Goal: Task Accomplishment & Management: Use online tool/utility

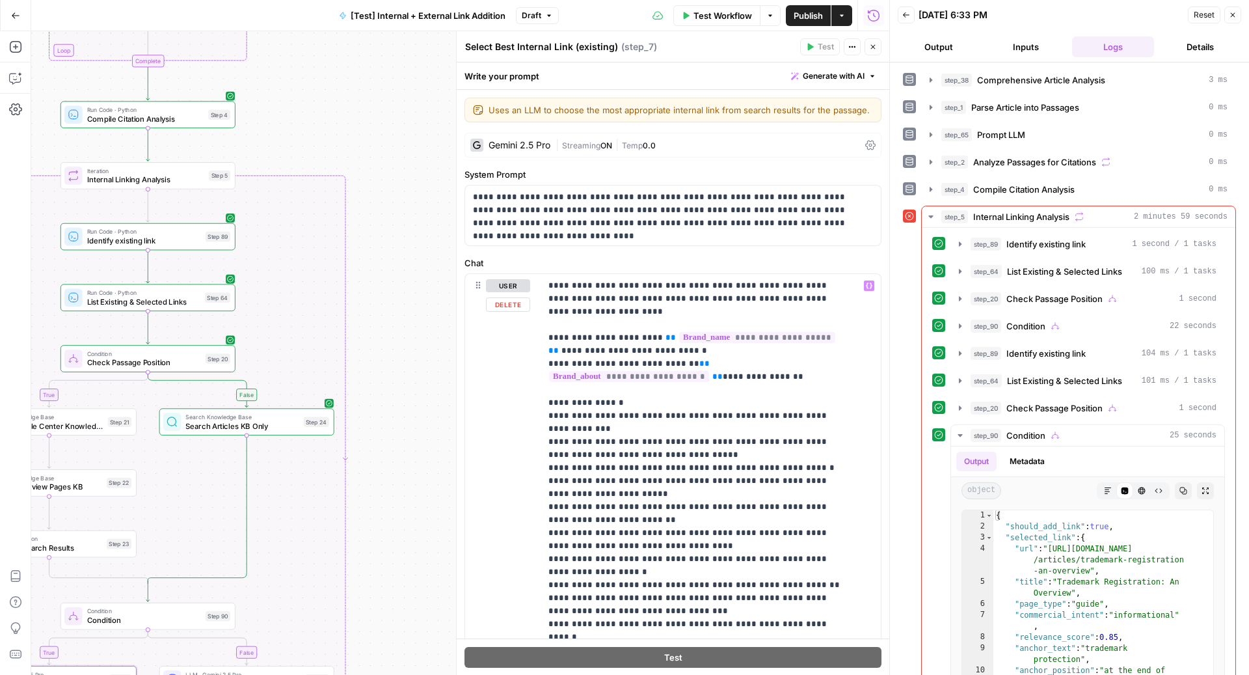
scroll to position [3997, 0]
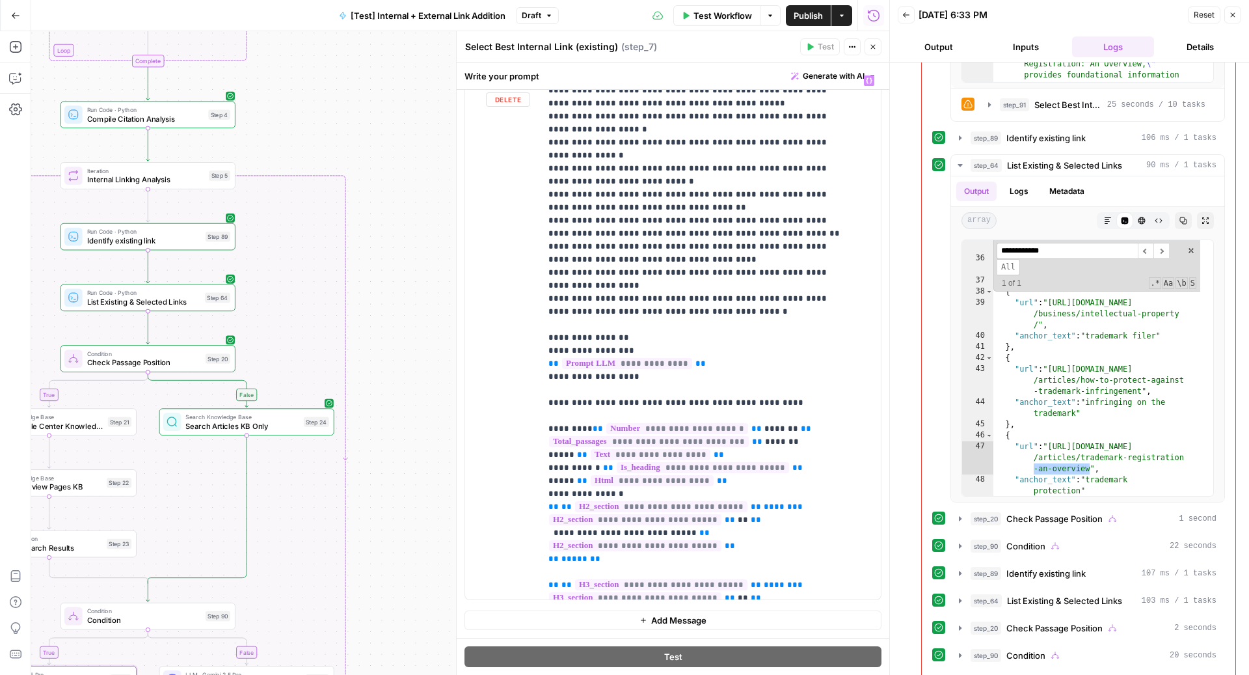
drag, startPoint x: 624, startPoint y: 351, endPoint x: 542, endPoint y: 298, distance: 97.4
click at [542, 298] on div "**********" at bounding box center [705, 334] width 328 height 530
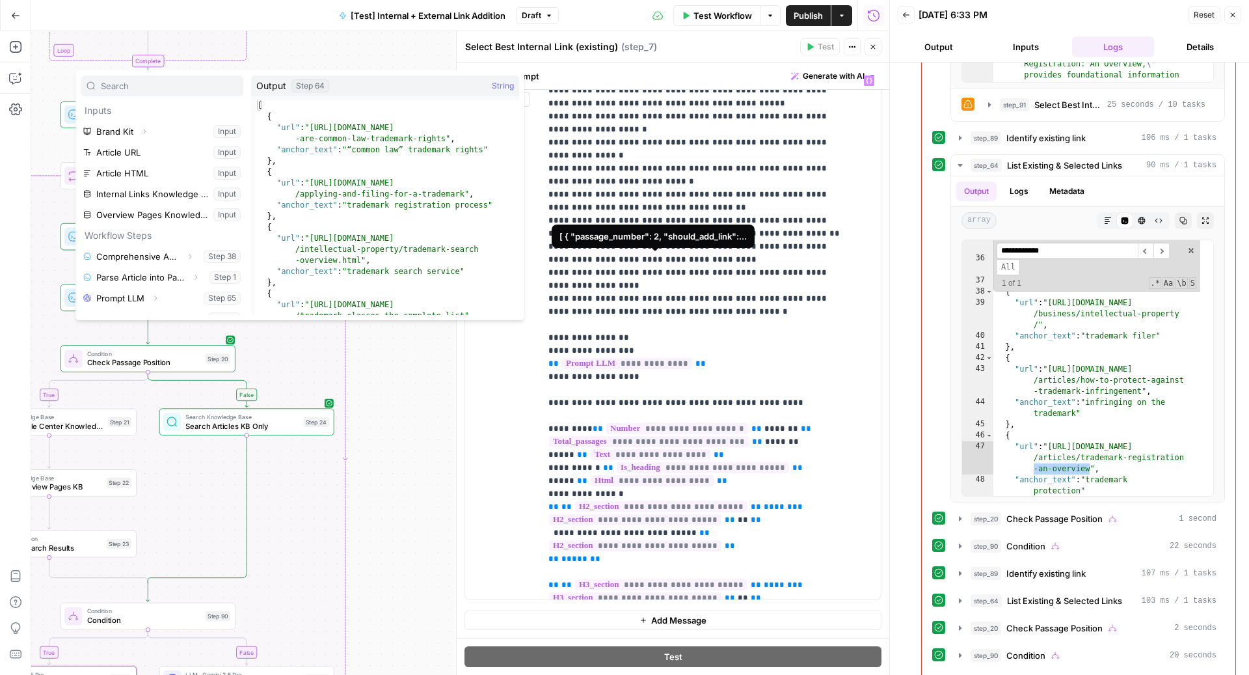
scroll to position [215, 0]
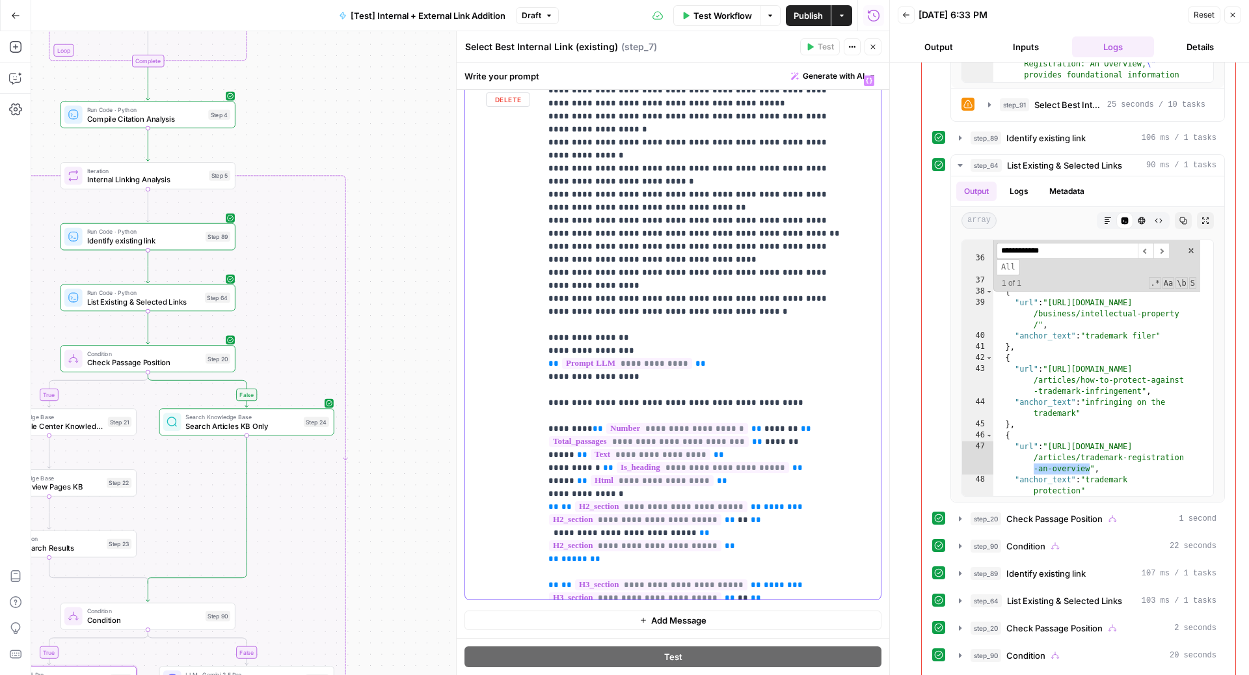
drag, startPoint x: 778, startPoint y: 259, endPoint x: 535, endPoint y: 263, distance: 243.3
click at [535, 263] on div "**********" at bounding box center [673, 334] width 416 height 530
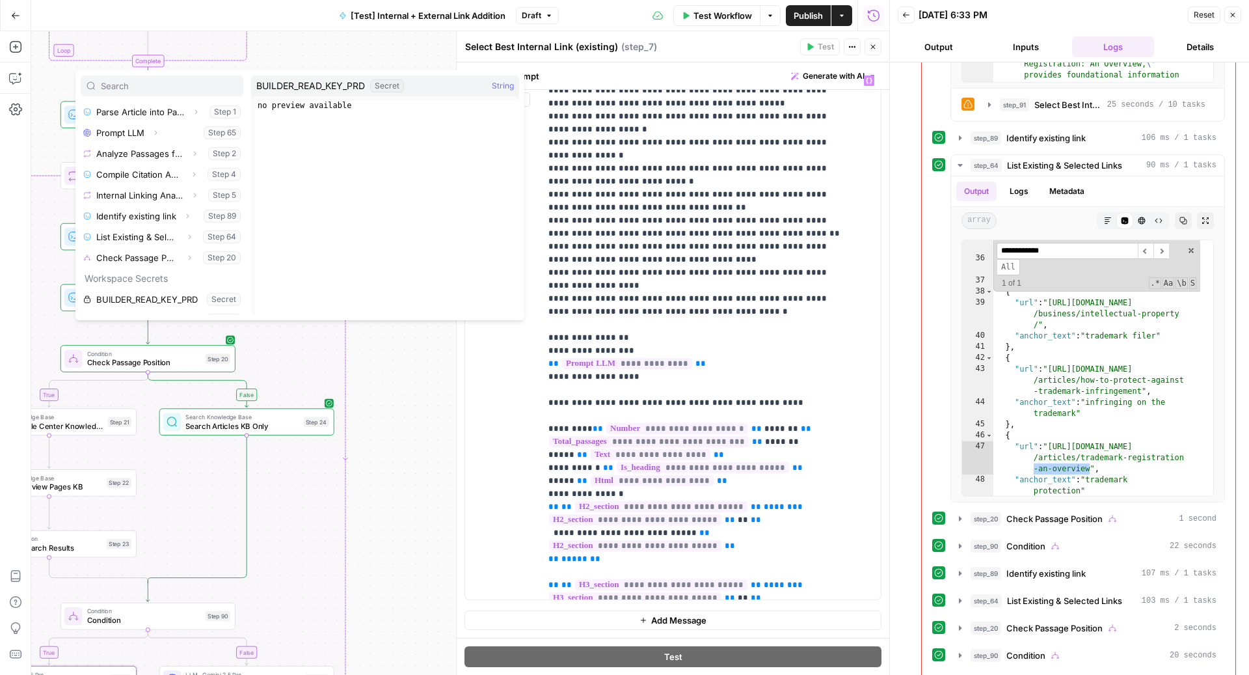
scroll to position [222, 0]
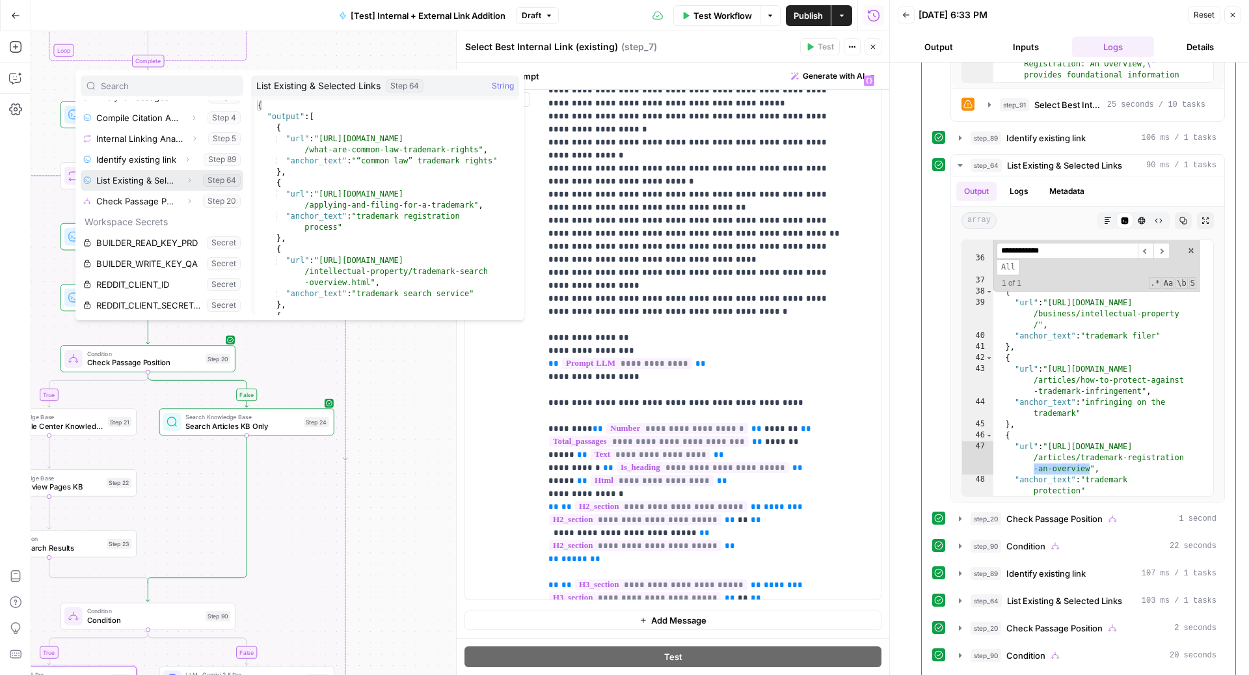
click at [185, 182] on icon "button" at bounding box center [189, 180] width 8 height 8
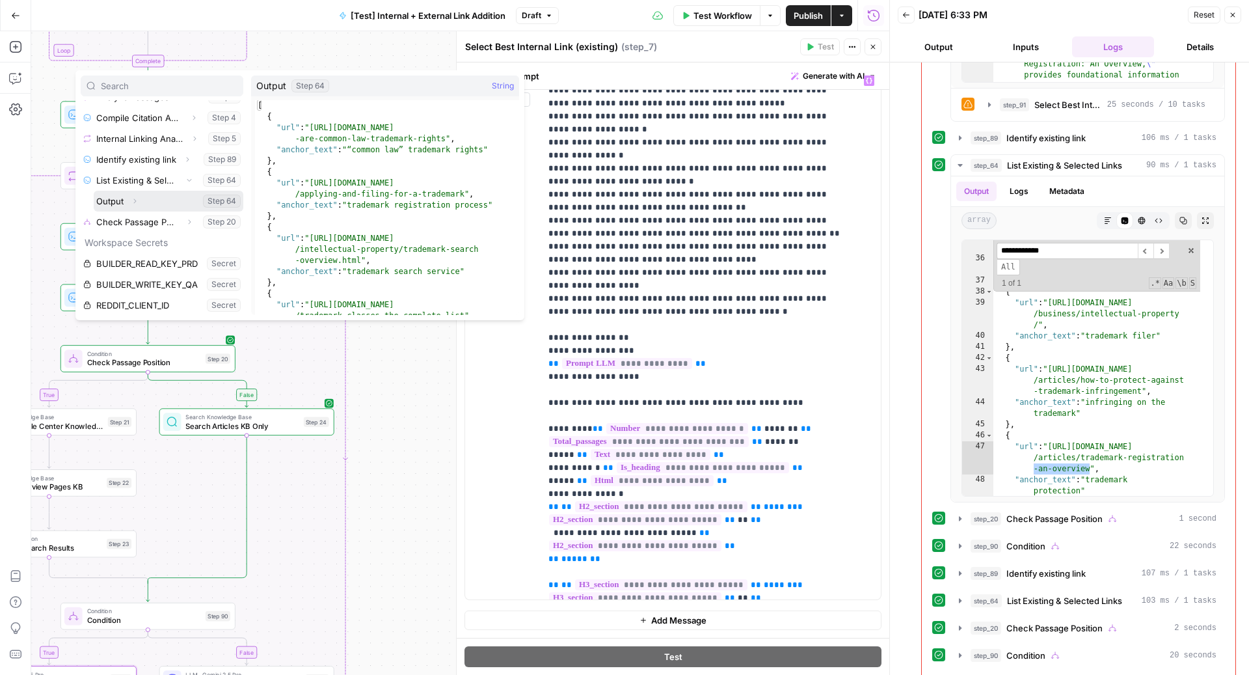
click at [159, 197] on button "Select variable Output" at bounding box center [169, 201] width 150 height 21
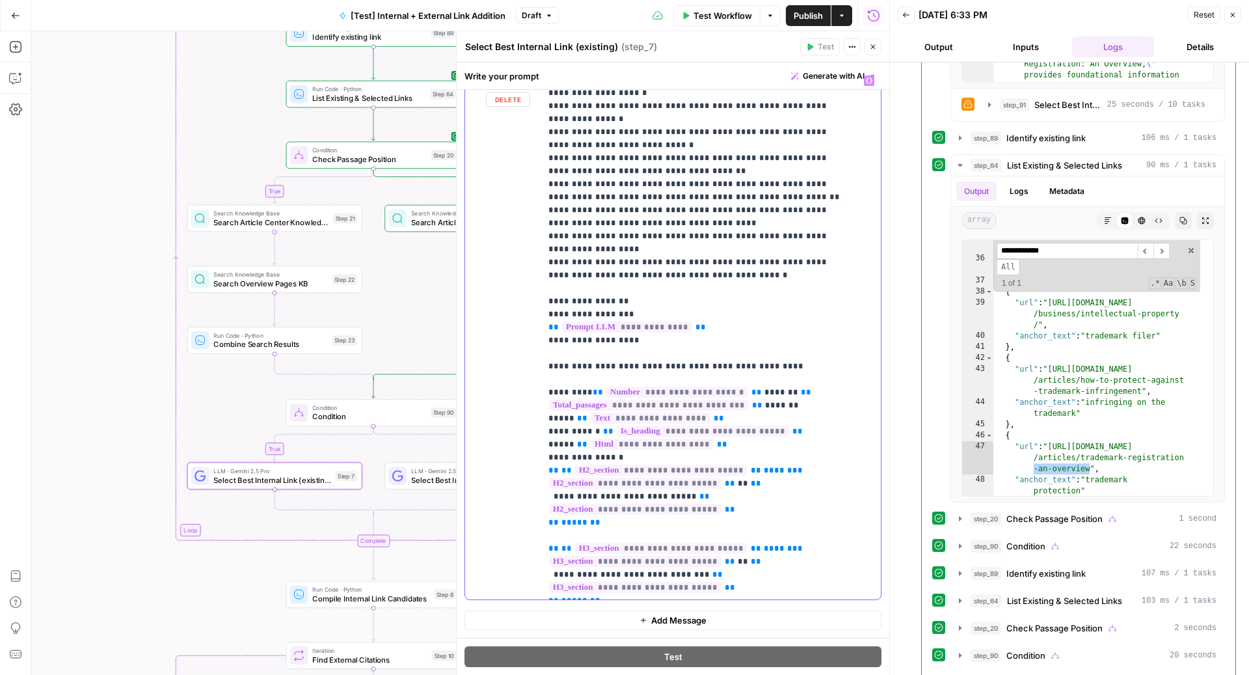
drag, startPoint x: 558, startPoint y: 381, endPoint x: 619, endPoint y: 383, distance: 60.5
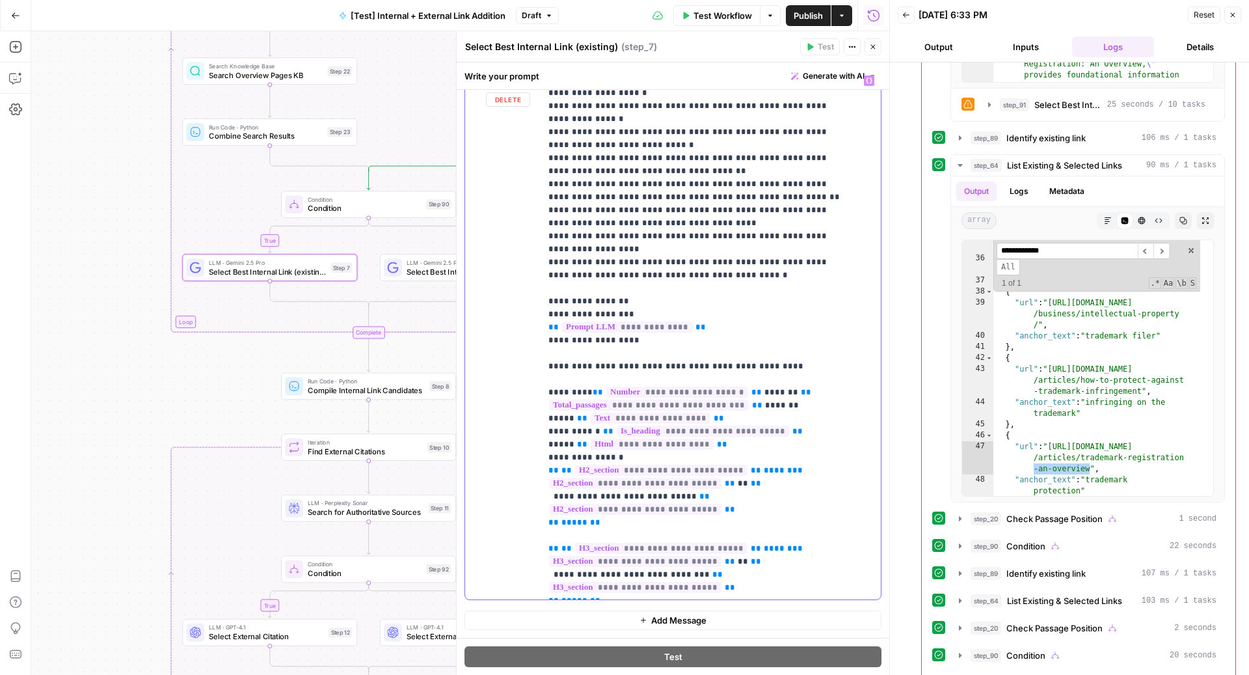
drag, startPoint x: 635, startPoint y: 379, endPoint x: 678, endPoint y: 382, distance: 43.1
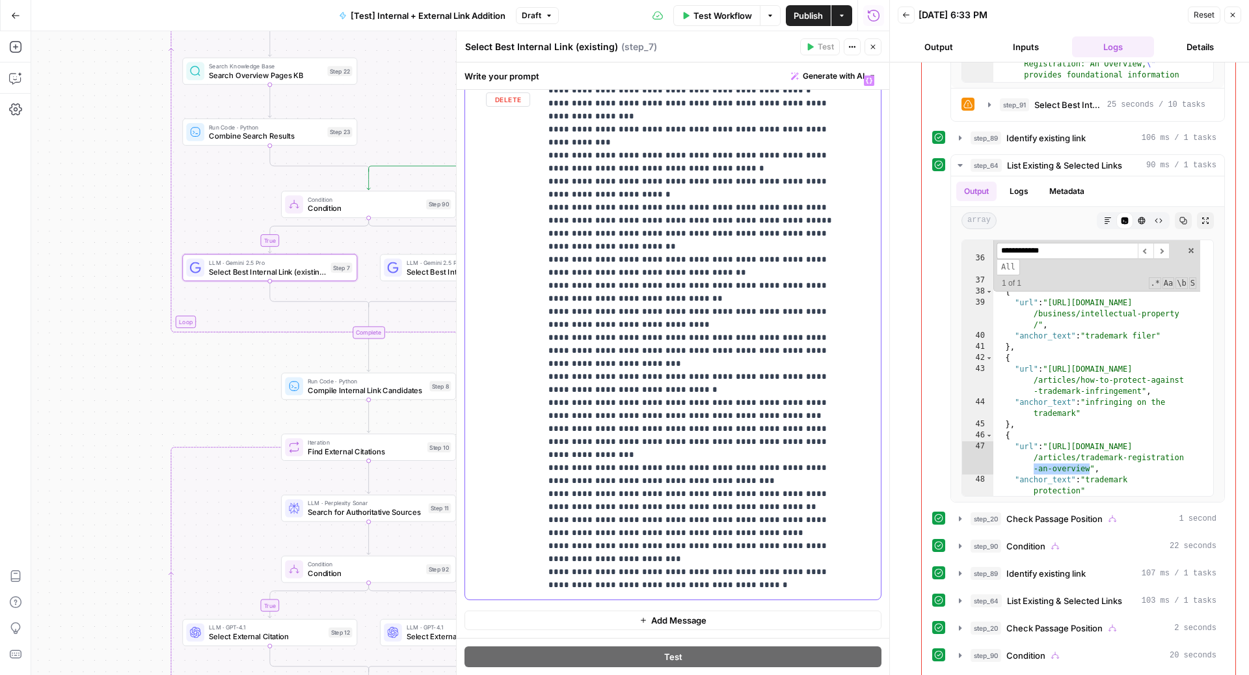
scroll to position [2407, 0]
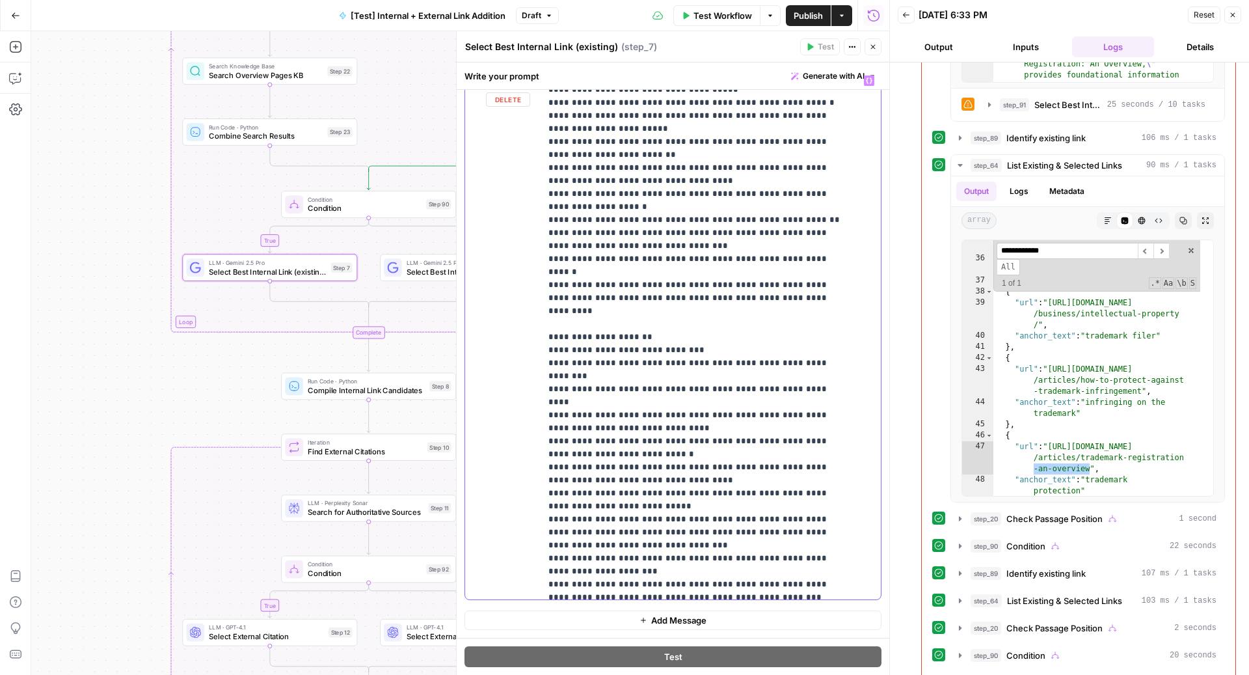
scroll to position [146, 0]
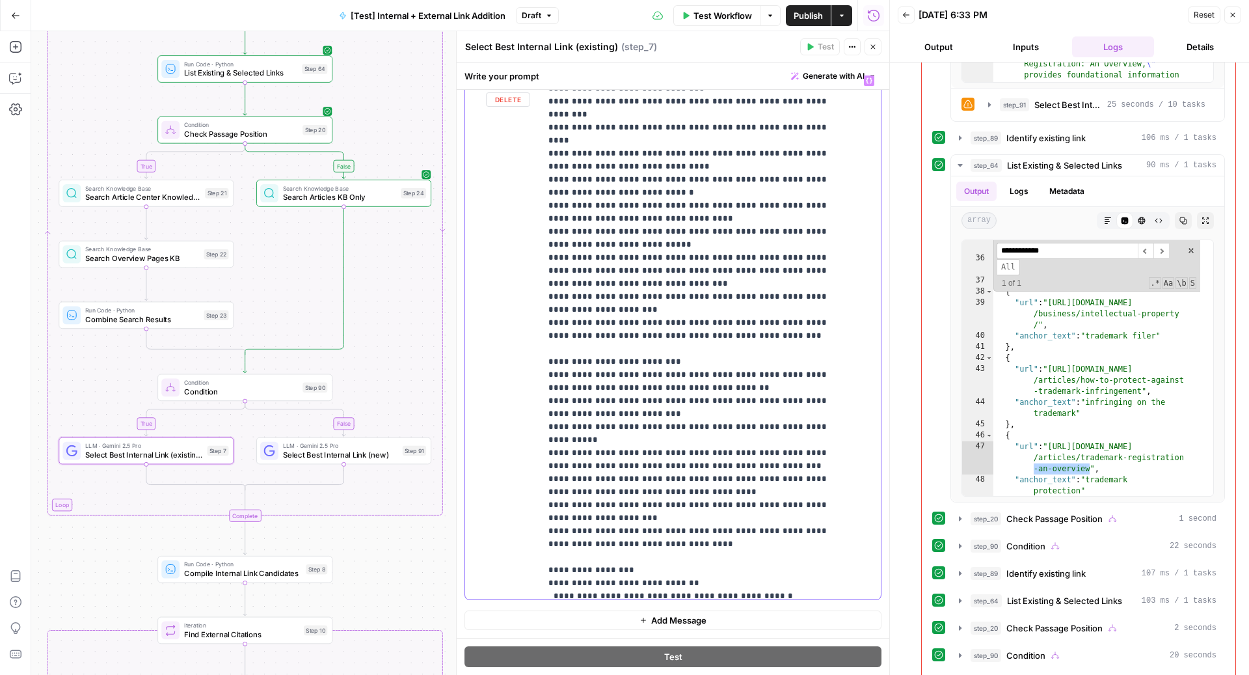
scroll to position [423, 0]
drag, startPoint x: 555, startPoint y: 335, endPoint x: 623, endPoint y: 357, distance: 71.8
drag, startPoint x: 836, startPoint y: 358, endPoint x: 525, endPoint y: 358, distance: 310.9
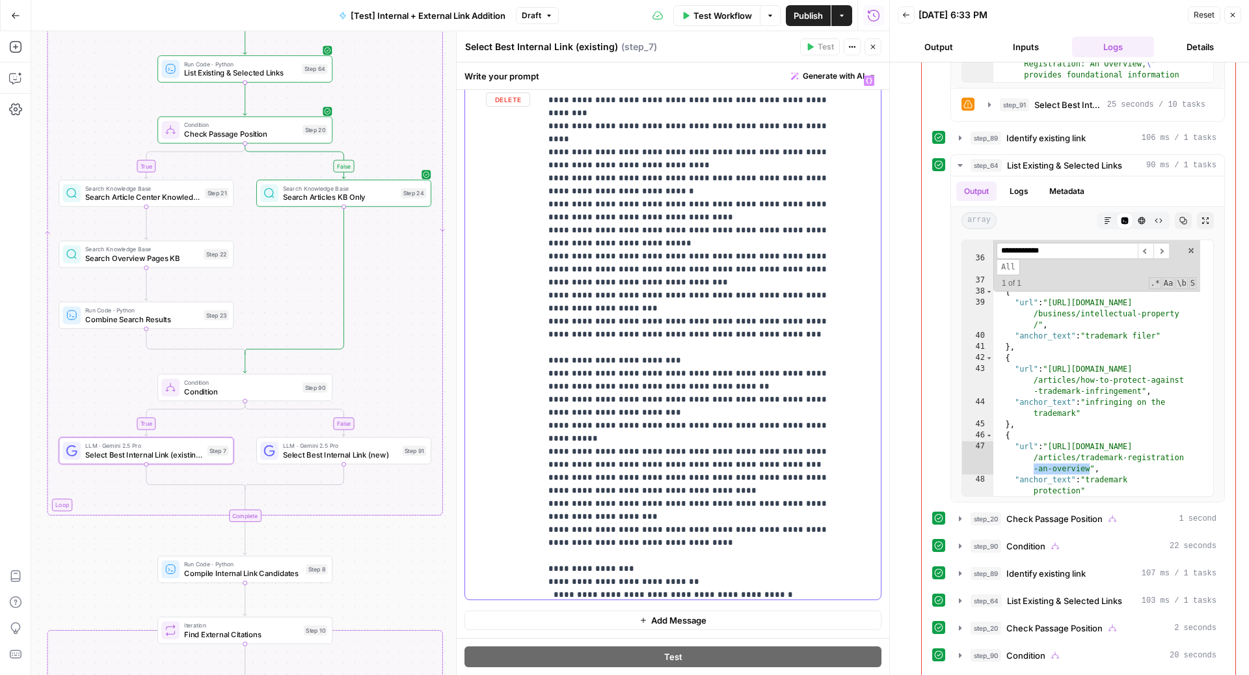
click at [525, 358] on div "**********" at bounding box center [673, 334] width 416 height 530
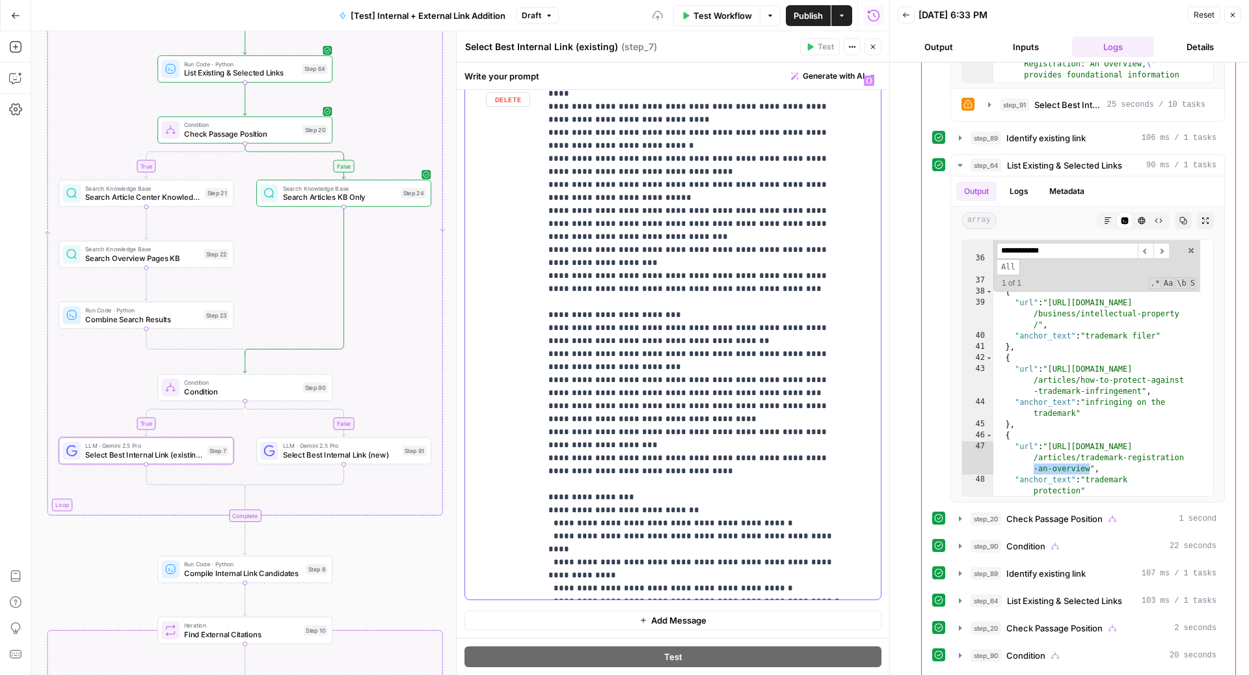
scroll to position [469, 0]
drag, startPoint x: 555, startPoint y: 342, endPoint x: 673, endPoint y: 353, distance: 118.2
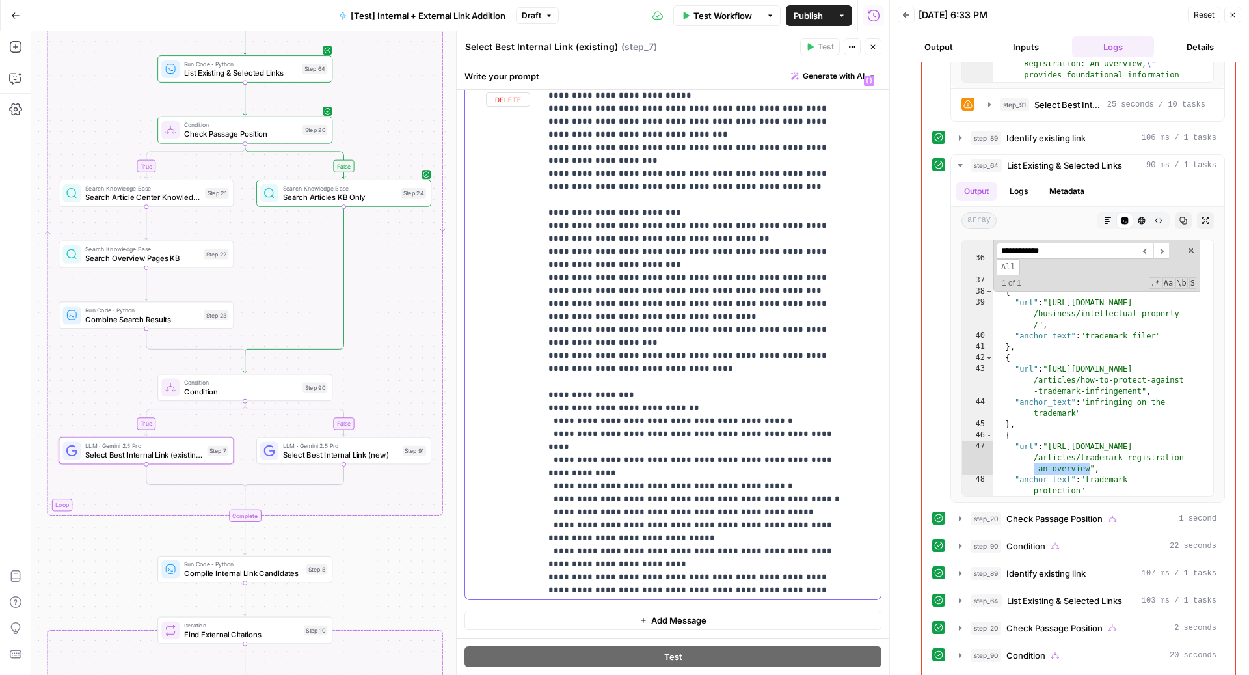
scroll to position [583, 0]
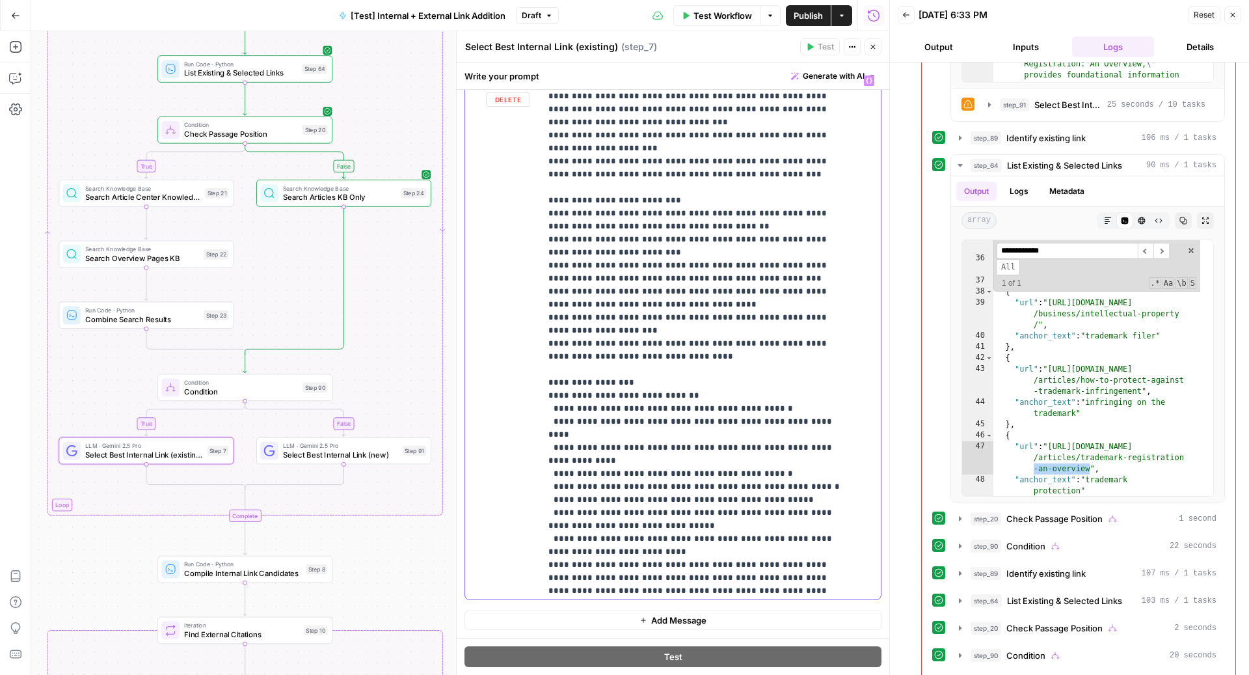
drag, startPoint x: 695, startPoint y: 152, endPoint x: 629, endPoint y: 152, distance: 66.3
copy p "**********"
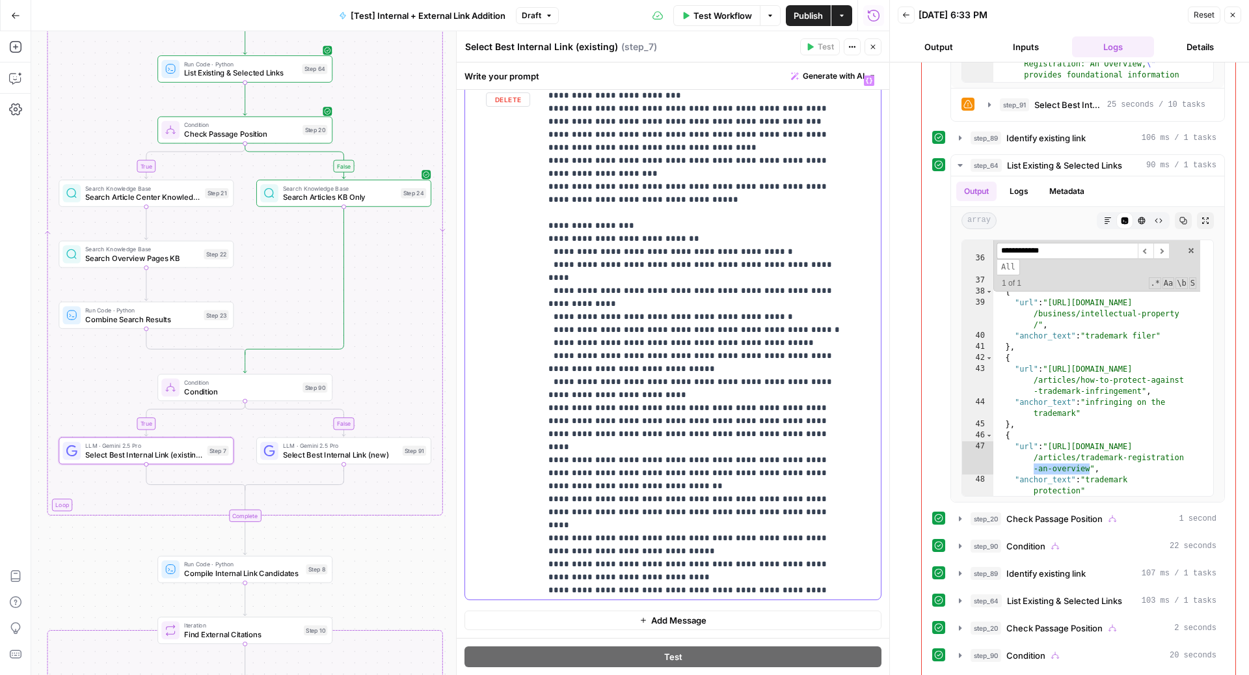
scroll to position [743, 0]
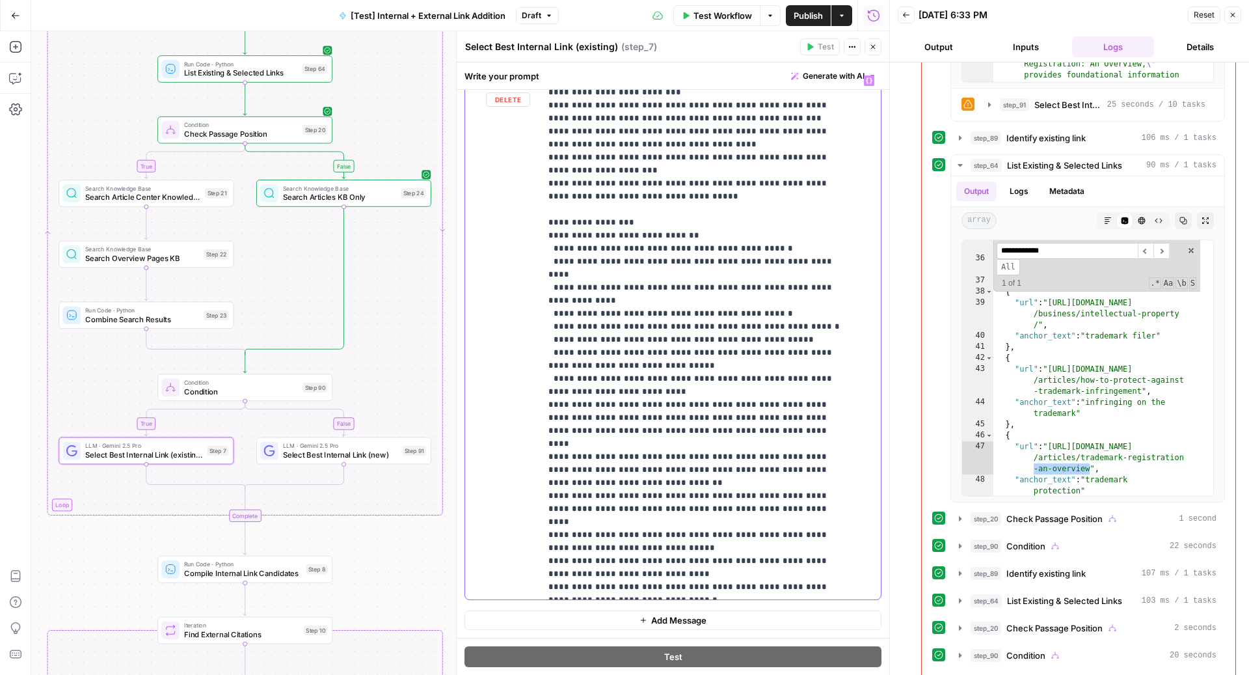
drag, startPoint x: 697, startPoint y: 302, endPoint x: 756, endPoint y: 299, distance: 59.3
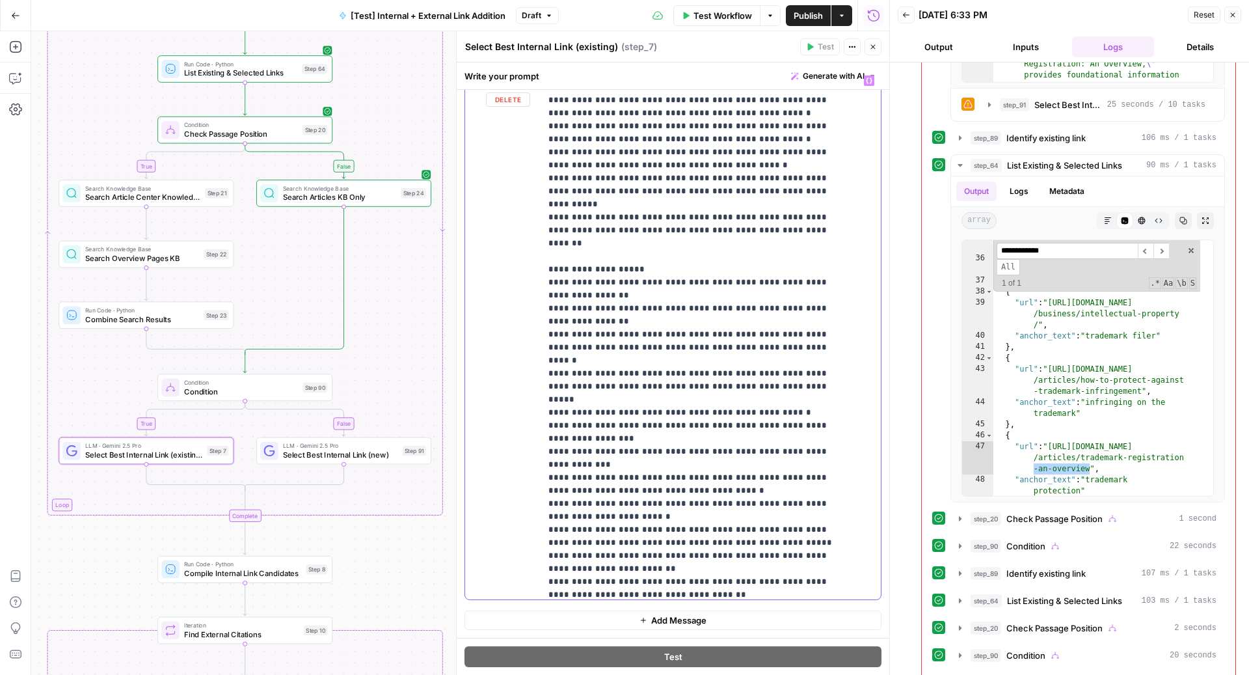
scroll to position [2110, 0]
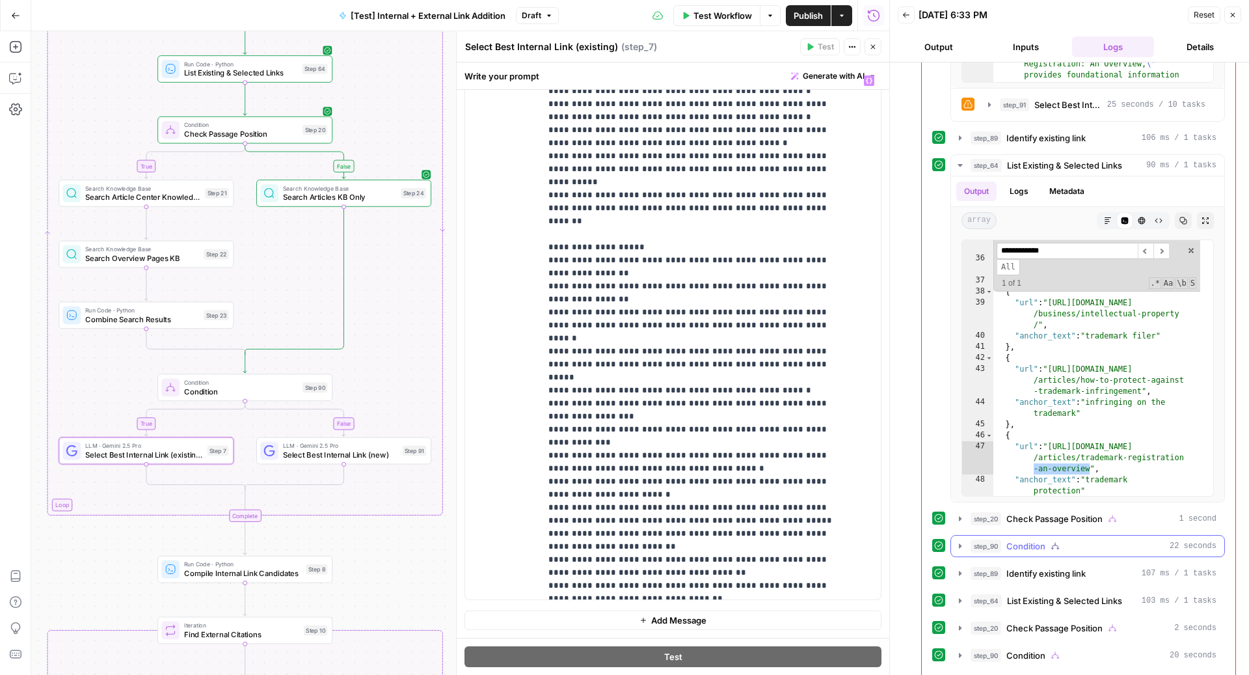
click at [1121, 539] on div "step_90 Condition 22 seconds" at bounding box center [1093, 545] width 246 height 13
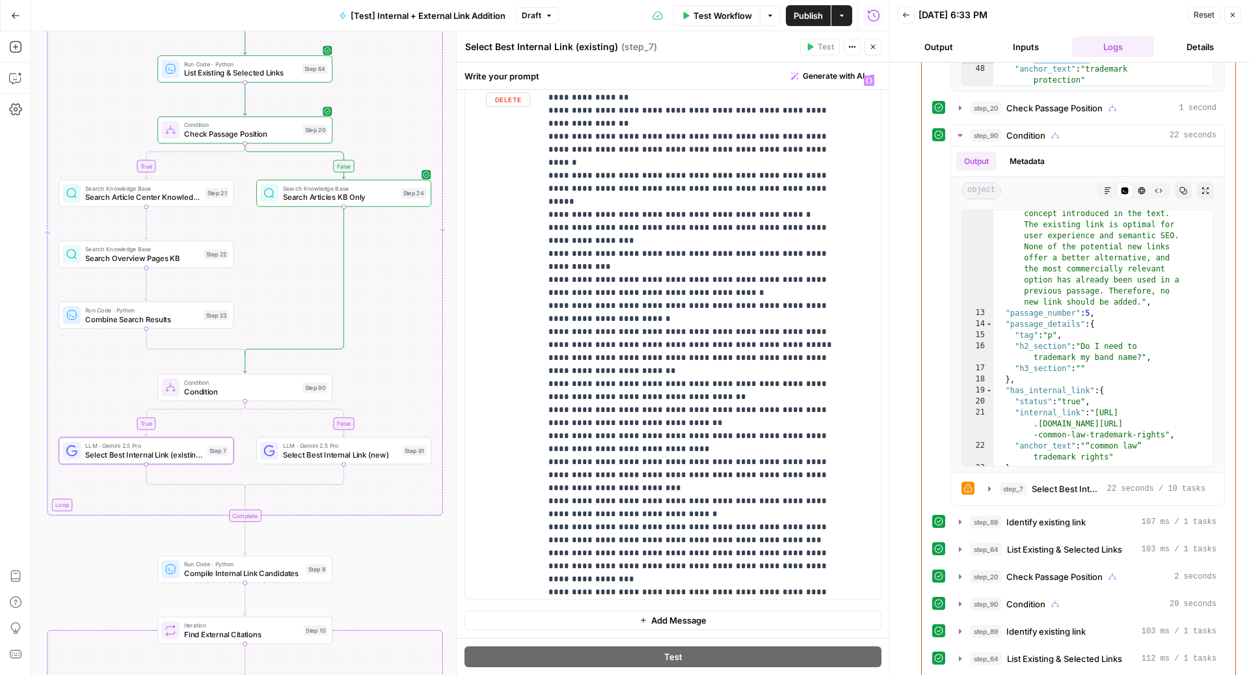
scroll to position [2344, 0]
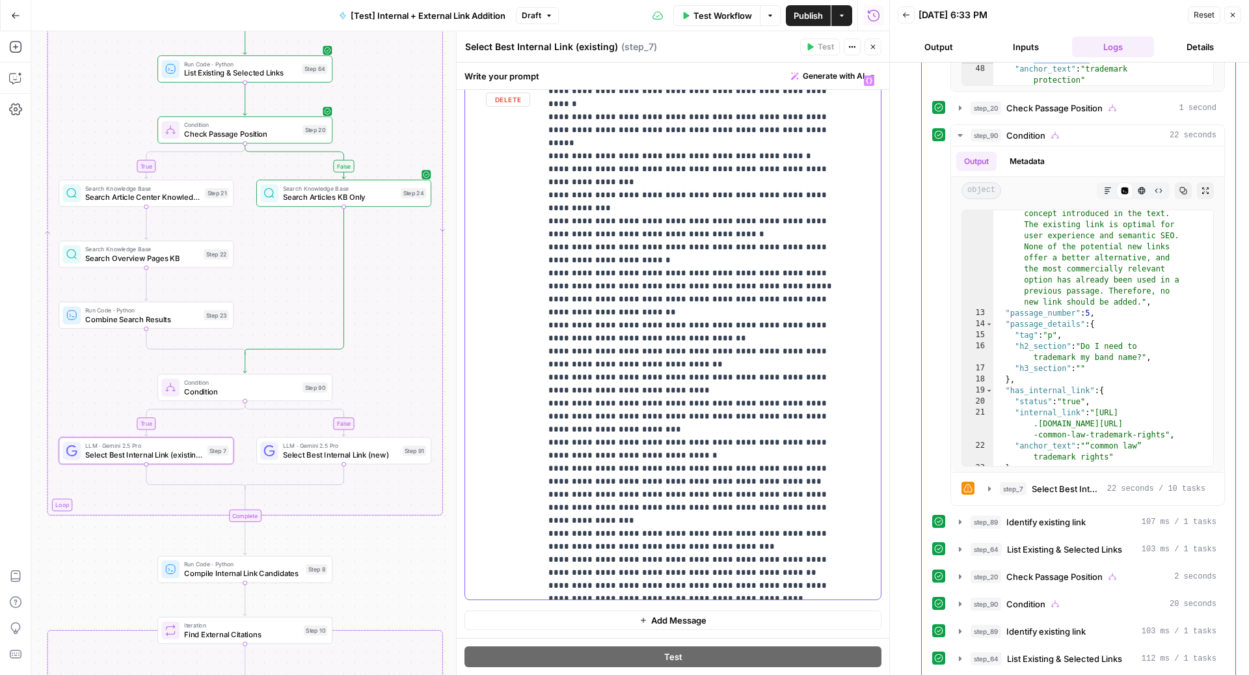
click at [747, 295] on p "**********" at bounding box center [697, 6] width 299 height 4553
click at [760, 289] on p "**********" at bounding box center [697, 6] width 299 height 4553
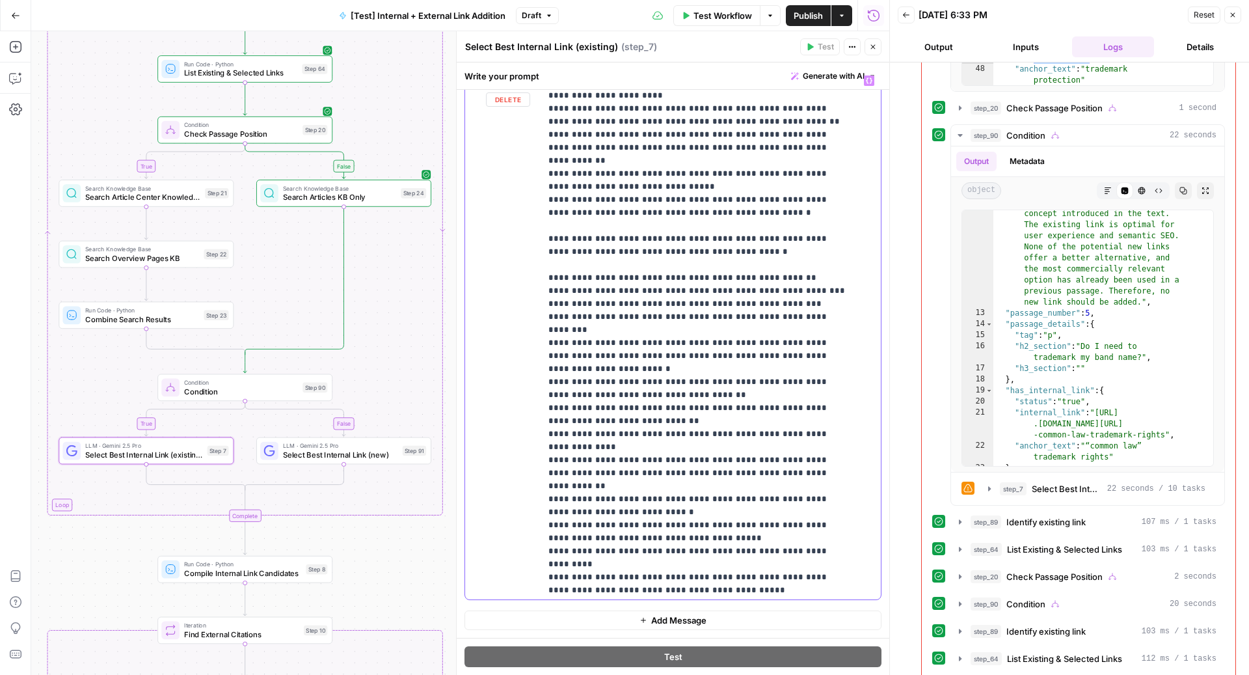
scroll to position [3036, 0]
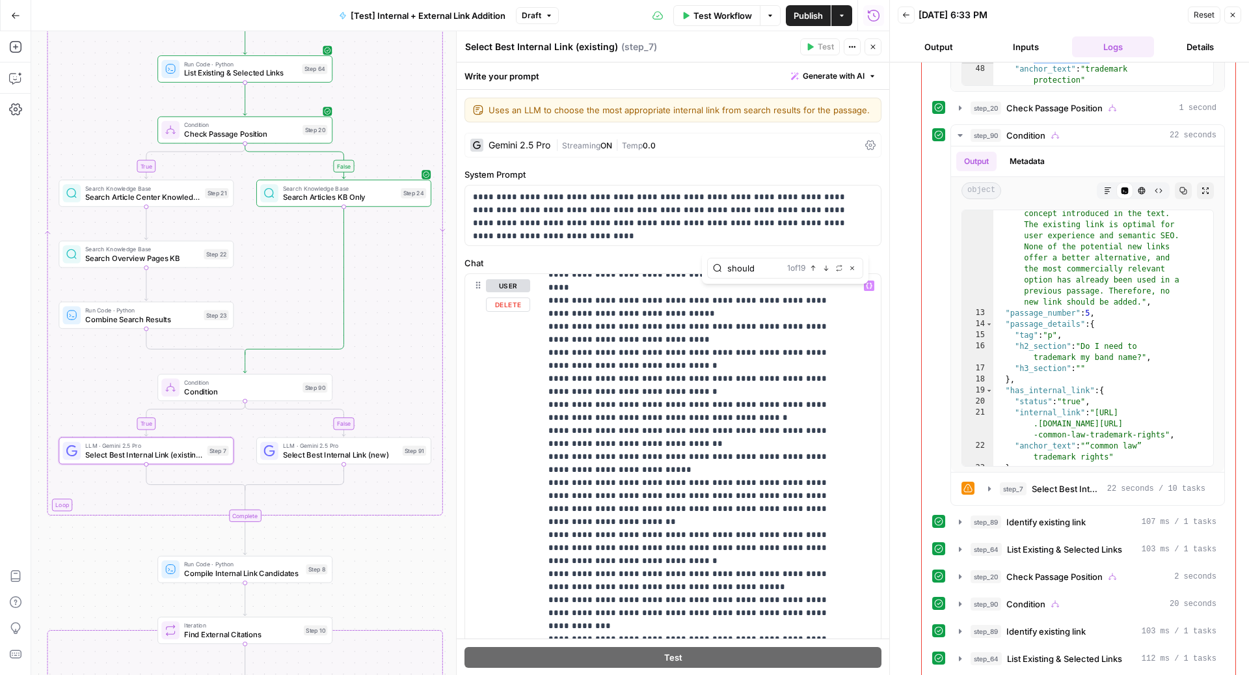
scroll to position [1469, 0]
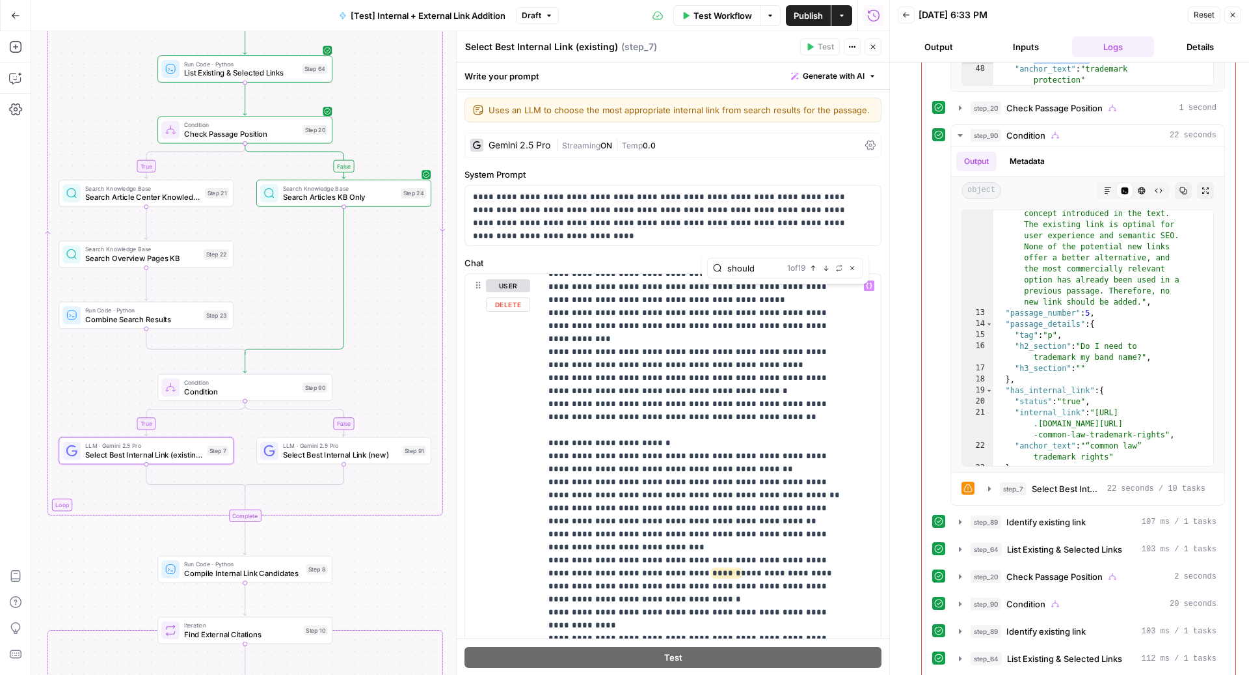
type input "should"
drag, startPoint x: 625, startPoint y: 452, endPoint x: 689, endPoint y: 454, distance: 63.8
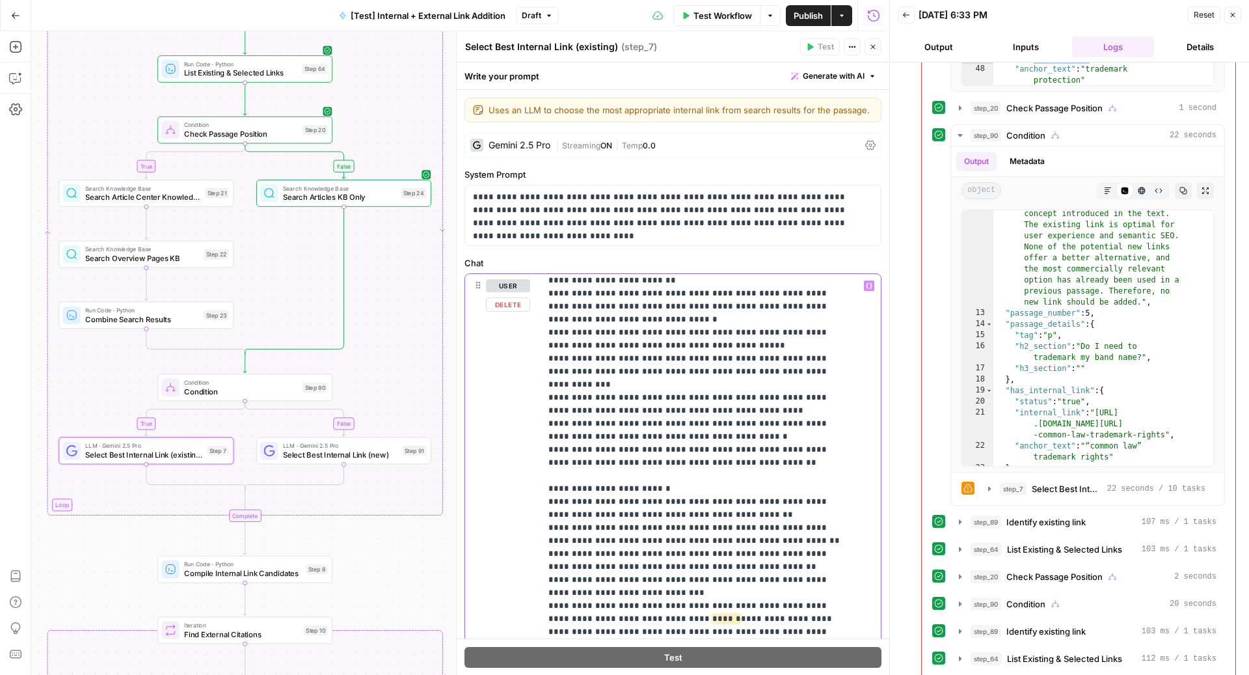
scroll to position [1426, 0]
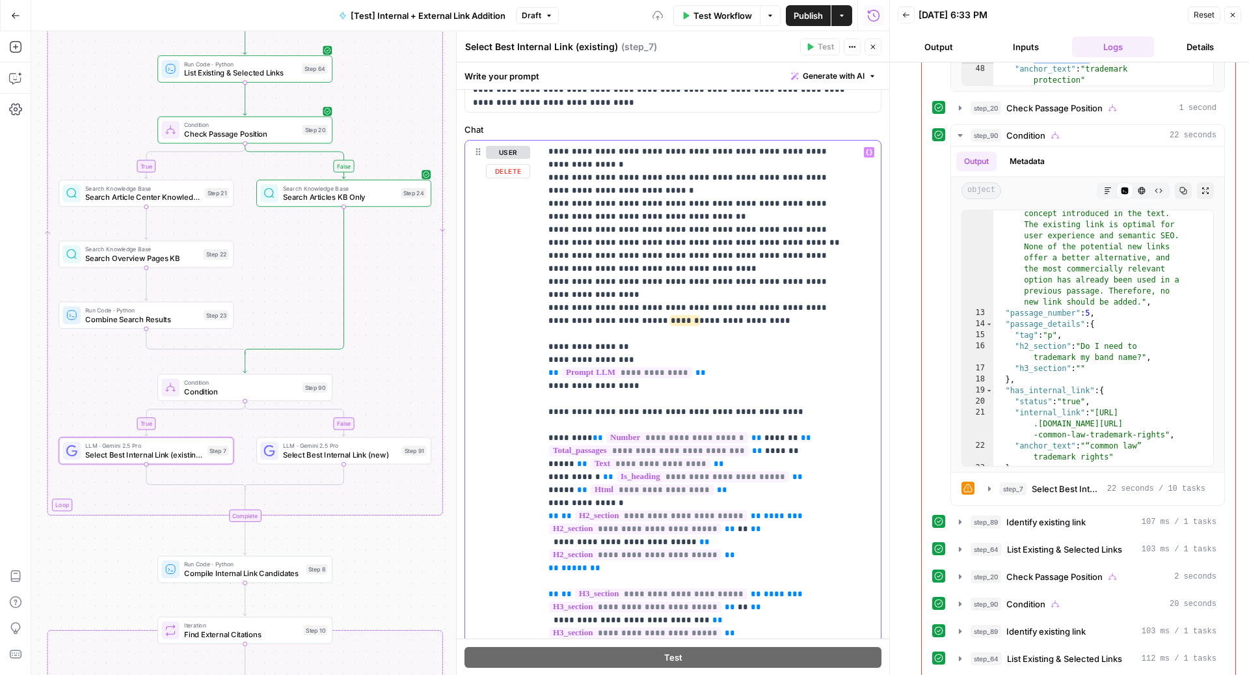
scroll to position [135, 0]
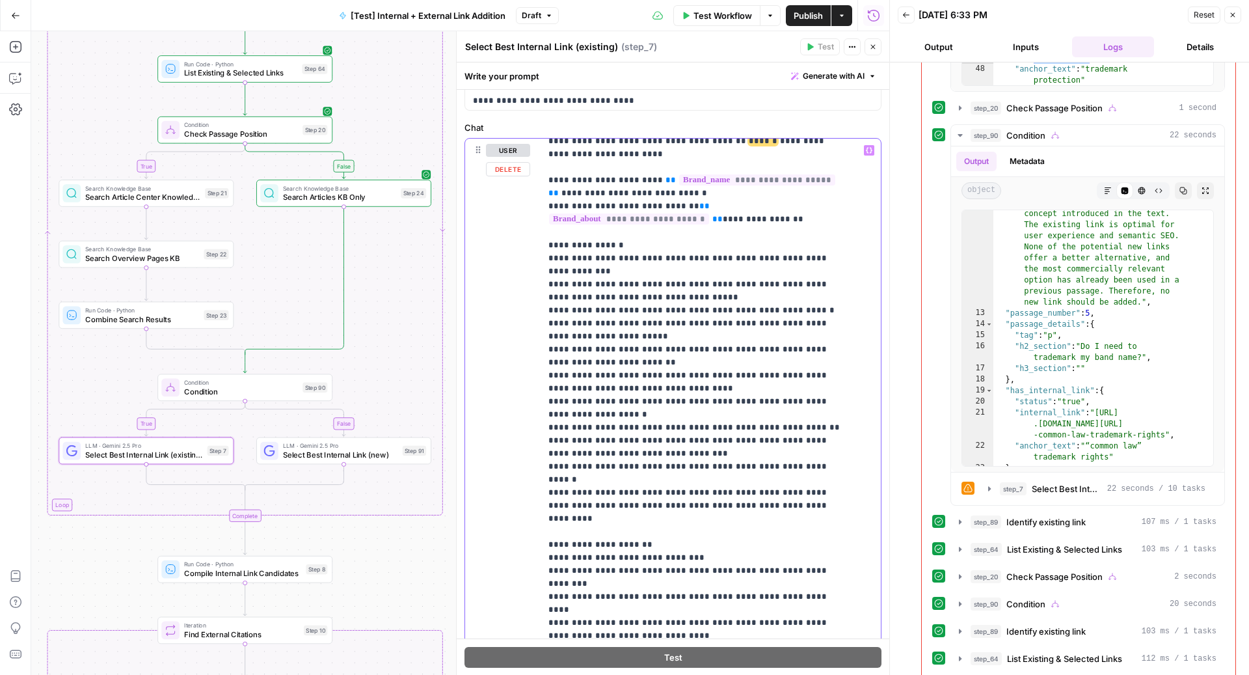
scroll to position [0, 0]
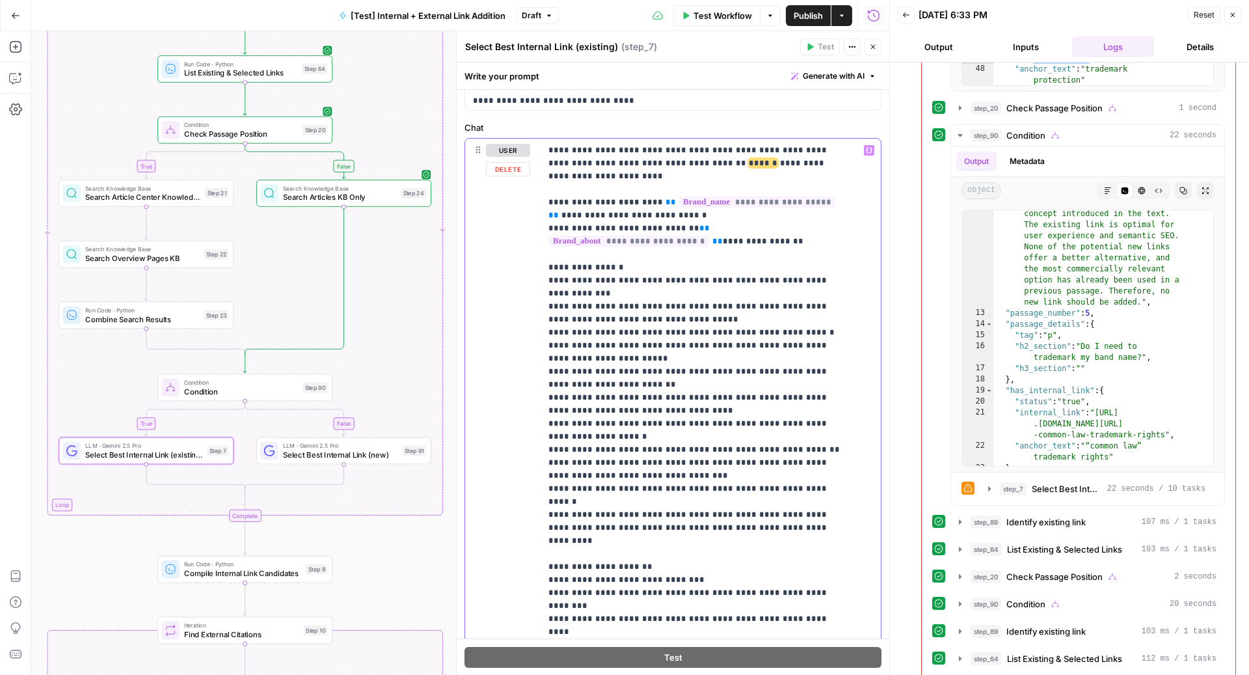
click at [542, 193] on div "**********" at bounding box center [705, 404] width 328 height 530
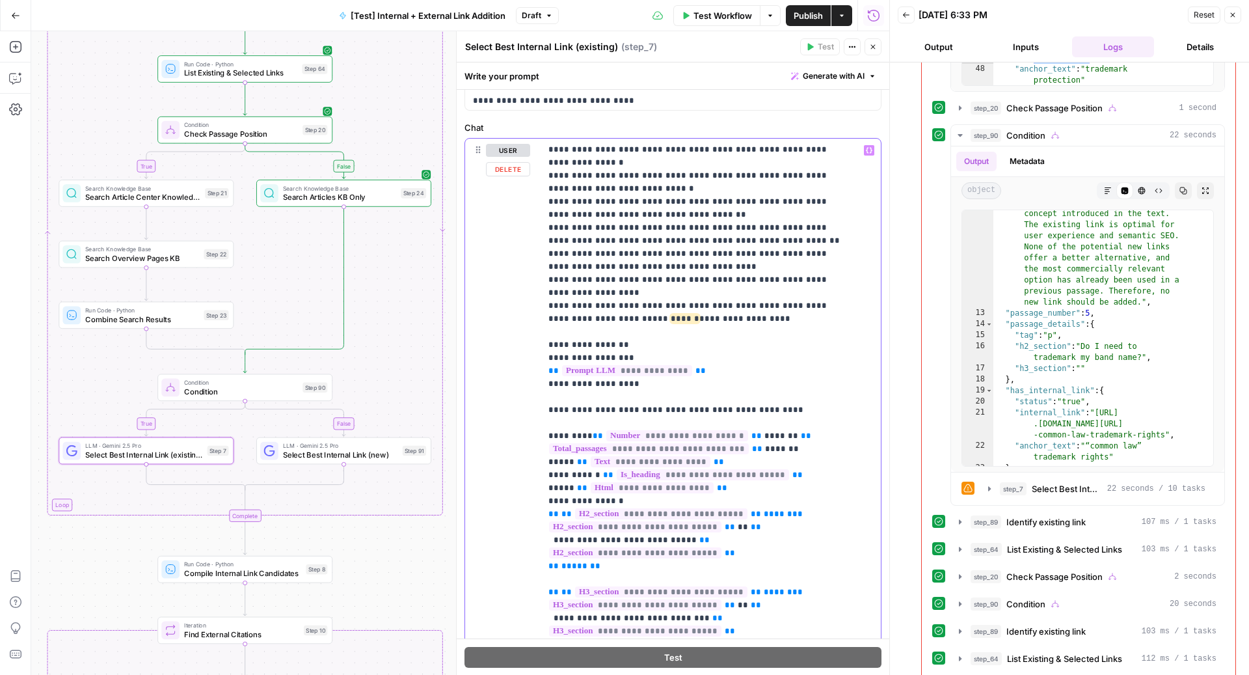
scroll to position [152, 0]
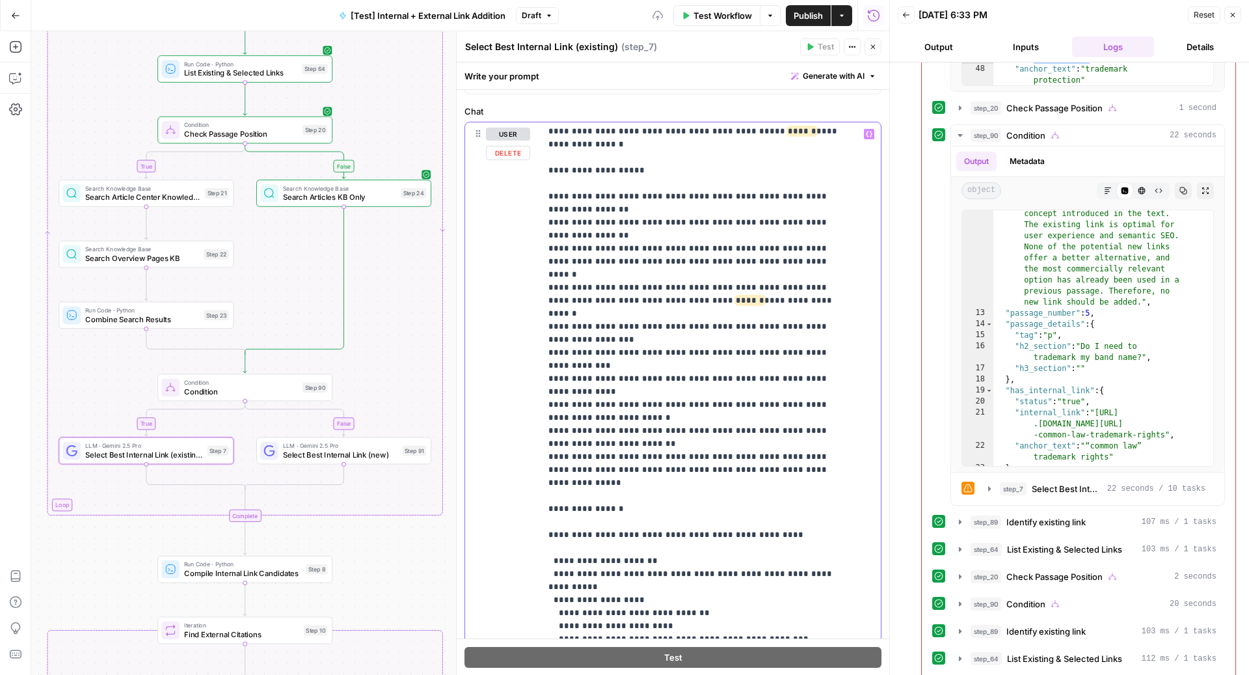
scroll to position [2063, 0]
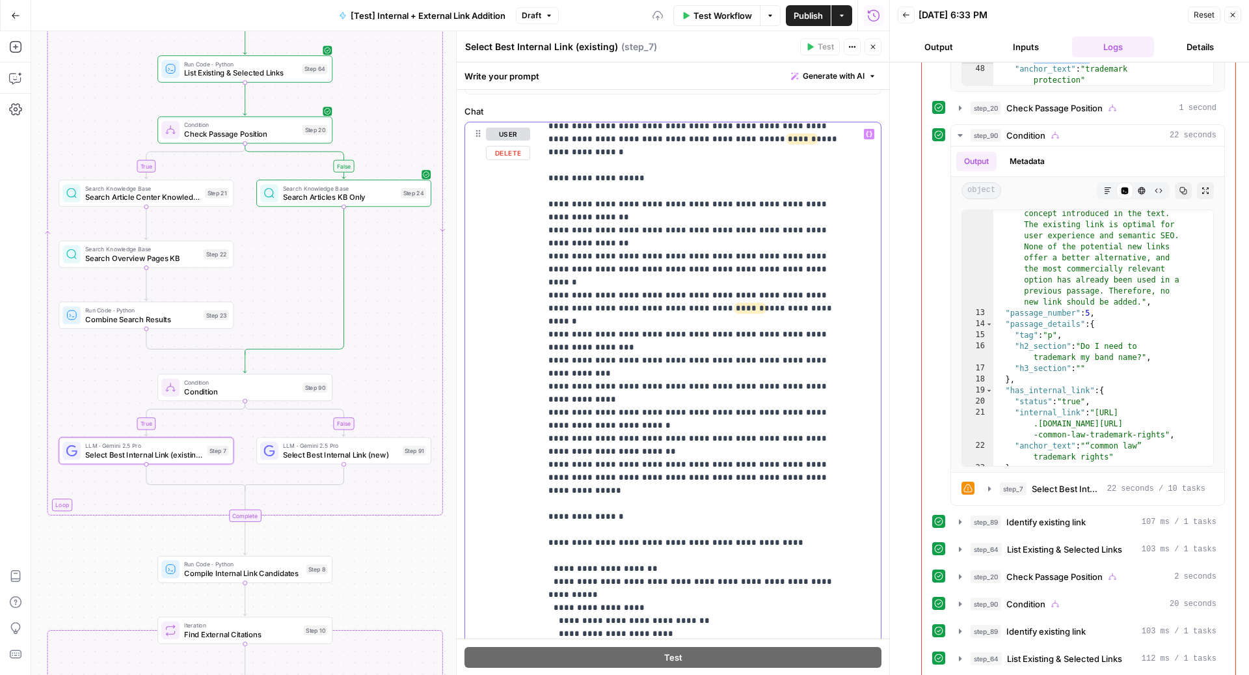
click at [547, 272] on div "**********" at bounding box center [705, 387] width 328 height 530
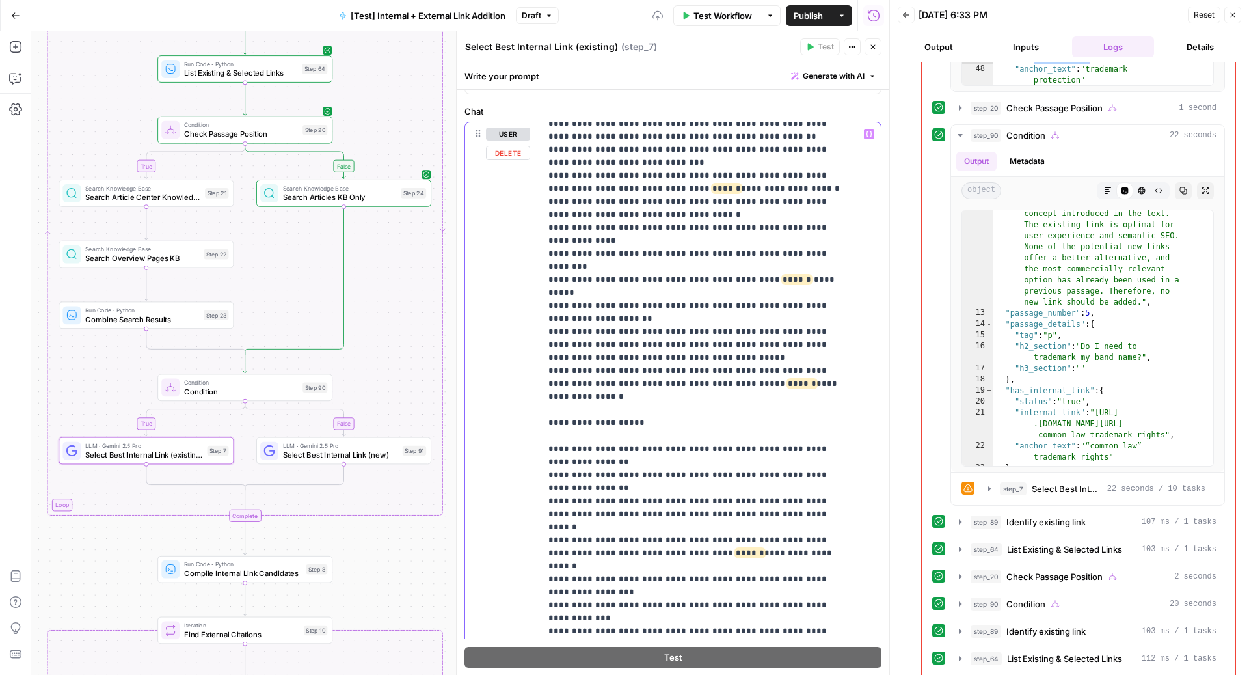
scroll to position [1806, 0]
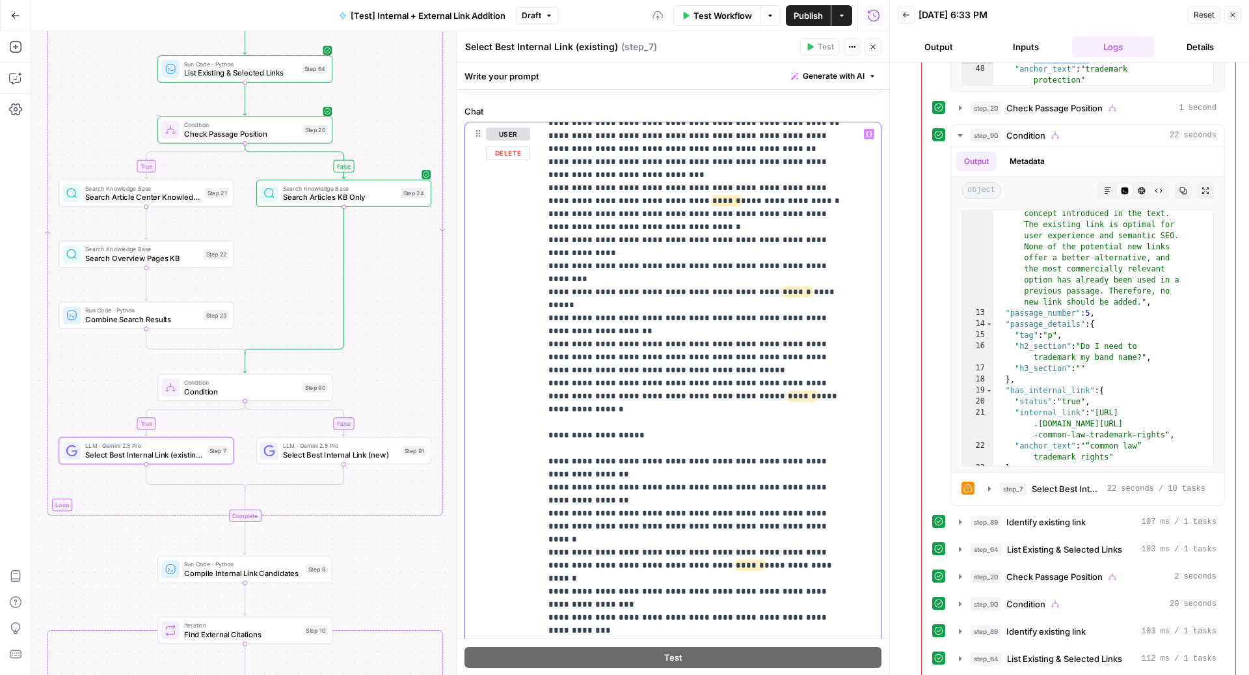
drag, startPoint x: 551, startPoint y: 278, endPoint x: 542, endPoint y: 278, distance: 8.5
click at [542, 278] on div "**********" at bounding box center [705, 387] width 328 height 530
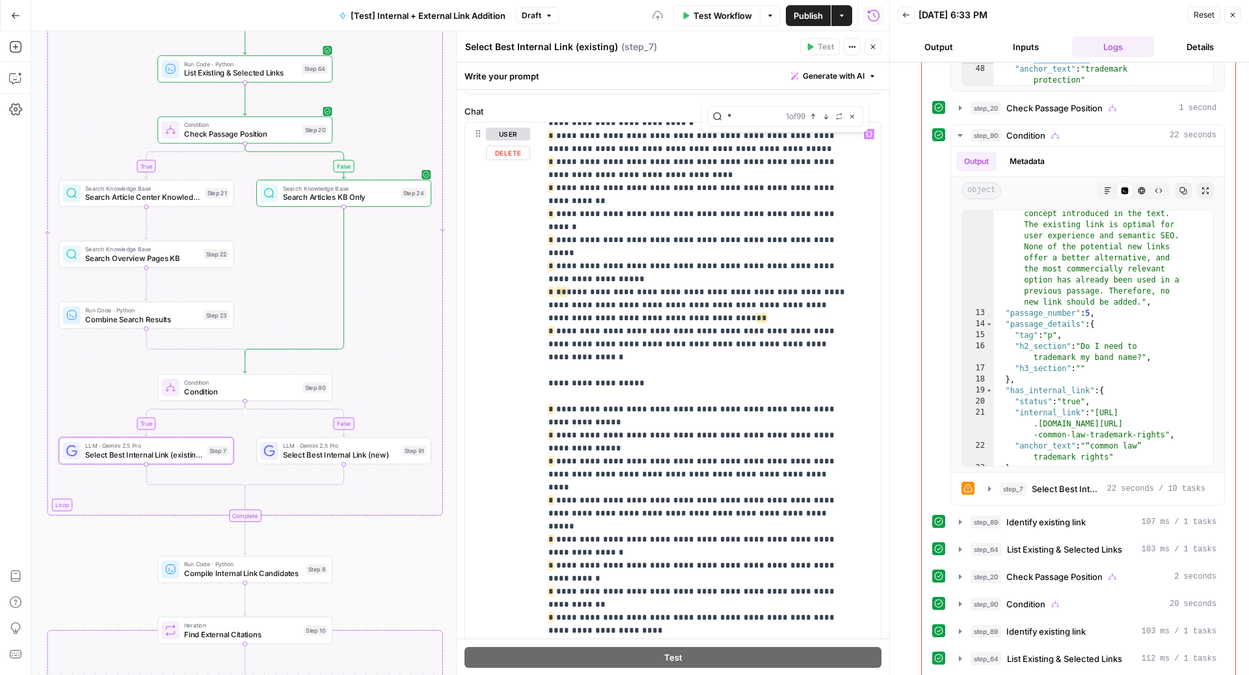
scroll to position [2004, 0]
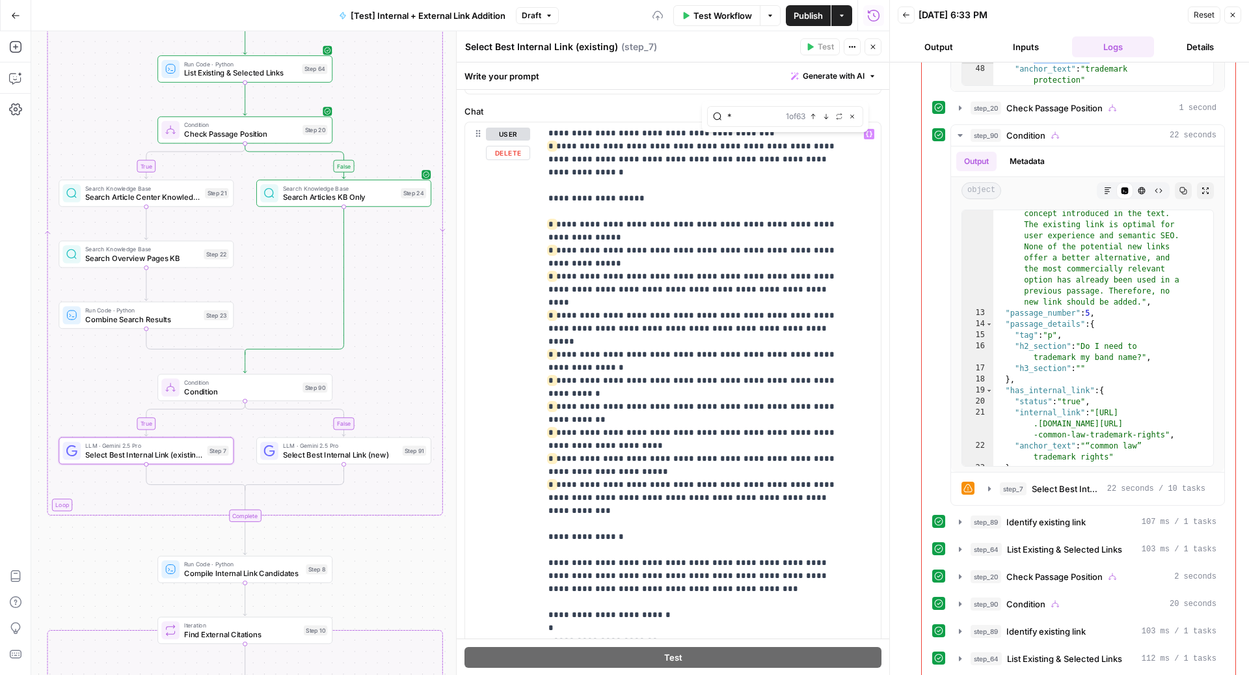
type input "*"
click at [838, 118] on icon "button" at bounding box center [839, 116] width 7 height 7
type input "-"
click at [803, 165] on button "Replace" at bounding box center [825, 166] width 75 height 17
click at [760, 169] on span "Replace all" at bounding box center [745, 167] width 40 height 12
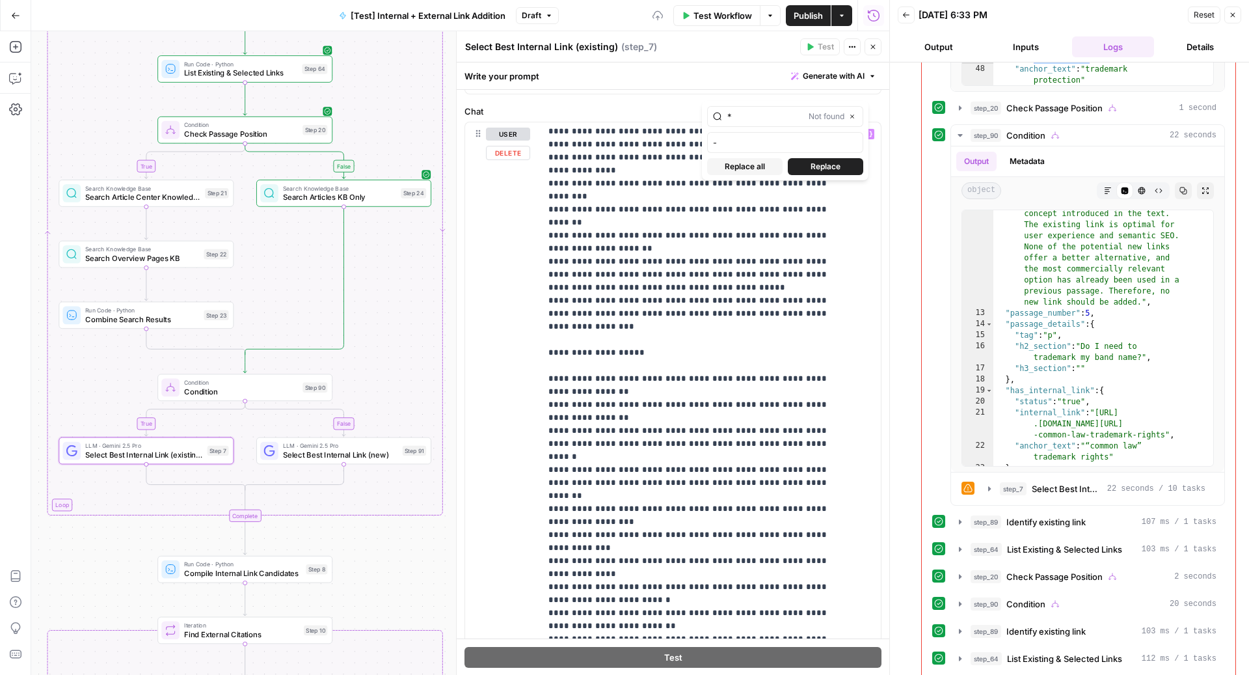
scroll to position [1886, 0]
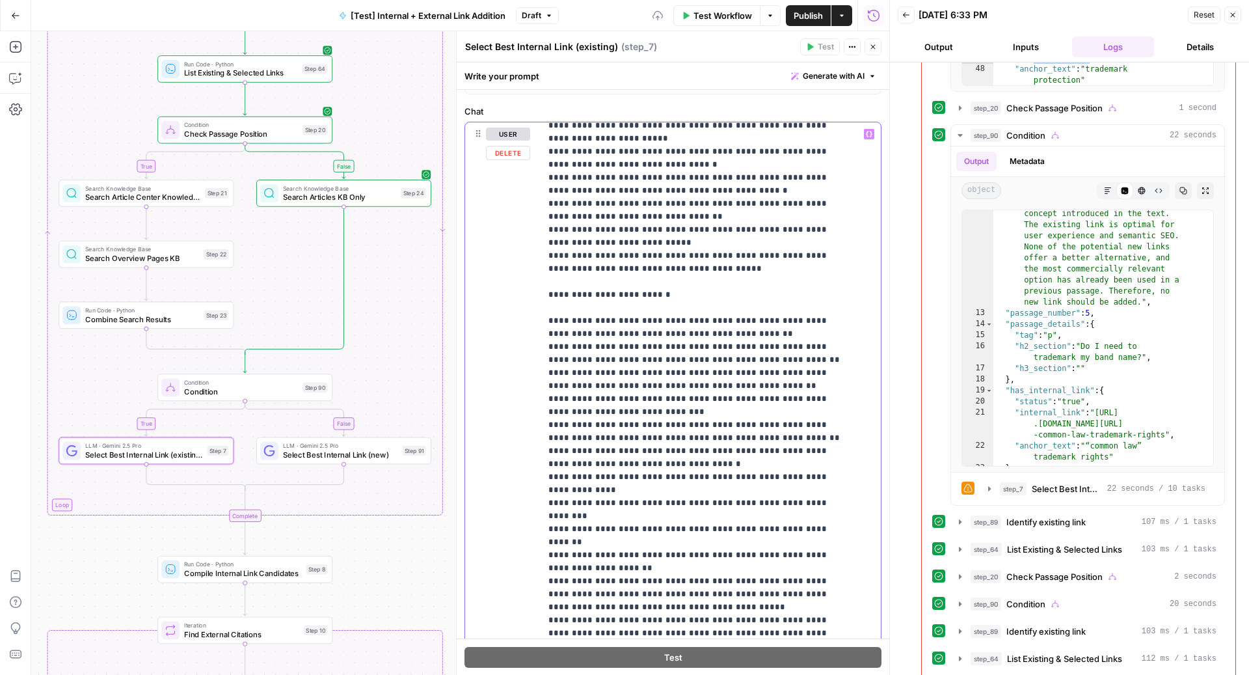
scroll to position [1518, 0]
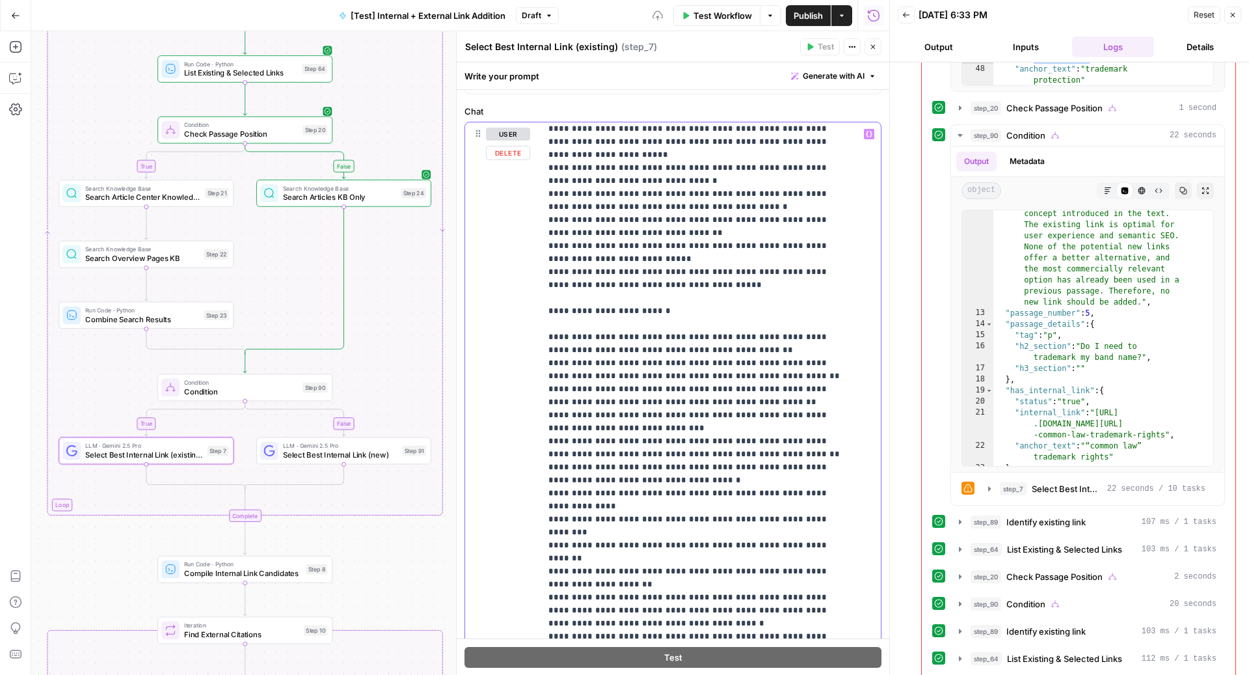
scroll to position [1549, 0]
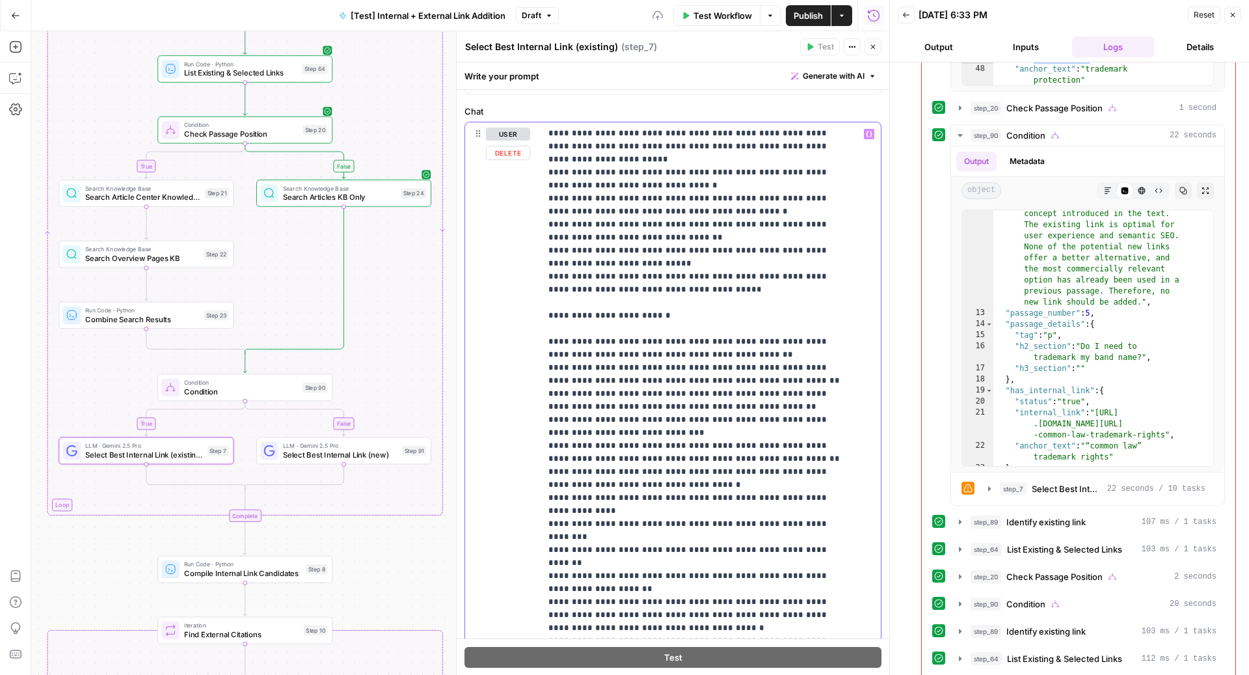
drag, startPoint x: 798, startPoint y: 486, endPoint x: 547, endPoint y: 187, distance: 390.6
click at [547, 187] on div "**********" at bounding box center [705, 387] width 328 height 530
copy p "**********"
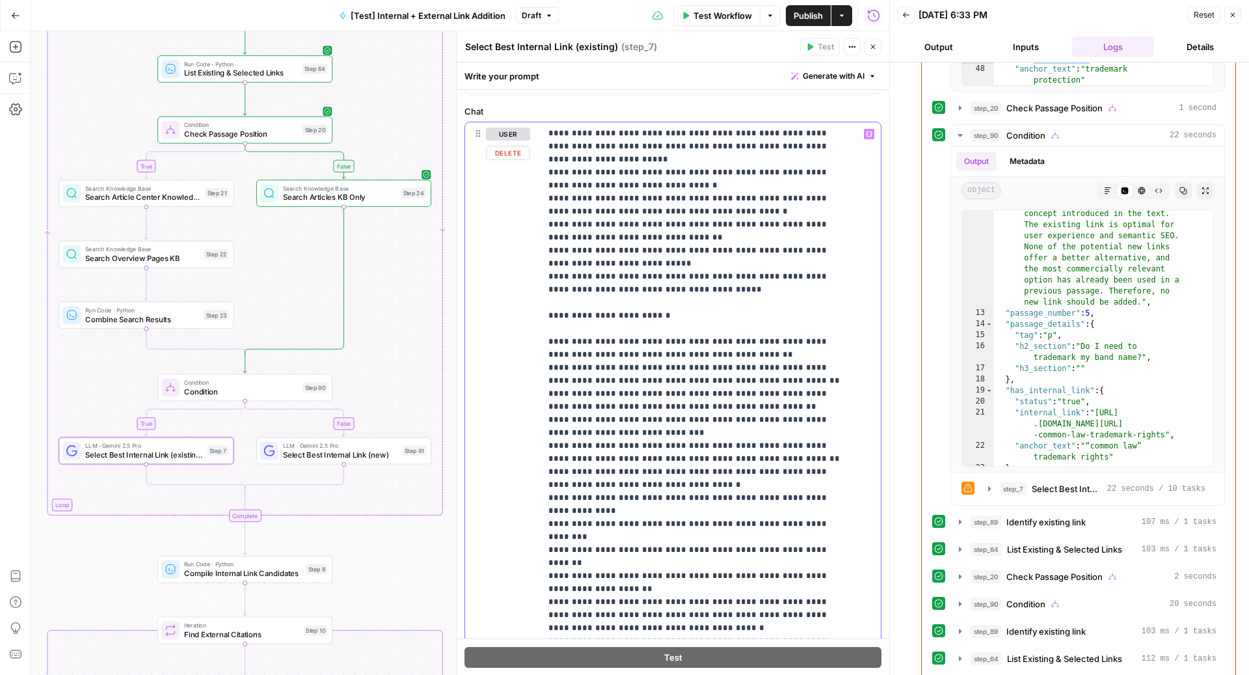
drag, startPoint x: 557, startPoint y: 209, endPoint x: 709, endPoint y: 223, distance: 152.8
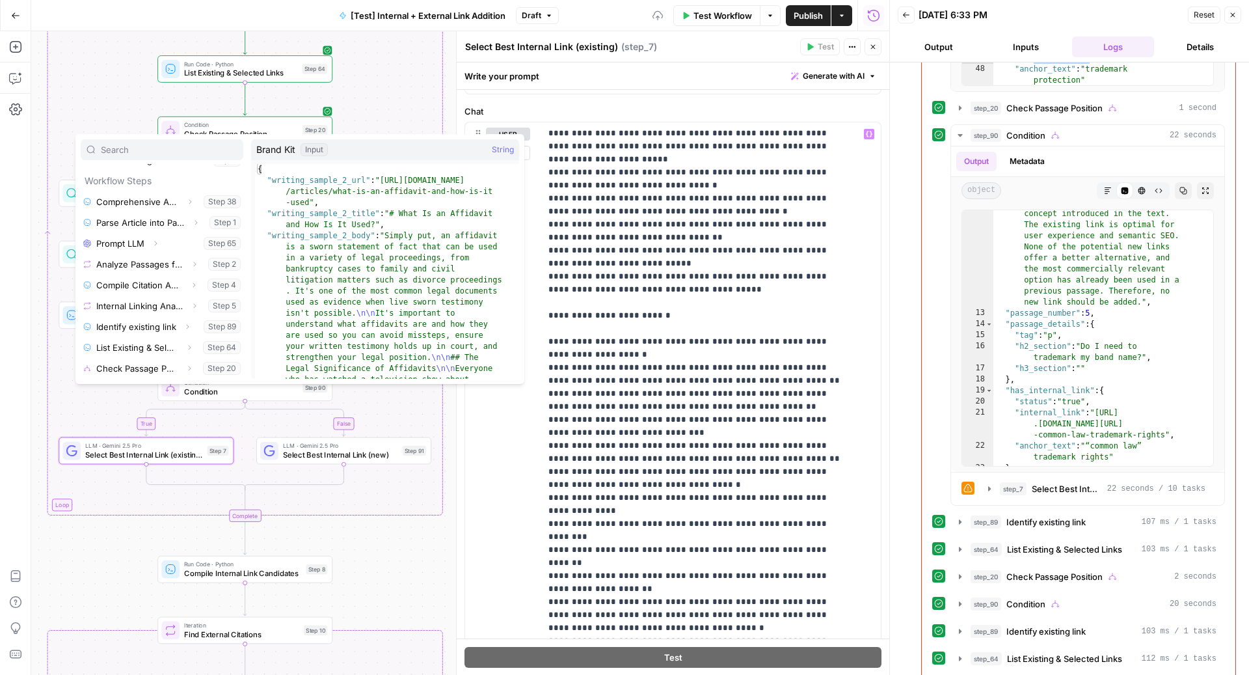
scroll to position [222, 0]
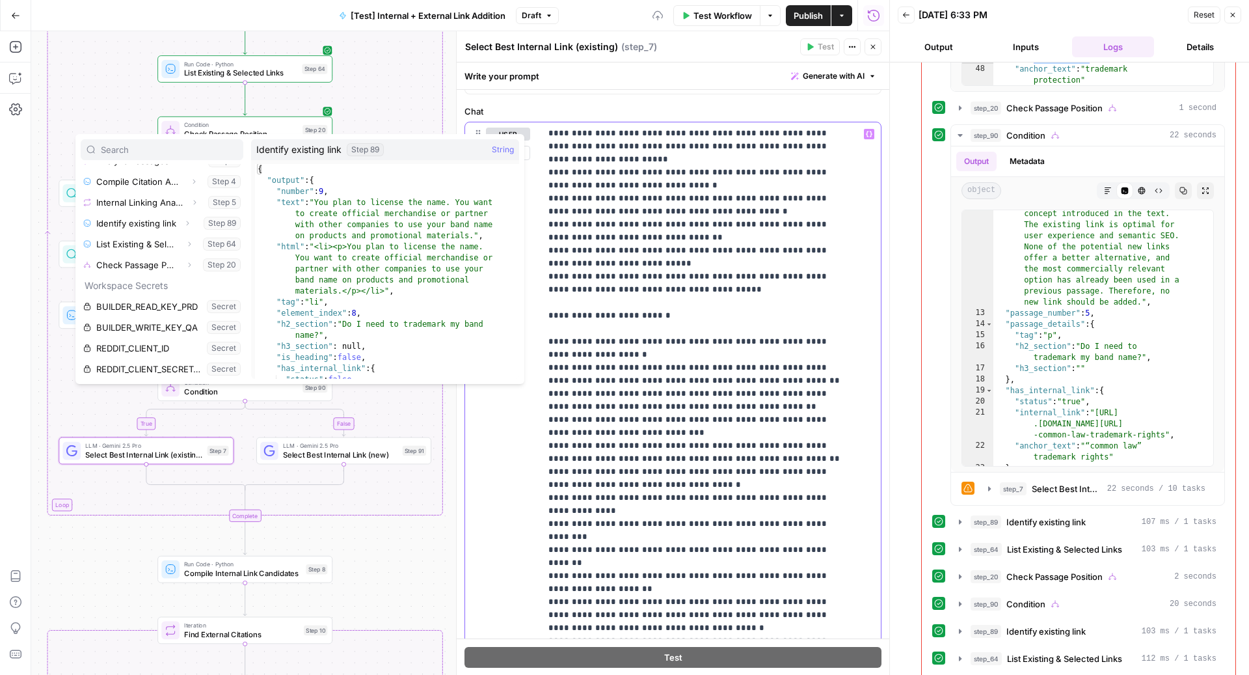
click at [183, 219] on icon "button" at bounding box center [187, 223] width 8 height 8
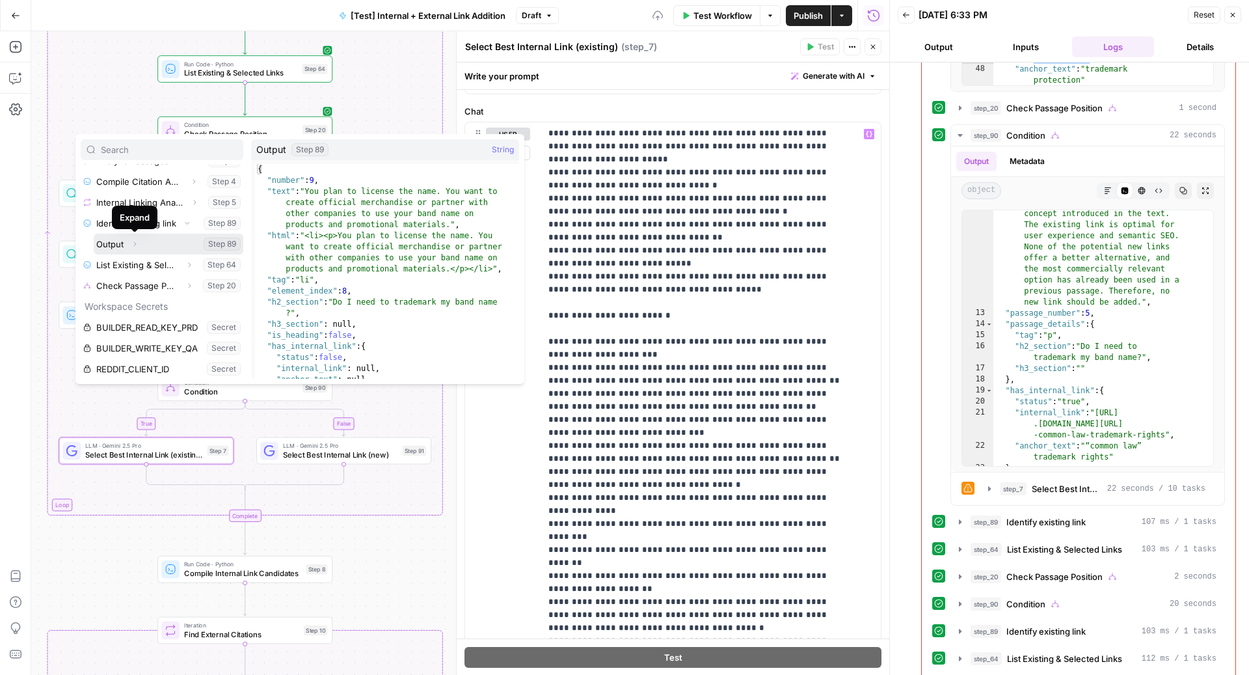
click at [137, 240] on icon "button" at bounding box center [135, 244] width 8 height 8
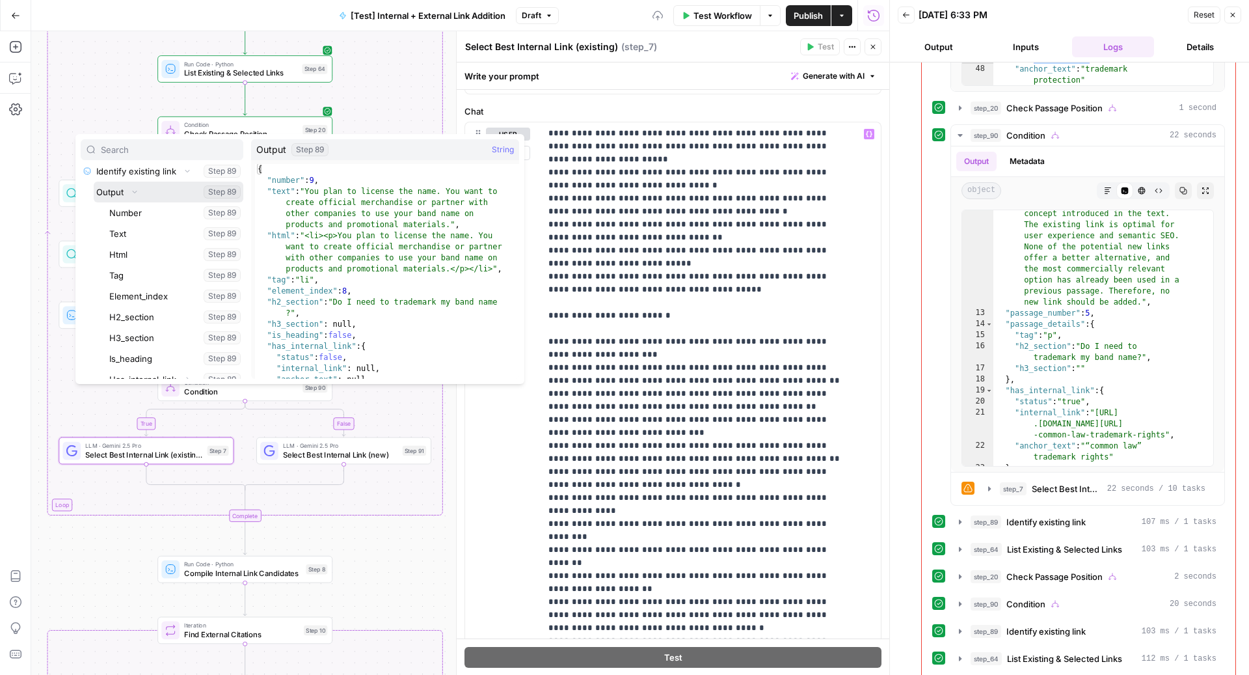
scroll to position [378, 0]
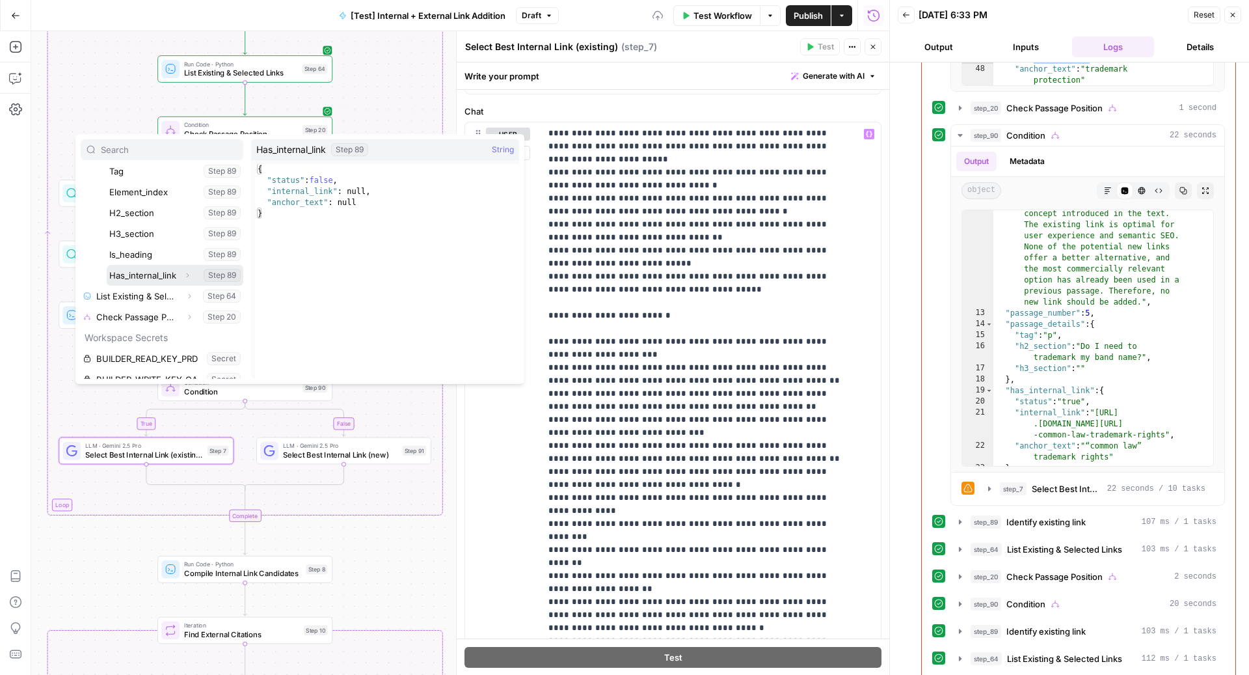
click at [183, 273] on icon "button" at bounding box center [187, 275] width 8 height 8
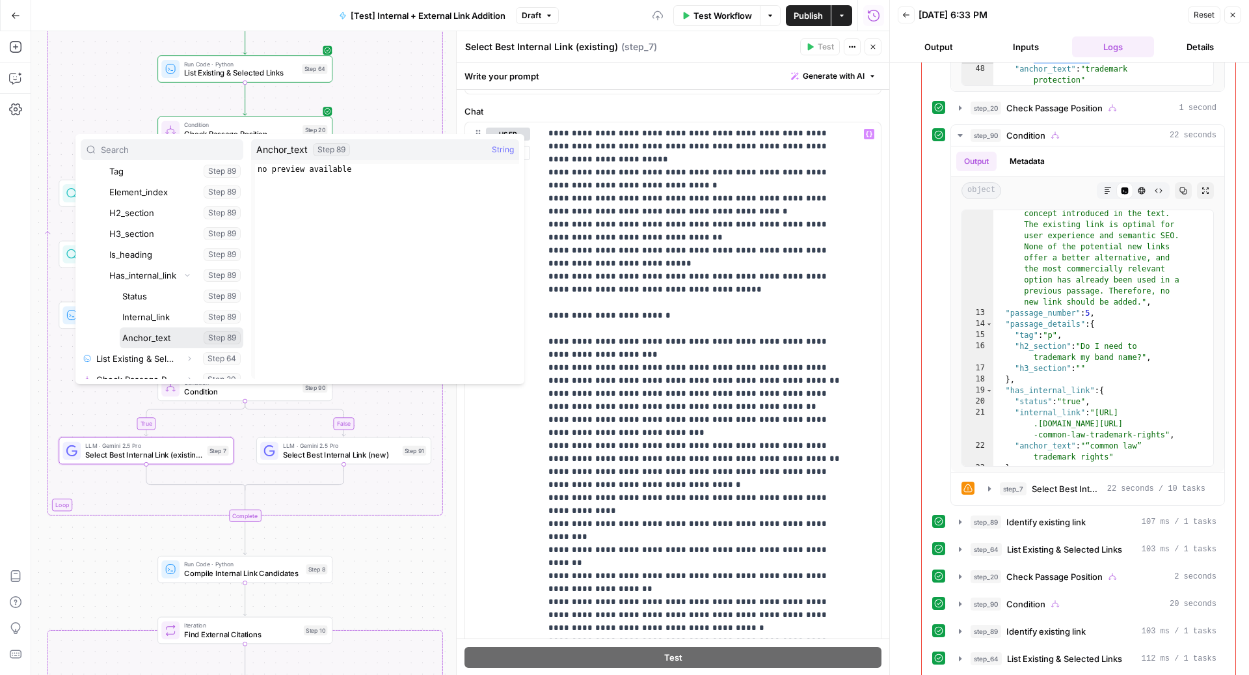
click at [163, 341] on button "Select variable Anchor_text" at bounding box center [182, 337] width 124 height 21
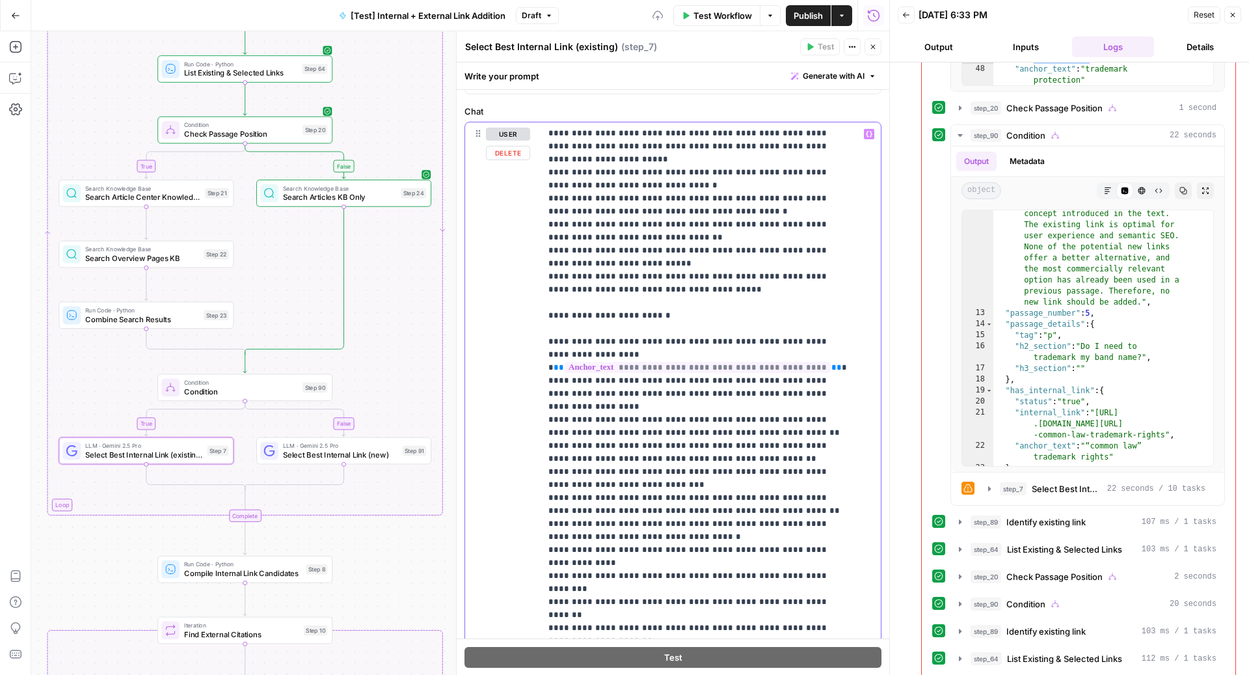
drag, startPoint x: 544, startPoint y: 265, endPoint x: 818, endPoint y: 503, distance: 362.4
click at [818, 503] on div "**********" at bounding box center [705, 387] width 328 height 530
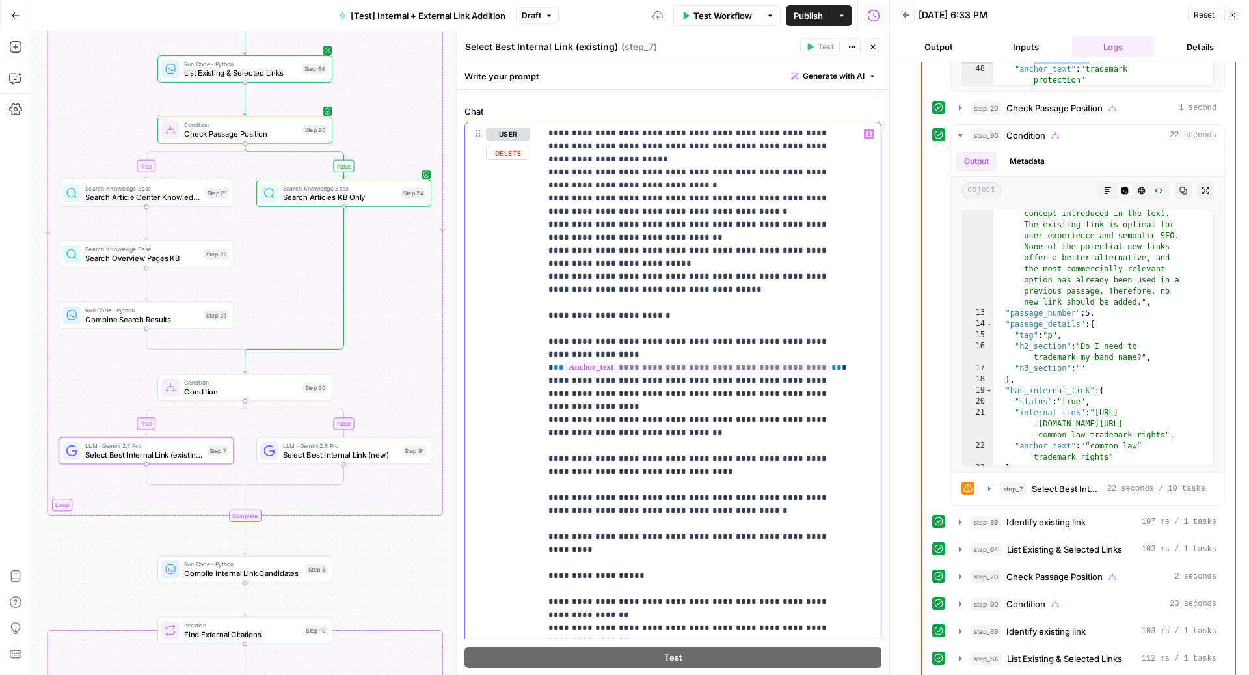
click at [541, 302] on div "**********" at bounding box center [705, 387] width 328 height 530
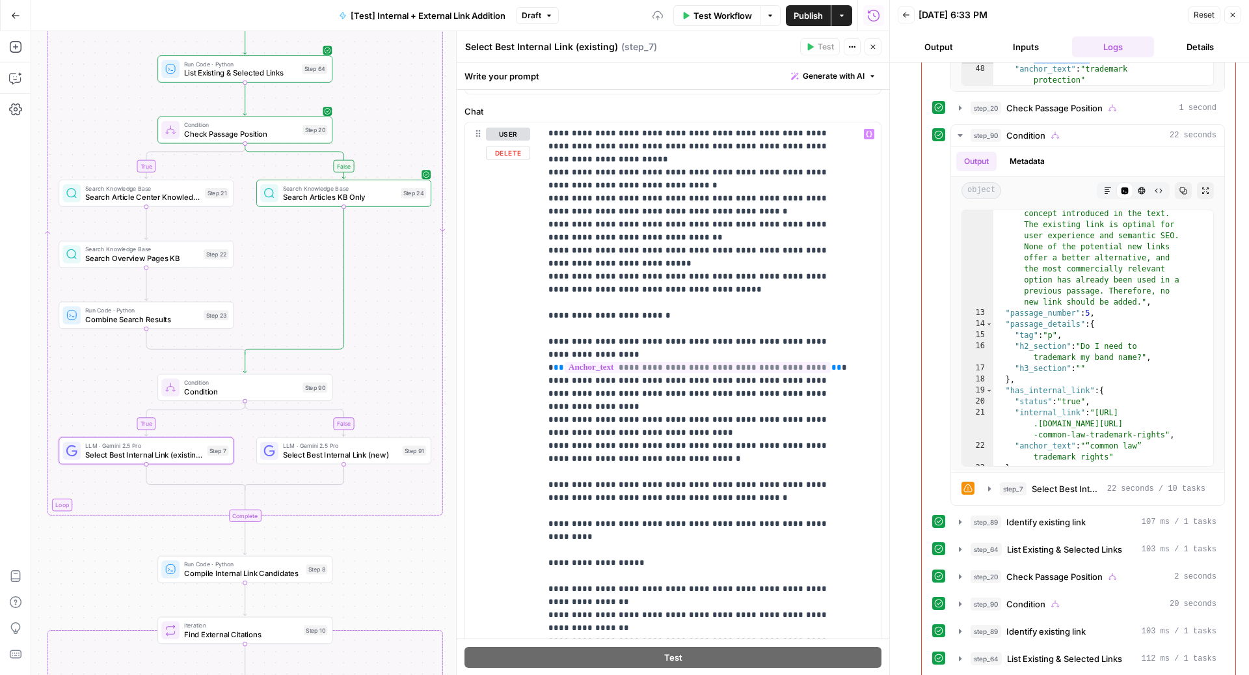
click at [533, 332] on div "**********" at bounding box center [673, 387] width 416 height 530
click at [544, 331] on div "**********" at bounding box center [705, 387] width 328 height 530
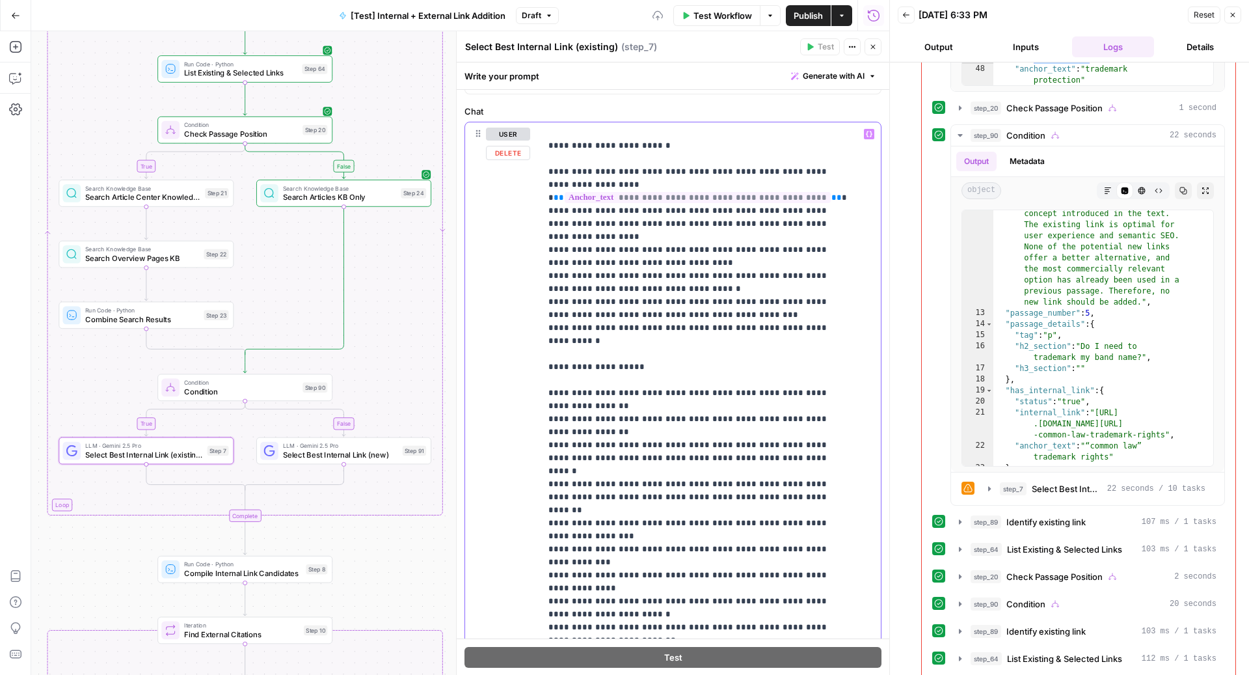
scroll to position [1721, 0]
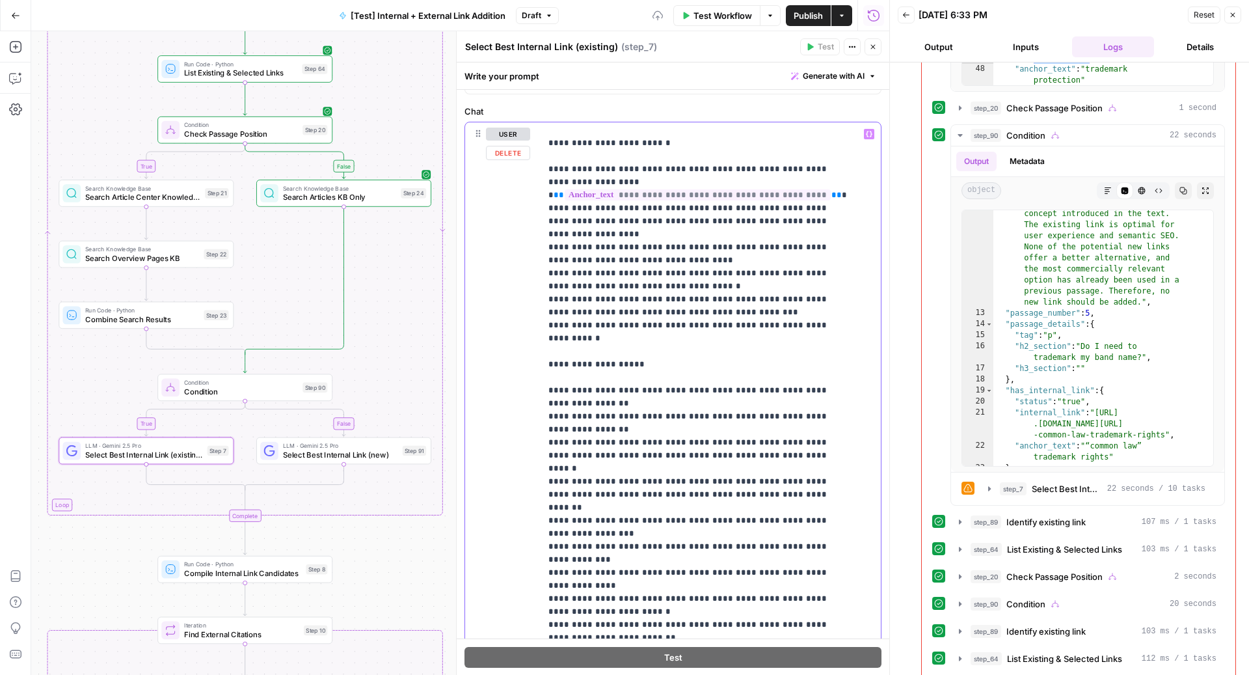
drag, startPoint x: 762, startPoint y: 298, endPoint x: 520, endPoint y: 291, distance: 241.4
click at [520, 291] on div "**********" at bounding box center [673, 387] width 416 height 530
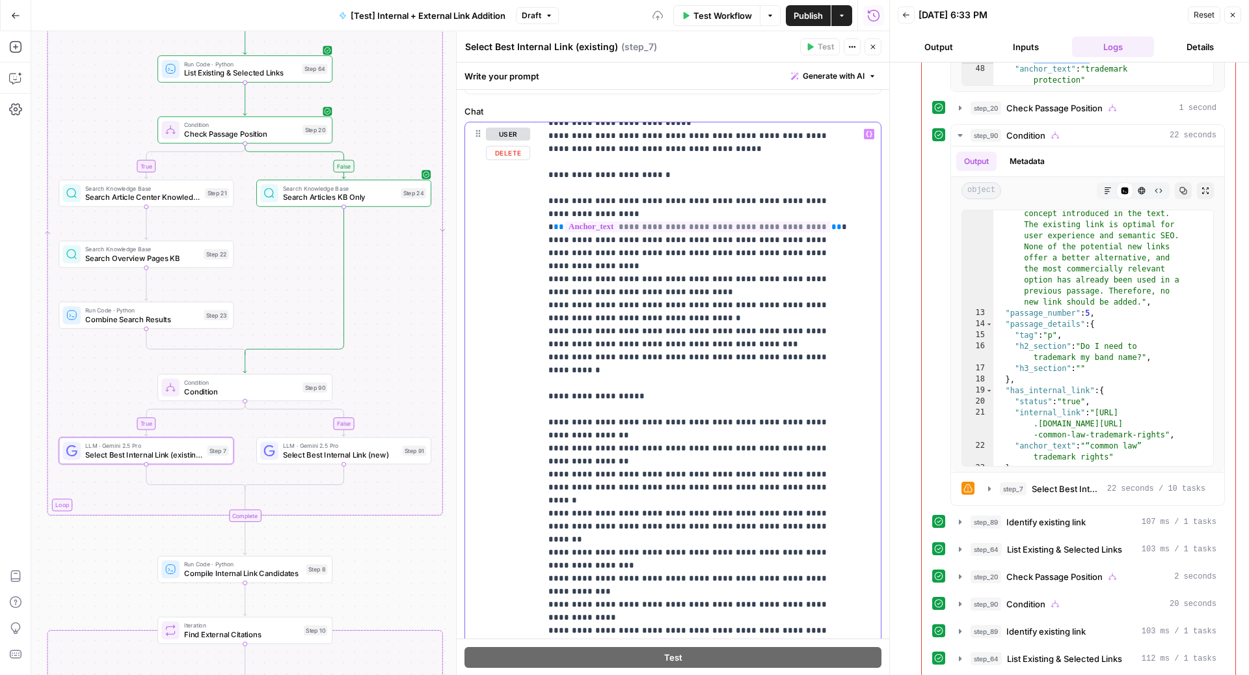
scroll to position [1668, 0]
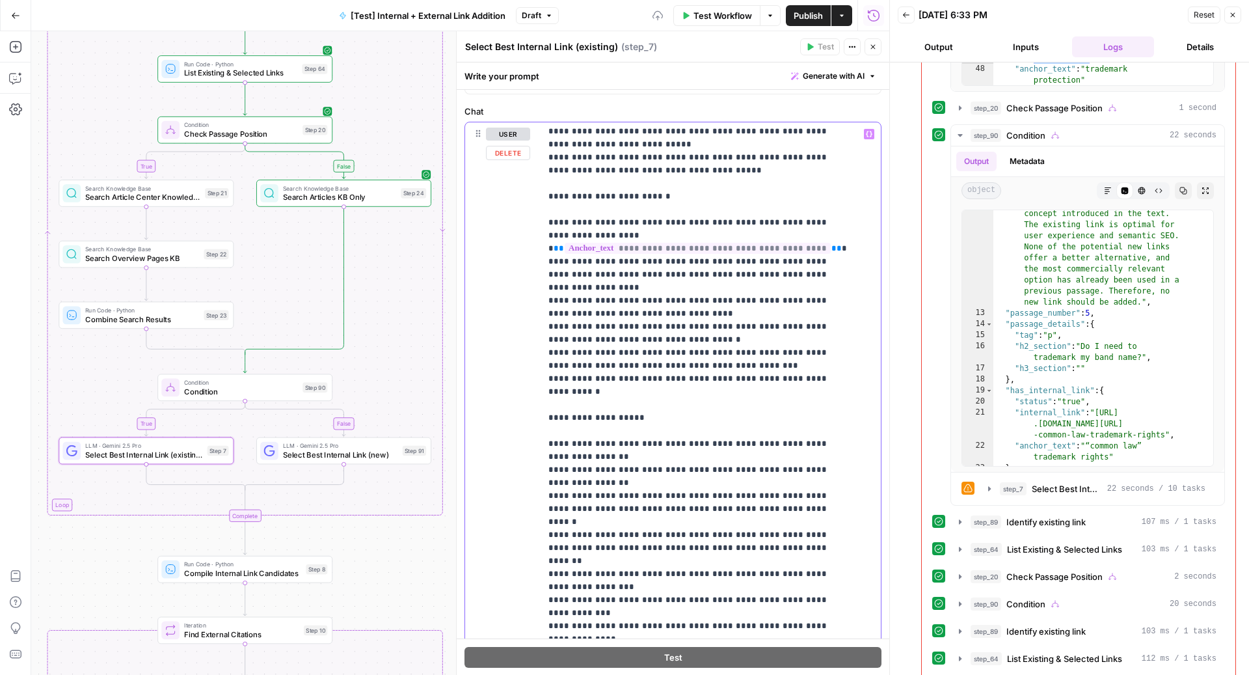
drag, startPoint x: 769, startPoint y: 347, endPoint x: 522, endPoint y: 331, distance: 247.7
click at [522, 331] on div "**********" at bounding box center [673, 387] width 416 height 530
click at [541, 334] on div "**********" at bounding box center [705, 387] width 328 height 530
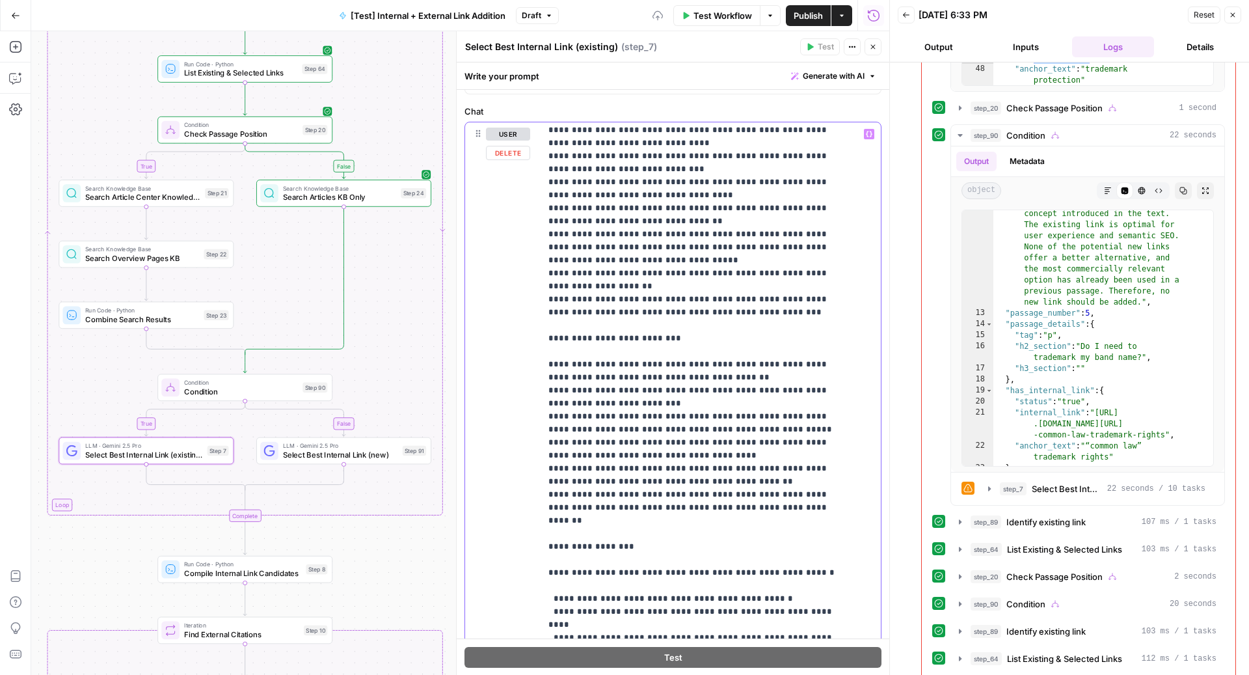
scroll to position [666, 0]
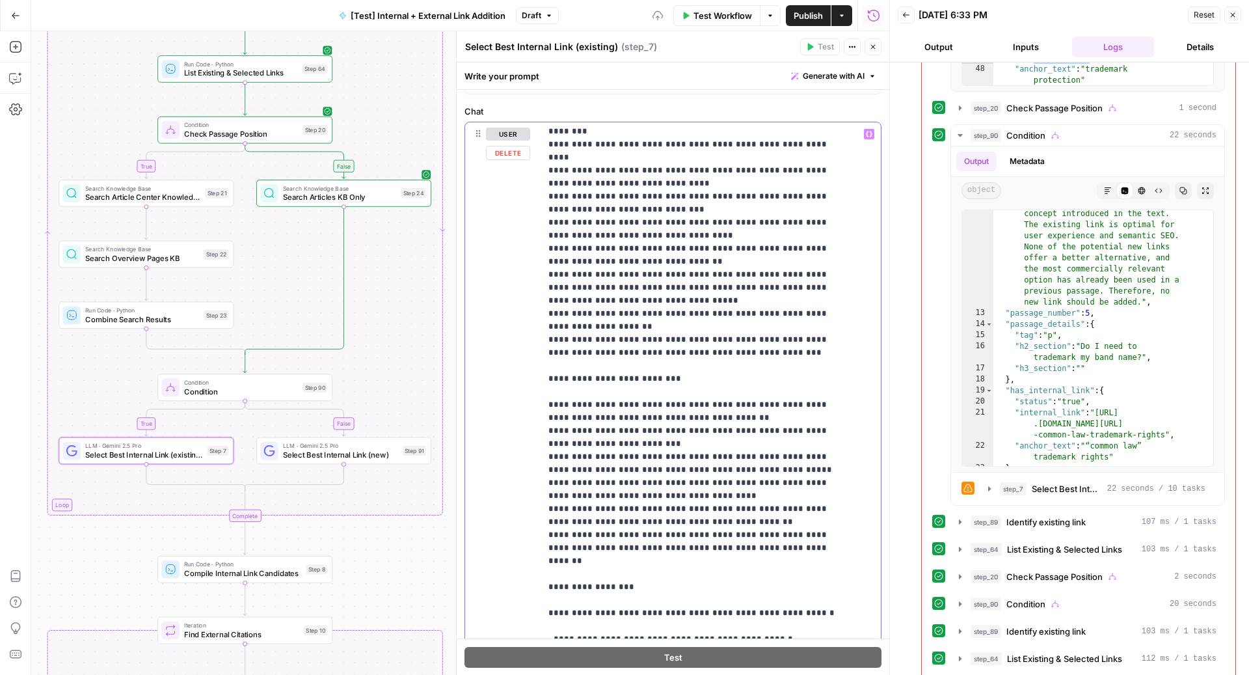
click at [565, 464] on p "**********" at bounding box center [697, 651] width 299 height 2381
click at [767, 477] on p "**********" at bounding box center [697, 651] width 299 height 2381
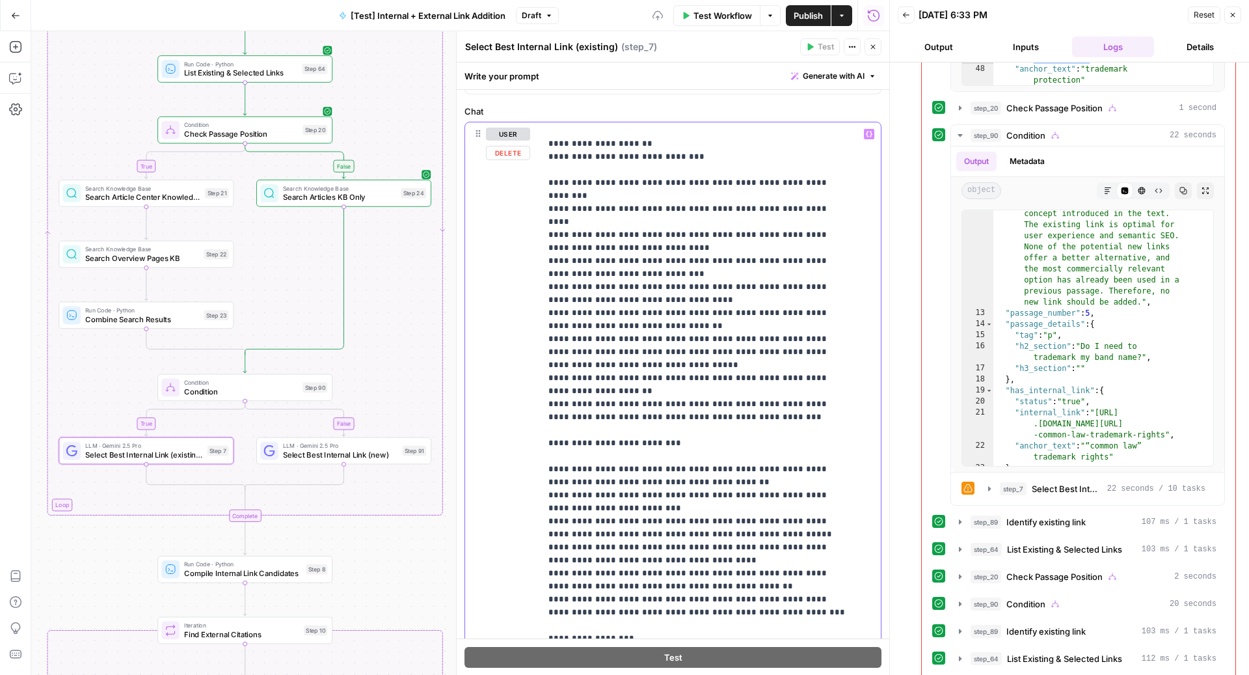
scroll to position [540, 0]
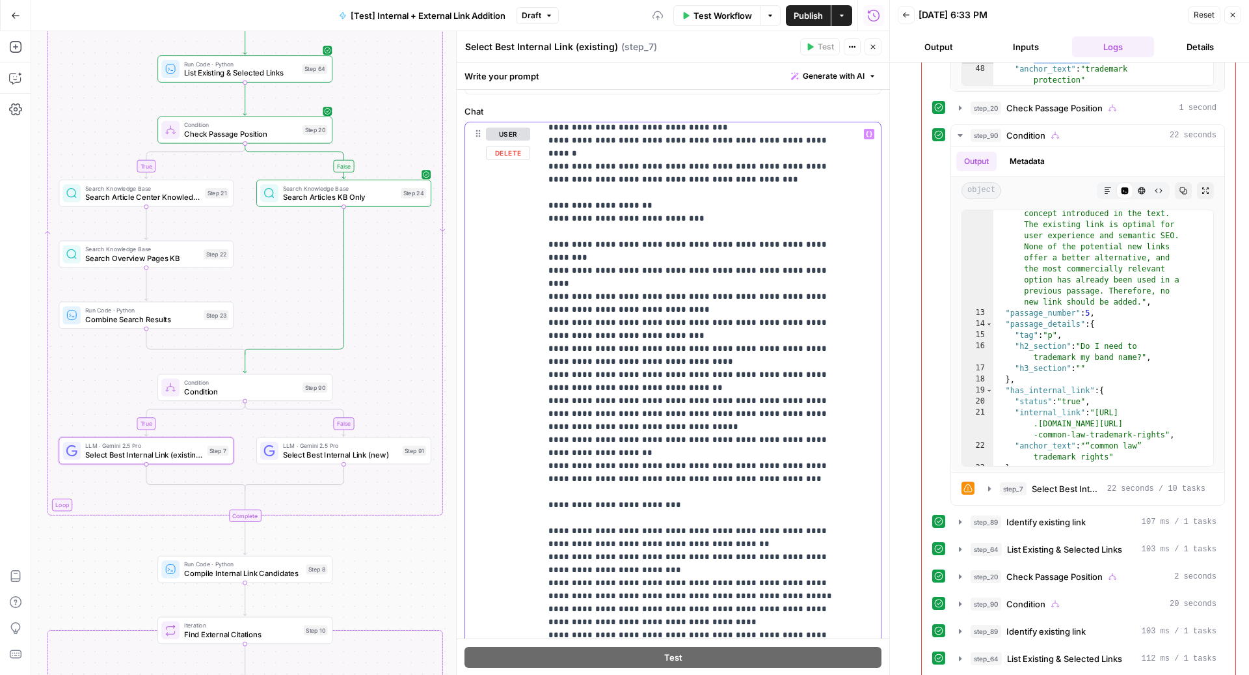
drag, startPoint x: 637, startPoint y: 359, endPoint x: 515, endPoint y: 349, distance: 122.0
click at [515, 349] on div "**********" at bounding box center [673, 387] width 416 height 530
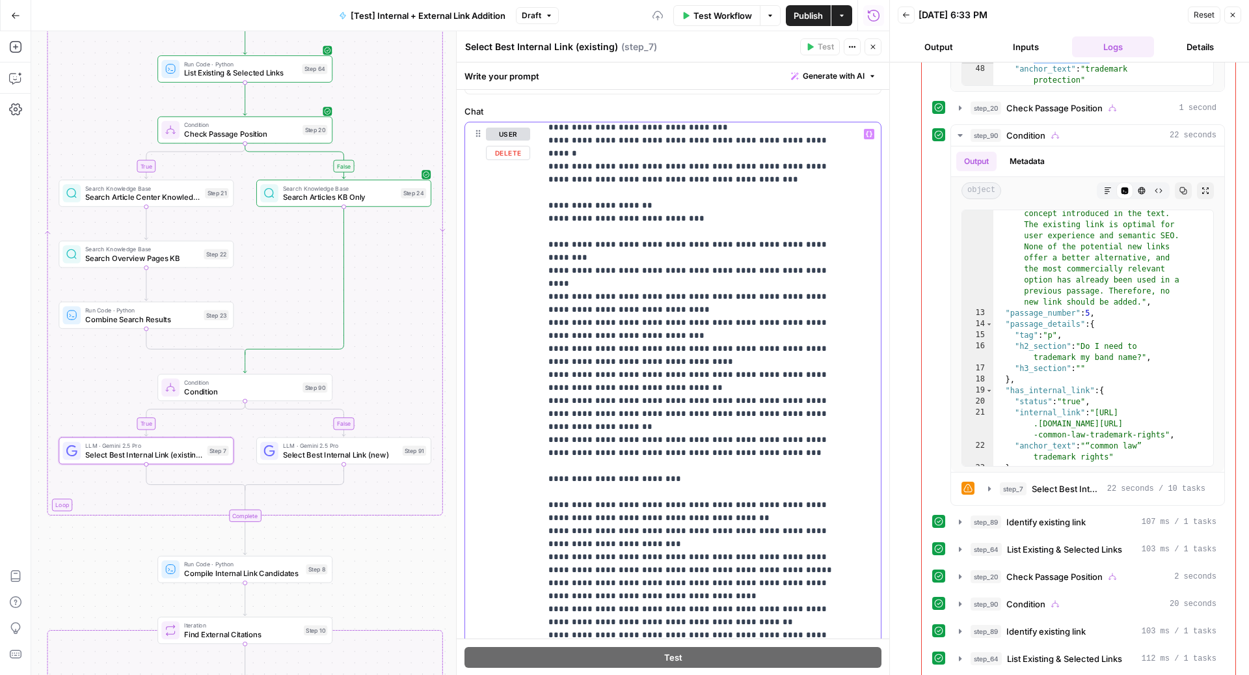
drag, startPoint x: 606, startPoint y: 356, endPoint x: 529, endPoint y: 342, distance: 78.7
click at [529, 342] on div "**********" at bounding box center [673, 387] width 416 height 530
drag, startPoint x: 768, startPoint y: 390, endPoint x: 528, endPoint y: 373, distance: 240.6
click at [528, 373] on div "**********" at bounding box center [673, 387] width 416 height 530
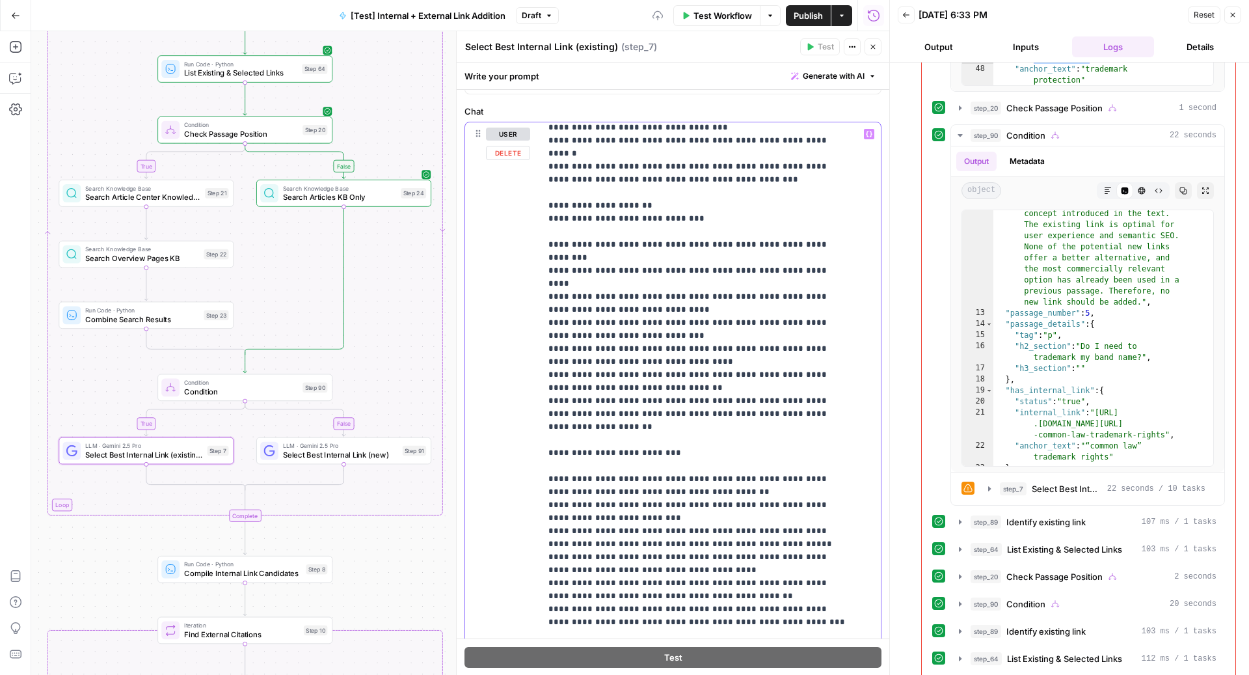
drag, startPoint x: 608, startPoint y: 359, endPoint x: 542, endPoint y: 350, distance: 66.3
click at [542, 350] on div "**********" at bounding box center [705, 387] width 328 height 530
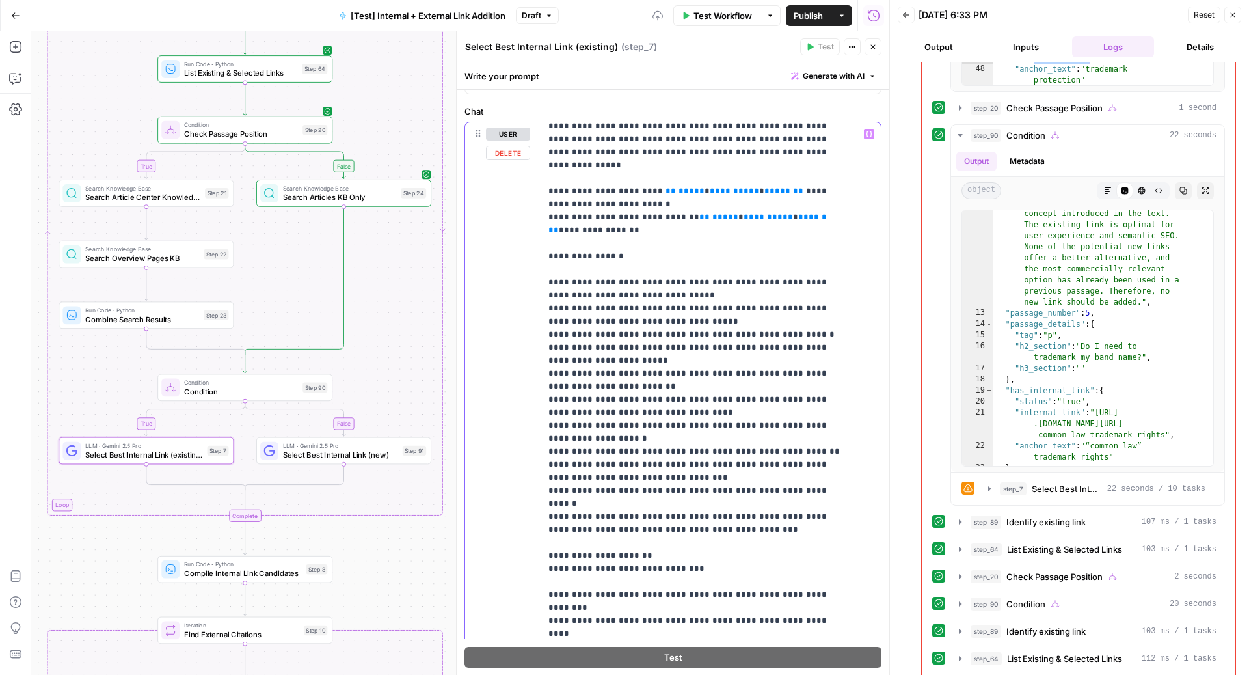
scroll to position [176, 0]
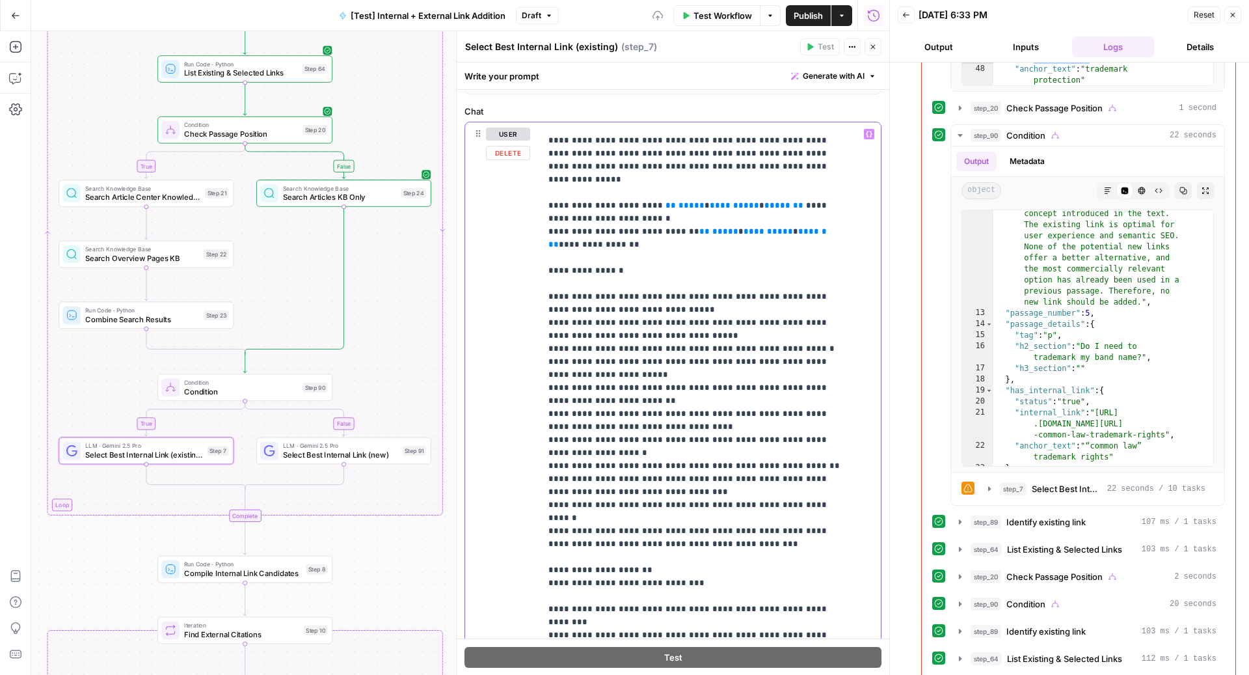
click at [710, 201] on span "**********" at bounding box center [734, 205] width 49 height 8
click at [794, 201] on span "*****" at bounding box center [807, 205] width 26 height 8
click at [743, 227] on span "**********" at bounding box center [767, 231] width 49 height 8
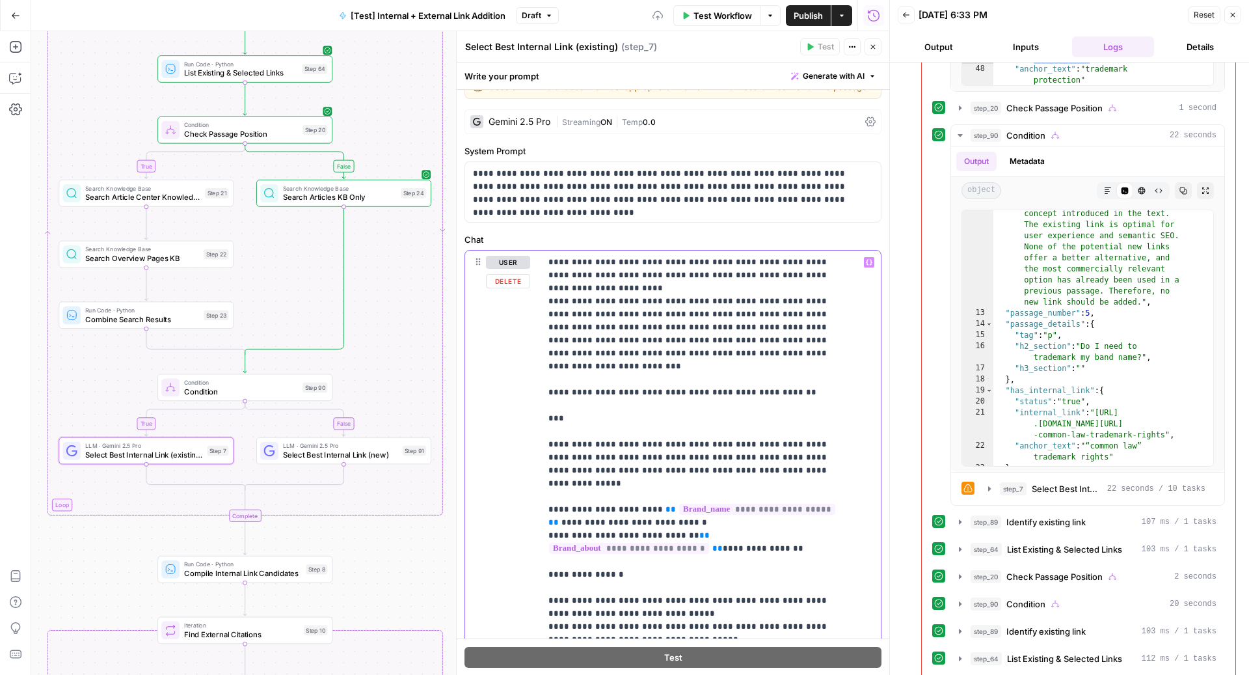
scroll to position [0, 0]
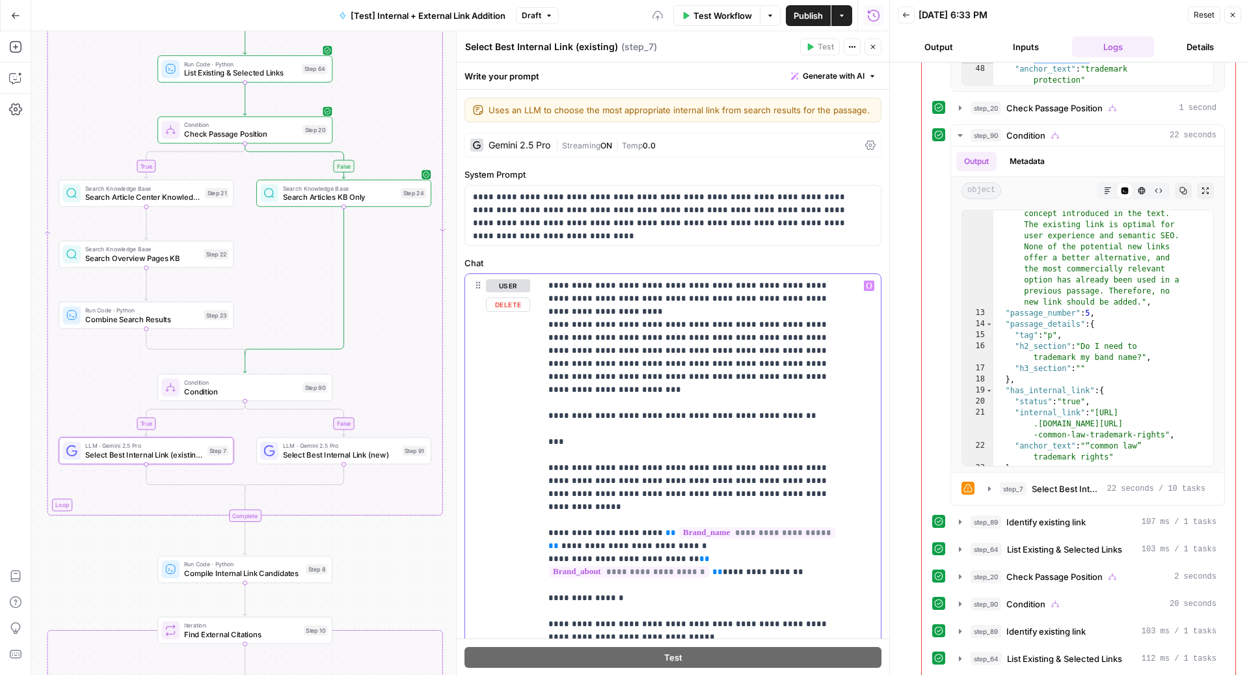
drag, startPoint x: 582, startPoint y: 428, endPoint x: 510, endPoint y: 386, distance: 83.3
click at [510, 386] on div "**********" at bounding box center [673, 539] width 416 height 530
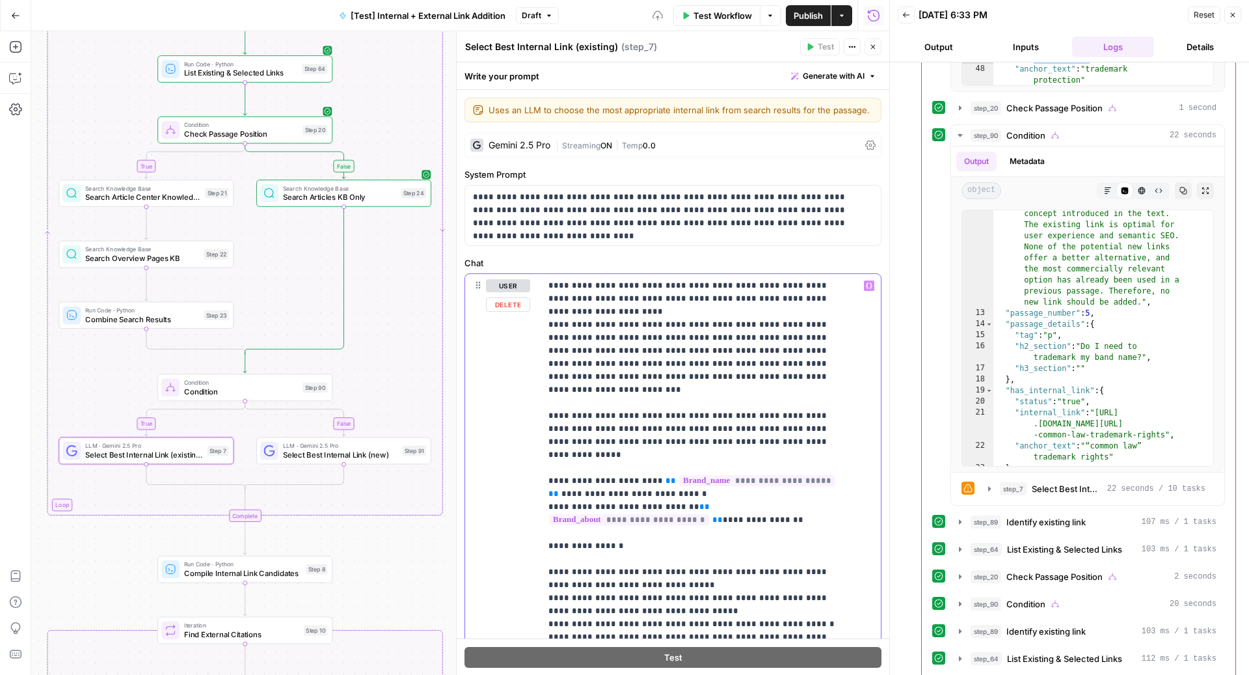
drag, startPoint x: 764, startPoint y: 424, endPoint x: 546, endPoint y: 384, distance: 222.2
click at [546, 384] on div "**********" at bounding box center [705, 539] width 328 height 530
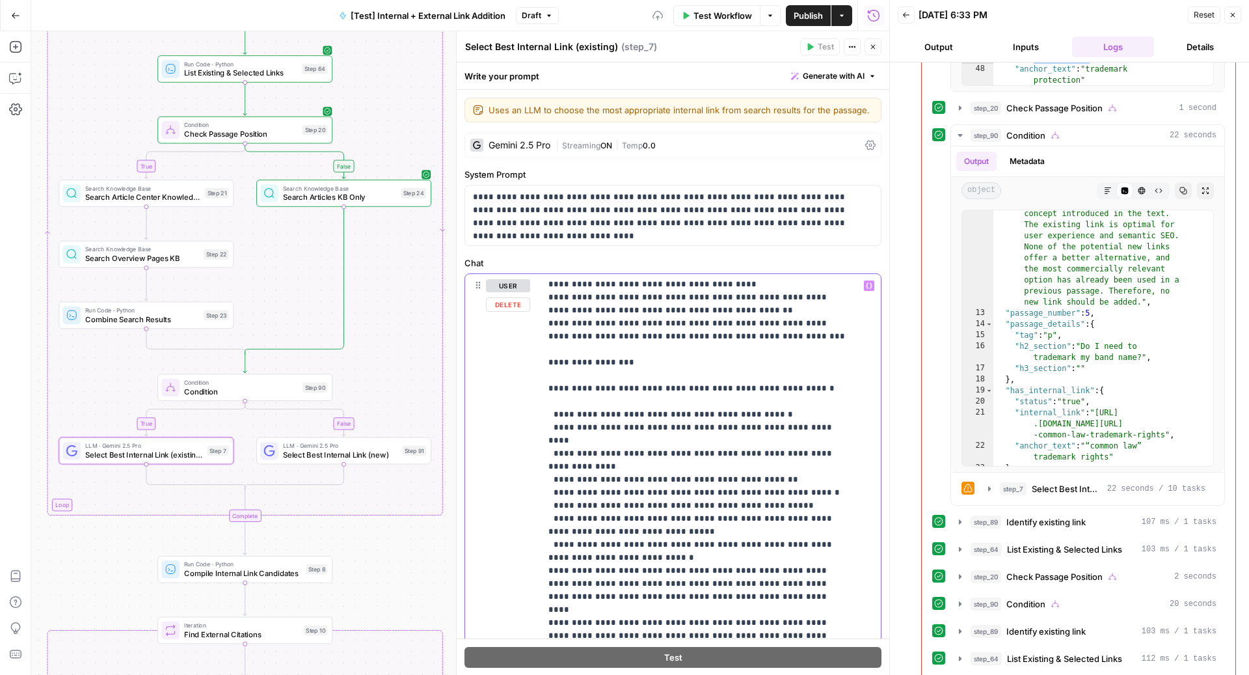
scroll to position [833, 0]
click at [635, 544] on p "**********" at bounding box center [697, 545] width 299 height 2199
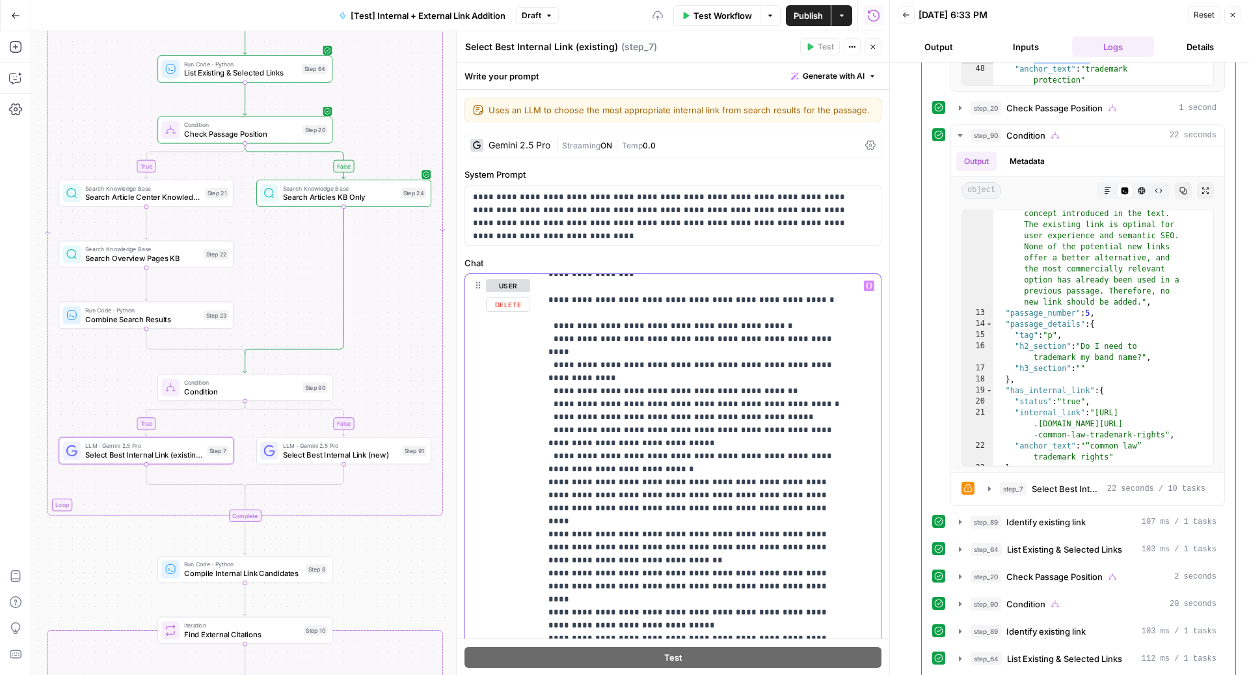
scroll to position [928, 0]
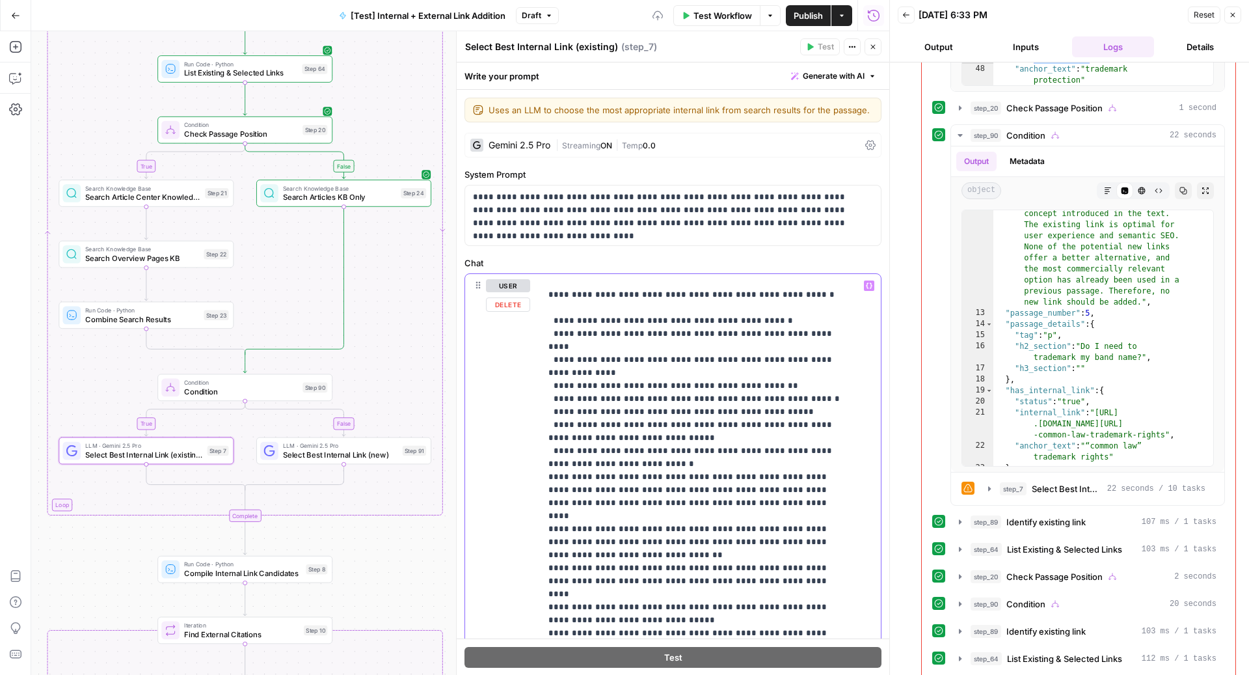
click at [563, 590] on p "**********" at bounding box center [697, 450] width 299 height 2199
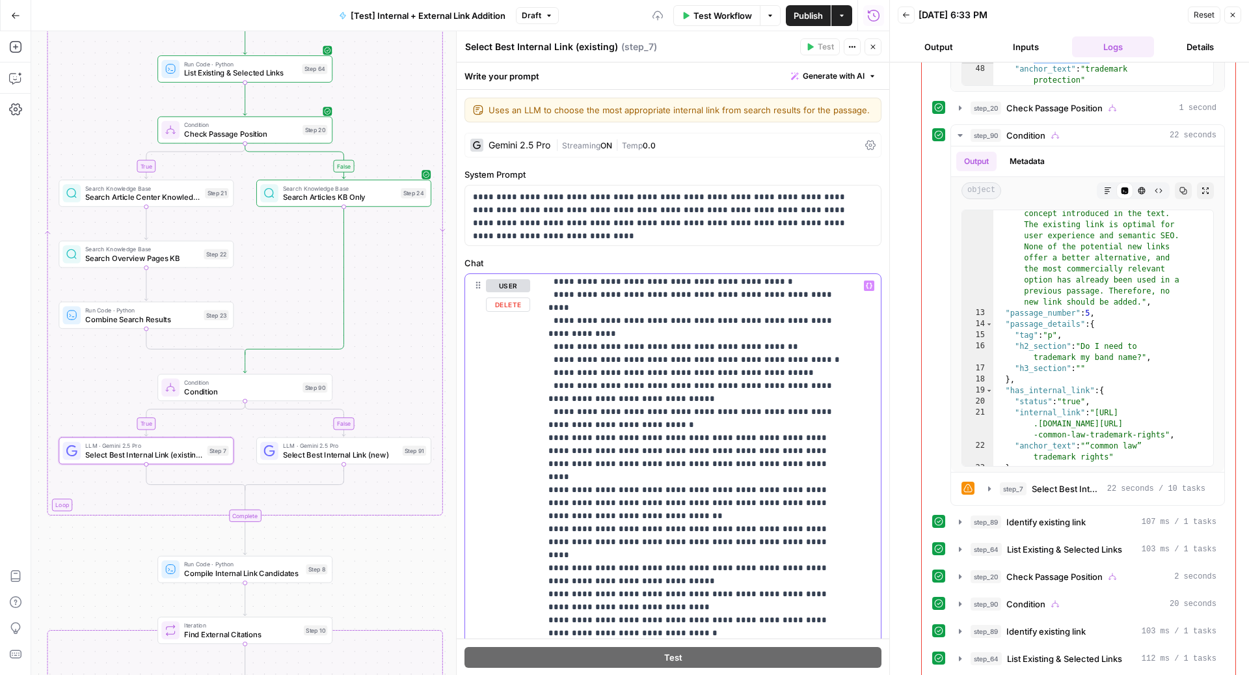
scroll to position [998, 0]
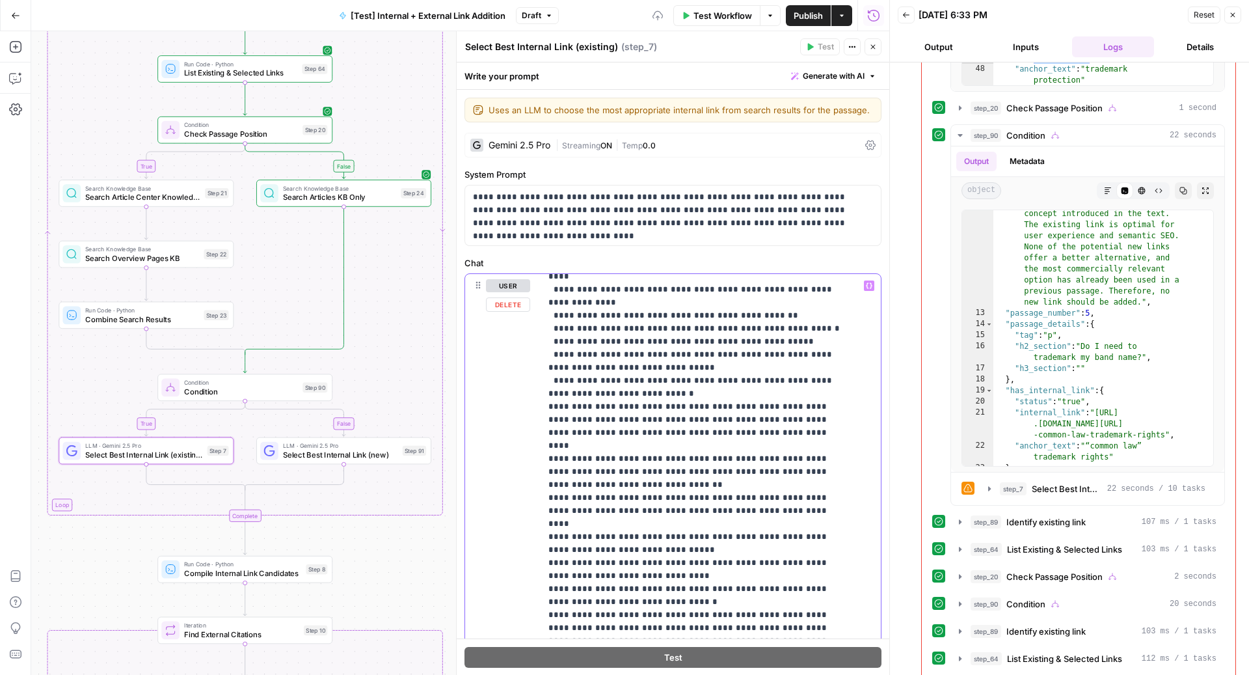
click at [707, 544] on p "**********" at bounding box center [697, 380] width 299 height 2199
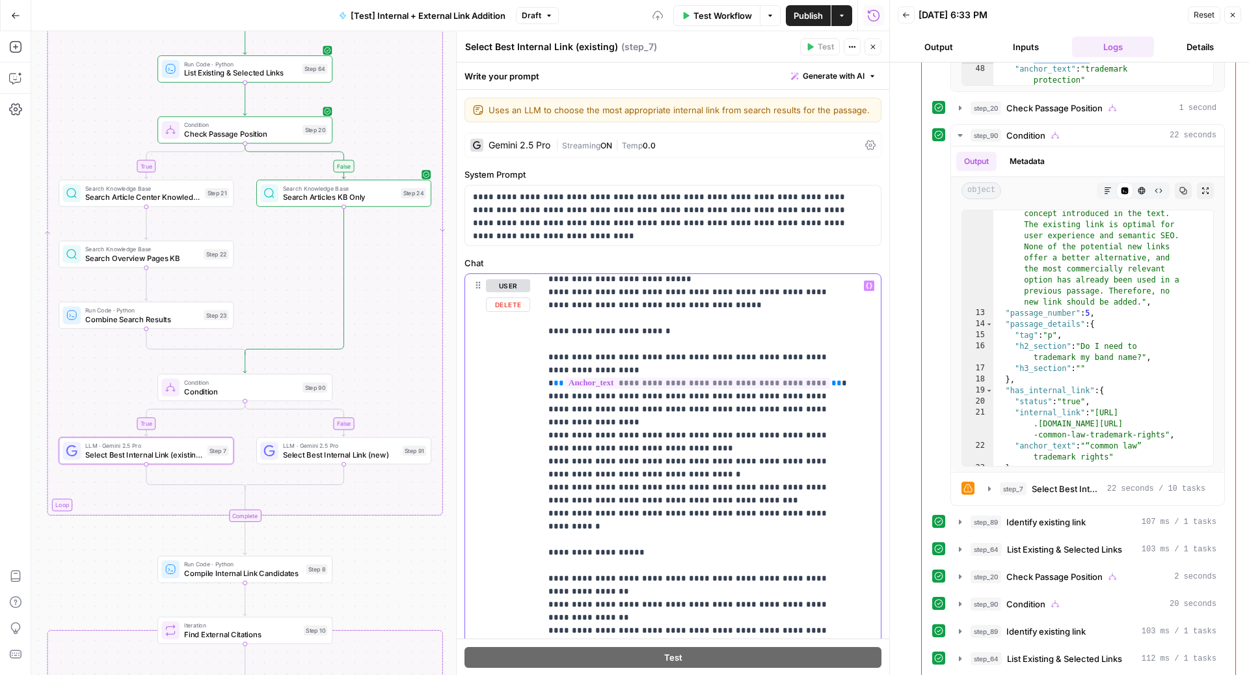
scroll to position [1483, 0]
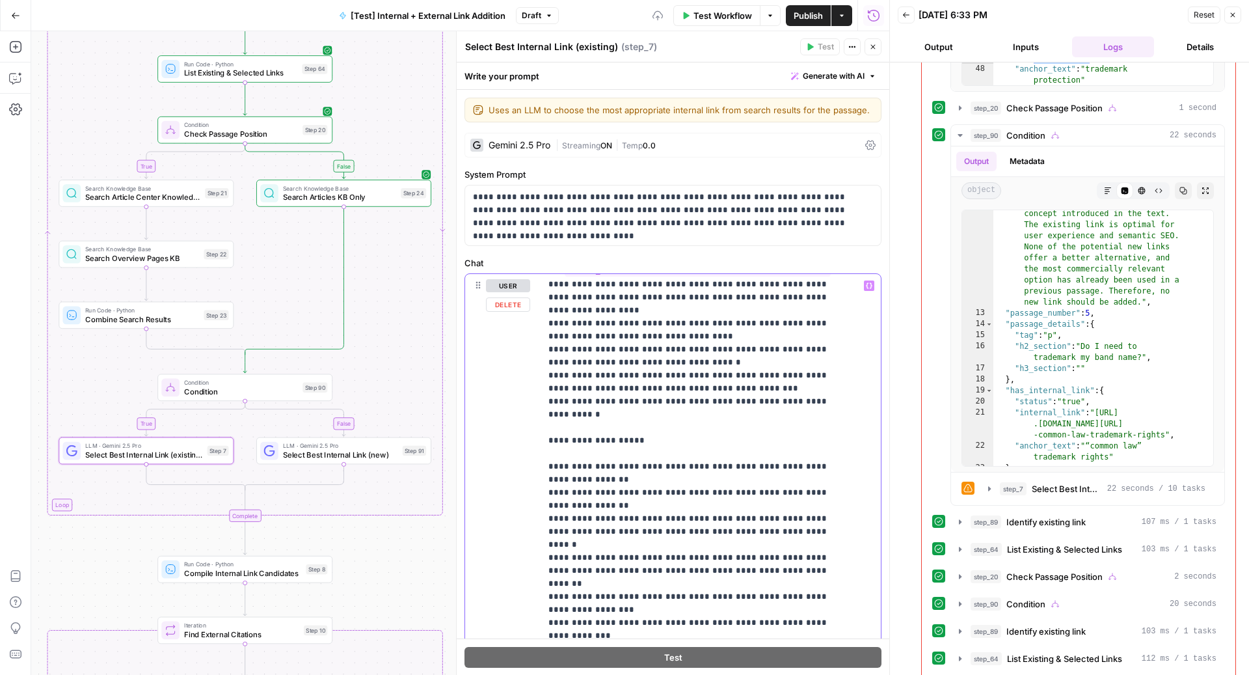
drag, startPoint x: 780, startPoint y: 529, endPoint x: 545, endPoint y: 301, distance: 328.0
click at [545, 301] on div "**********" at bounding box center [705, 539] width 328 height 530
copy p "**********"
drag, startPoint x: 782, startPoint y: 531, endPoint x: 544, endPoint y: 319, distance: 319.2
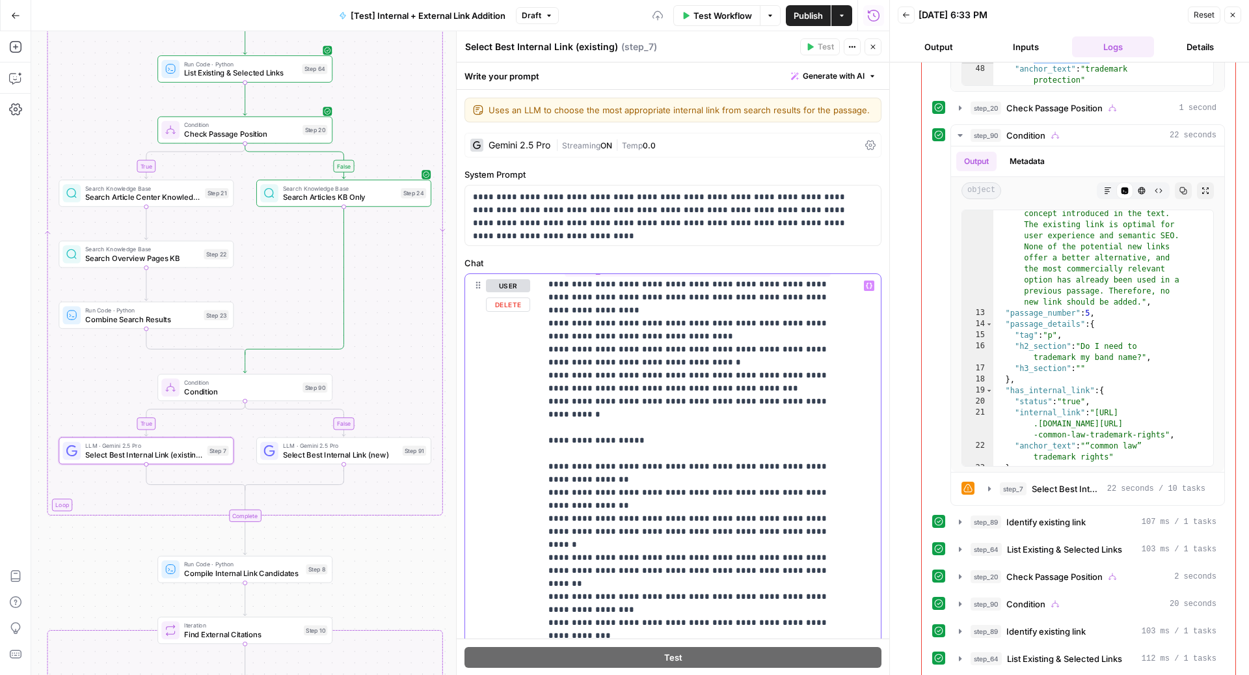
click at [544, 319] on div "**********" at bounding box center [705, 539] width 328 height 530
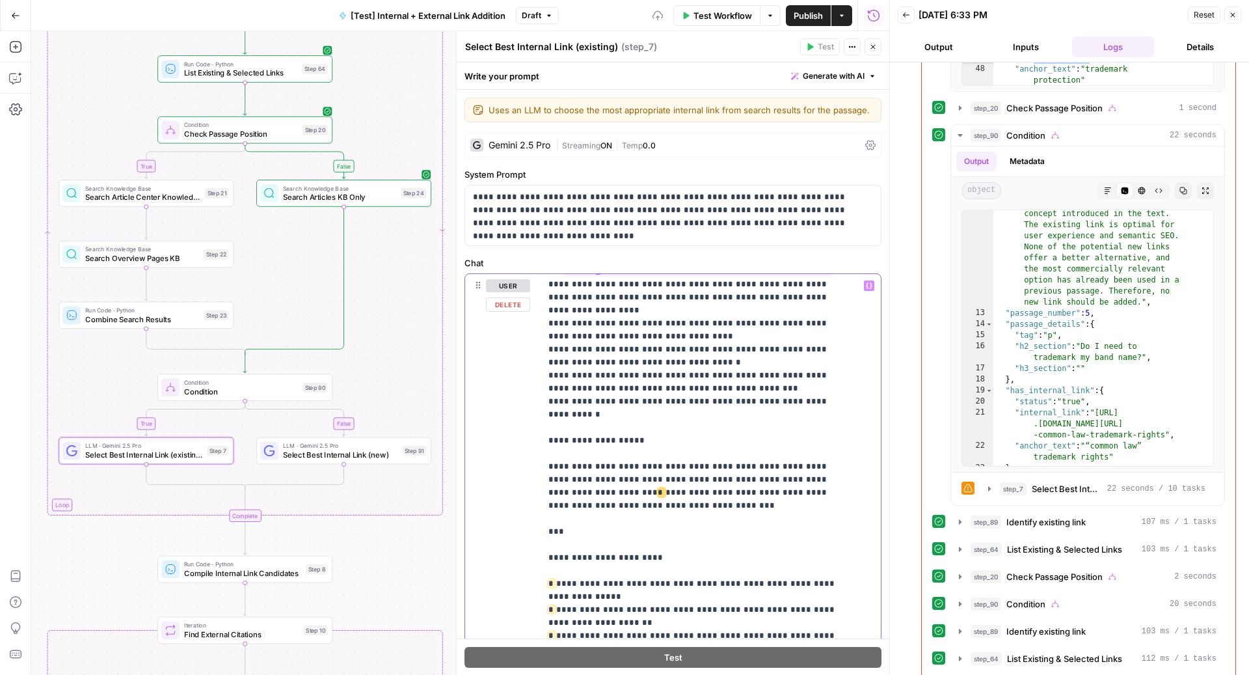
drag, startPoint x: 548, startPoint y: 319, endPoint x: 665, endPoint y: 429, distance: 160.1
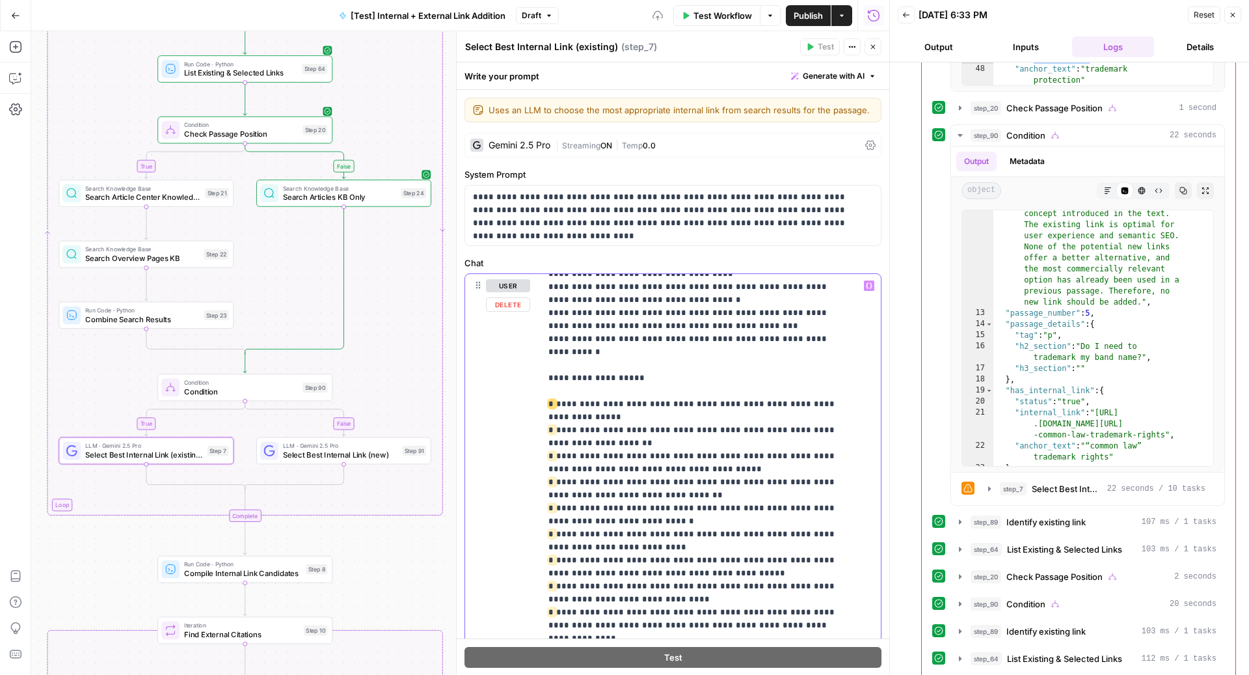
scroll to position [1726, 0]
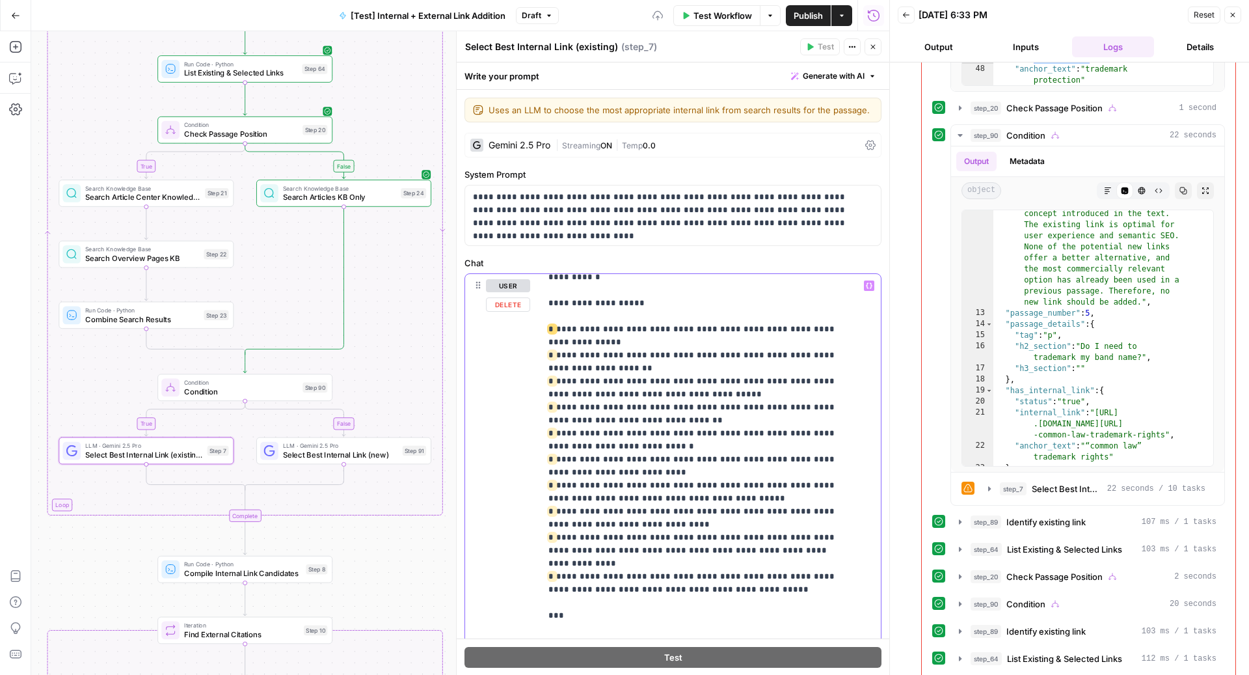
drag, startPoint x: 546, startPoint y: 462, endPoint x: 640, endPoint y: 586, distance: 155.1
click at [640, 586] on div "**********" at bounding box center [705, 539] width 328 height 530
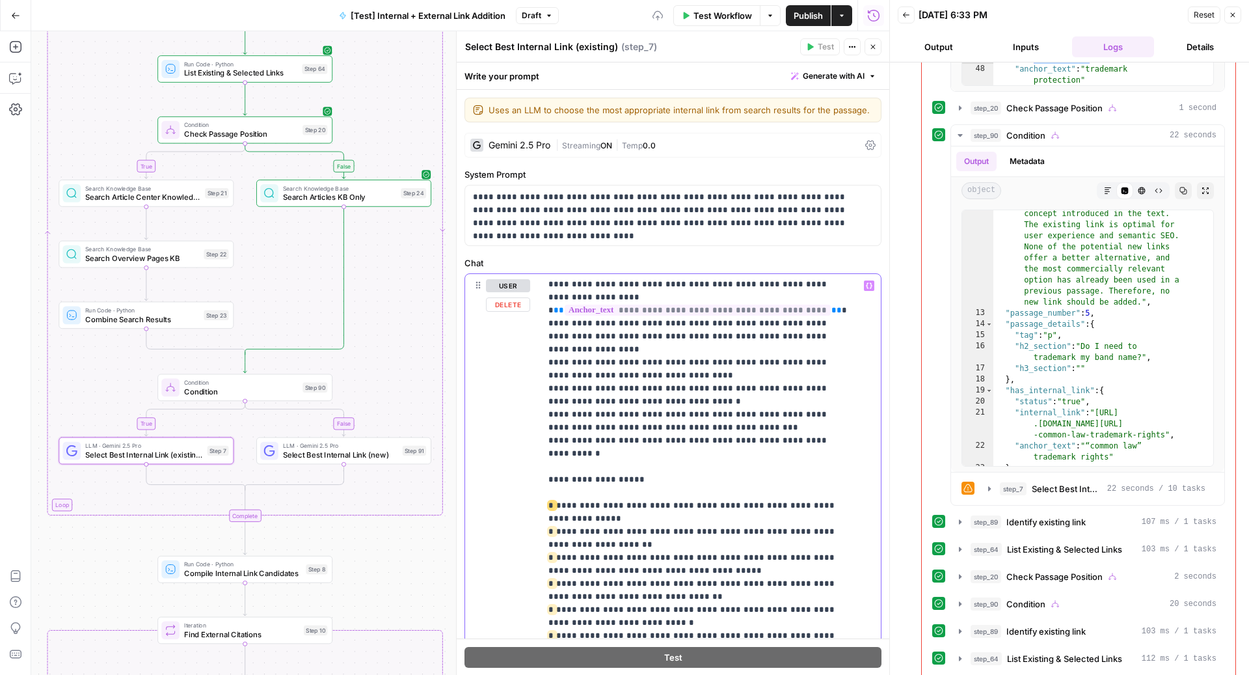
scroll to position [1528, 0]
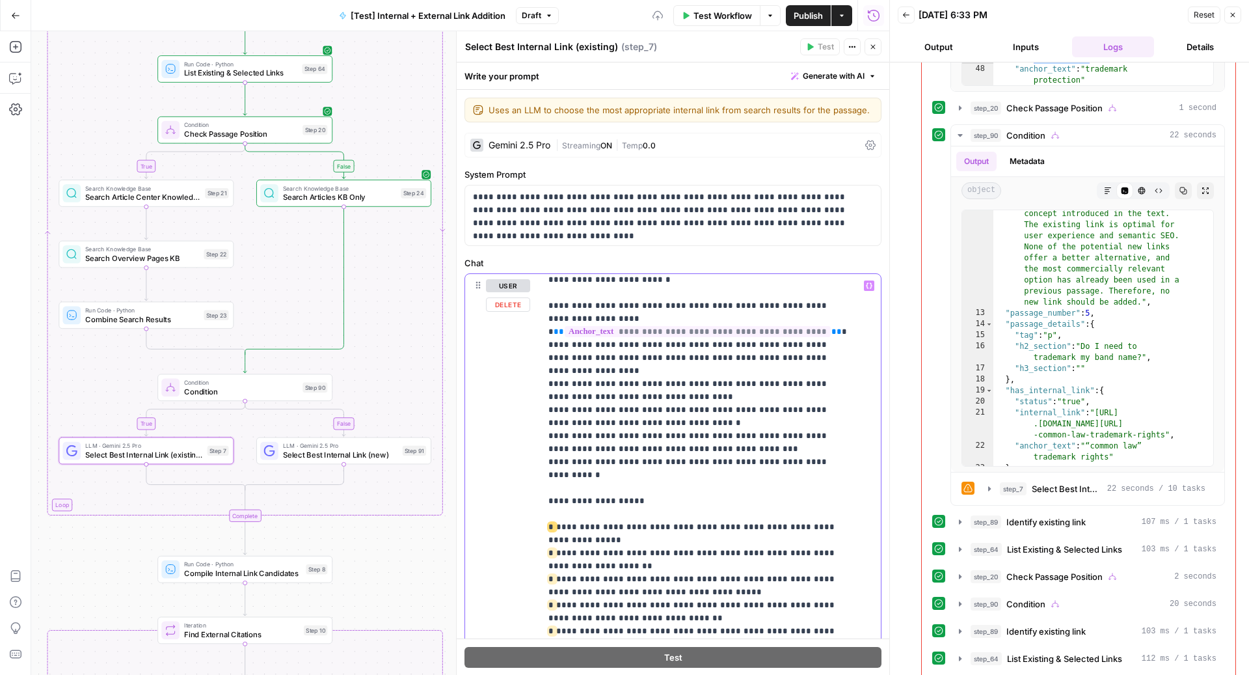
click at [836, 265] on icon "button" at bounding box center [839, 268] width 7 height 7
click at [762, 315] on span "Replace all" at bounding box center [745, 318] width 40 height 12
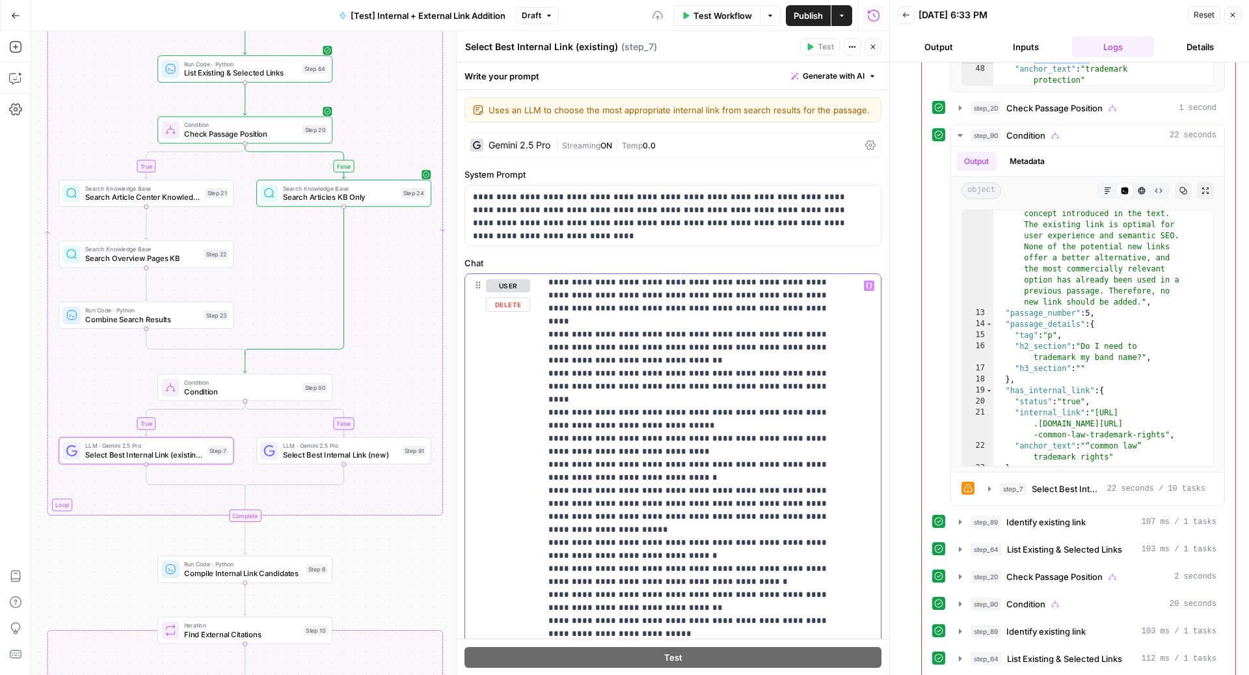
scroll to position [1120, 0]
click at [699, 555] on p "**********" at bounding box center [697, 278] width 299 height 2238
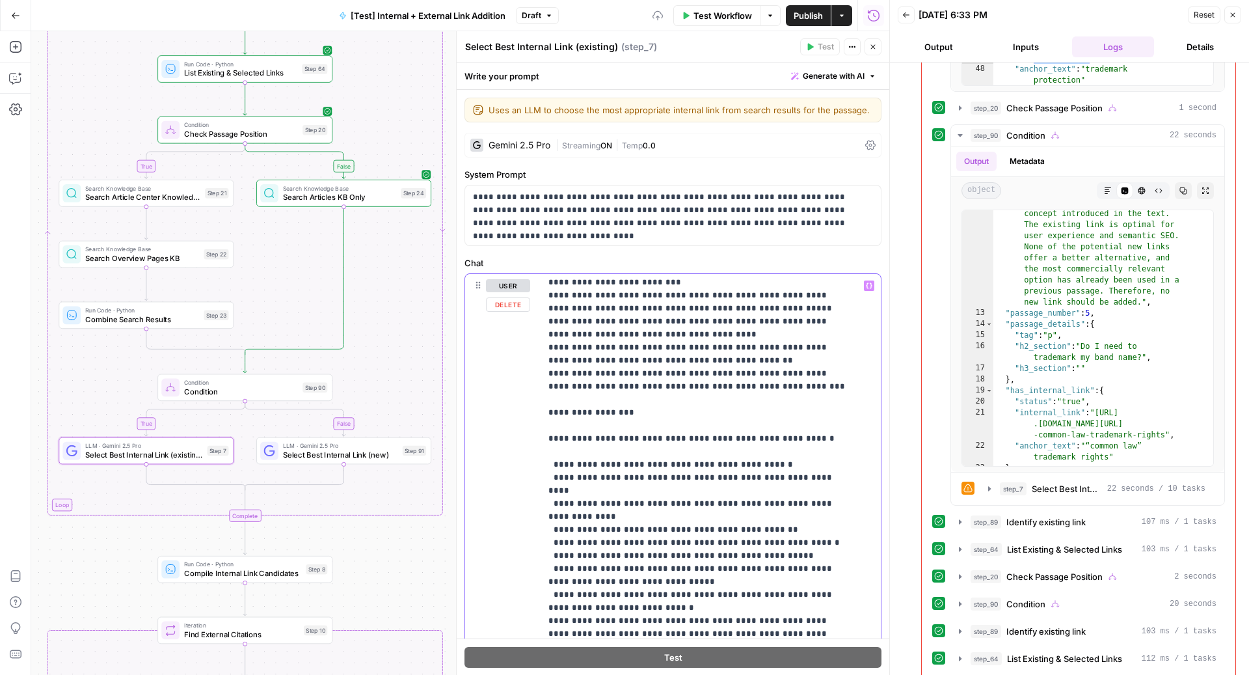
scroll to position [782, 0]
click at [548, 358] on p "**********" at bounding box center [697, 616] width 299 height 2238
copy p "**********"
click at [533, 388] on div "**********" at bounding box center [673, 539] width 416 height 530
click at [554, 388] on p "**********" at bounding box center [697, 616] width 299 height 2238
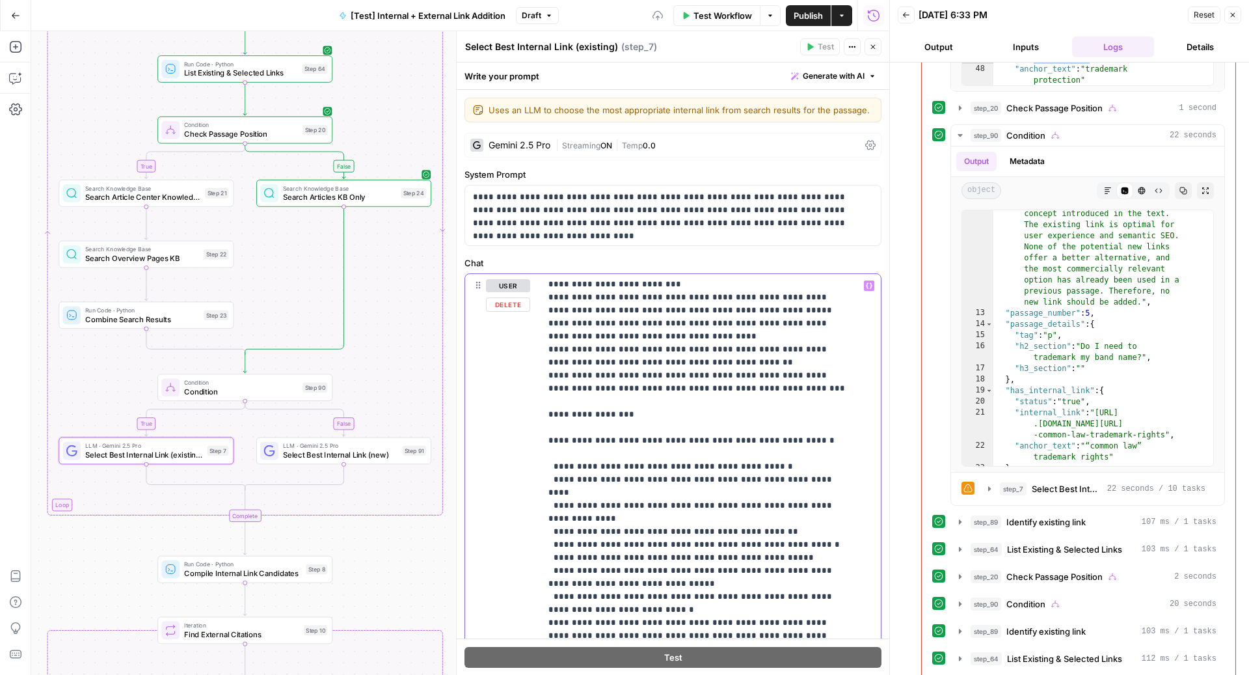
click at [550, 388] on p "**********" at bounding box center [697, 616] width 299 height 2238
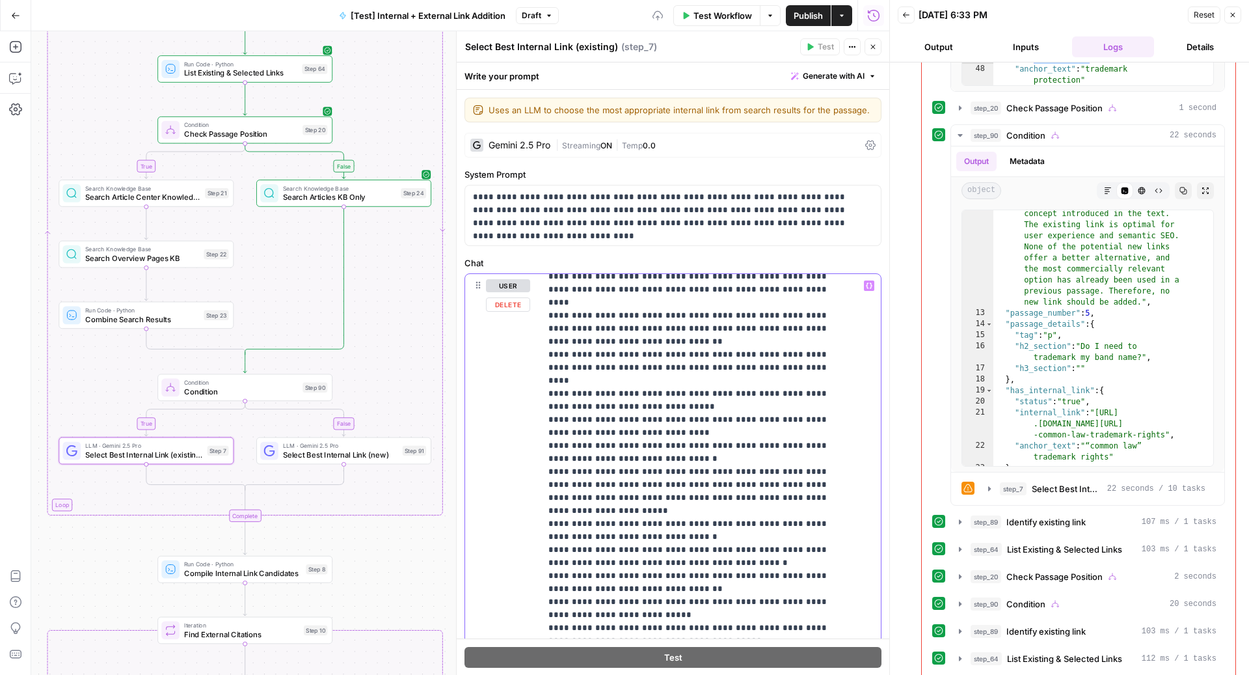
scroll to position [1280, 0]
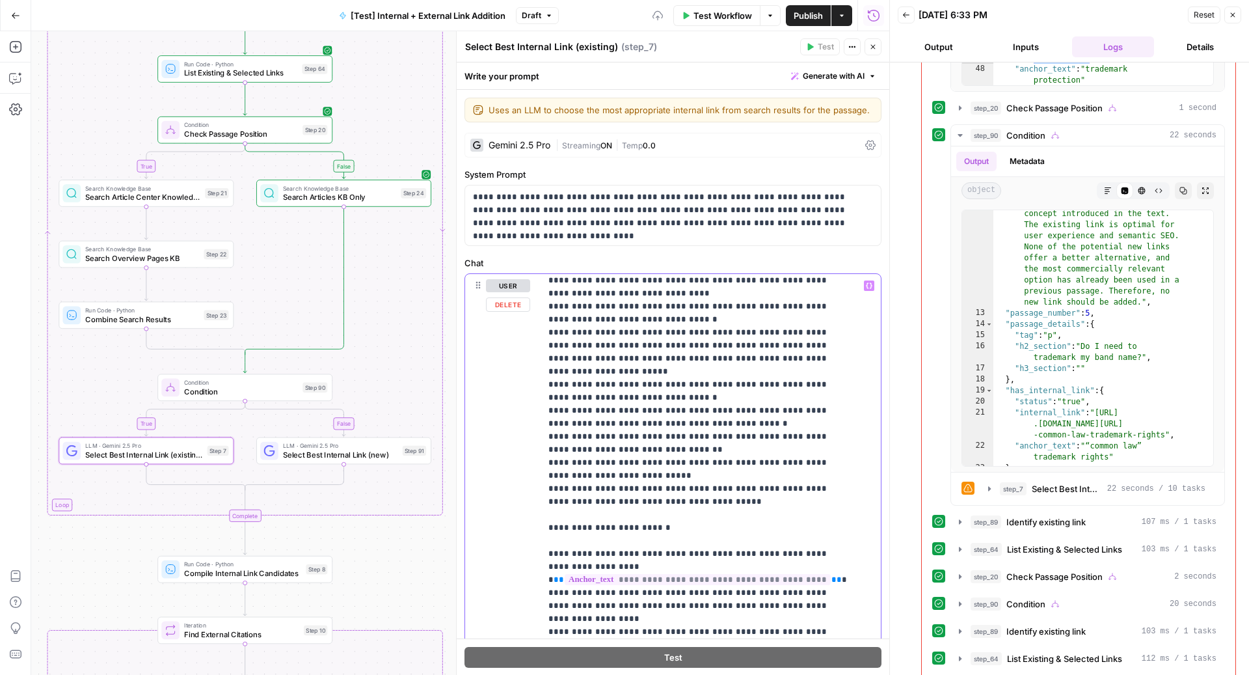
click at [704, 400] on p "**********" at bounding box center [697, 118] width 299 height 2238
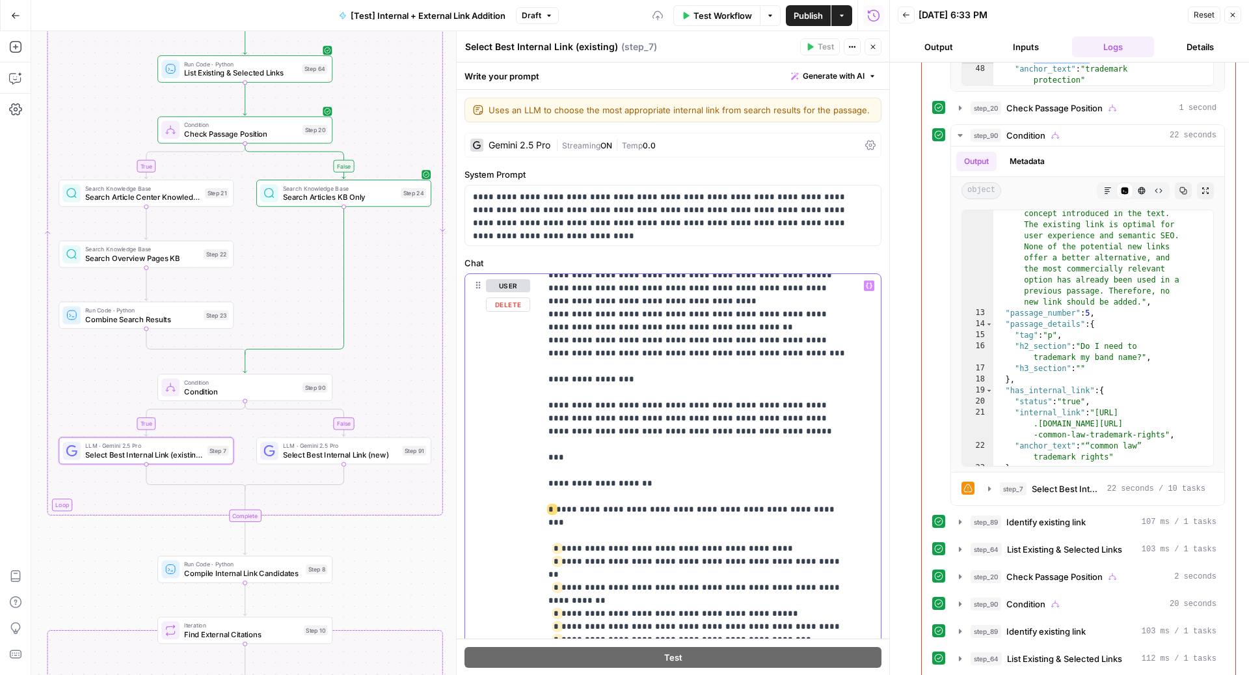
scroll to position [809, 0]
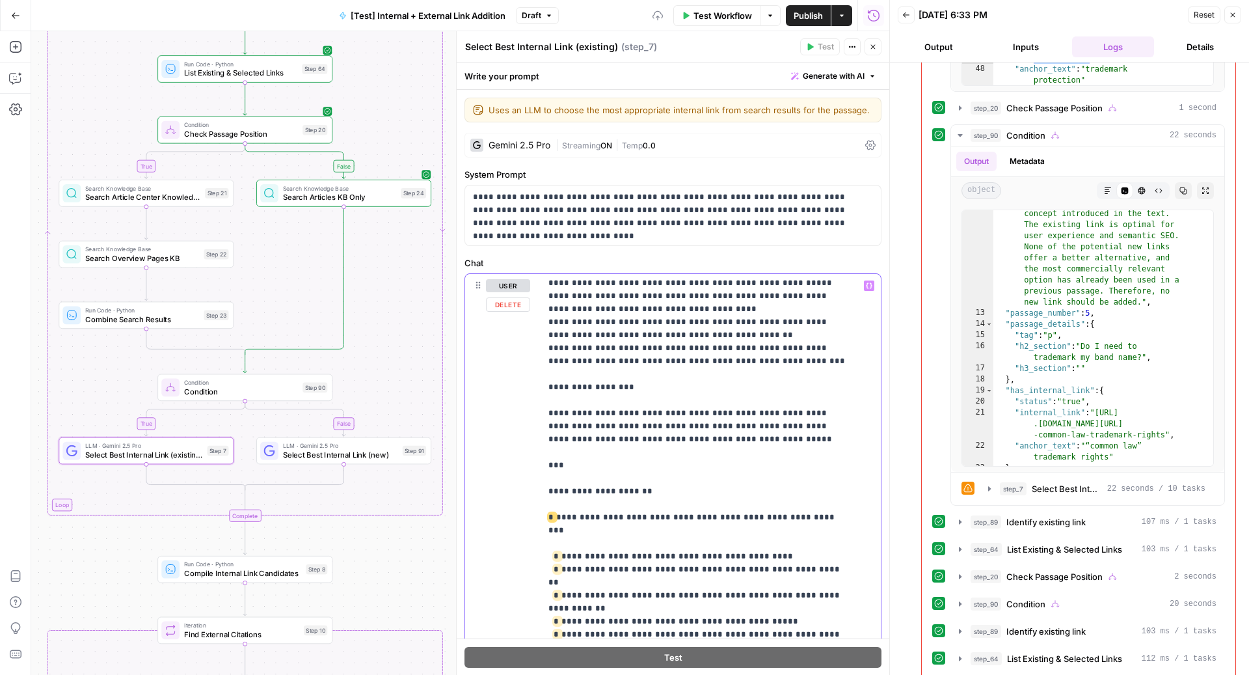
drag, startPoint x: 550, startPoint y: 466, endPoint x: 542, endPoint y: 358, distance: 108.3
click at [542, 358] on div "**********" at bounding box center [705, 539] width 328 height 530
drag, startPoint x: 542, startPoint y: 358, endPoint x: 682, endPoint y: 450, distance: 167.6
click at [682, 450] on div "**********" at bounding box center [705, 539] width 328 height 530
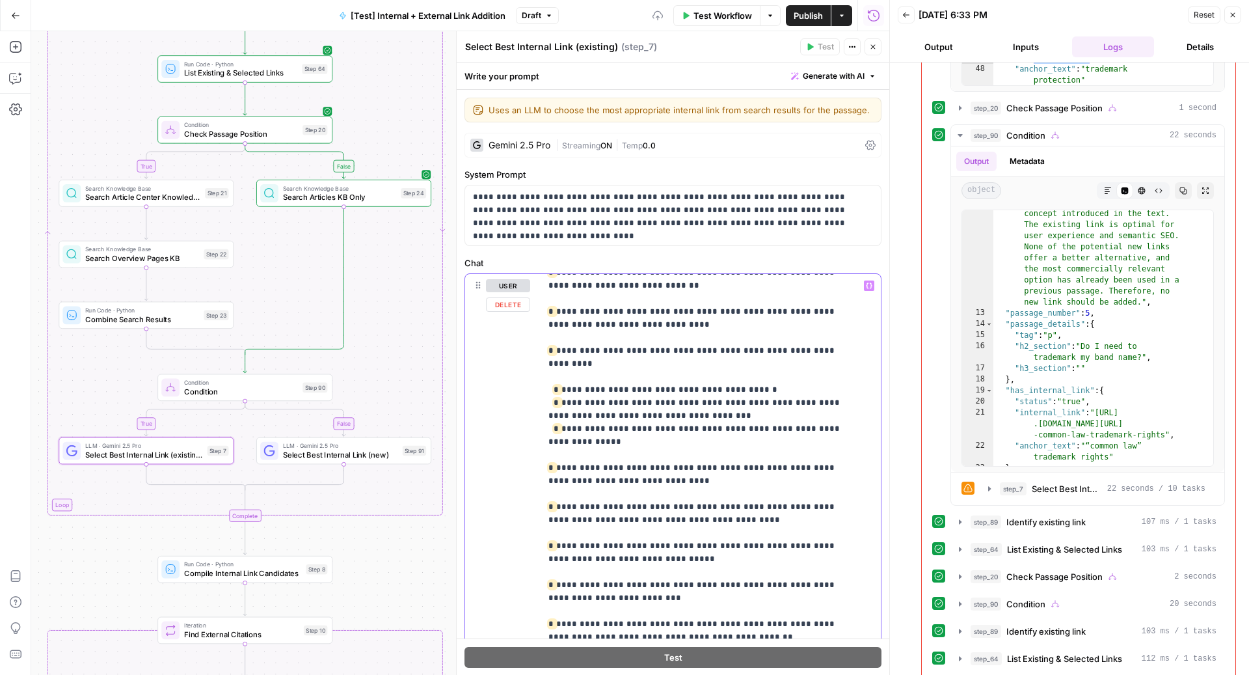
scroll to position [1415, 0]
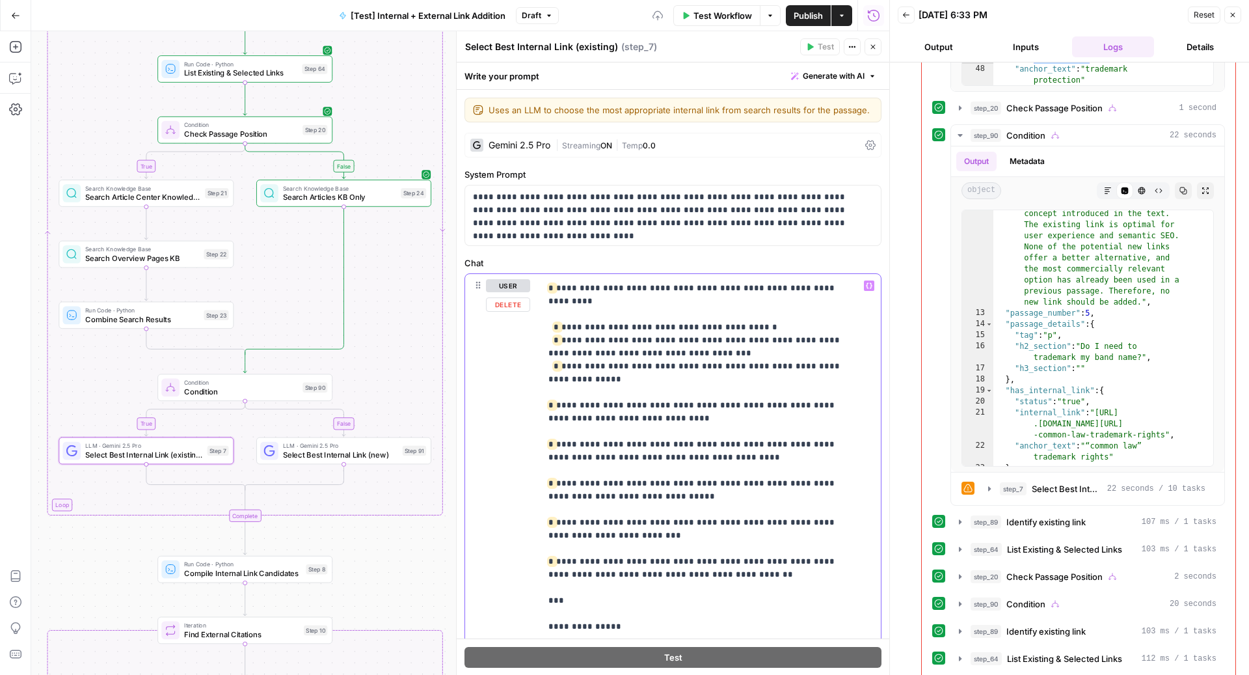
click at [546, 492] on div "**********" at bounding box center [705, 539] width 328 height 530
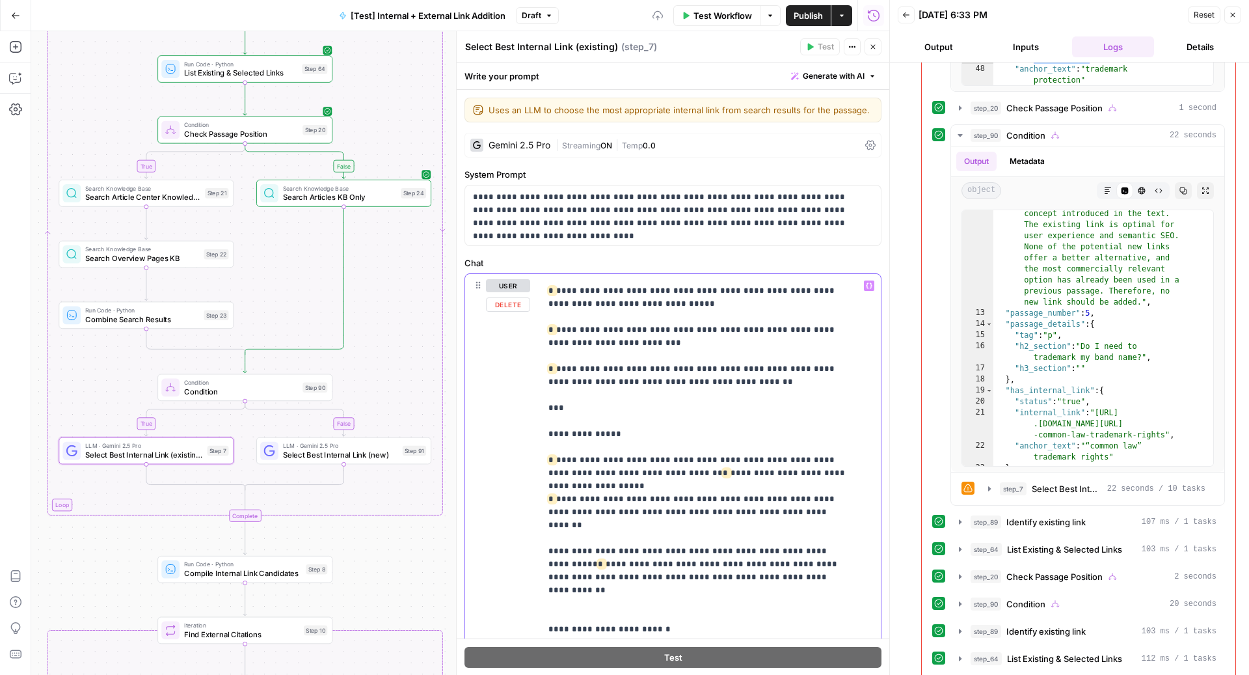
scroll to position [1613, 0]
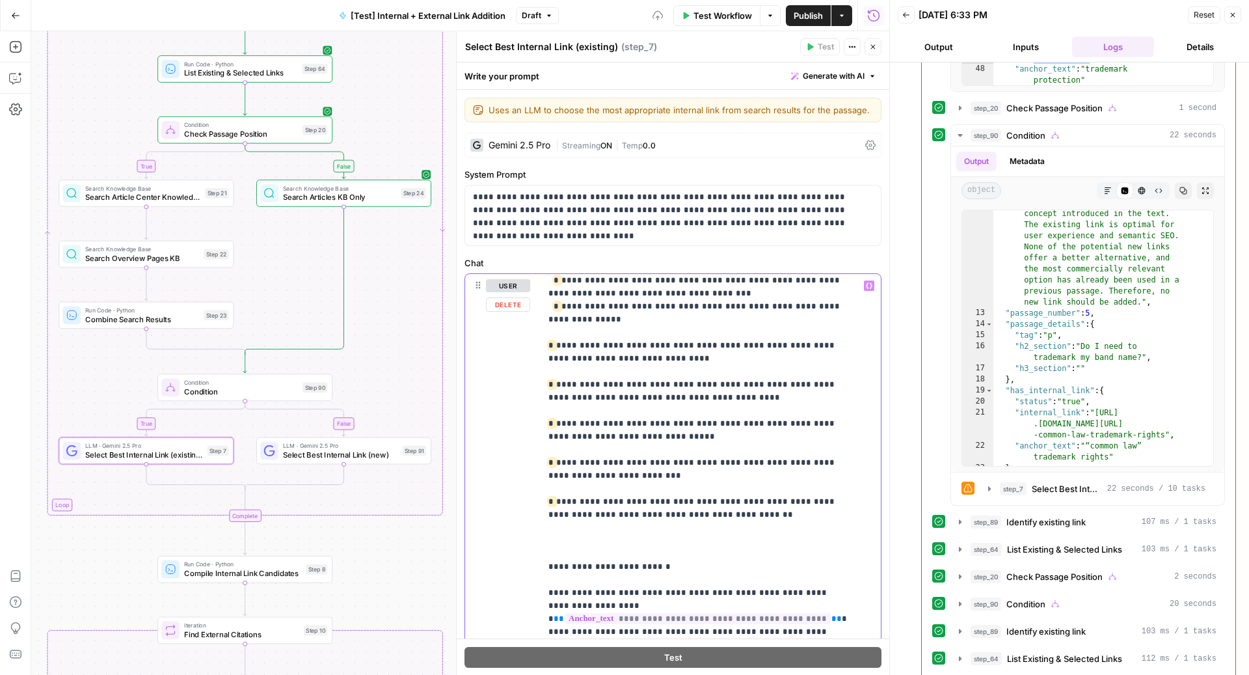
scroll to position [1463, 0]
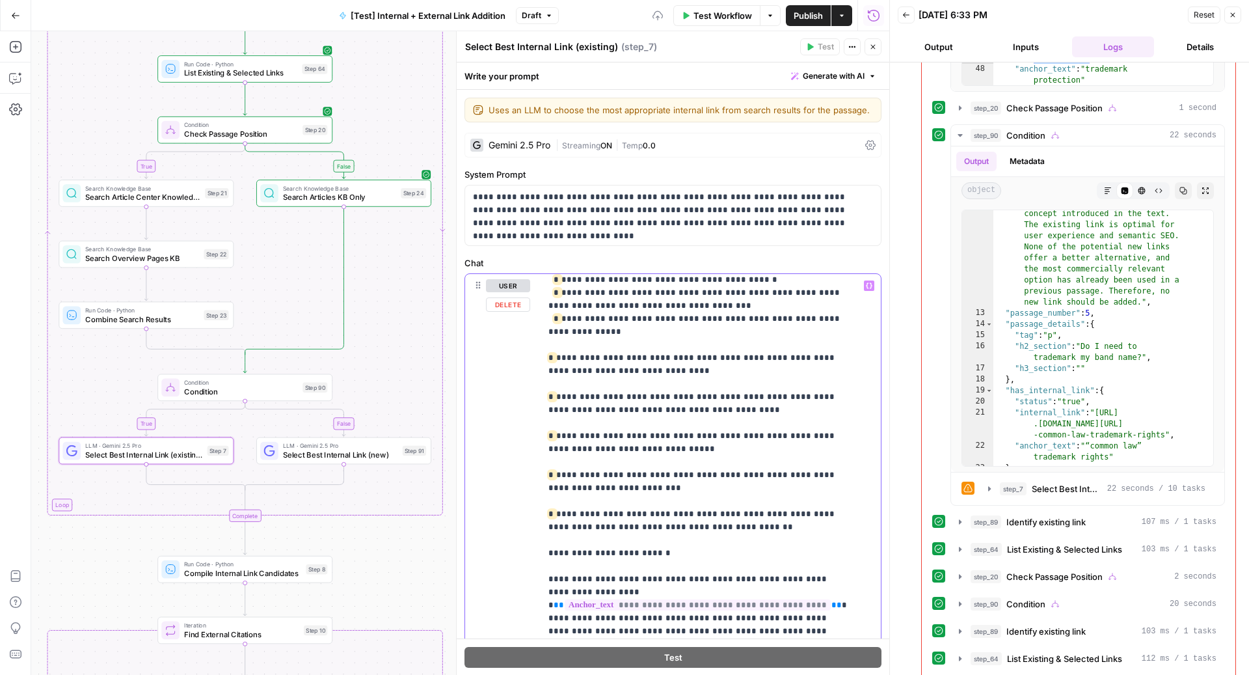
click at [716, 387] on p "**********" at bounding box center [697, 39] width 299 height 2446
click at [843, 265] on button "Replace" at bounding box center [839, 268] width 10 height 10
click at [759, 316] on span "Replace all" at bounding box center [745, 318] width 40 height 12
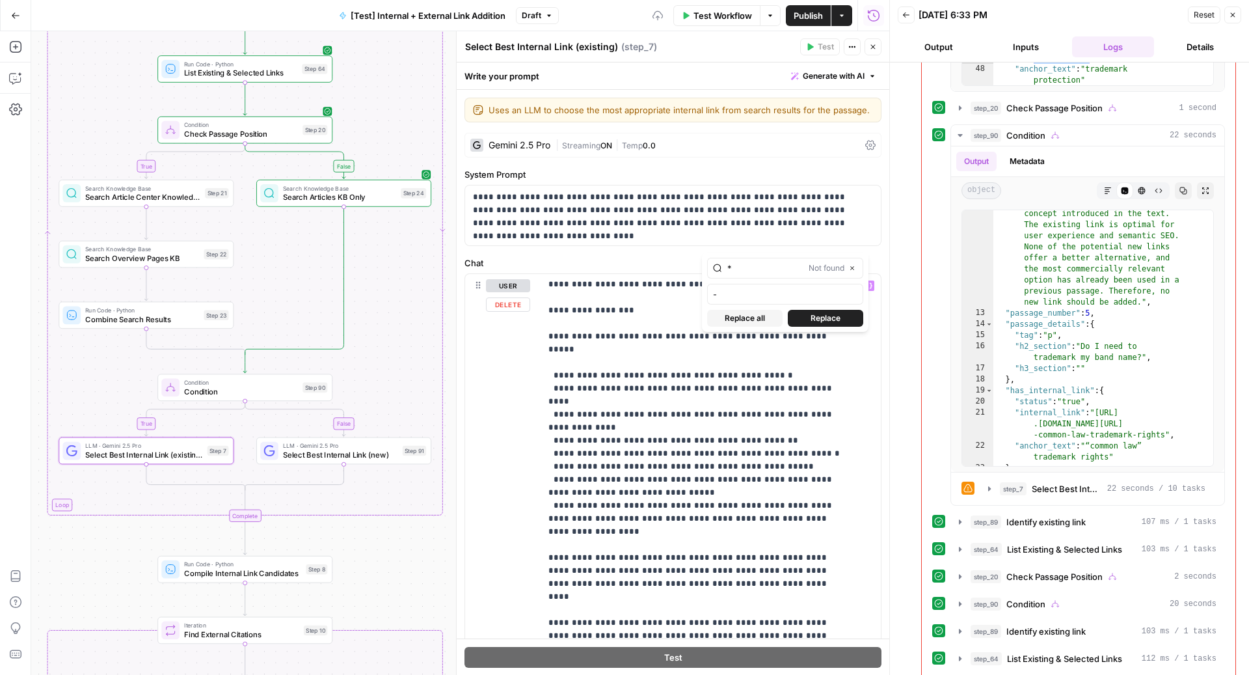
scroll to position [889, 0]
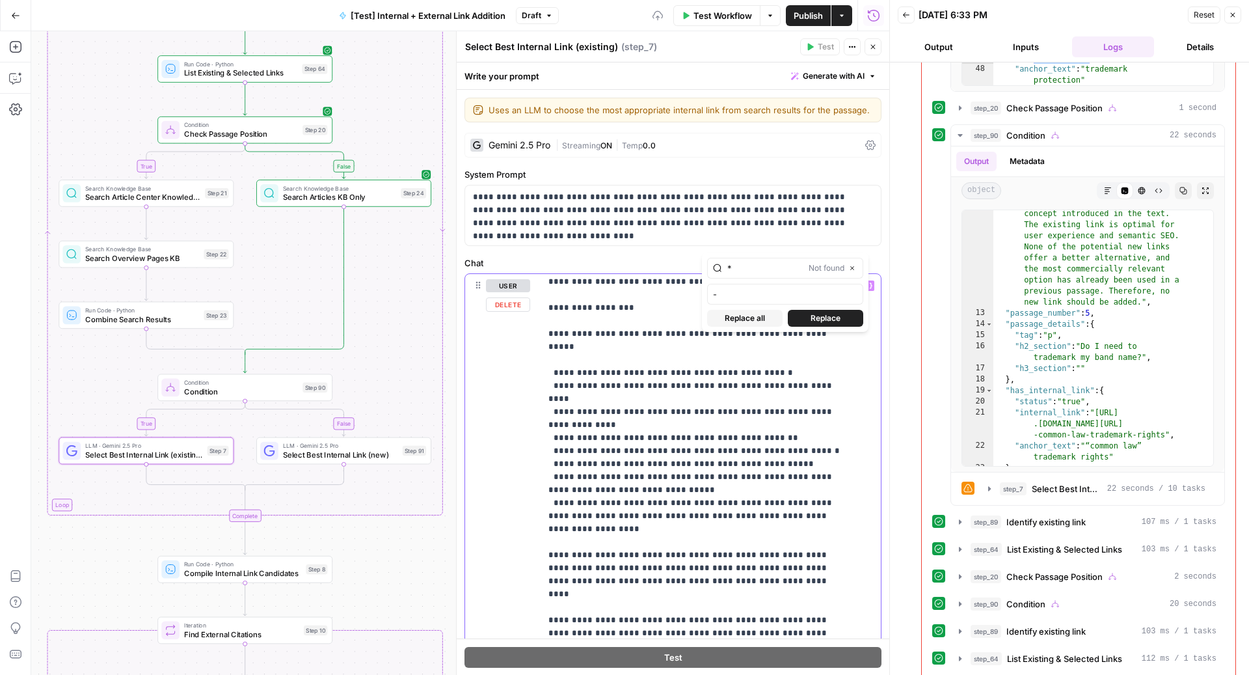
click at [549, 452] on p "**********" at bounding box center [697, 614] width 299 height 2446
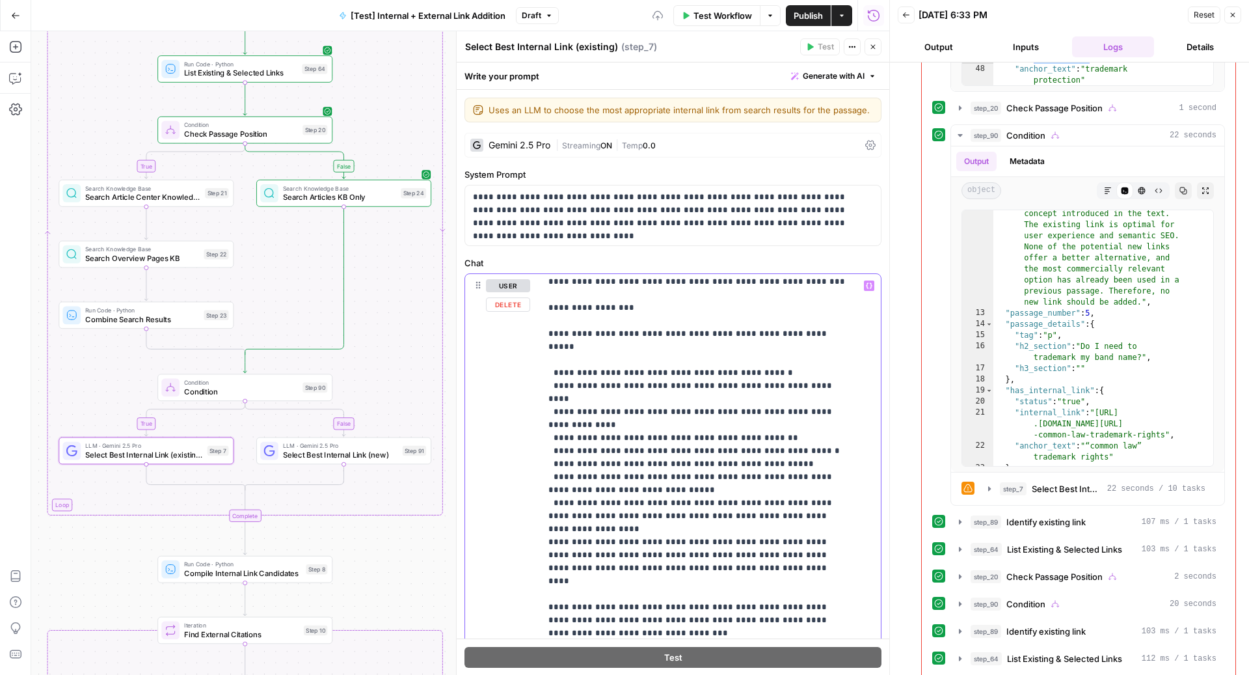
click at [548, 481] on p "**********" at bounding box center [697, 607] width 299 height 2433
click at [548, 485] on p "**********" at bounding box center [697, 607] width 299 height 2433
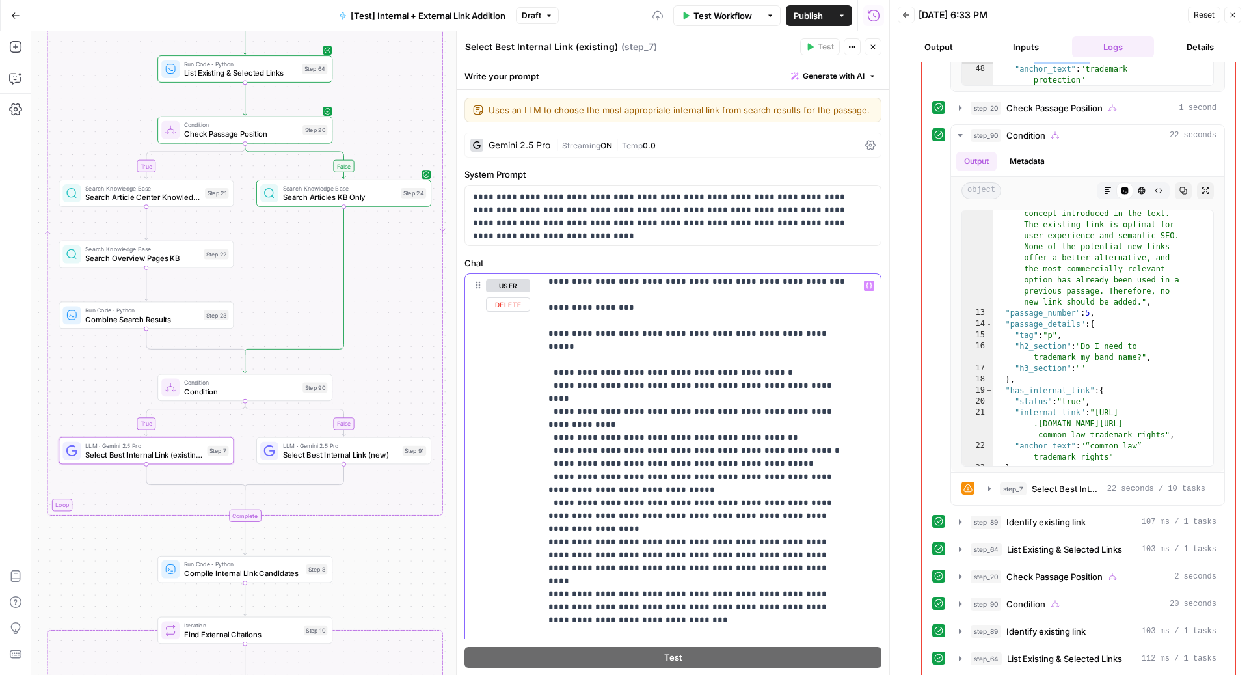
drag, startPoint x: 622, startPoint y: 434, endPoint x: 803, endPoint y: 438, distance: 180.9
click at [803, 438] on p "**********" at bounding box center [697, 601] width 299 height 2420
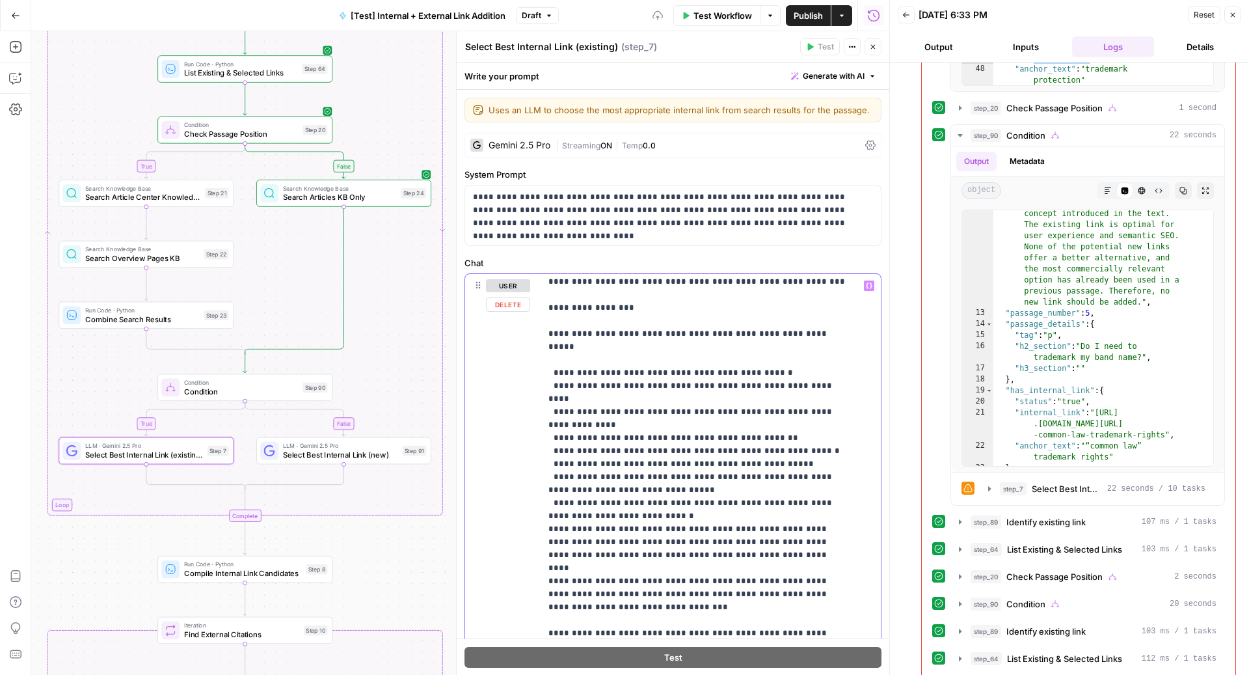
click at [635, 488] on p "**********" at bounding box center [697, 601] width 299 height 2420
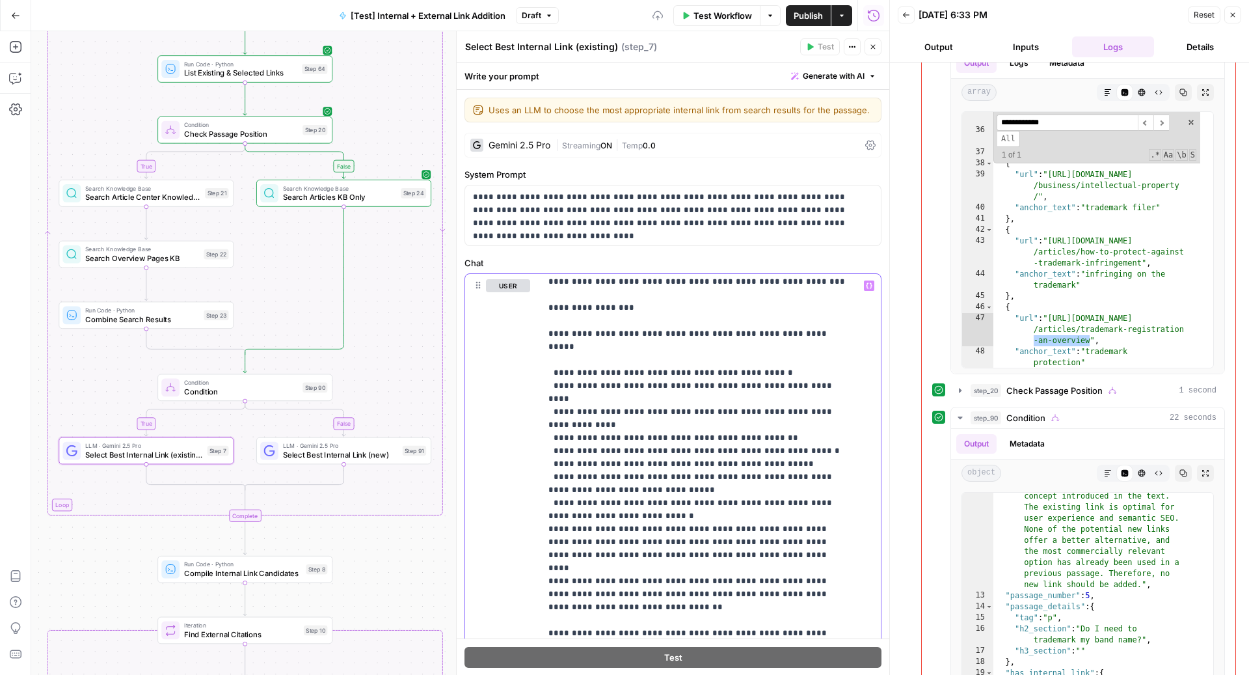
scroll to position [860, 0]
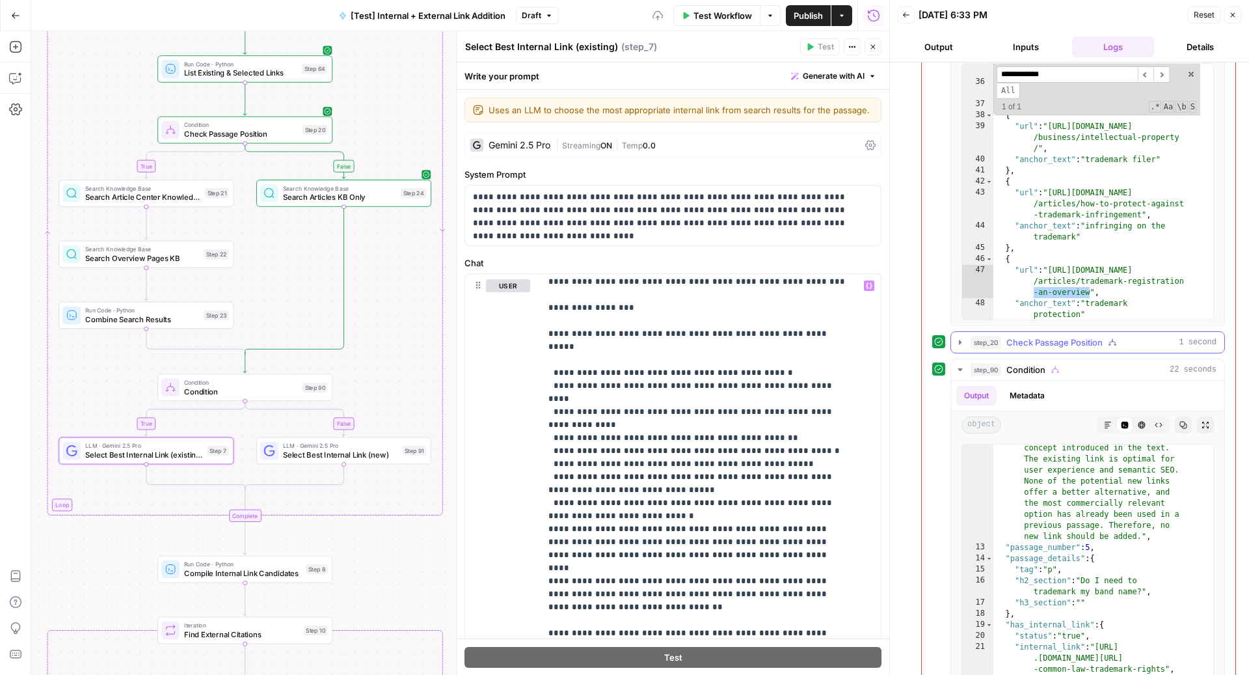
click at [1071, 338] on span "Check Passage Position" at bounding box center [1054, 342] width 96 height 13
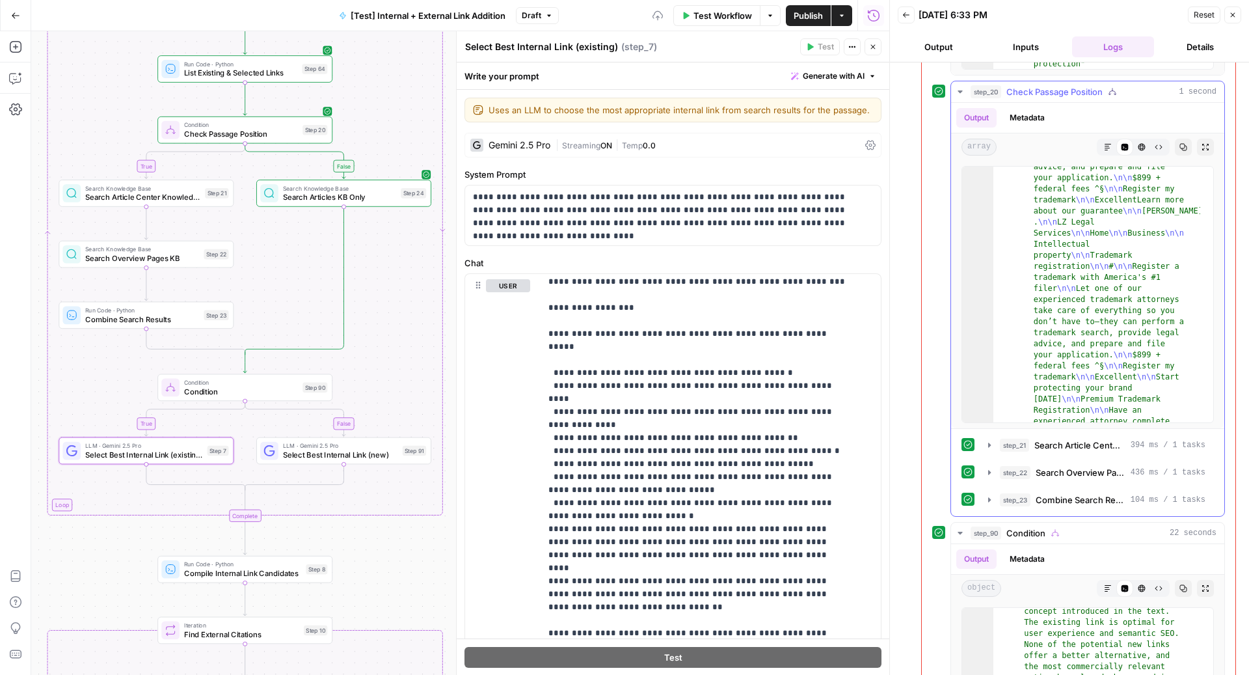
scroll to position [2042, 0]
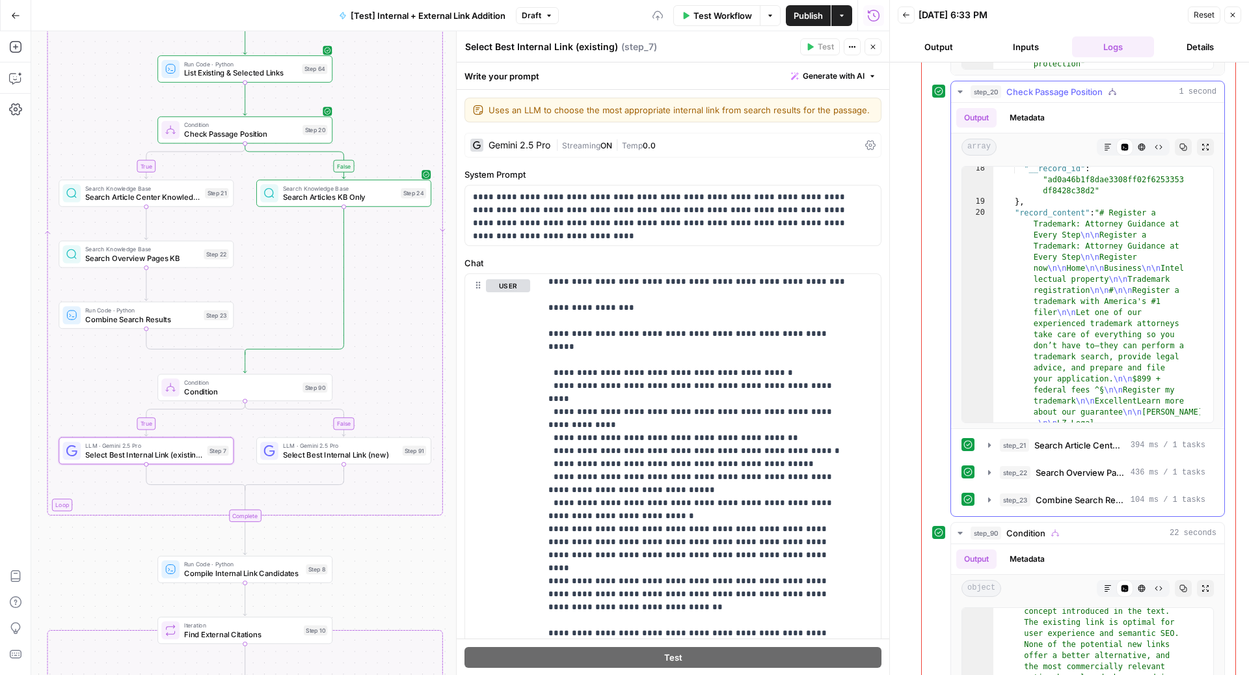
type textarea "**********"
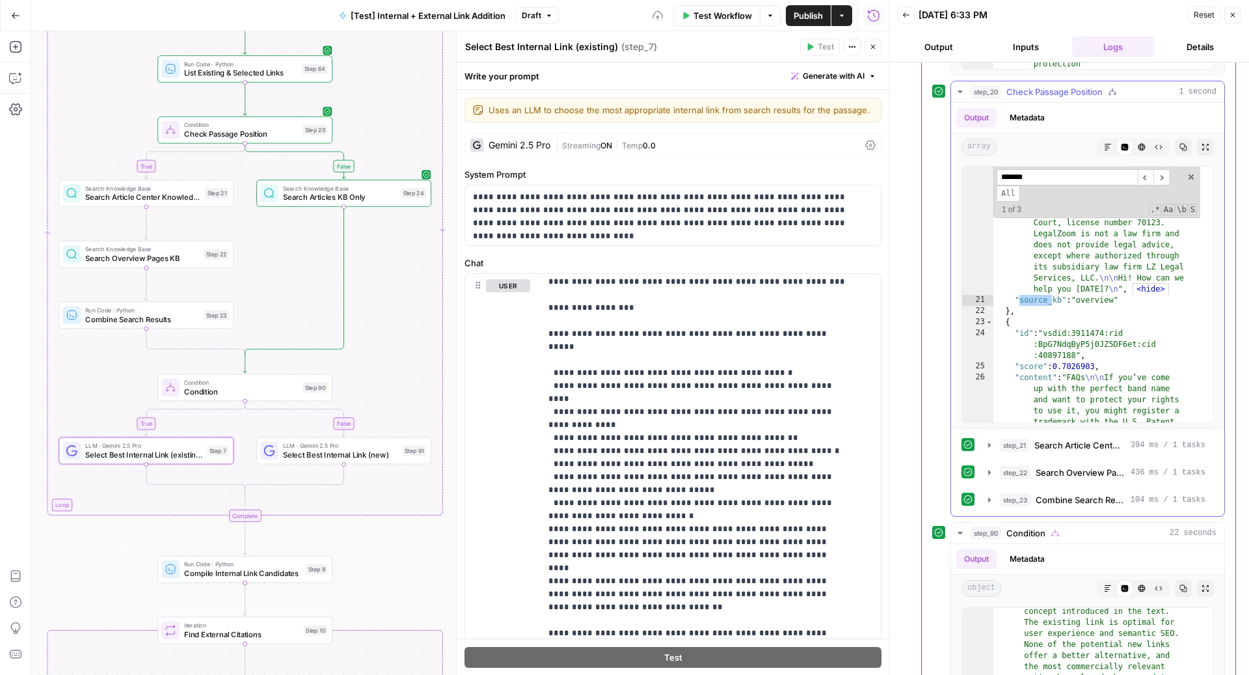
scroll to position [6919, 0]
type input "*******"
drag, startPoint x: 730, startPoint y: 488, endPoint x: 768, endPoint y: 490, distance: 38.4
click at [768, 490] on p "**********" at bounding box center [697, 601] width 299 height 2420
click at [689, 485] on p "**********" at bounding box center [697, 601] width 299 height 2420
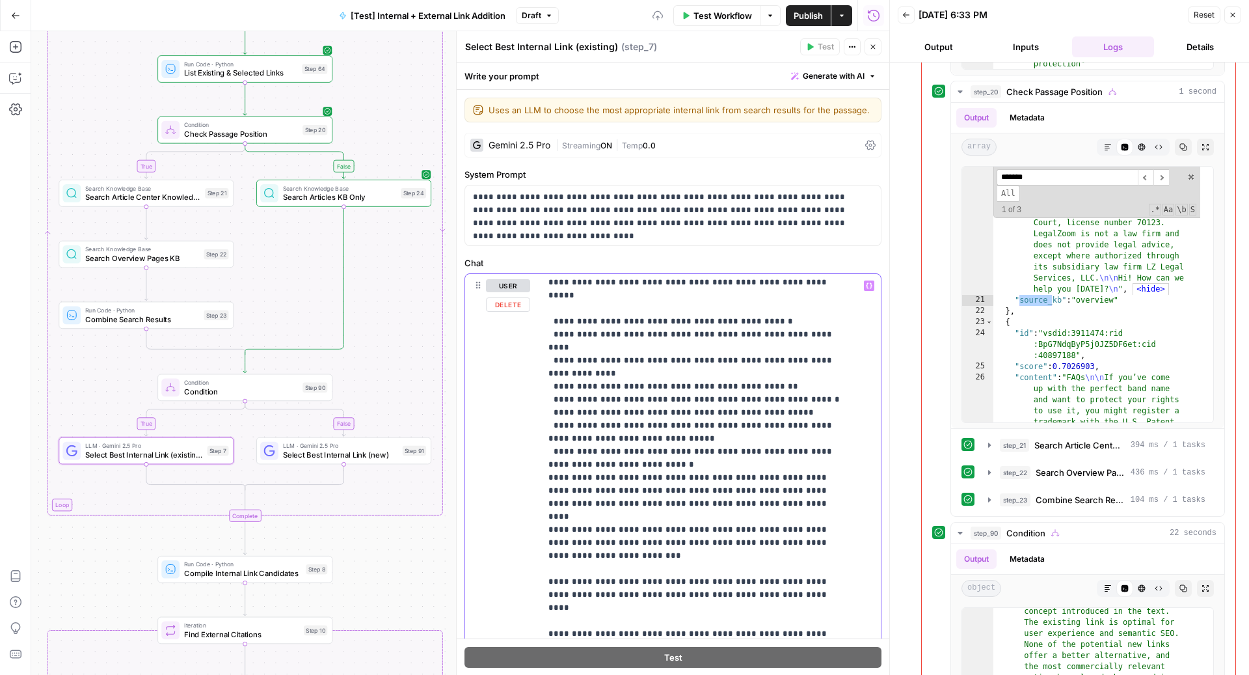
scroll to position [982, 0]
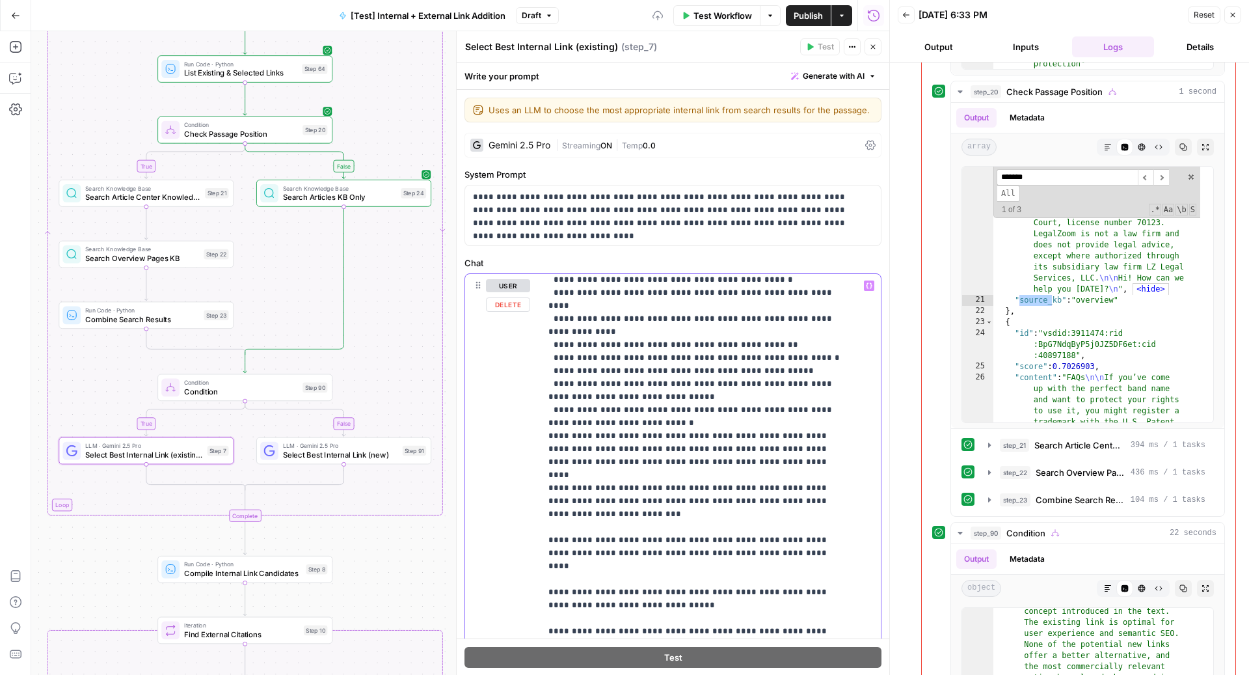
click at [577, 436] on p "**********" at bounding box center [697, 508] width 299 height 2420
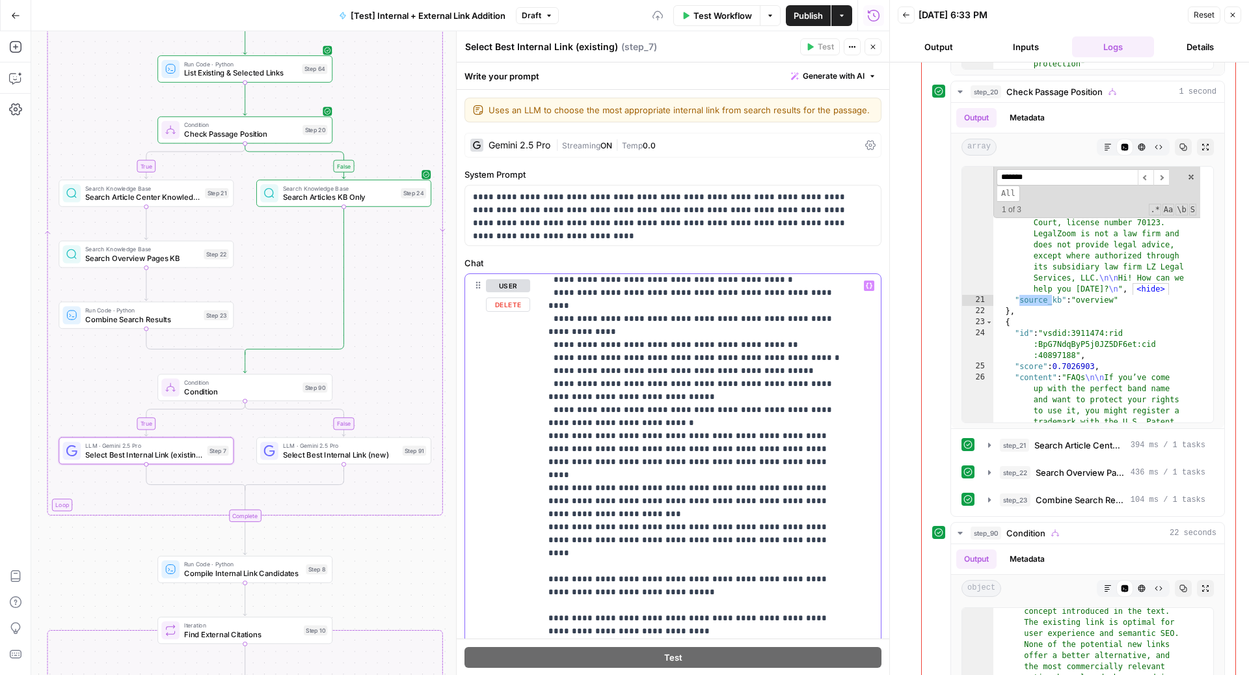
click at [573, 460] on p "**********" at bounding box center [697, 501] width 299 height 2407
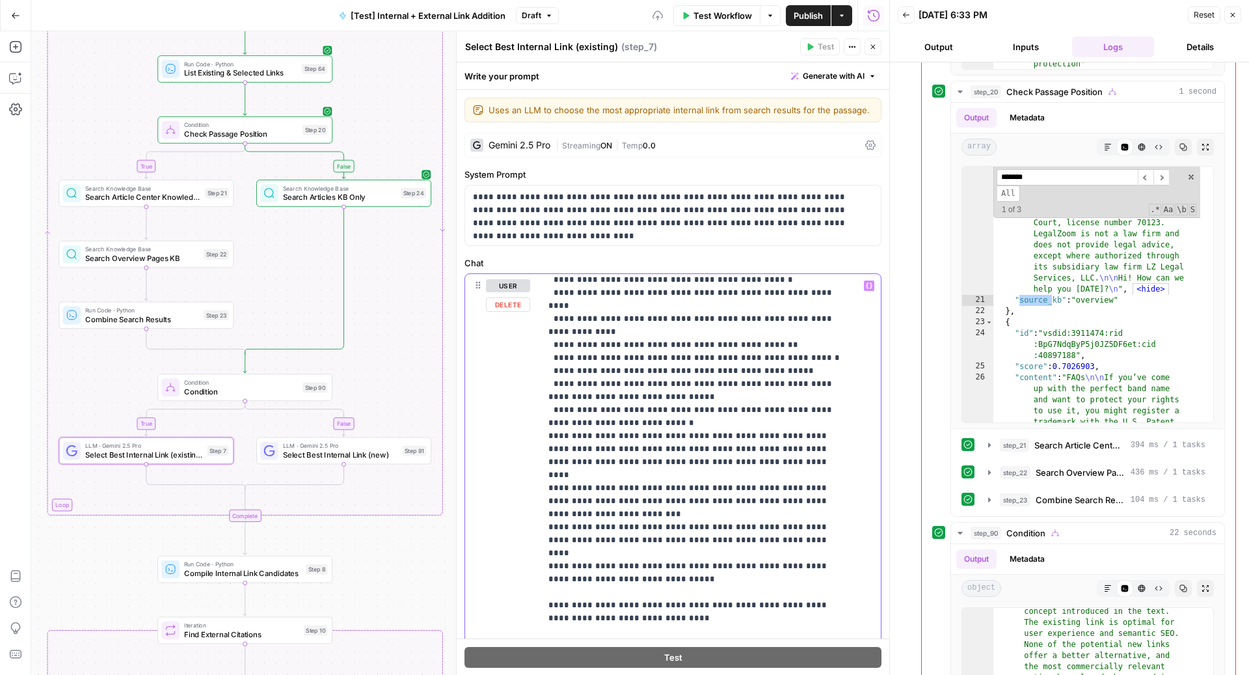
click at [721, 446] on p "**********" at bounding box center [697, 495] width 299 height 2394
click at [561, 487] on p "**********" at bounding box center [697, 495] width 299 height 2394
click at [569, 515] on p "**********" at bounding box center [697, 488] width 299 height 2381
click at [566, 537] on p "**********" at bounding box center [697, 482] width 299 height 2368
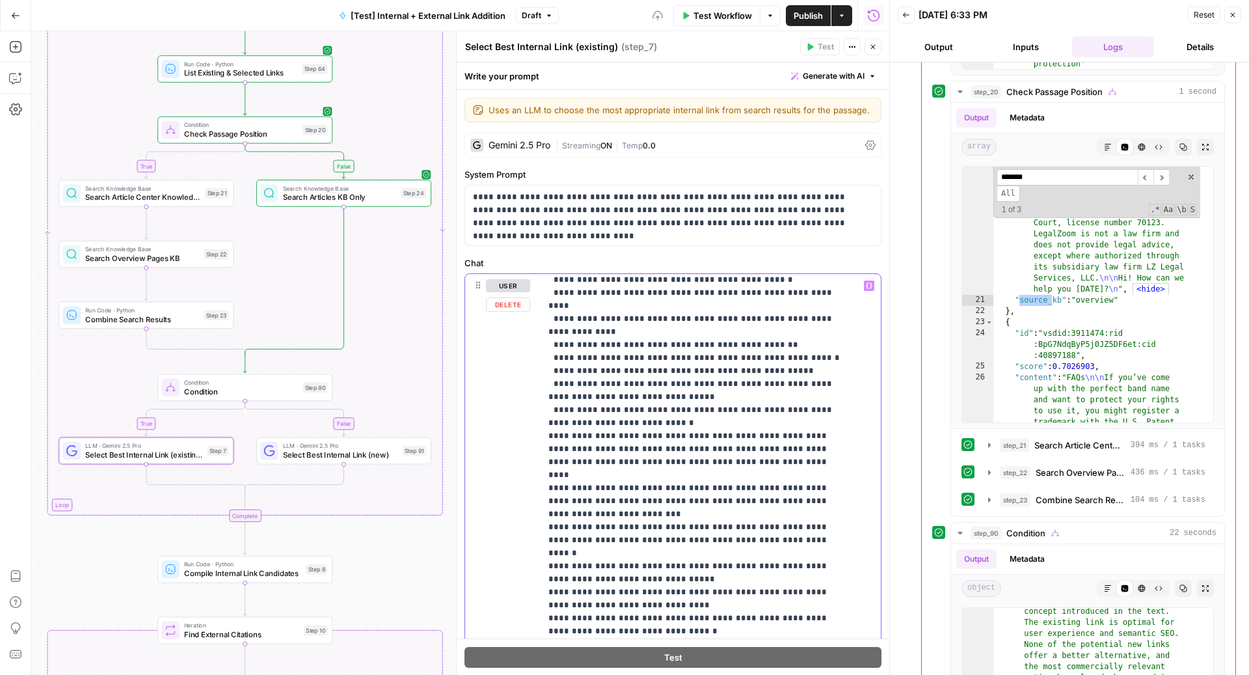
click at [560, 552] on p "**********" at bounding box center [697, 475] width 299 height 2355
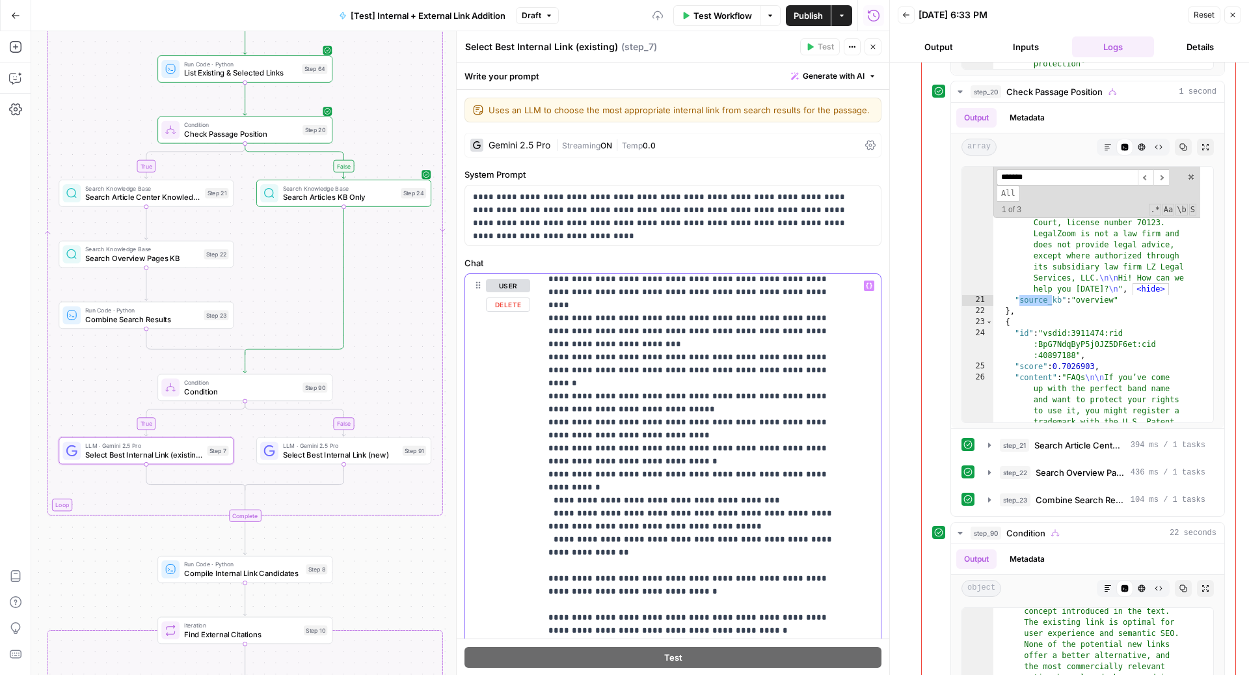
click at [541, 453] on div "**********" at bounding box center [705, 539] width 328 height 530
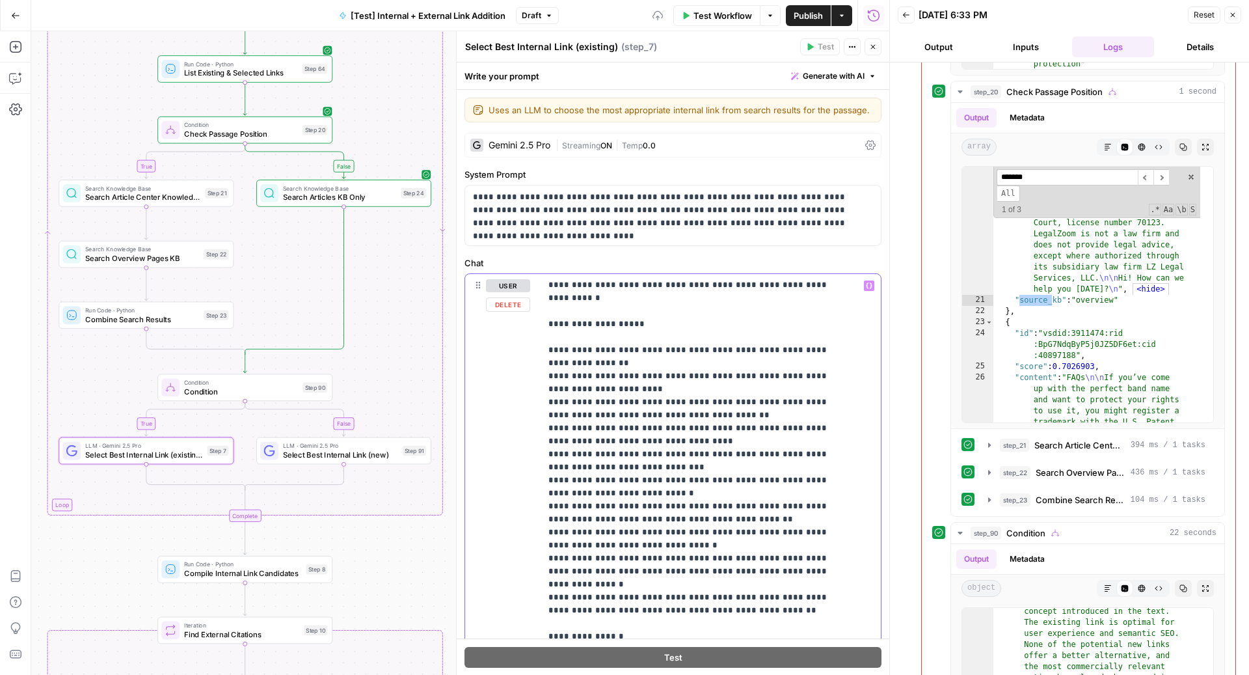
scroll to position [215, 0]
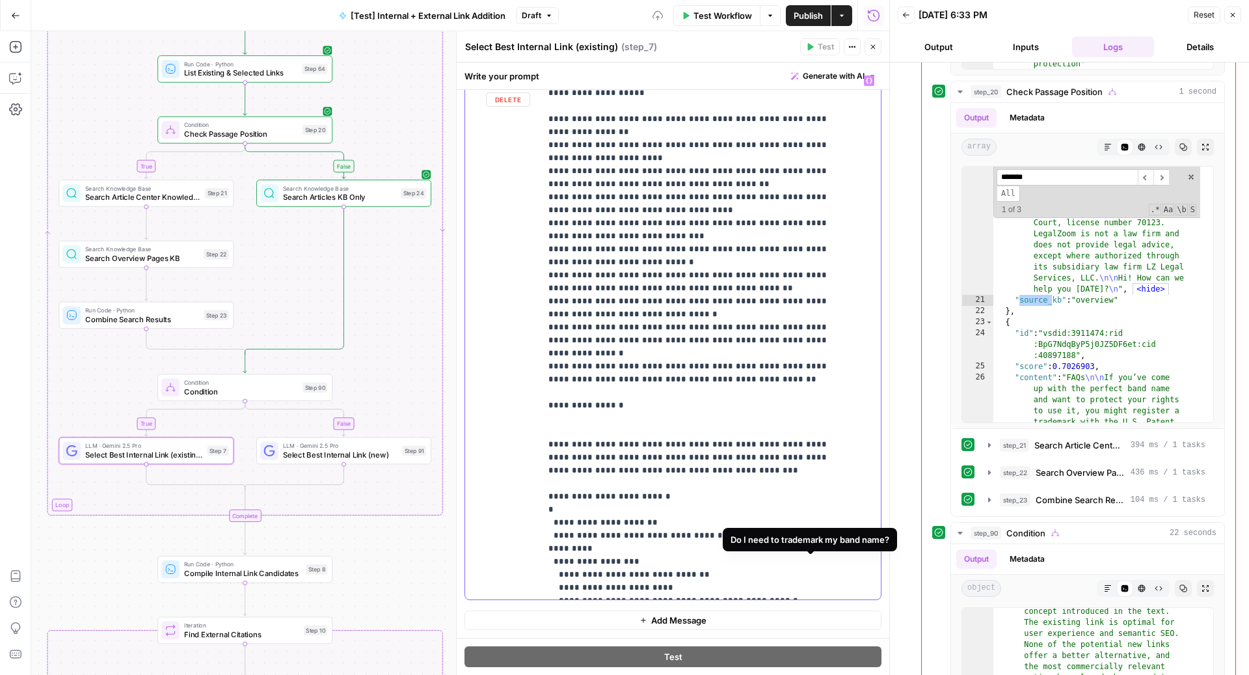
scroll to position [1757, 0]
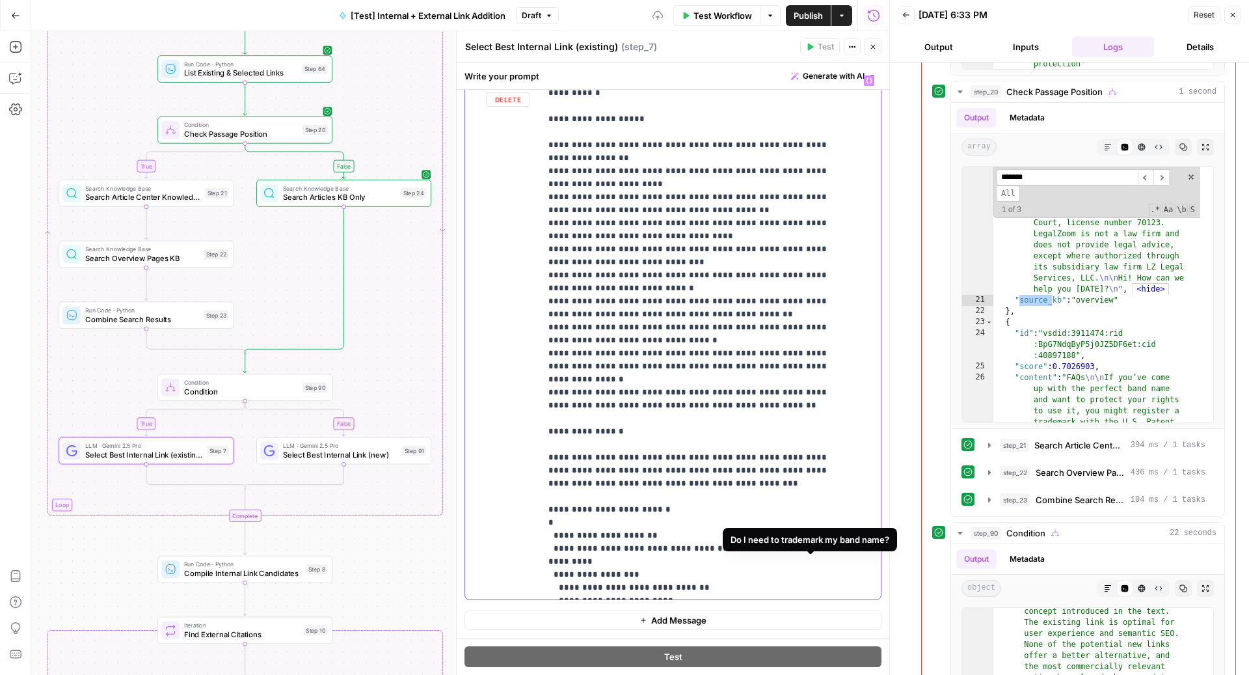
click at [545, 248] on div "**********" at bounding box center [705, 334] width 328 height 530
drag, startPoint x: 545, startPoint y: 248, endPoint x: 640, endPoint y: 248, distance: 95.0
click at [639, 248] on div "**********" at bounding box center [705, 334] width 328 height 530
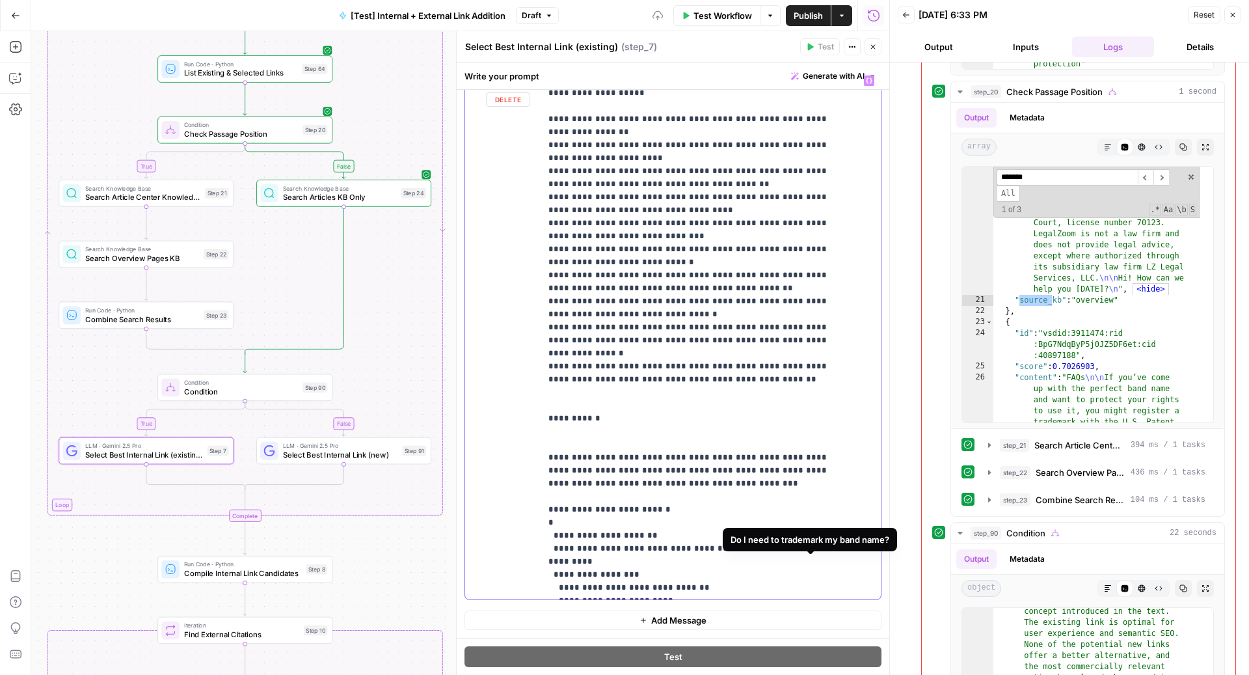
scroll to position [1903, 0]
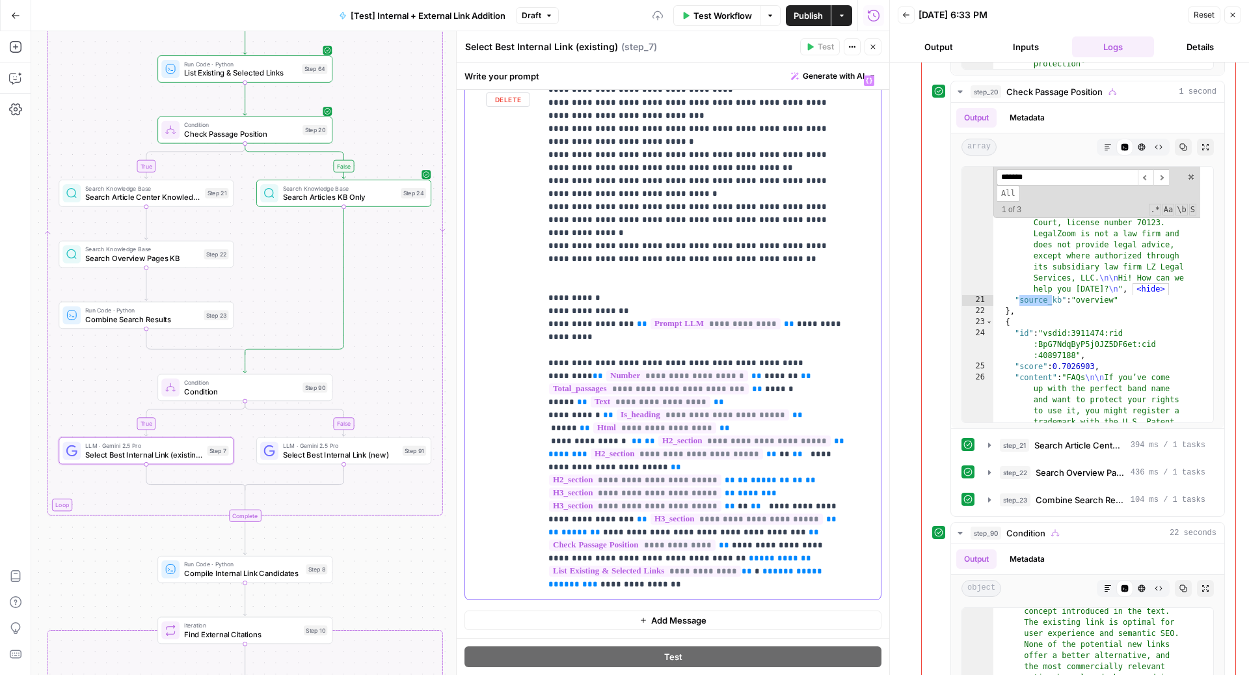
click at [632, 436] on span "**" at bounding box center [637, 440] width 10 height 8
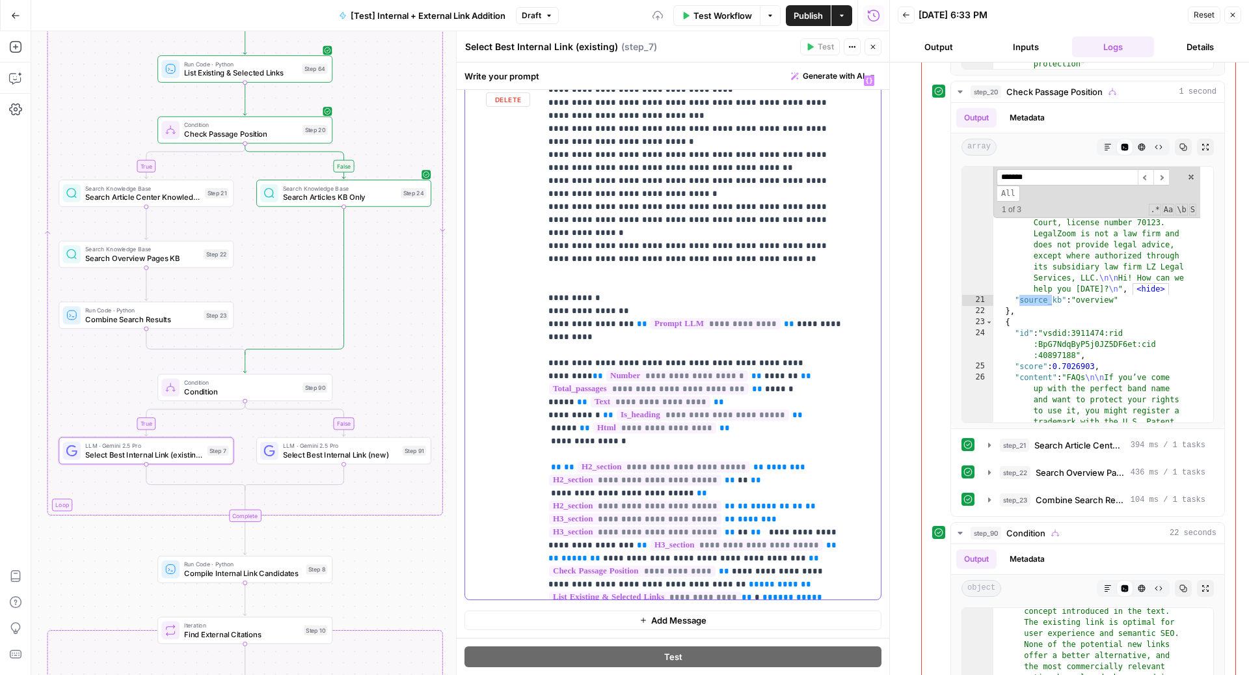
click at [792, 502] on span "**" at bounding box center [797, 506] width 10 height 8
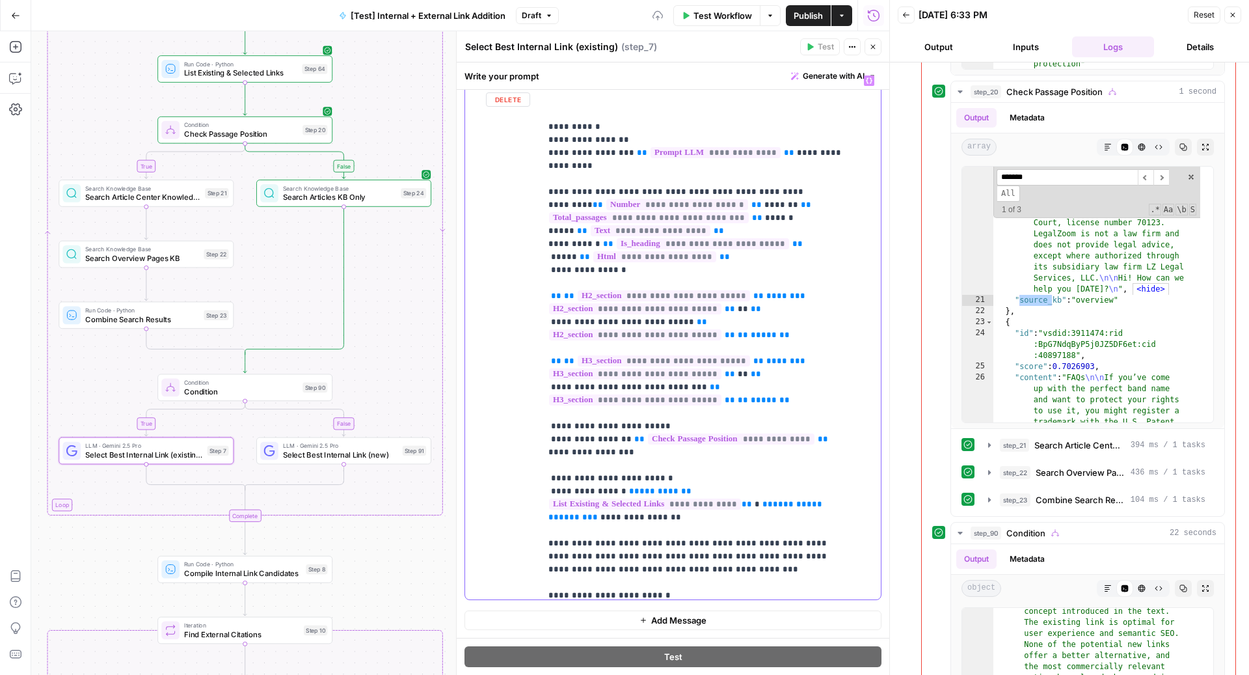
scroll to position [2080, 0]
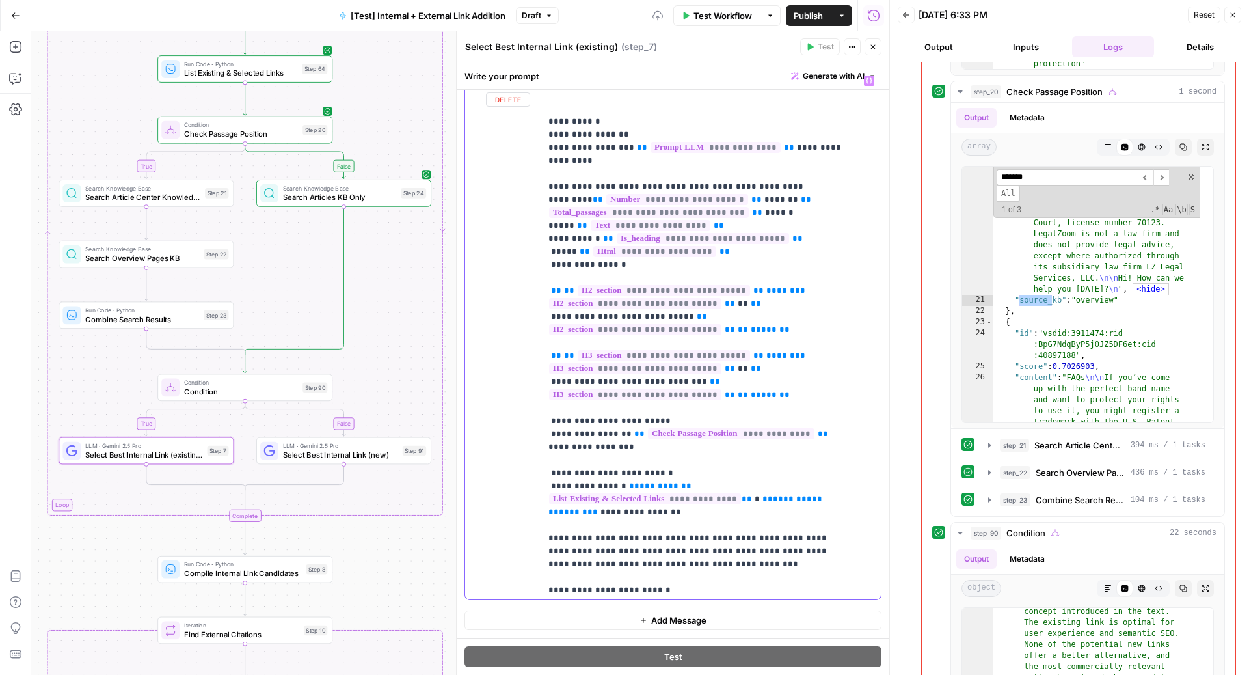
click at [629, 481] on span "**" at bounding box center [634, 485] width 10 height 8
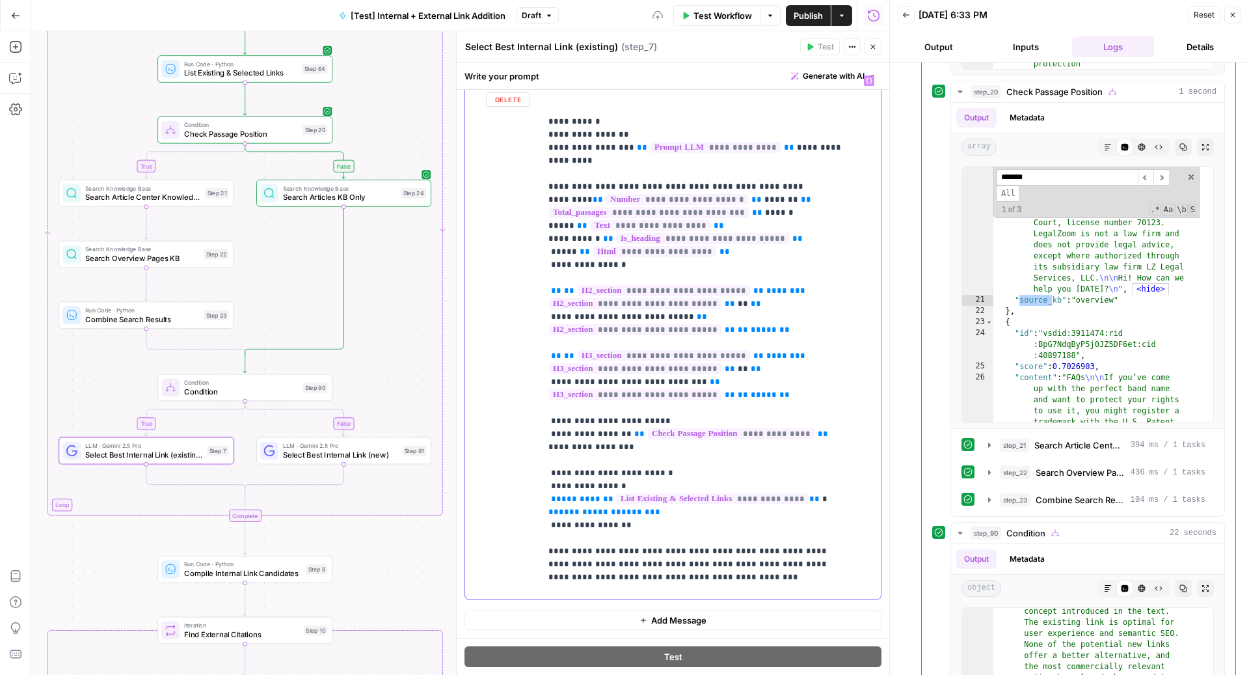
click at [634, 429] on span "**" at bounding box center [639, 433] width 10 height 8
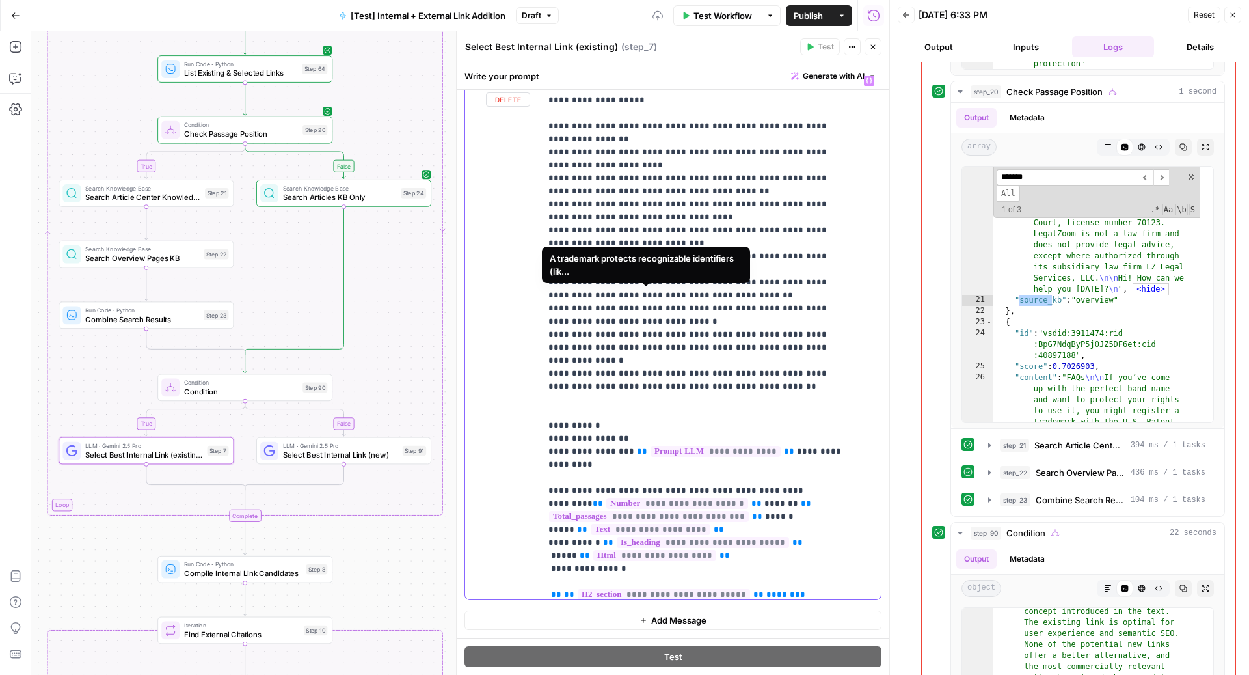
scroll to position [1723, 0]
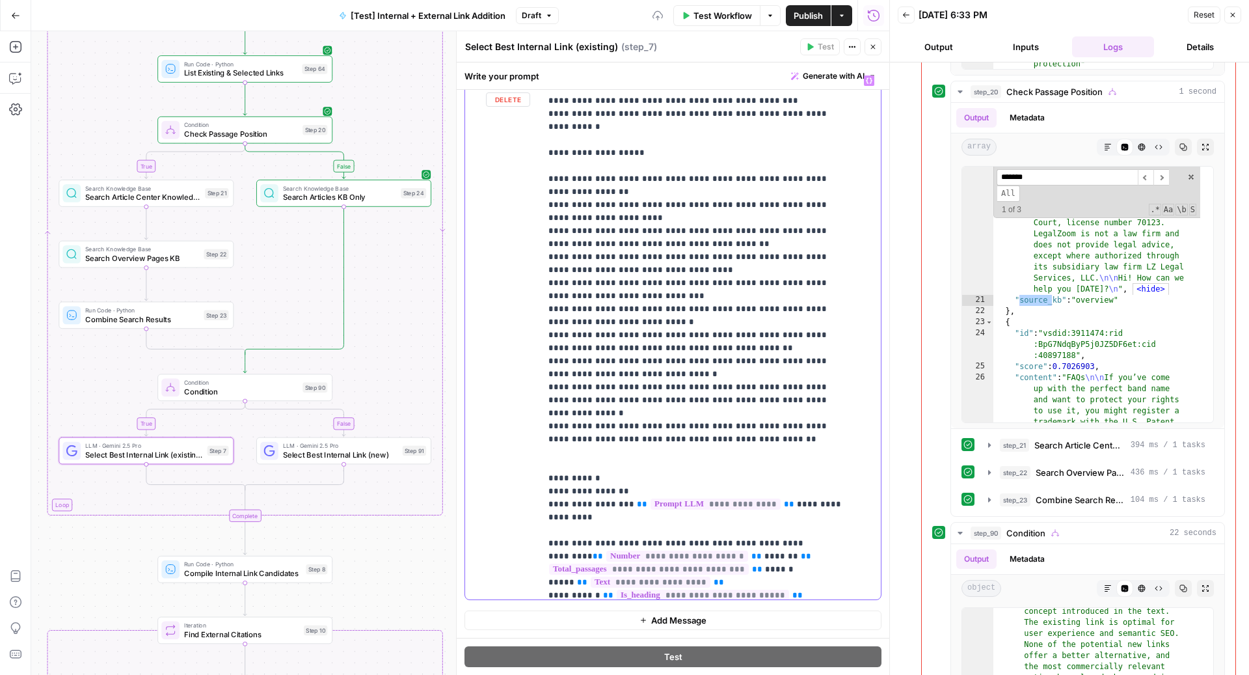
click at [544, 300] on div "**********" at bounding box center [705, 334] width 328 height 530
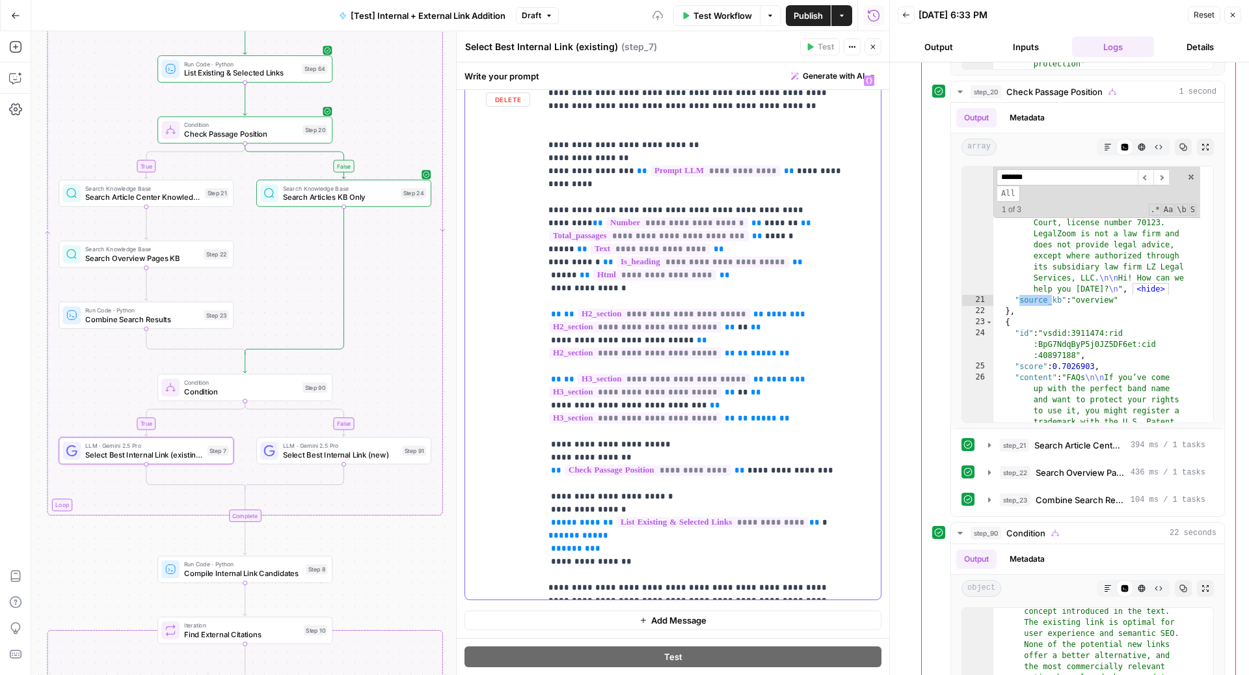
scroll to position [2065, 0]
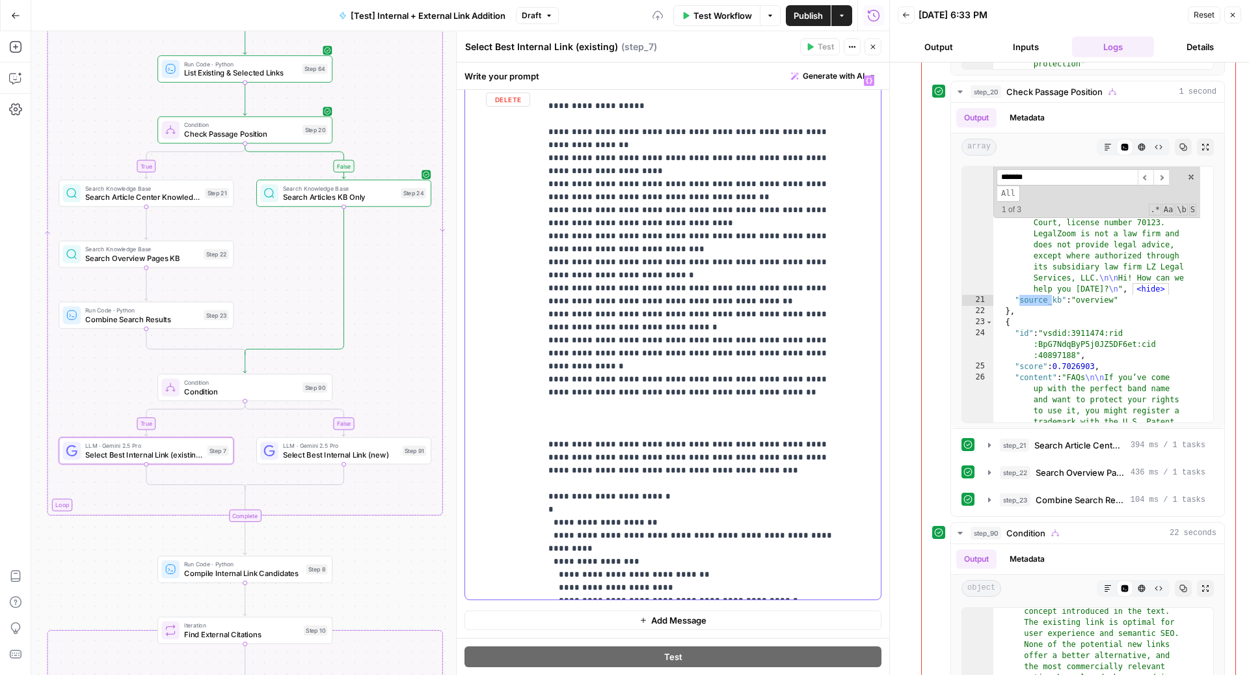
scroll to position [1757, 0]
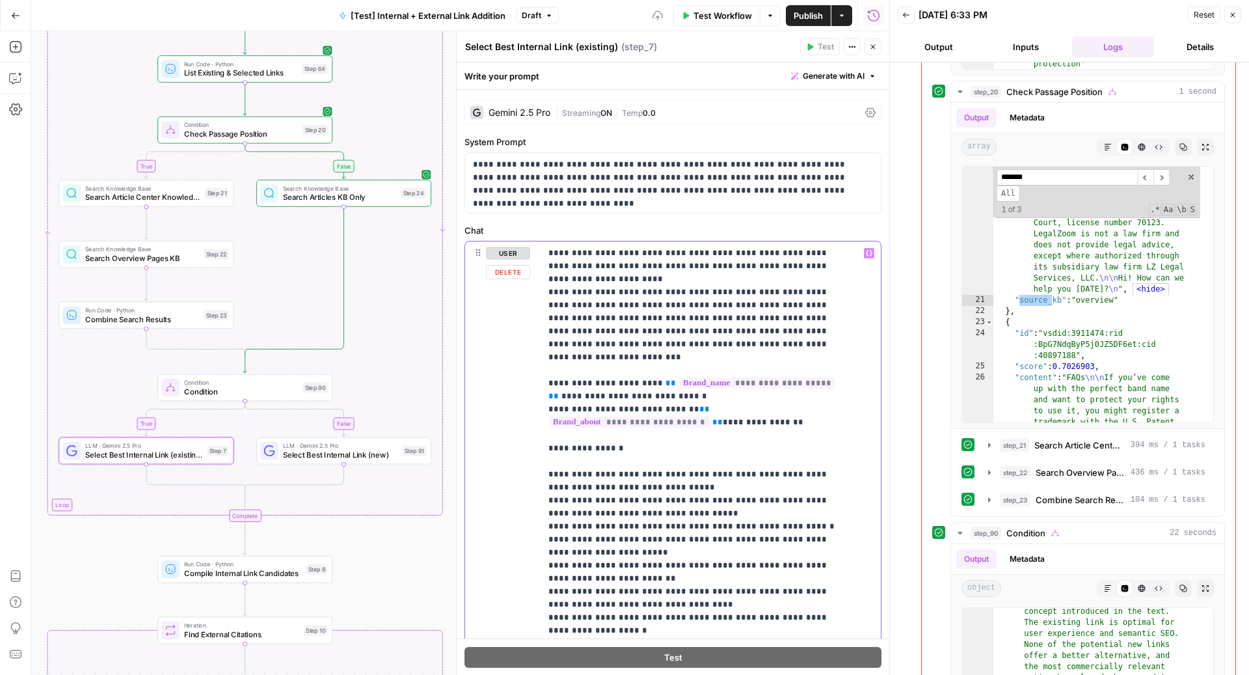
scroll to position [4, 0]
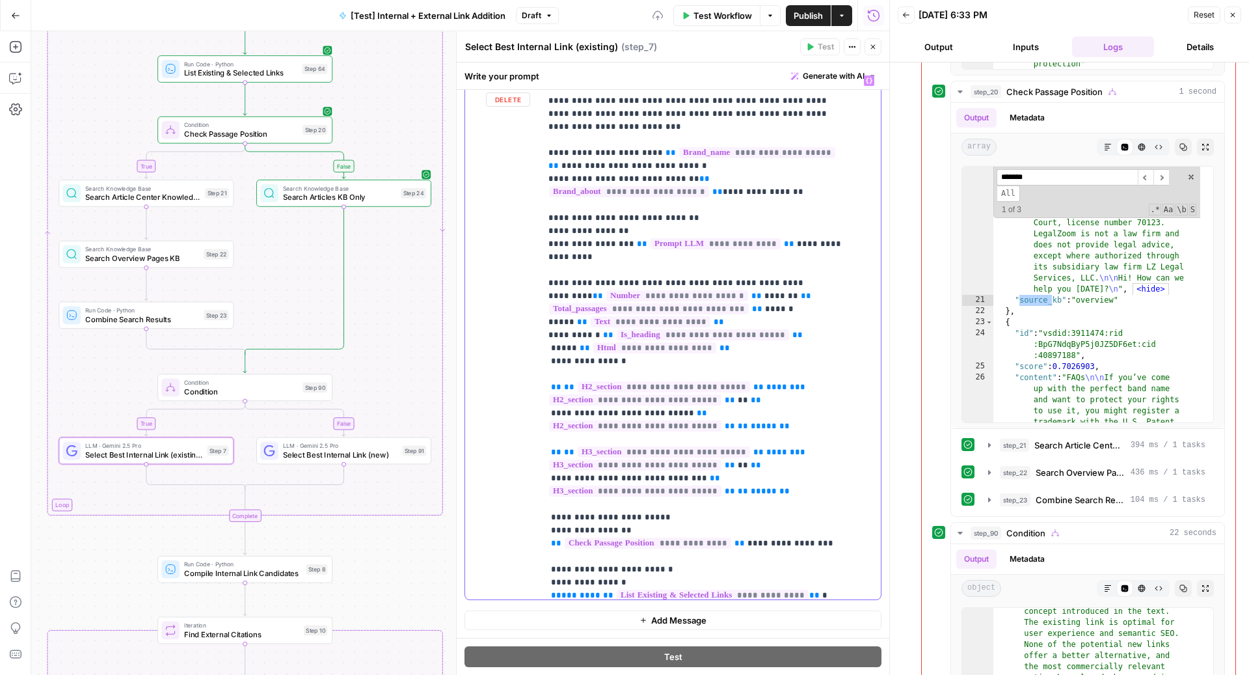
scroll to position [16, 0]
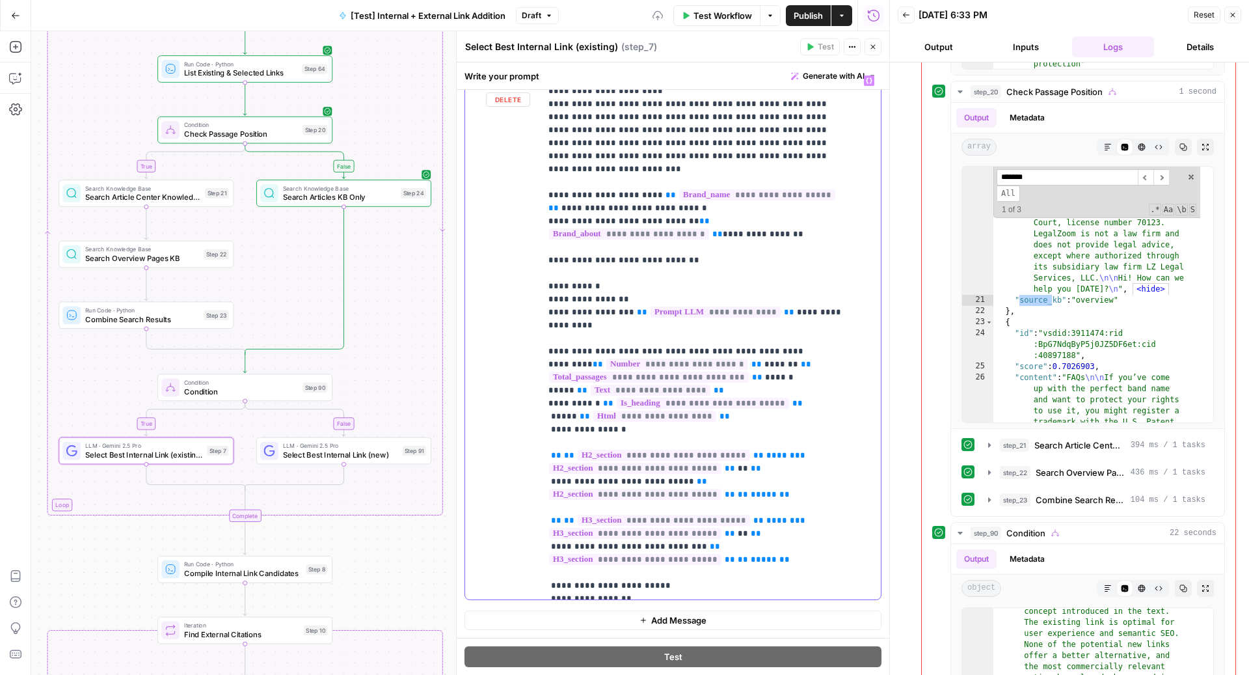
drag, startPoint x: 552, startPoint y: 388, endPoint x: 544, endPoint y: 388, distance: 8.5
click at [544, 388] on div "**********" at bounding box center [705, 334] width 328 height 530
drag, startPoint x: 552, startPoint y: 405, endPoint x: 521, endPoint y: 405, distance: 30.6
click at [521, 405] on div "**********" at bounding box center [673, 334] width 416 height 530
click at [521, 405] on div "user Delete" at bounding box center [508, 334] width 44 height 520
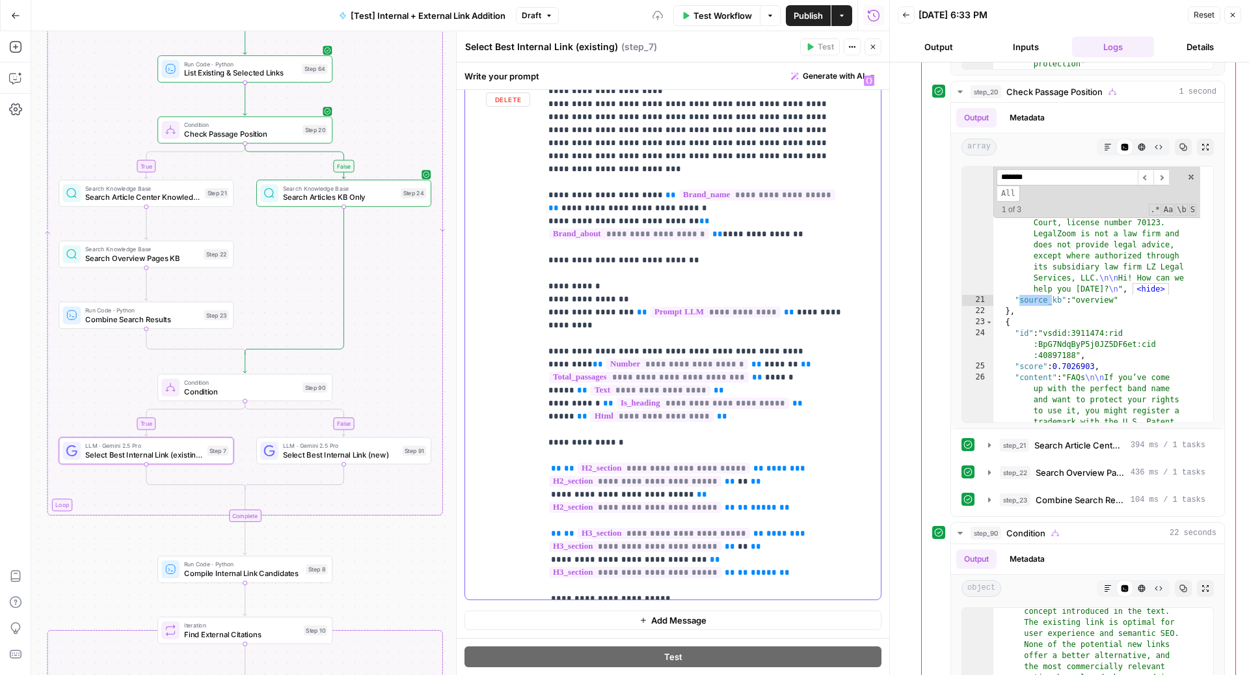
click at [543, 445] on div "**********" at bounding box center [705, 334] width 328 height 530
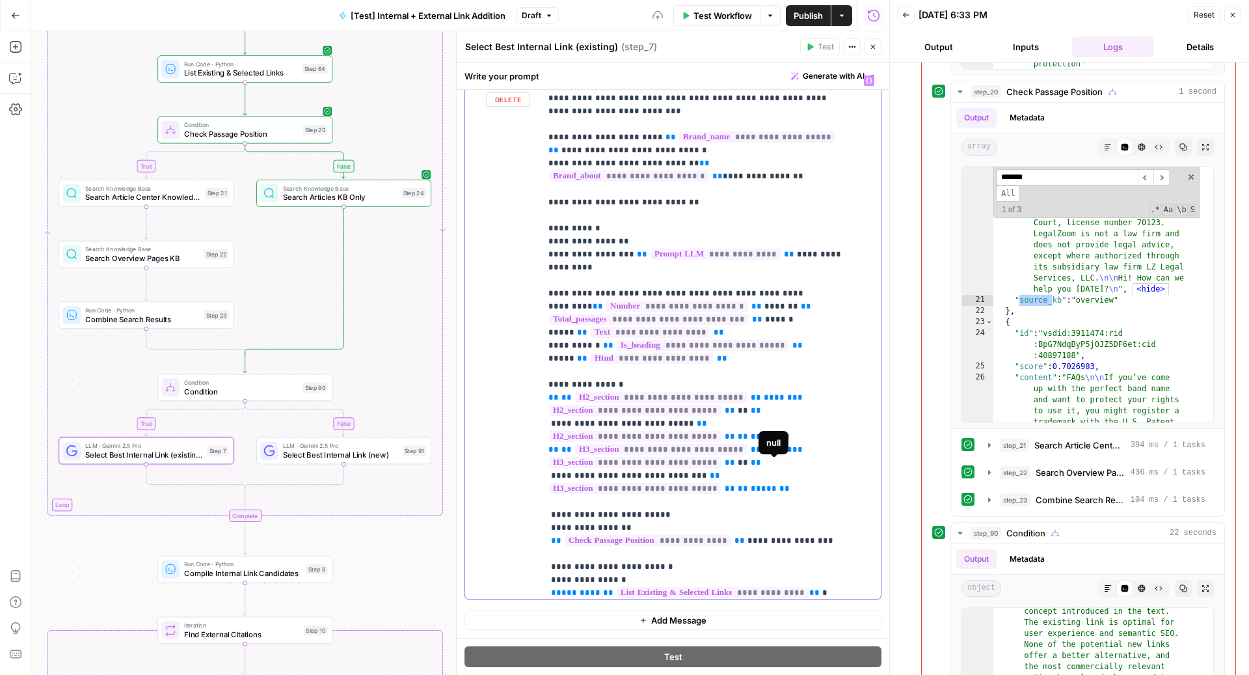
scroll to position [114, 0]
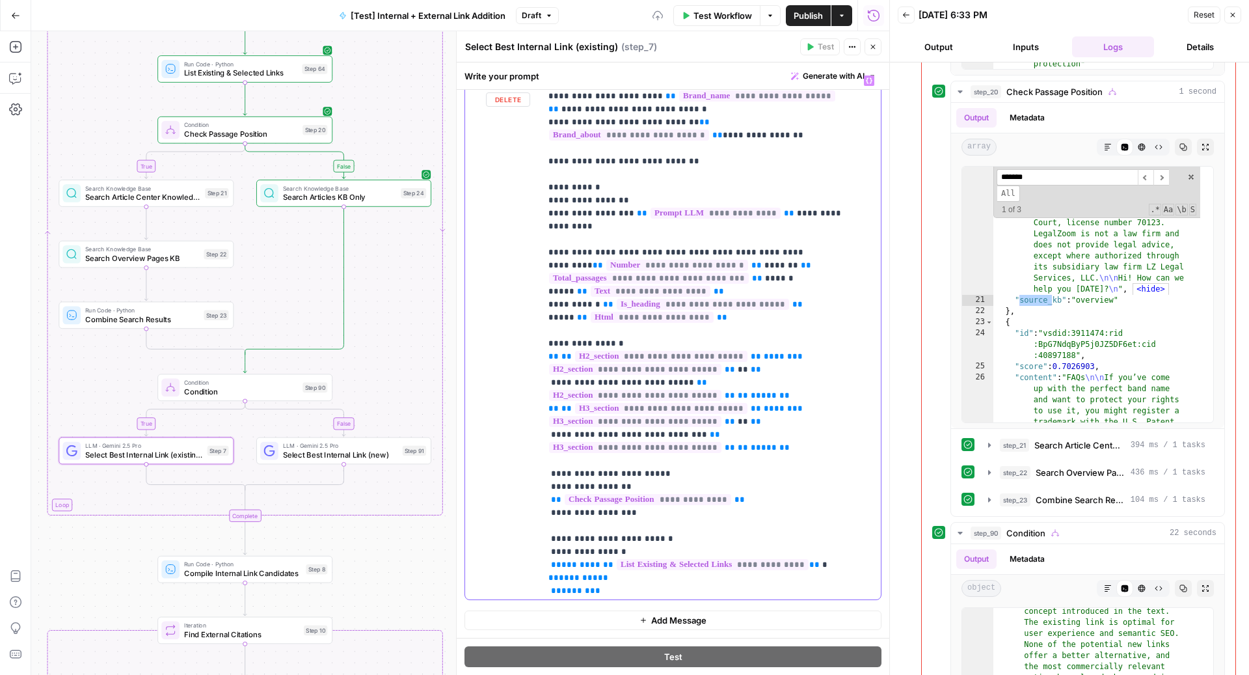
scroll to position [10, 0]
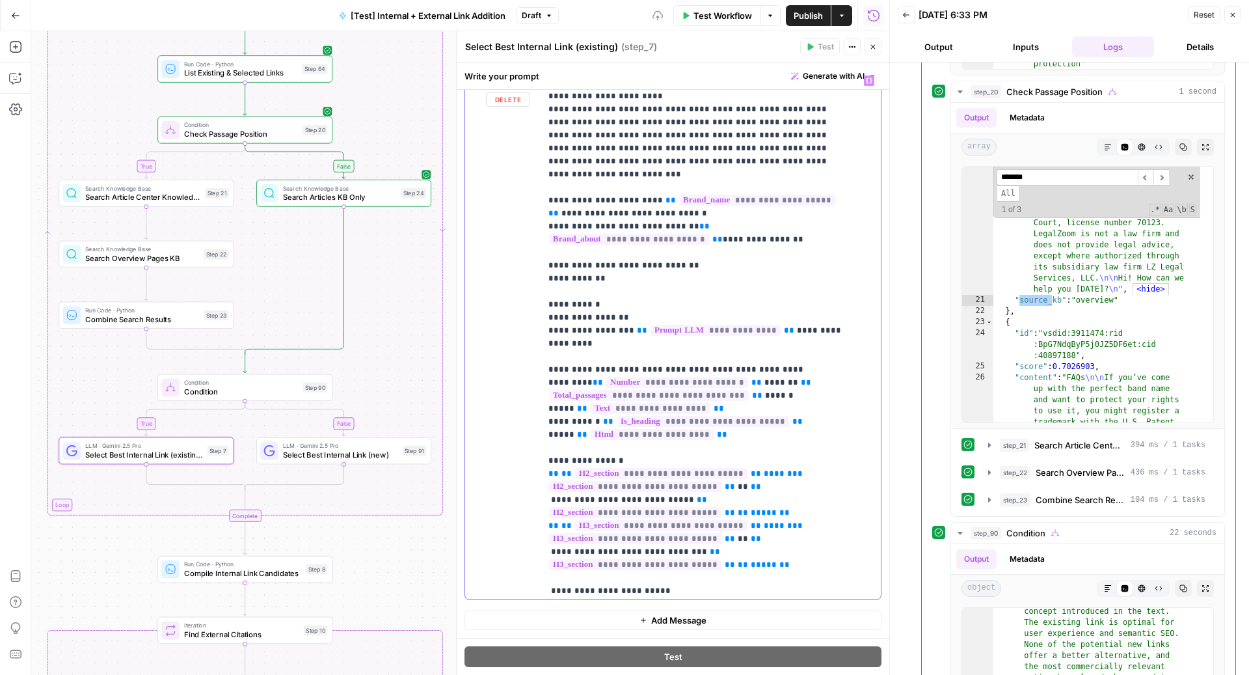
drag, startPoint x: 608, startPoint y: 254, endPoint x: 531, endPoint y: 254, distance: 76.8
click at [531, 254] on div "**********" at bounding box center [673, 334] width 416 height 530
copy p "**********"
drag, startPoint x: 609, startPoint y: 248, endPoint x: 537, endPoint y: 232, distance: 73.2
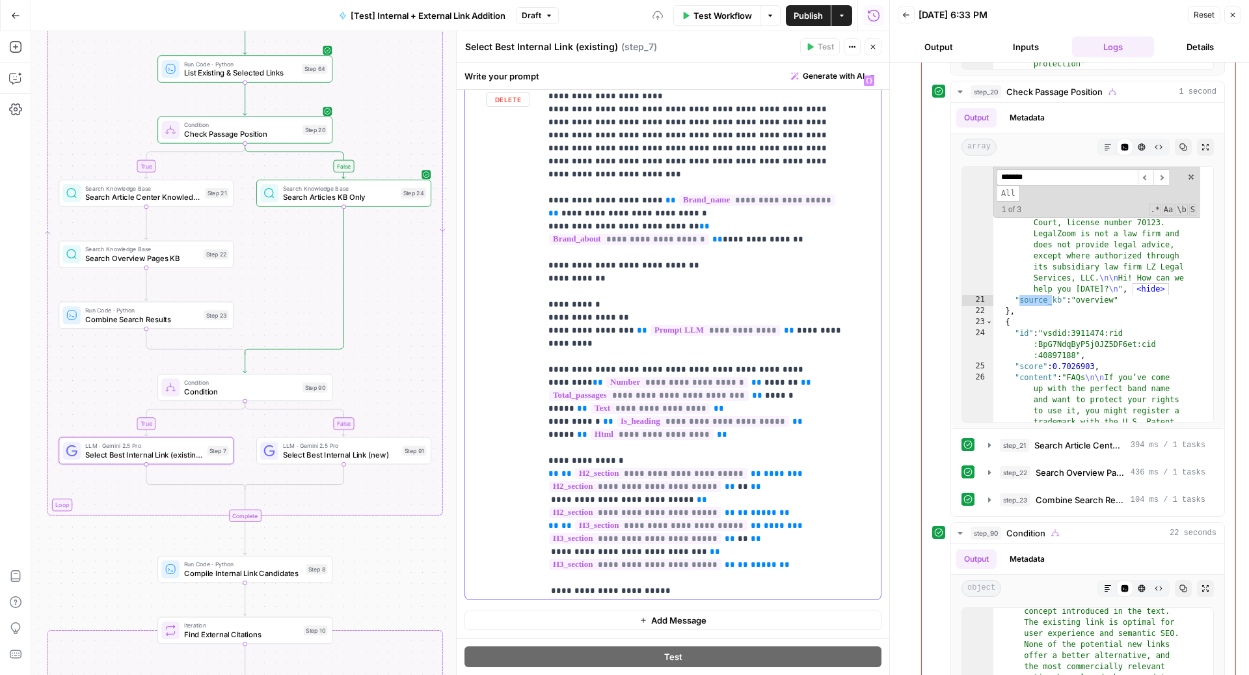
click at [537, 232] on div "**********" at bounding box center [673, 334] width 416 height 530
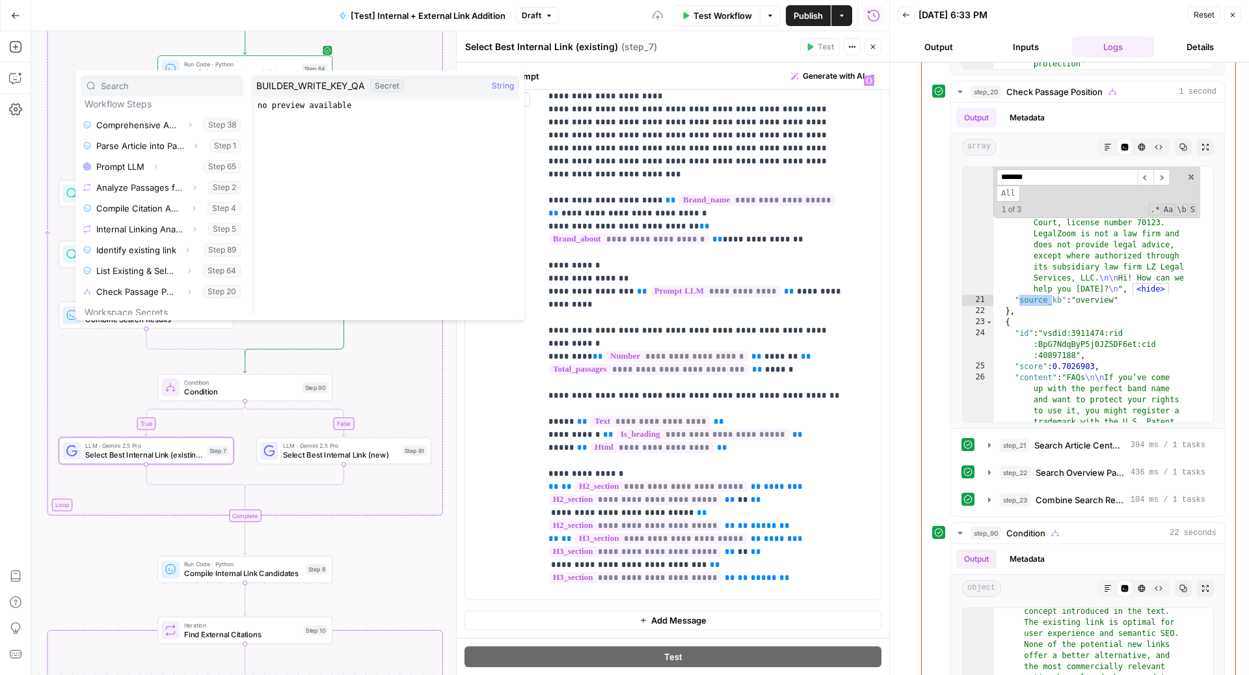
scroll to position [222, 0]
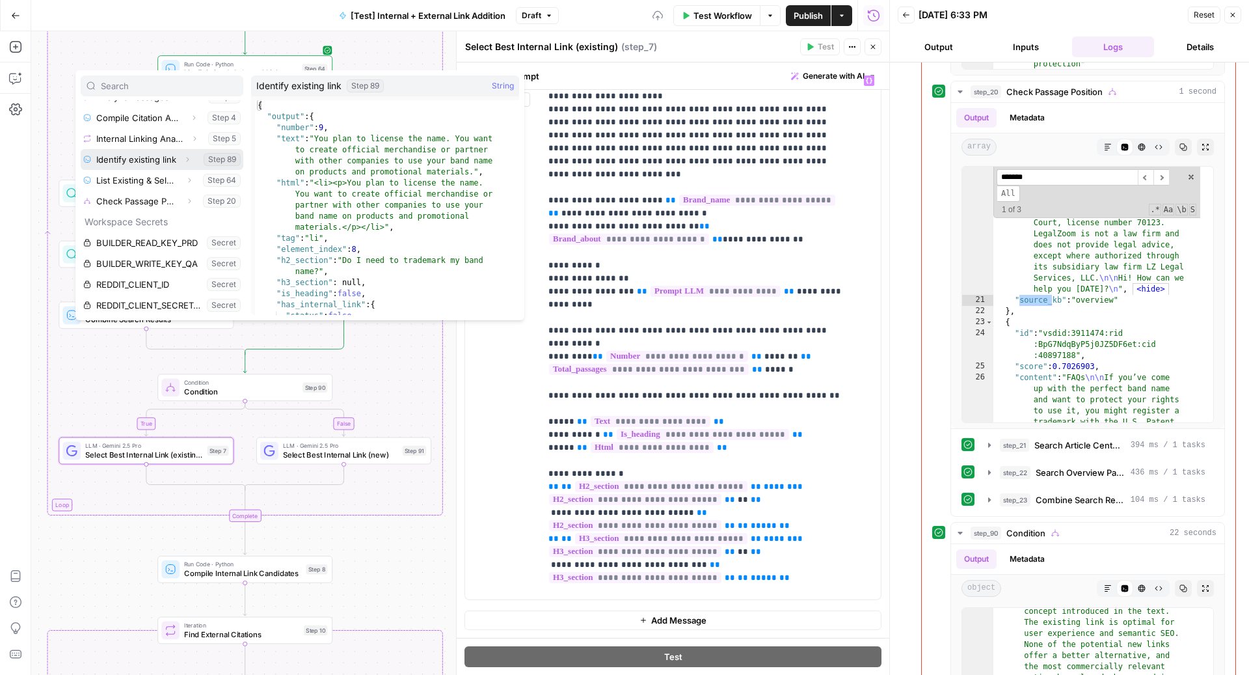
click at [179, 165] on button "Expand" at bounding box center [187, 159] width 17 height 17
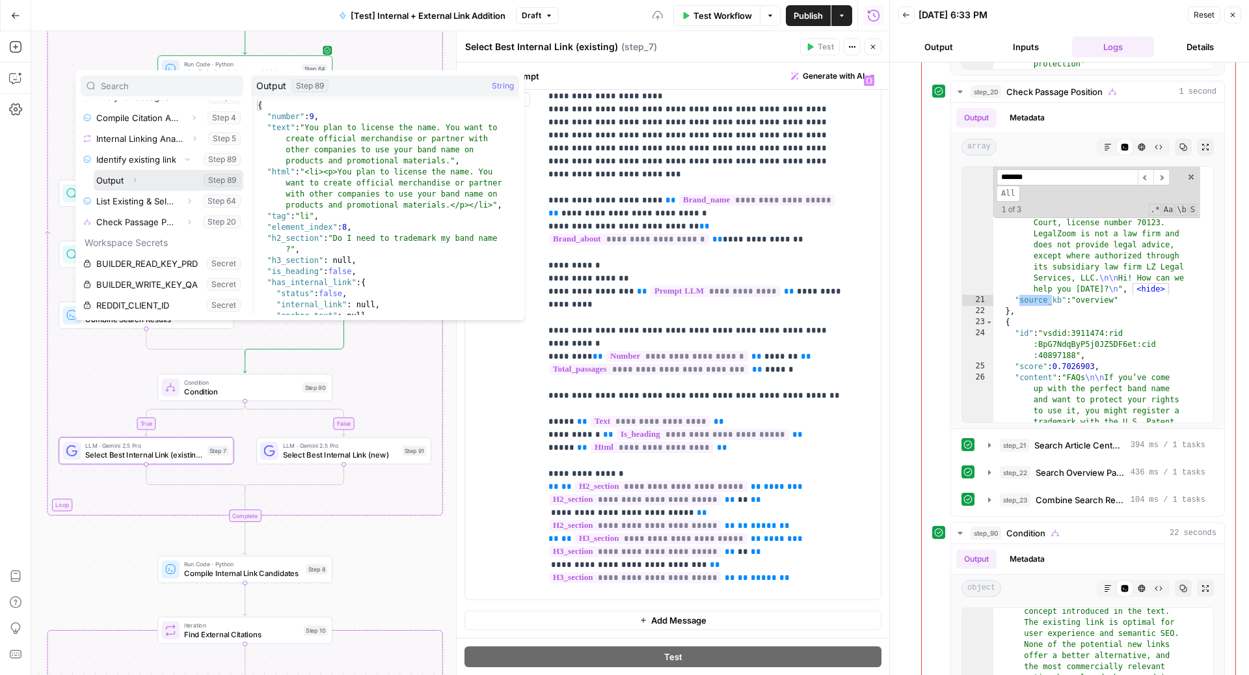
click at [139, 181] on button "Expand" at bounding box center [134, 180] width 17 height 17
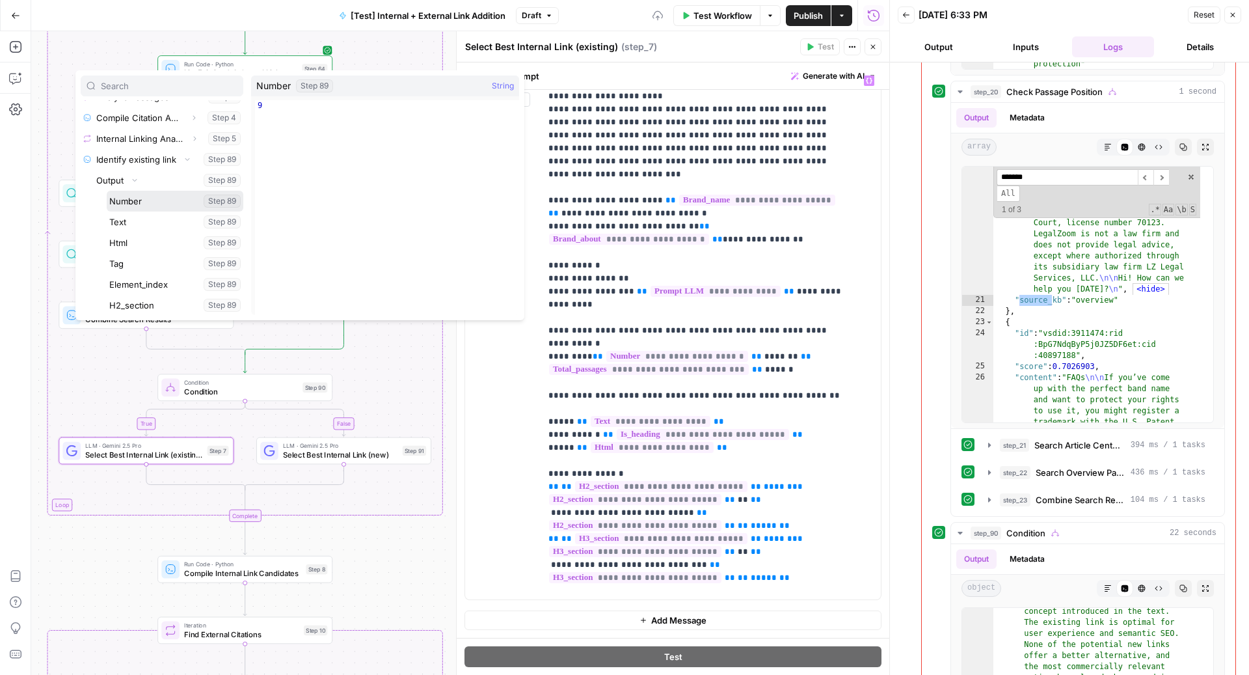
click at [153, 202] on button "Select variable Number" at bounding box center [175, 201] width 137 height 21
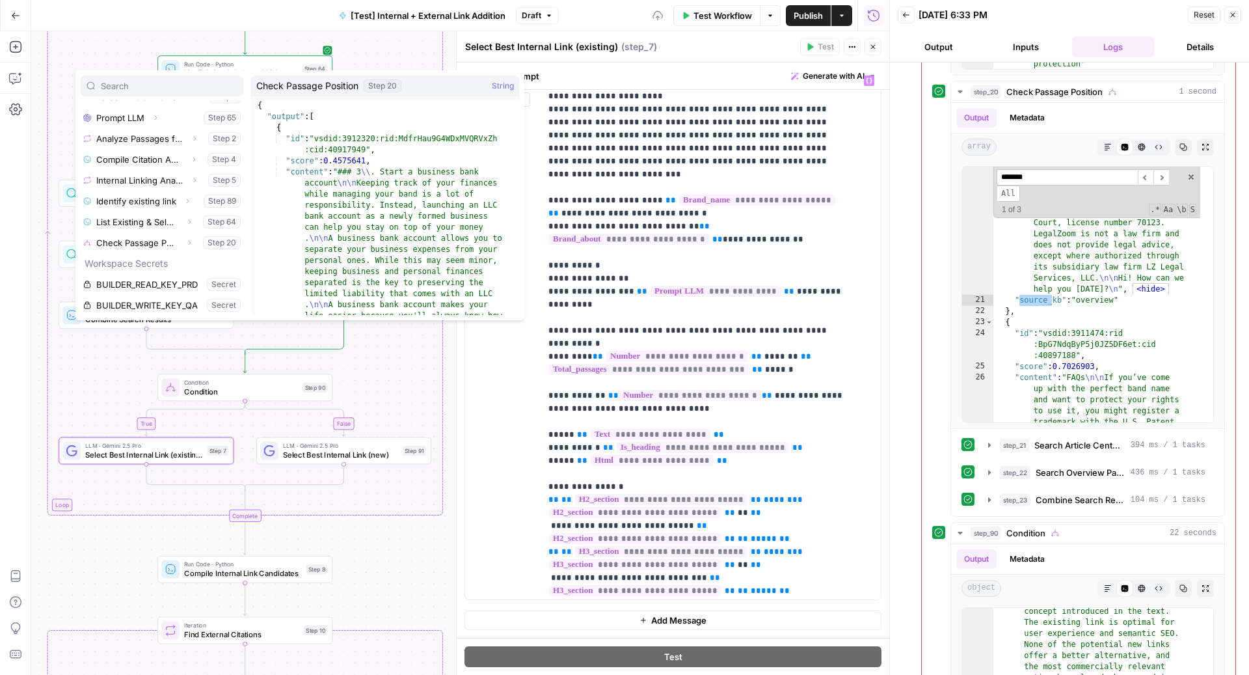
scroll to position [196, 0]
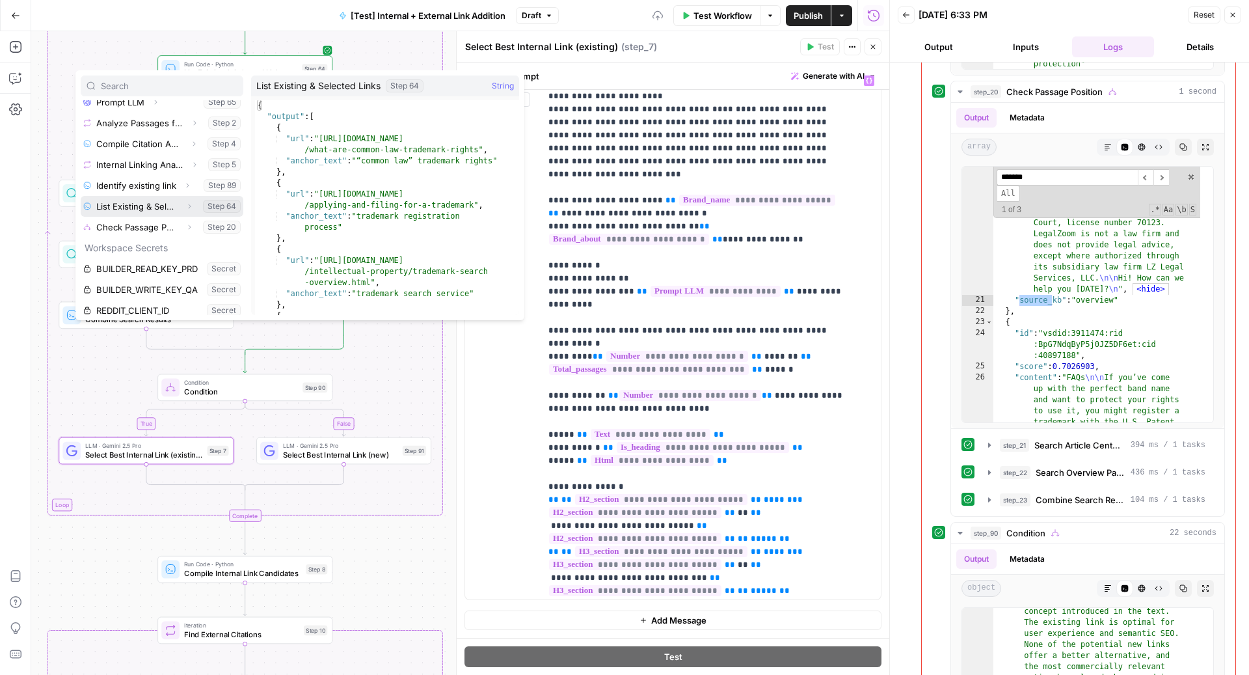
click at [185, 207] on icon "button" at bounding box center [189, 206] width 8 height 8
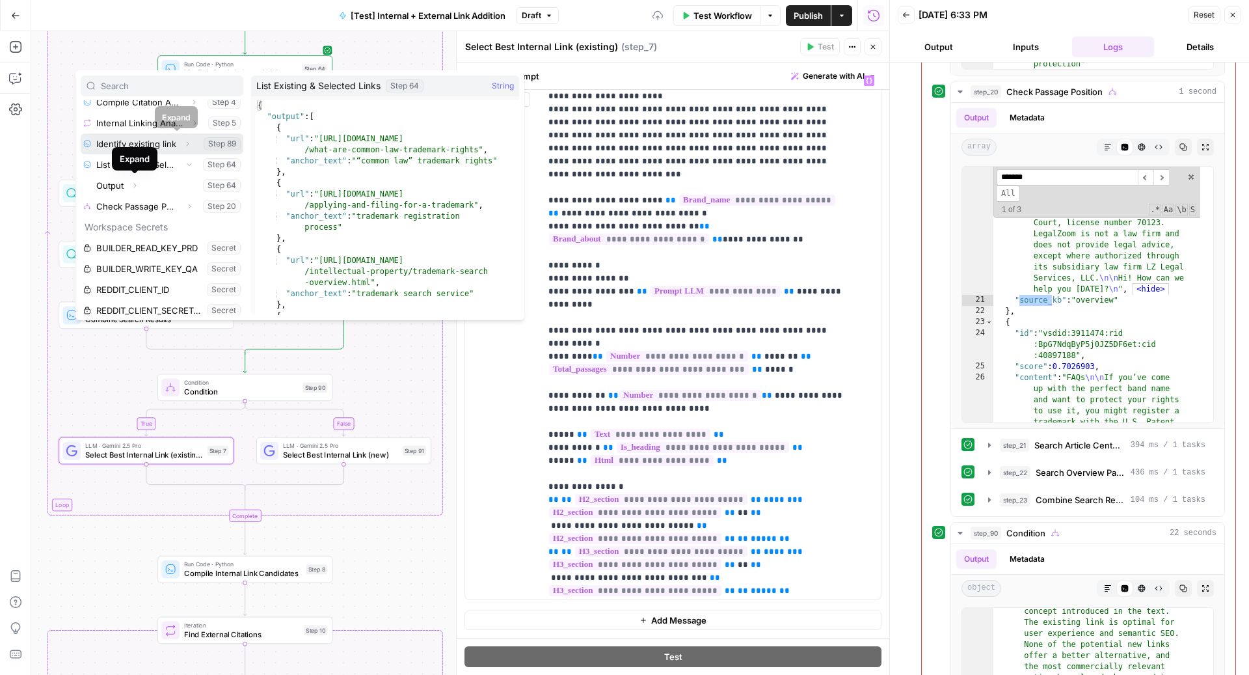
click at [183, 142] on icon "button" at bounding box center [187, 144] width 8 height 8
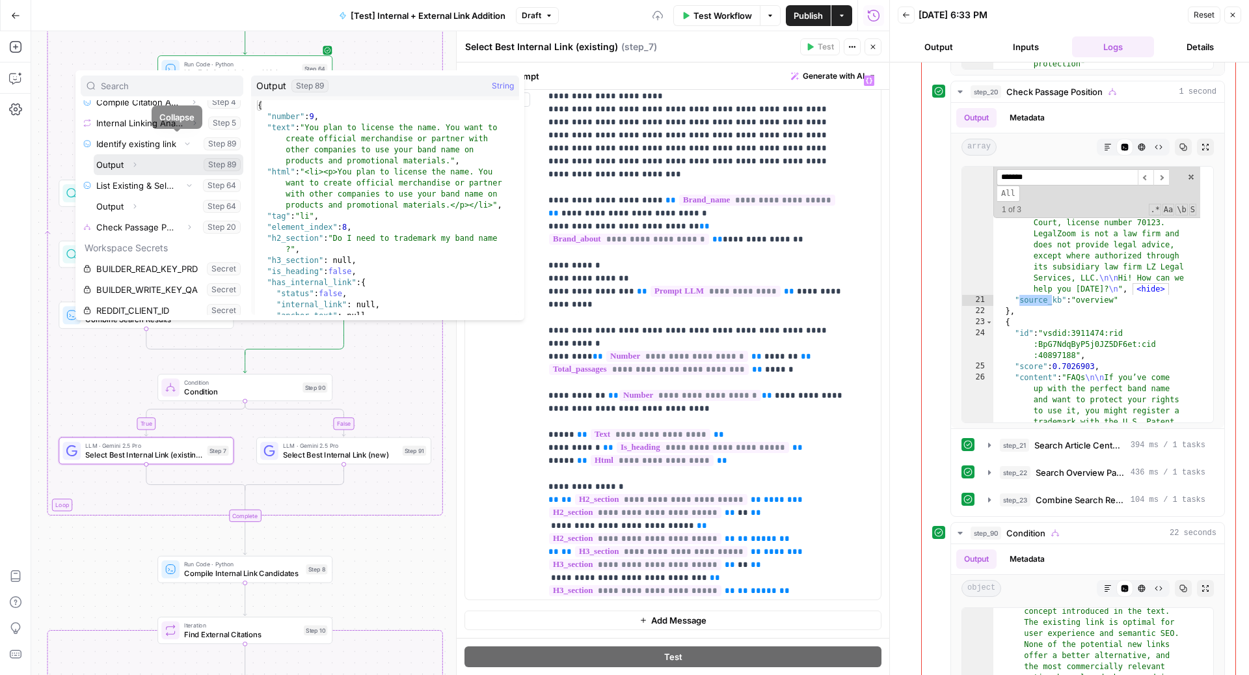
click at [142, 156] on button "Expand" at bounding box center [134, 164] width 17 height 17
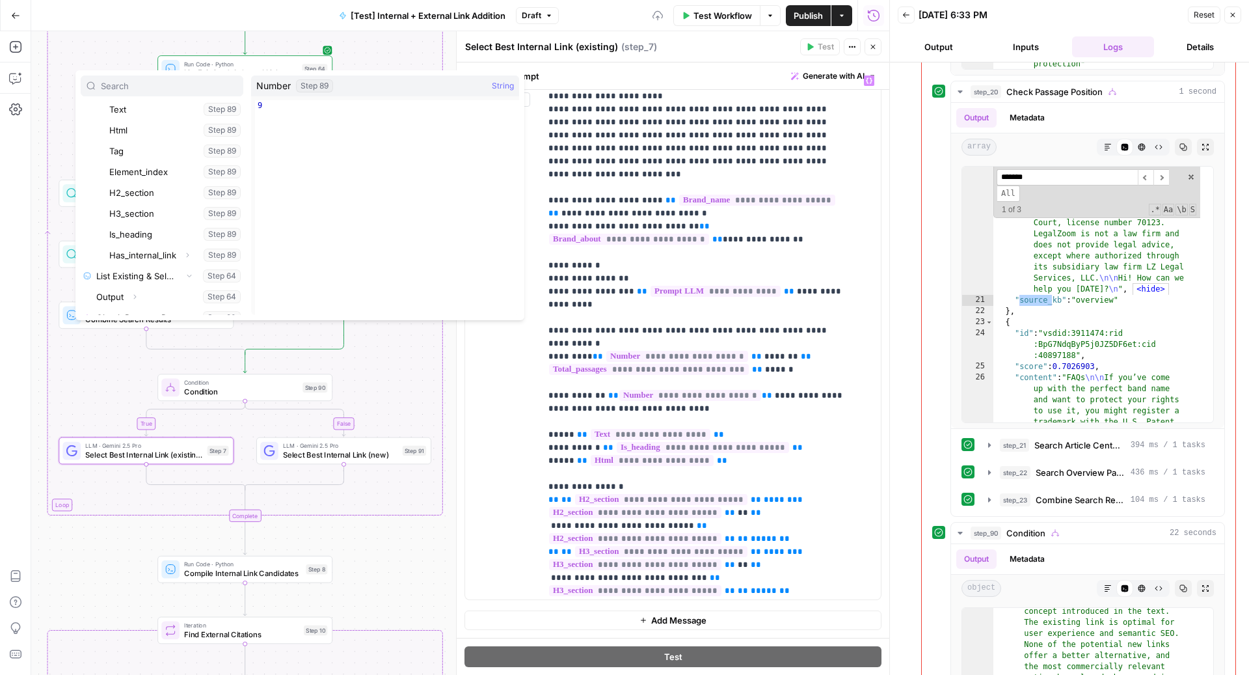
scroll to position [368, 0]
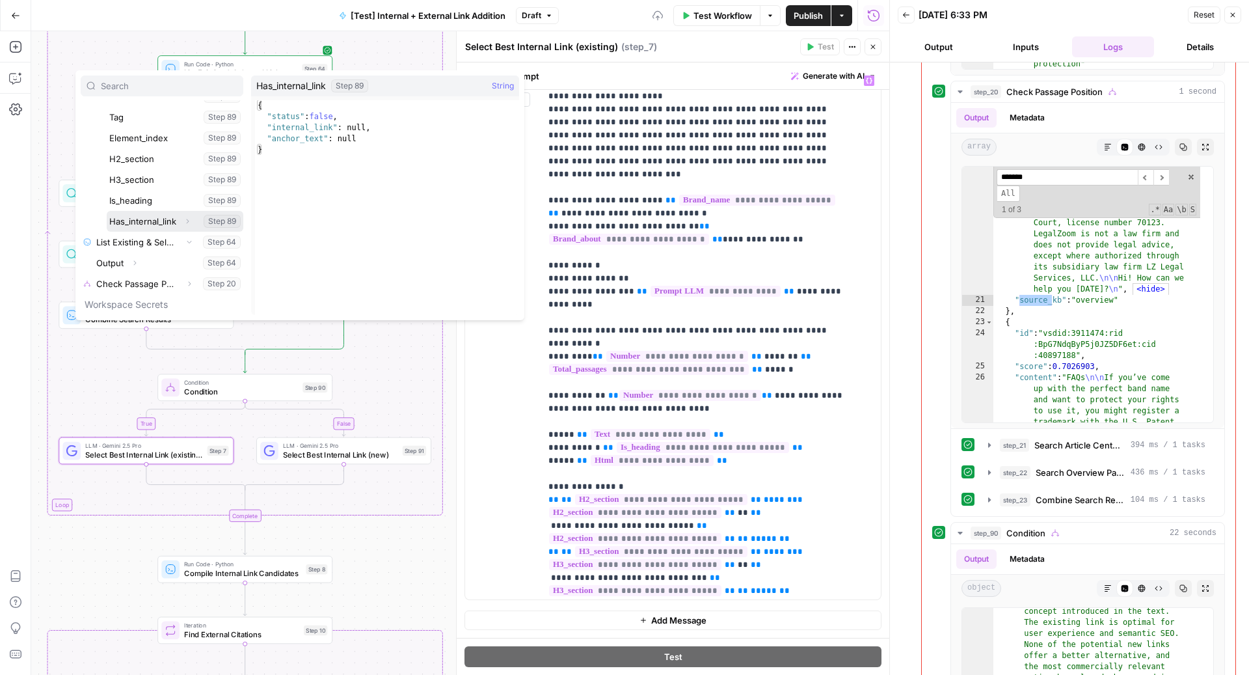
click at [143, 222] on button "Select variable Has_internal_link" at bounding box center [175, 221] width 137 height 21
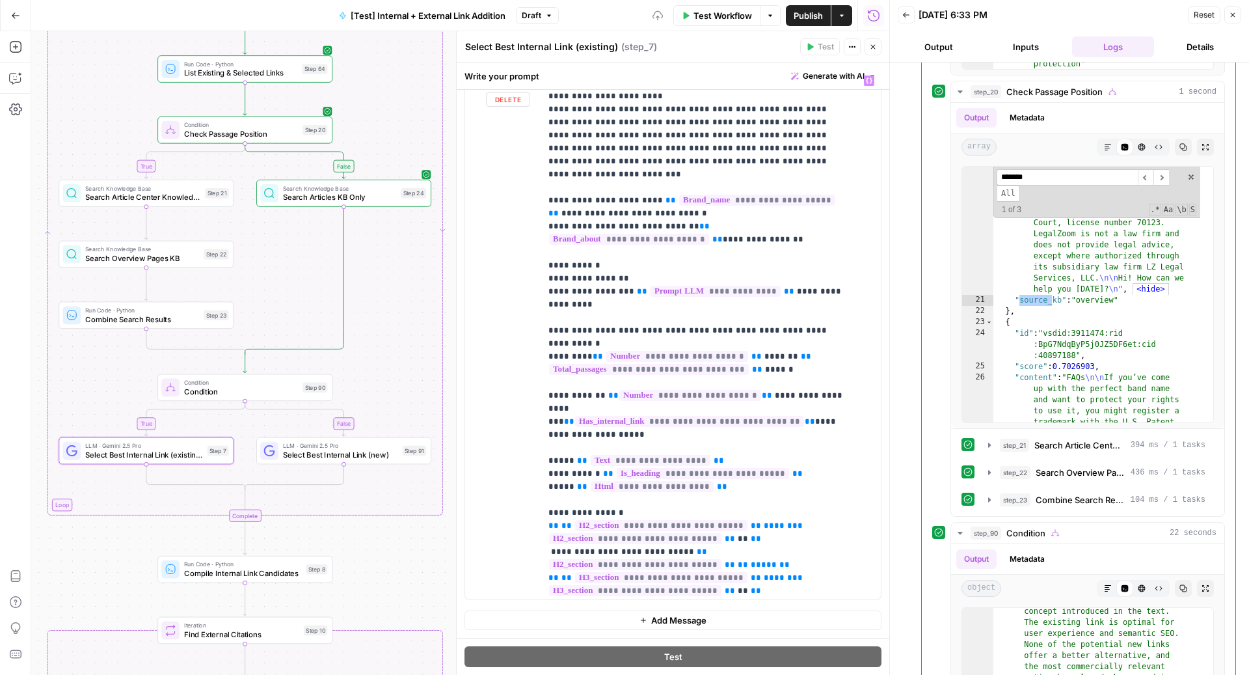
click at [686, 416] on span "**********" at bounding box center [689, 421] width 229 height 11
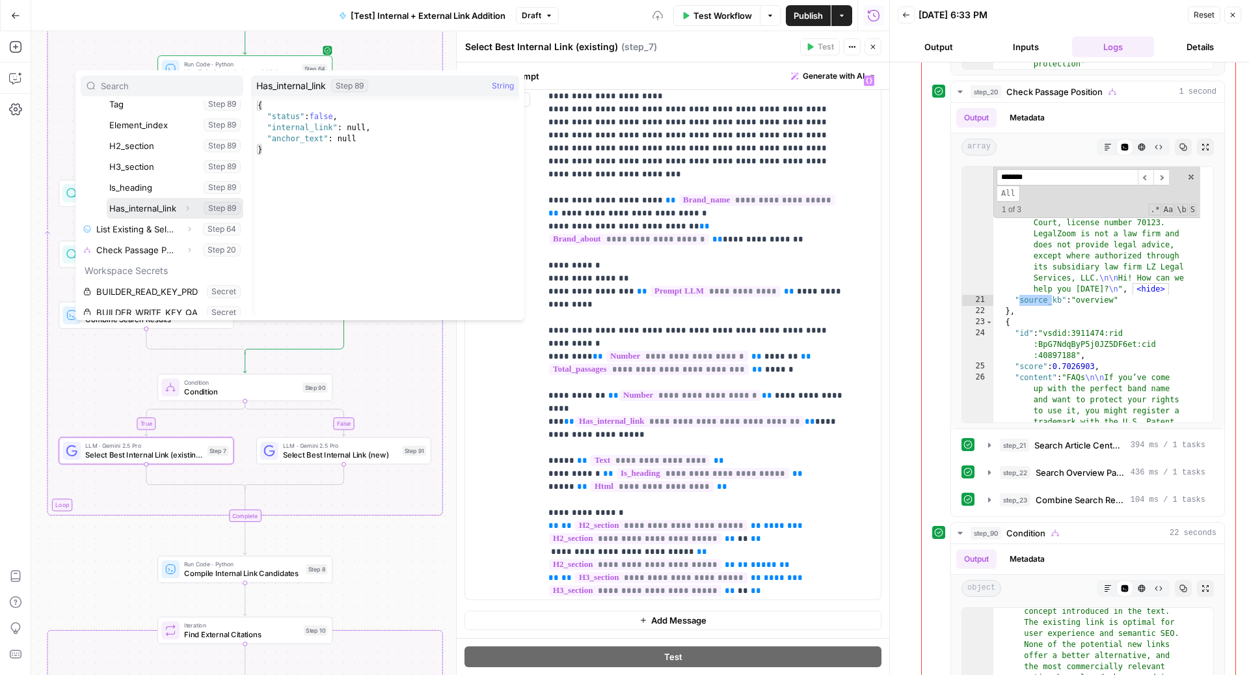
click at [183, 204] on icon "button" at bounding box center [187, 208] width 8 height 8
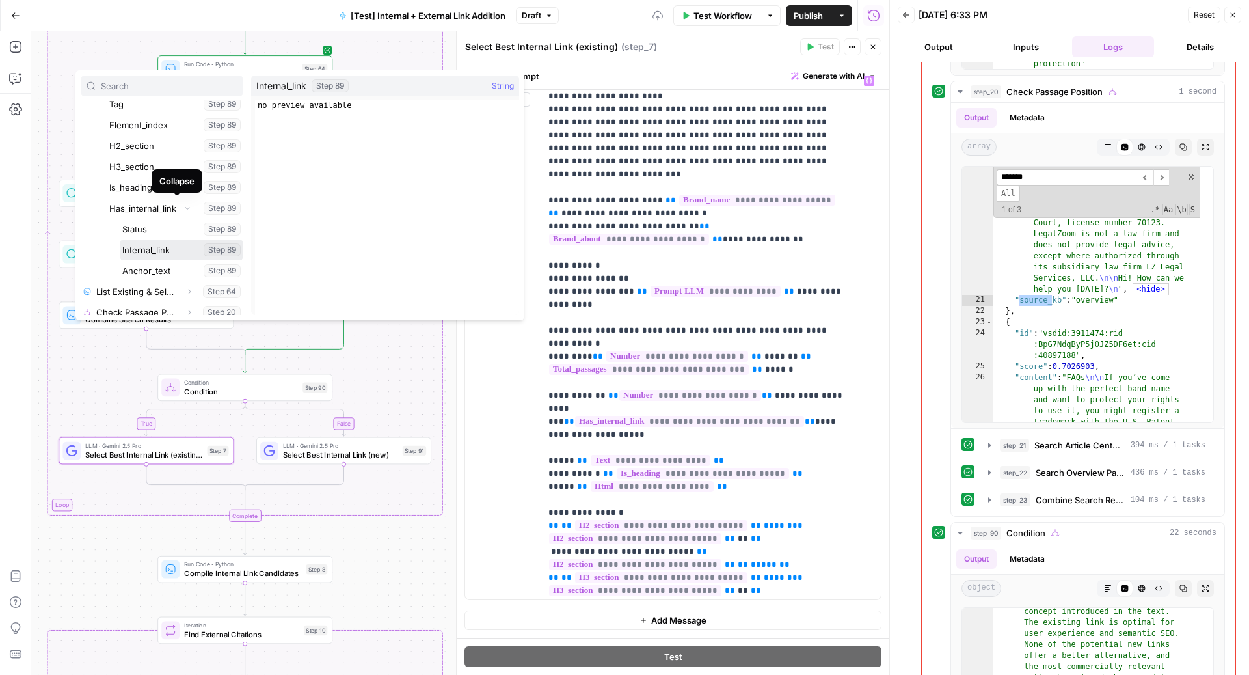
click at [168, 239] on button "Select variable Internal_link" at bounding box center [182, 249] width 124 height 21
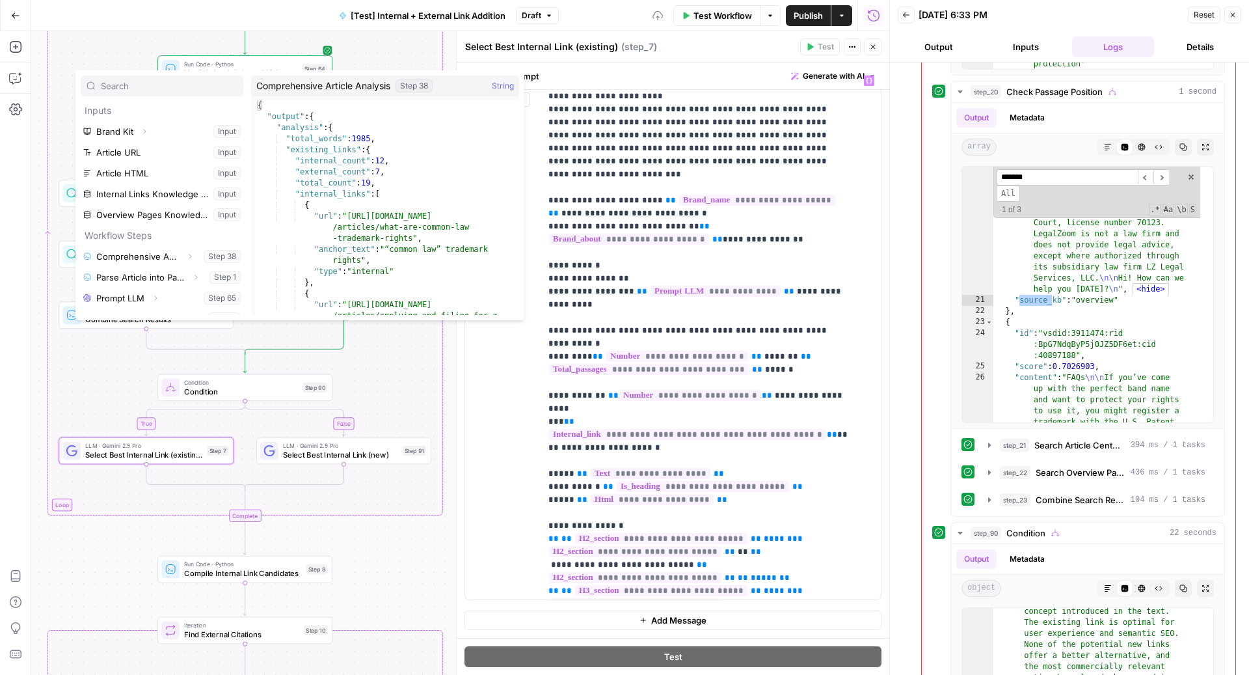
scroll to position [222, 0]
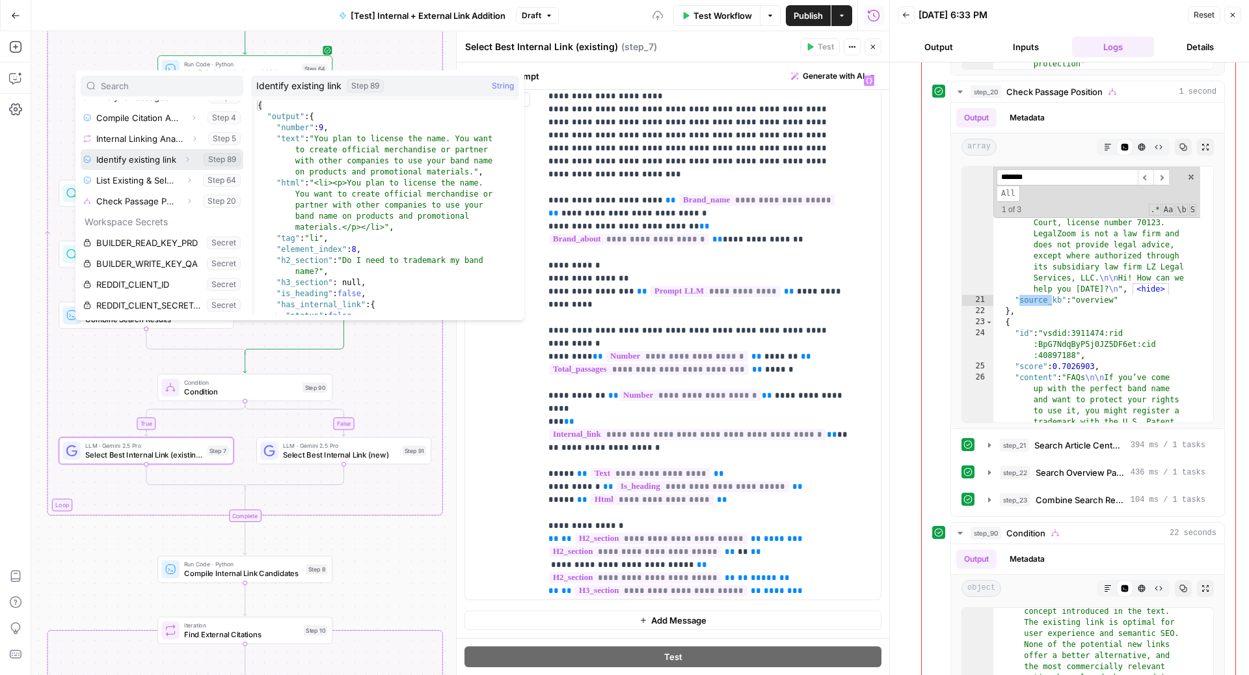
click at [183, 159] on icon "button" at bounding box center [187, 159] width 8 height 8
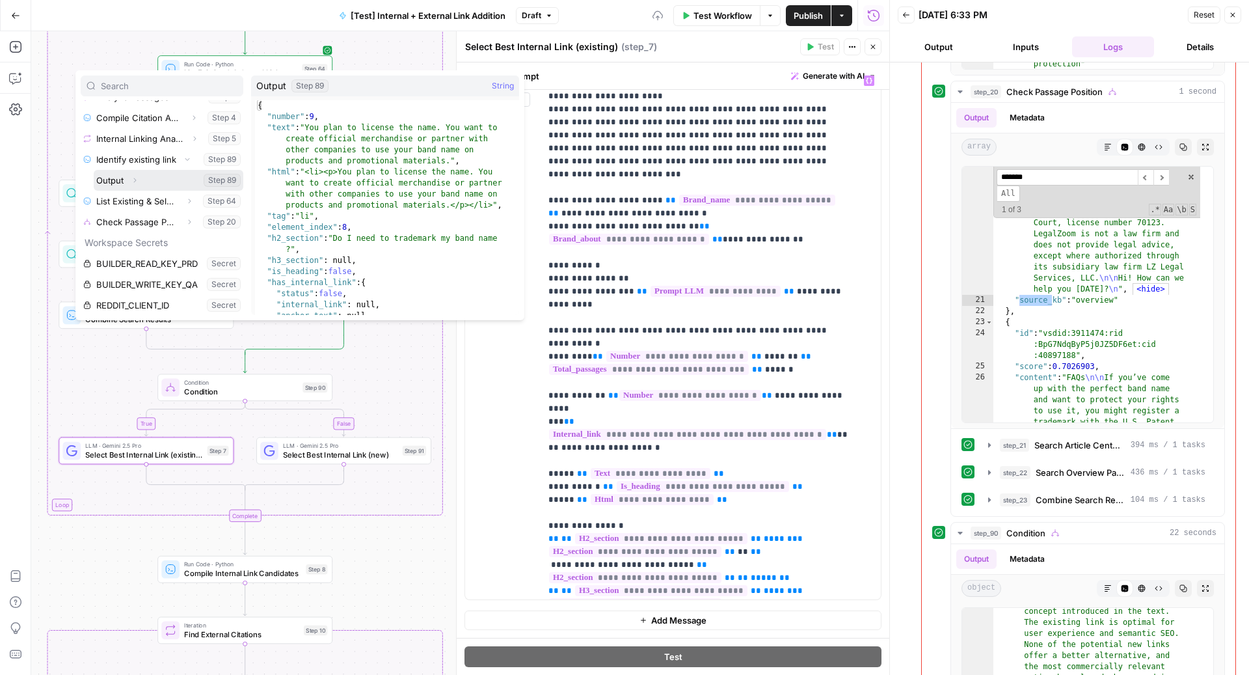
click at [139, 178] on button "Expand" at bounding box center [134, 180] width 17 height 17
click at [139, 178] on button "Collapse" at bounding box center [134, 180] width 17 height 17
click at [139, 178] on button "Expand" at bounding box center [134, 180] width 17 height 17
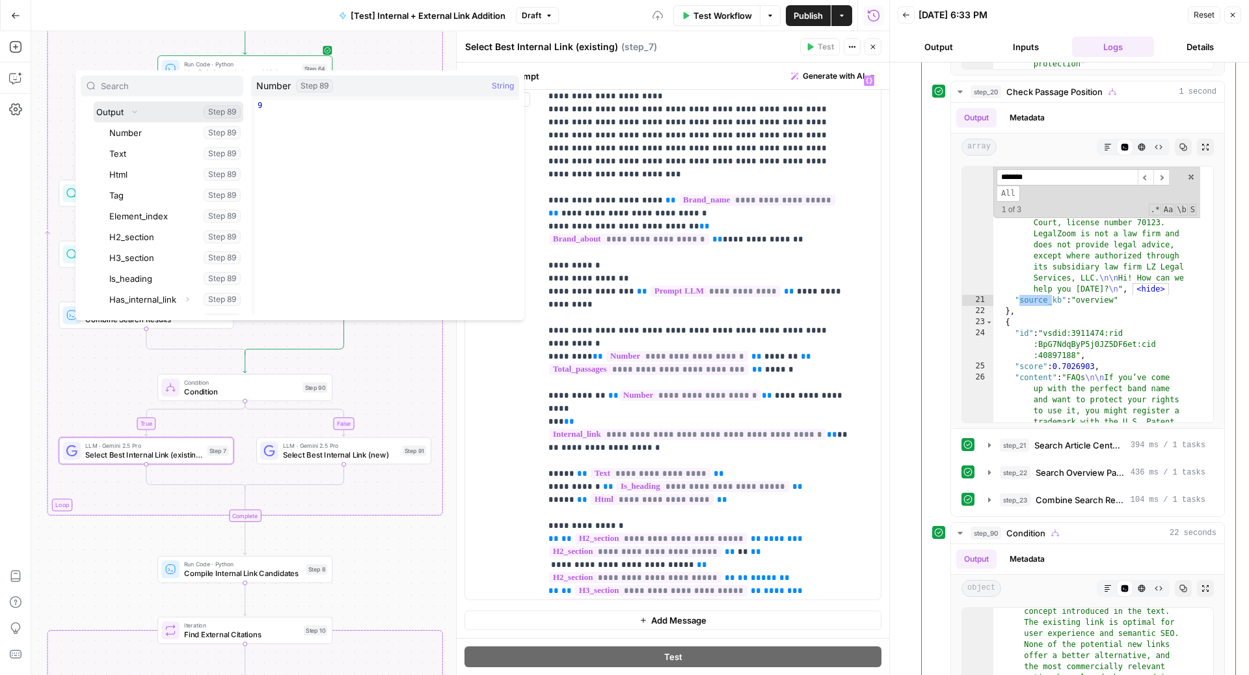
scroll to position [380, 0]
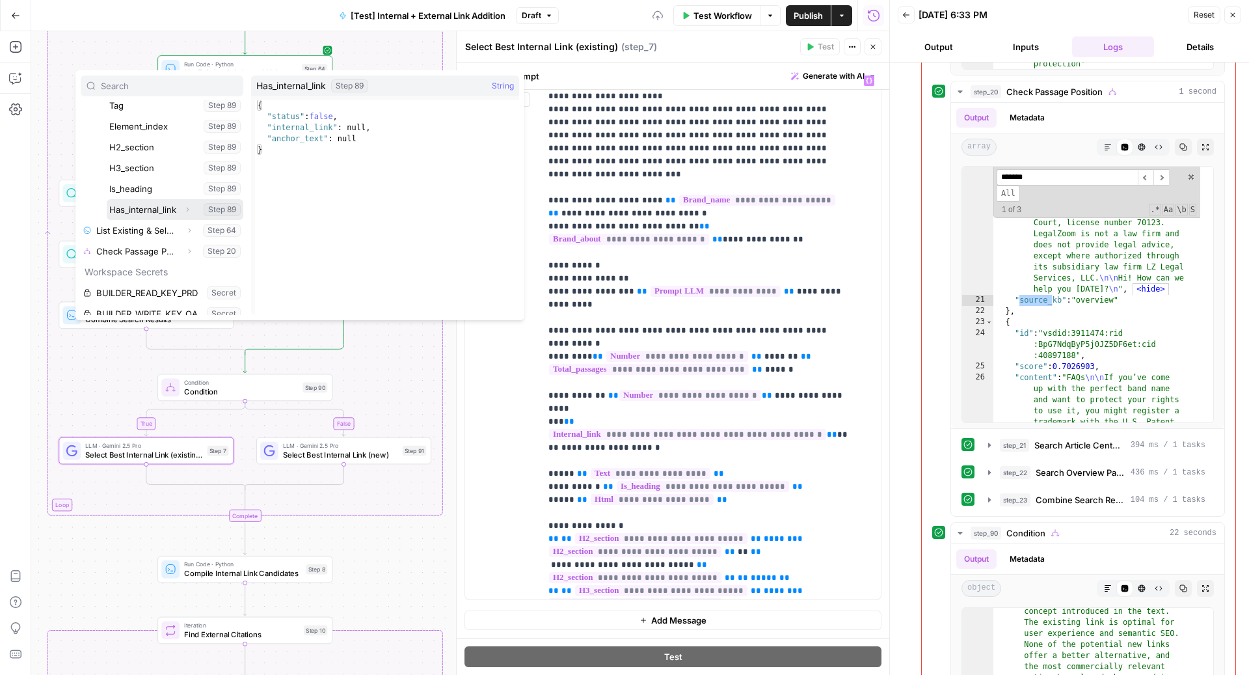
click at [183, 209] on icon "button" at bounding box center [187, 210] width 8 height 8
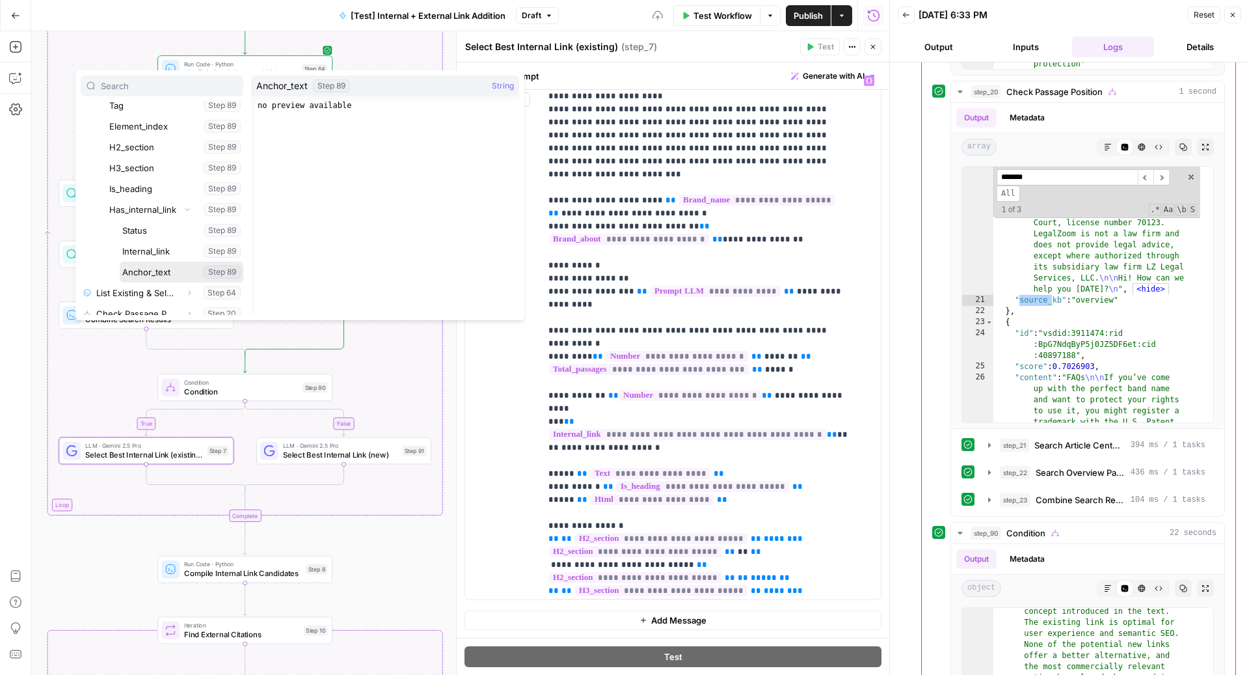
click at [151, 274] on button "Select variable Anchor_text" at bounding box center [182, 271] width 124 height 21
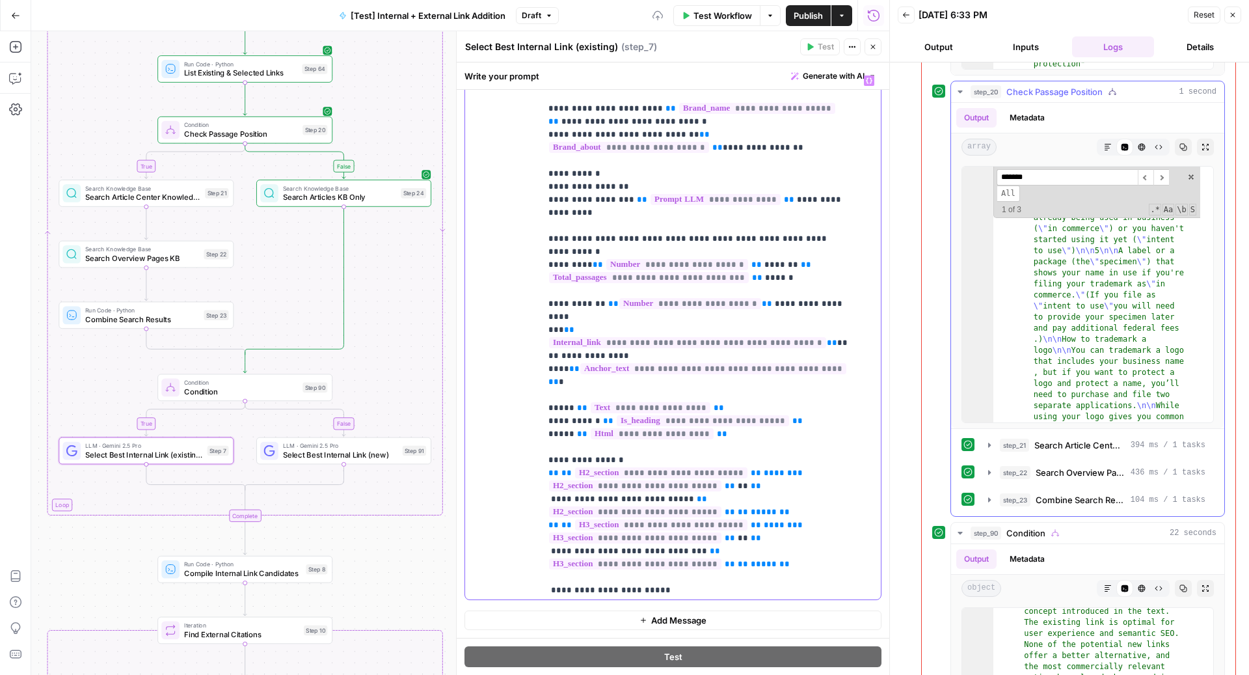
scroll to position [1173, 0]
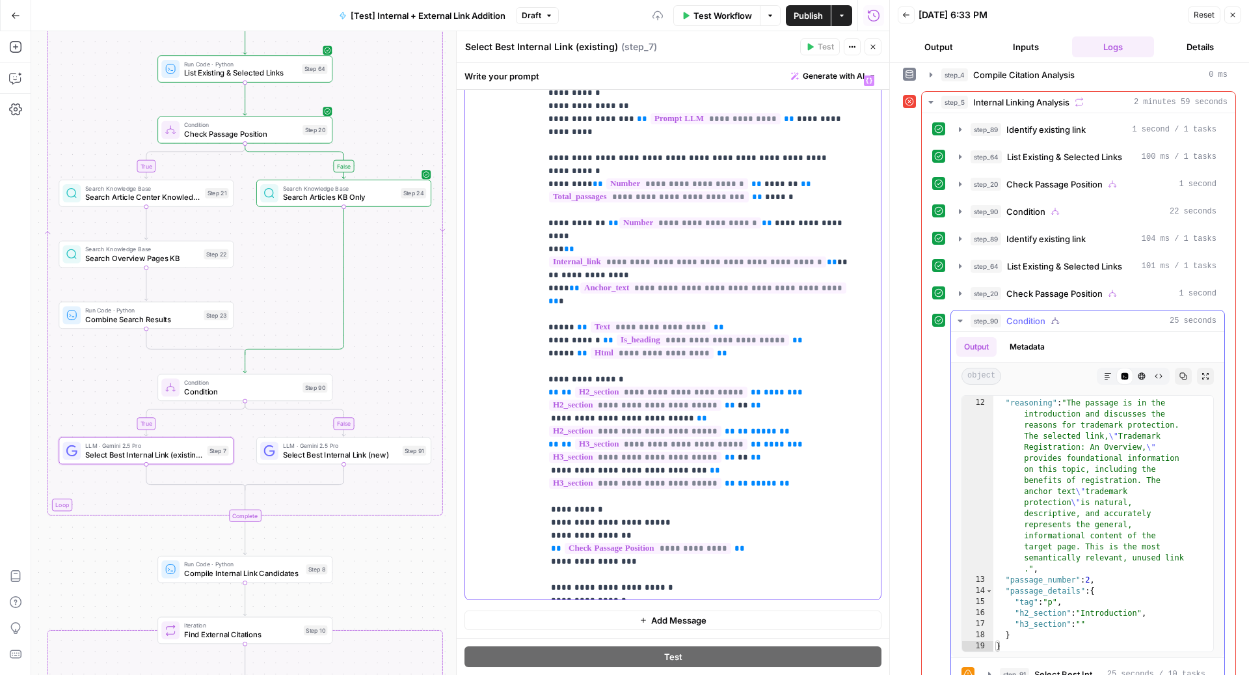
scroll to position [109, 0]
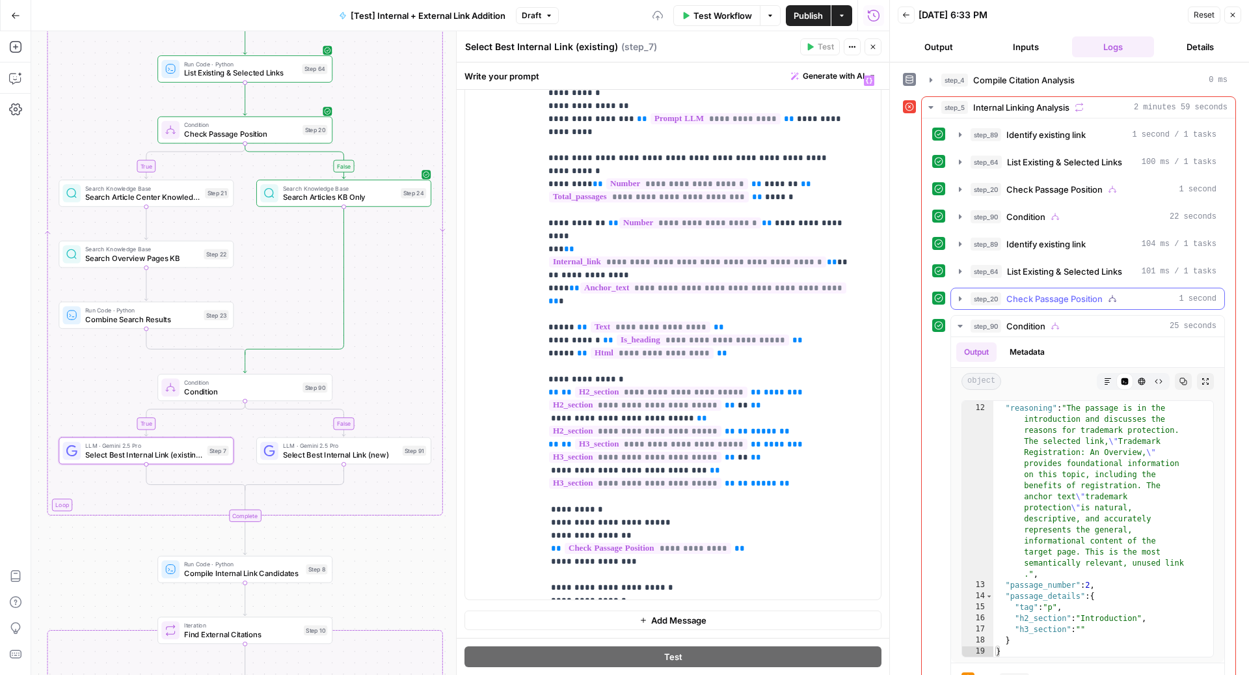
click at [1070, 292] on span "Check Passage Position" at bounding box center [1054, 298] width 96 height 13
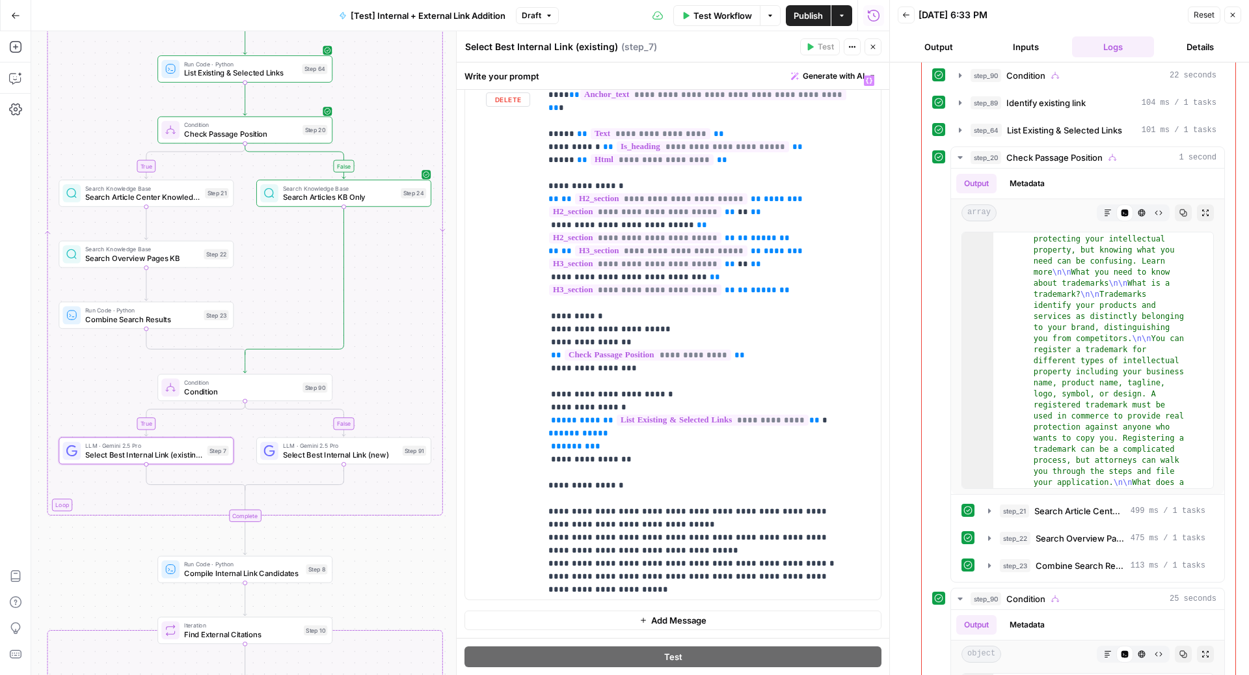
scroll to position [385, 0]
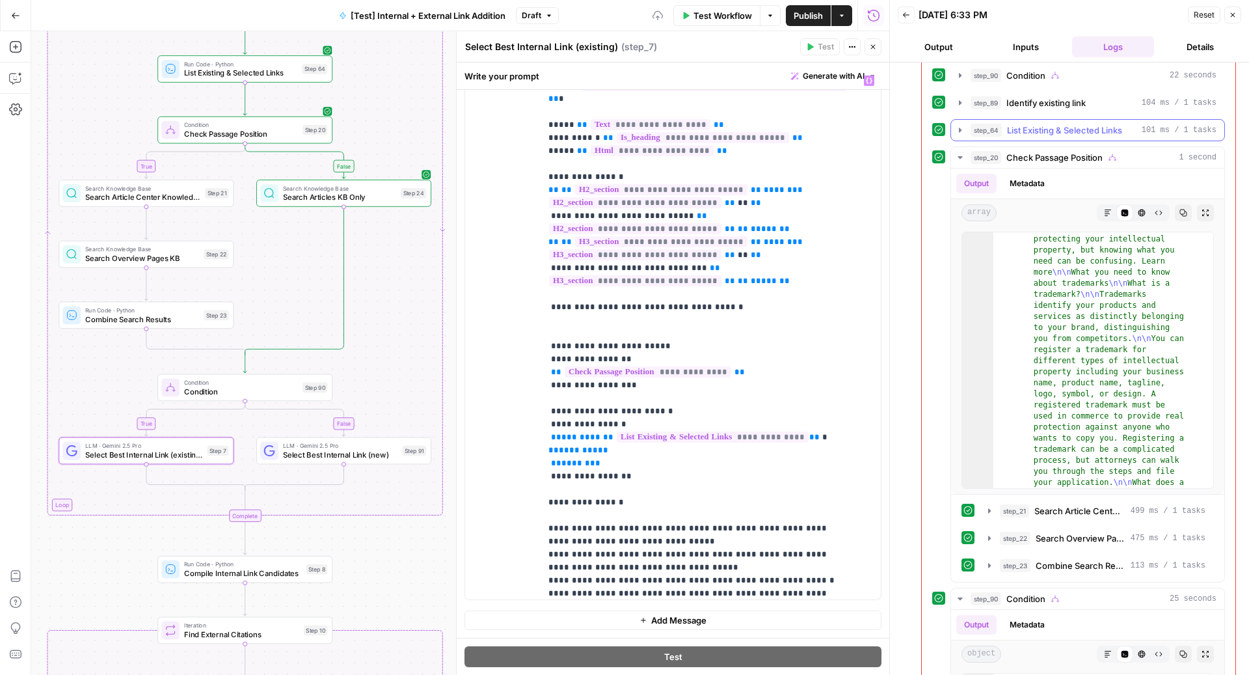
click at [1084, 130] on span "List Existing & Selected Links" at bounding box center [1064, 130] width 115 height 13
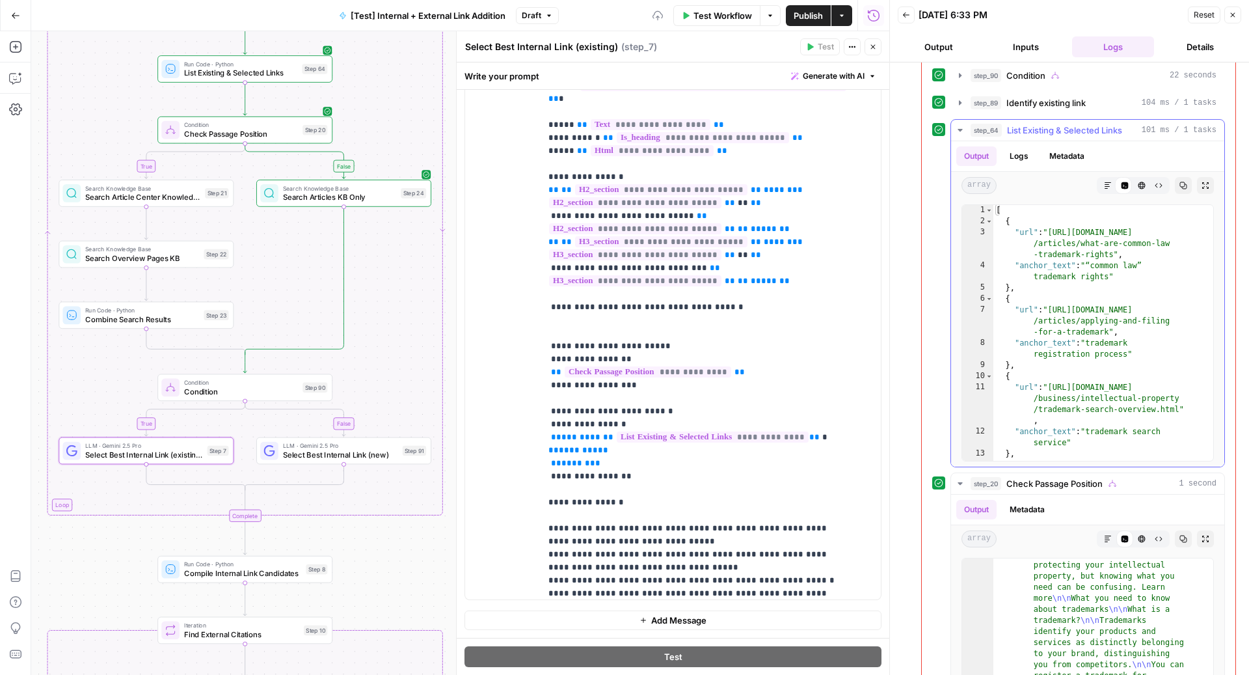
click at [1084, 130] on span "List Existing & Selected Links" at bounding box center [1064, 130] width 115 height 13
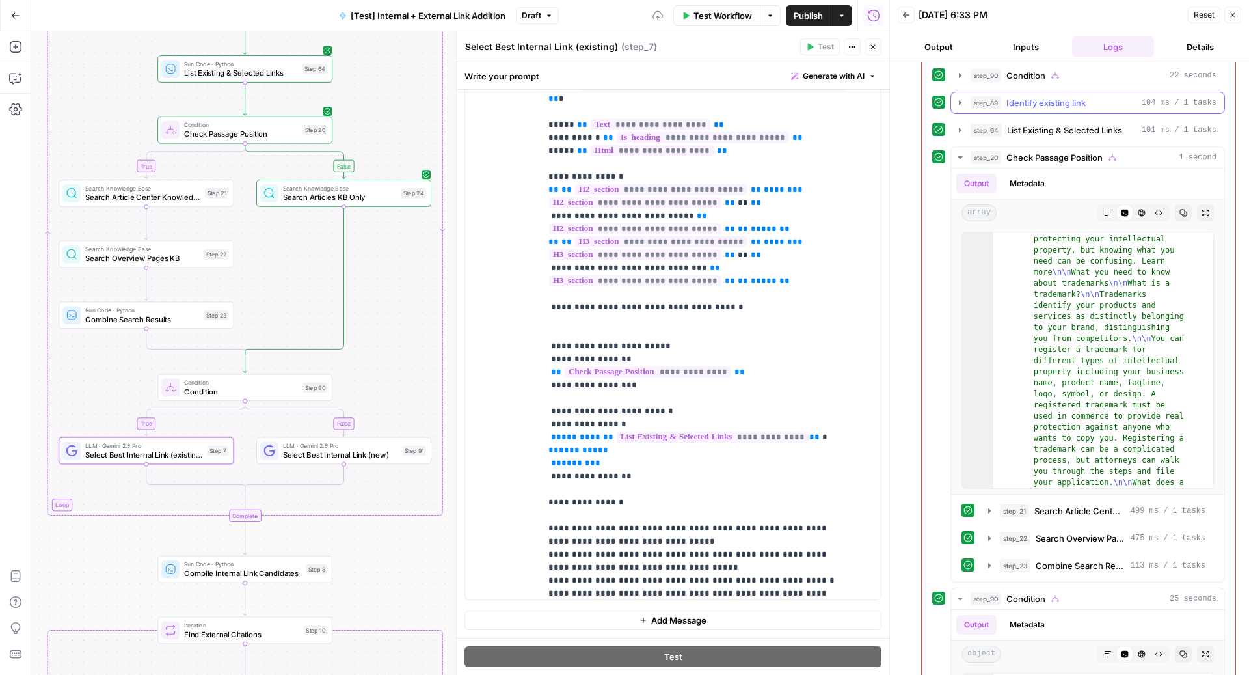
click at [1083, 96] on span "Identify existing link" at bounding box center [1045, 102] width 79 height 13
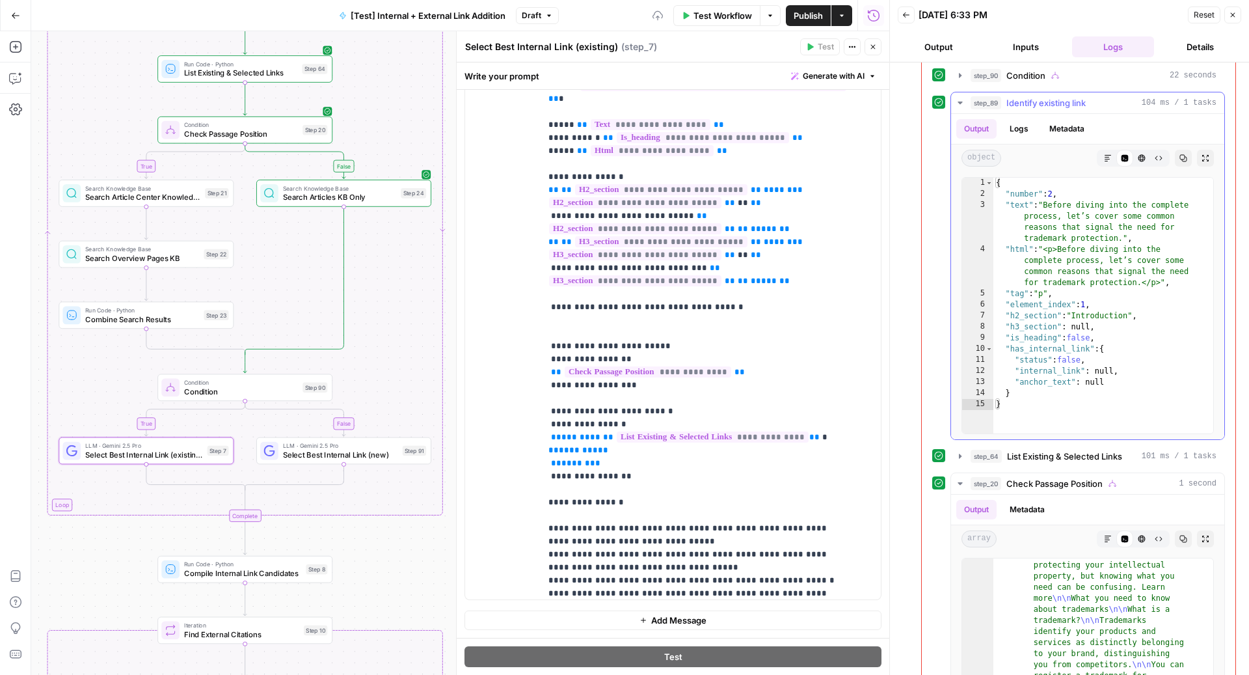
click at [1082, 96] on span "Identify existing link" at bounding box center [1045, 102] width 79 height 13
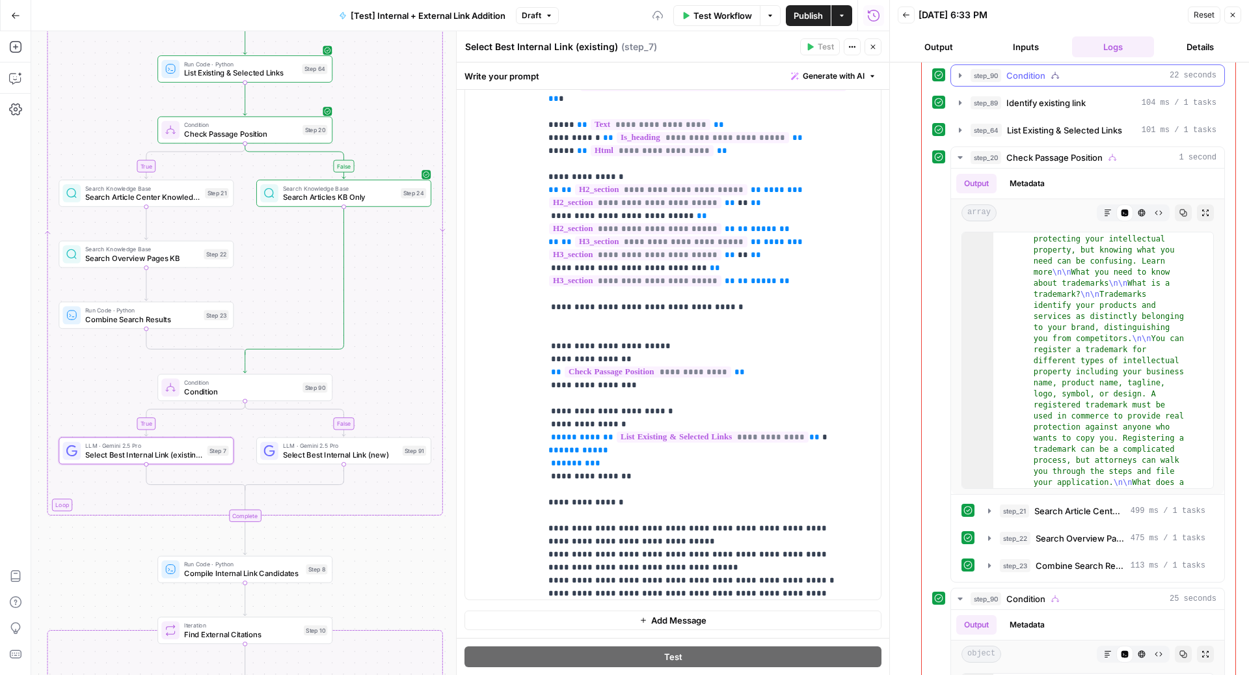
click at [1072, 76] on div "step_90 Condition 22 seconds" at bounding box center [1093, 75] width 246 height 13
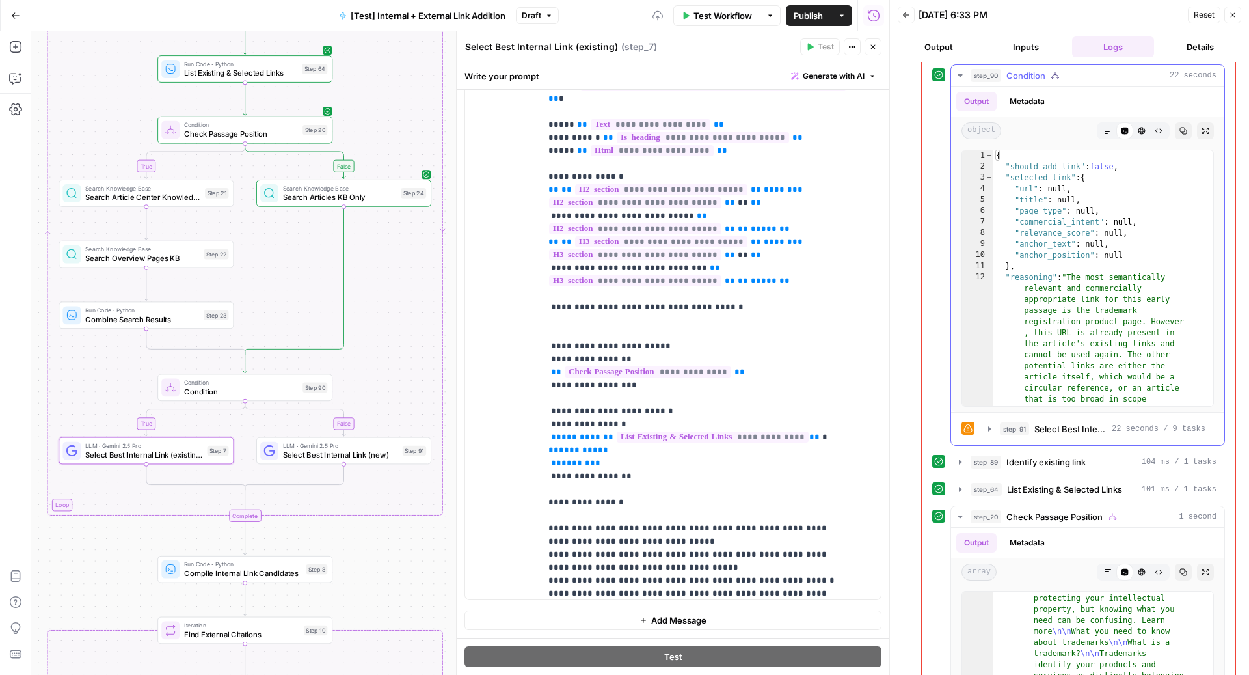
click at [1072, 75] on div "step_90 Condition 22 seconds" at bounding box center [1093, 75] width 246 height 13
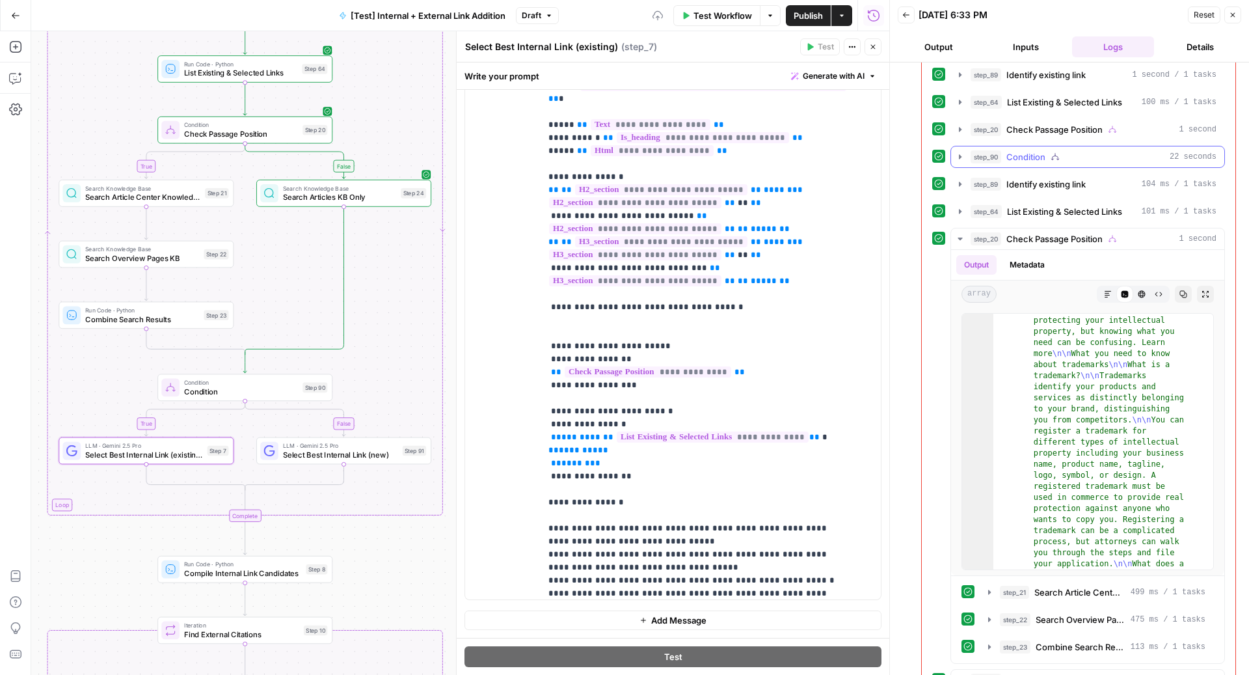
scroll to position [130, 0]
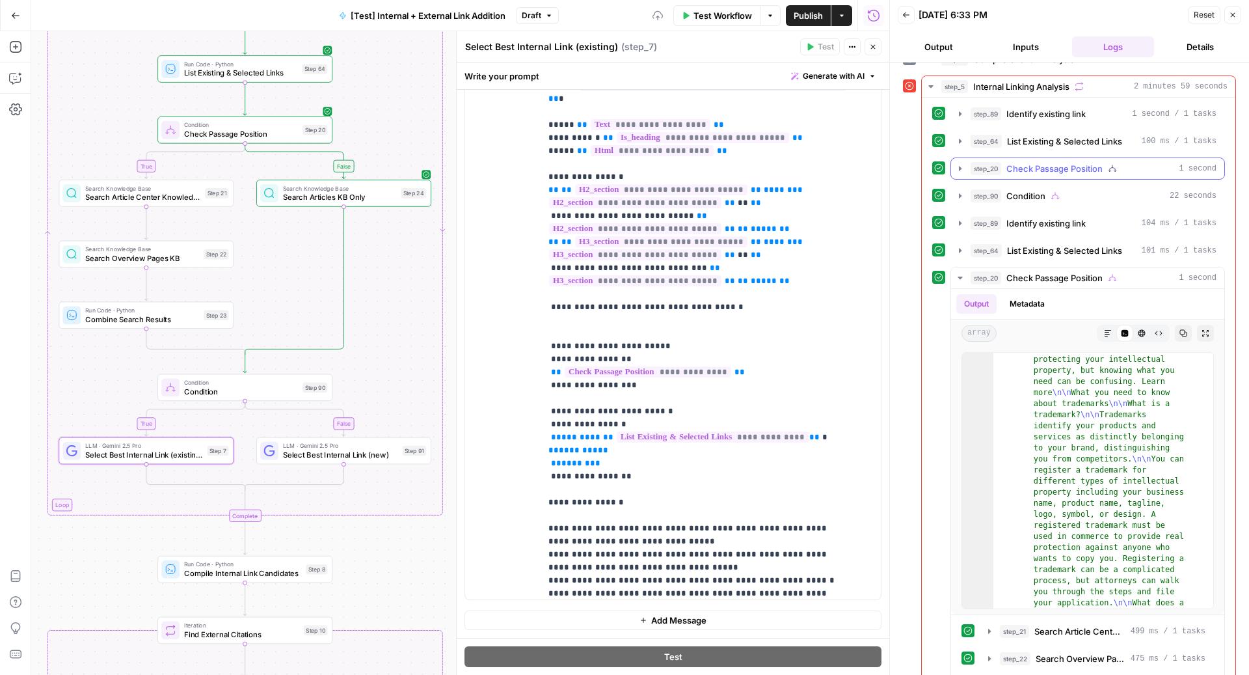
click at [1088, 162] on span "Check Passage Position" at bounding box center [1054, 168] width 96 height 13
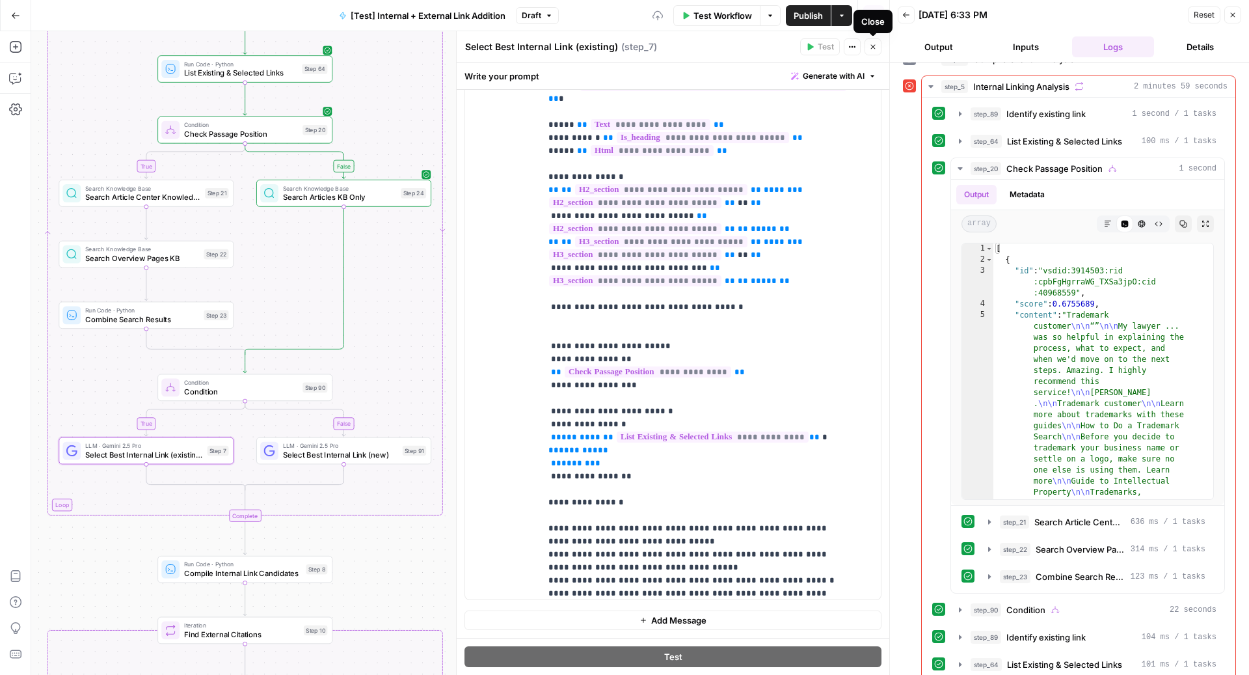
click at [876, 49] on icon "button" at bounding box center [873, 47] width 8 height 8
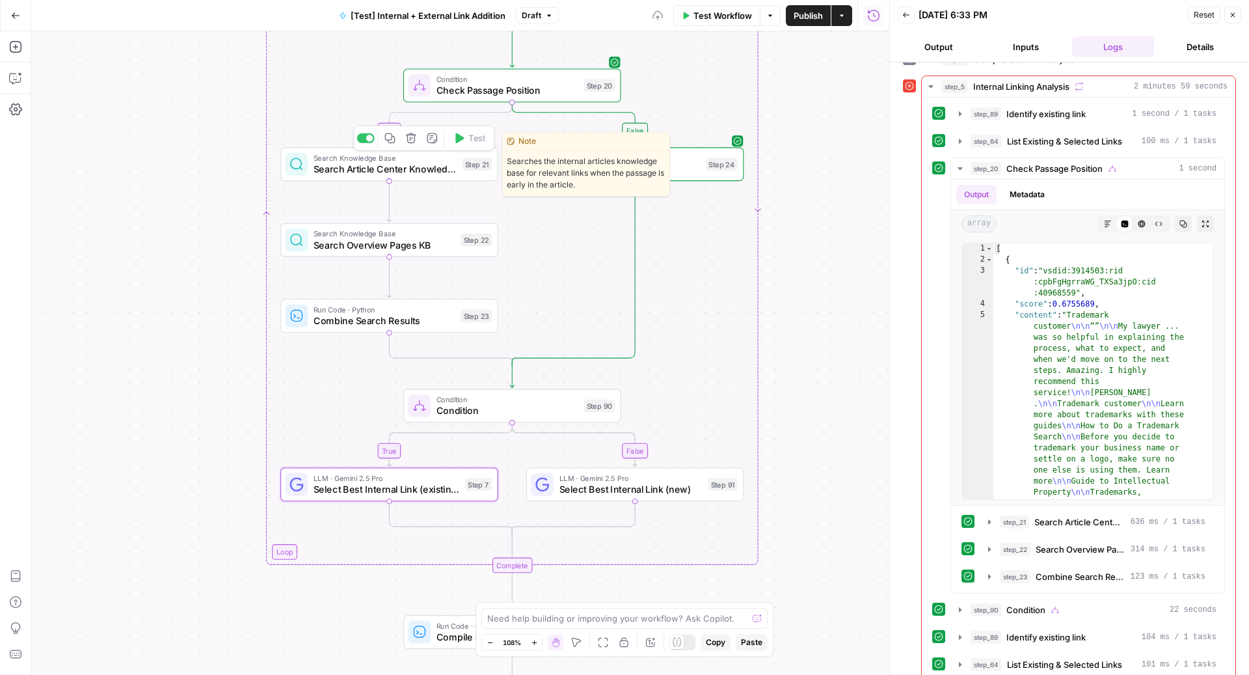
click at [421, 165] on span "Search Article Center Knowledge Base" at bounding box center [385, 169] width 143 height 14
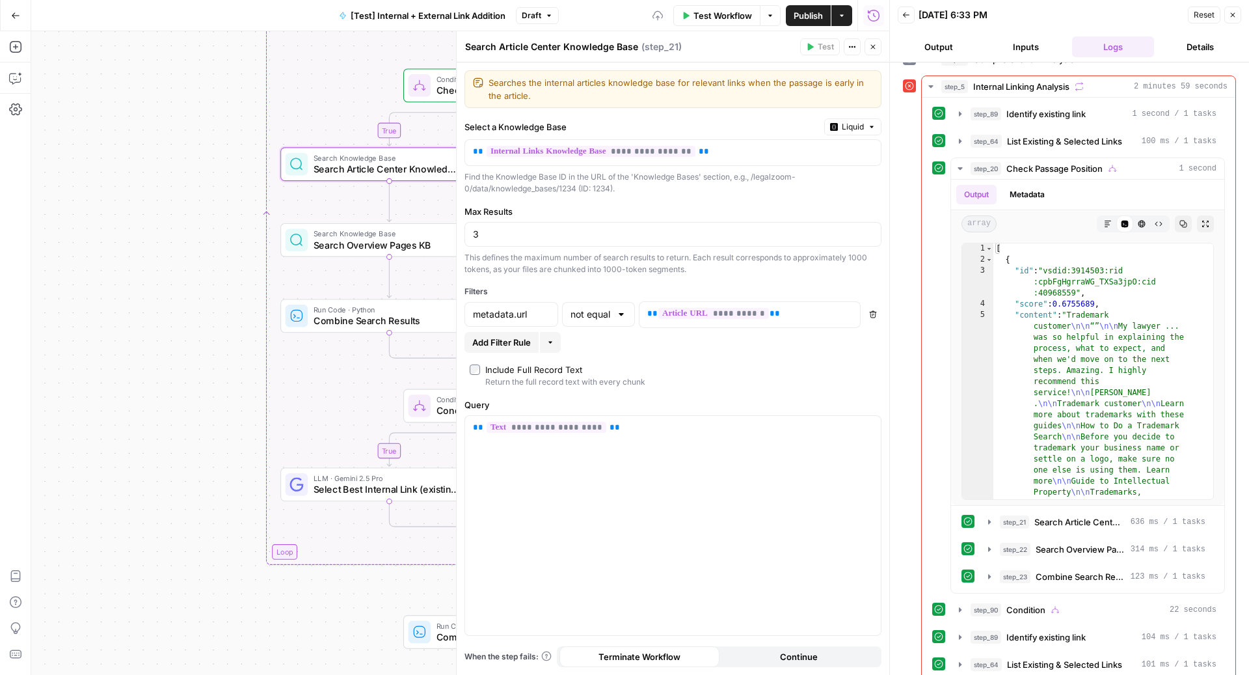
click at [871, 44] on icon "button" at bounding box center [873, 47] width 8 height 8
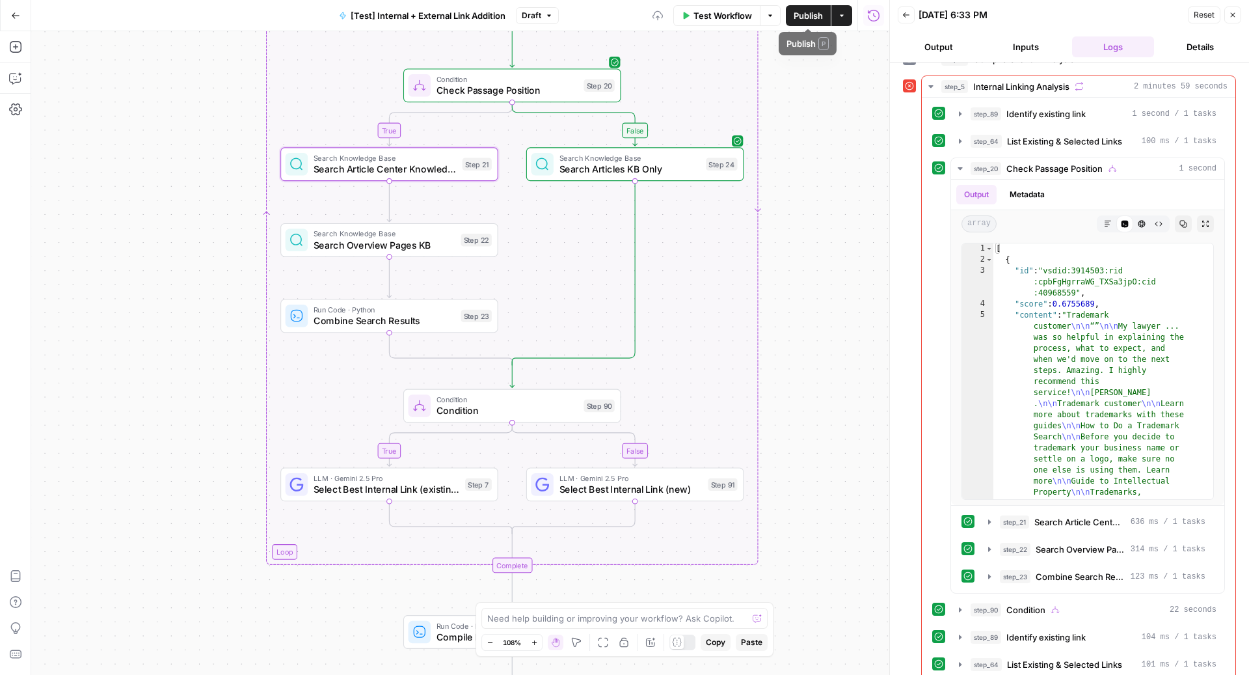
click at [840, 16] on icon "button" at bounding box center [842, 16] width 8 height 8
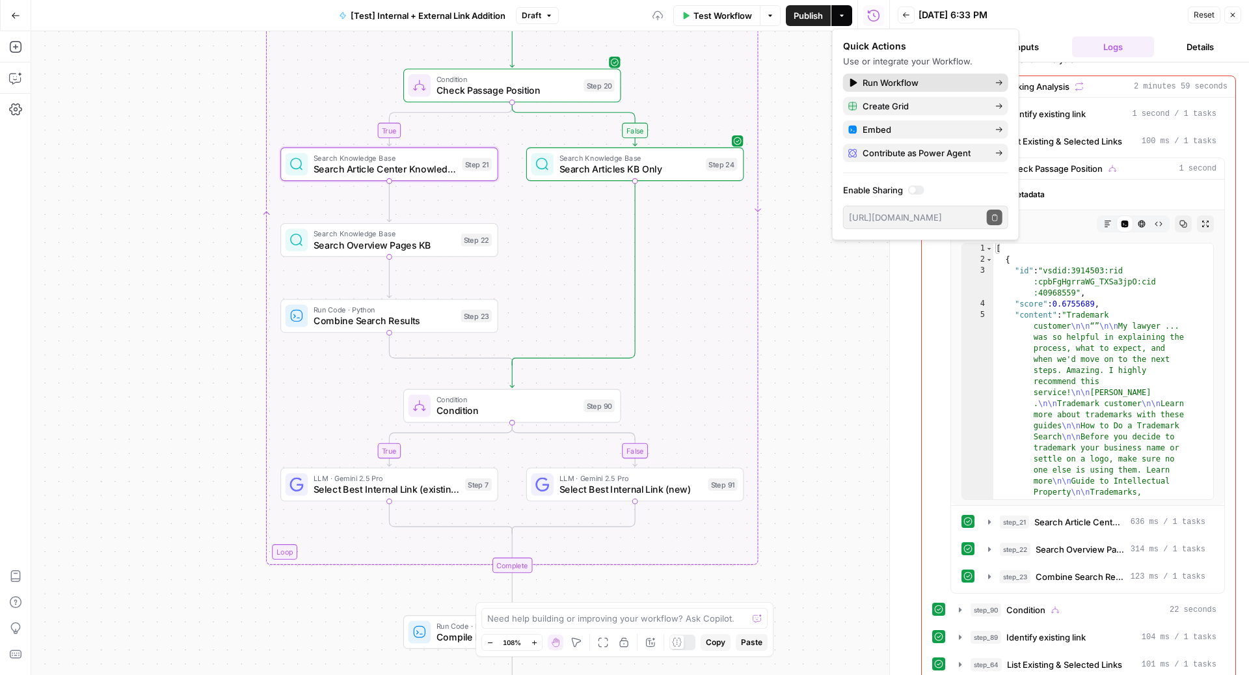
click at [900, 87] on span "Run Workflow" at bounding box center [924, 82] width 122 height 13
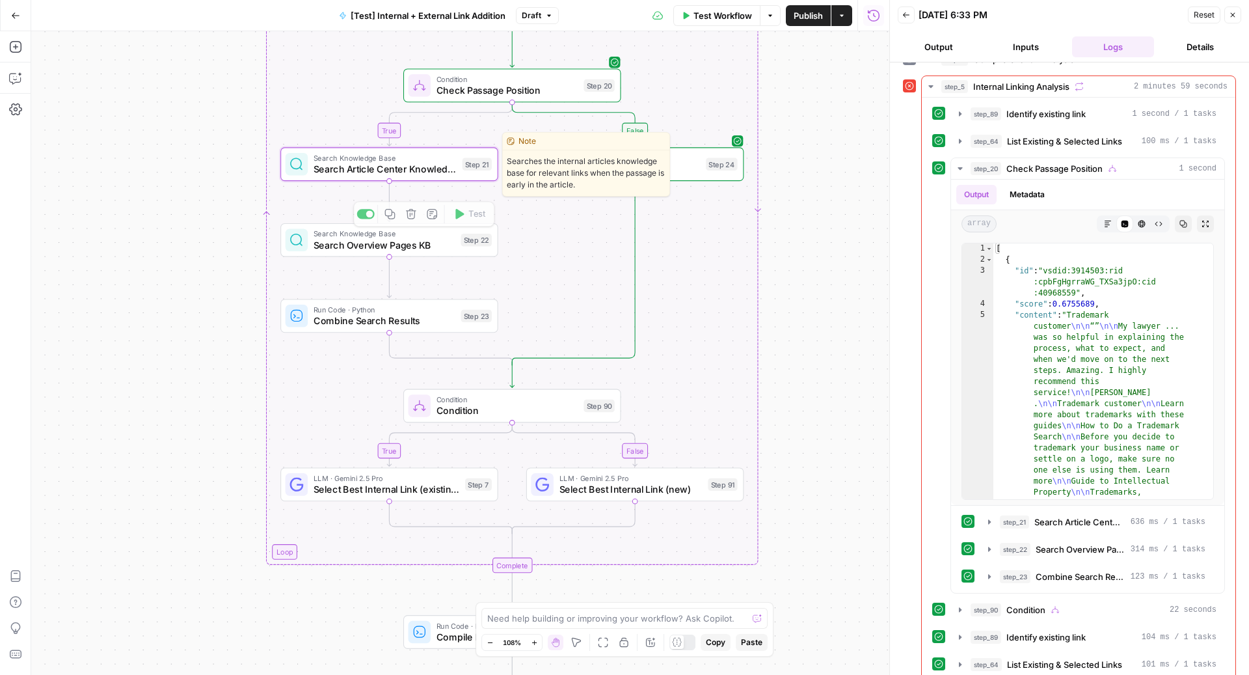
click at [371, 163] on span "Search Article Center Knowledge Base" at bounding box center [385, 169] width 143 height 14
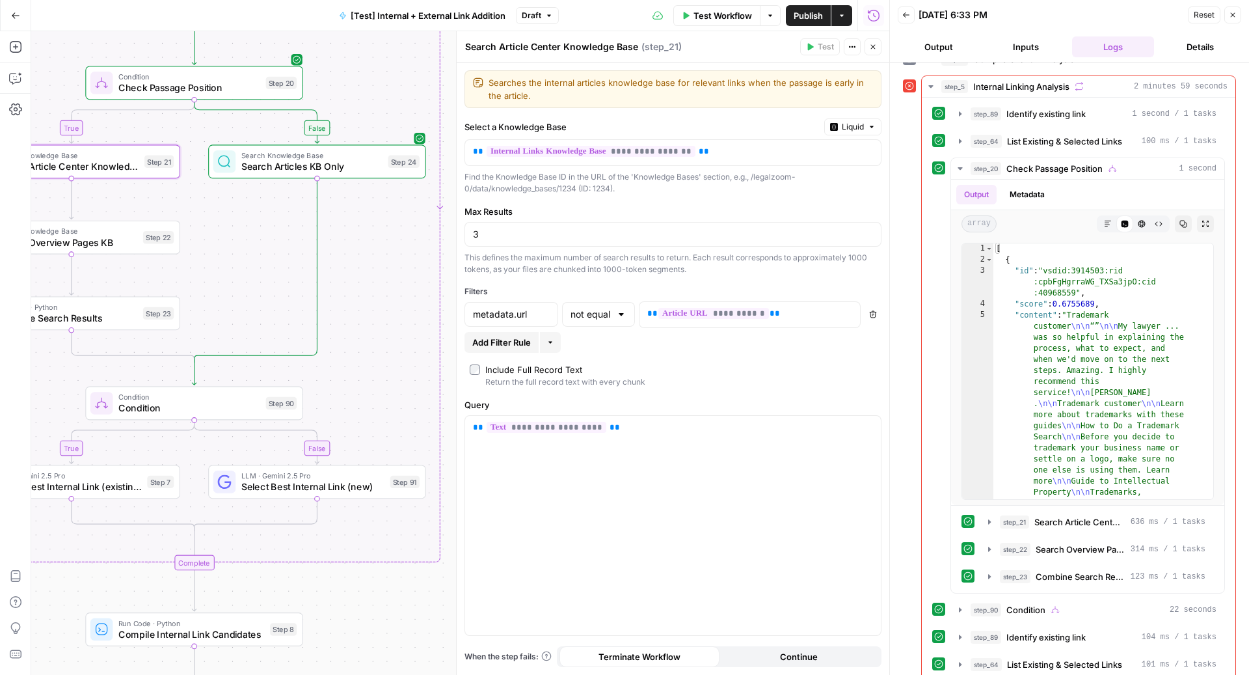
click at [96, 244] on span "Search Overview Pages KB" at bounding box center [66, 242] width 142 height 14
type textarea "Search Overview Pages KB"
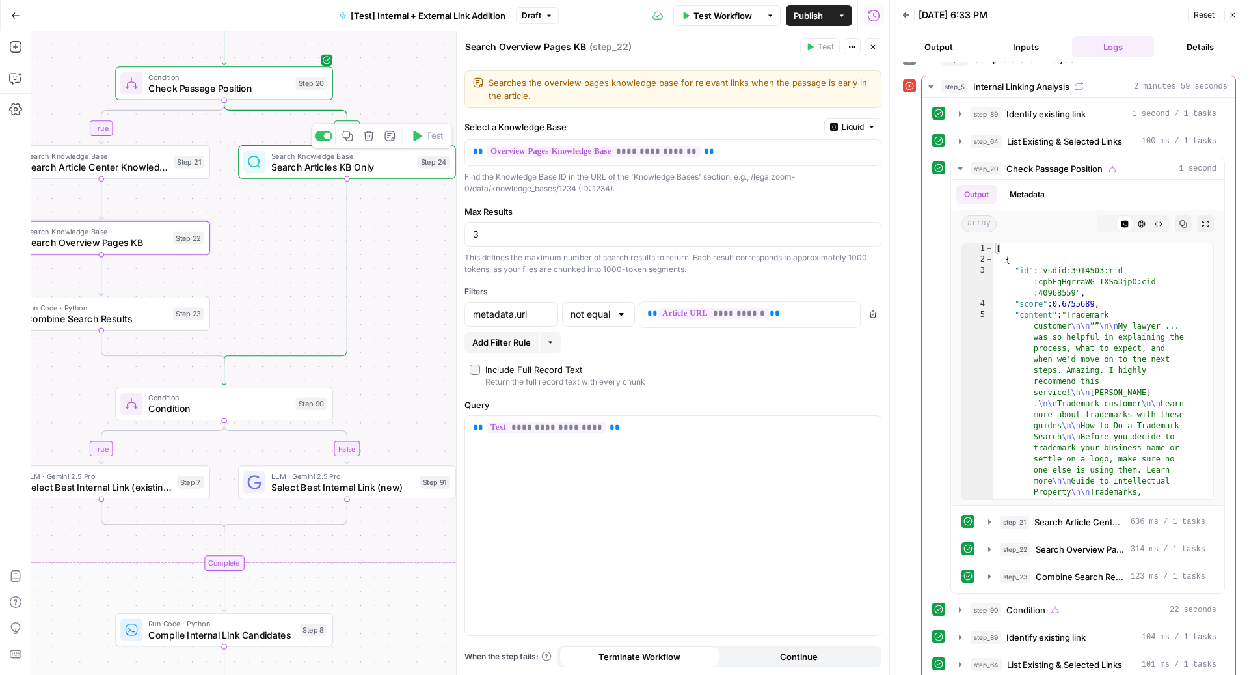
click at [307, 167] on span "Search Articles KB Only" at bounding box center [341, 167] width 141 height 14
type textarea "Search Articles KB Only"
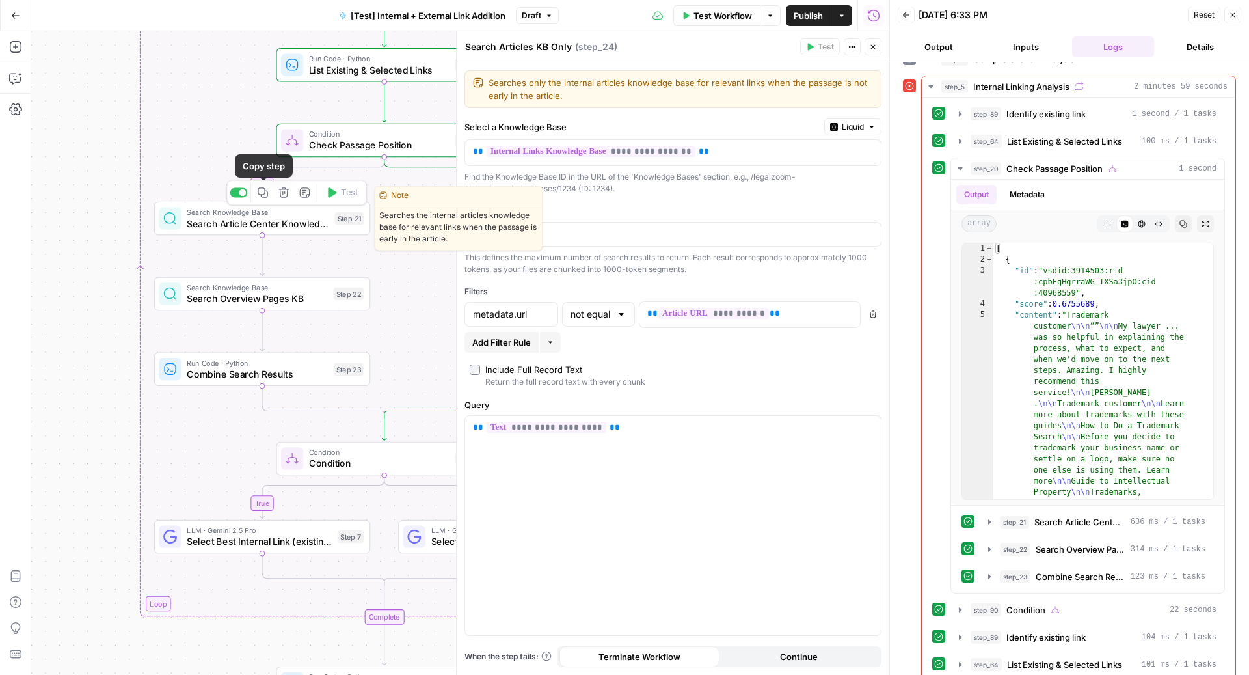
click at [264, 190] on icon "button" at bounding box center [263, 192] width 11 height 11
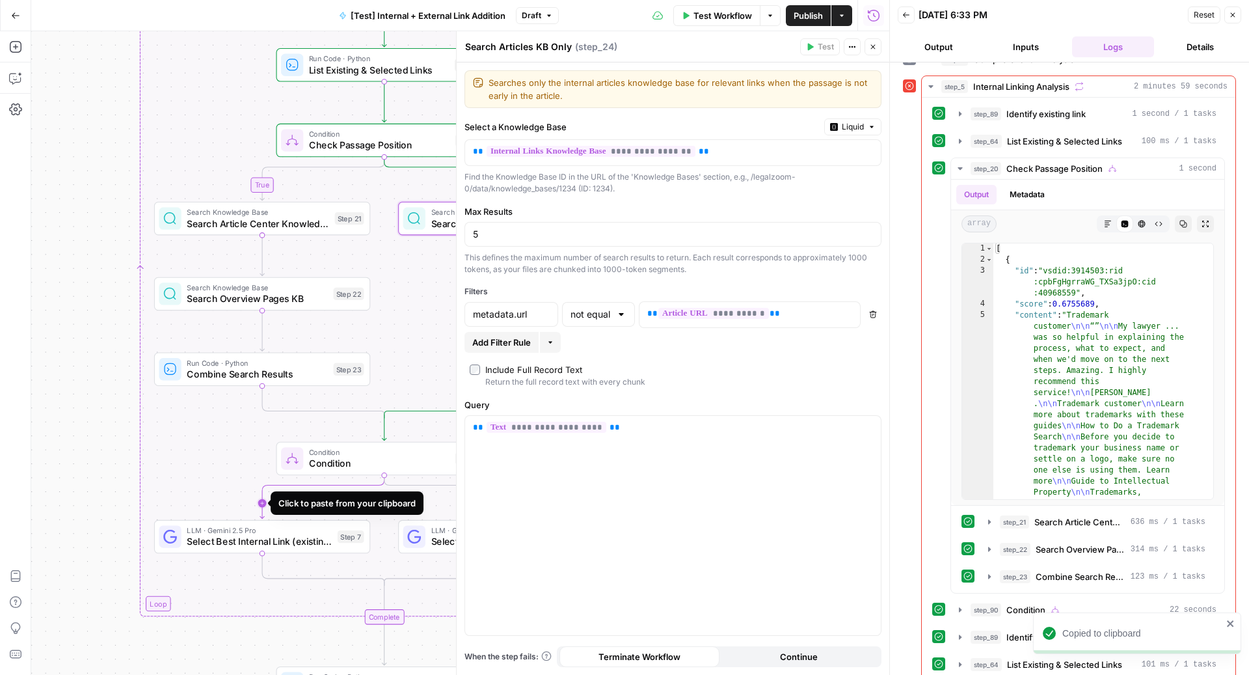
click at [265, 502] on icon "Edge from step_90 to step_7" at bounding box center [322, 496] width 124 height 44
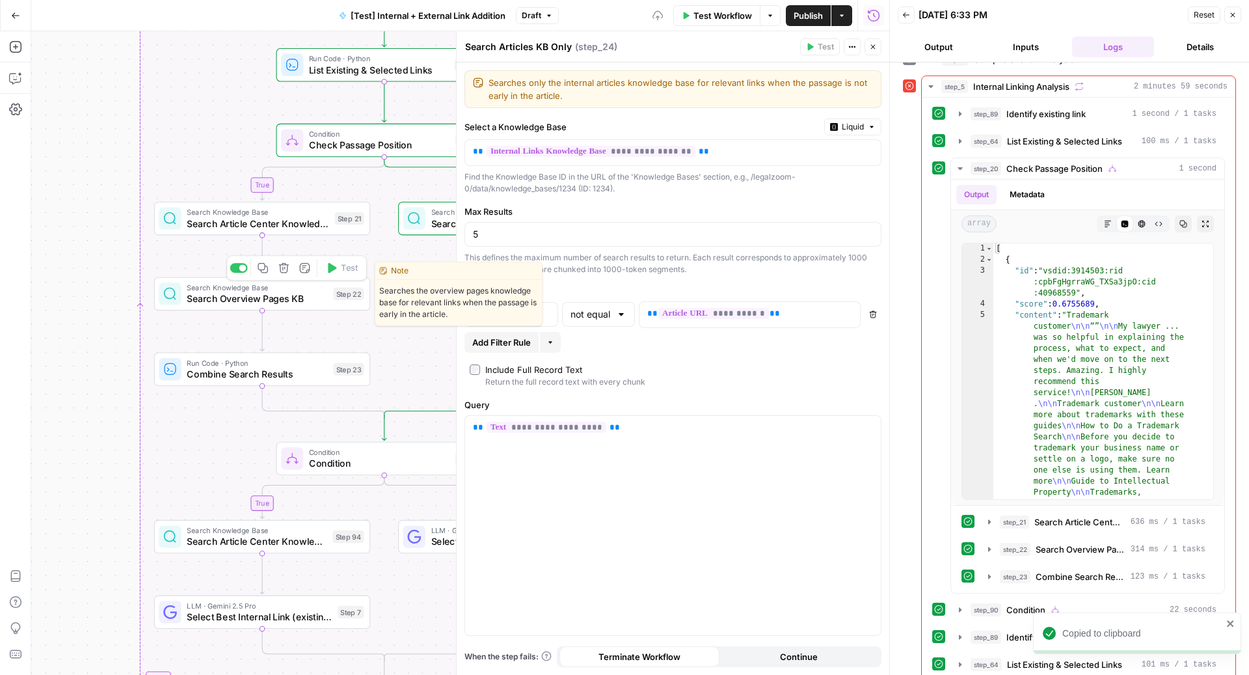
click at [264, 263] on icon "button" at bounding box center [263, 268] width 10 height 10
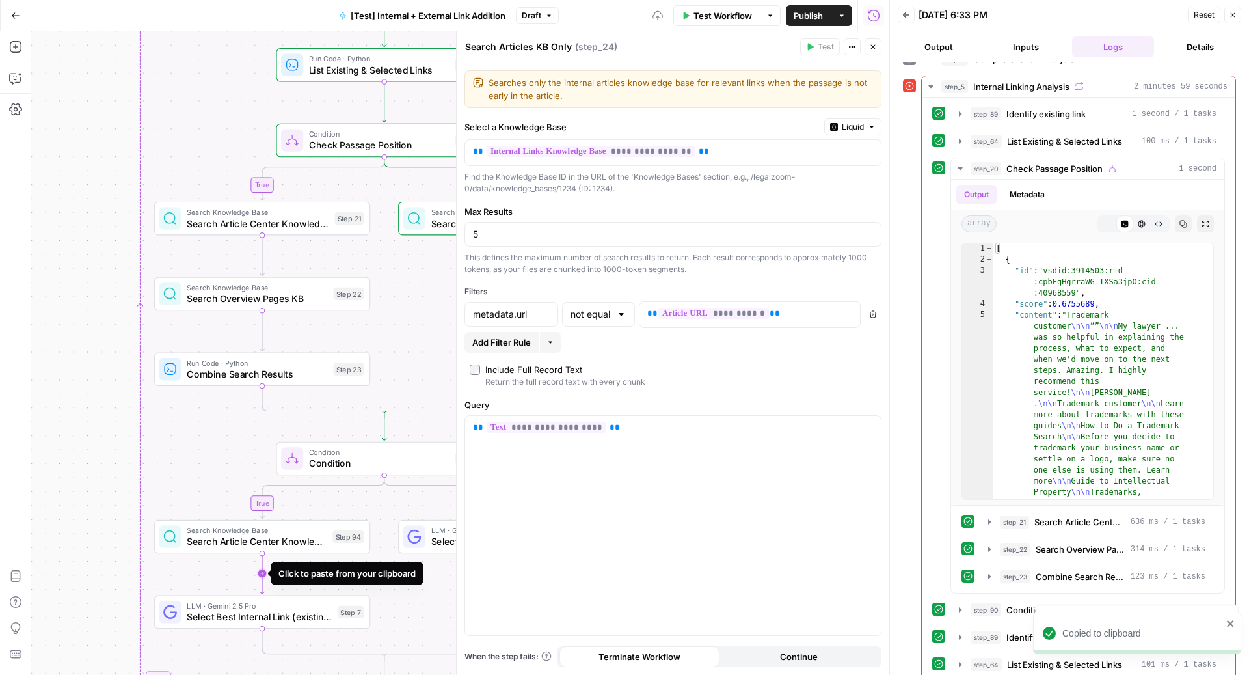
click at [262, 576] on icon "Edge from step_94 to step_7" at bounding box center [262, 573] width 4 height 41
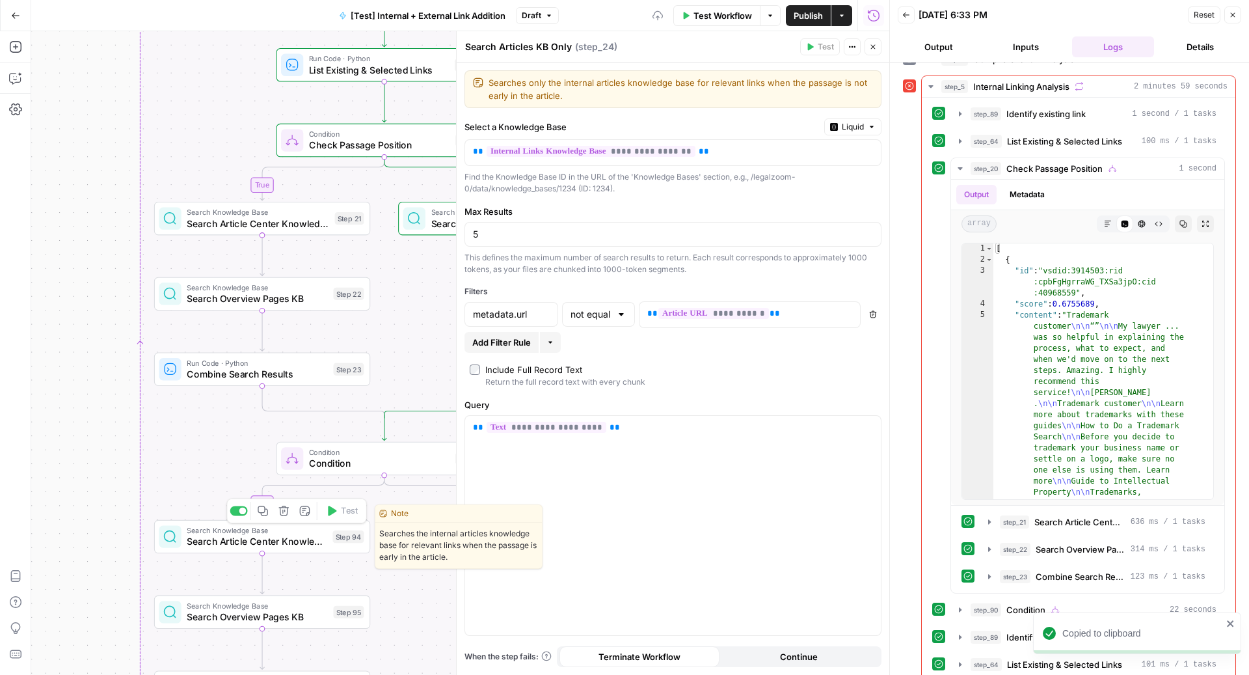
click at [232, 530] on span "Search Knowledge Base" at bounding box center [257, 529] width 140 height 11
type textarea "Search Article Center Knowledge Base"
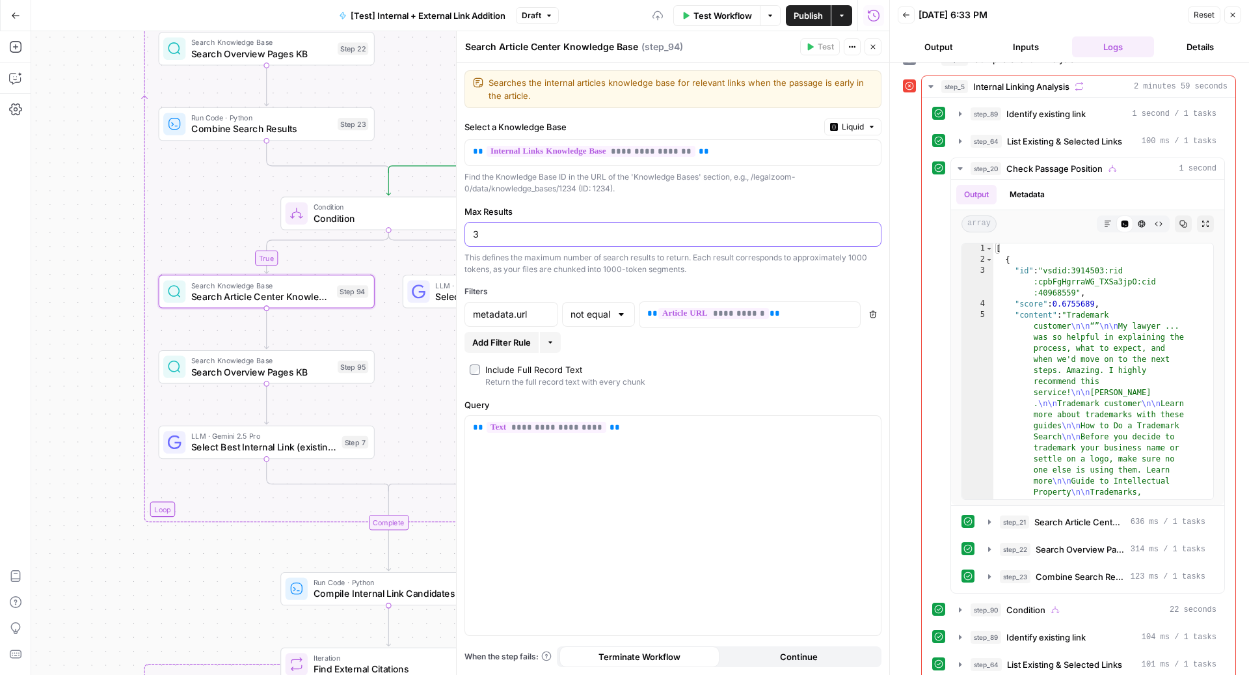
click at [488, 239] on input "3" at bounding box center [673, 234] width 400 height 13
type input "1"
click at [521, 308] on input "metadata.url" at bounding box center [511, 314] width 77 height 13
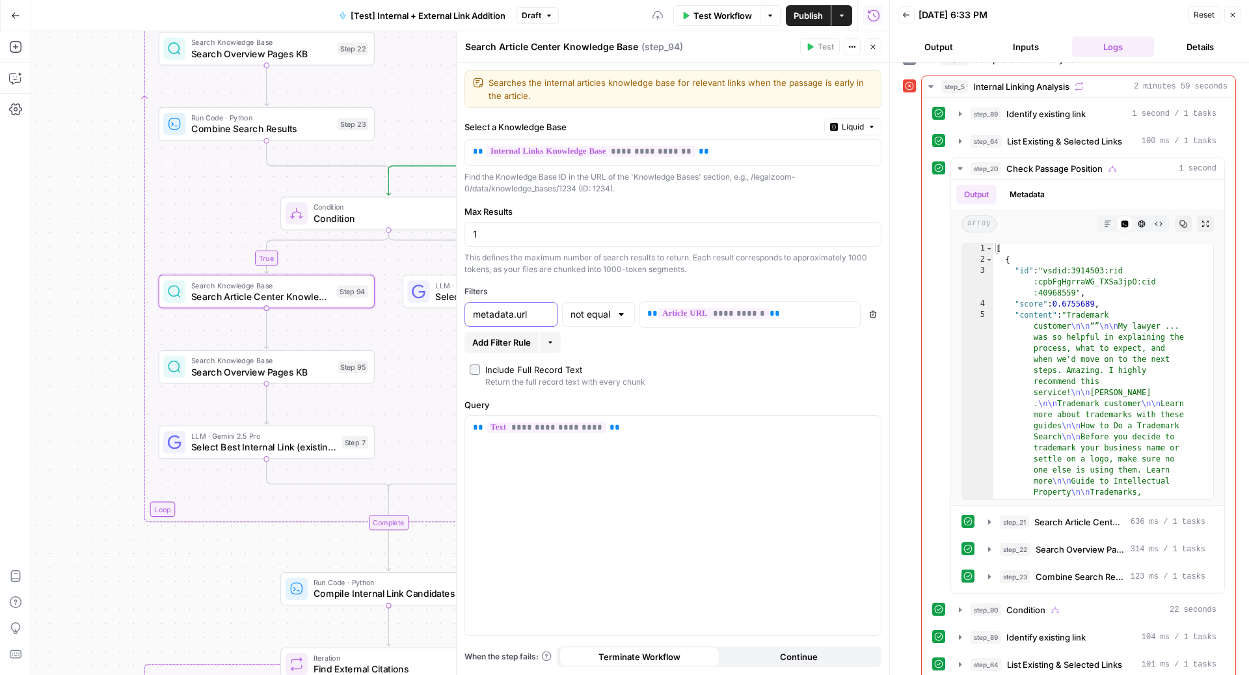
click at [521, 308] on input "metadata.url" at bounding box center [511, 314] width 77 height 13
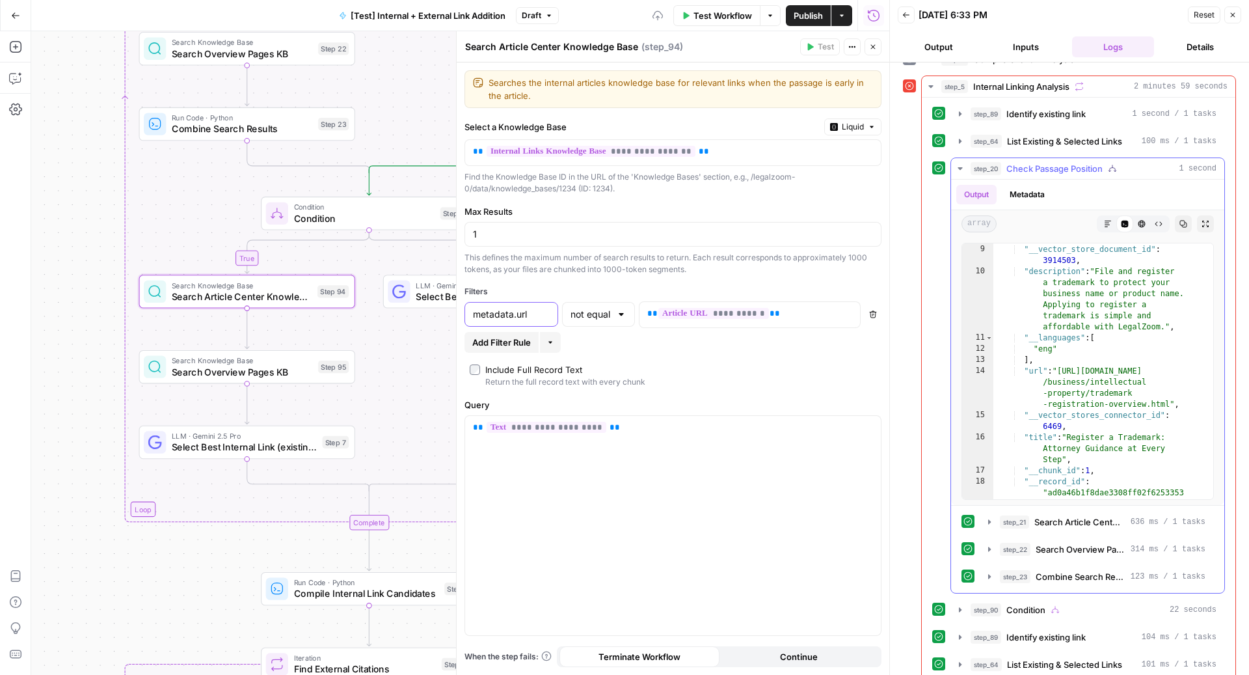
scroll to position [1833, 0]
click at [585, 316] on input "not equal" at bounding box center [590, 314] width 40 height 13
click at [600, 420] on span "equal" at bounding box center [596, 417] width 46 height 13
type input "equal"
click at [747, 312] on span "**********" at bounding box center [713, 313] width 111 height 11
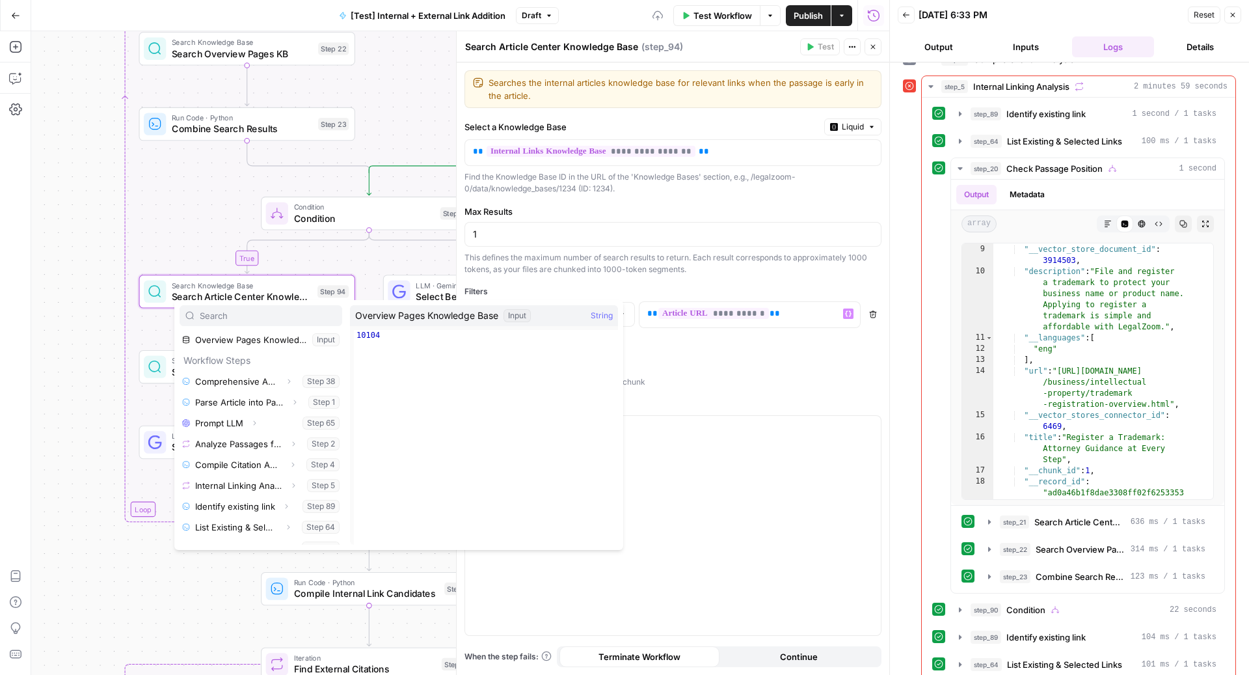
scroll to position [222, 0]
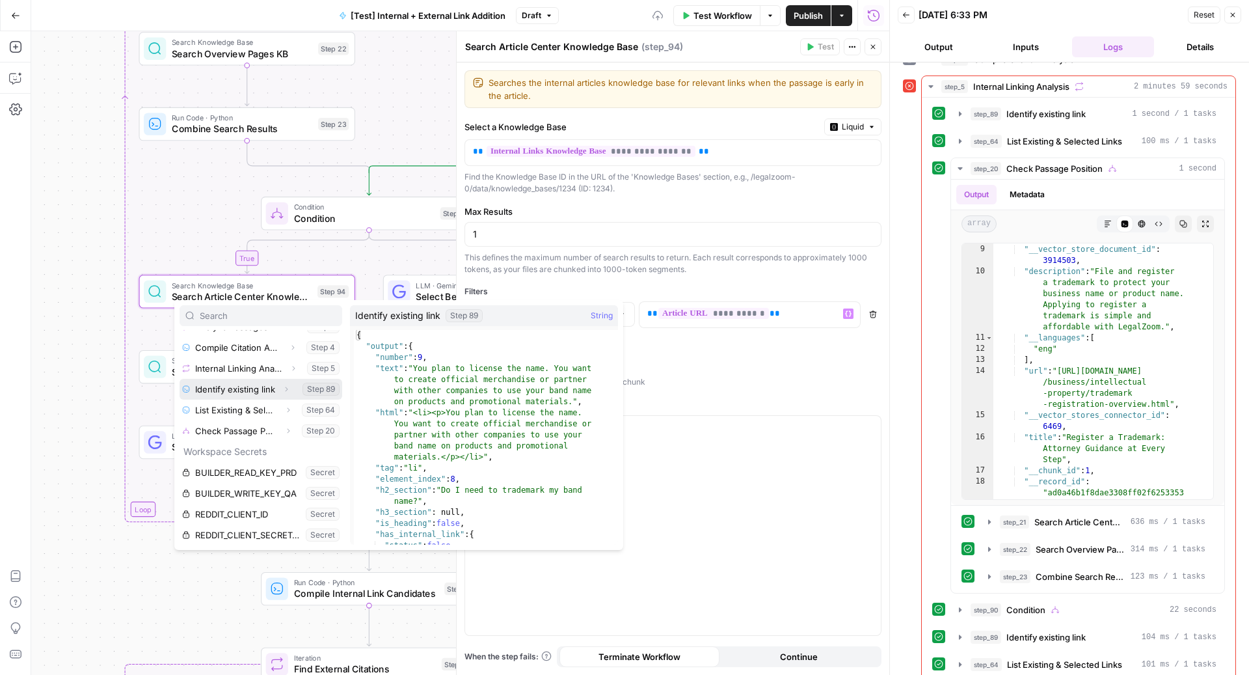
click at [282, 390] on icon "button" at bounding box center [286, 389] width 8 height 8
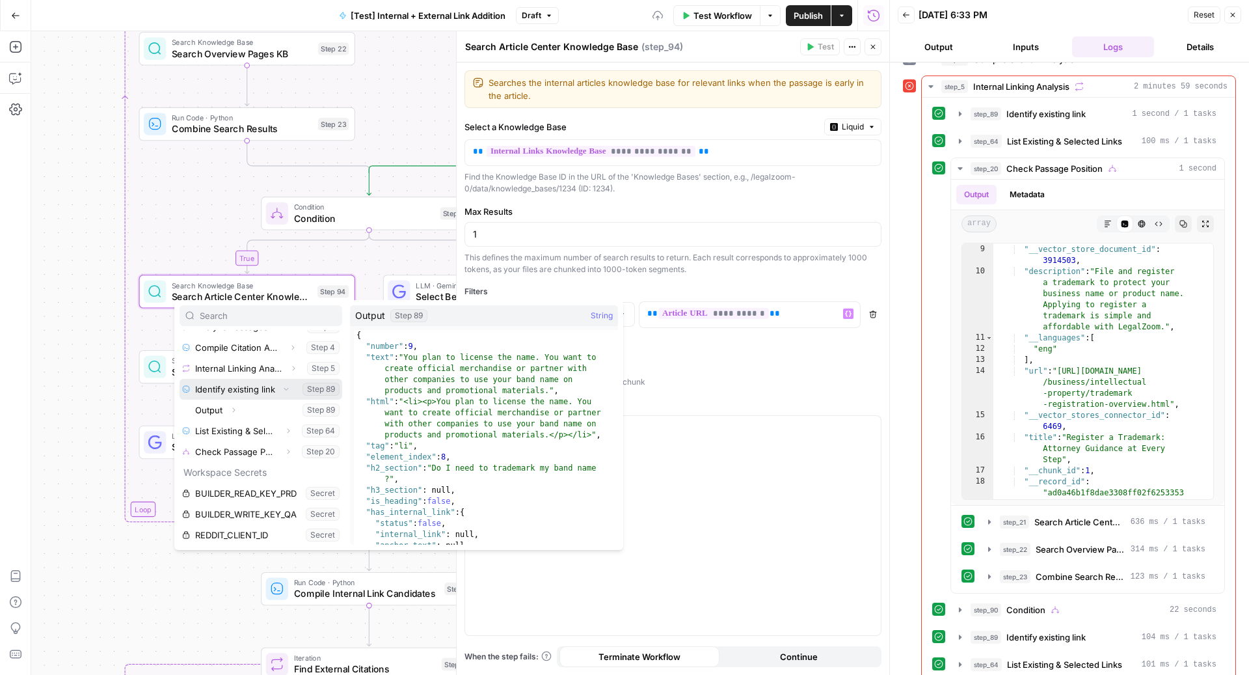
scroll to position [243, 0]
click at [232, 386] on icon "button" at bounding box center [234, 389] width 8 height 8
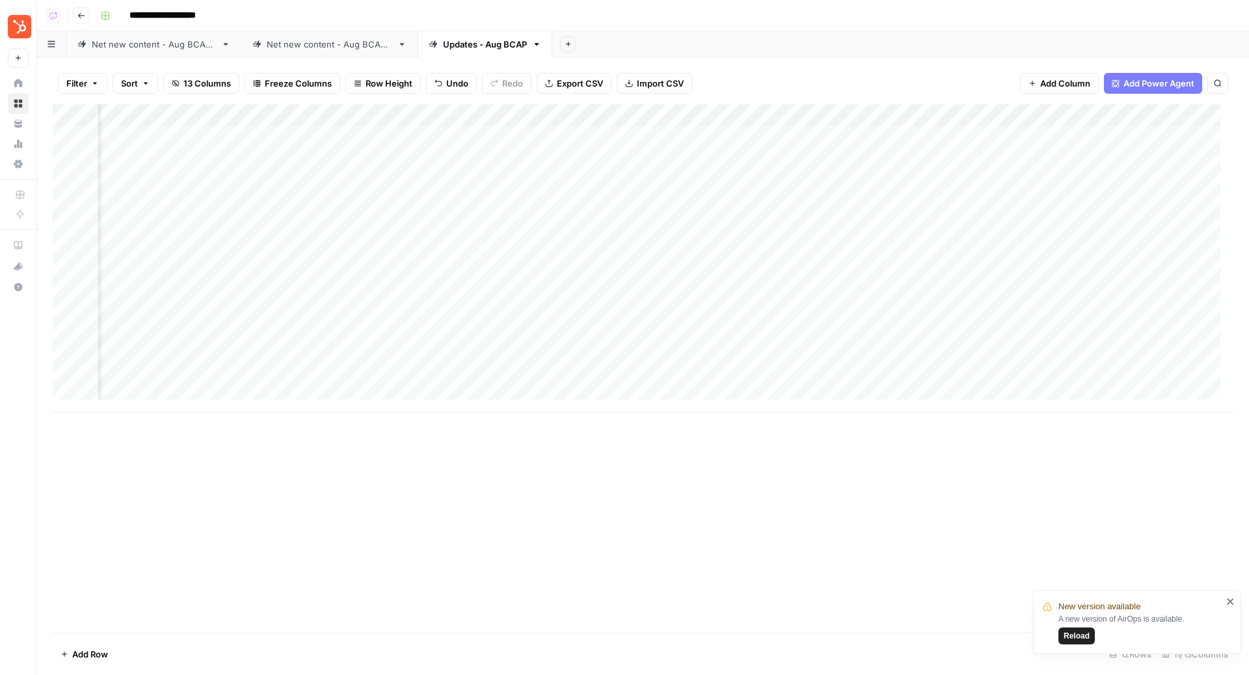
scroll to position [0, 69]
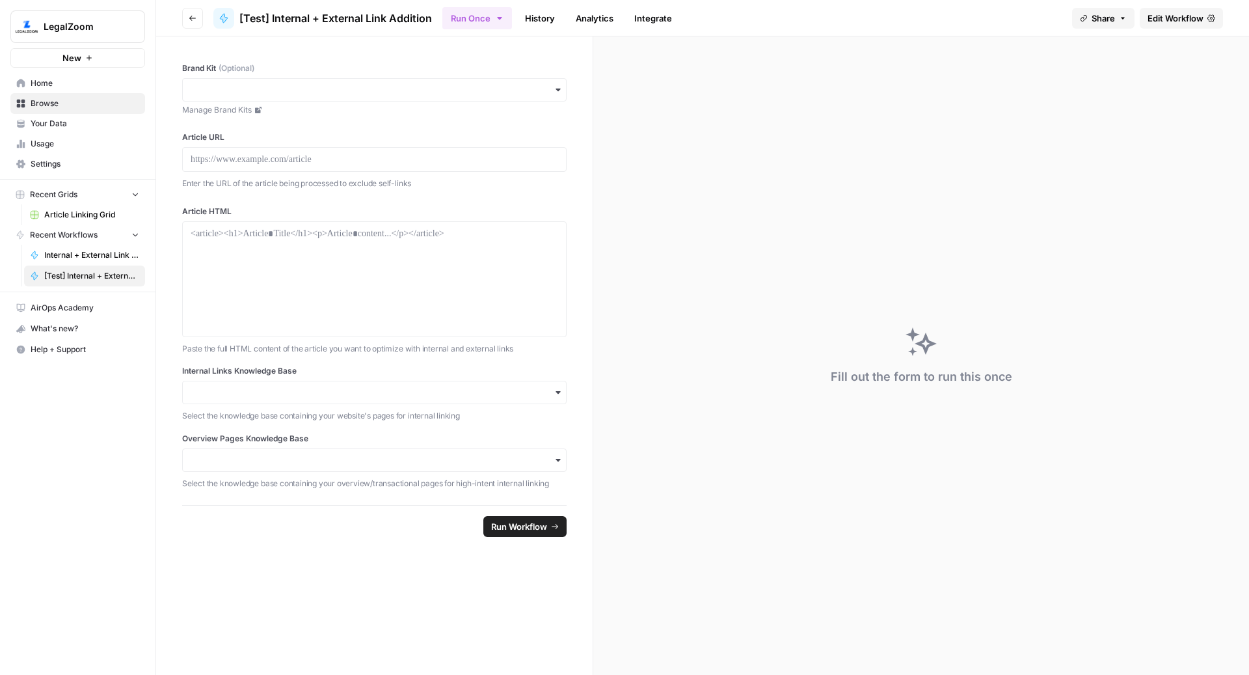
click at [68, 114] on link "Your Data" at bounding box center [77, 123] width 135 height 21
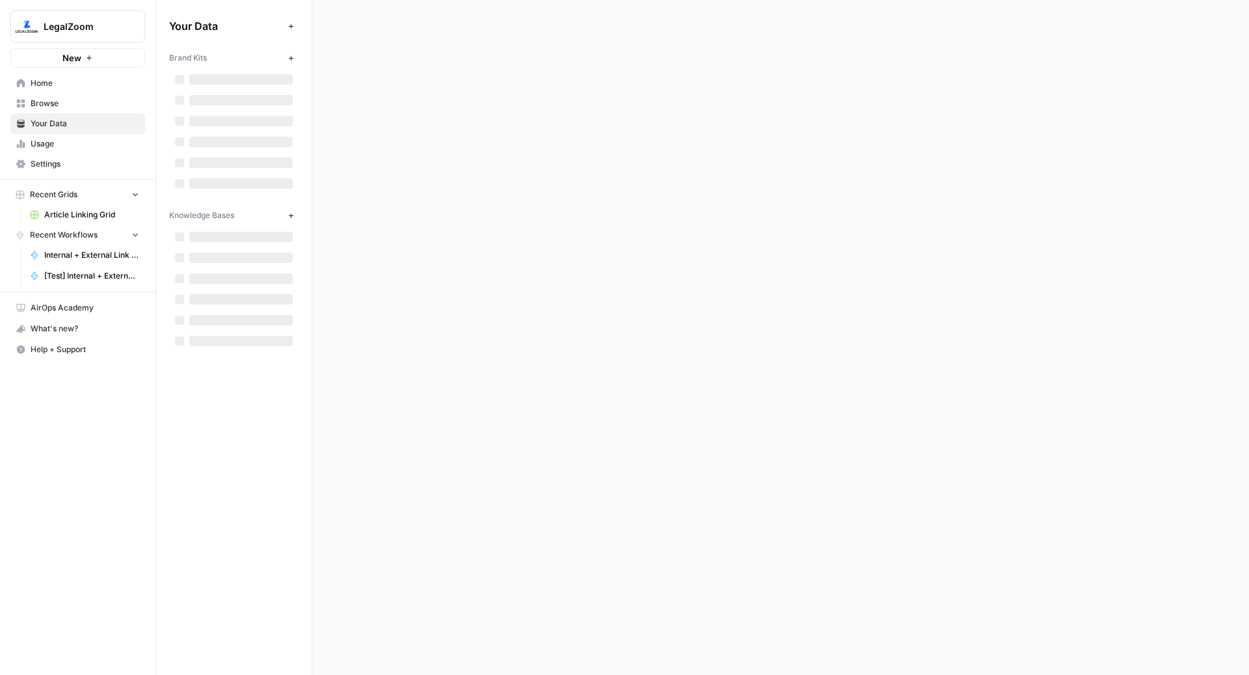
click at [227, 375] on div "Your Data Add Data Brand Kits New Knowledge Bases New" at bounding box center [233, 337] width 155 height 675
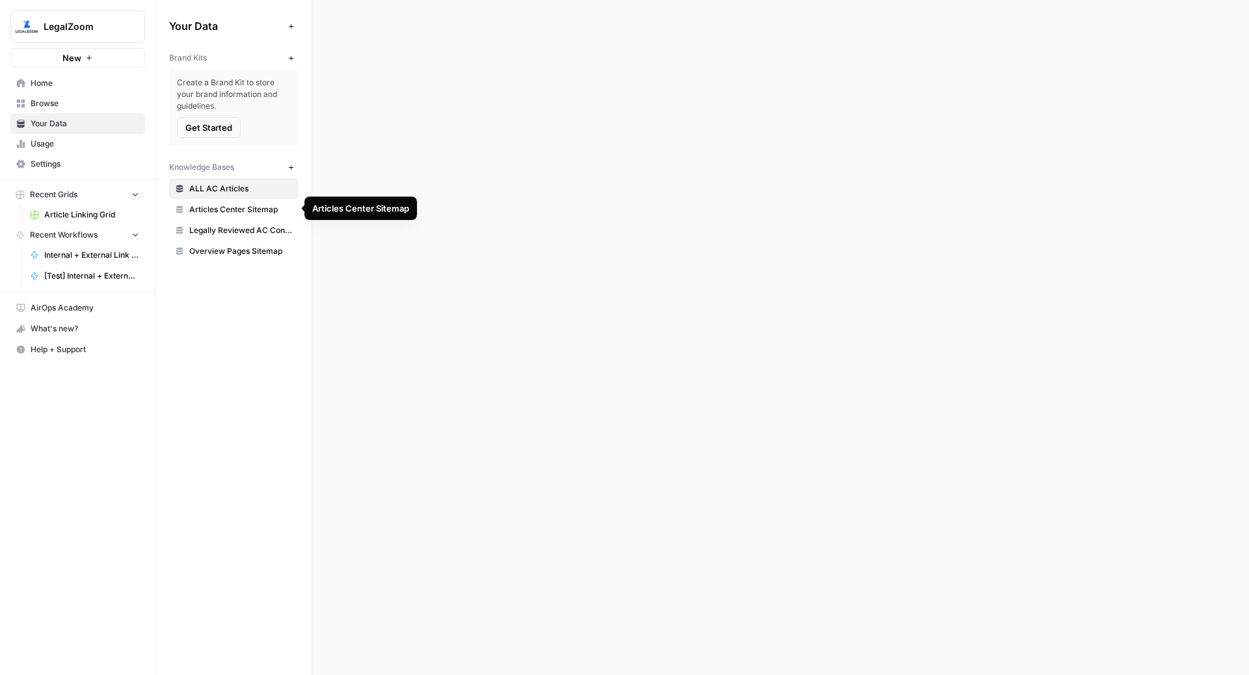
click at [203, 211] on span "Articles Center Sitemap" at bounding box center [240, 210] width 103 height 12
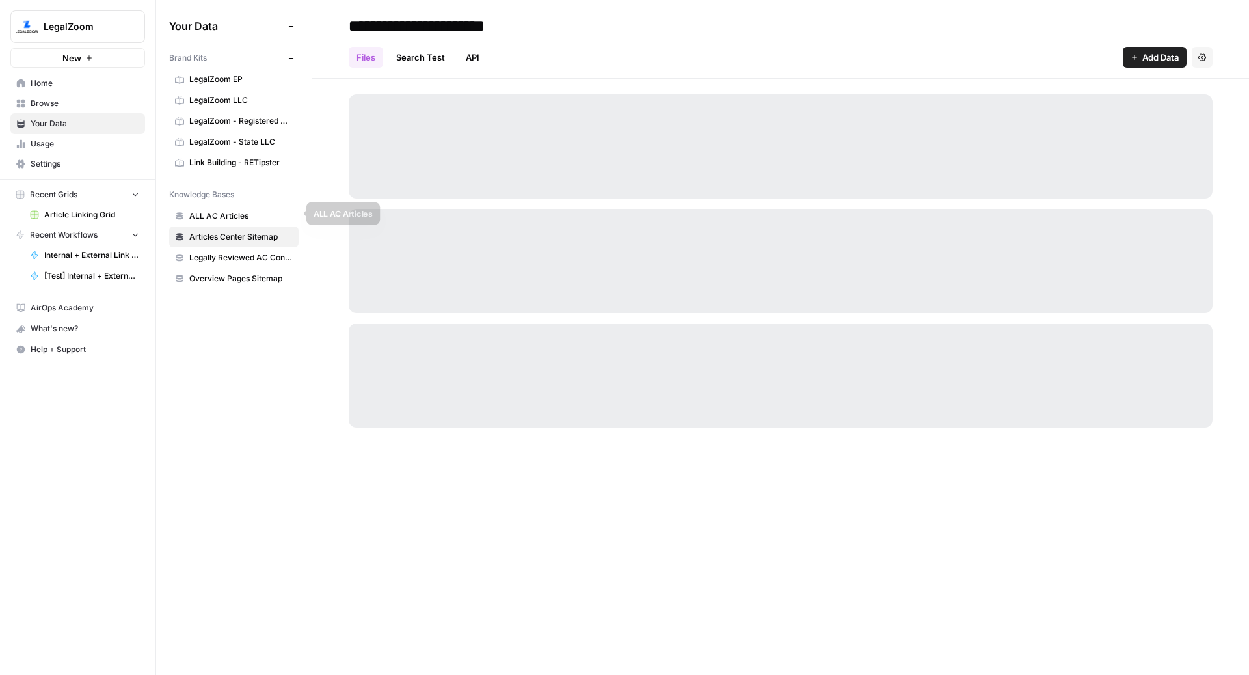
click at [243, 219] on span "ALL AC Articles" at bounding box center [240, 216] width 103 height 12
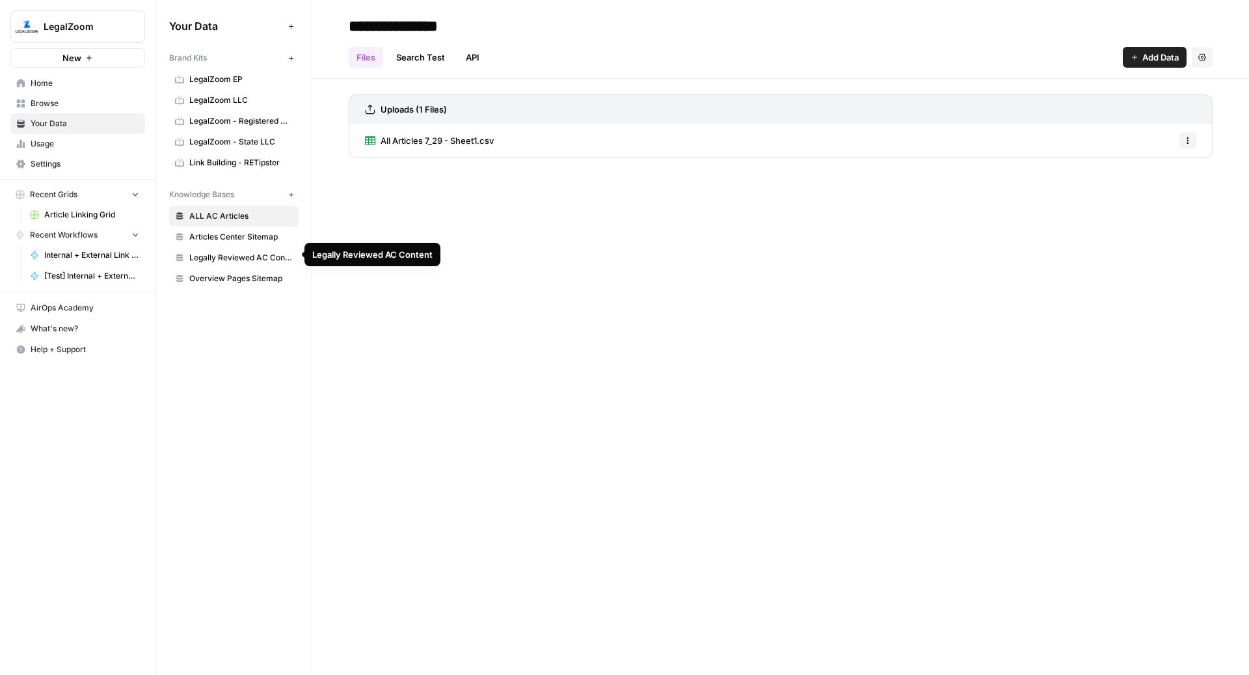
click at [226, 254] on span "Legally Reviewed AC Content" at bounding box center [240, 258] width 103 height 12
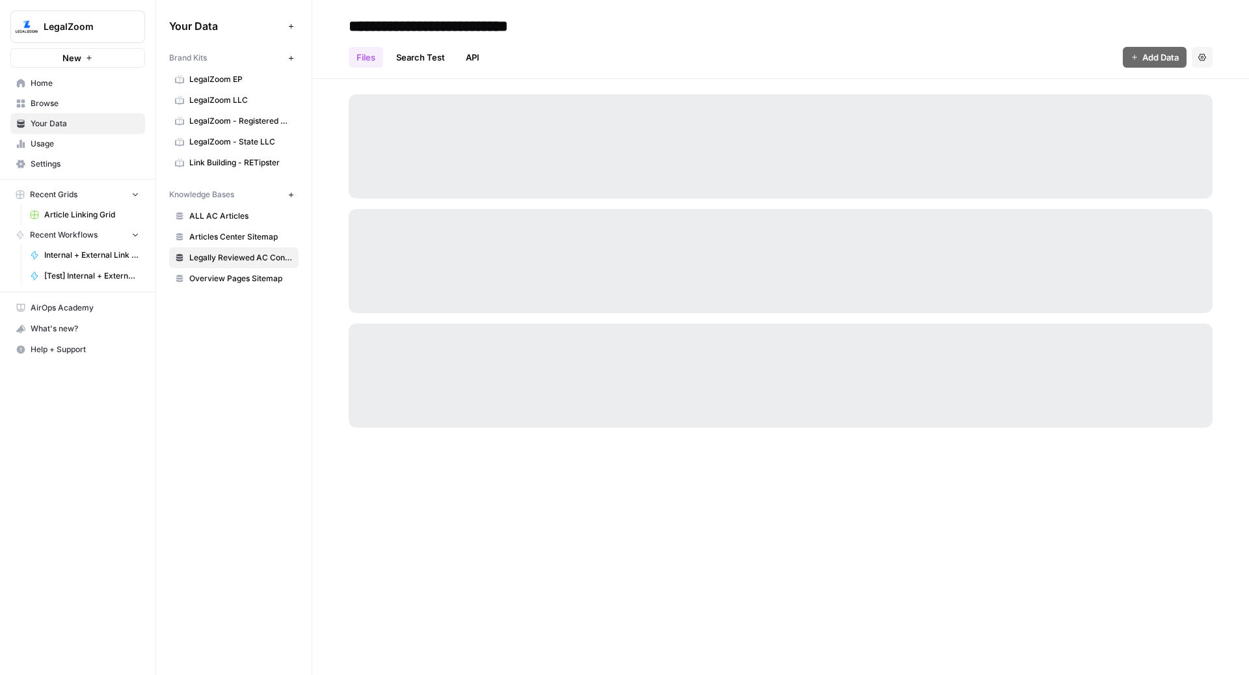
click at [226, 273] on span "Overview Pages Sitemap" at bounding box center [240, 279] width 103 height 12
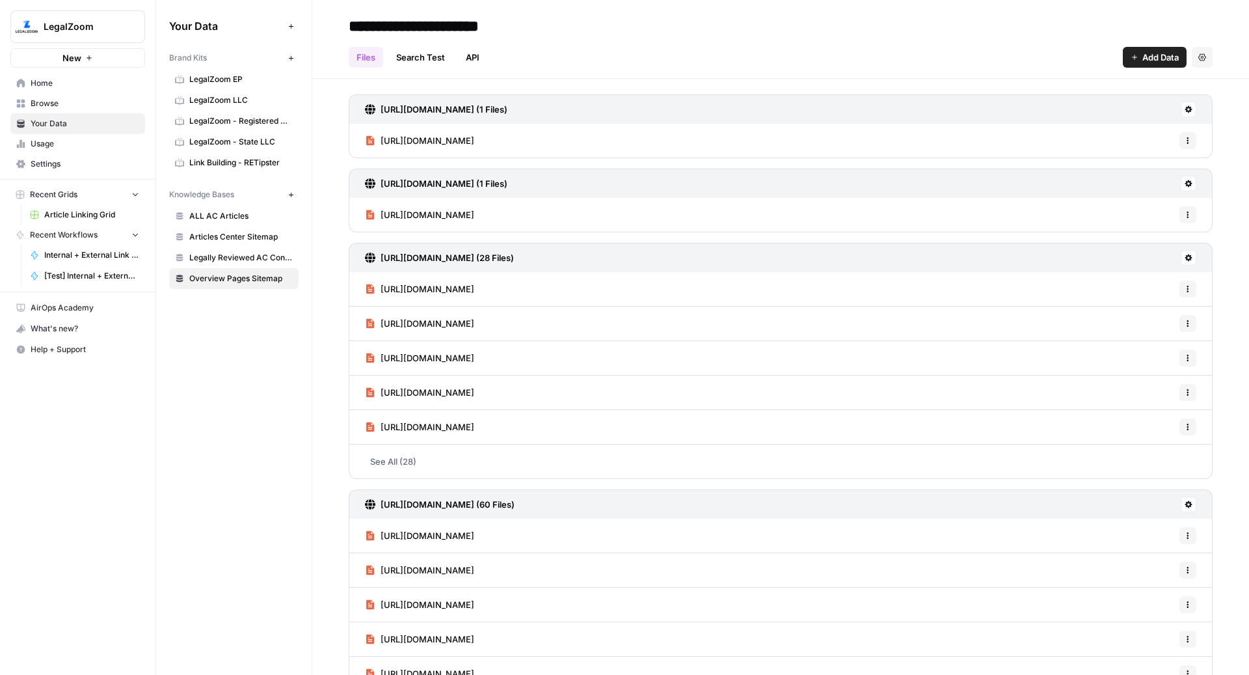
click at [416, 51] on link "Search Test" at bounding box center [420, 57] width 64 height 21
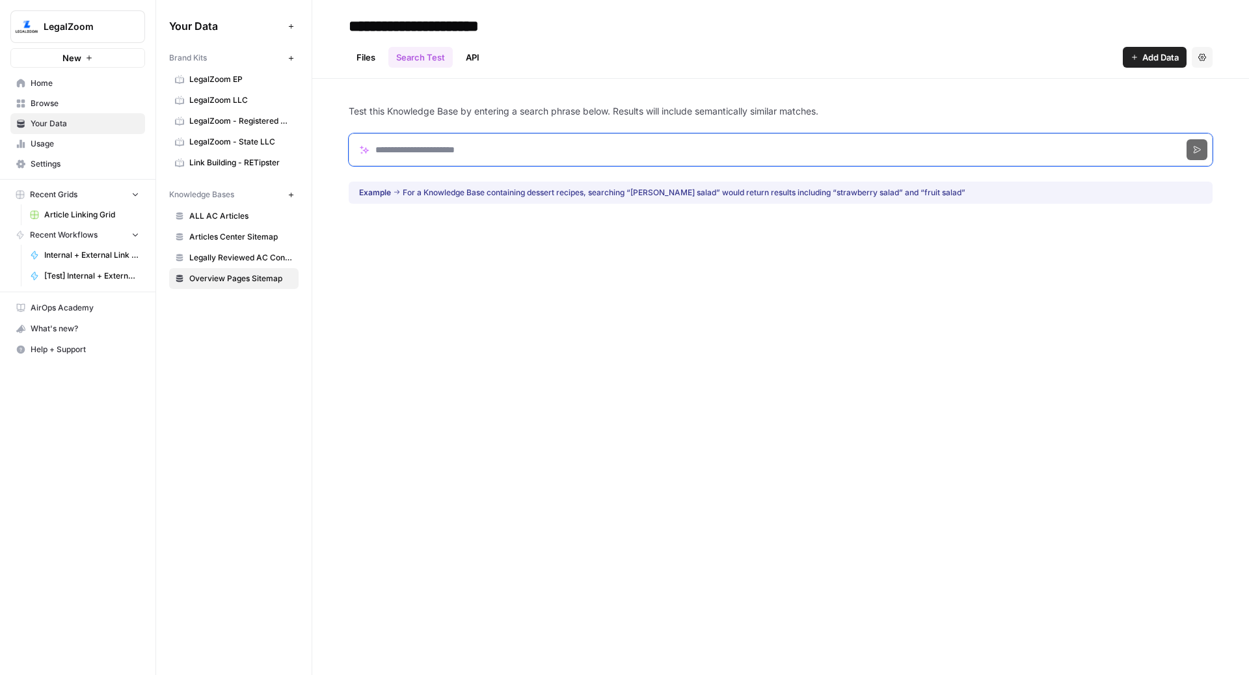
click at [527, 144] on input "Search phrase" at bounding box center [781, 149] width 864 height 33
click at [217, 215] on span "ALL AC Articles" at bounding box center [240, 216] width 103 height 12
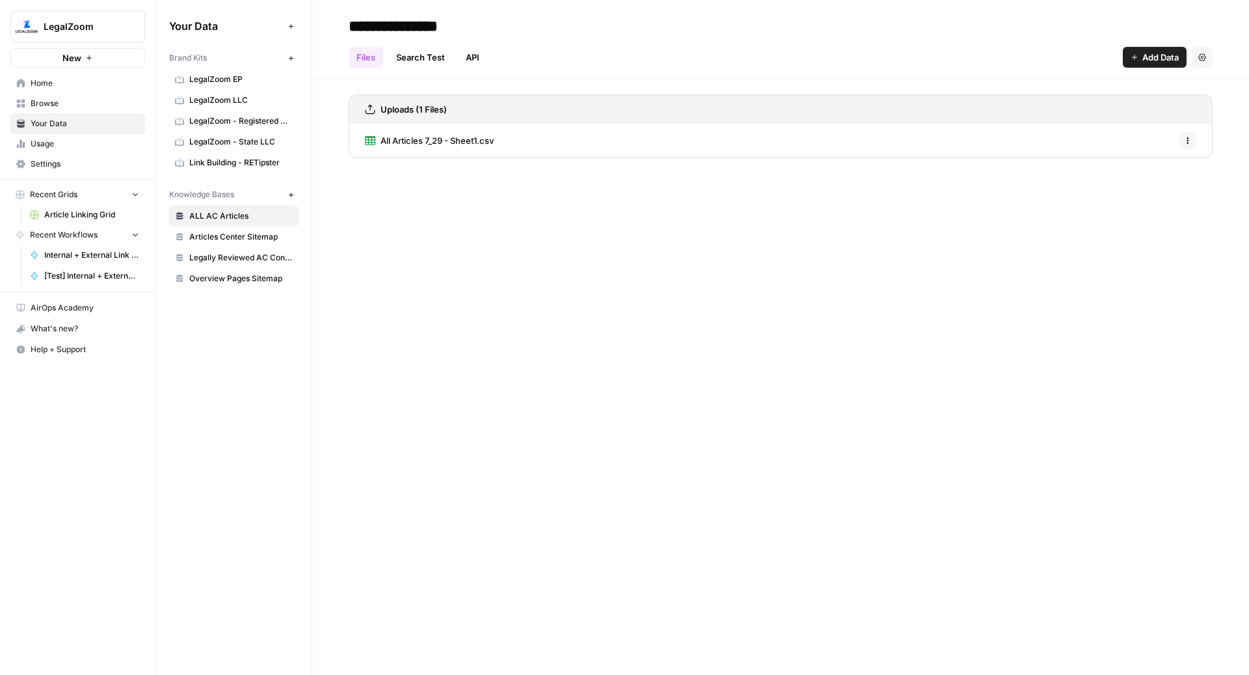
click at [230, 233] on span "Articles Center Sitemap" at bounding box center [240, 237] width 103 height 12
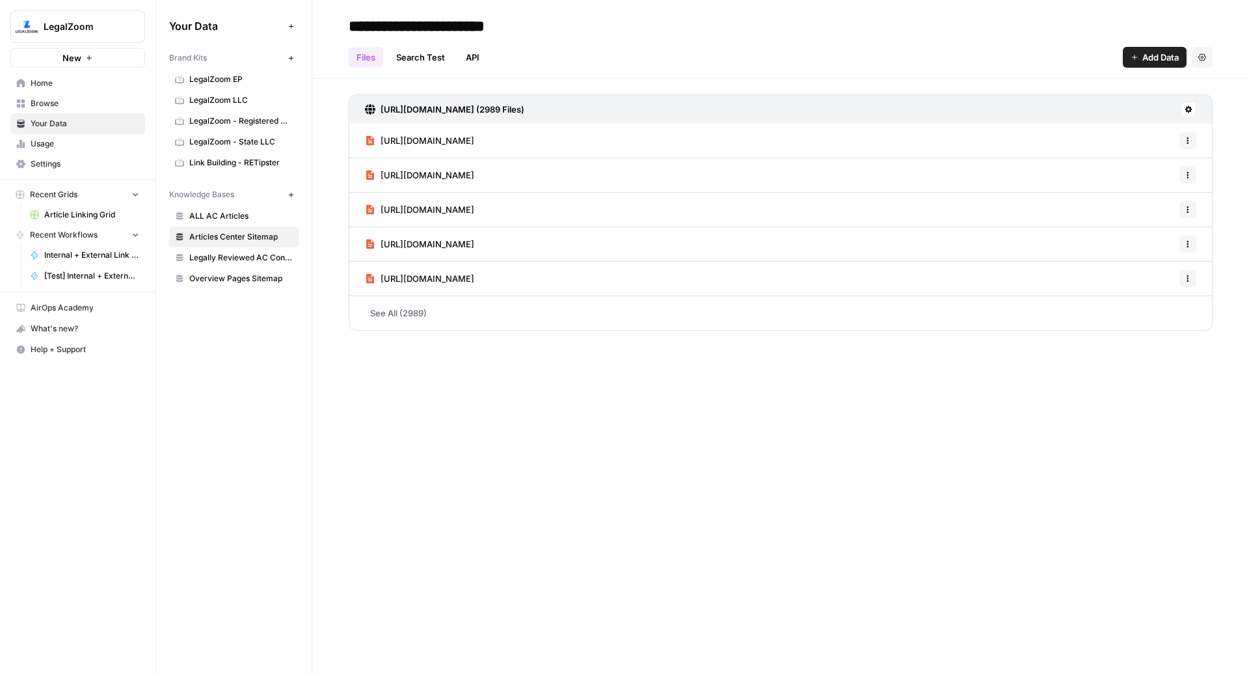
click at [421, 59] on link "Search Test" at bounding box center [420, 57] width 64 height 21
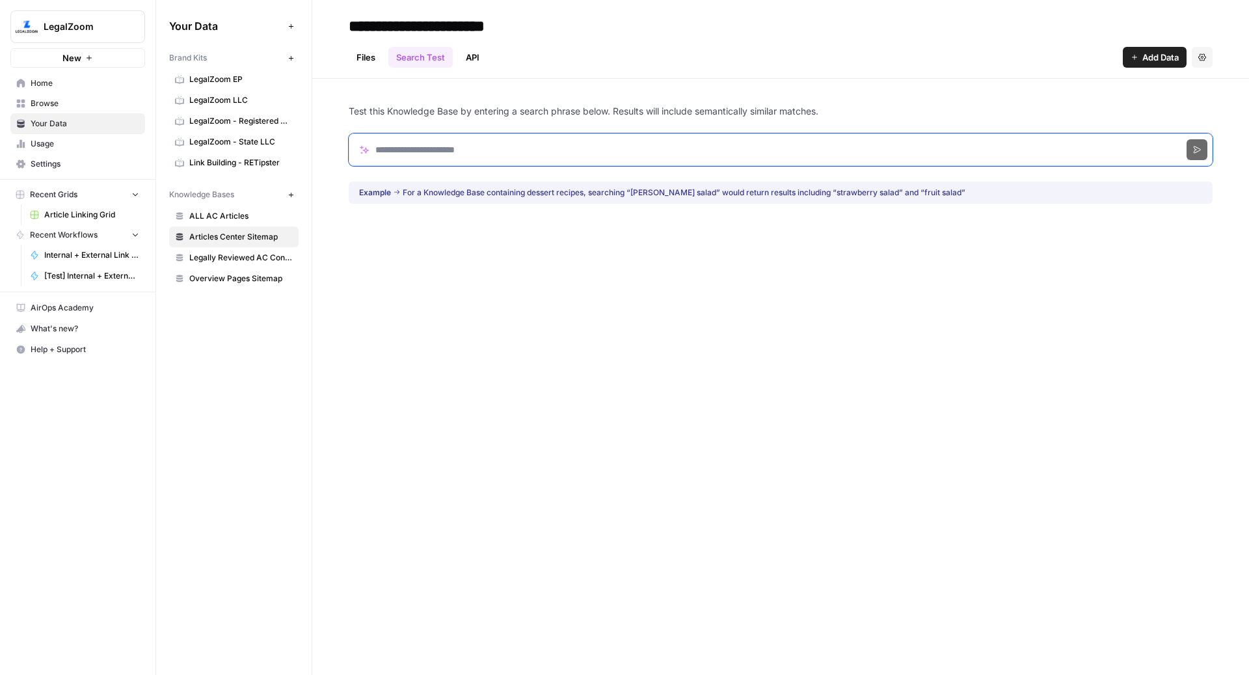
click at [465, 146] on input "Search phrase" at bounding box center [781, 149] width 864 height 33
paste input "**********"
type input "**********"
click at [1195, 149] on icon "submit" at bounding box center [1197, 150] width 8 height 8
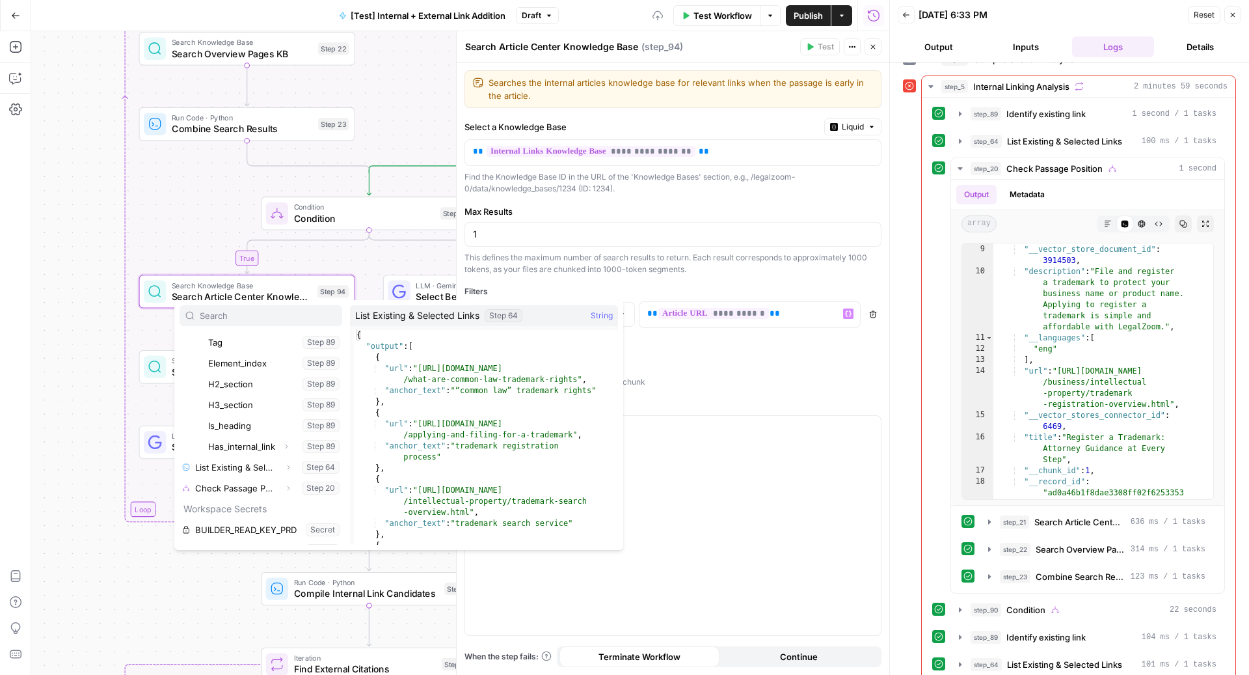
scroll to position [354, 0]
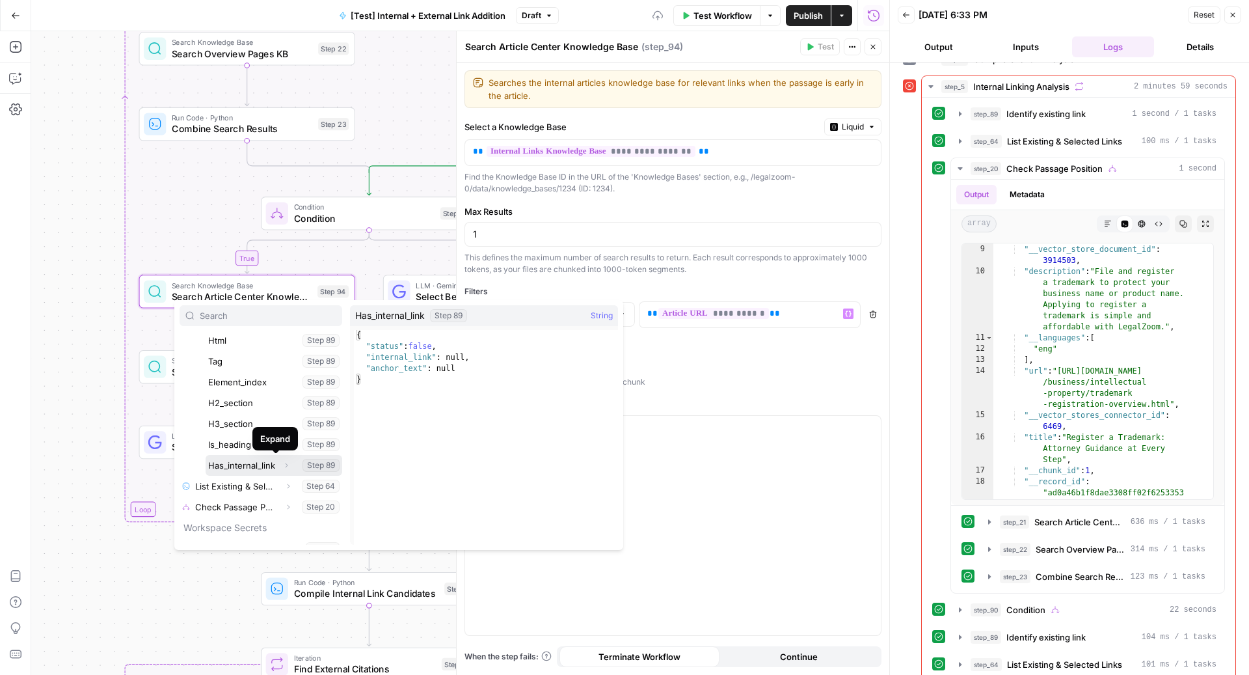
click at [282, 464] on icon "button" at bounding box center [286, 465] width 8 height 8
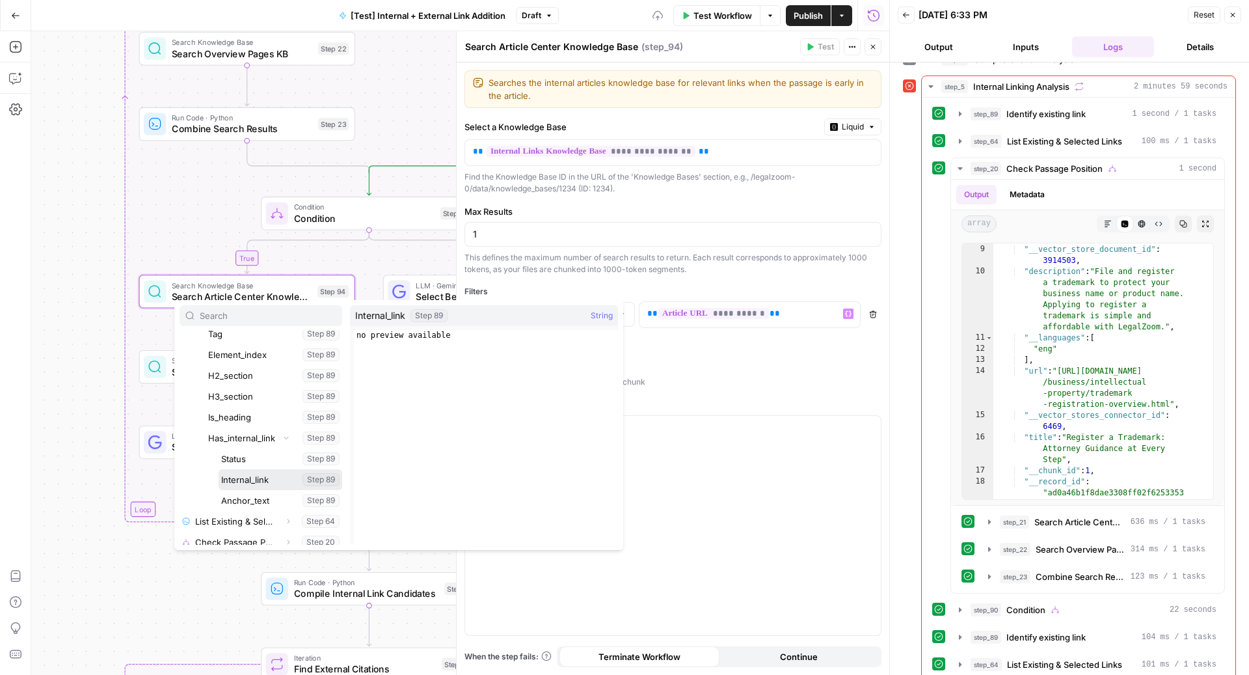
click at [261, 483] on button "Select variable Internal_link" at bounding box center [281, 479] width 124 height 21
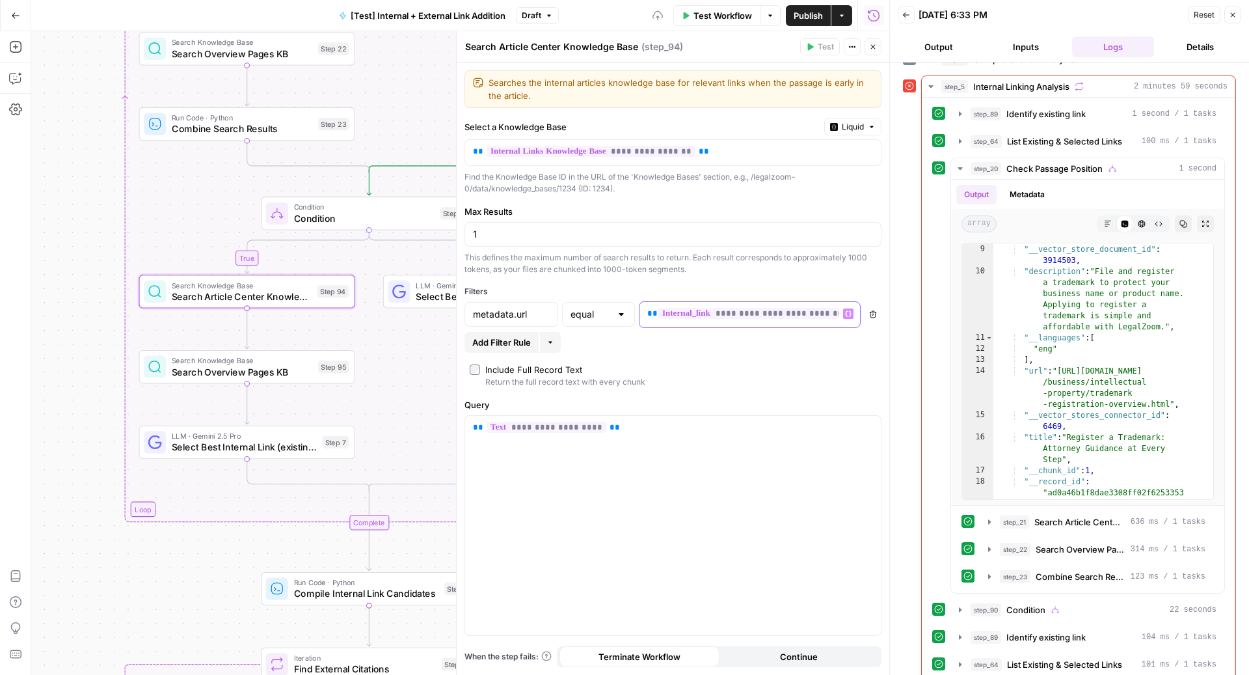
click at [647, 309] on span "**" at bounding box center [652, 313] width 10 height 8
copy p "**********"
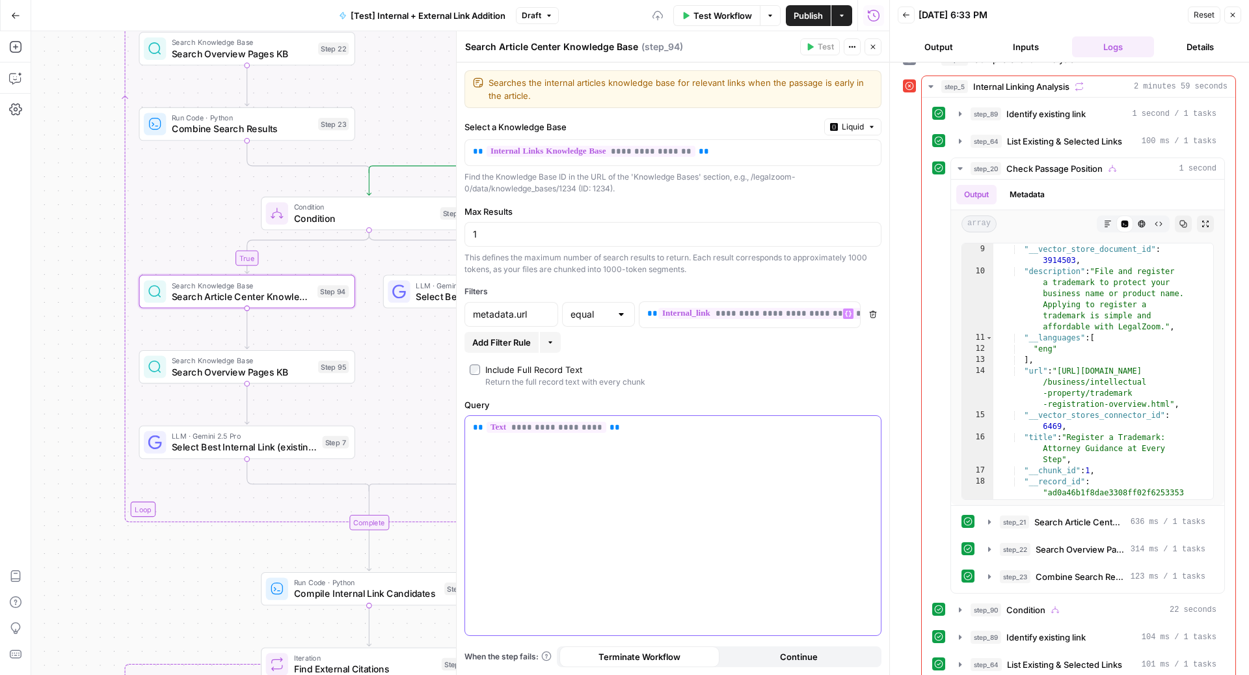
click at [619, 435] on div "**********" at bounding box center [673, 526] width 416 height 220
click at [877, 46] on button "Close" at bounding box center [872, 46] width 17 height 17
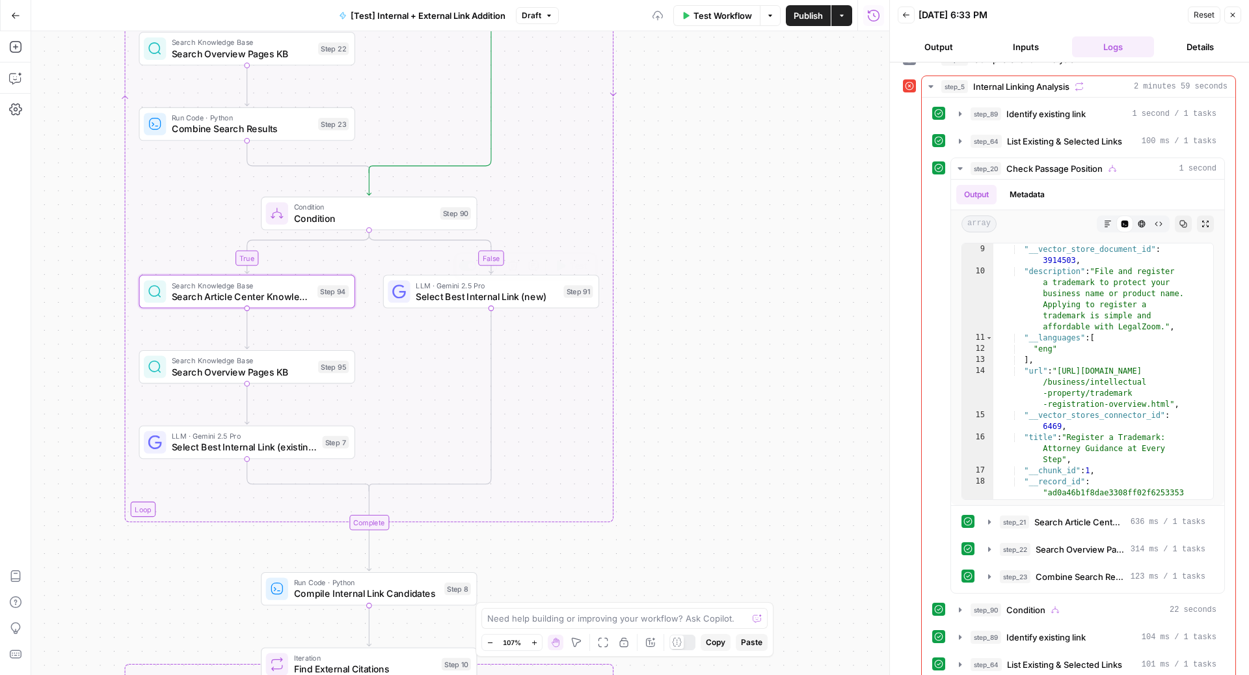
click at [269, 369] on span "Search Overview Pages KB" at bounding box center [242, 371] width 141 height 14
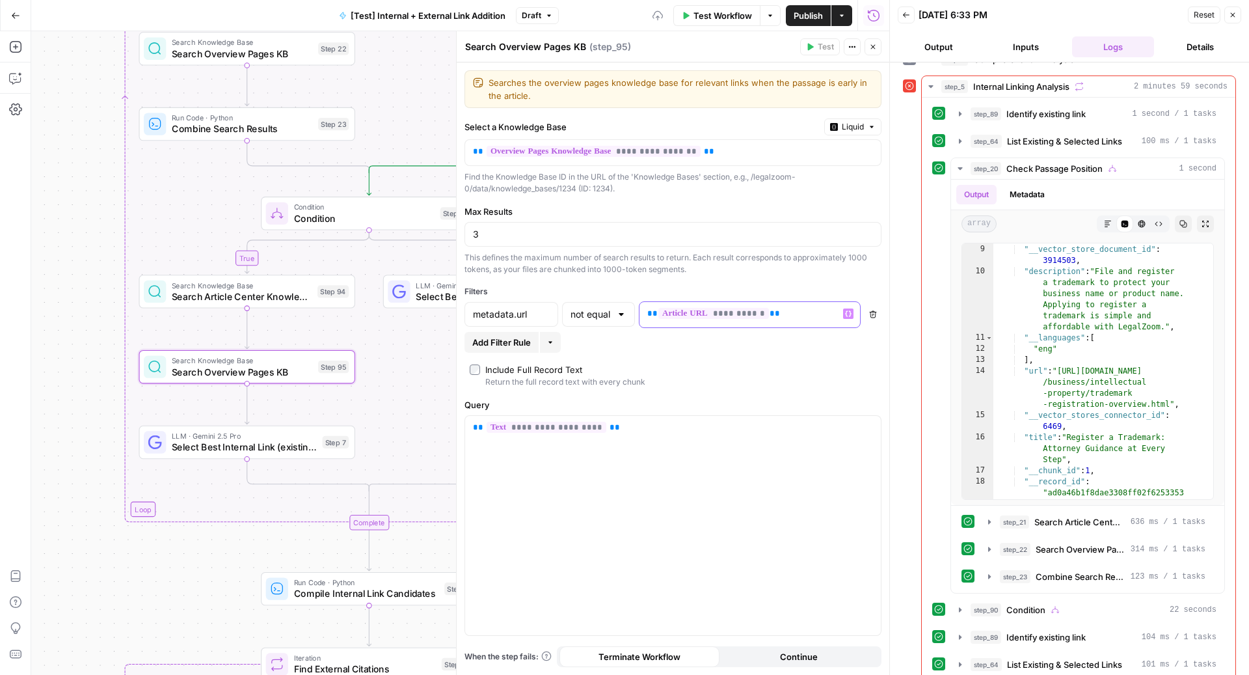
click at [764, 311] on p "**********" at bounding box center [739, 313] width 184 height 13
click at [595, 308] on input "not equal" at bounding box center [590, 314] width 40 height 13
click at [602, 423] on button "equal" at bounding box center [598, 417] width 61 height 18
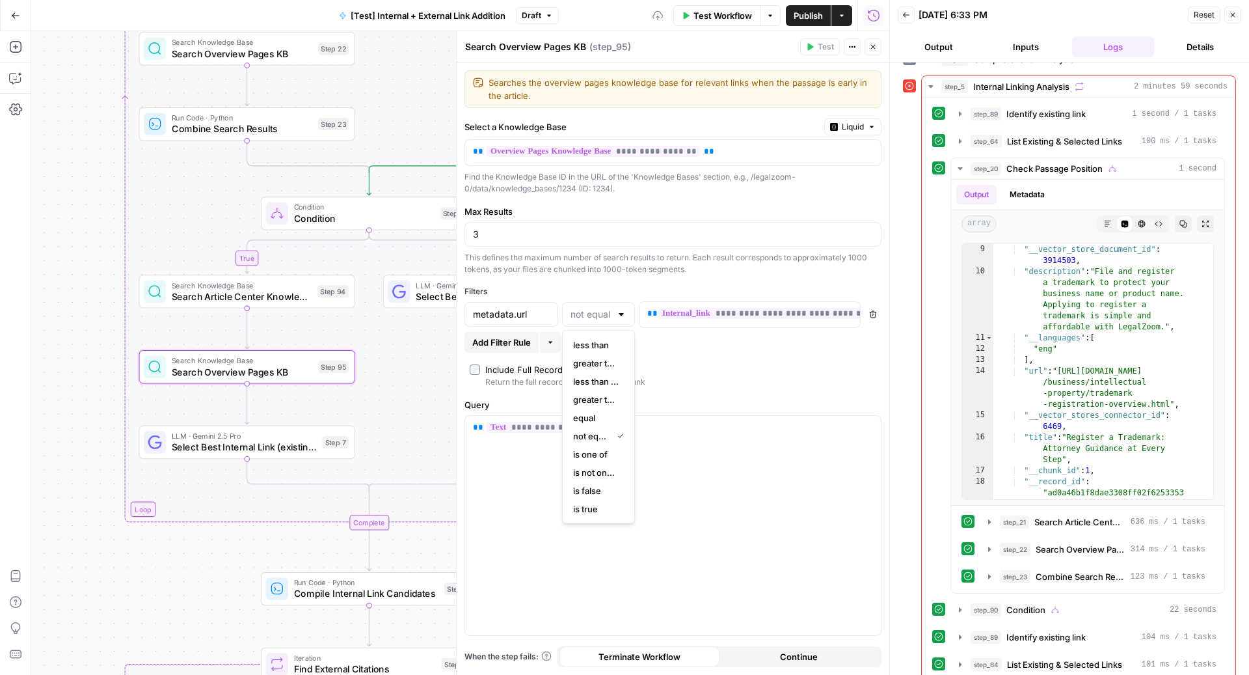
type input "equal"
click at [633, 436] on div "**********" at bounding box center [673, 526] width 416 height 220
click at [541, 235] on input "3" at bounding box center [673, 234] width 400 height 13
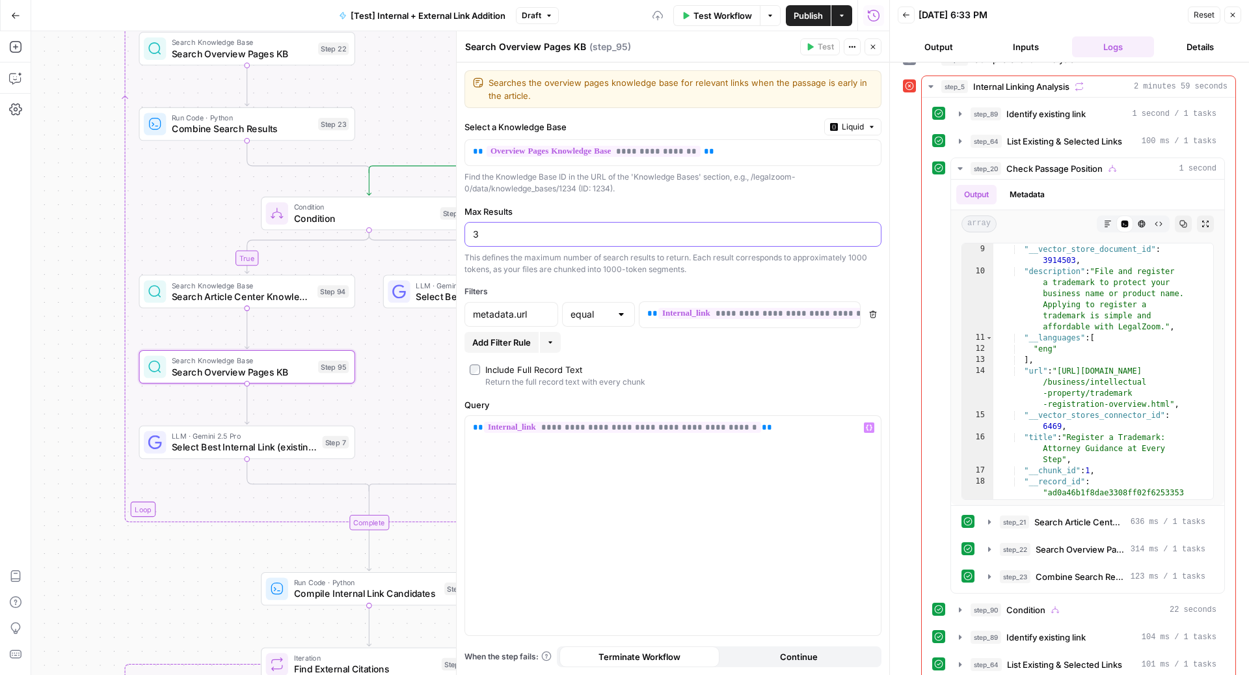
click at [541, 235] on input "3" at bounding box center [673, 234] width 400 height 13
type input "1"
click at [872, 48] on icon "button" at bounding box center [873, 47] width 8 height 8
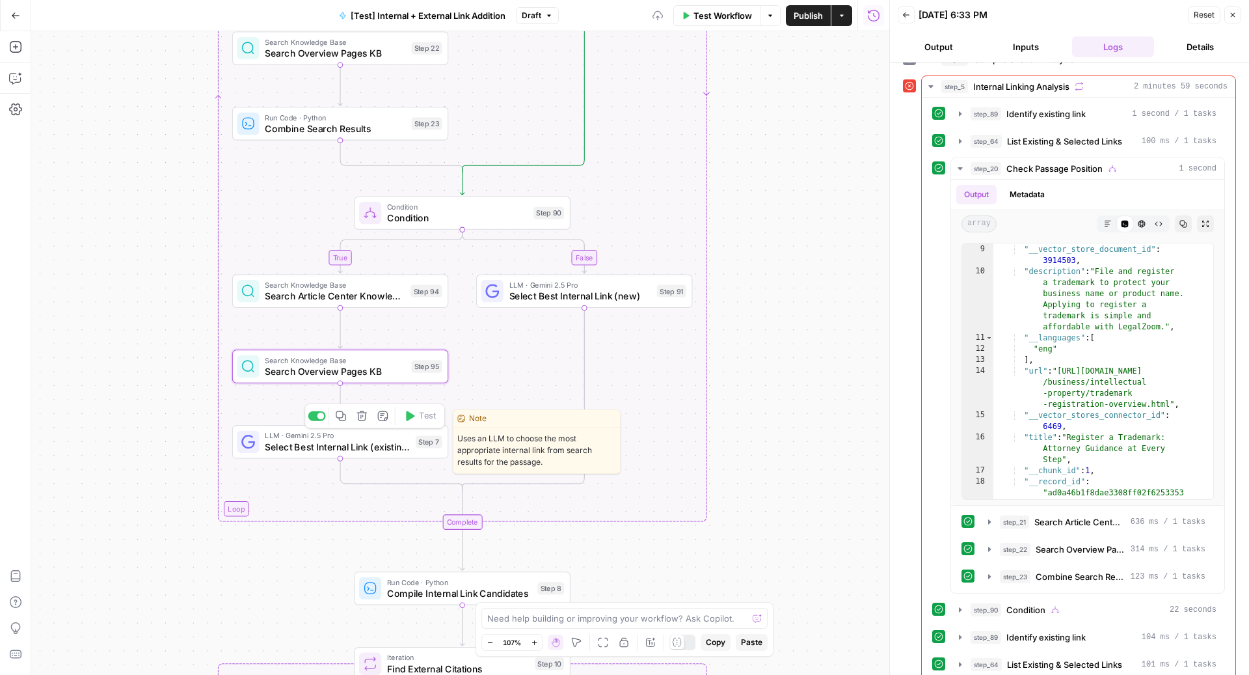
click at [375, 446] on span "Select Best Internal Link (existing)" at bounding box center [337, 447] width 145 height 14
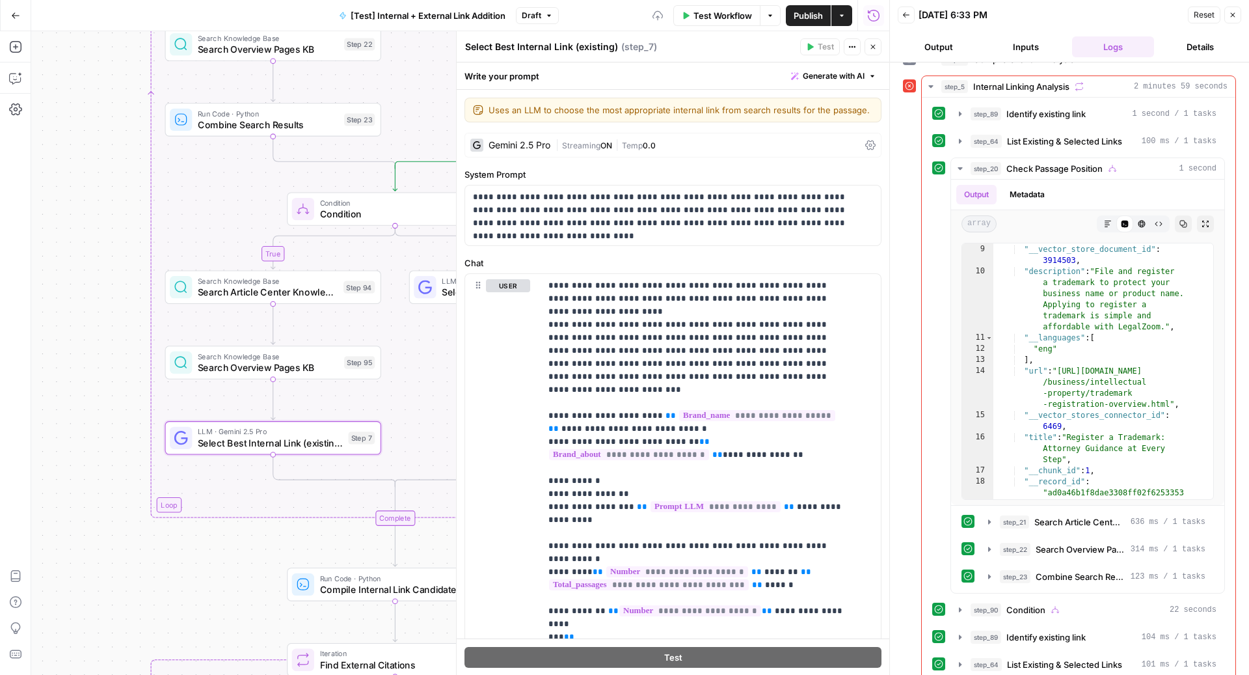
click at [880, 47] on button "Close" at bounding box center [872, 46] width 17 height 17
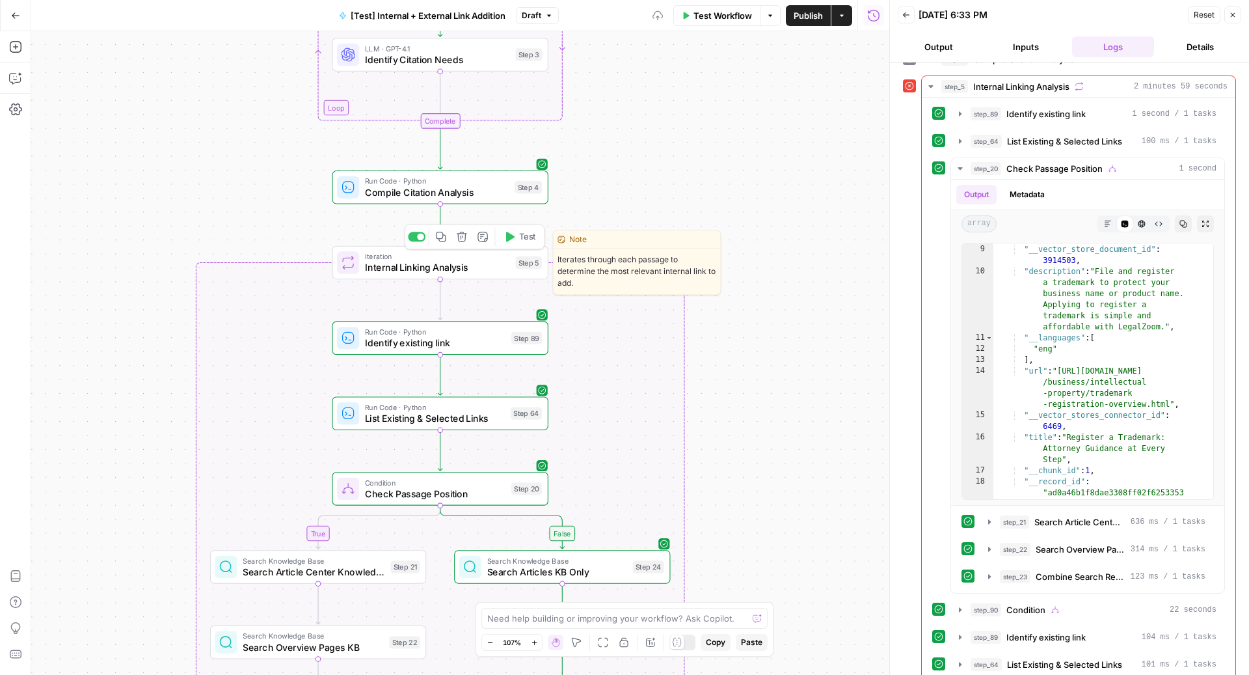
click at [519, 244] on button "Test" at bounding box center [519, 237] width 43 height 18
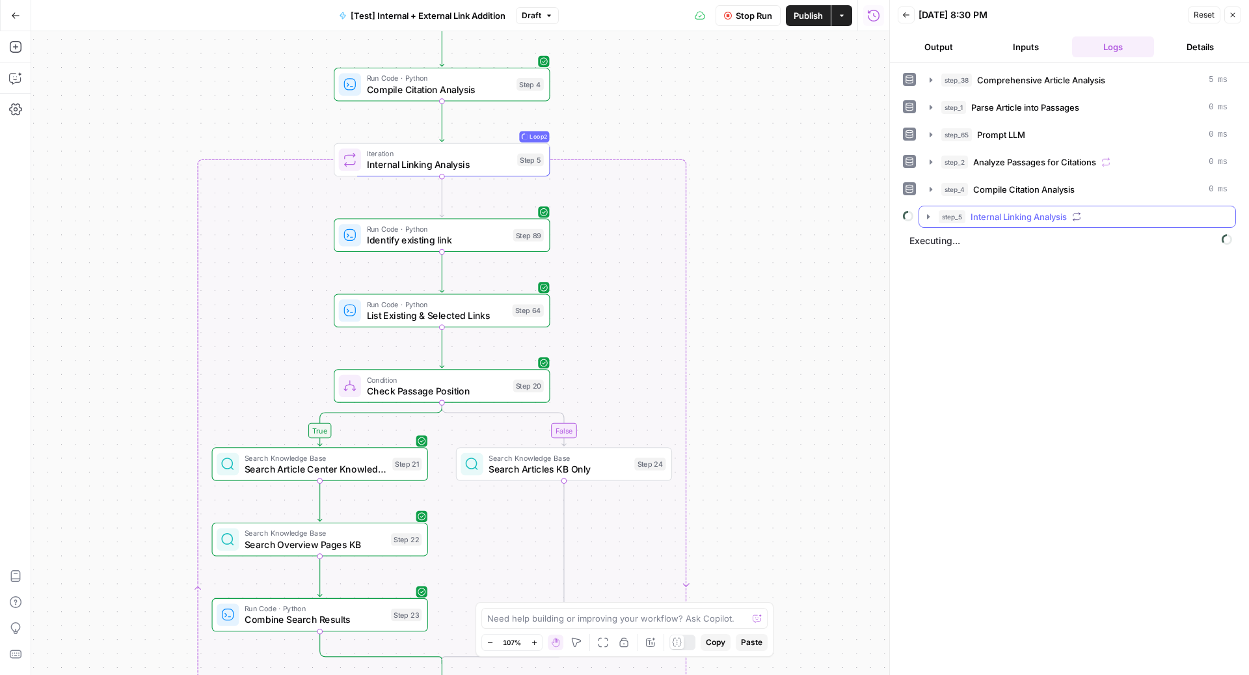
click at [961, 224] on button "step_5 Internal Linking Analysis" at bounding box center [1077, 216] width 316 height 21
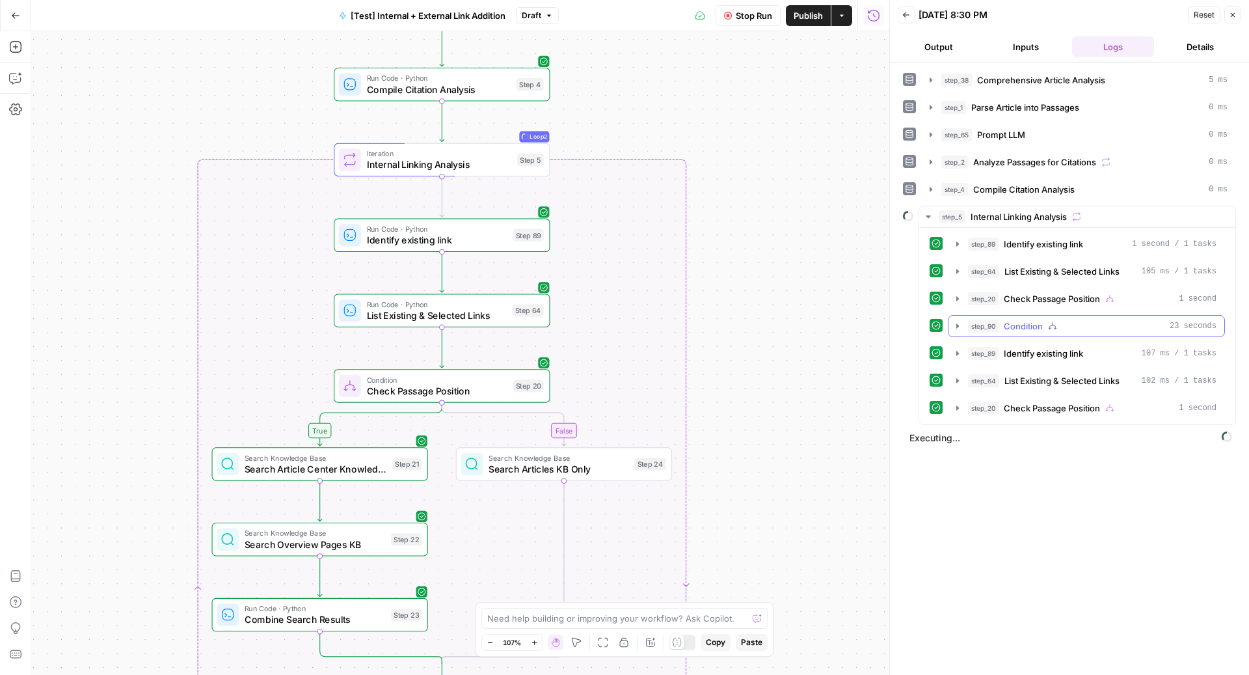
click at [1031, 319] on span "Condition" at bounding box center [1023, 325] width 39 height 13
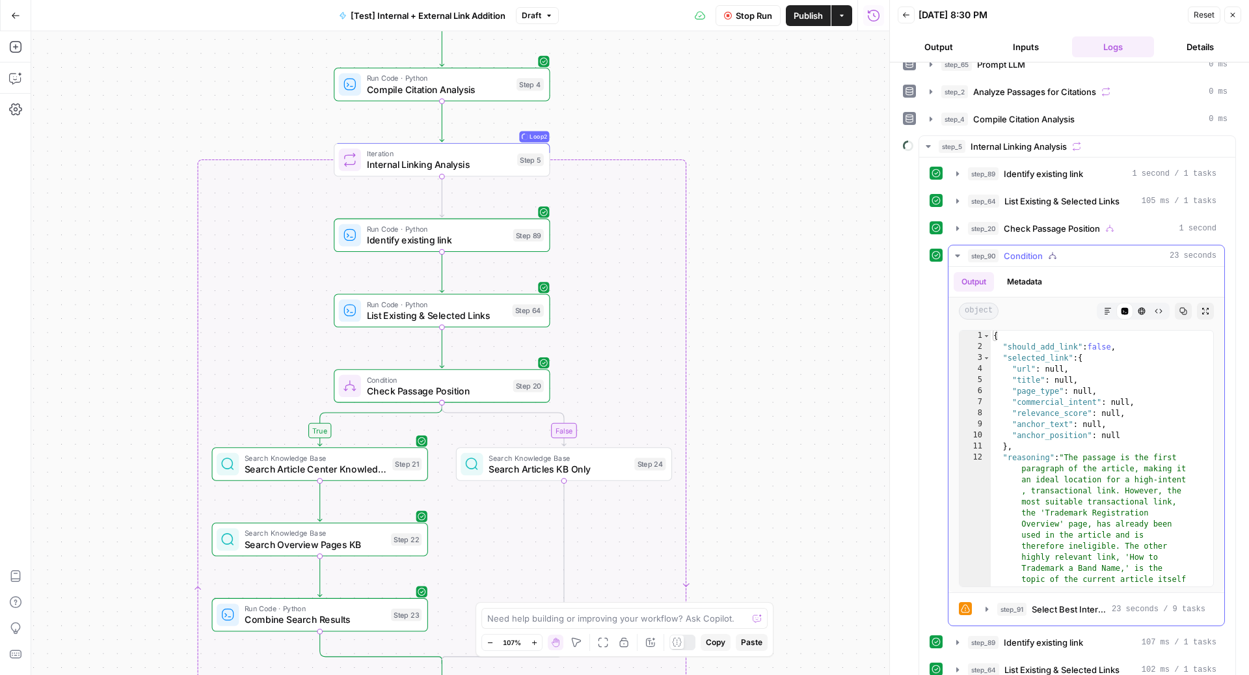
scroll to position [131, 0]
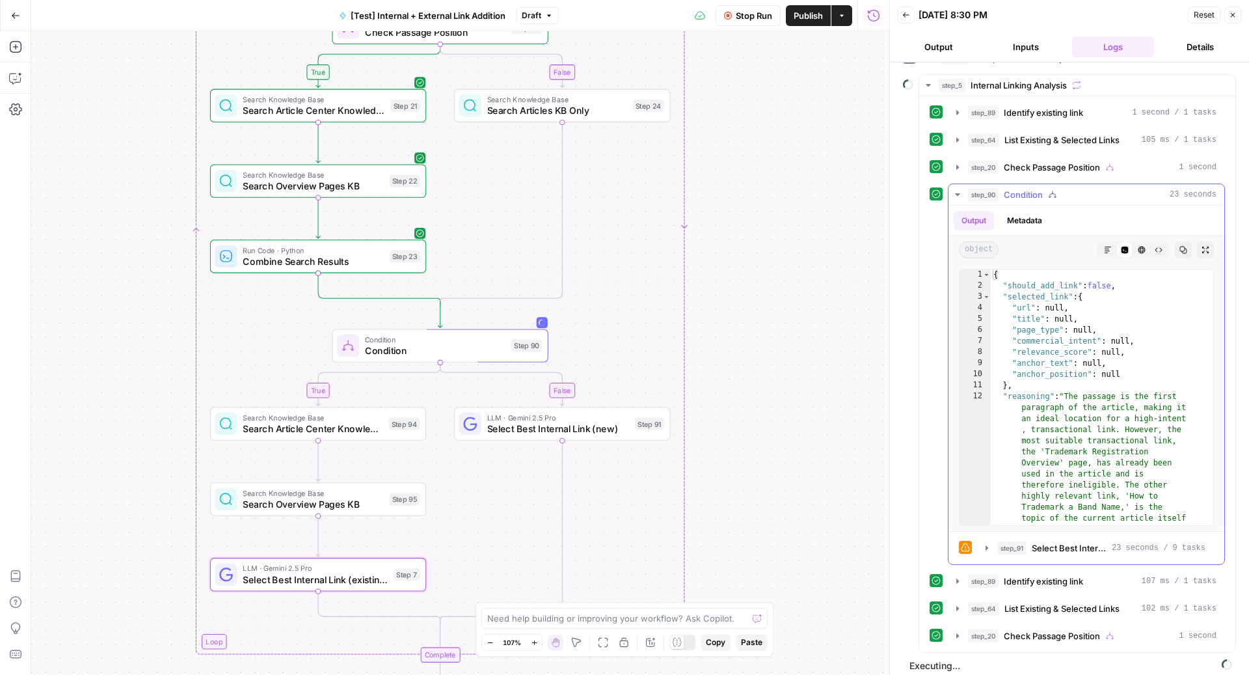
click at [1088, 188] on div "step_90 Condition 23 seconds" at bounding box center [1092, 194] width 248 height 13
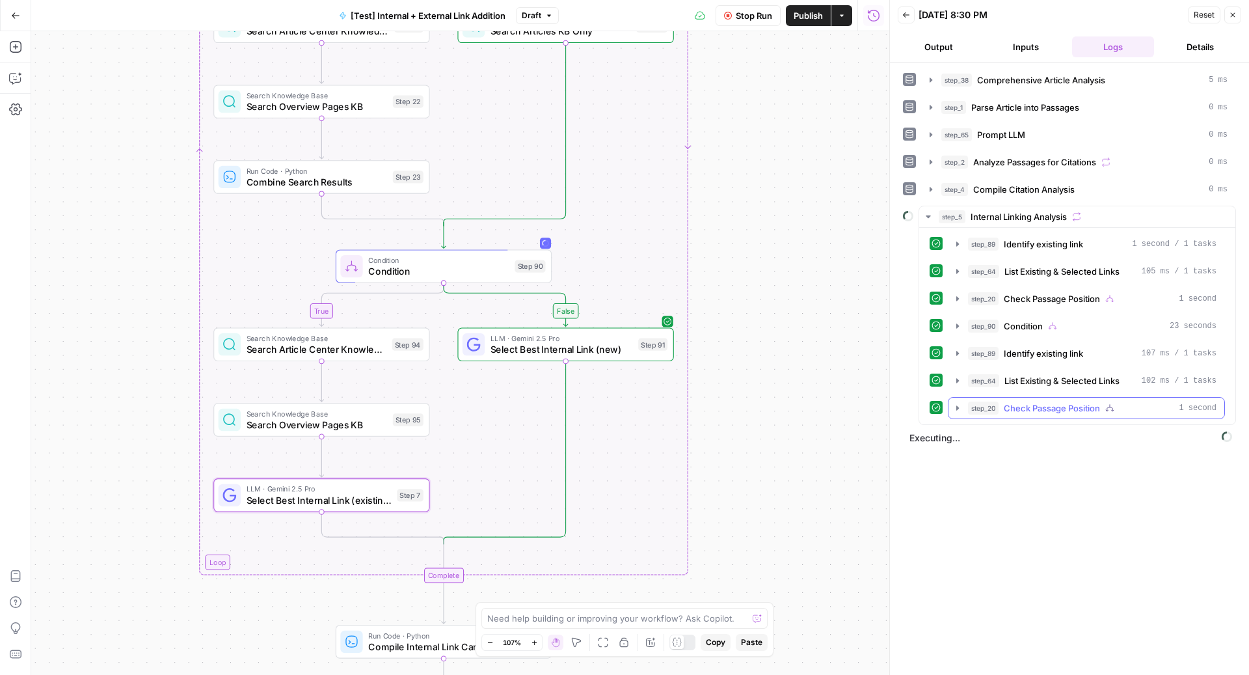
click at [1057, 401] on span "Check Passage Position" at bounding box center [1052, 407] width 96 height 13
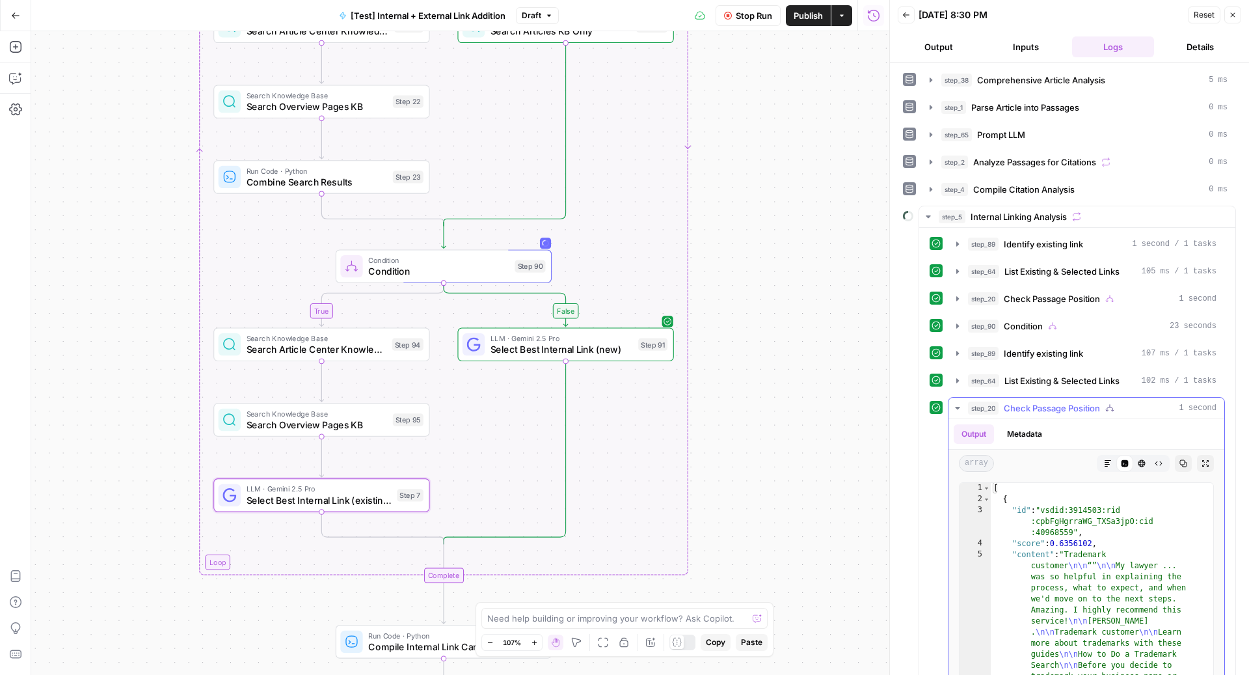
click at [1057, 401] on span "Check Passage Position" at bounding box center [1052, 407] width 96 height 13
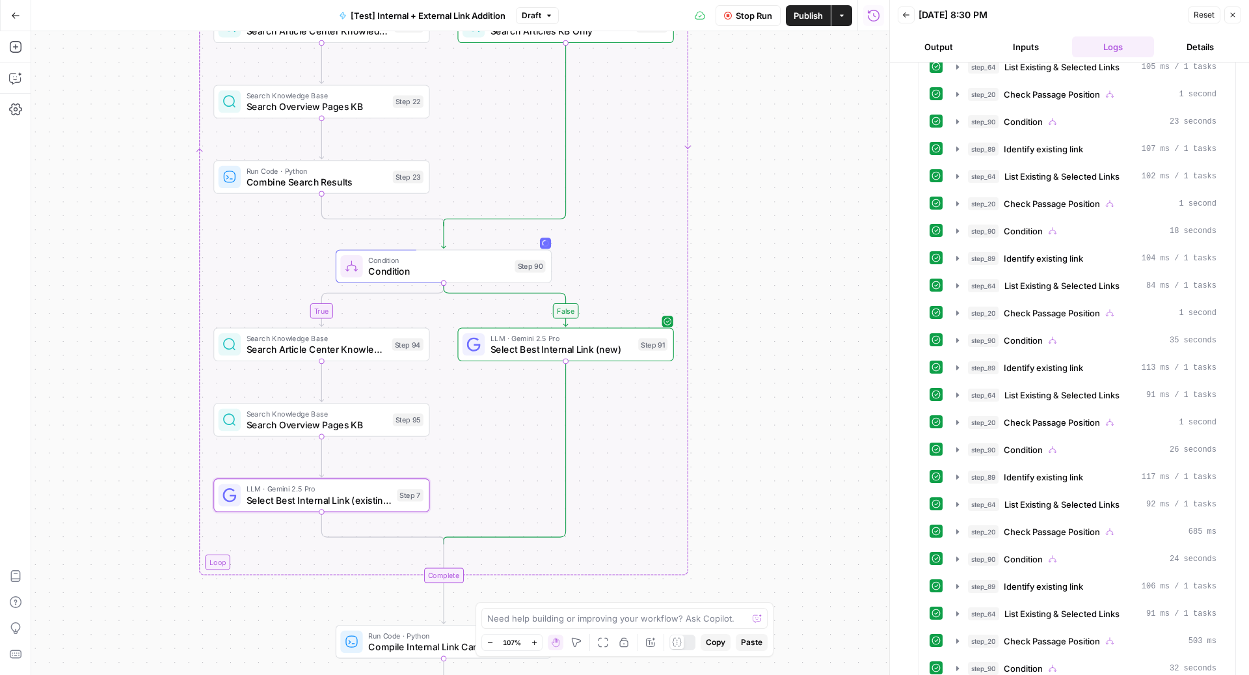
scroll to position [446, 0]
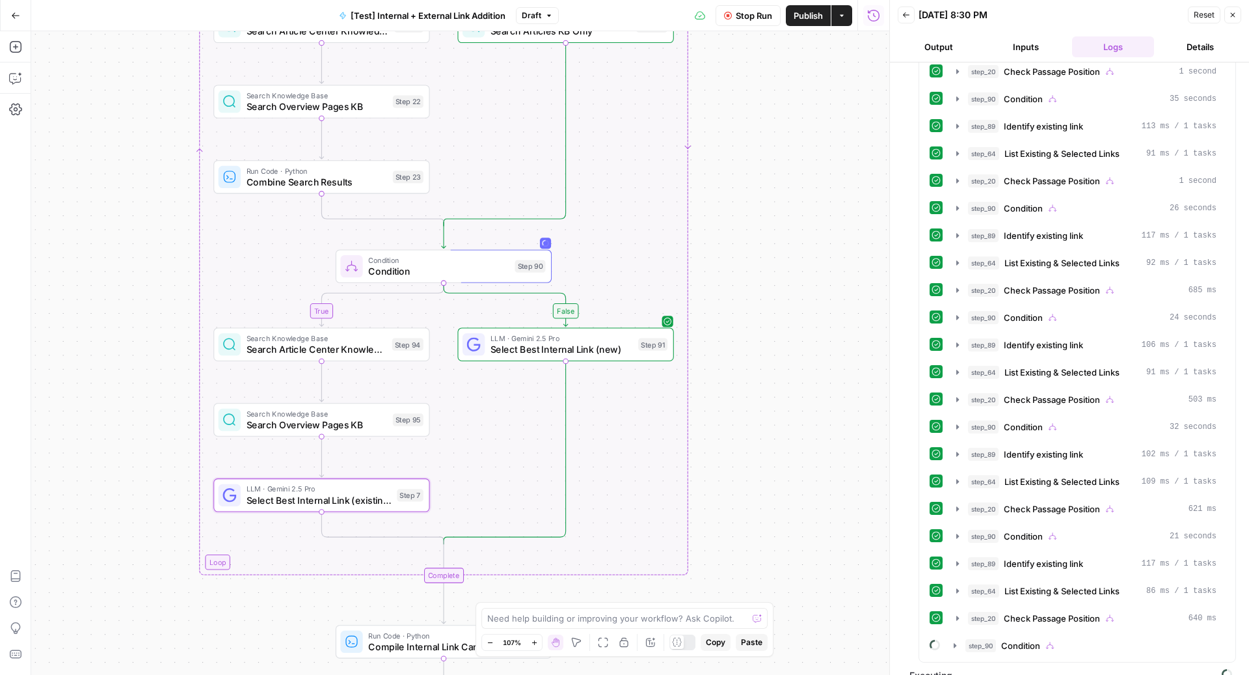
click at [731, 16] on button "Stop Run" at bounding box center [748, 15] width 65 height 21
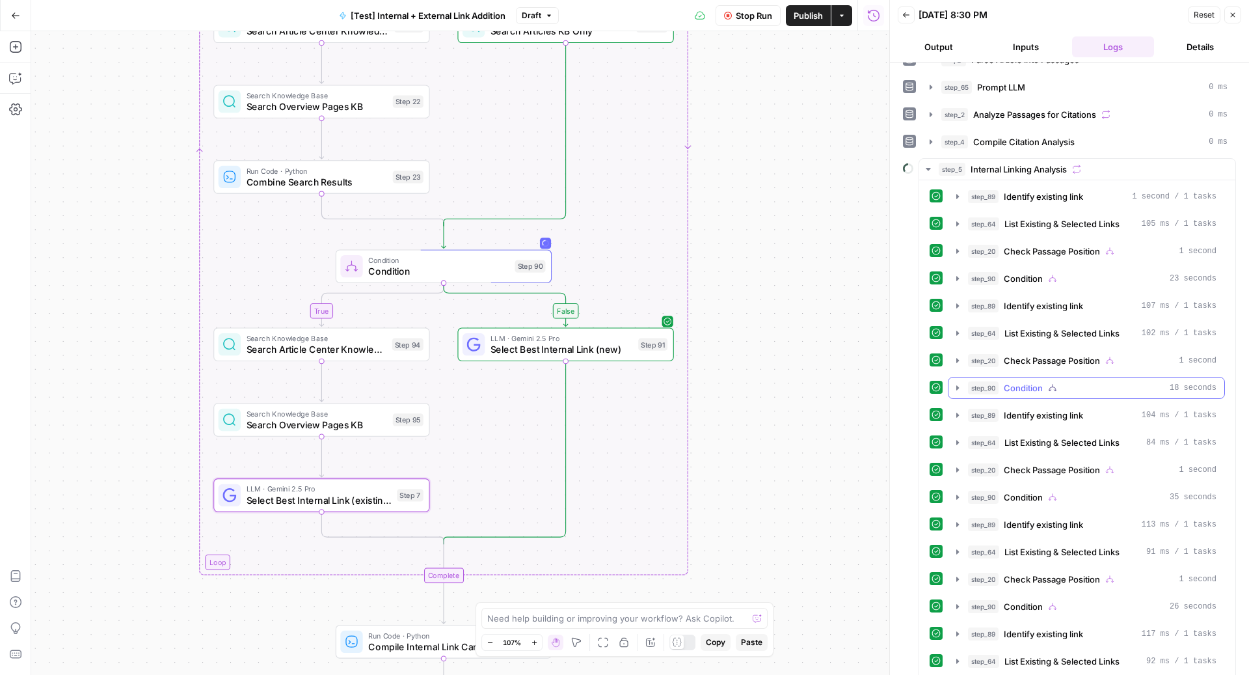
scroll to position [99, 0]
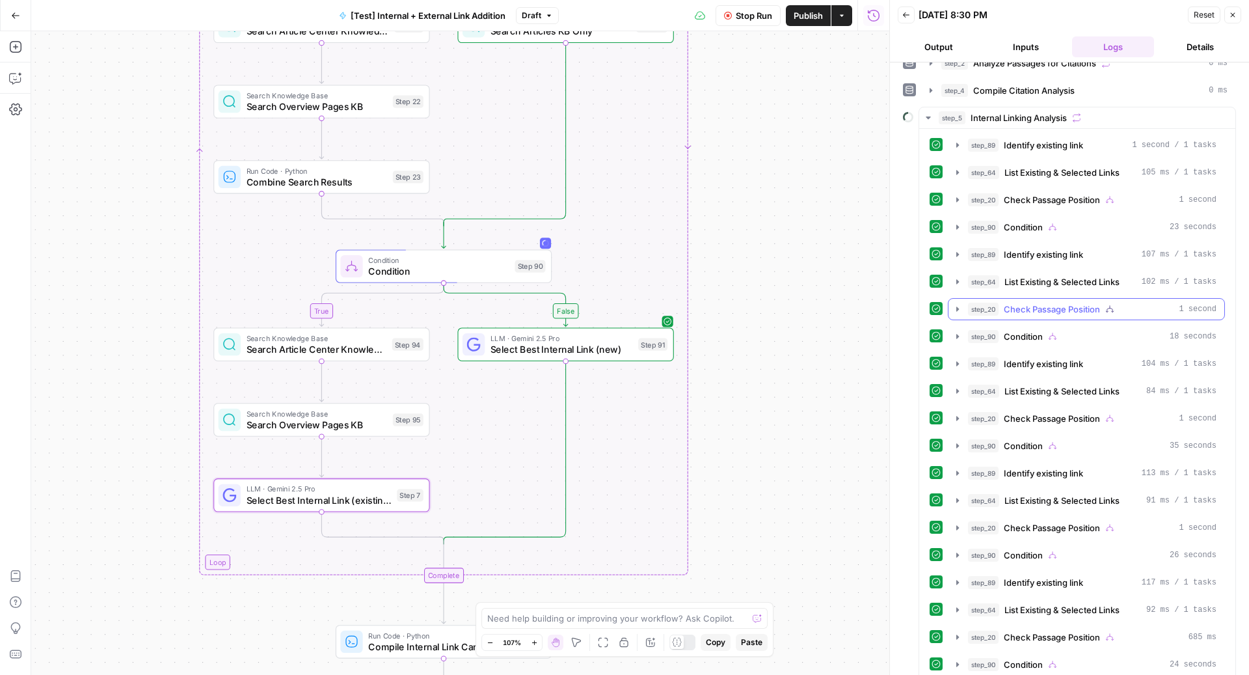
click at [1099, 299] on button "step_20 Check Passage Position 1 second" at bounding box center [1086, 309] width 276 height 21
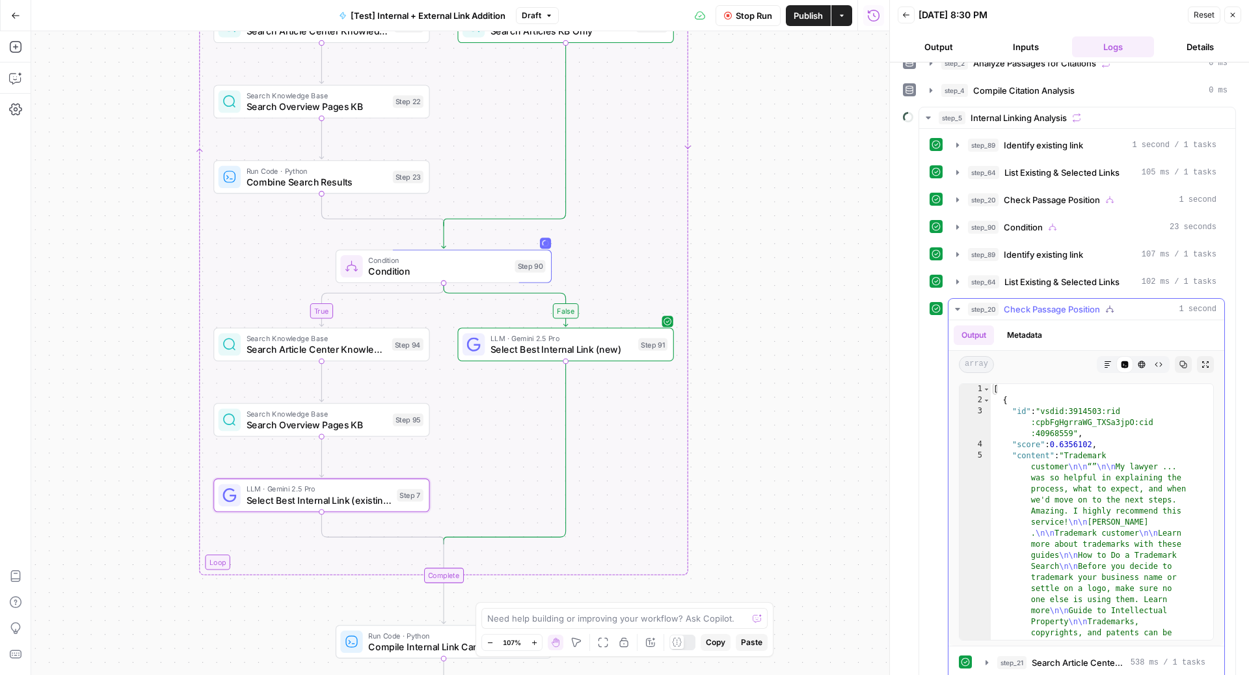
click at [1099, 299] on button "step_20 Check Passage Position 1 second" at bounding box center [1086, 309] width 276 height 21
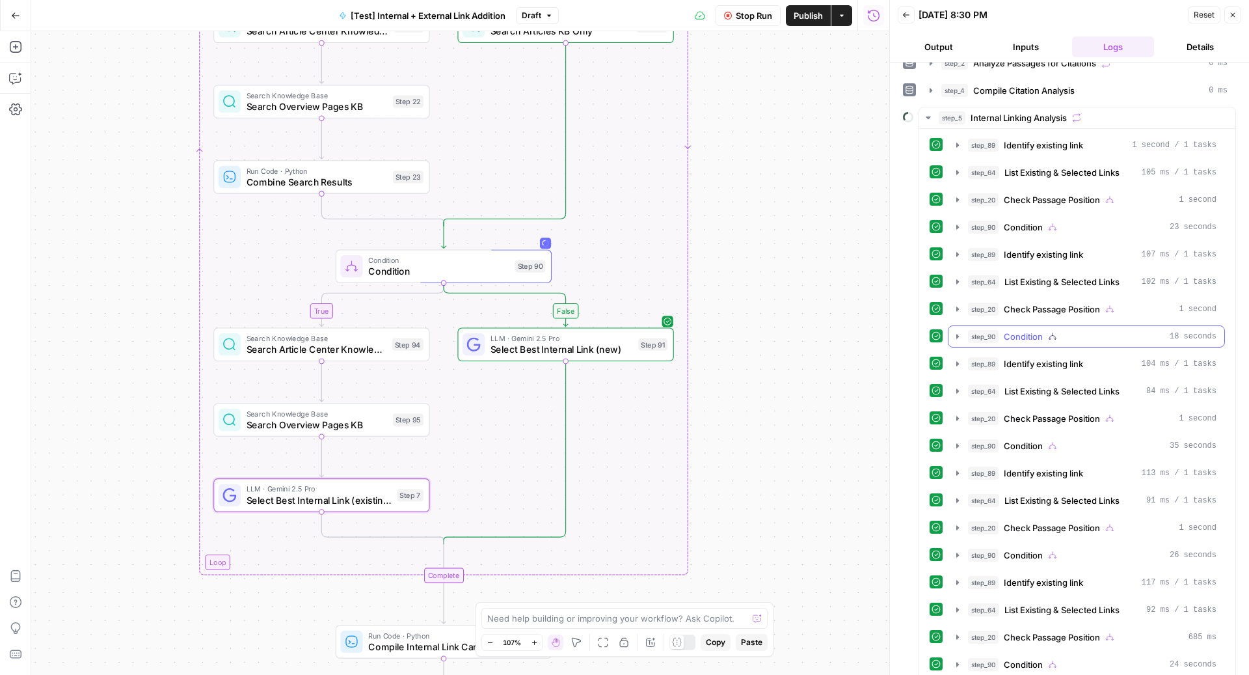
click at [1076, 330] on div "step_90 Condition 18 seconds" at bounding box center [1092, 336] width 248 height 13
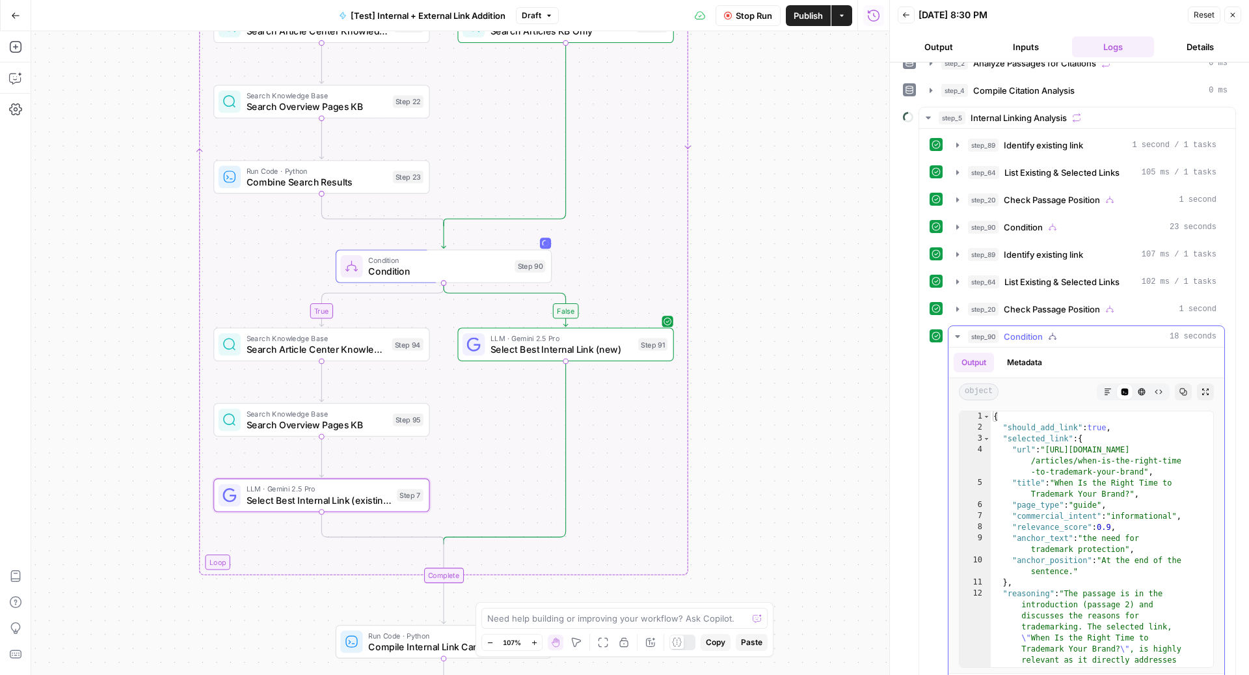
scroll to position [299, 0]
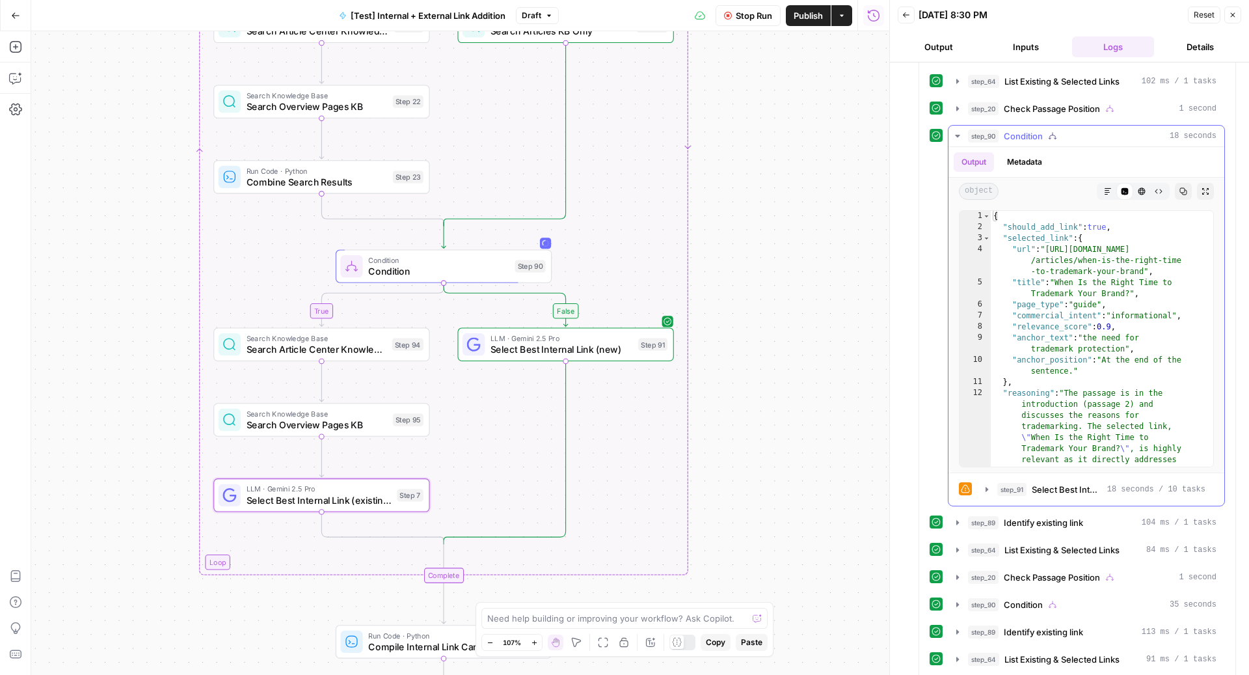
click at [1044, 129] on div "step_90 Condition 18 seconds" at bounding box center [1092, 135] width 248 height 13
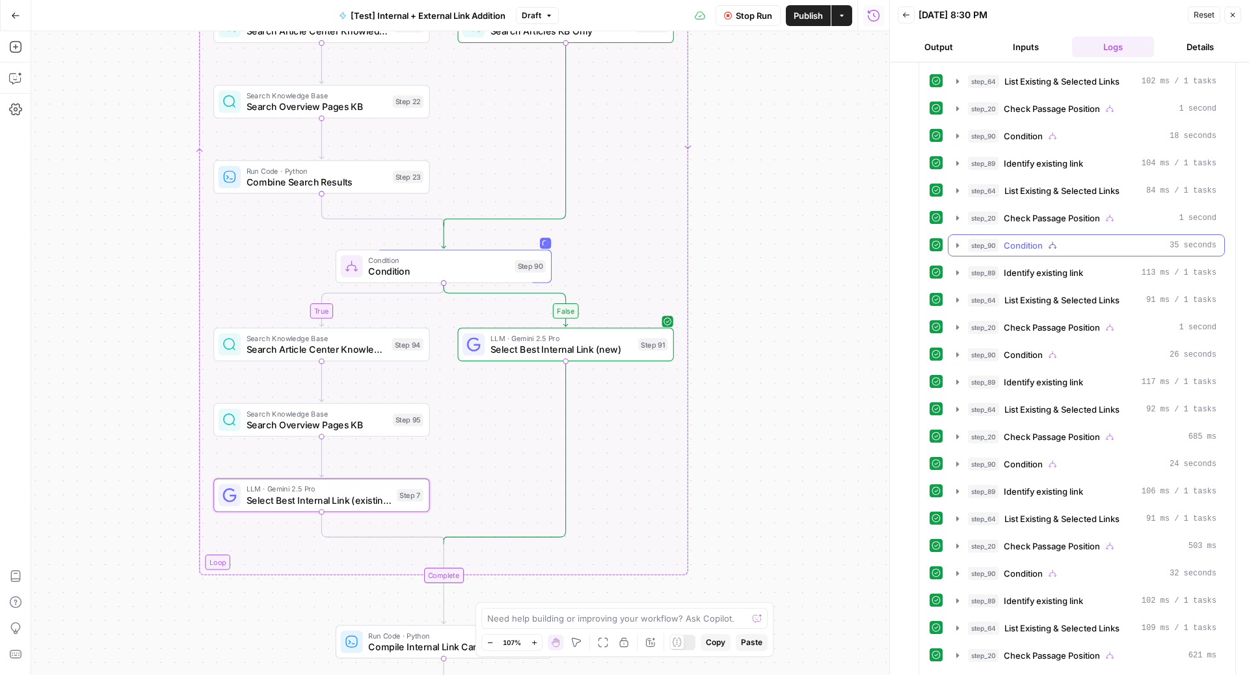
click at [1052, 246] on button "step_90 Condition 35 seconds" at bounding box center [1086, 245] width 276 height 21
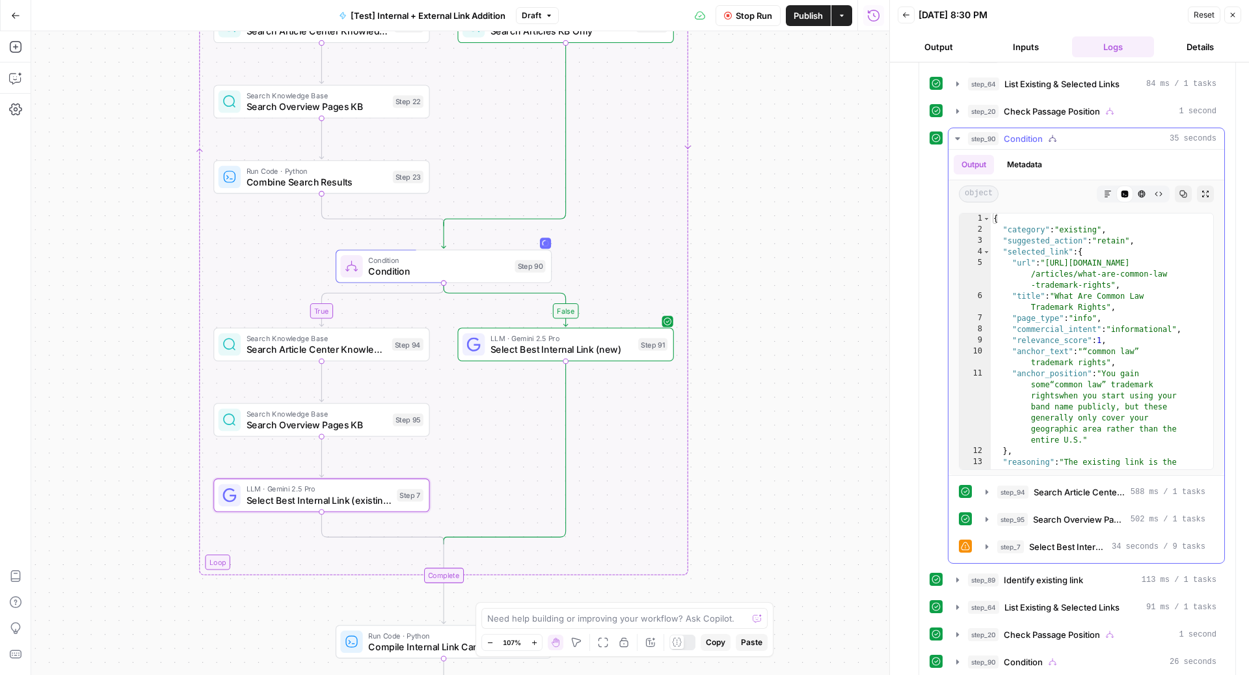
scroll to position [415, 0]
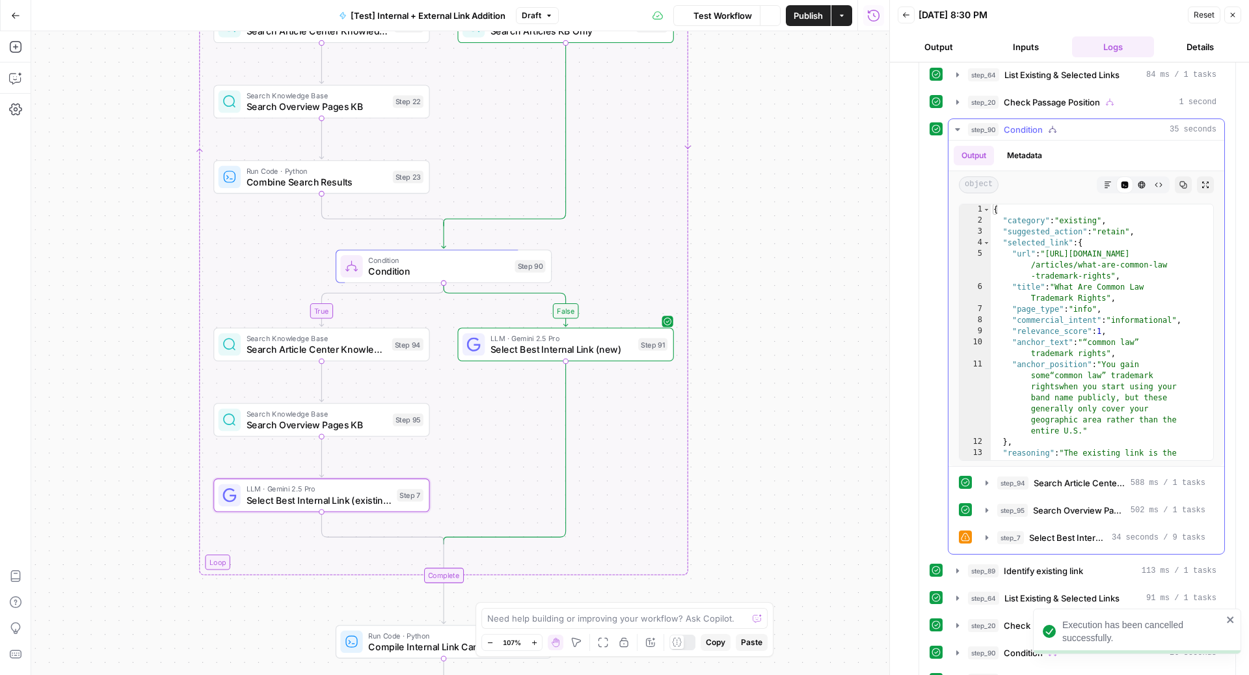
click at [1091, 488] on div "step_94 Search Article Center Knowledge Base 588 ms / 1 tasks step_95 Search Ov…" at bounding box center [1086, 510] width 255 height 77
click at [1077, 476] on span "Search Article Center Knowledge Base" at bounding box center [1080, 482] width 92 height 13
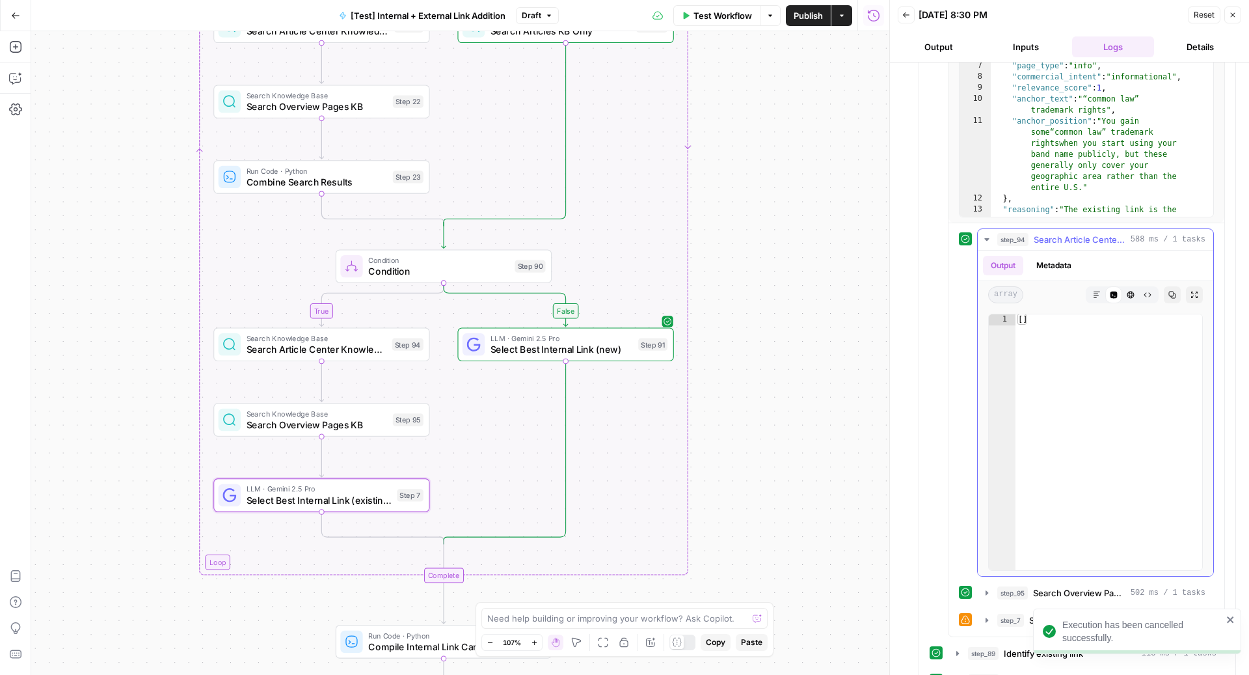
scroll to position [659, 0]
click at [1066, 232] on span "Search Article Center Knowledge Base" at bounding box center [1080, 238] width 92 height 13
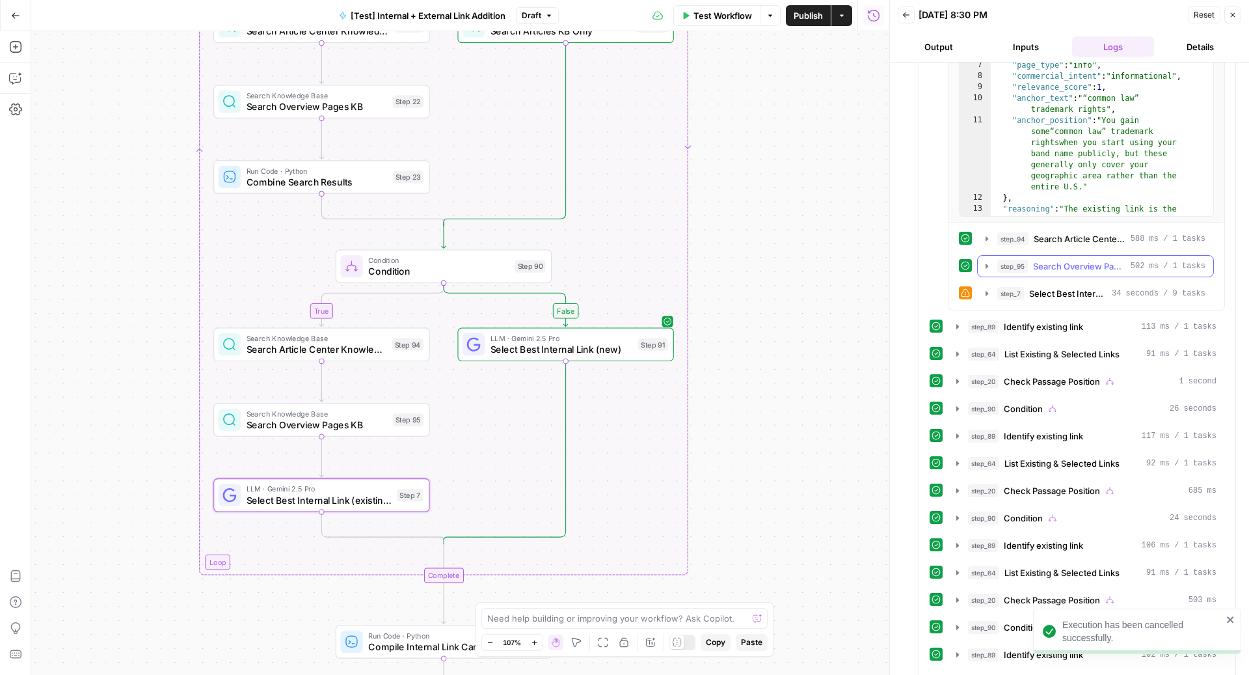
click at [1050, 260] on span "Search Overview Pages KB" at bounding box center [1079, 266] width 92 height 13
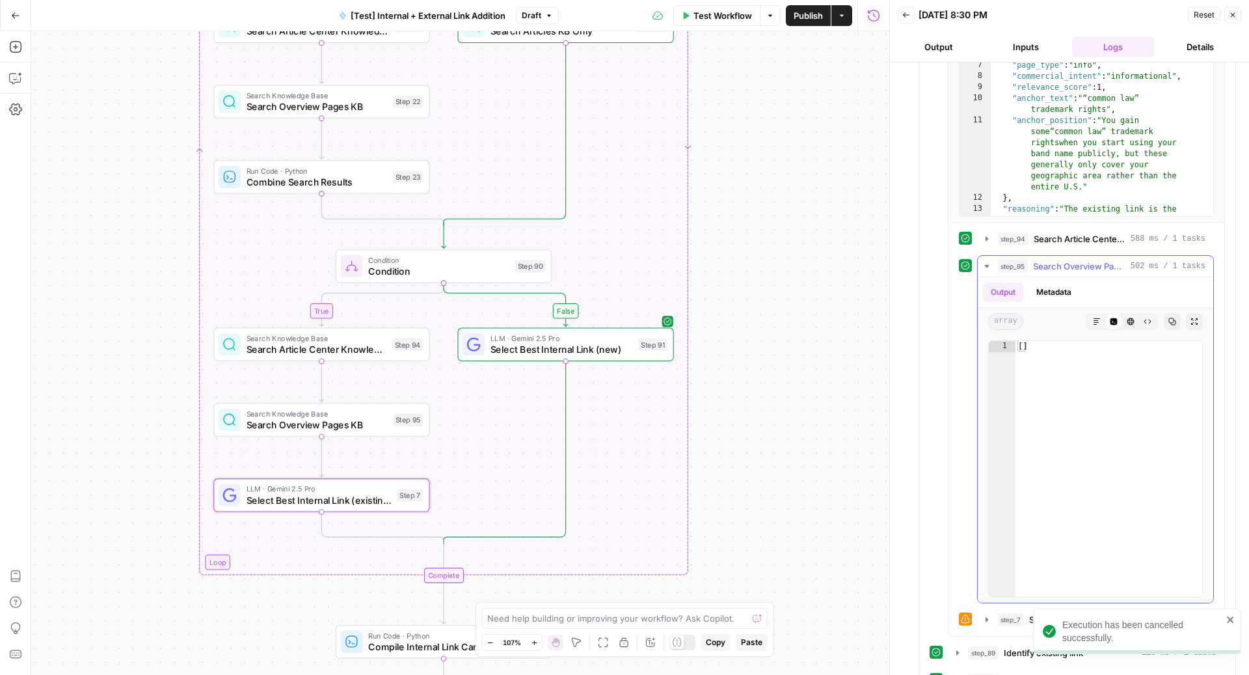
click at [1050, 260] on span "Search Overview Pages KB" at bounding box center [1079, 266] width 92 height 13
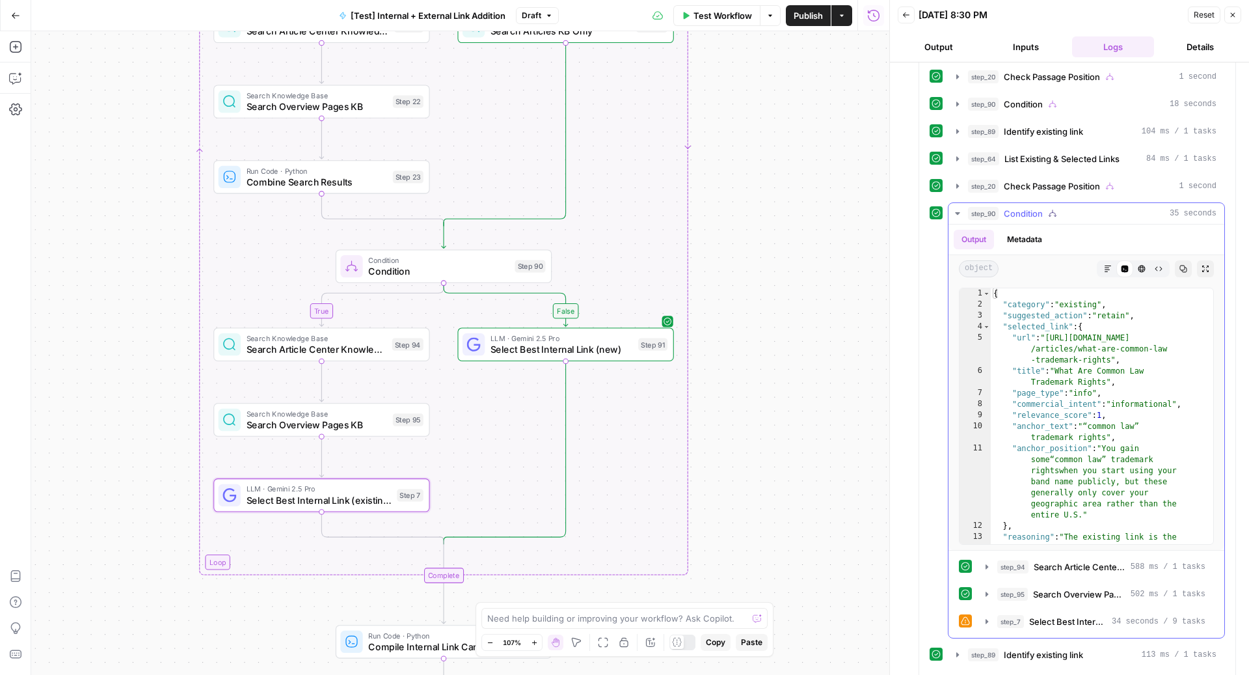
scroll to position [328, 0]
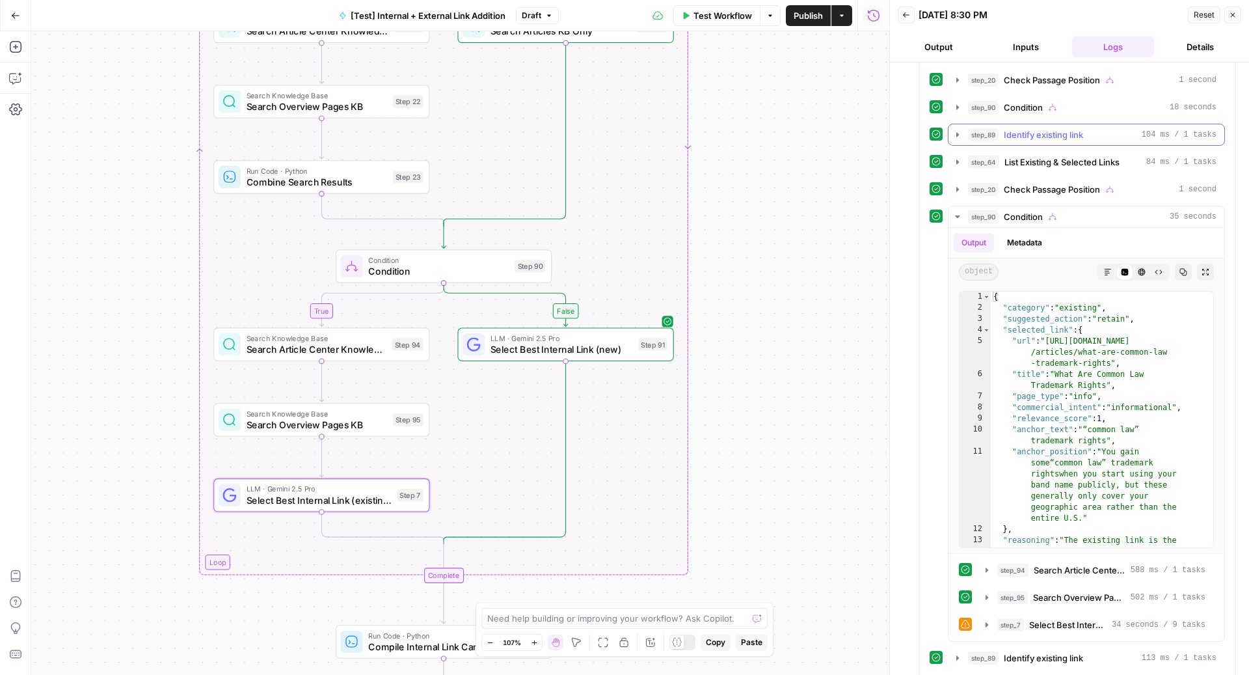
click at [1062, 128] on span "Identify existing link" at bounding box center [1043, 134] width 79 height 13
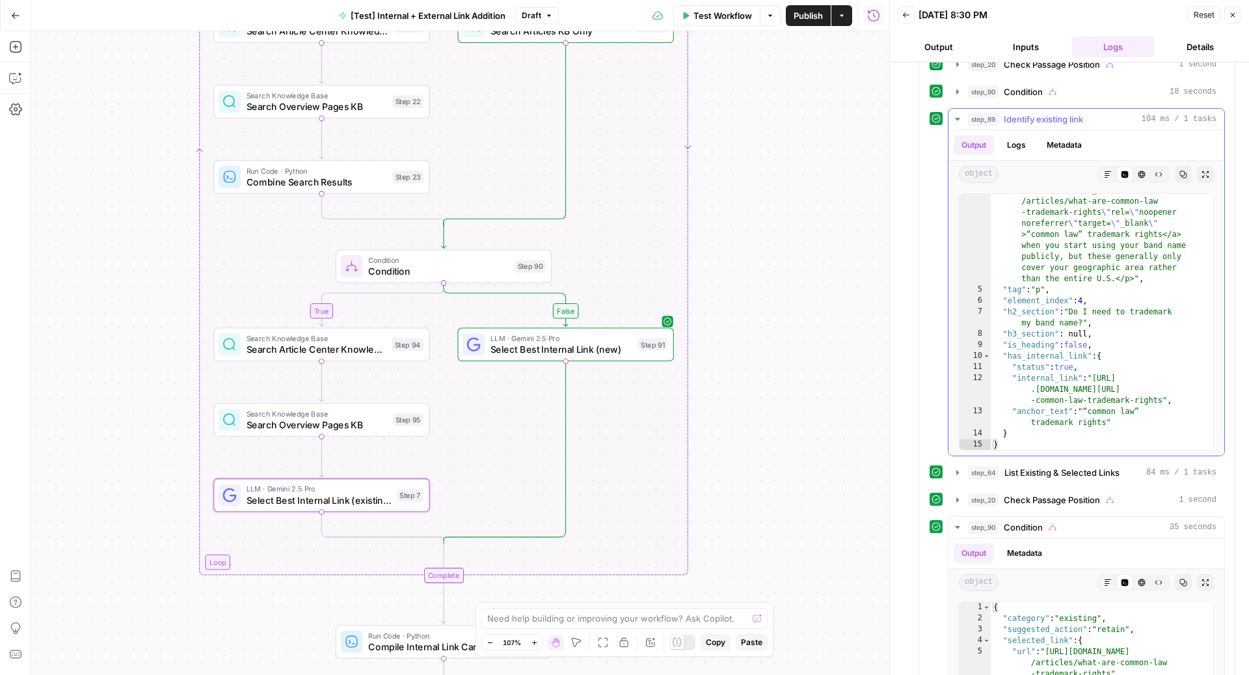
scroll to position [345, 0]
click at [324, 353] on span "Search Article Center Knowledge Base" at bounding box center [317, 349] width 140 height 14
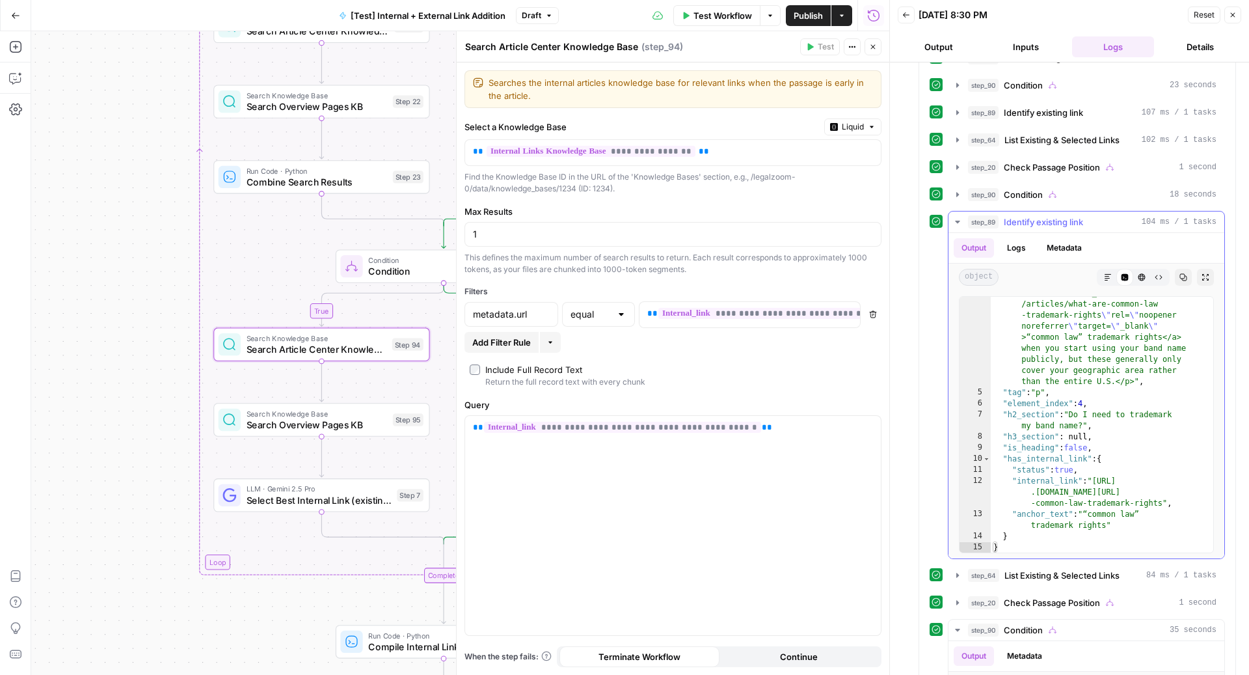
scroll to position [197, 0]
type textarea "**********"
drag, startPoint x: 1096, startPoint y: 472, endPoint x: 1160, endPoint y: 492, distance: 67.5
click at [1160, 492] on div ""html" : "<p>A trademark protects recognizable identifiers (like band names or …" at bounding box center [1095, 443] width 209 height 422
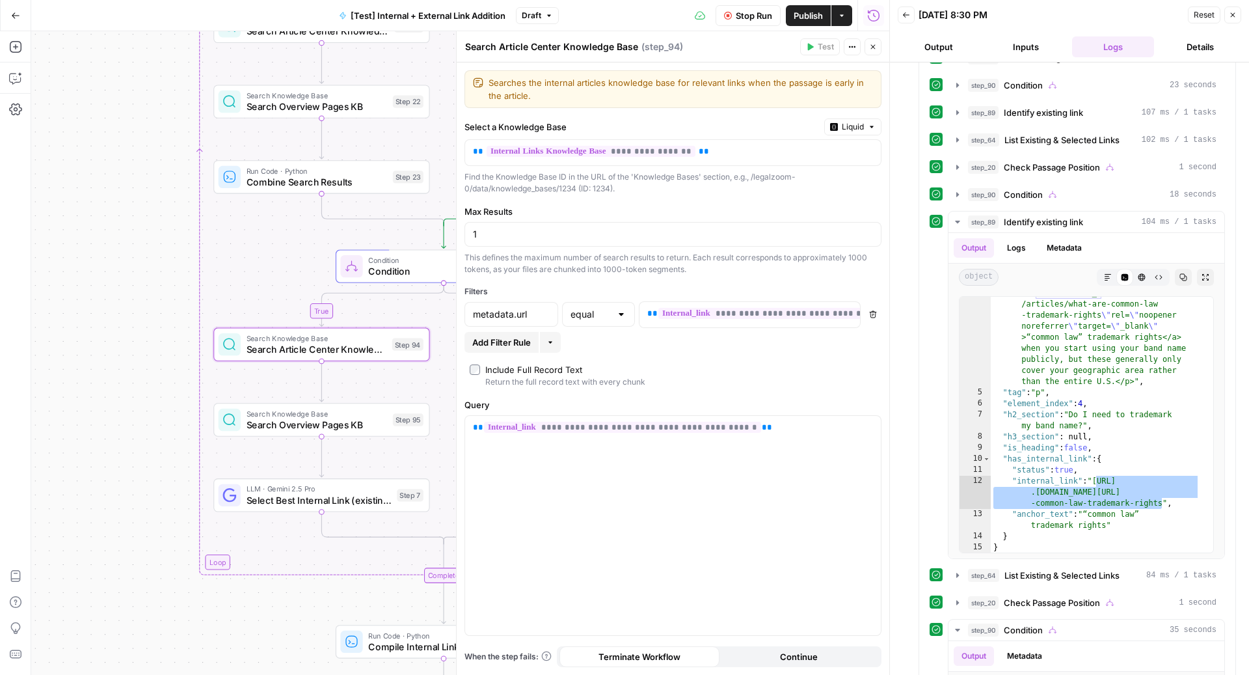
click at [747, 20] on span "Stop Run" at bounding box center [754, 15] width 36 height 13
click at [872, 315] on icon "button" at bounding box center [873, 314] width 7 height 7
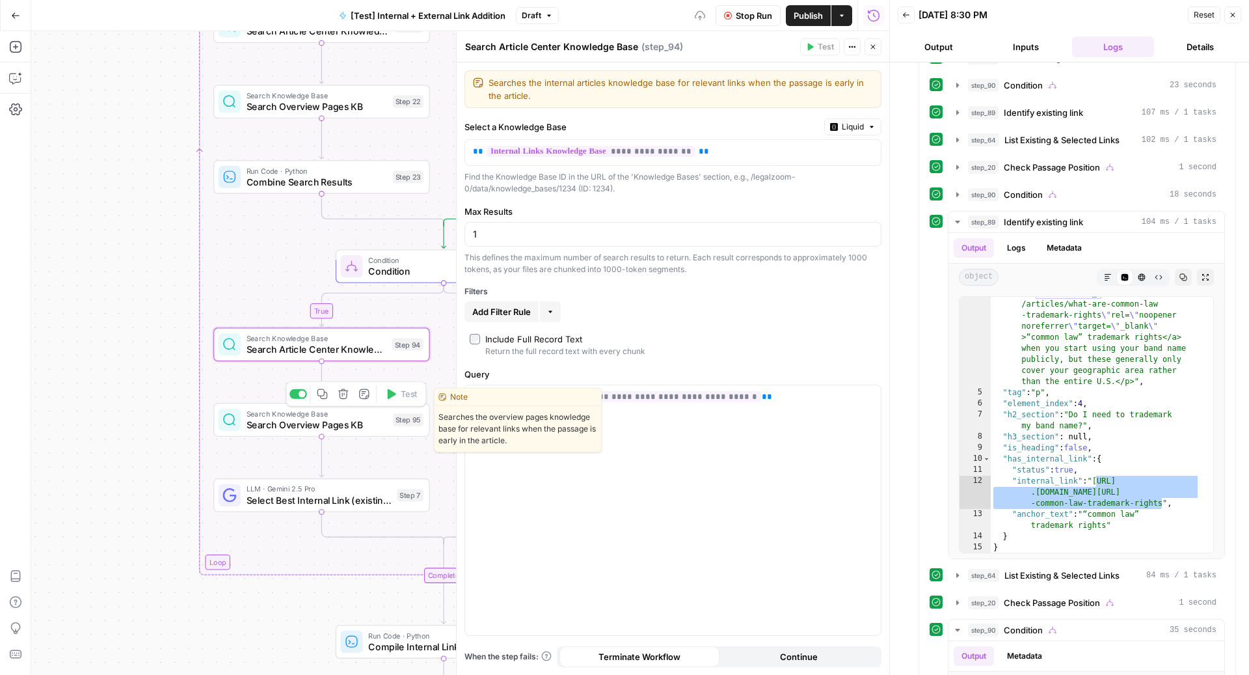
click at [293, 422] on span "Search Overview Pages KB" at bounding box center [317, 425] width 141 height 14
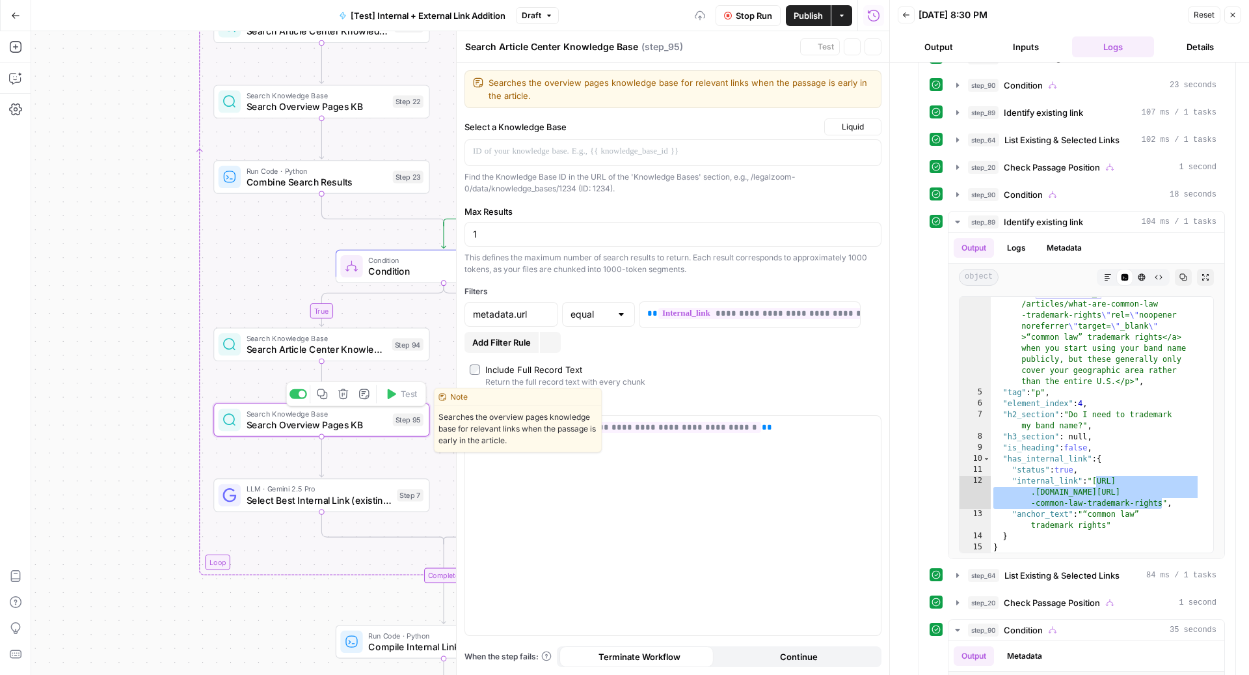
type textarea "Search Overview Pages KB"
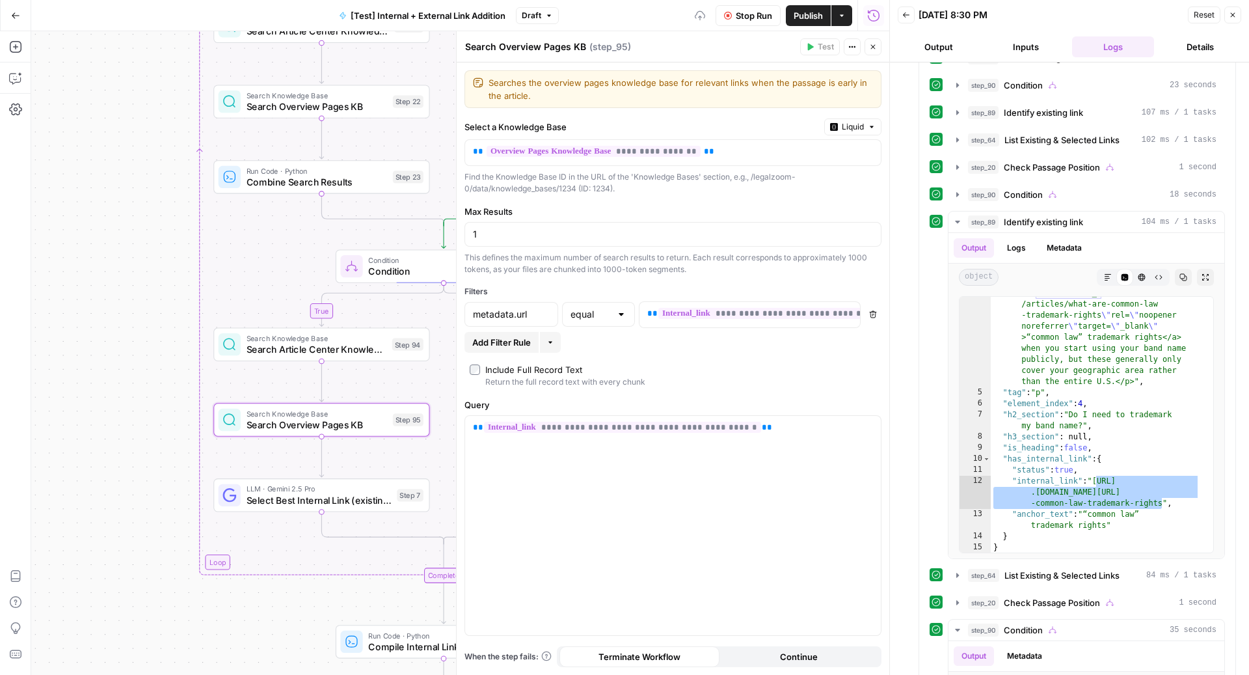
click at [877, 311] on button "Delete" at bounding box center [872, 314] width 17 height 17
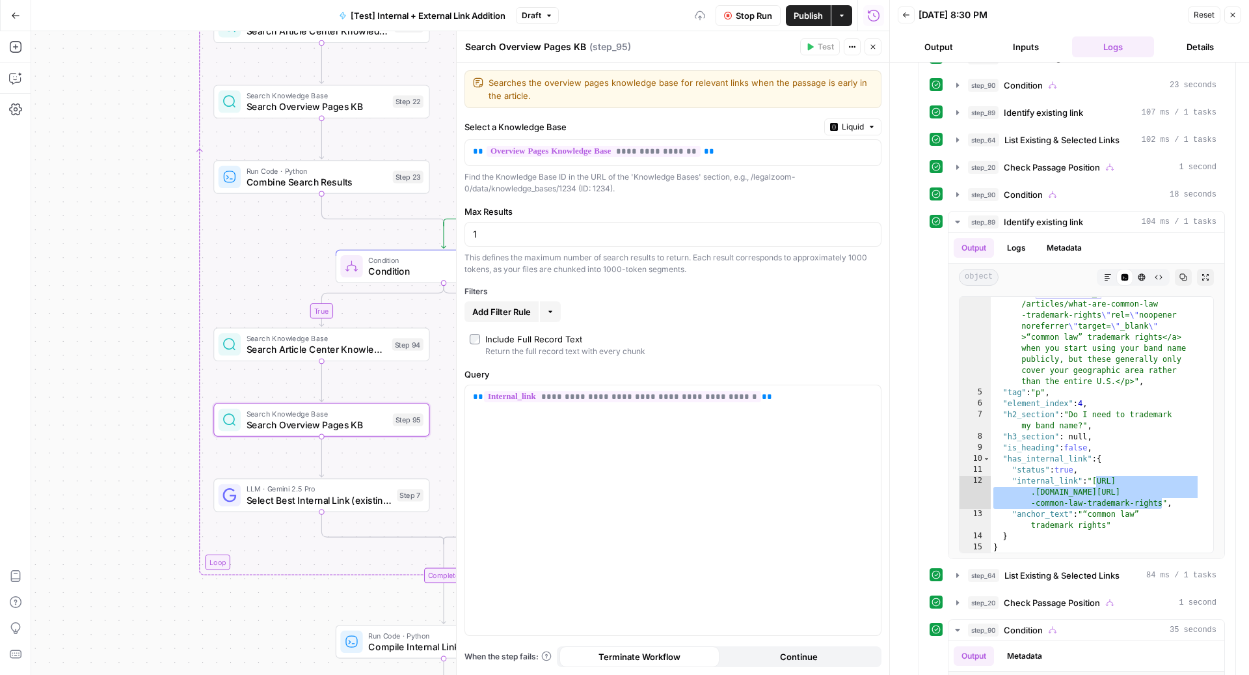
click at [876, 42] on button "Close" at bounding box center [872, 46] width 17 height 17
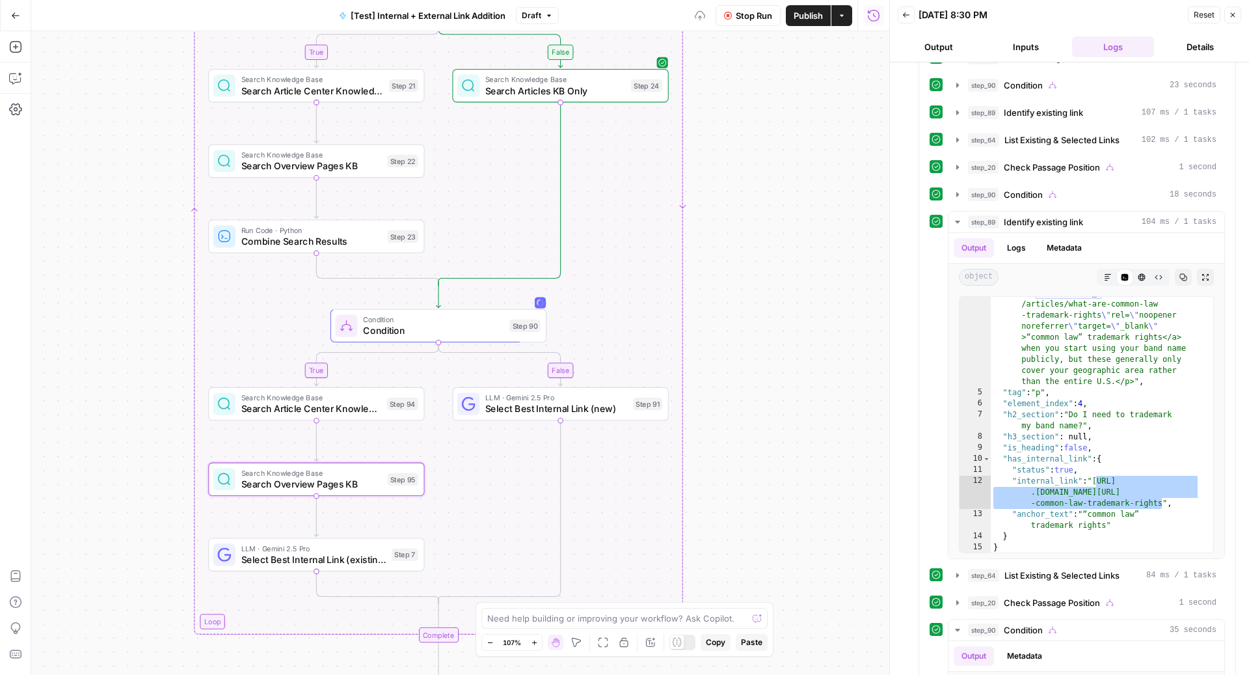
click at [750, 16] on span "Stop Run" at bounding box center [754, 15] width 36 height 13
click at [803, 16] on span "Publish" at bounding box center [808, 15] width 29 height 13
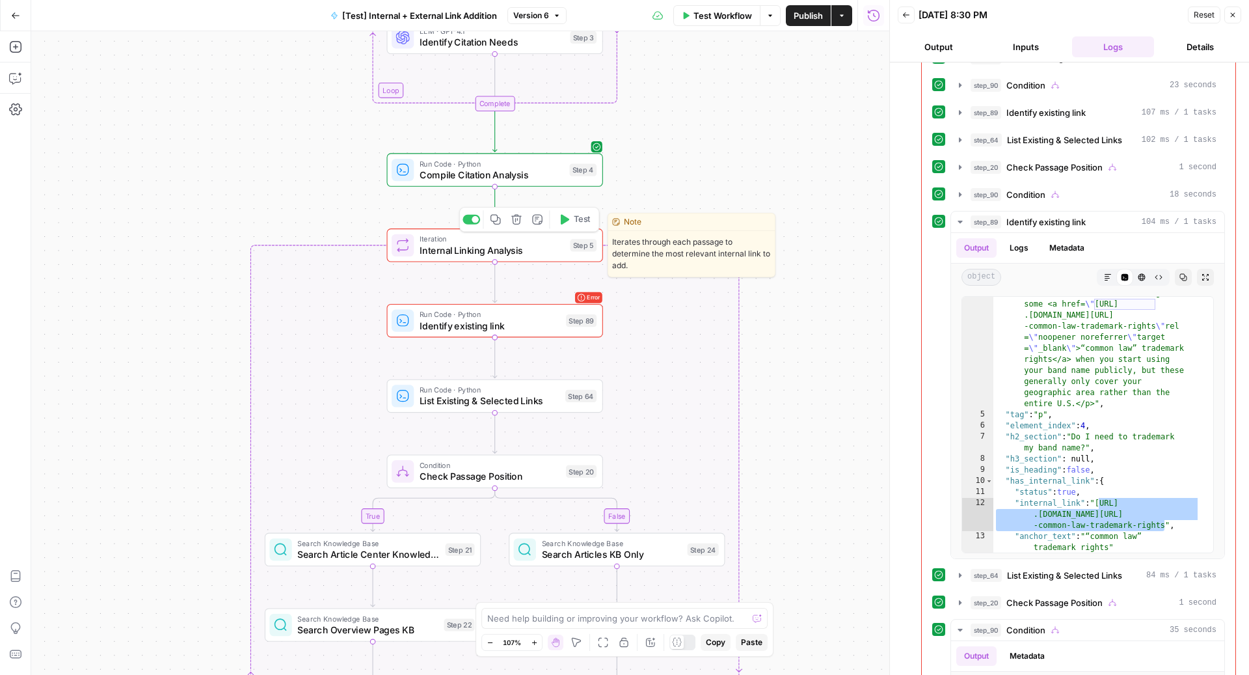
click at [562, 221] on icon "button" at bounding box center [565, 219] width 8 height 10
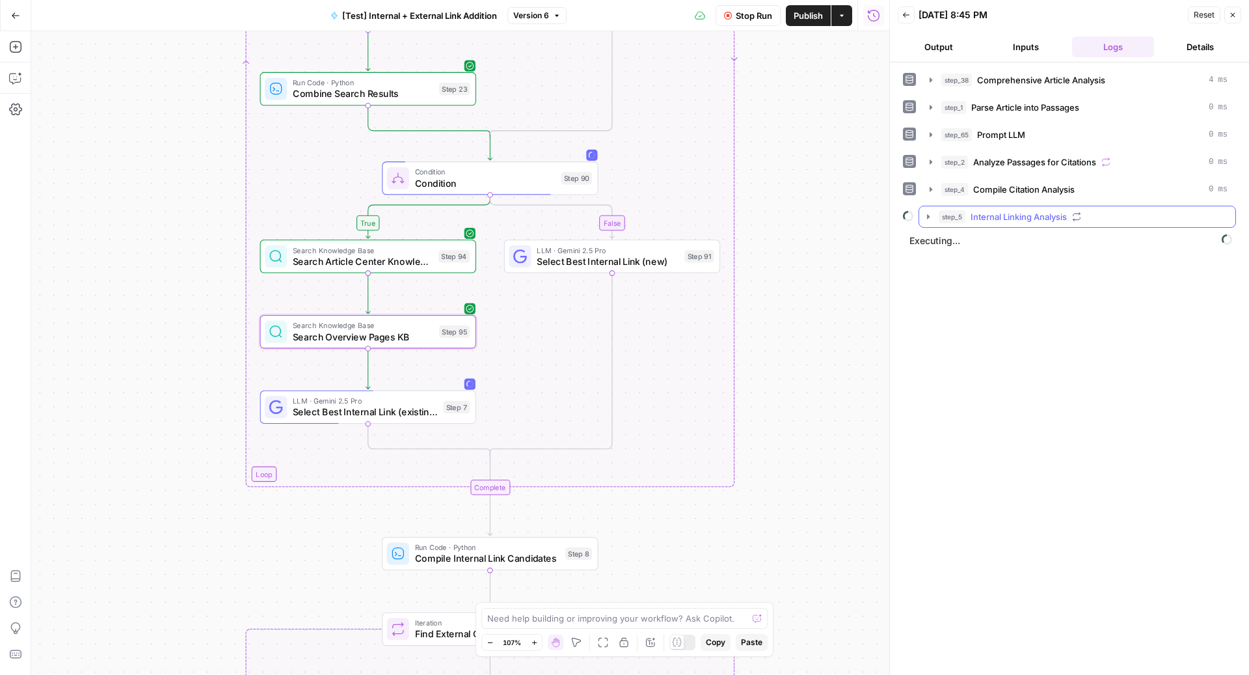
click at [1079, 223] on button "step_5 Internal Linking Analysis" at bounding box center [1077, 216] width 316 height 21
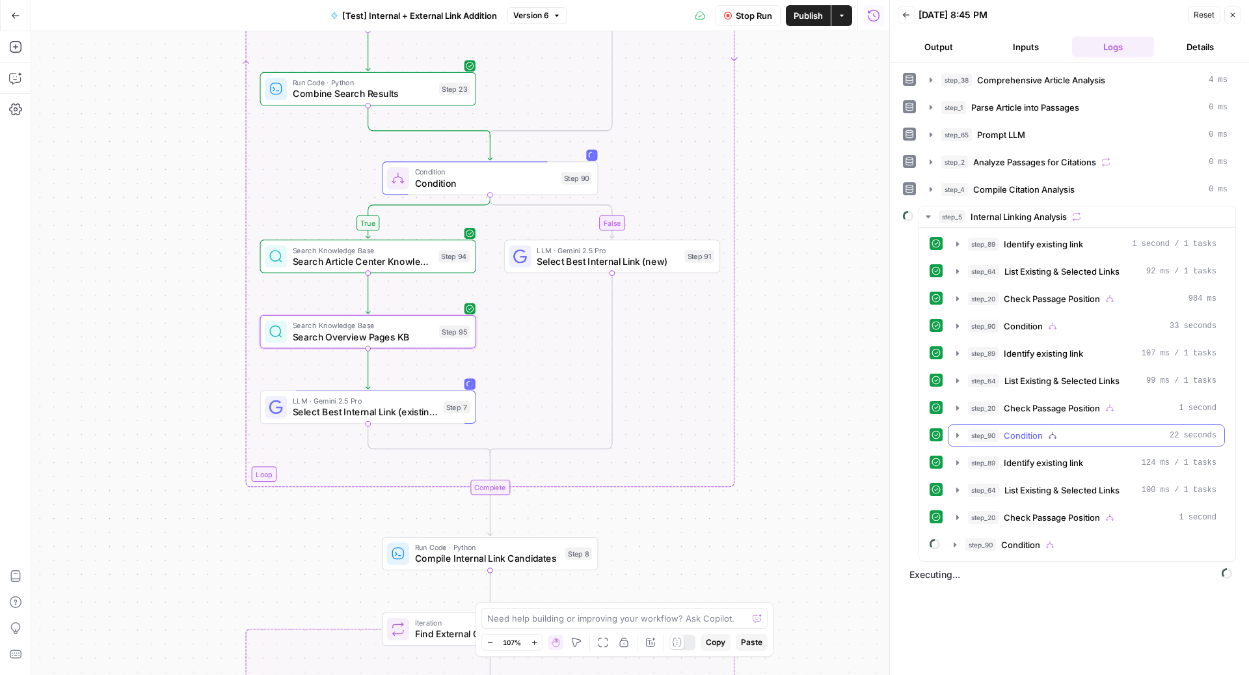
click at [1065, 429] on div "step_90 Condition 22 seconds" at bounding box center [1092, 435] width 248 height 13
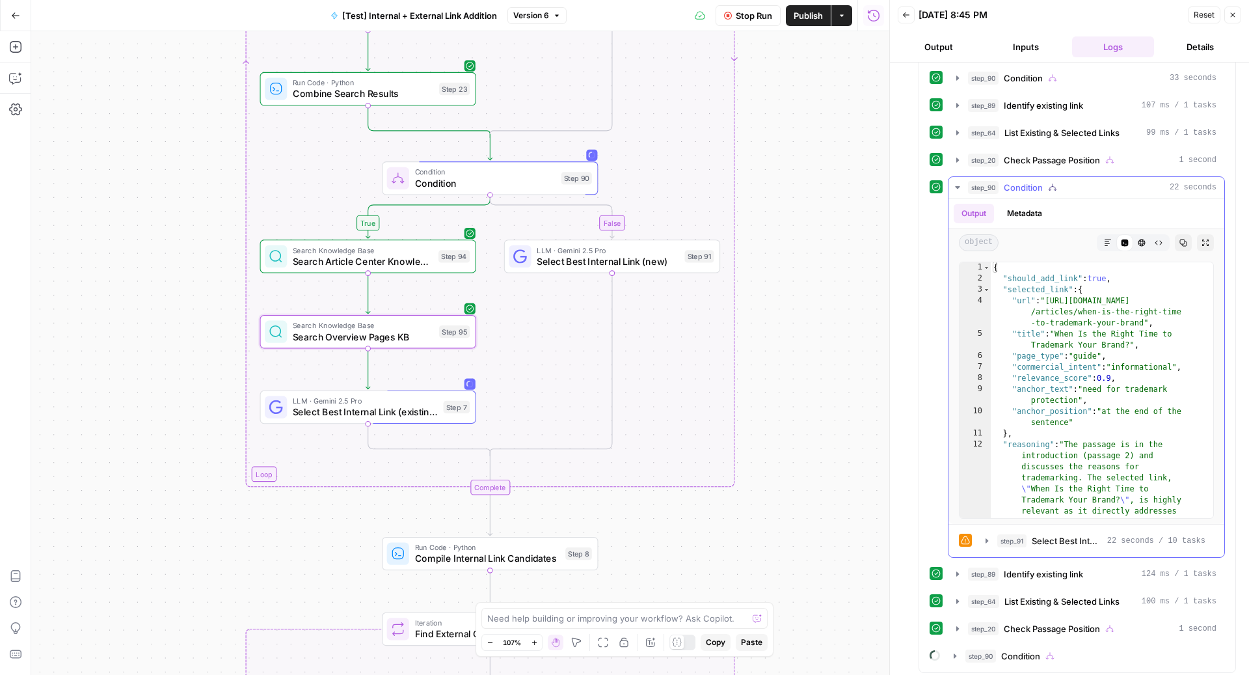
scroll to position [233, 0]
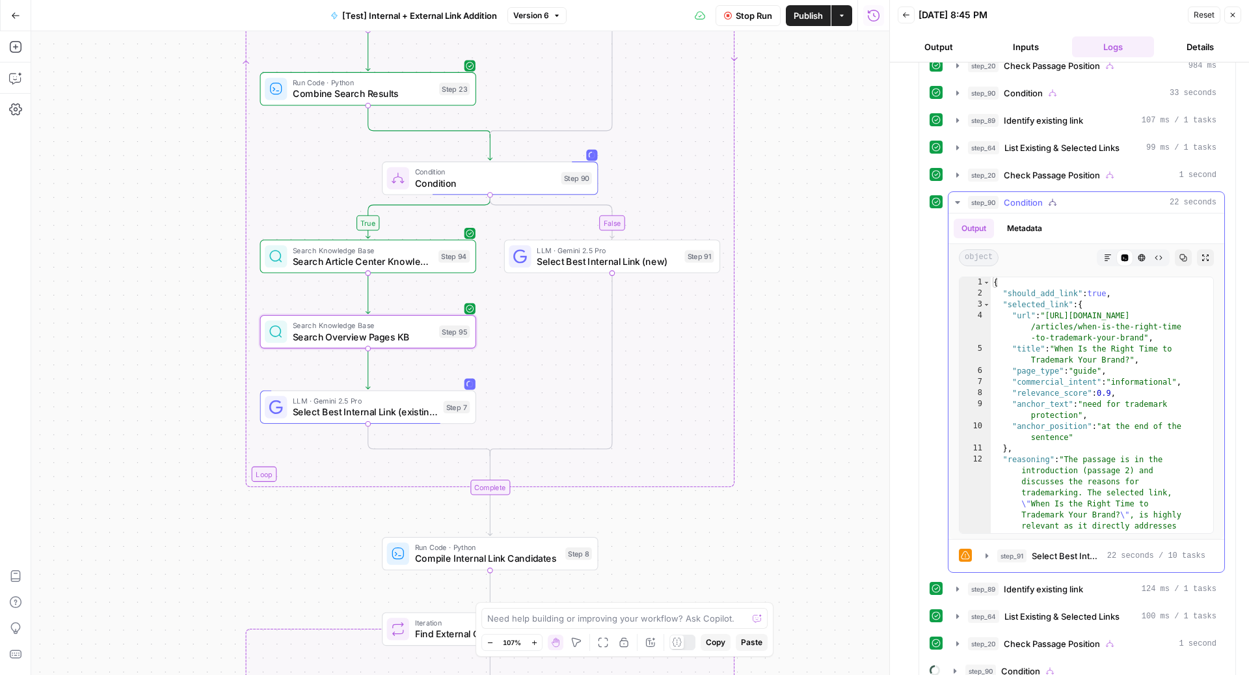
click at [1070, 199] on div "step_90 Condition 22 seconds" at bounding box center [1092, 202] width 248 height 13
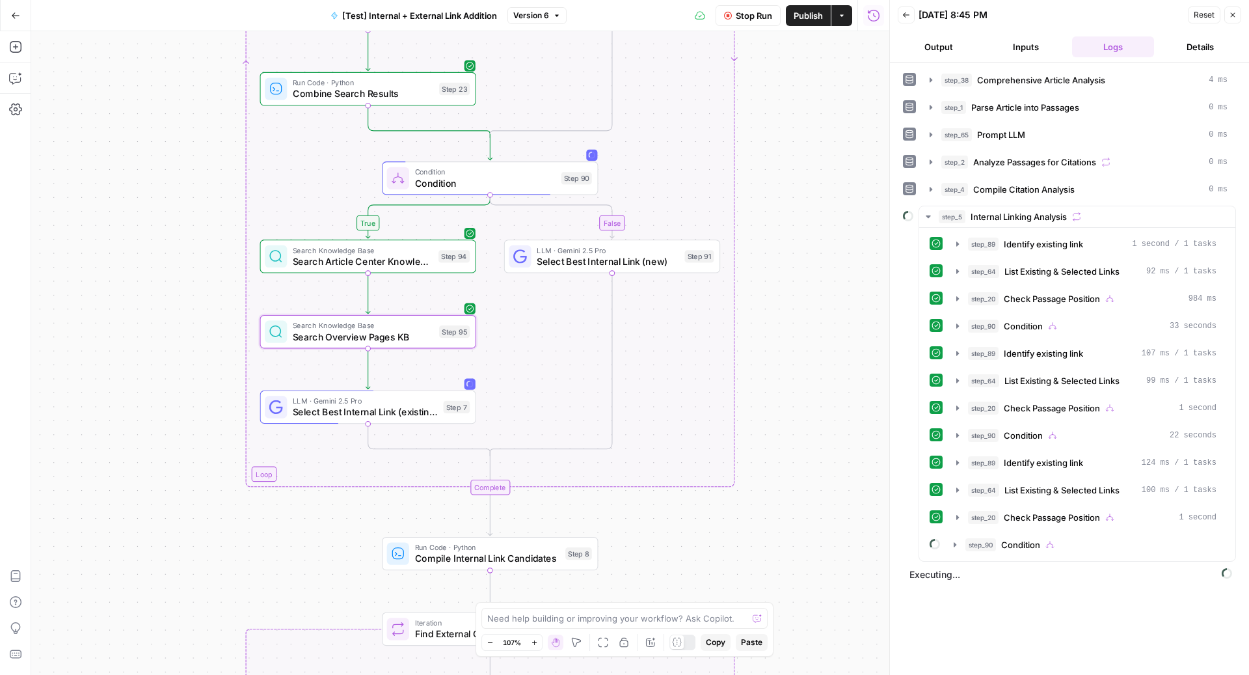
scroll to position [0, 0]
click at [1076, 534] on button "step_90 Condition" at bounding box center [1085, 544] width 278 height 21
click at [1048, 565] on span "Search Article Center Knowledge Base" at bounding box center [1078, 571] width 94 height 13
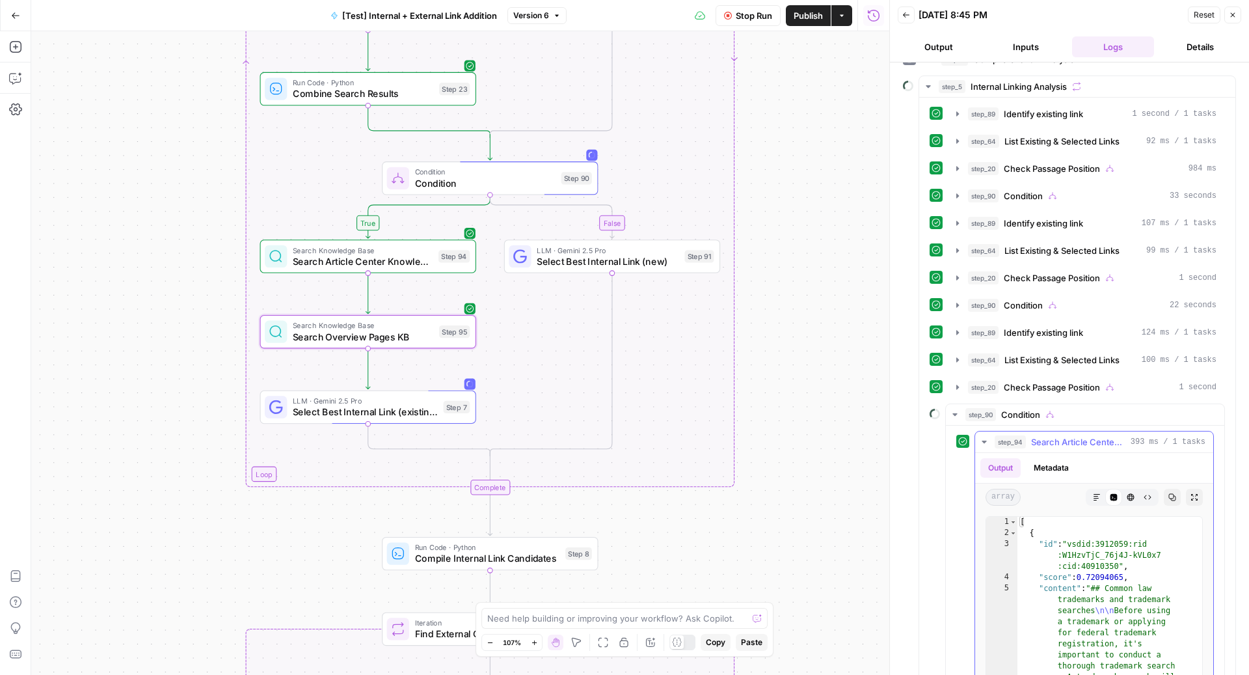
scroll to position [148, 0]
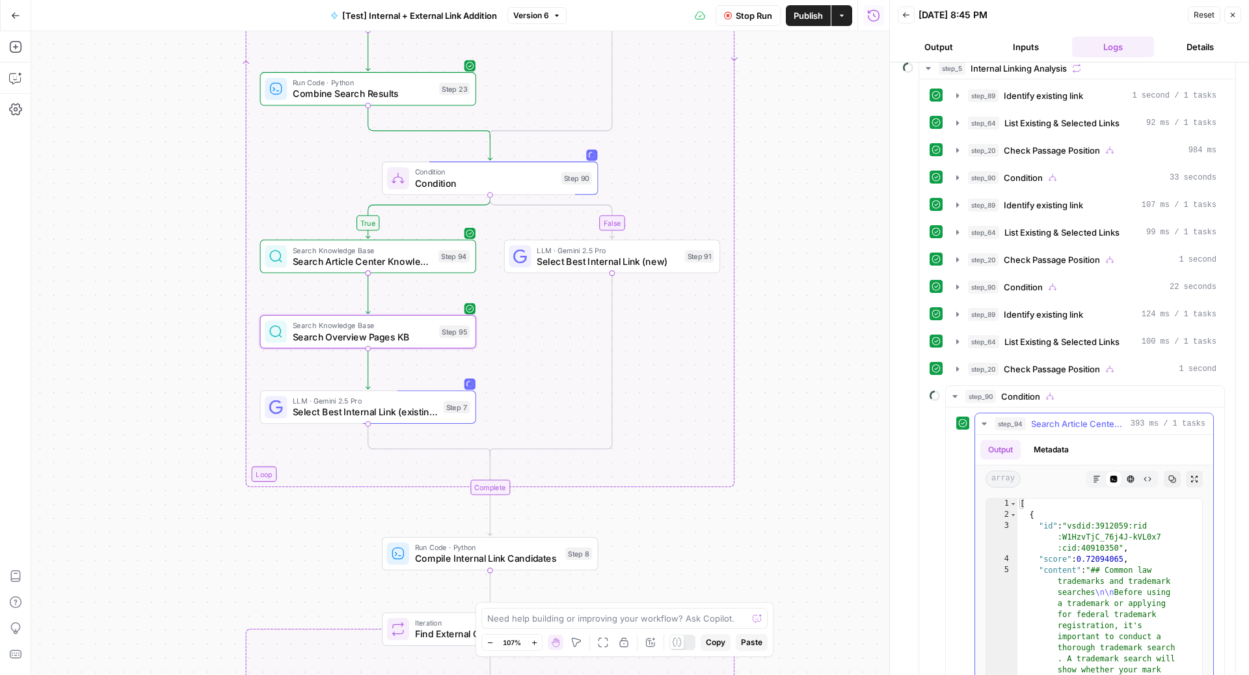
click at [1079, 417] on span "Search Article Center Knowledge Base" at bounding box center [1078, 423] width 94 height 13
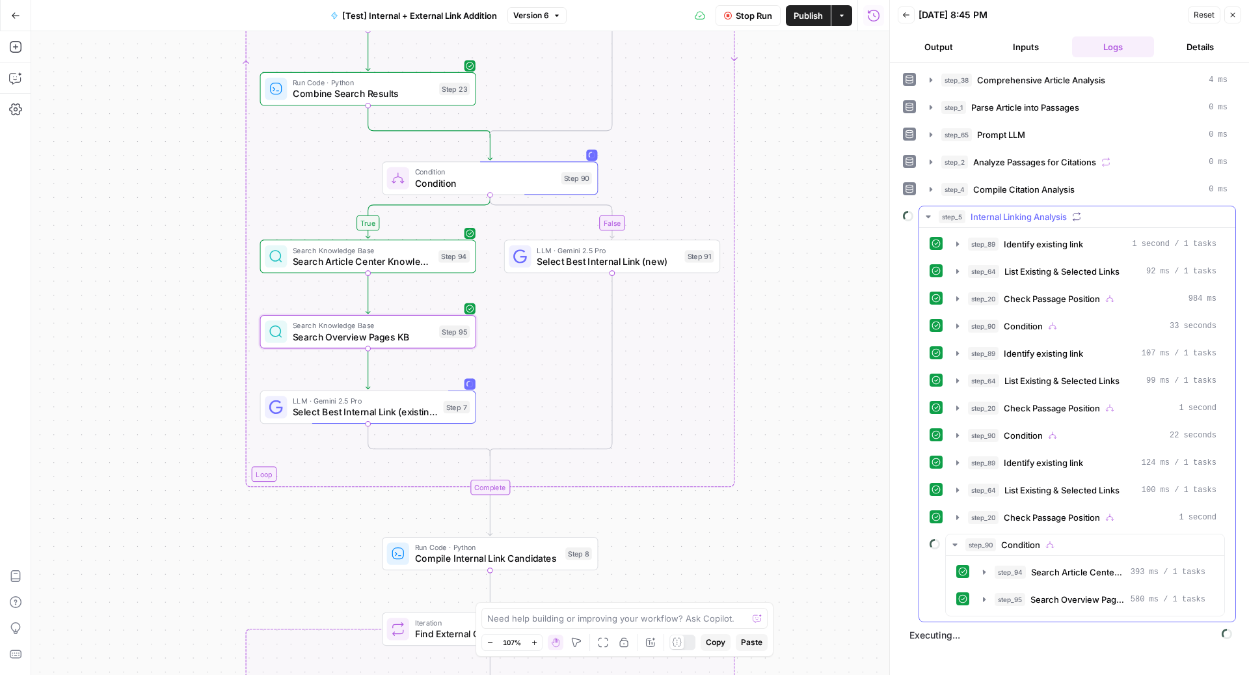
scroll to position [0, 0]
click at [1056, 593] on span "Search Overview Pages KB" at bounding box center [1077, 599] width 95 height 13
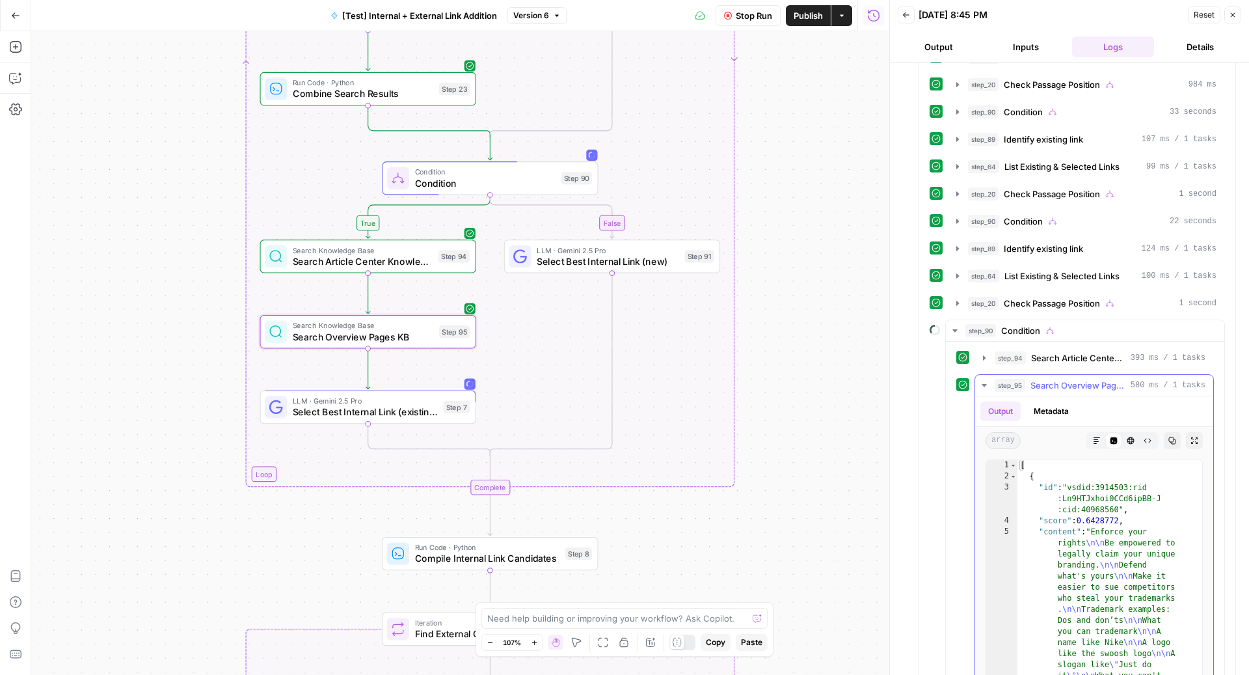
scroll to position [224, 0]
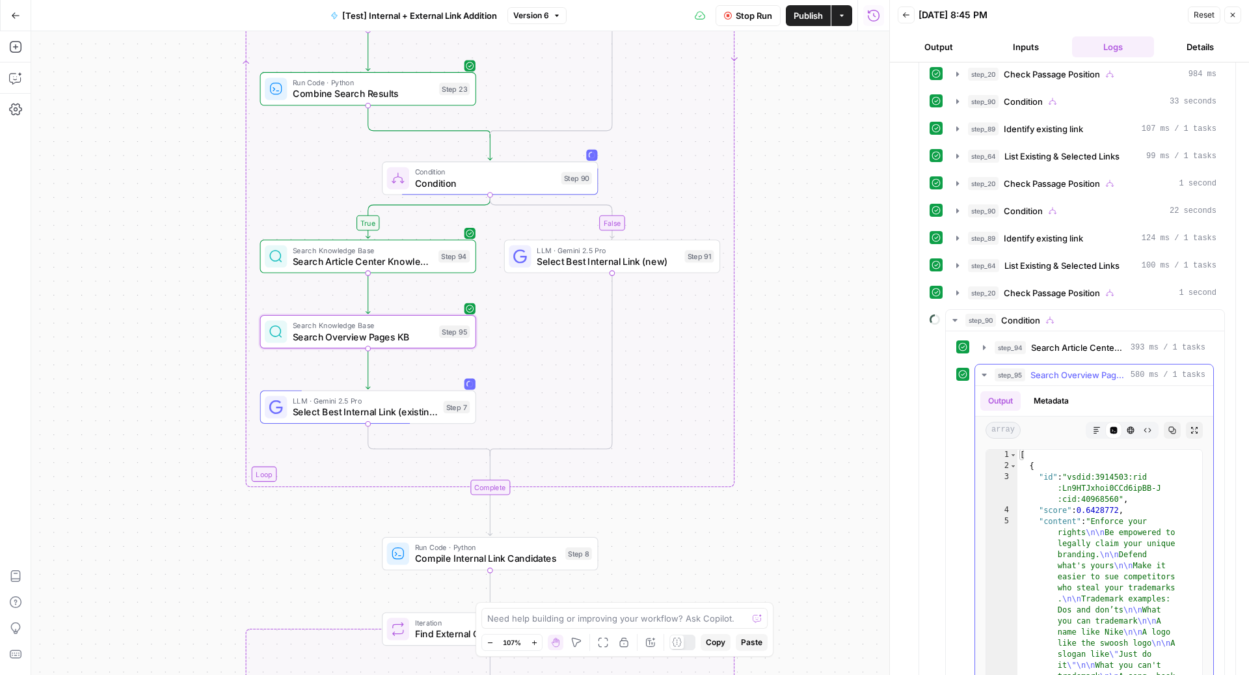
click at [1073, 369] on span "Search Overview Pages KB" at bounding box center [1077, 374] width 95 height 13
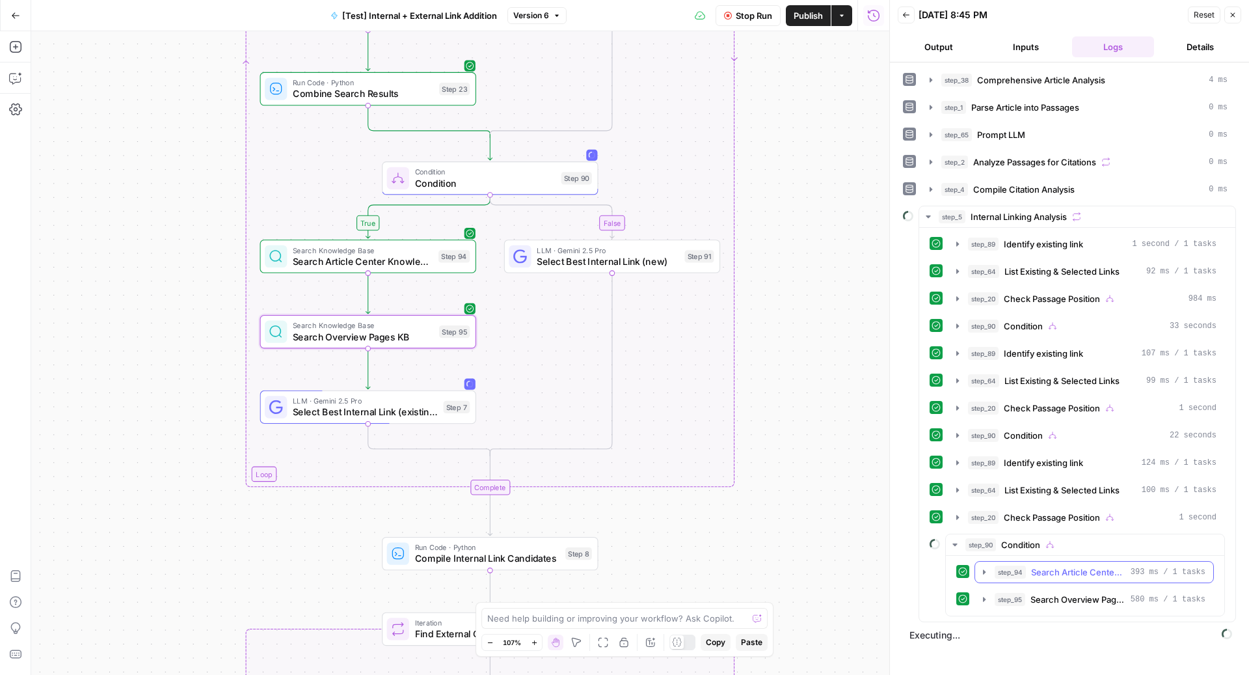
click at [1069, 565] on span "Search Article Center Knowledge Base" at bounding box center [1078, 571] width 94 height 13
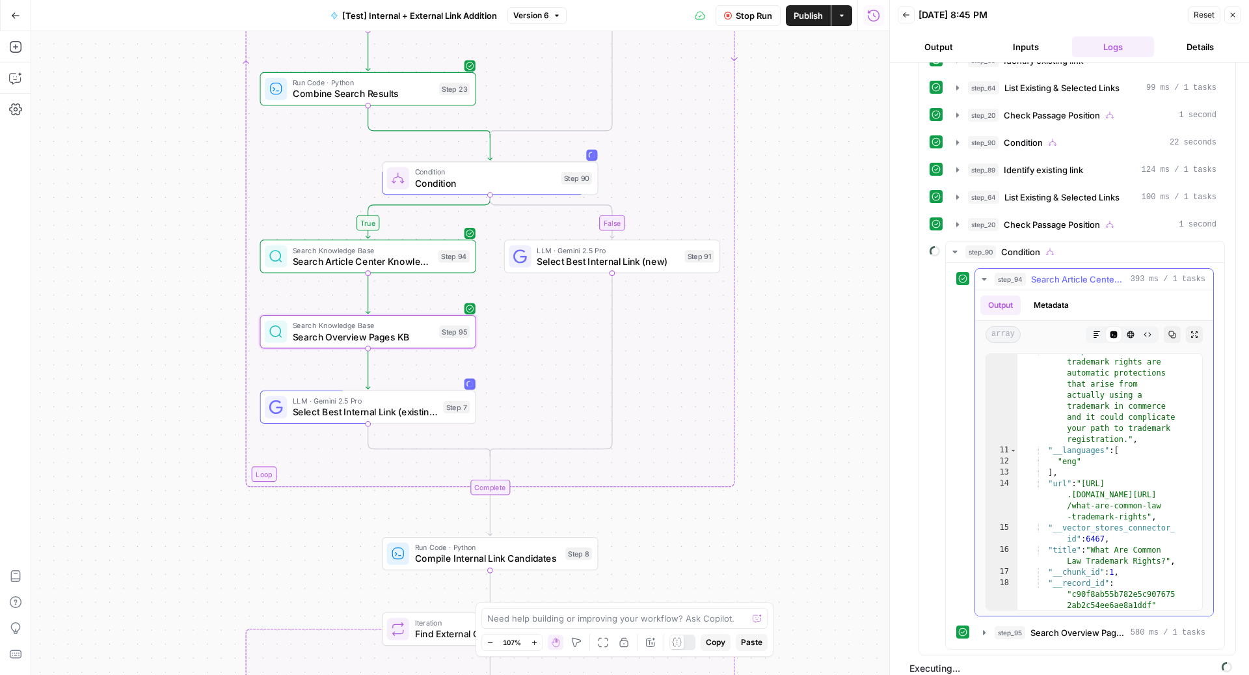
scroll to position [2417, 0]
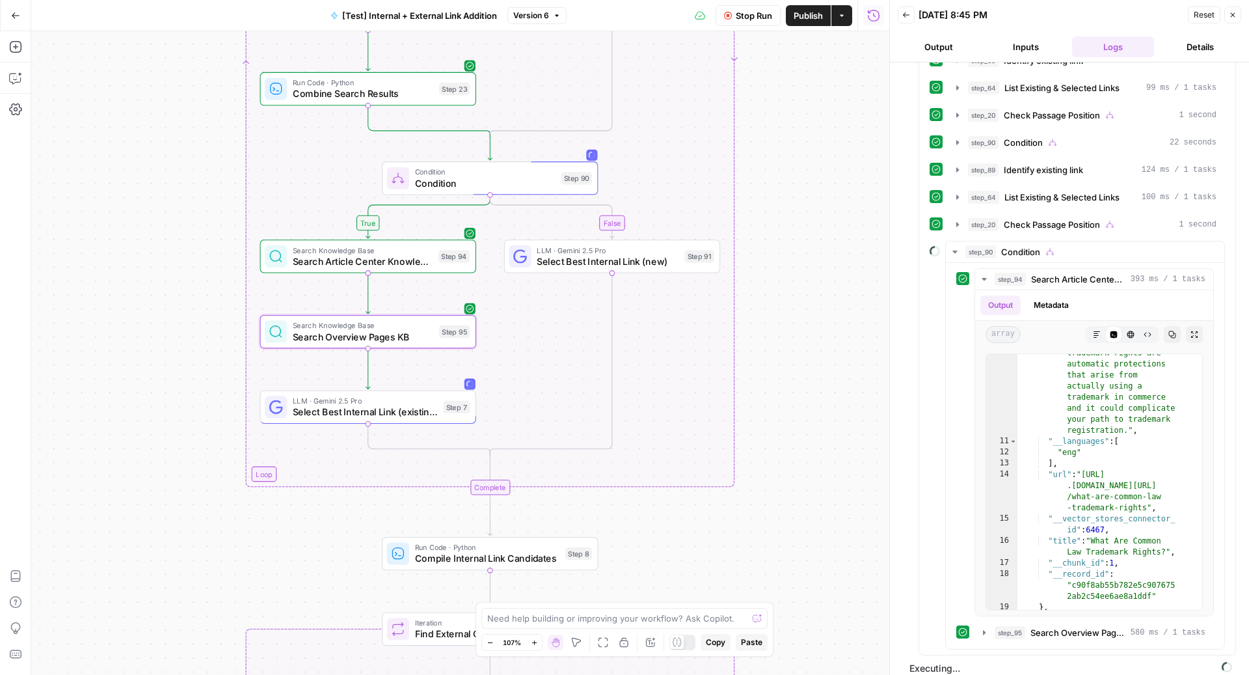
click at [751, 14] on span "Stop Run" at bounding box center [754, 15] width 36 height 13
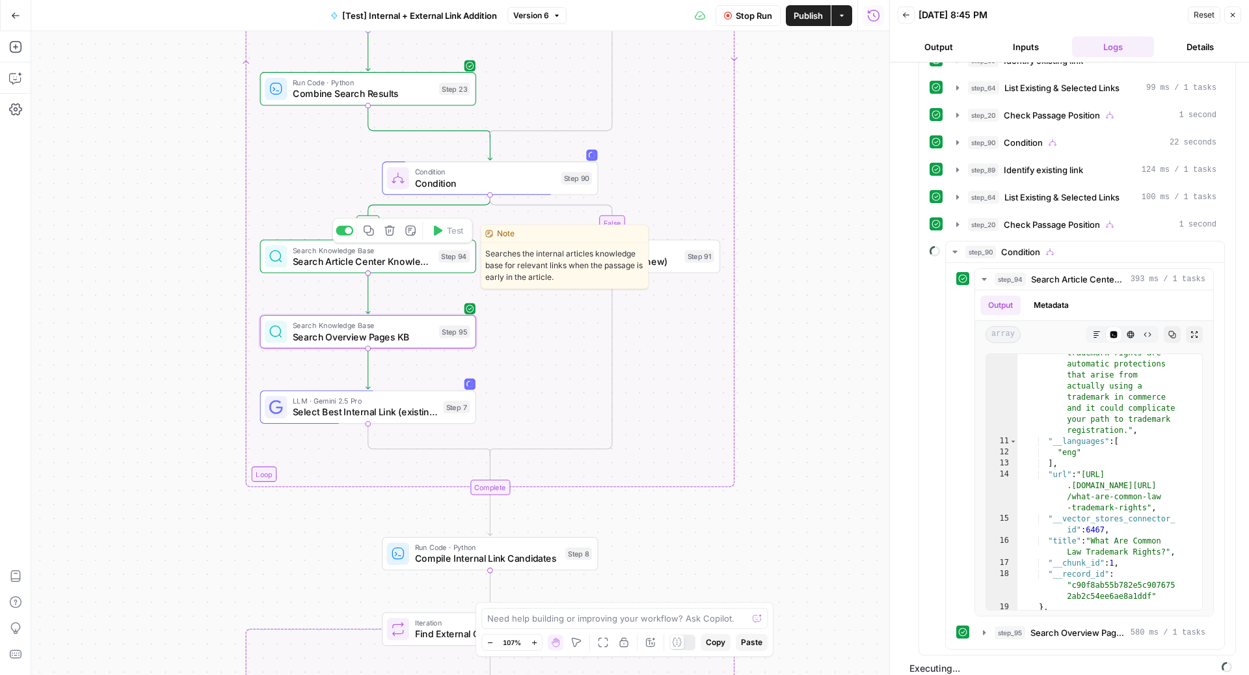
click at [352, 258] on span "Search Article Center Knowledge Base" at bounding box center [363, 261] width 140 height 14
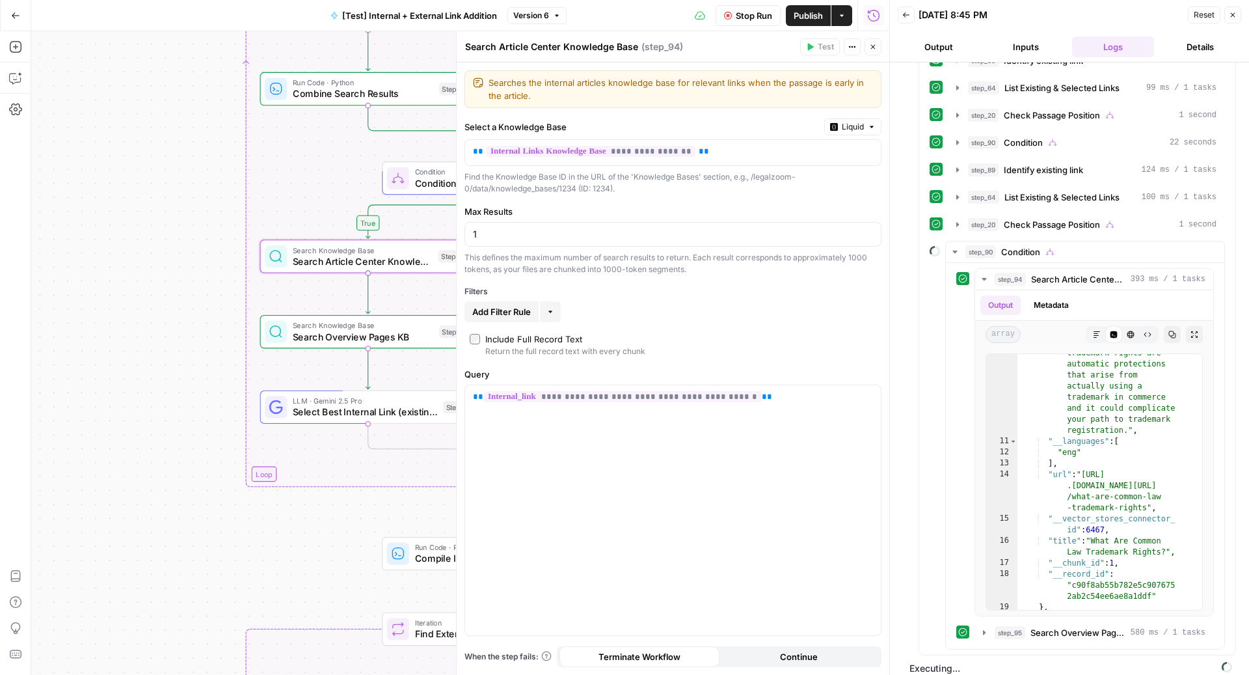
click at [508, 310] on span "Add Filter Rule" at bounding box center [501, 311] width 59 height 13
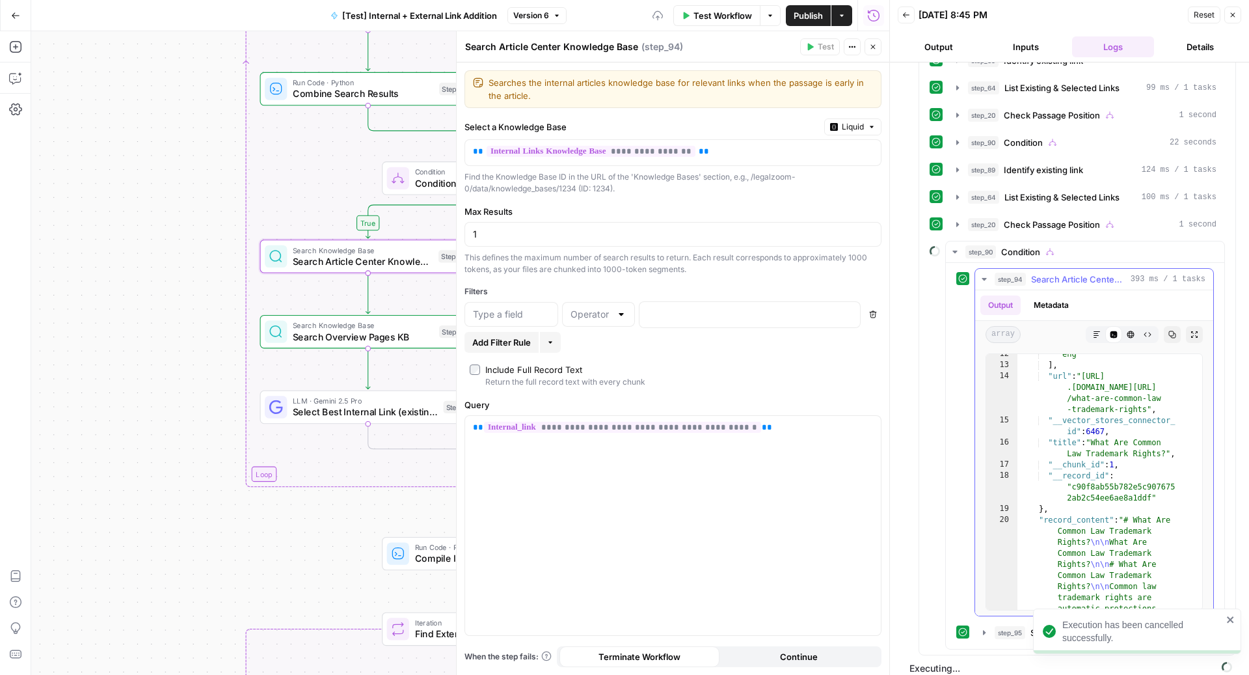
scroll to position [2500, 0]
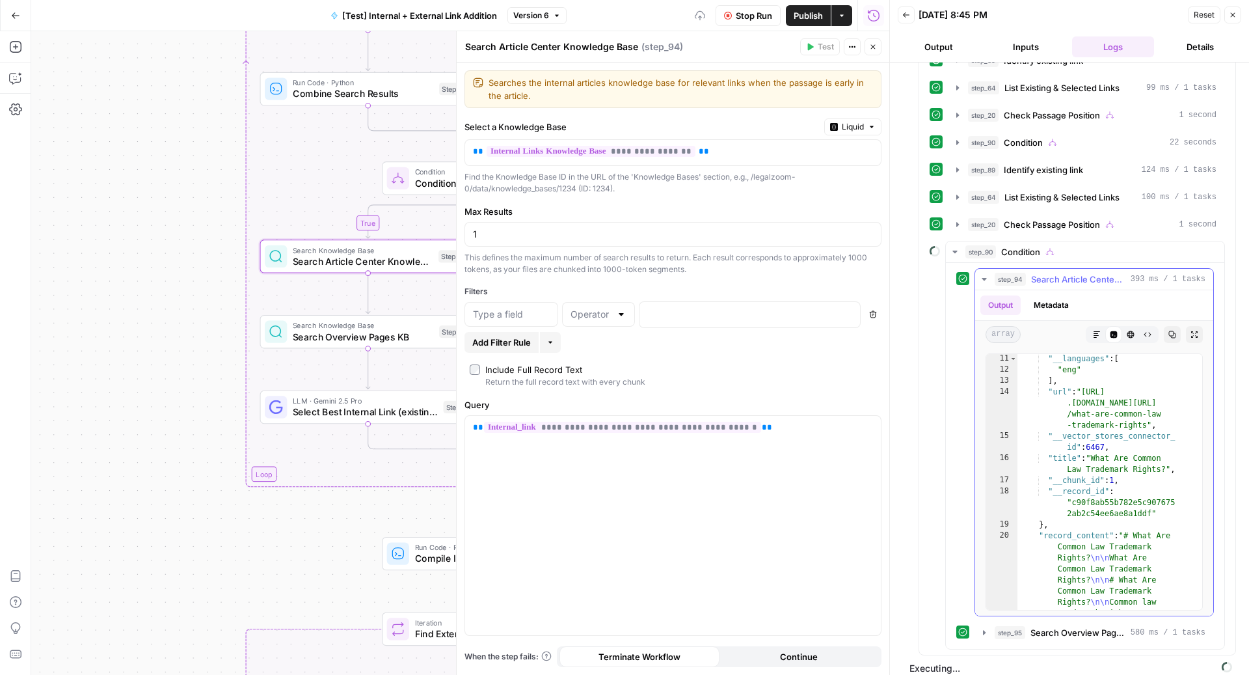
type textarea "**********"
drag, startPoint x: 1147, startPoint y: 413, endPoint x: 1086, endPoint y: 384, distance: 67.8
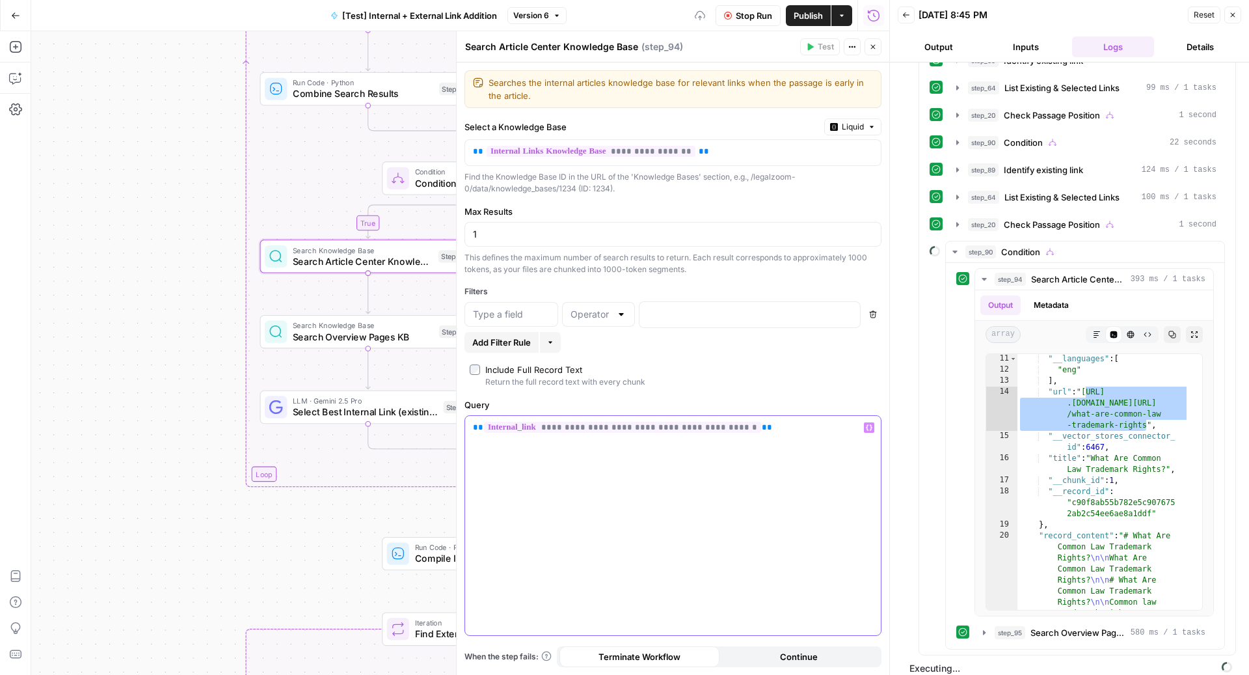
click at [753, 428] on p "**********" at bounding box center [673, 427] width 400 height 13
click at [628, 425] on span "**********" at bounding box center [622, 426] width 277 height 11
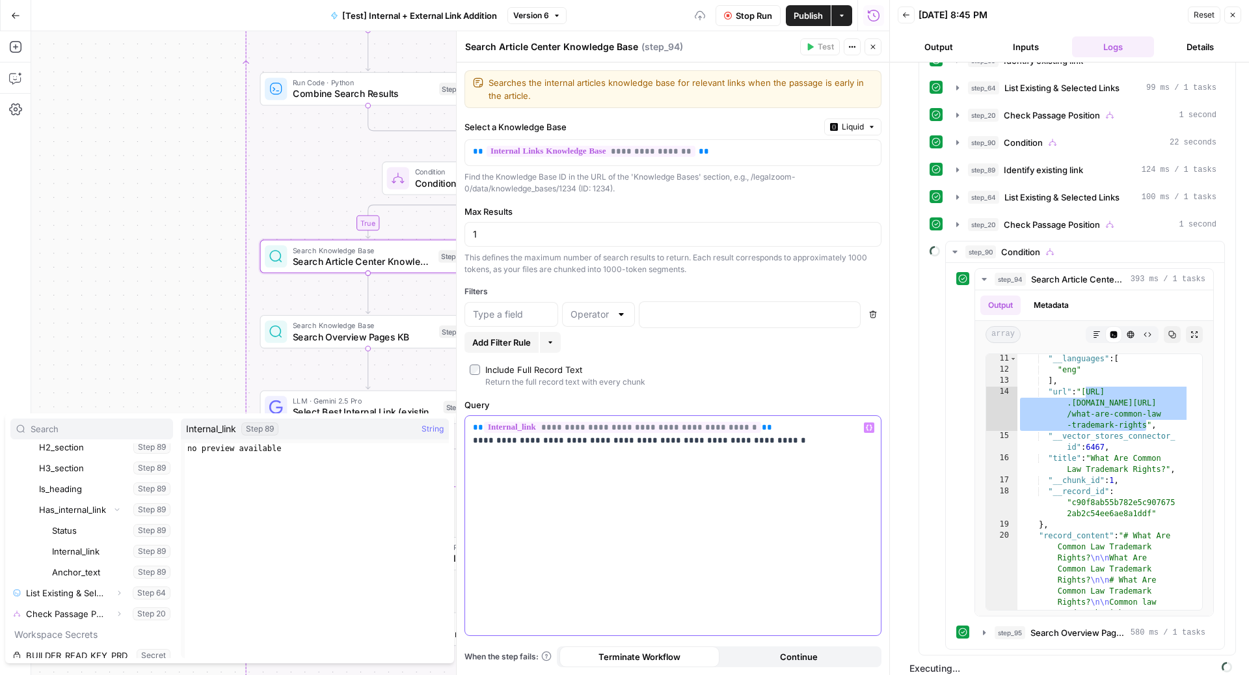
click at [603, 446] on div "**********" at bounding box center [673, 526] width 416 height 220
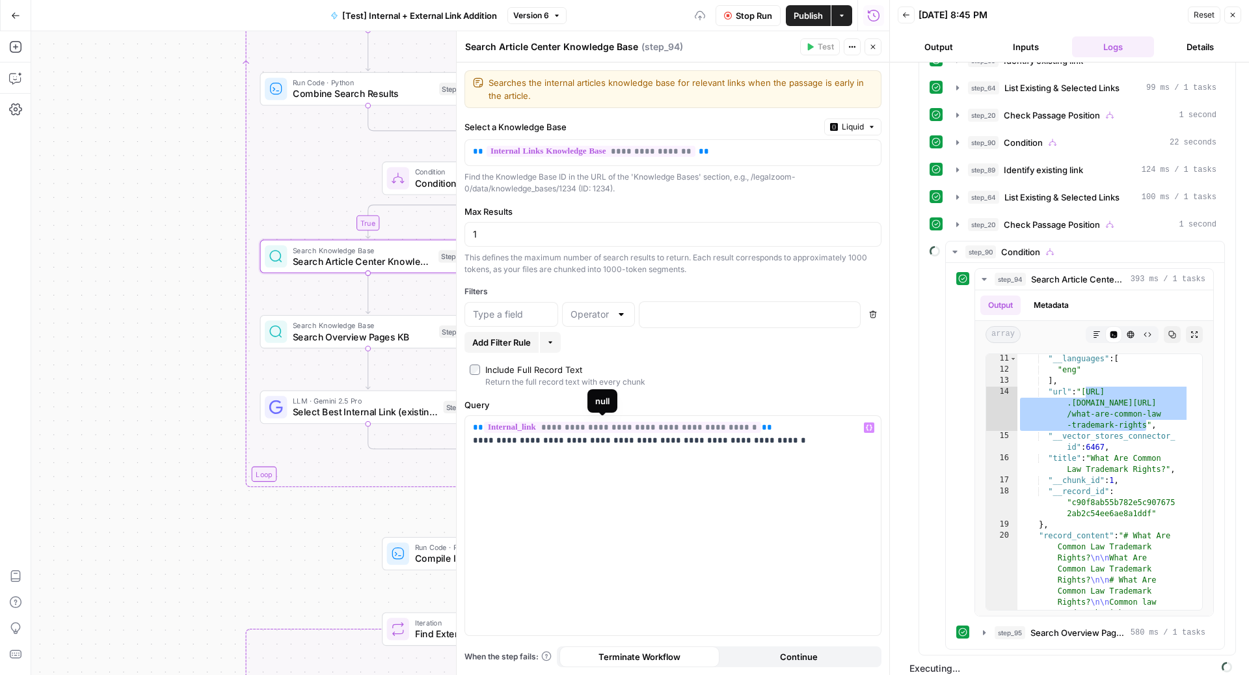
click at [643, 425] on span "**********" at bounding box center [622, 426] width 277 height 11
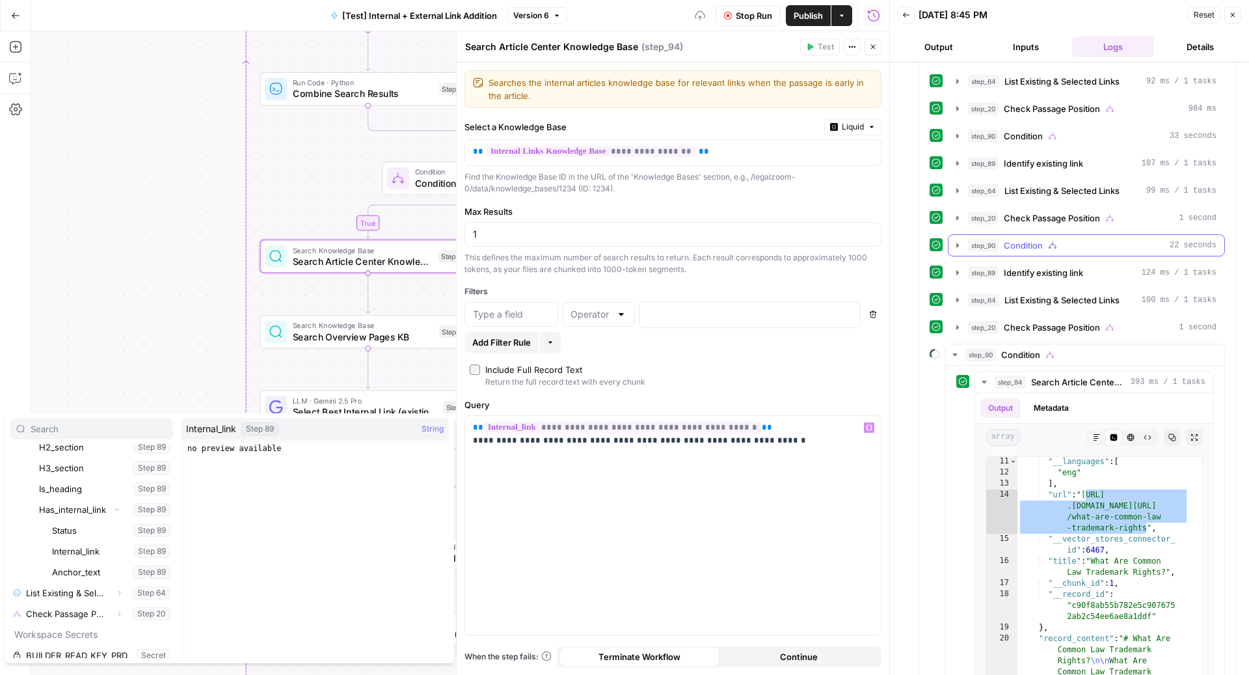
scroll to position [185, 0]
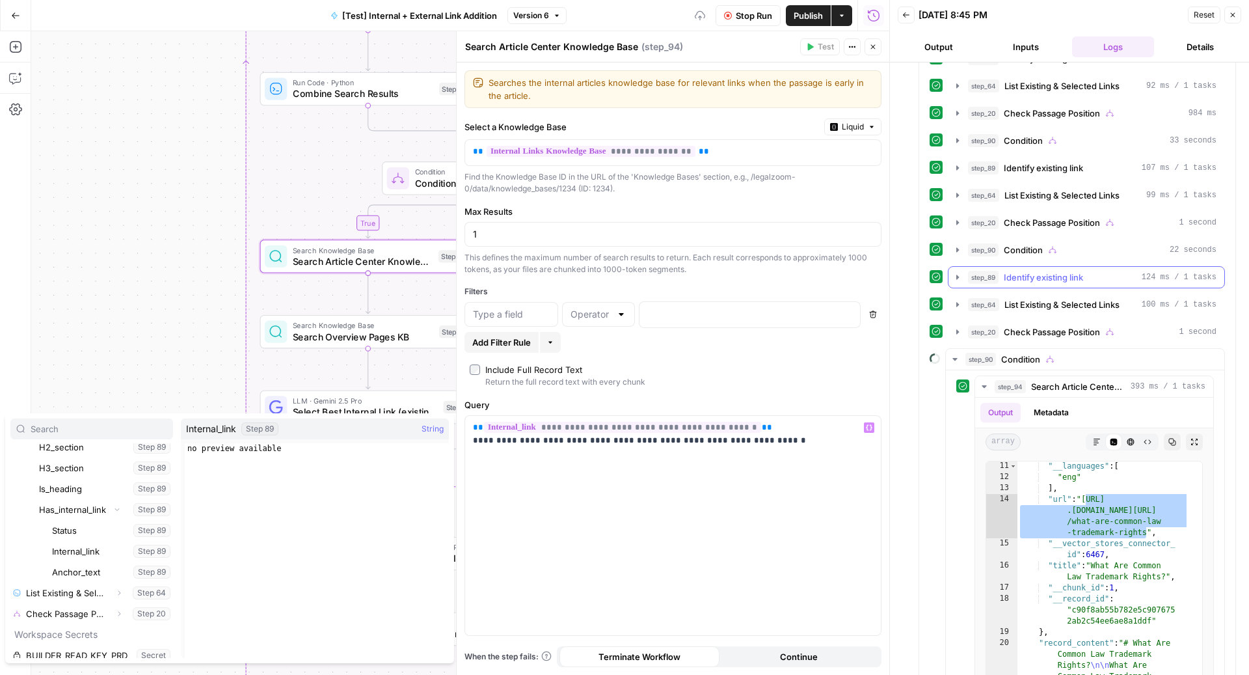
click at [1065, 271] on span "Identify existing link" at bounding box center [1043, 277] width 79 height 13
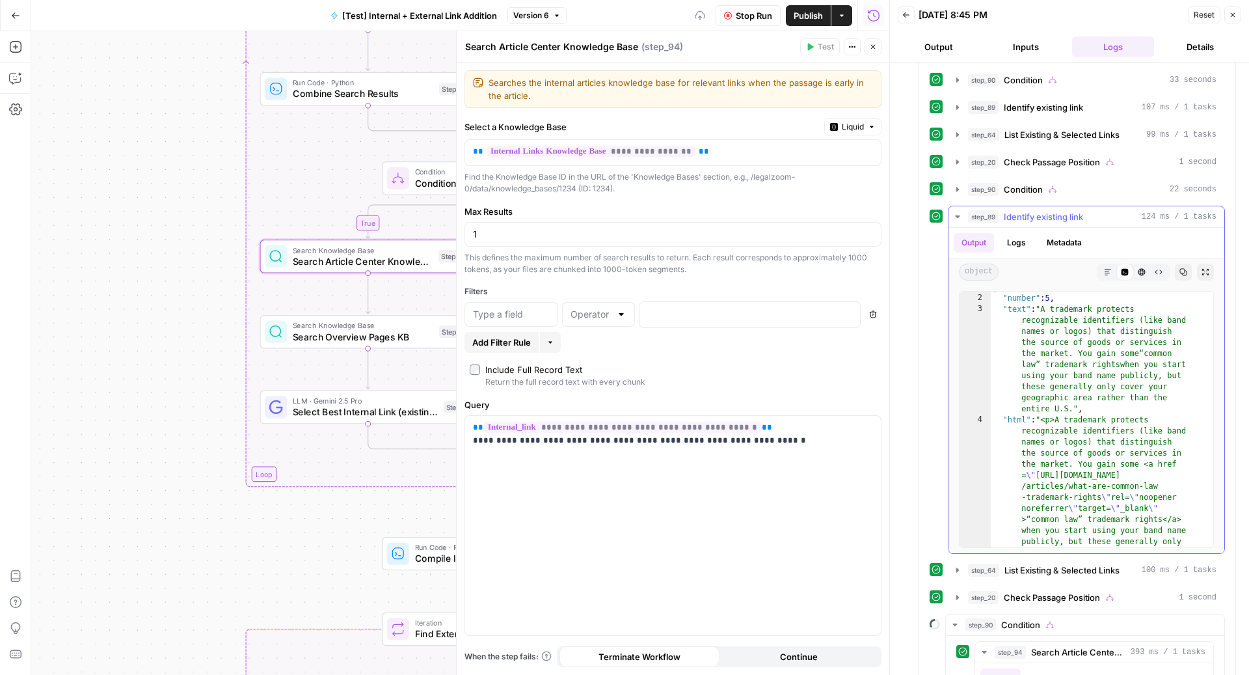
scroll to position [197, 0]
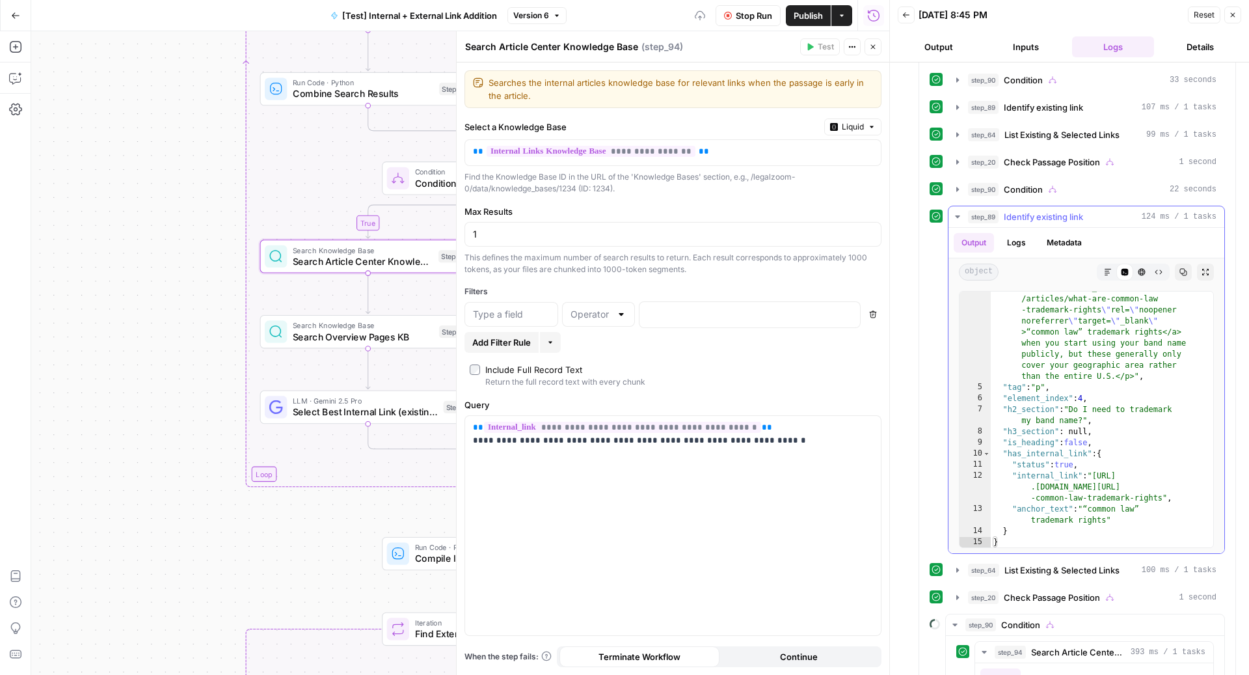
type textarea "**********"
drag, startPoint x: 1096, startPoint y: 469, endPoint x: 1160, endPoint y: 488, distance: 67.1
click at [1160, 488] on div ""html" : "<p>A trademark protects recognizable identifiers (like band names or …" at bounding box center [1095, 438] width 209 height 422
click at [818, 437] on p "**********" at bounding box center [673, 434] width 401 height 26
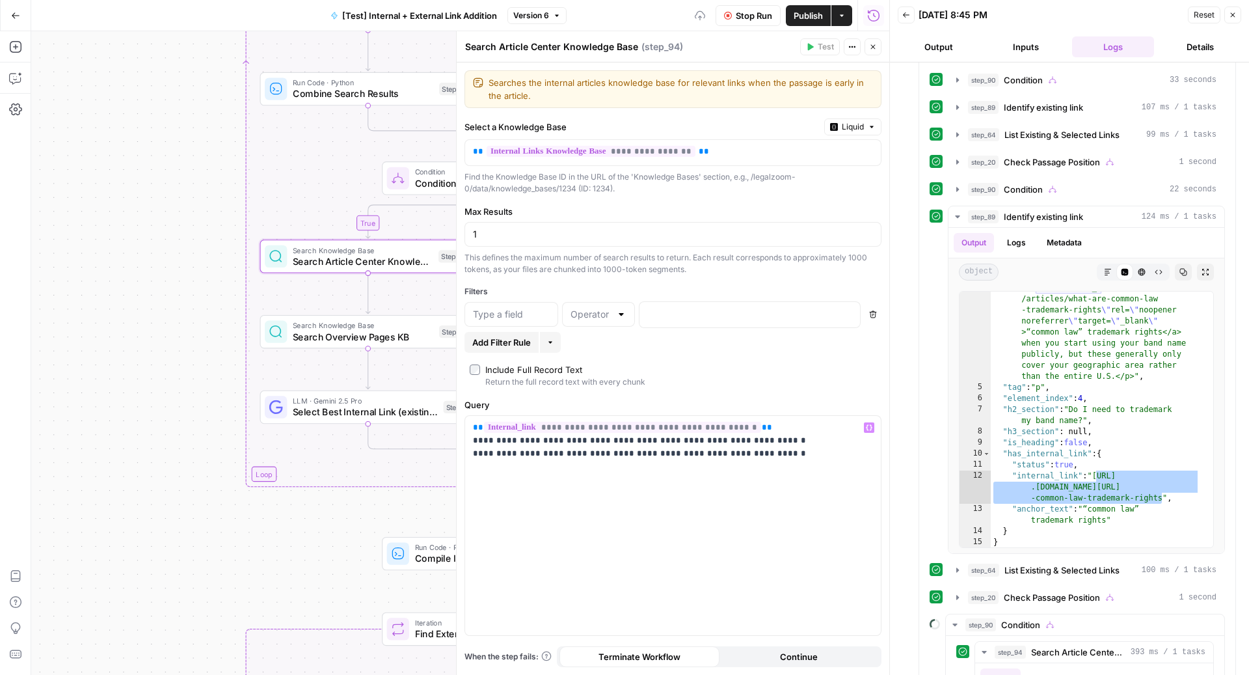
click at [509, 301] on div "Delete" at bounding box center [672, 314] width 417 height 27
click at [509, 309] on input "text" at bounding box center [511, 314] width 77 height 13
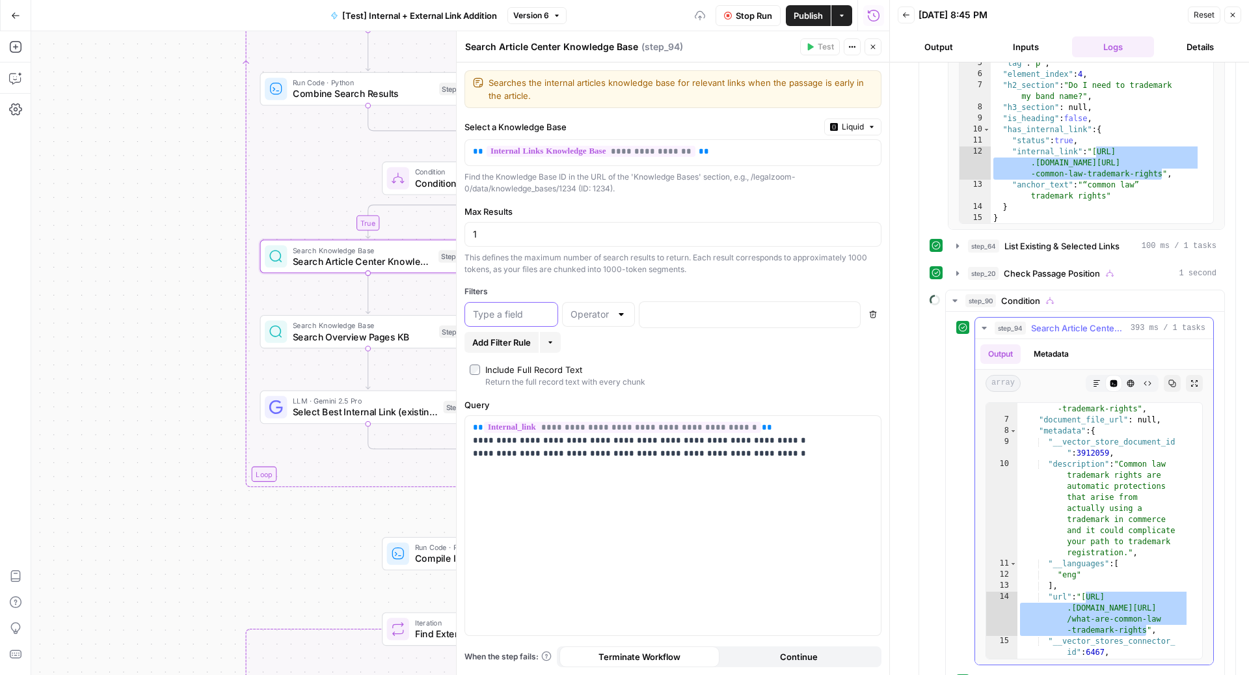
scroll to position [2344, 0]
type input "metadata.url"
click at [595, 318] on input "text" at bounding box center [590, 314] width 40 height 13
click at [602, 416] on span "equal" at bounding box center [596, 417] width 46 height 13
type input "equal"
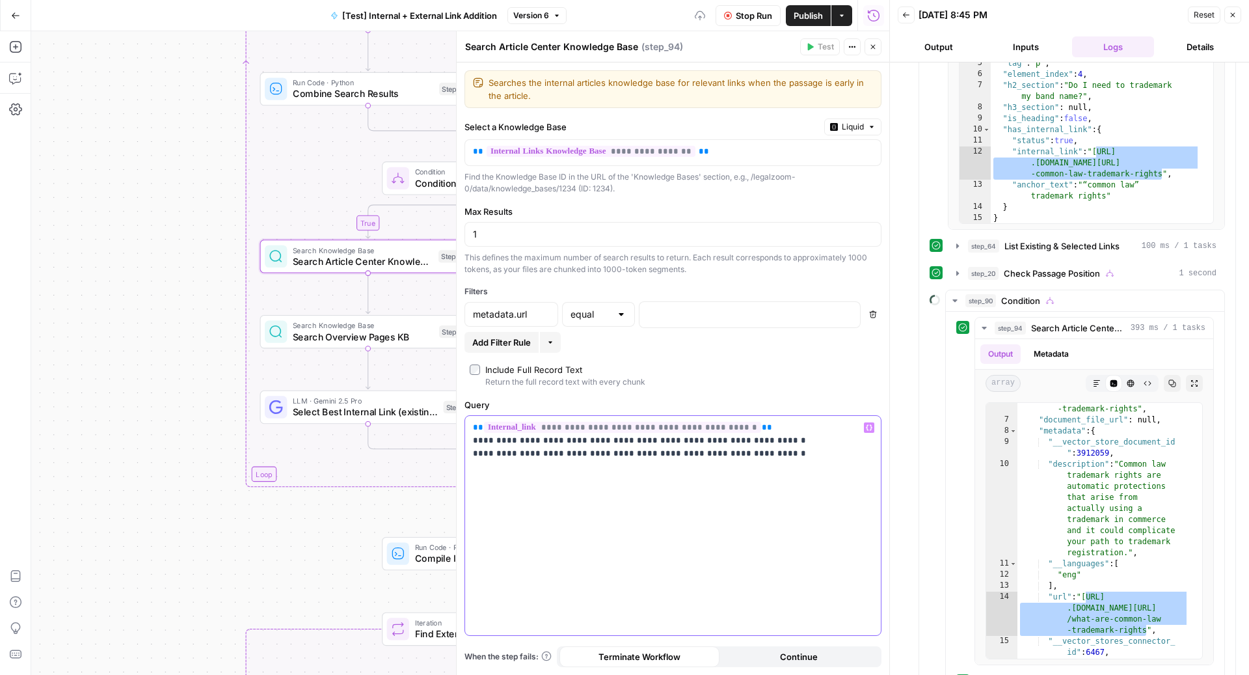
drag, startPoint x: 745, startPoint y: 426, endPoint x: 453, endPoint y: 423, distance: 292.1
click at [456, 423] on div "**********" at bounding box center [672, 352] width 433 height 643
copy p "**********"
click at [730, 312] on p at bounding box center [739, 313] width 184 height 13
click at [805, 451] on p "**********" at bounding box center [673, 440] width 401 height 39
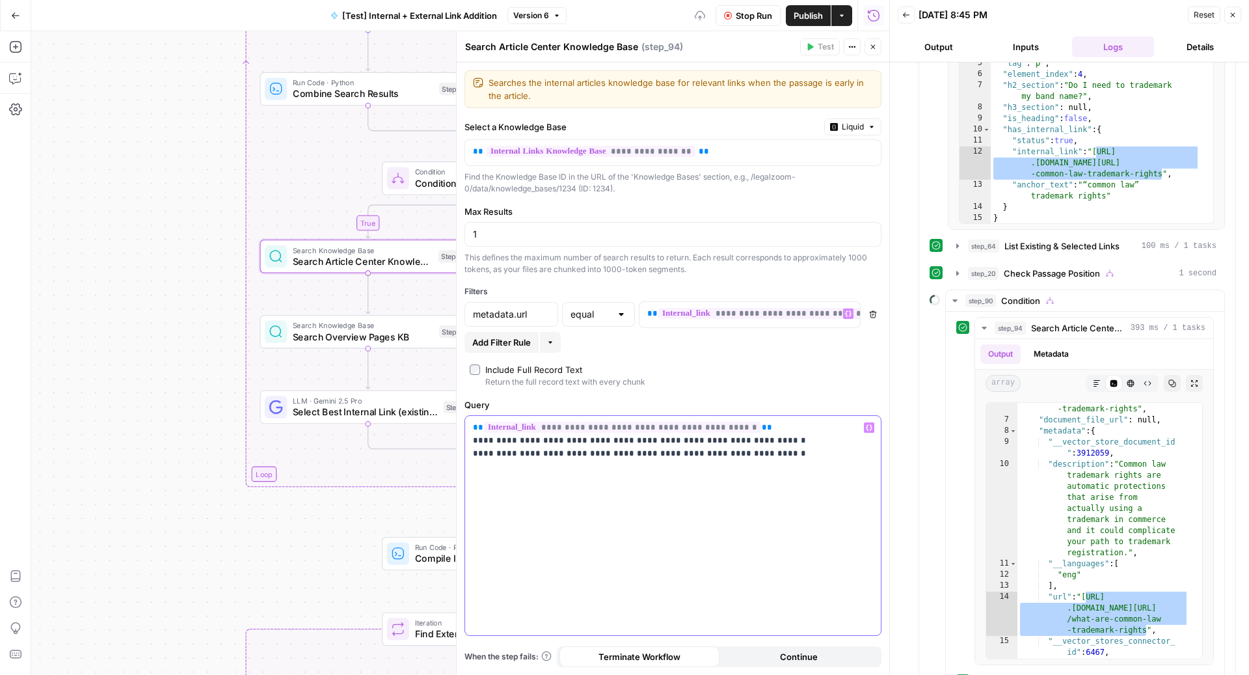
click at [805, 451] on p "**********" at bounding box center [673, 440] width 401 height 39
click at [766, 446] on p "**********" at bounding box center [673, 440] width 401 height 39
click at [475, 442] on p "**********" at bounding box center [673, 440] width 401 height 39
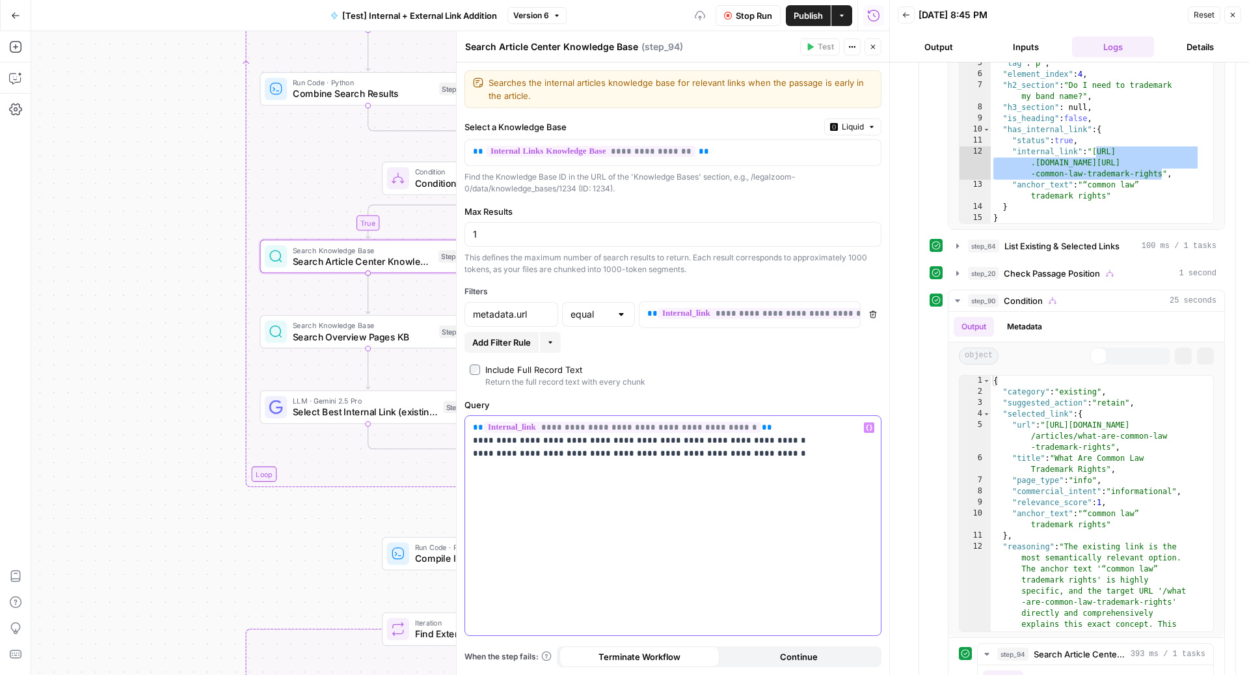
drag, startPoint x: 474, startPoint y: 441, endPoint x: 804, endPoint y: 502, distance: 335.9
click at [804, 502] on div "**********" at bounding box center [673, 526] width 416 height 220
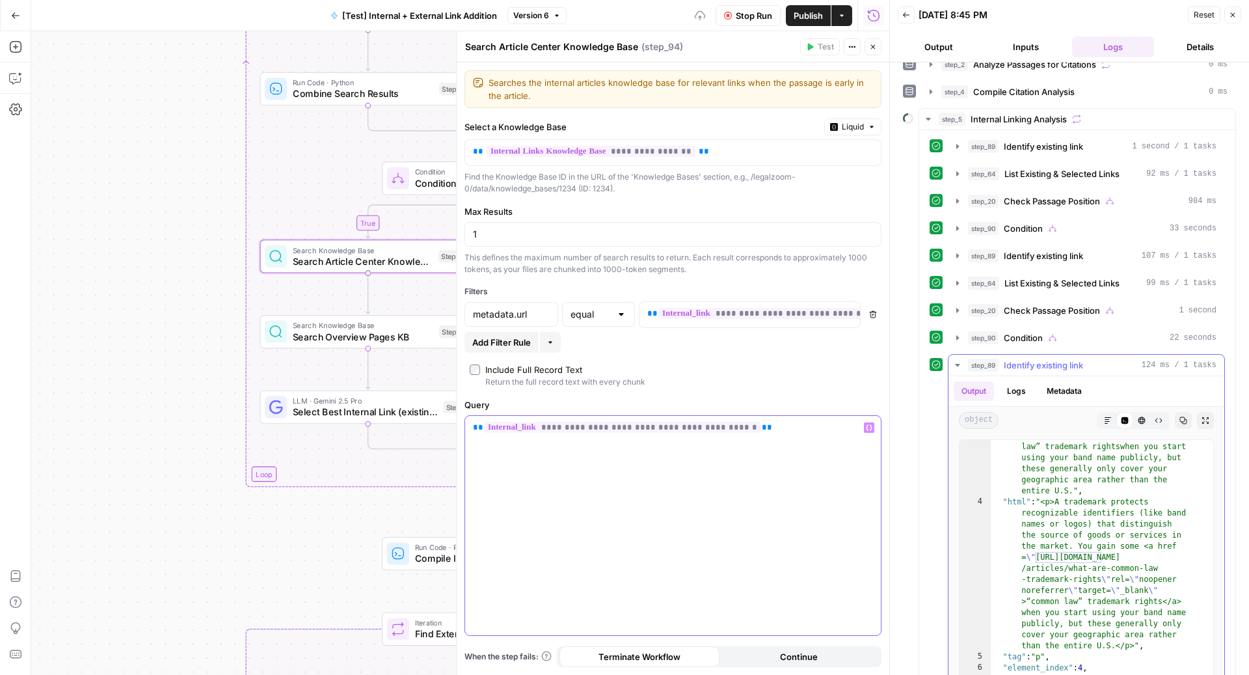
scroll to position [70, 0]
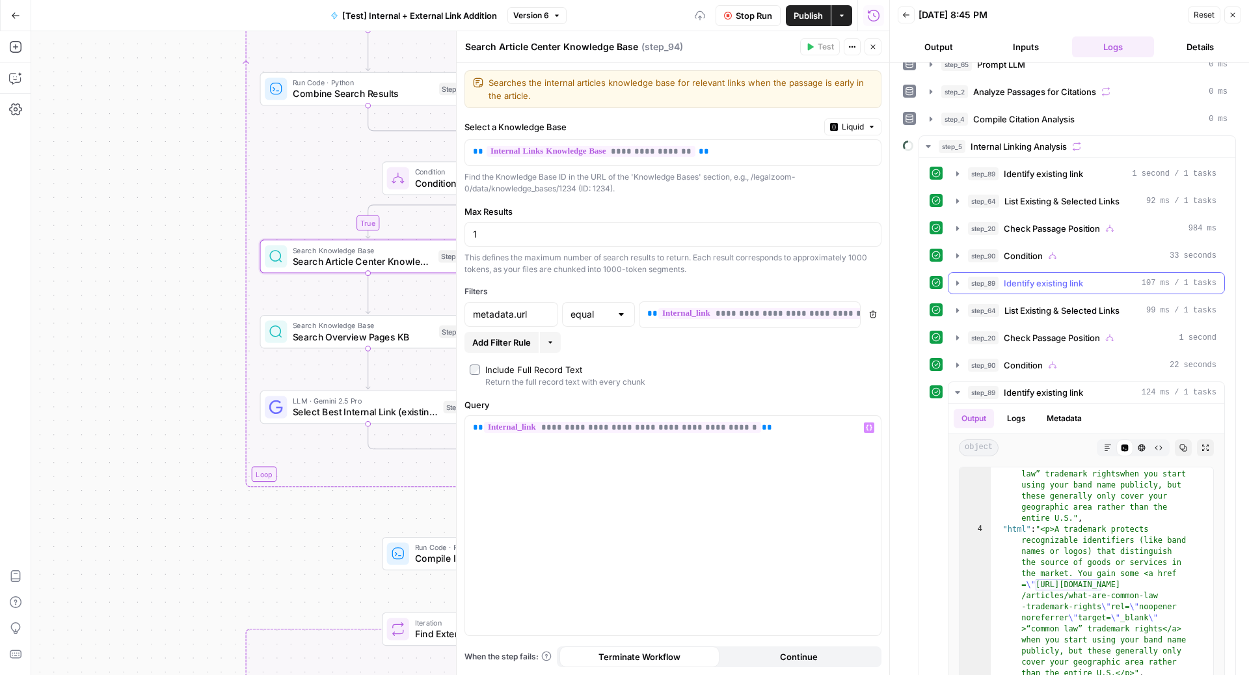
click at [1062, 282] on span "Identify existing link" at bounding box center [1043, 282] width 79 height 13
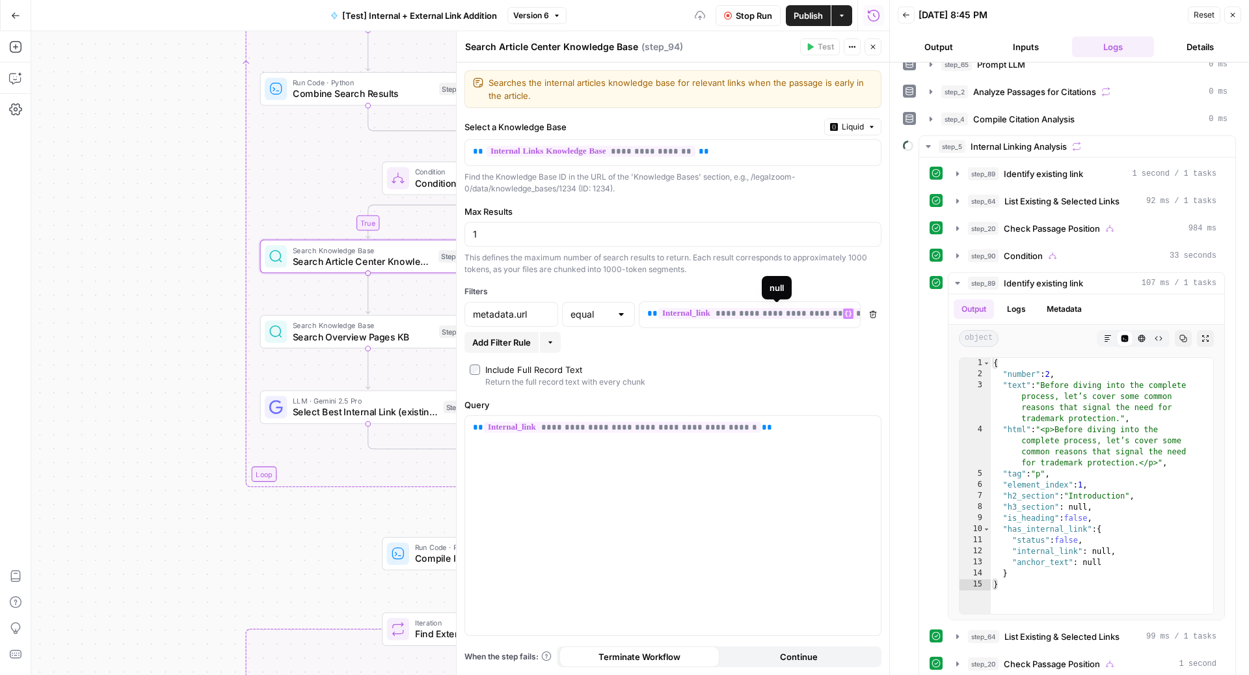
click at [795, 316] on span "**********" at bounding box center [796, 313] width 277 height 11
click at [1052, 276] on span "Identify existing link" at bounding box center [1043, 282] width 79 height 13
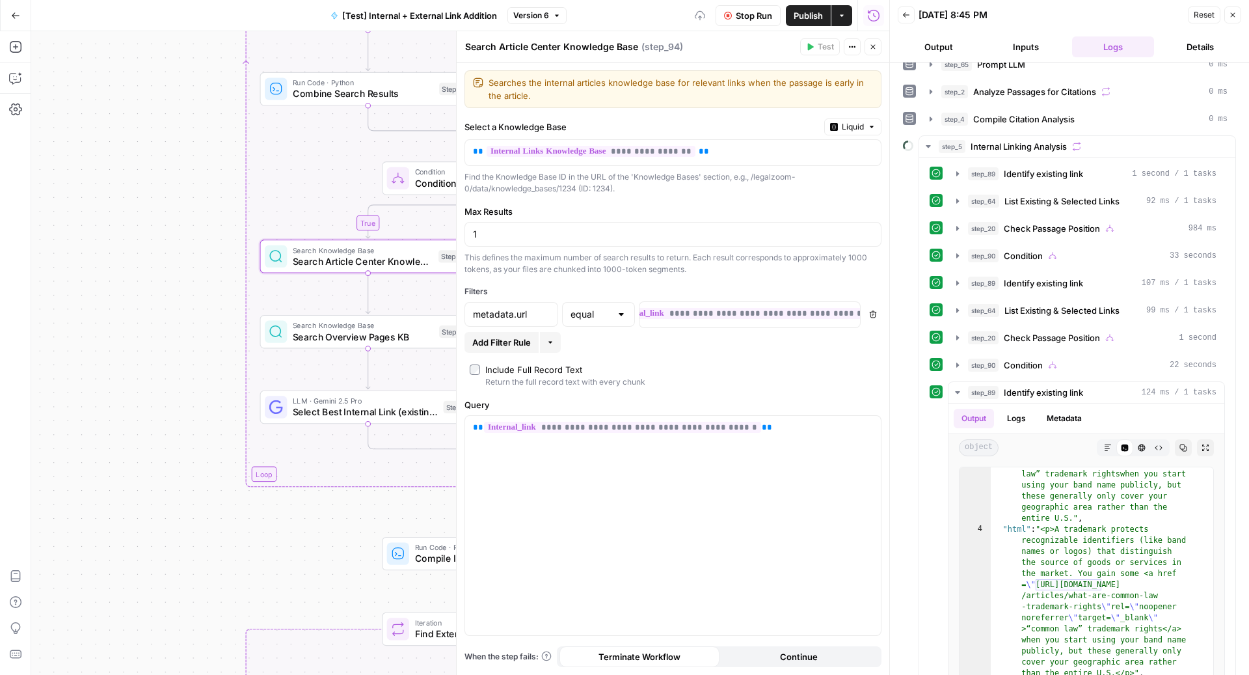
click at [762, 19] on span "Stop Run" at bounding box center [754, 15] width 36 height 13
click at [742, 319] on div "**********" at bounding box center [739, 314] width 200 height 25
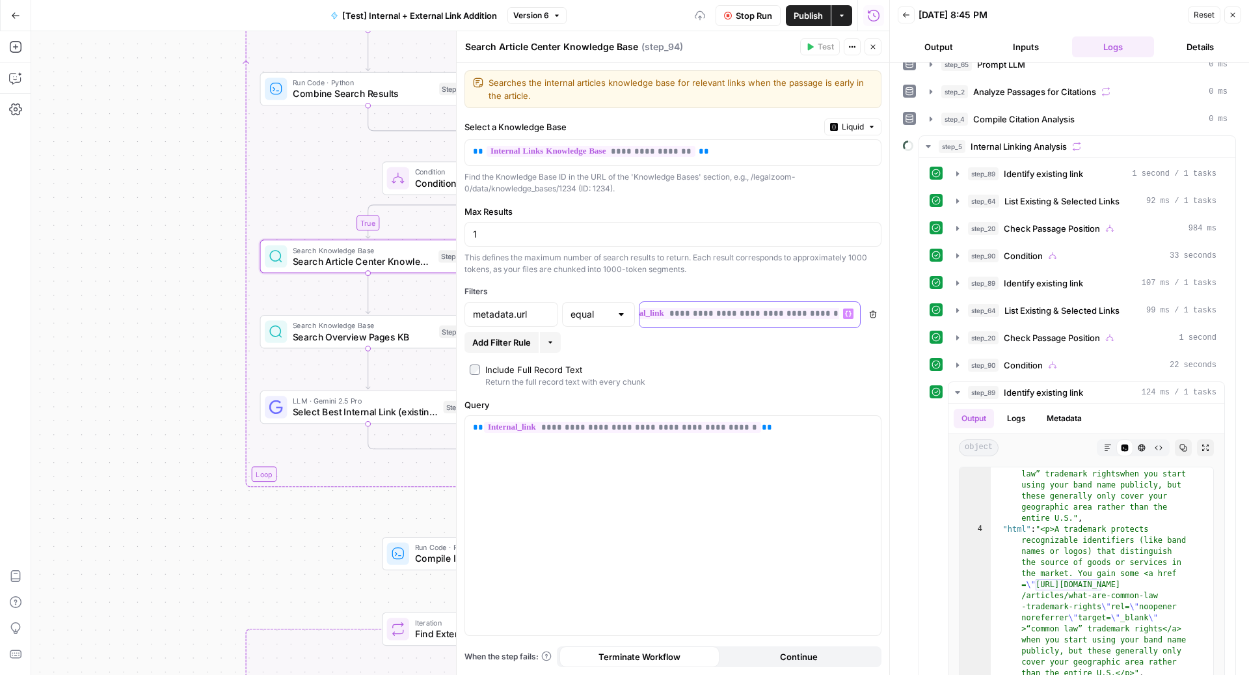
click at [742, 319] on div "**********" at bounding box center [739, 314] width 200 height 25
copy p "**********"
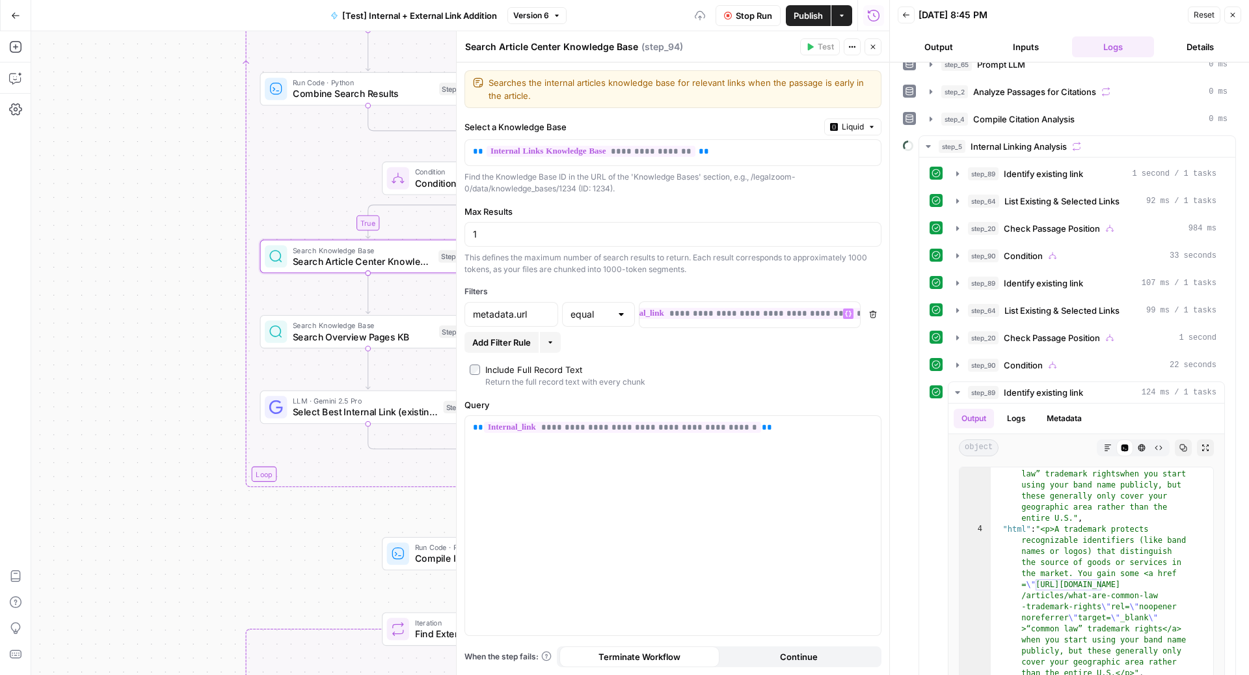
click at [552, 247] on div "Max Results 1 This defines the maximum number of search results to return. Each…" at bounding box center [672, 240] width 417 height 70
click at [541, 237] on input "1" at bounding box center [673, 234] width 400 height 13
type input "3"
click at [310, 330] on span "Search Overview Pages KB" at bounding box center [363, 336] width 141 height 14
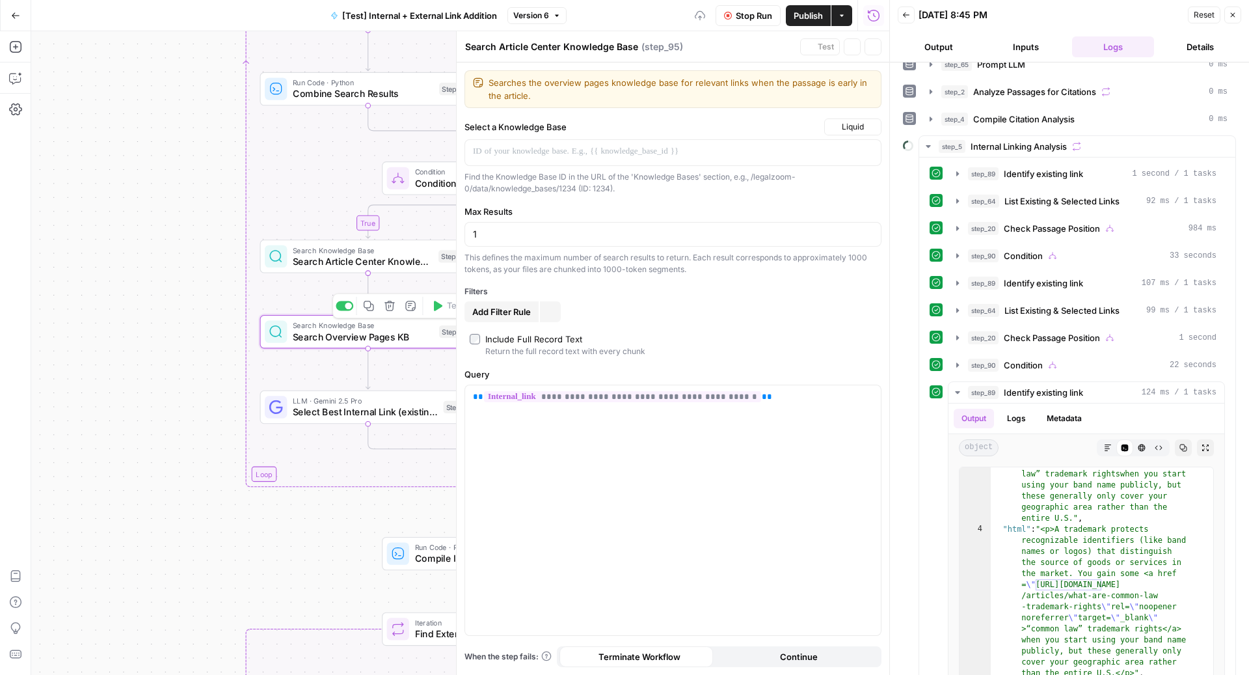
type textarea "Search Overview Pages KB"
click at [574, 239] on div "1" at bounding box center [672, 234] width 417 height 25
type input "3"
click at [492, 305] on span "Add Filter Rule" at bounding box center [501, 311] width 59 height 13
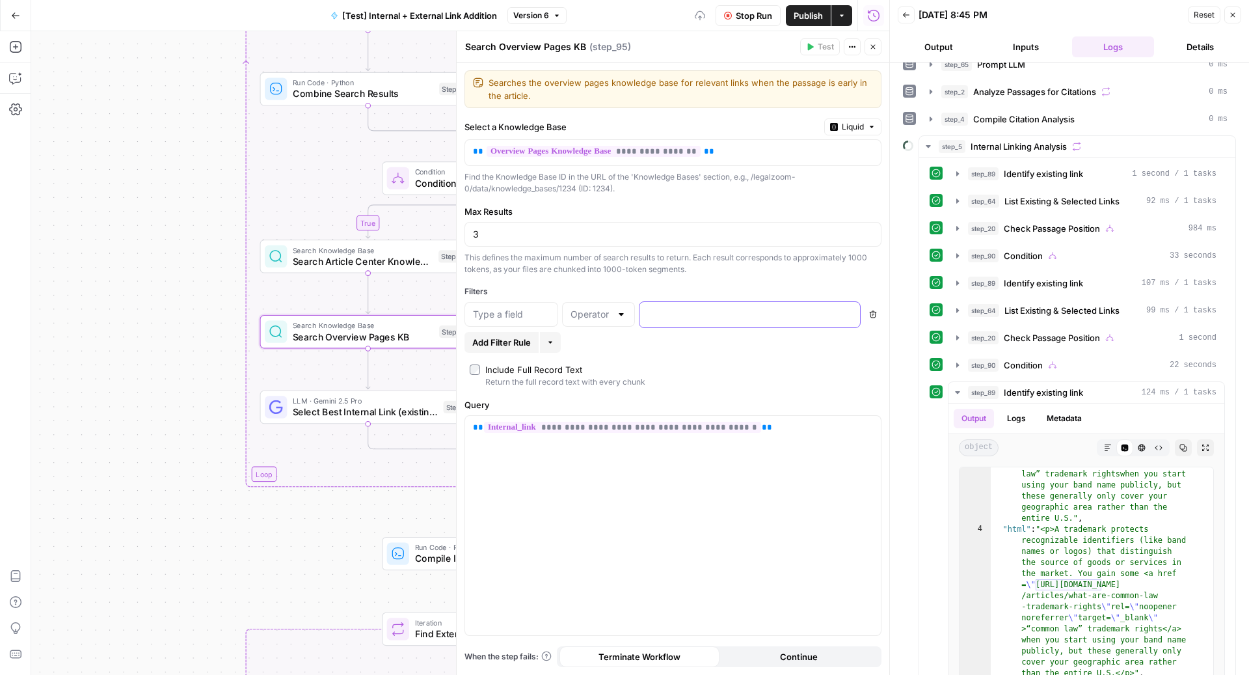
click at [747, 314] on p at bounding box center [739, 313] width 184 height 13
click at [509, 308] on input "text" at bounding box center [511, 314] width 77 height 13
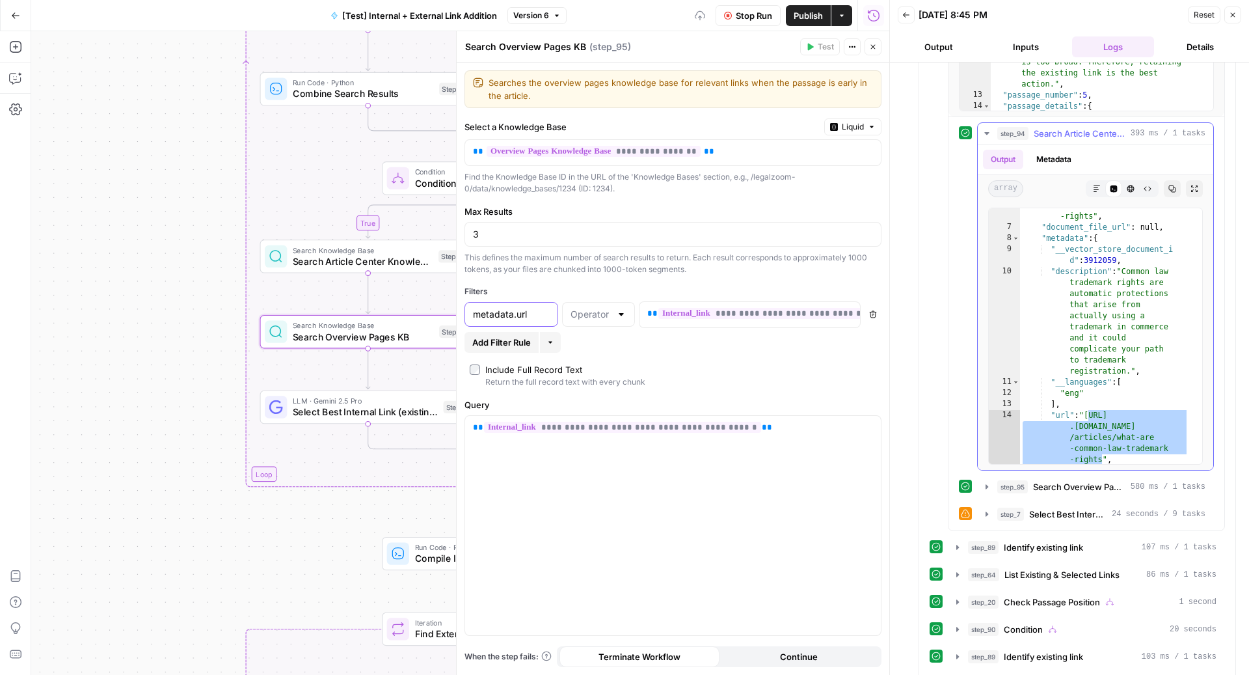
scroll to position [2496, 0]
type input "metadata.url"
click at [613, 322] on div at bounding box center [598, 314] width 73 height 25
click at [599, 414] on span "equal" at bounding box center [596, 417] width 46 height 13
type input "equal"
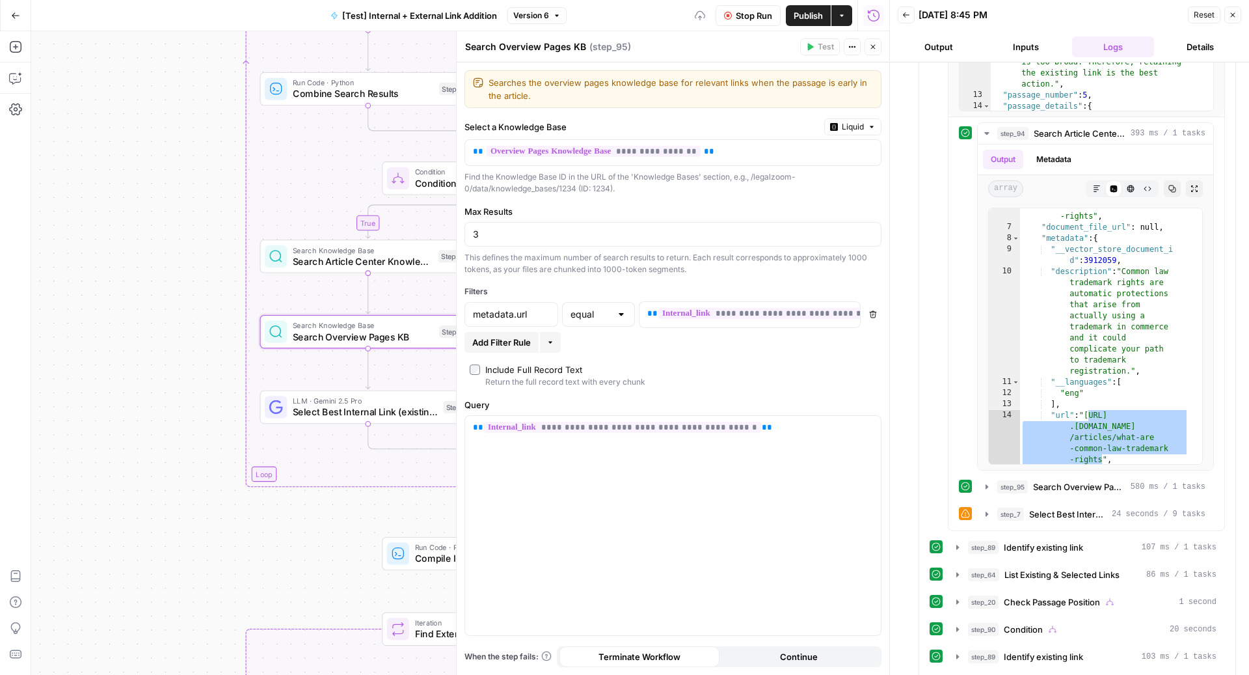
click at [873, 47] on icon "button" at bounding box center [873, 47] width 5 height 5
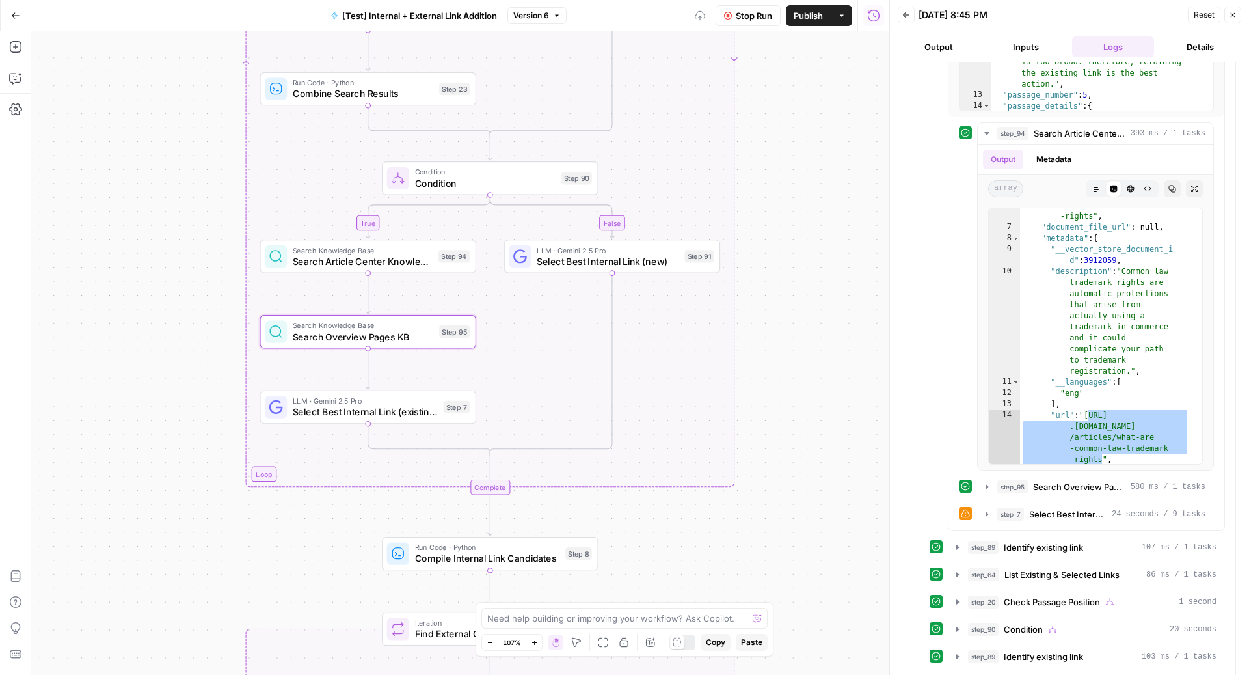
click at [743, 18] on span "Stop Run" at bounding box center [754, 15] width 36 height 13
click at [1232, 18] on icon "button" at bounding box center [1233, 15] width 8 height 8
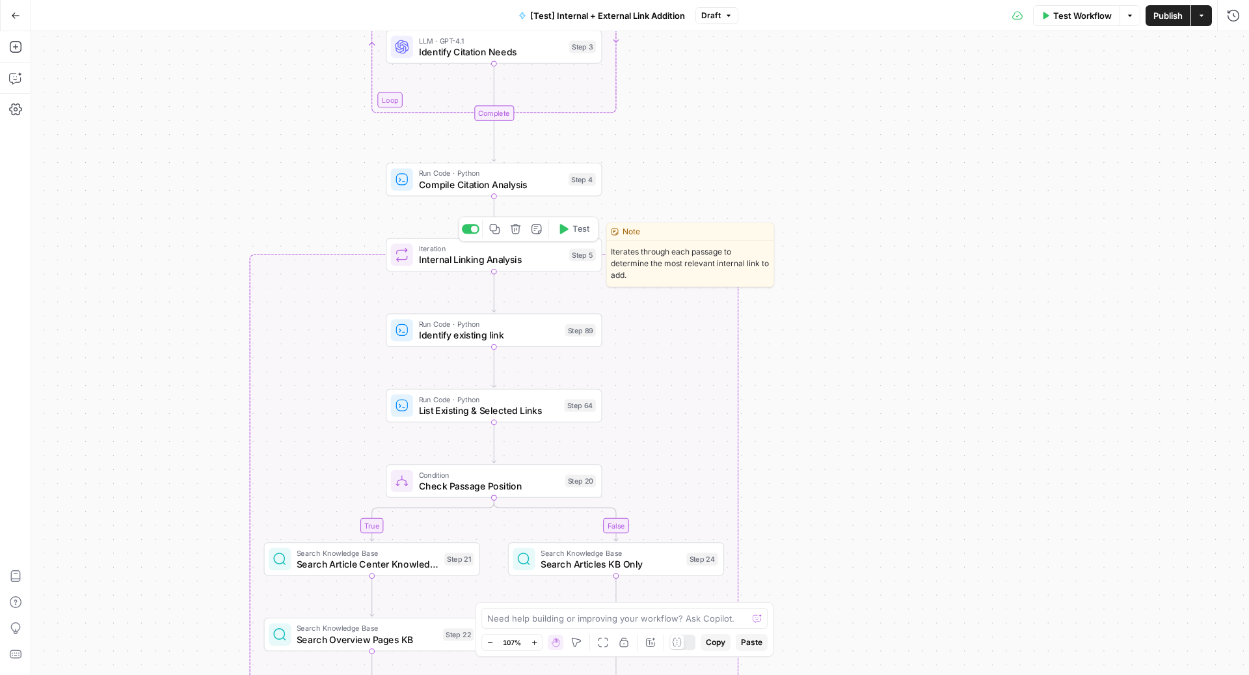
click at [570, 229] on button "Test" at bounding box center [573, 229] width 43 height 18
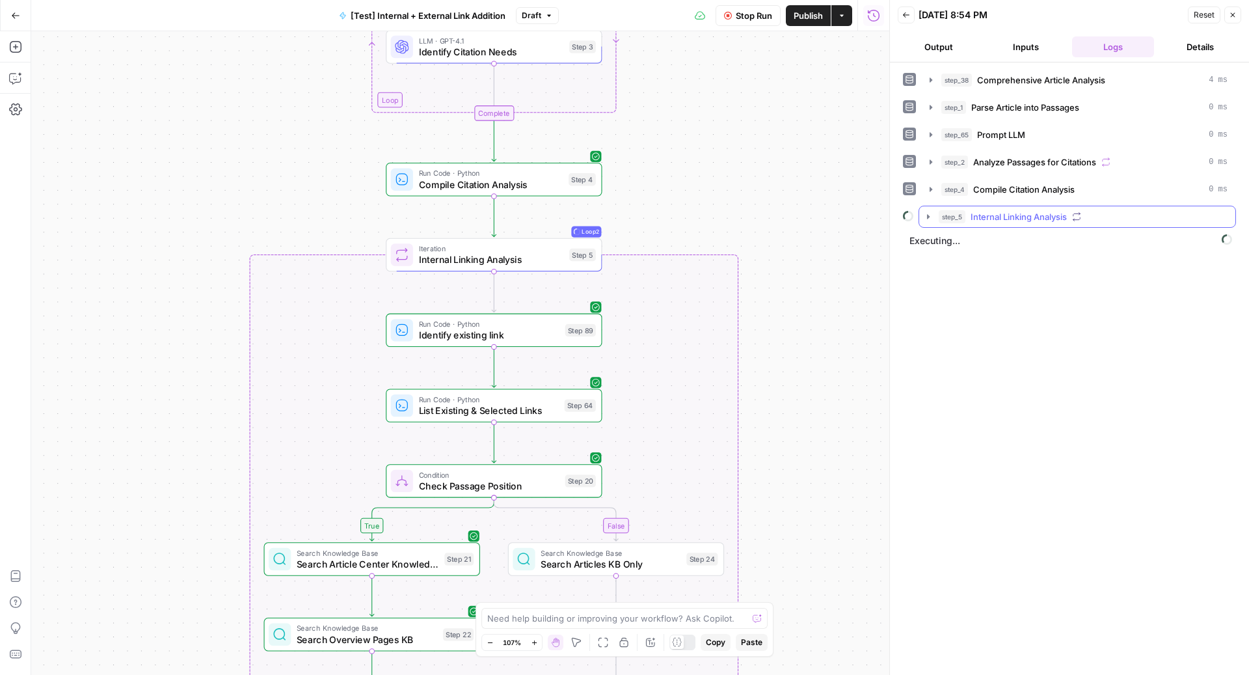
click at [968, 224] on div "step_5 Internal Linking Analysis" at bounding box center [1076, 217] width 317 height 22
click at [975, 211] on span "Internal Linking Analysis" at bounding box center [1018, 216] width 96 height 13
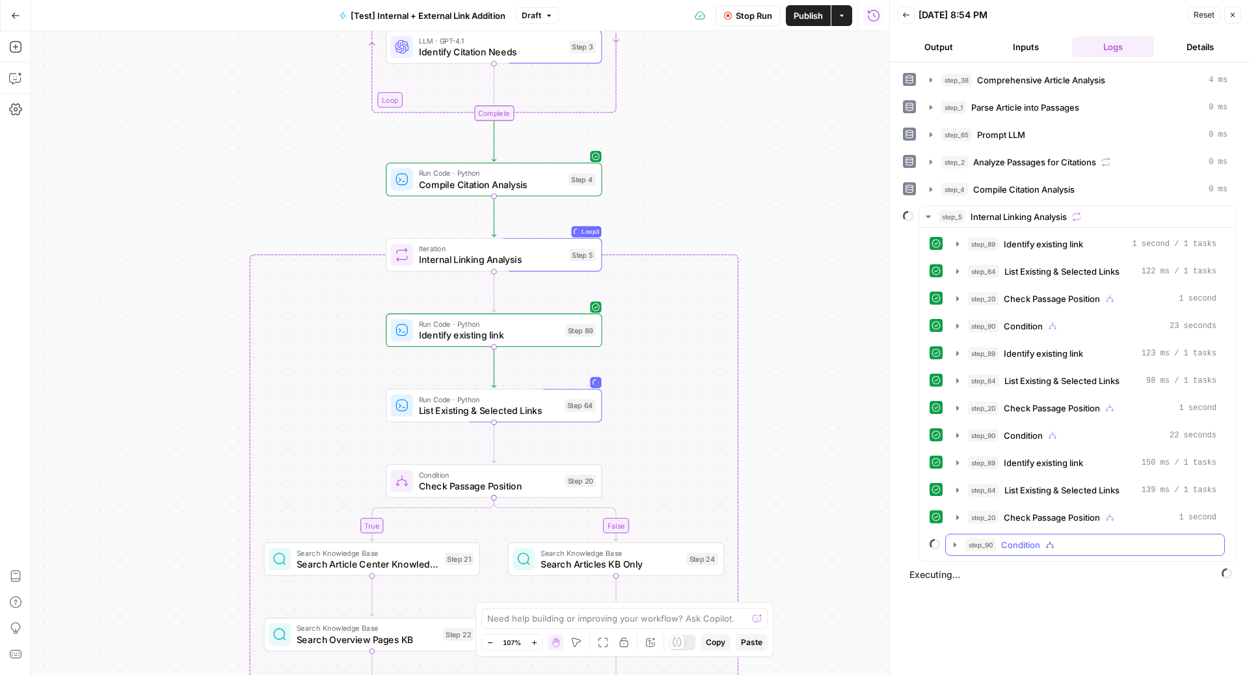
click at [1123, 534] on button "step_90 Condition" at bounding box center [1085, 544] width 278 height 21
click at [1084, 565] on span "Search Article Center Knowledge Base" at bounding box center [1078, 571] width 94 height 13
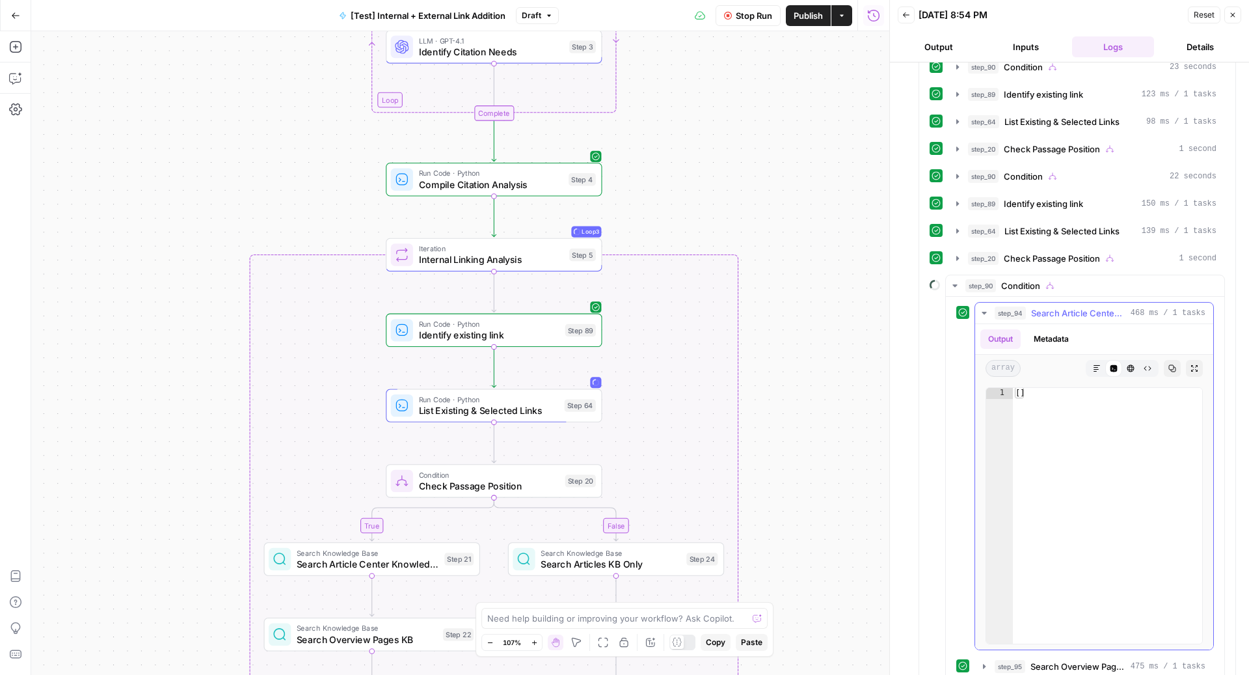
scroll to position [293, 0]
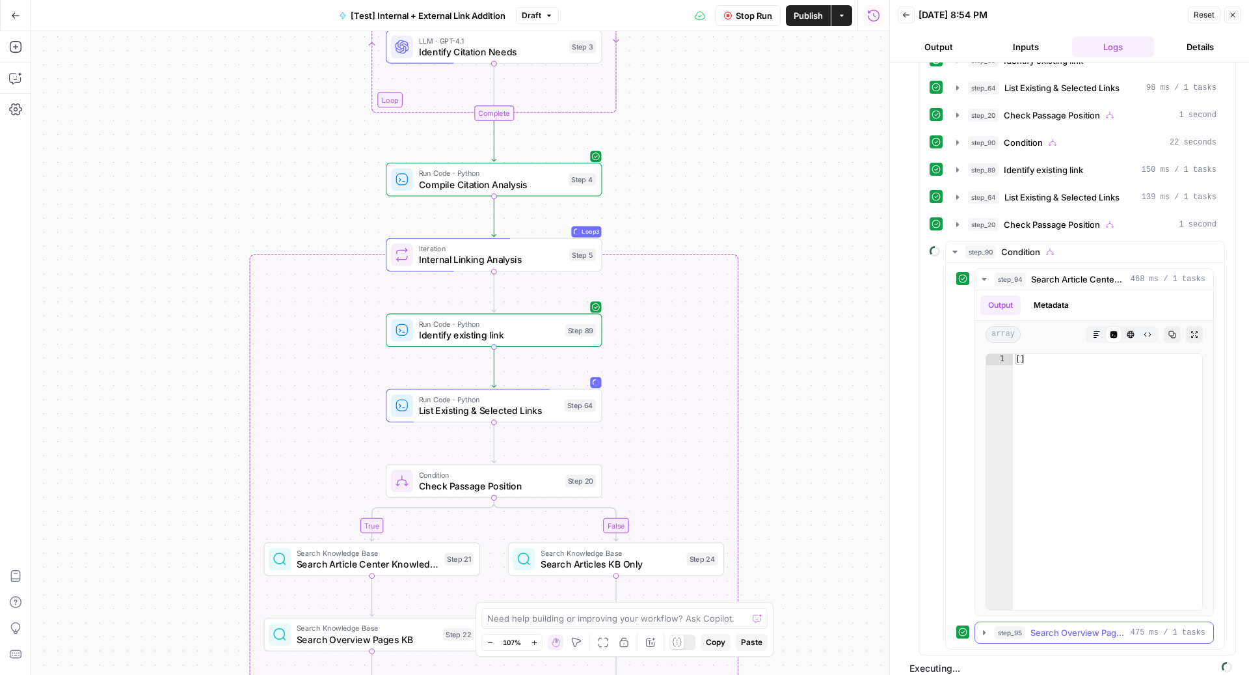
click at [1054, 626] on span "Search Overview Pages KB" at bounding box center [1077, 632] width 95 height 13
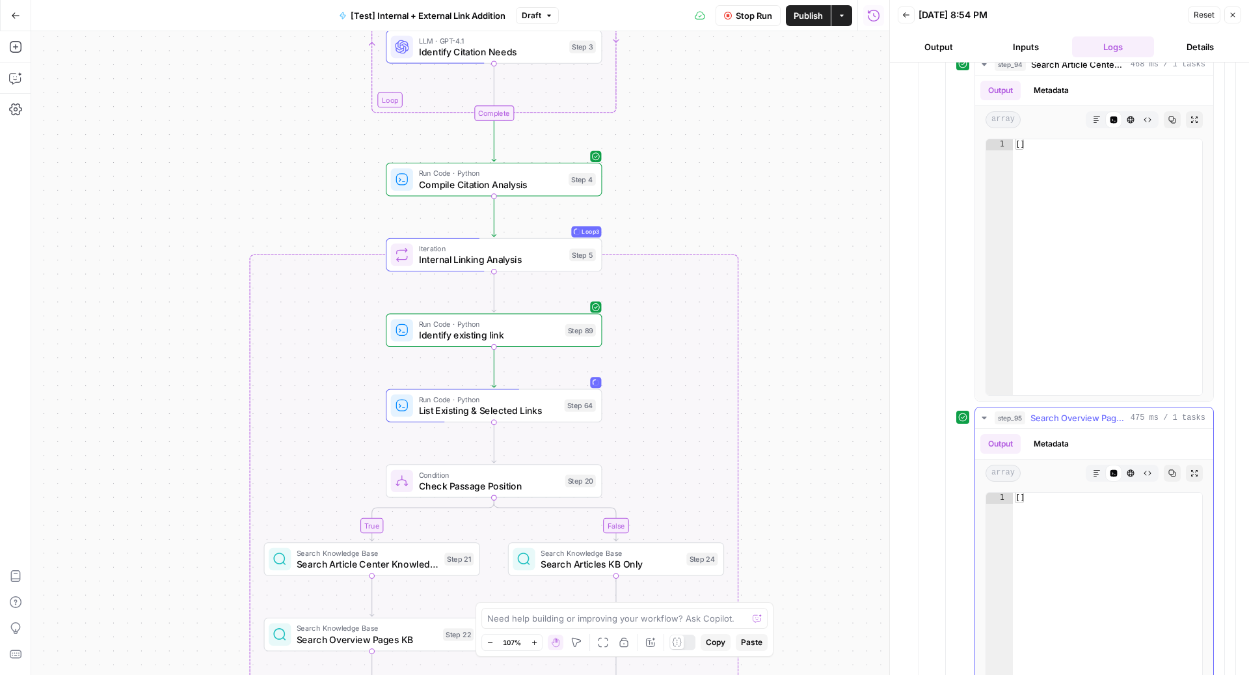
scroll to position [408, 0]
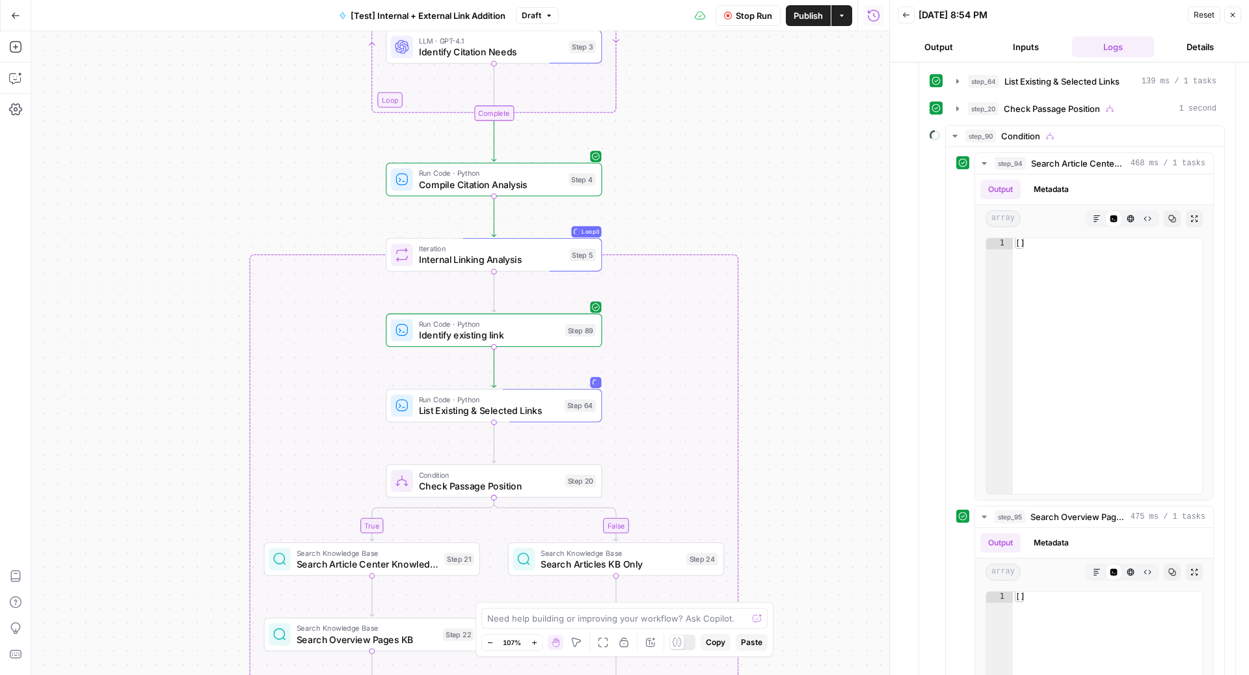
click at [750, 13] on span "Stop Run" at bounding box center [754, 15] width 36 height 13
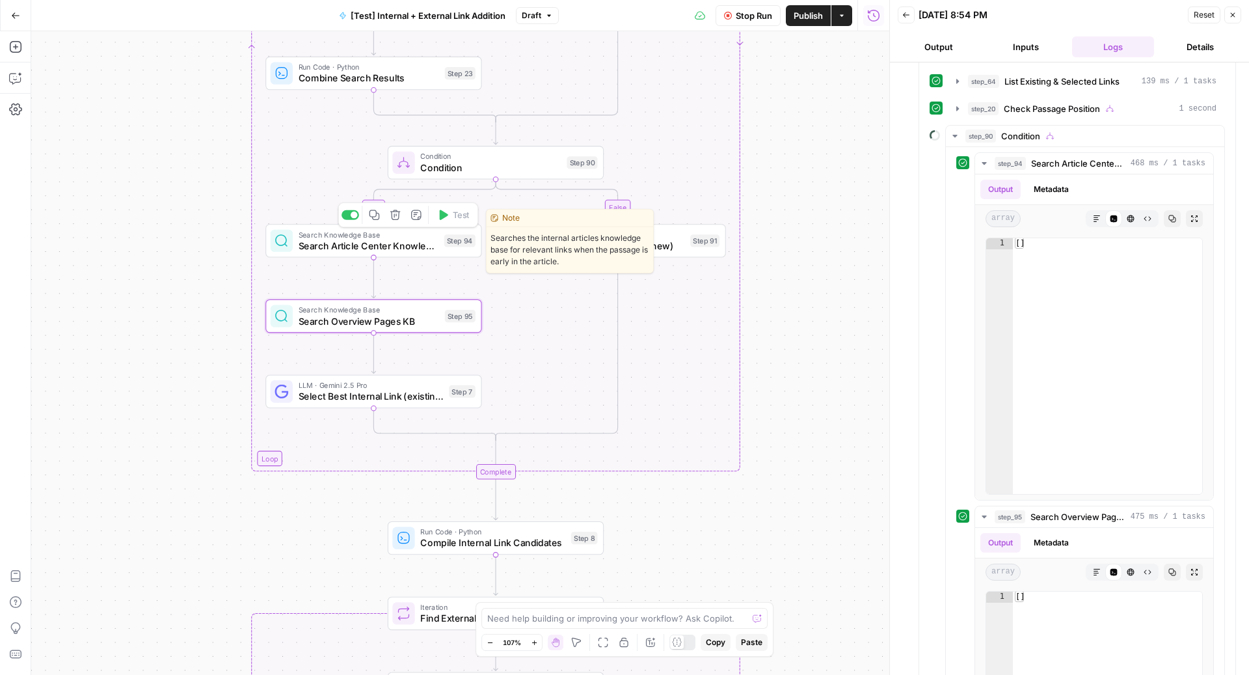
click at [349, 237] on span "Search Knowledge Base" at bounding box center [369, 234] width 140 height 11
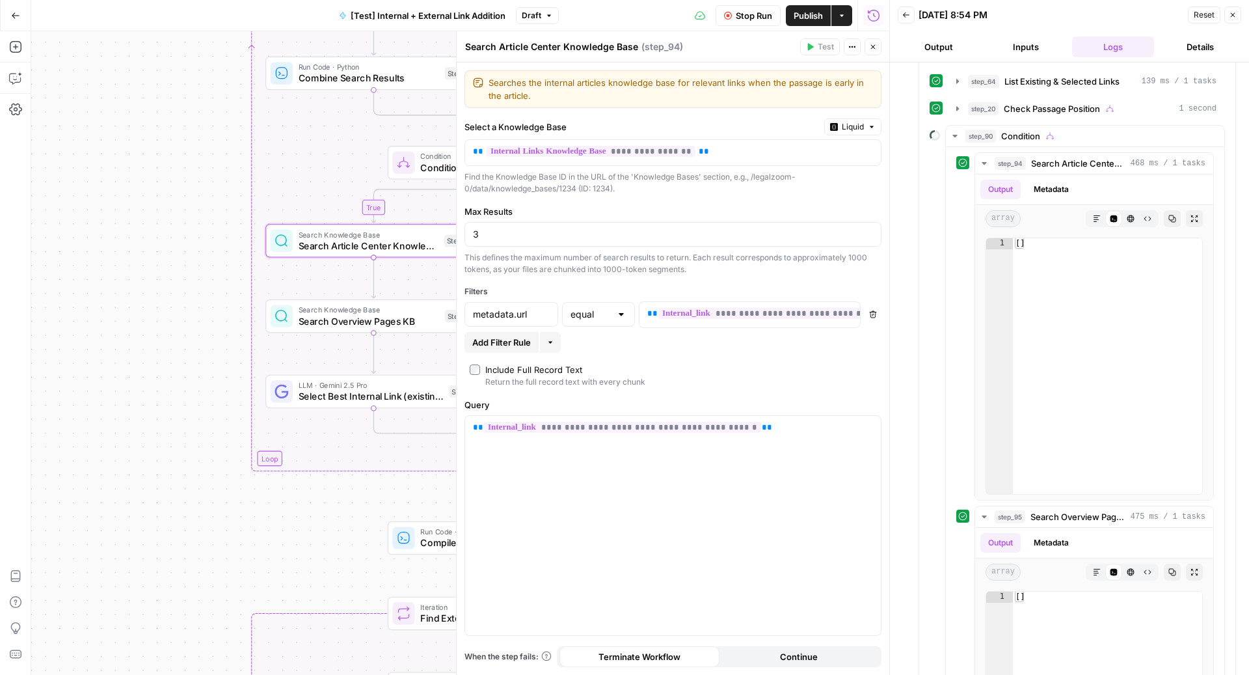
click at [868, 310] on button "Delete" at bounding box center [872, 314] width 17 height 17
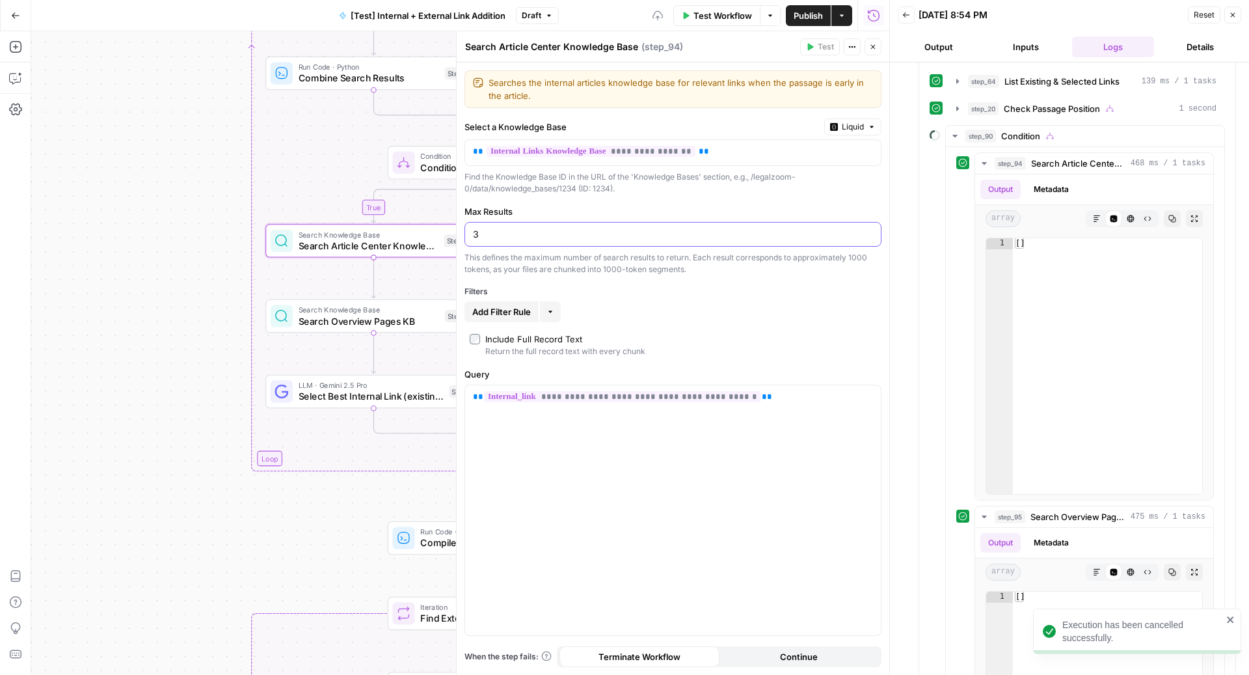
click at [537, 229] on input "3" at bounding box center [673, 234] width 400 height 13
type input "1"
click at [615, 308] on div "Add Filter Rule More" at bounding box center [672, 311] width 417 height 21
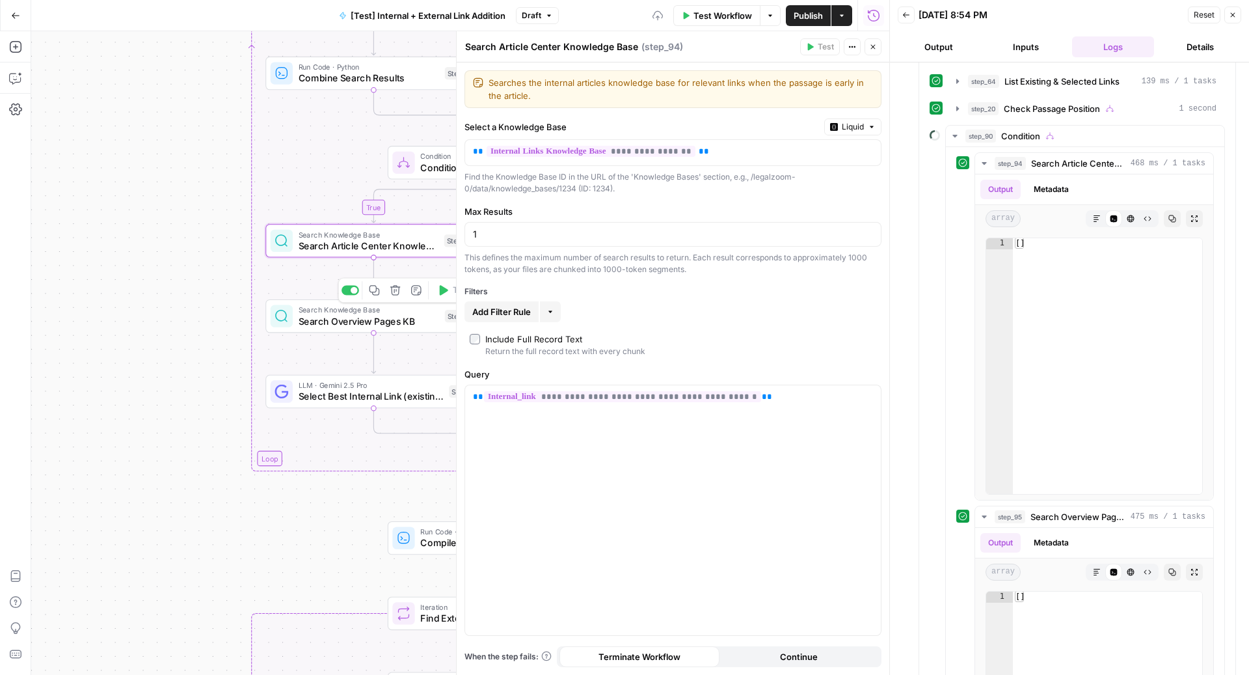
click at [331, 323] on span "Search Overview Pages KB" at bounding box center [369, 321] width 141 height 14
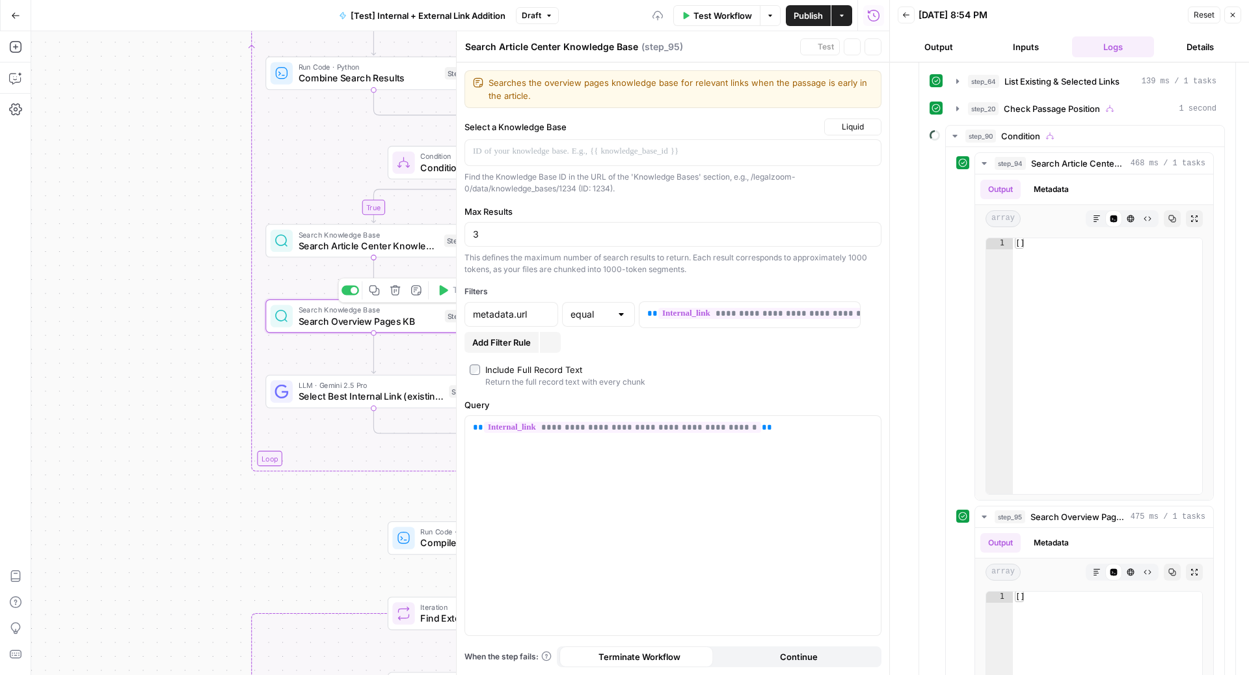
type textarea "Search Overview Pages KB"
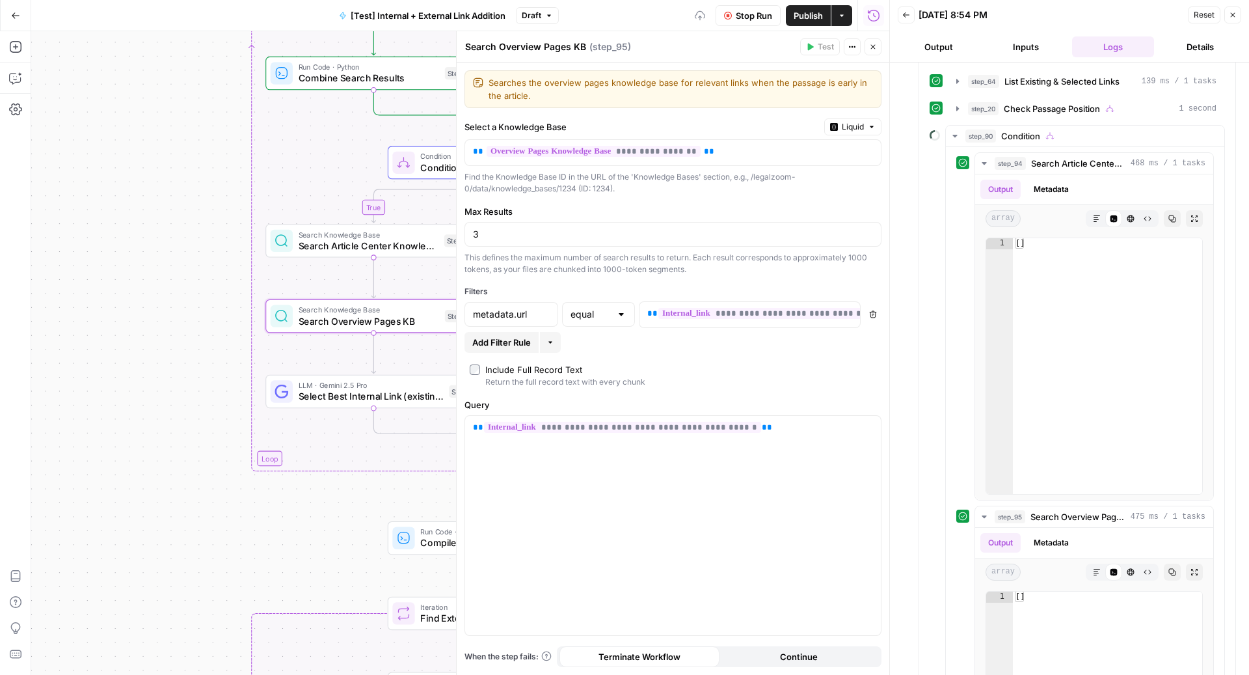
click at [879, 309] on button "Delete" at bounding box center [872, 314] width 17 height 17
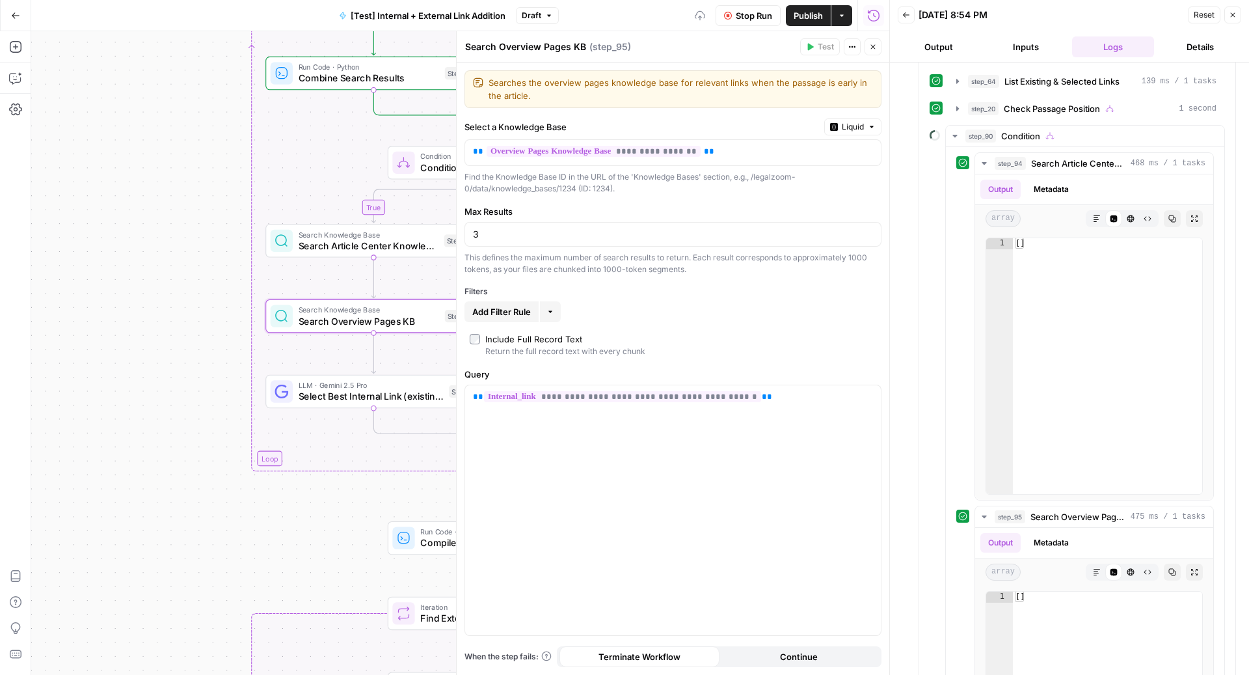
click at [594, 224] on div "3" at bounding box center [672, 234] width 417 height 25
click at [747, 10] on span "Stop Run" at bounding box center [754, 15] width 36 height 13
click at [1237, 7] on button "Close" at bounding box center [1232, 15] width 17 height 17
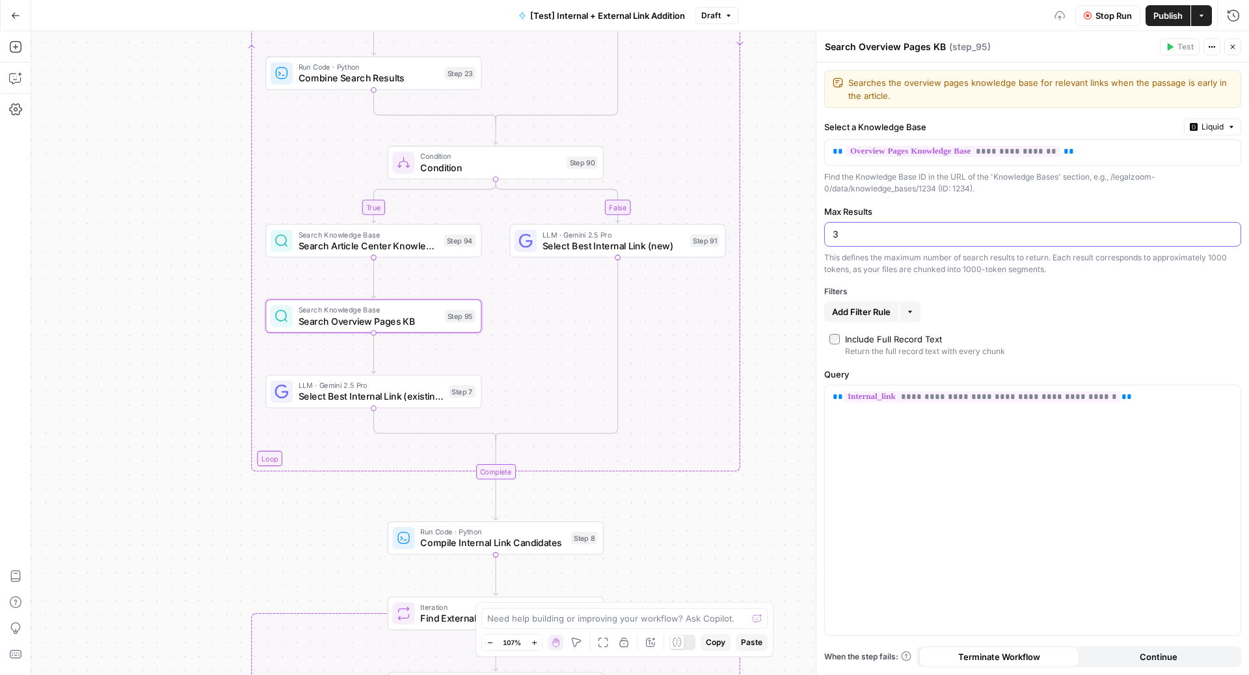
click at [882, 235] on input "3" at bounding box center [1033, 234] width 400 height 13
type input "1"
click at [1232, 50] on icon "button" at bounding box center [1233, 47] width 8 height 8
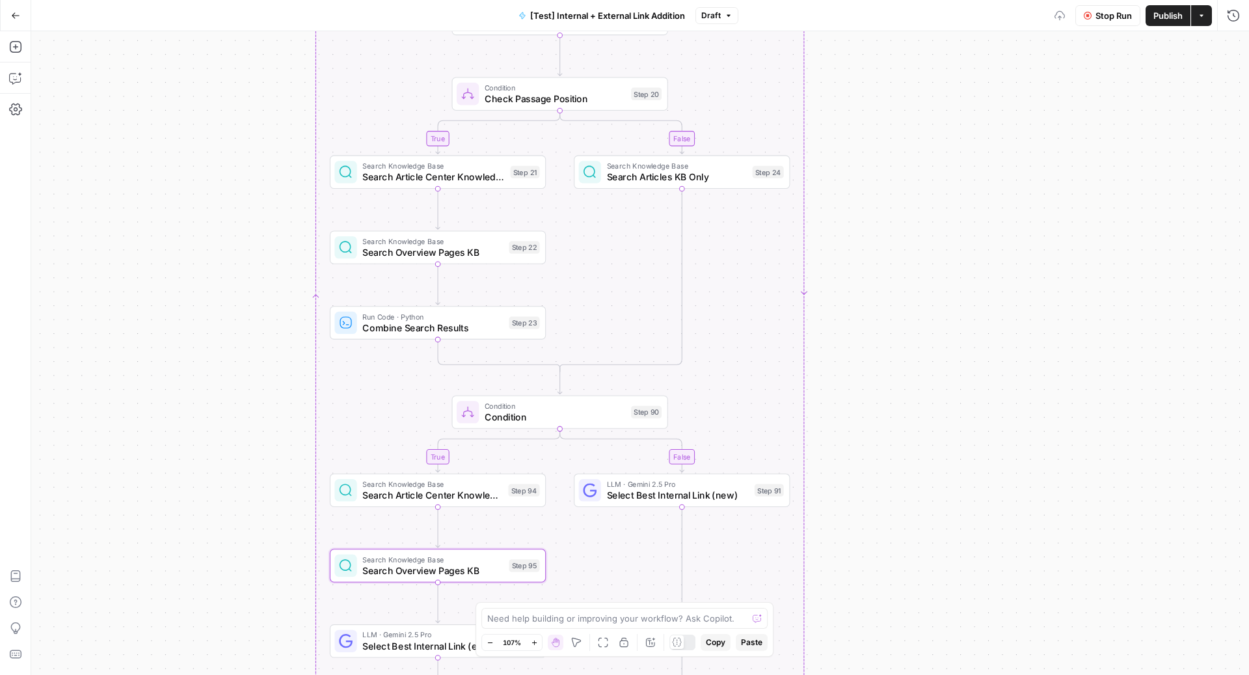
click at [469, 178] on span "Search Article Center Knowledge Base" at bounding box center [433, 177] width 142 height 14
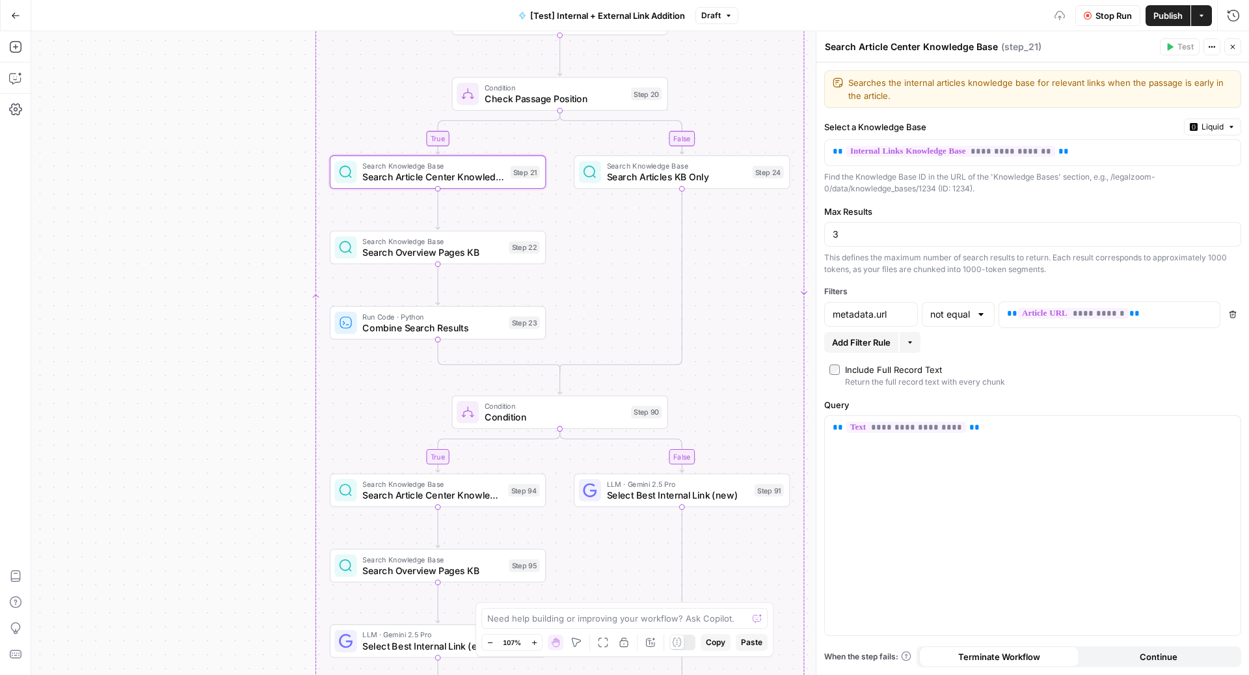
click at [1239, 44] on button "Close" at bounding box center [1232, 46] width 17 height 17
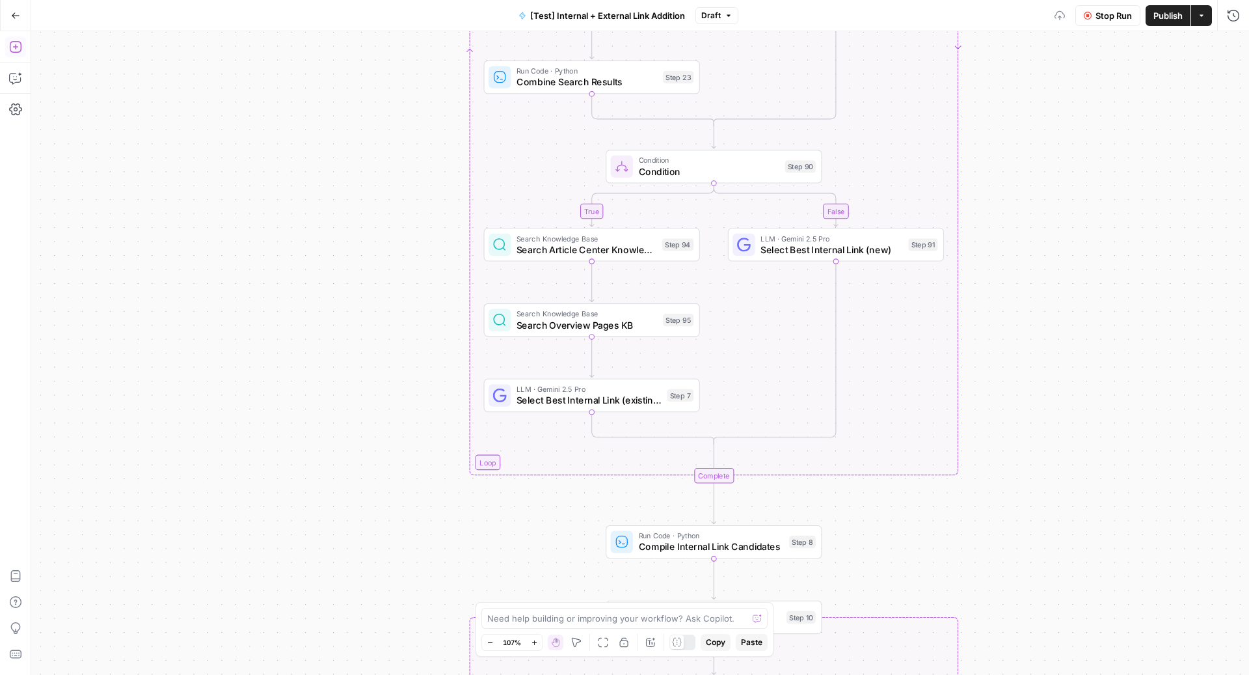
click at [22, 42] on button "Add Steps" at bounding box center [15, 46] width 21 height 21
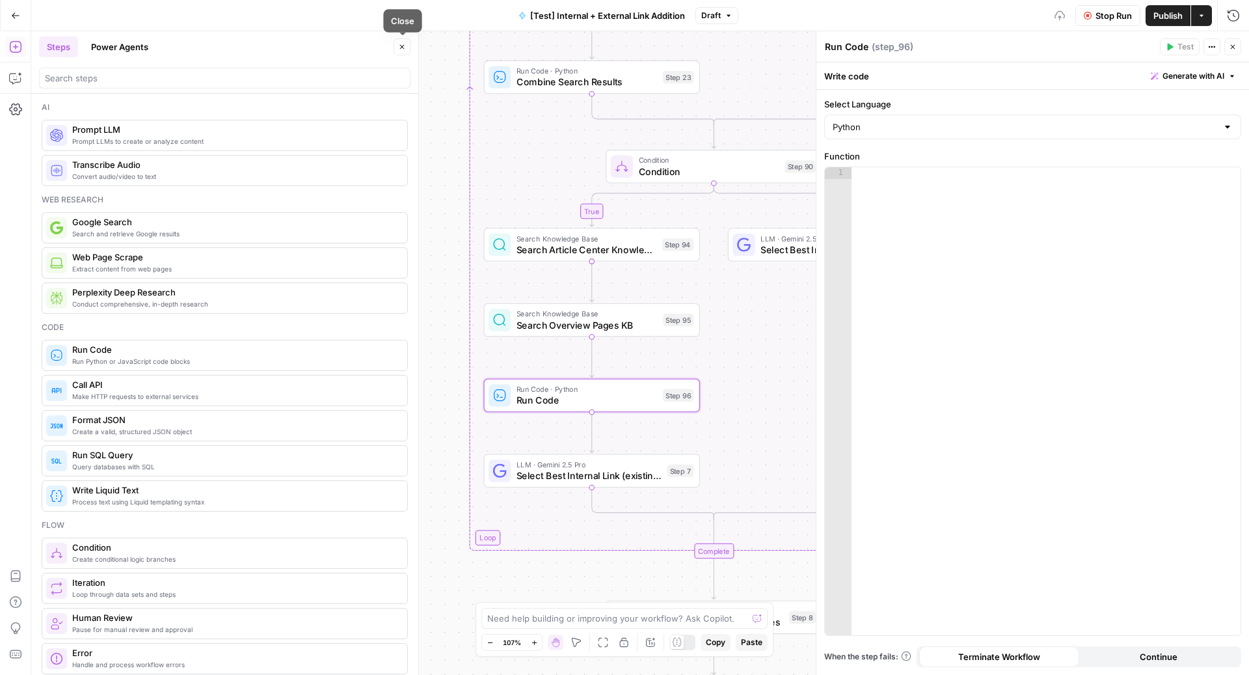
click at [407, 41] on button "Close" at bounding box center [402, 46] width 17 height 17
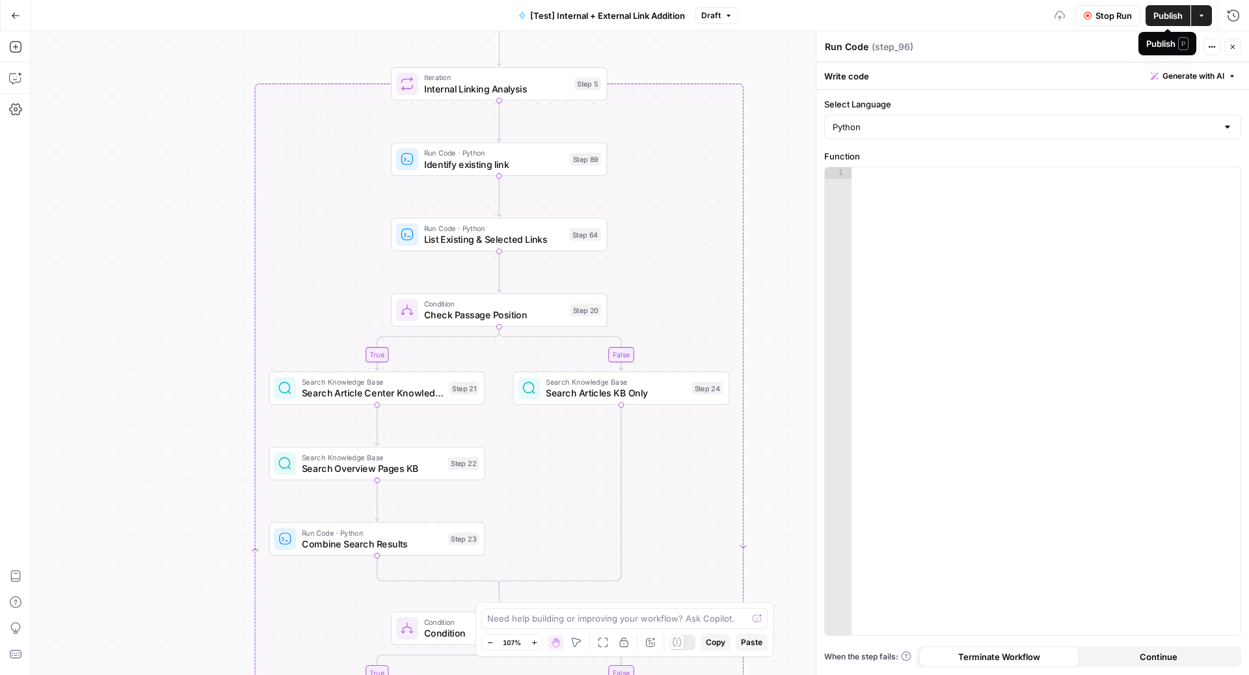
click at [1164, 9] on span "Publish" at bounding box center [1167, 15] width 29 height 13
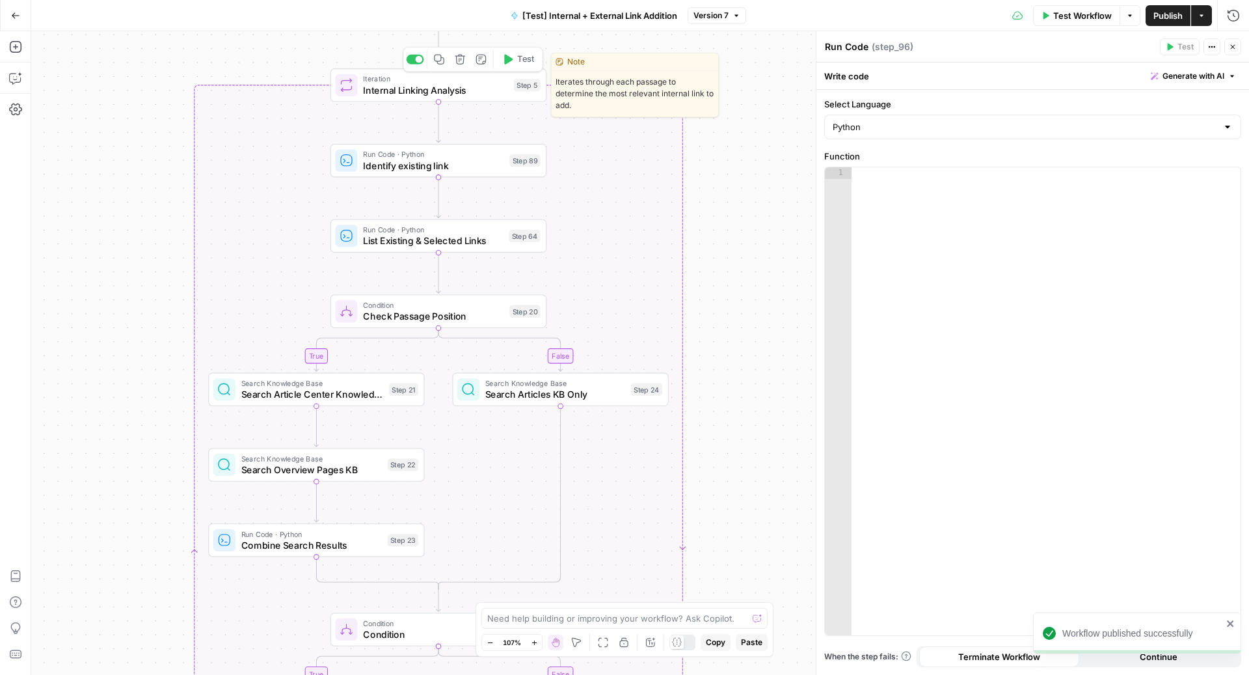
click at [520, 59] on span "Test" at bounding box center [525, 59] width 17 height 12
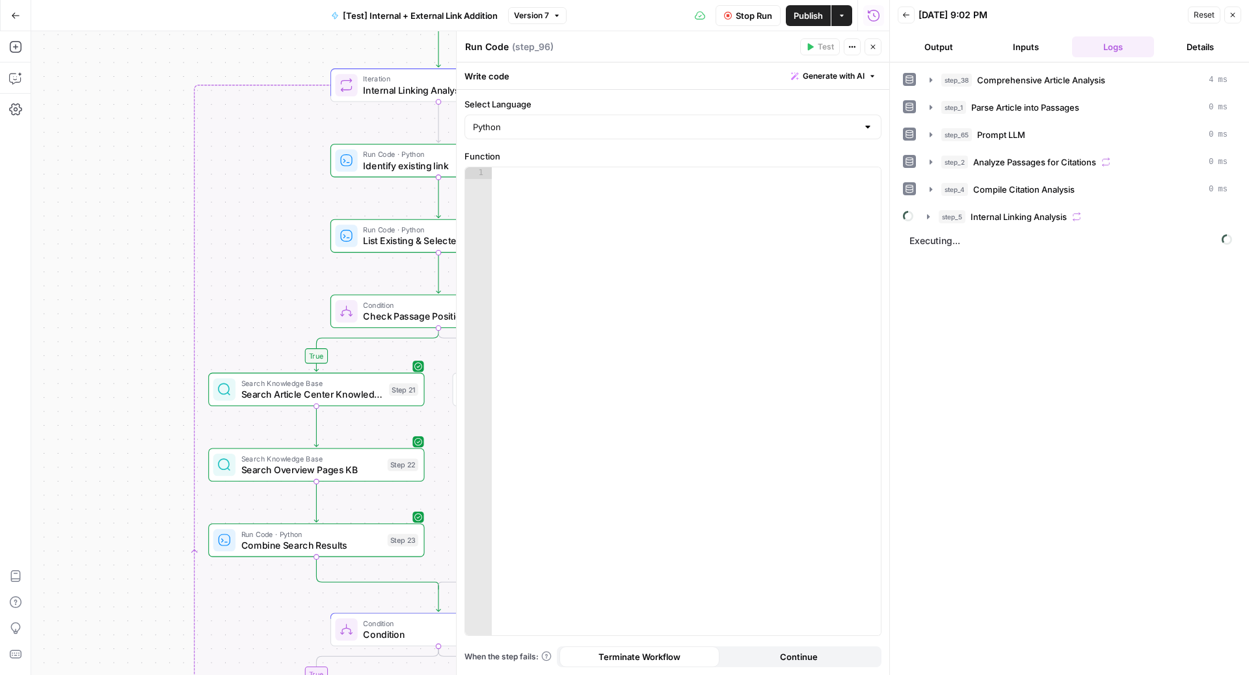
click at [982, 206] on div "step_5 Internal Linking Analysis" at bounding box center [1076, 217] width 317 height 22
click at [987, 214] on span "Internal Linking Analysis" at bounding box center [1018, 216] width 96 height 13
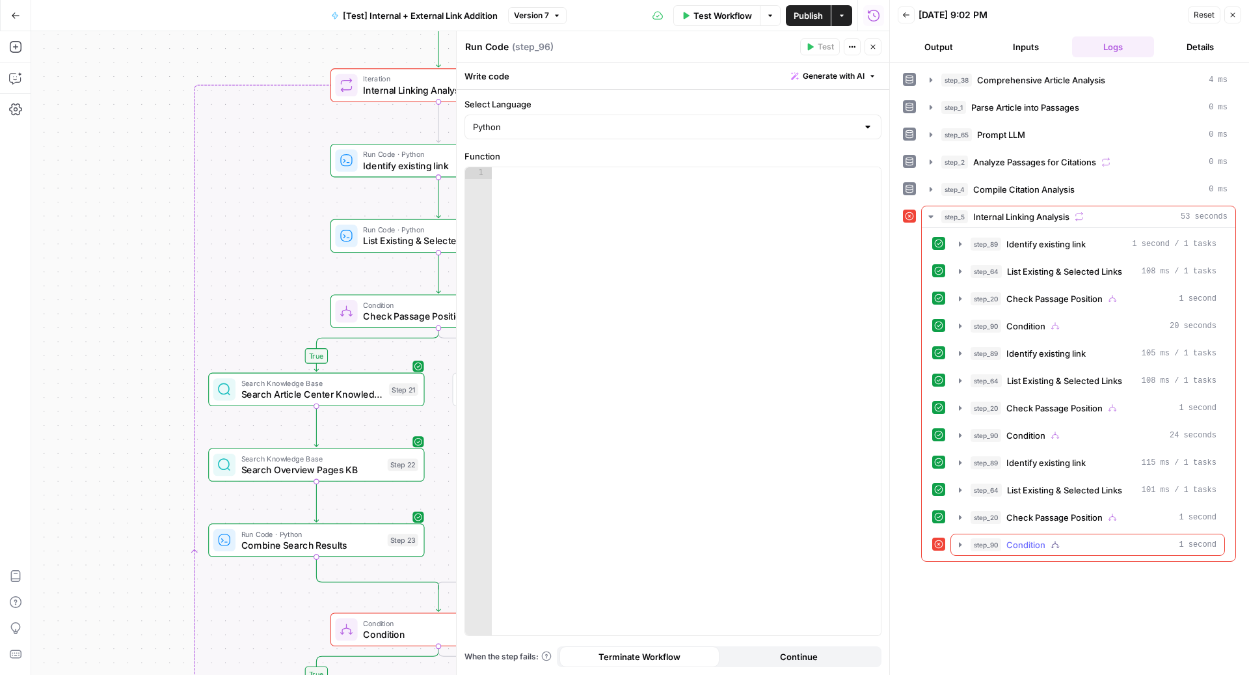
click at [1095, 538] on div "step_90 Condition 1 second" at bounding box center [1093, 544] width 246 height 13
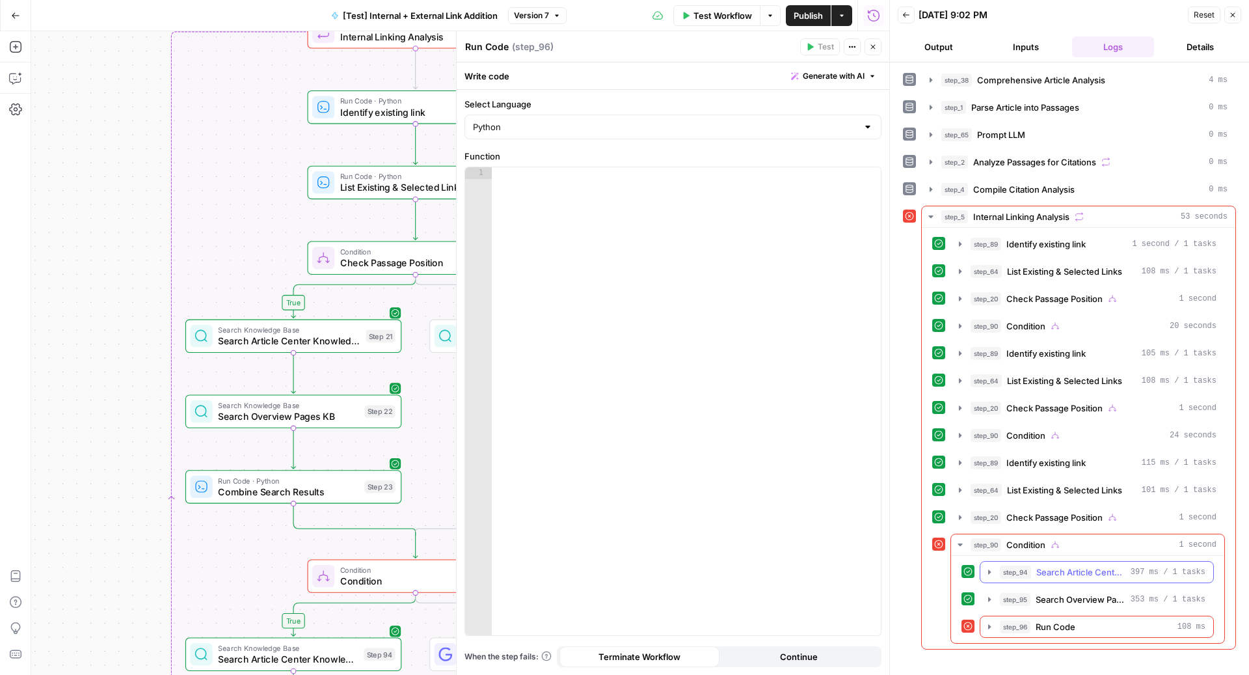
click at [1074, 565] on span "Search Article Center Knowledge Base" at bounding box center [1080, 571] width 89 height 13
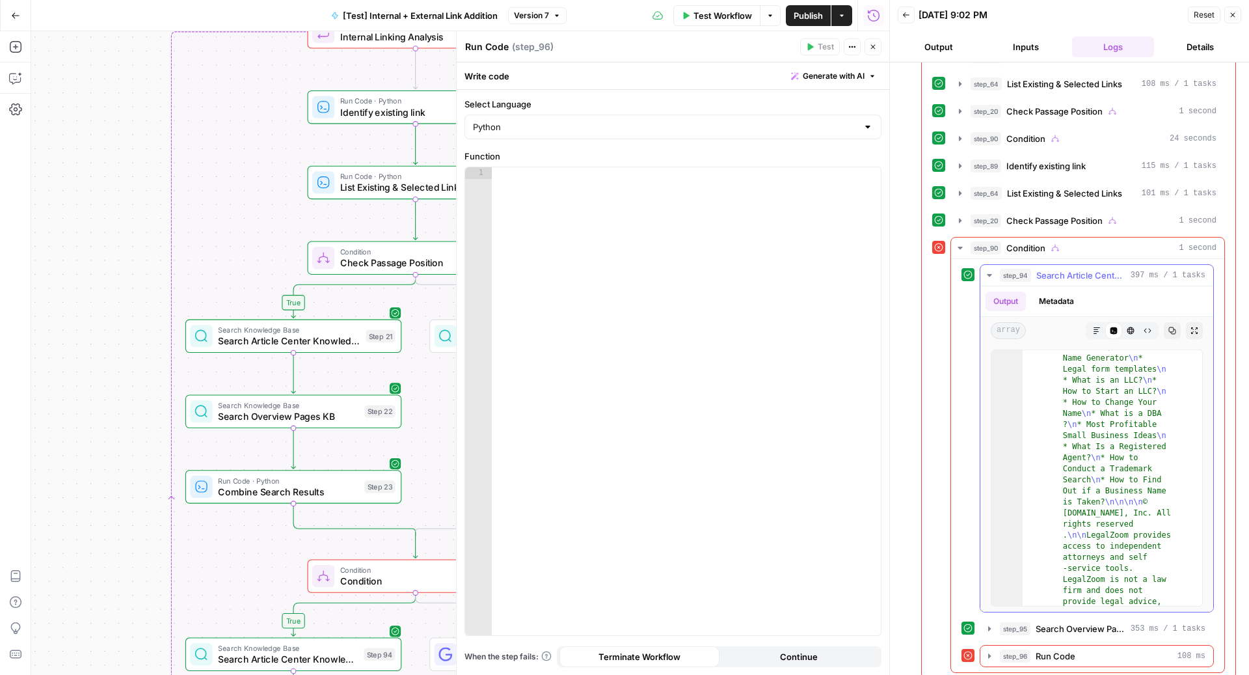
scroll to position [7097, 0]
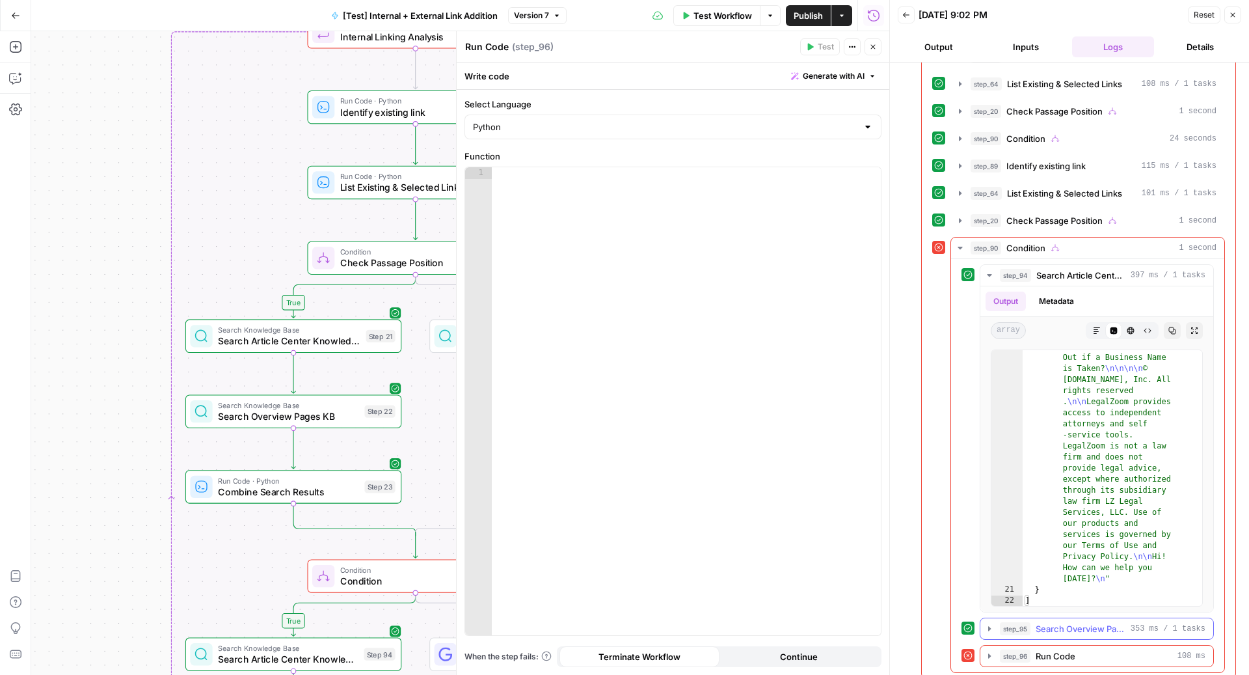
click at [1063, 622] on span "Search Overview Pages KB" at bounding box center [1081, 628] width 90 height 13
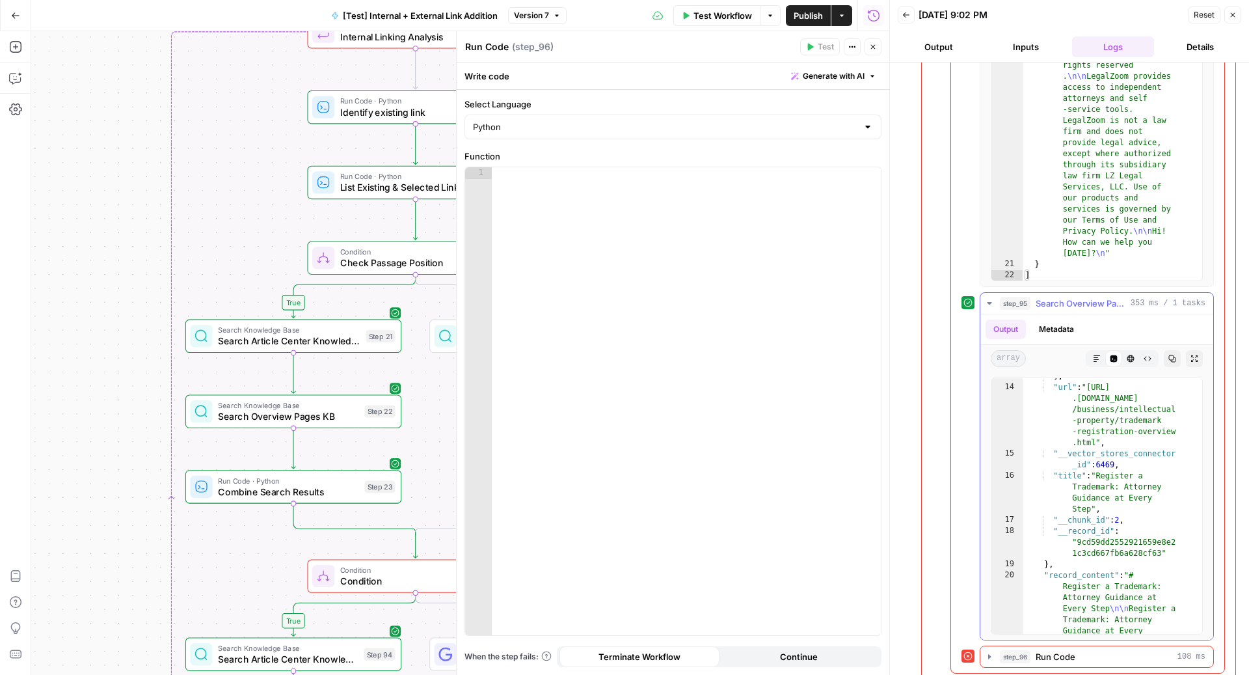
scroll to position [2583, 0]
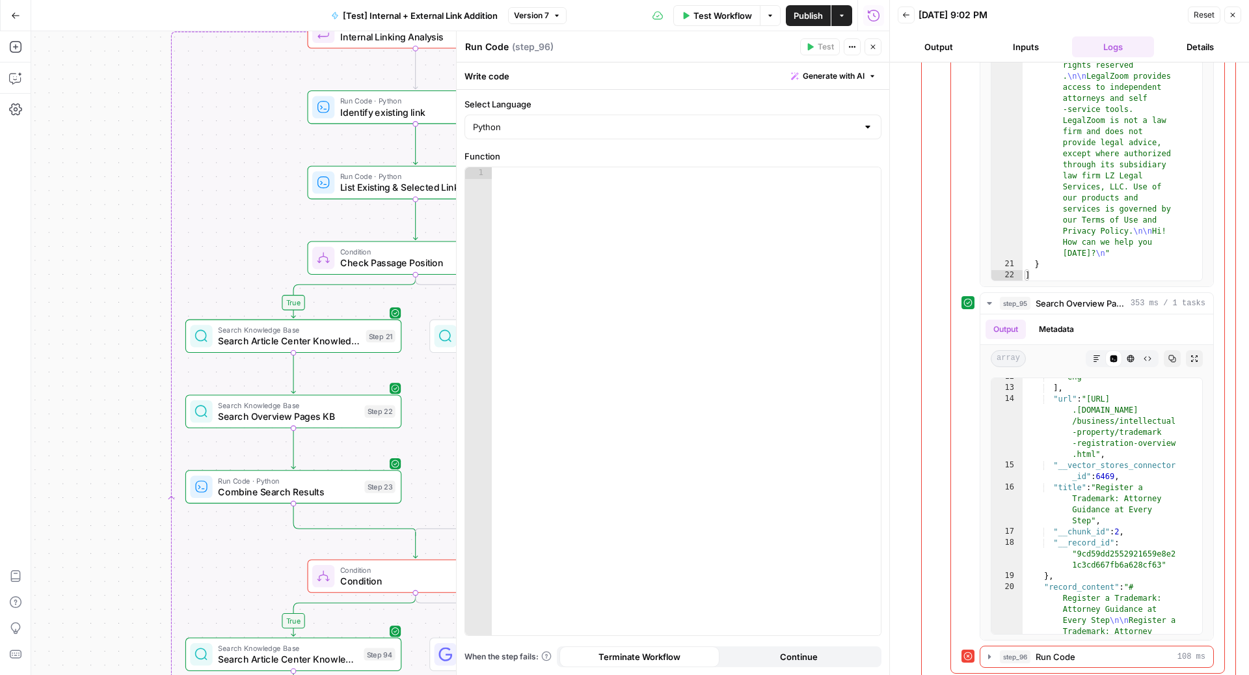
click at [827, 80] on span "Generate with AI" at bounding box center [834, 76] width 62 height 12
click at [825, 178] on div at bounding box center [916, 151] width 248 height 77
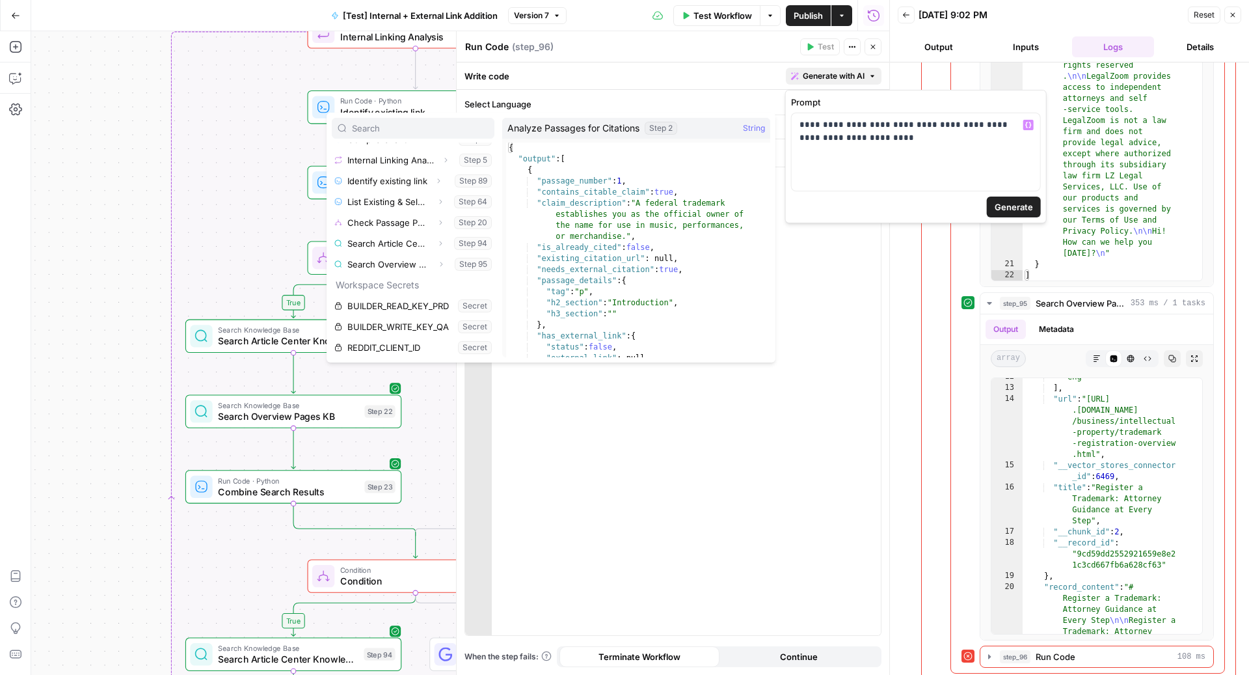
scroll to position [263, 0]
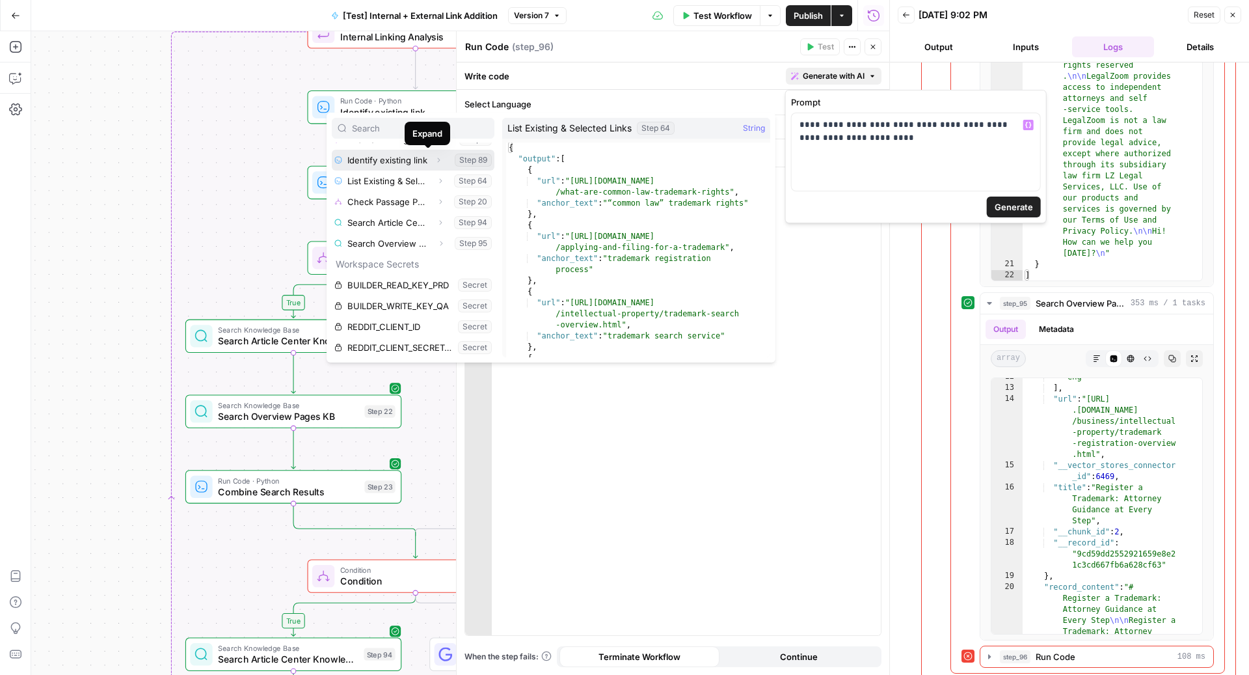
click at [435, 158] on icon "button" at bounding box center [439, 160] width 8 height 8
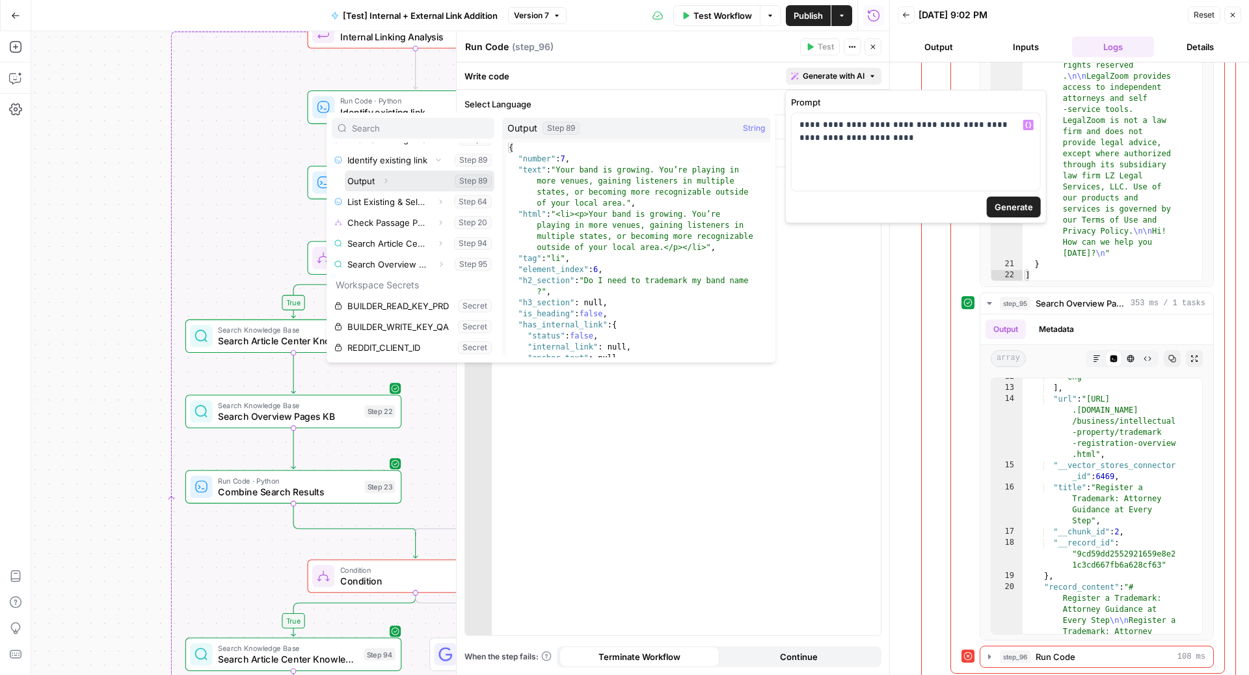
click at [386, 178] on icon "button" at bounding box center [386, 181] width 8 height 8
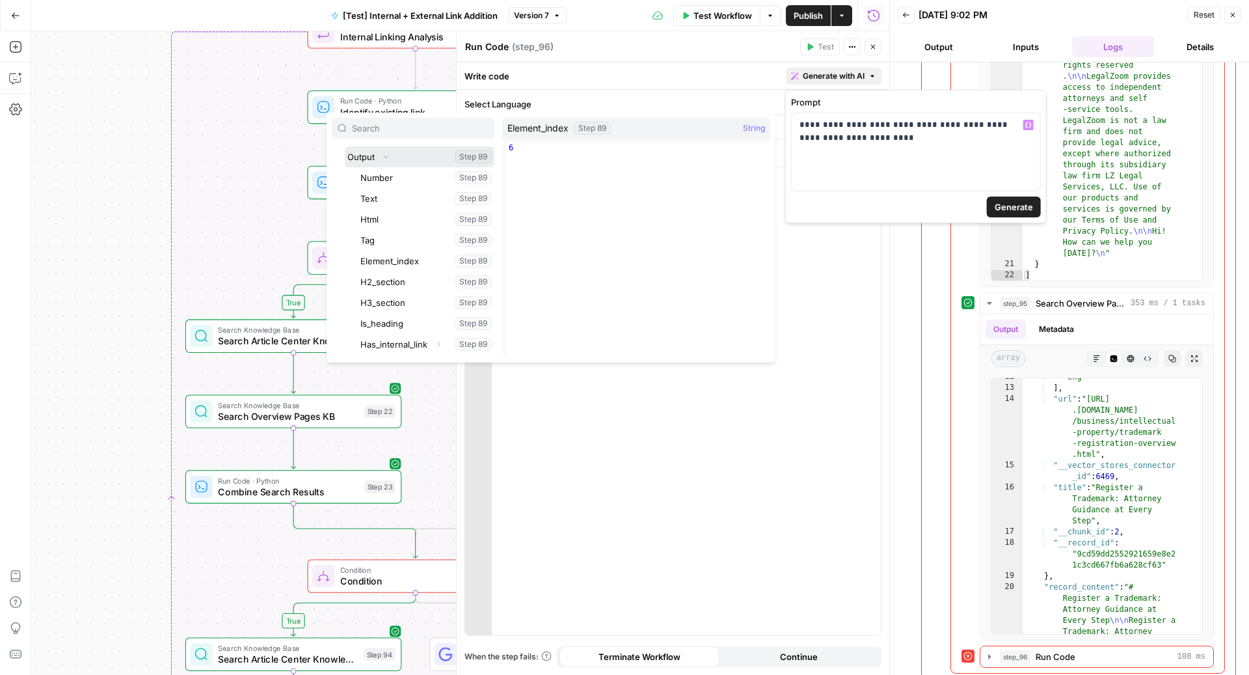
scroll to position [333, 0]
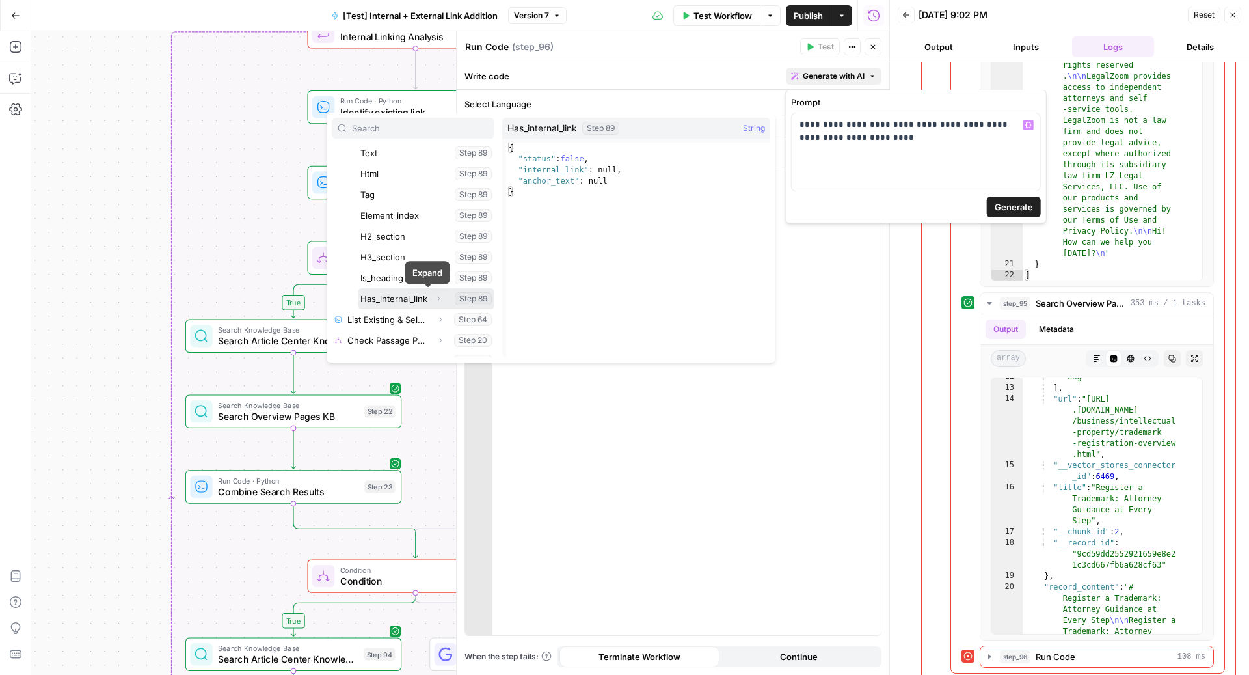
click at [435, 299] on icon "button" at bounding box center [439, 299] width 8 height 8
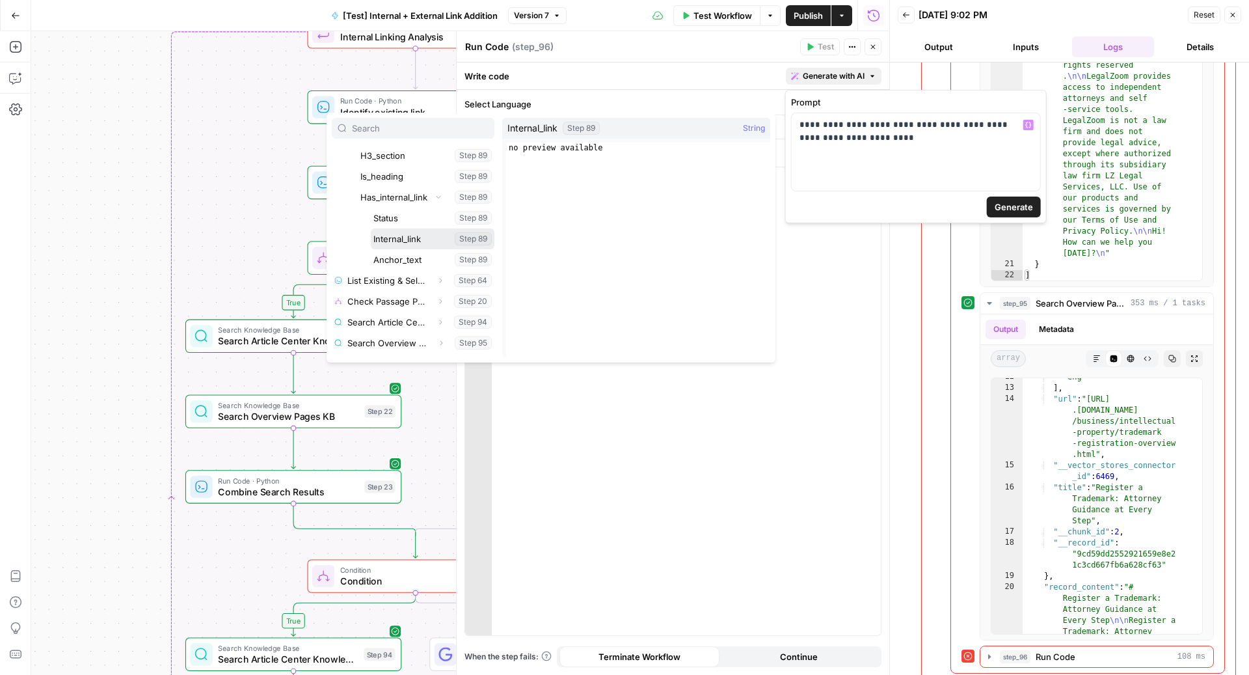
click at [405, 241] on button "Select variable Internal_link" at bounding box center [433, 238] width 124 height 21
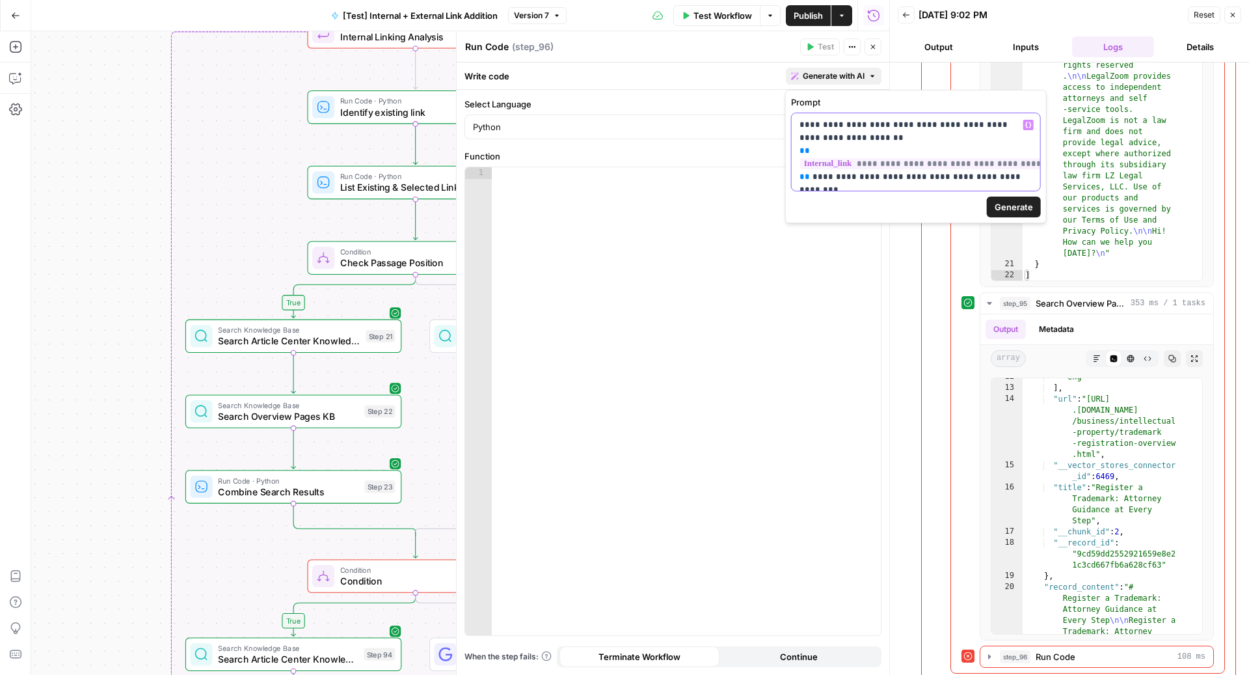
click at [952, 124] on p "**********" at bounding box center [916, 150] width 234 height 65
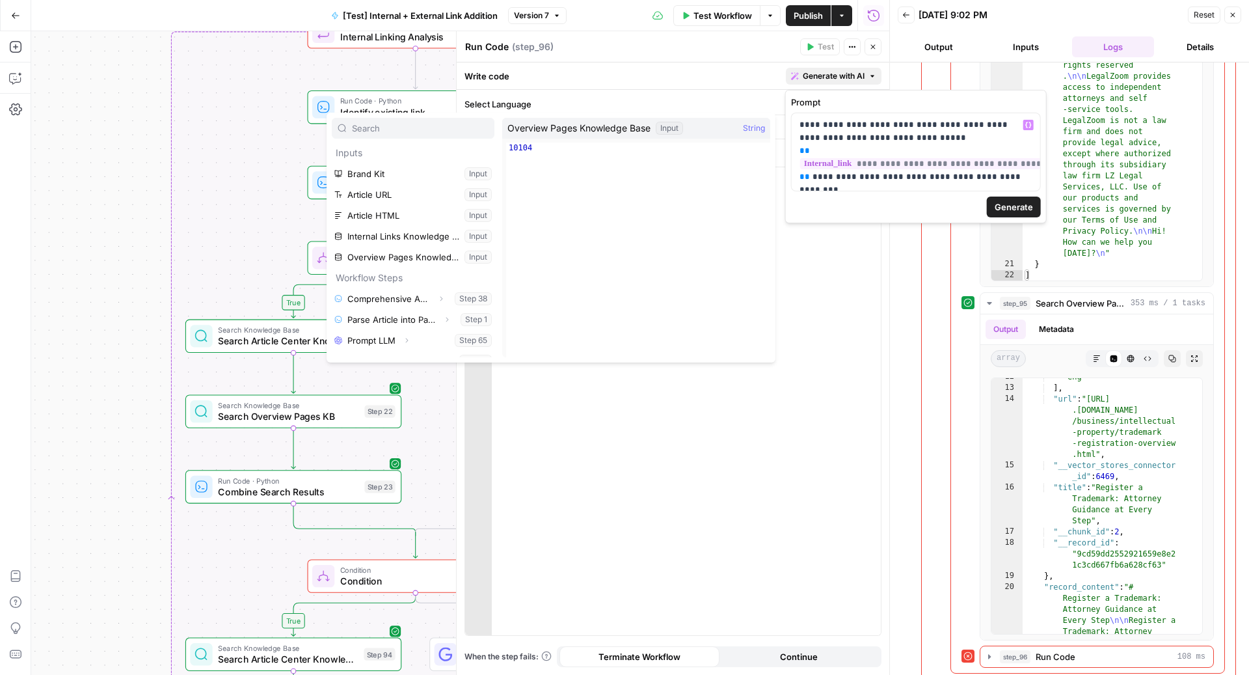
scroll to position [263, 0]
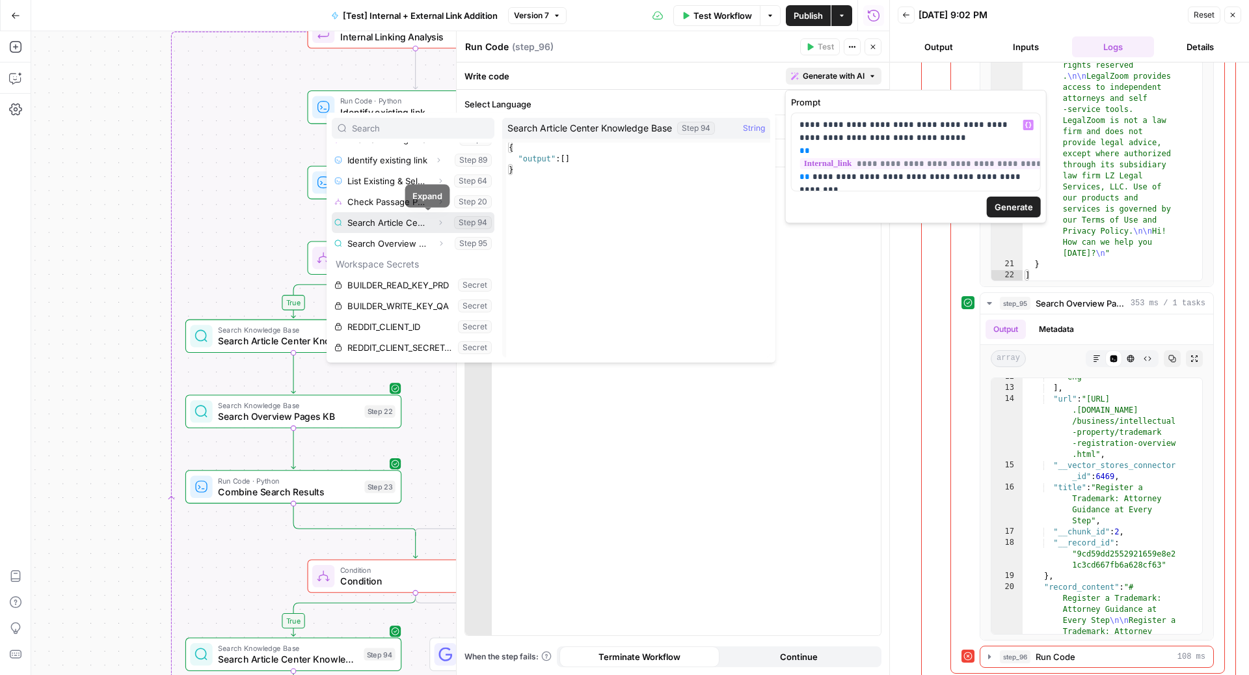
click at [436, 221] on icon "button" at bounding box center [440, 223] width 8 height 8
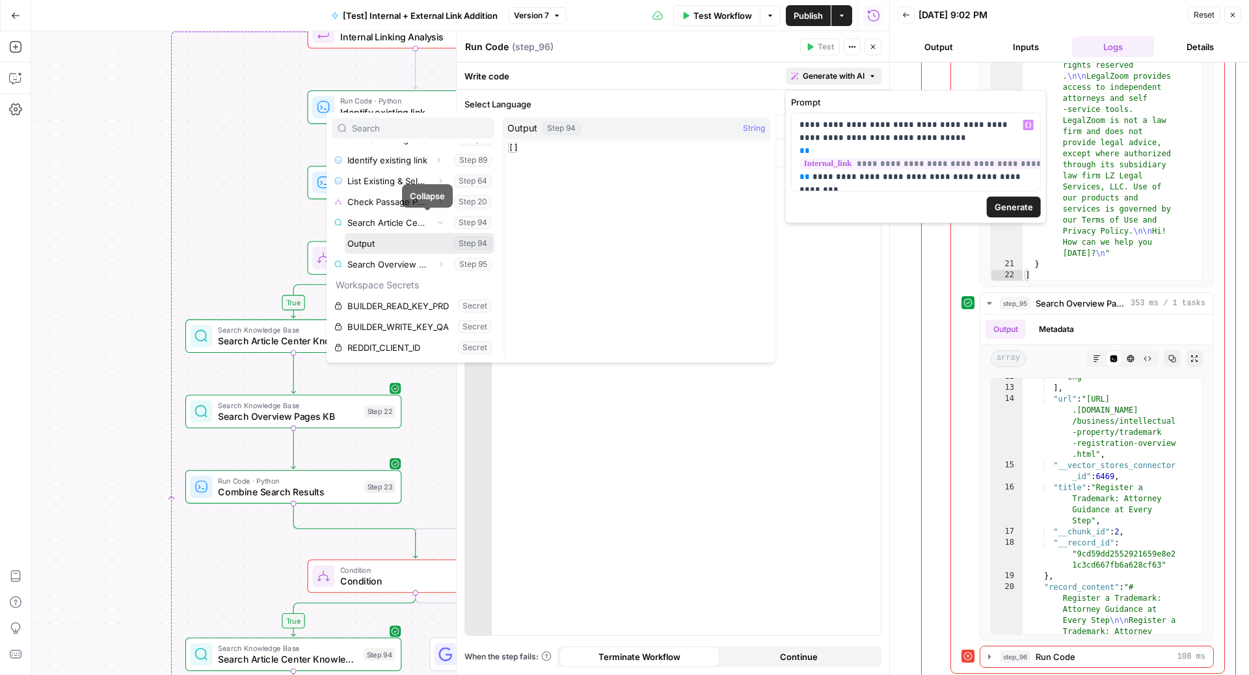
click at [394, 243] on button "Select variable Output" at bounding box center [420, 243] width 150 height 21
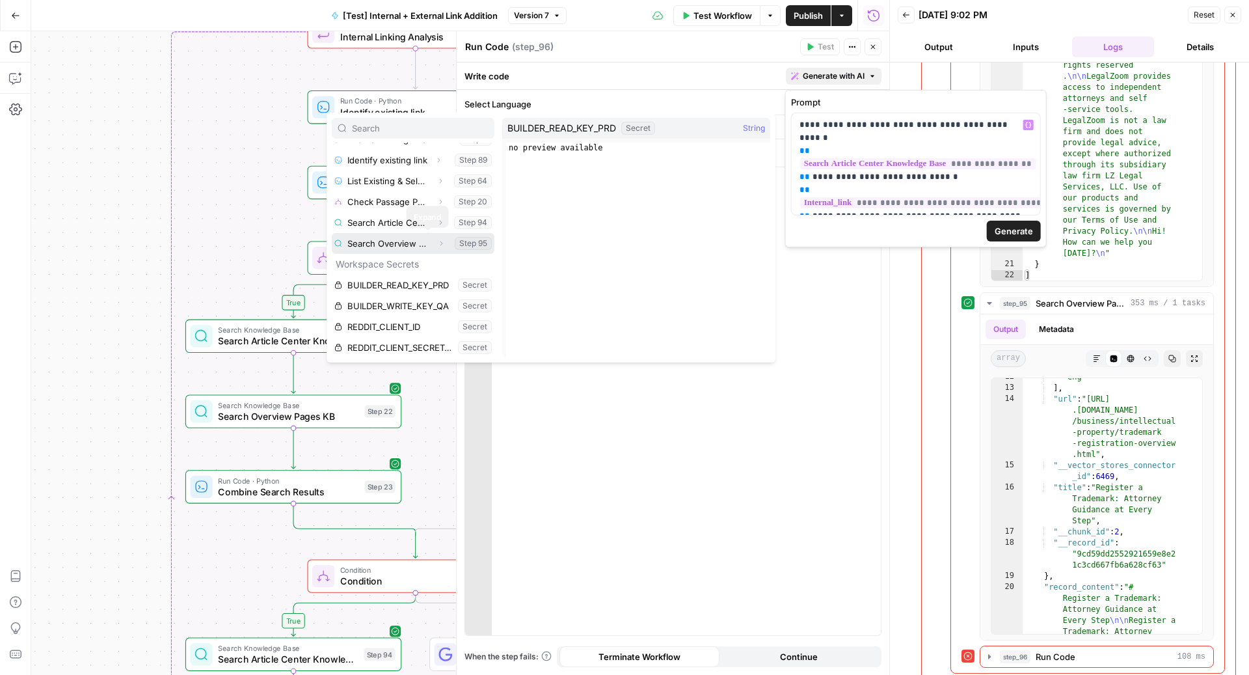
click at [440, 242] on icon "button" at bounding box center [441, 243] width 3 height 5
click at [413, 264] on button "Select variable Output" at bounding box center [420, 264] width 150 height 21
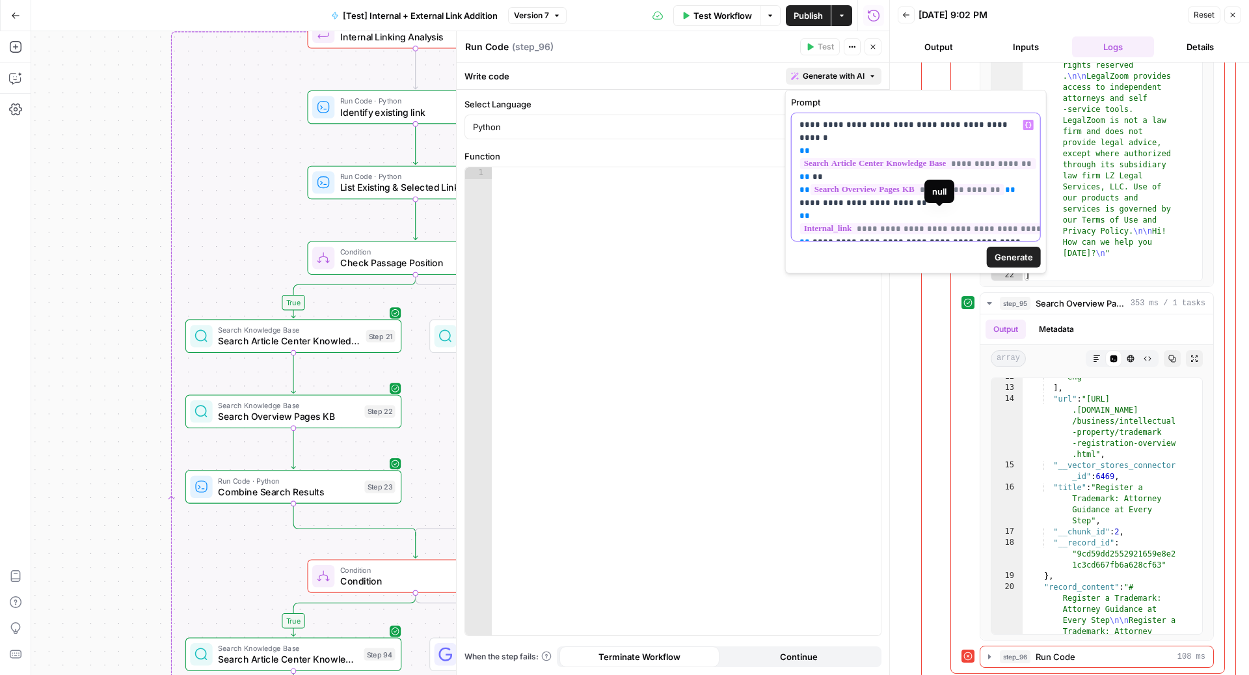
click at [1018, 227] on p "**********" at bounding box center [916, 176] width 234 height 117
click at [842, 232] on p "**********" at bounding box center [916, 176] width 234 height 117
click at [1004, 263] on span "Generate" at bounding box center [1014, 256] width 38 height 13
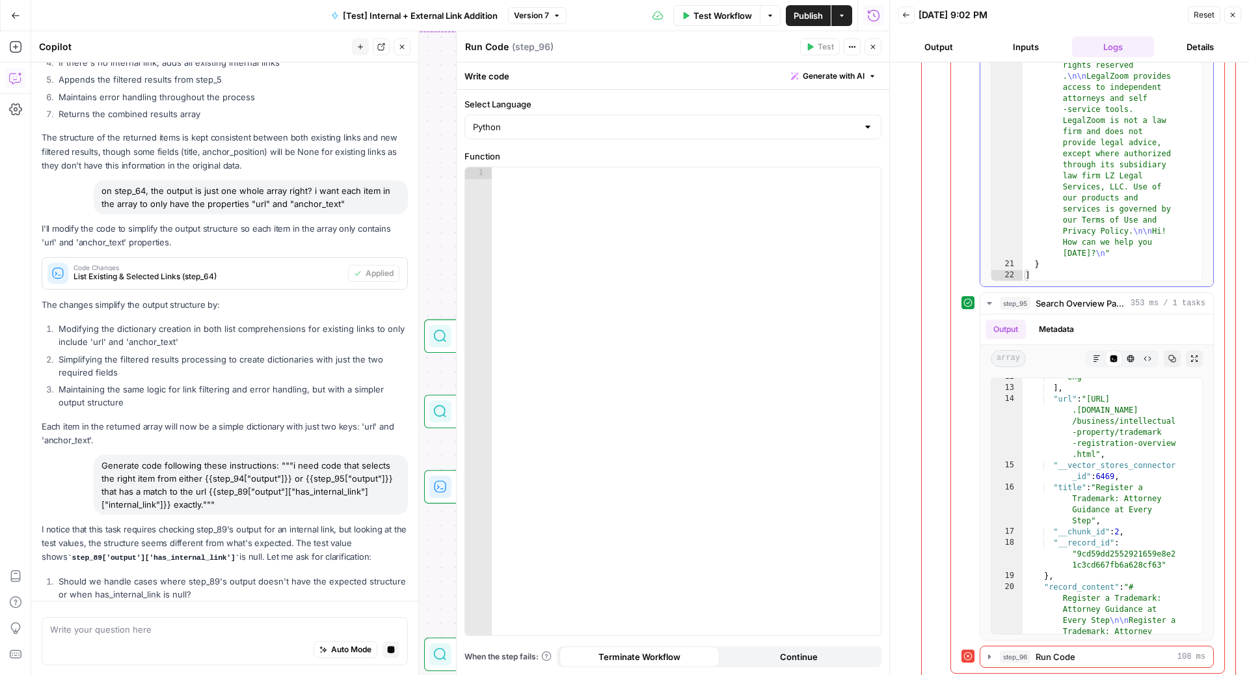
scroll to position [459, 0]
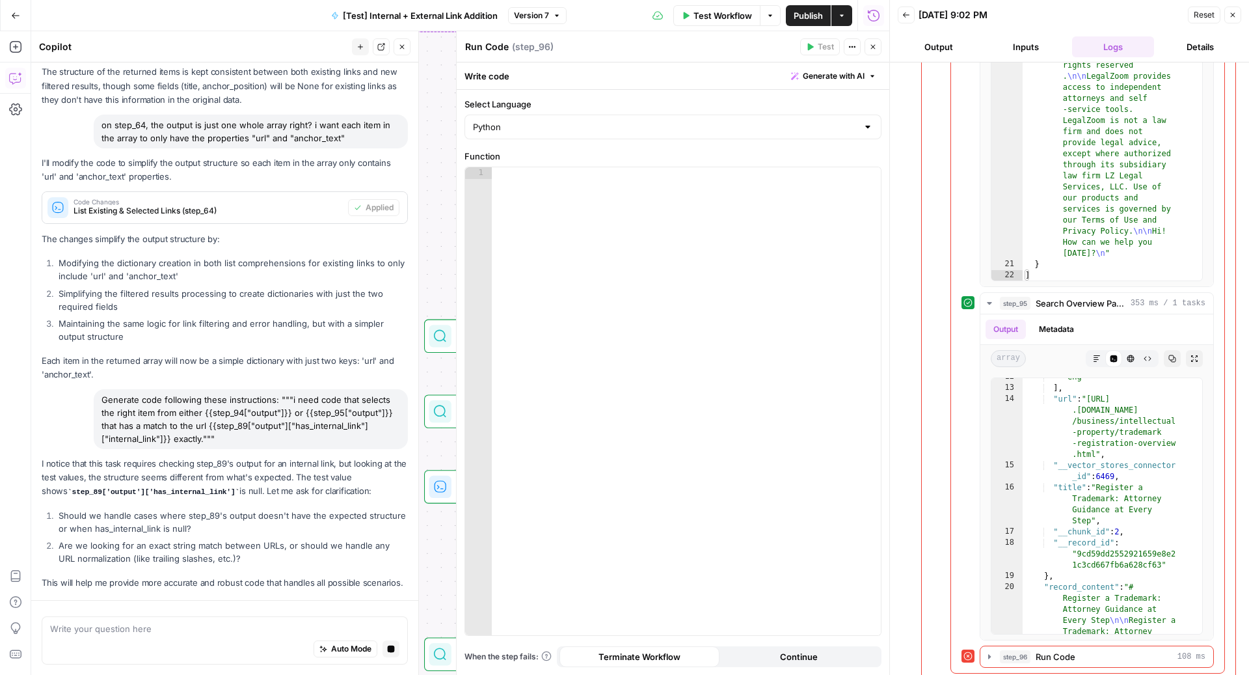
click at [213, 628] on textarea at bounding box center [224, 628] width 349 height 13
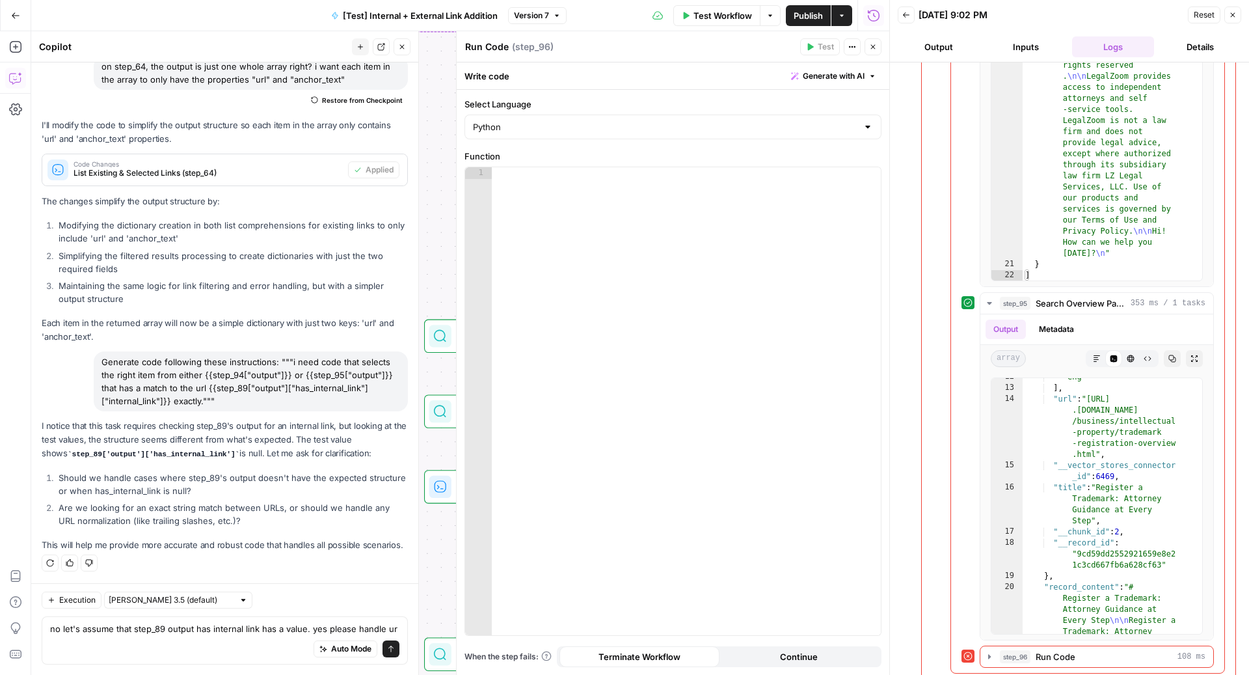
scroll to position [551, 0]
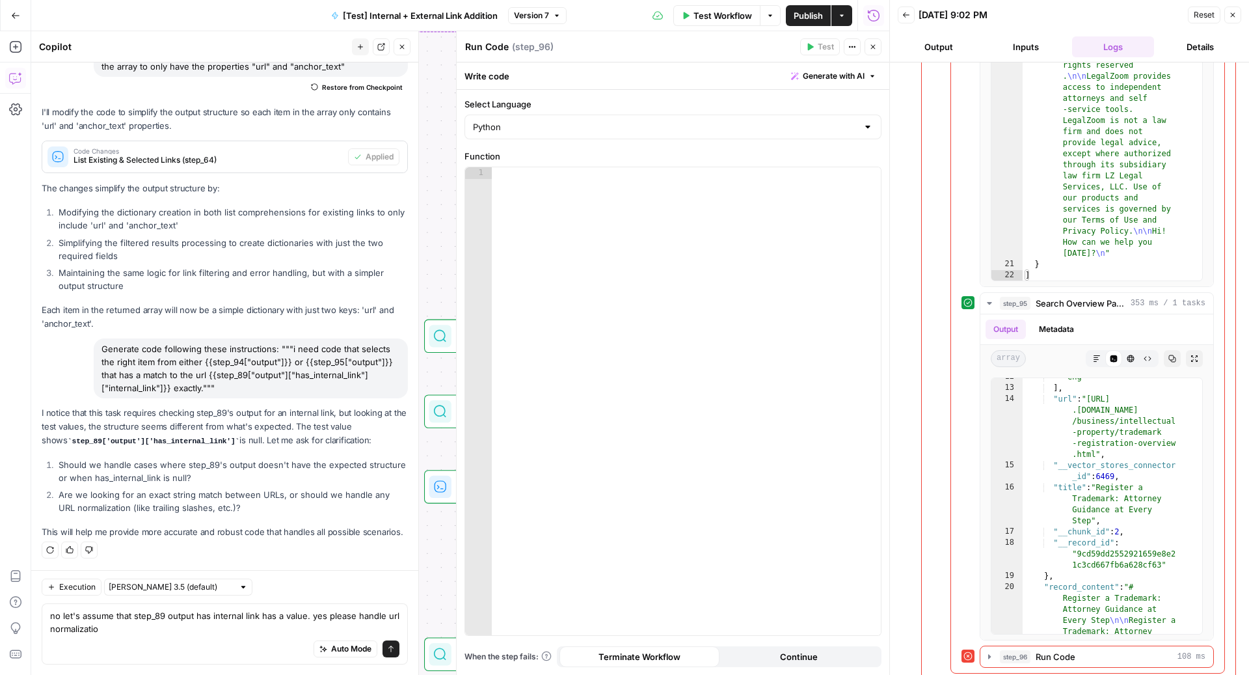
type textarea "no let's assume that step_89 output has internal link has a value. yes please h…"
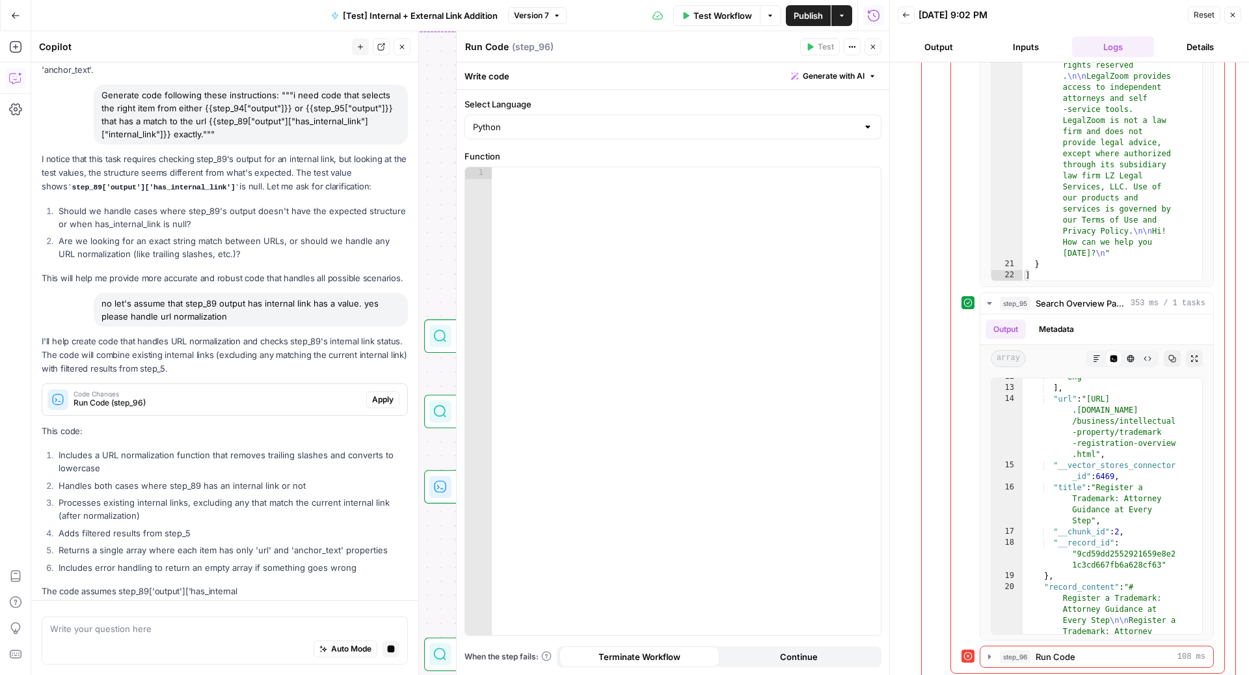
scroll to position [786, 0]
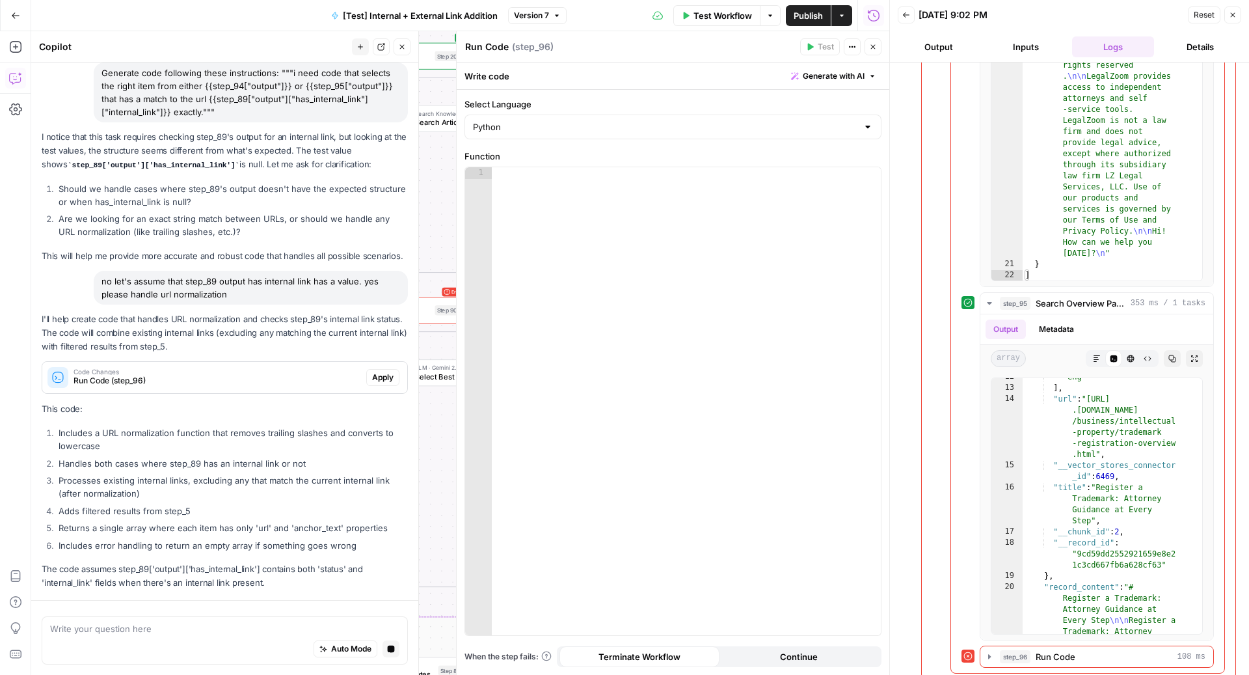
click at [379, 372] on span "Apply" at bounding box center [382, 377] width 21 height 12
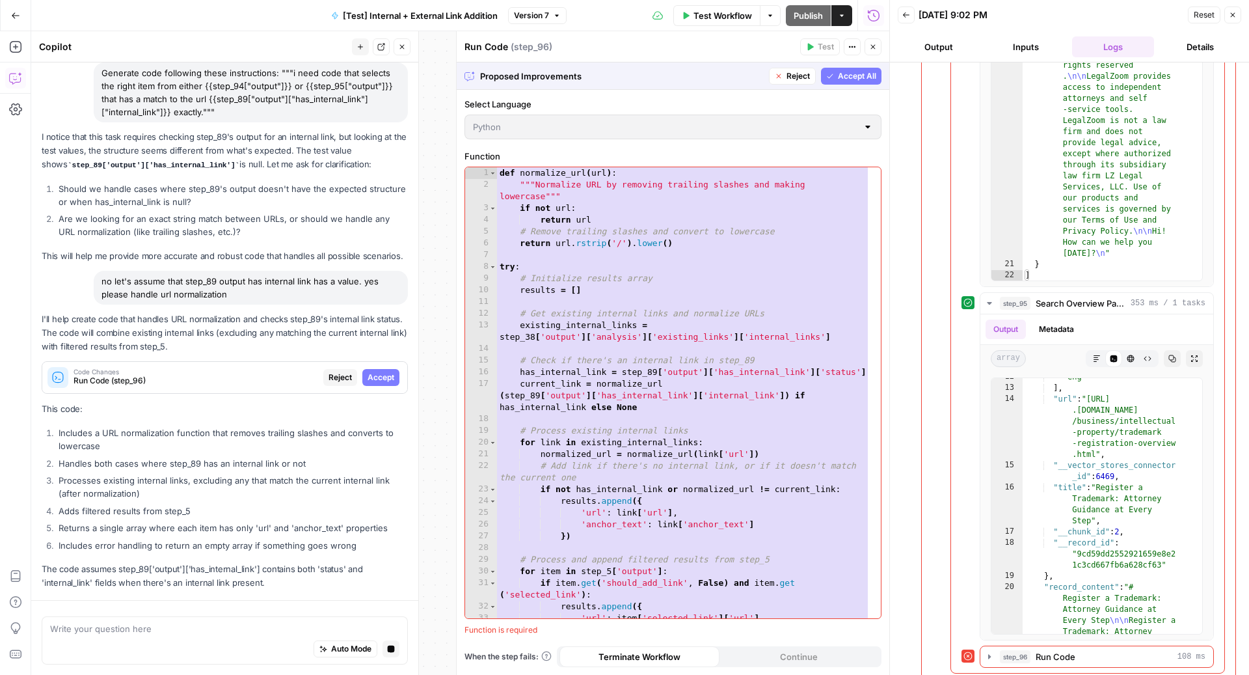
click at [379, 372] on span "Accept" at bounding box center [381, 377] width 27 height 12
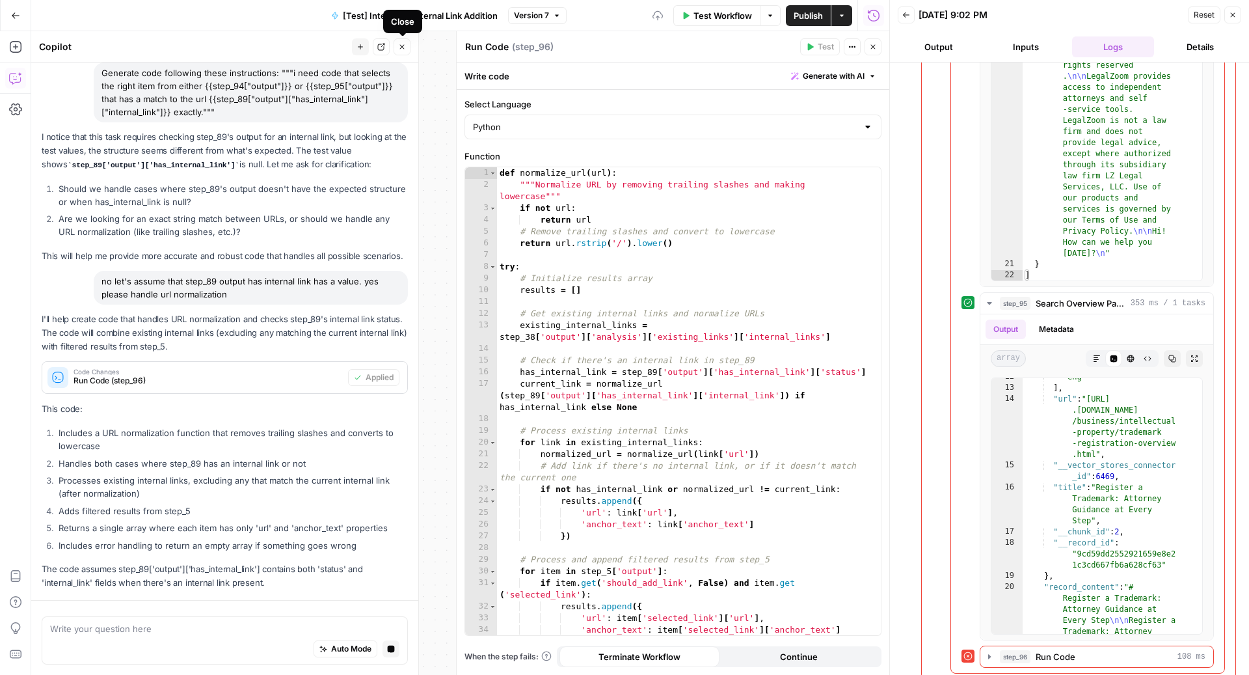
click at [403, 49] on icon "button" at bounding box center [402, 47] width 8 height 8
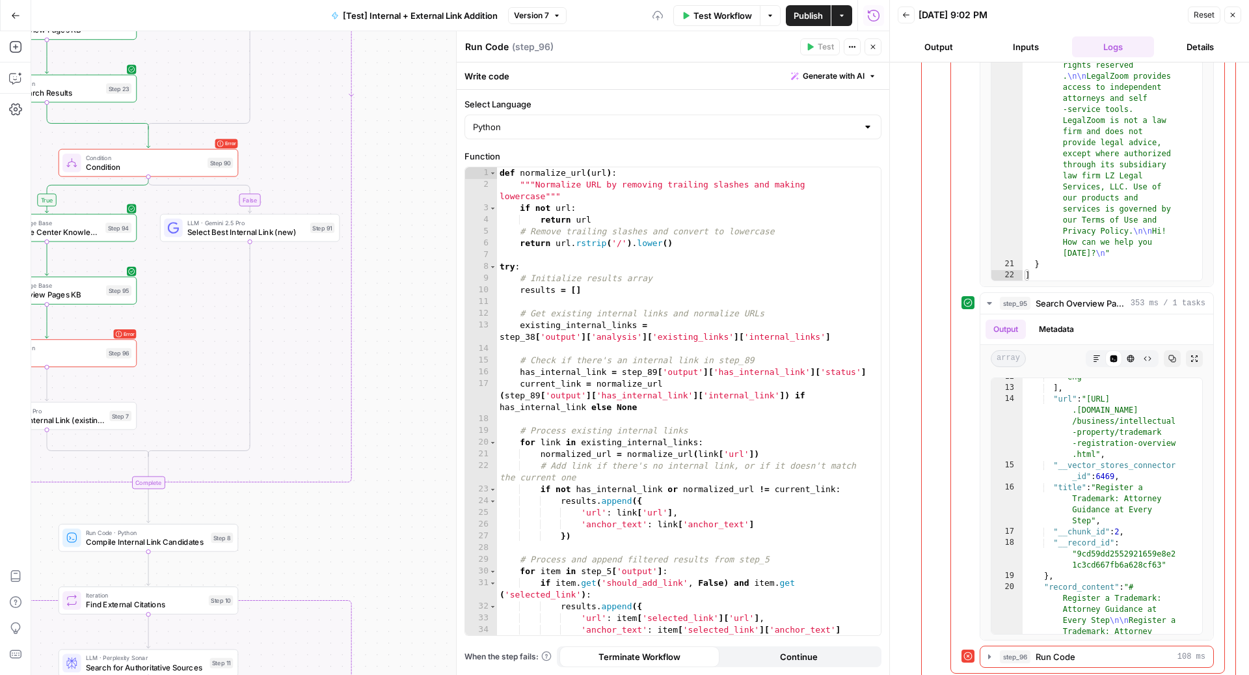
click at [871, 45] on icon "button" at bounding box center [873, 47] width 5 height 5
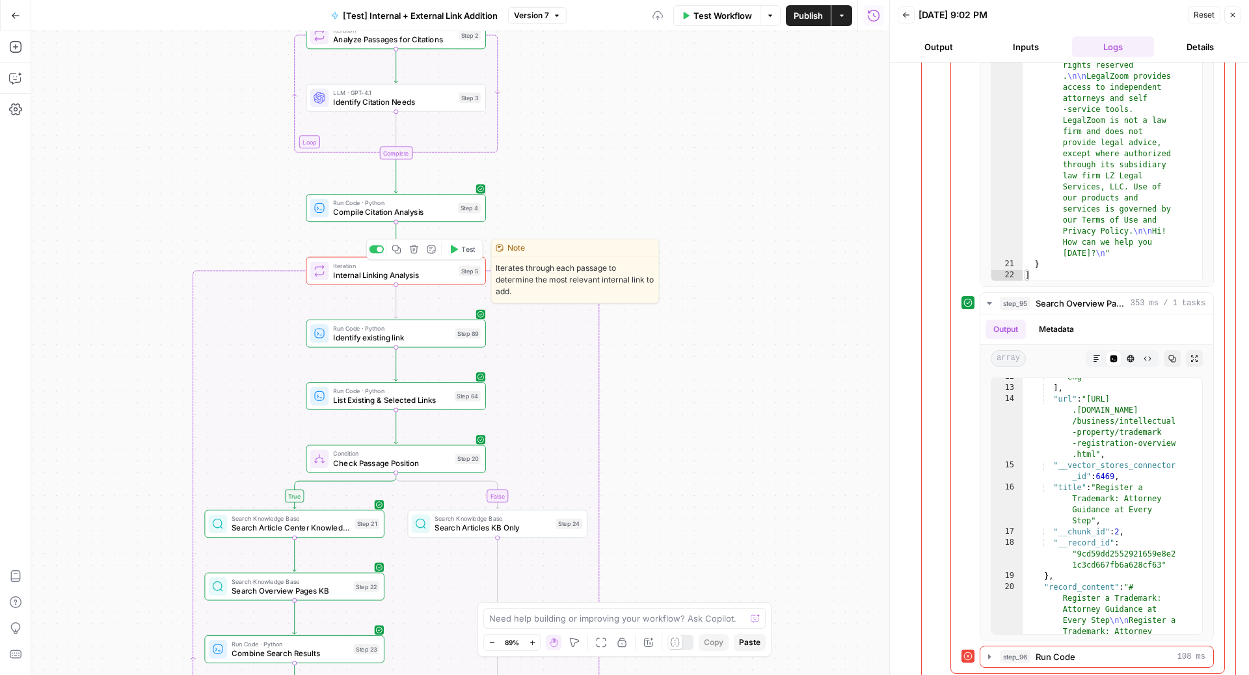
click at [464, 251] on span "Test" at bounding box center [468, 249] width 14 height 10
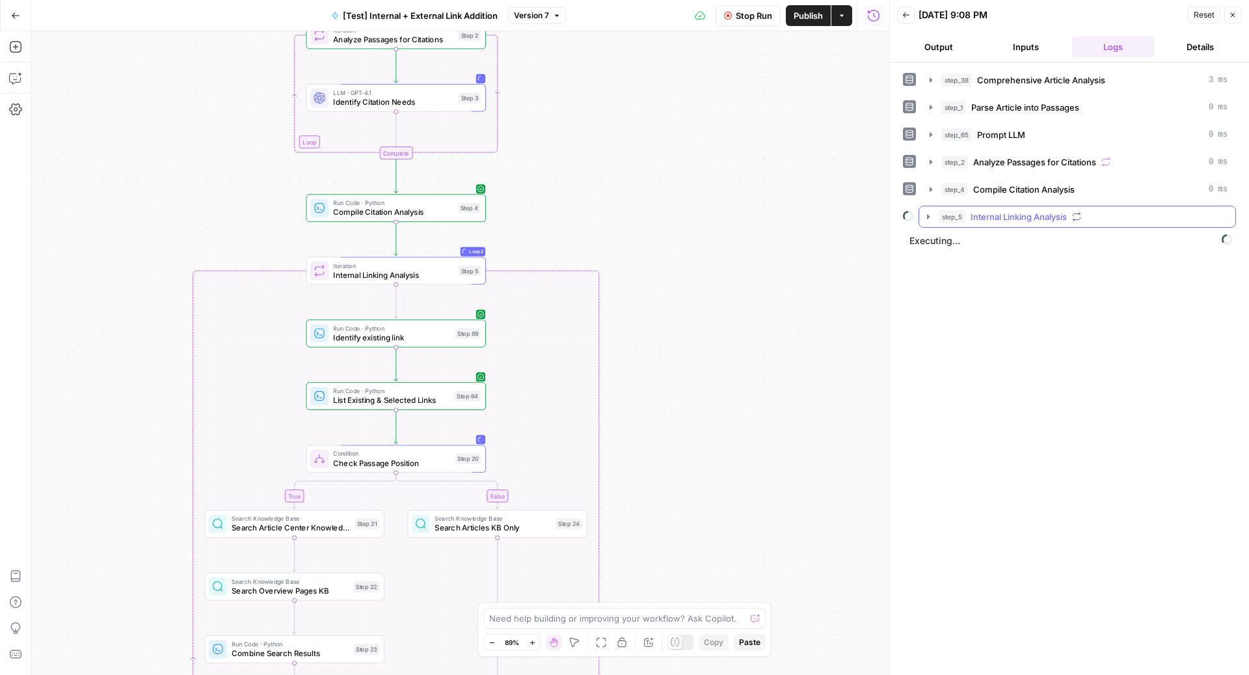
click at [1082, 210] on div "step_5 Internal Linking Analysis" at bounding box center [1083, 216] width 289 height 13
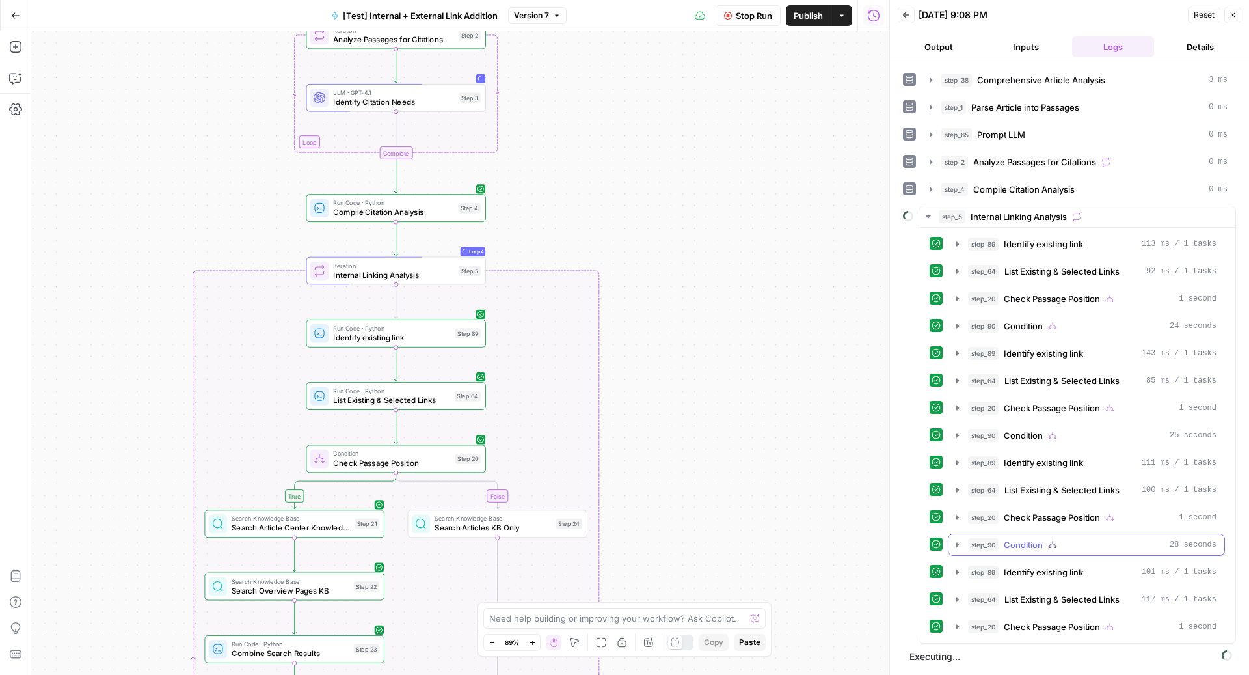
click at [1060, 538] on div "step_90 Condition 28 seconds" at bounding box center [1092, 544] width 248 height 13
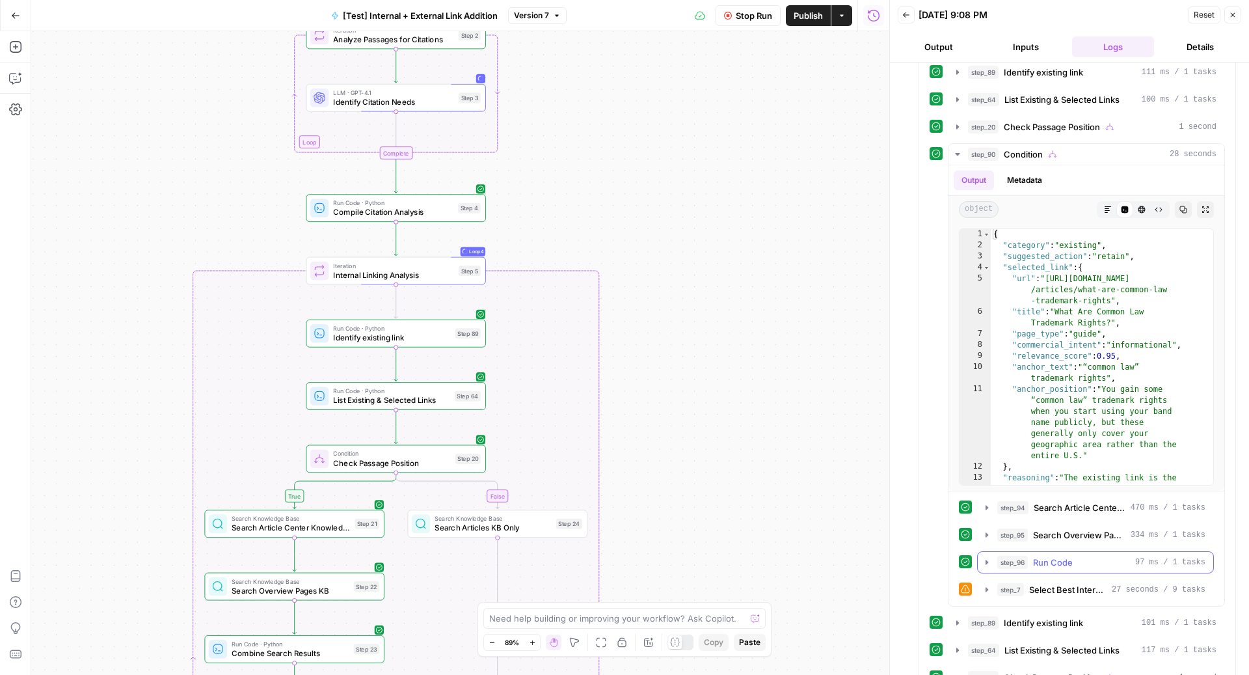
scroll to position [427, 0]
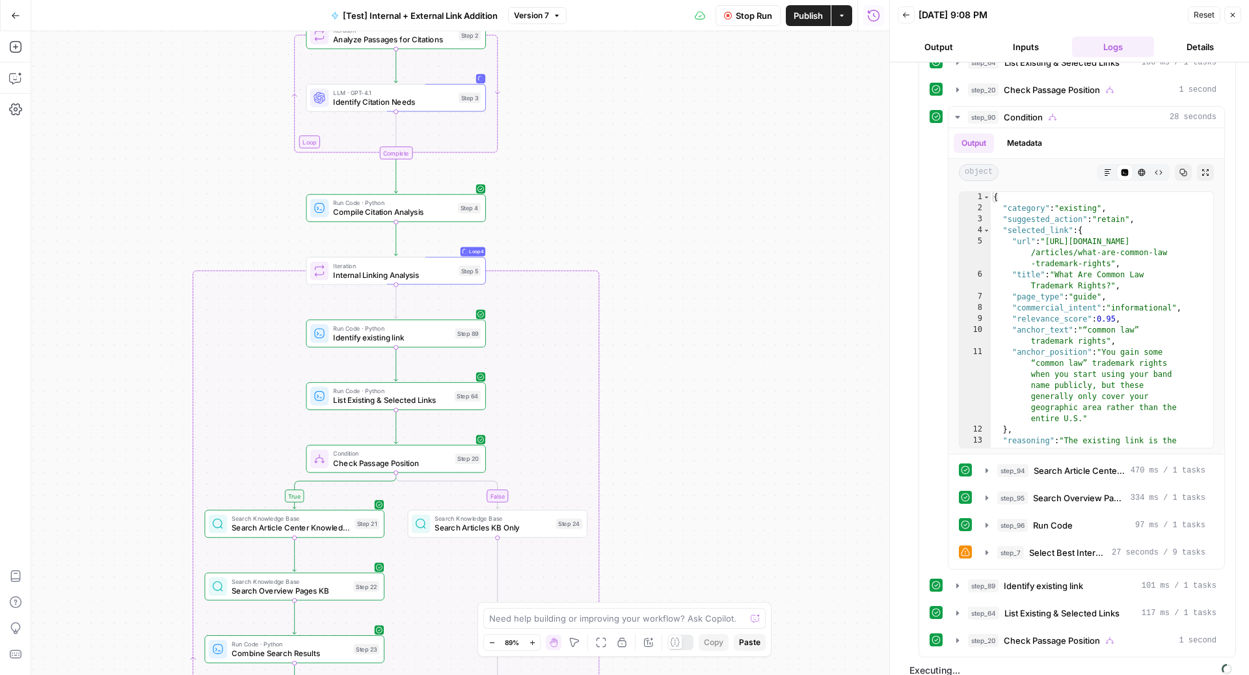
click at [757, 21] on span "Stop Run" at bounding box center [754, 15] width 36 height 13
click at [1059, 524] on button "step_96 Run Code 97 ms / 1 tasks" at bounding box center [1095, 525] width 235 height 21
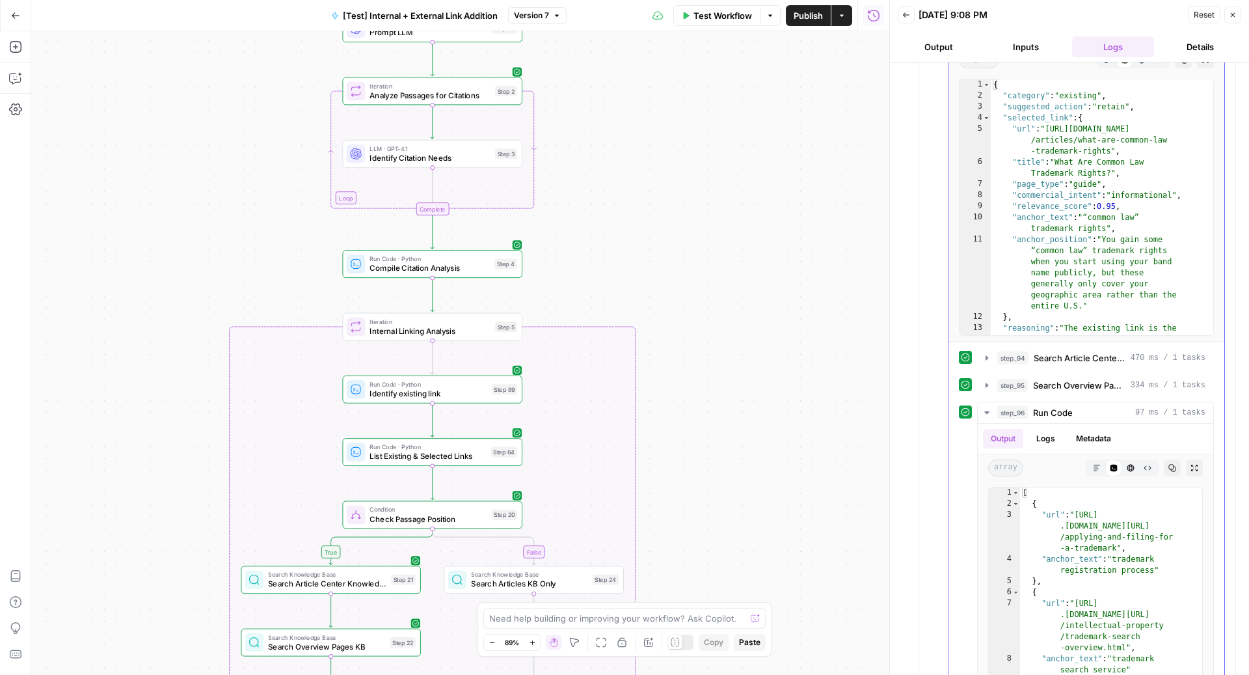
scroll to position [583, 0]
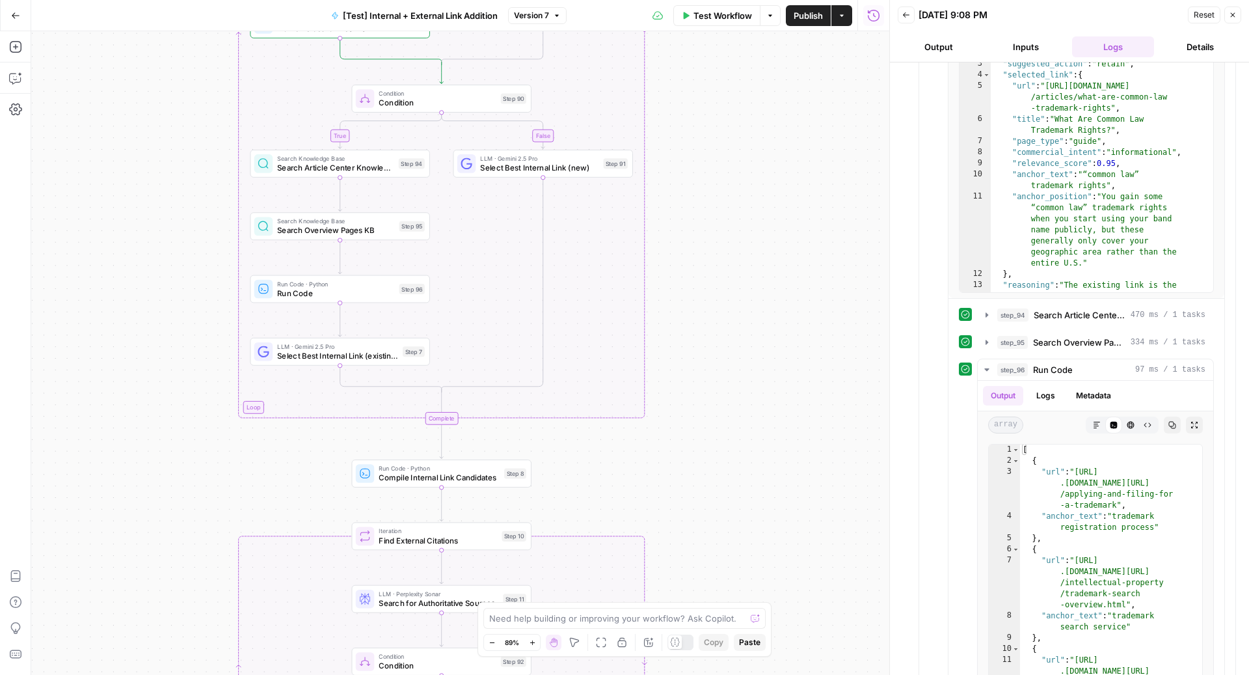
click at [370, 293] on span "Run Code" at bounding box center [335, 293] width 117 height 12
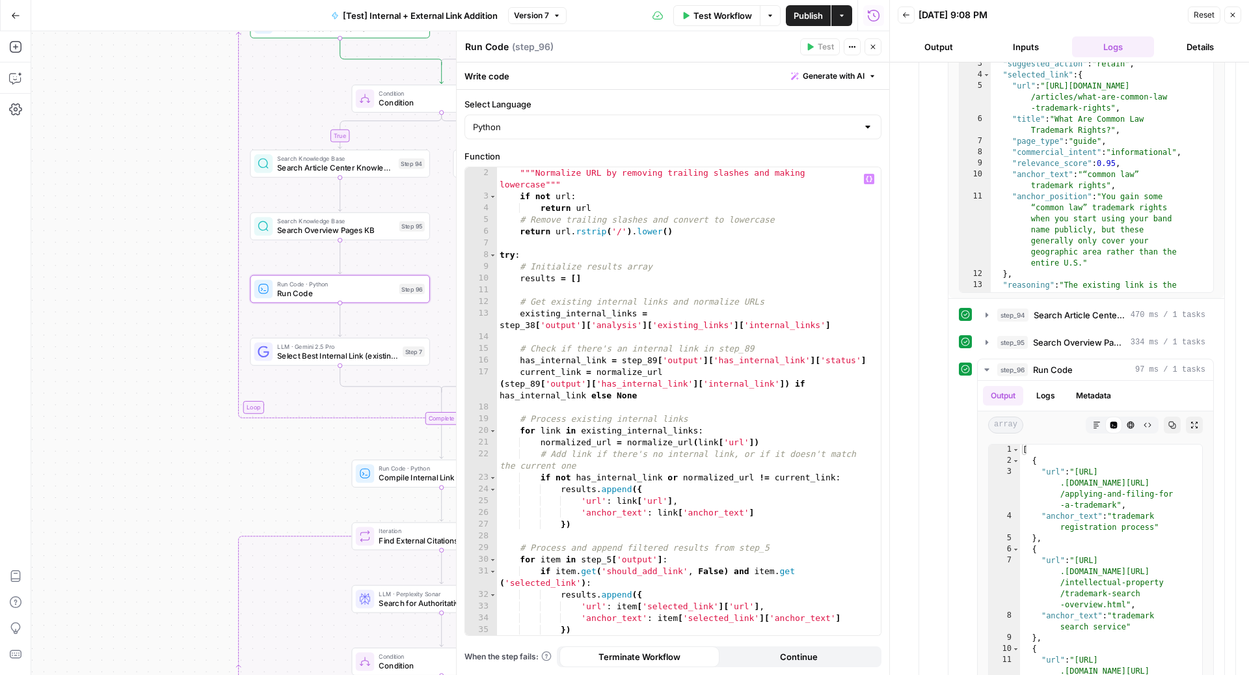
scroll to position [81, 0]
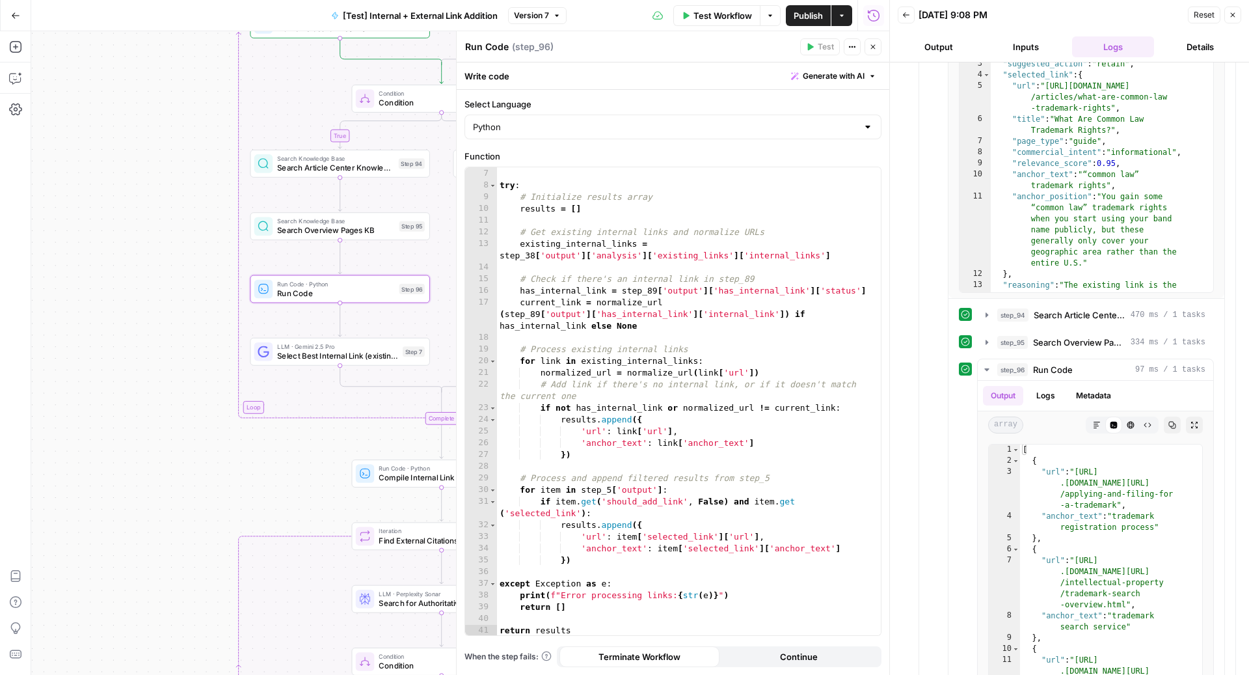
click at [7, 65] on div "Add Steps Copilot Settings AirOps Academy Help Give Feedback Shortcuts" at bounding box center [15, 352] width 31 height 643
click at [13, 71] on button "Copilot" at bounding box center [15, 78] width 21 height 21
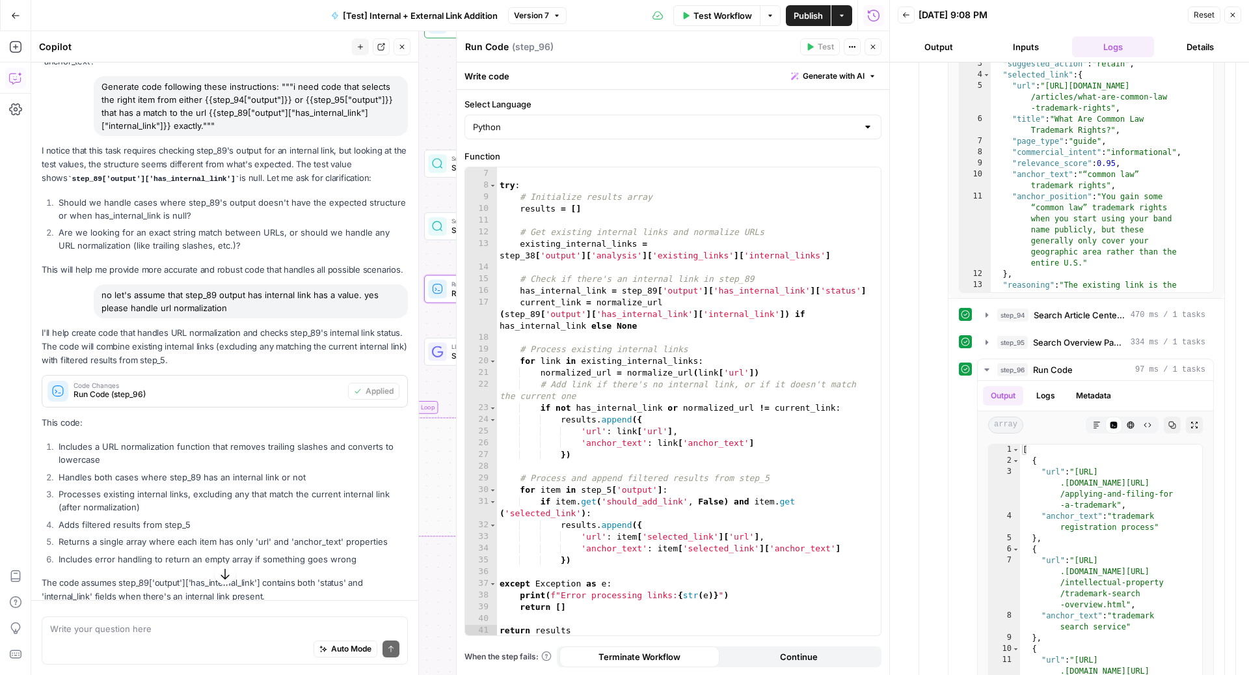
scroll to position [760, 0]
click at [193, 646] on div "Auto Mode Send" at bounding box center [224, 649] width 349 height 29
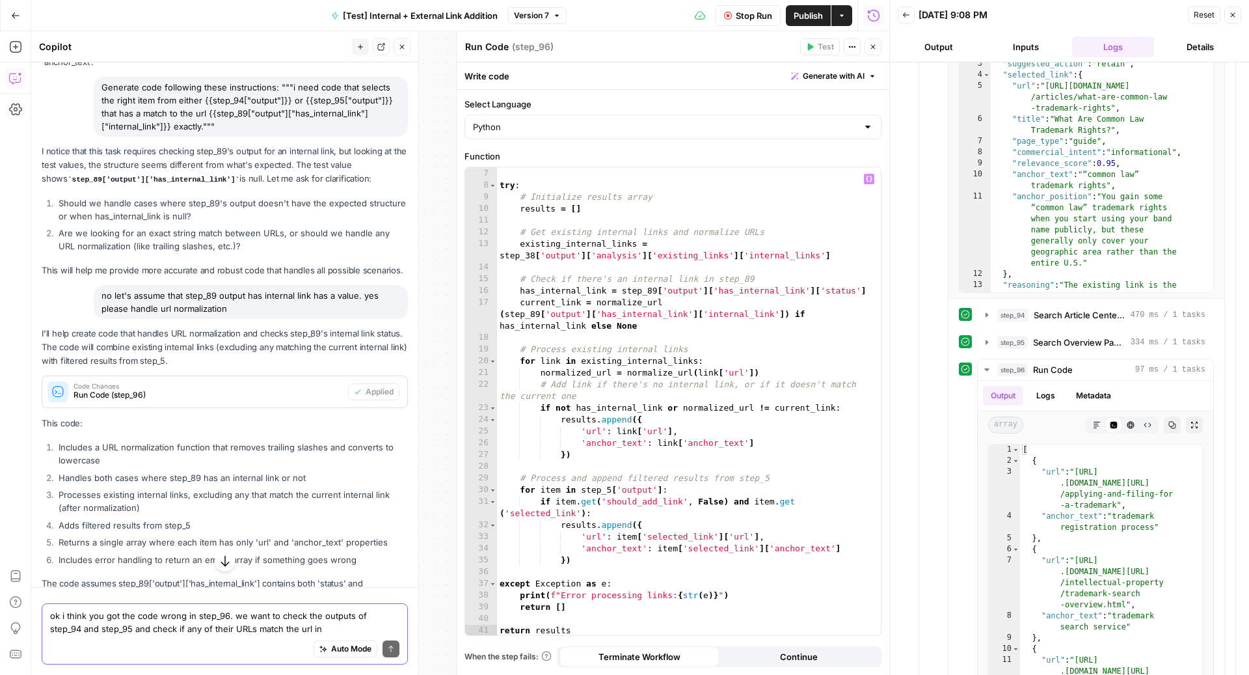
type textarea "ok i think you got the code wrong in step_96. we want to check the outputs of s…"
type textarea "**********"
drag, startPoint x: 505, startPoint y: 314, endPoint x: 783, endPoint y: 313, distance: 277.7
click at [783, 313] on div "return url . rstrip ( '/' ) . lower ( ) try : # Initialize results array result…" at bounding box center [682, 402] width 371 height 492
click at [350, 622] on textarea "ok i think you got the code wrong in step_96. we want to check the outputs of s…" at bounding box center [224, 622] width 349 height 26
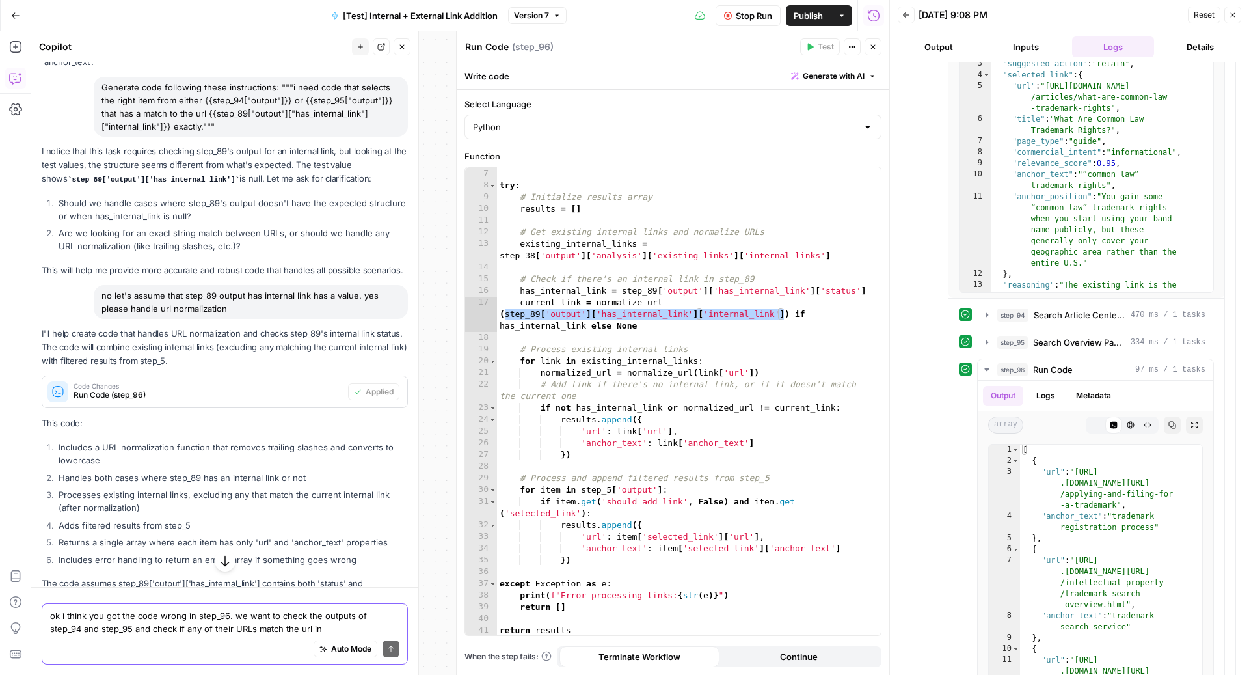
paste textarea "step_89['output']['has_internal_link']['internal_link']"
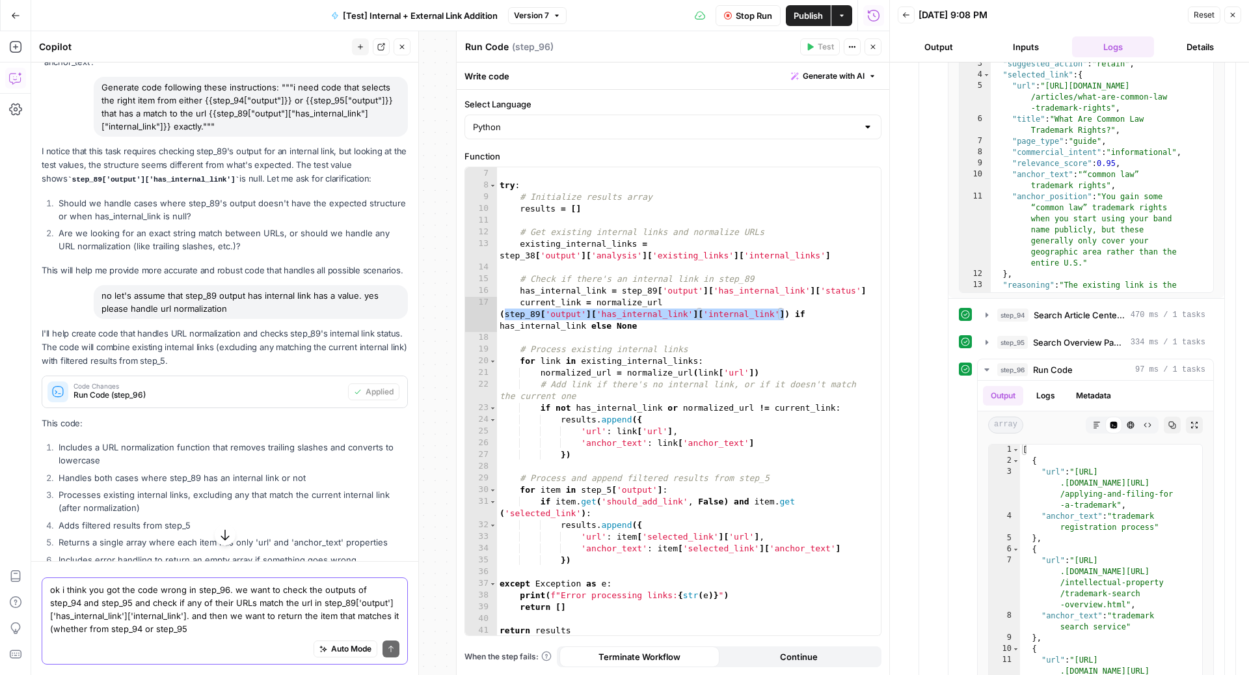
type textarea "ok i think you got the code wrong in step_96. we want to check the outputs of s…"
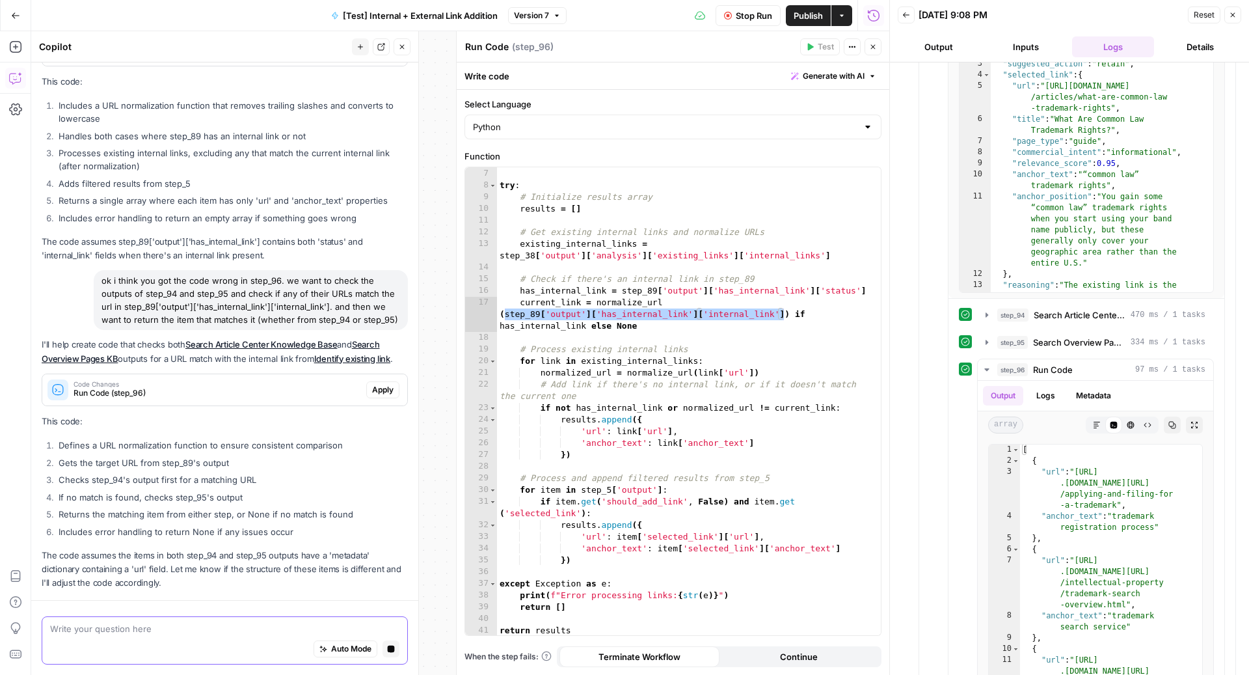
scroll to position [1139, 0]
click at [375, 383] on button "Apply" at bounding box center [382, 389] width 33 height 17
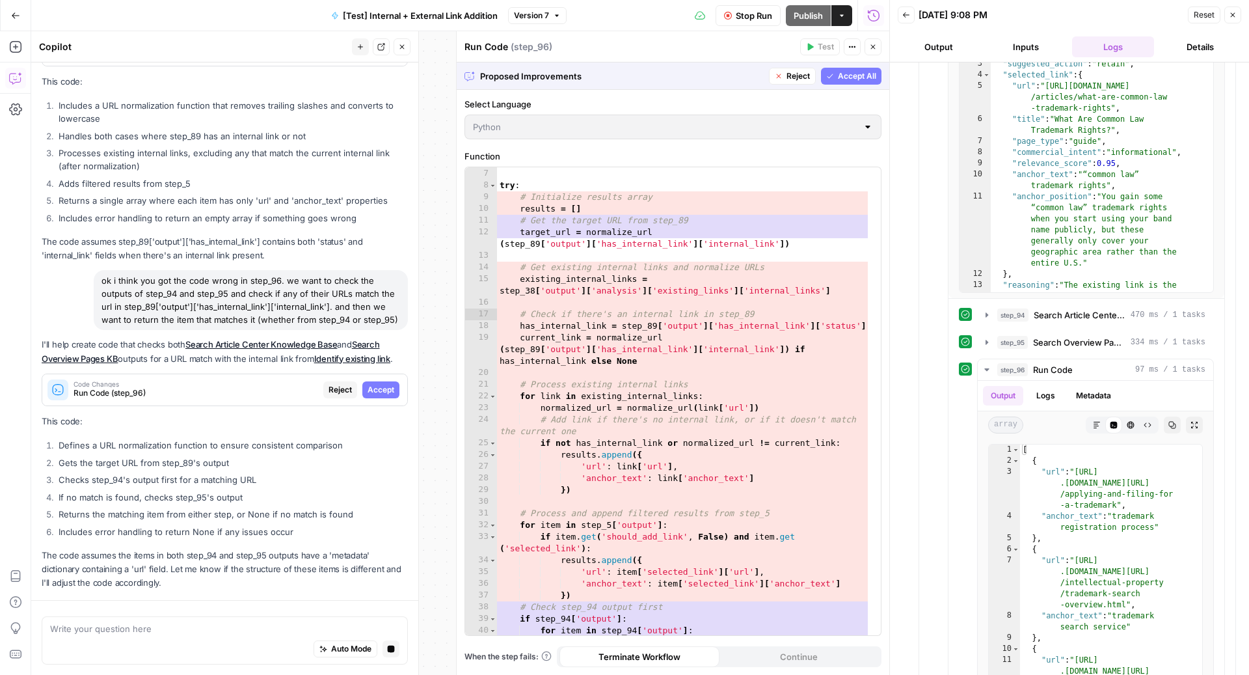
click at [376, 385] on span "Accept" at bounding box center [381, 390] width 27 height 12
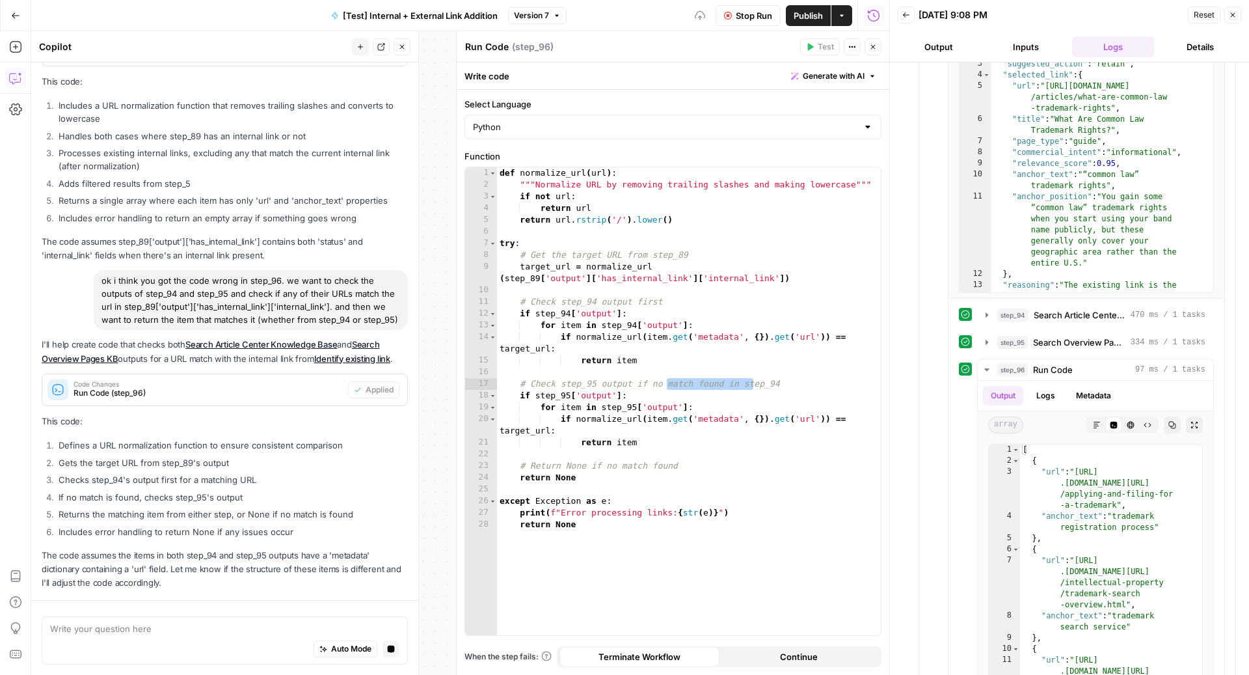
click at [408, 46] on button "Close" at bounding box center [402, 46] width 17 height 17
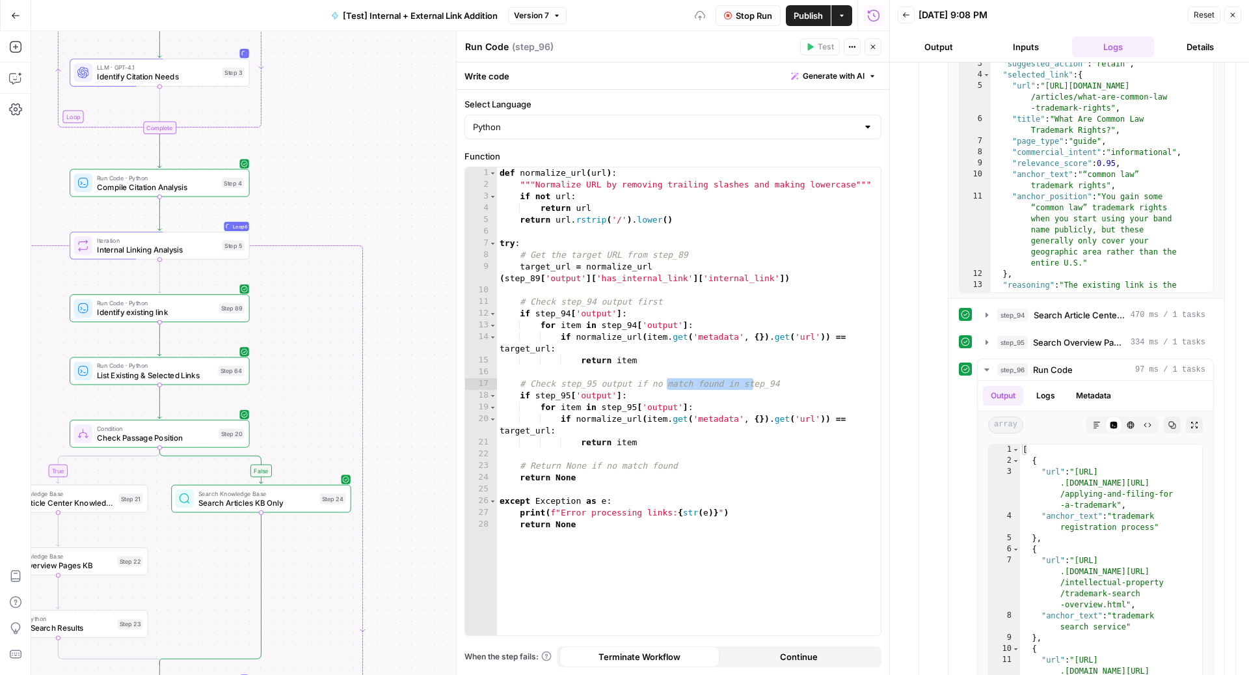
click at [729, 14] on icon "button" at bounding box center [728, 16] width 8 height 8
click at [1231, 14] on icon "button" at bounding box center [1233, 15] width 8 height 8
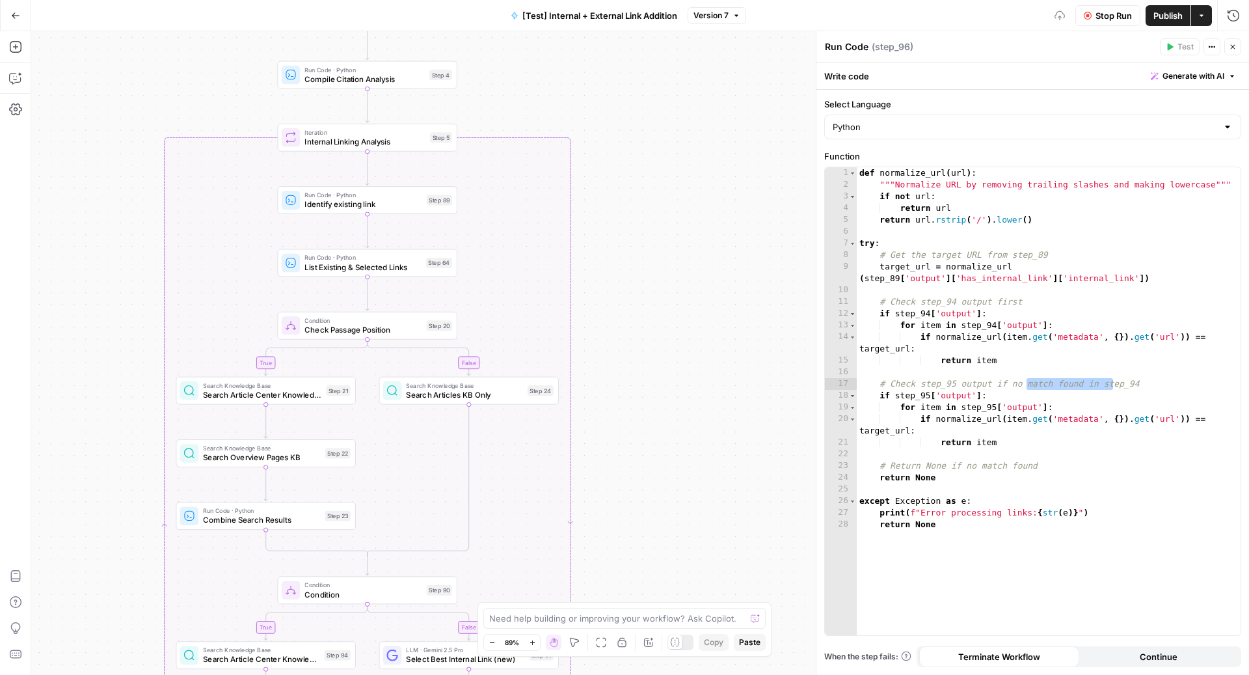
click at [1116, 22] on button "Stop Run" at bounding box center [1107, 15] width 65 height 21
click at [1233, 47] on icon "button" at bounding box center [1233, 47] width 8 height 8
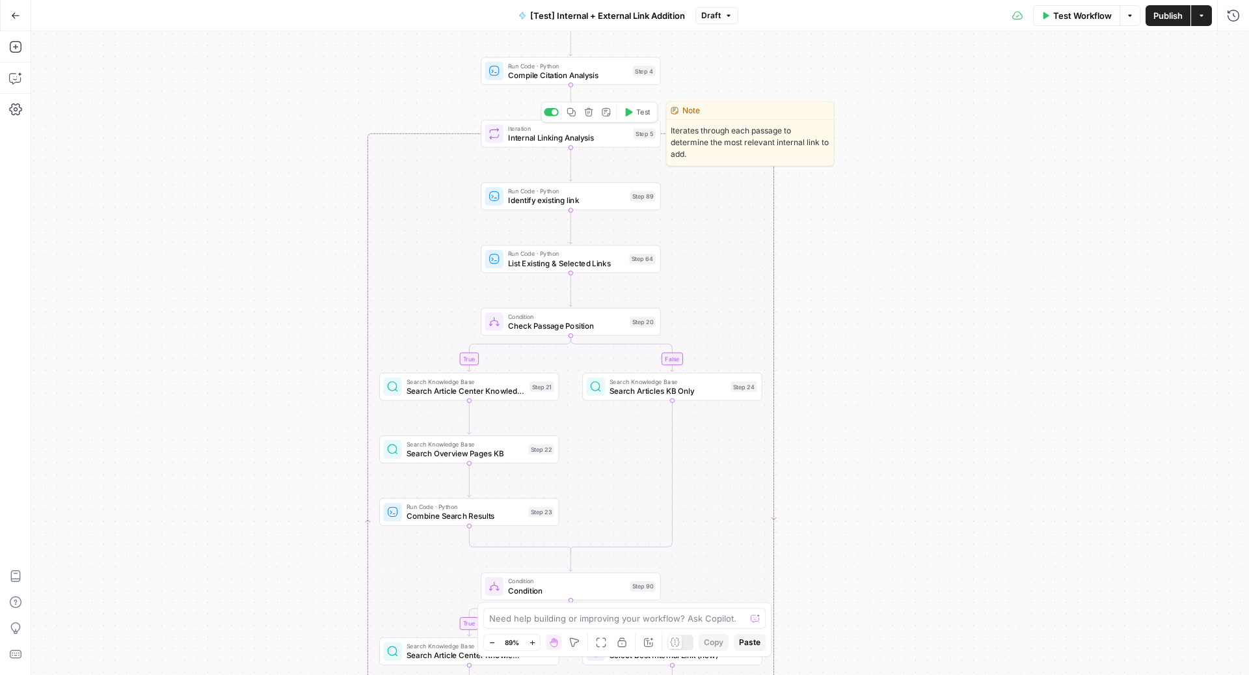
click at [639, 109] on span "Test" at bounding box center [643, 112] width 14 height 10
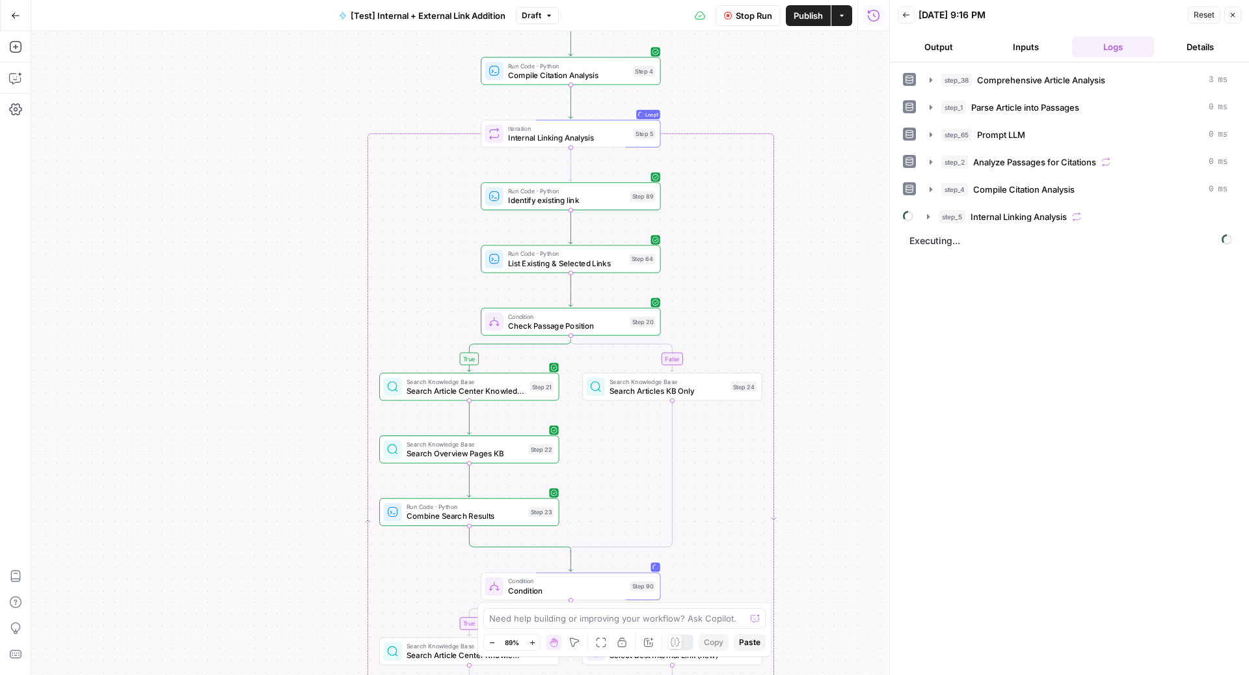
click at [1001, 226] on div "step_38 Comprehensive Article Analysis 3 ms step_1 Parse Article into Passages …" at bounding box center [1069, 368] width 333 height 599
click at [982, 217] on span "Internal Linking Analysis" at bounding box center [1018, 216] width 96 height 13
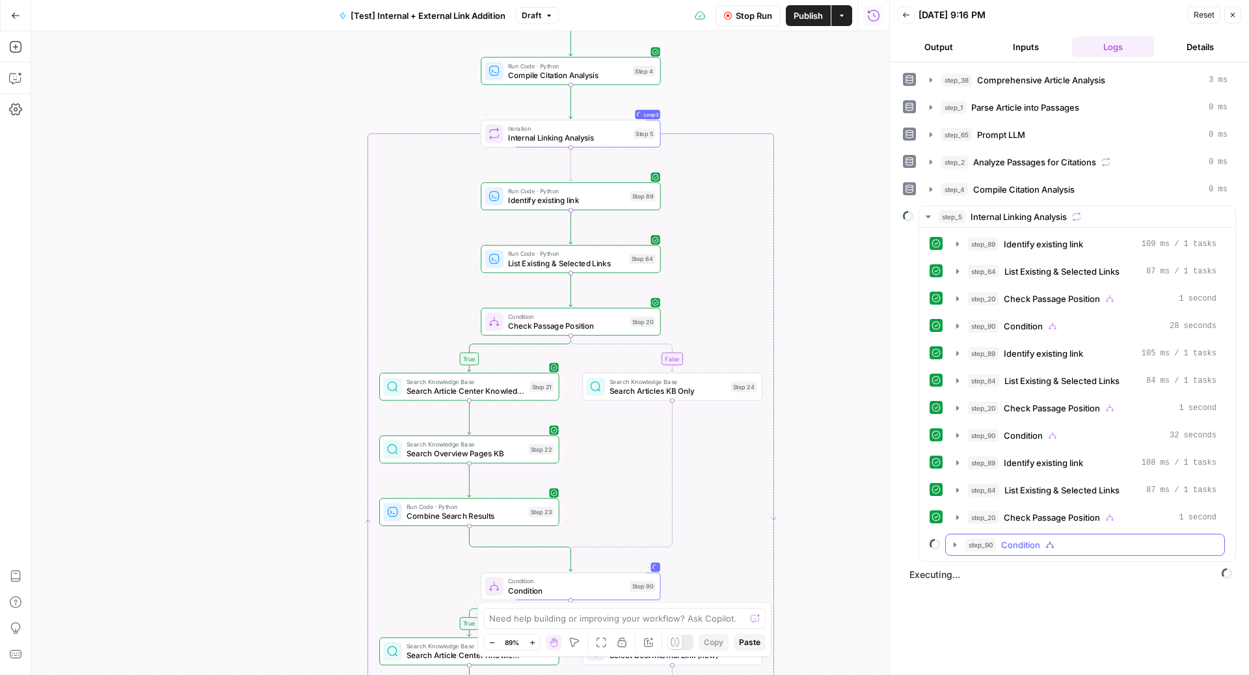
click at [1069, 538] on div "step_90 Condition" at bounding box center [1090, 544] width 251 height 13
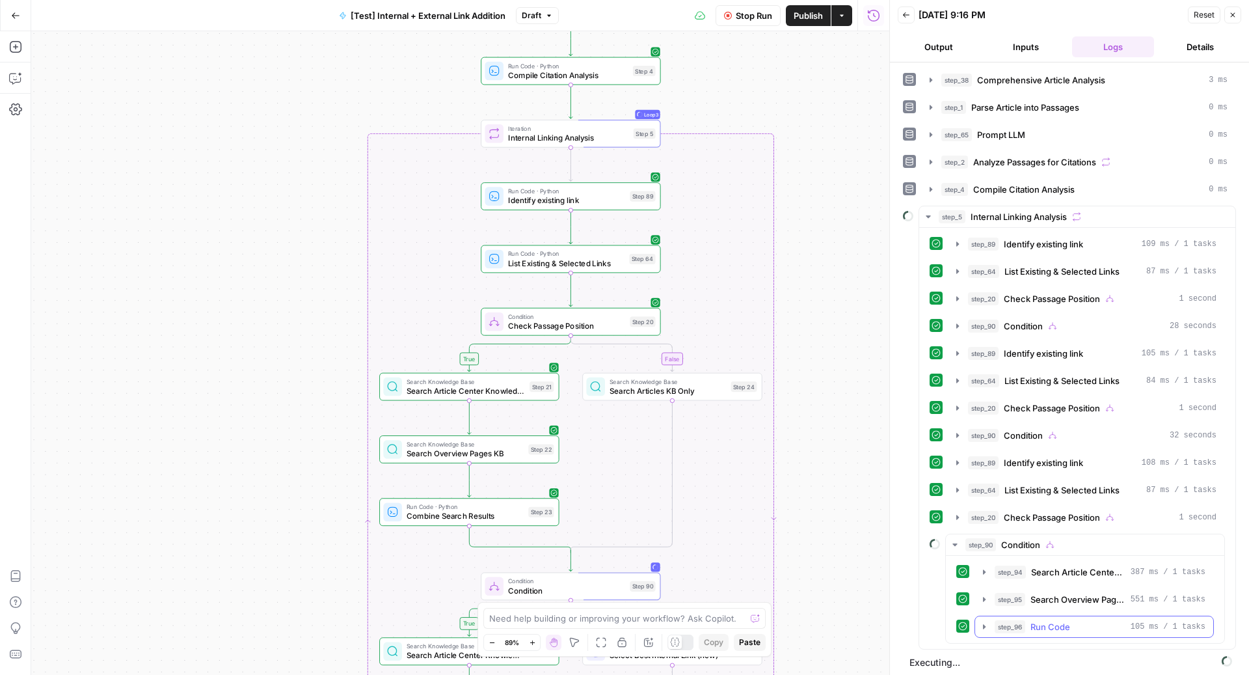
click at [1065, 620] on span "Run Code" at bounding box center [1050, 626] width 40 height 13
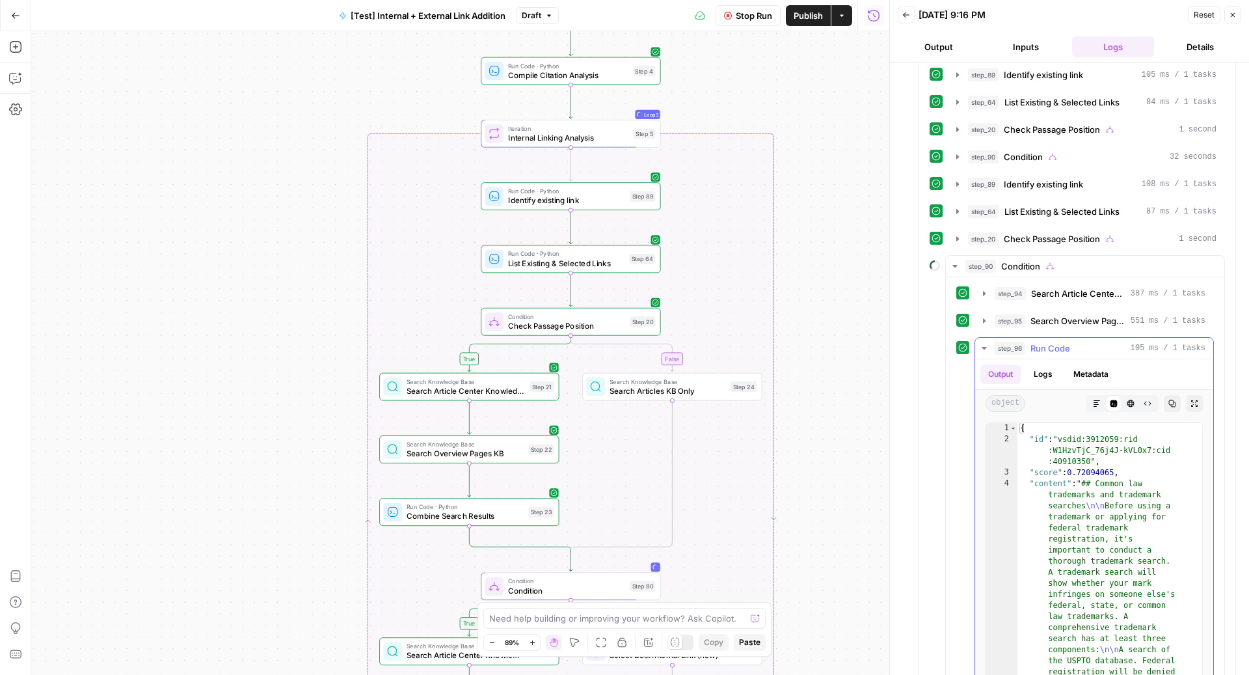
scroll to position [320, 0]
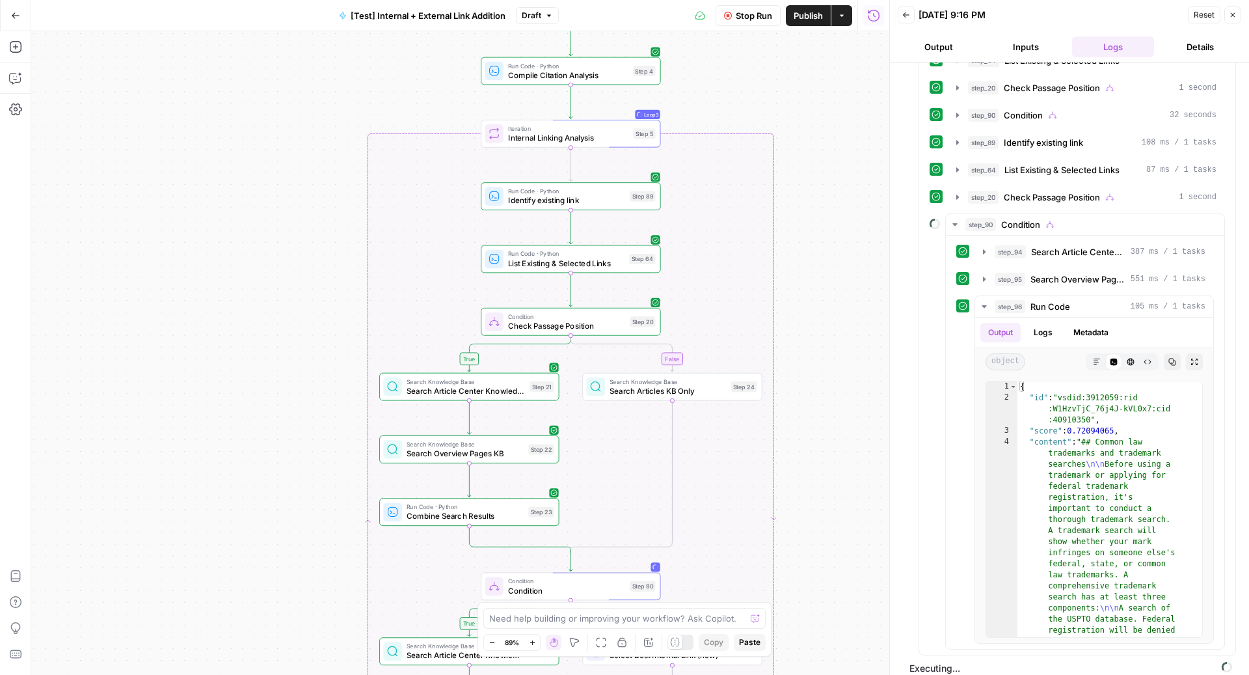
click at [736, 15] on span "Stop Run" at bounding box center [754, 15] width 36 height 13
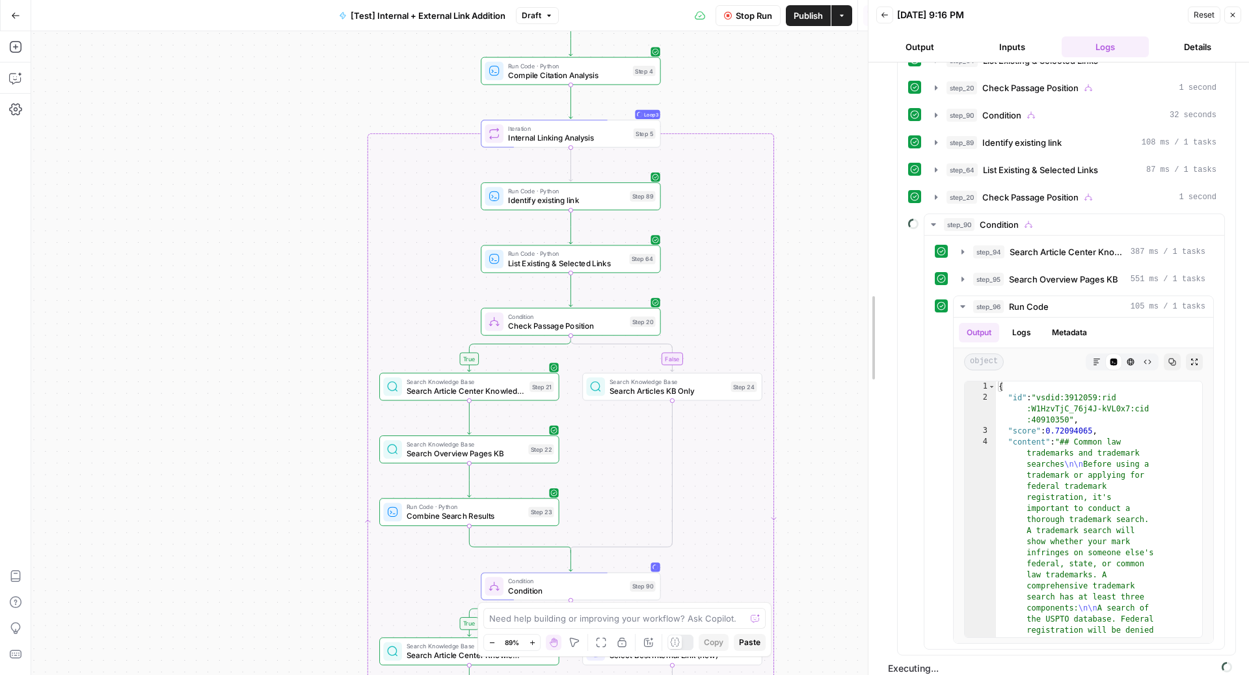
drag, startPoint x: 890, startPoint y: 177, endPoint x: 868, endPoint y: 176, distance: 21.5
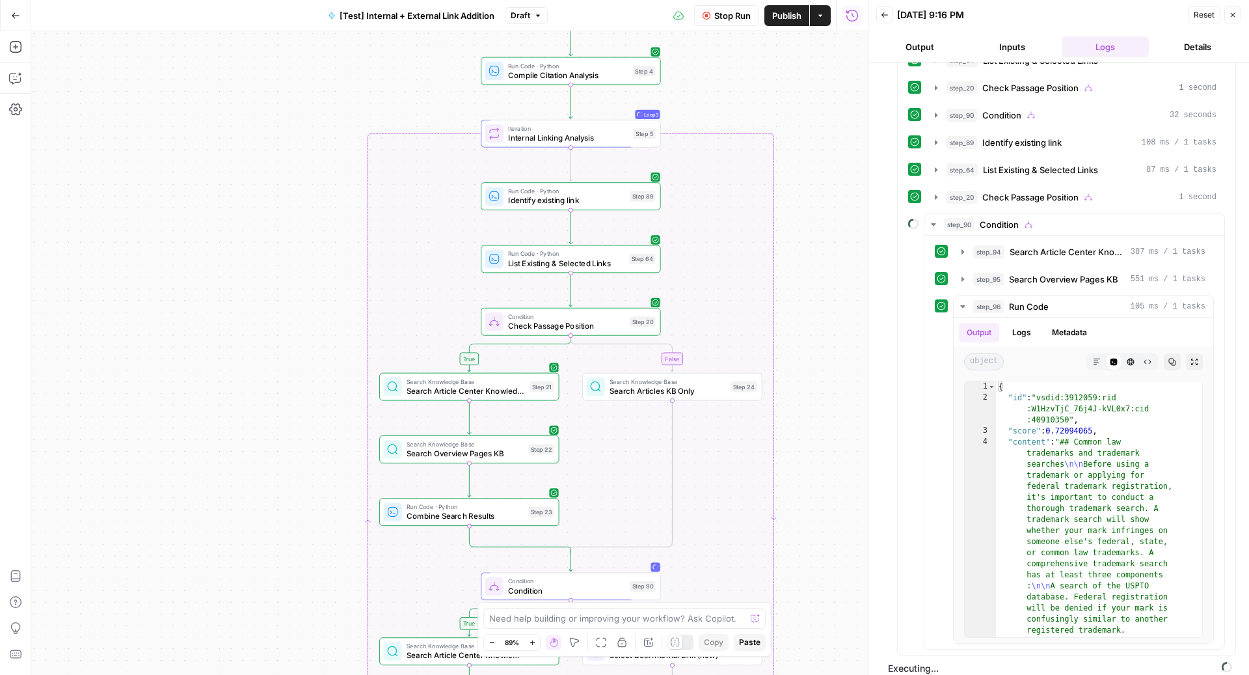
click at [738, 14] on span "Stop Run" at bounding box center [732, 15] width 36 height 13
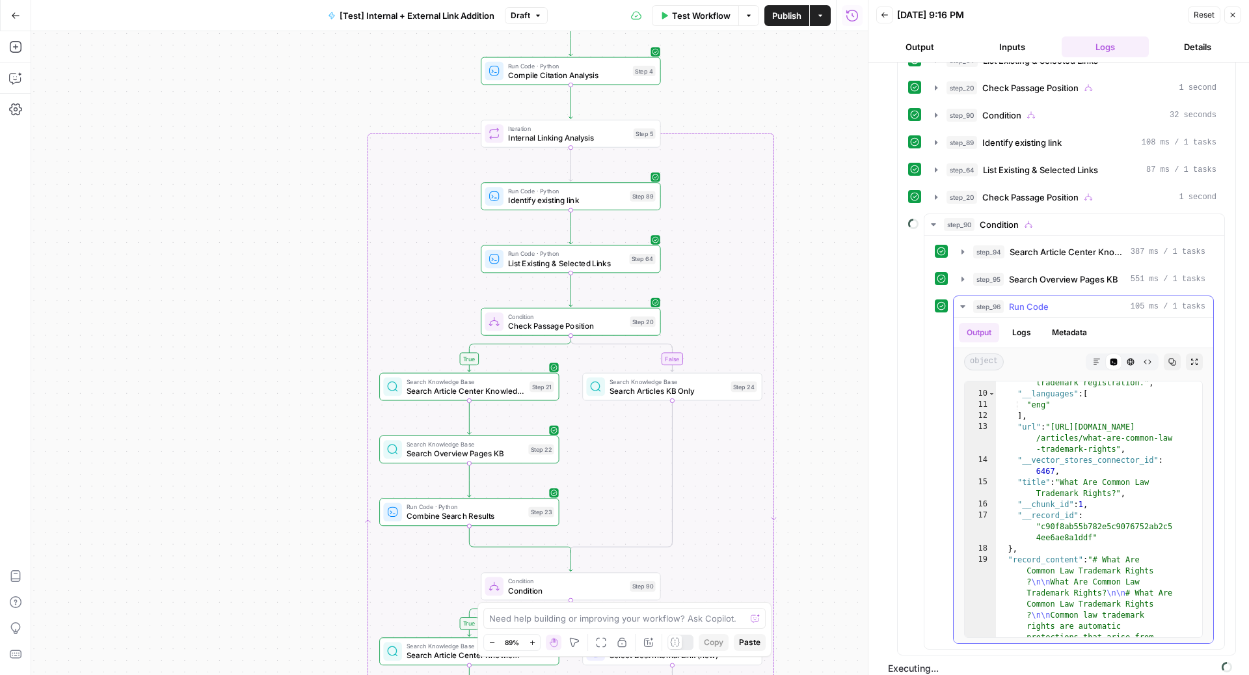
scroll to position [2014, 0]
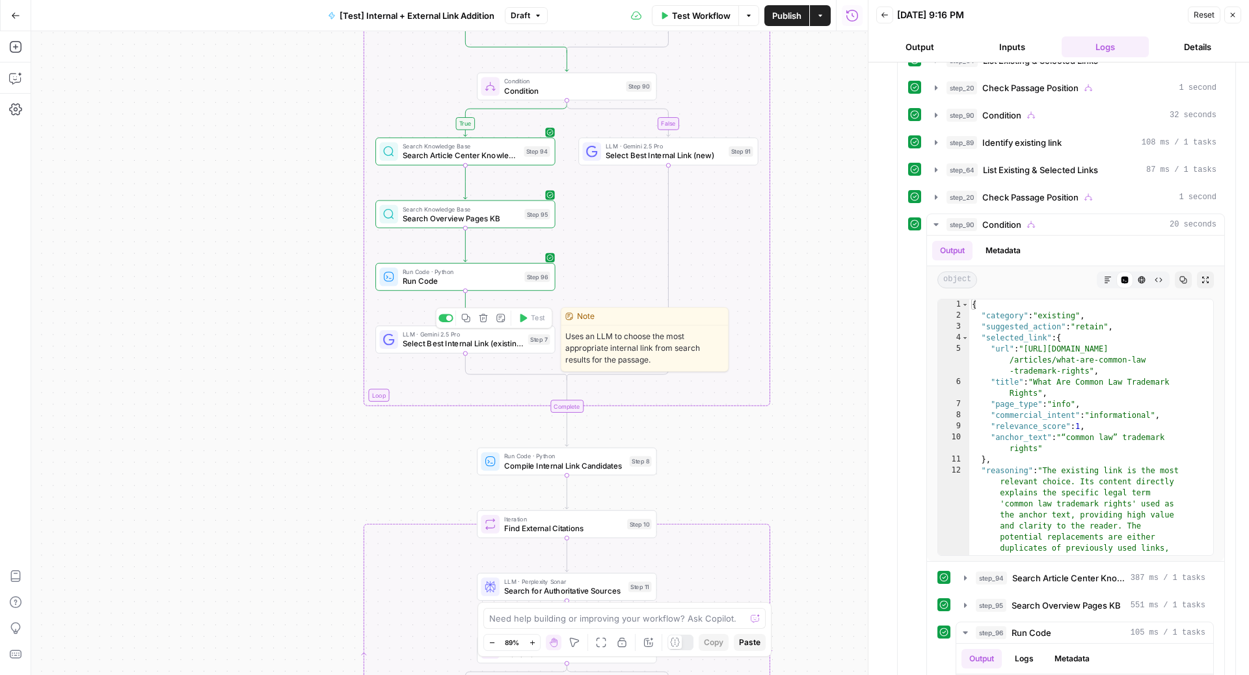
click at [492, 338] on span "Select Best Internal Link (existing)" at bounding box center [463, 344] width 120 height 12
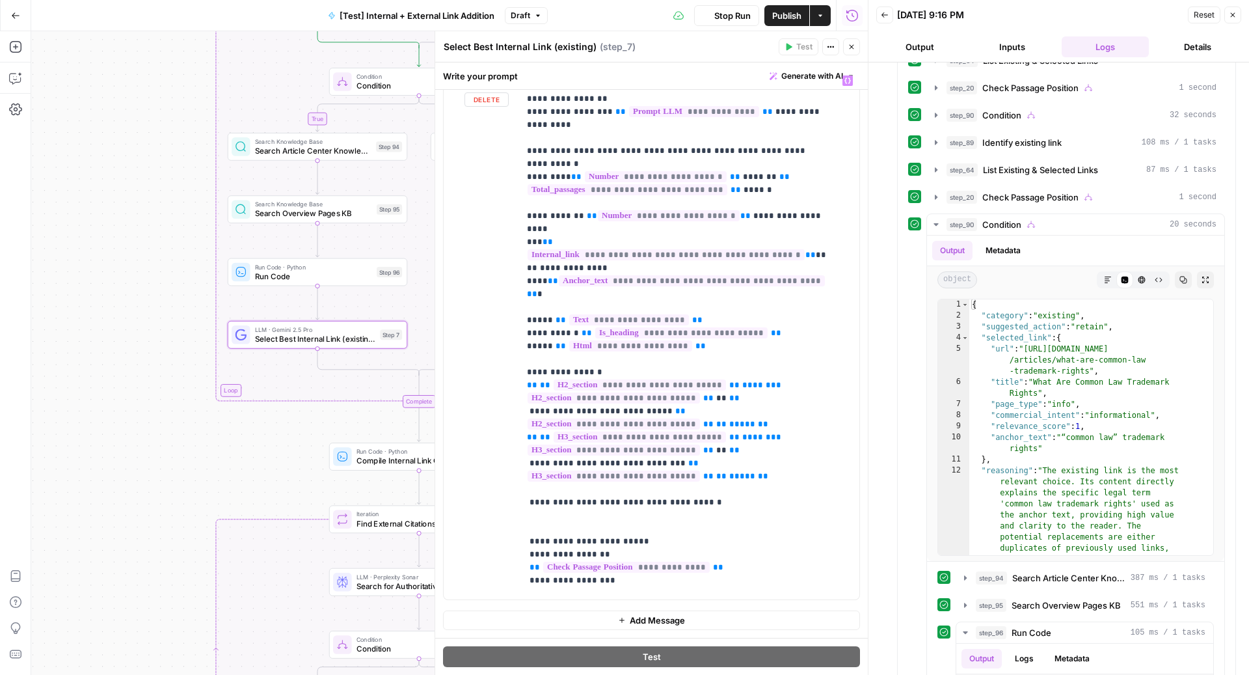
scroll to position [250, 0]
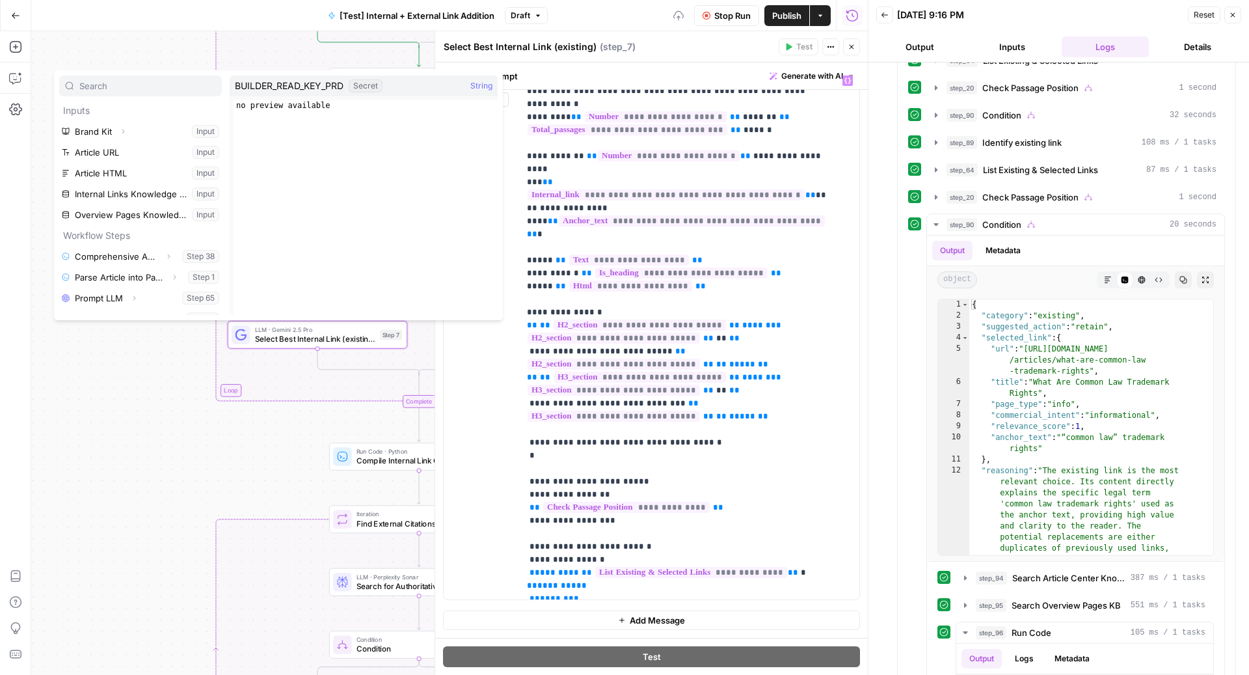
scroll to position [284, 0]
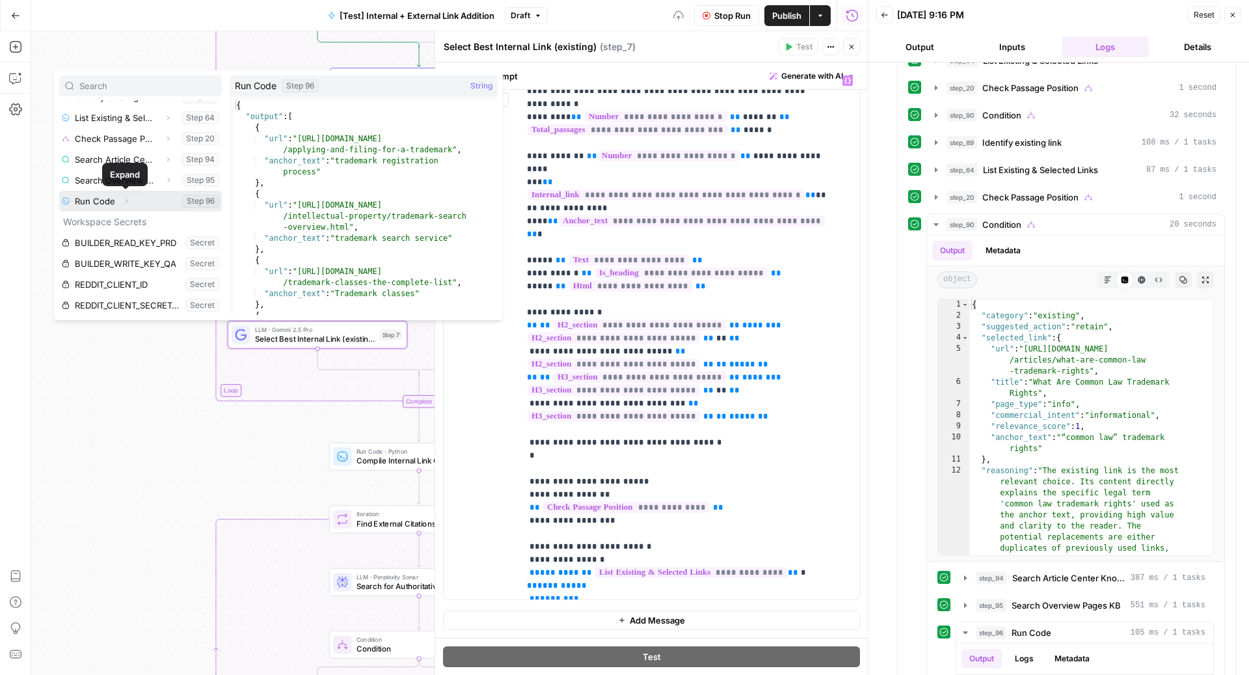
click at [126, 198] on icon "button" at bounding box center [127, 200] width 3 height 5
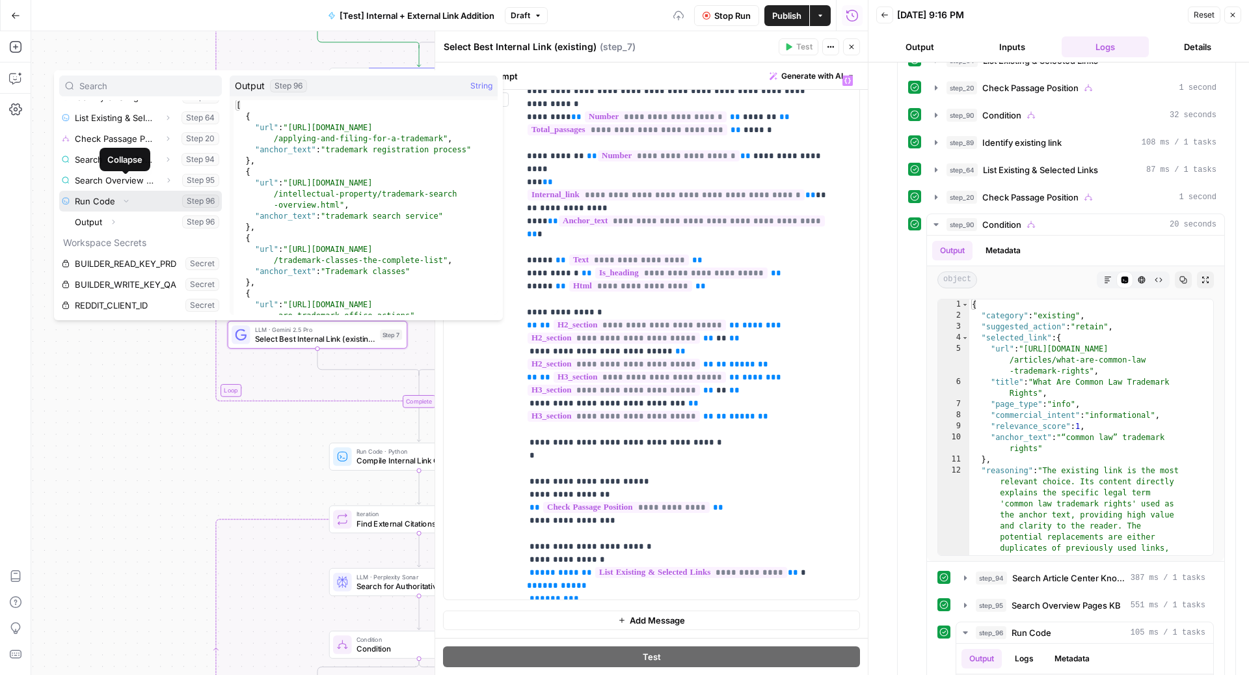
scroll to position [305, 0]
click at [113, 194] on button "Expand" at bounding box center [113, 201] width 17 height 17
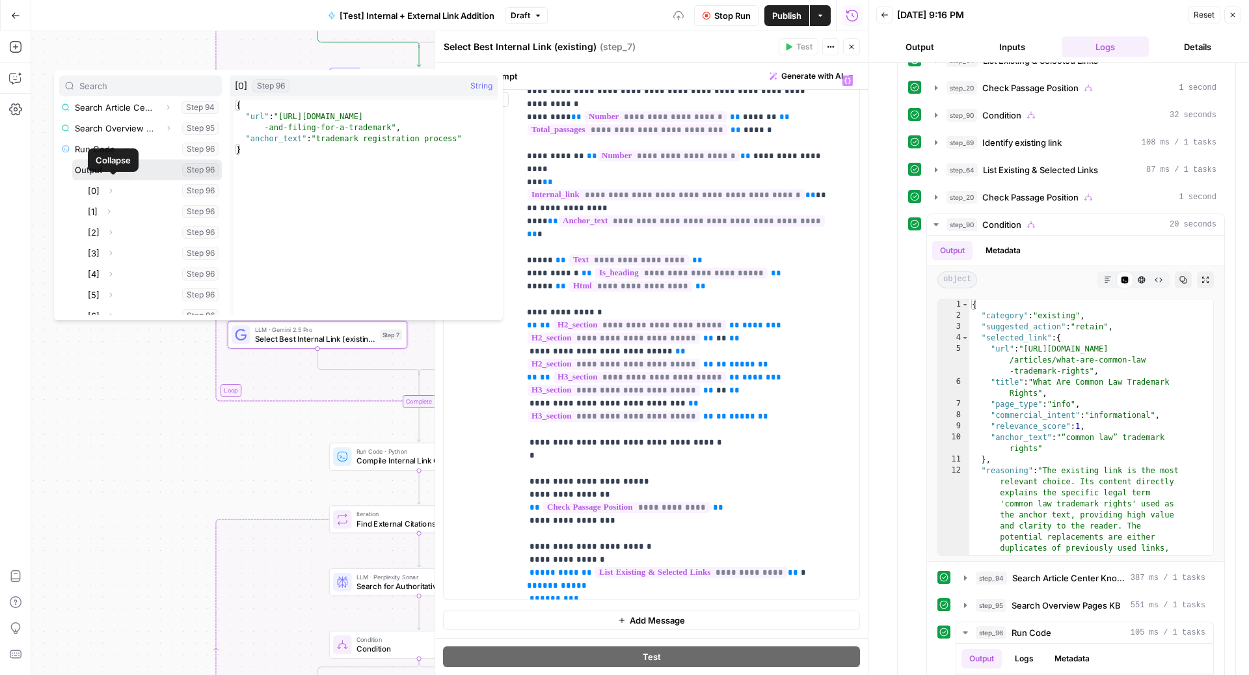
scroll to position [349, 0]
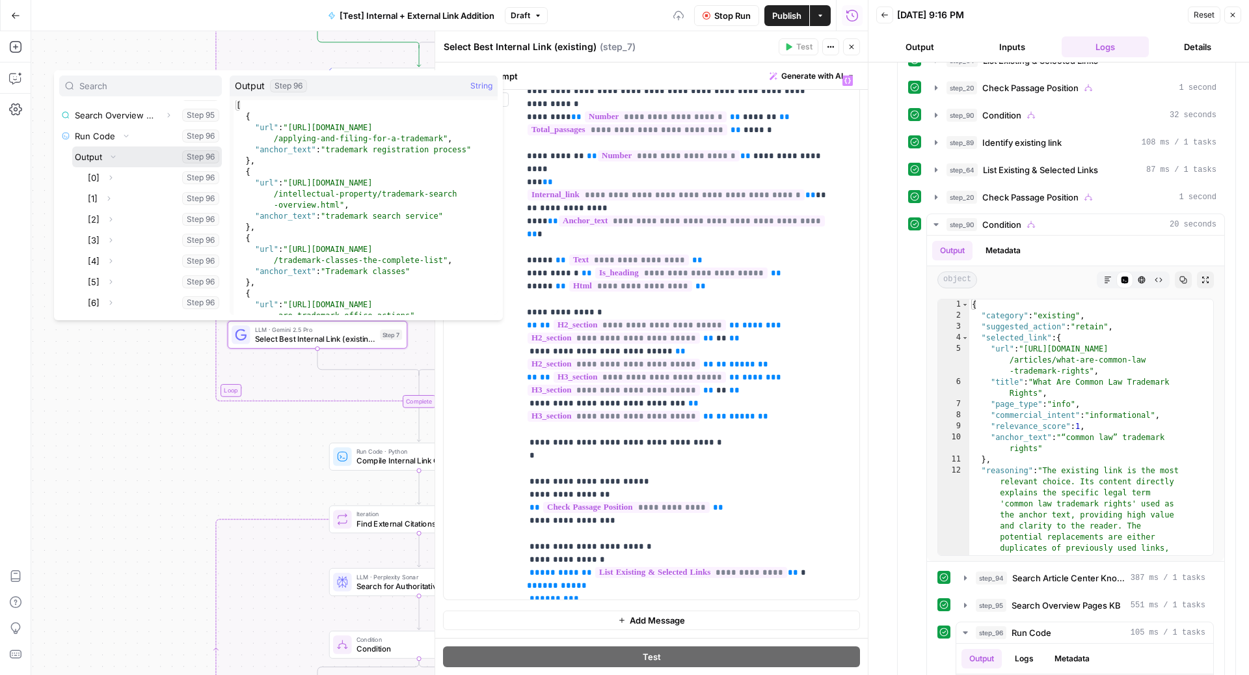
click at [114, 152] on icon "button" at bounding box center [113, 156] width 8 height 8
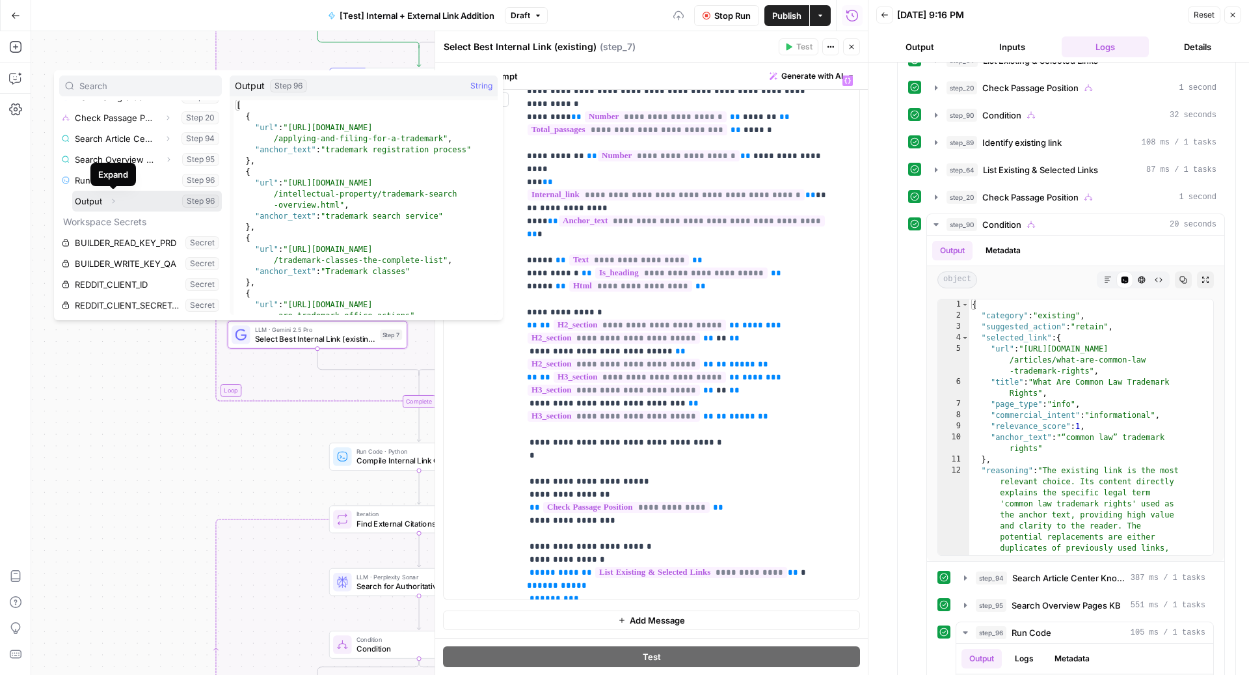
click at [111, 201] on icon "button" at bounding box center [113, 201] width 8 height 8
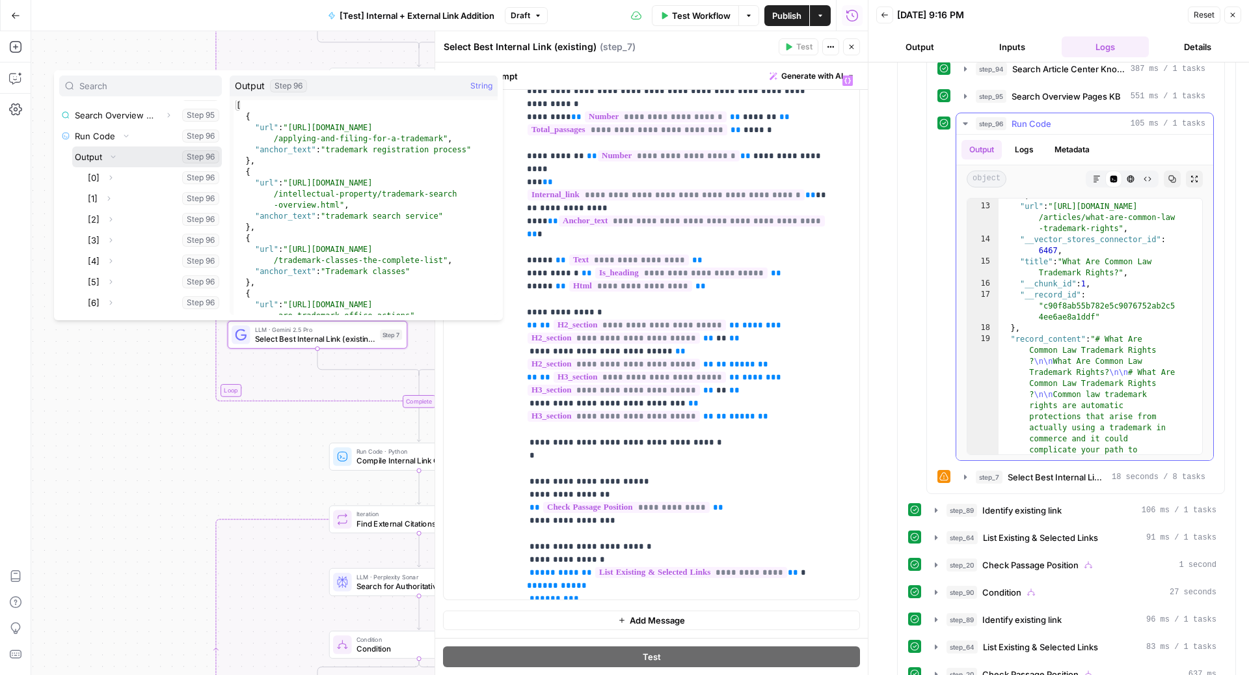
scroll to position [2053, 0]
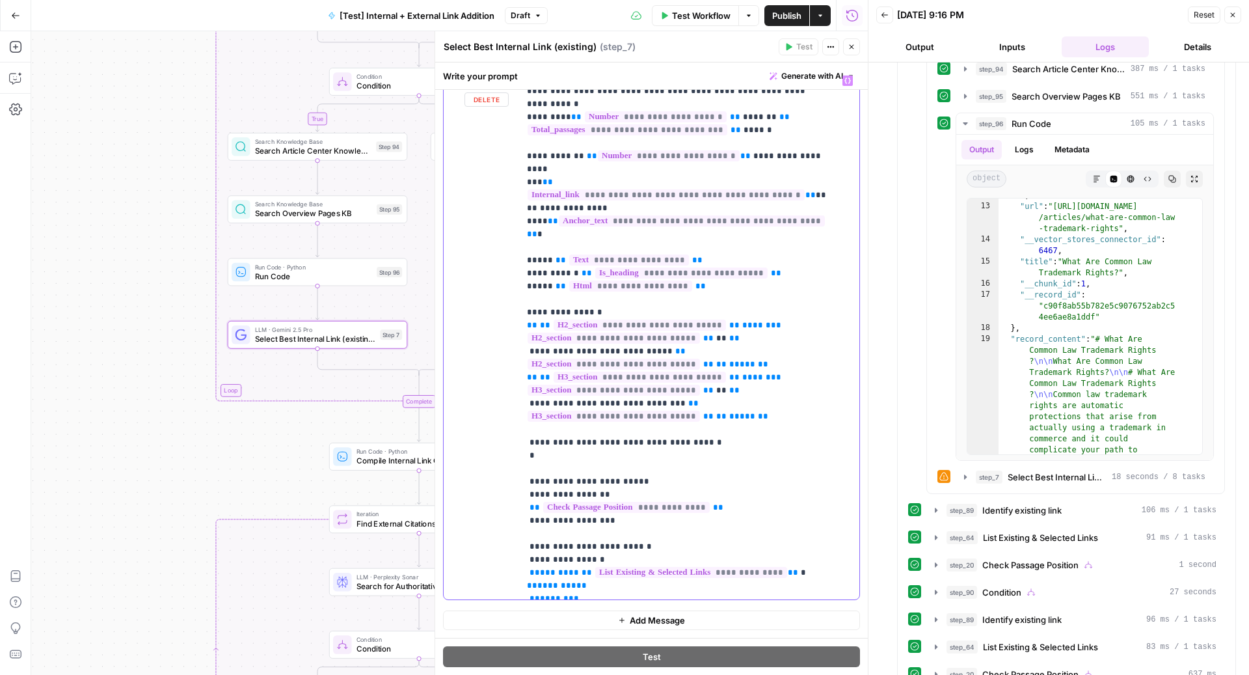
drag, startPoint x: 542, startPoint y: 380, endPoint x: 502, endPoint y: 380, distance: 40.3
click at [502, 380] on div "**********" at bounding box center [652, 334] width 416 height 530
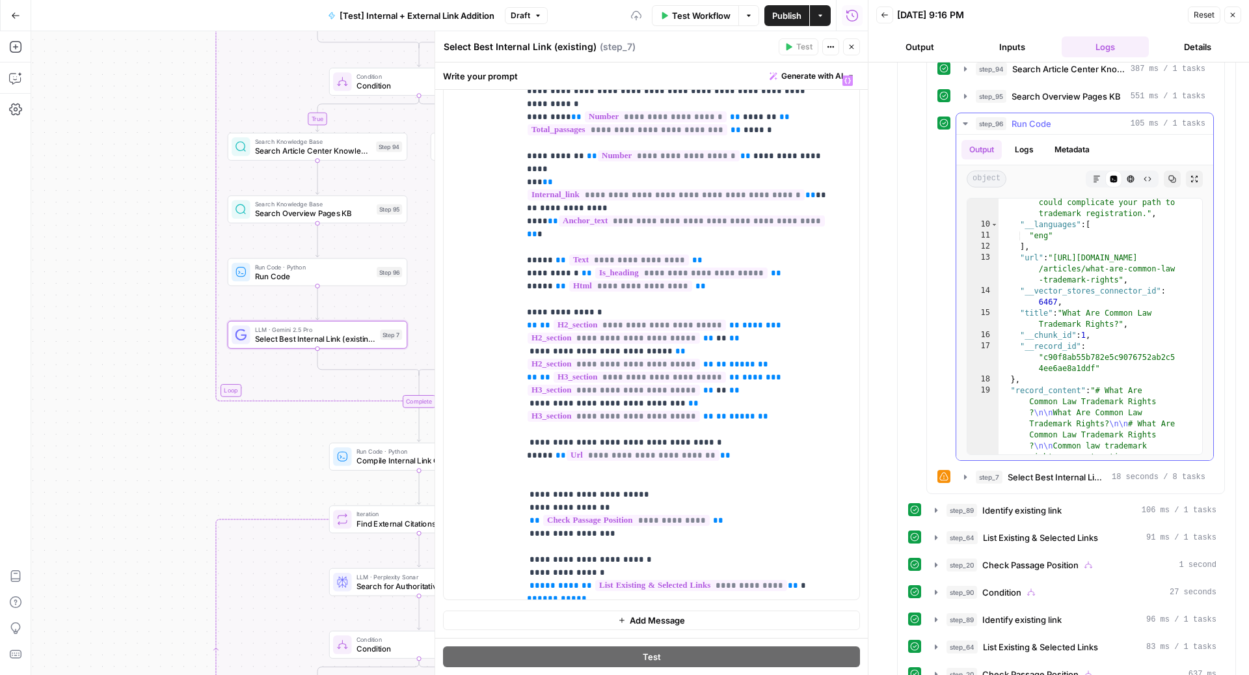
scroll to position [2003, 0]
drag, startPoint x: 525, startPoint y: 375, endPoint x: 702, endPoint y: 375, distance: 177.6
click at [702, 375] on div "**********" at bounding box center [683, 334] width 328 height 530
copy p "**********"
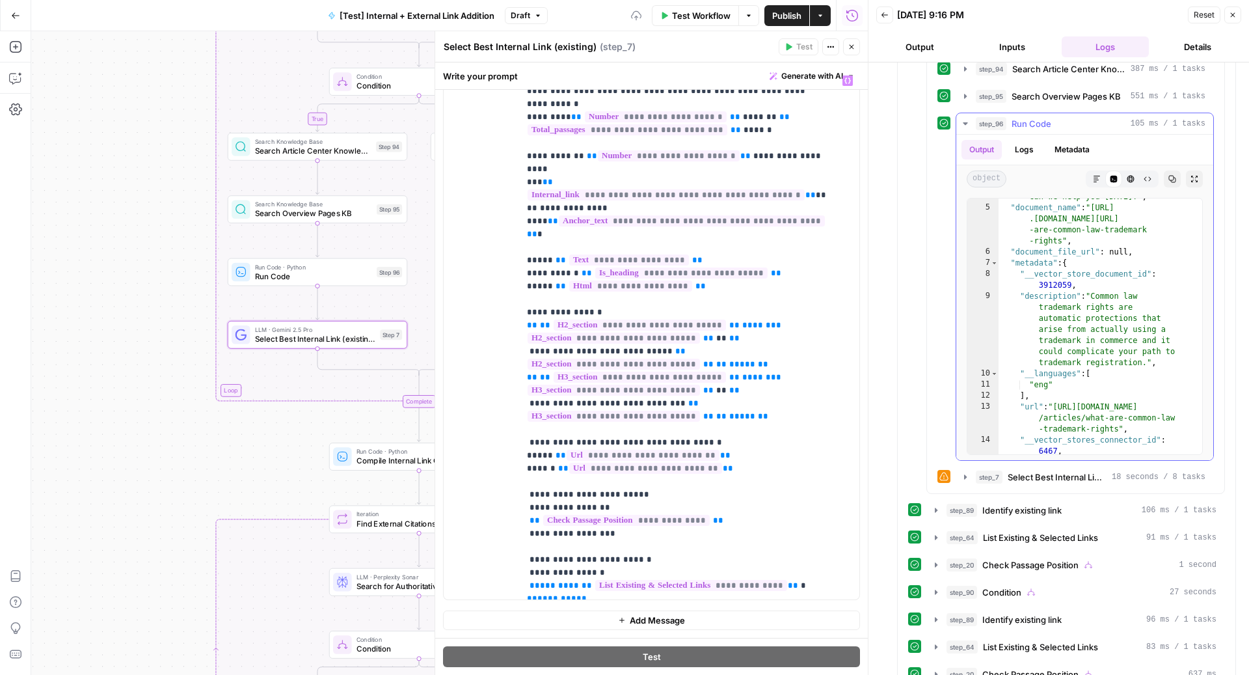
scroll to position [1847, 0]
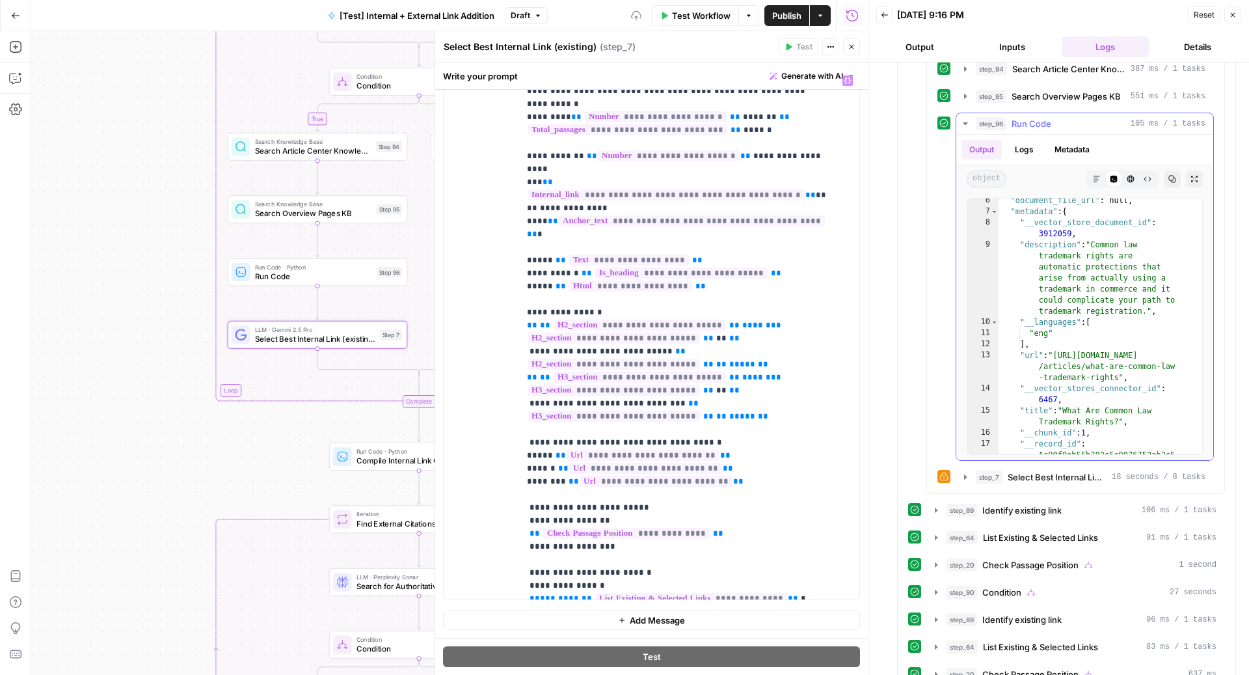
scroll to position [1912, 0]
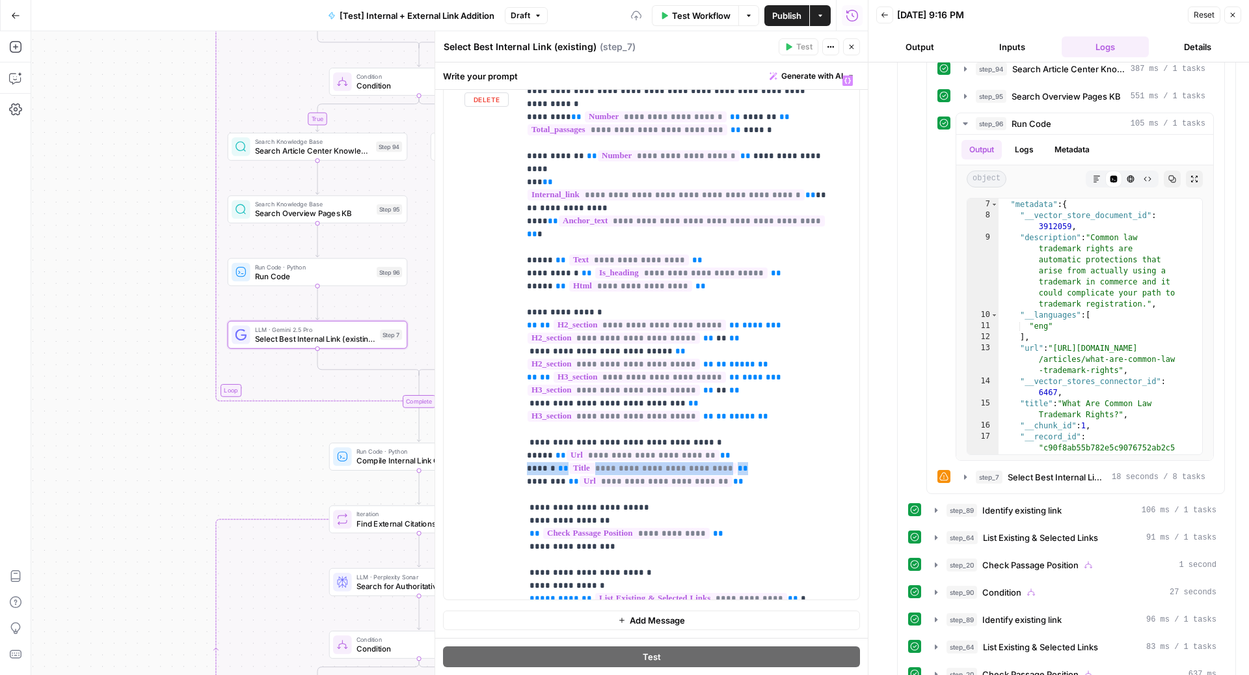
drag, startPoint x: 726, startPoint y: 391, endPoint x: 521, endPoint y: 390, distance: 204.9
click at [521, 390] on div "**********" at bounding box center [683, 334] width 328 height 530
copy p "**********"
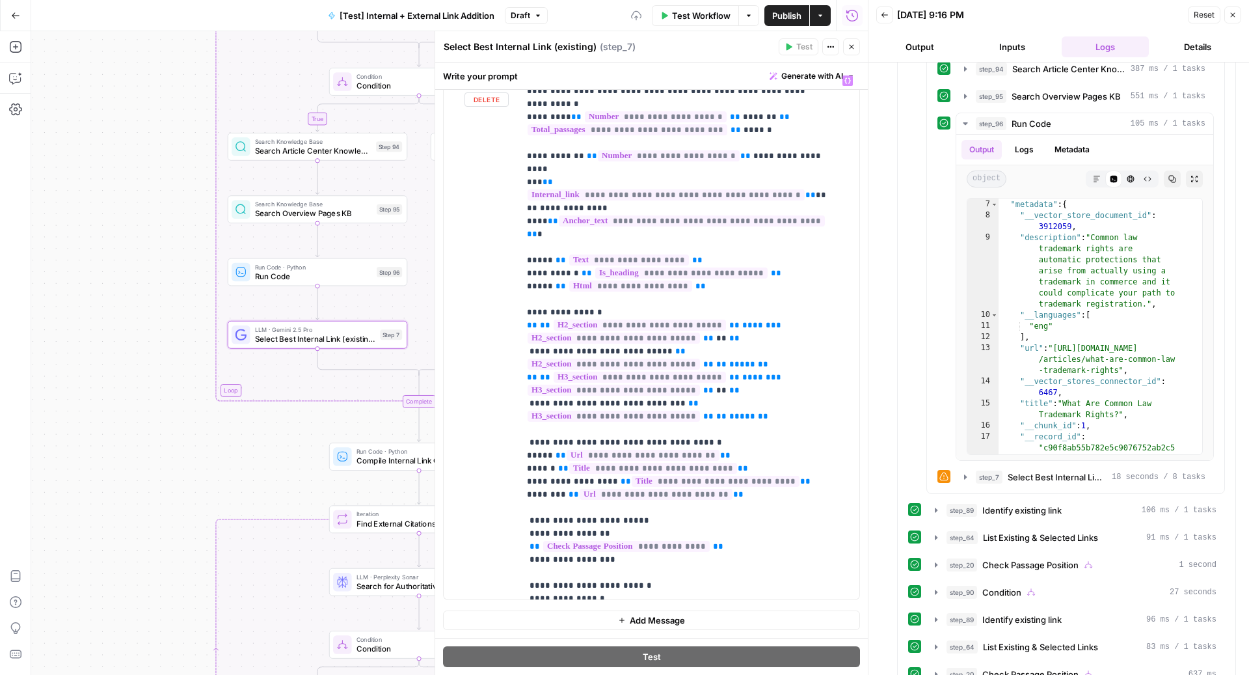
click at [621, 477] on span "**" at bounding box center [626, 481] width 10 height 8
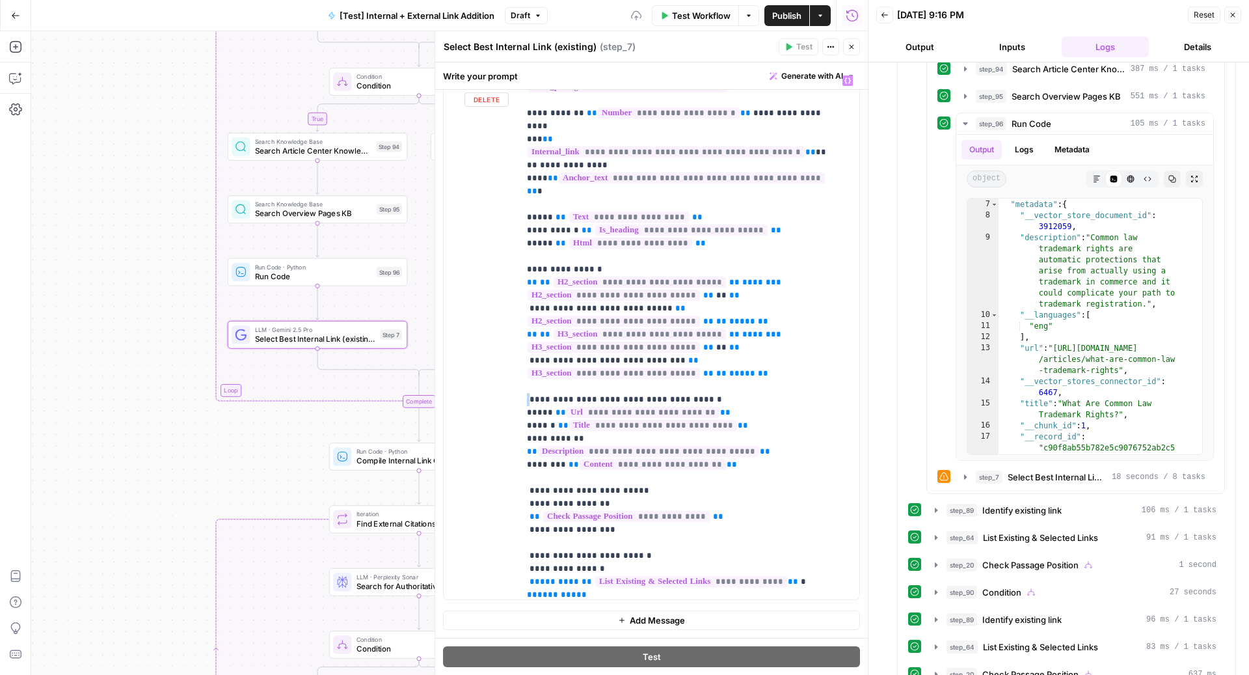
drag, startPoint x: 530, startPoint y: 319, endPoint x: 478, endPoint y: 319, distance: 52.0
click at [479, 319] on div "**********" at bounding box center [652, 334] width 416 height 530
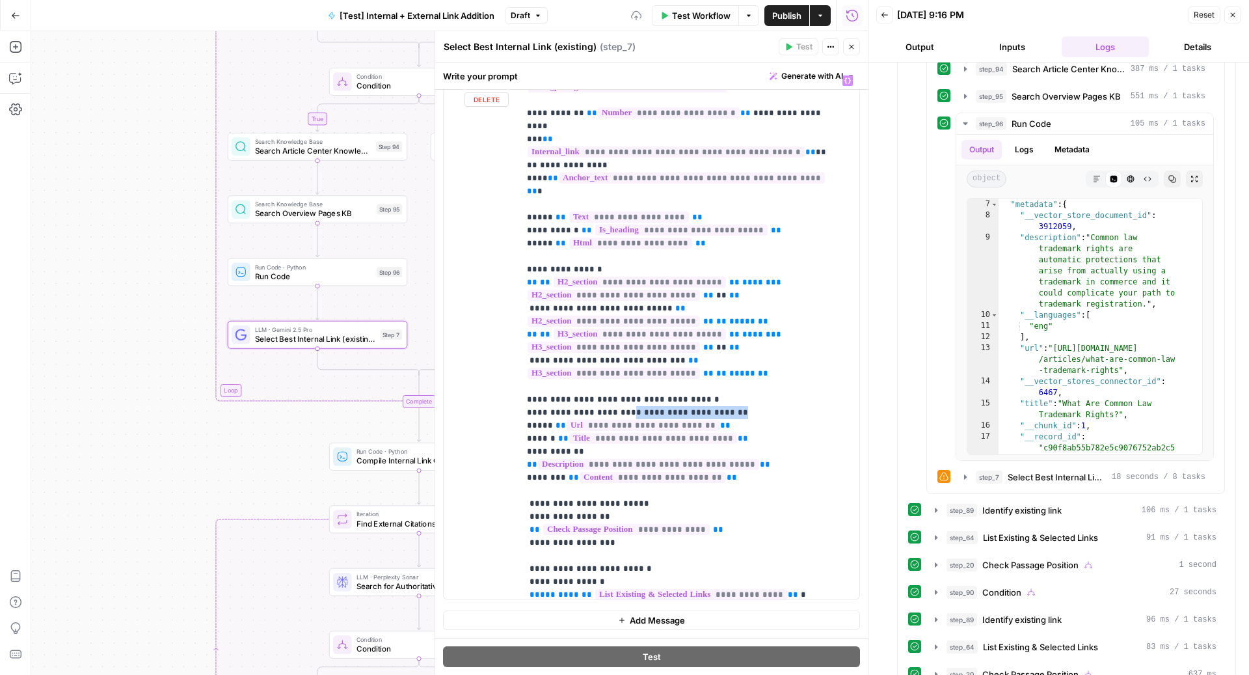
copy p "**********"
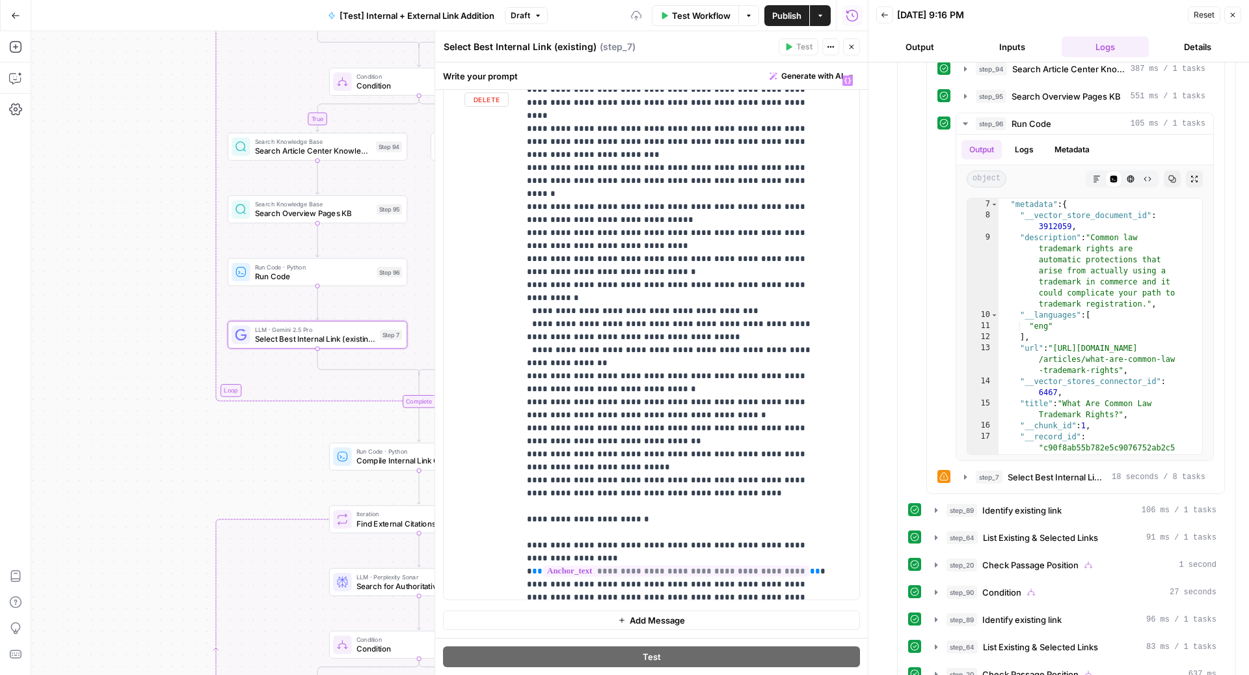
scroll to position [2381, 0]
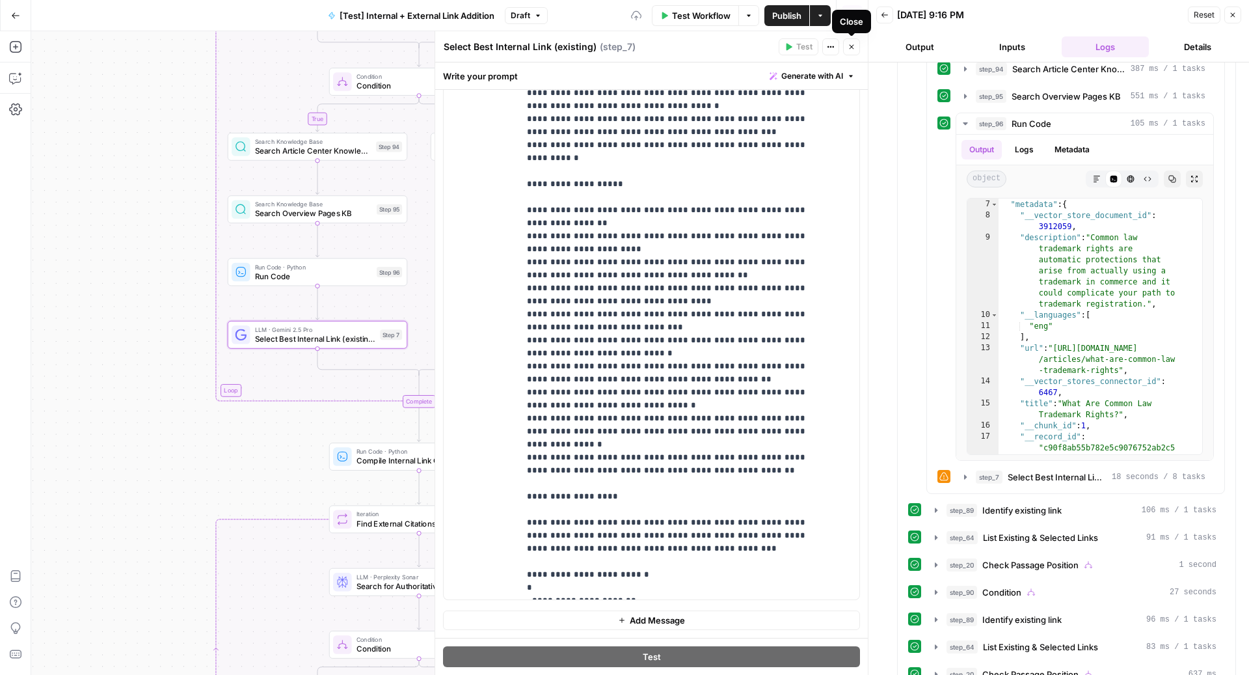
click at [848, 48] on icon "button" at bounding box center [852, 47] width 8 height 8
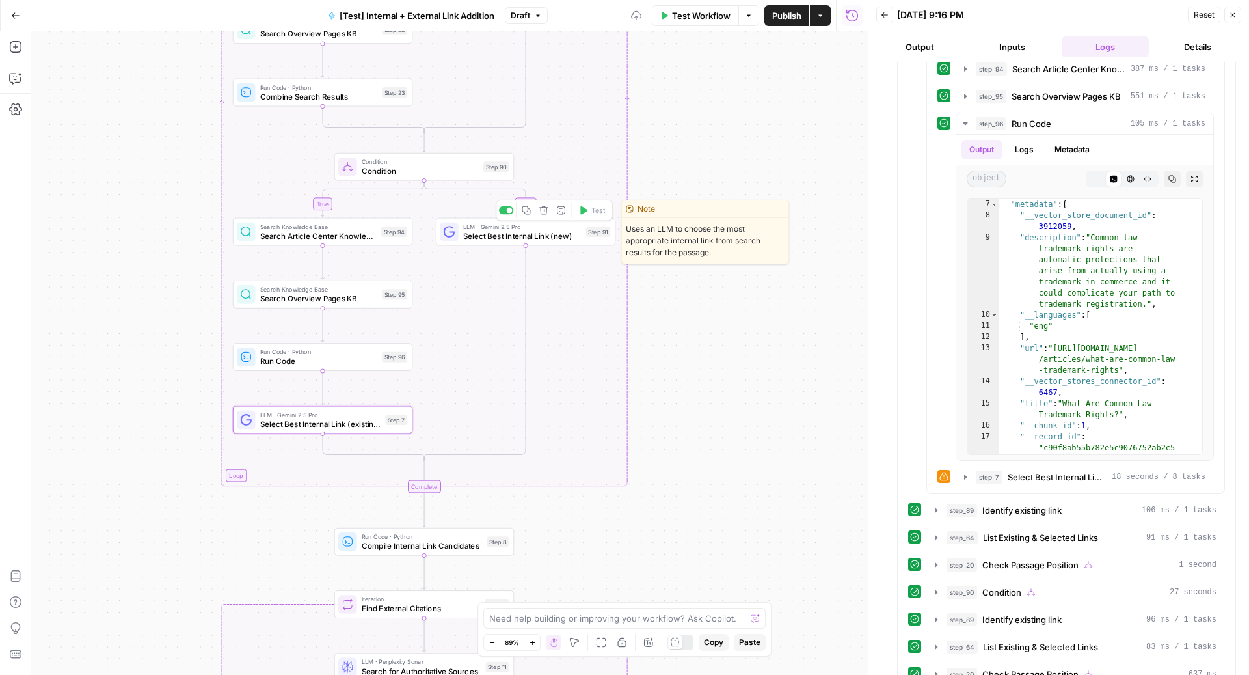
click at [567, 241] on div "LLM · Gemini 2.5 Pro Select Best Internal Link (new) Step 91 Copy step Delete s…" at bounding box center [526, 232] width 180 height 28
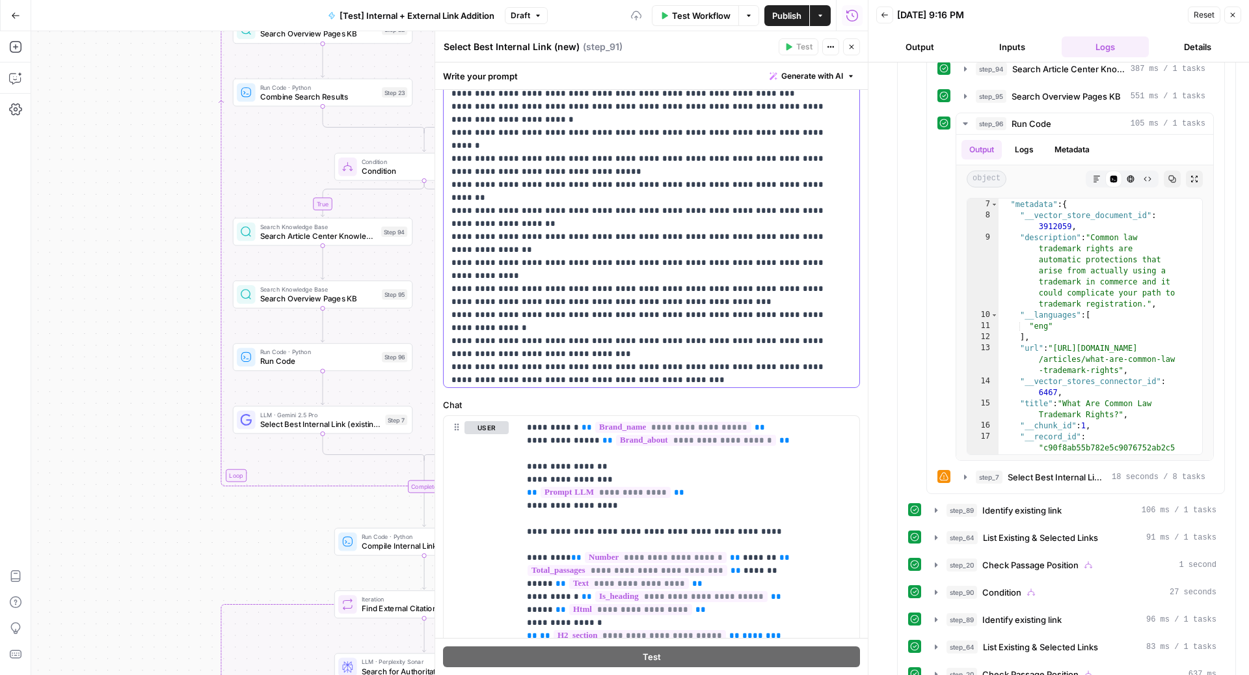
scroll to position [2264, 0]
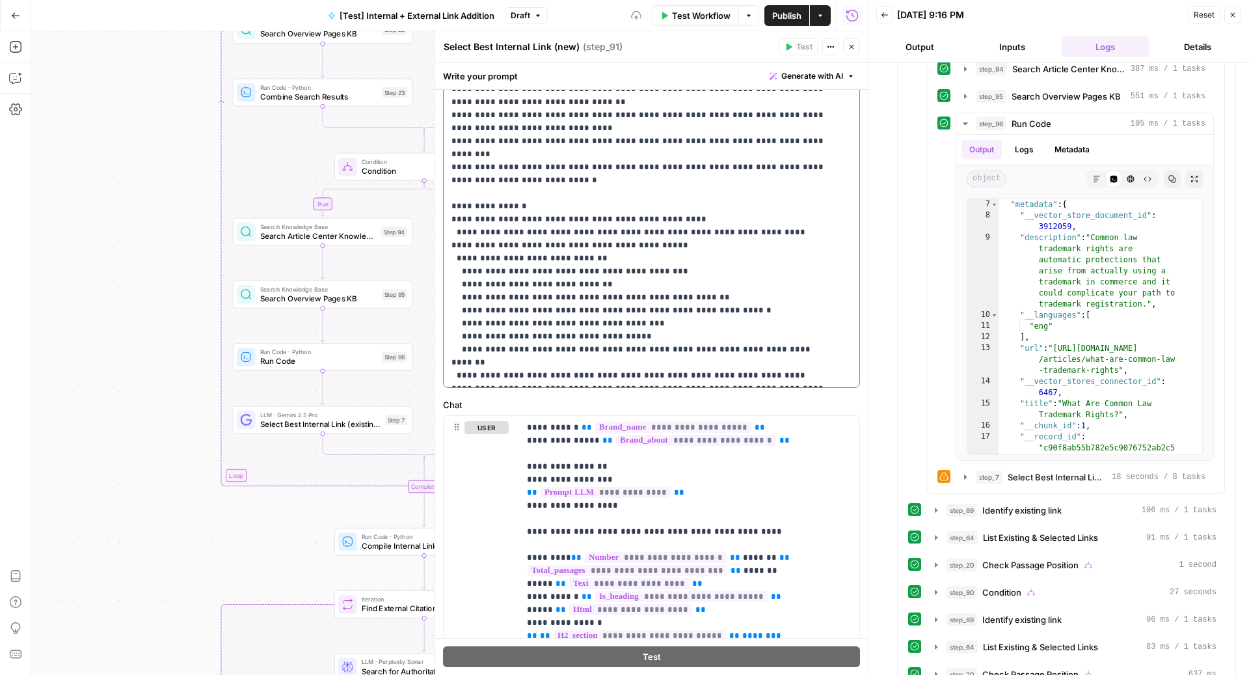
copy p "**********"
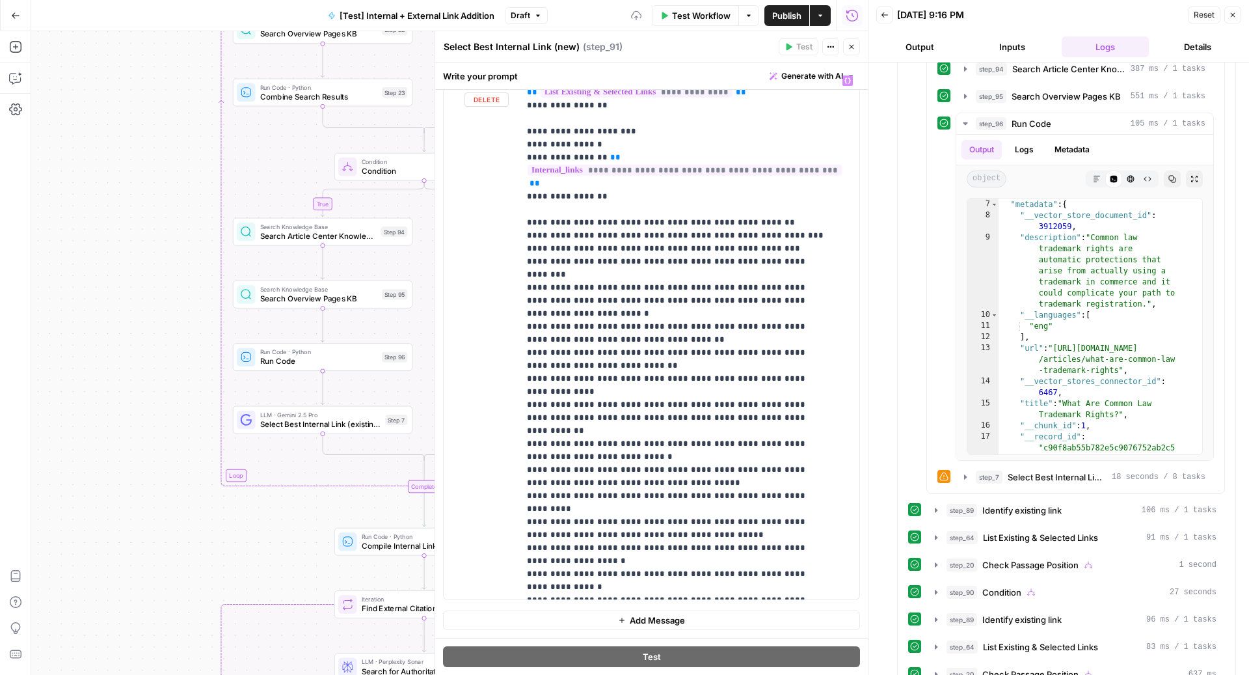
scroll to position [381, 0]
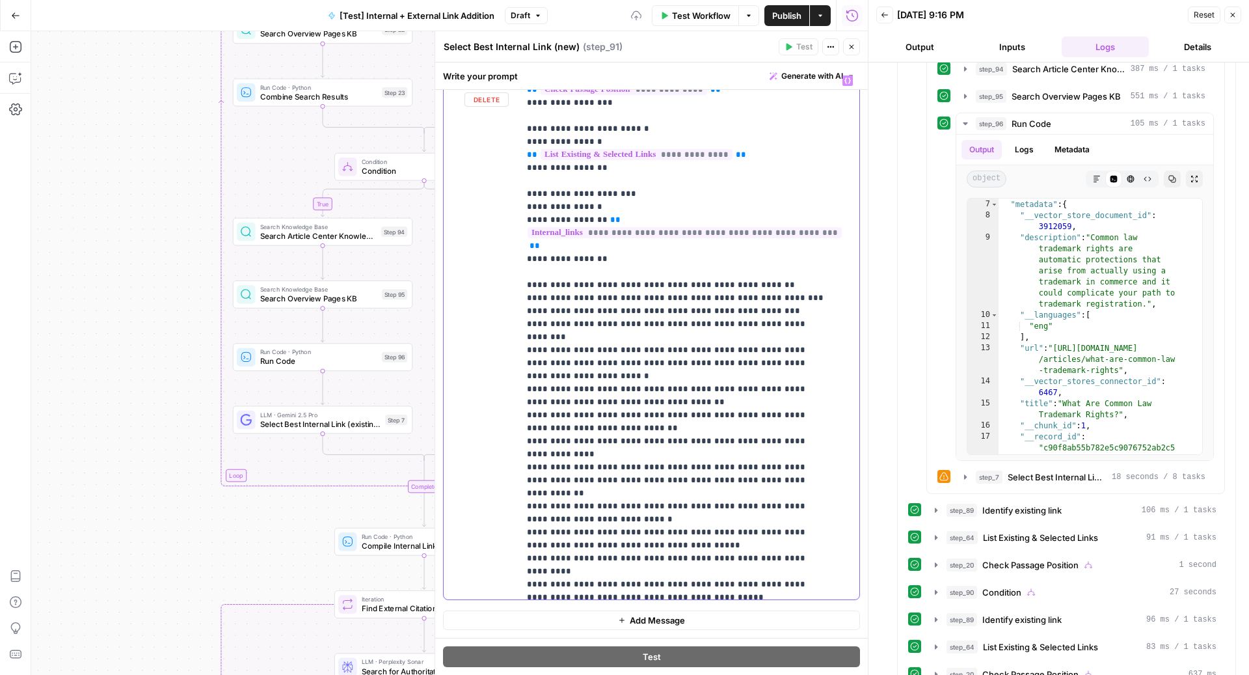
click at [535, 259] on p "**********" at bounding box center [676, 343] width 299 height 1301
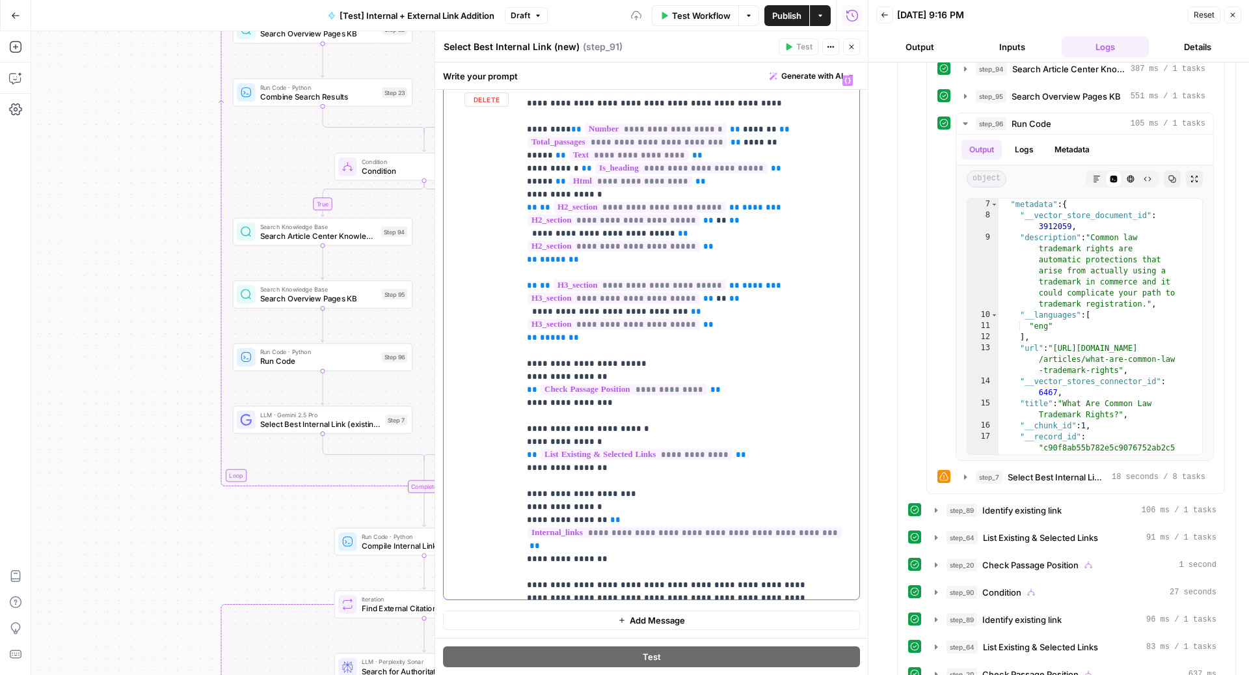
scroll to position [0, 0]
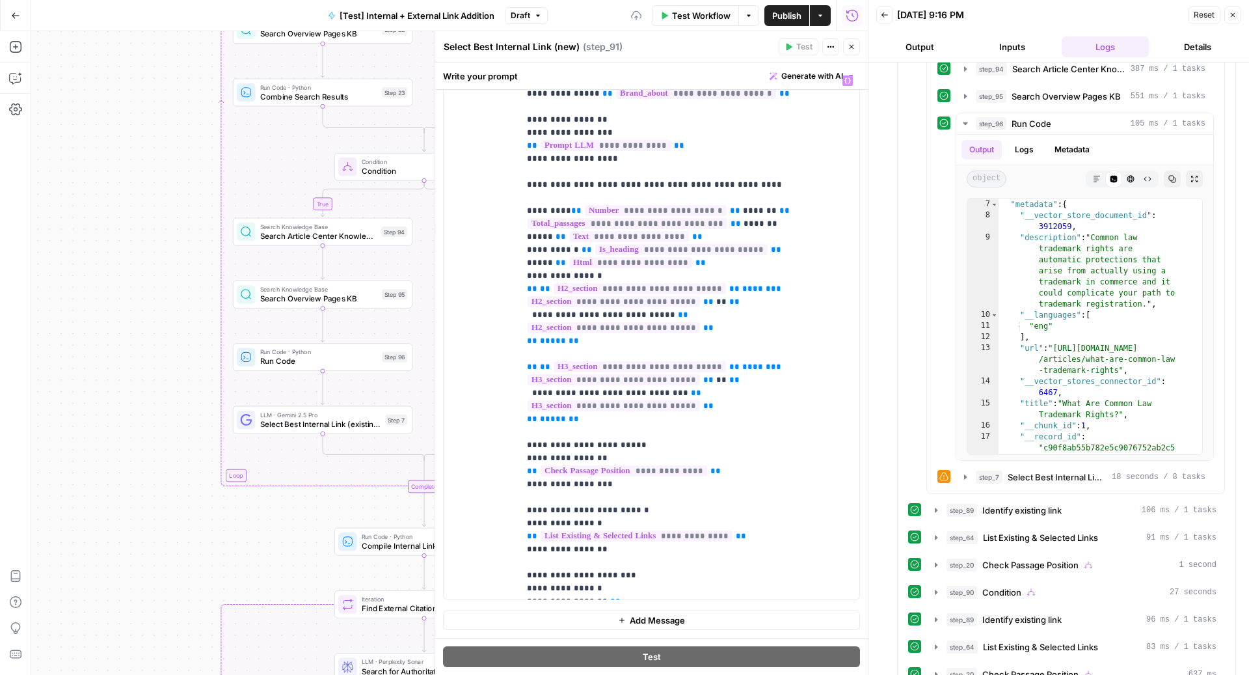
click at [856, 46] on button "Close" at bounding box center [851, 46] width 17 height 17
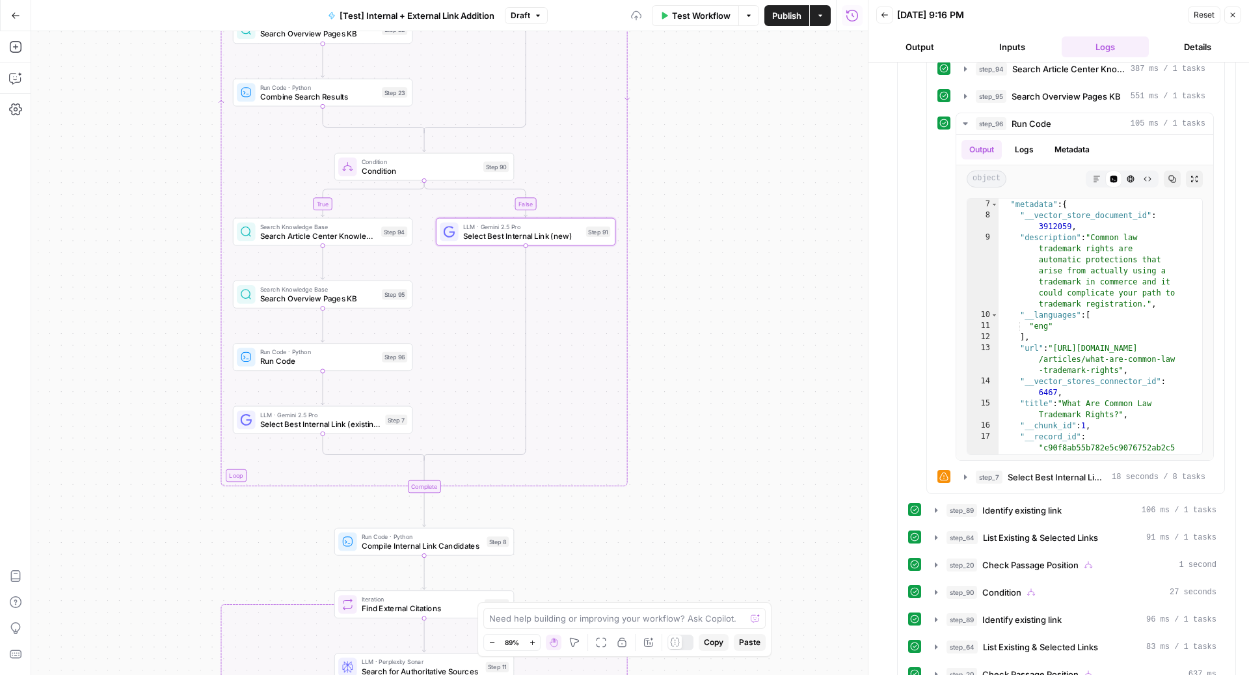
click at [784, 12] on span "Publish" at bounding box center [786, 15] width 29 height 13
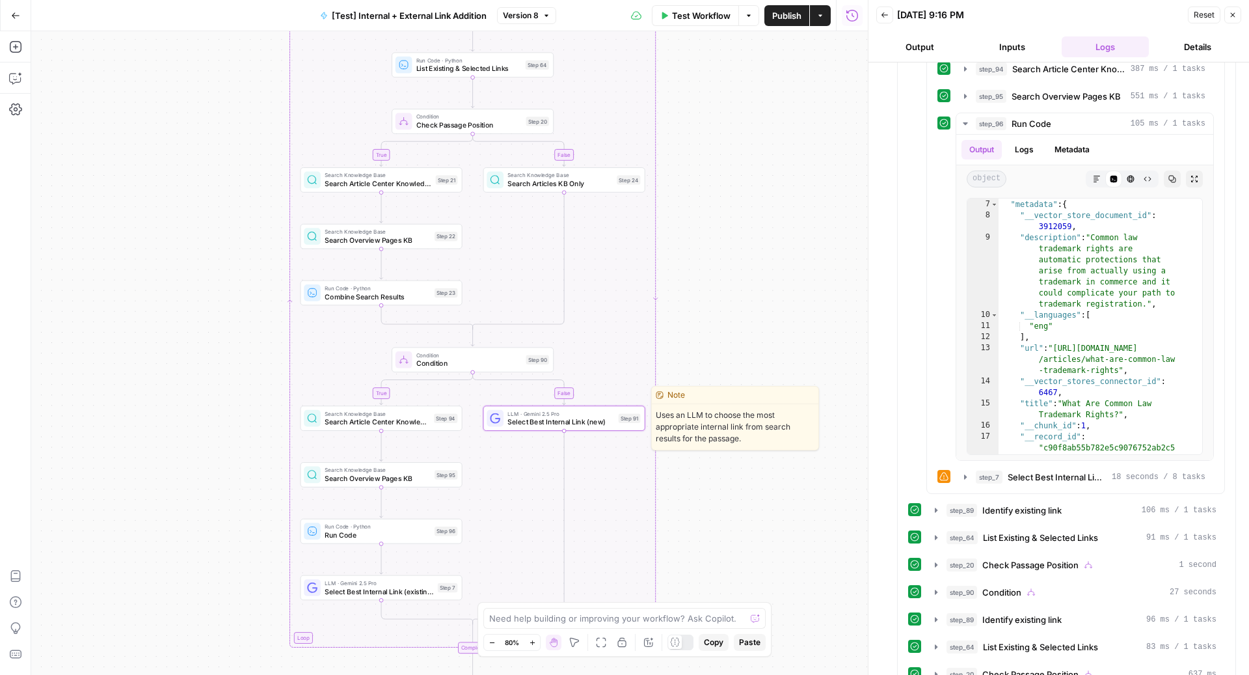
click at [596, 422] on span "Select Best Internal Link (new)" at bounding box center [560, 421] width 107 height 10
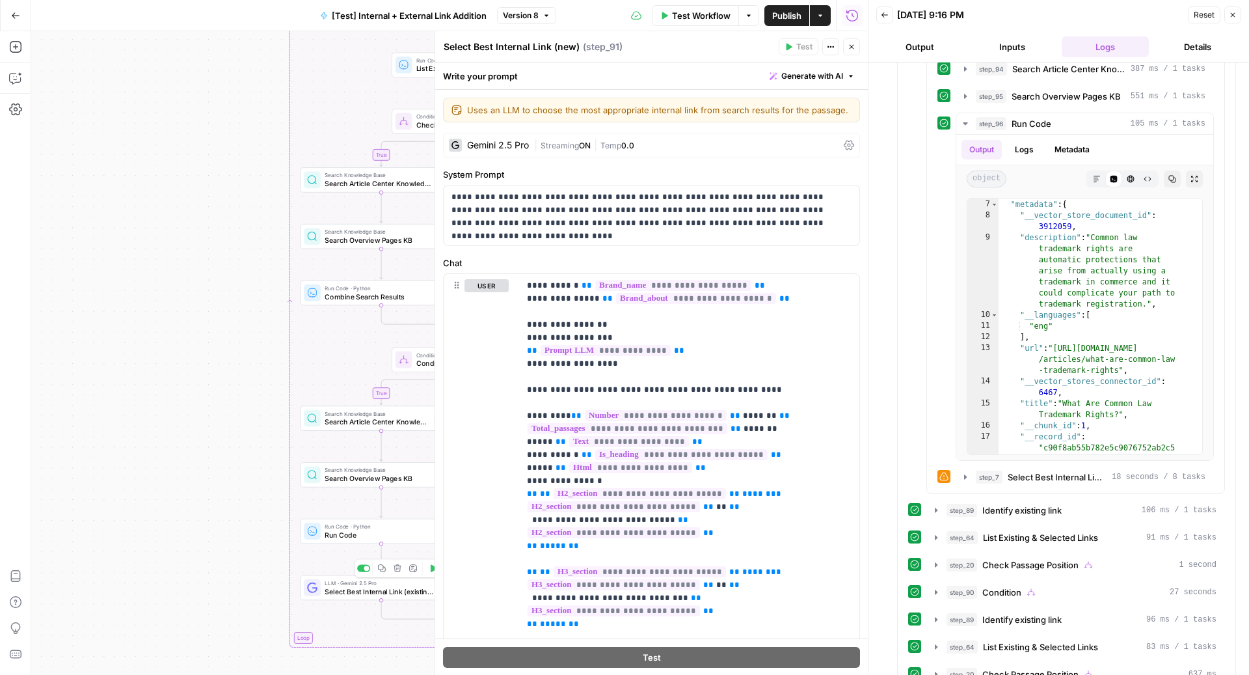
click at [384, 590] on span "Select Best Internal Link (existing)" at bounding box center [379, 591] width 109 height 10
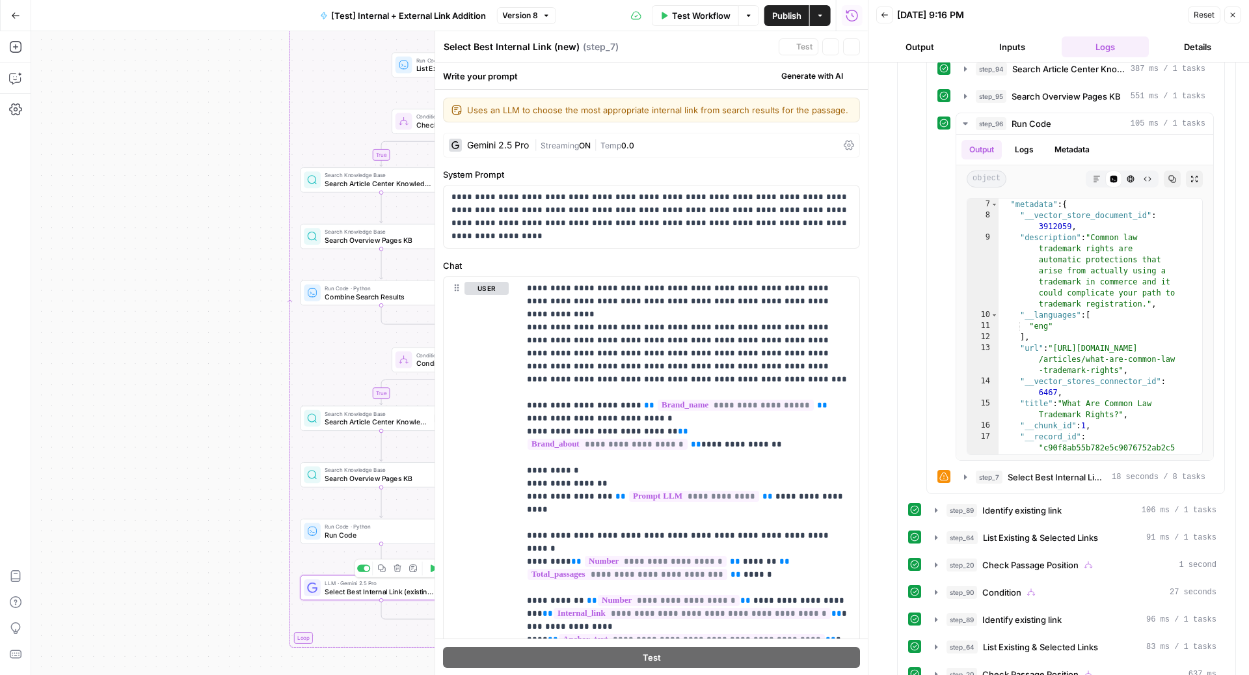
type textarea "Select Best Internal Link (existing)"
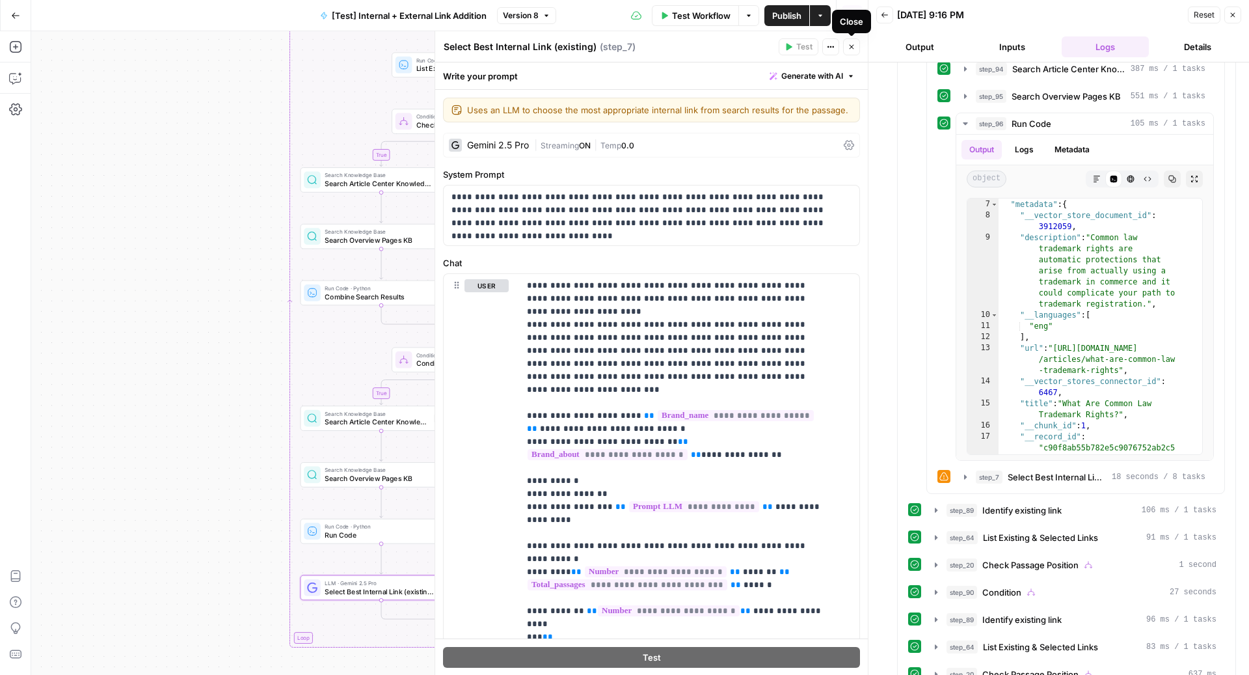
click at [851, 51] on button "Close" at bounding box center [851, 46] width 17 height 17
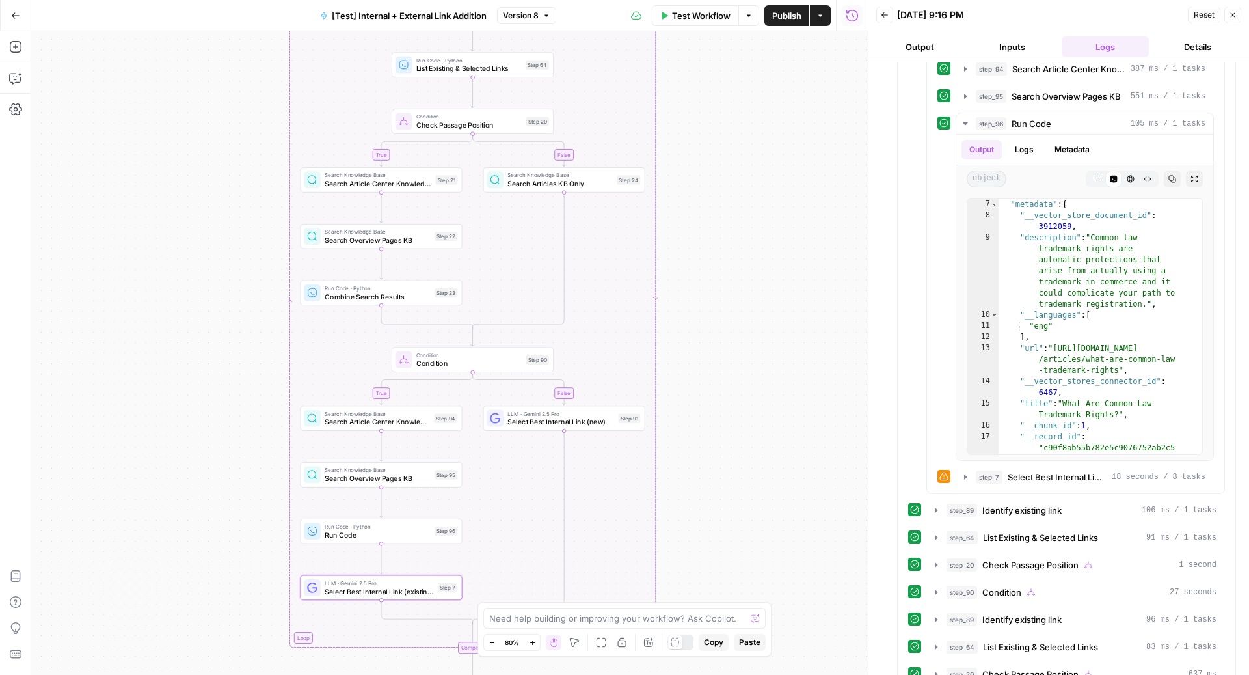
click at [345, 589] on span "Select Best Internal Link (existing)" at bounding box center [379, 591] width 109 height 10
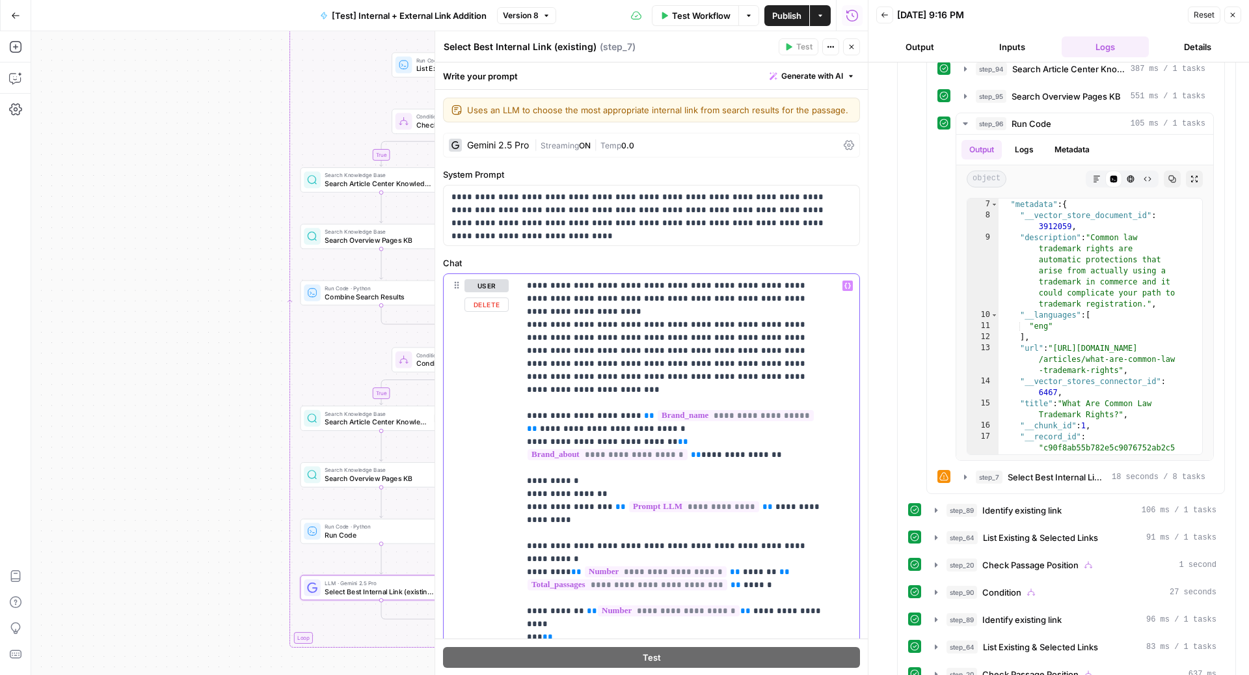
drag, startPoint x: 526, startPoint y: 400, endPoint x: 794, endPoint y: 440, distance: 271.6
click at [794, 440] on div "**********" at bounding box center [689, 539] width 340 height 530
copy p "**********"
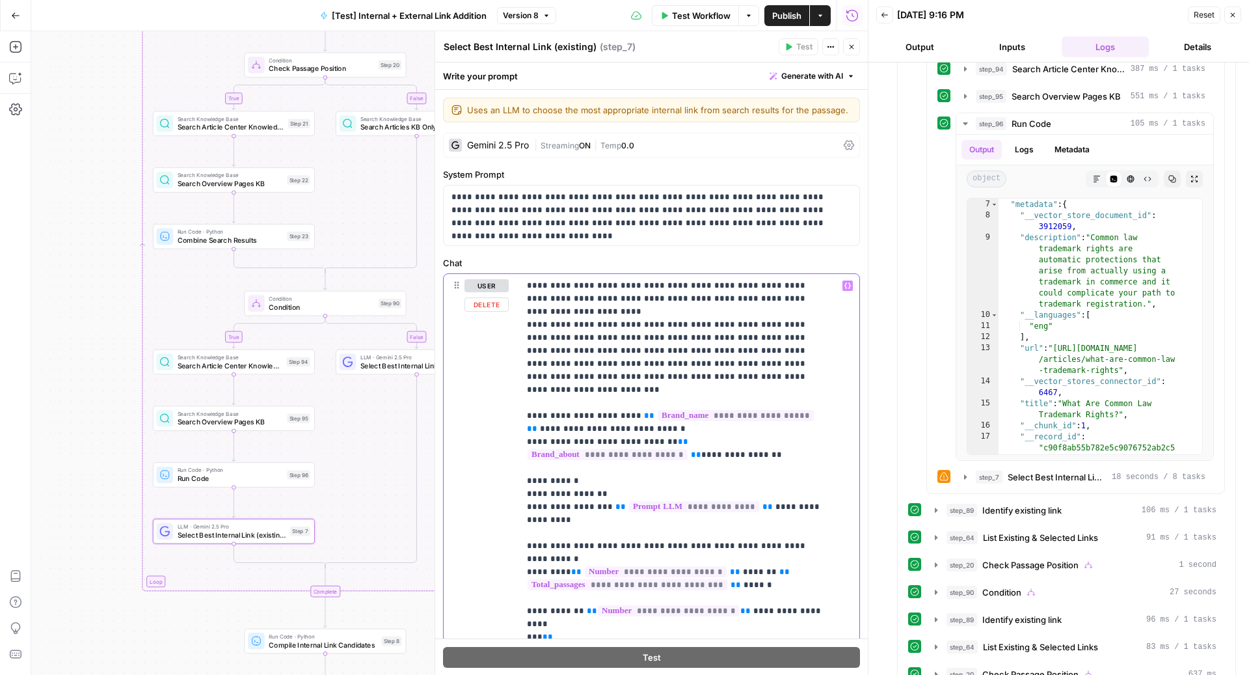
drag, startPoint x: 586, startPoint y: 502, endPoint x: 520, endPoint y: 397, distance: 123.4
click at [520, 397] on div "**********" at bounding box center [689, 539] width 340 height 530
click at [352, 366] on icon at bounding box center [347, 361] width 10 height 10
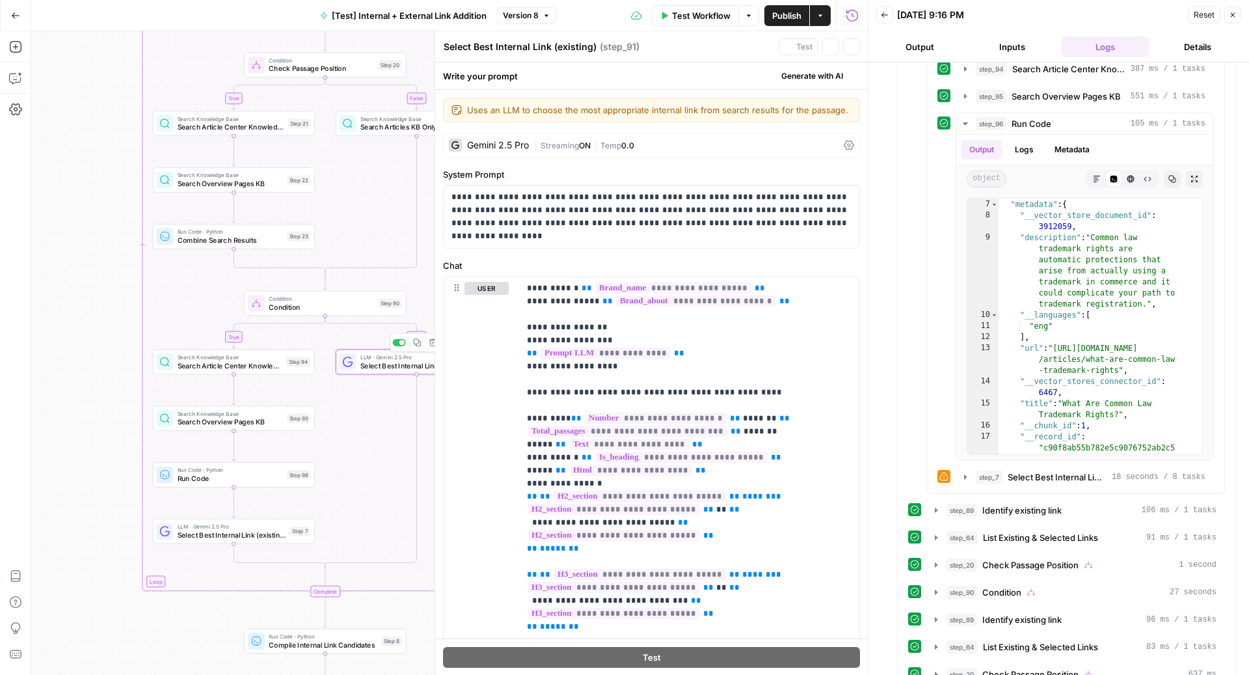
type textarea "Select Best Internal Link (new)"
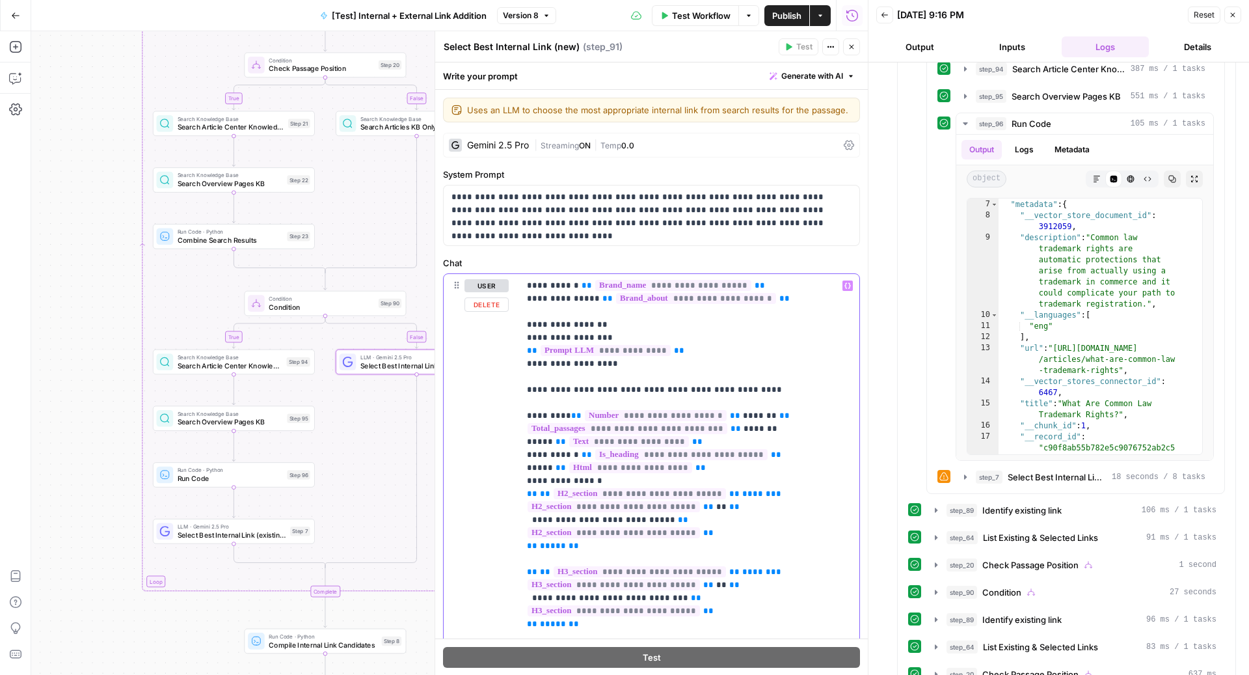
drag, startPoint x: 525, startPoint y: 297, endPoint x: 612, endPoint y: 380, distance: 120.5
click at [612, 380] on div "**********" at bounding box center [689, 539] width 340 height 530
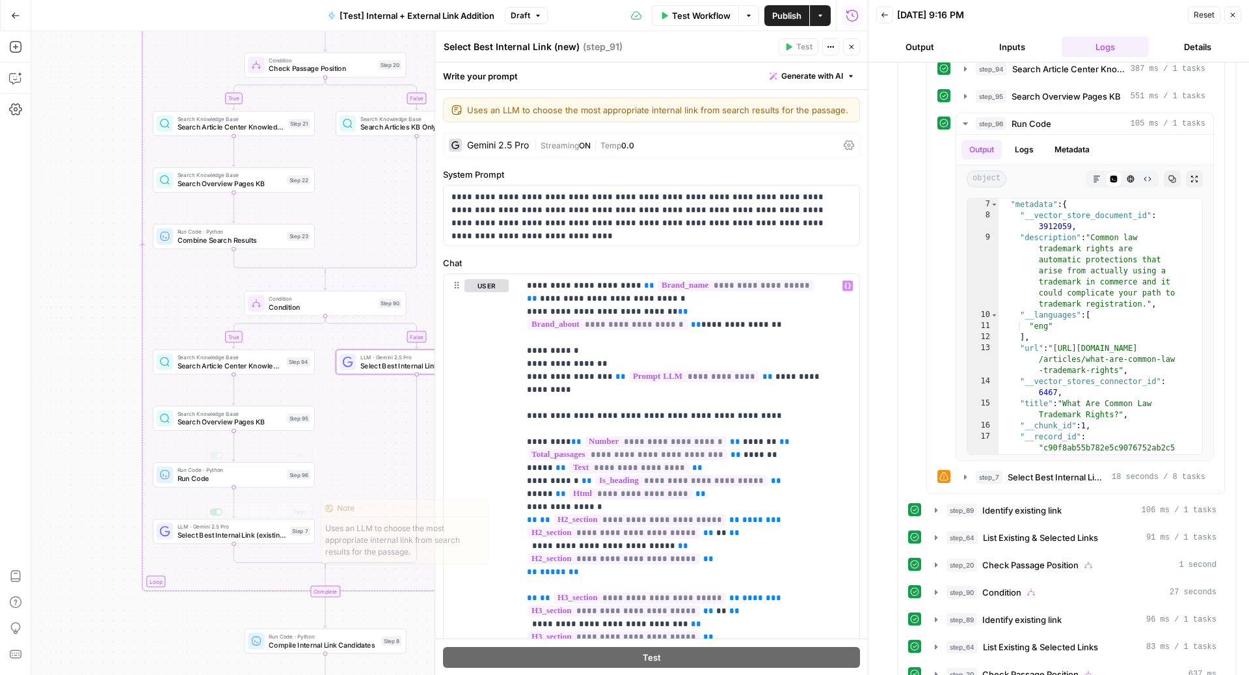
click at [198, 544] on div "true false false true false true Workflow Set Inputs Inputs Run Code · Python C…" at bounding box center [449, 352] width 836 height 643
click at [194, 531] on span "Select Best Internal Link (existing)" at bounding box center [231, 534] width 109 height 10
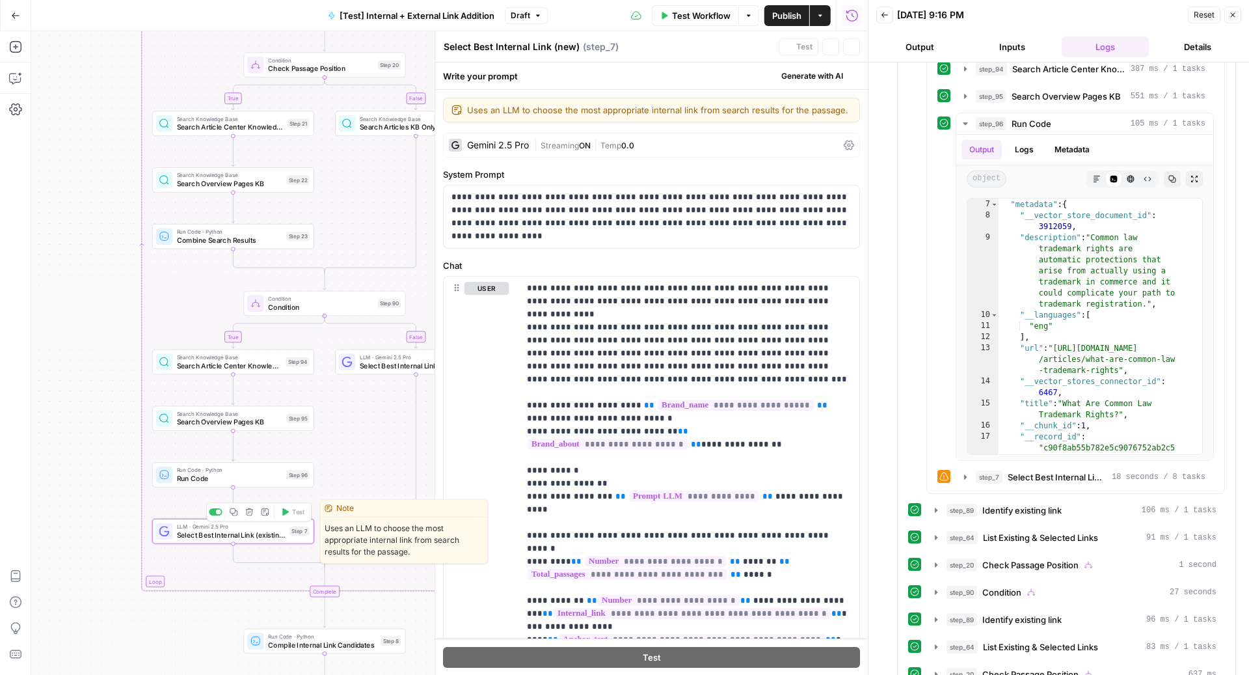
type textarea "Select Best Internal Link (existing)"
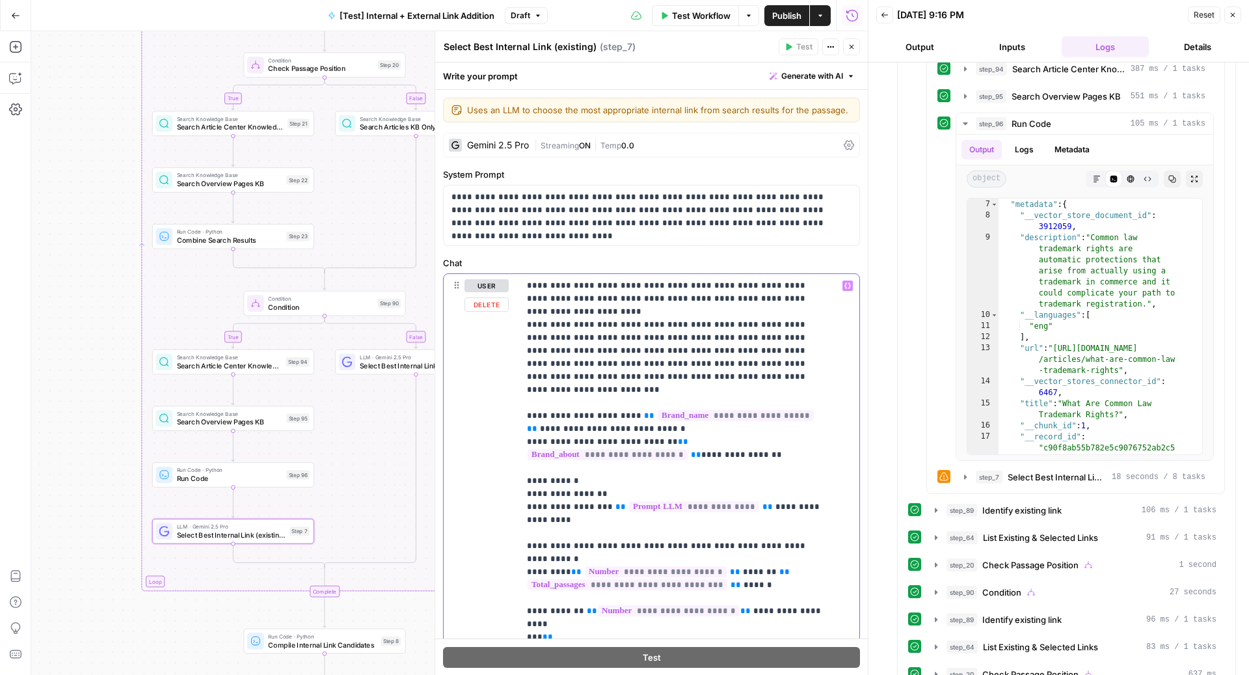
drag, startPoint x: 662, startPoint y: 375, endPoint x: 524, endPoint y: 294, distance: 160.1
click at [524, 294] on div "**********" at bounding box center [689, 539] width 340 height 530
copy p "**********"
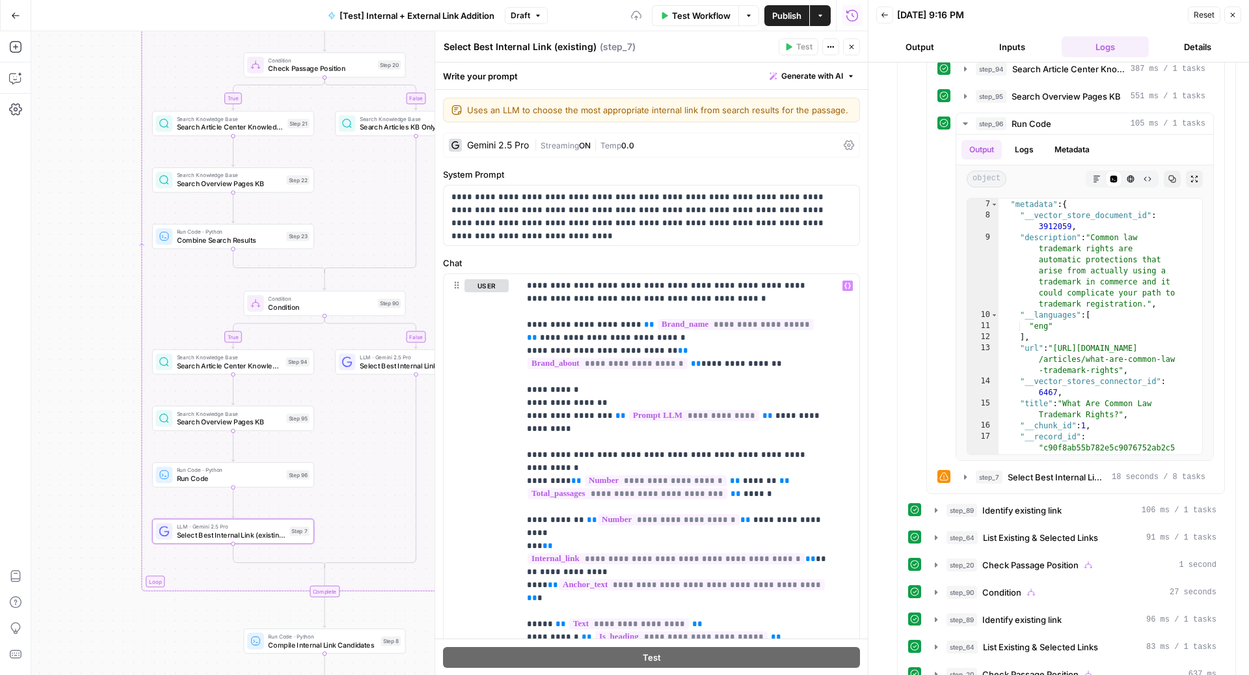
click at [851, 49] on icon "button" at bounding box center [852, 47] width 8 height 8
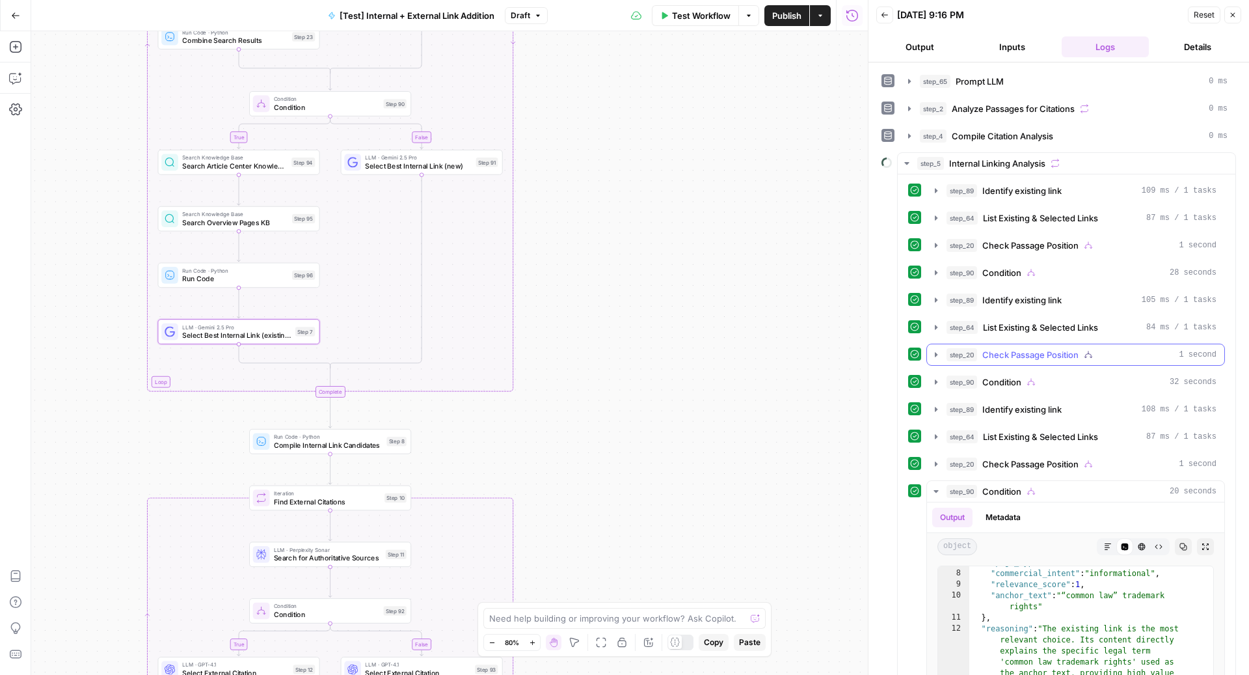
scroll to position [652, 0]
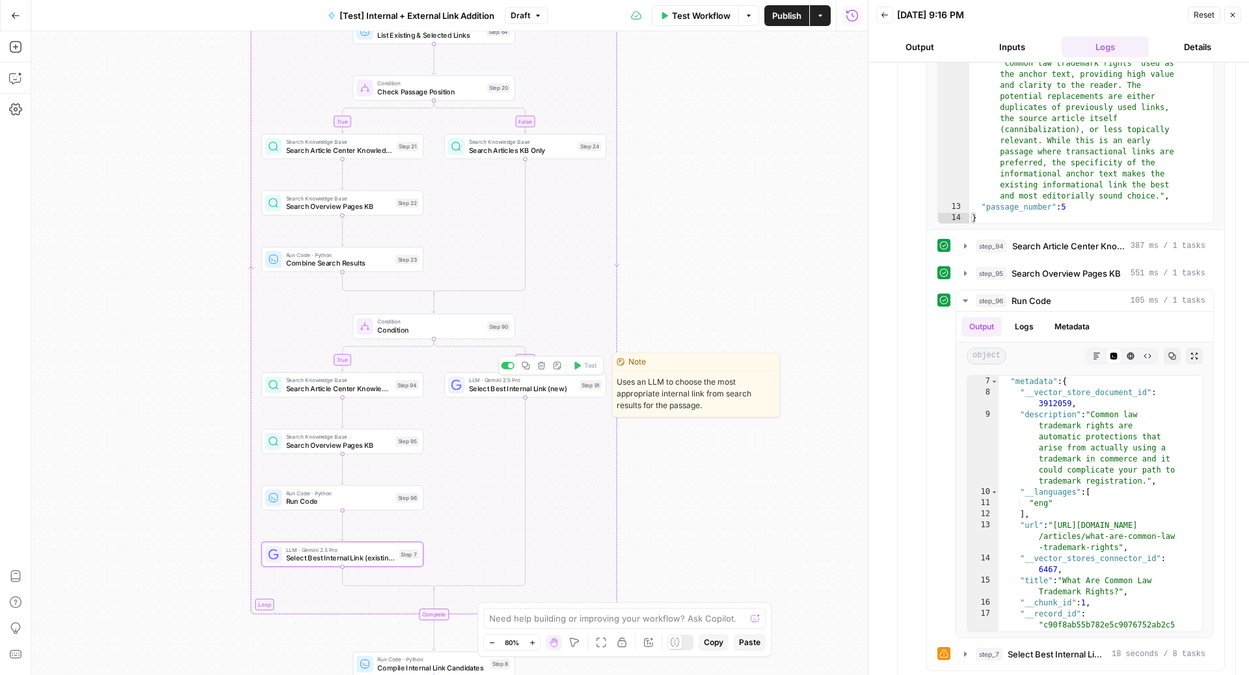
click at [472, 390] on span "Select Best Internal Link (new)" at bounding box center [522, 388] width 107 height 10
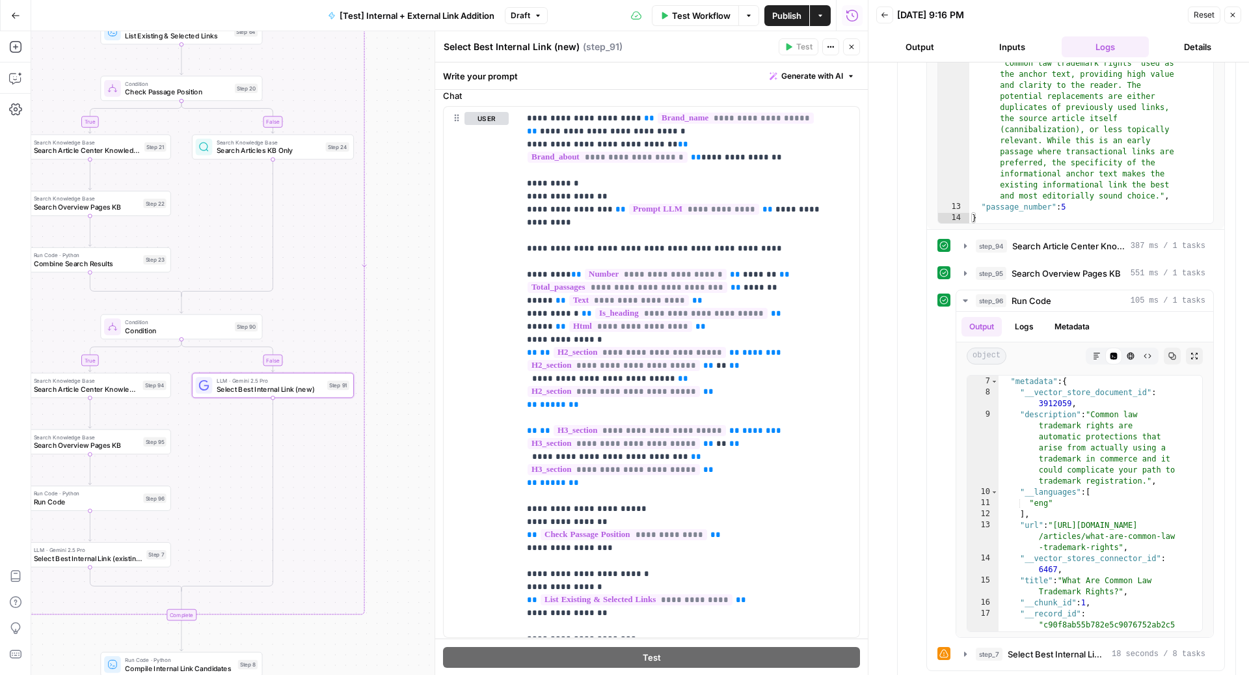
scroll to position [29, 0]
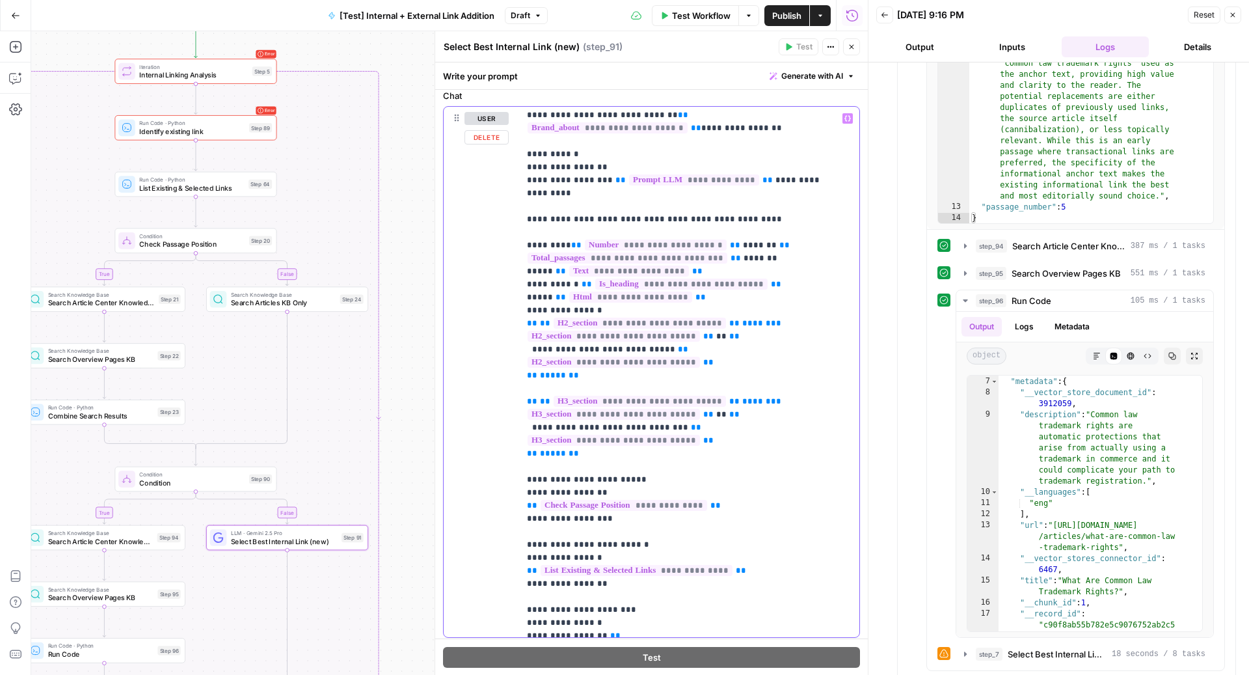
click at [607, 250] on span "**********" at bounding box center [656, 244] width 142 height 11
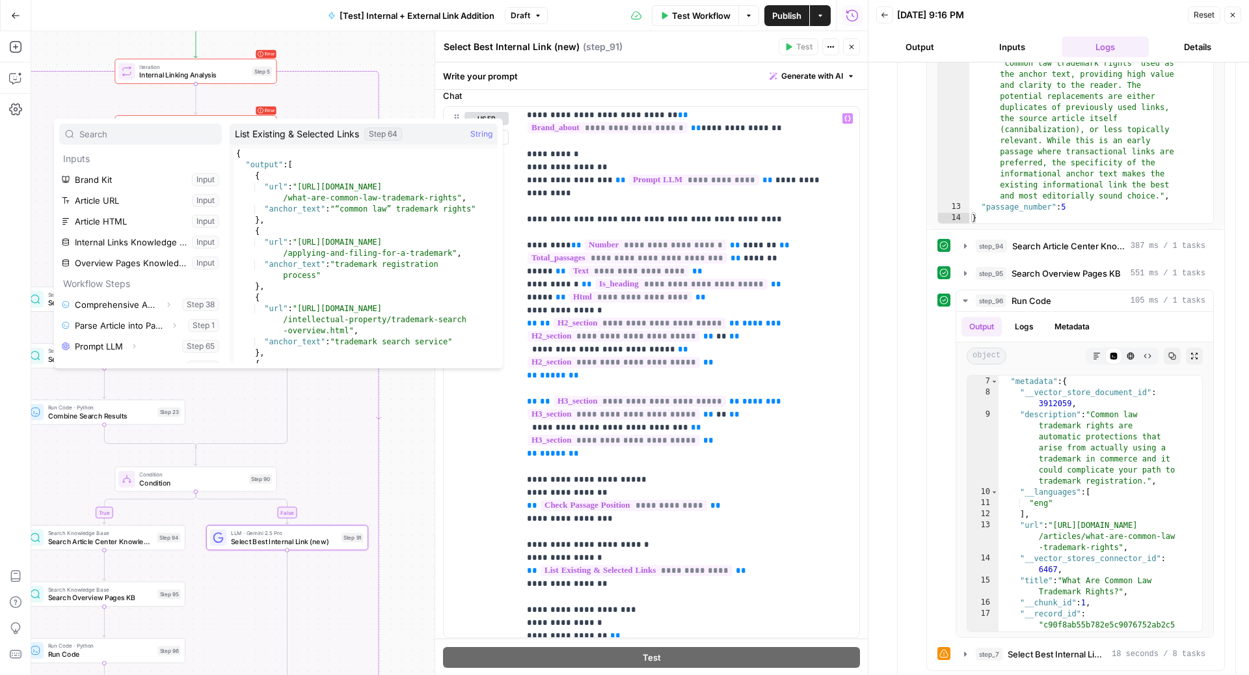
scroll to position [222, 0]
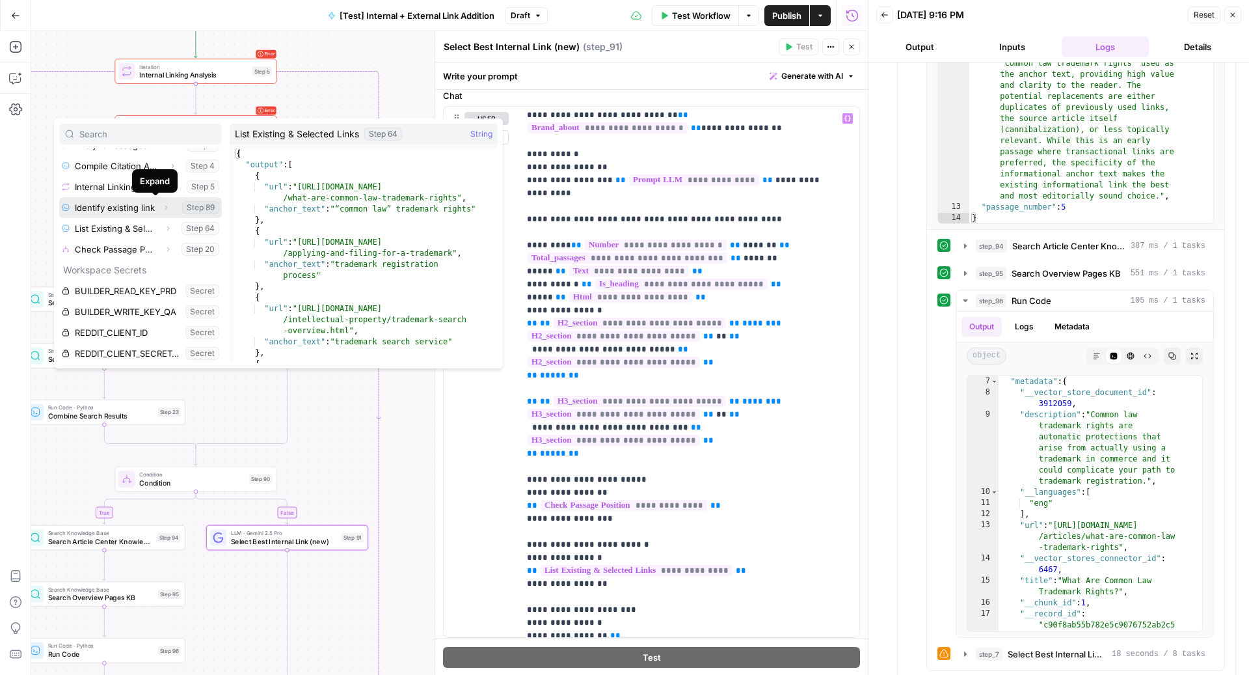
click at [162, 207] on icon "button" at bounding box center [166, 208] width 8 height 8
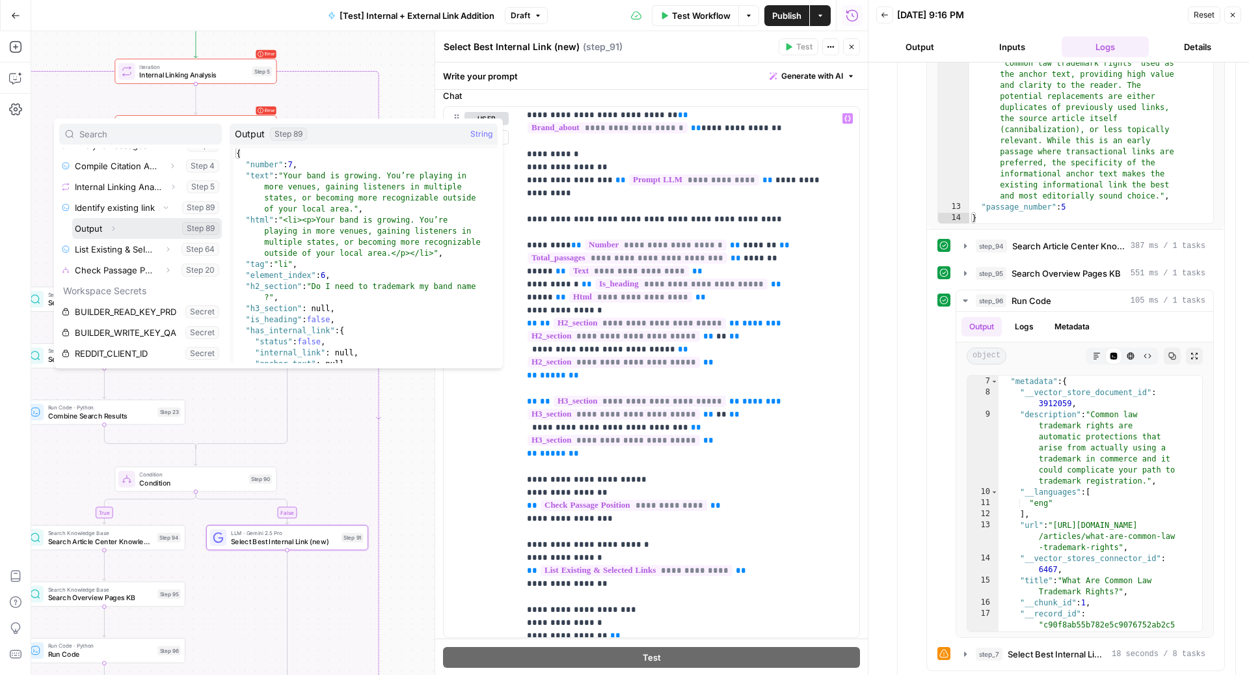
click at [111, 228] on icon "button" at bounding box center [113, 228] width 8 height 8
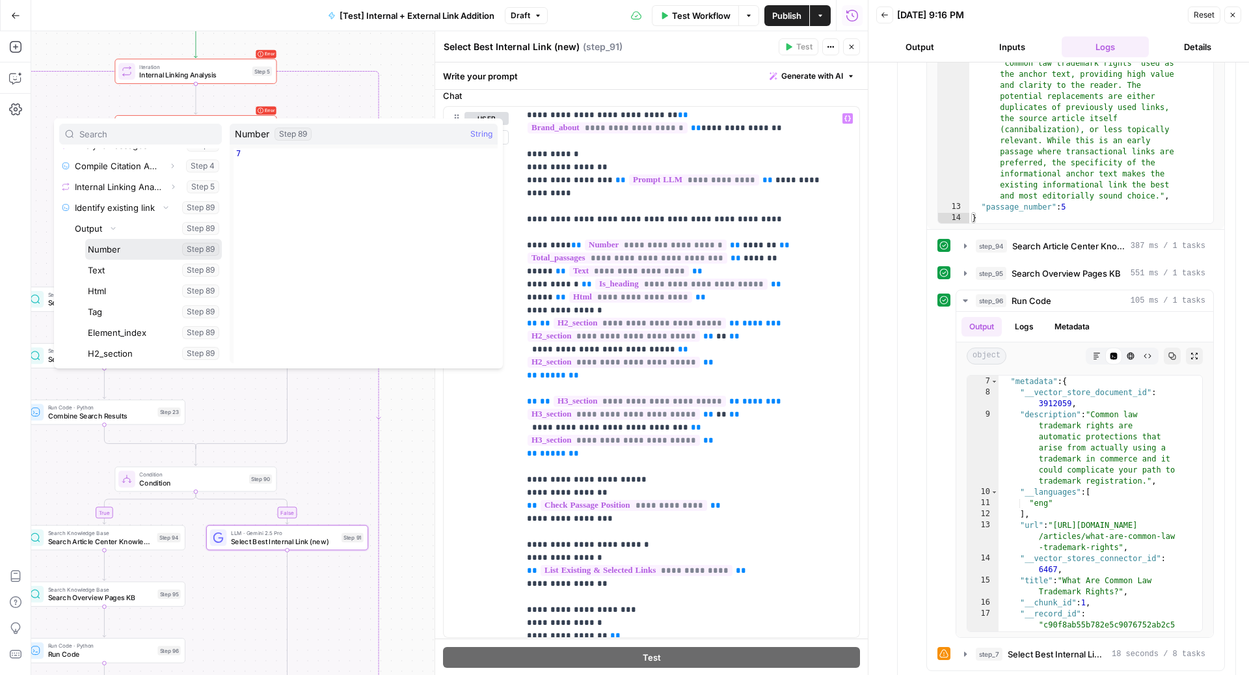
click at [115, 247] on button "Select variable Number" at bounding box center [153, 249] width 137 height 21
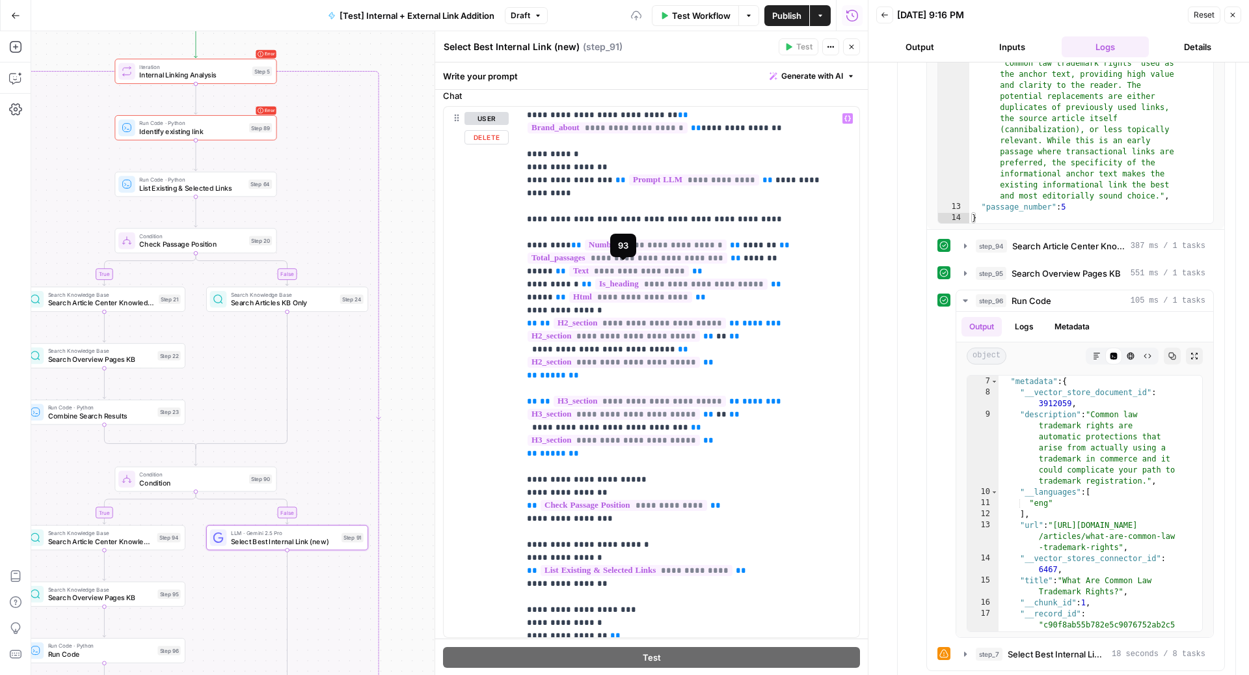
click at [630, 263] on span "**********" at bounding box center [628, 257] width 200 height 11
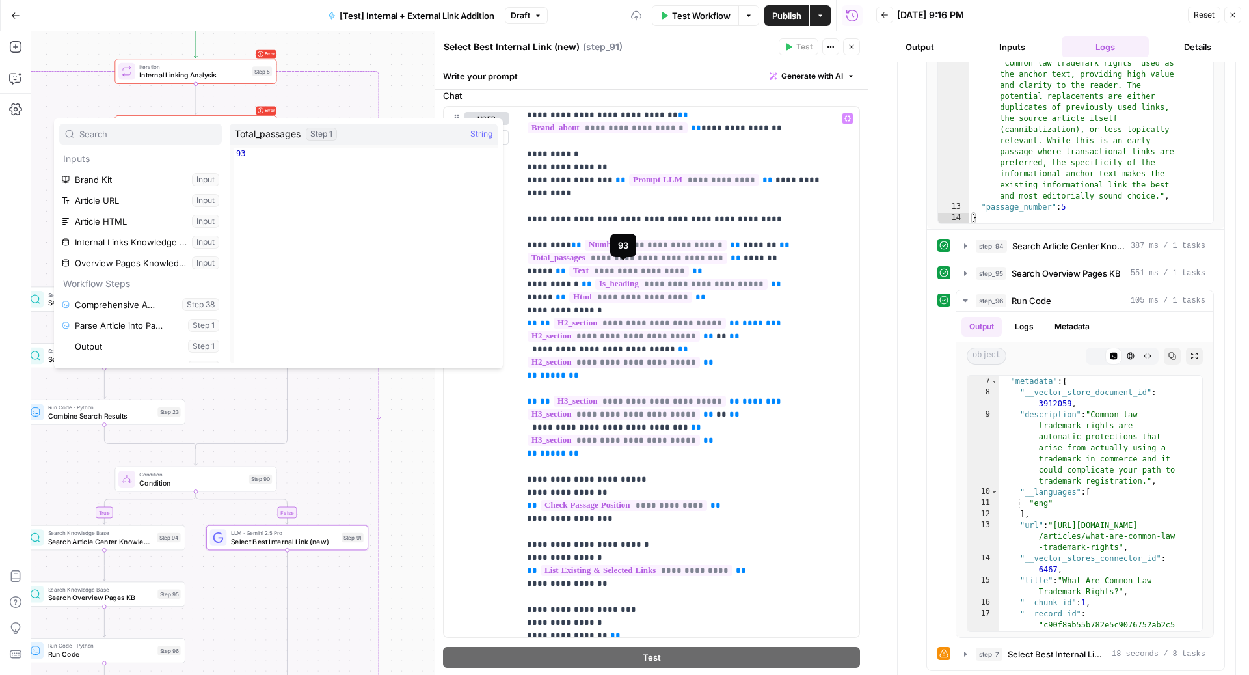
scroll to position [152, 0]
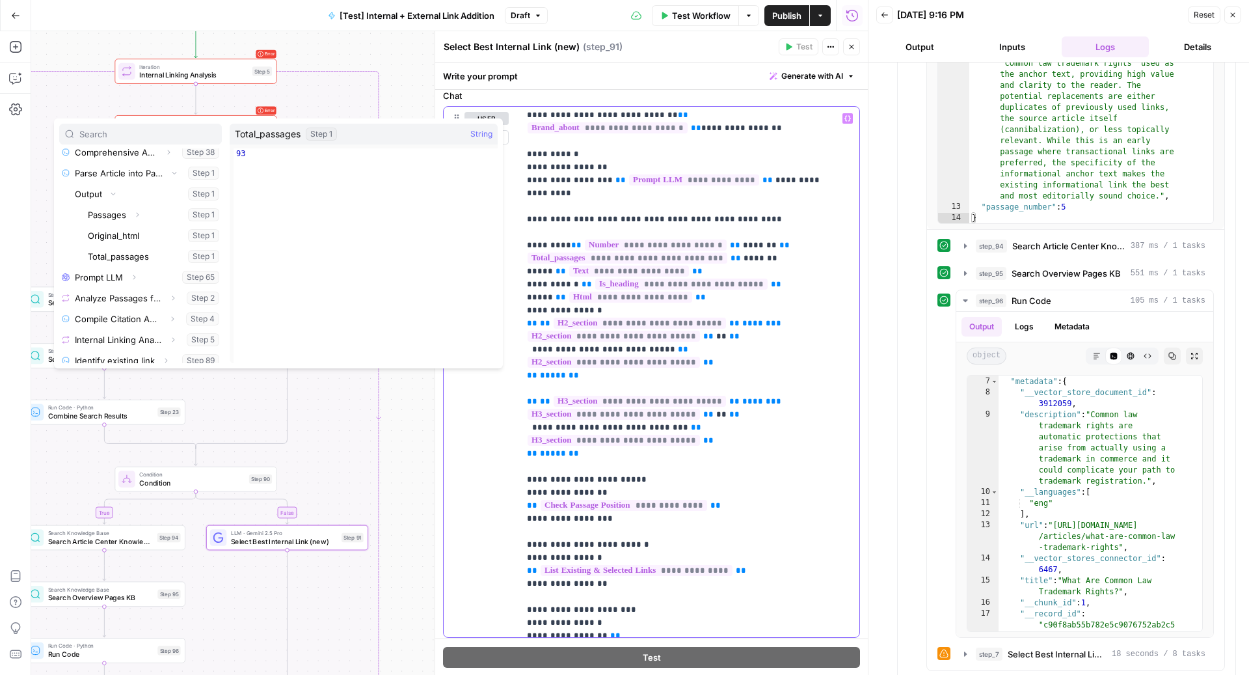
click at [611, 276] on span "**********" at bounding box center [629, 270] width 120 height 11
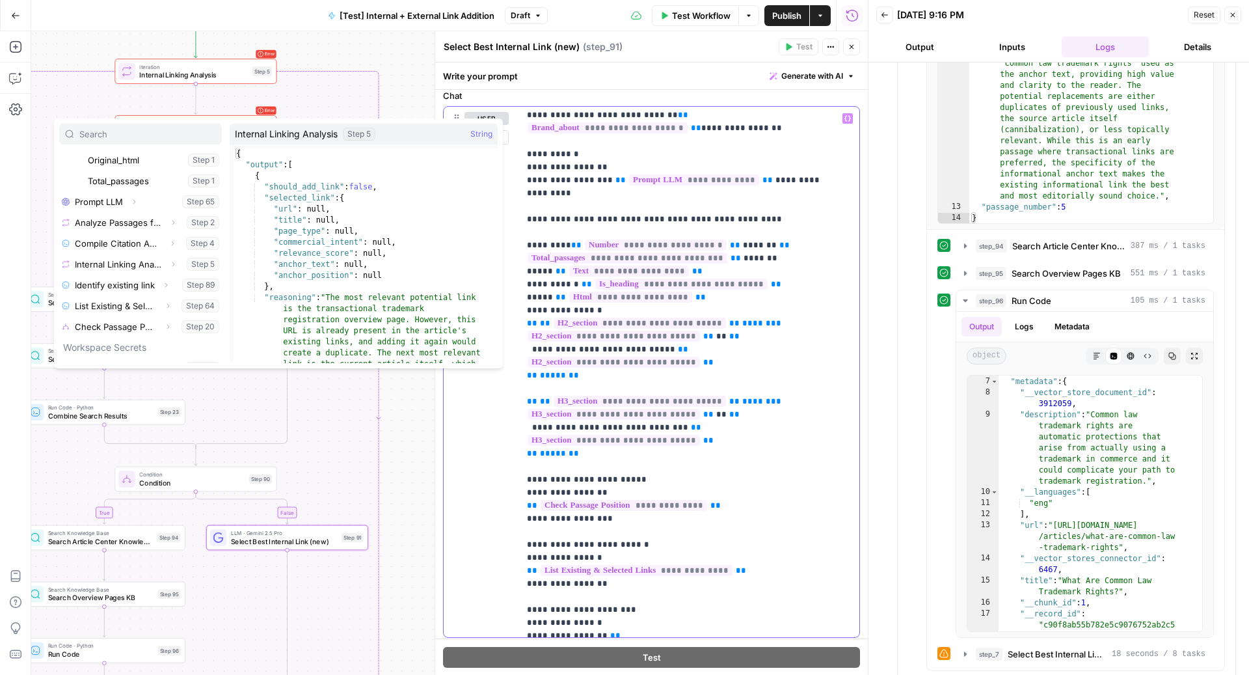
scroll to position [233, 0]
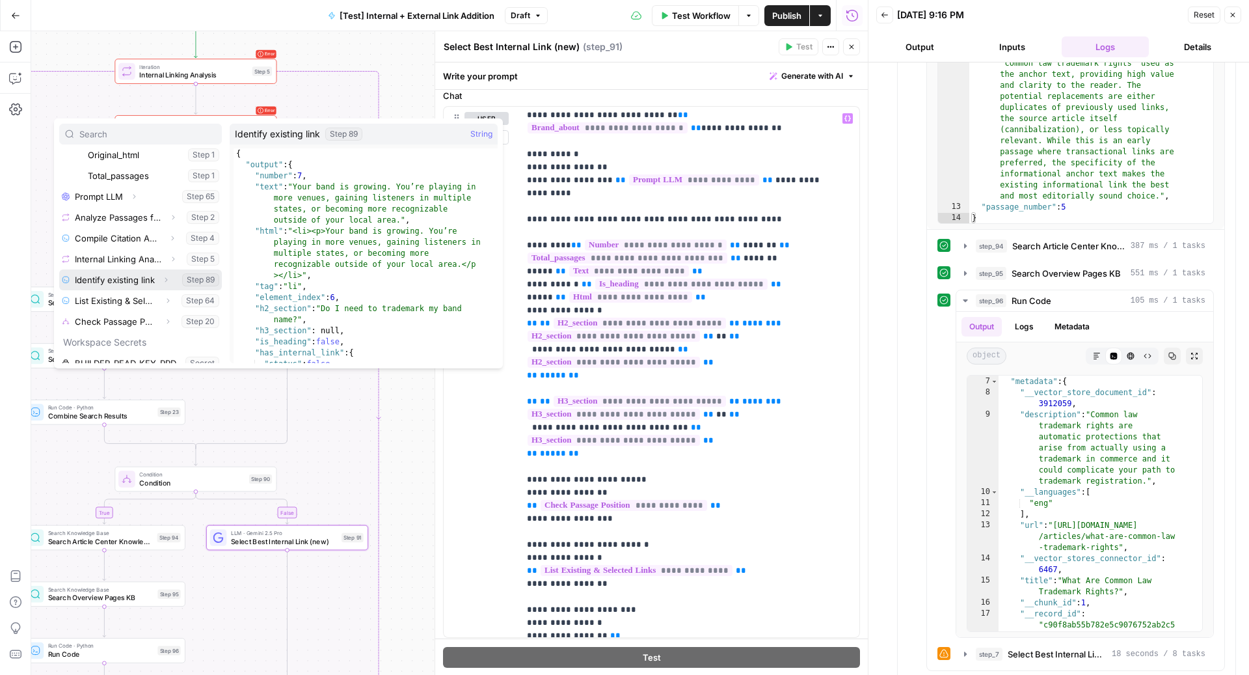
click at [162, 276] on icon "button" at bounding box center [166, 280] width 8 height 8
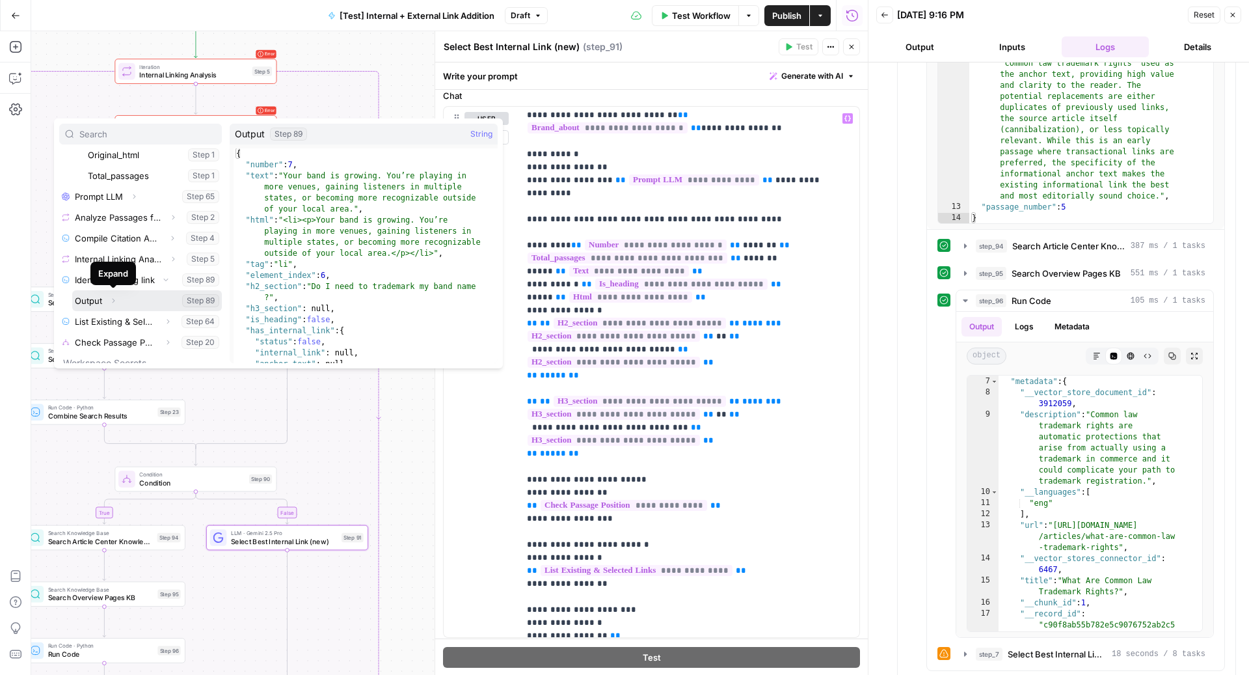
click at [116, 300] on icon "button" at bounding box center [113, 301] width 8 height 8
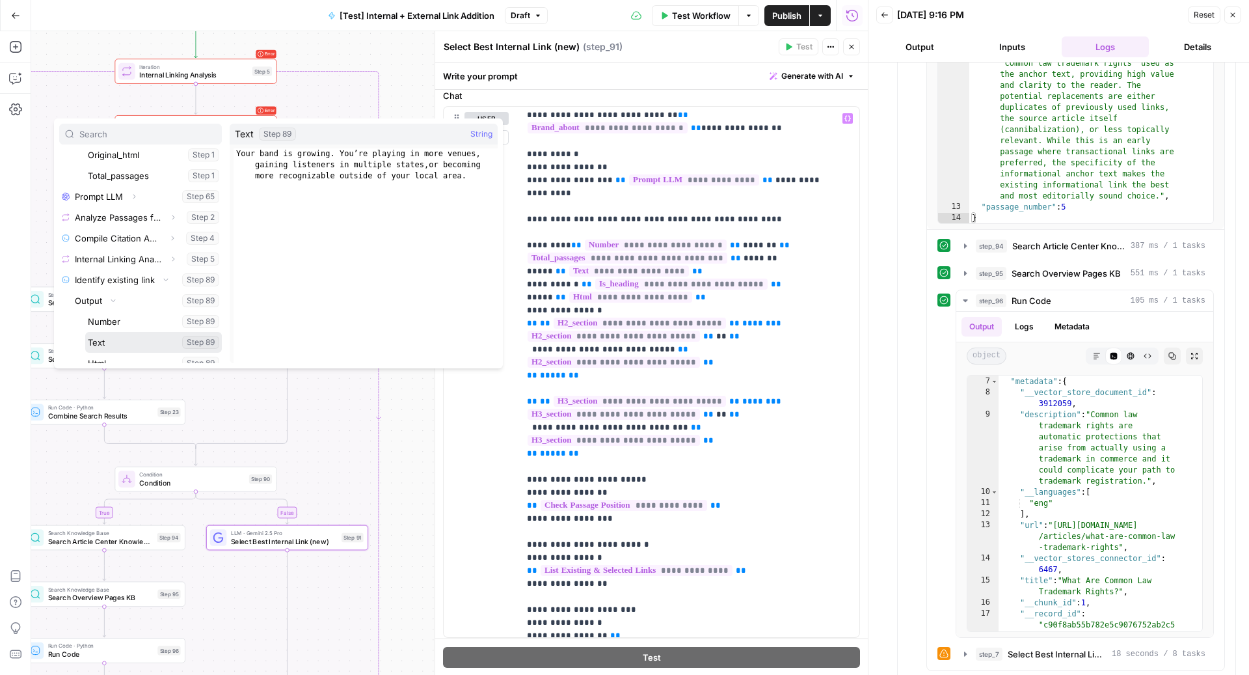
click at [110, 337] on button "Select variable Text" at bounding box center [153, 342] width 137 height 21
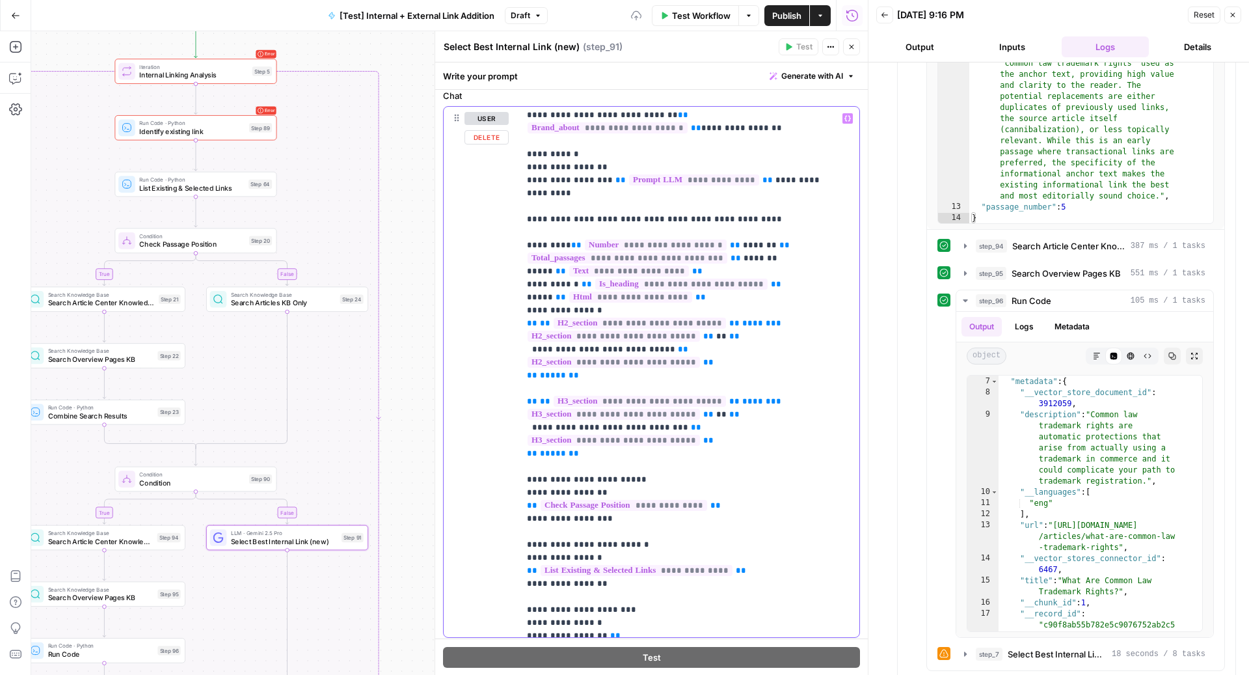
click at [662, 289] on span "**********" at bounding box center [681, 283] width 172 height 11
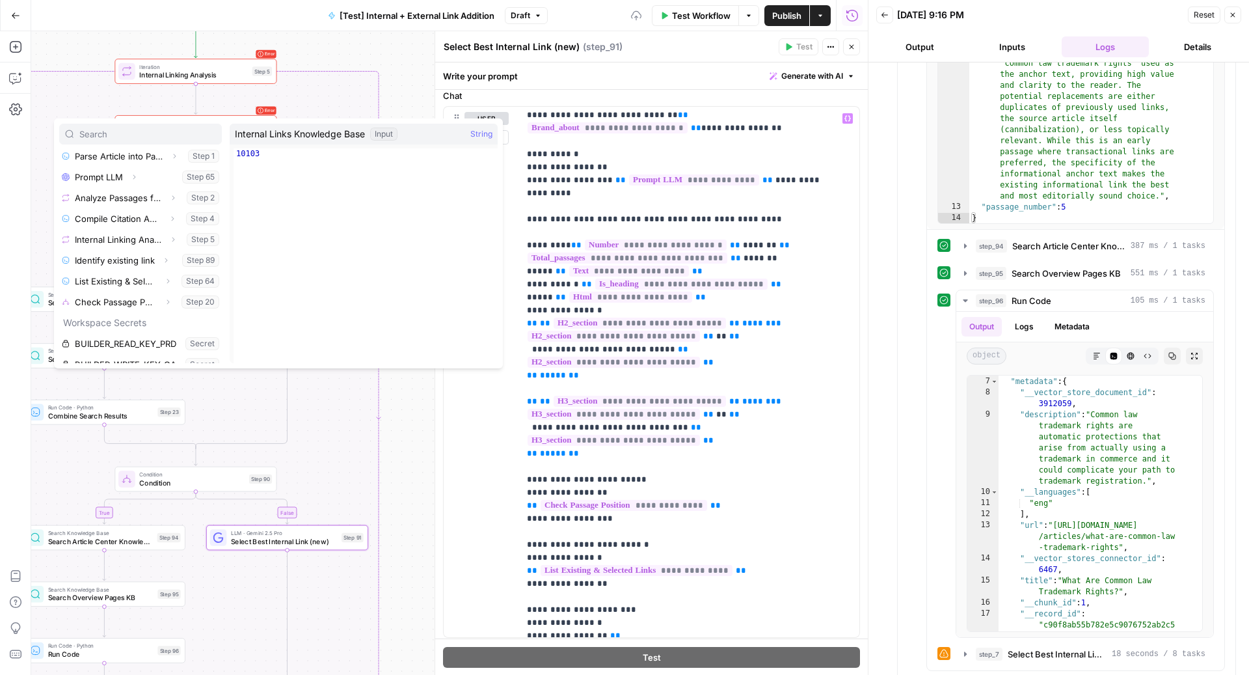
scroll to position [181, 0]
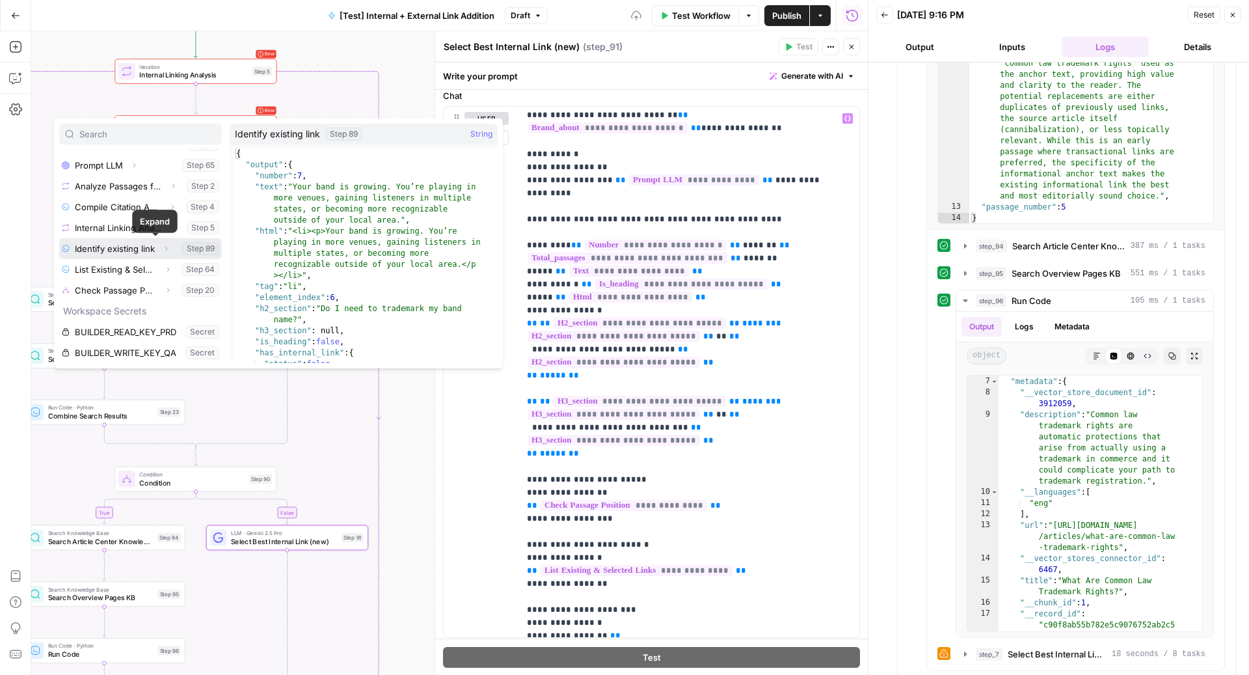
click at [162, 248] on icon "button" at bounding box center [166, 249] width 8 height 8
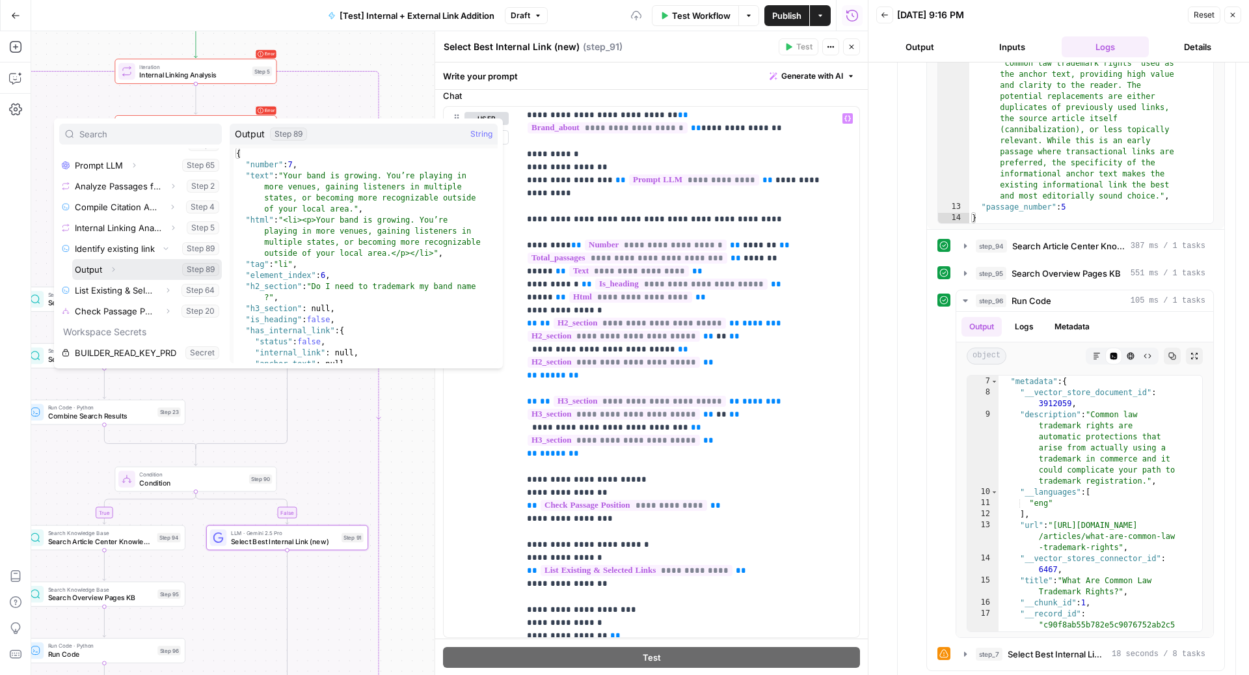
click at [114, 265] on icon "button" at bounding box center [113, 269] width 8 height 8
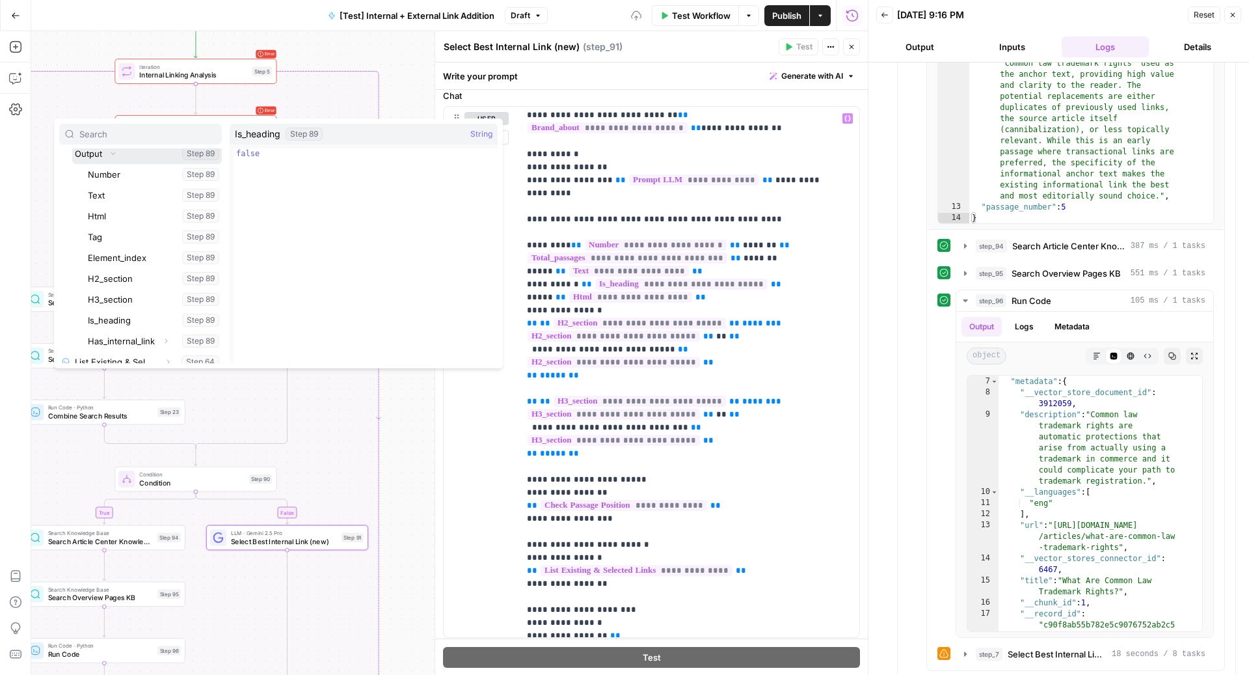
scroll to position [328, 0]
click at [142, 282] on button "Select variable Is_heading" at bounding box center [153, 288] width 137 height 21
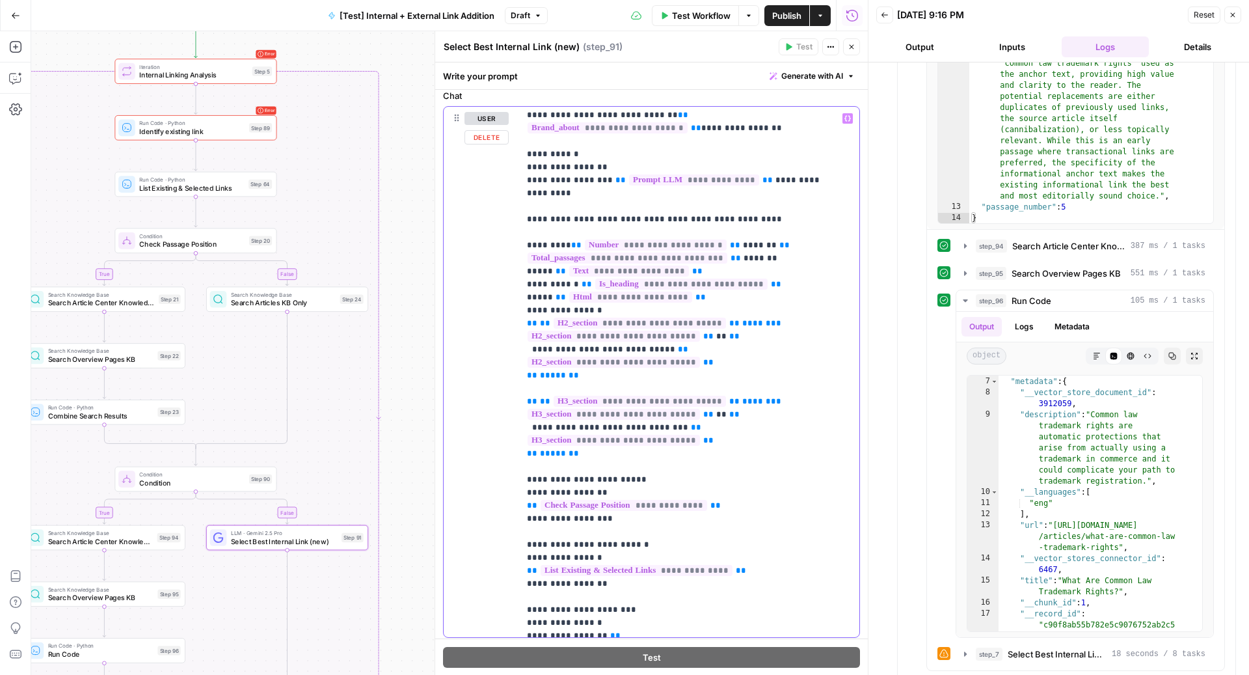
click at [648, 302] on span "**********" at bounding box center [630, 296] width 123 height 11
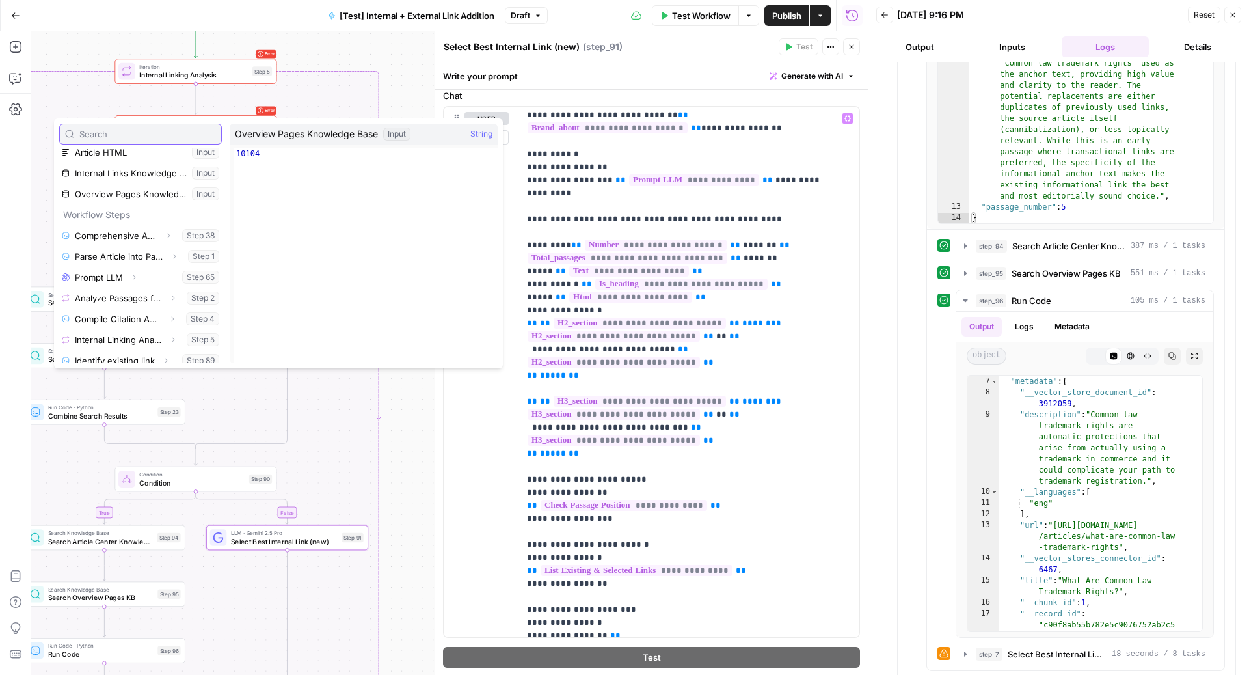
scroll to position [146, 0]
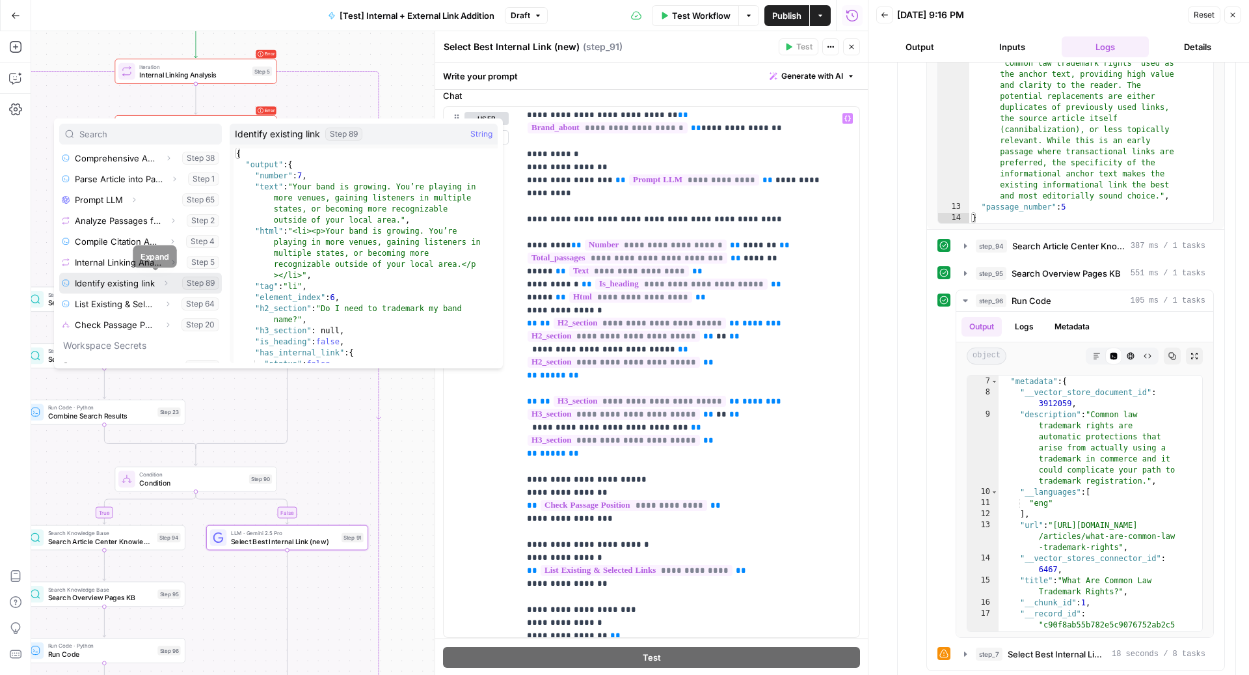
click at [162, 282] on icon "button" at bounding box center [166, 283] width 8 height 8
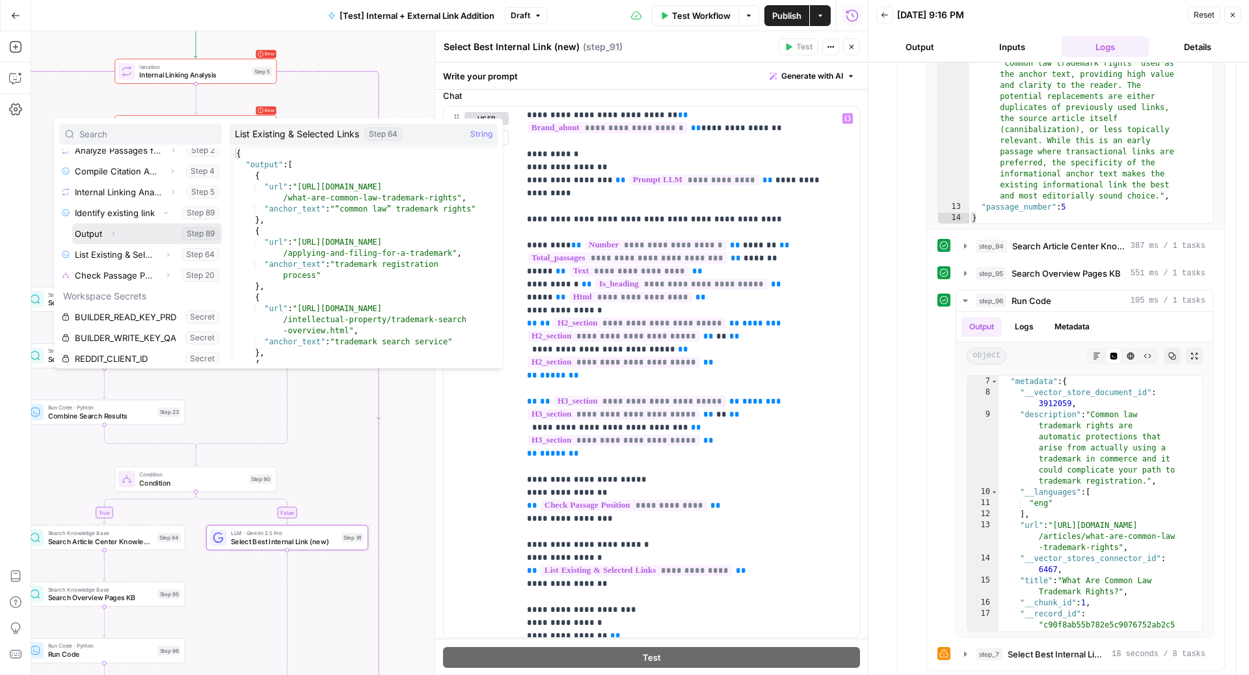
click at [112, 232] on icon "button" at bounding box center [113, 234] width 8 height 8
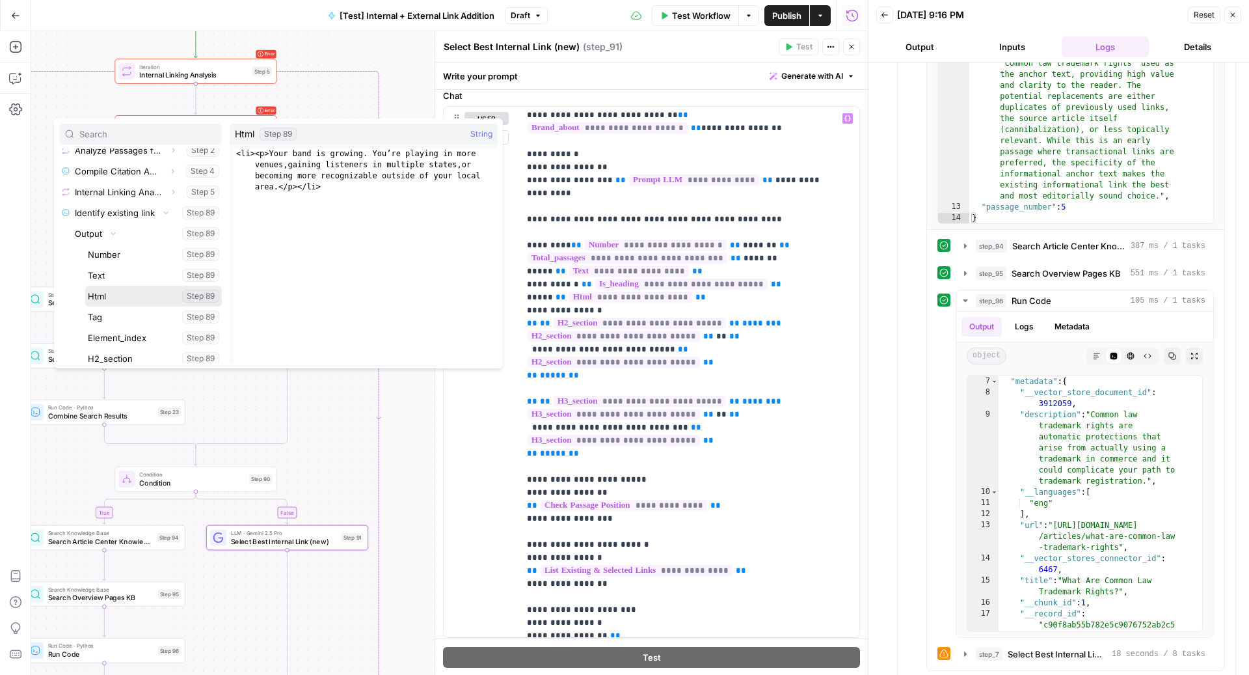
click at [117, 299] on button "Select variable Html" at bounding box center [153, 296] width 137 height 21
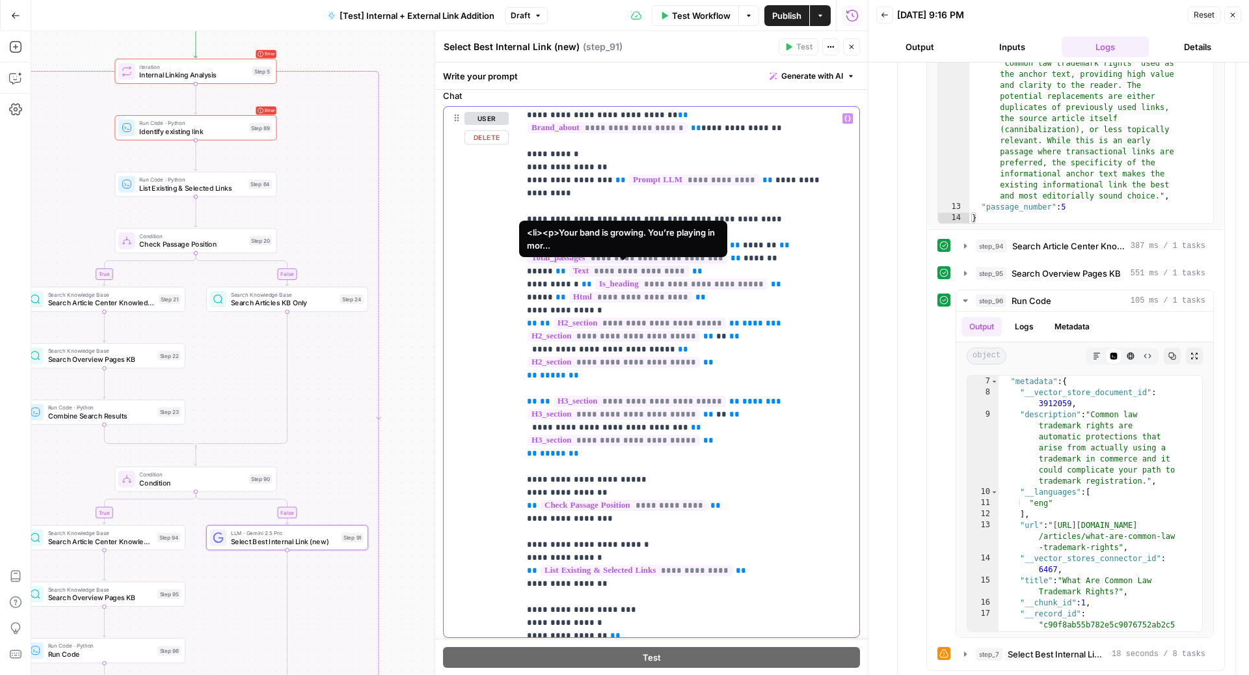
scroll to position [45, 0]
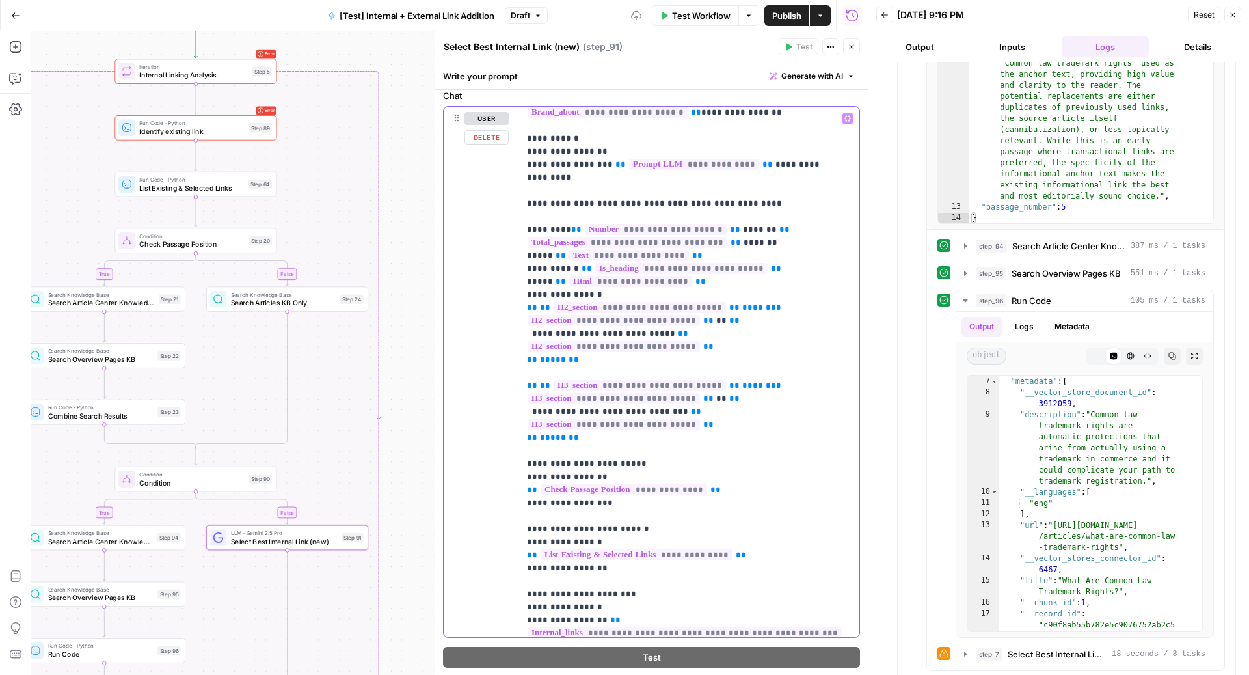
click at [628, 313] on span "**********" at bounding box center [640, 307] width 172 height 11
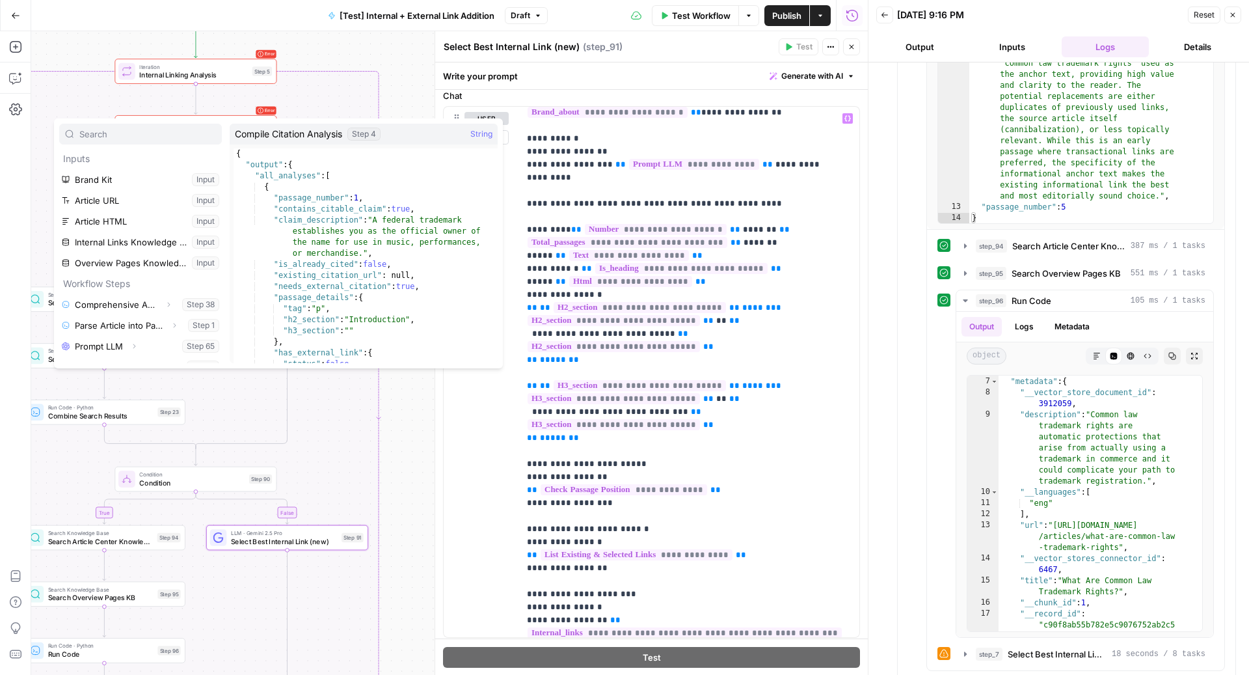
scroll to position [129, 0]
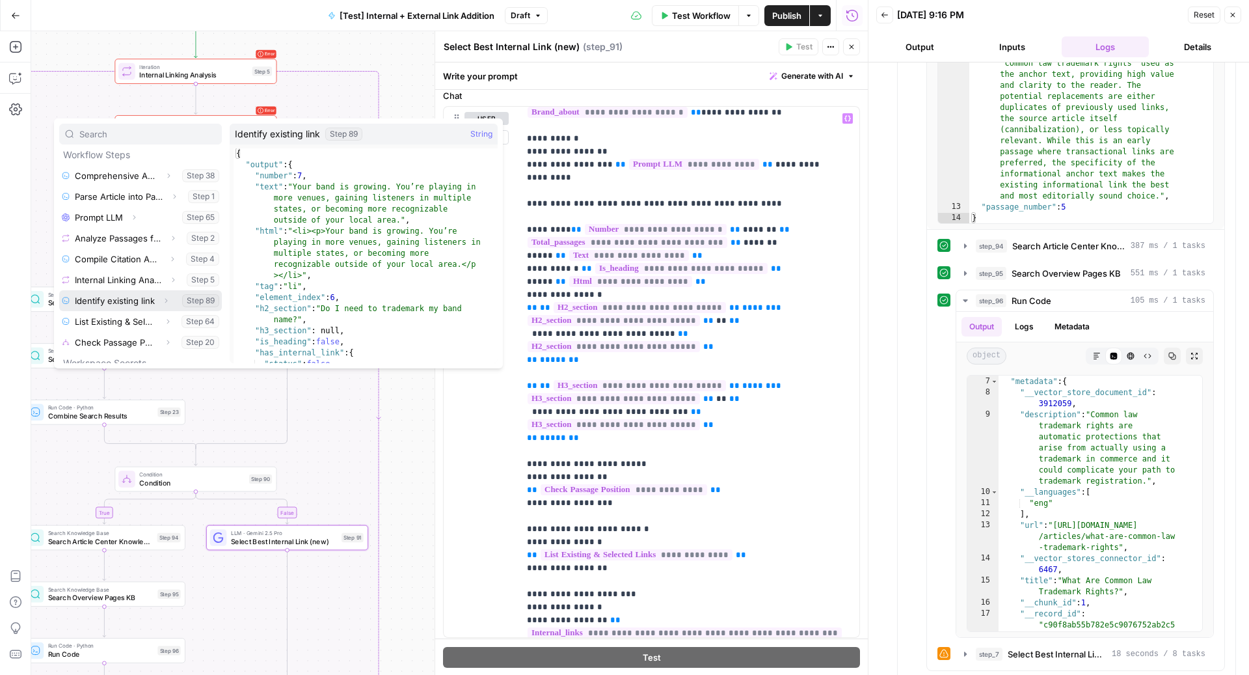
click at [165, 298] on icon "button" at bounding box center [166, 300] width 3 height 5
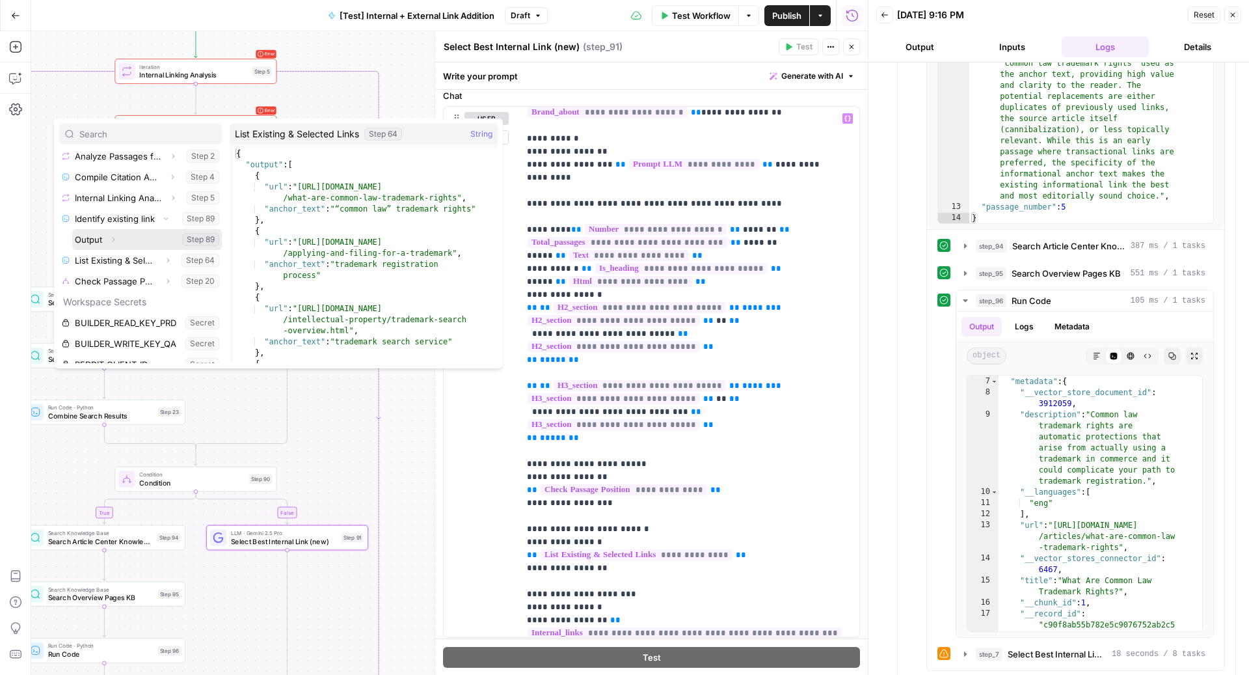
click at [113, 239] on icon "button" at bounding box center [113, 239] width 8 height 8
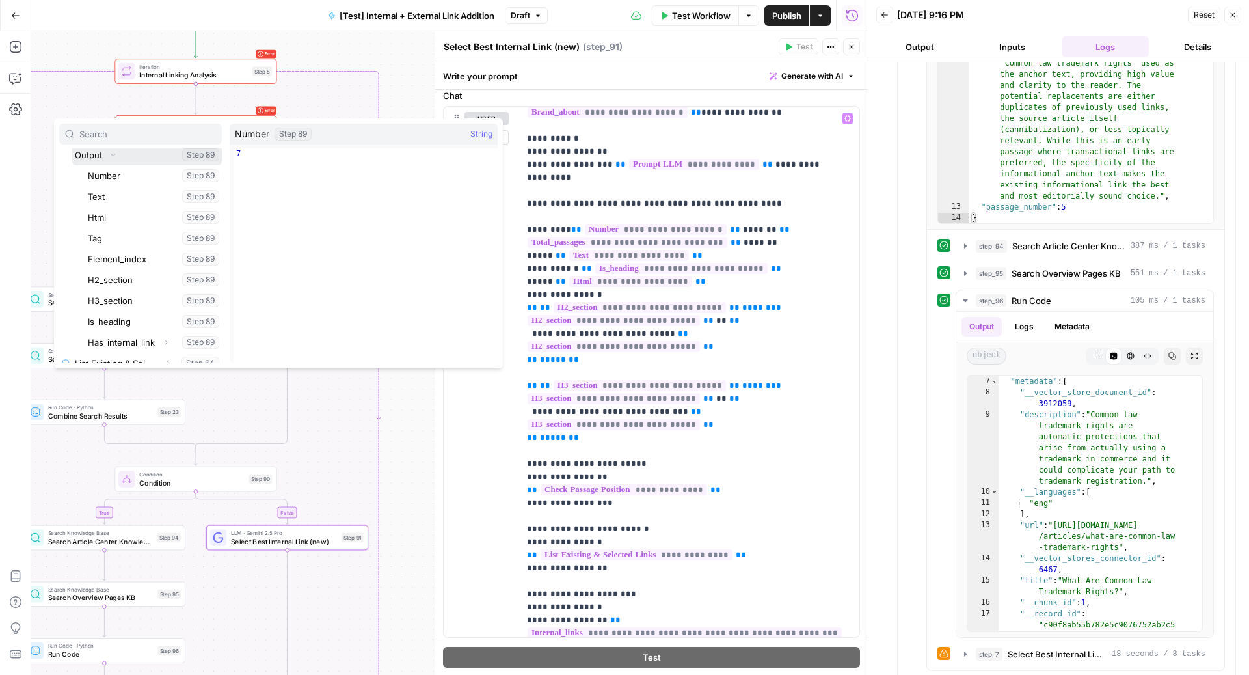
scroll to position [321, 0]
click at [133, 249] on button "Select variable H2_section" at bounding box center [153, 254] width 137 height 21
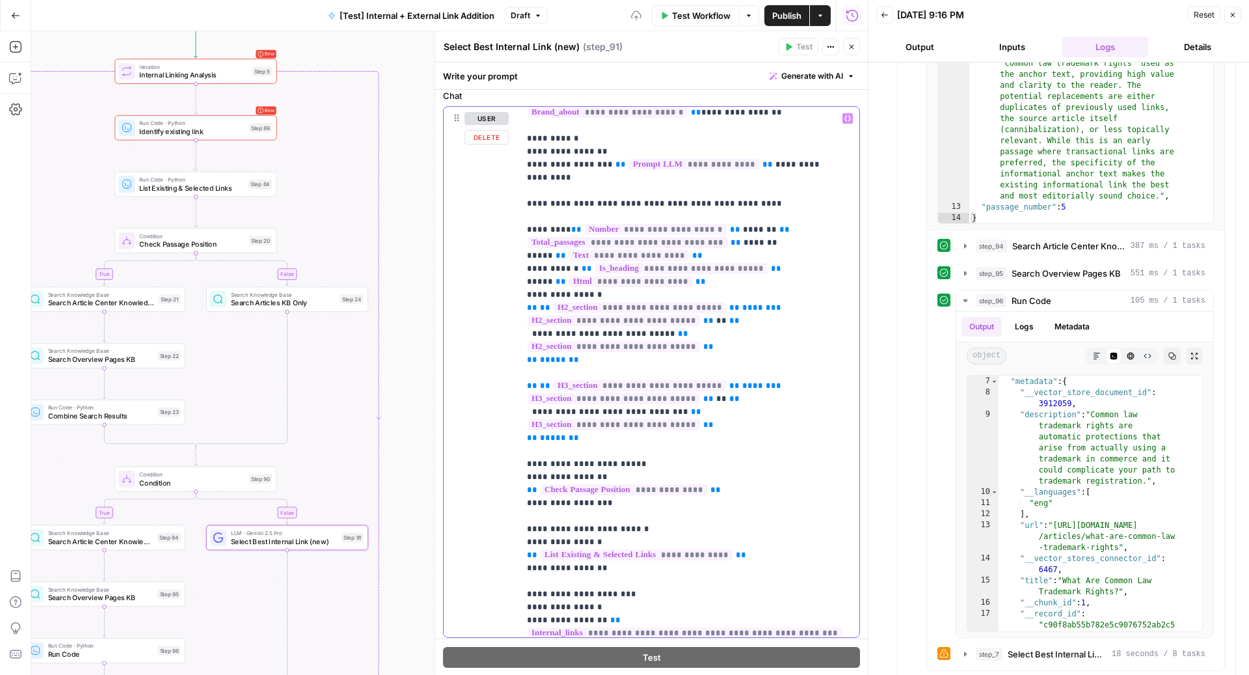
click at [578, 326] on span "**********" at bounding box center [614, 320] width 172 height 11
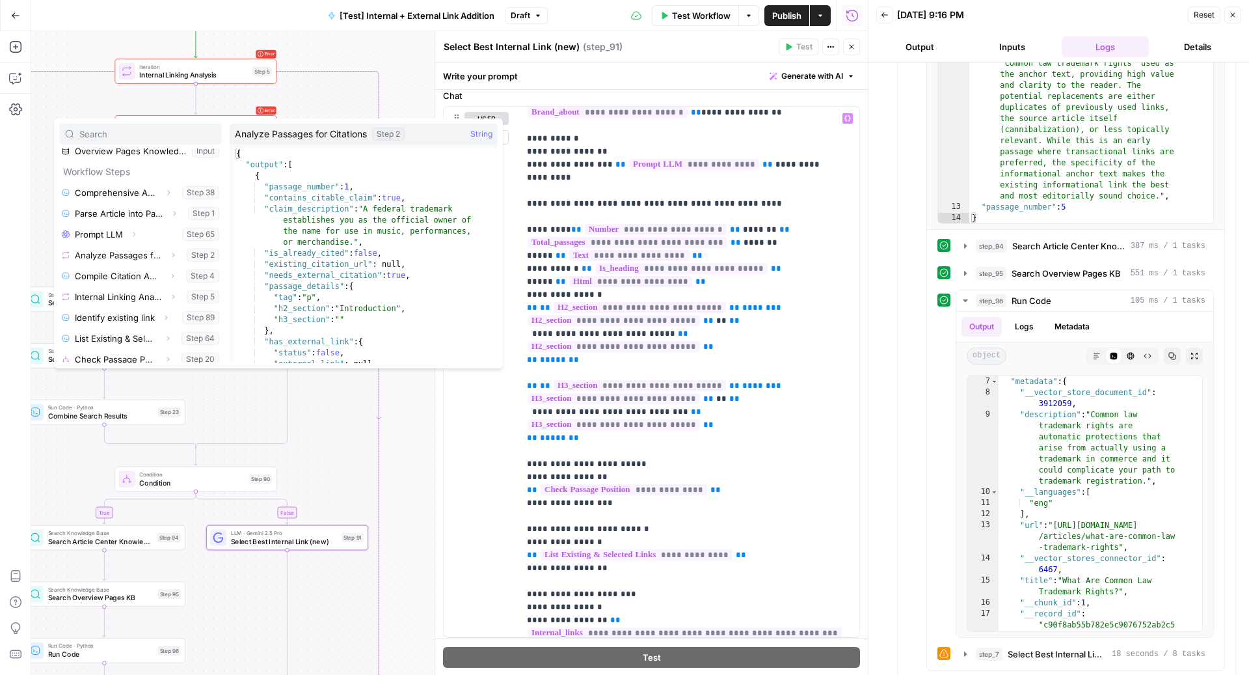
scroll to position [222, 0]
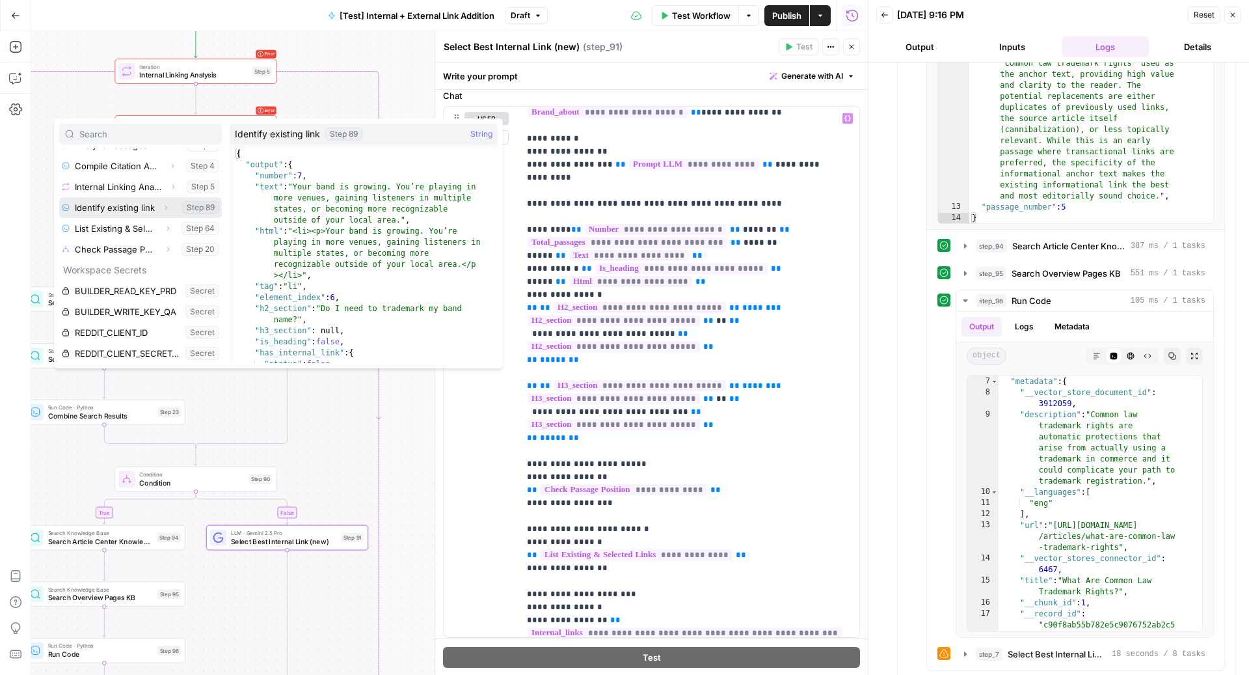
click at [162, 209] on icon "button" at bounding box center [166, 208] width 8 height 8
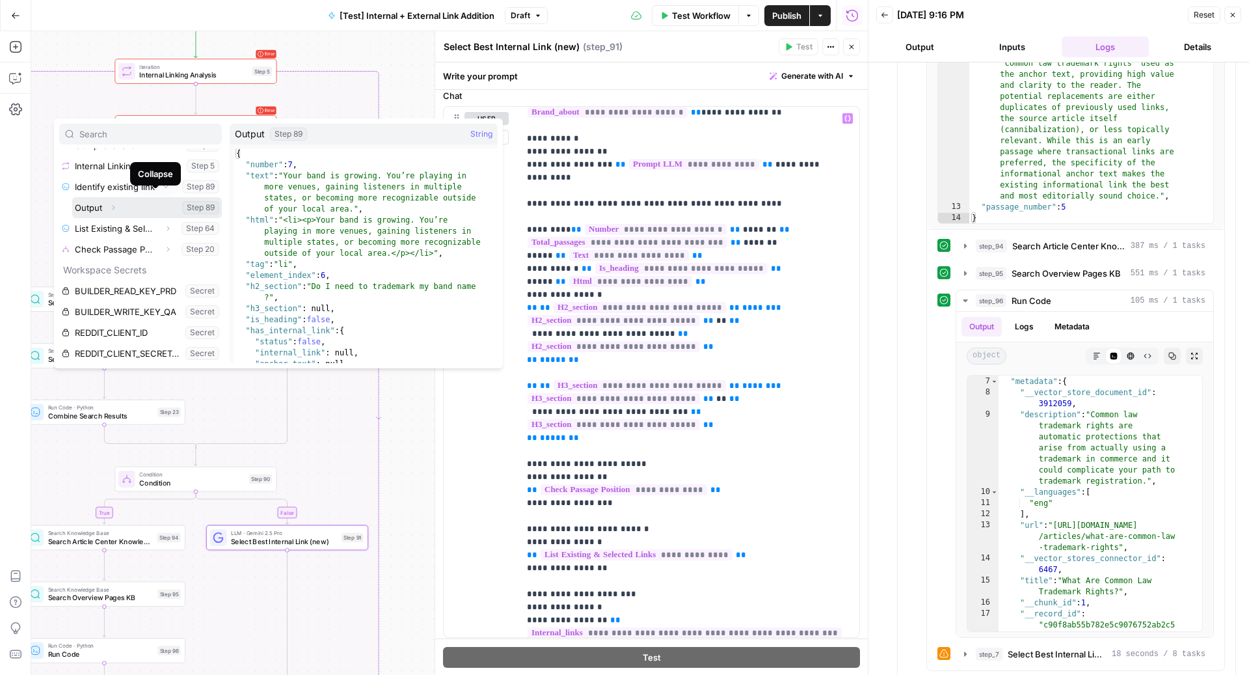
click at [116, 204] on icon "button" at bounding box center [113, 208] width 8 height 8
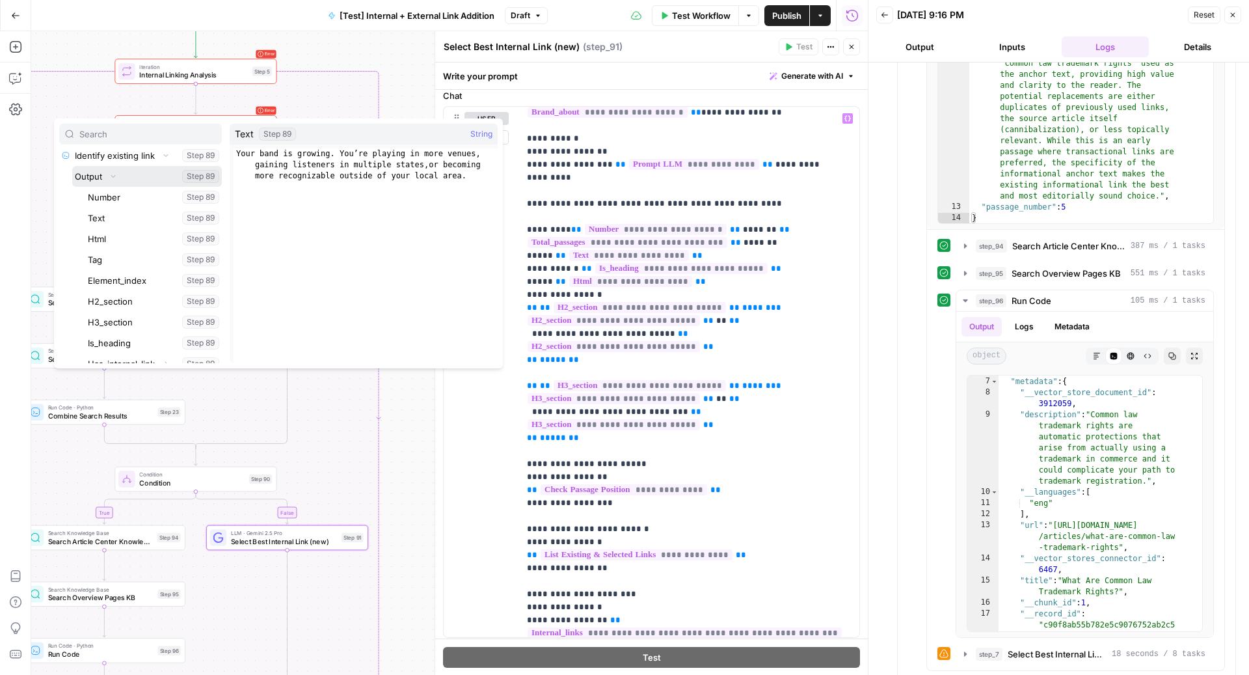
scroll to position [315, 0]
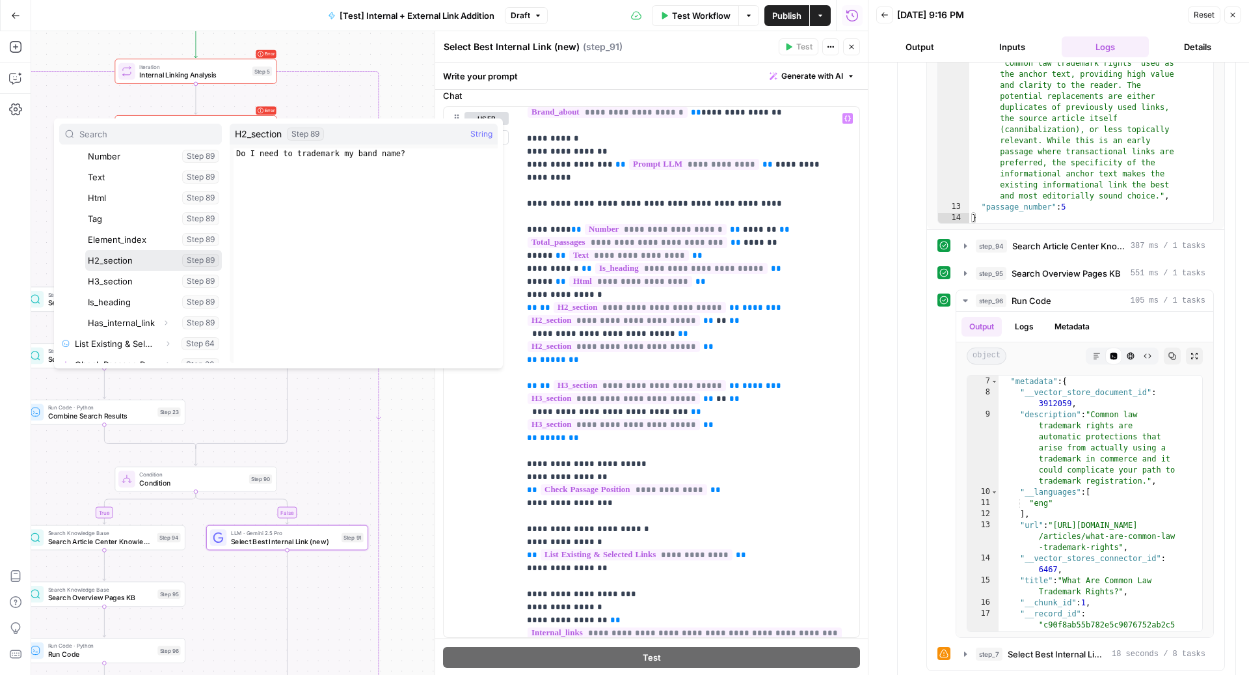
click at [128, 263] on button "Select variable H2_section" at bounding box center [153, 260] width 137 height 21
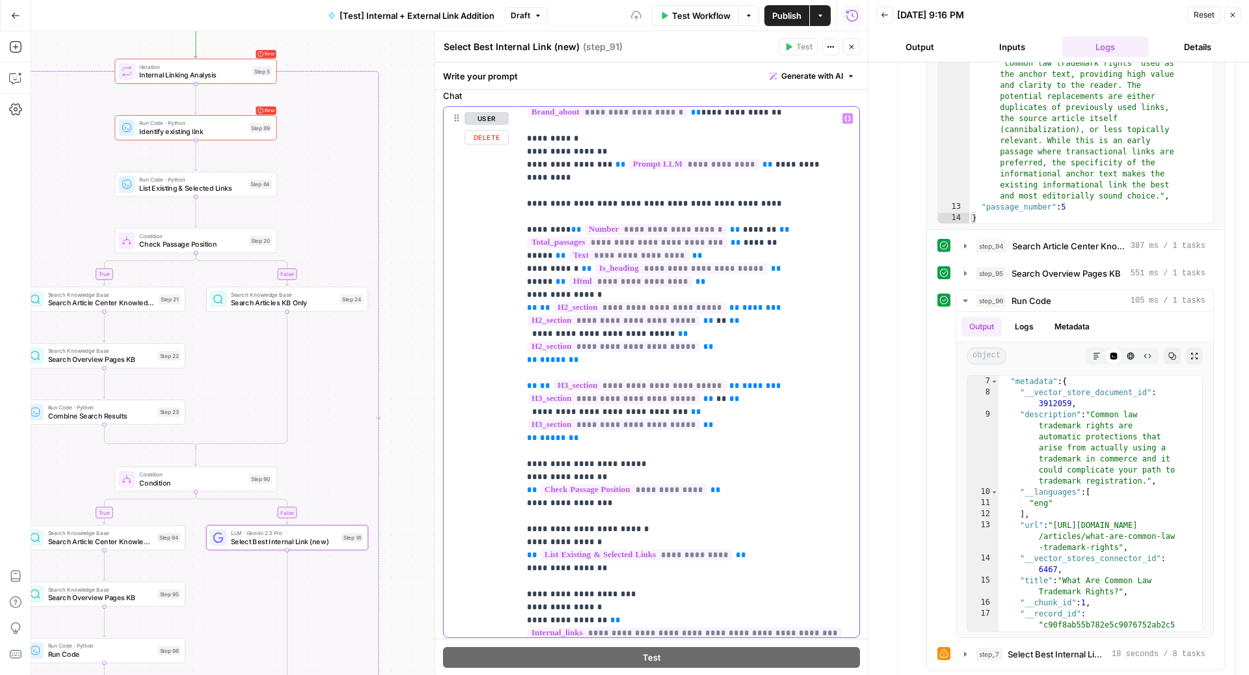
click at [602, 352] on span "**********" at bounding box center [614, 346] width 172 height 11
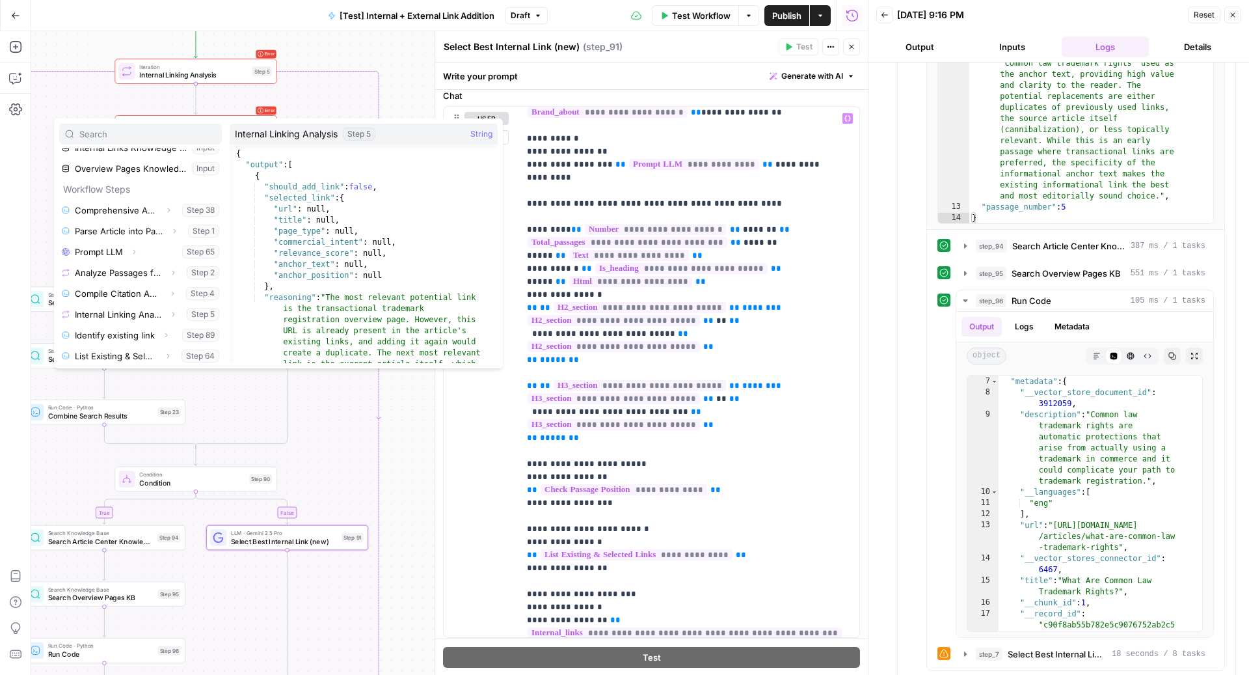
scroll to position [161, 0]
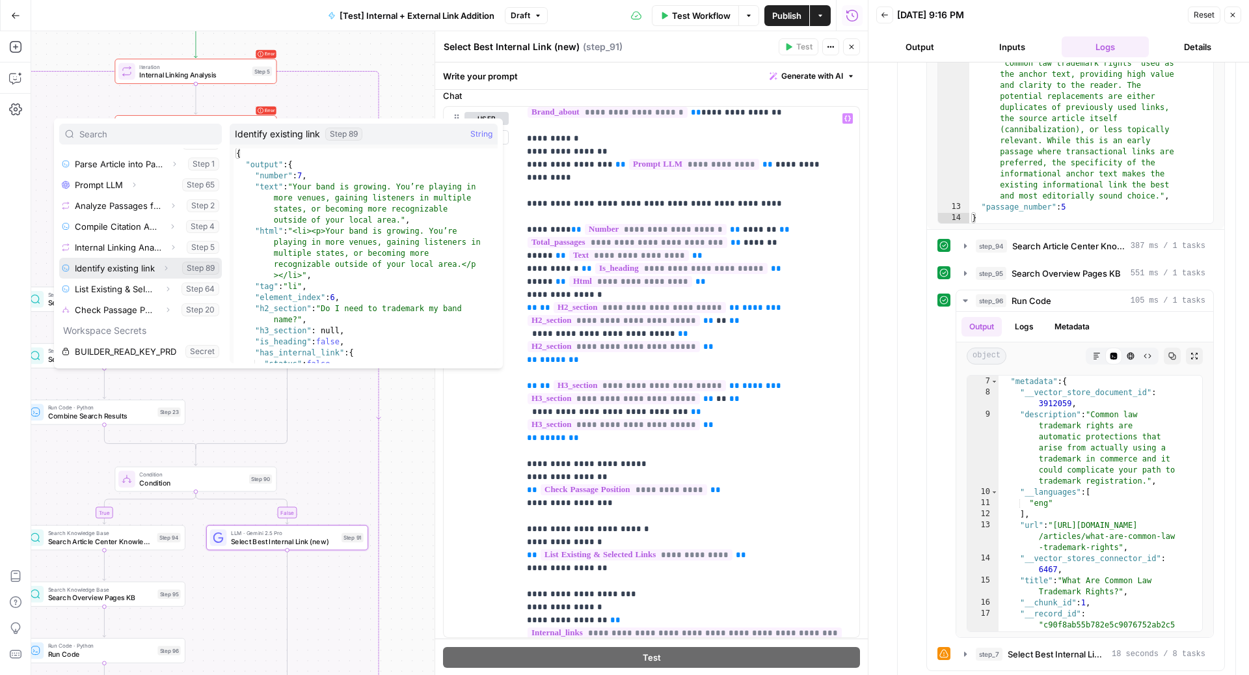
click at [162, 268] on icon "button" at bounding box center [166, 268] width 8 height 8
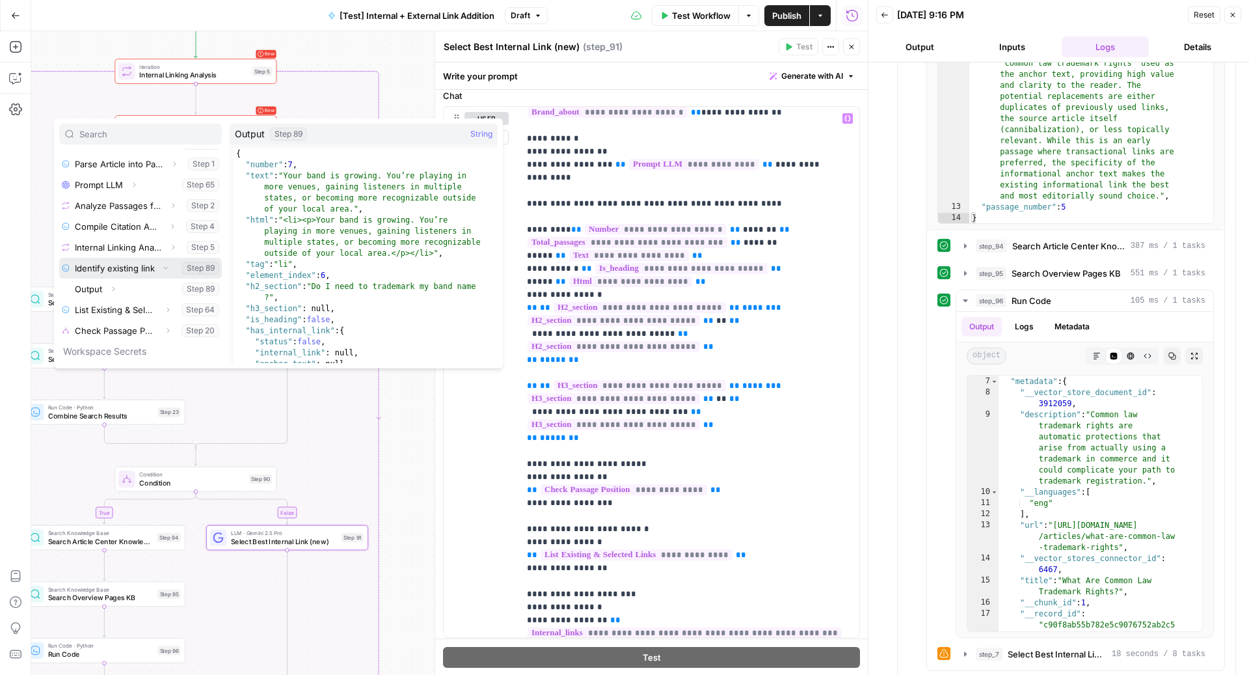
scroll to position [221, 0]
click at [113, 228] on icon "button" at bounding box center [113, 229] width 8 height 8
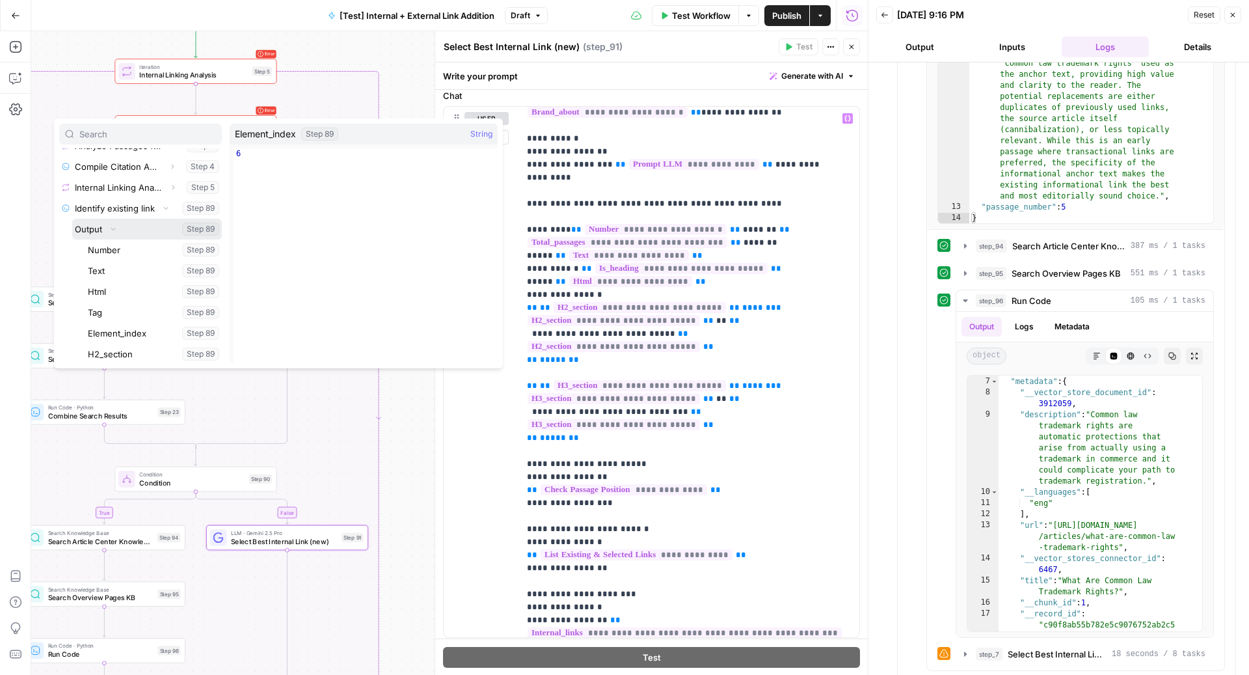
scroll to position [245, 0]
click at [133, 330] on button "Select variable H2_section" at bounding box center [153, 329] width 137 height 21
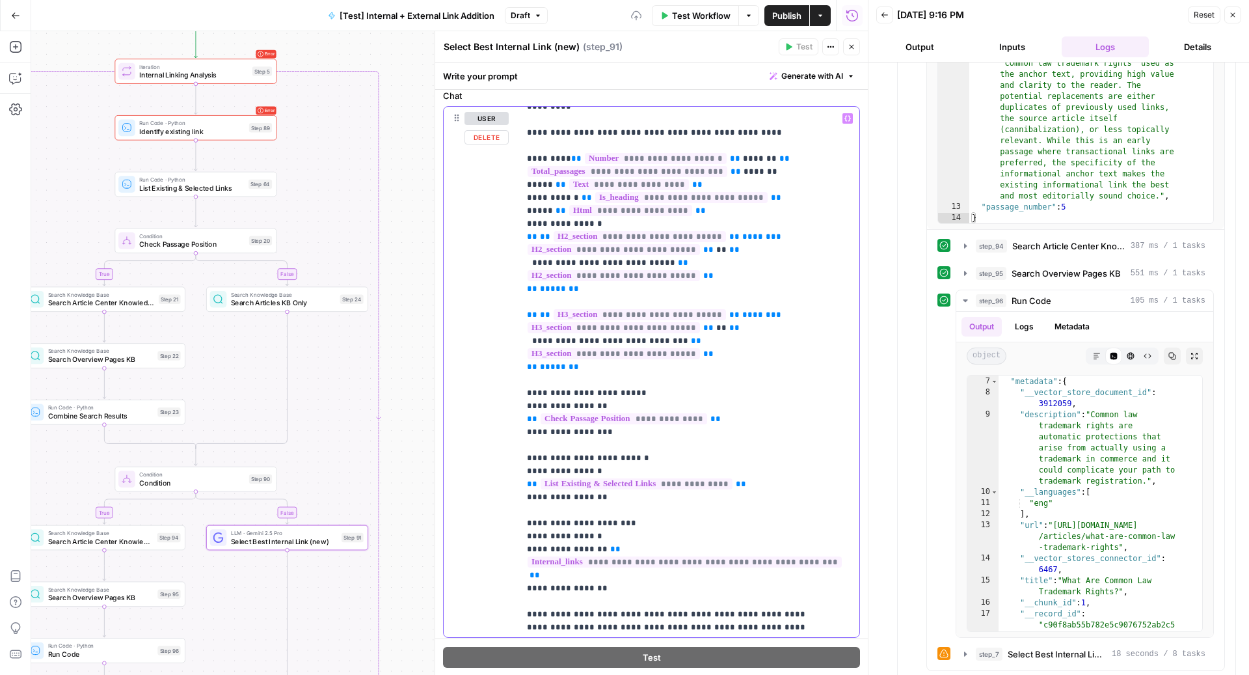
scroll to position [138, 0]
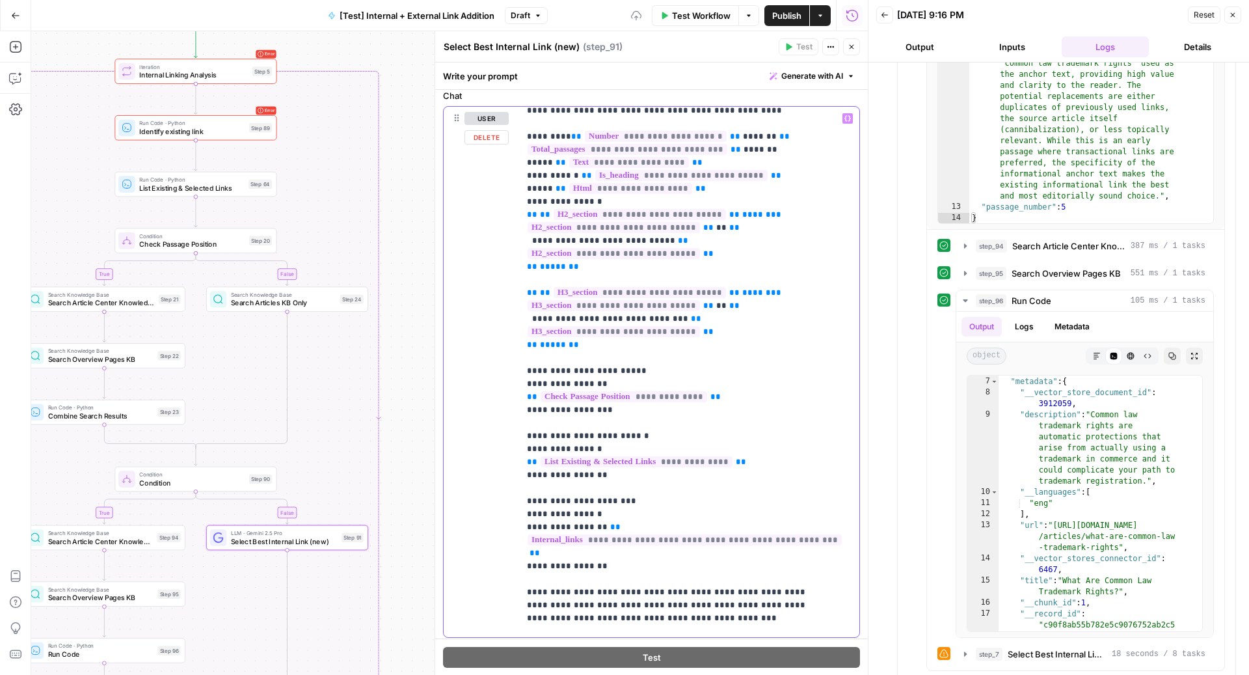
click at [652, 298] on span "**********" at bounding box center [640, 292] width 172 height 11
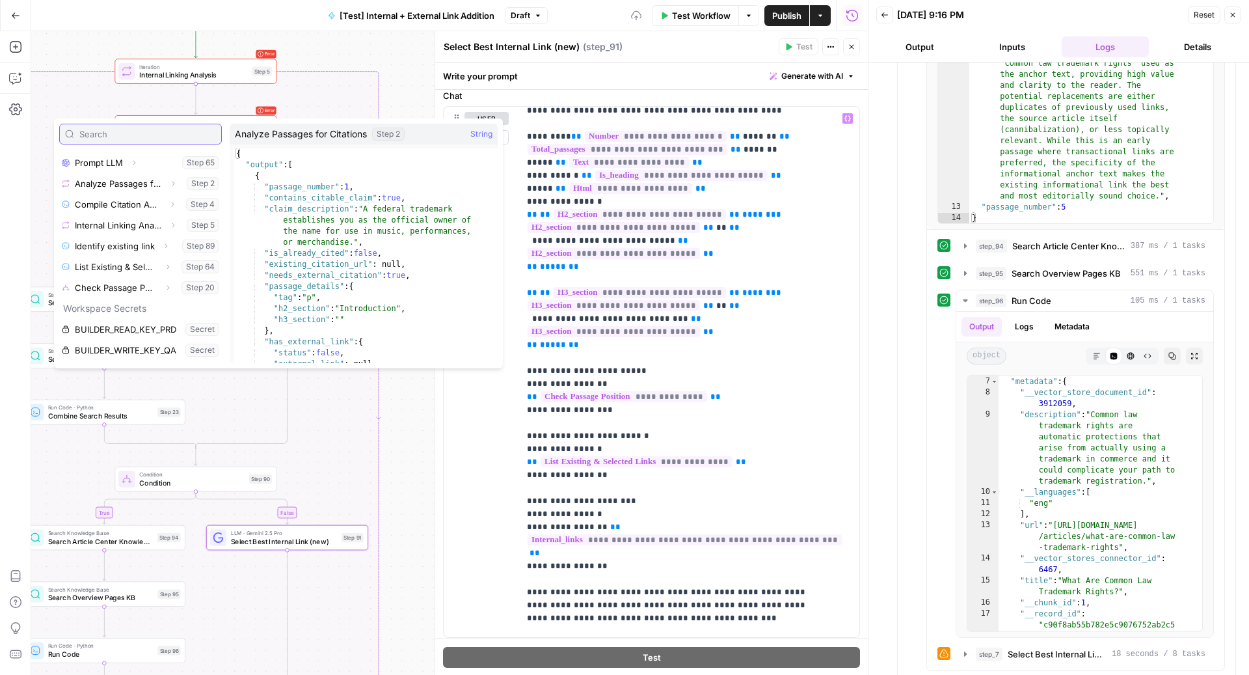
scroll to position [222, 0]
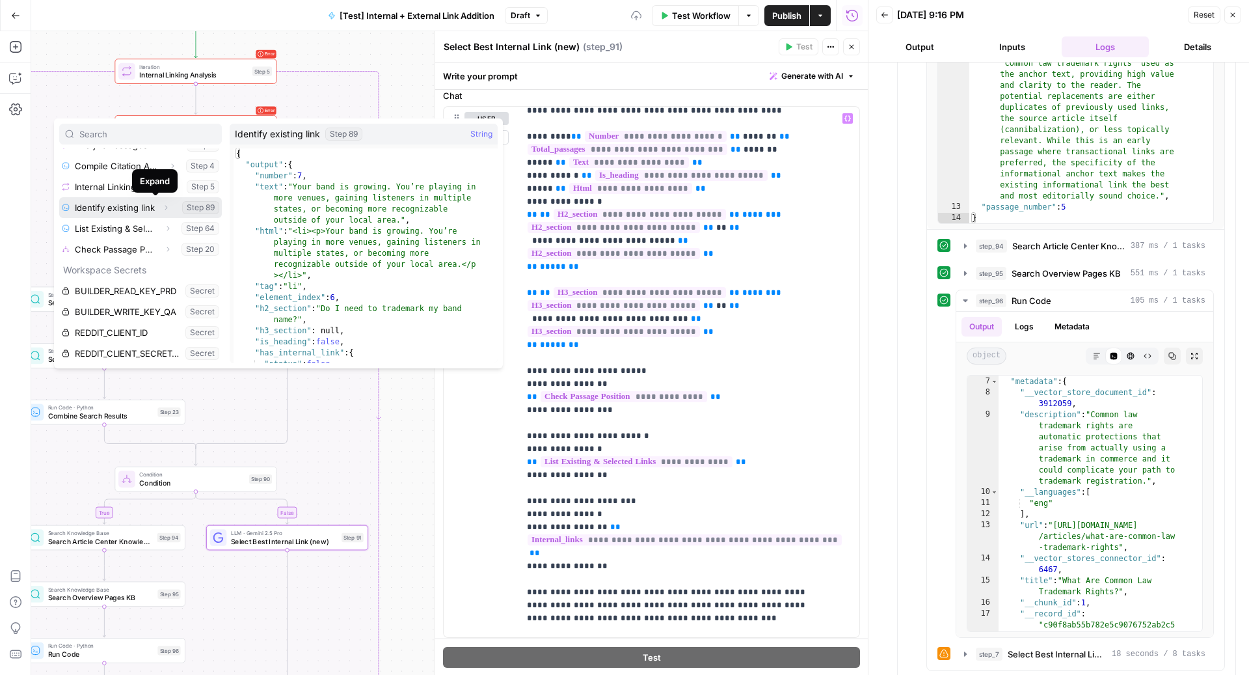
click at [162, 208] on icon "button" at bounding box center [166, 208] width 8 height 8
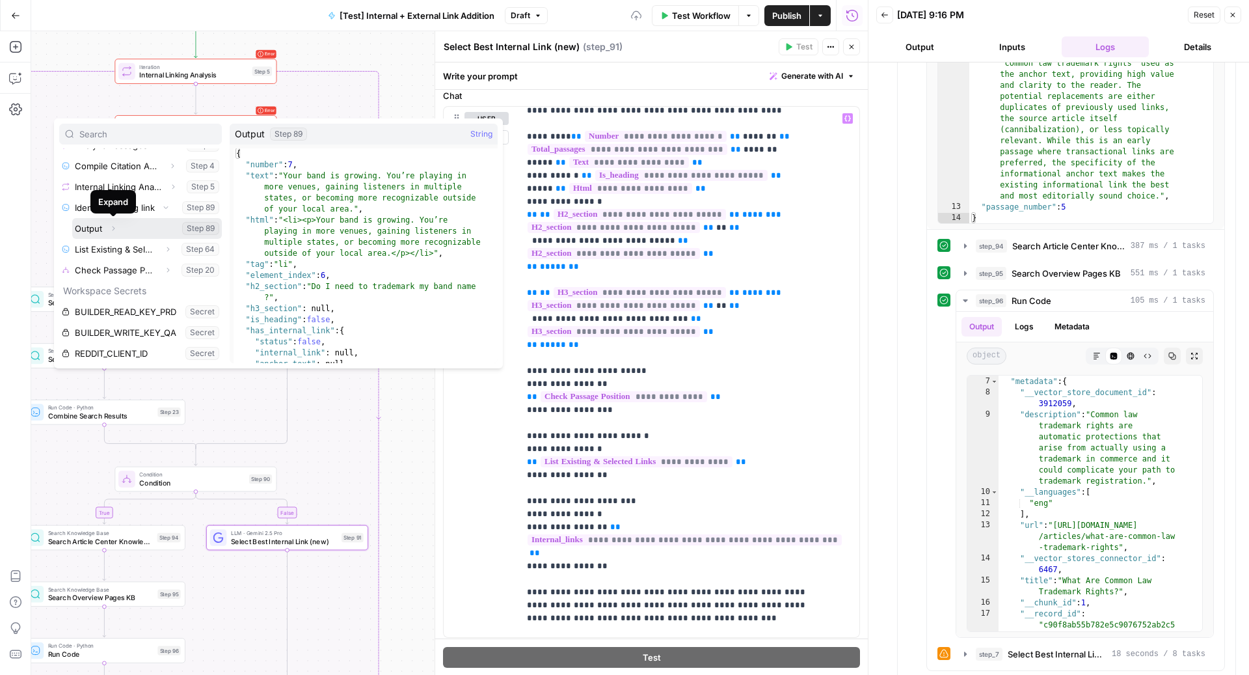
click at [114, 226] on icon "button" at bounding box center [113, 228] width 8 height 8
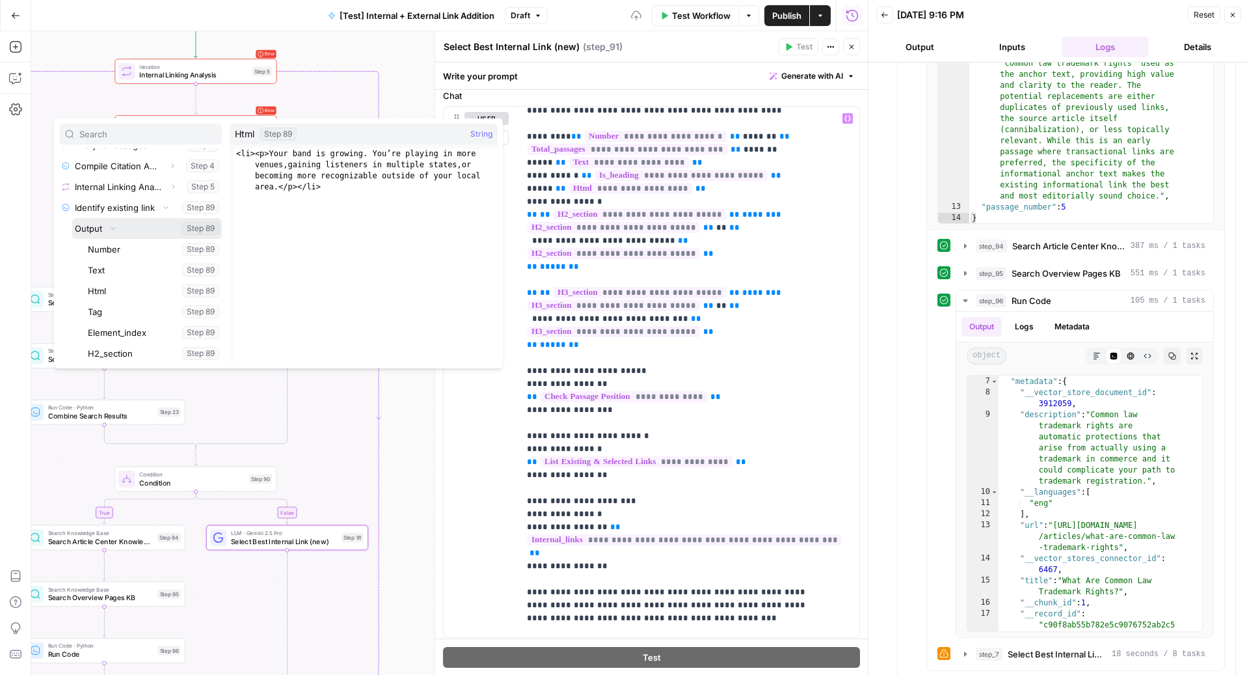
scroll to position [319, 0]
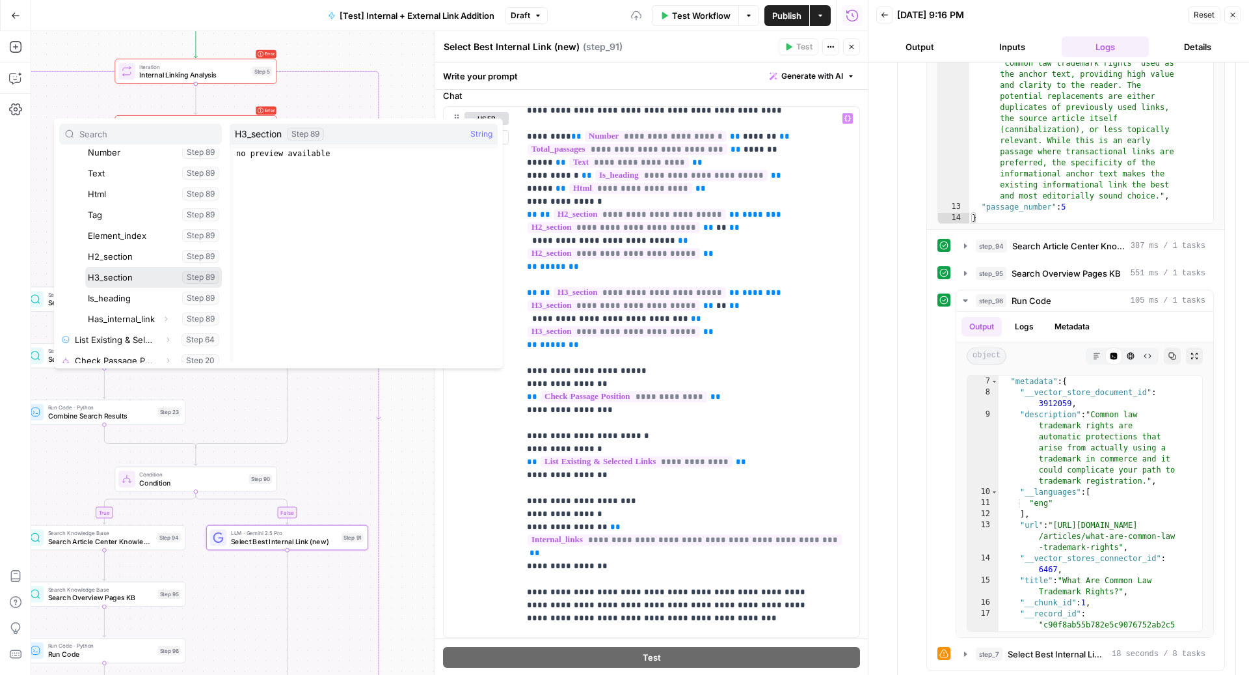
click at [128, 282] on button "Select variable H3_section" at bounding box center [153, 277] width 137 height 21
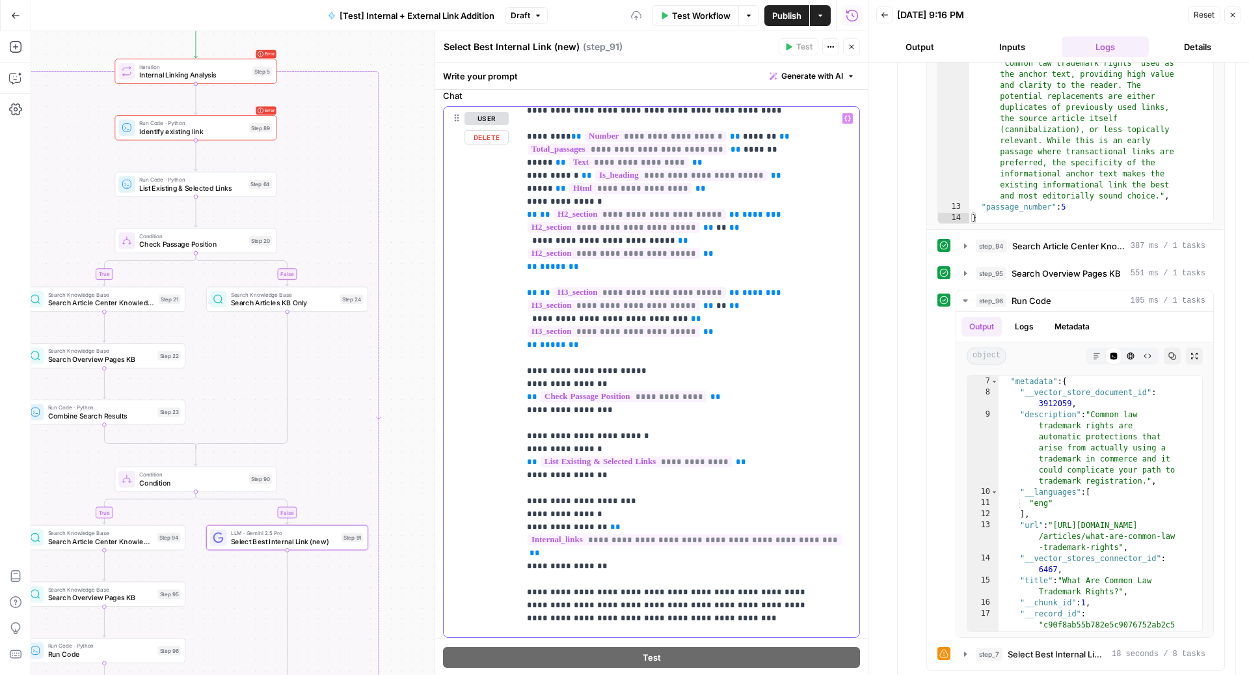
click at [538, 311] on span "**********" at bounding box center [614, 305] width 172 height 11
drag, startPoint x: 712, startPoint y: 304, endPoint x: 595, endPoint y: 302, distance: 117.1
click at [595, 298] on span "**********" at bounding box center [640, 292] width 172 height 11
copy span "**********"
click at [609, 311] on span "**********" at bounding box center [614, 305] width 172 height 11
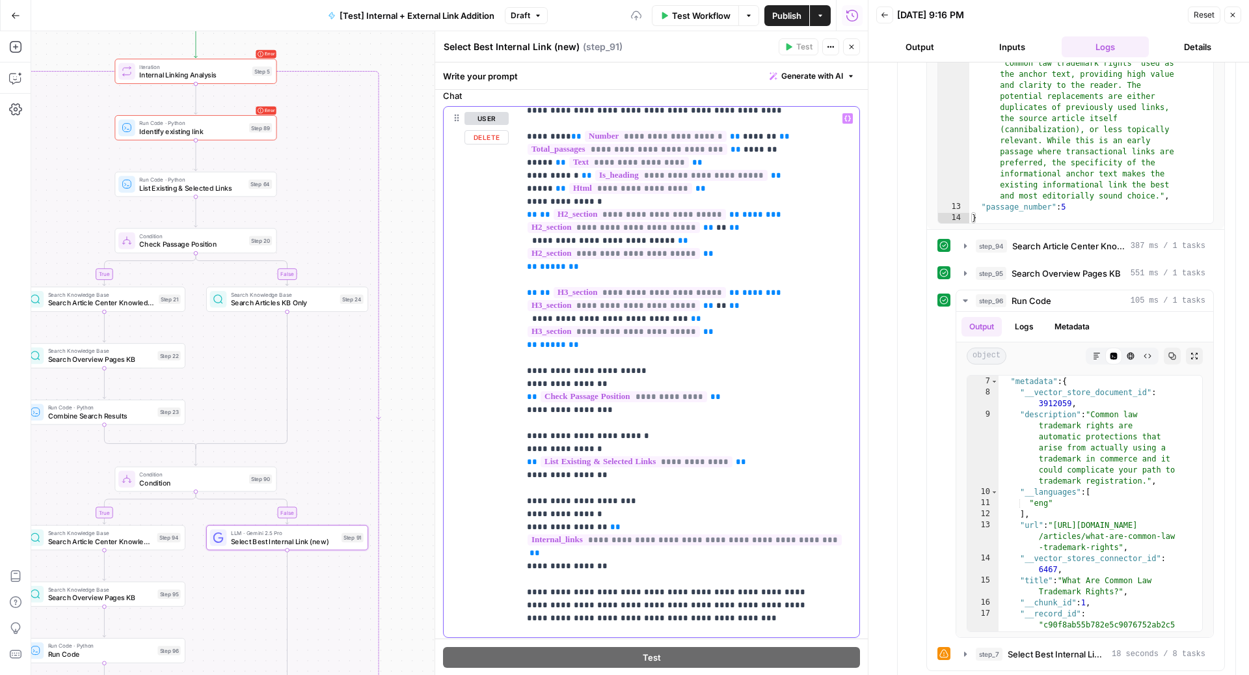
click at [609, 311] on span "**********" at bounding box center [614, 305] width 172 height 11
drag, startPoint x: 585, startPoint y: 318, endPoint x: 644, endPoint y: 319, distance: 58.5
click at [644, 311] on span "**********" at bounding box center [614, 305] width 172 height 11
drag, startPoint x: 645, startPoint y: 319, endPoint x: 653, endPoint y: 317, distance: 8.0
click at [653, 311] on span "**********" at bounding box center [614, 305] width 172 height 11
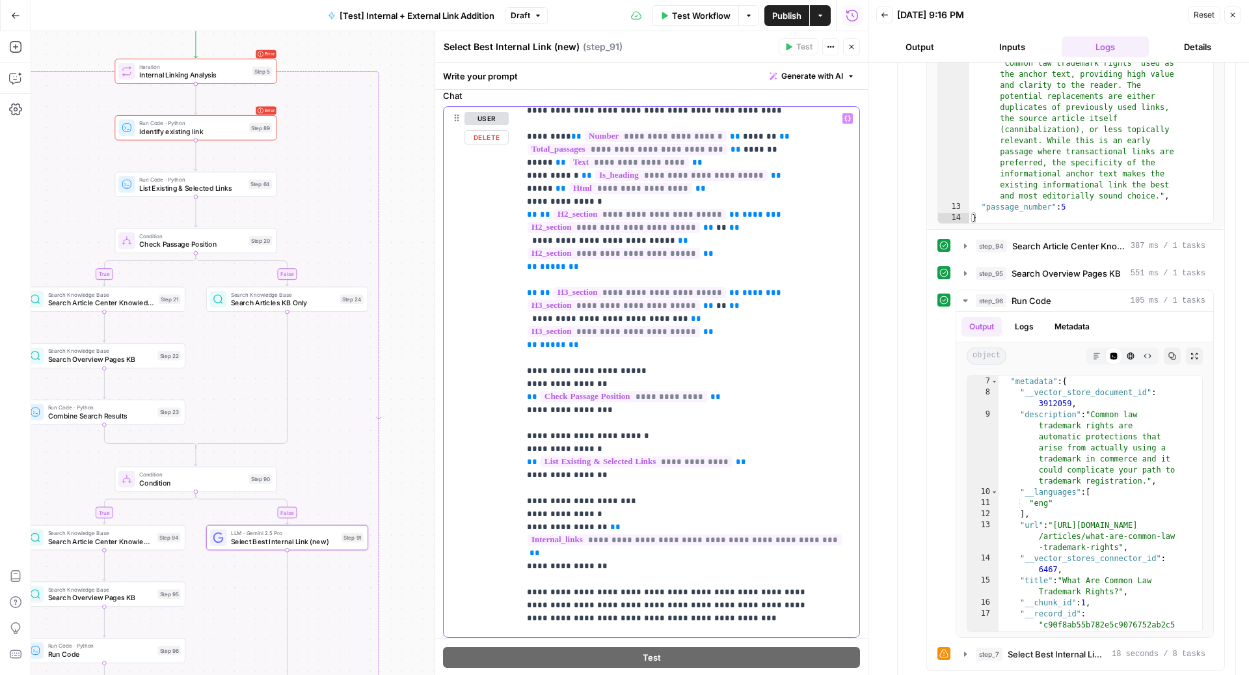
drag, startPoint x: 690, startPoint y: 317, endPoint x: 575, endPoint y: 321, distance: 115.2
click at [575, 311] on span "**********" at bounding box center [614, 305] width 172 height 11
drag, startPoint x: 582, startPoint y: 343, endPoint x: 690, endPoint y: 349, distance: 108.8
click at [690, 337] on span "**********" at bounding box center [614, 331] width 172 height 11
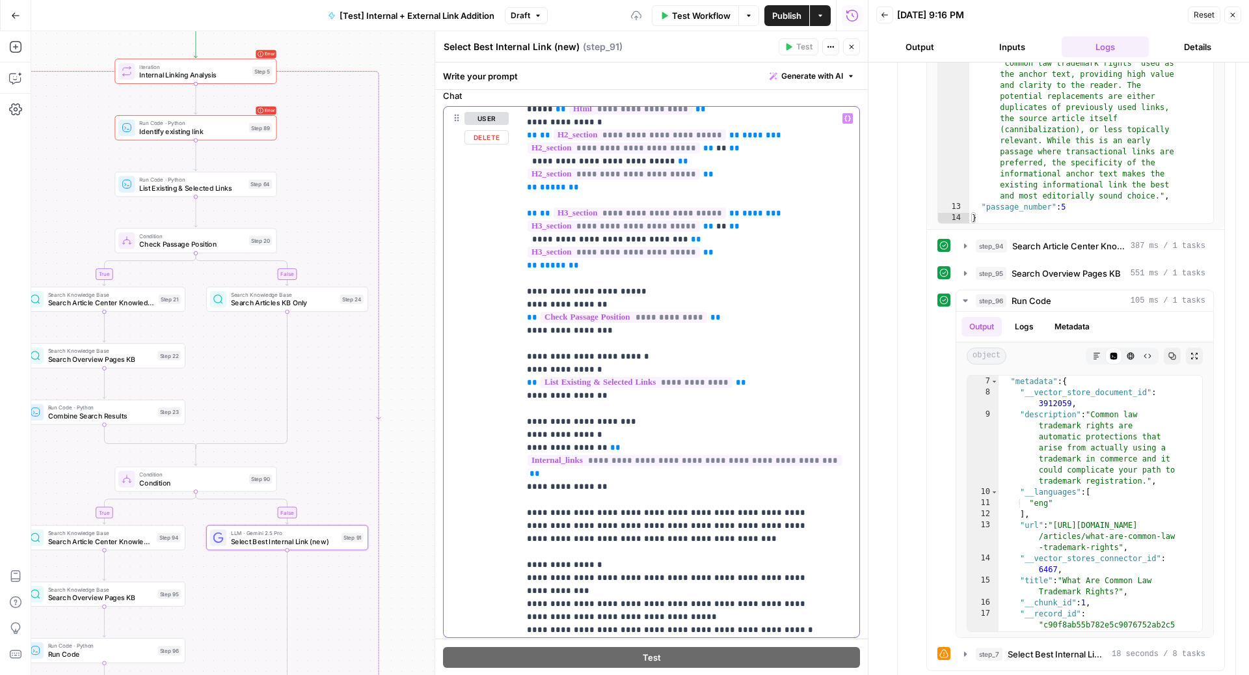
drag, startPoint x: 613, startPoint y: 399, endPoint x: 484, endPoint y: 372, distance: 132.3
click at [484, 372] on div "**********" at bounding box center [652, 372] width 416 height 530
click at [561, 388] on span "**********" at bounding box center [637, 382] width 192 height 11
drag, startPoint x: 600, startPoint y: 482, endPoint x: 507, endPoint y: 413, distance: 116.3
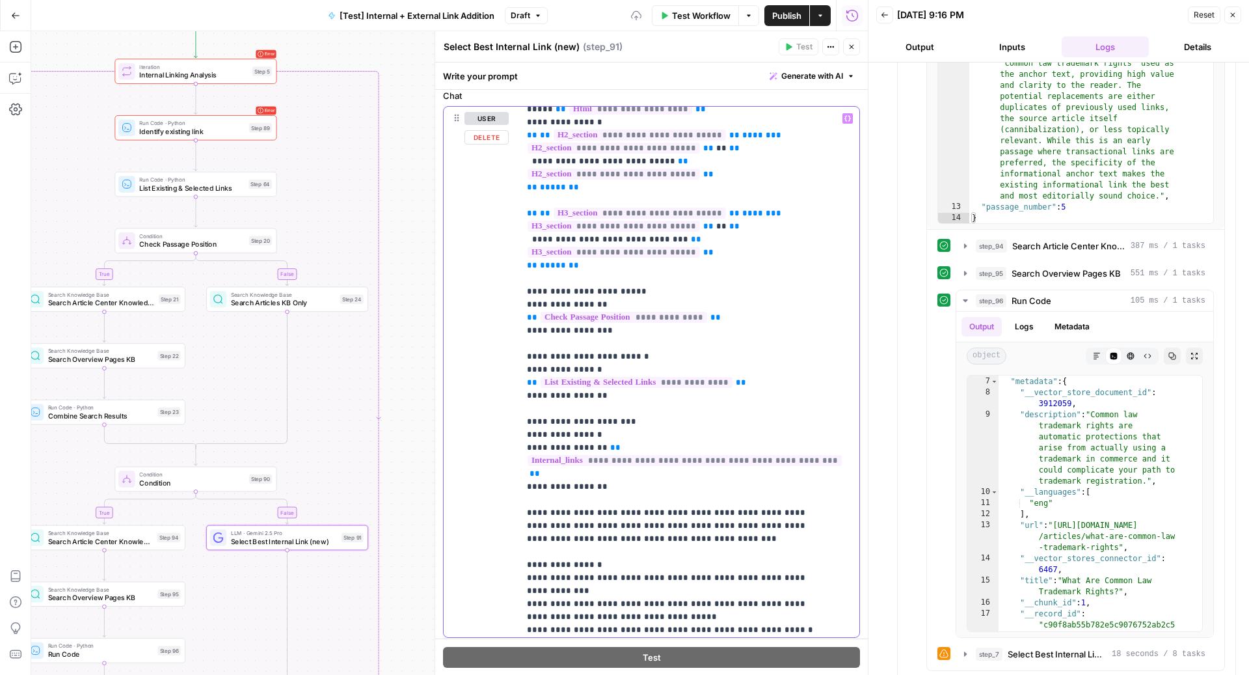
click at [507, 413] on div "**********" at bounding box center [652, 372] width 416 height 530
click at [516, 427] on div "**********" at bounding box center [652, 372] width 416 height 530
drag, startPoint x: 525, startPoint y: 420, endPoint x: 593, endPoint y: 492, distance: 98.9
click at [593, 492] on div "**********" at bounding box center [683, 372] width 328 height 530
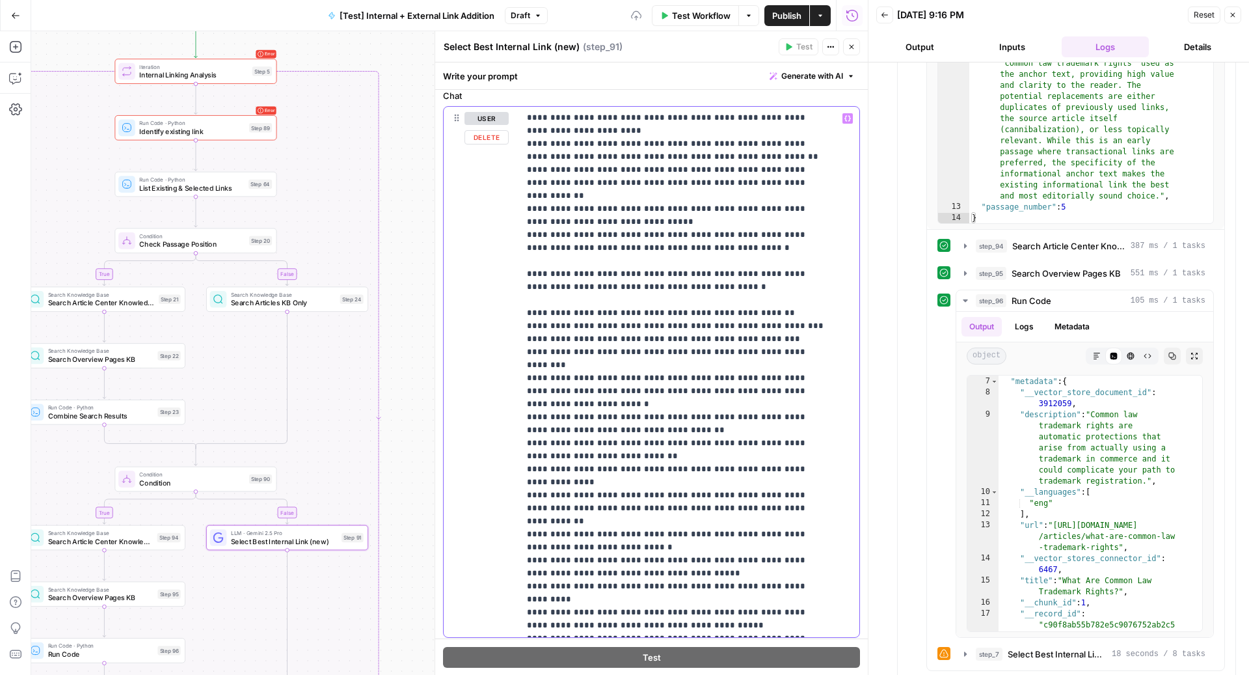
scroll to position [215, 0]
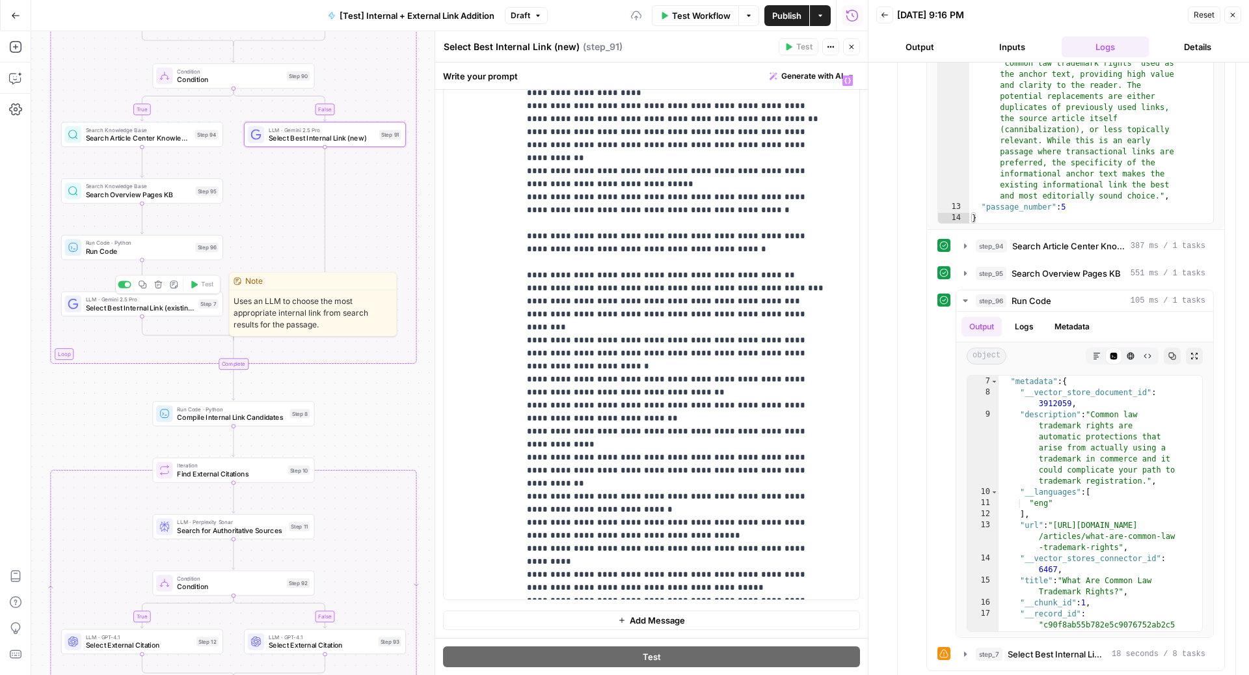
click at [179, 302] on span "Select Best Internal Link (existing)" at bounding box center [140, 307] width 109 height 10
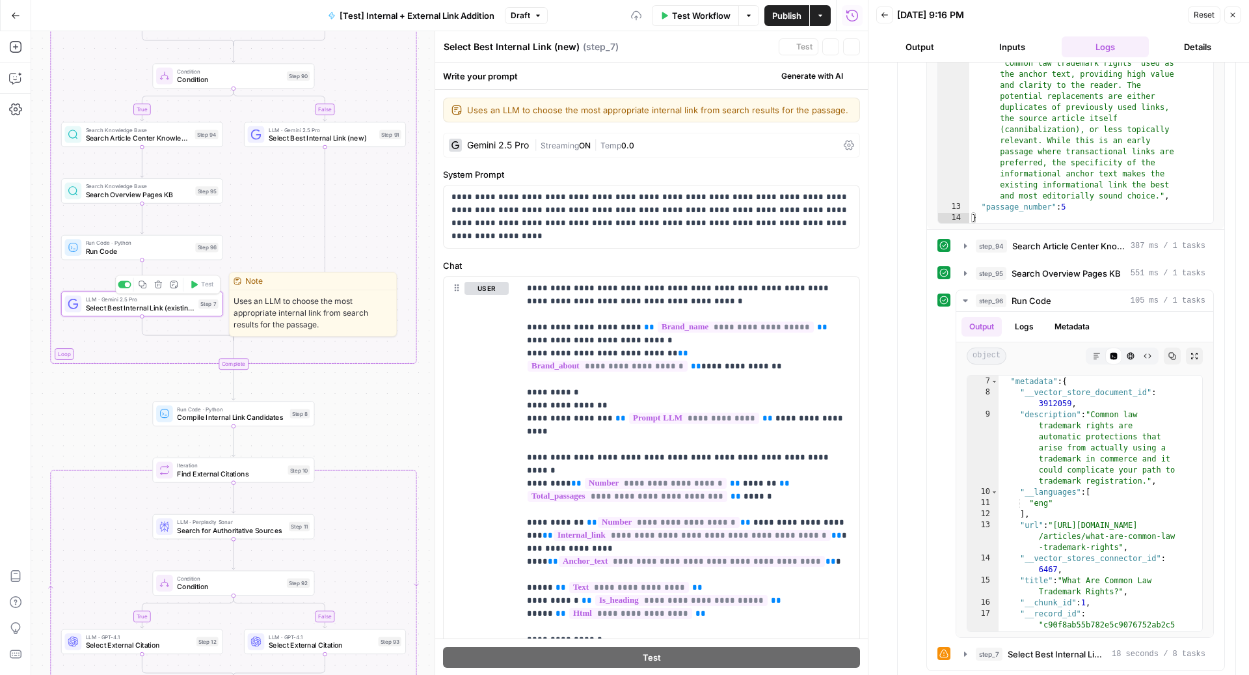
type textarea "Select Best Internal Link (existing)"
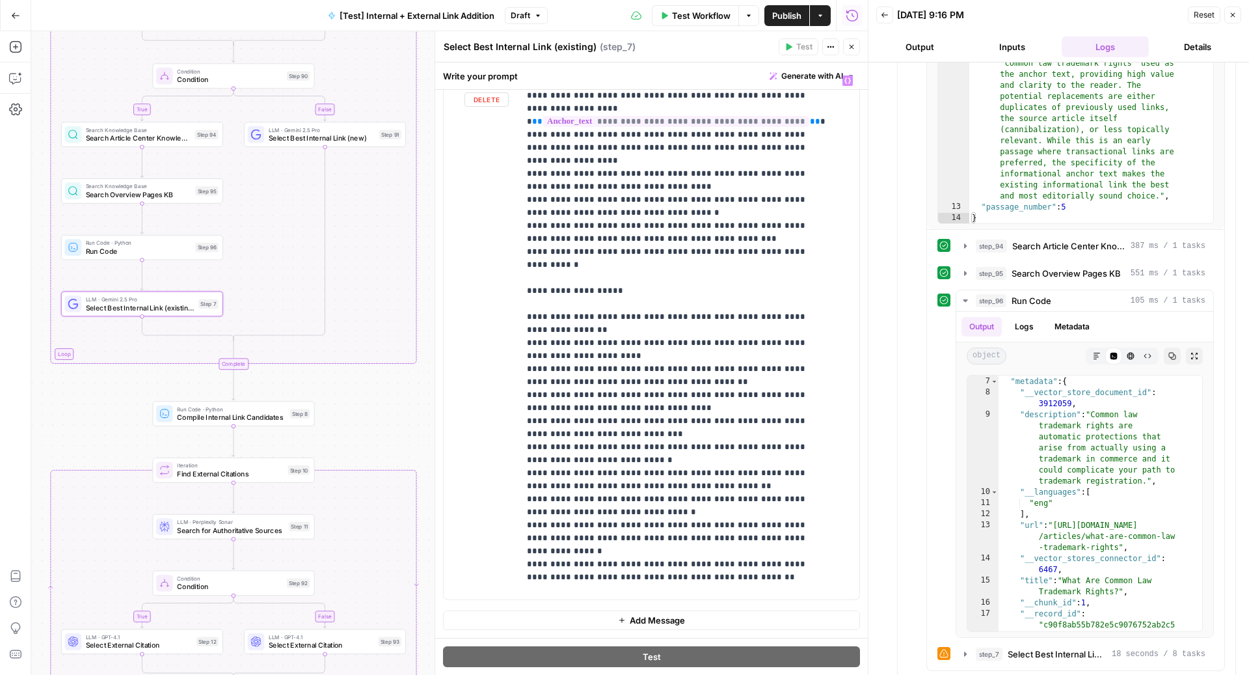
scroll to position [2316, 0]
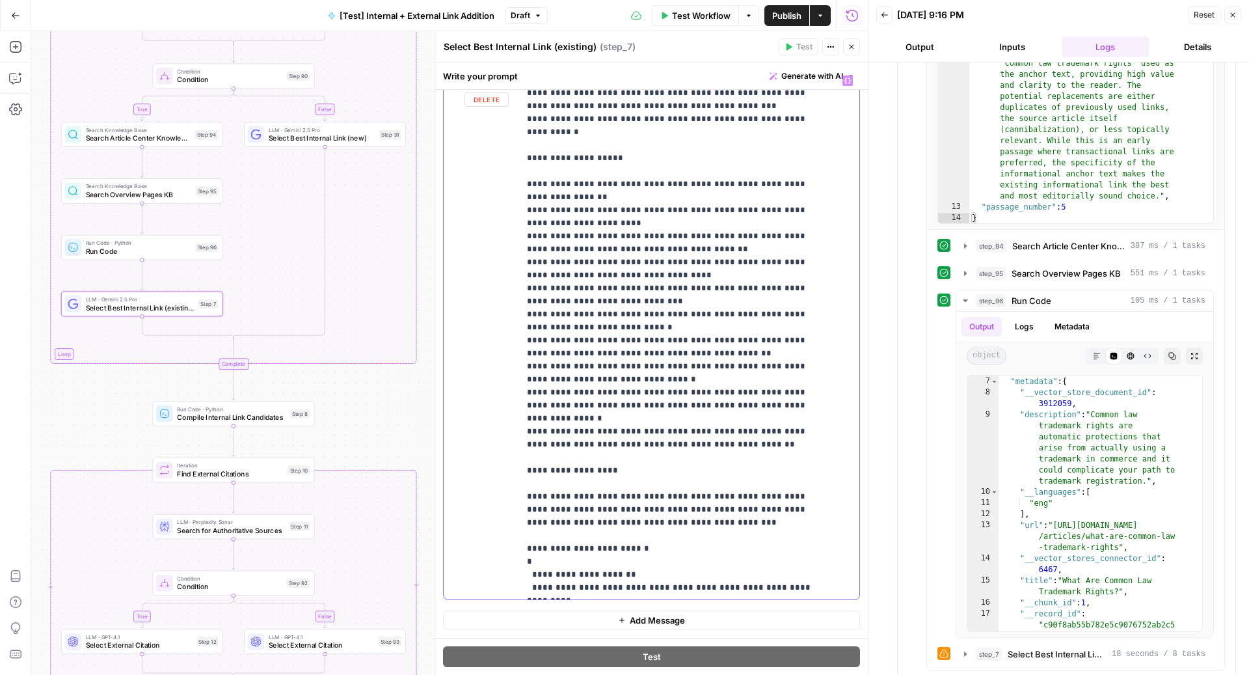
drag, startPoint x: 531, startPoint y: 354, endPoint x: 831, endPoint y: 369, distance: 300.2
click at [831, 369] on div "**********" at bounding box center [683, 334] width 328 height 530
copy p "**********"
click at [323, 137] on span "Select Best Internal Link (new)" at bounding box center [322, 138] width 107 height 10
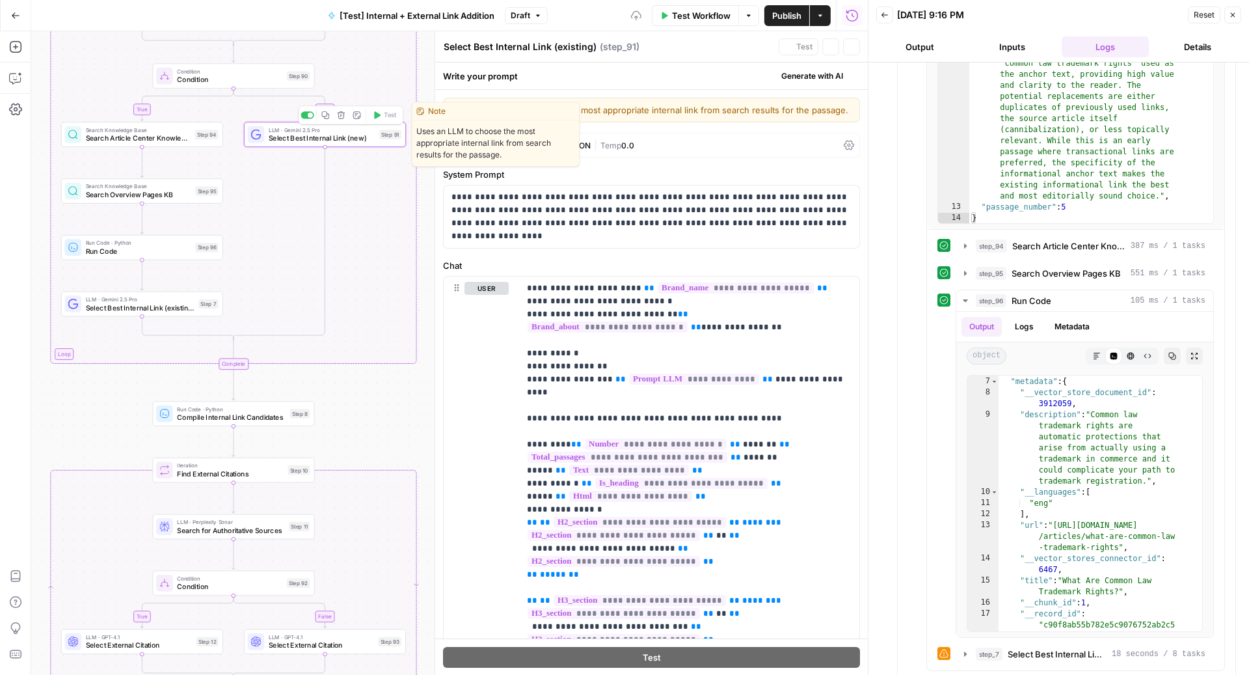
type textarea "Select Best Internal Link (new)"
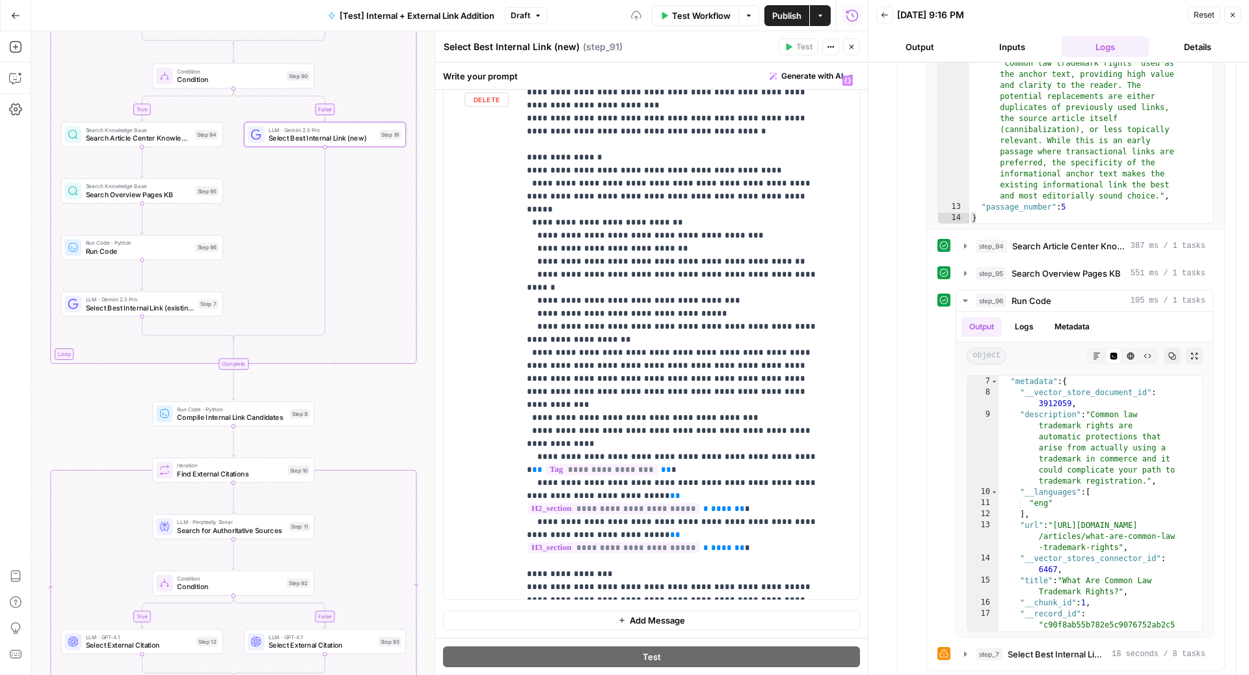
scroll to position [3903, 0]
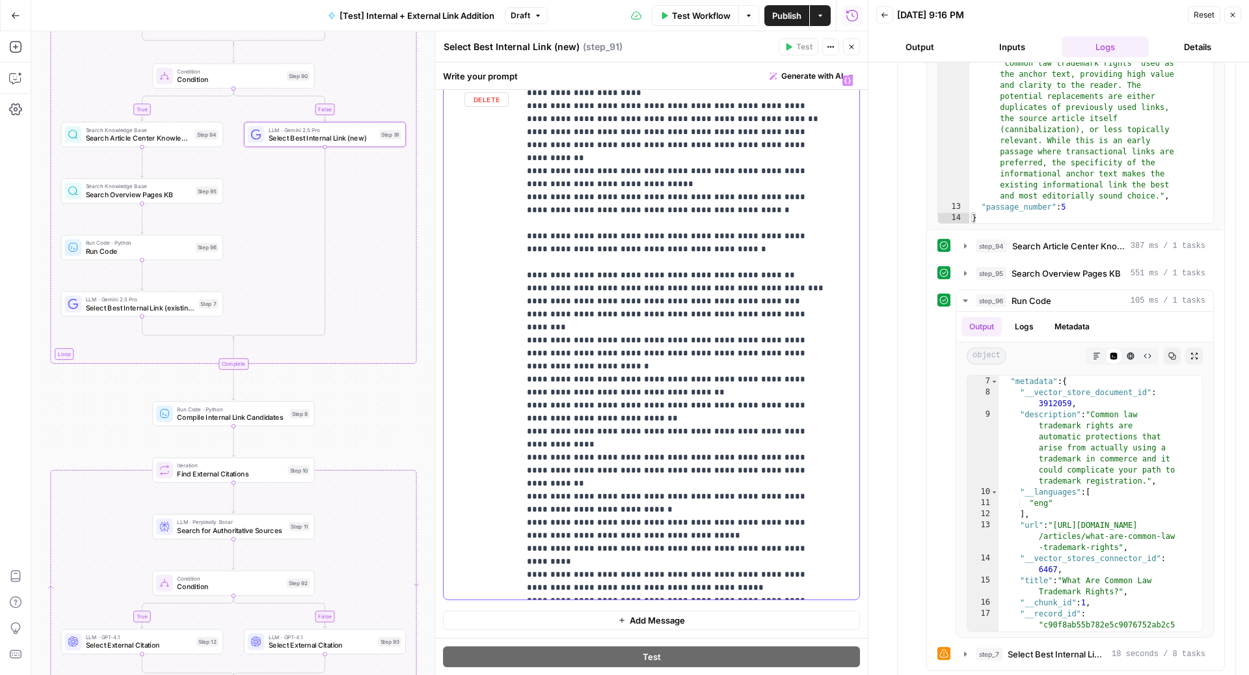
drag, startPoint x: 656, startPoint y: 369, endPoint x: 531, endPoint y: 366, distance: 124.3
drag, startPoint x: 616, startPoint y: 378, endPoint x: 812, endPoint y: 377, distance: 196.4
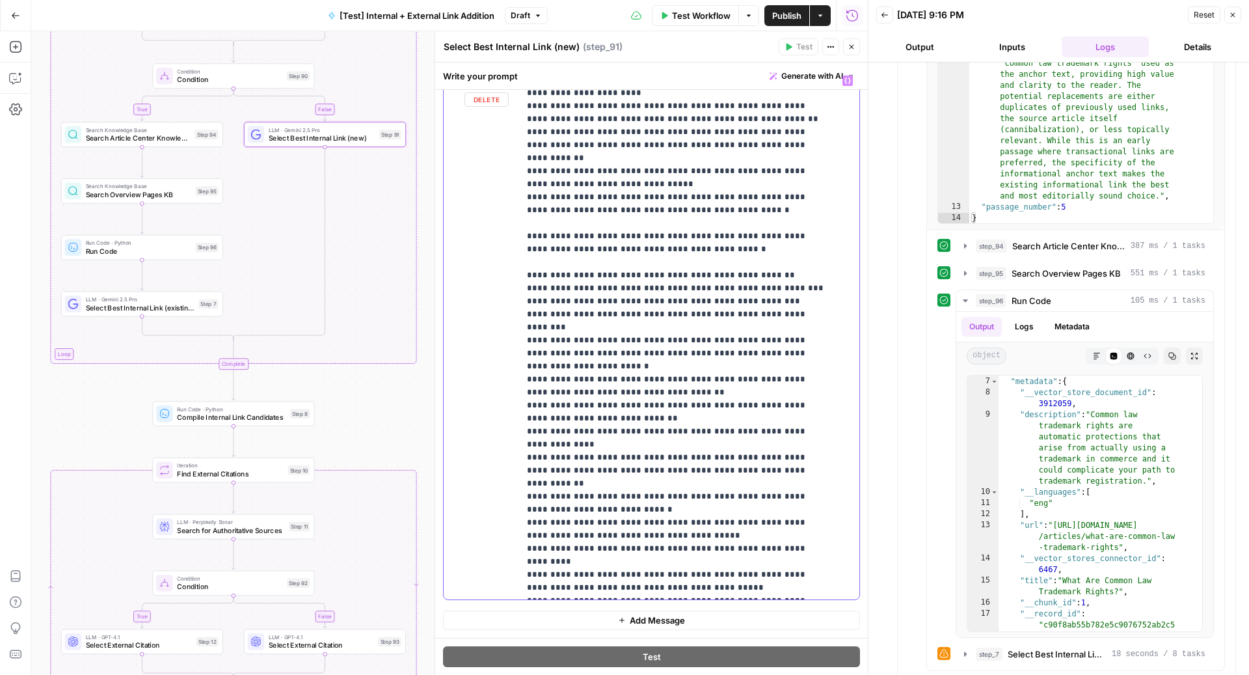
drag, startPoint x: 725, startPoint y: 378, endPoint x: 796, endPoint y: 381, distance: 70.9
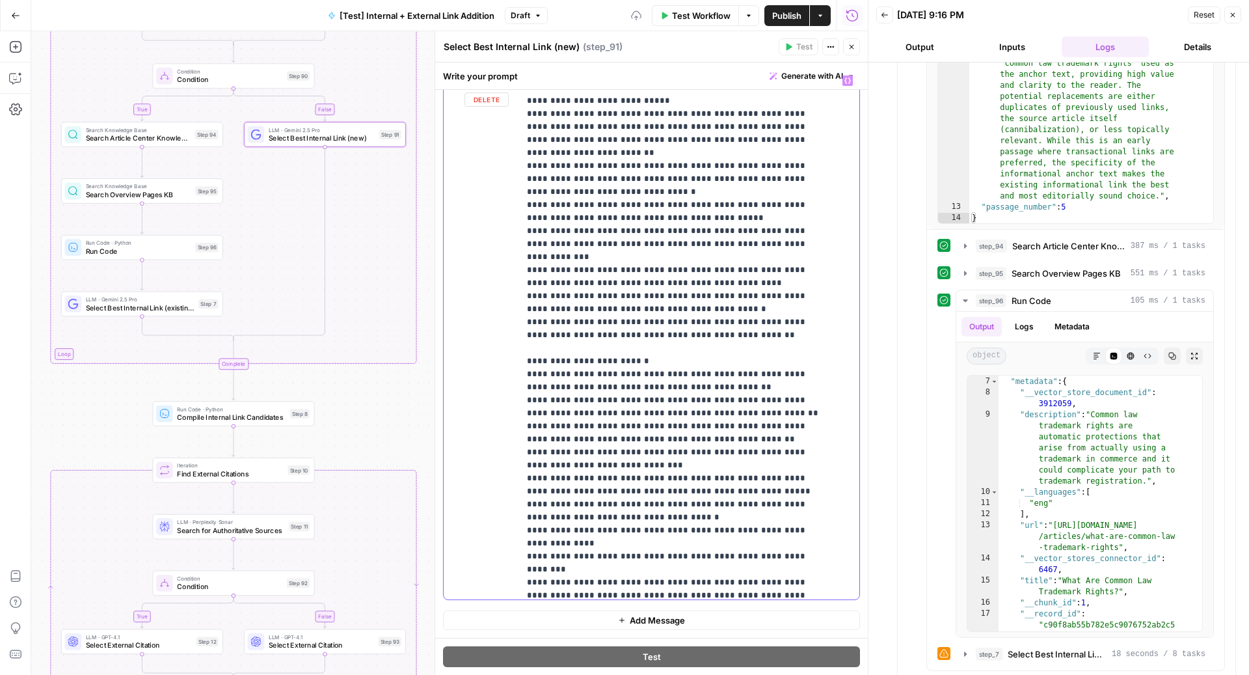
scroll to position [1921, 0]
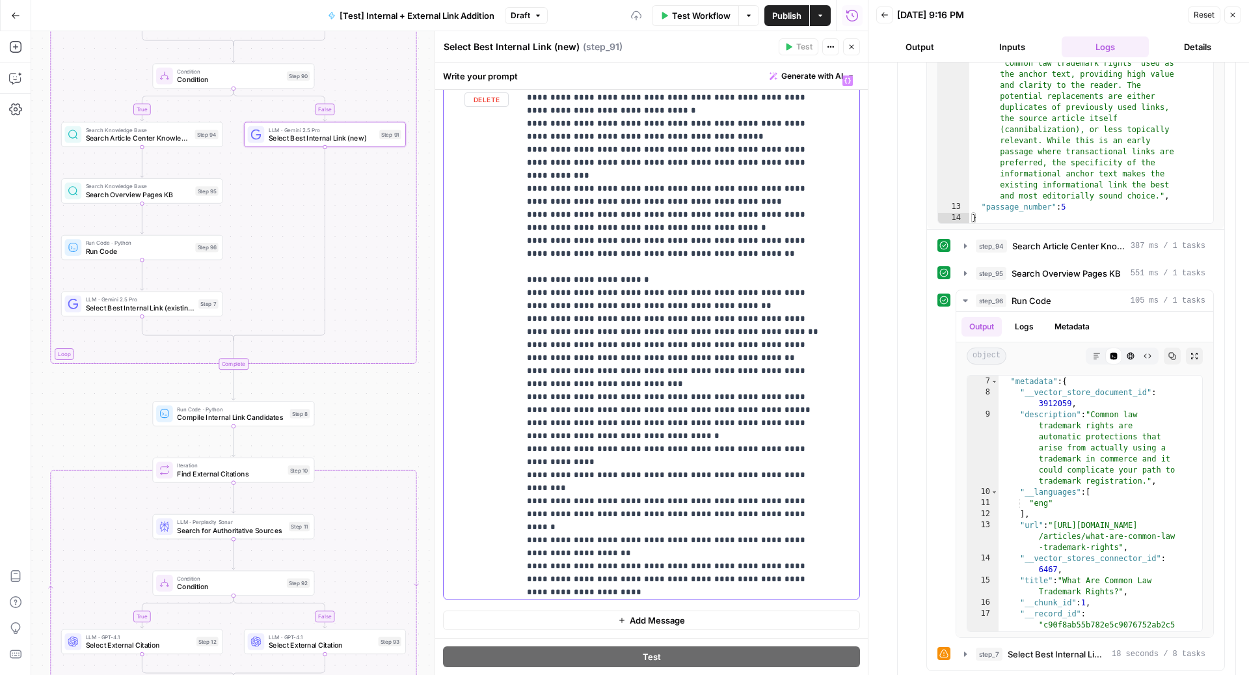
click at [644, 237] on p "**********" at bounding box center [676, 371] width 299 height 4436
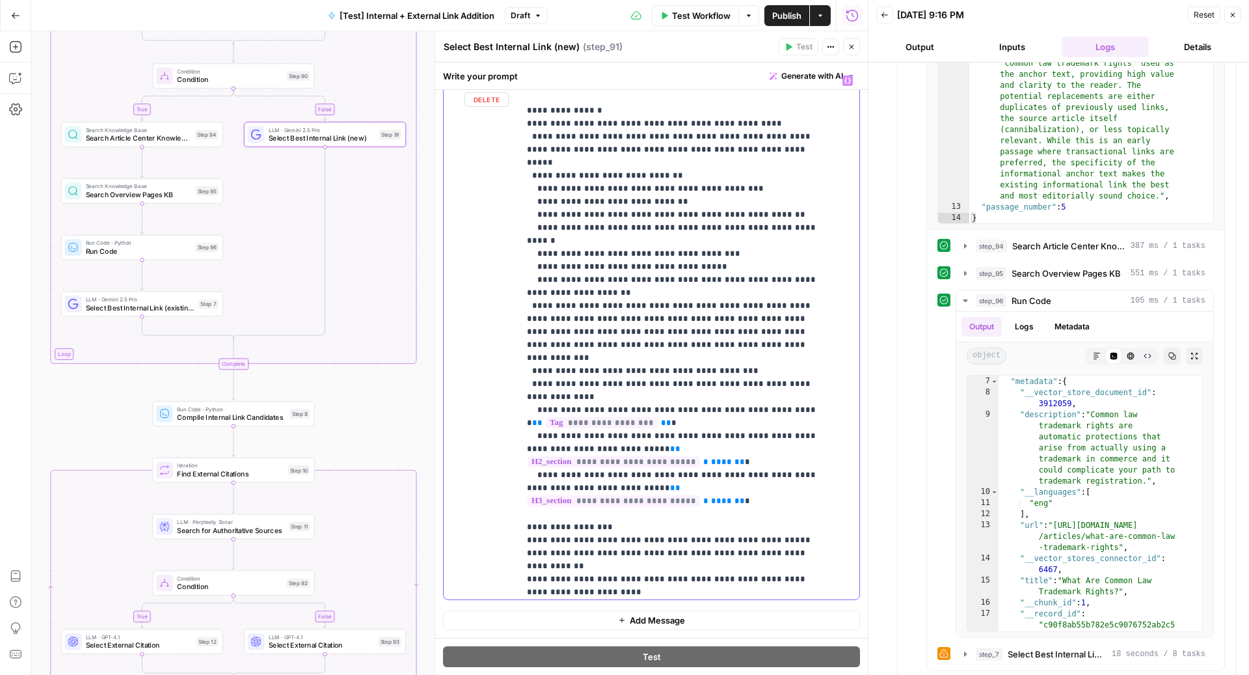
scroll to position [3916, 0]
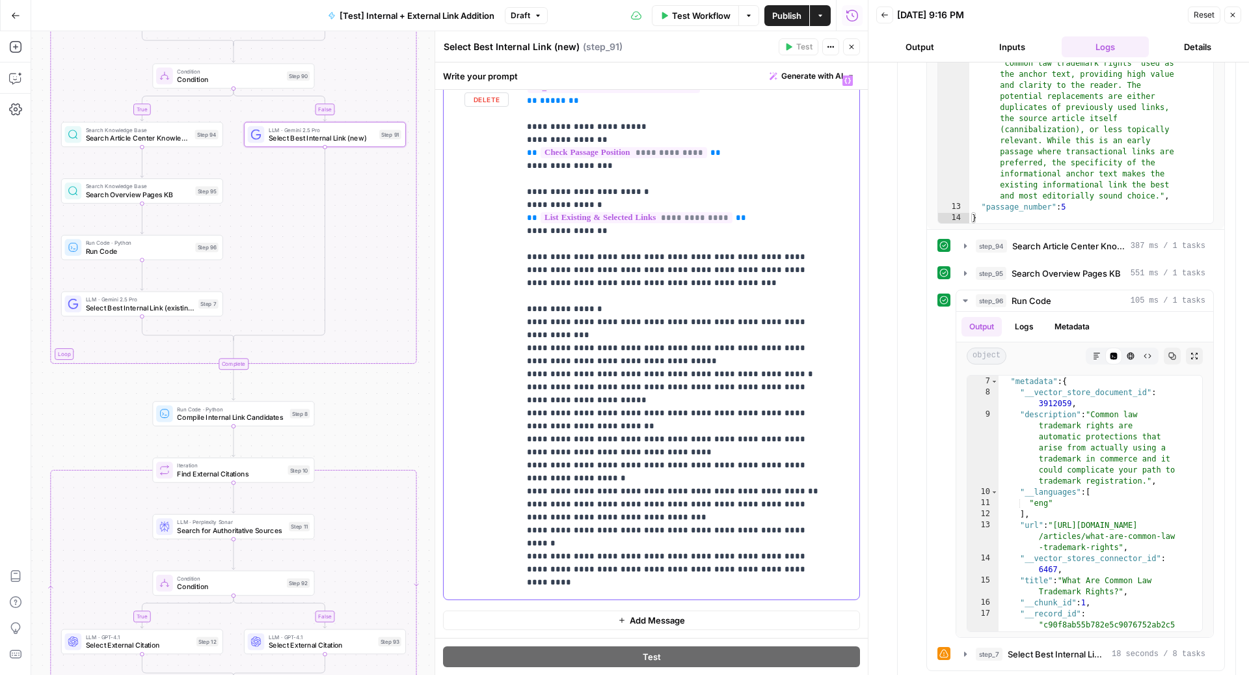
scroll to position [432, 0]
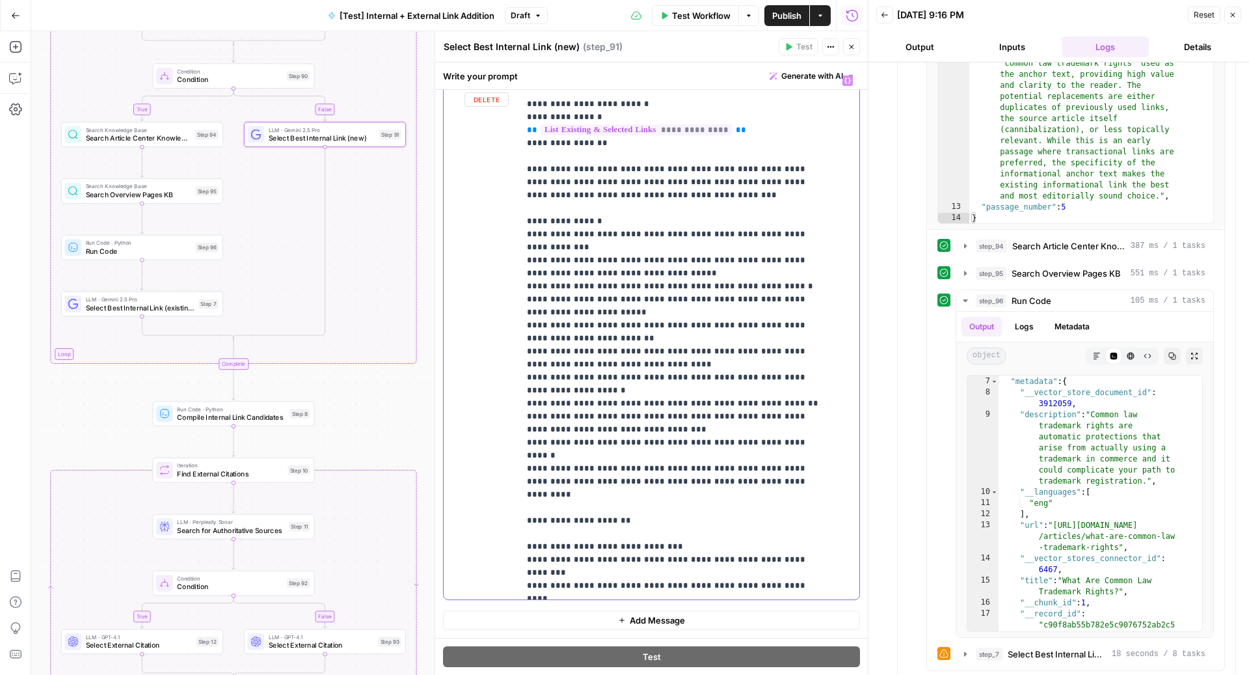
click at [522, 226] on div "**********" at bounding box center [683, 334] width 328 height 530
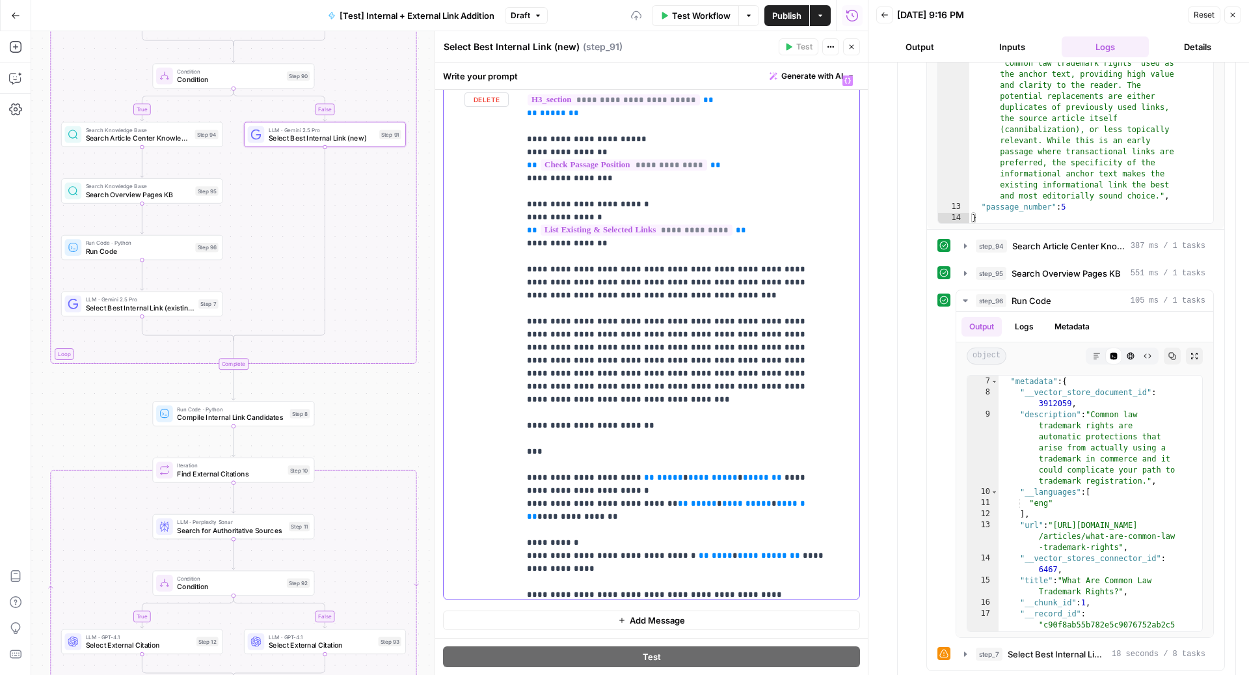
scroll to position [312, 0]
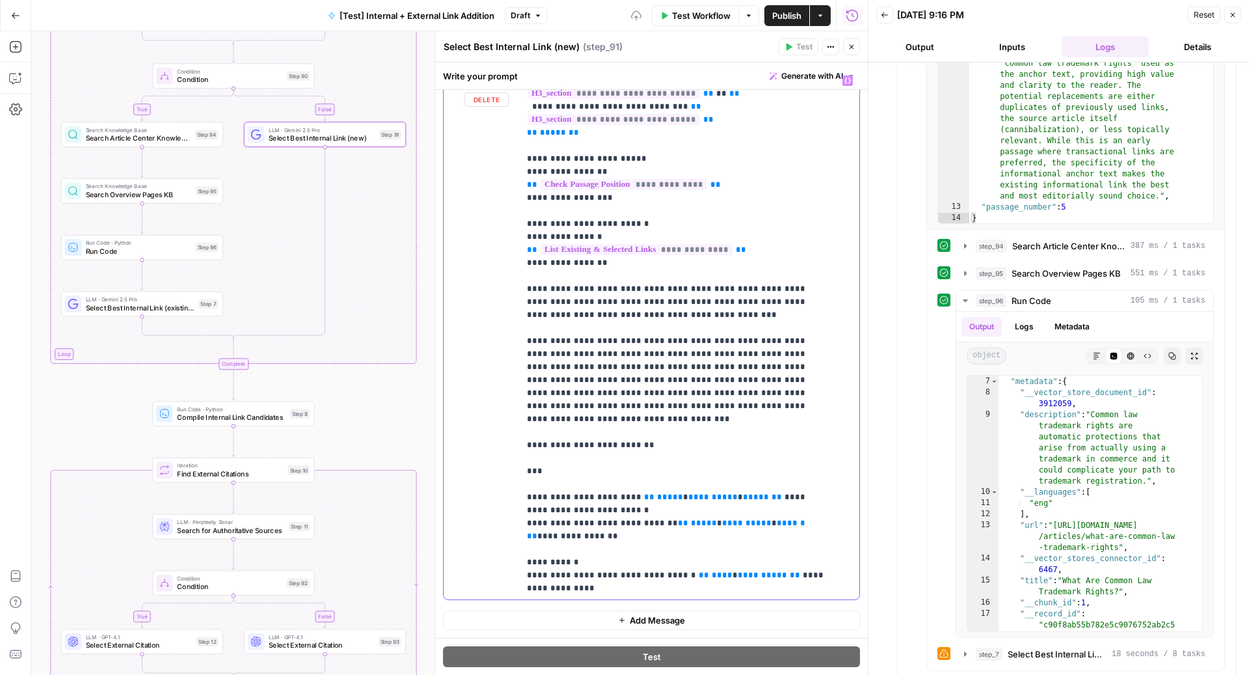
drag, startPoint x: 523, startPoint y: 341, endPoint x: 523, endPoint y: 479, distance: 137.9
click at [523, 479] on div "**********" at bounding box center [683, 334] width 328 height 530
click at [519, 342] on div "**********" at bounding box center [683, 334] width 328 height 530
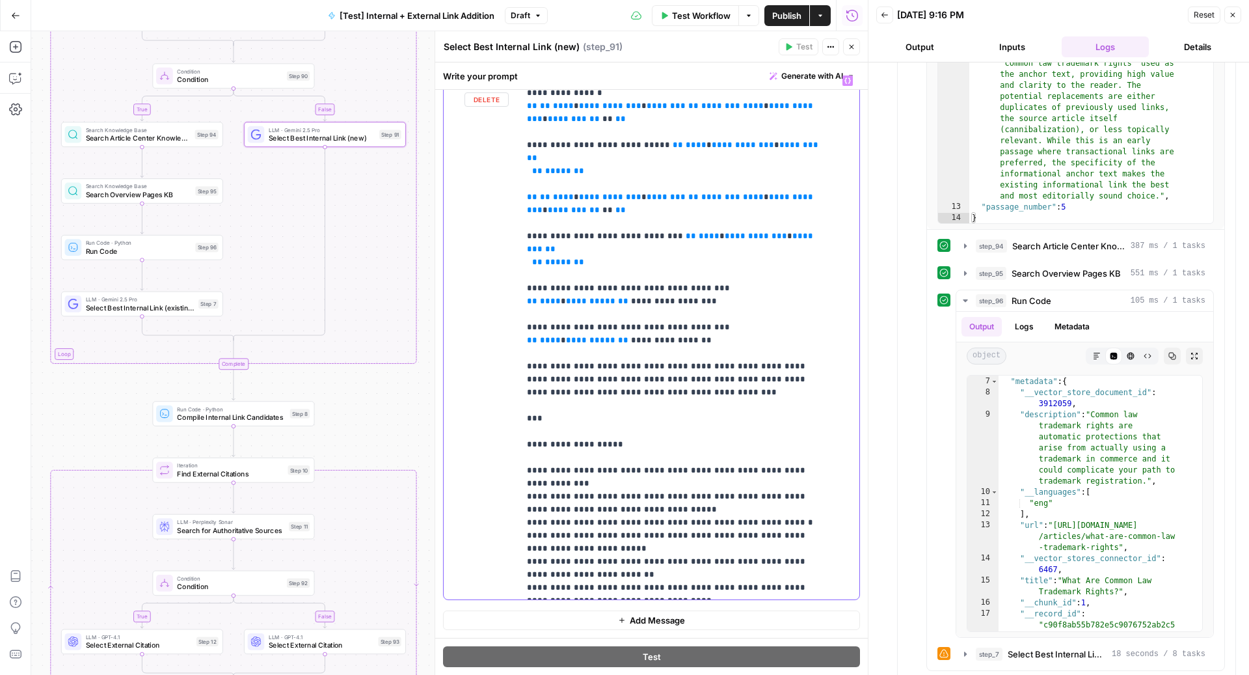
scroll to position [950, 0]
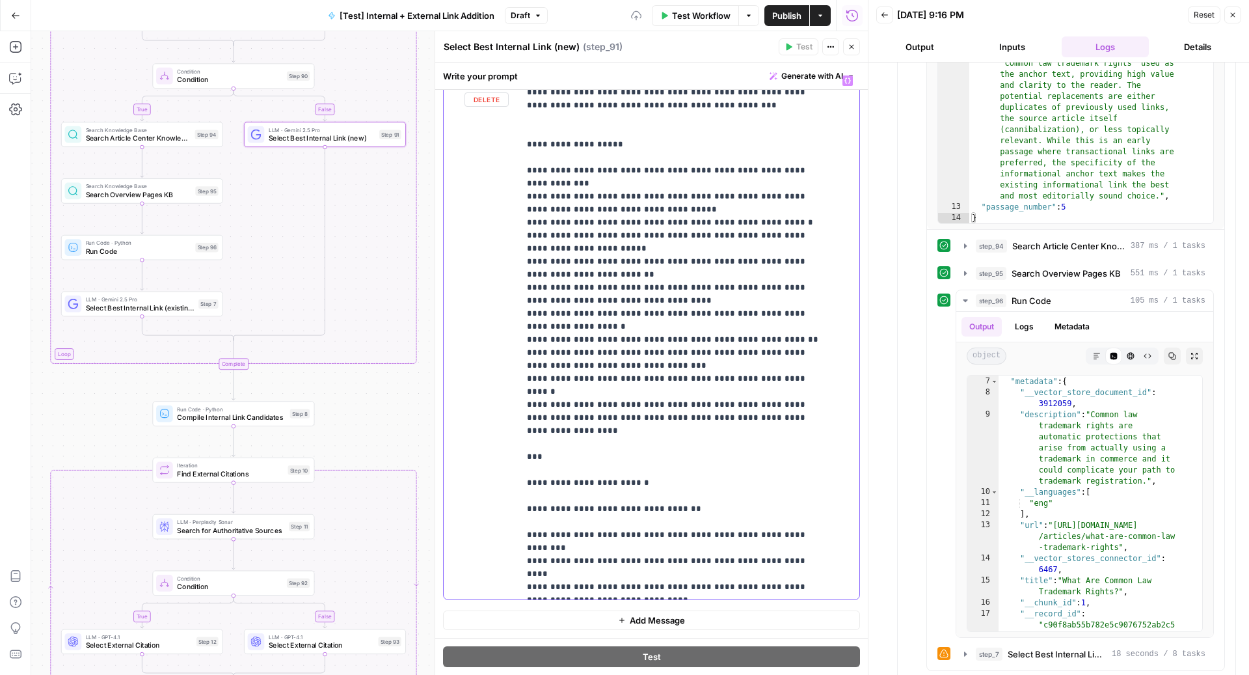
scroll to position [533, 0]
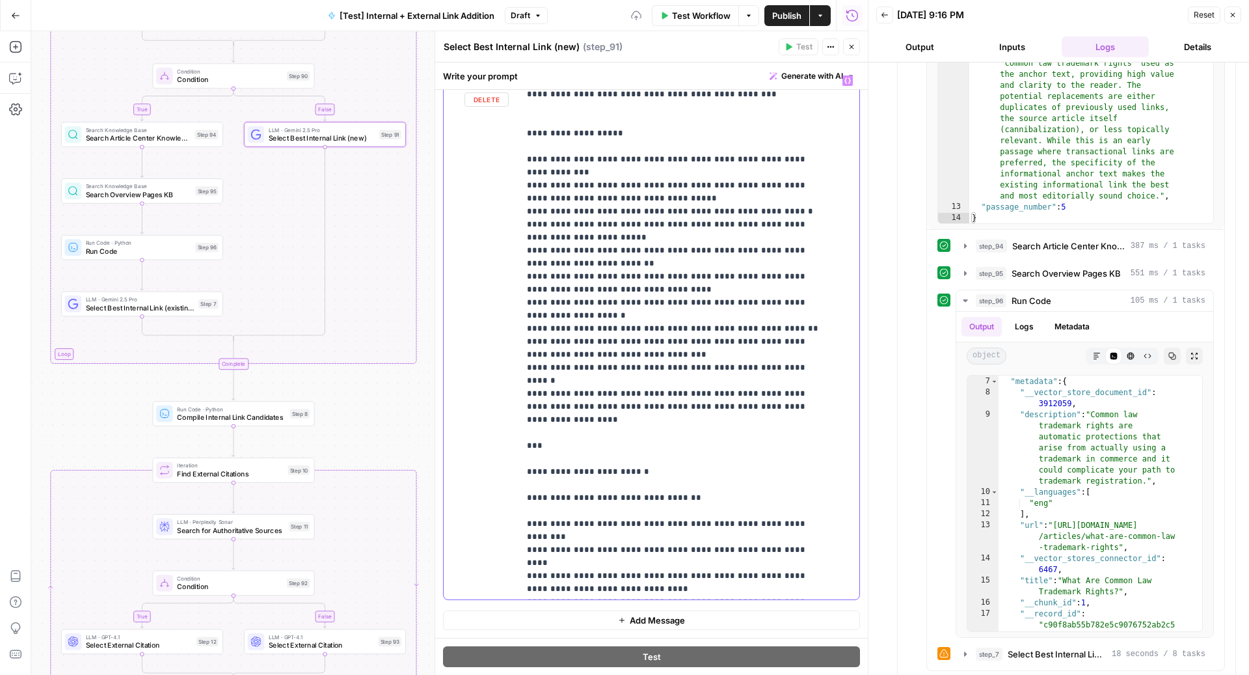
drag, startPoint x: 526, startPoint y: 419, endPoint x: 579, endPoint y: 419, distance: 52.7
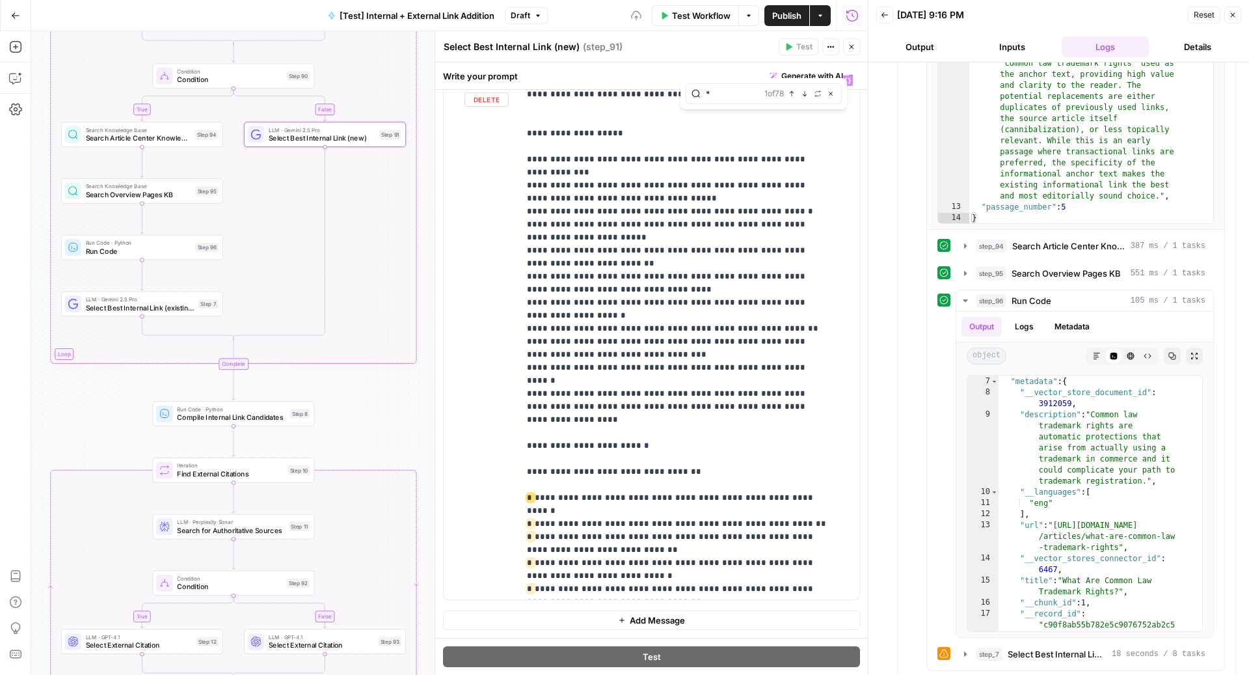
type input "*"
click at [817, 88] on button "Replace" at bounding box center [817, 93] width 10 height 10
type input "-"
click at [736, 138] on span "Replace all" at bounding box center [723, 144] width 40 height 12
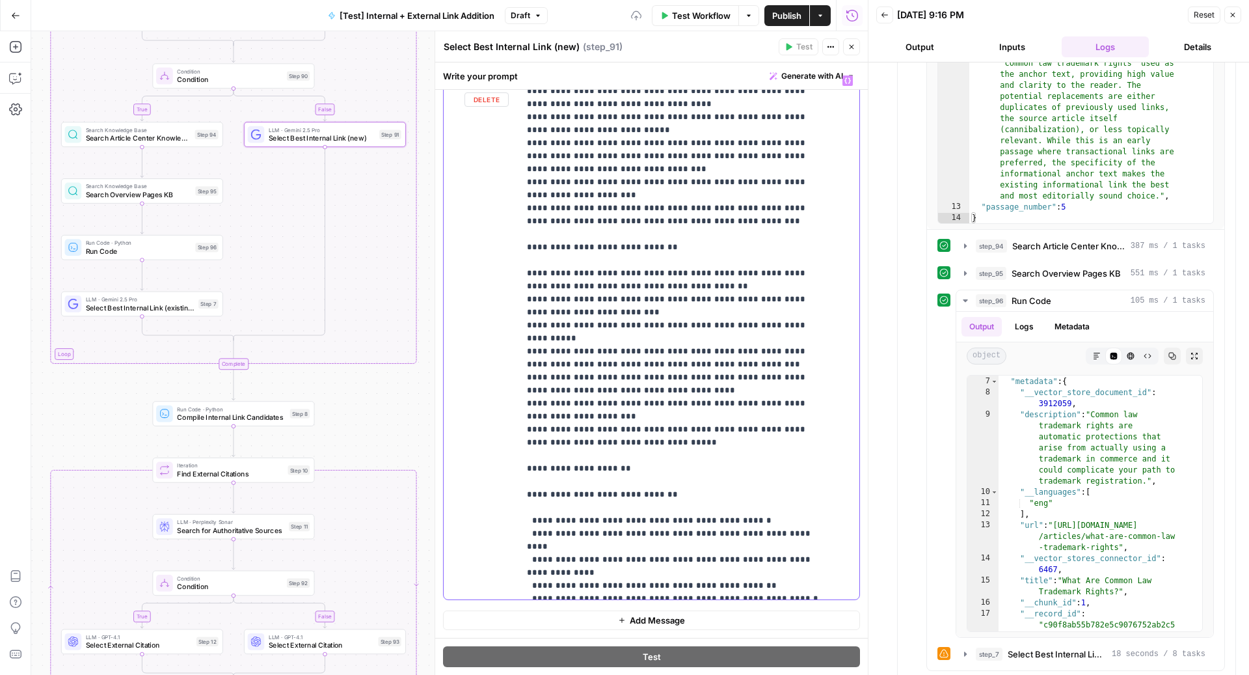
scroll to position [1193, 0]
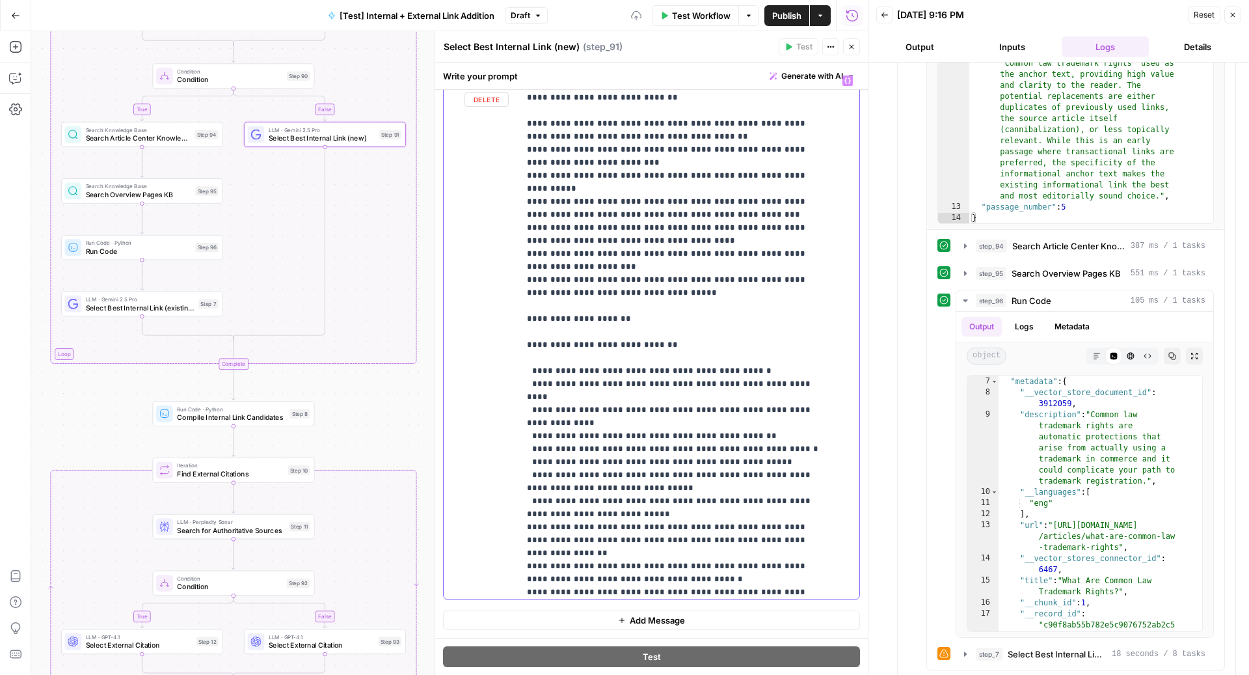
click at [572, 300] on p "**********" at bounding box center [676, 604] width 299 height 3447
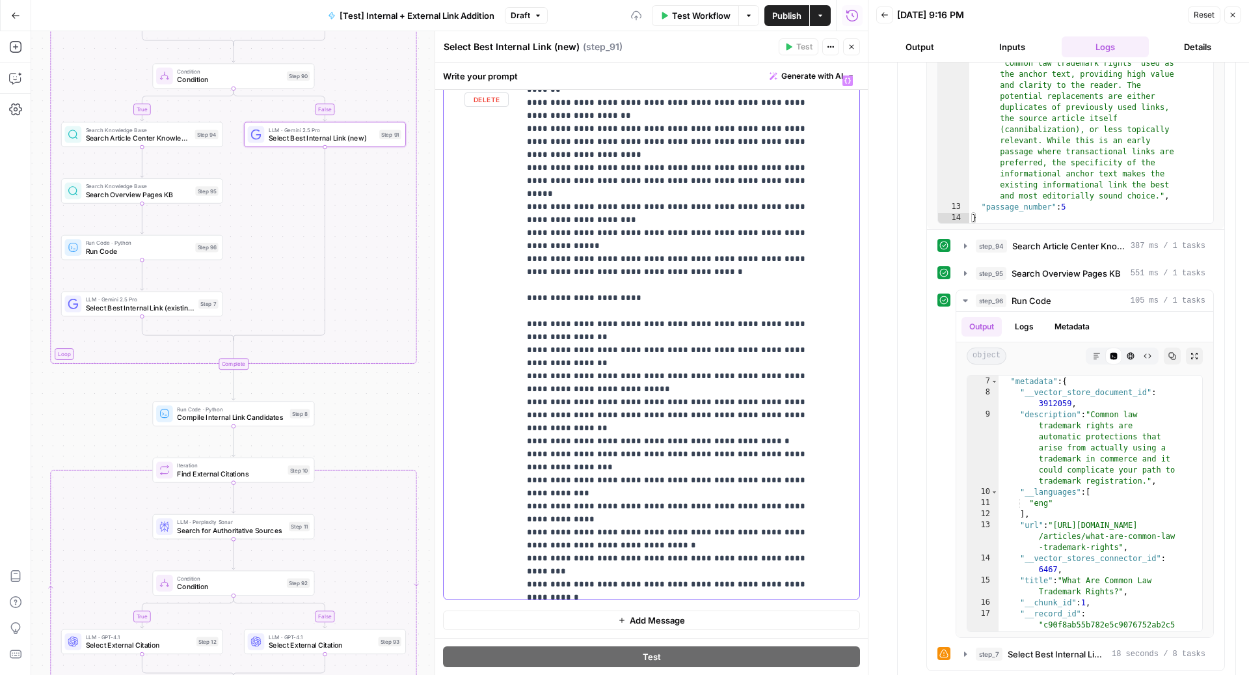
scroll to position [2209, 0]
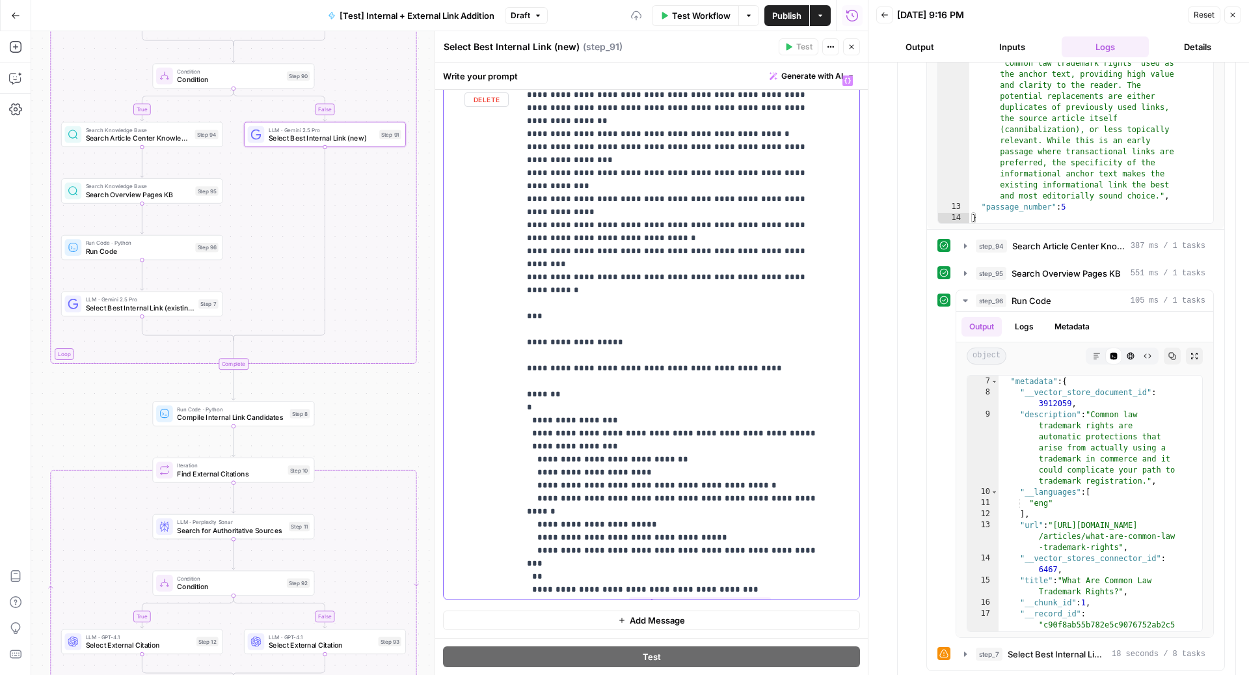
scroll to position [2493, 0]
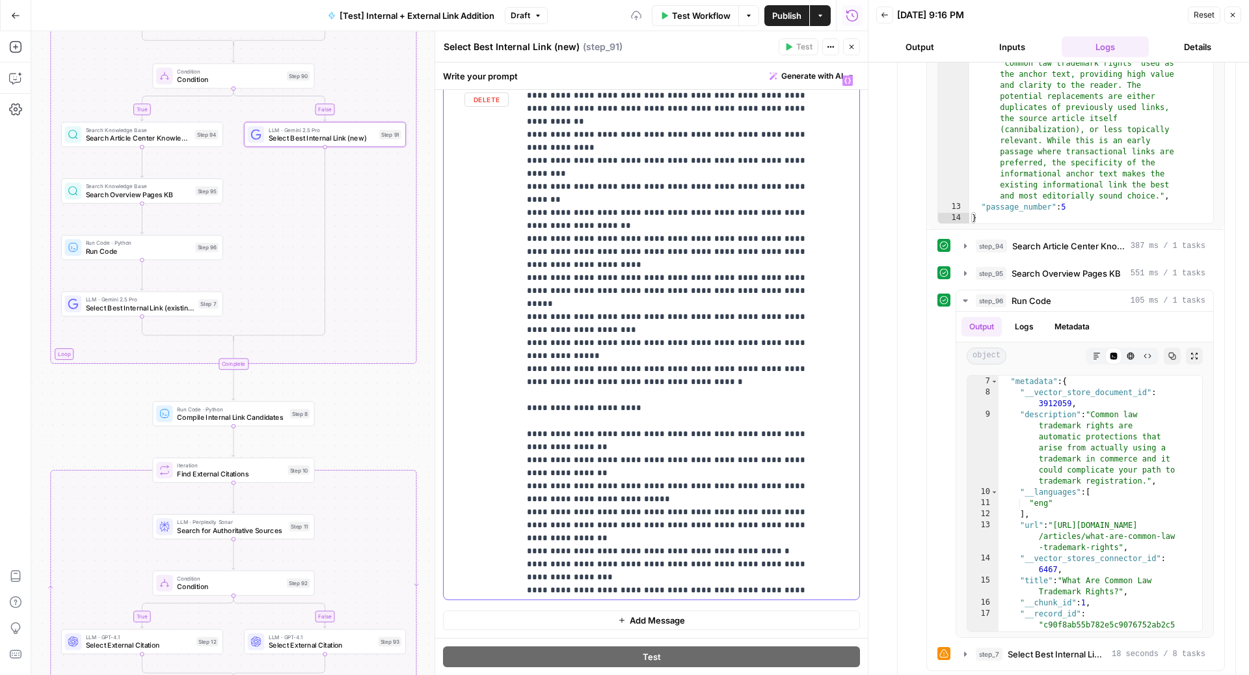
scroll to position [2366, 0]
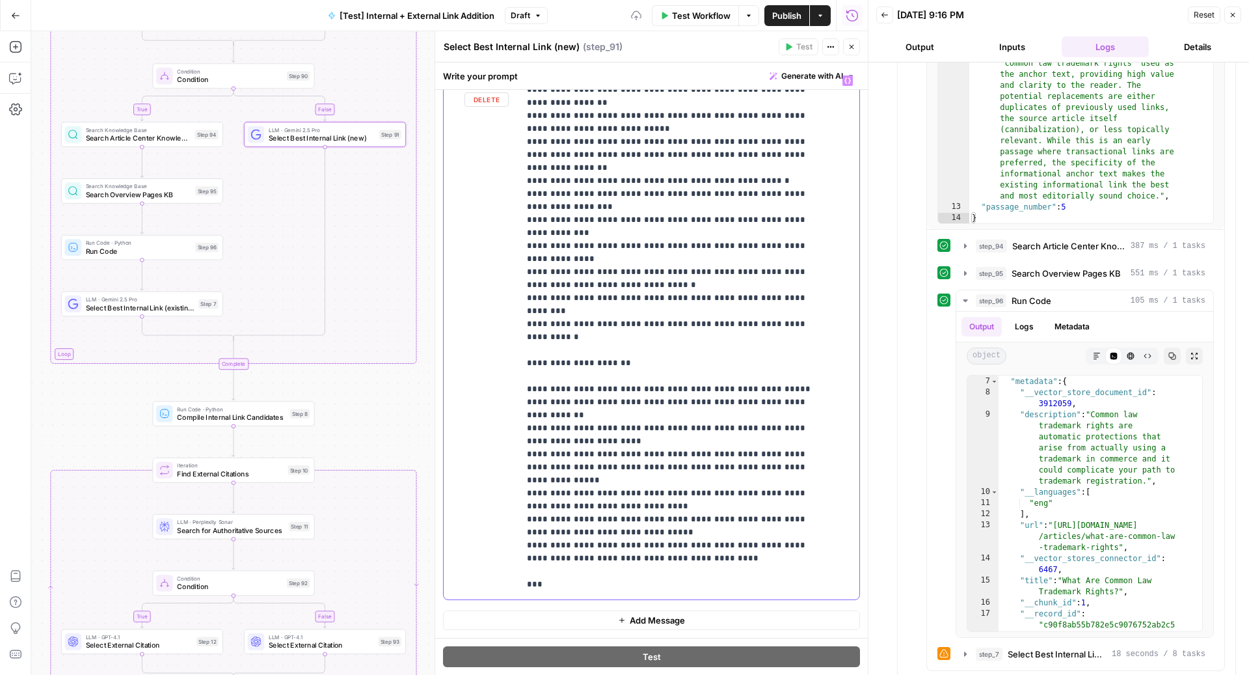
scroll to position [2433, 0]
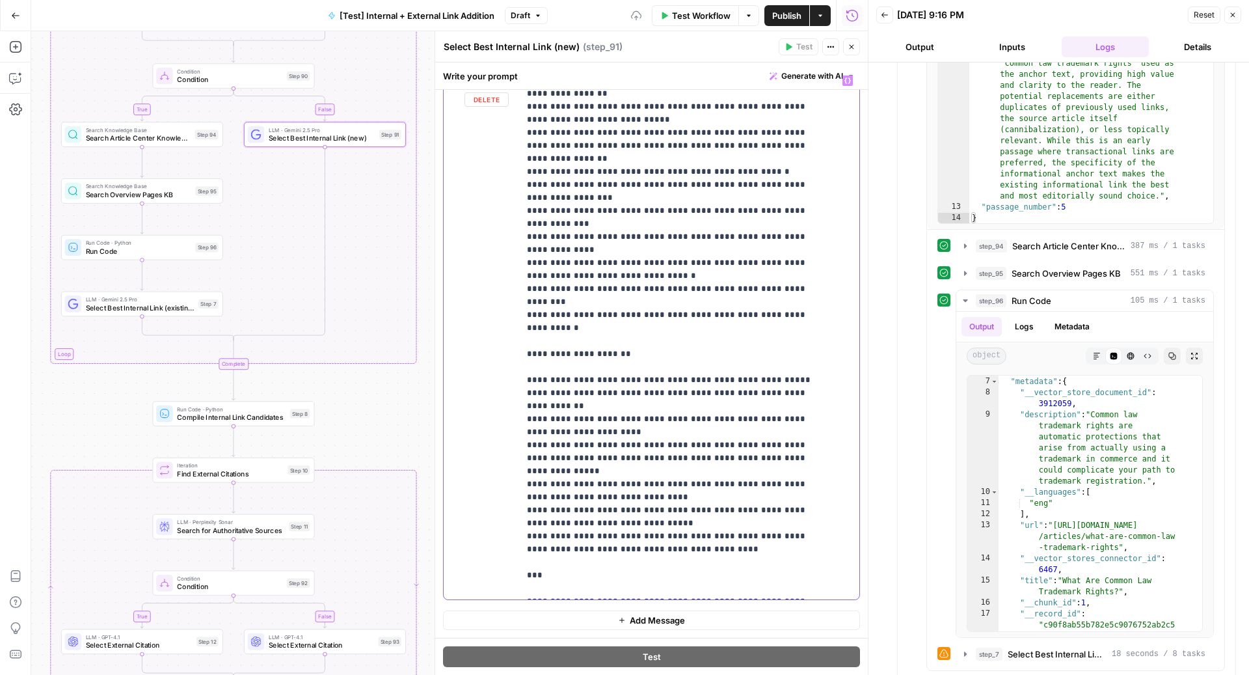
drag, startPoint x: 528, startPoint y: 288, endPoint x: 792, endPoint y: 383, distance: 280.9
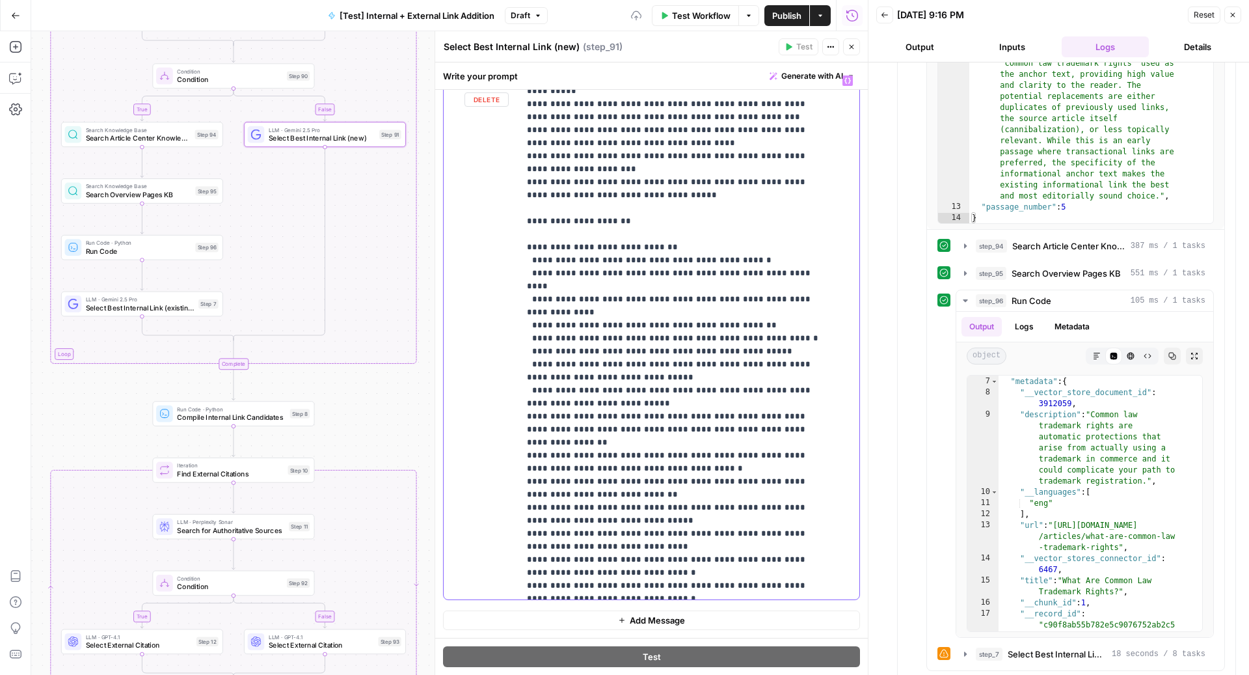
scroll to position [2407, 0]
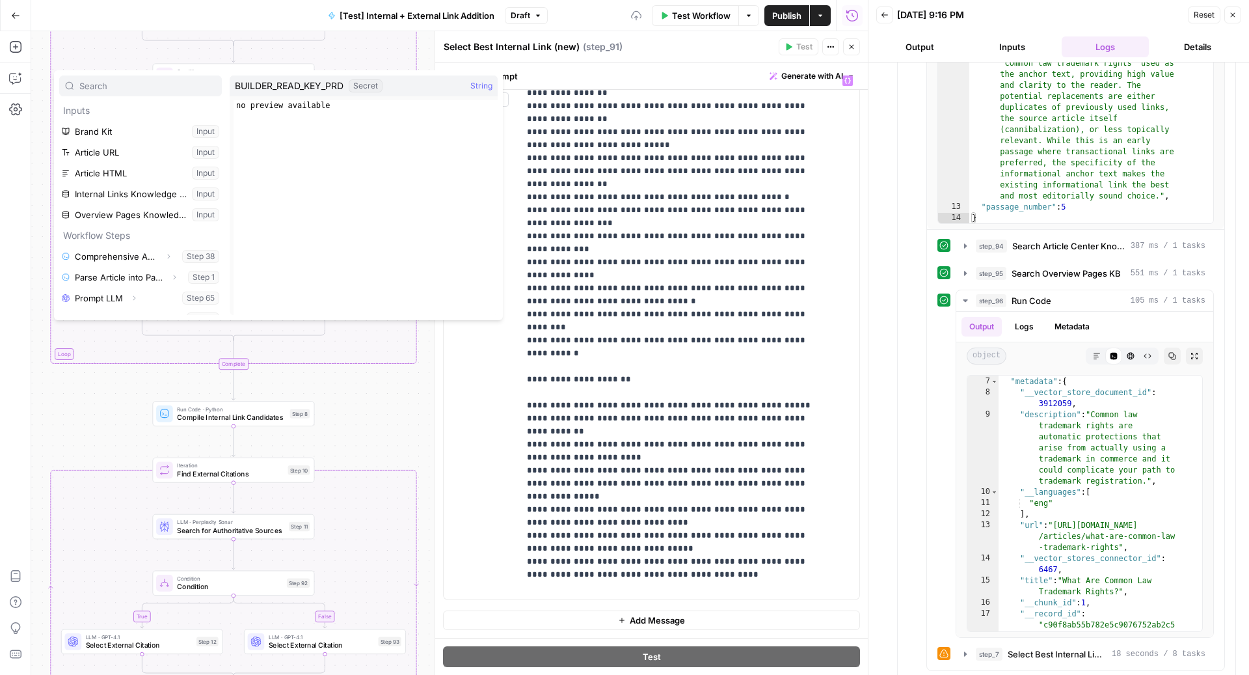
scroll to position [222, 0]
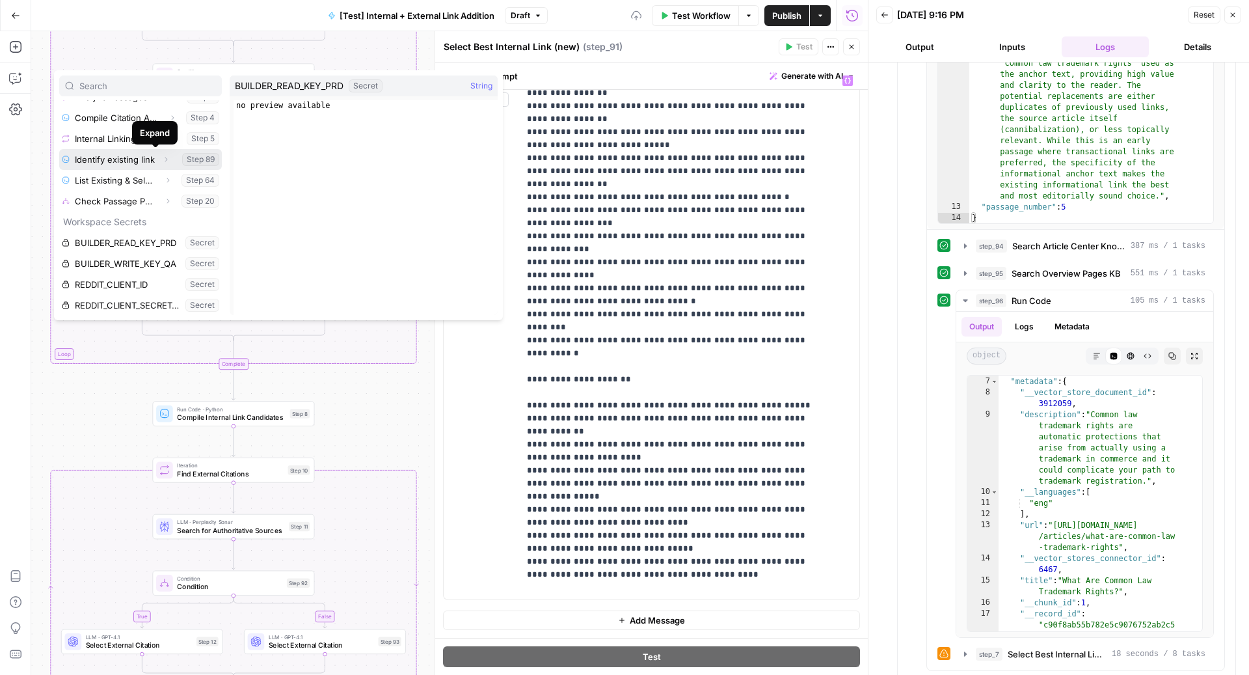
click at [169, 159] on span "Expand" at bounding box center [169, 159] width 1 height 1
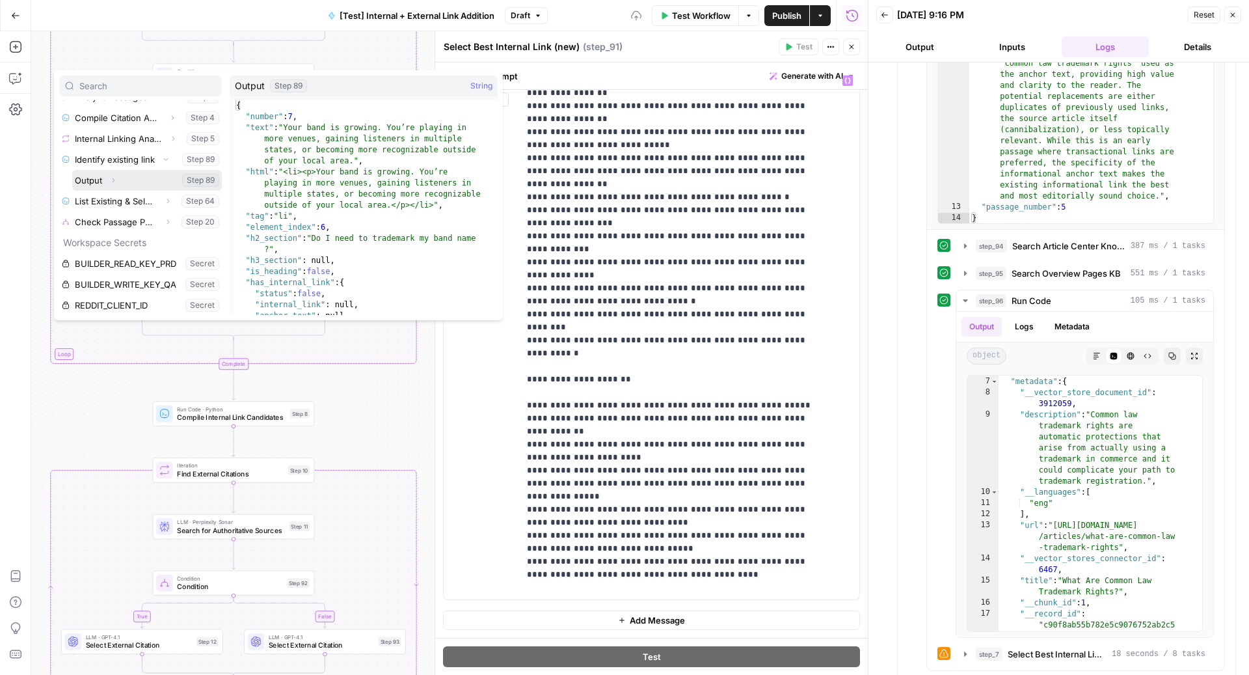
click at [114, 176] on icon "button" at bounding box center [113, 180] width 8 height 8
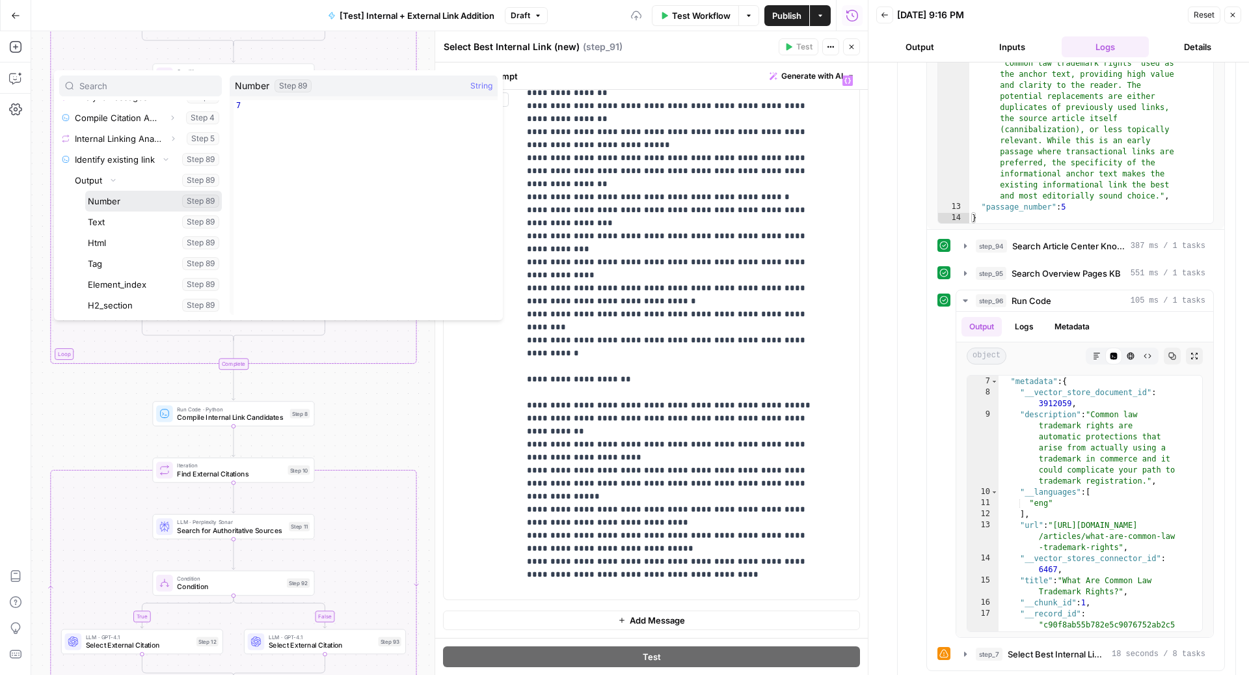
click at [129, 199] on button "Select variable Number" at bounding box center [153, 201] width 137 height 21
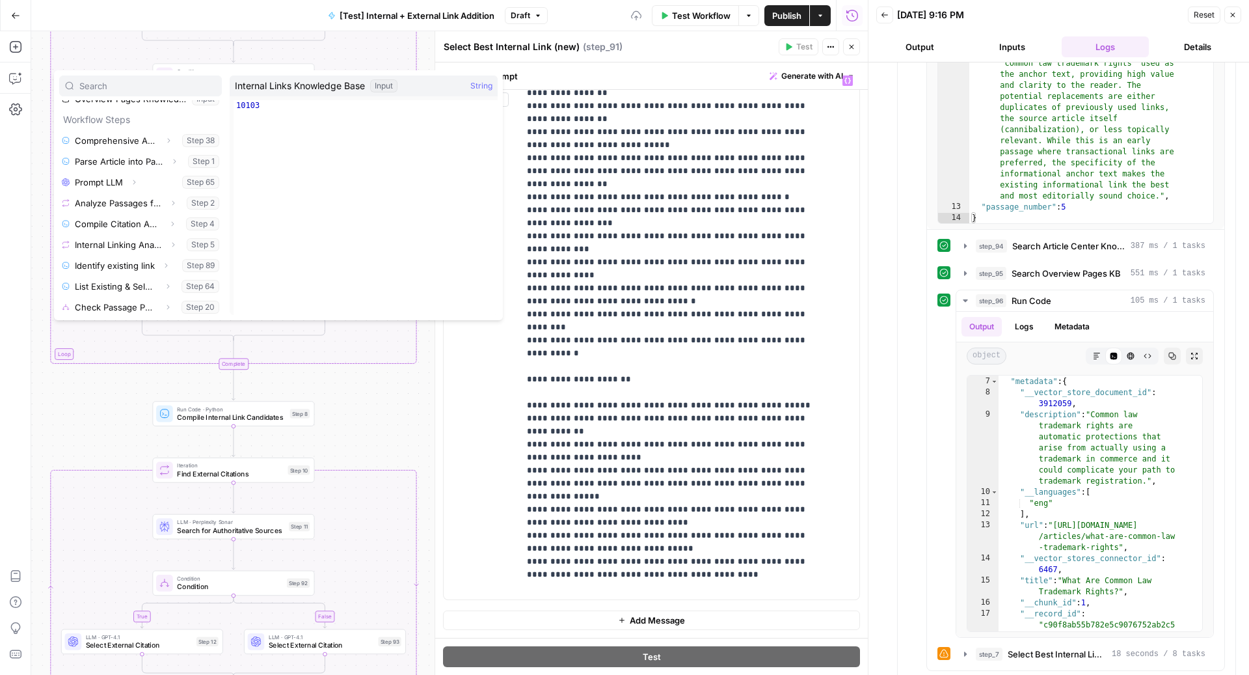
scroll to position [149, 0]
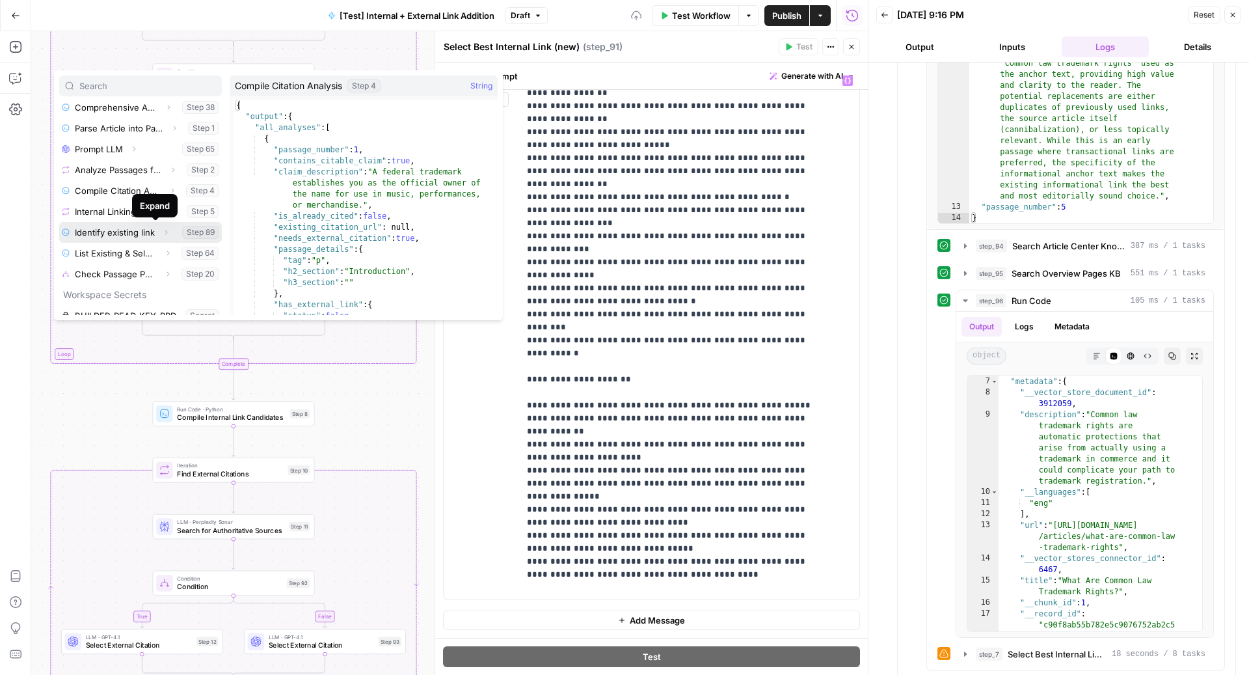
click at [162, 230] on icon "button" at bounding box center [166, 232] width 8 height 8
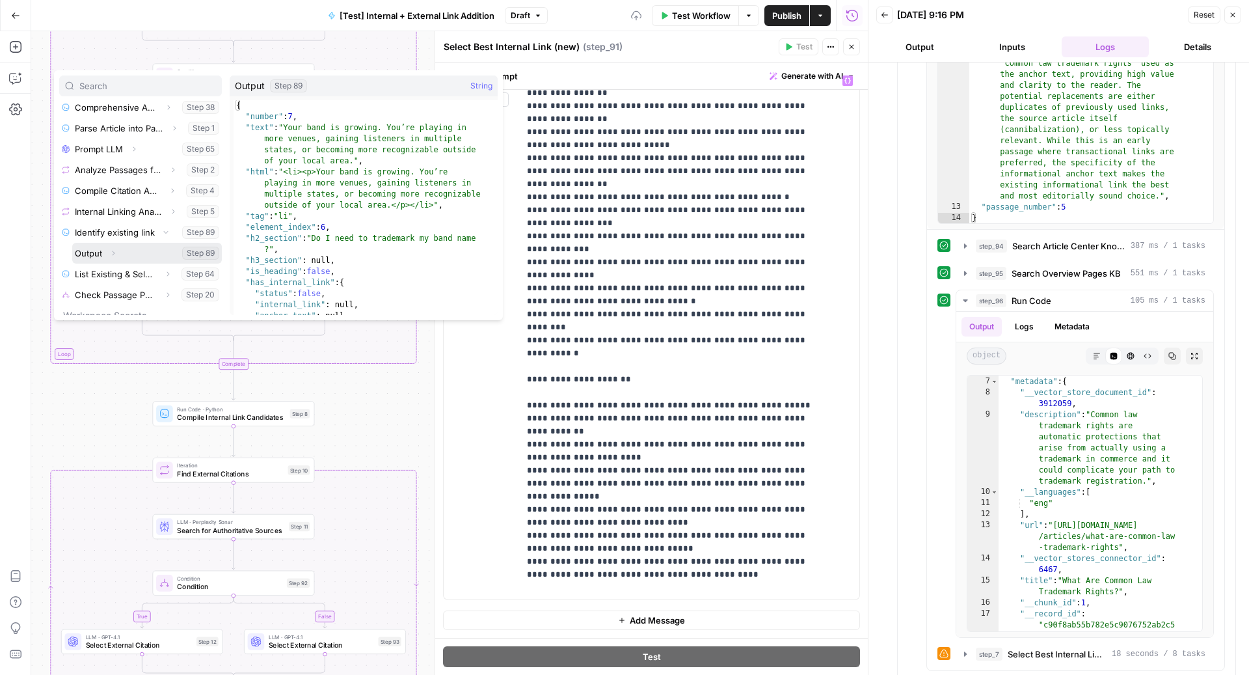
click at [116, 249] on icon "button" at bounding box center [113, 253] width 8 height 8
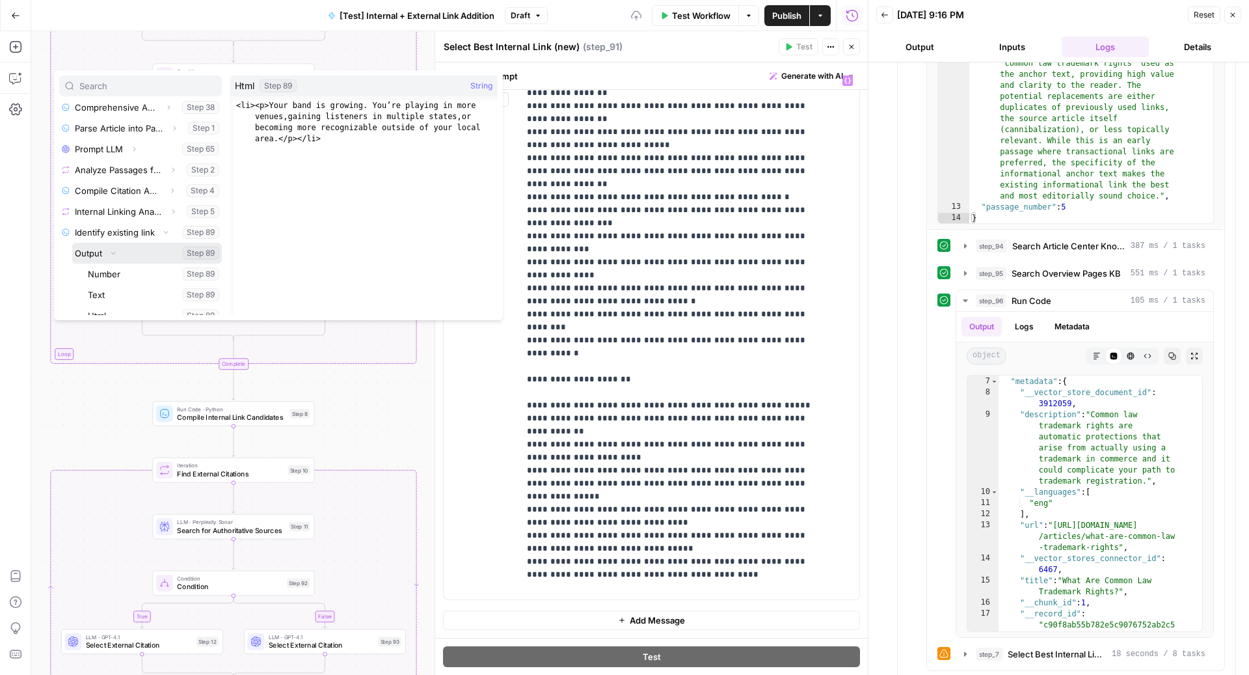
scroll to position [226, 0]
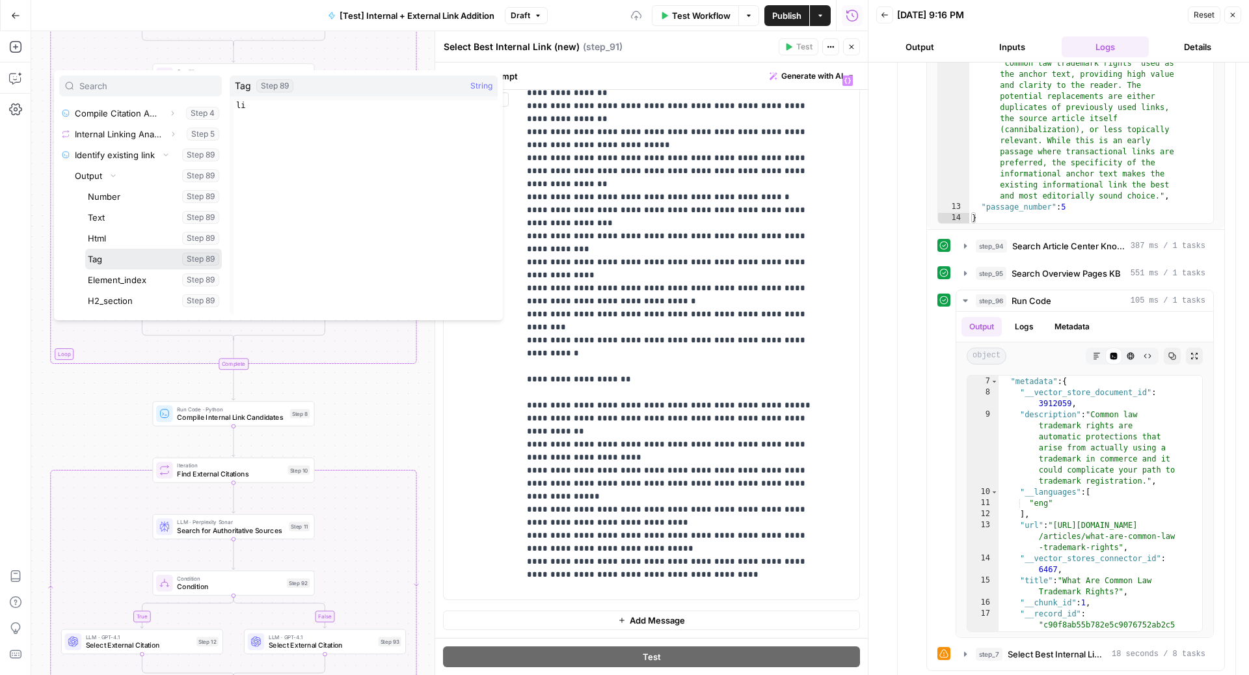
click at [116, 257] on button "Select variable Tag" at bounding box center [153, 258] width 137 height 21
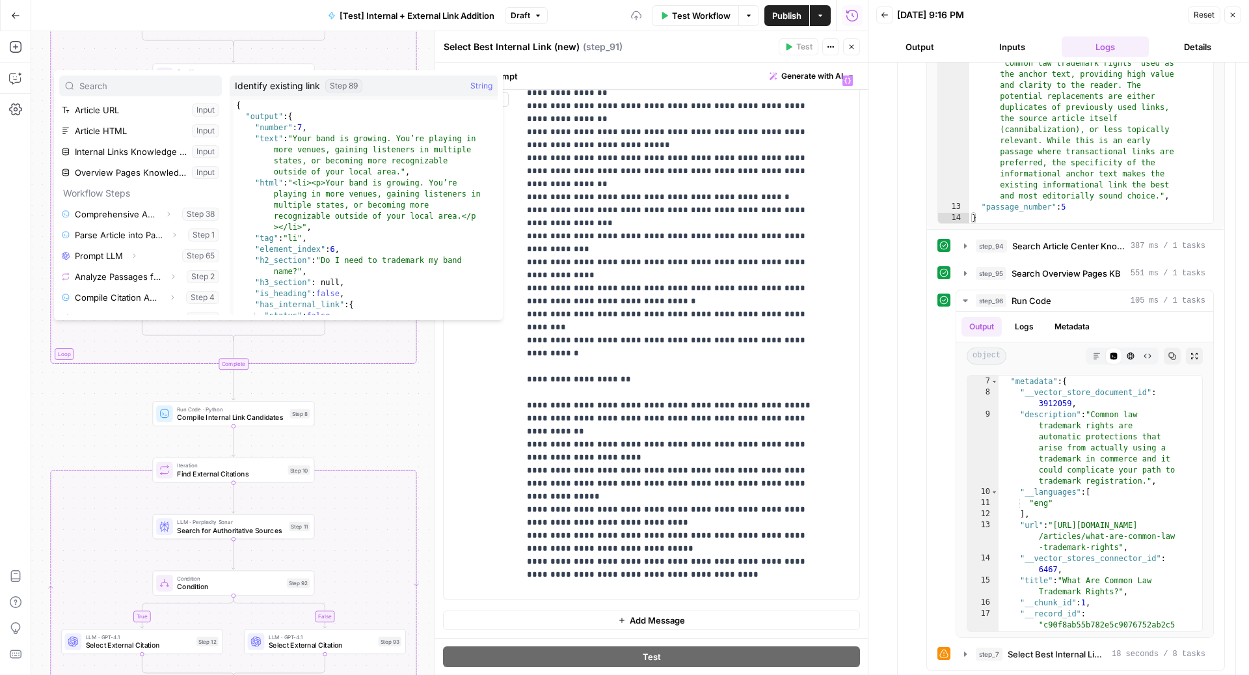
scroll to position [198, 0]
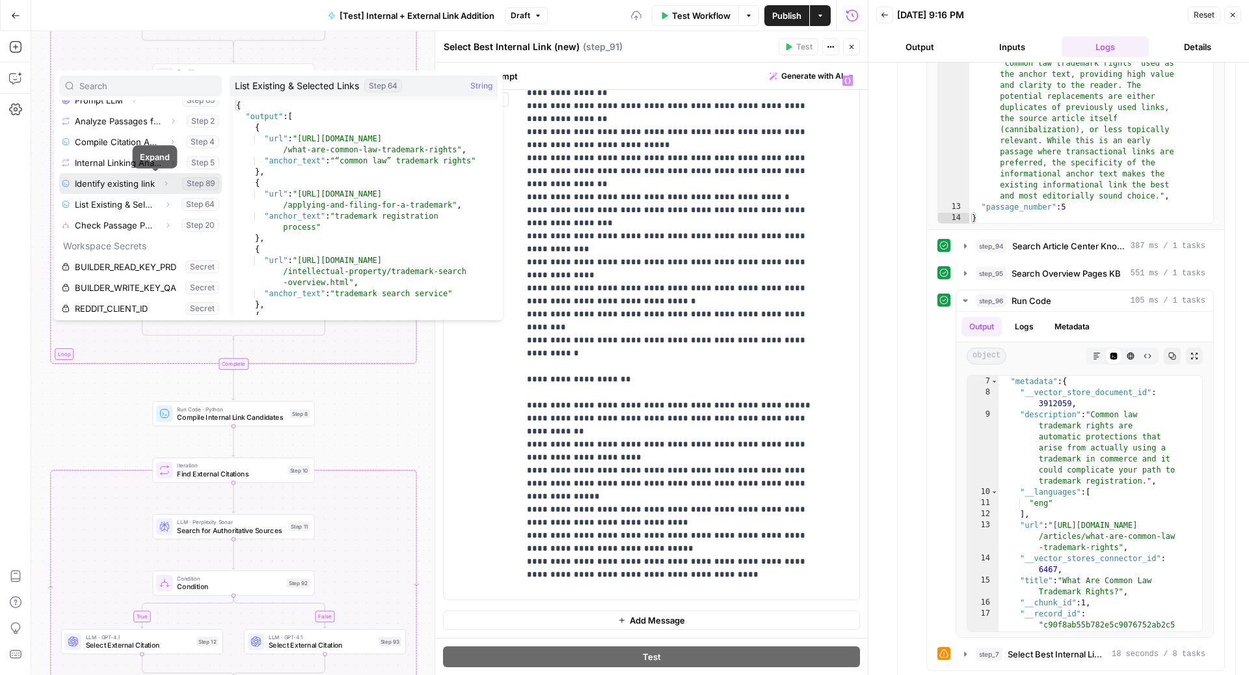
click at [162, 180] on icon "button" at bounding box center [166, 184] width 8 height 8
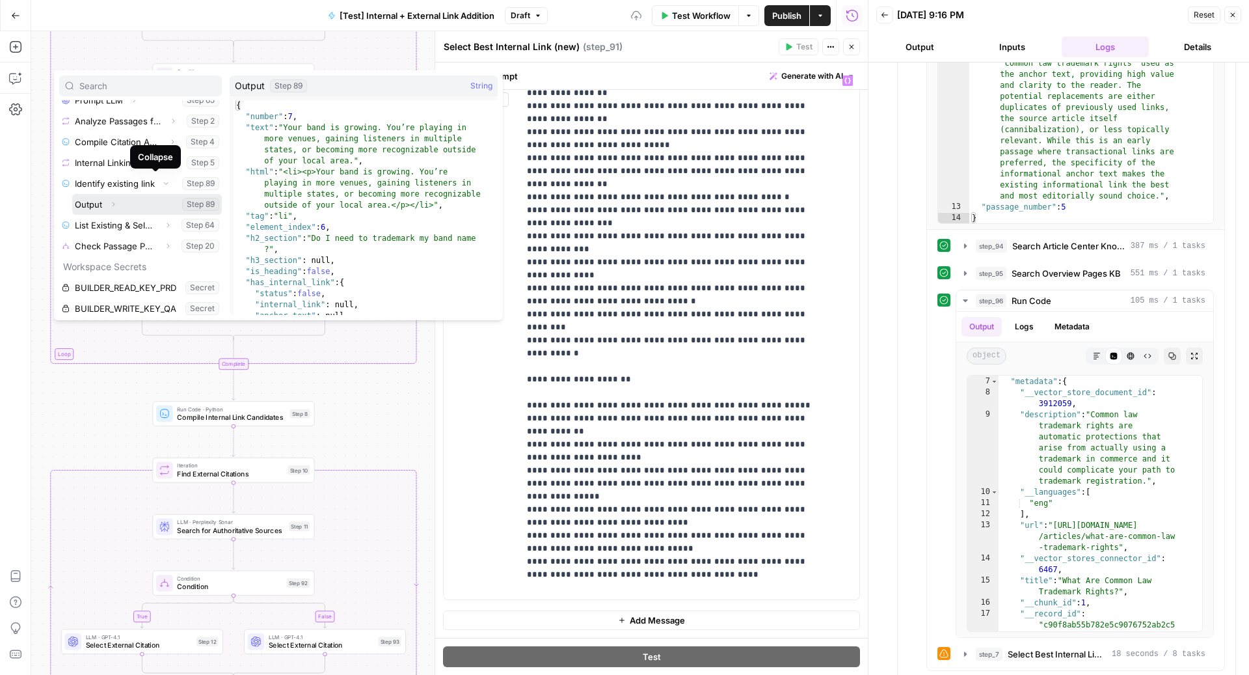
click at [111, 203] on icon "button" at bounding box center [113, 204] width 8 height 8
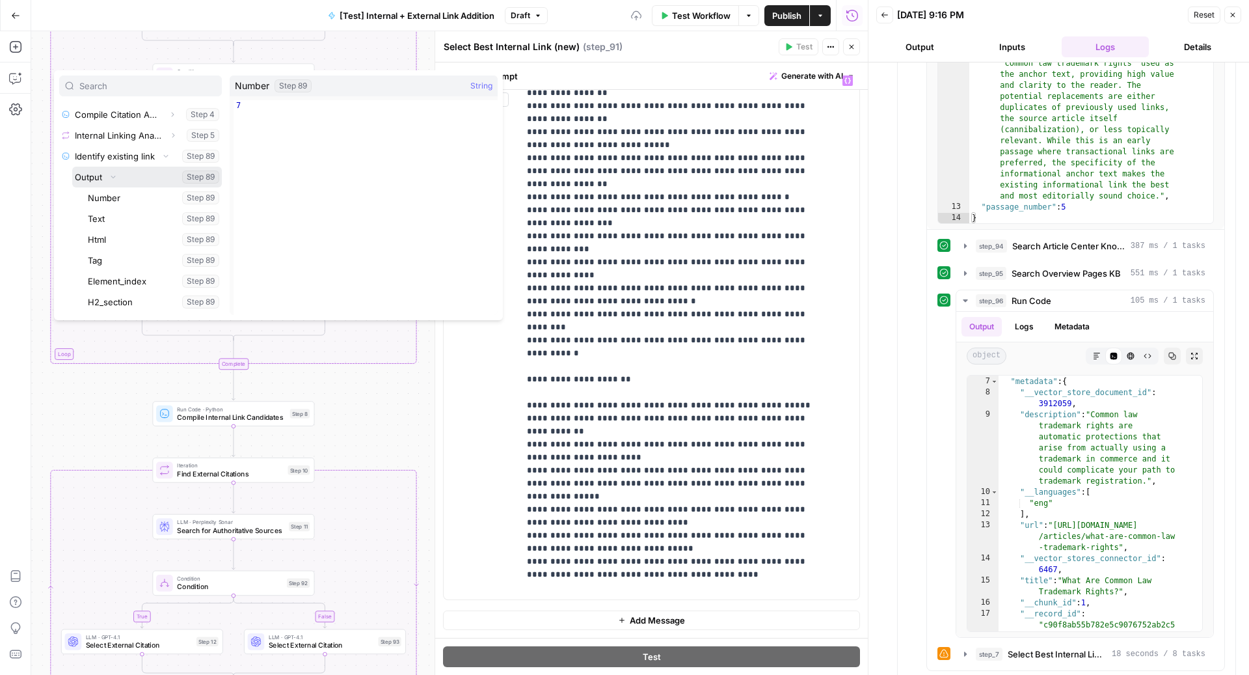
scroll to position [245, 0]
click at [129, 282] on button "Select variable H2_section" at bounding box center [153, 281] width 137 height 21
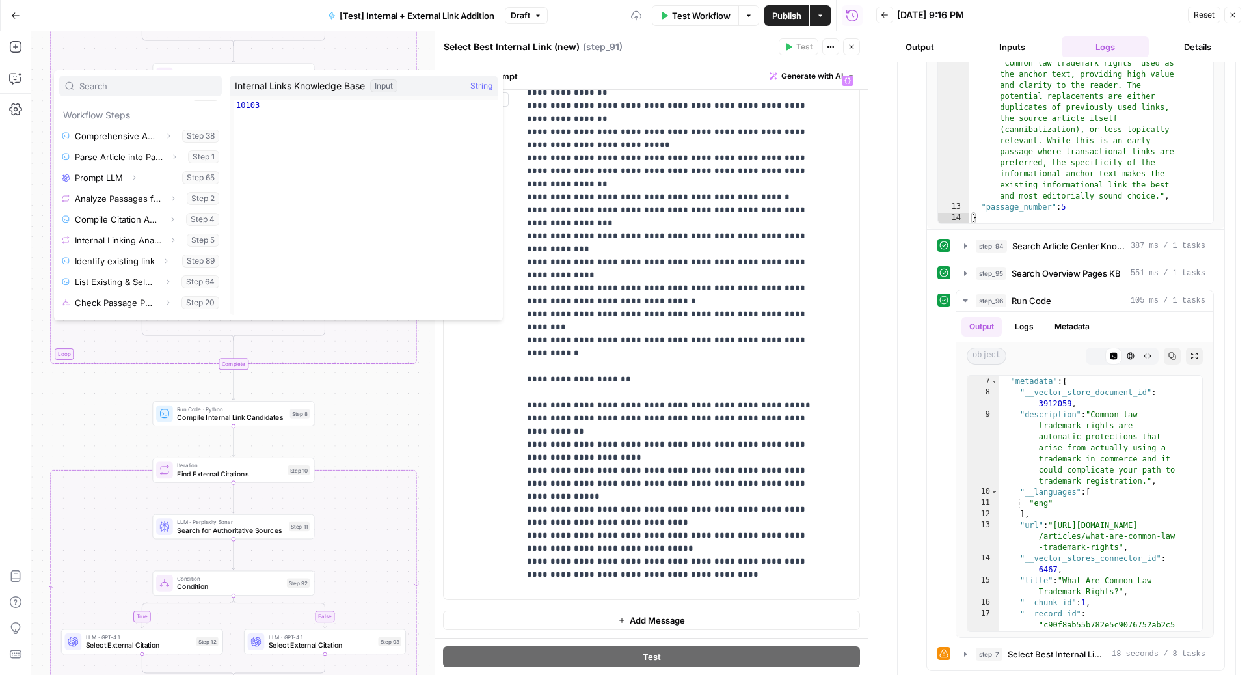
scroll to position [157, 0]
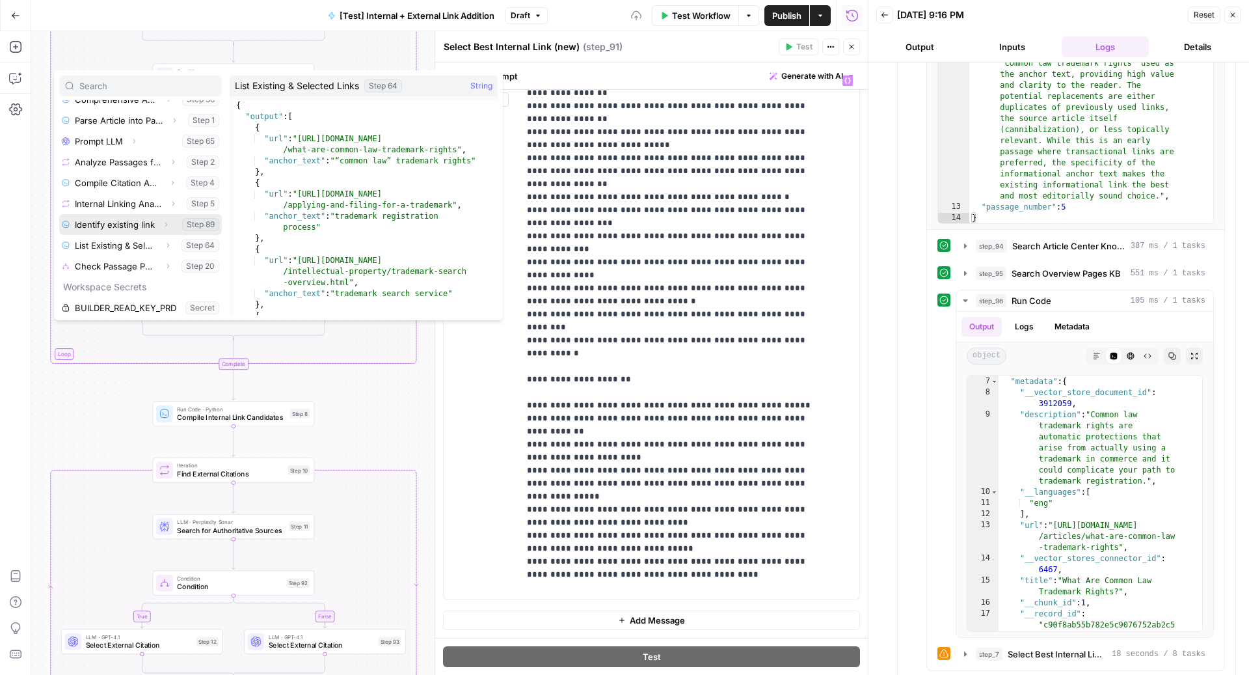
click at [165, 223] on icon "button" at bounding box center [166, 224] width 3 height 5
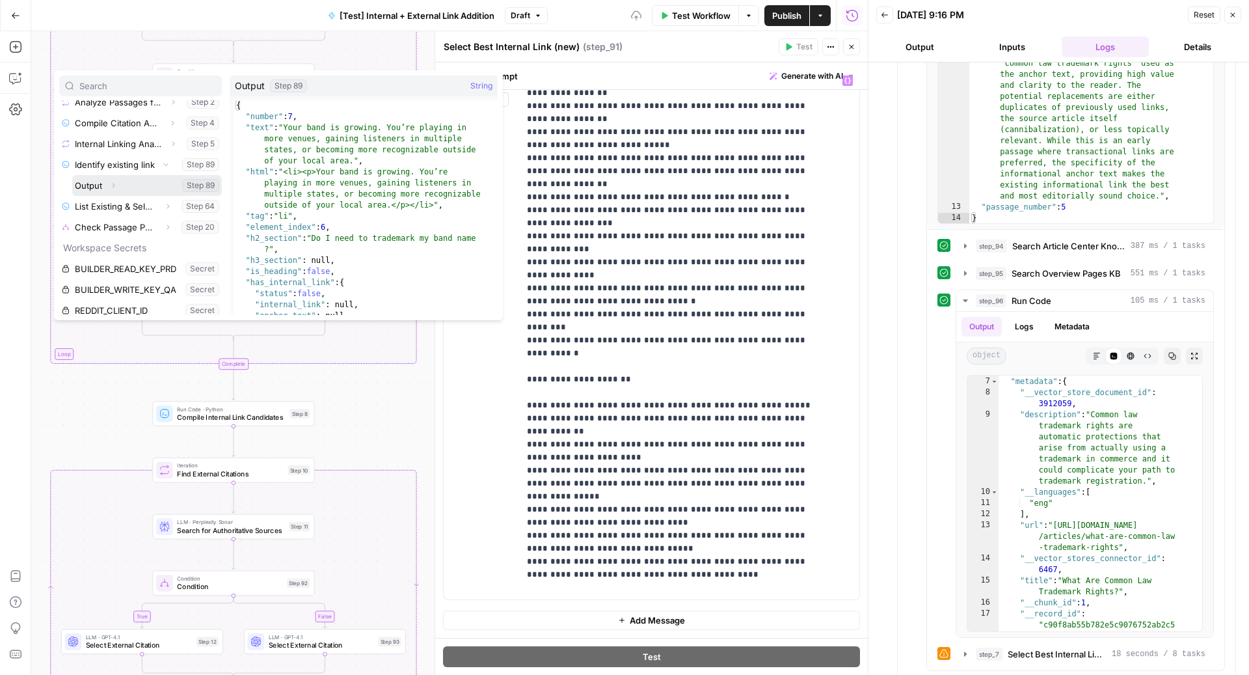
click at [114, 180] on button "Expand" at bounding box center [113, 185] width 17 height 17
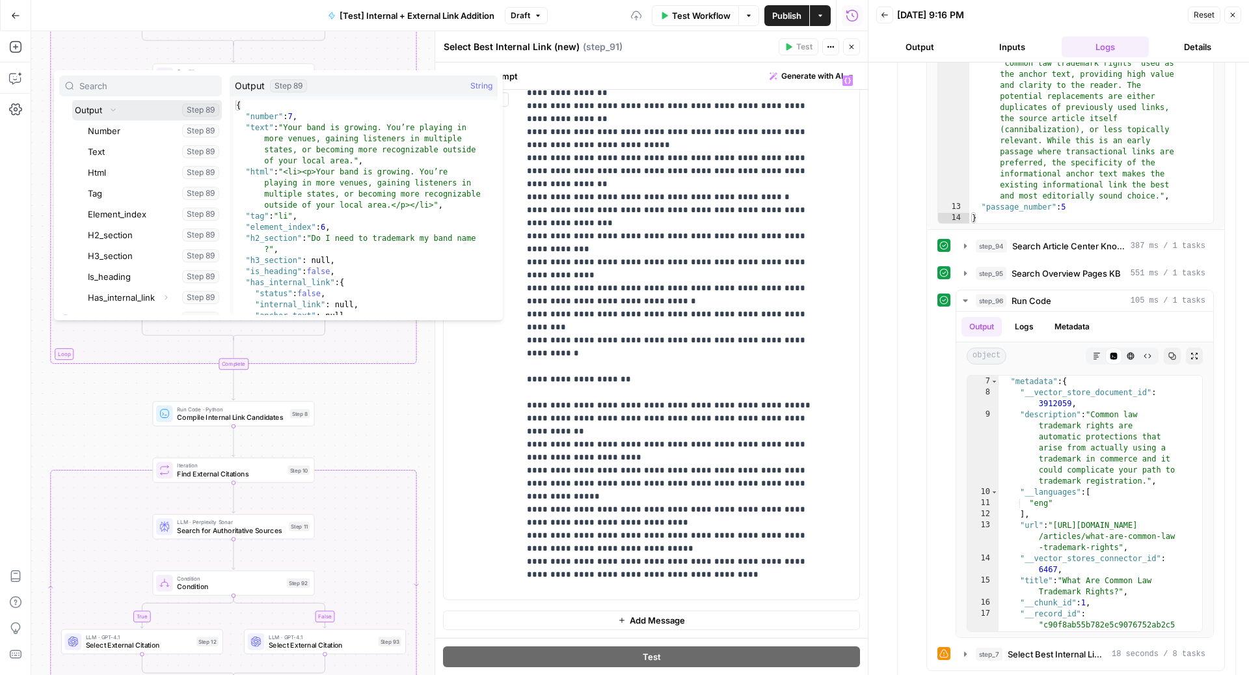
scroll to position [314, 0]
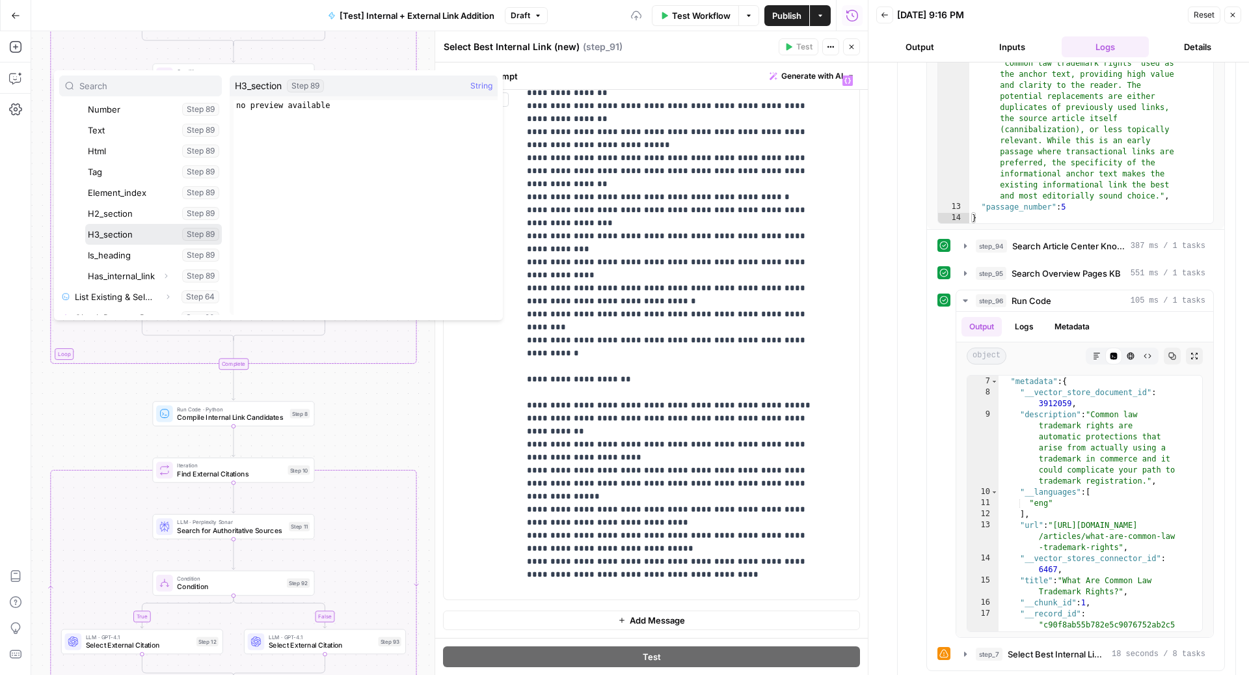
click at [115, 235] on button "Select variable H3_section" at bounding box center [153, 234] width 137 height 21
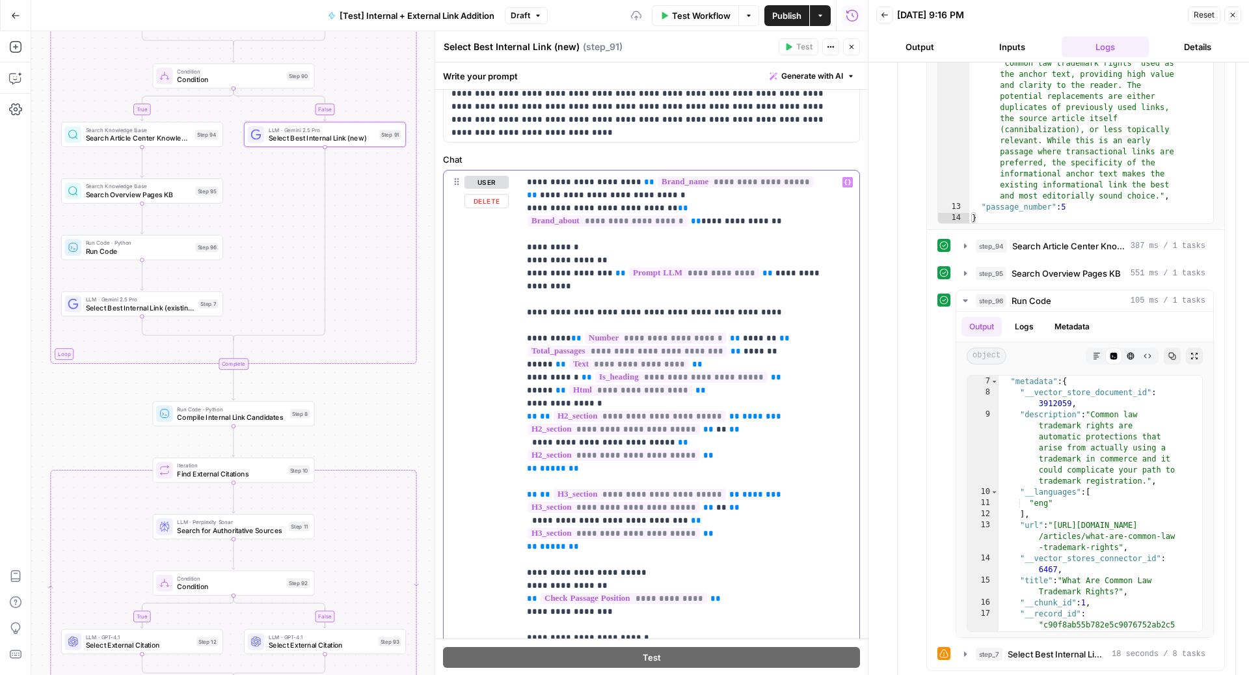
scroll to position [0, 0]
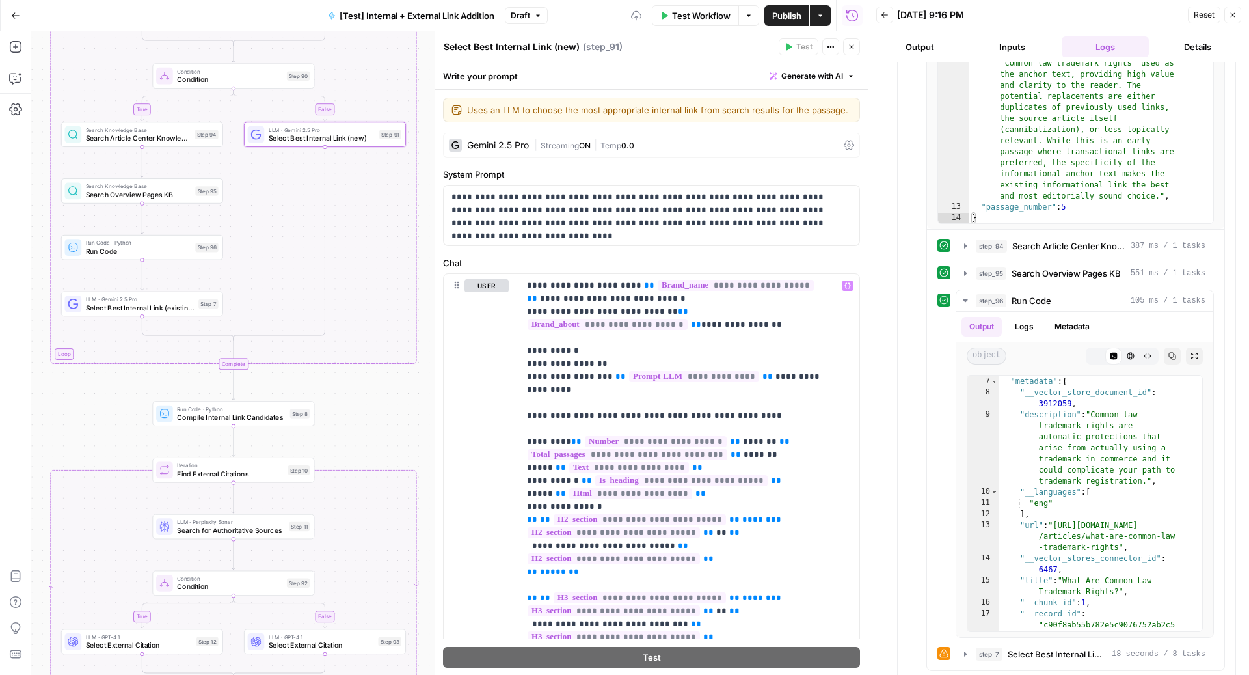
click at [853, 48] on icon "button" at bounding box center [852, 47] width 8 height 8
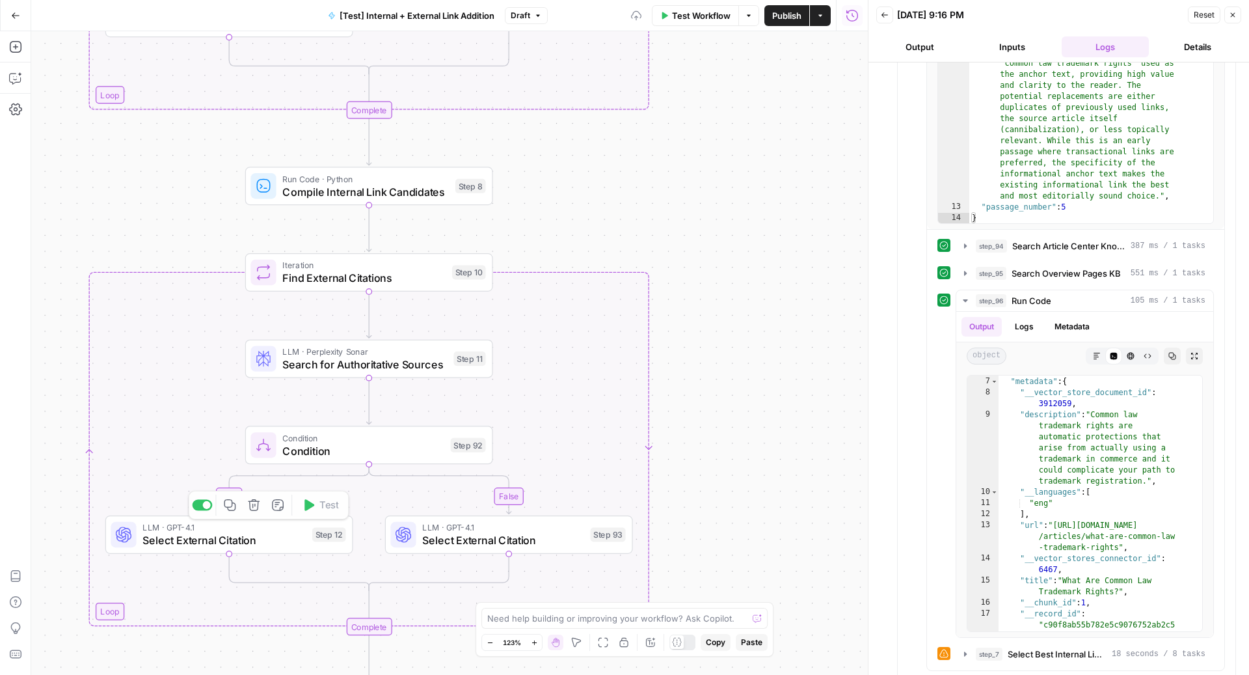
click at [332, 441] on span "Condition" at bounding box center [362, 437] width 161 height 13
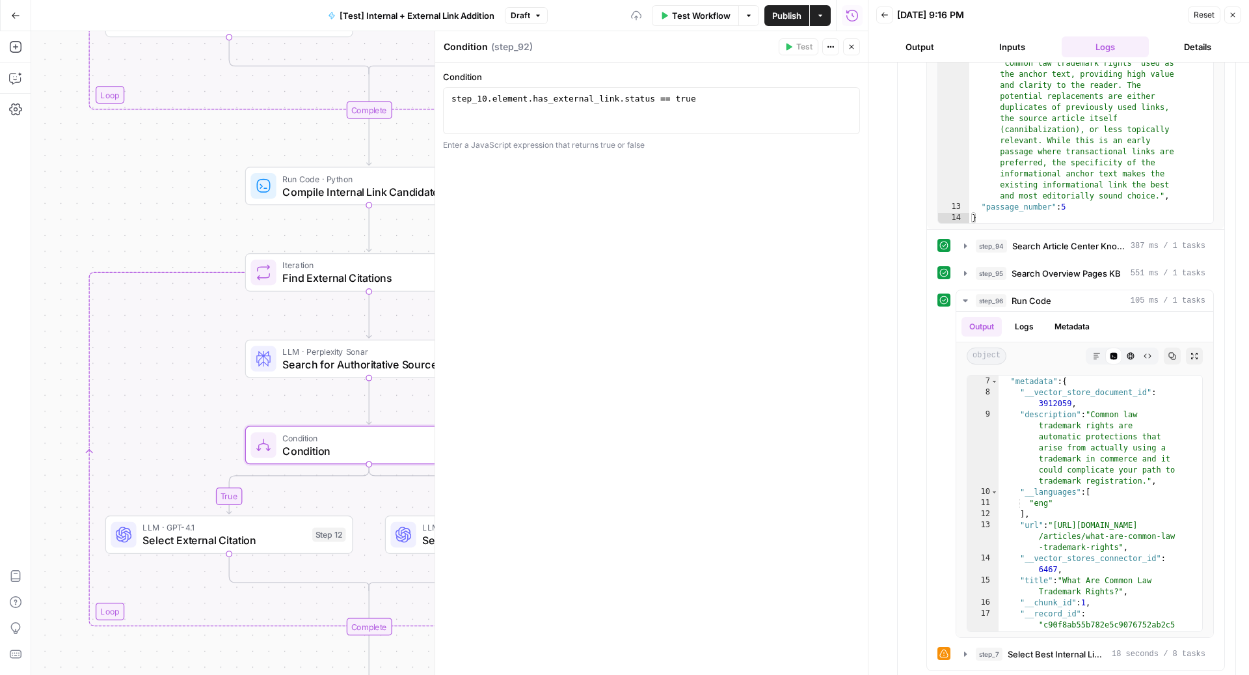
click at [856, 47] on button "Close" at bounding box center [851, 46] width 17 height 17
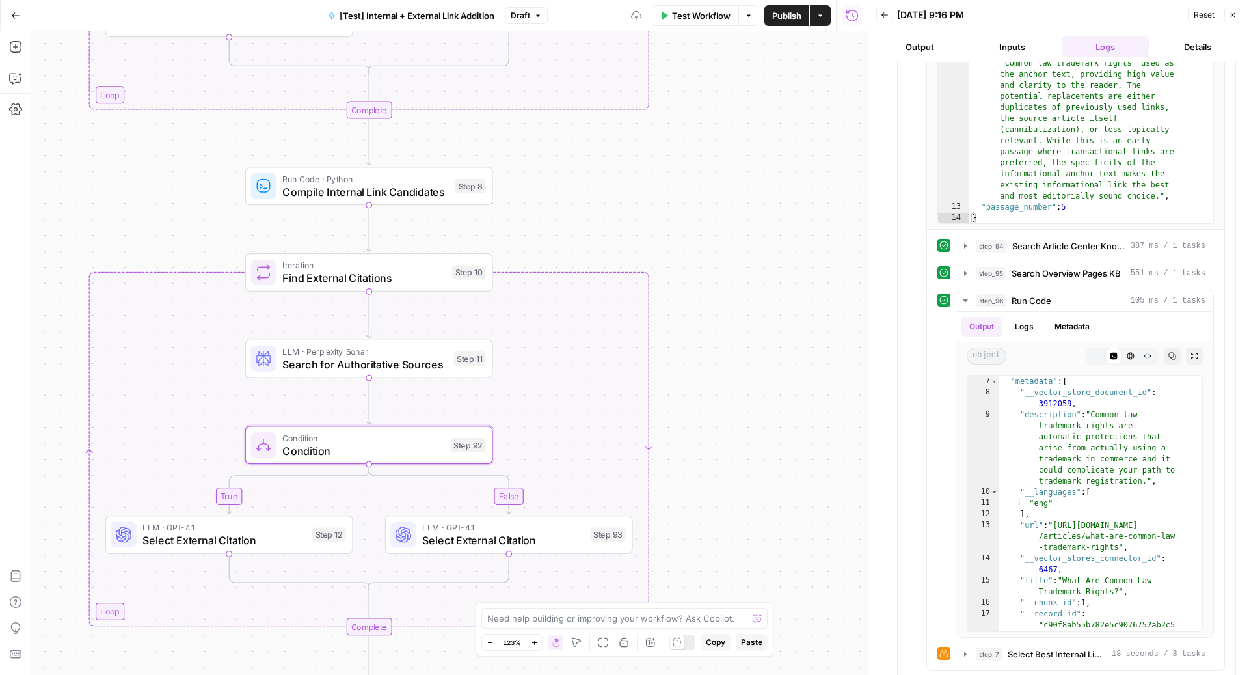
click at [285, 529] on span "LLM · GPT-4.1" at bounding box center [223, 527] width 163 height 13
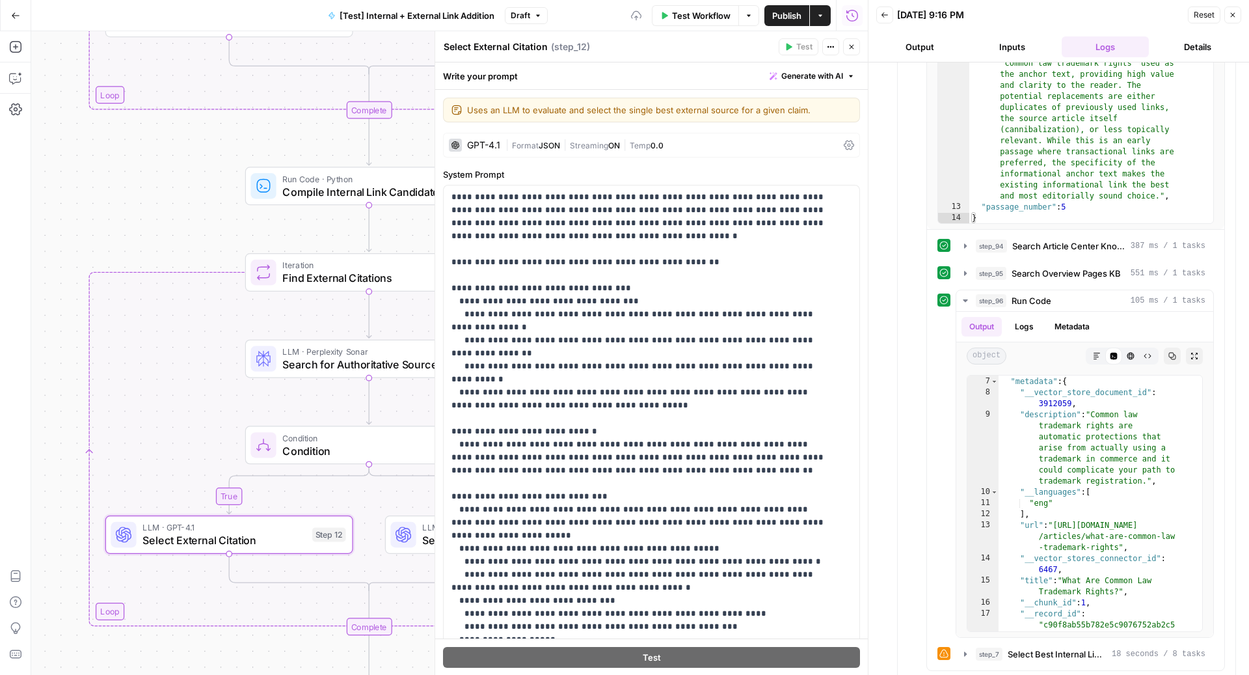
click at [542, 47] on textarea "Select External Citation" at bounding box center [496, 46] width 104 height 13
type textarea "Select External Citation (existing)"
click at [850, 42] on button "Close" at bounding box center [851, 46] width 17 height 17
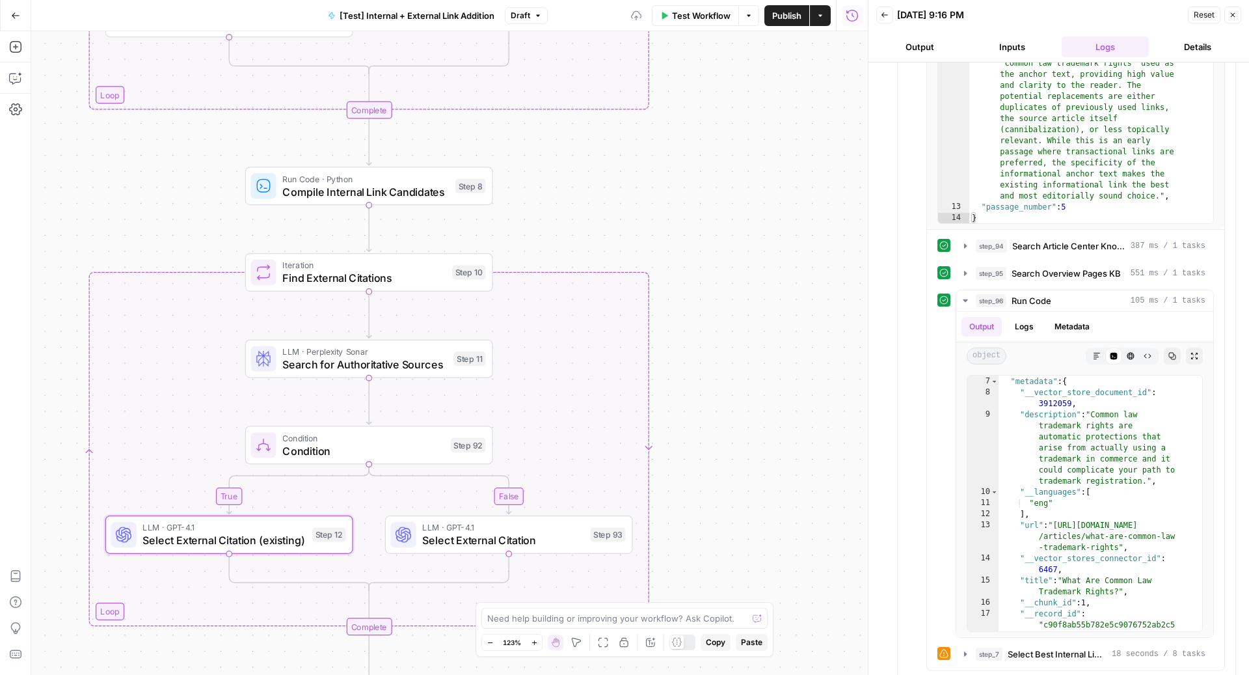
click at [439, 544] on span "Select External Citation" at bounding box center [502, 540] width 161 height 16
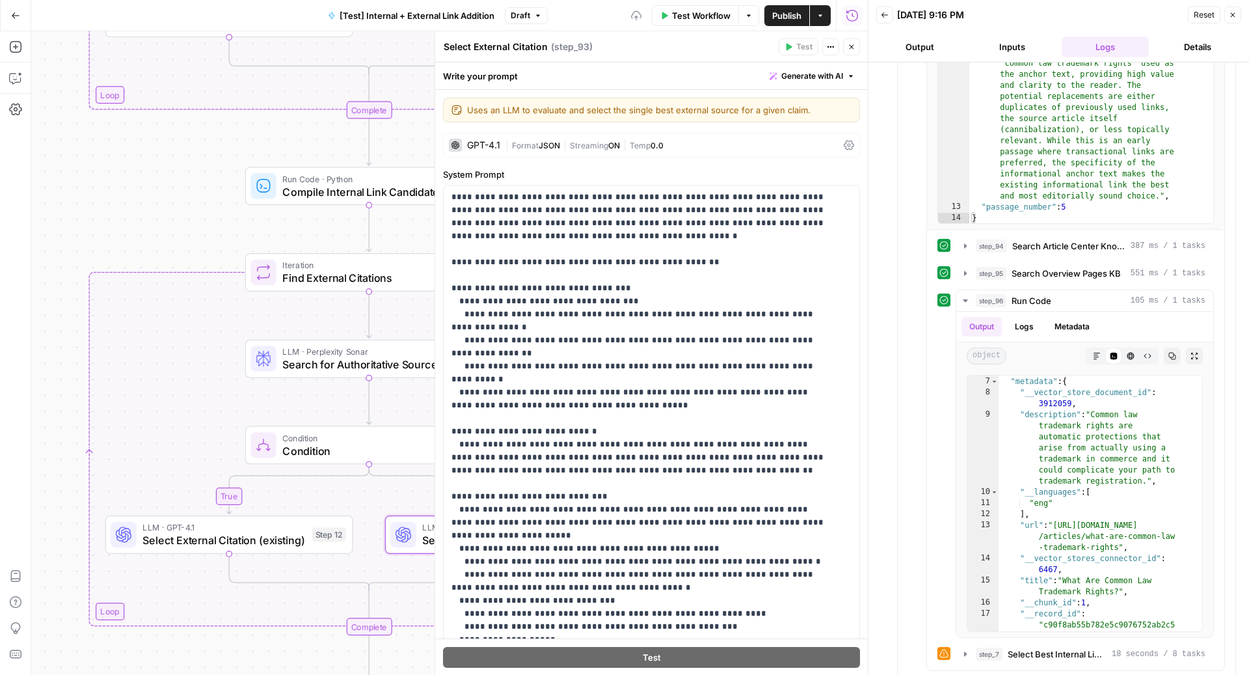
click at [544, 46] on textarea "Select External Citation" at bounding box center [496, 46] width 104 height 13
type textarea "Select External Citation (new)"
click at [855, 46] on icon "button" at bounding box center [852, 47] width 8 height 8
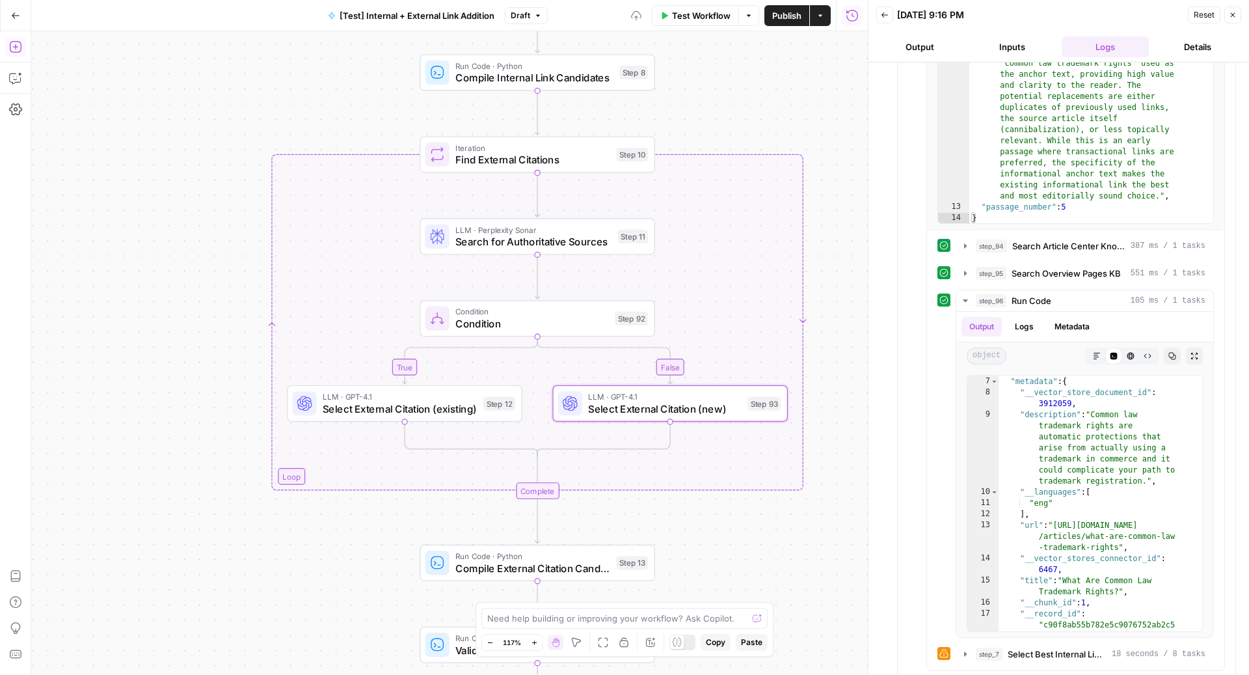
click at [11, 43] on icon "button" at bounding box center [15, 47] width 12 height 12
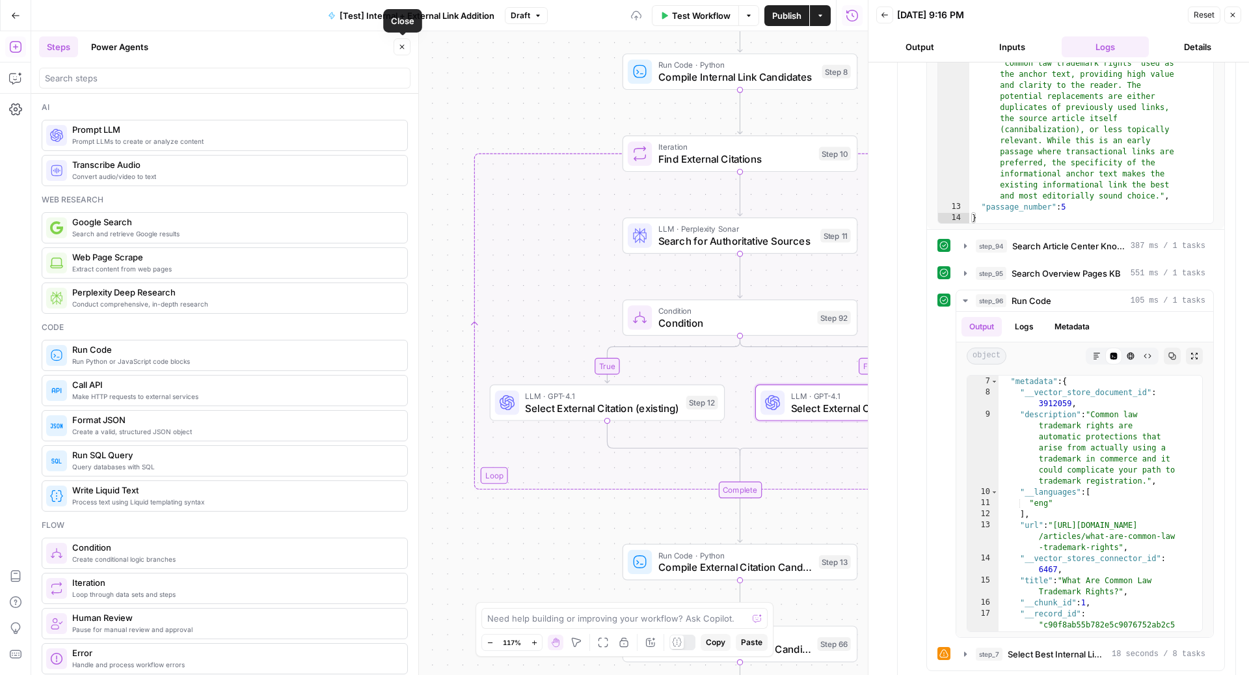
click at [397, 46] on button "Close" at bounding box center [402, 46] width 17 height 17
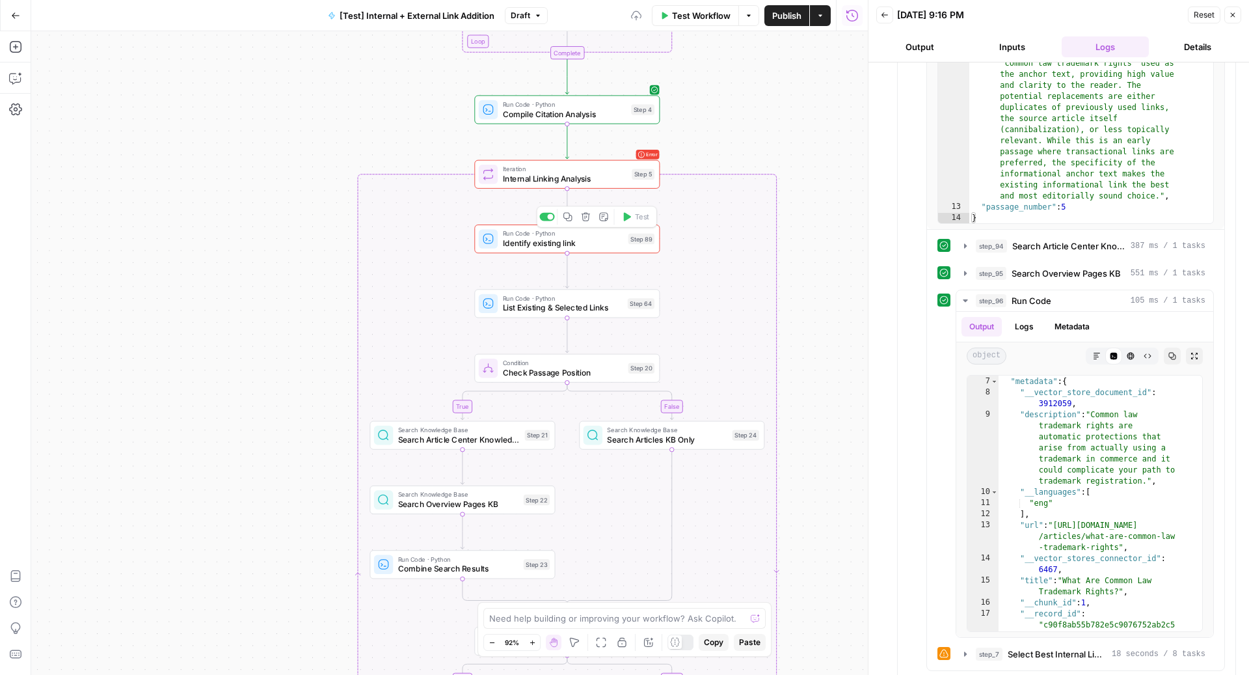
click at [570, 217] on icon "button" at bounding box center [567, 216] width 8 height 8
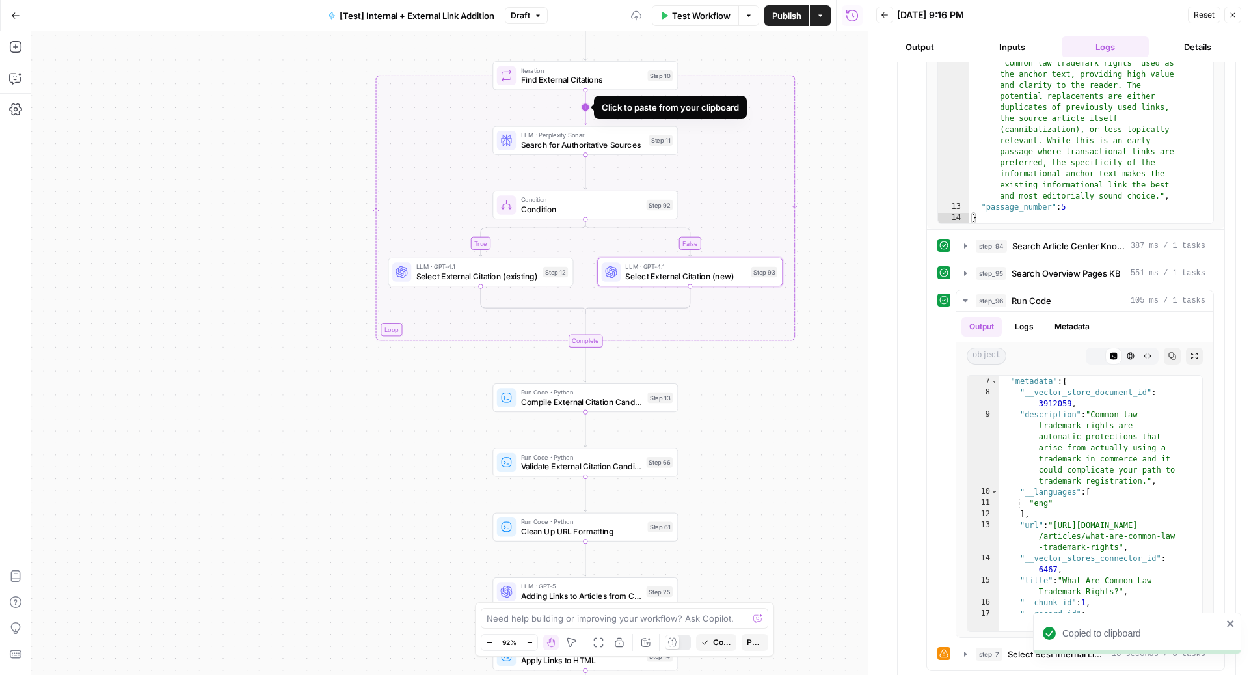
click at [587, 105] on icon "Edge from step_10 to step_11" at bounding box center [585, 107] width 4 height 35
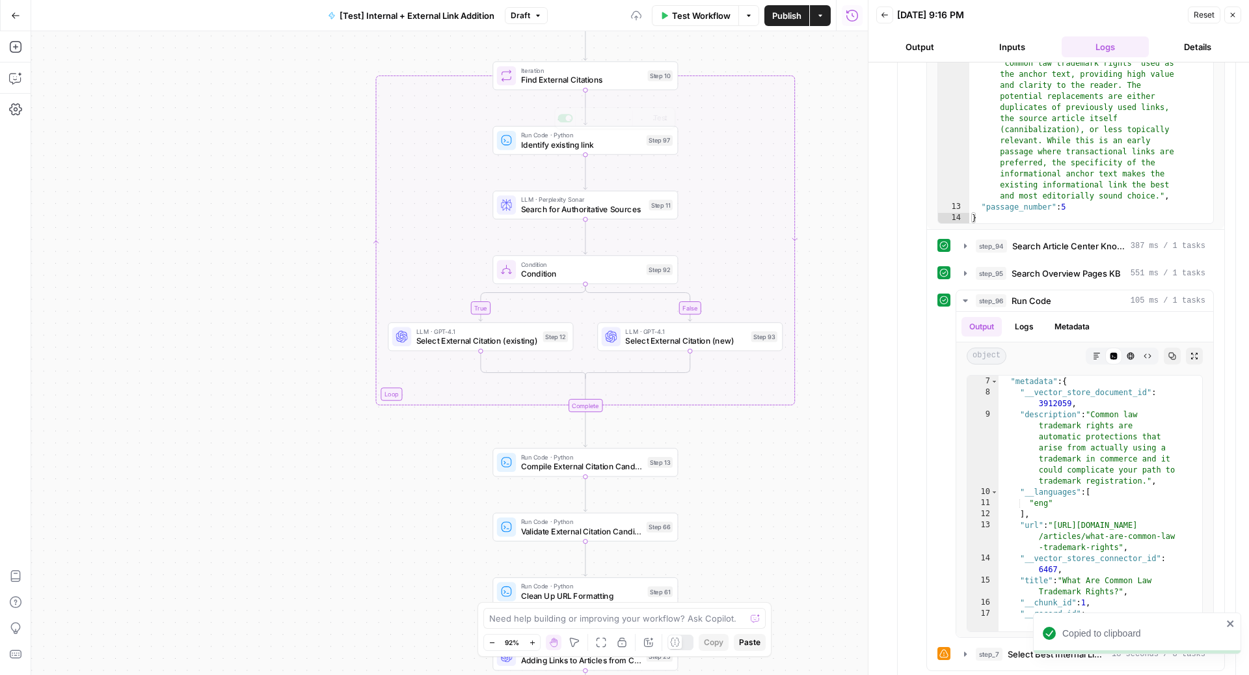
click at [561, 144] on span "Identify existing link" at bounding box center [581, 145] width 121 height 12
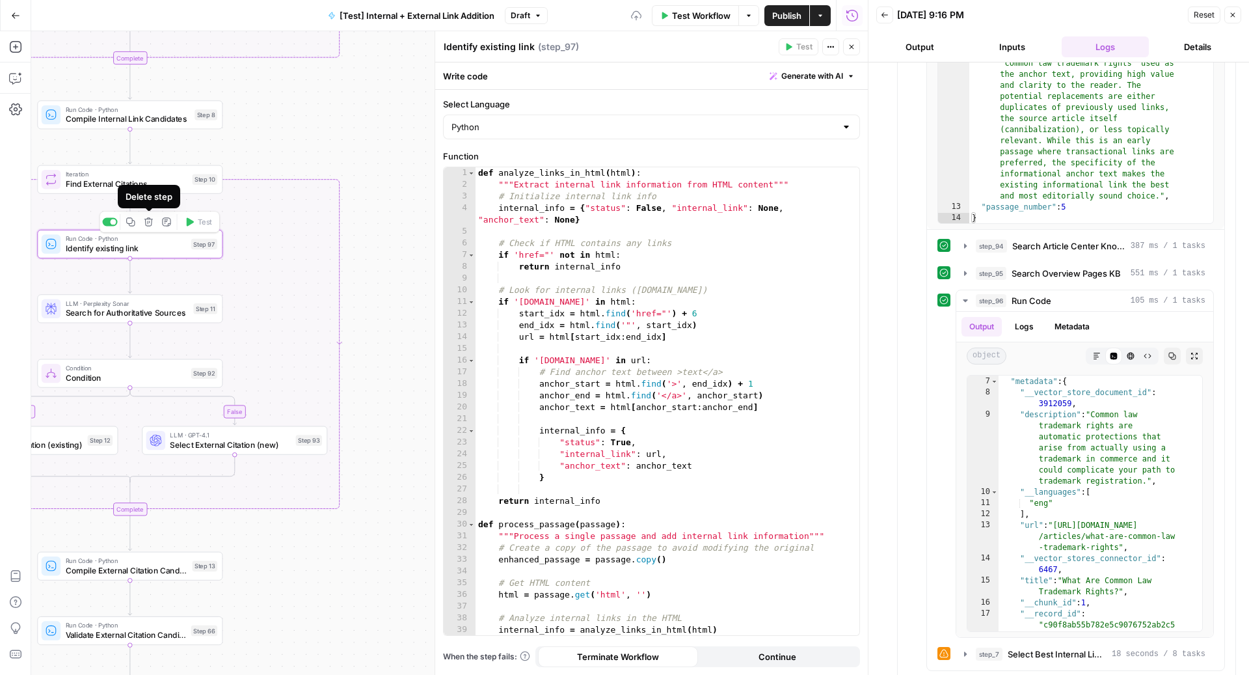
click at [149, 221] on icon "button" at bounding box center [148, 221] width 8 height 8
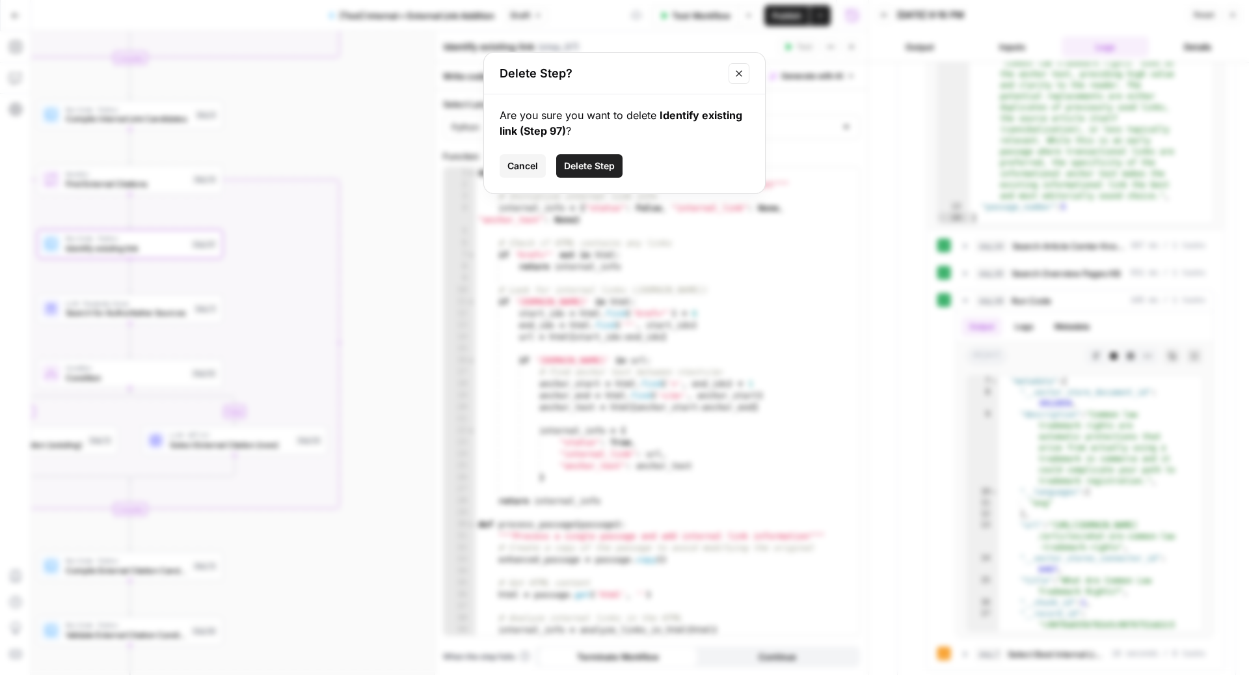
click at [611, 161] on span "Delete Step" at bounding box center [589, 165] width 51 height 13
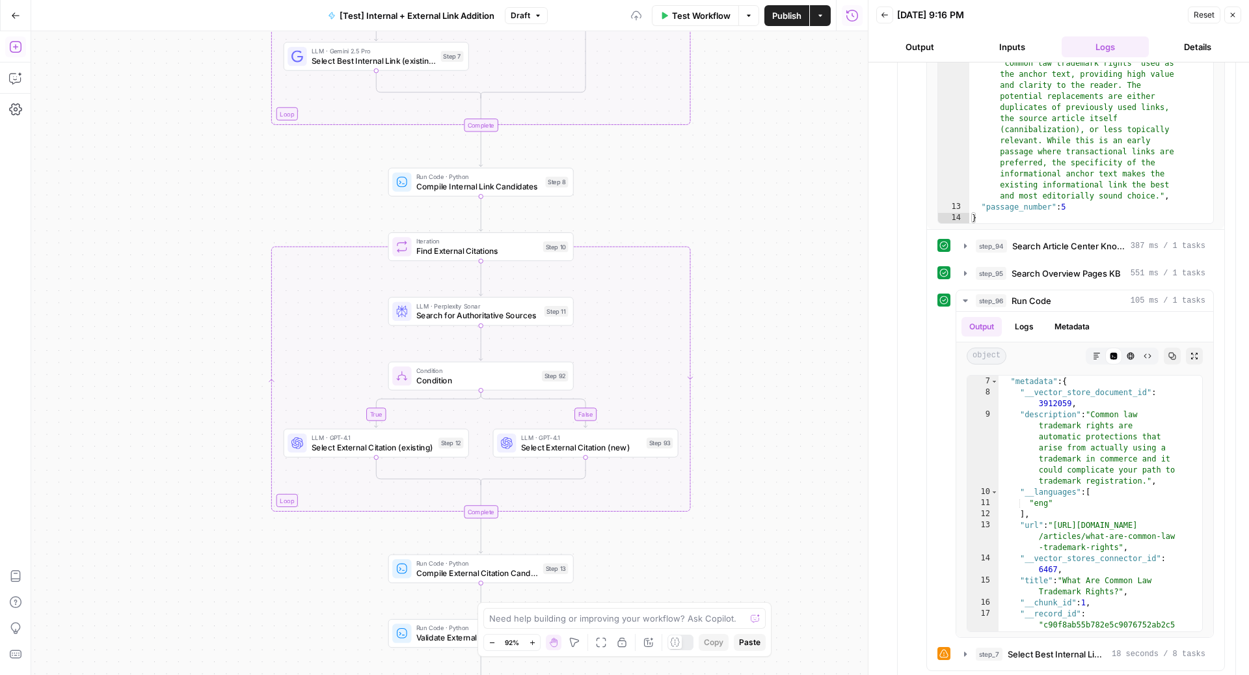
click at [5, 42] on button "Add Steps" at bounding box center [15, 46] width 21 height 21
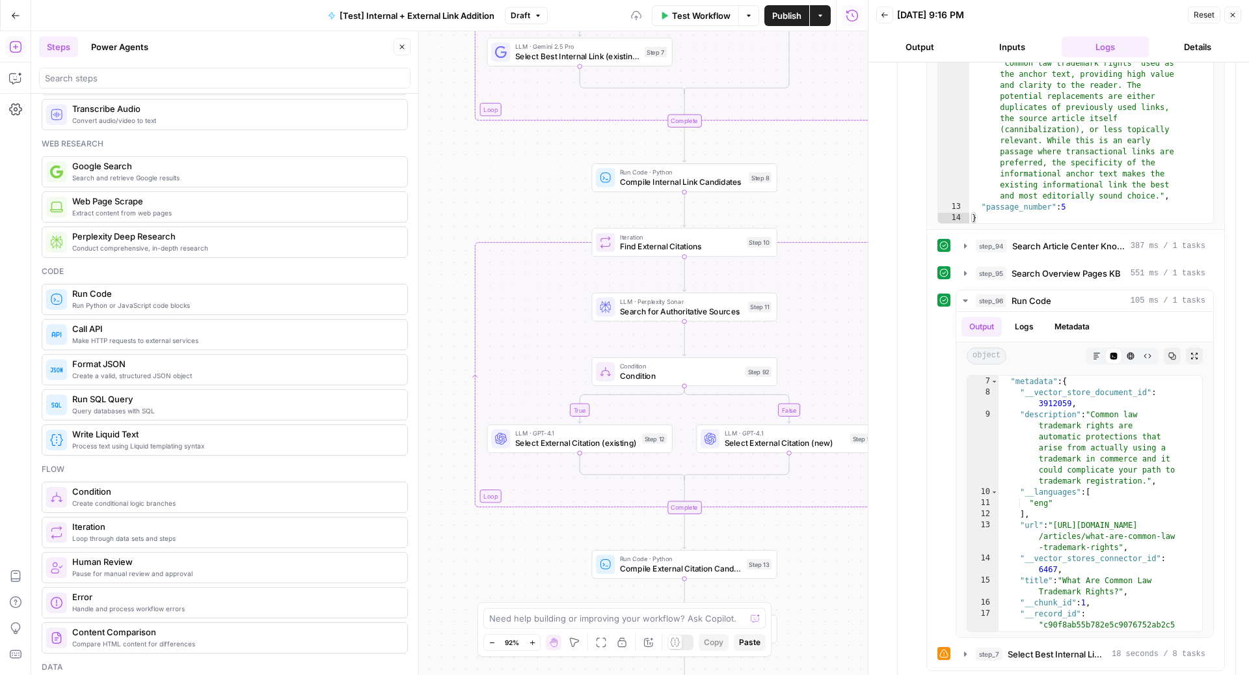
scroll to position [57, 0]
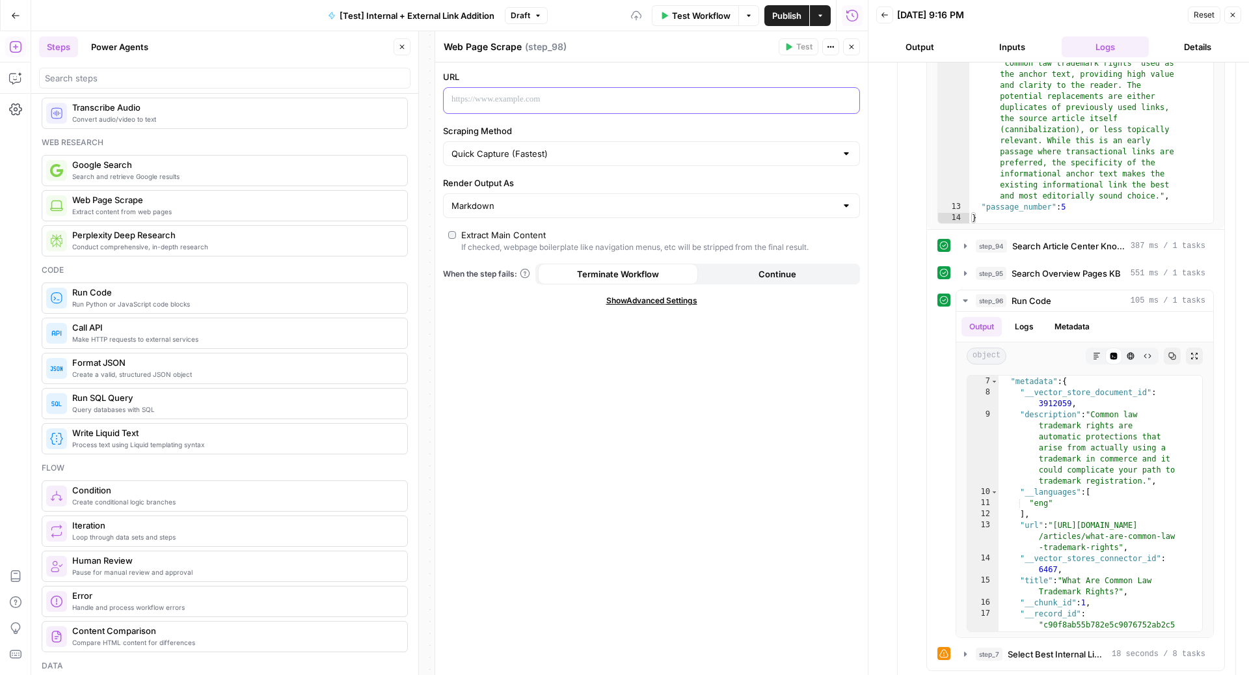
click at [520, 103] on p at bounding box center [640, 99] width 379 height 13
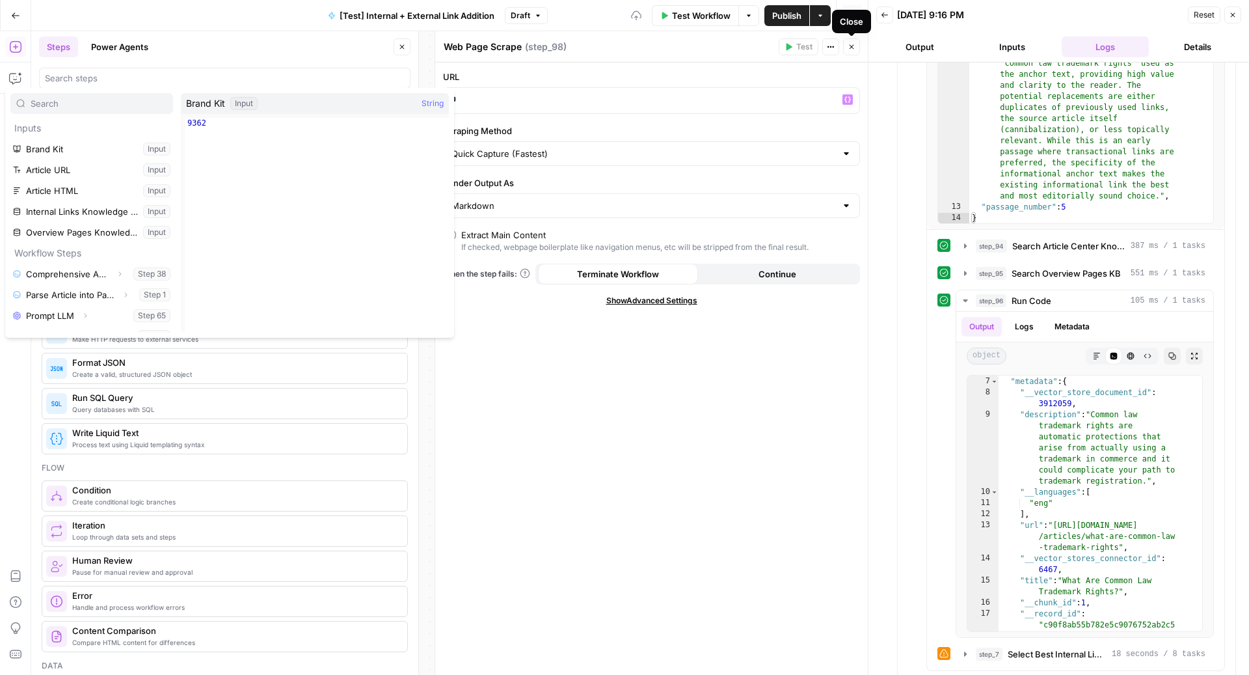
click at [857, 49] on button "Close" at bounding box center [851, 46] width 17 height 17
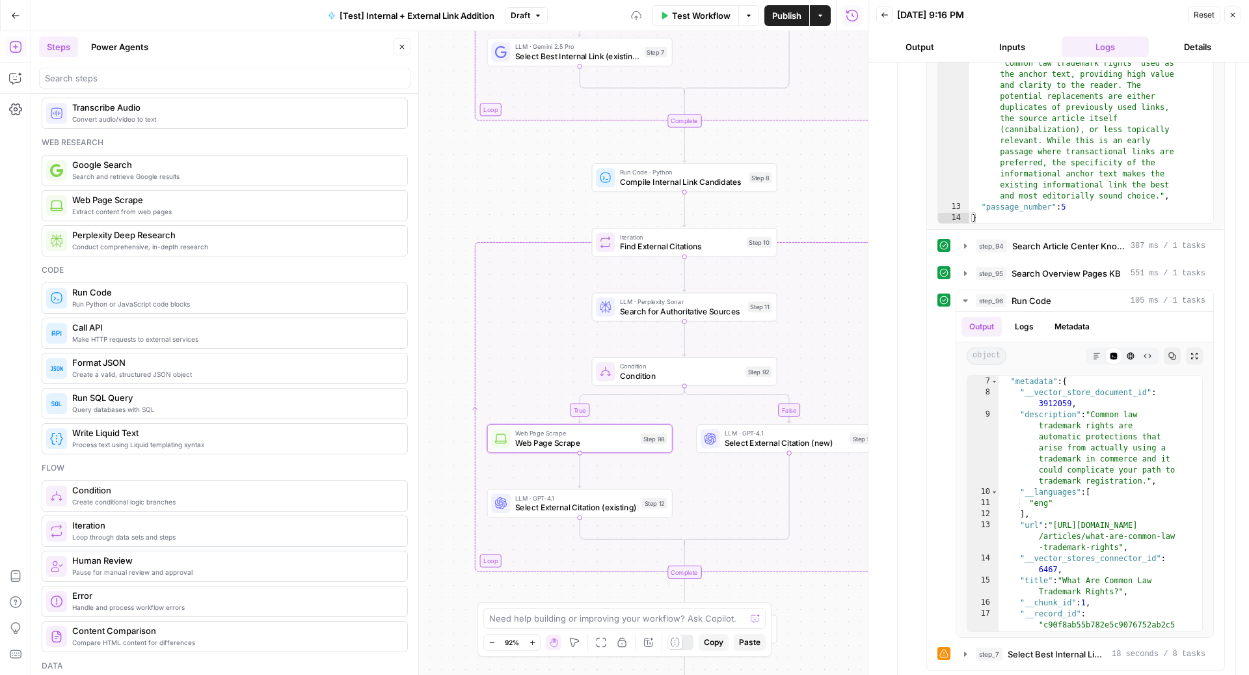
click at [408, 46] on button "Close" at bounding box center [402, 46] width 17 height 17
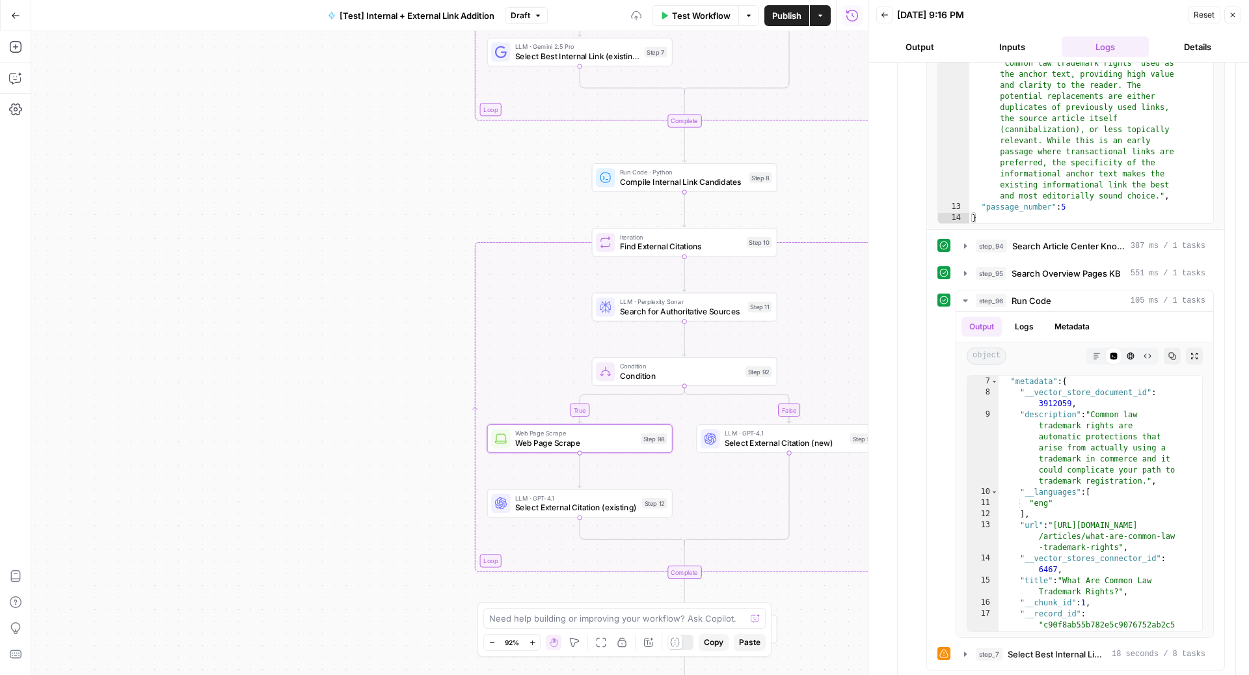
click at [533, 451] on div "Web Page Scrape Web Page Scrape Step 98 Copy step Delete step Add Note Test" at bounding box center [579, 438] width 185 height 29
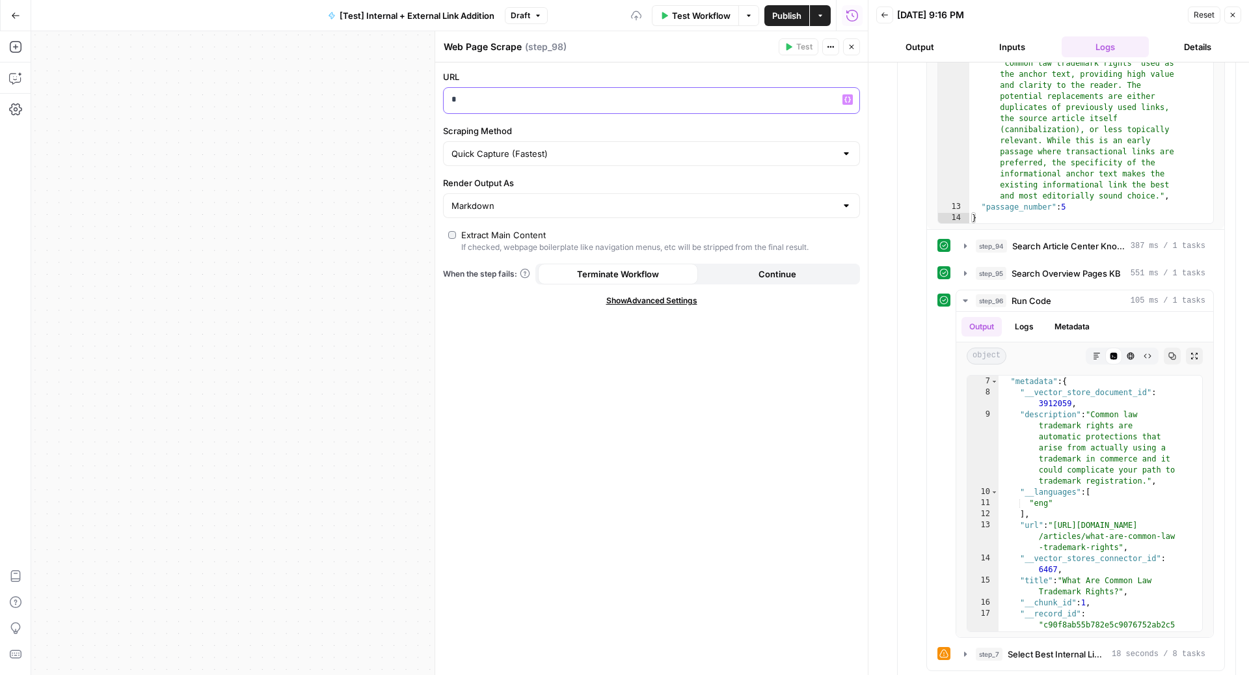
click at [496, 105] on p "*" at bounding box center [651, 99] width 401 height 13
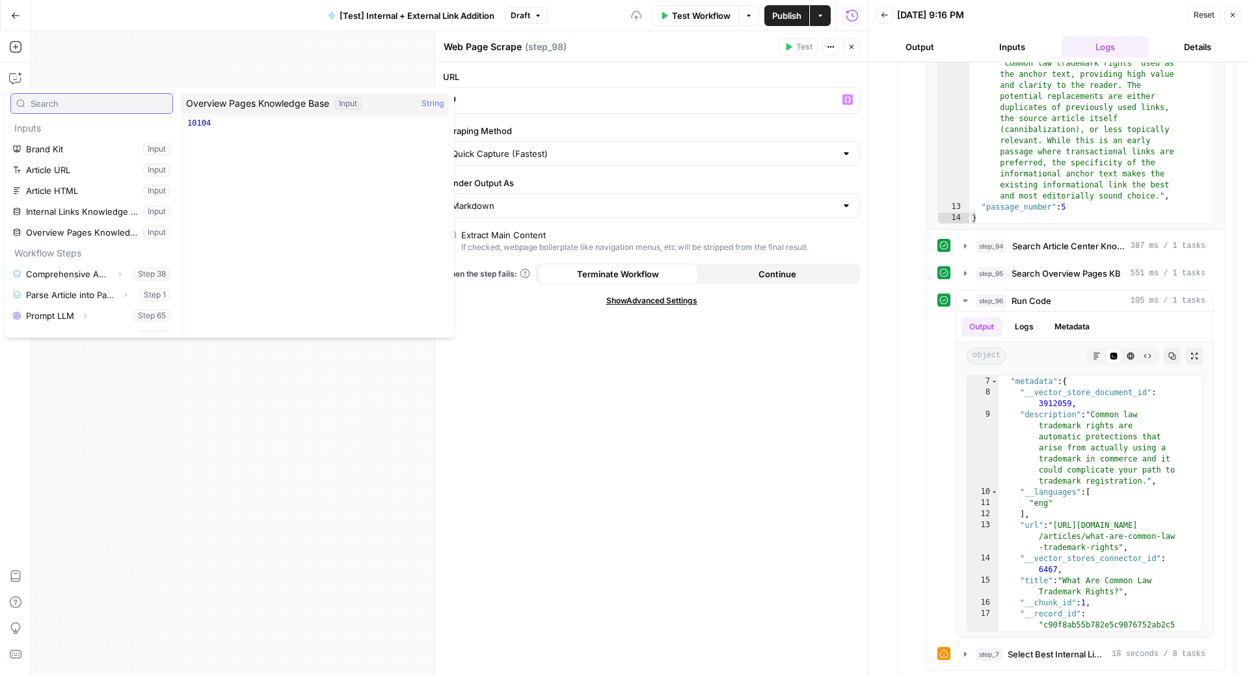
scroll to position [222, 0]
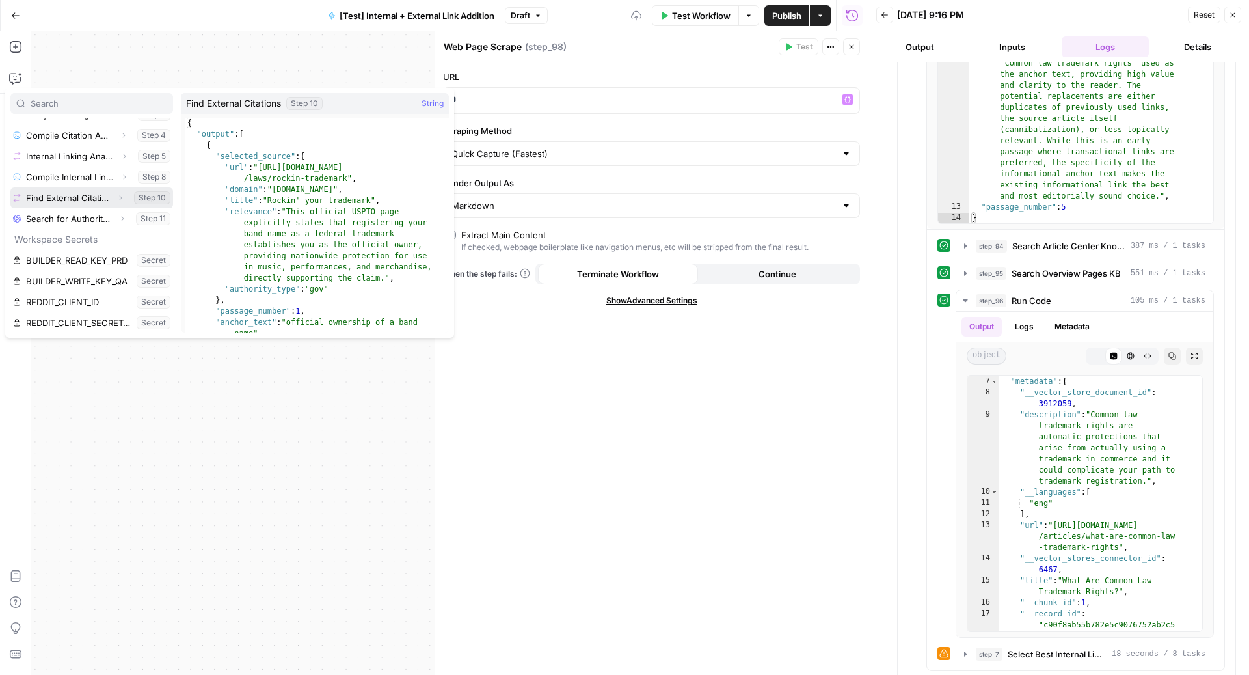
click at [112, 191] on button "Expand" at bounding box center [120, 197] width 17 height 17
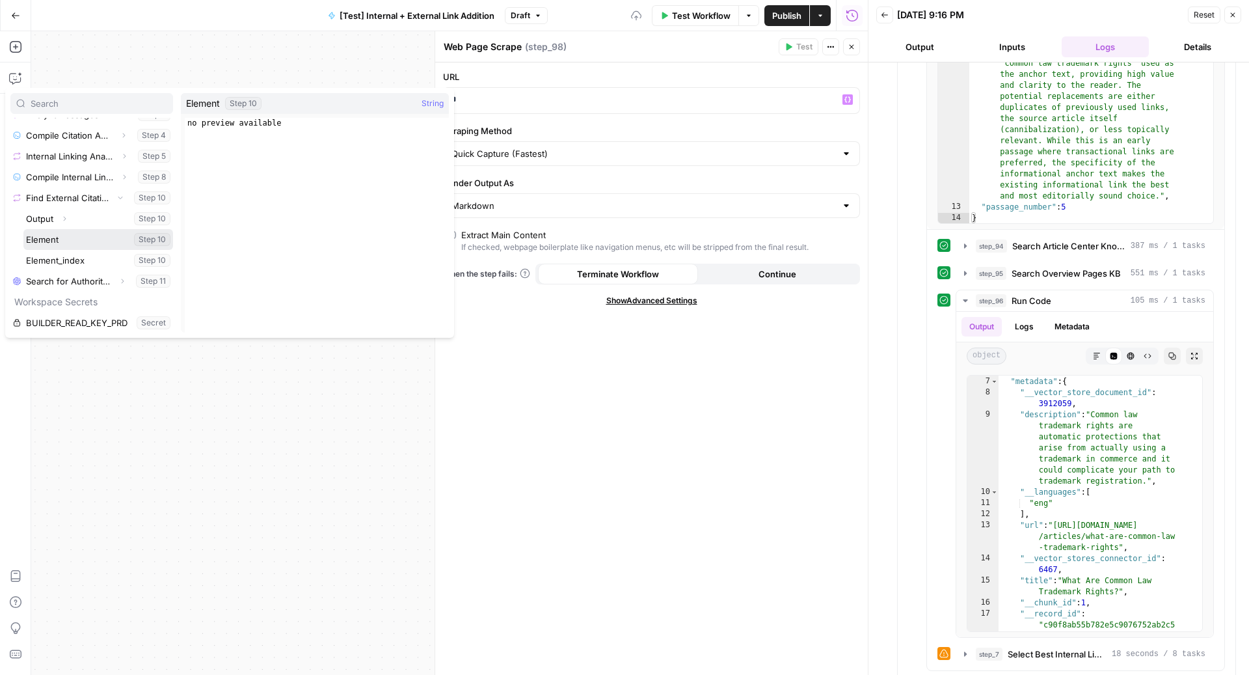
click at [82, 237] on button "Select variable Element" at bounding box center [98, 239] width 150 height 21
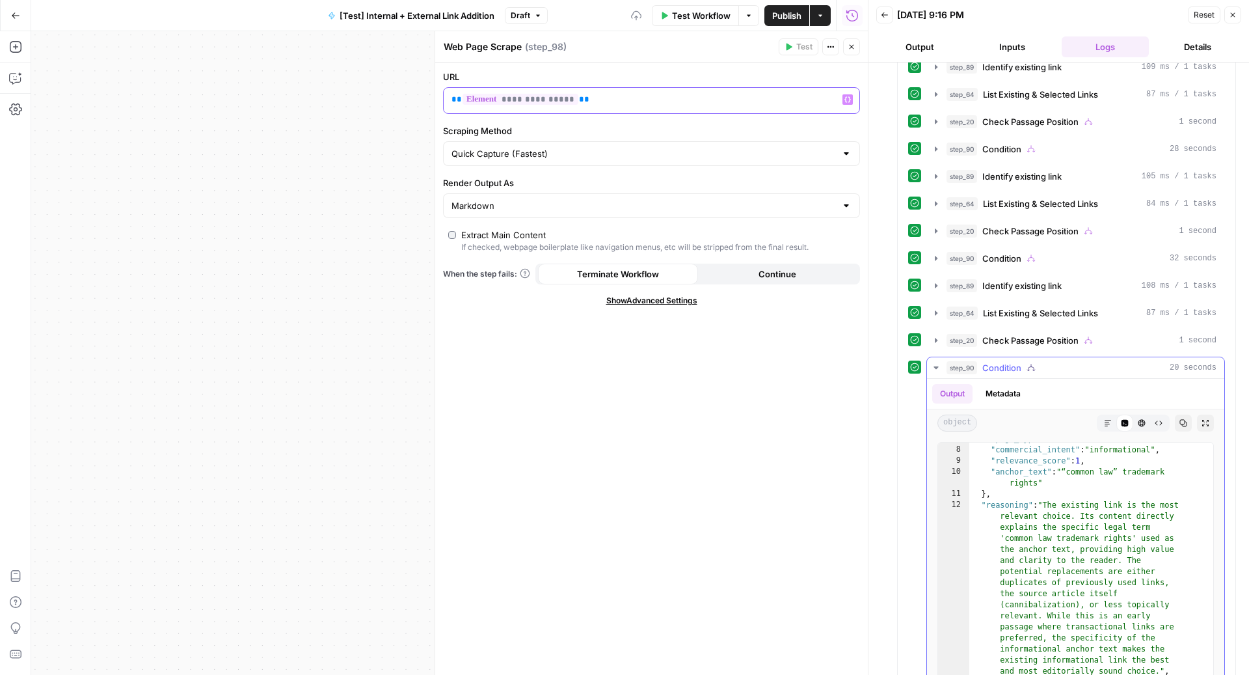
scroll to position [0, 0]
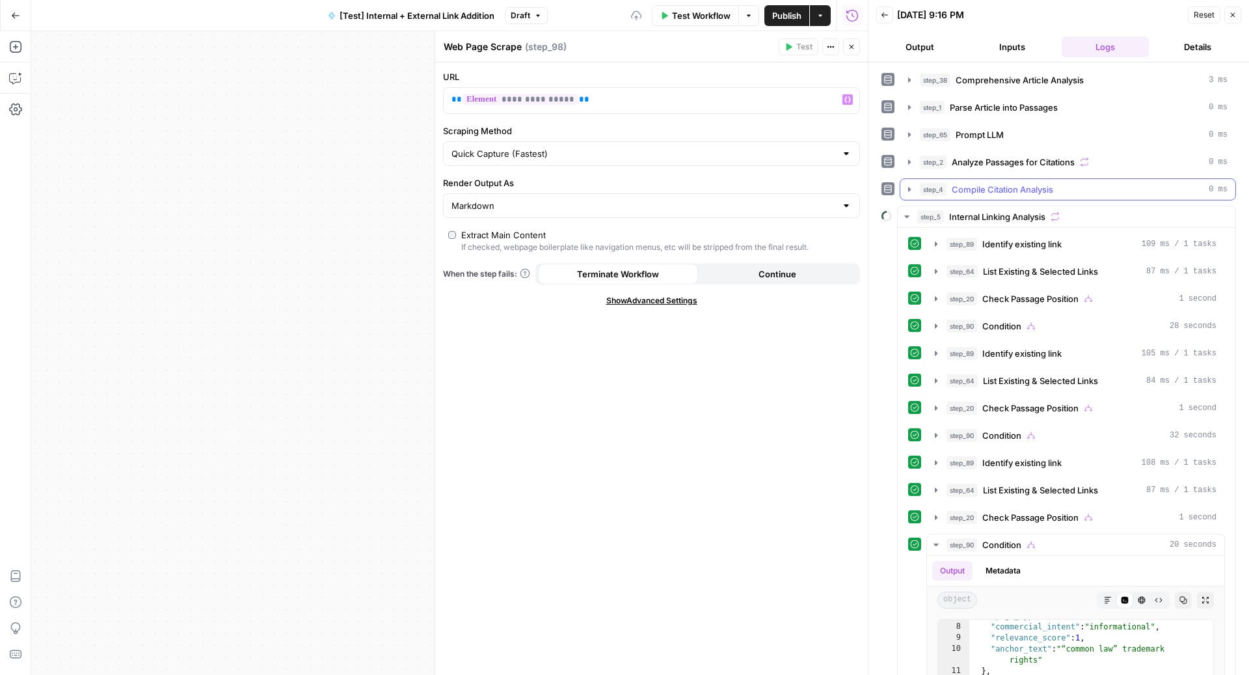
click at [1085, 179] on button "step_4 Compile Citation Analysis 0 ms" at bounding box center [1067, 189] width 335 height 21
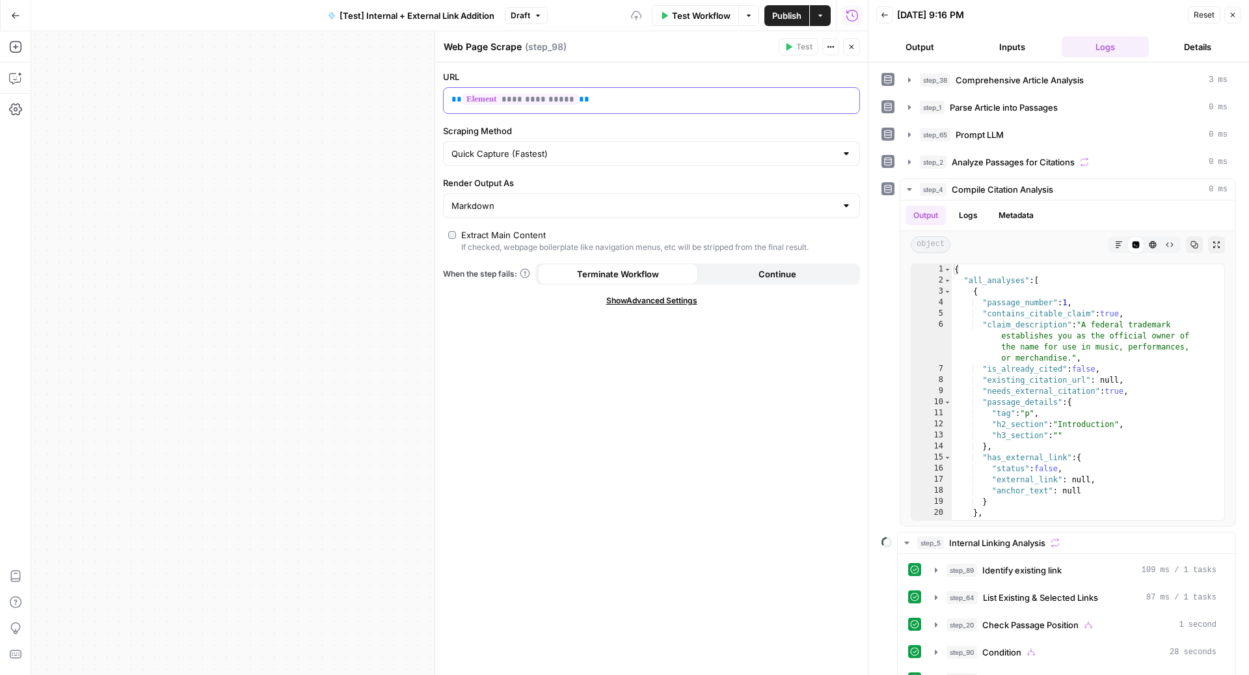
click at [581, 104] on p "**********" at bounding box center [651, 99] width 401 height 13
click at [850, 48] on icon "button" at bounding box center [851, 47] width 5 height 5
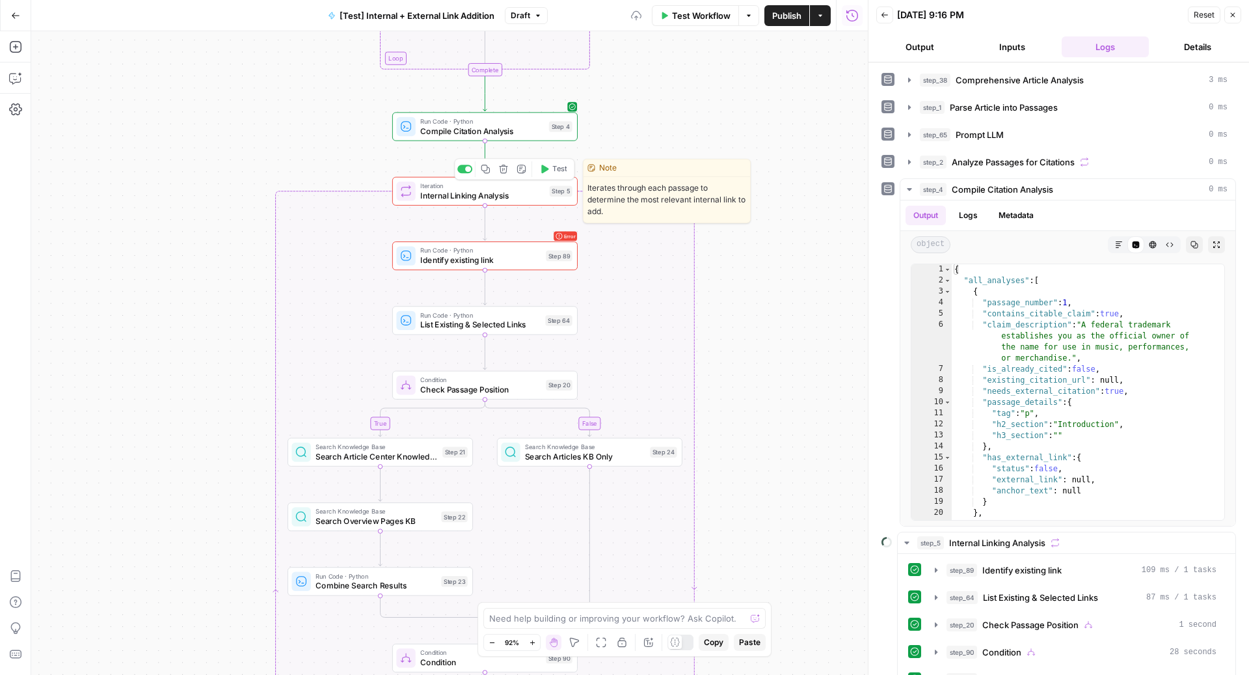
click at [557, 167] on span "Test" at bounding box center [559, 168] width 14 height 11
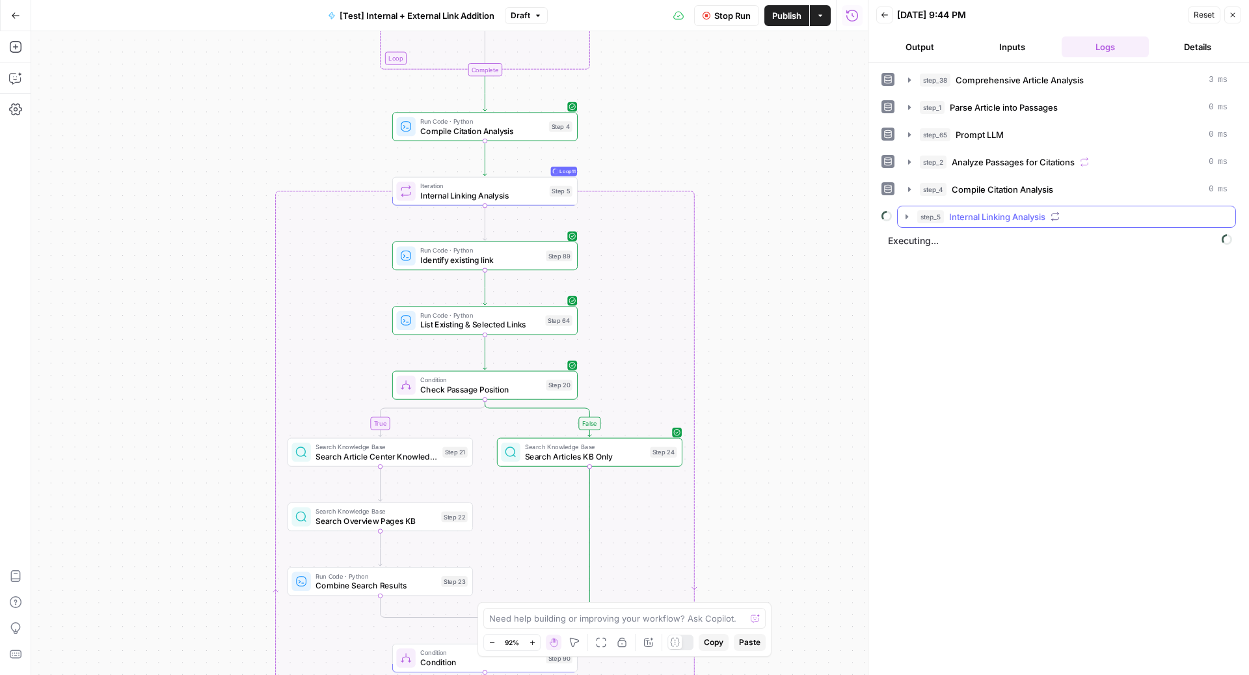
click at [1038, 206] on button "step_5 Internal Linking Analysis" at bounding box center [1067, 216] width 338 height 21
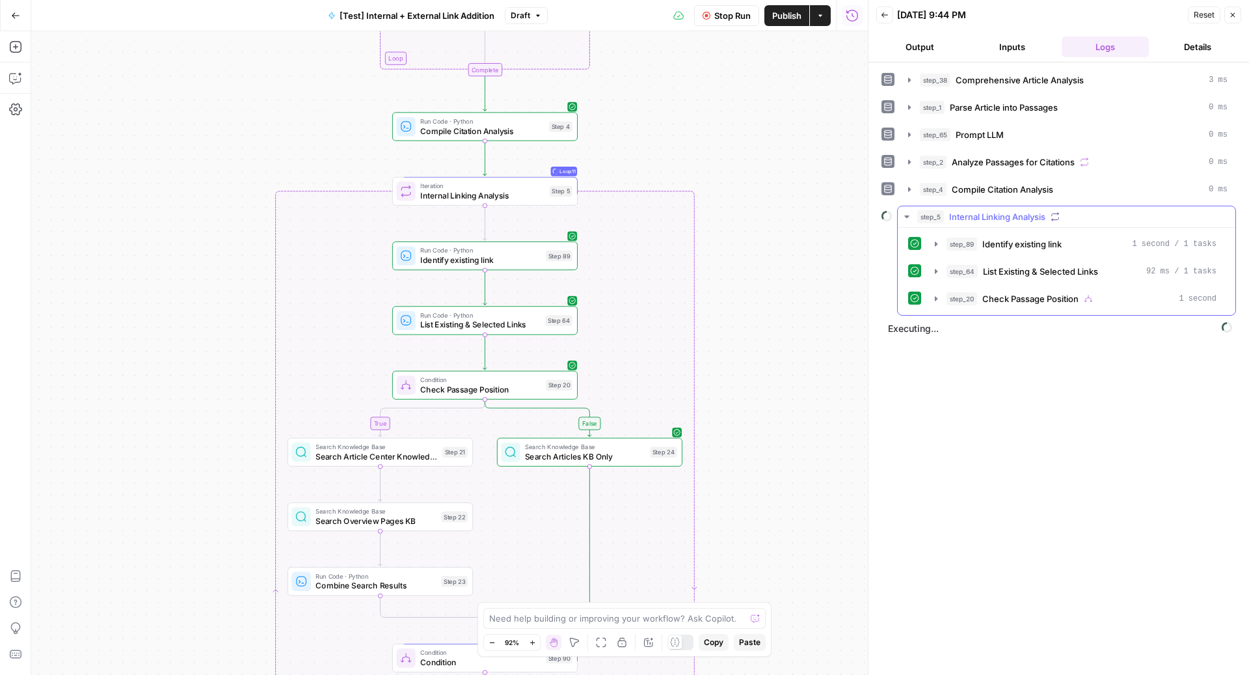
click at [1038, 206] on button "step_5 Internal Linking Analysis" at bounding box center [1067, 216] width 338 height 21
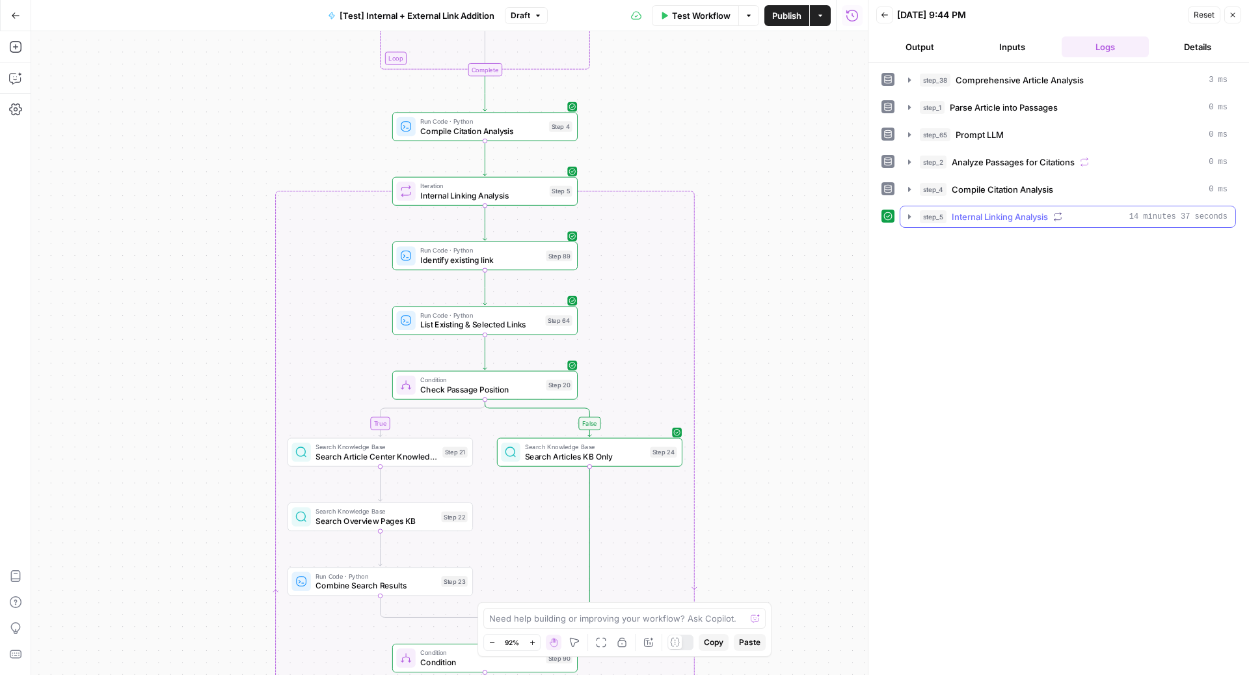
click at [988, 215] on span "Internal Linking Analysis" at bounding box center [1000, 216] width 96 height 13
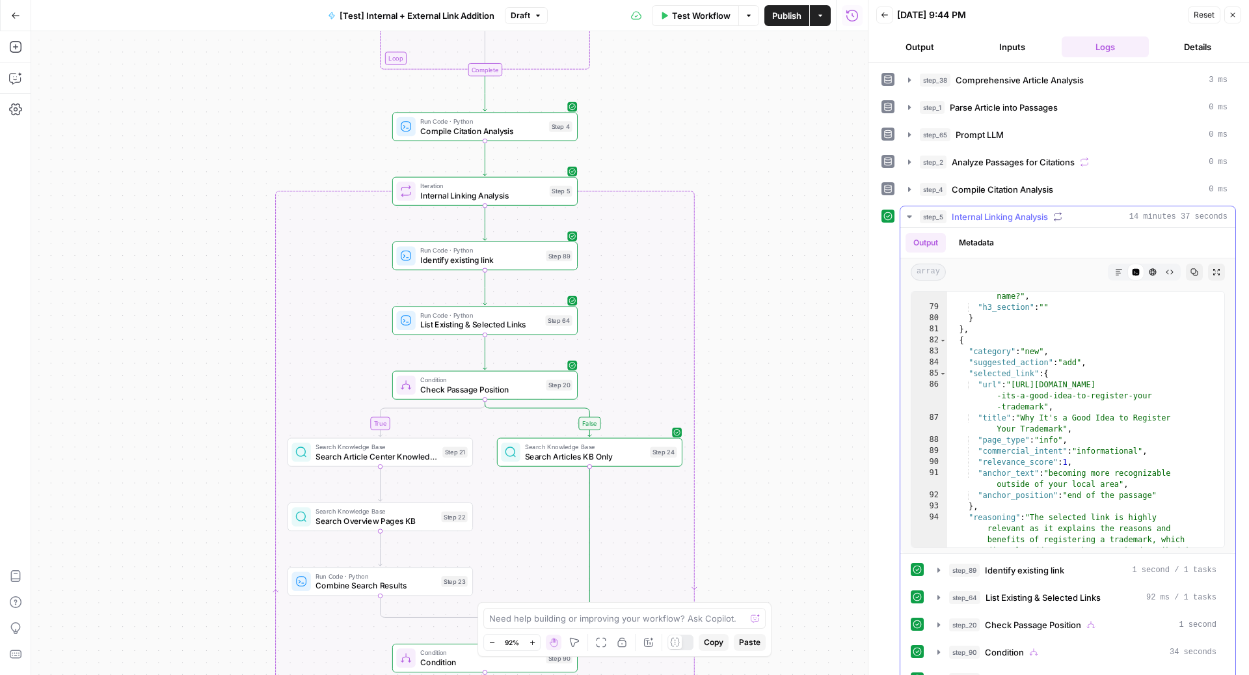
scroll to position [1914, 0]
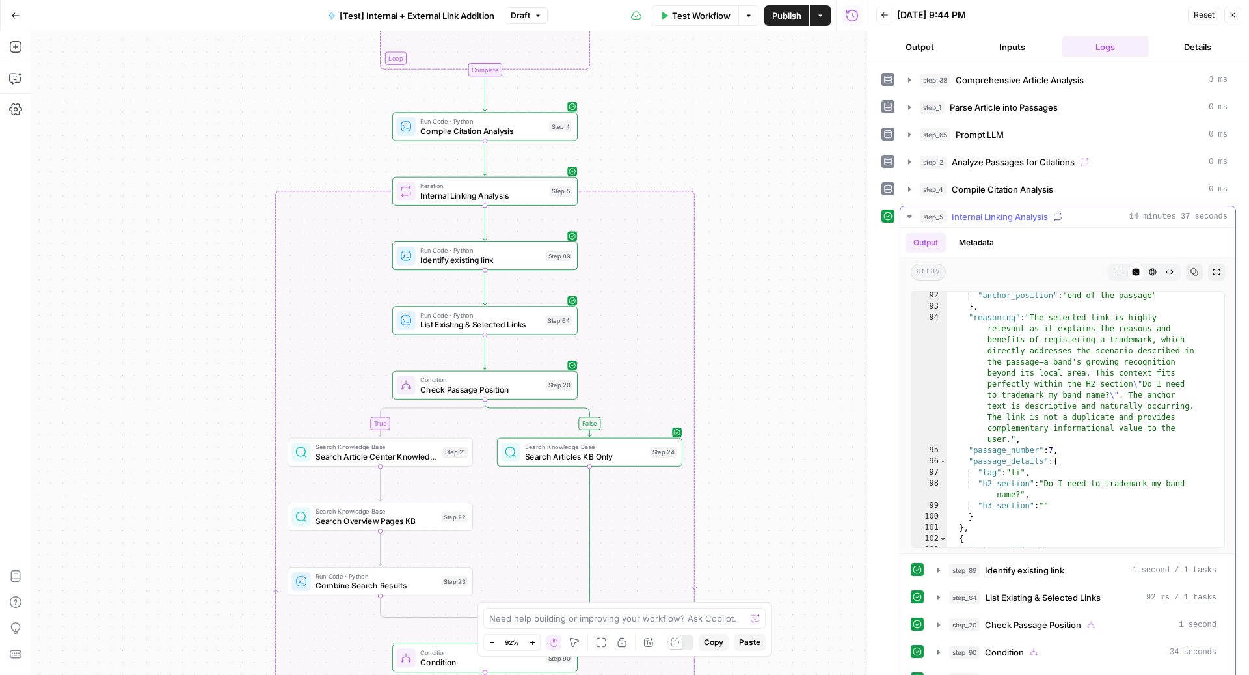
click at [1073, 405] on div ""anchor_position" : "end of the passage" } , "reasoning" : "The selected link i…" at bounding box center [1079, 429] width 264 height 278
type textarea "**********"
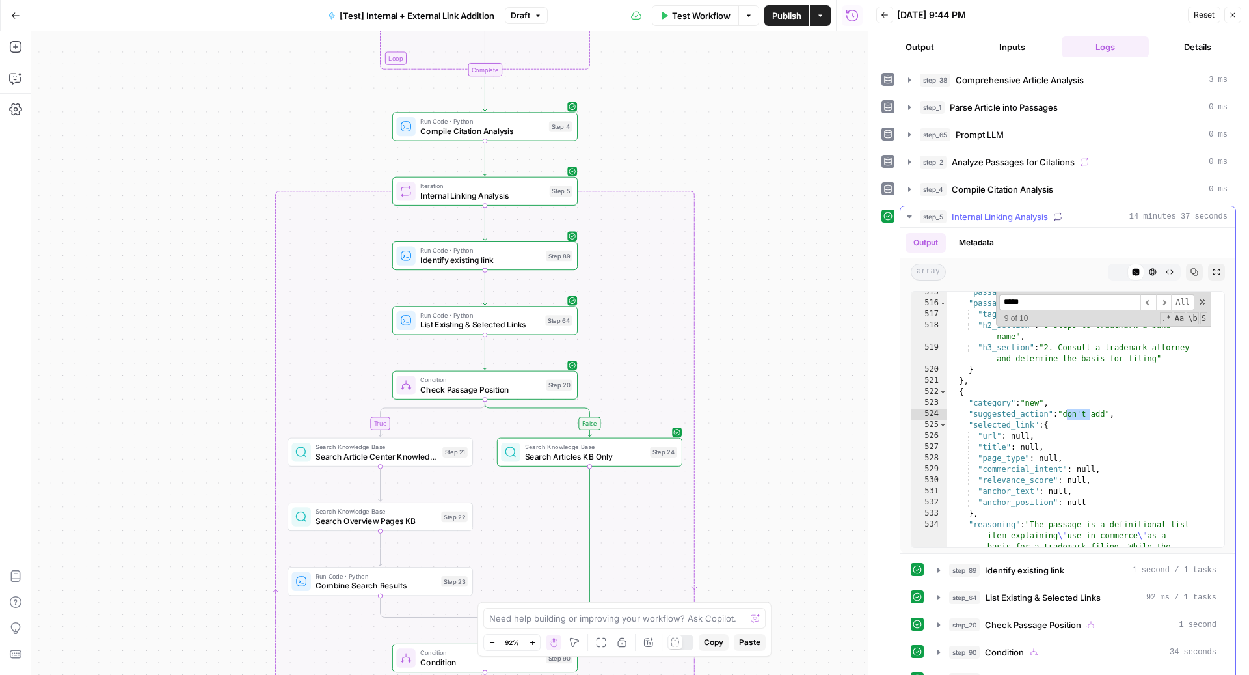
scroll to position [11272, 0]
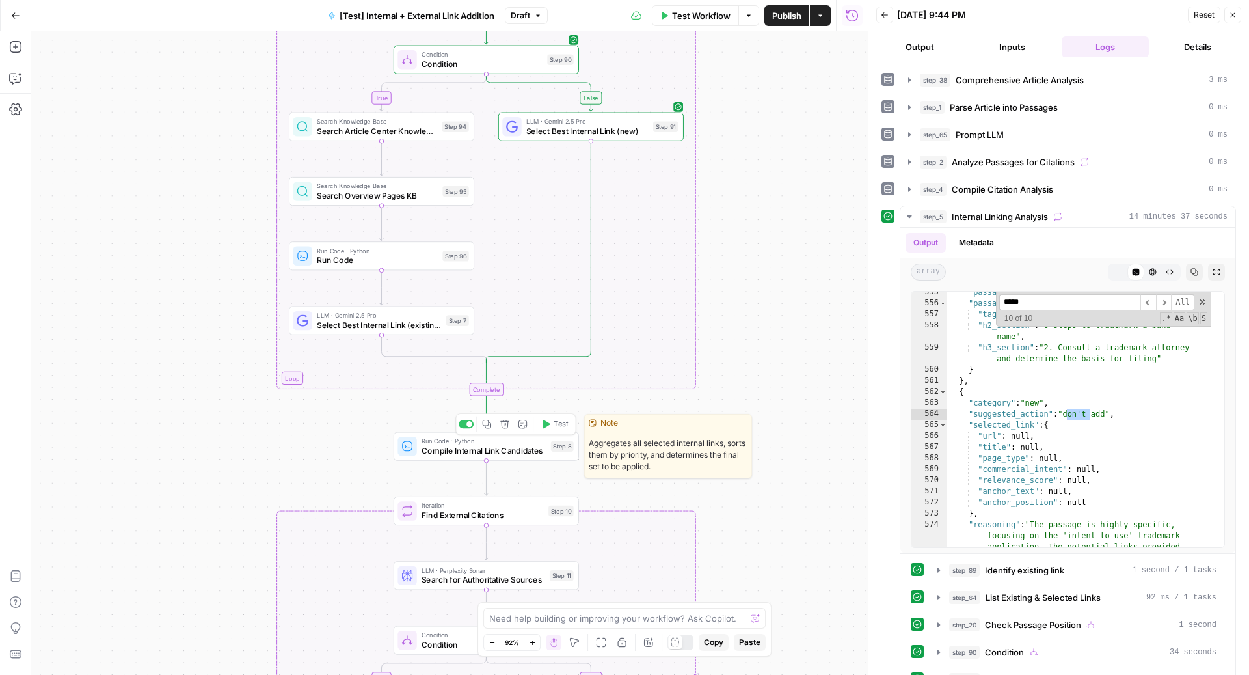
type input "*****"
click at [550, 427] on icon "button" at bounding box center [546, 424] width 10 height 10
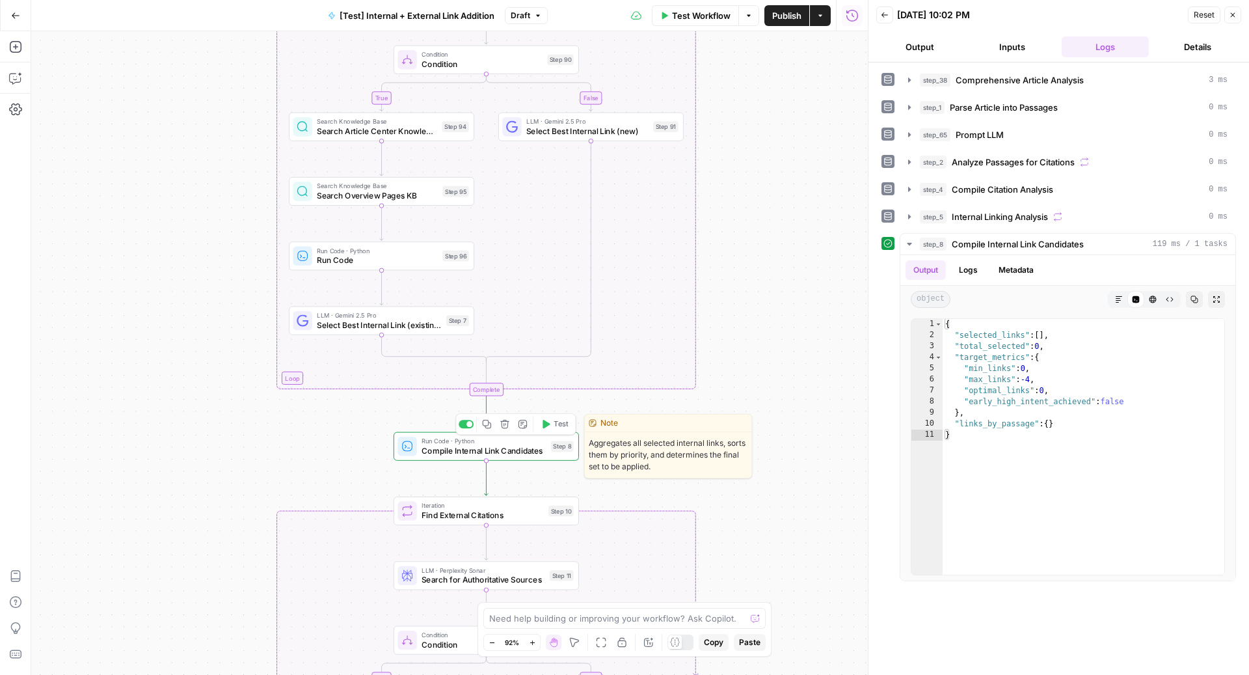
click at [541, 448] on span "Compile Internal Link Candidates" at bounding box center [483, 450] width 124 height 12
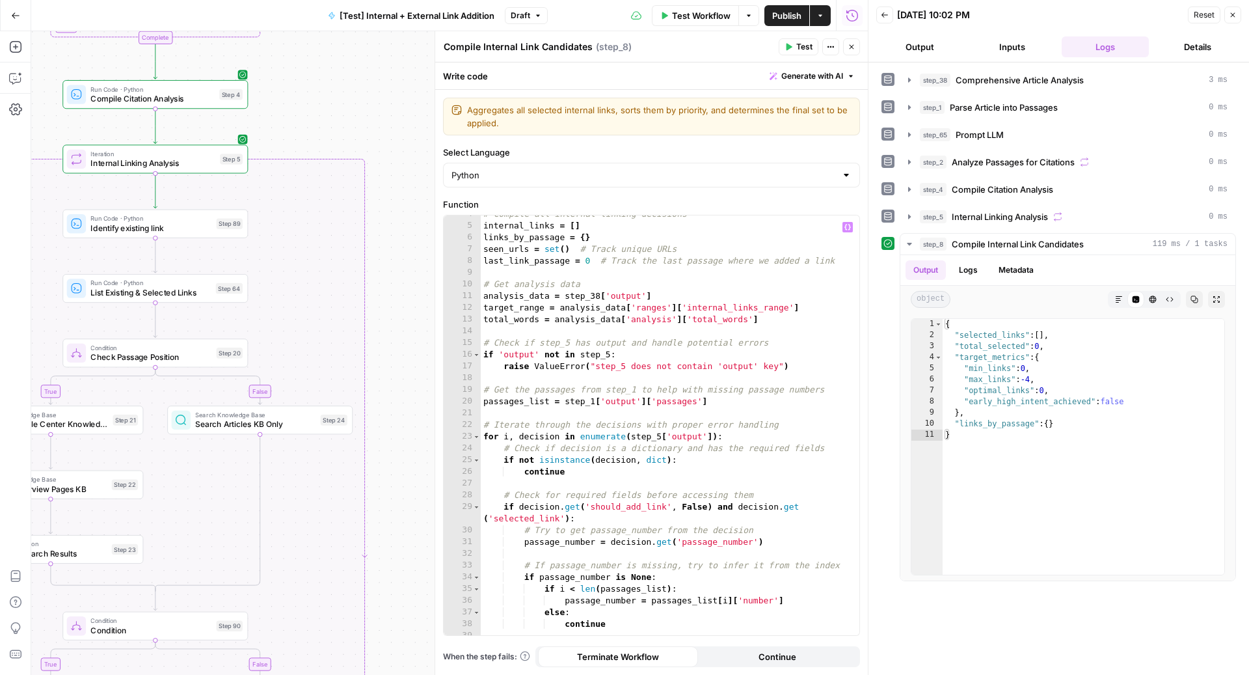
scroll to position [0, 0]
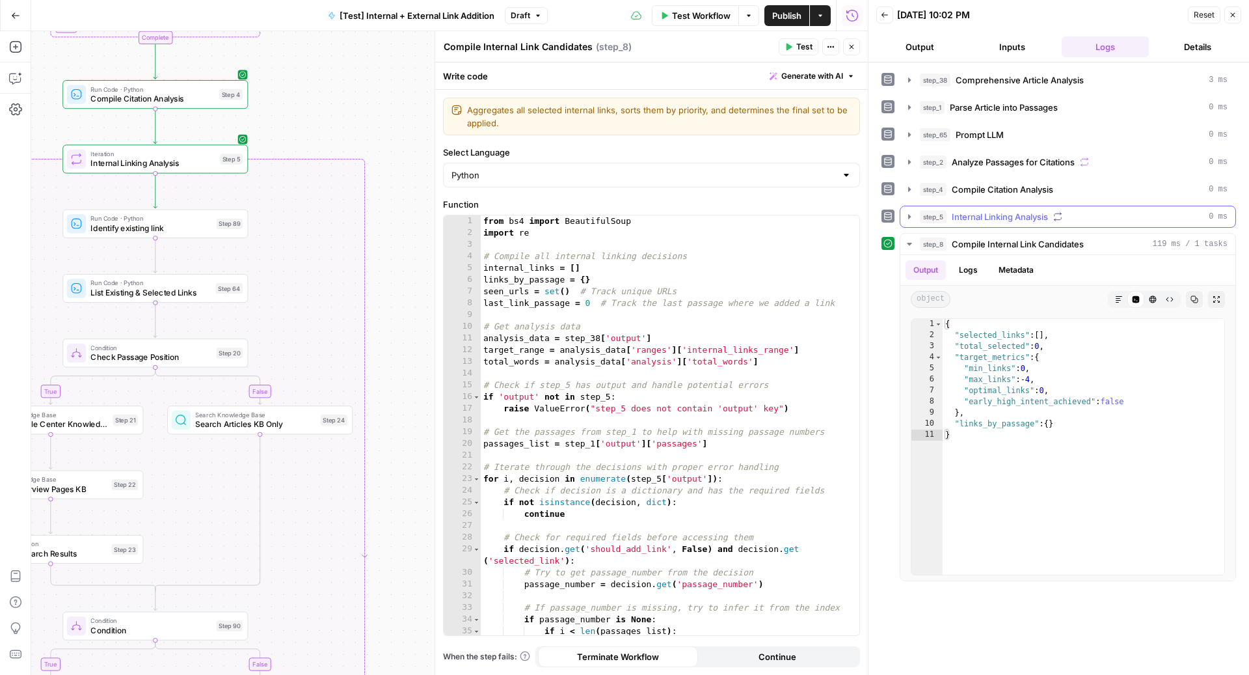
click at [1008, 216] on span "Internal Linking Analysis" at bounding box center [1000, 216] width 96 height 13
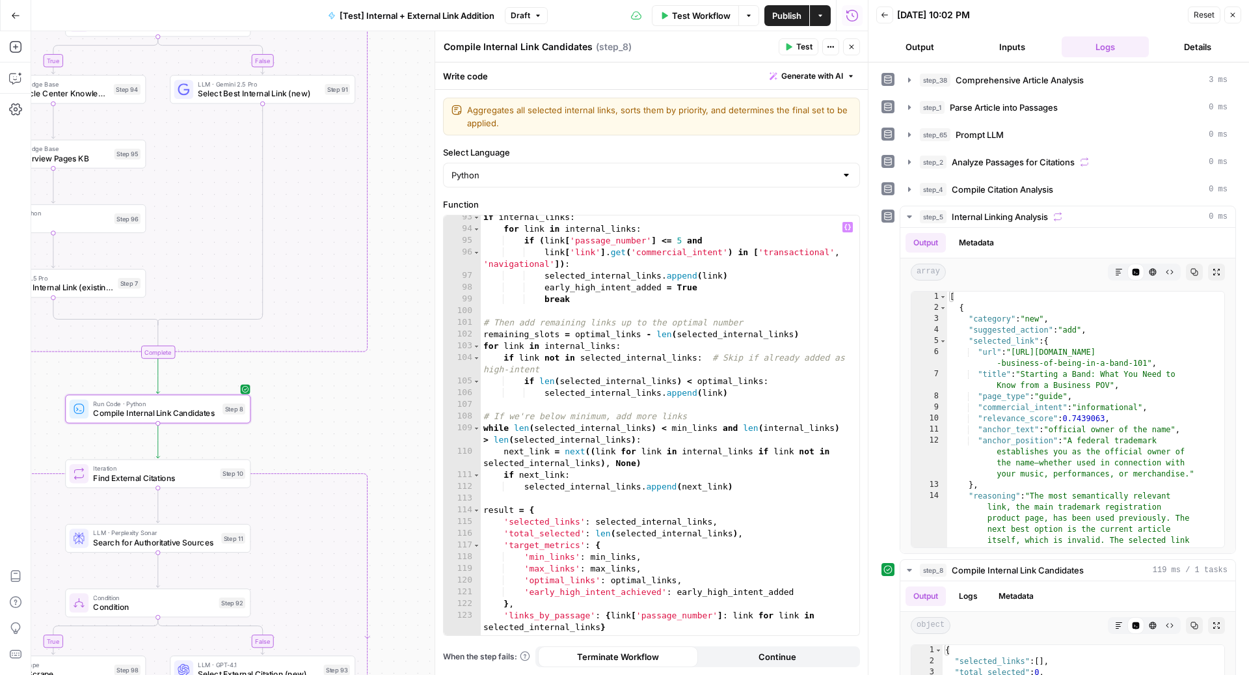
scroll to position [1159, 0]
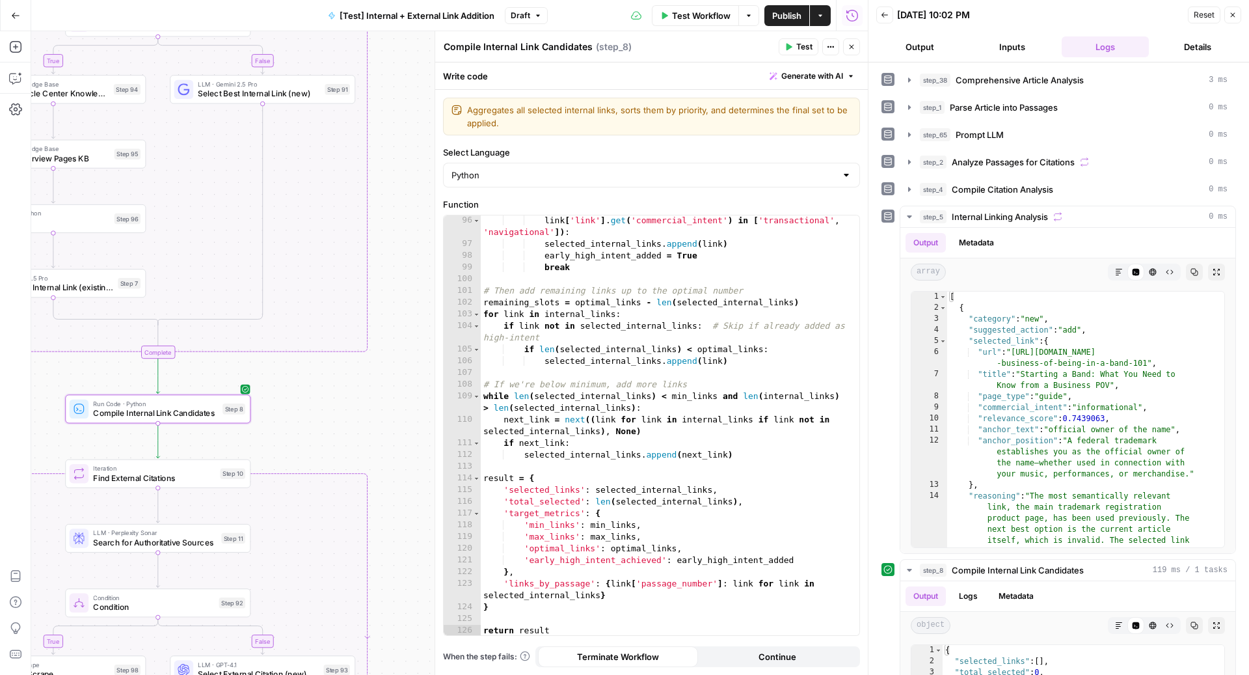
click at [825, 82] on button "Generate with AI" at bounding box center [812, 76] width 96 height 17
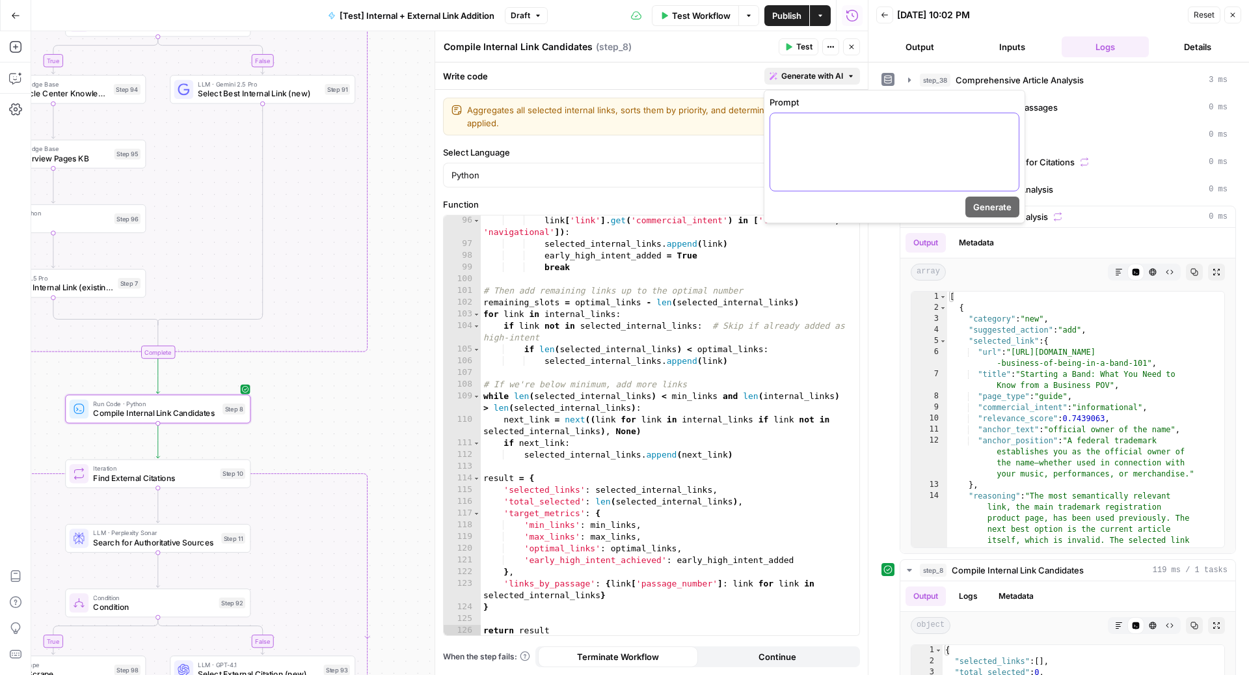
click at [825, 174] on div at bounding box center [894, 151] width 248 height 77
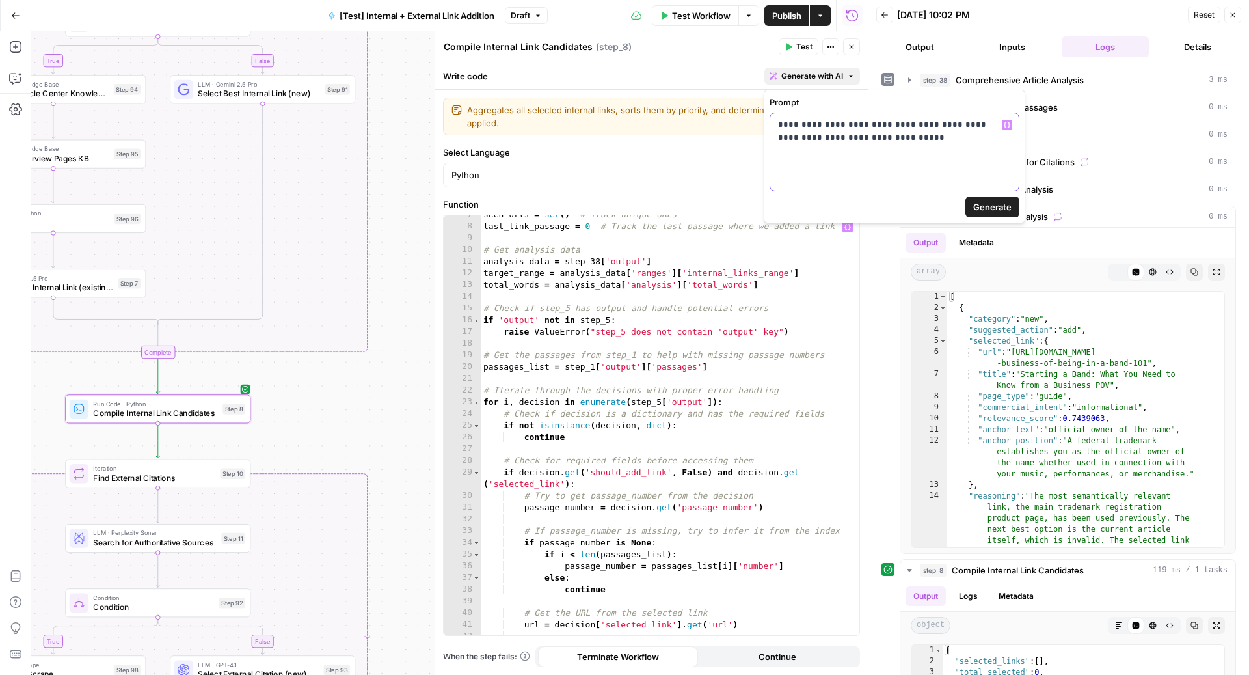
scroll to position [75, 0]
click at [978, 203] on span "Generate" at bounding box center [992, 206] width 38 height 13
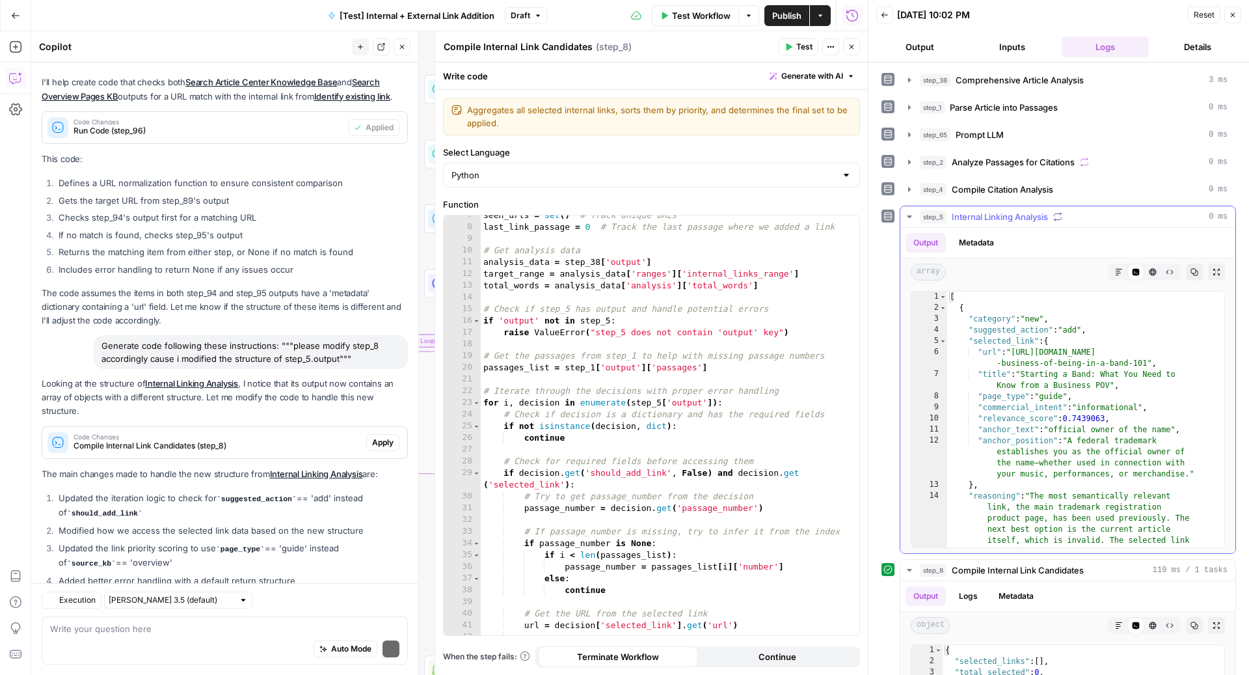
scroll to position [1609, 0]
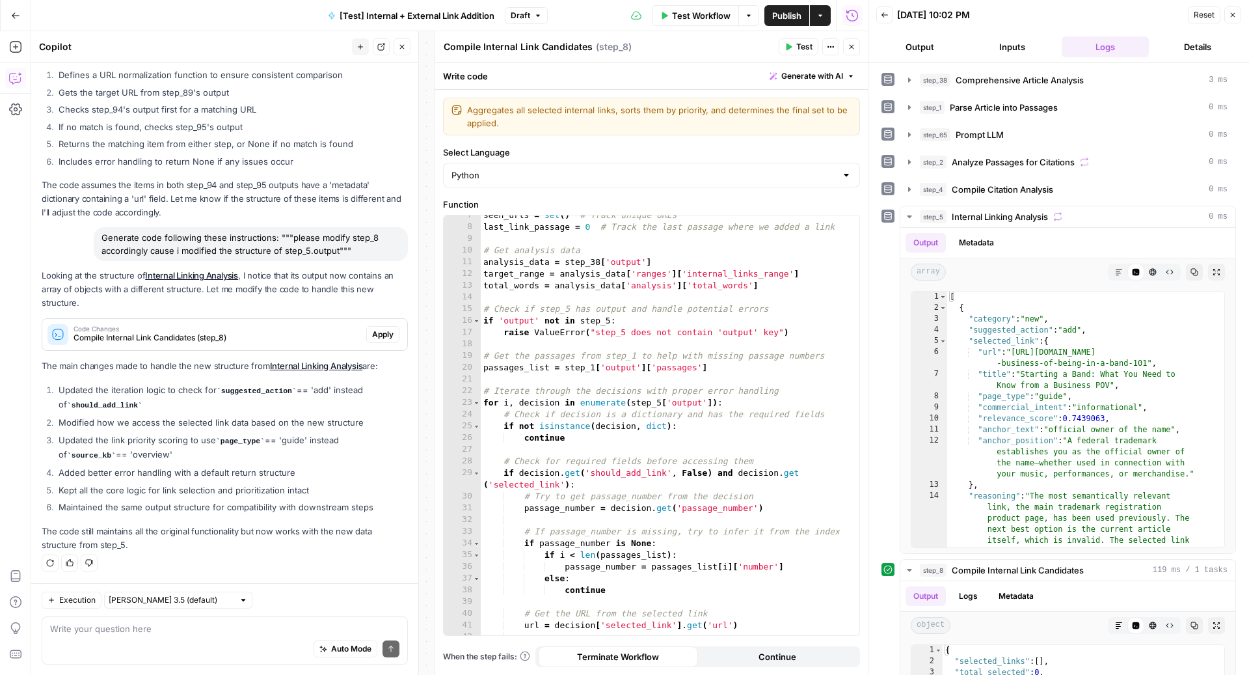
click at [372, 338] on span "Apply" at bounding box center [382, 334] width 21 height 12
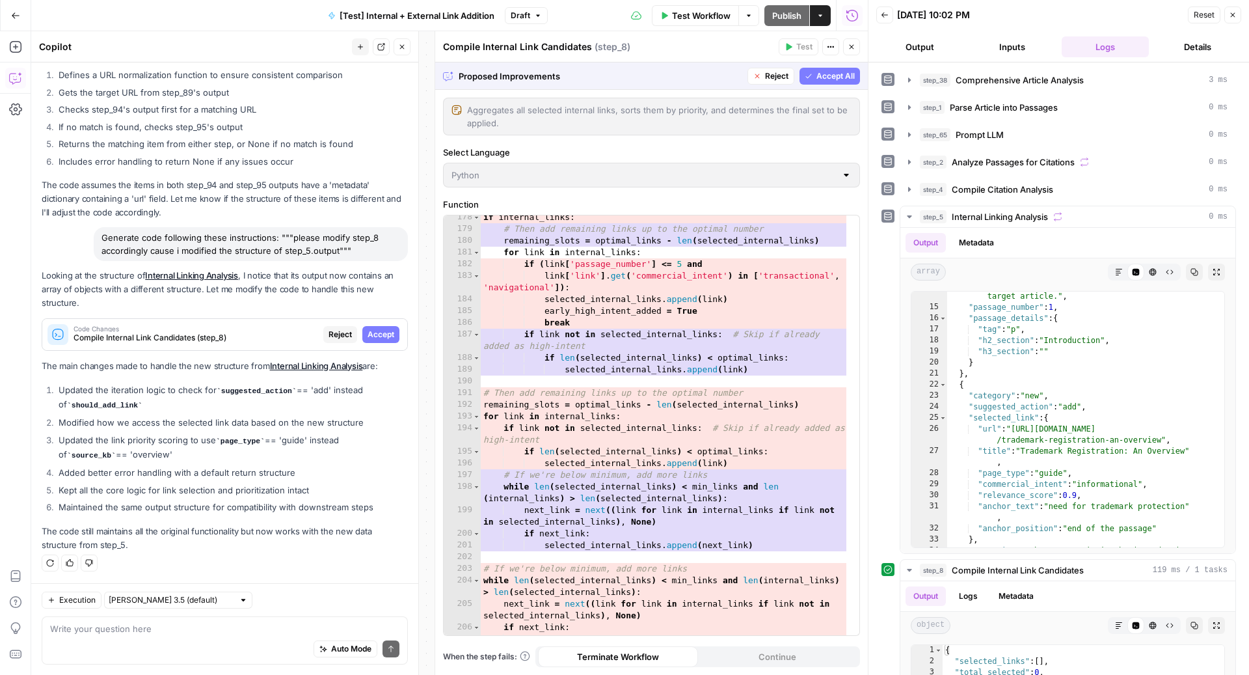
scroll to position [2206, 0]
click at [328, 335] on span "Reject" at bounding box center [339, 334] width 23 height 12
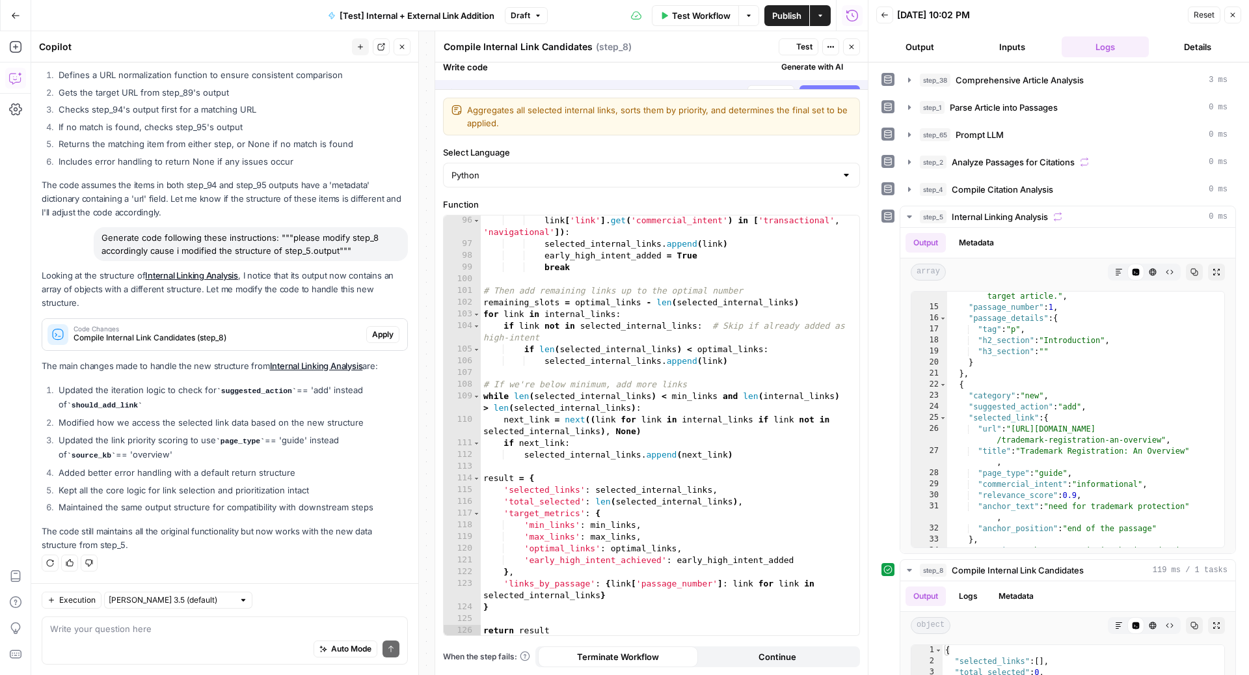
scroll to position [1159, 0]
click at [194, 636] on div "Auto Mode Send" at bounding box center [224, 649] width 349 height 29
type textarea "i think you should retain all items where suggested_action is not equal to "don…"
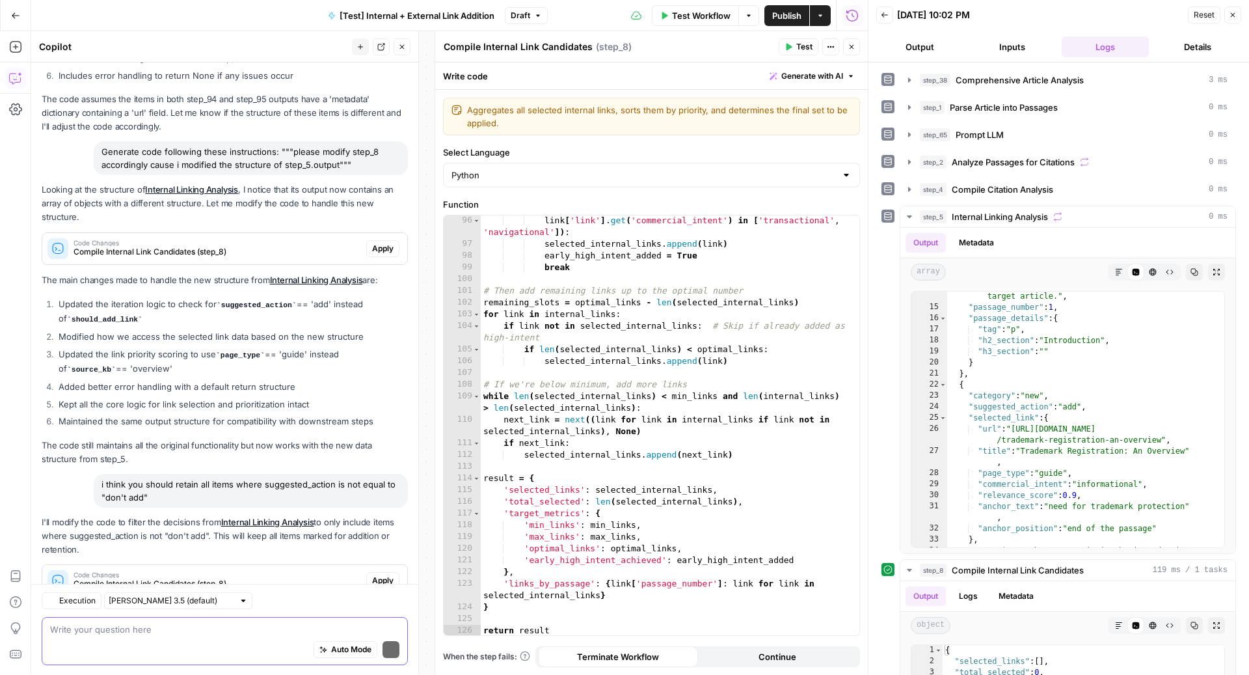
scroll to position [1802, 0]
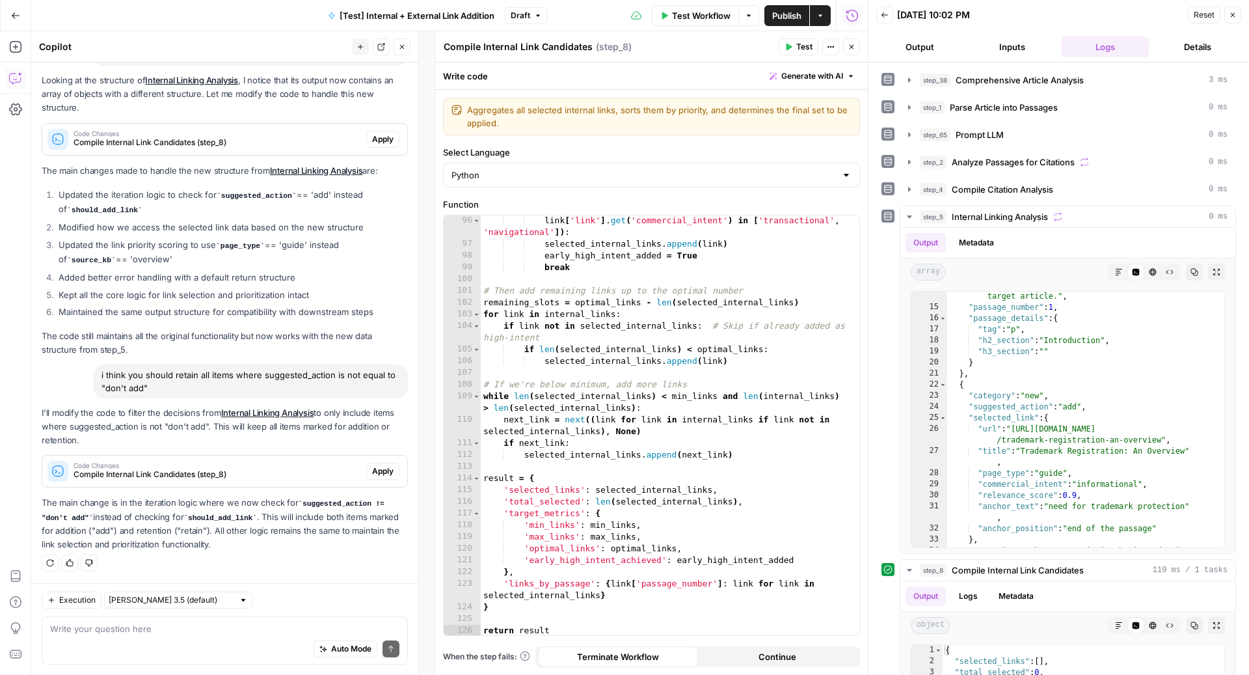
click at [379, 469] on span "Apply" at bounding box center [382, 471] width 21 height 12
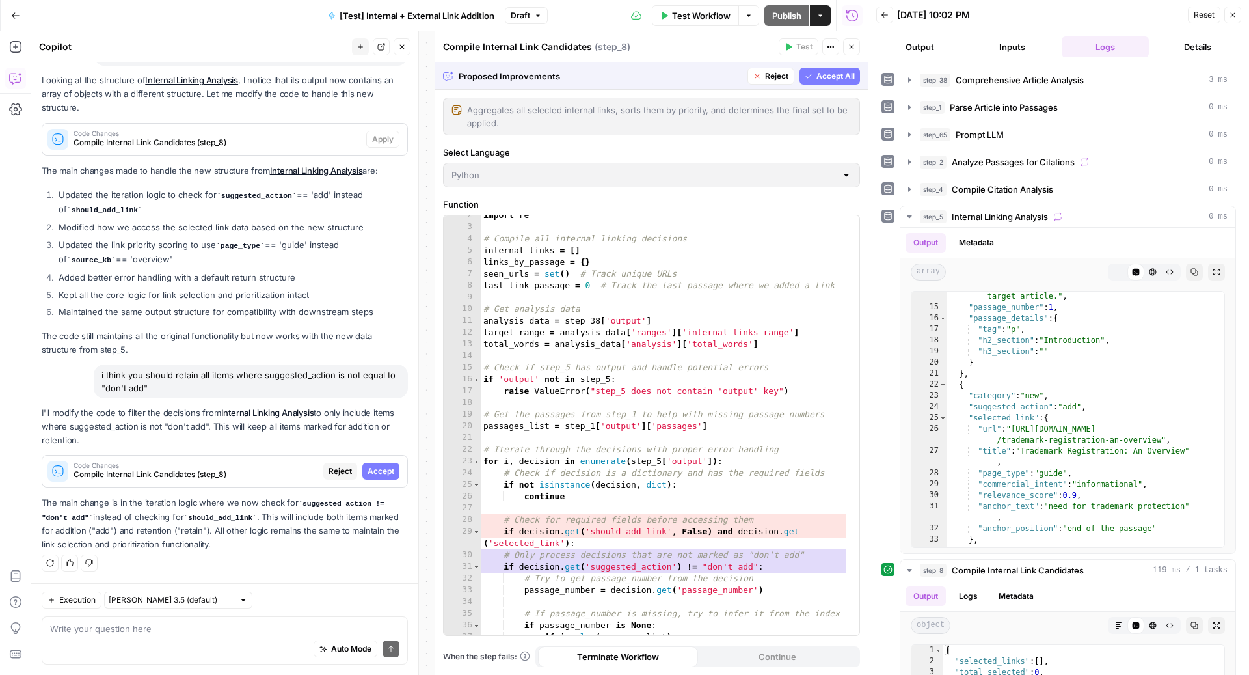
scroll to position [0, 0]
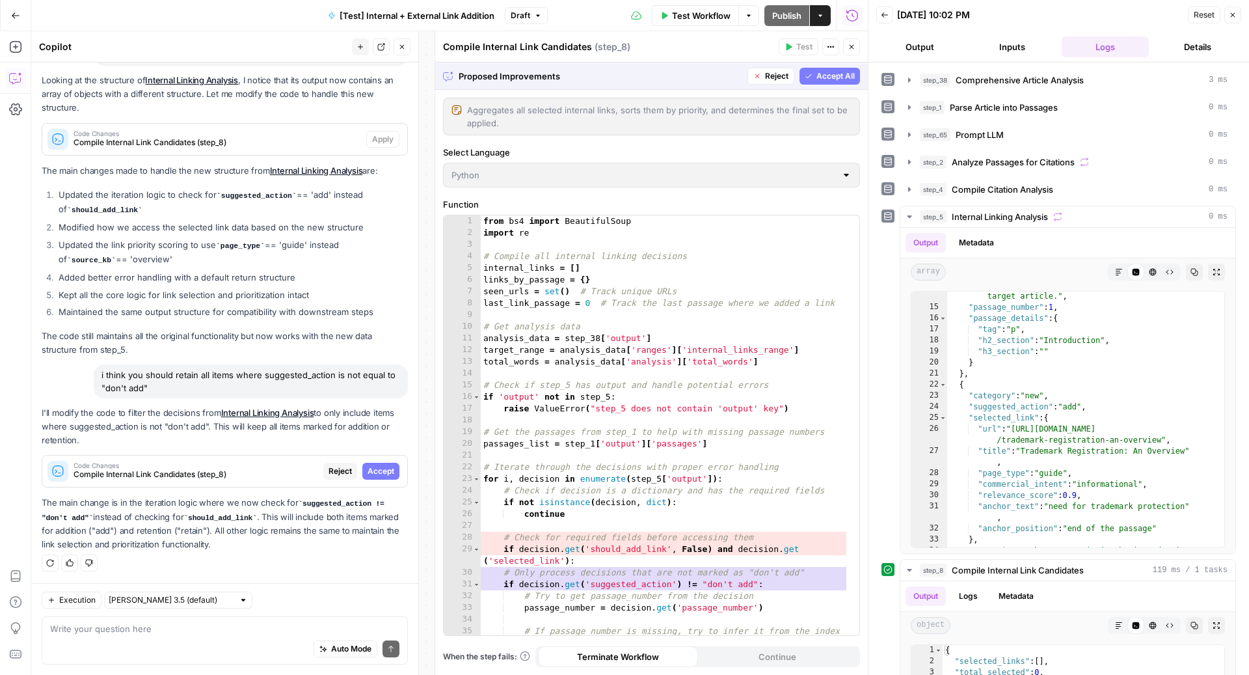
click at [368, 471] on span "Accept" at bounding box center [381, 471] width 27 height 12
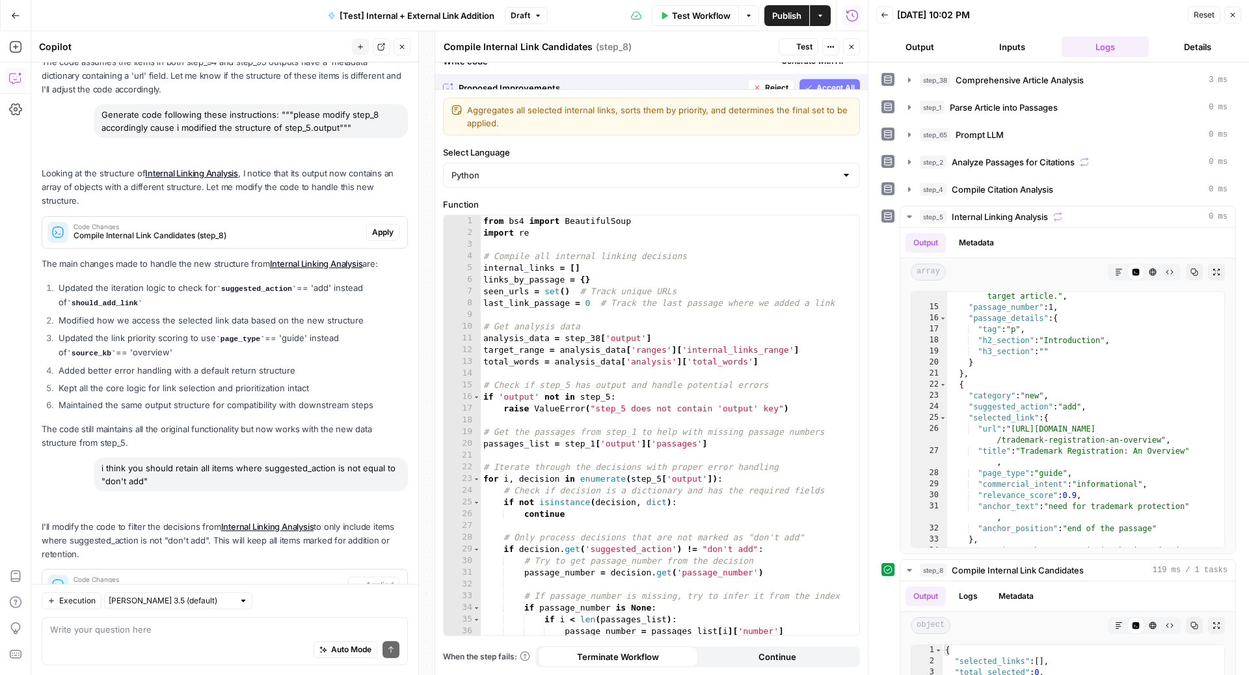
scroll to position [1844, 0]
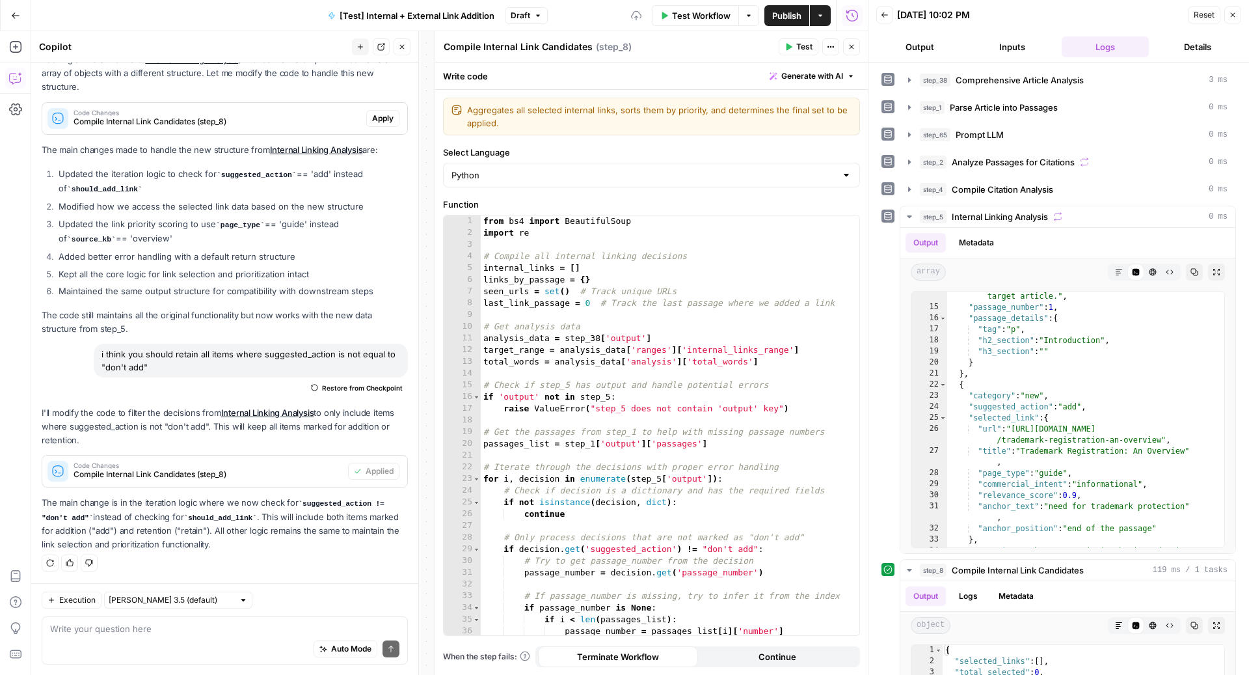
click at [800, 47] on span "Test" at bounding box center [804, 47] width 16 height 12
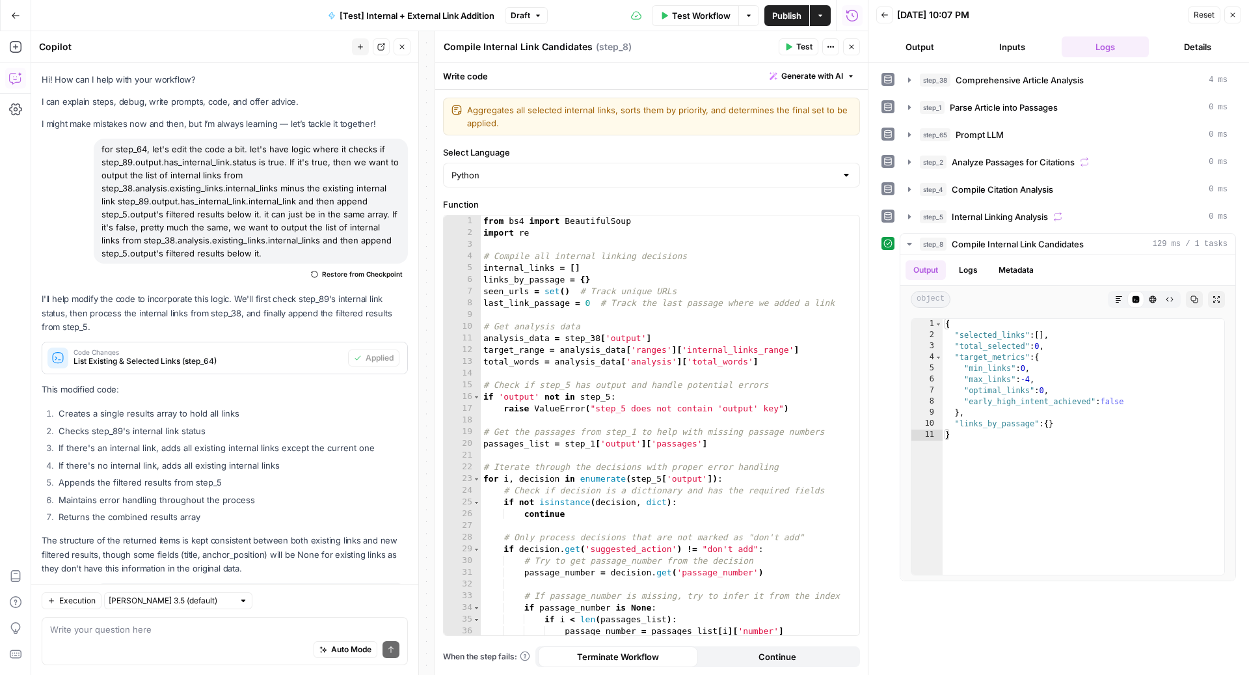
scroll to position [1844, 0]
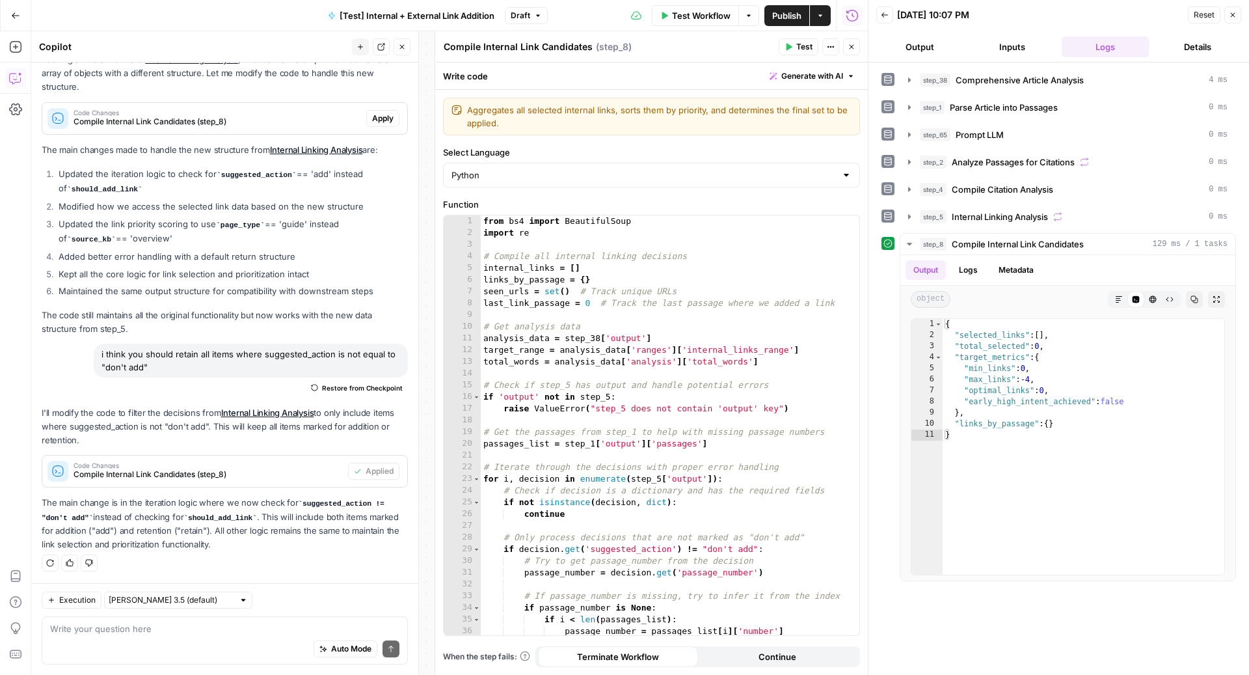
click at [240, 637] on div "Auto Mode Send" at bounding box center [224, 649] width 349 height 29
type textarea "how come selected links array is empty?"
click at [1067, 215] on div "step_5 Internal Linking Analysis 0 ms" at bounding box center [1074, 216] width 308 height 13
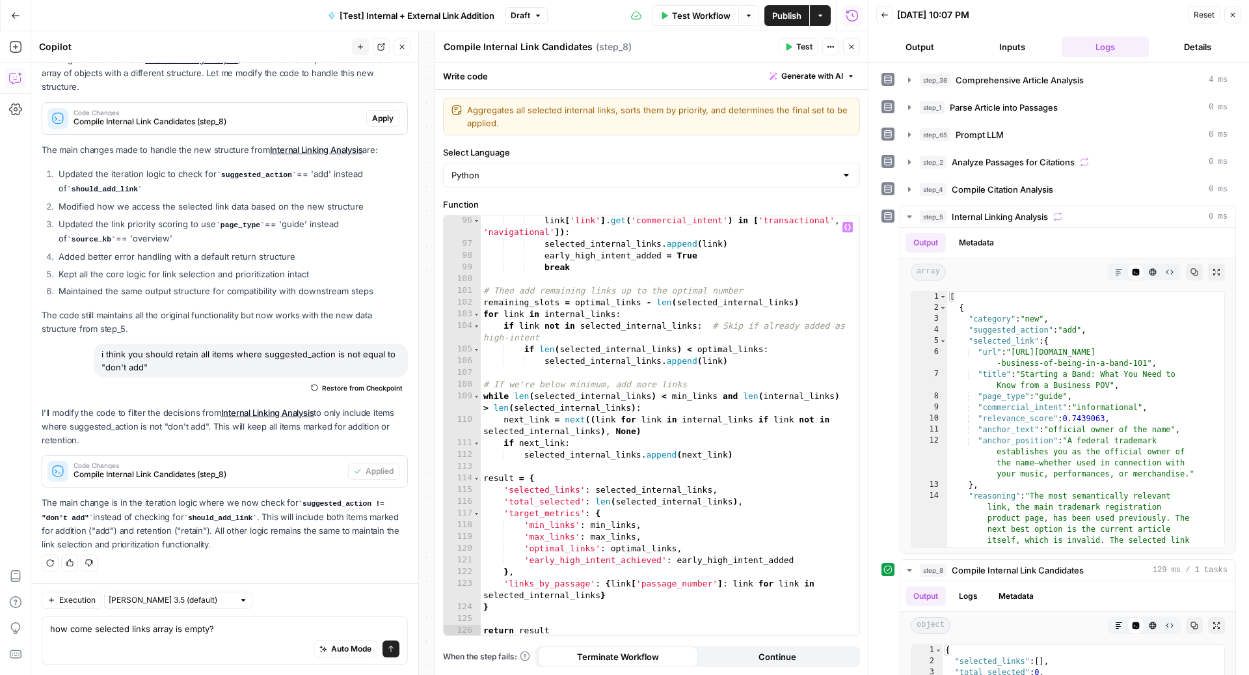
scroll to position [1147, 0]
click at [236, 626] on textarea "how come selected links array is empty?" at bounding box center [224, 628] width 349 height 13
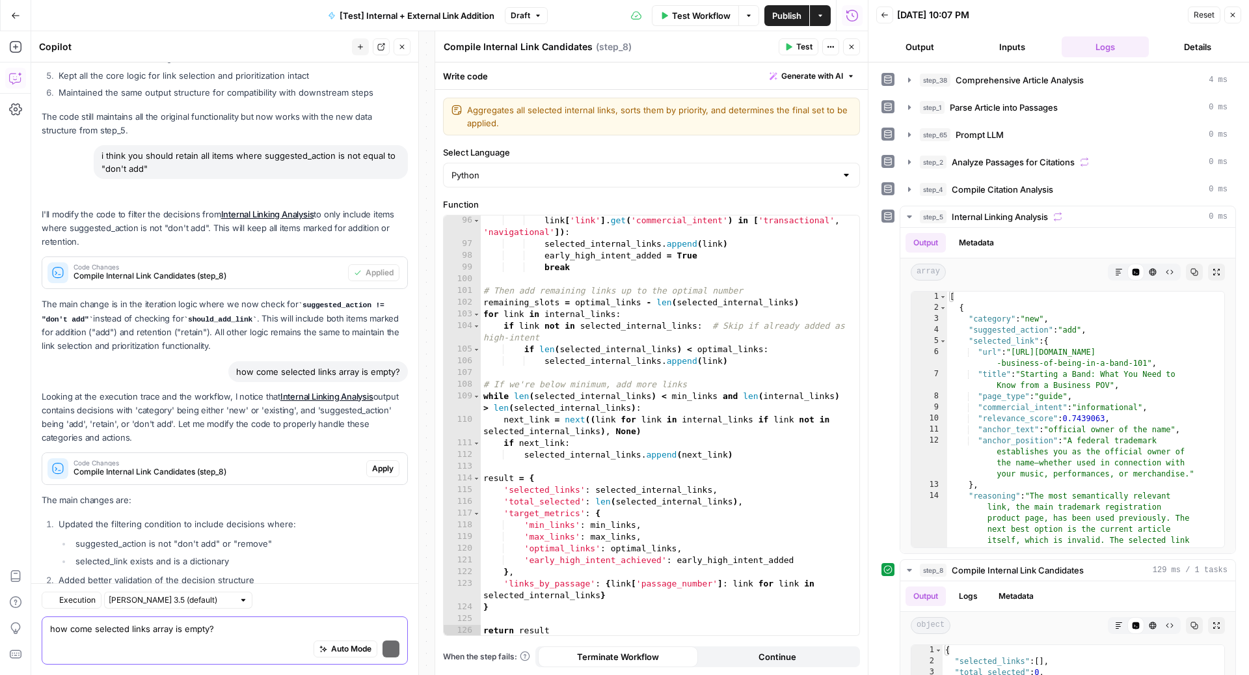
scroll to position [2193, 0]
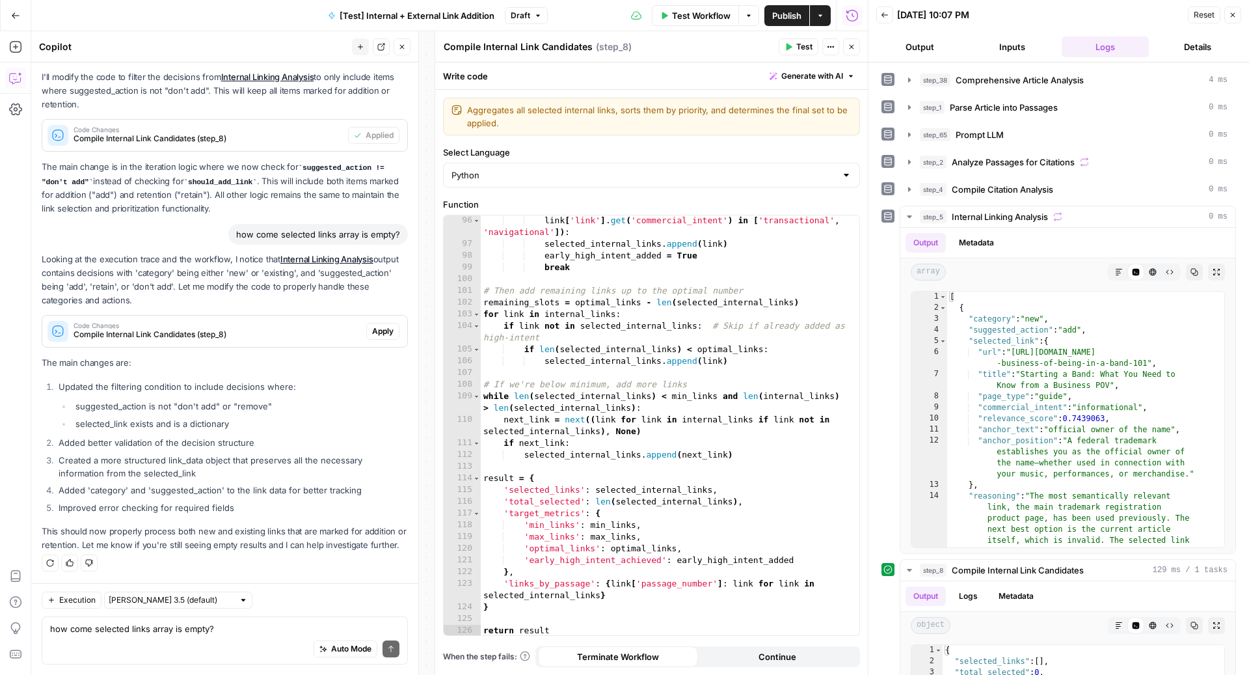
click at [374, 325] on span "Apply" at bounding box center [382, 331] width 21 height 12
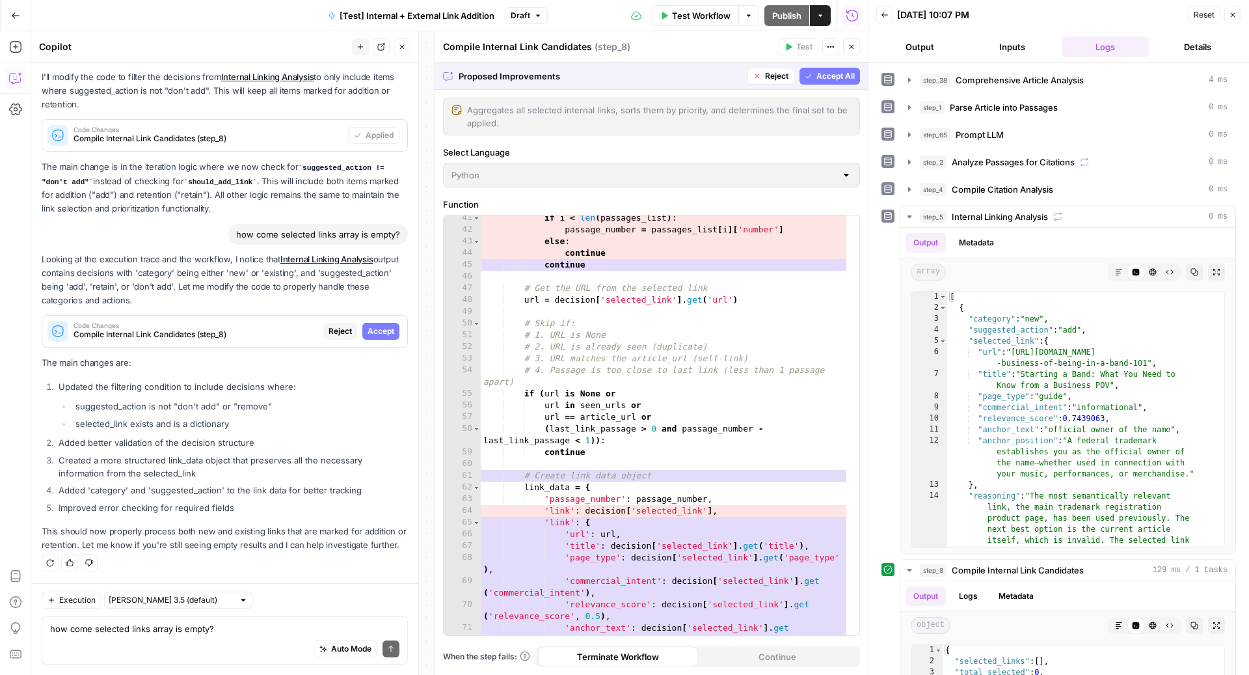
scroll to position [248, 0]
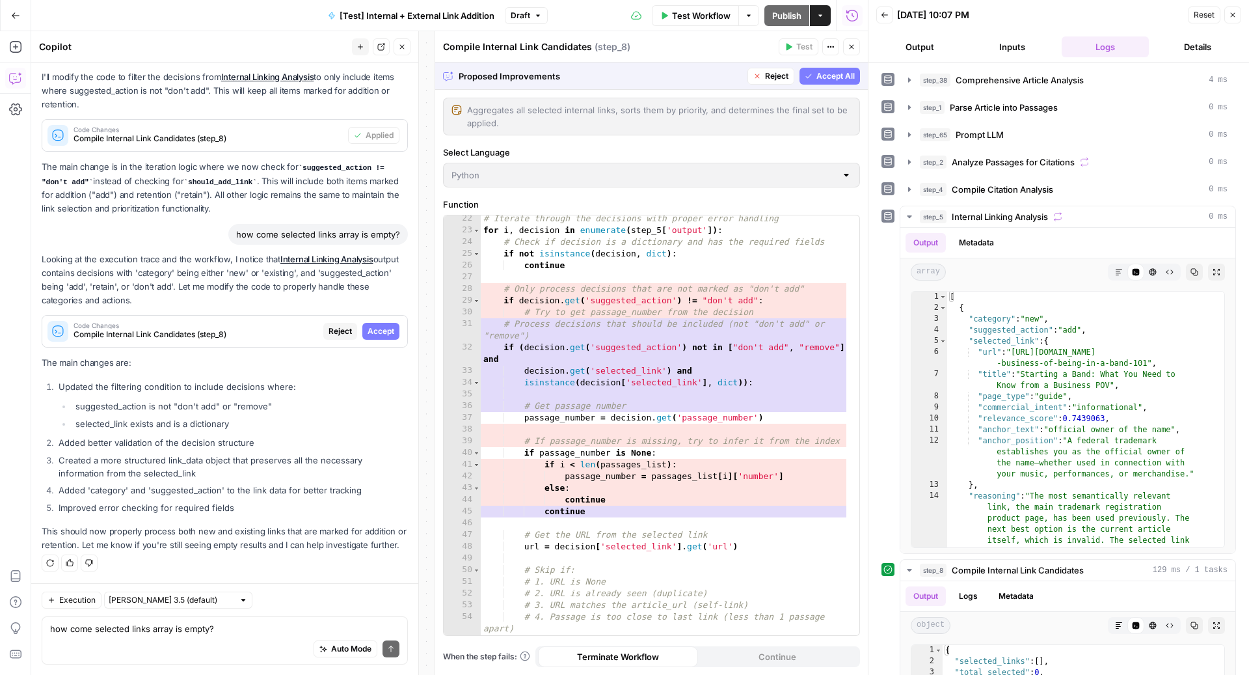
click at [330, 325] on span "Reject" at bounding box center [339, 331] width 23 height 12
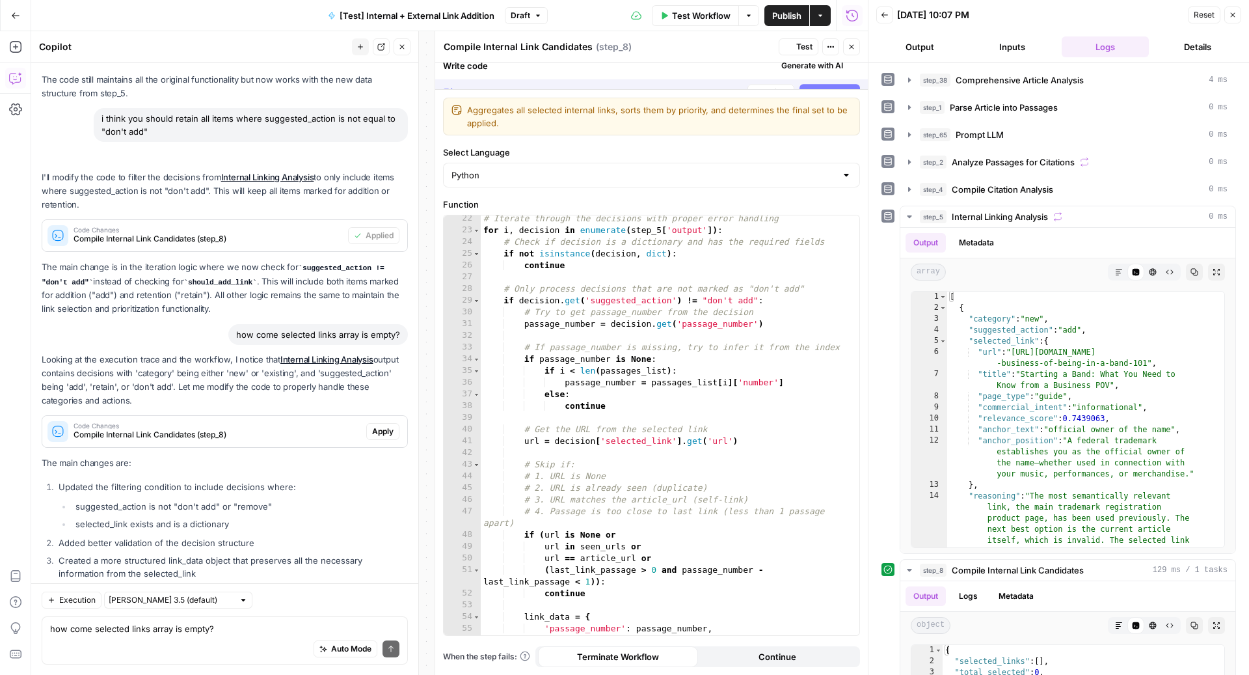
scroll to position [2193, 0]
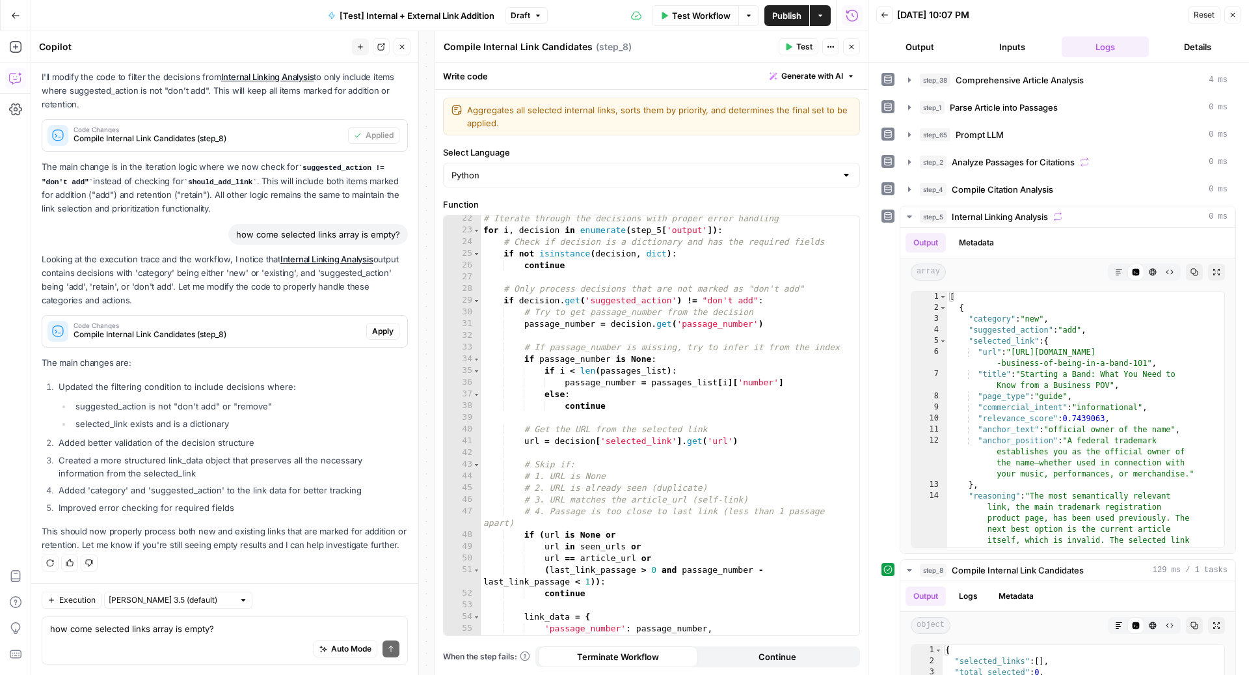
click at [198, 649] on div "Auto Mode Send" at bounding box center [224, 649] width 349 height 29
type textarea "no the remove action is ok, we only wanna exclude the "don't add""
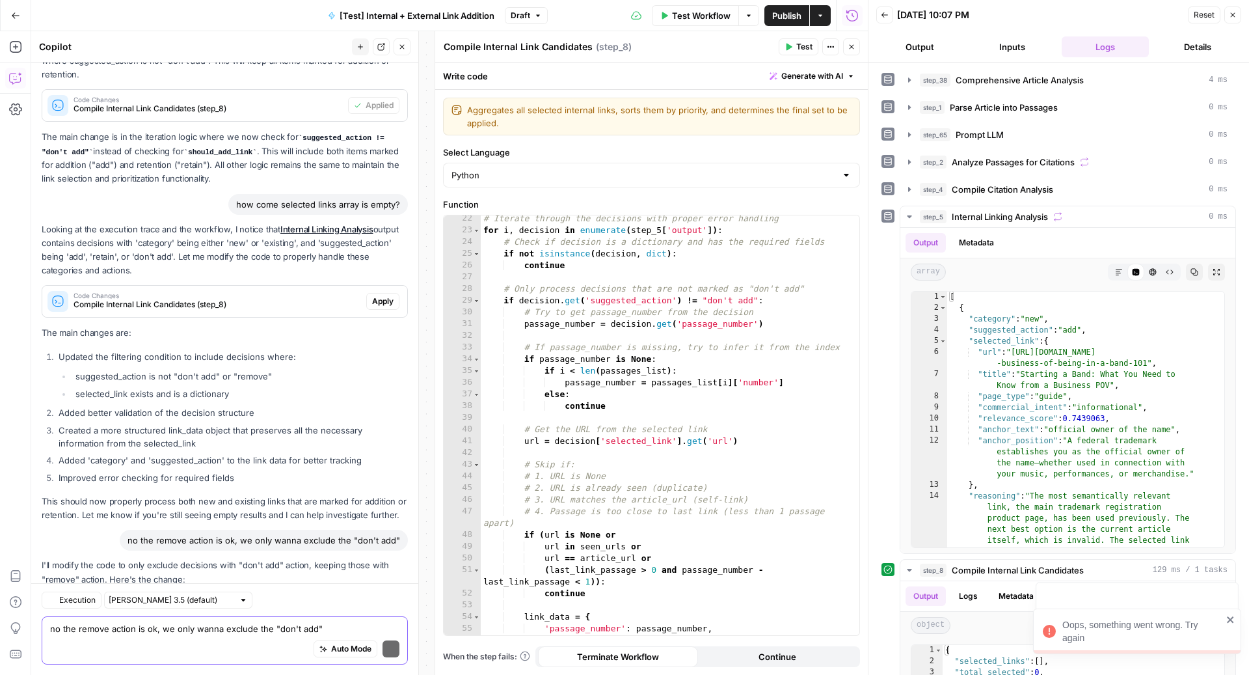
scroll to position [2361, 0]
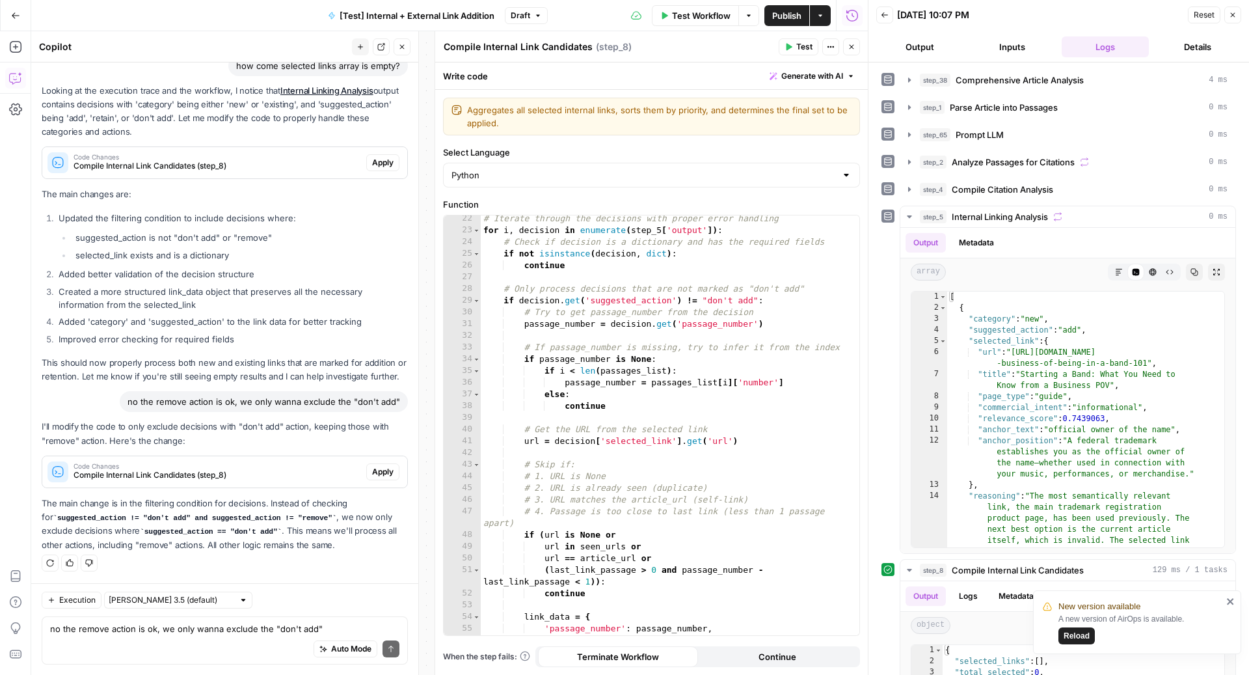
click at [384, 465] on button "Apply" at bounding box center [382, 471] width 33 height 17
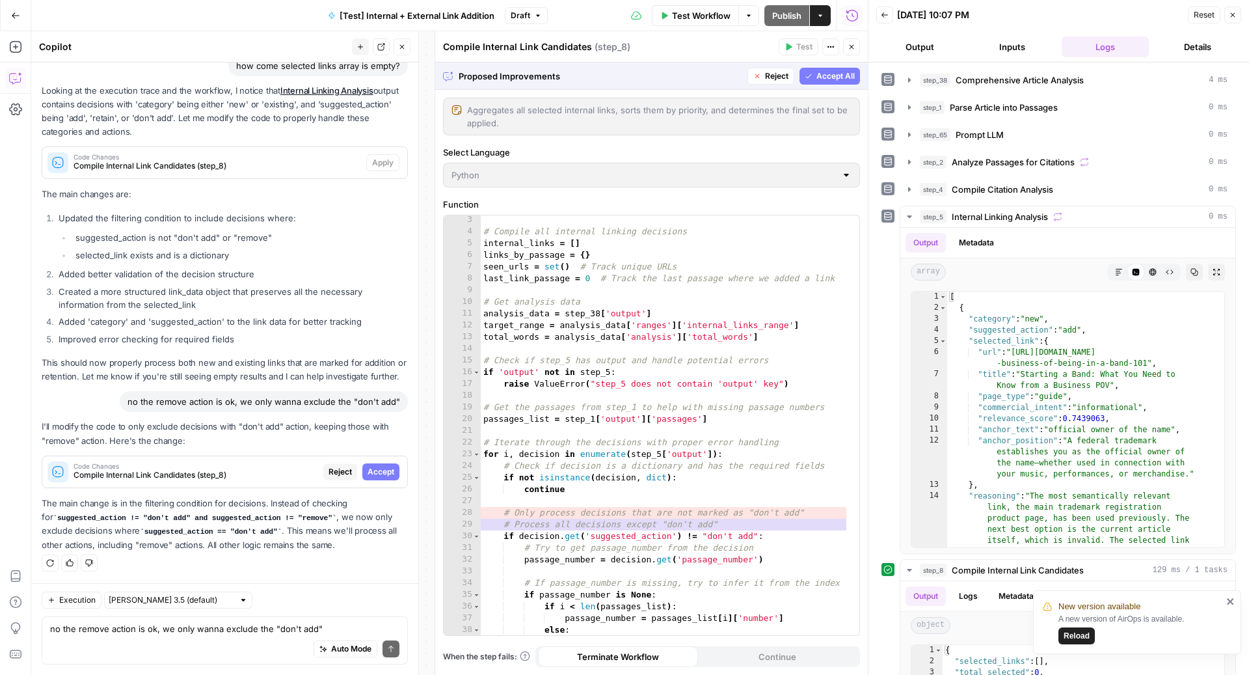
scroll to position [24, 0]
click at [373, 472] on span "Accept" at bounding box center [381, 472] width 27 height 12
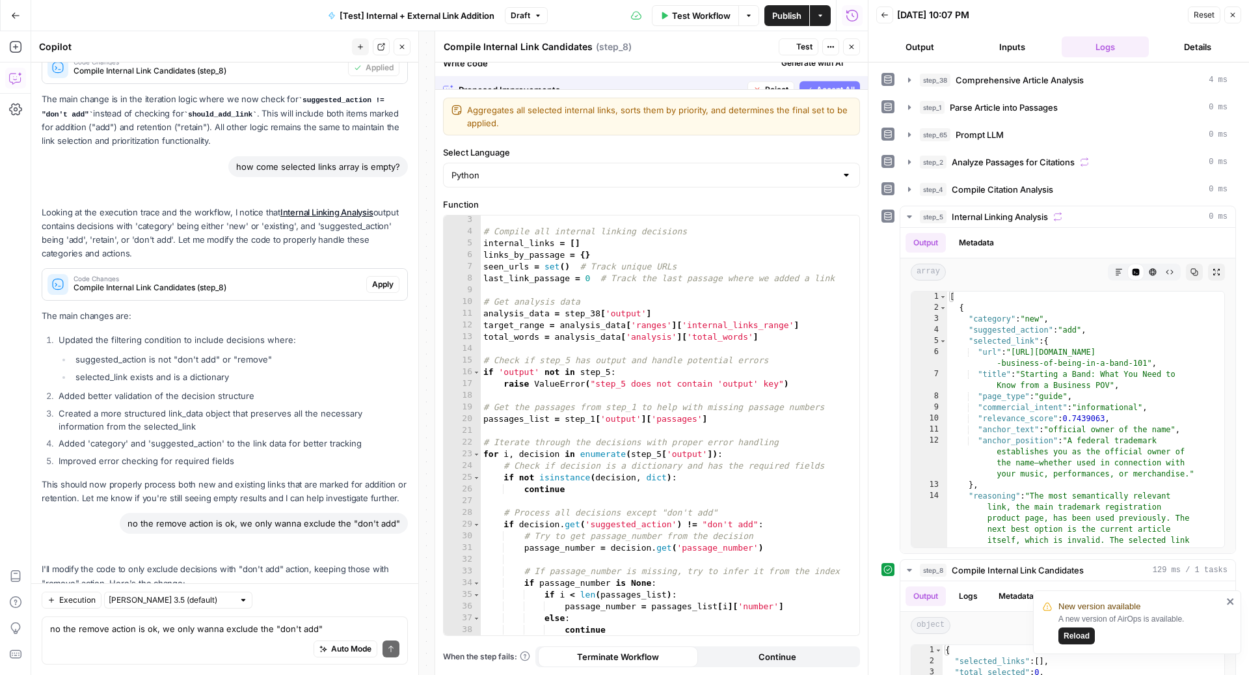
scroll to position [2403, 0]
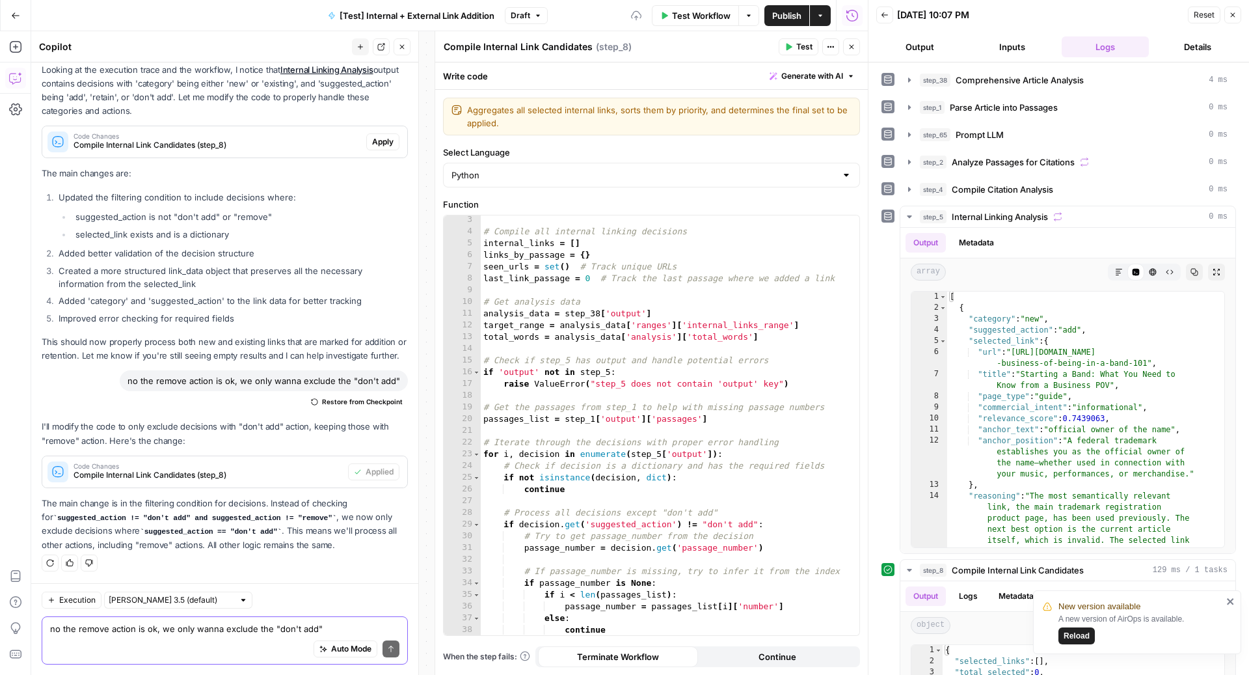
click at [265, 628] on textarea "no the remove action is ok, we only wanna exclude the "don't add"" at bounding box center [224, 628] width 349 height 13
type textarea "ok but why is selected links still null"
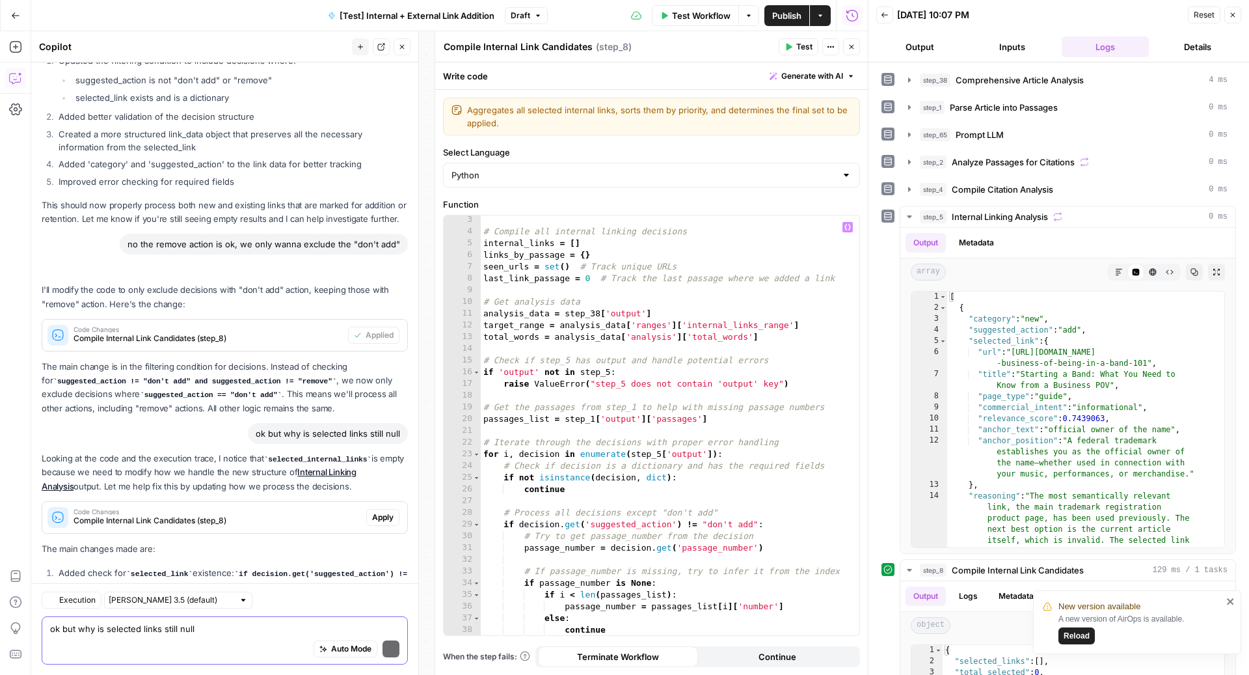
scroll to position [2719, 0]
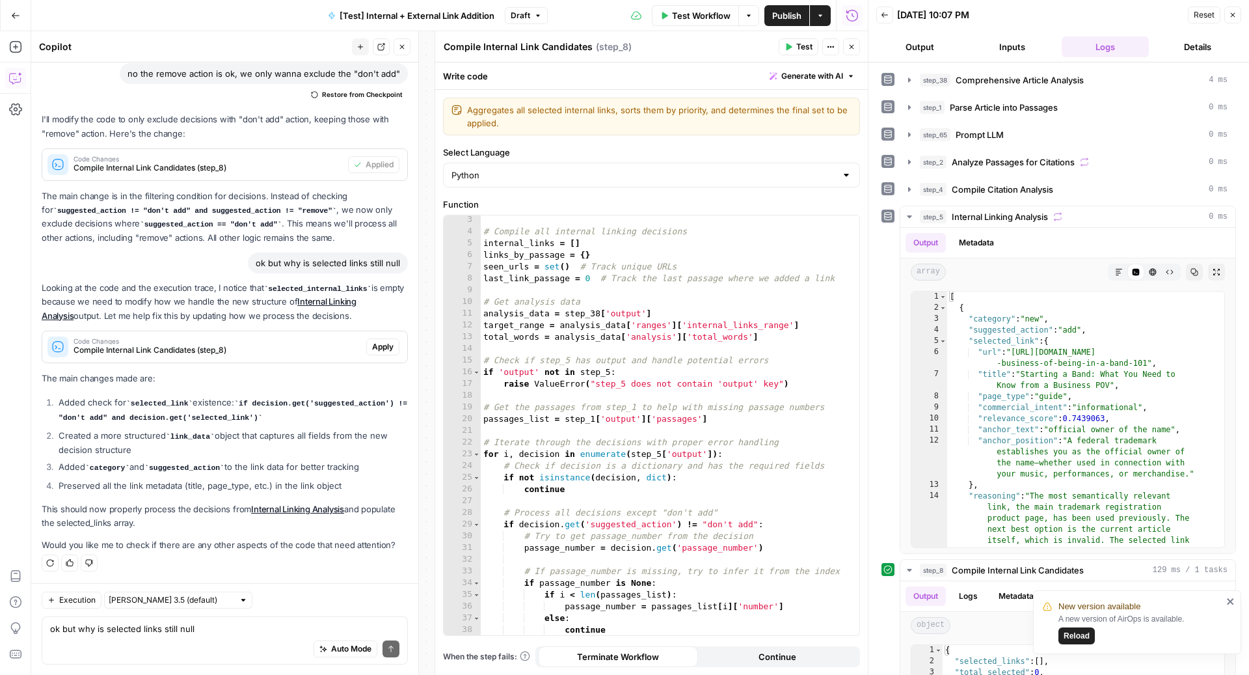
click at [375, 341] on span "Apply" at bounding box center [382, 347] width 21 height 12
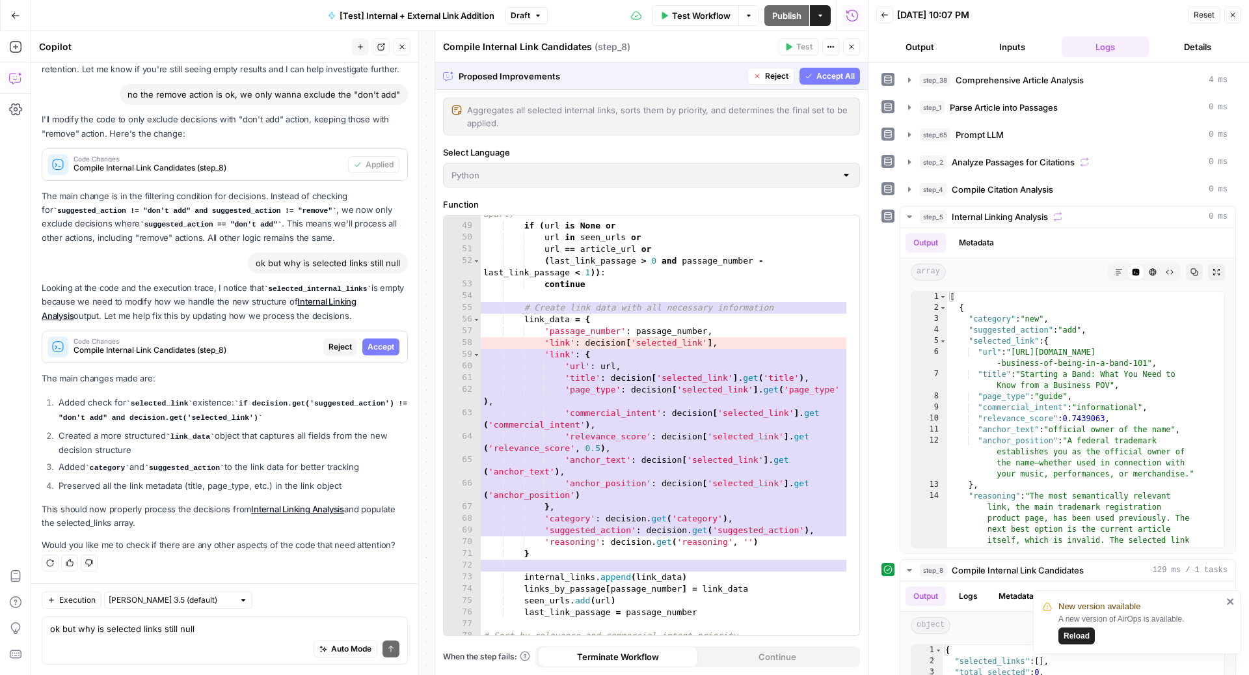
scroll to position [579, 0]
click at [823, 72] on span "Accept All" at bounding box center [835, 76] width 38 height 12
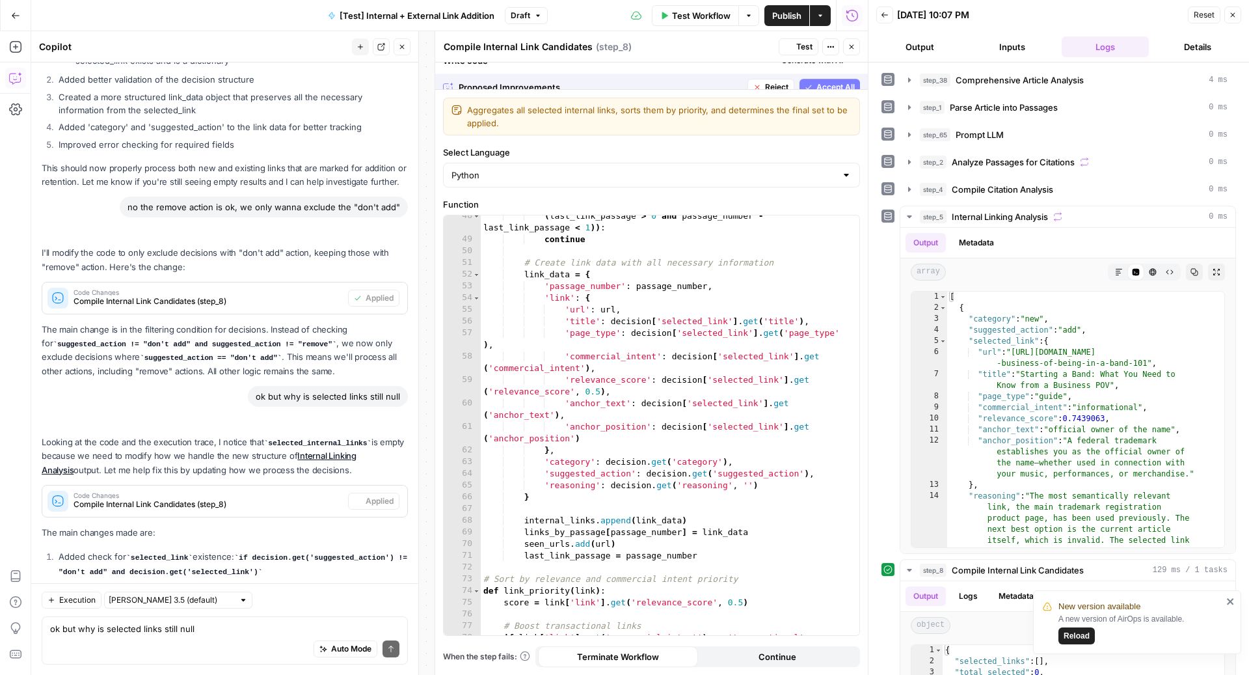
scroll to position [2740, 0]
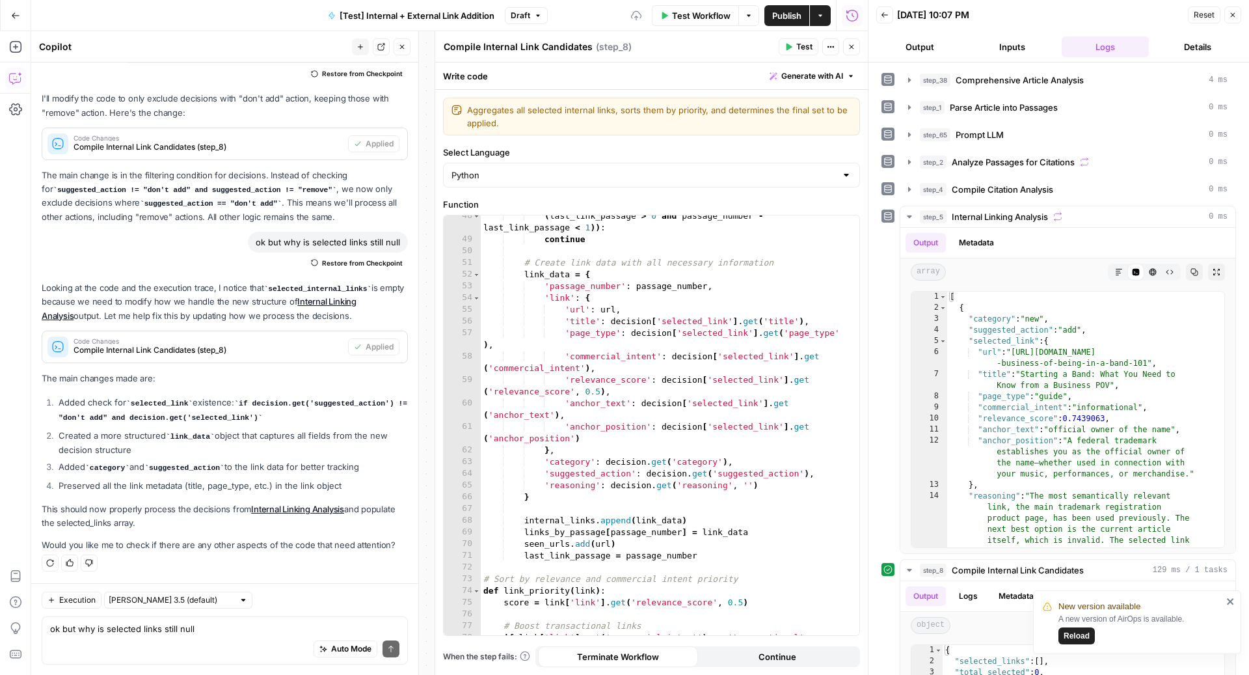
click at [803, 51] on span "Test" at bounding box center [804, 47] width 16 height 12
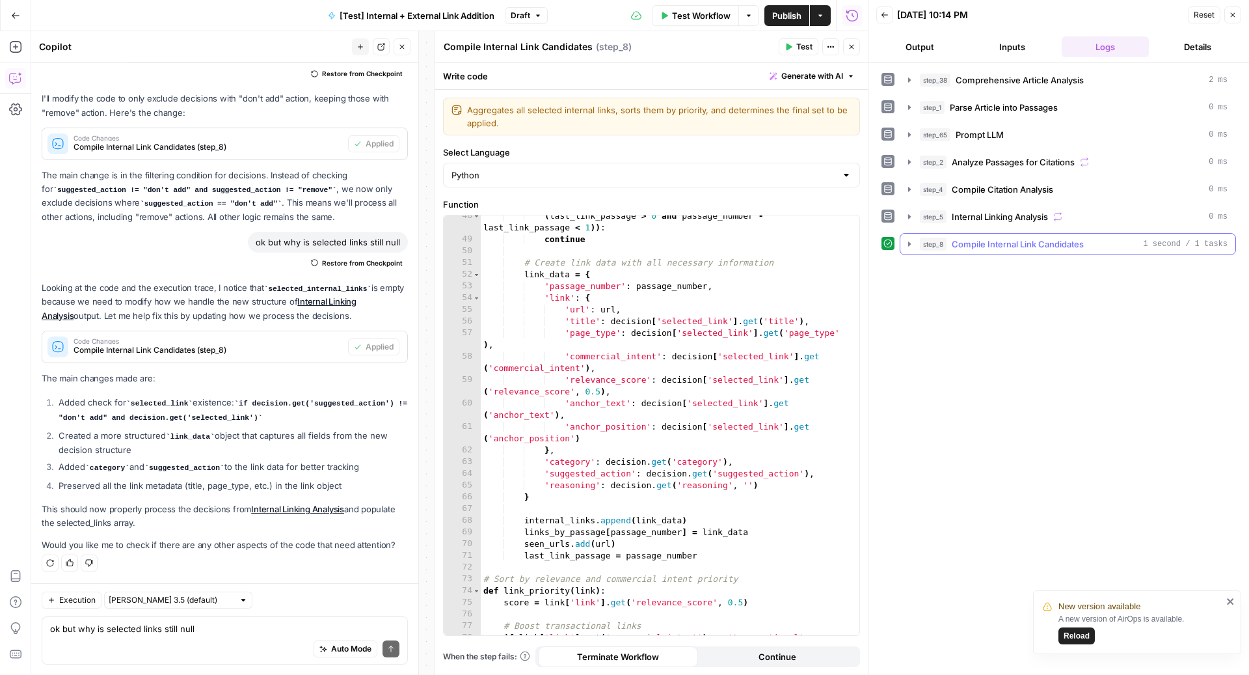
click at [1116, 245] on div "step_8 Compile Internal Link Candidates 1 second / 1 tasks" at bounding box center [1074, 243] width 308 height 13
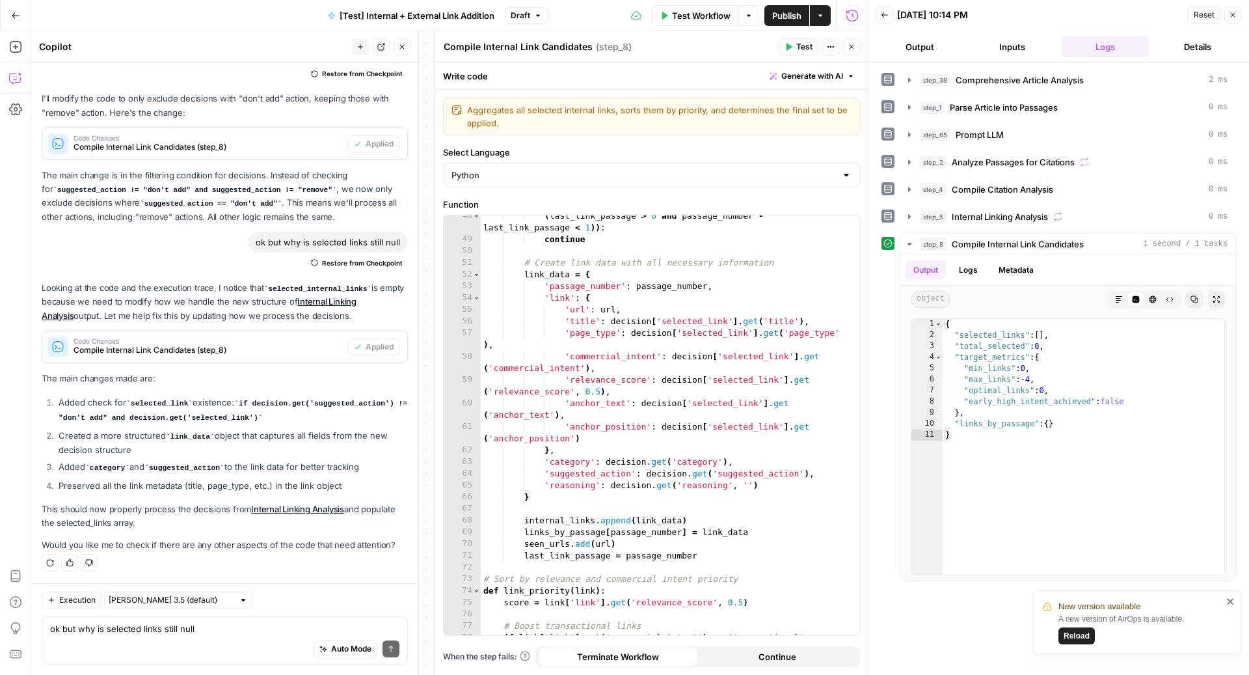
click at [194, 660] on div "Auto Mode Send" at bounding box center [224, 649] width 349 height 29
type textarea "selected links is still empty"
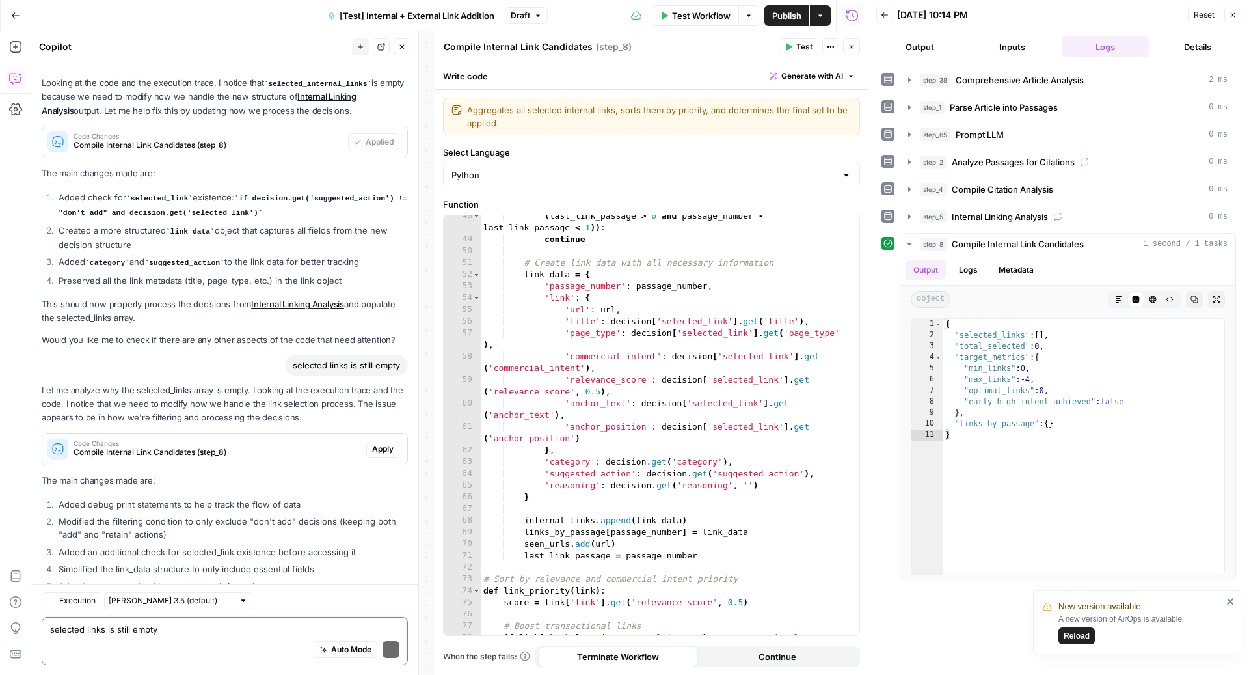
scroll to position [3137, 0]
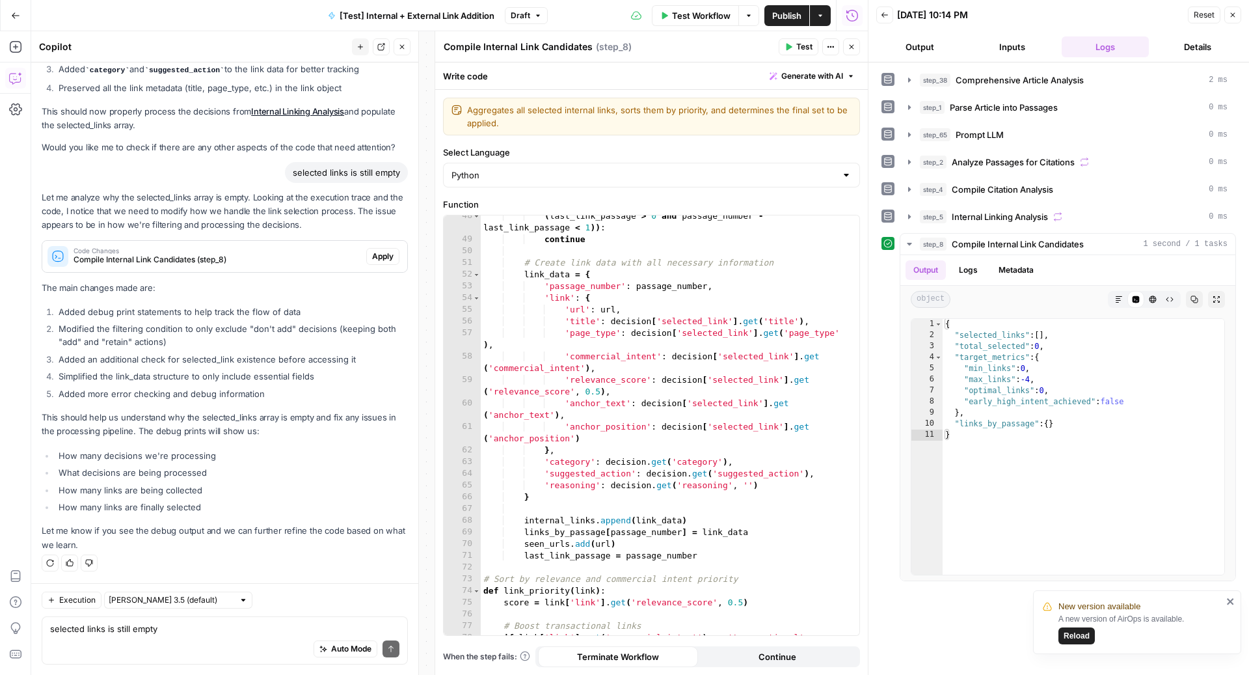
click at [373, 258] on span "Apply" at bounding box center [382, 256] width 21 height 12
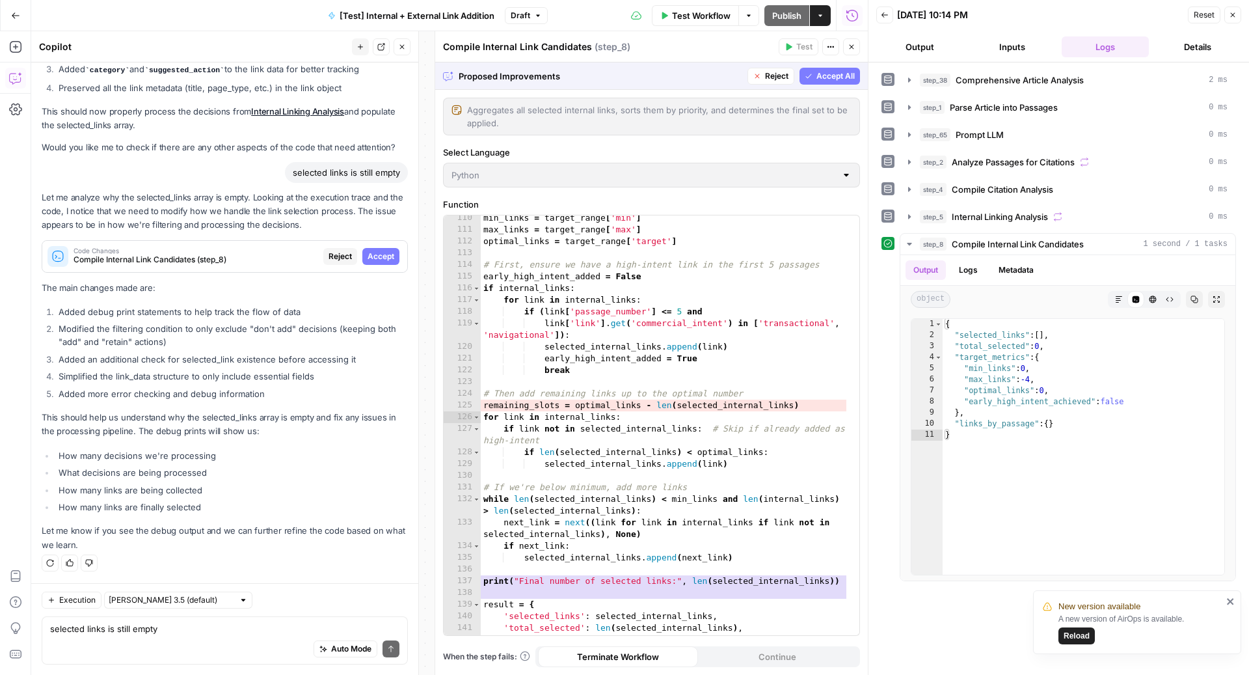
scroll to position [1522, 0]
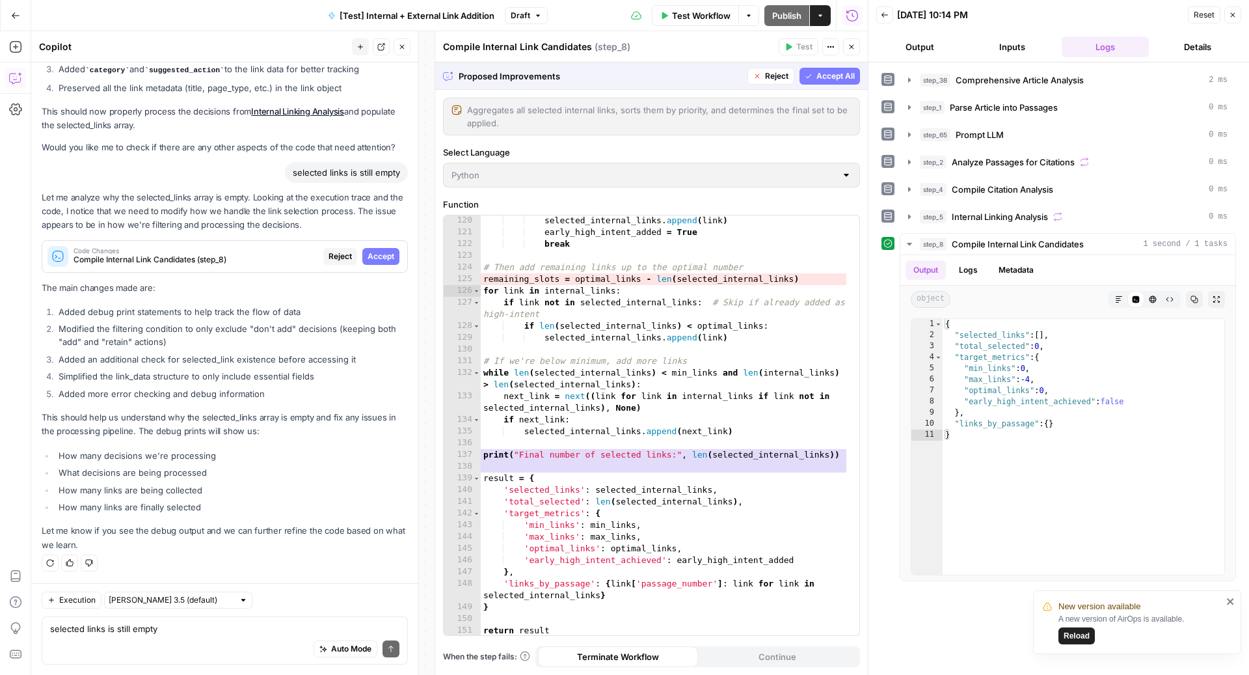
click at [330, 256] on span "Reject" at bounding box center [339, 256] width 23 height 12
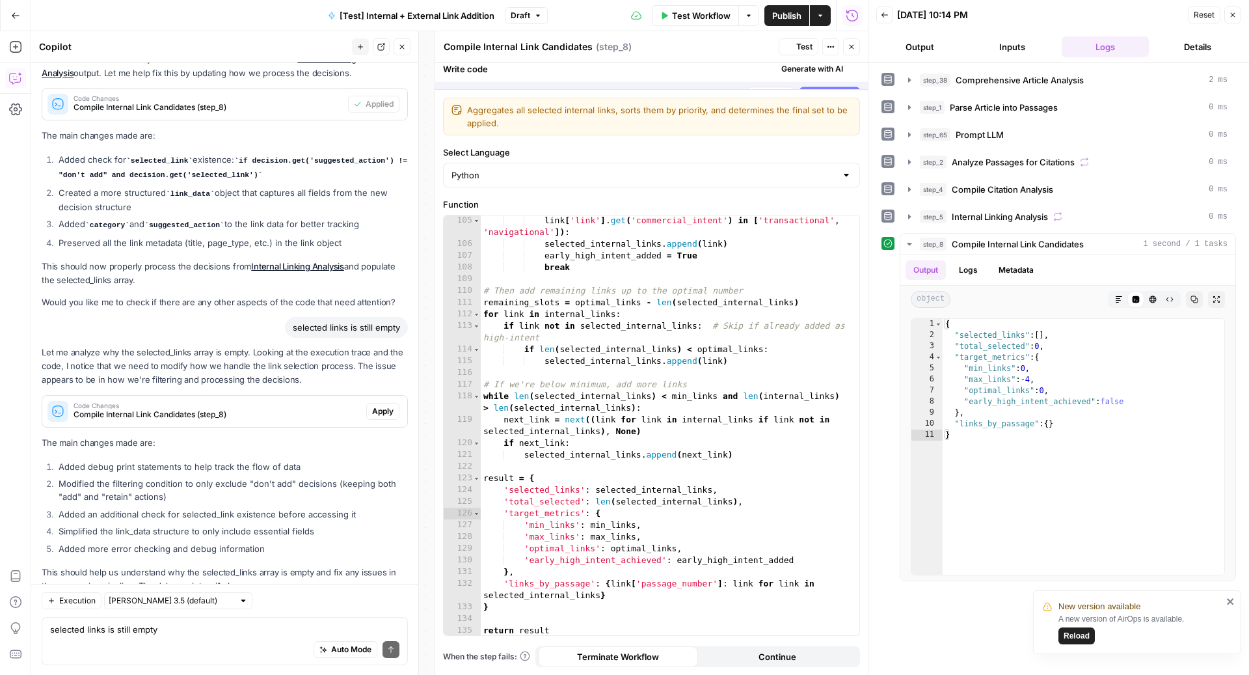
scroll to position [1323, 0]
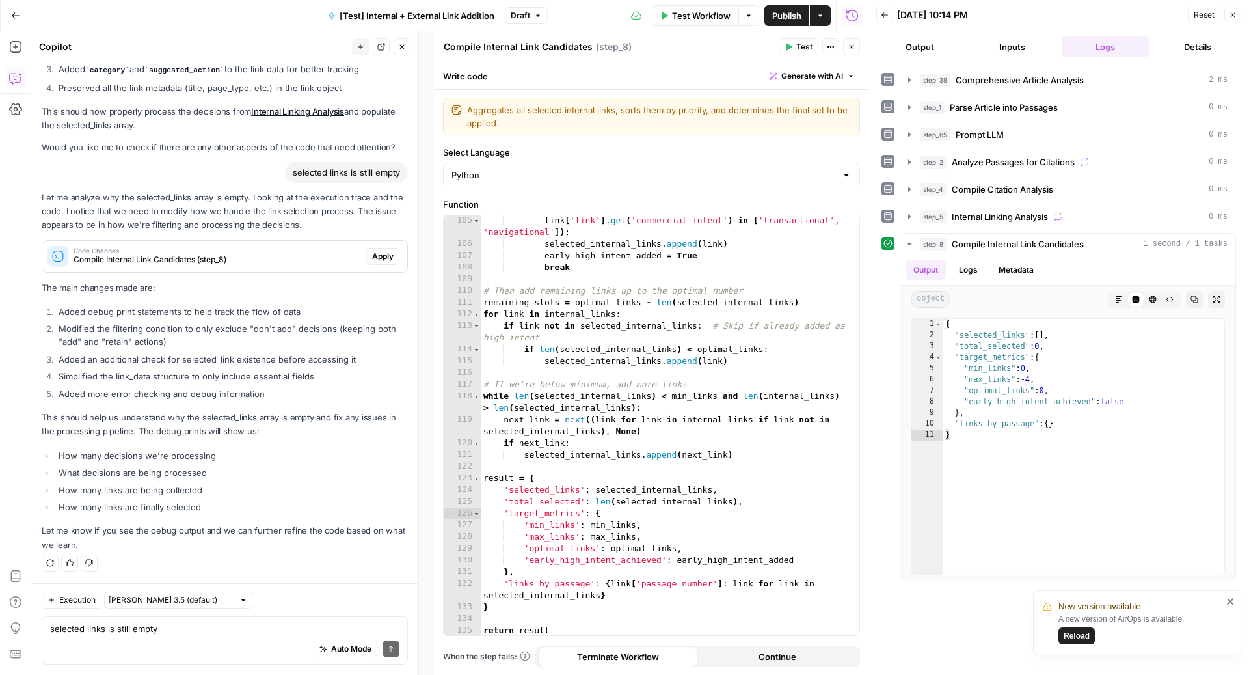
click at [569, 354] on div "link [ 'link' ] . get ( 'commercial_intent' ) in [ 'transactional' , 'navigatio…" at bounding box center [664, 443] width 366 height 456
type textarea "**********"
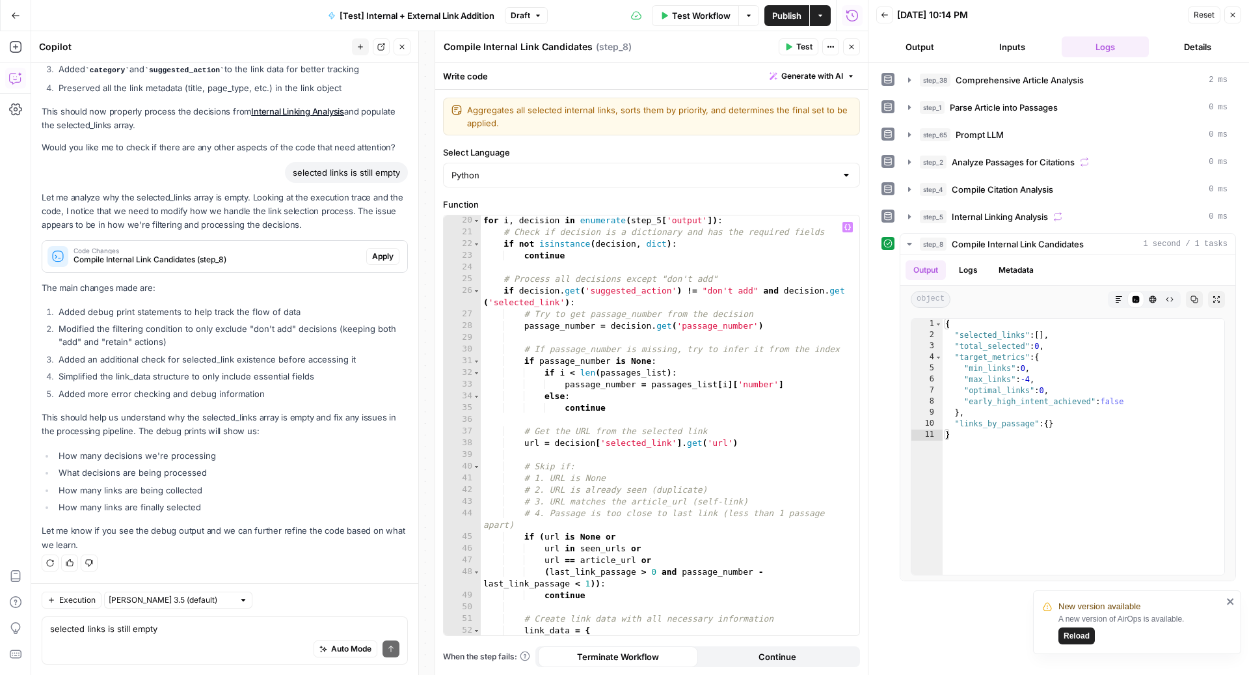
click at [164, 635] on div "Auto Mode Send" at bounding box center [224, 649] width 349 height 29
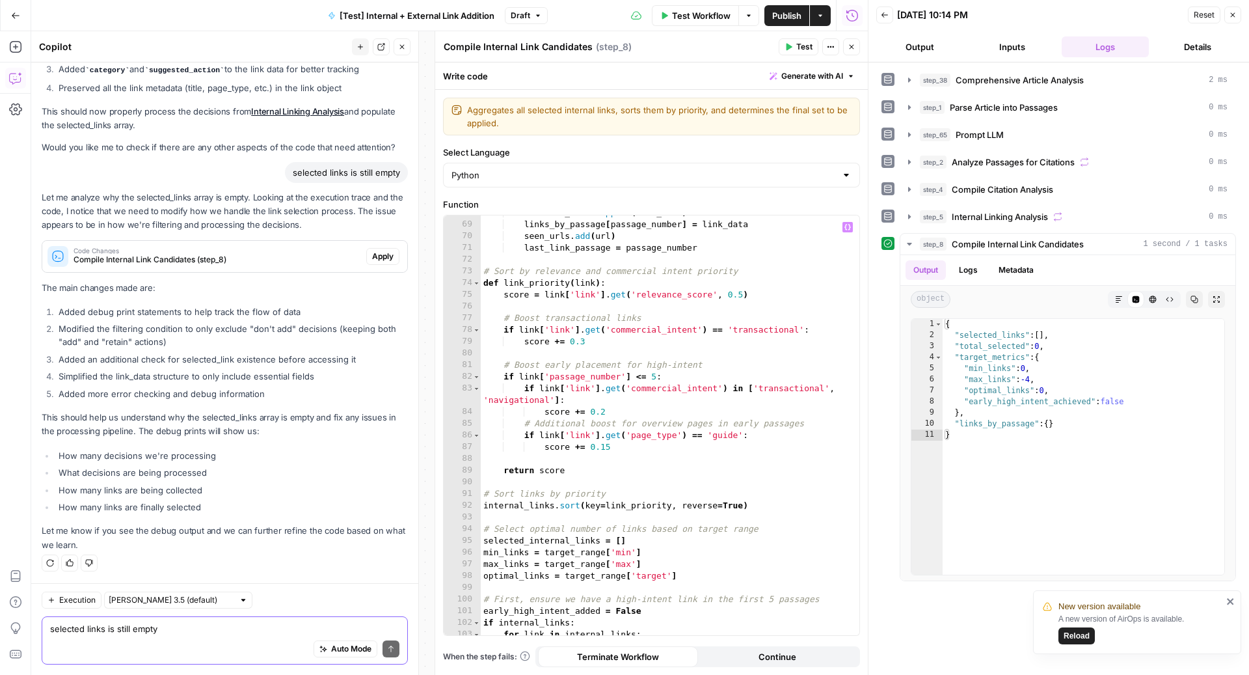
scroll to position [887, 0]
type textarea "if you're going to add debug statements, use return instead of print"
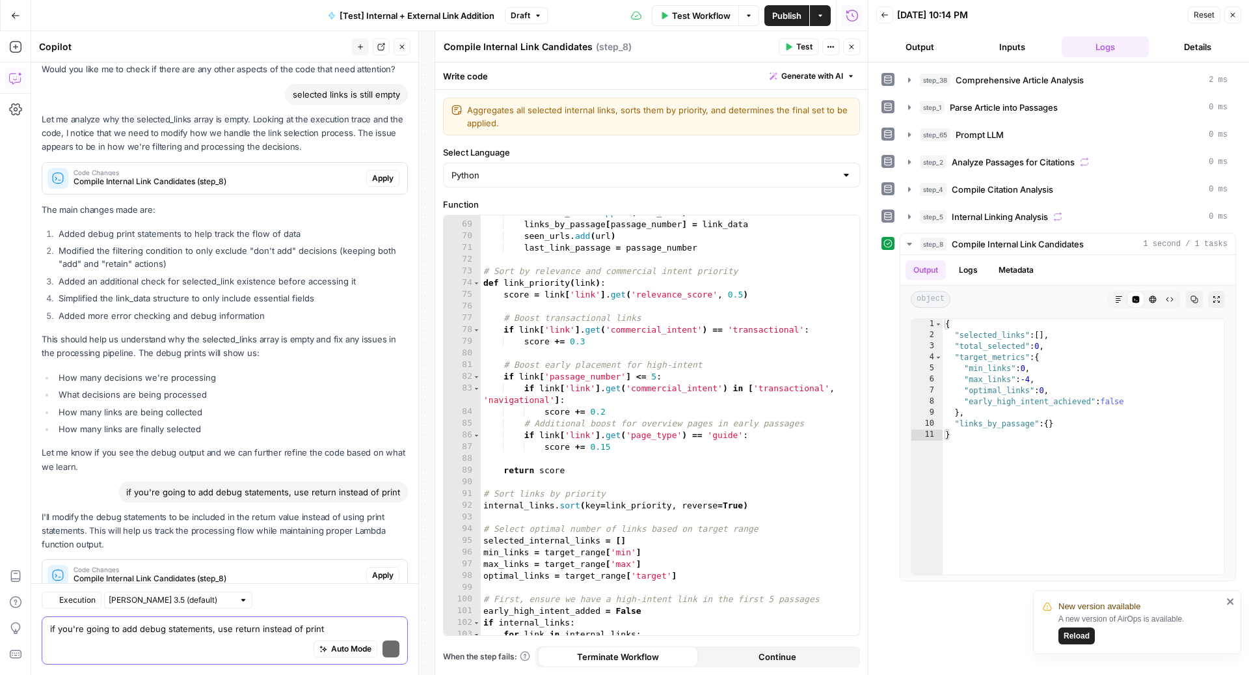
scroll to position [3407, 0]
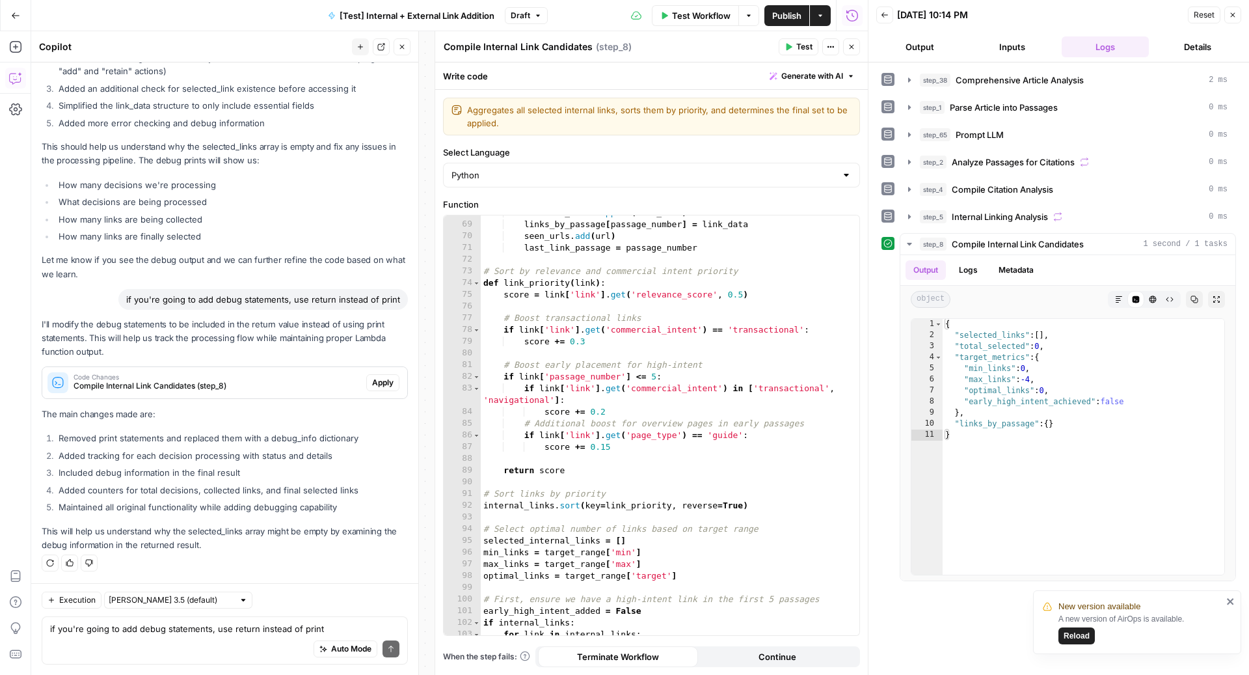
click at [372, 383] on span "Apply" at bounding box center [382, 383] width 21 height 12
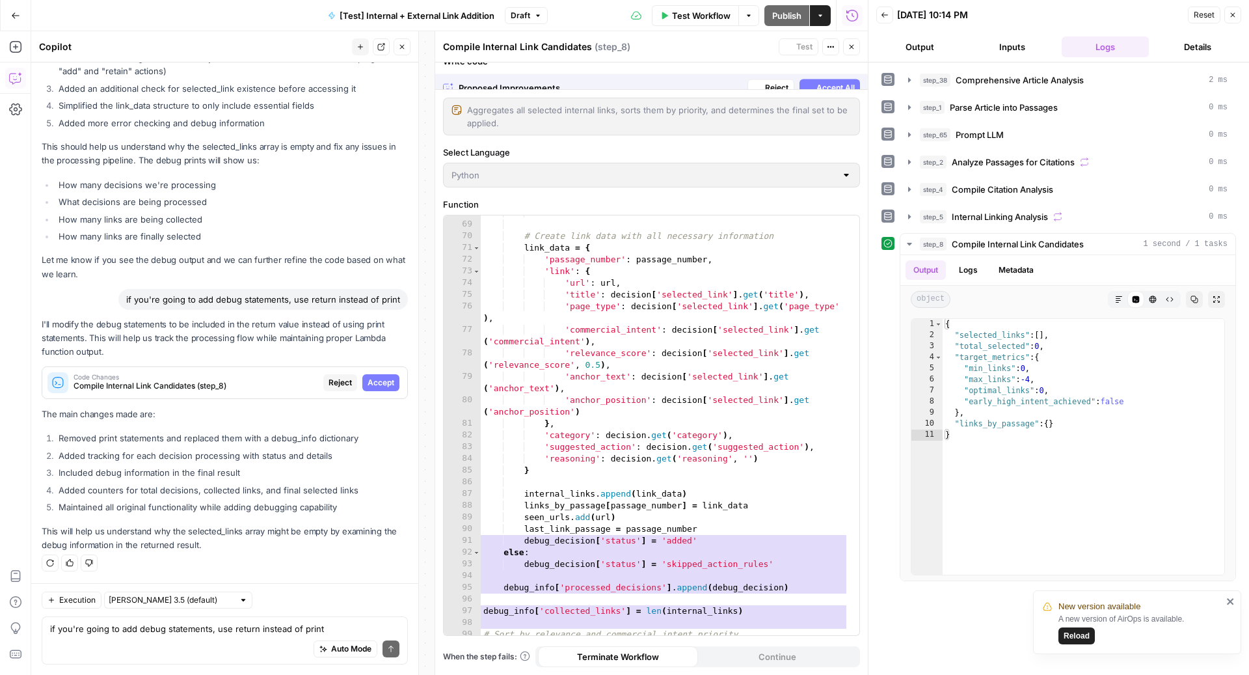
scroll to position [840, 0]
click at [570, 487] on div "**********" at bounding box center [652, 425] width 416 height 420
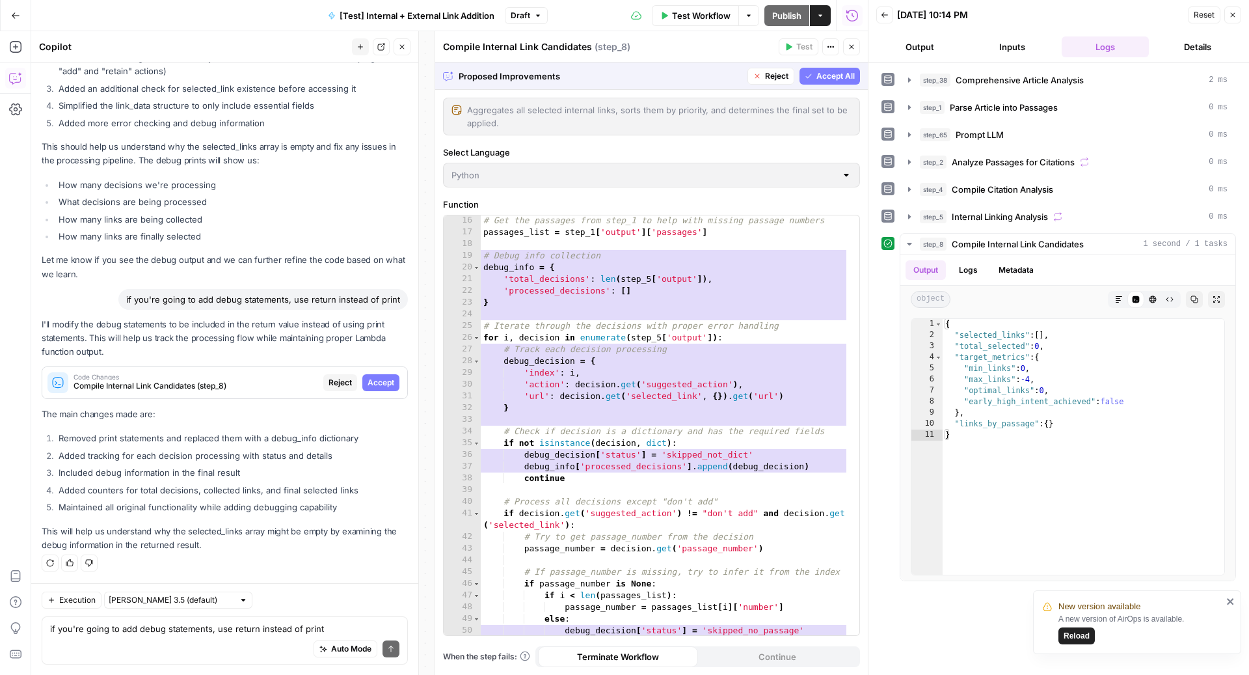
scroll to position [0, 0]
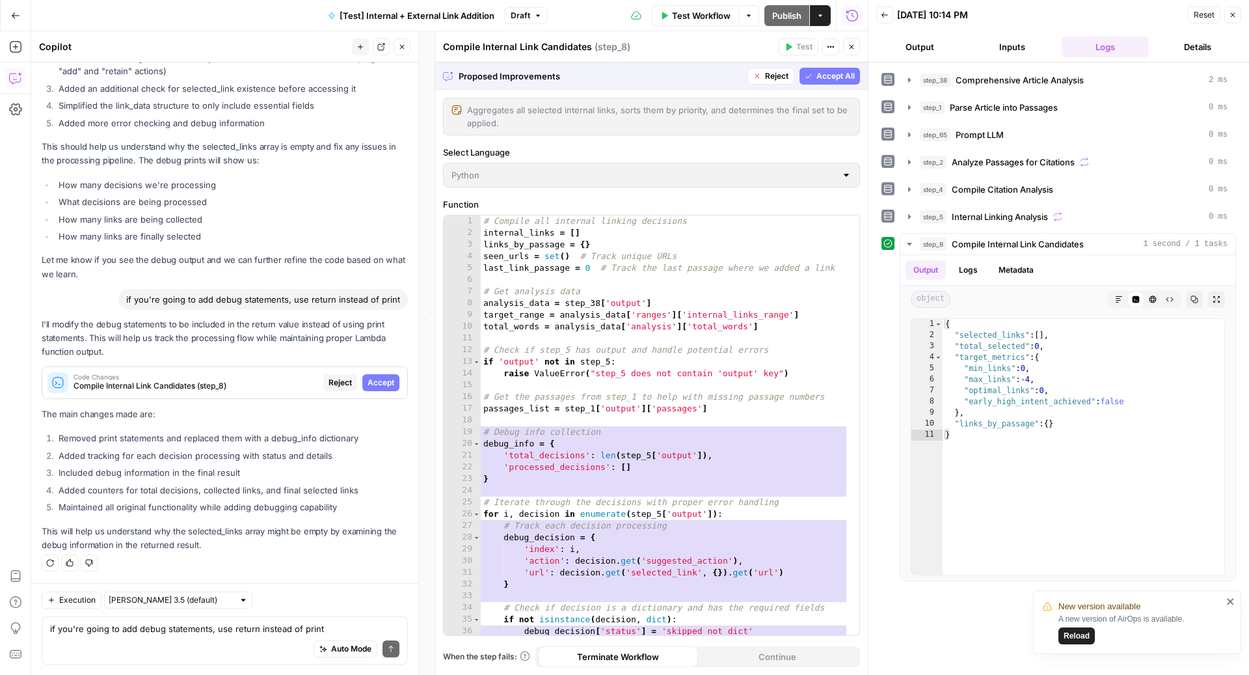
click at [812, 82] on button "Accept All" at bounding box center [829, 76] width 60 height 17
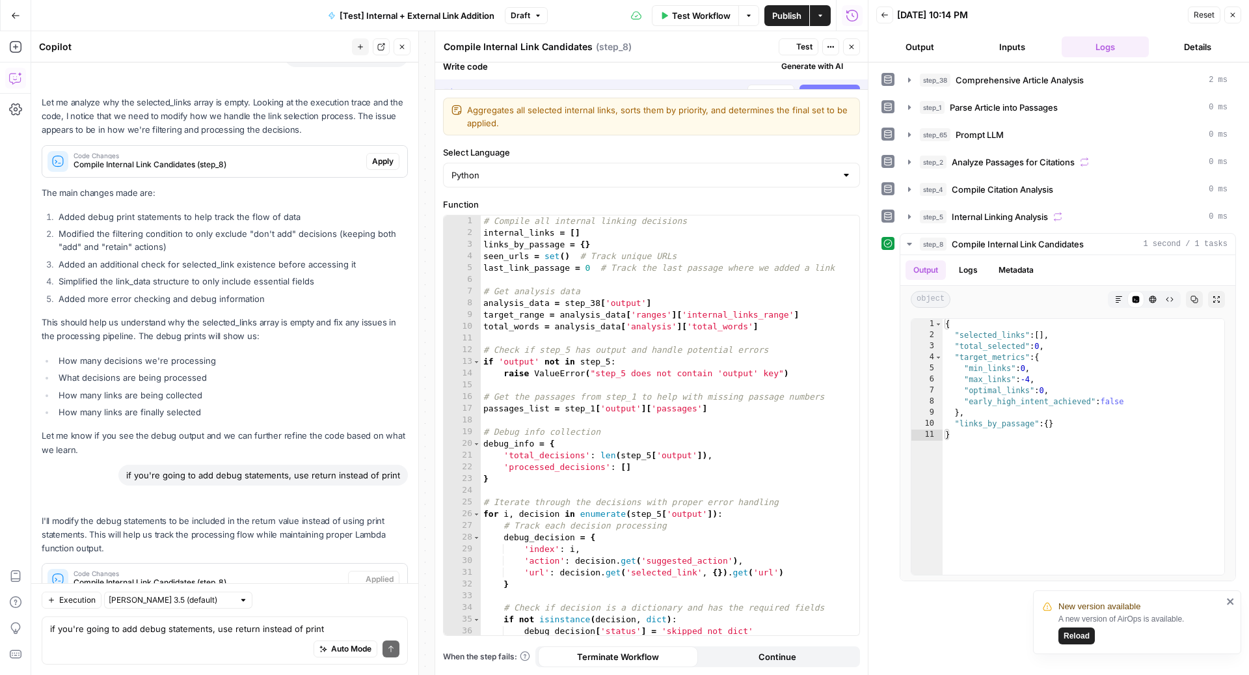
scroll to position [3449, 0]
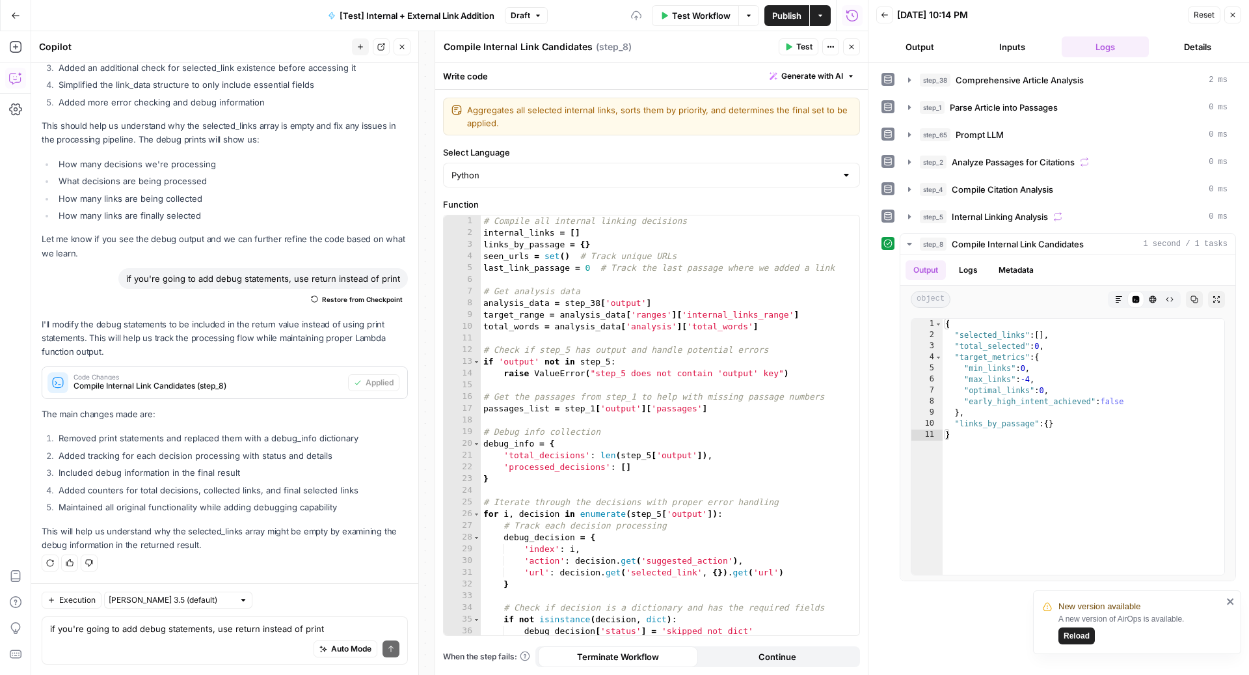
click at [784, 48] on button "Test" at bounding box center [799, 46] width 40 height 17
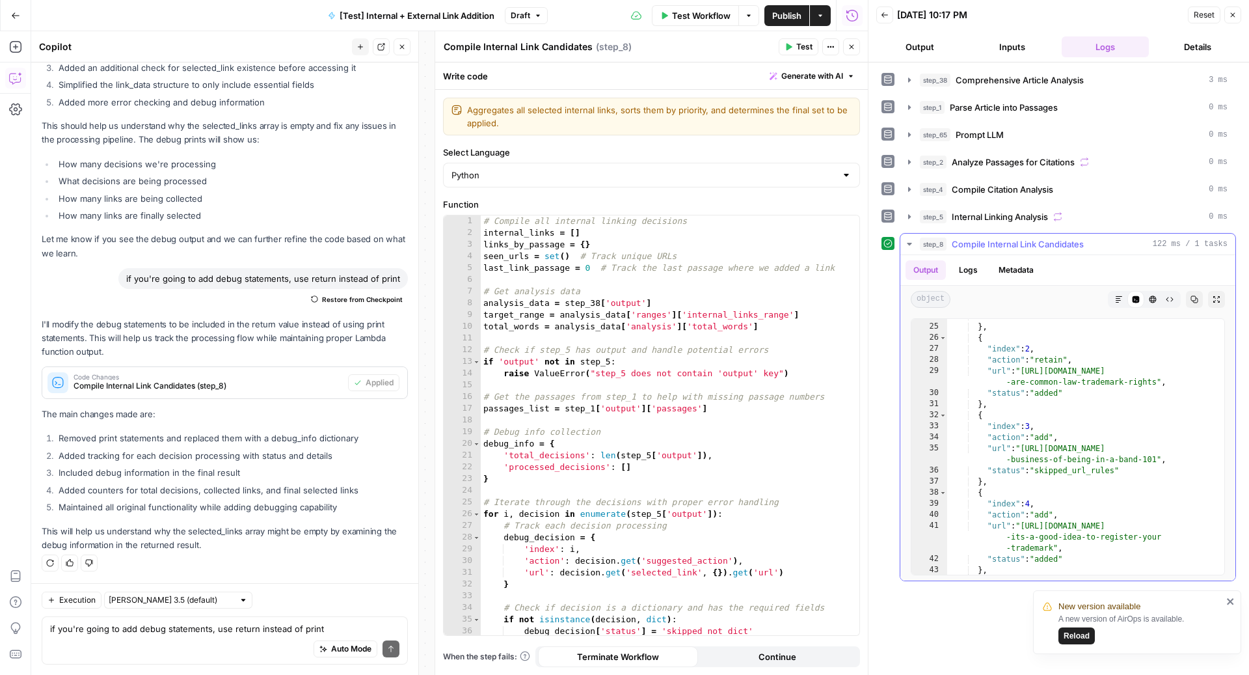
scroll to position [284, 0]
click at [1088, 457] on div ""status" : "added" } , { "index" : 2 , "action" : "retain" , "url" : "[URL][DOM…" at bounding box center [1079, 449] width 265 height 278
type textarea "**********"
click at [790, 387] on div "# Compile all internal linking decisions internal_links = [ ] links_by_passage …" at bounding box center [664, 437] width 366 height 444
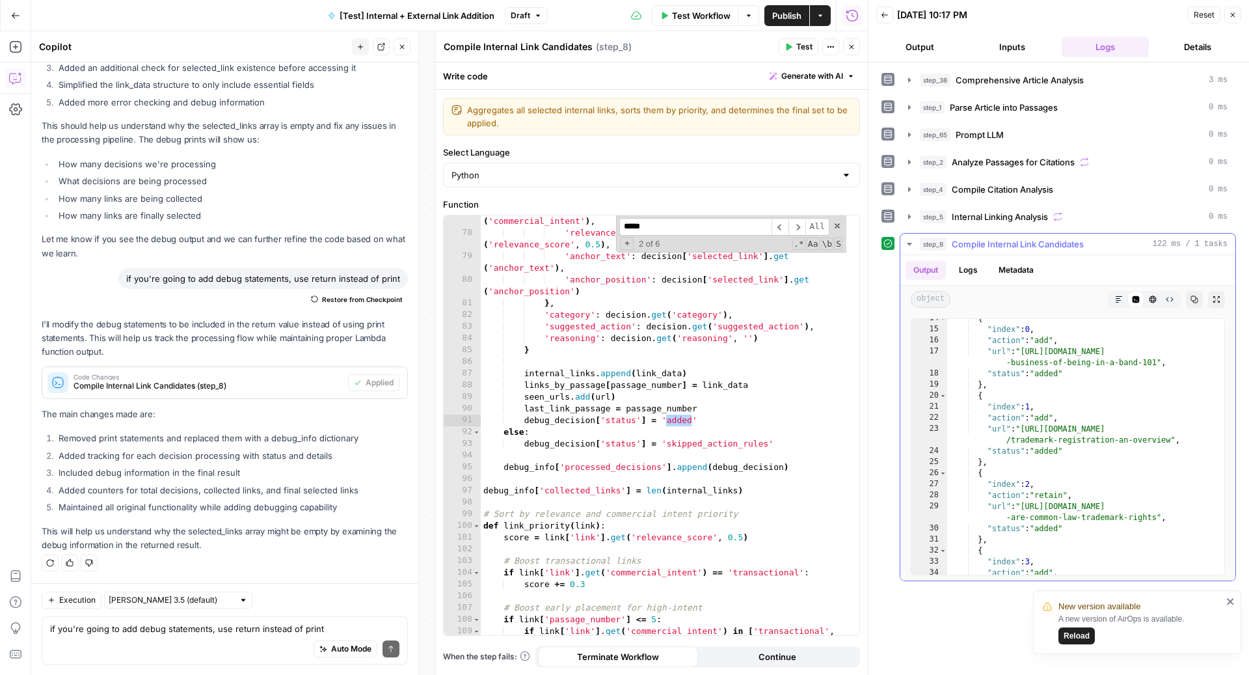
scroll to position [0, 0]
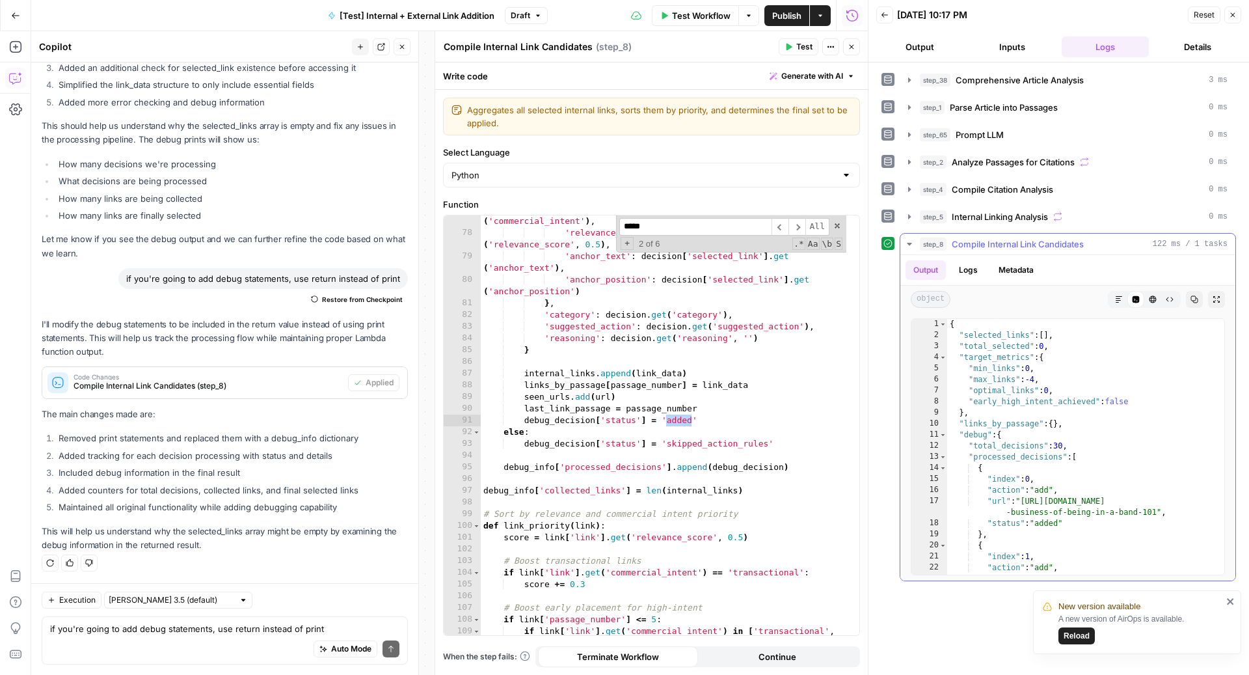
type input "*****"
click at [1197, 296] on icon "button" at bounding box center [1194, 299] width 7 height 7
click at [181, 644] on div "Auto Mode Send" at bounding box center [224, 649] width 349 height 29
paste textarea "{ "selected_links": [], "total_selected": 0, "target_metrics": { "min_links": 0…"
type textarea "why is selected links still null: { "selected_links": [], "total_selected": 0, …"
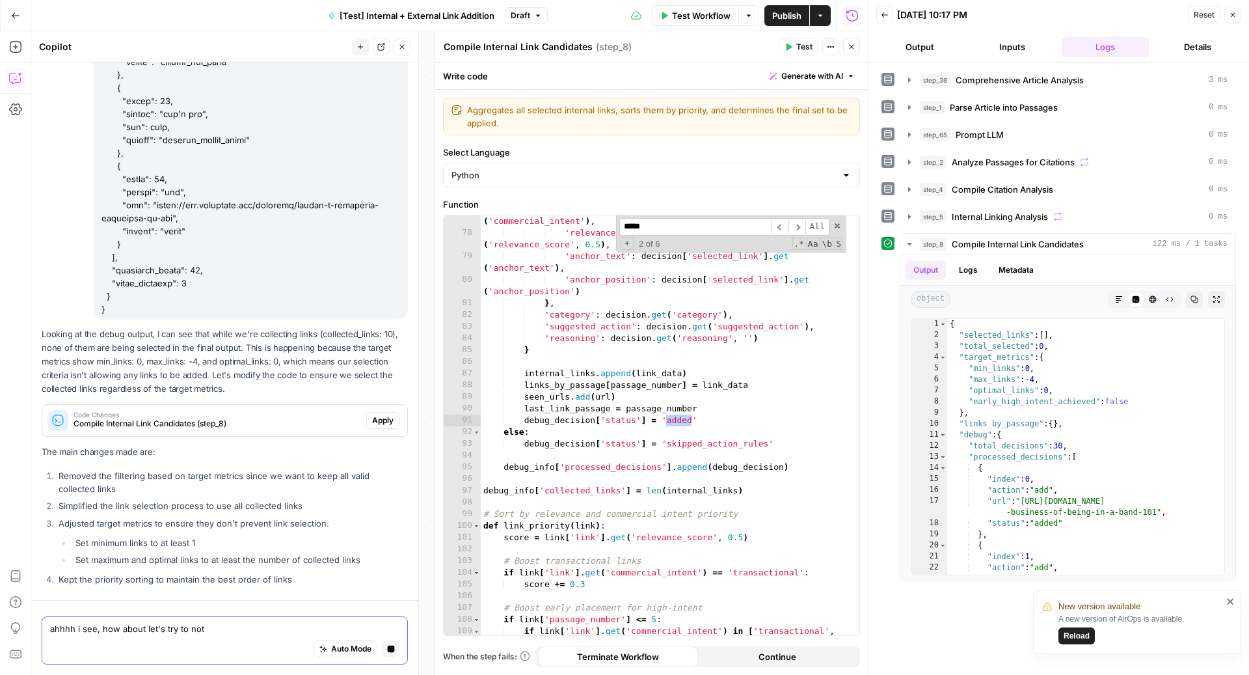
scroll to position [6281, 0]
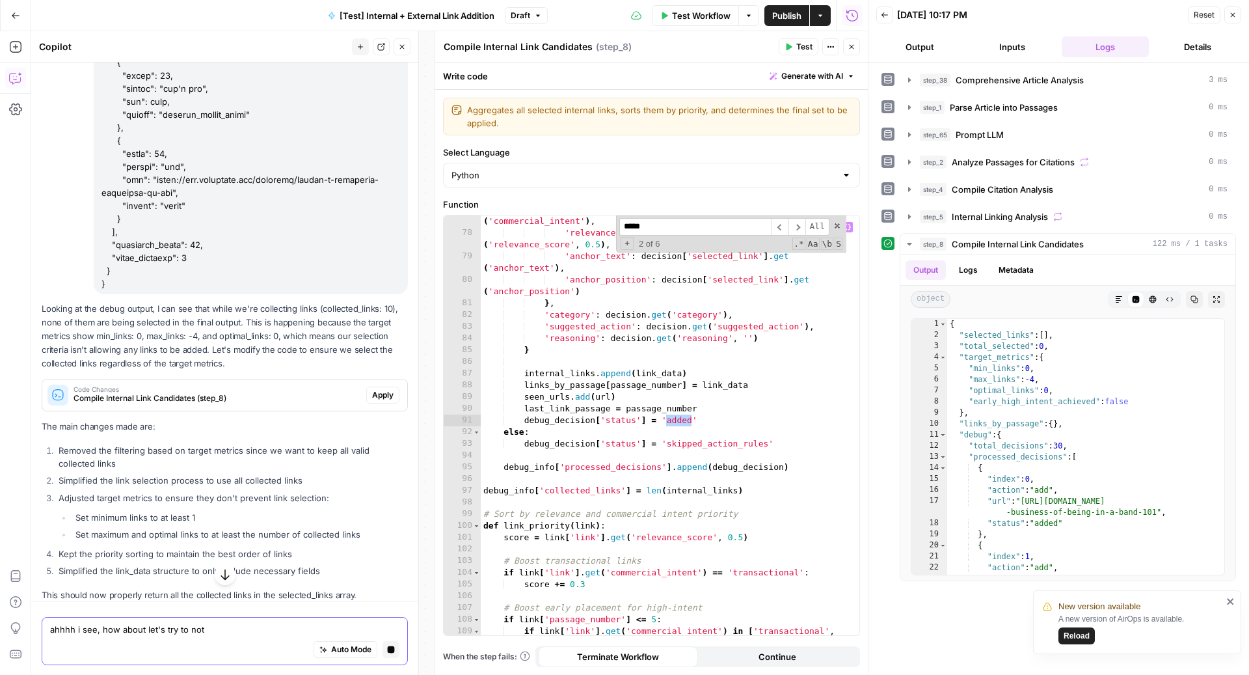
type textarea "ahhhh i see, how about let's try to not"
click at [649, 564] on div "'commercial_intent' : decision [ 'selected_link' ] . get ( 'commercial_intent' …" at bounding box center [664, 438] width 366 height 468
type textarea "**********"
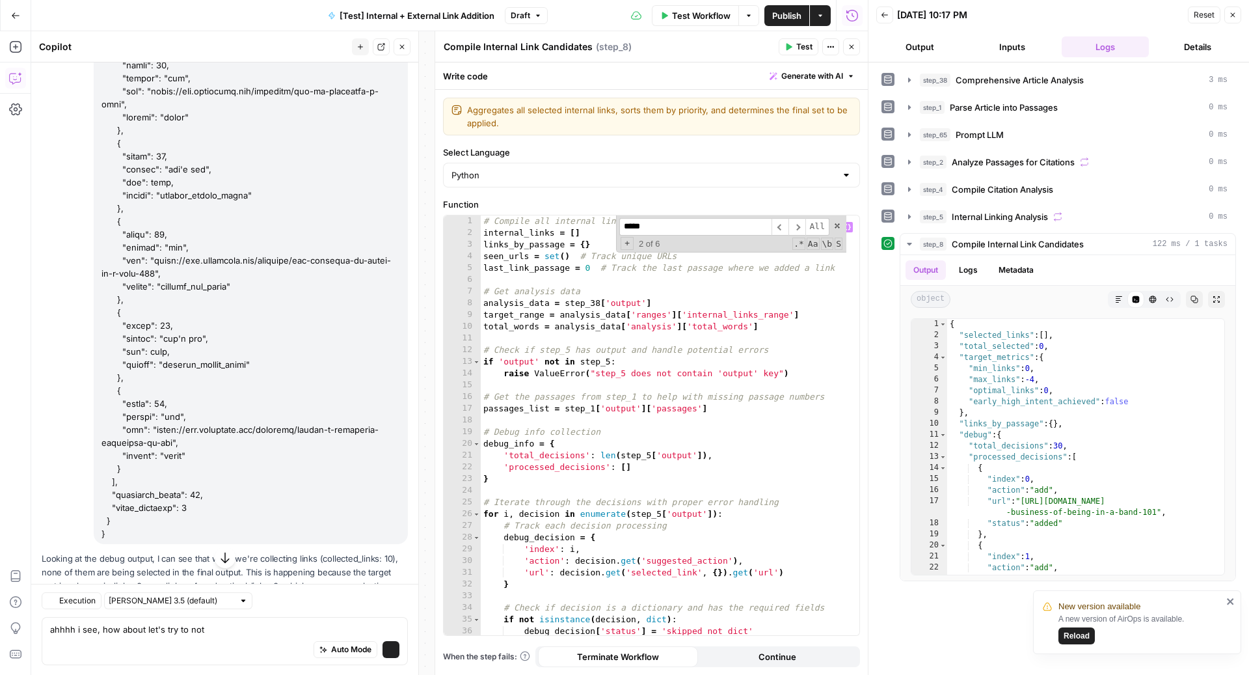
scroll to position [6531, 0]
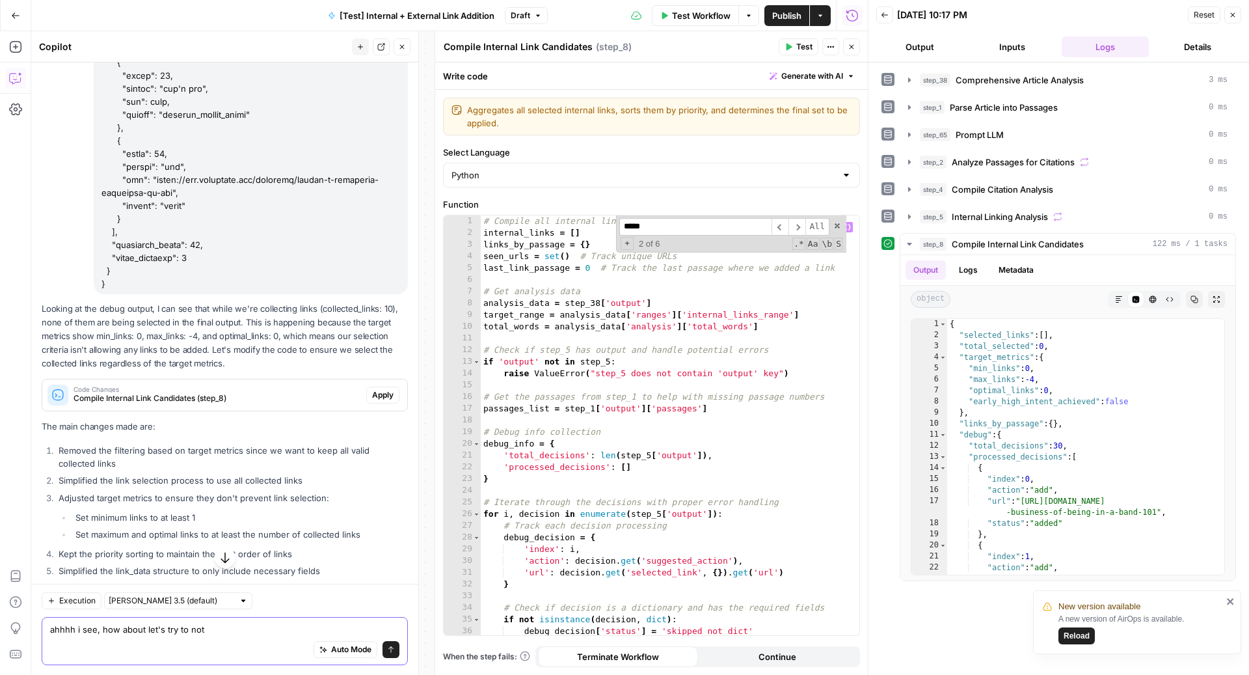
click at [277, 632] on textarea "ahhhh i see, how about let's try to not" at bounding box center [224, 628] width 349 height 13
type textarea "ahhhh i see, how about let's try to not consider the analysis data at all"
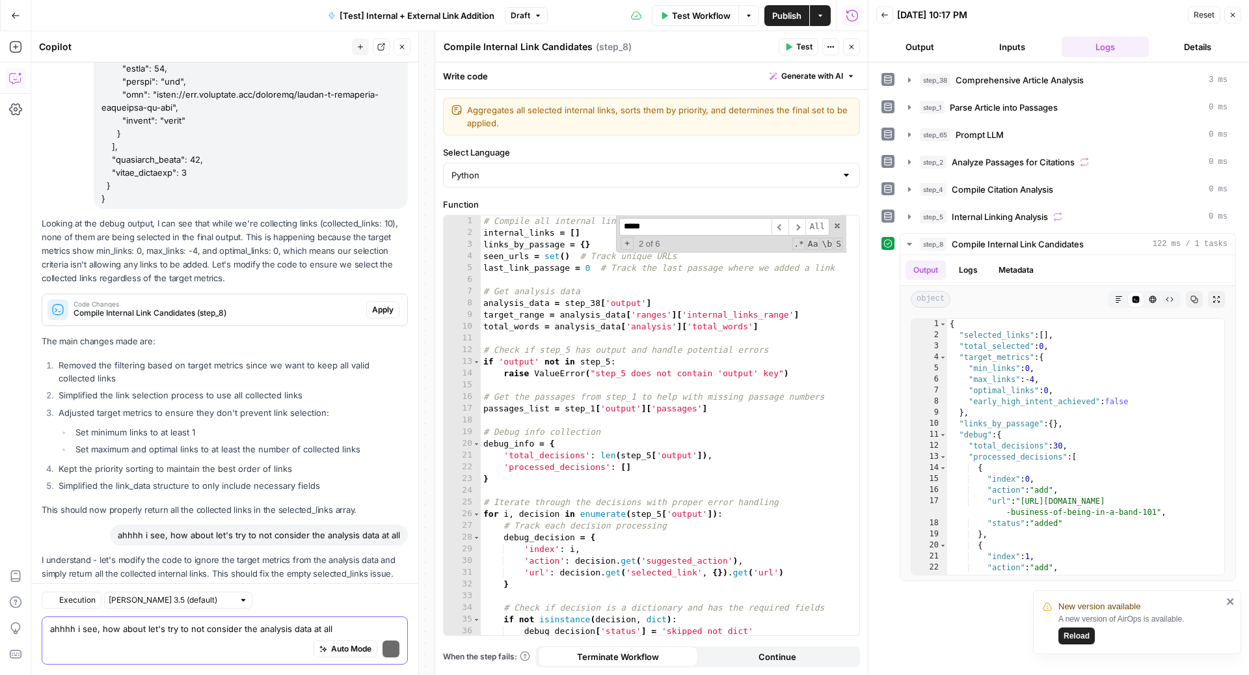
scroll to position [6903, 0]
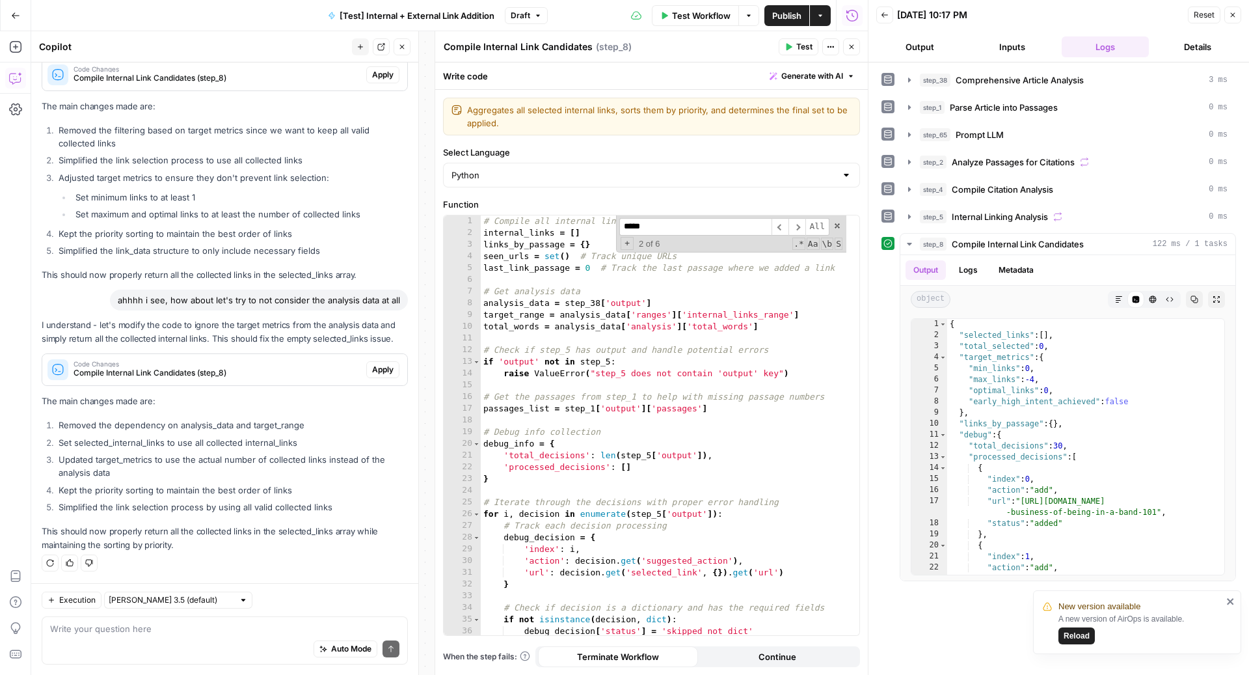
click at [373, 372] on span "Apply" at bounding box center [382, 370] width 21 height 12
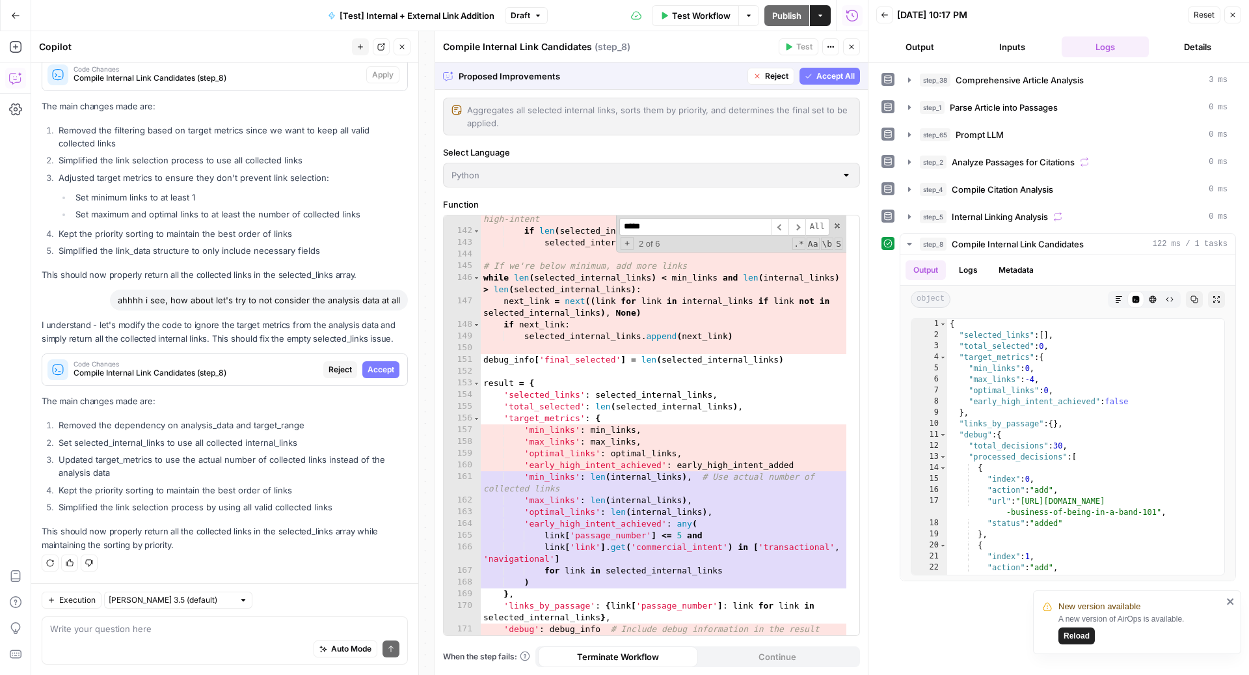
scroll to position [1826, 0]
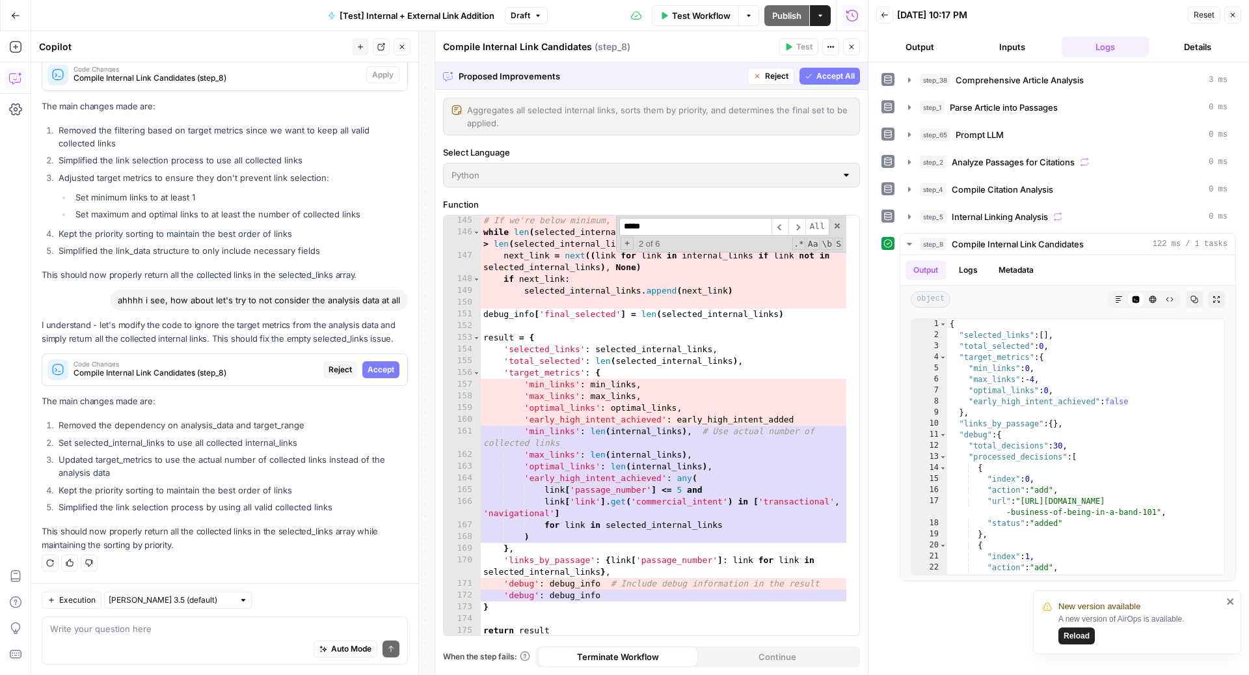
click at [840, 79] on span "Accept All" at bounding box center [835, 76] width 38 height 12
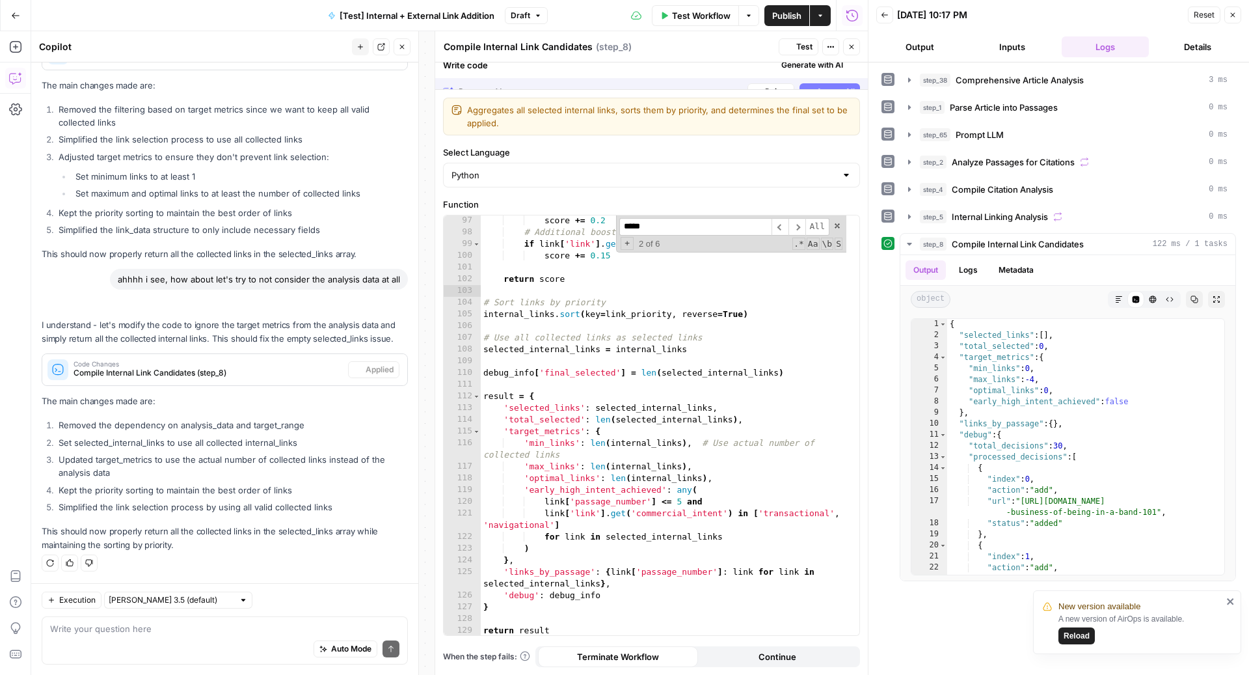
scroll to position [1183, 0]
click at [801, 42] on span "Test" at bounding box center [804, 47] width 16 height 12
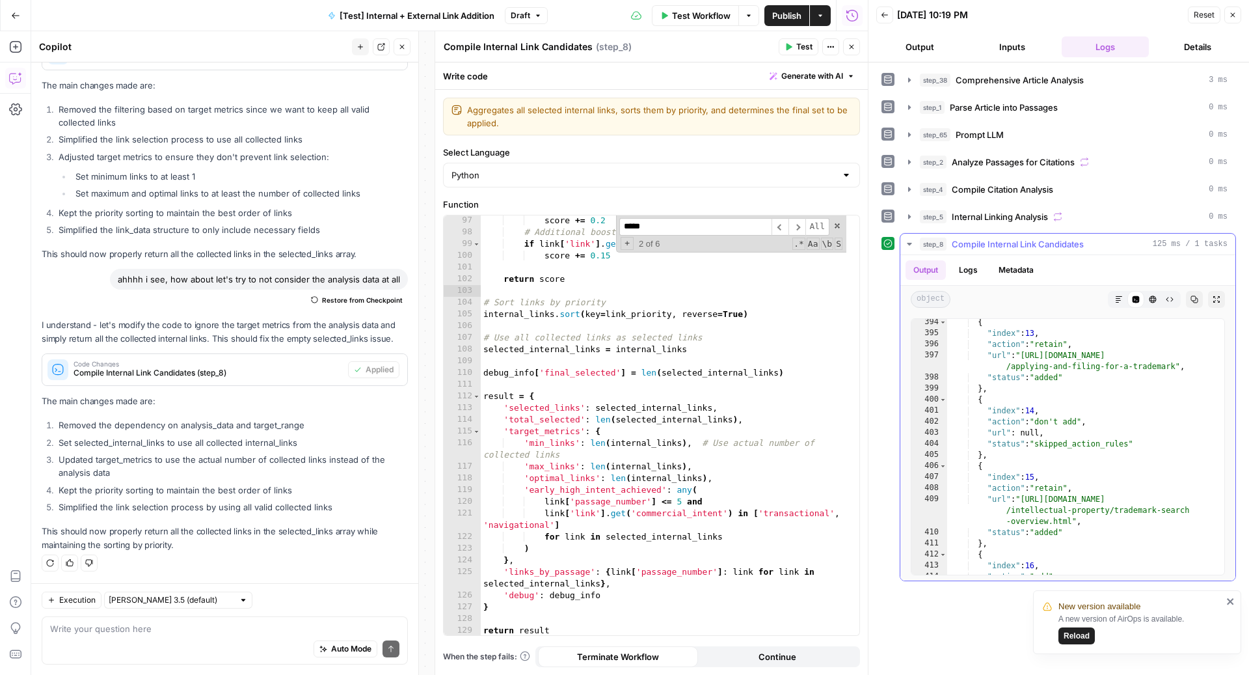
scroll to position [8303, 0]
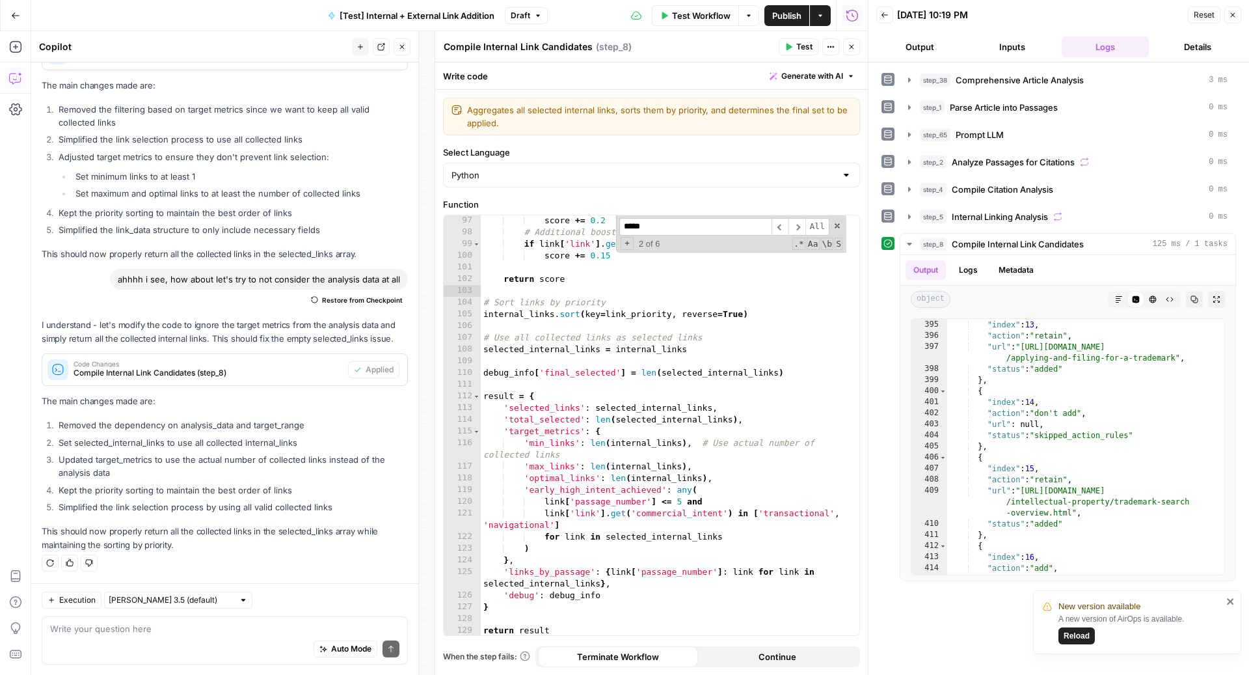
click at [699, 461] on div "score += 0.2 # Additional boost for overview pages in early passages if link [ …" at bounding box center [664, 437] width 366 height 444
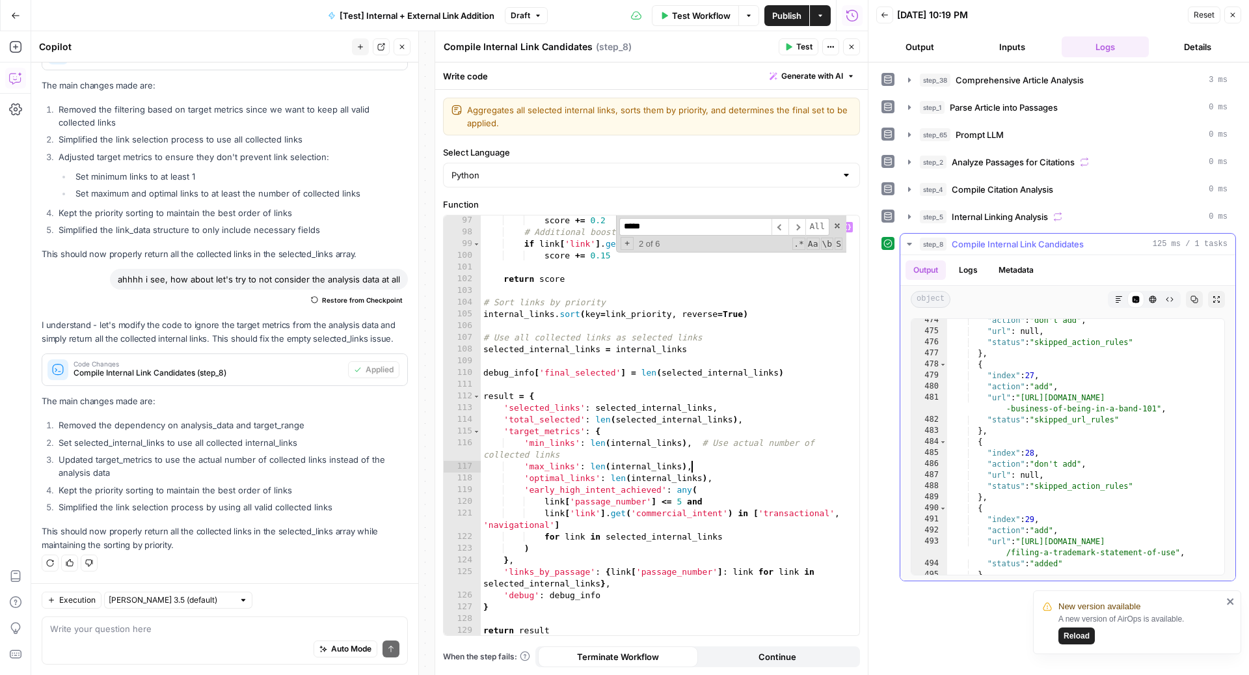
scroll to position [9281, 0]
click at [784, 17] on span "Publish" at bounding box center [786, 15] width 29 height 13
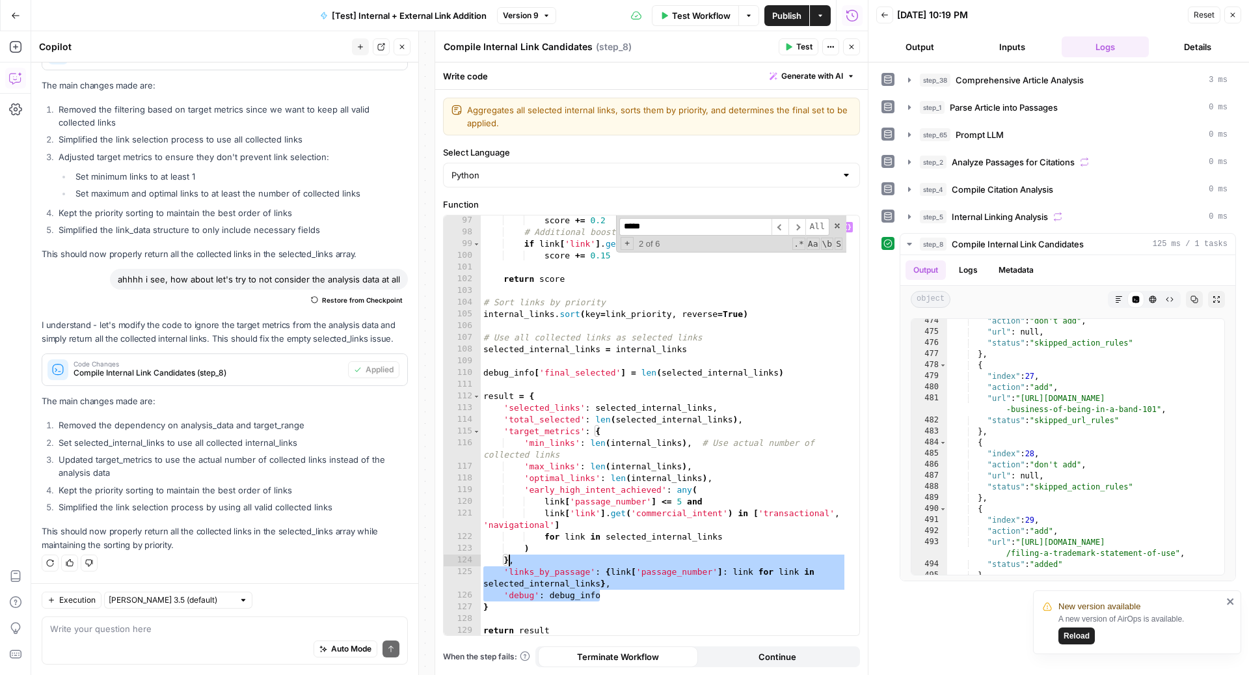
drag, startPoint x: 612, startPoint y: 596, endPoint x: 508, endPoint y: 563, distance: 109.2
click at [508, 563] on div "score += 0.2 # Additional boost for overview pages in early passages if link [ …" at bounding box center [664, 437] width 366 height 444
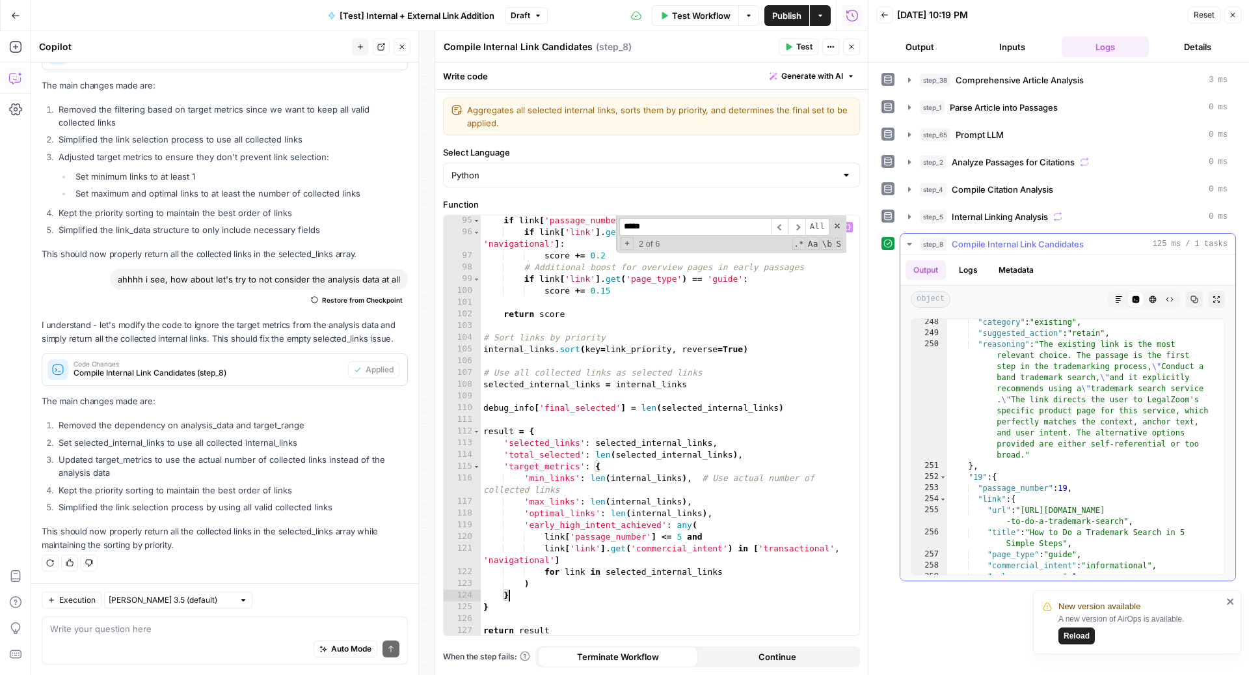
scroll to position [5675, 0]
click at [799, 50] on span "Test" at bounding box center [804, 47] width 16 height 12
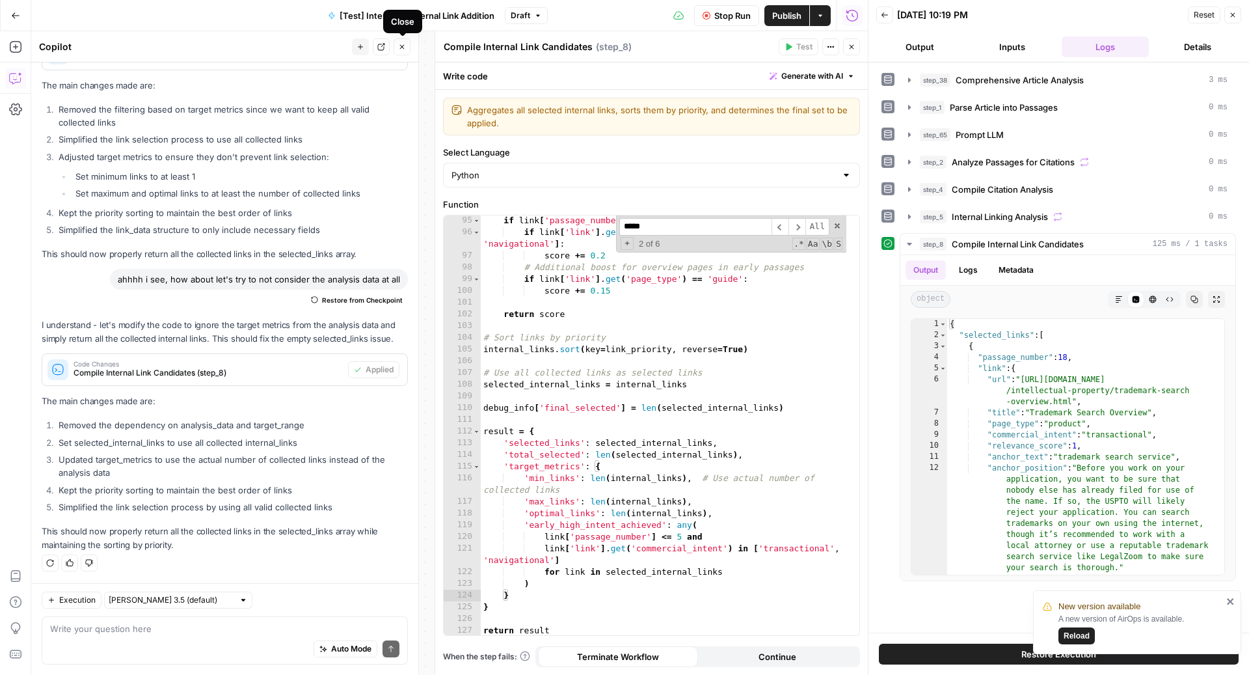
click at [403, 49] on icon "button" at bounding box center [402, 47] width 8 height 8
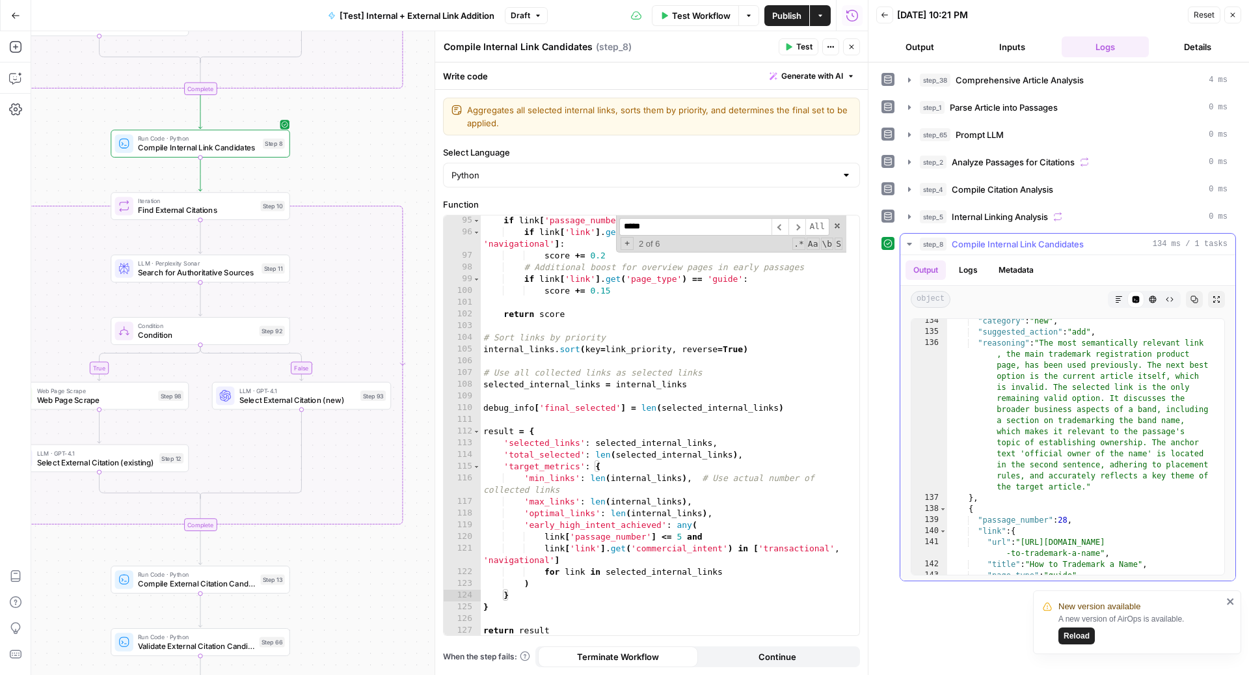
scroll to position [3426, 0]
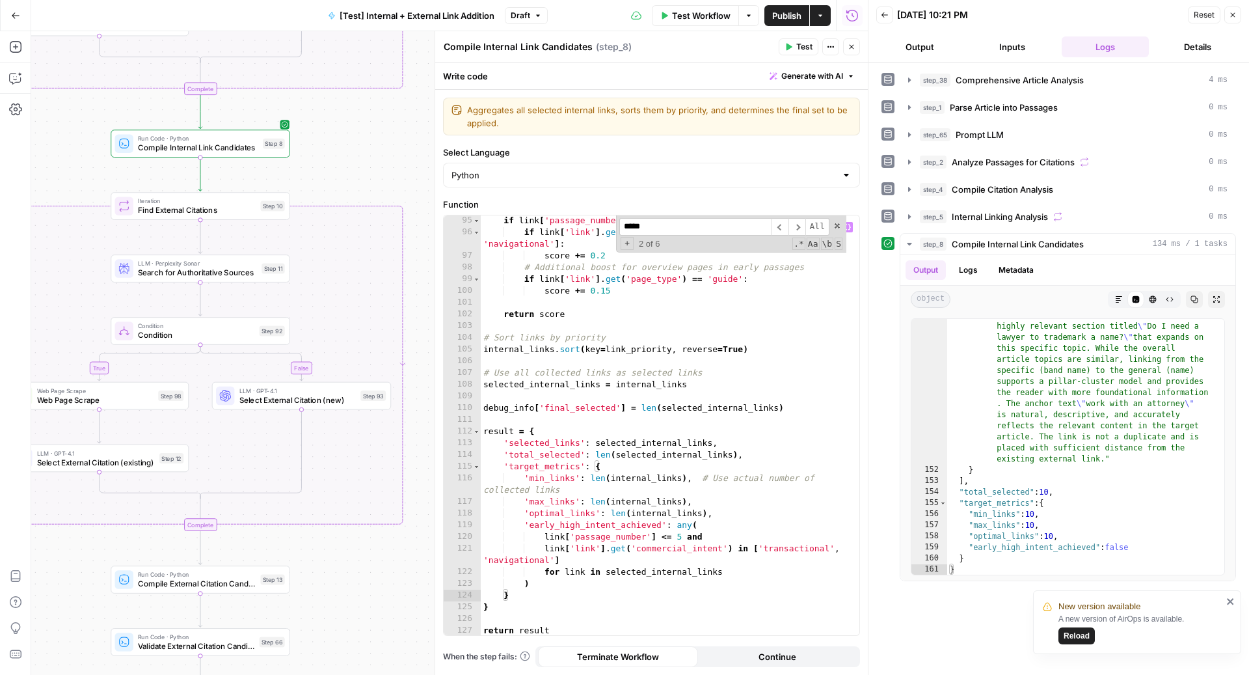
click at [654, 503] on div "if link [ 'passage_number' ] <= 5 : if link [ 'link' ] . get ( 'commercial_inte…" at bounding box center [664, 437] width 366 height 444
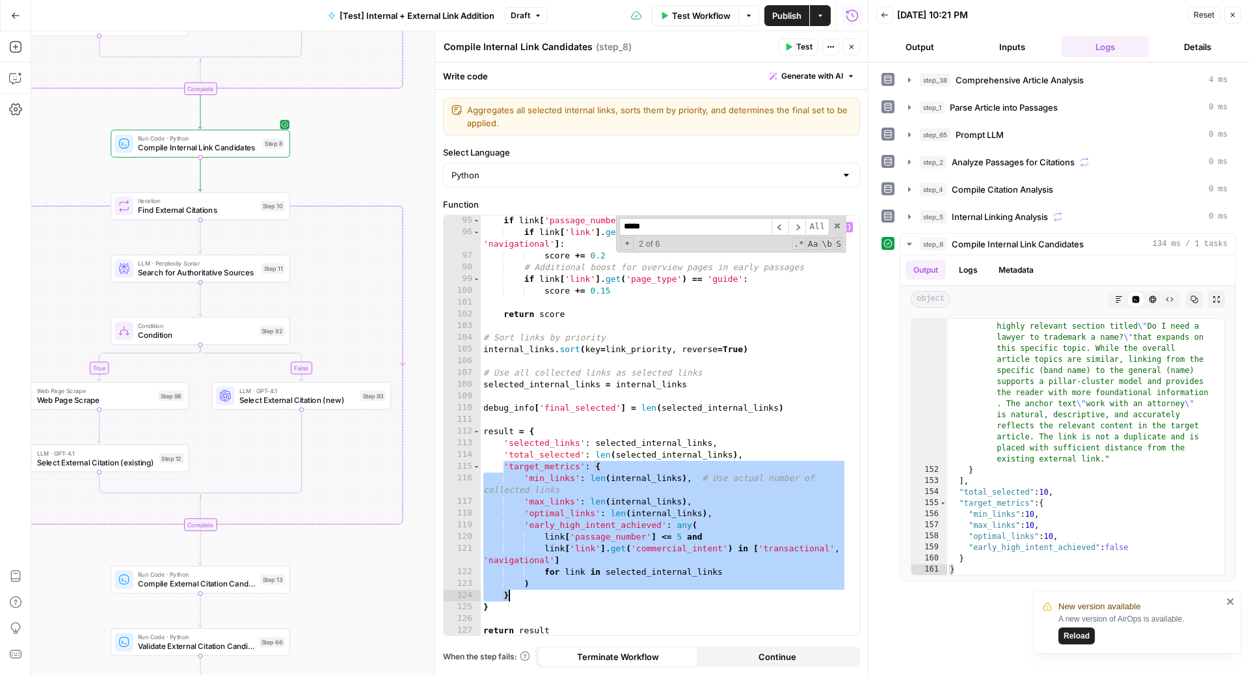
drag, startPoint x: 504, startPoint y: 465, endPoint x: 513, endPoint y: 589, distance: 123.9
click at [513, 589] on div "if link [ 'passage_number' ] <= 5 : if link [ 'link' ] . get ( 'commercial_inte…" at bounding box center [664, 437] width 366 height 444
type textarea "* *****"
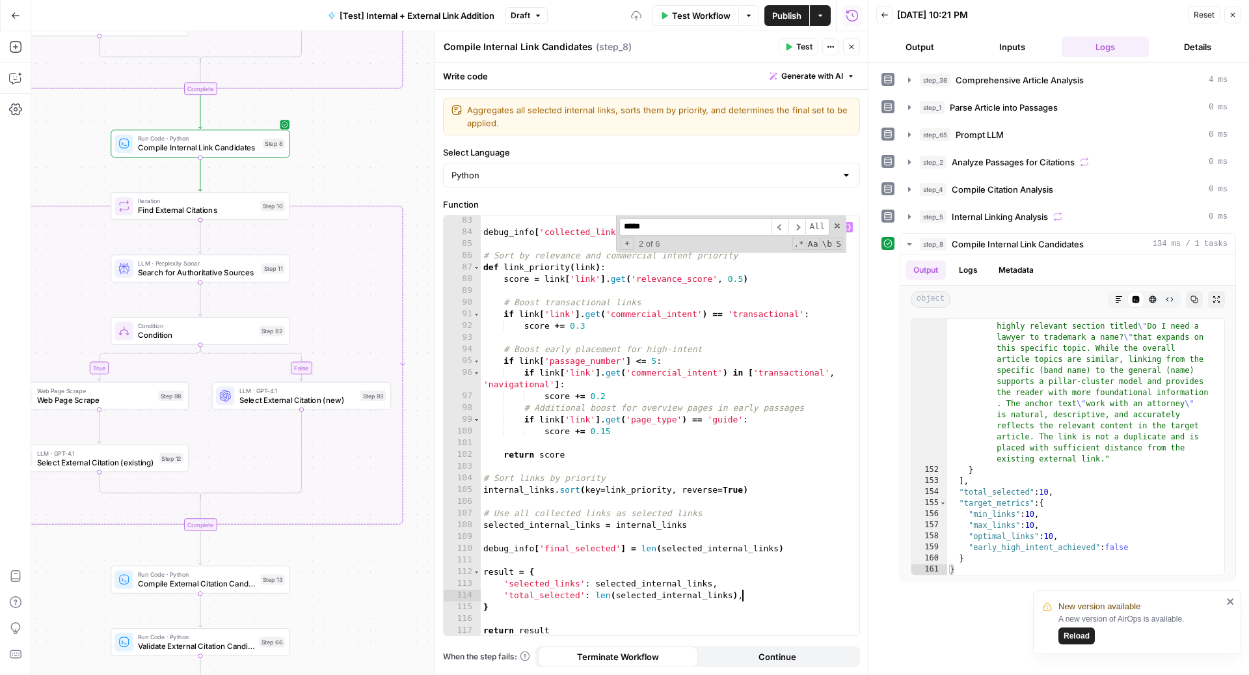
scroll to position [1007, 0]
type textarea "**********"
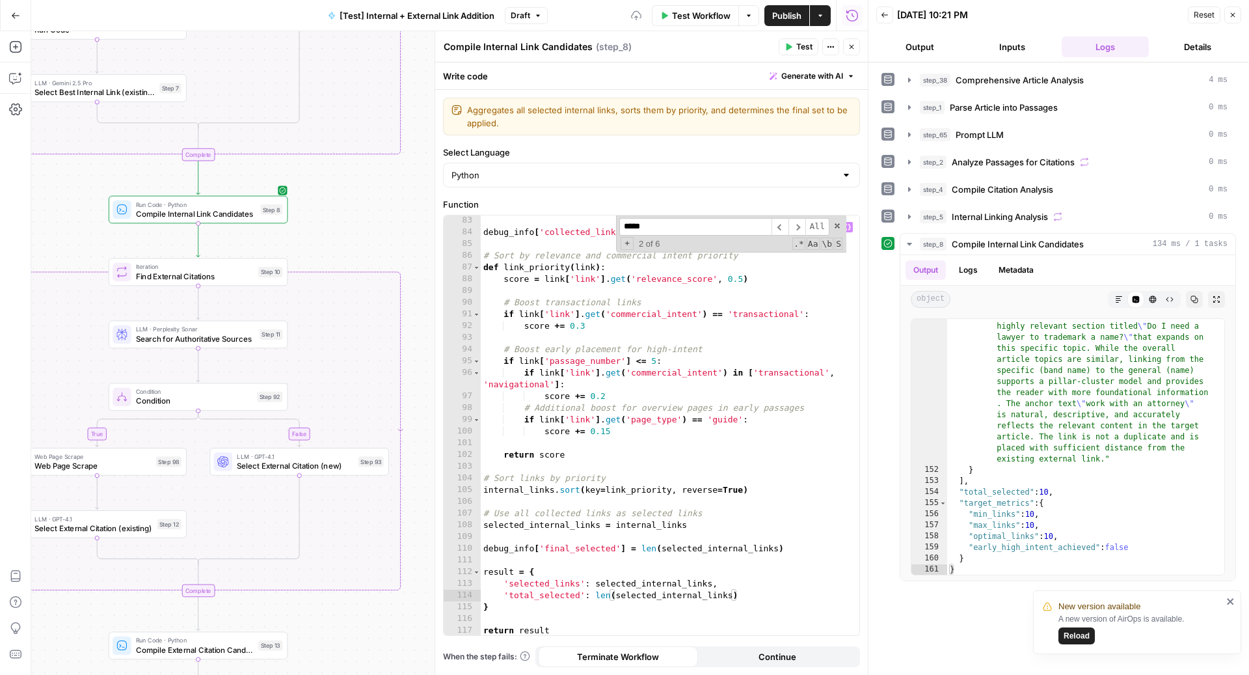
click at [803, 50] on span "Test" at bounding box center [804, 47] width 16 height 12
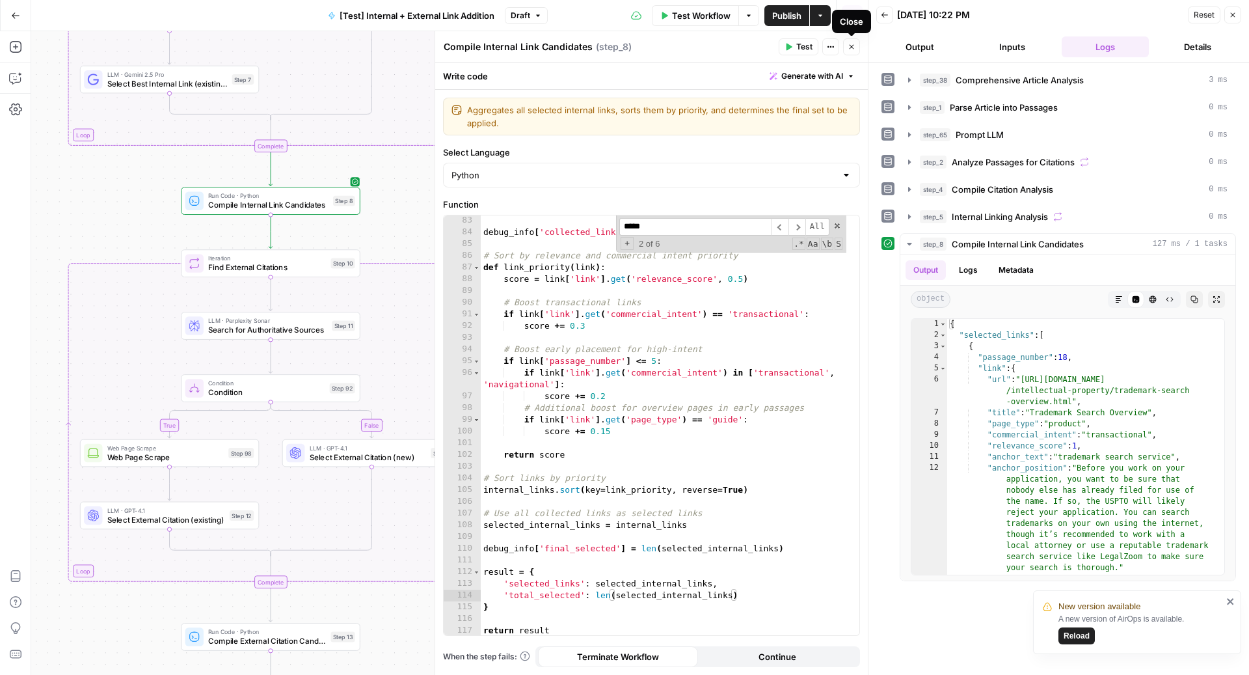
click at [852, 43] on icon "button" at bounding box center [852, 47] width 8 height 8
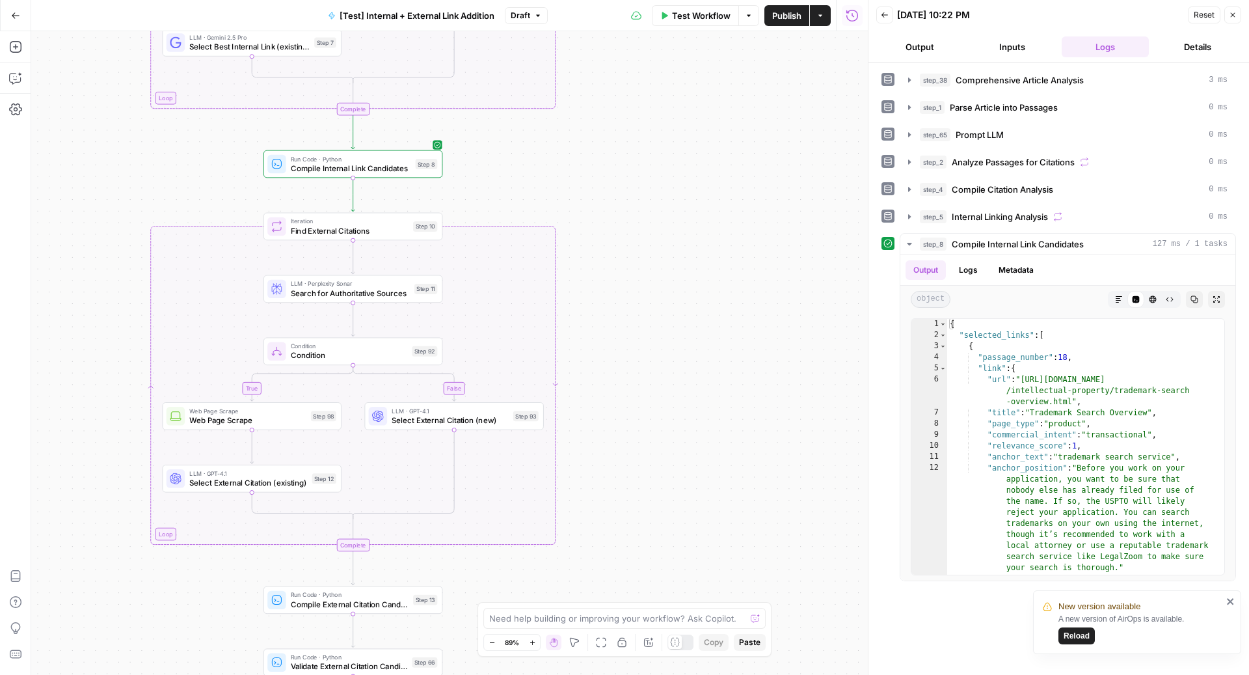
click at [425, 423] on span "Select External Citation (new)" at bounding box center [450, 420] width 116 height 12
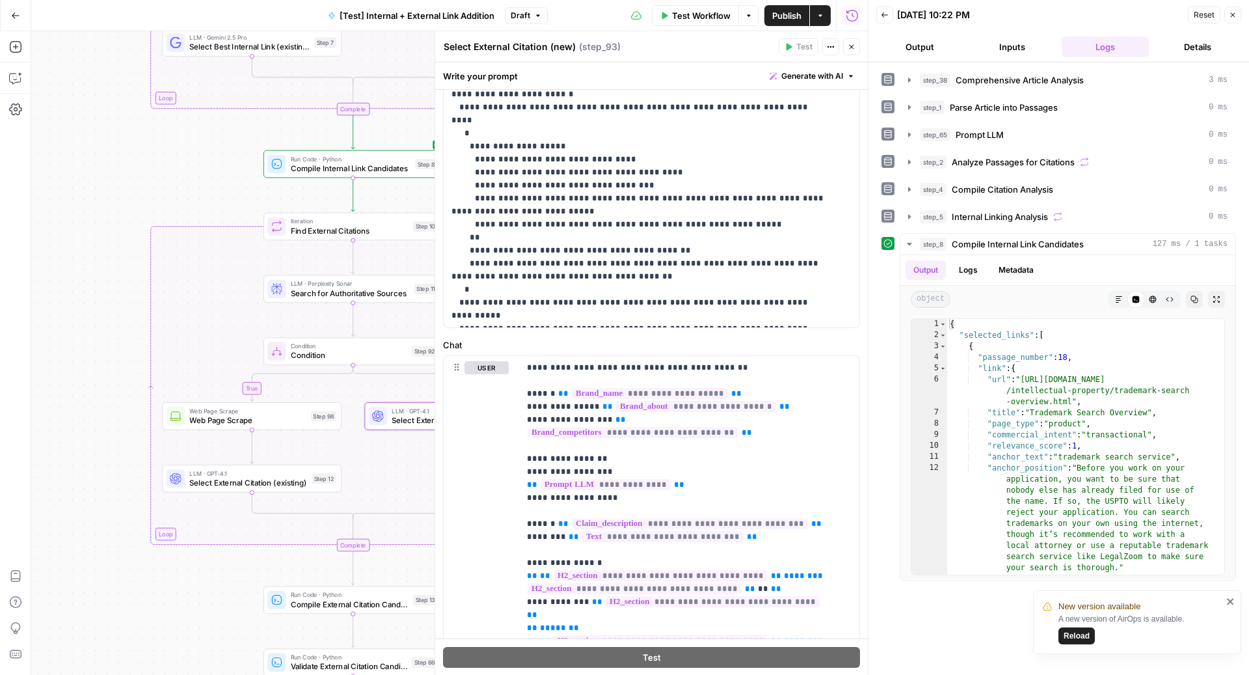
scroll to position [0, 0]
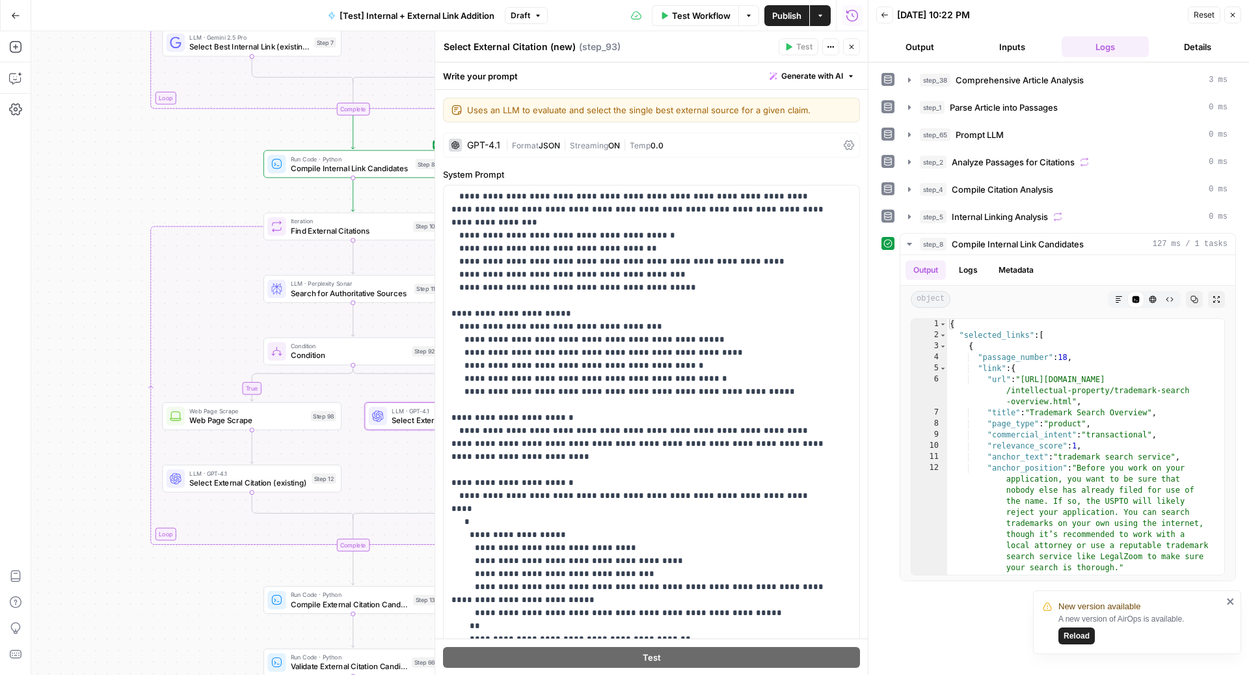
click at [853, 51] on button "Close" at bounding box center [851, 46] width 17 height 17
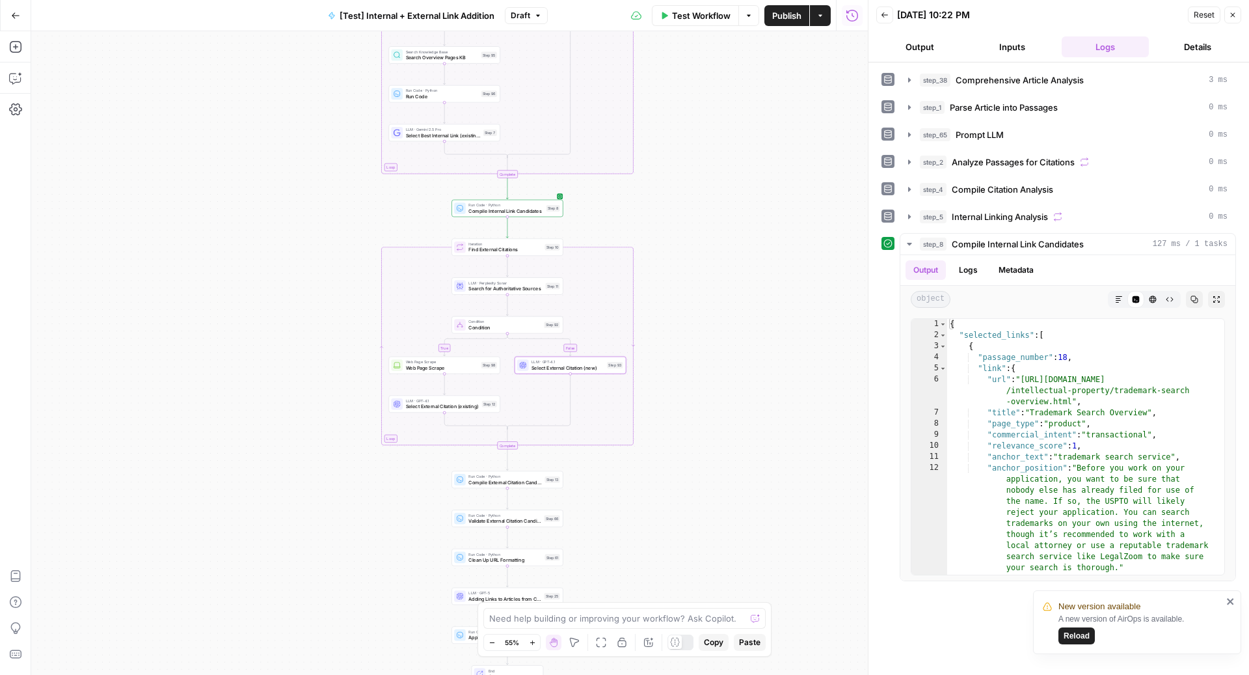
click at [783, 18] on span "Publish" at bounding box center [786, 15] width 29 height 13
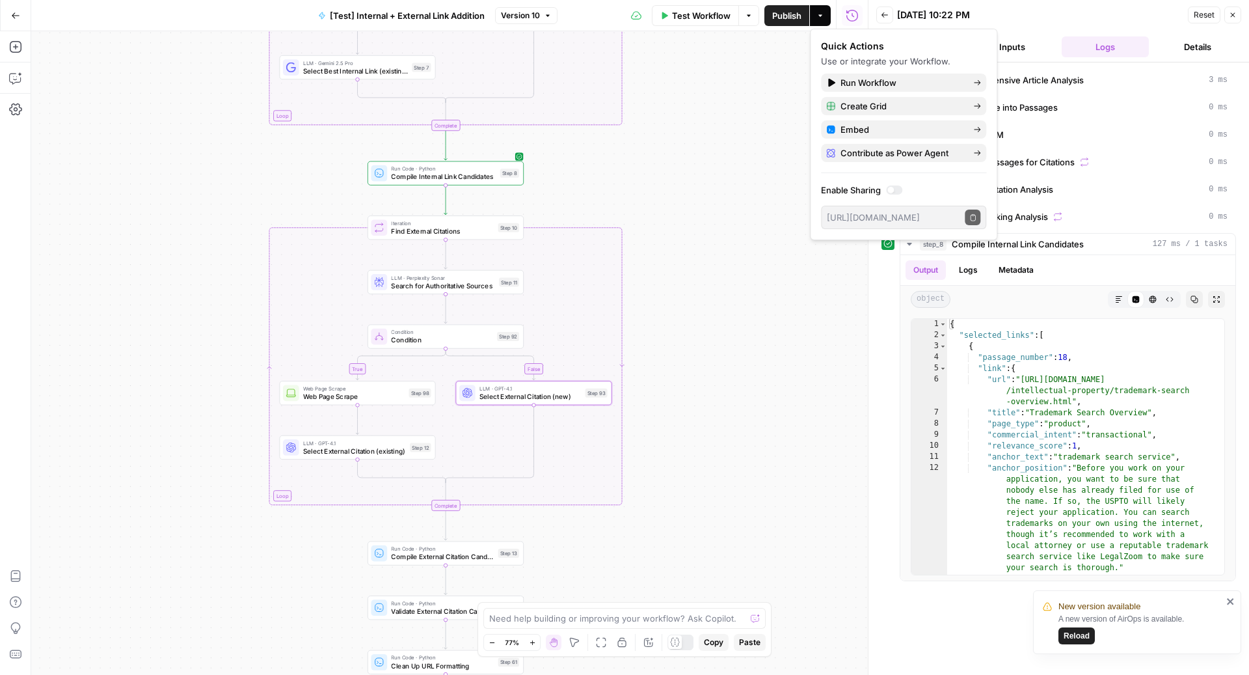
click at [736, 160] on div "true false false false true true Workflow Set Inputs Inputs Run Code · Python C…" at bounding box center [449, 352] width 836 height 643
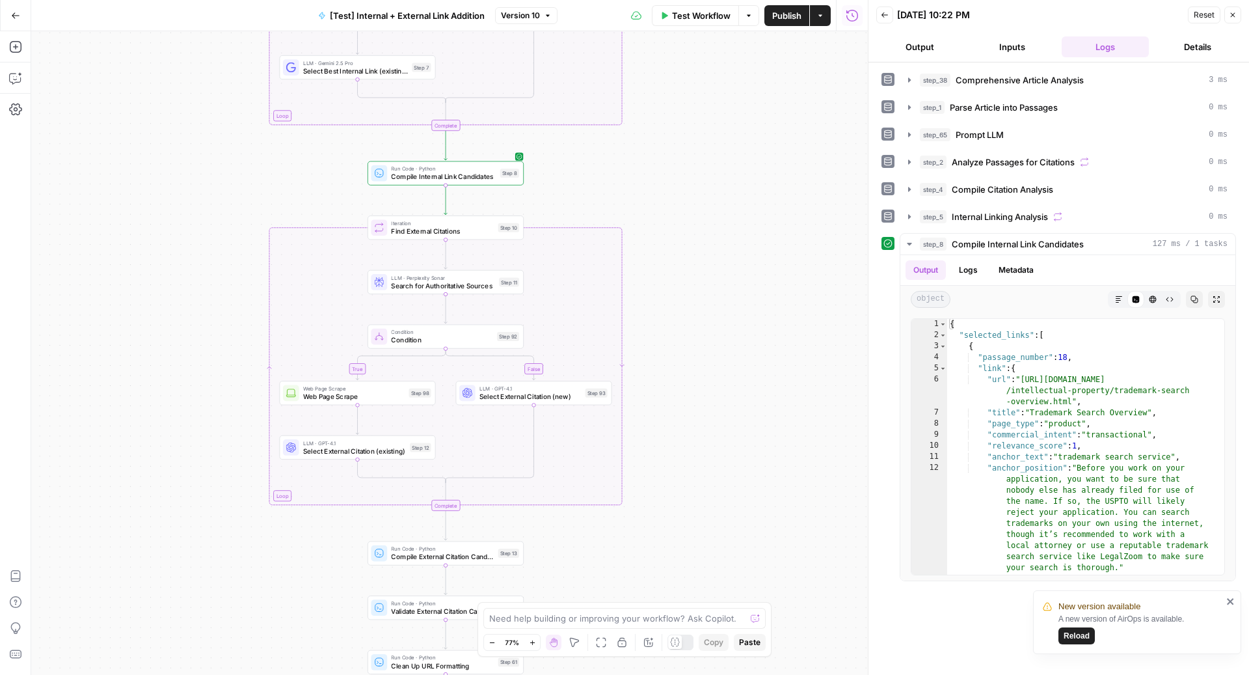
click at [595, 12] on div "Test Workflow Options Publish Actions Run History" at bounding box center [712, 15] width 310 height 31
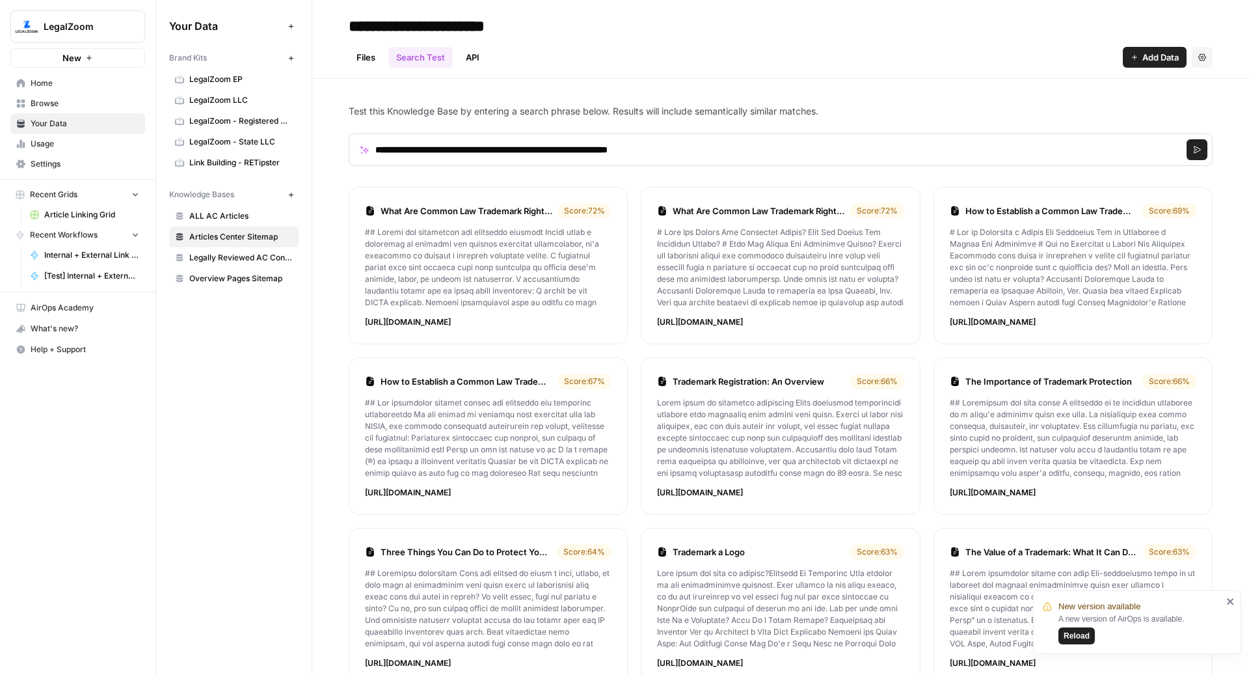
click at [90, 210] on span "Article Linking Grid" at bounding box center [91, 215] width 95 height 12
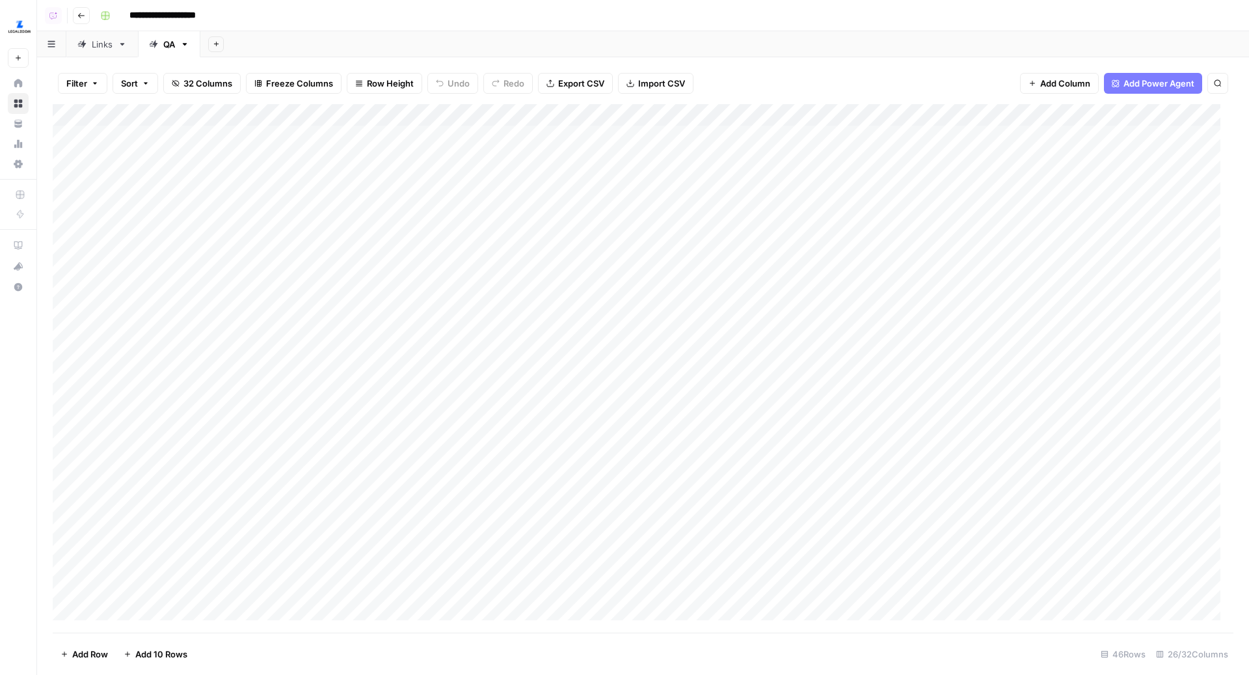
click at [104, 44] on div "Links" at bounding box center [102, 44] width 21 height 13
click at [608, 299] on div "Add Column" at bounding box center [643, 368] width 1181 height 529
click at [613, 273] on div "Add Column" at bounding box center [643, 368] width 1181 height 529
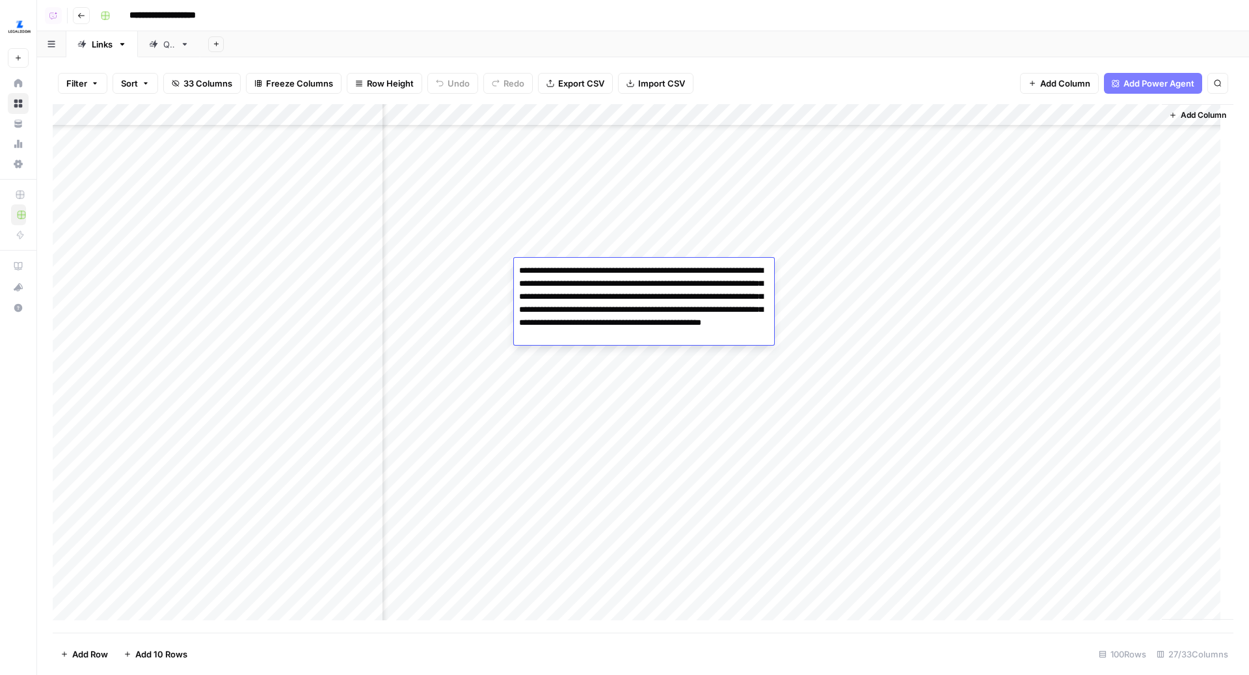
drag, startPoint x: 551, startPoint y: 273, endPoint x: 656, endPoint y: 282, distance: 105.1
click at [657, 282] on textarea "**********" at bounding box center [644, 302] width 260 height 83
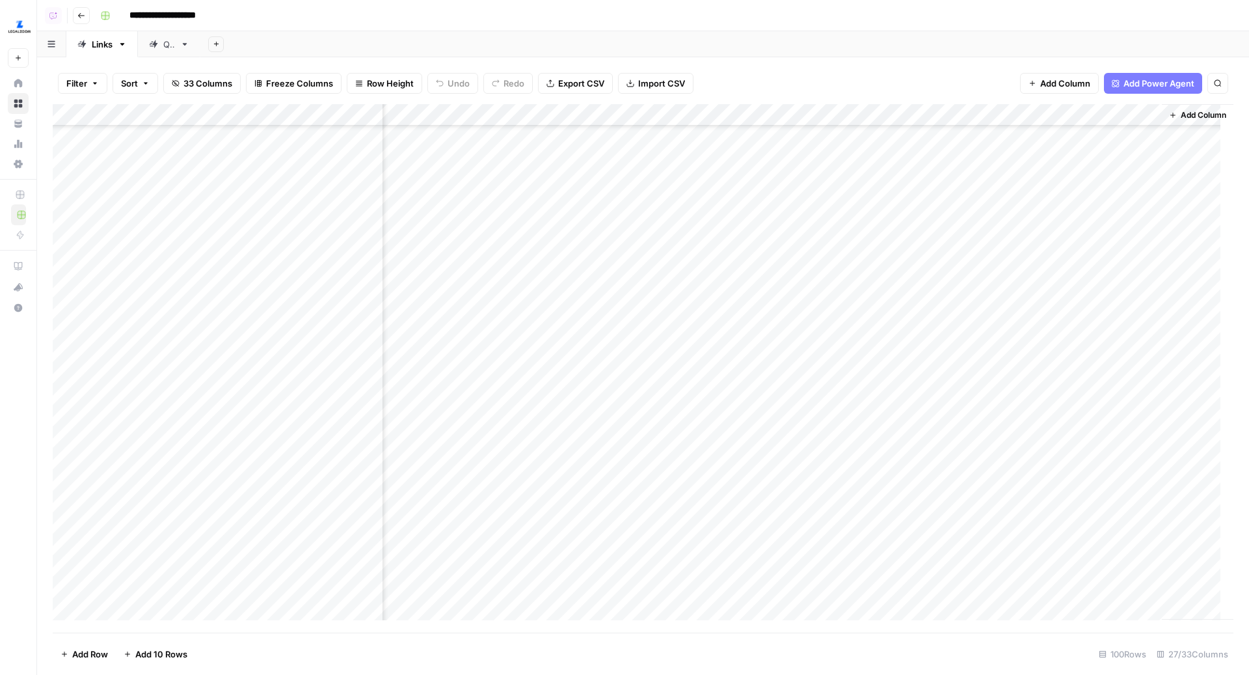
click at [749, 35] on div "Add Sheet" at bounding box center [724, 44] width 1049 height 26
click at [604, 293] on div "Add Column" at bounding box center [643, 368] width 1181 height 529
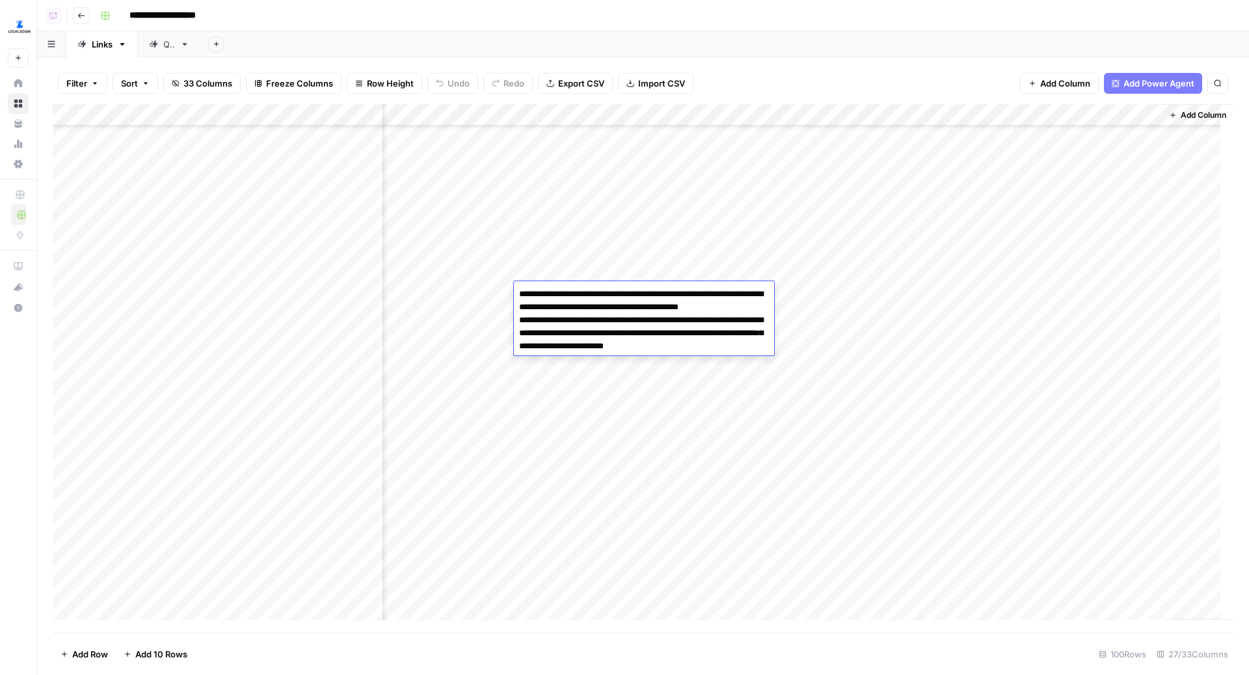
click at [592, 263] on div "Add Column" at bounding box center [643, 368] width 1181 height 529
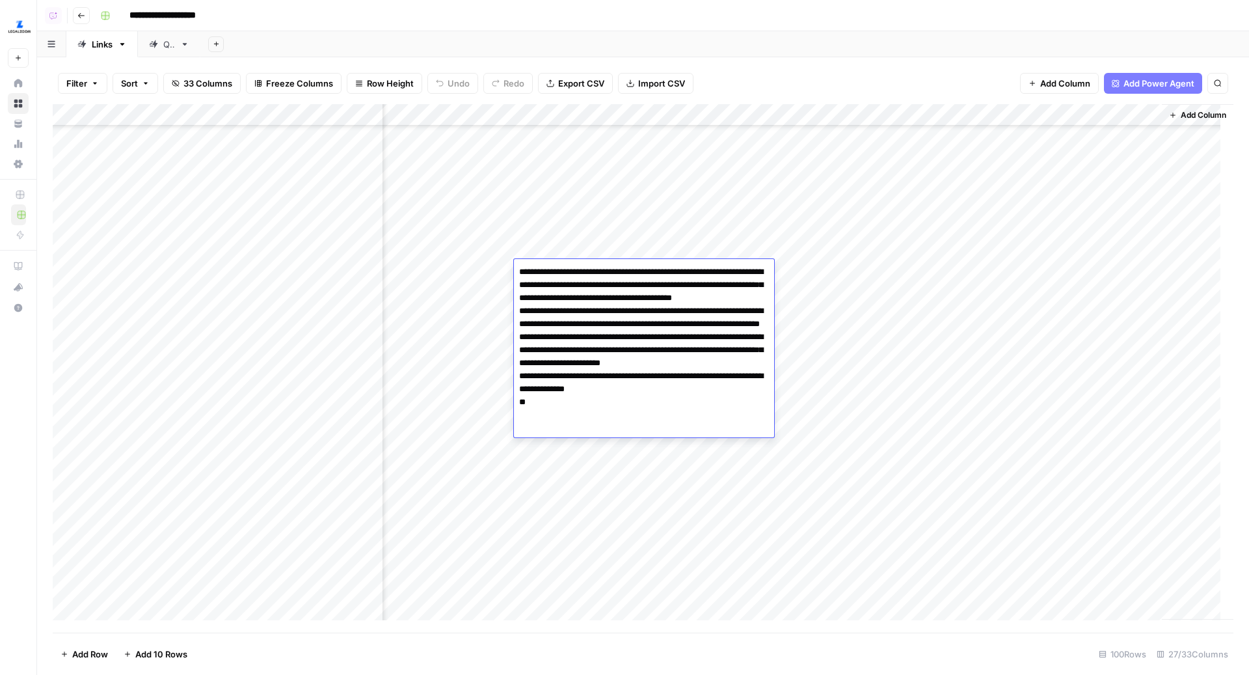
click at [581, 250] on div "Add Column" at bounding box center [643, 368] width 1181 height 529
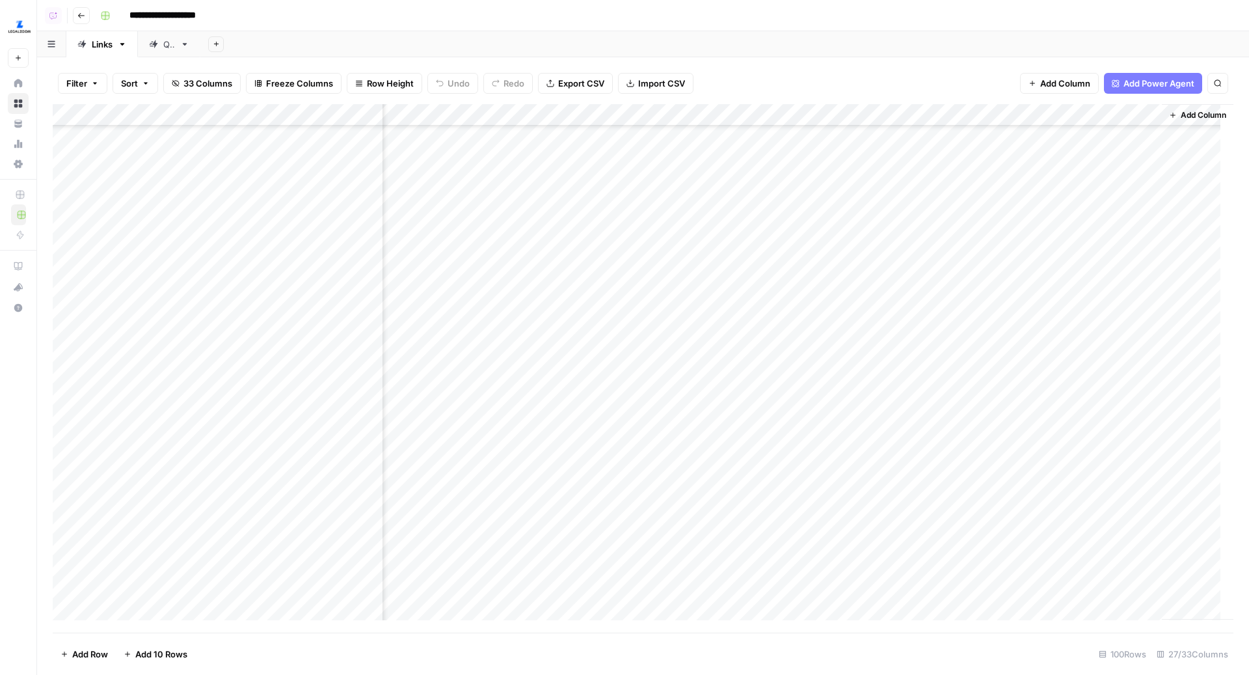
click at [768, 9] on div "**********" at bounding box center [665, 15] width 1141 height 21
click at [574, 229] on div "Add Column" at bounding box center [643, 368] width 1181 height 529
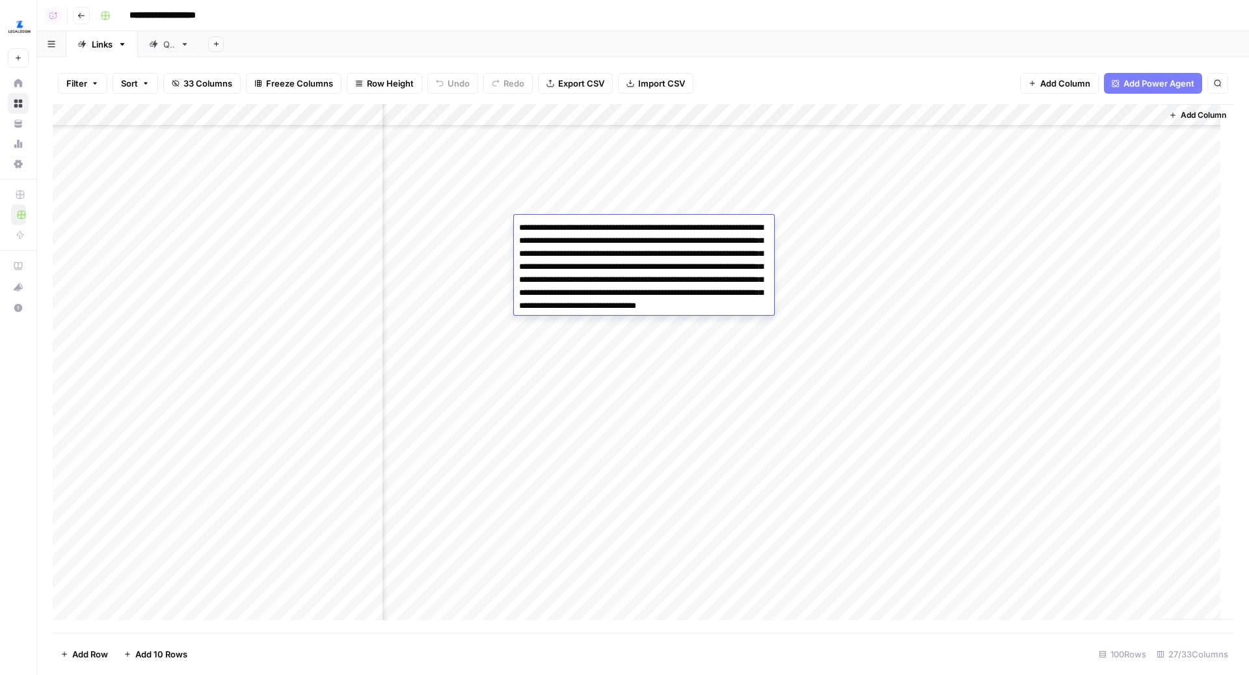
click at [607, 205] on div "Add Column" at bounding box center [643, 368] width 1181 height 529
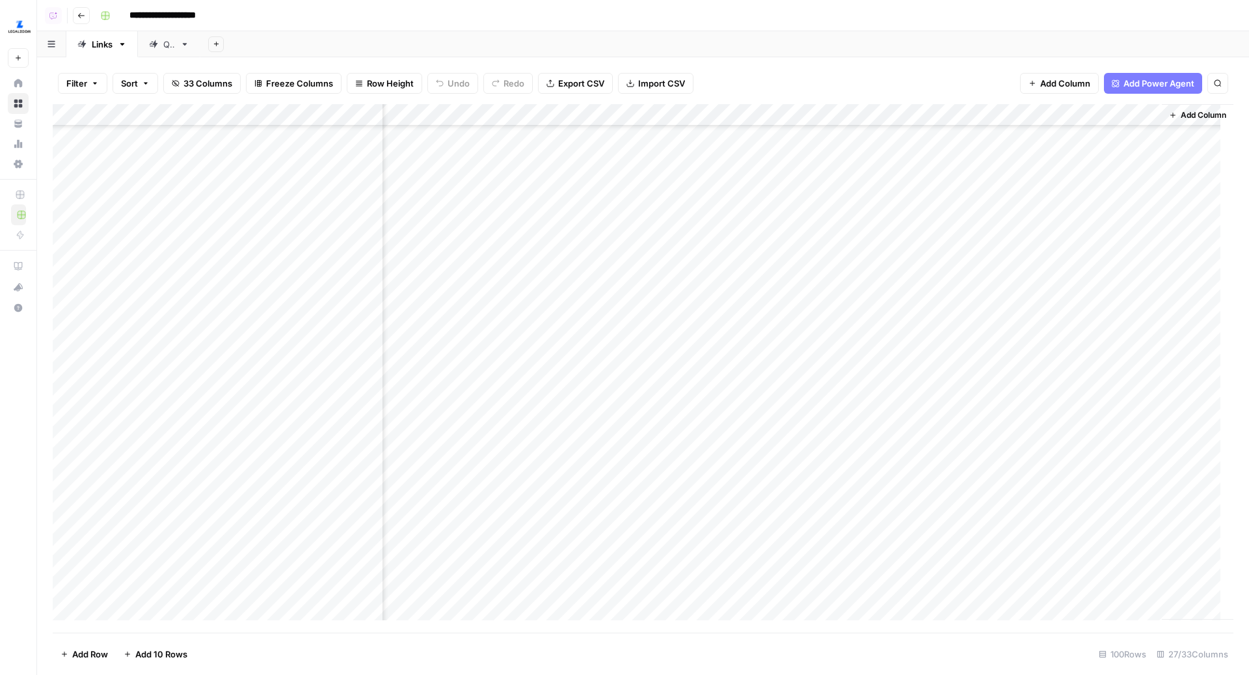
click at [585, 251] on div "Add Column" at bounding box center [643, 368] width 1181 height 529
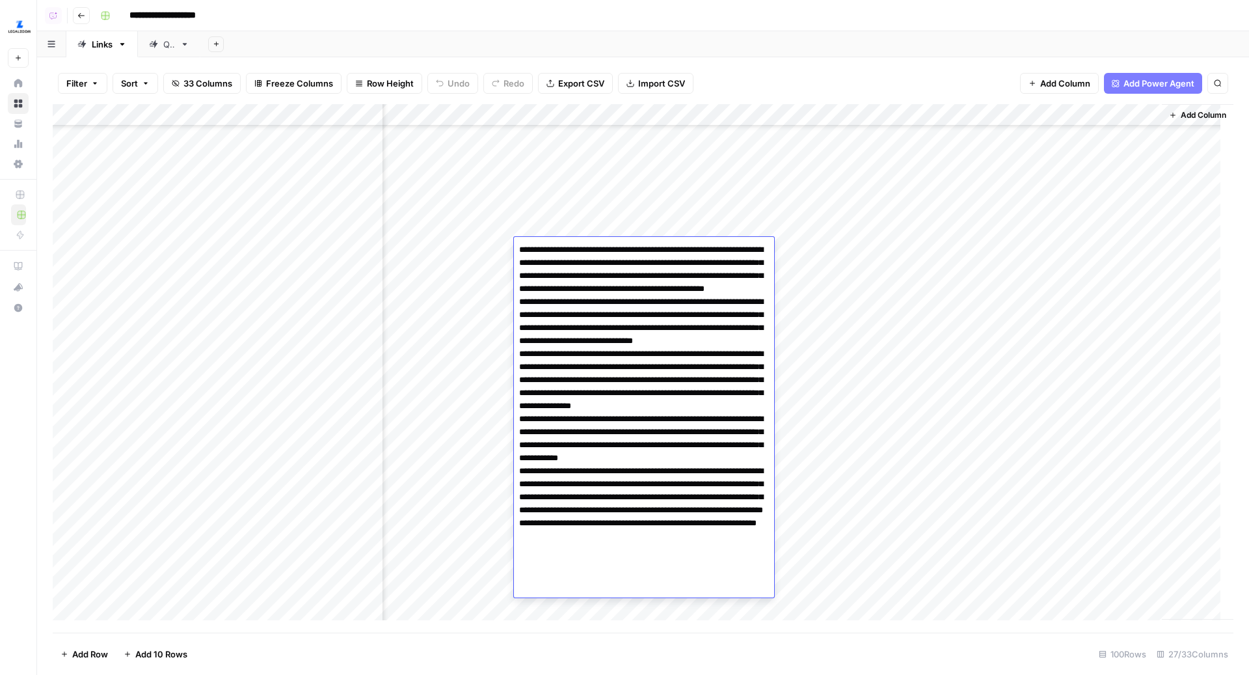
click at [611, 221] on div "Add Column" at bounding box center [643, 368] width 1181 height 529
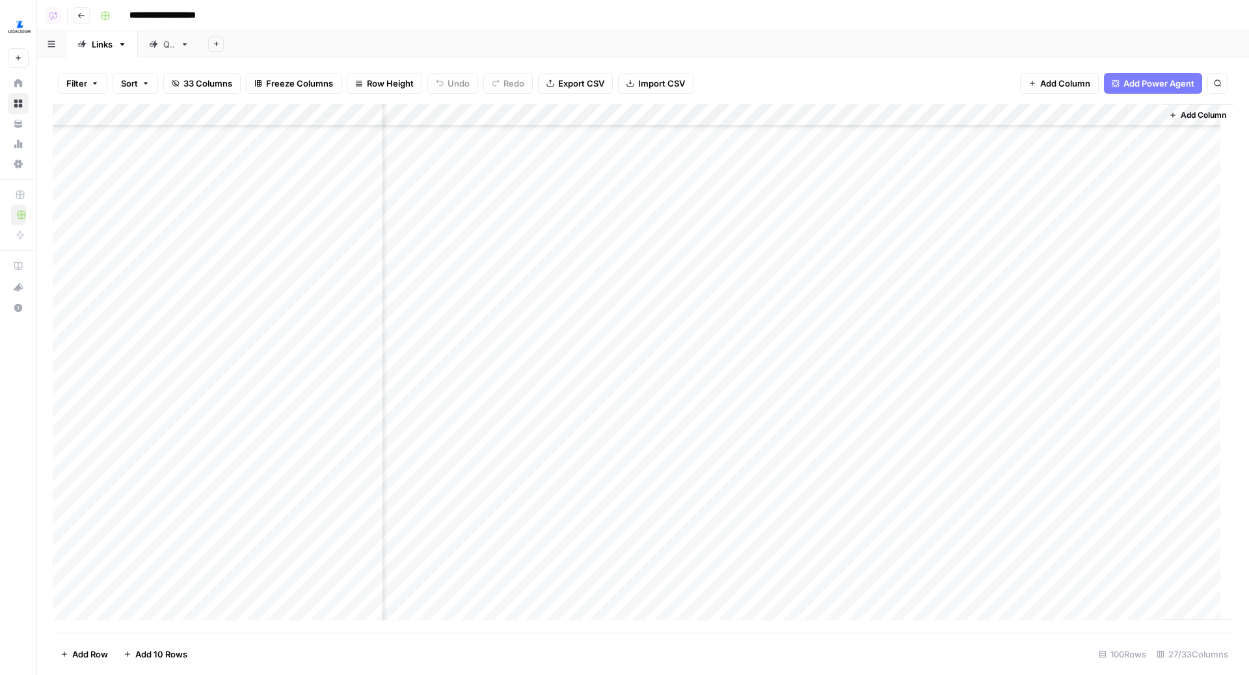
click at [587, 291] on div "Add Column" at bounding box center [643, 368] width 1181 height 529
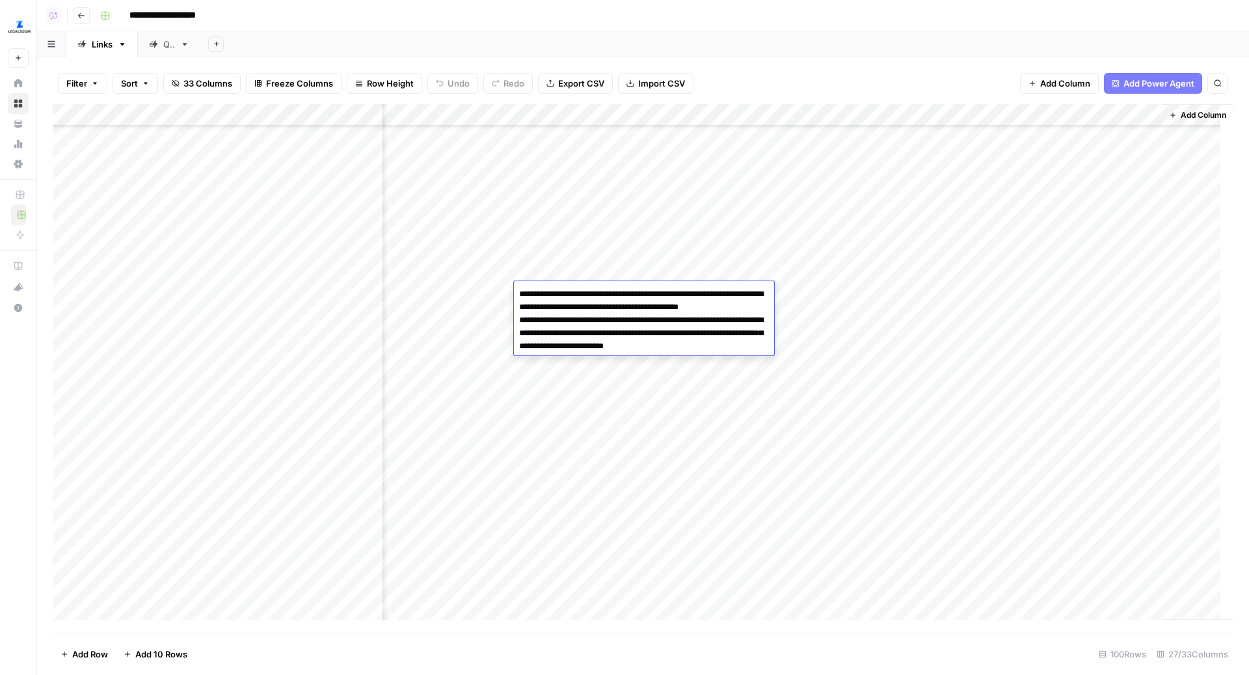
click at [608, 275] on div "Add Column" at bounding box center [643, 368] width 1181 height 529
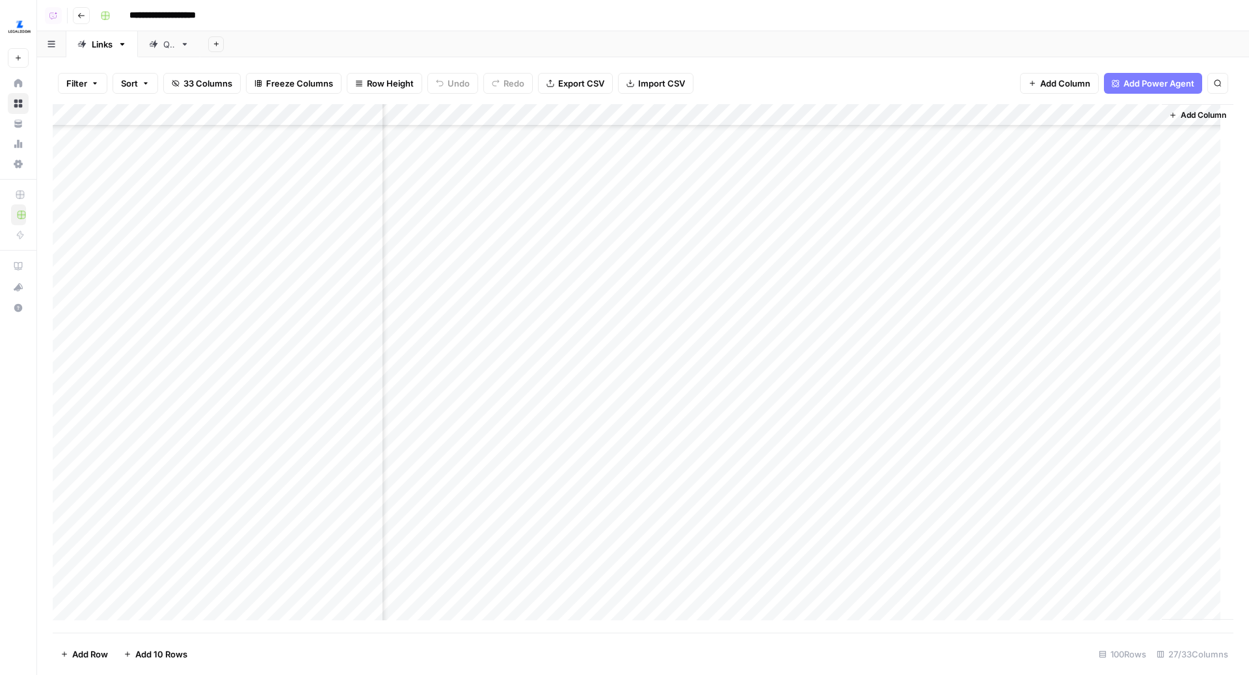
click at [599, 323] on div "Add Column" at bounding box center [643, 368] width 1181 height 529
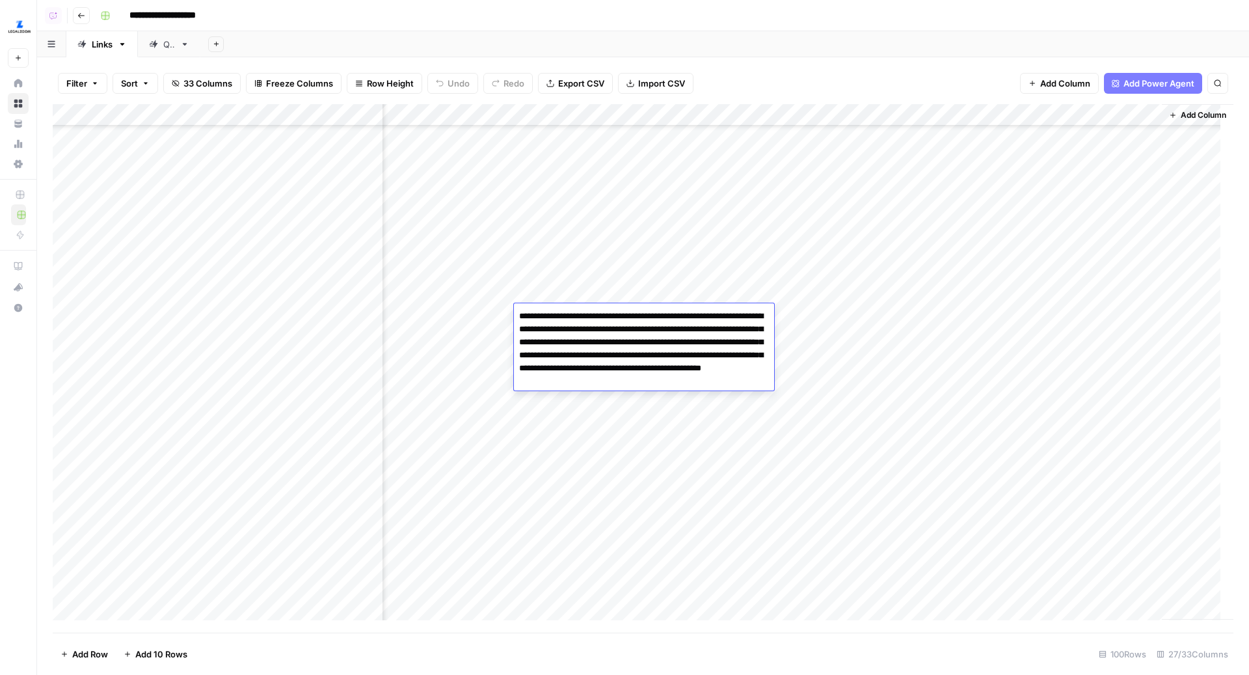
click at [613, 301] on div "Add Column" at bounding box center [643, 368] width 1181 height 529
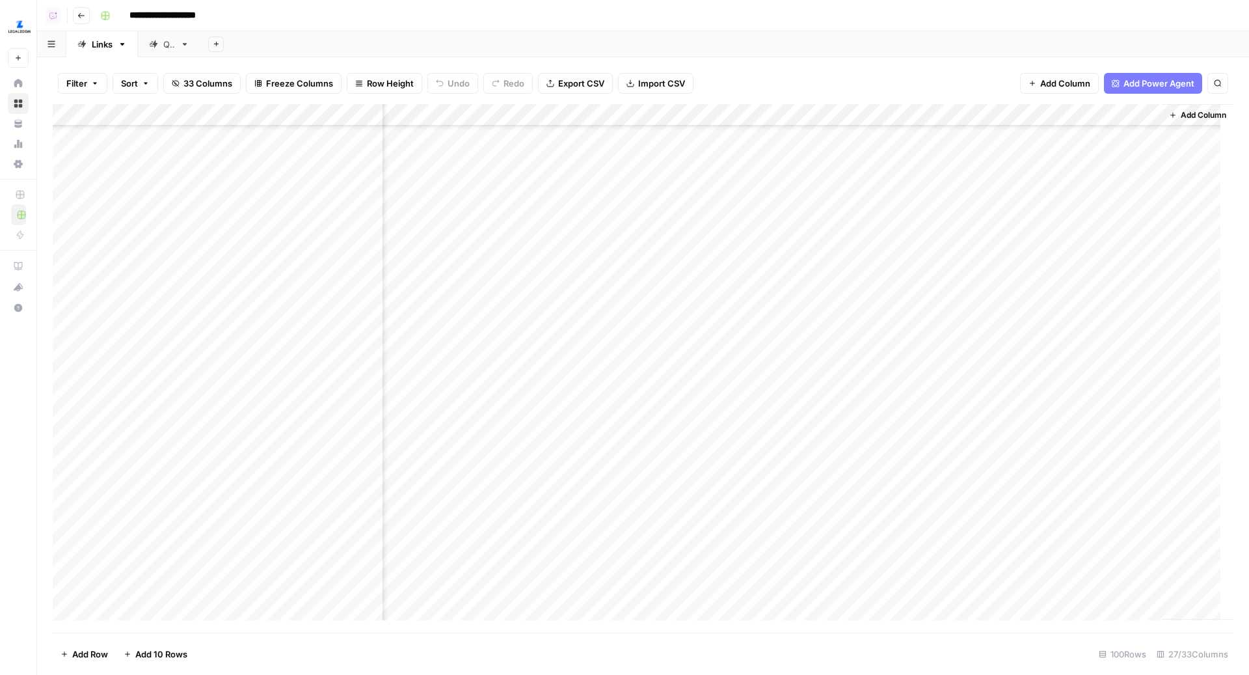
click at [606, 318] on div "Add Column" at bounding box center [643, 368] width 1181 height 529
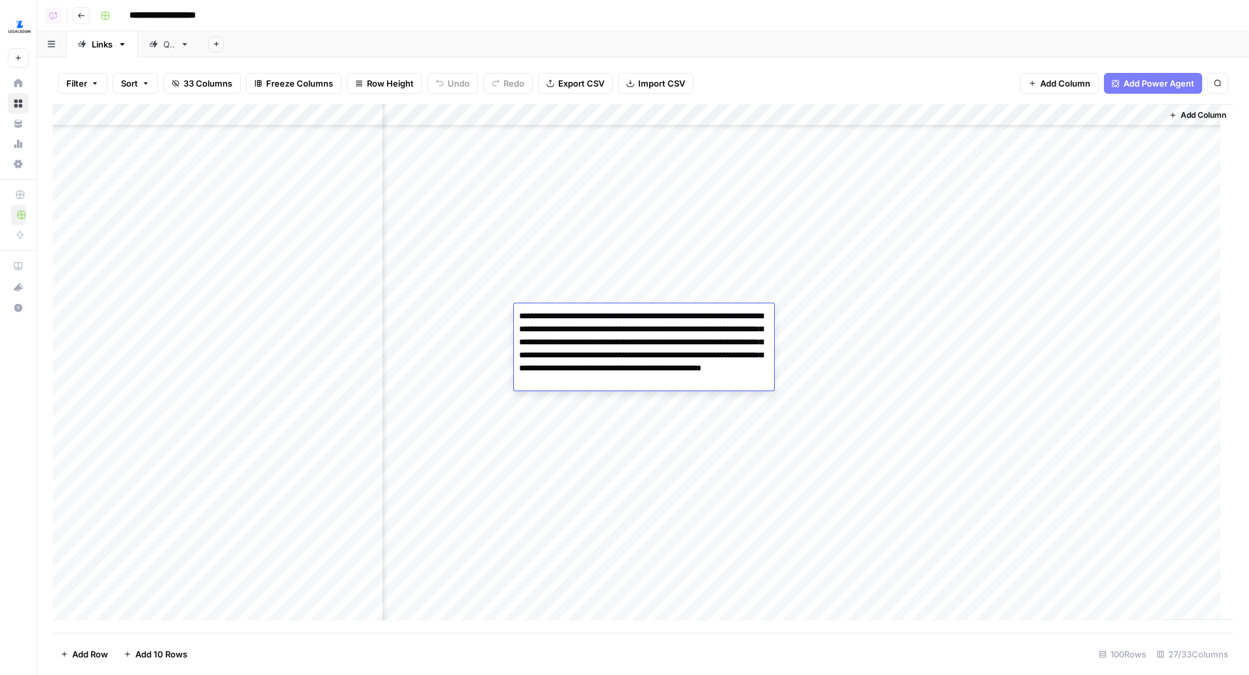
click at [644, 296] on div "Add Column" at bounding box center [643, 368] width 1181 height 529
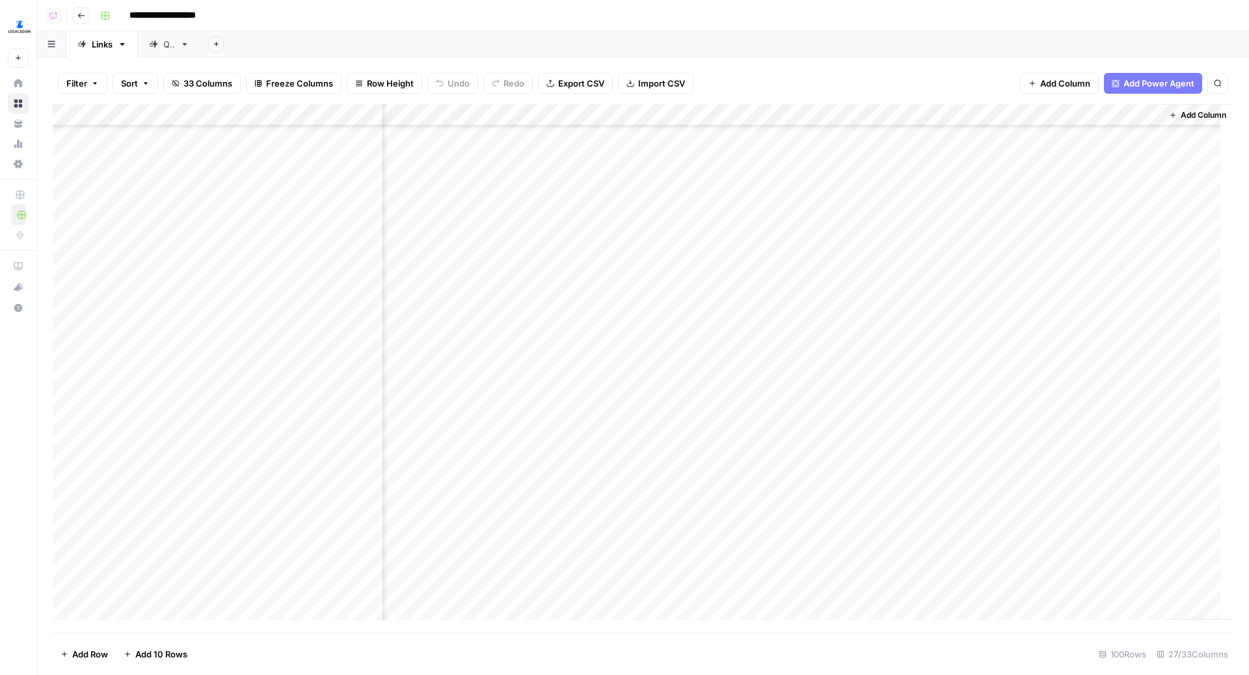
click at [610, 344] on div "Add Column" at bounding box center [643, 368] width 1181 height 529
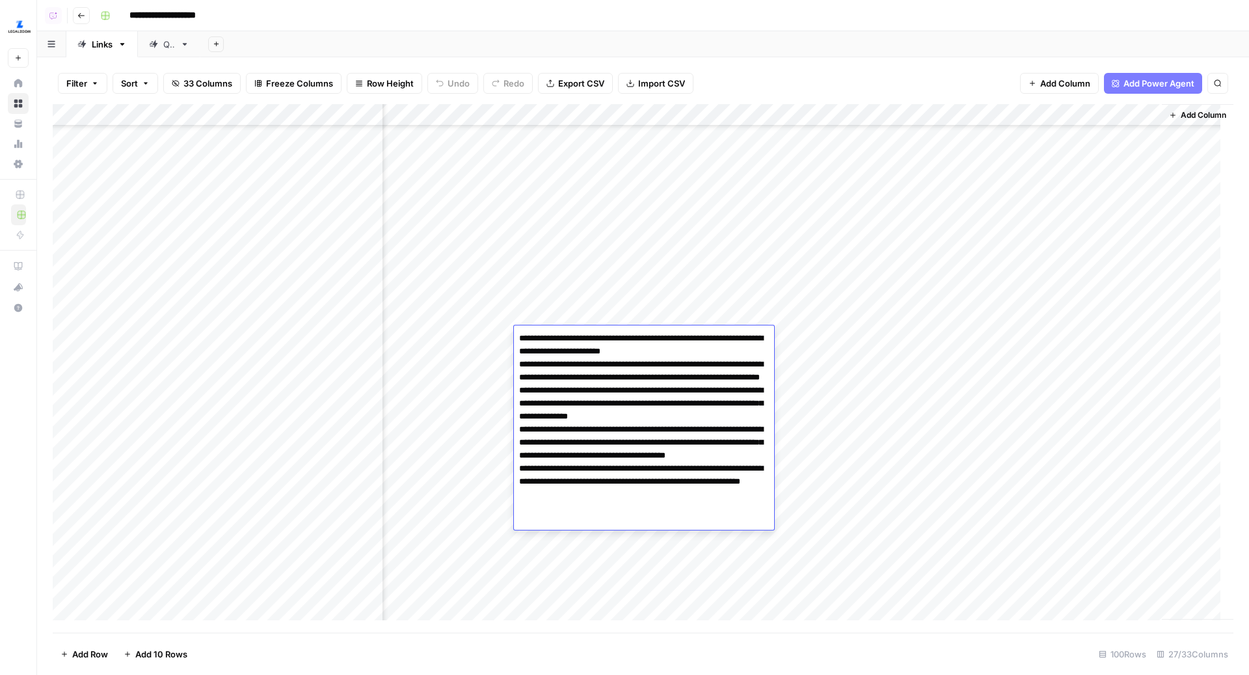
click at [623, 296] on div "Add Column" at bounding box center [643, 368] width 1181 height 529
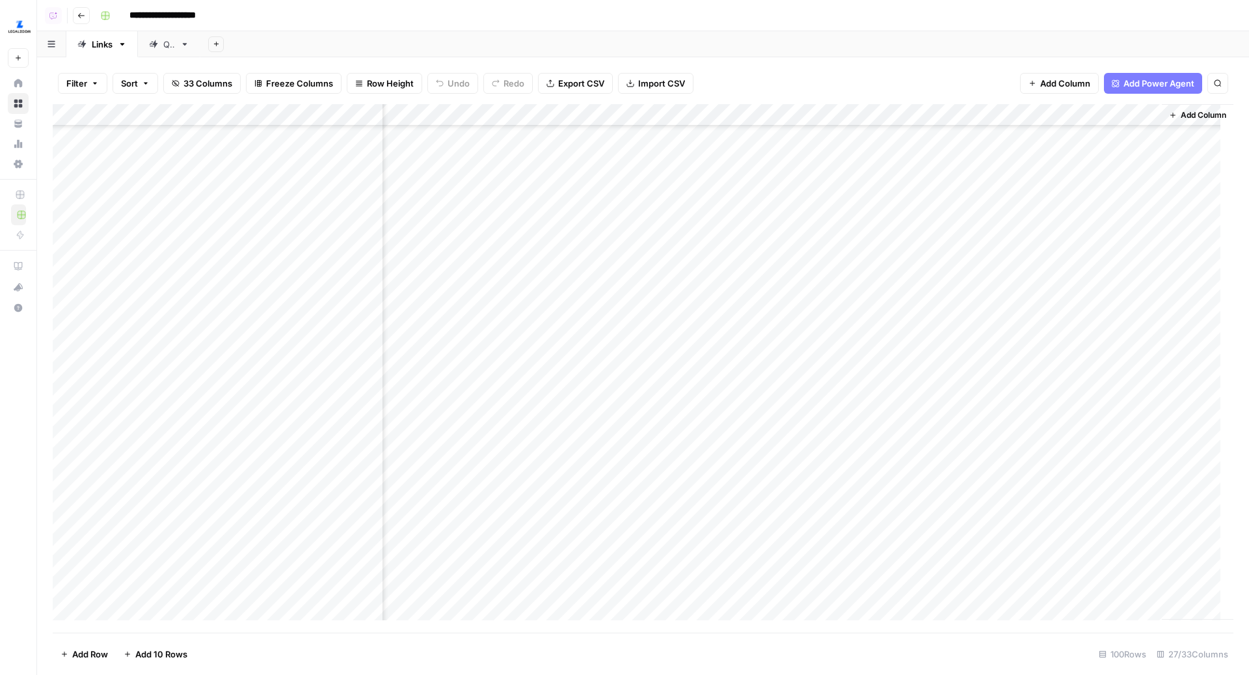
click at [608, 335] on div "Add Column" at bounding box center [643, 368] width 1181 height 529
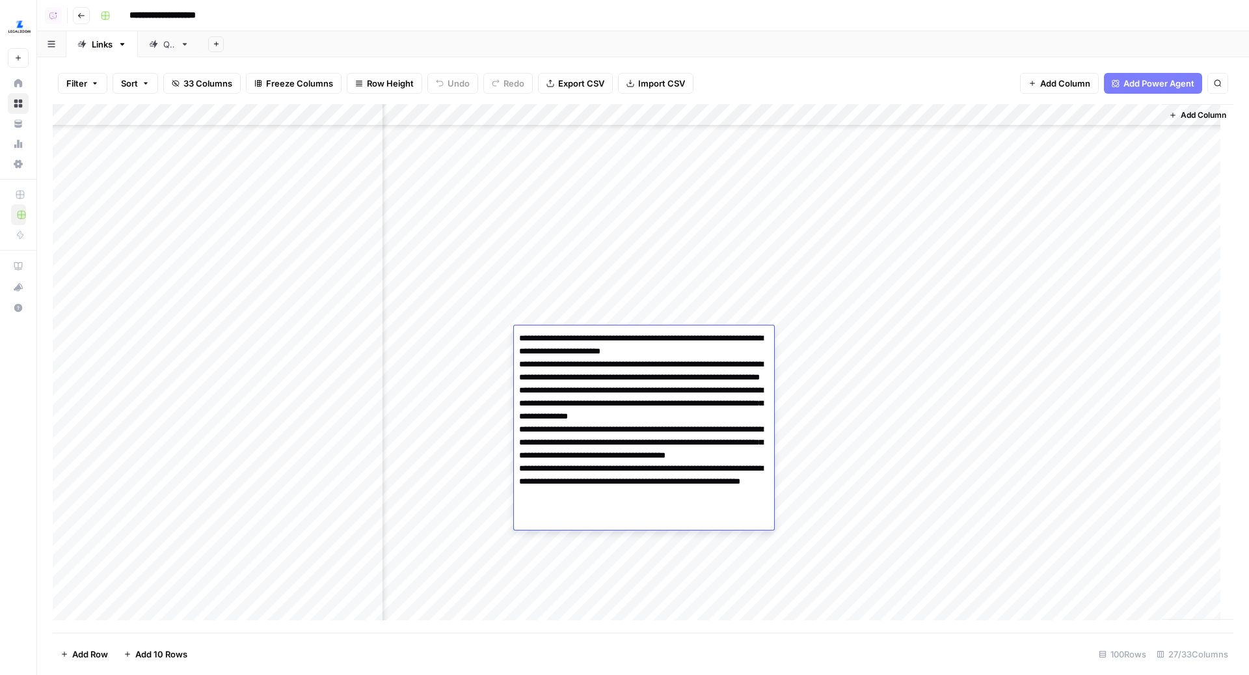
click at [597, 320] on div "Add Column" at bounding box center [643, 368] width 1181 height 529
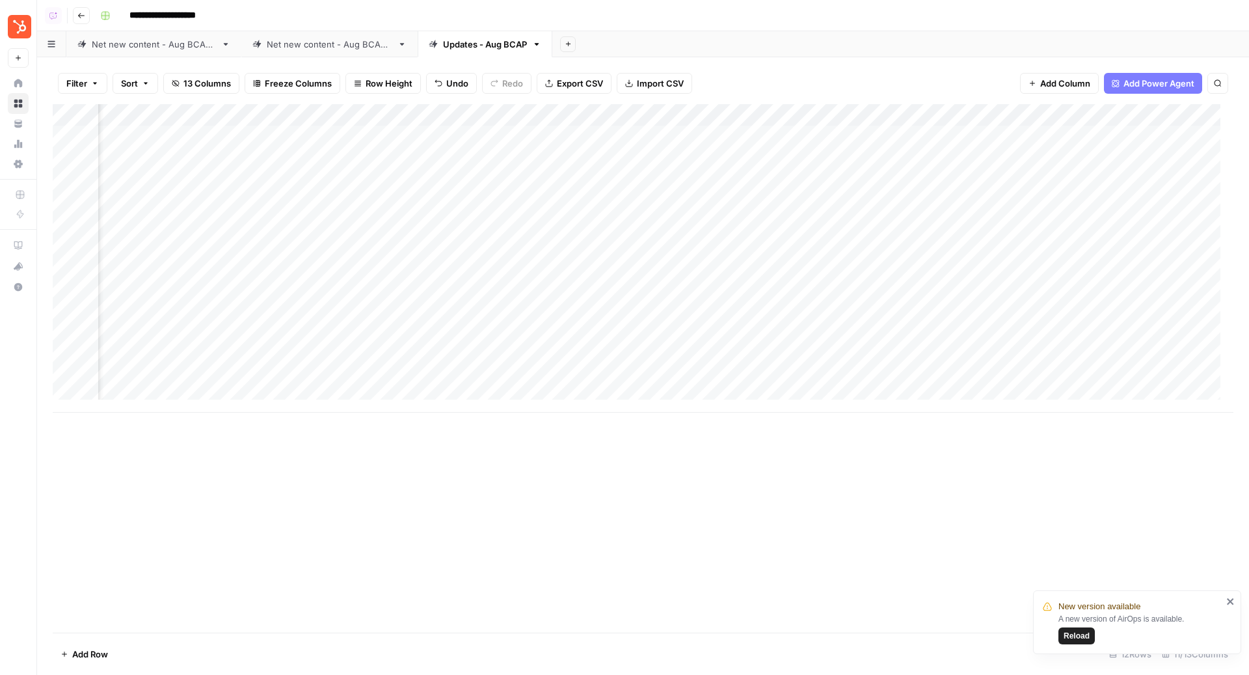
scroll to position [0, 69]
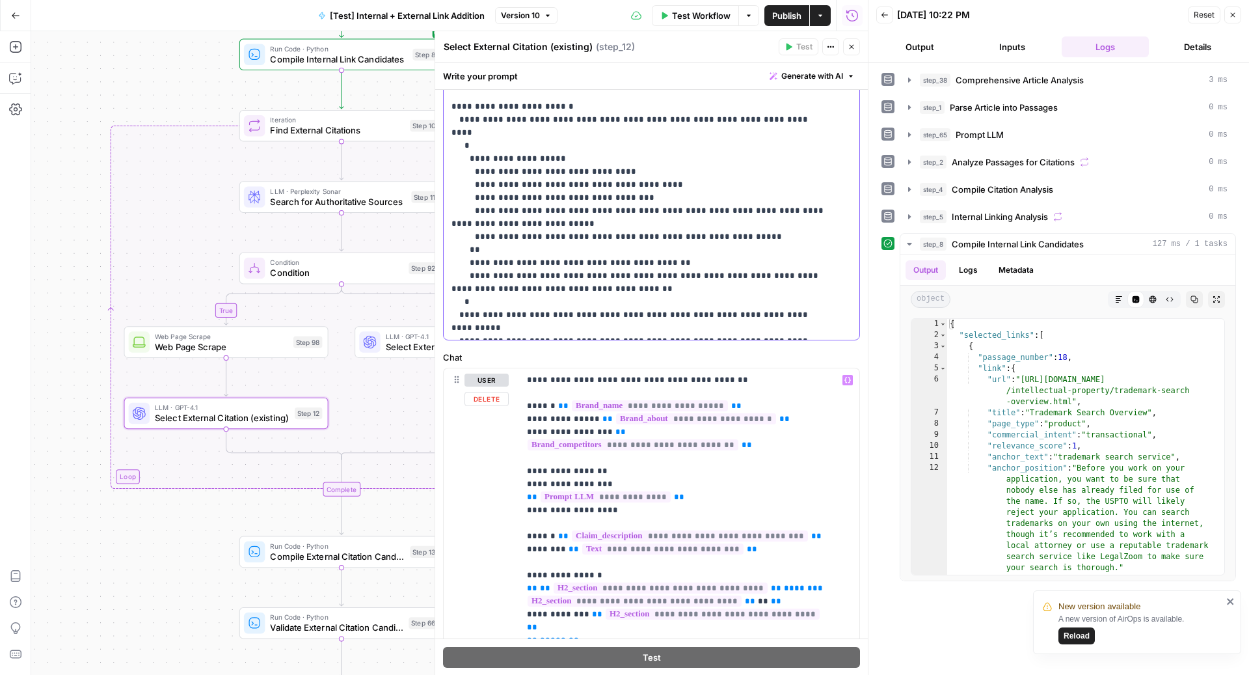
scroll to position [274, 0]
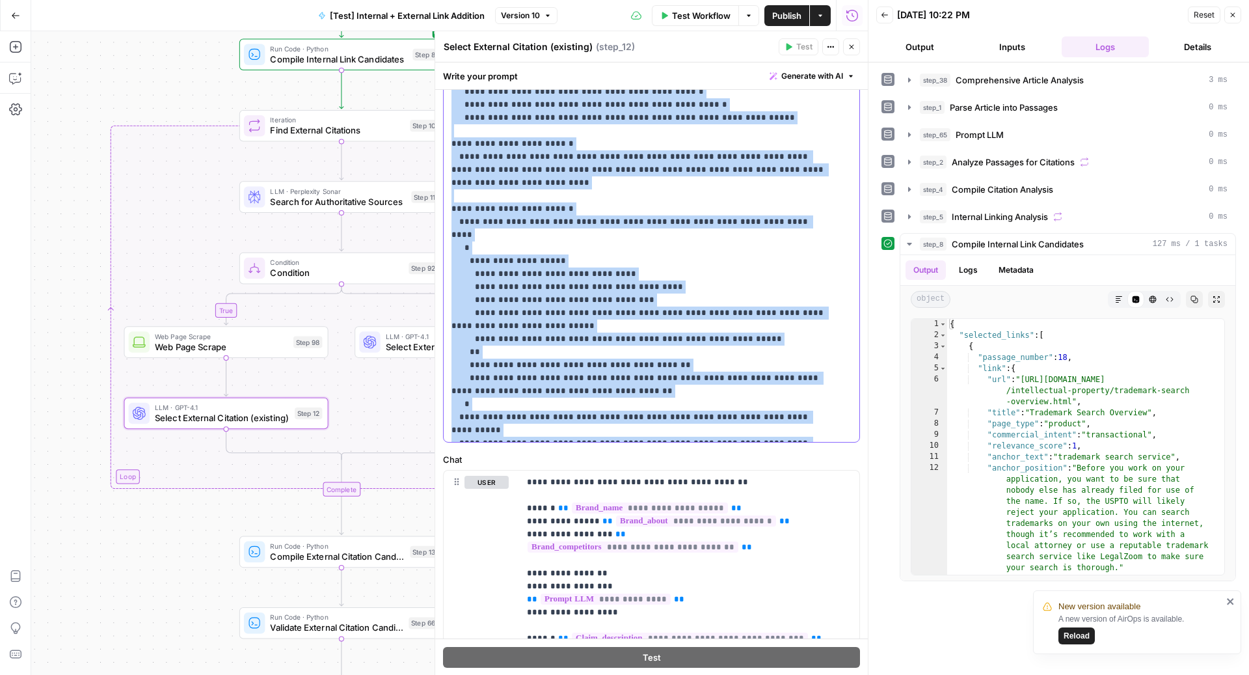
copy p "**********"
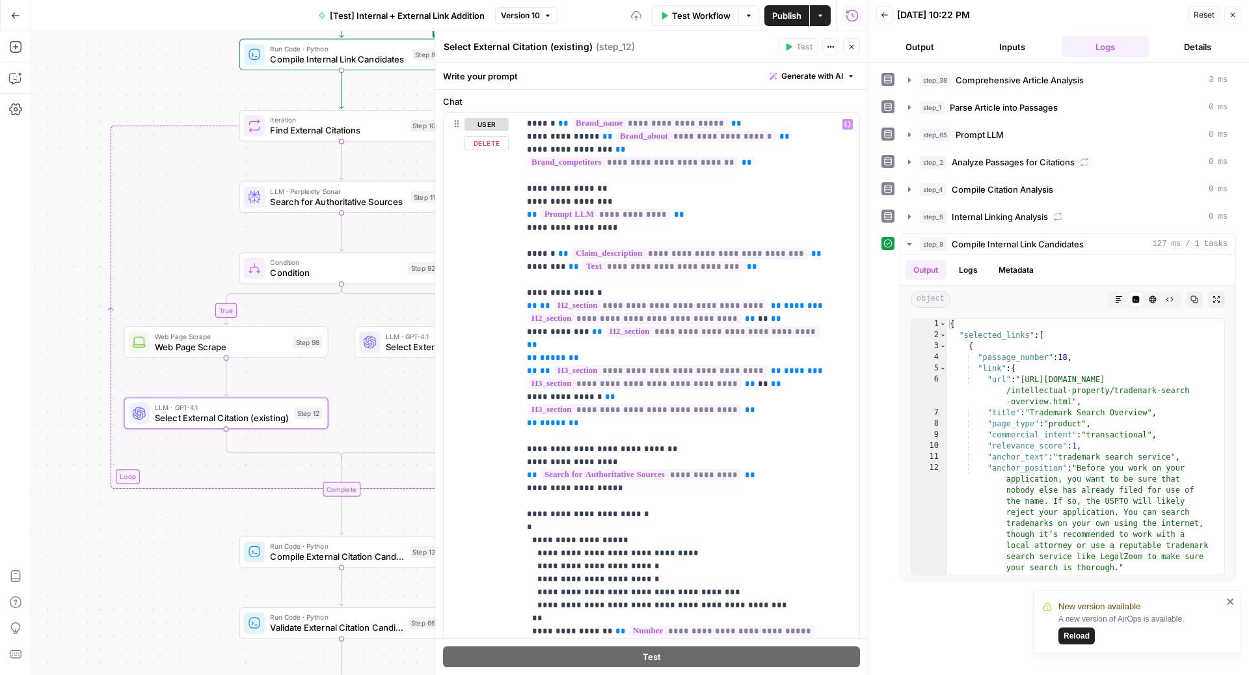
scroll to position [260, 0]
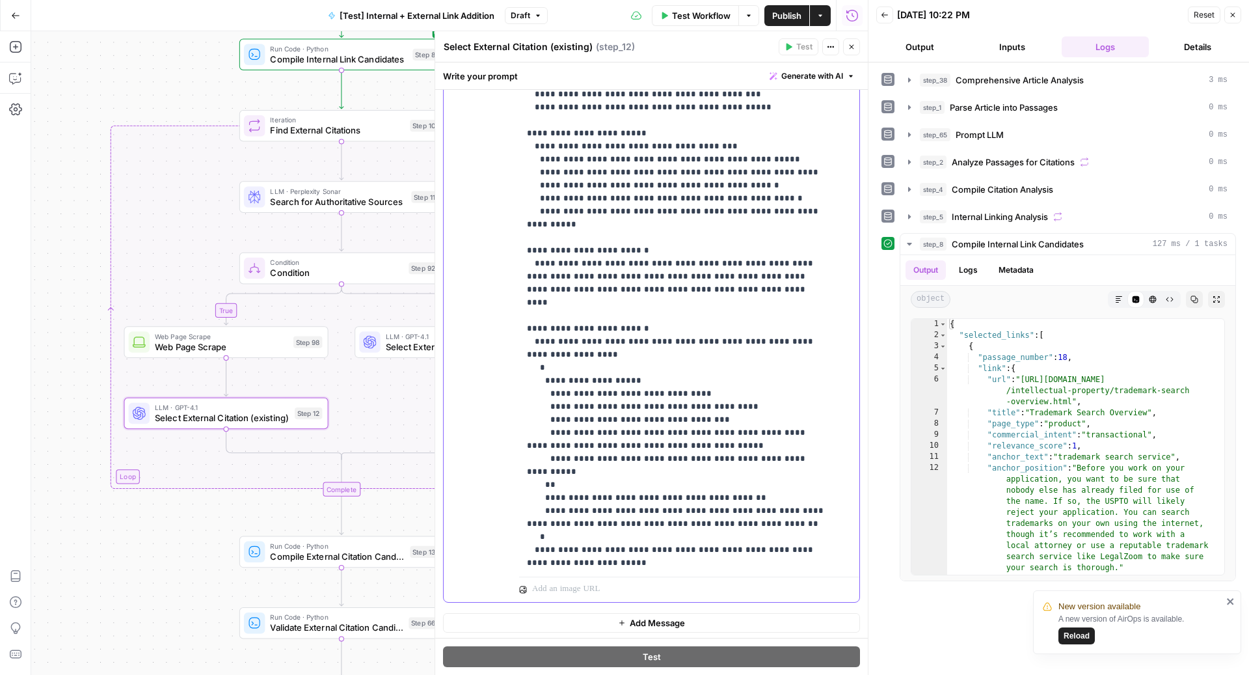
scroll to position [1434, 0]
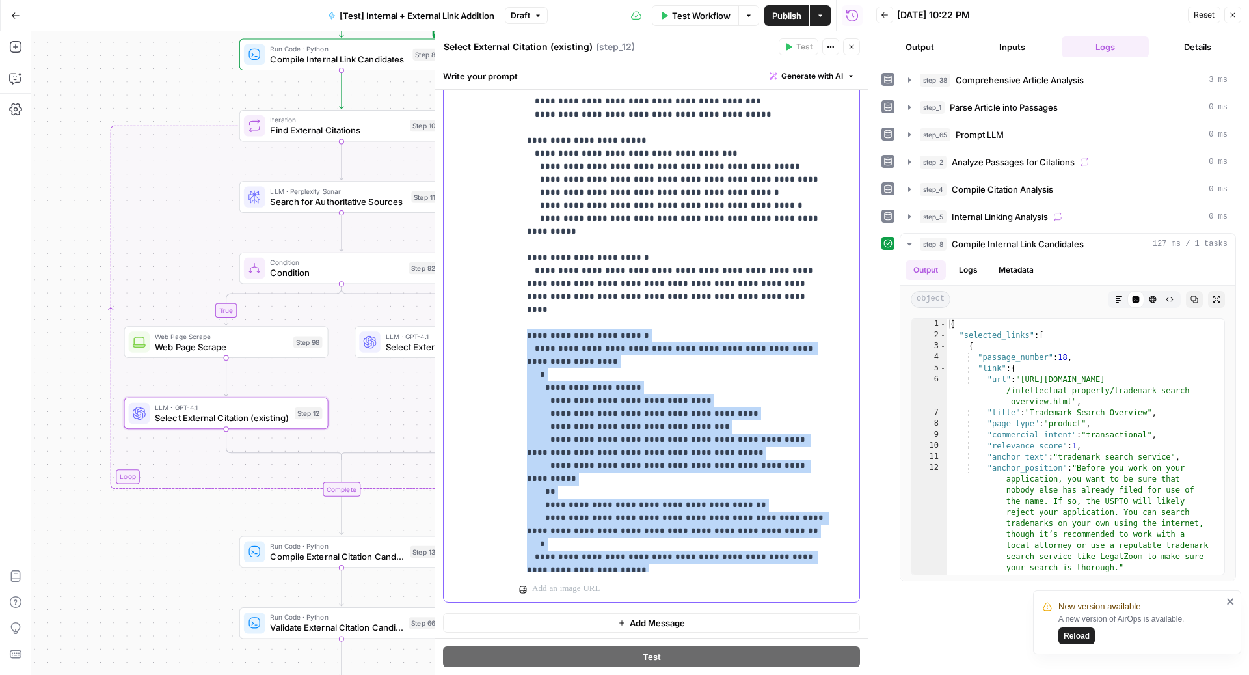
drag, startPoint x: 524, startPoint y: 187, endPoint x: 751, endPoint y: 454, distance: 350.7
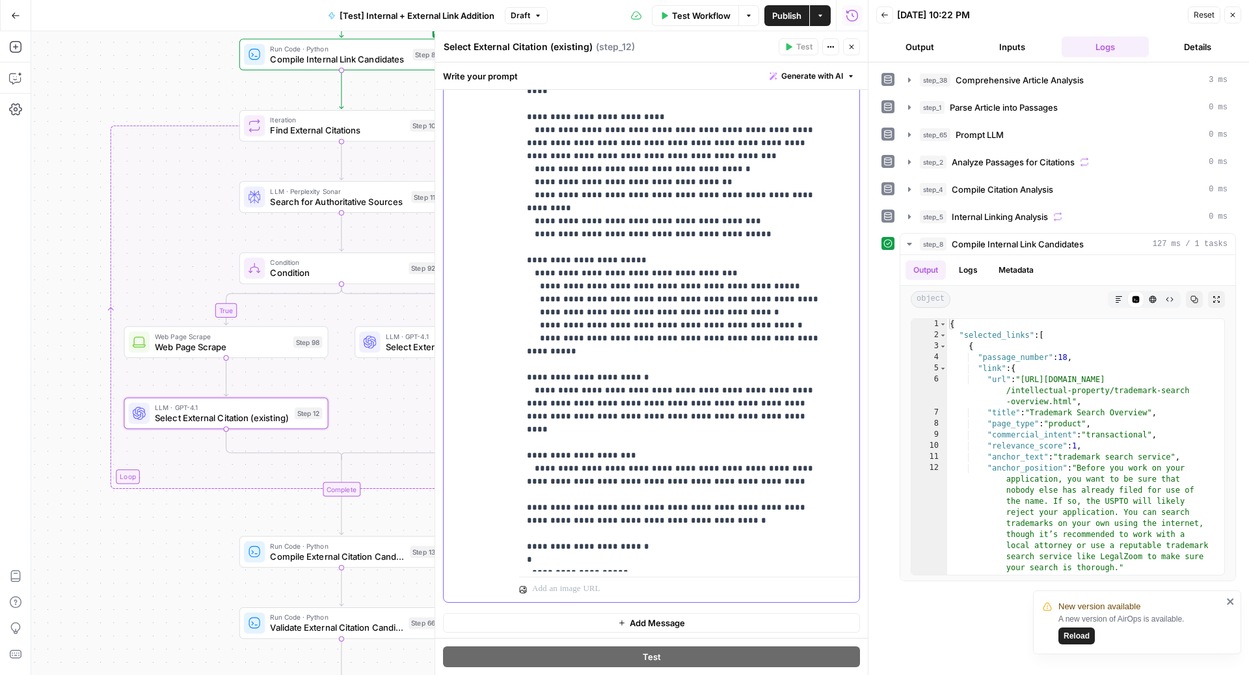
scroll to position [1302, 0]
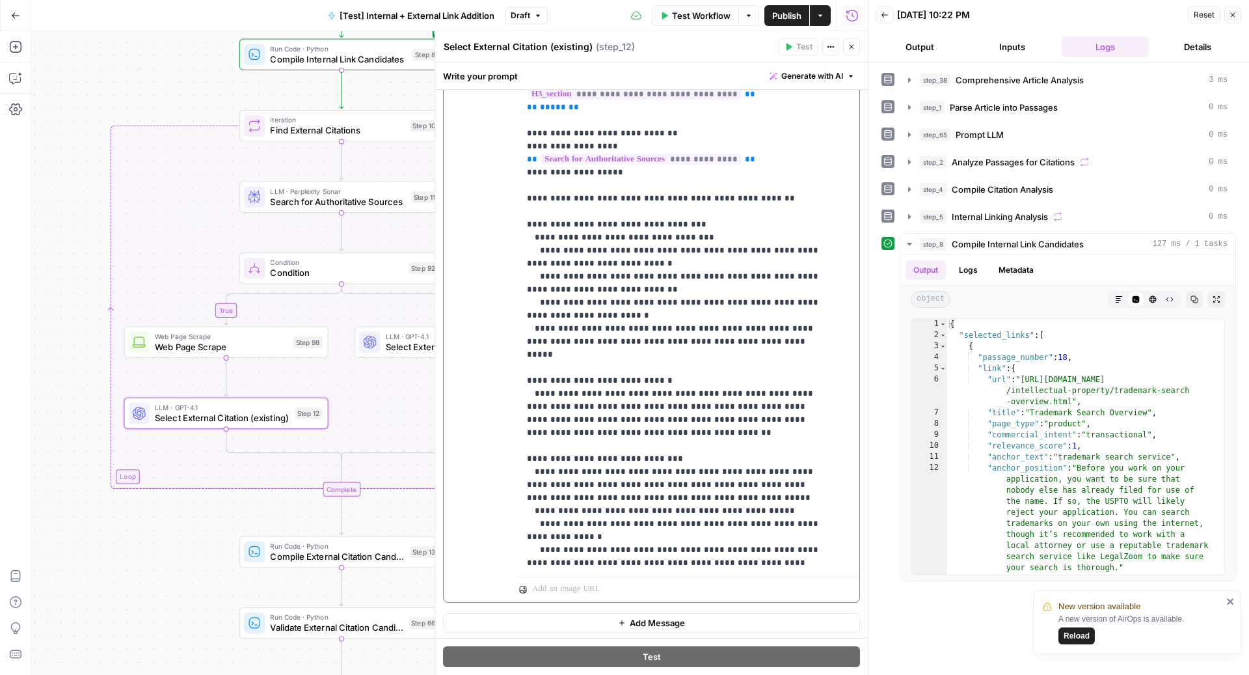
scroll to position [0, 0]
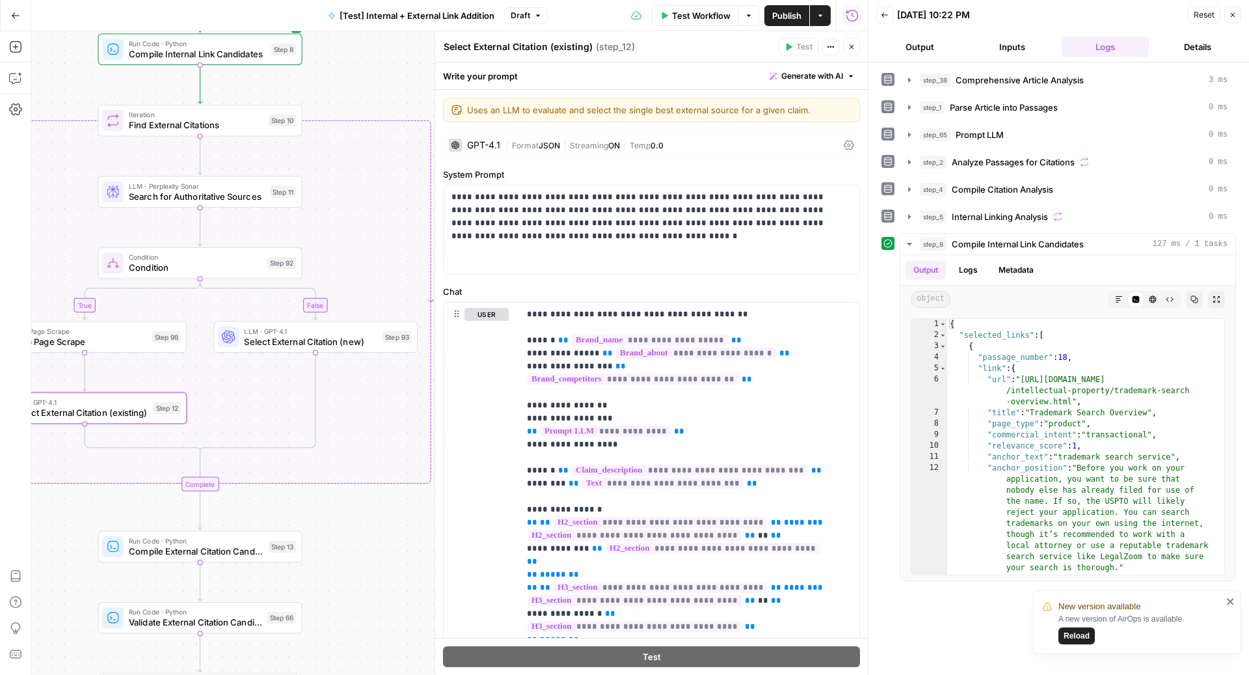
drag, startPoint x: 372, startPoint y: 535, endPoint x: 424, endPoint y: 535, distance: 52.0
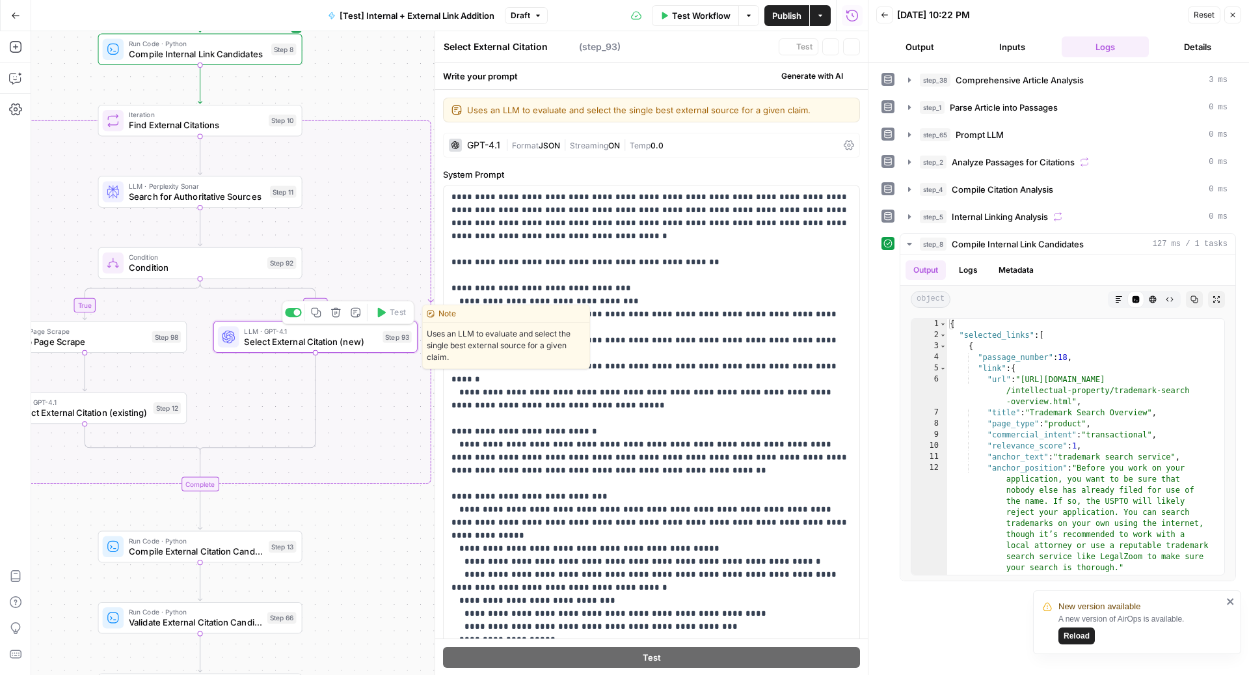
type textarea "Select External Citation (new)"
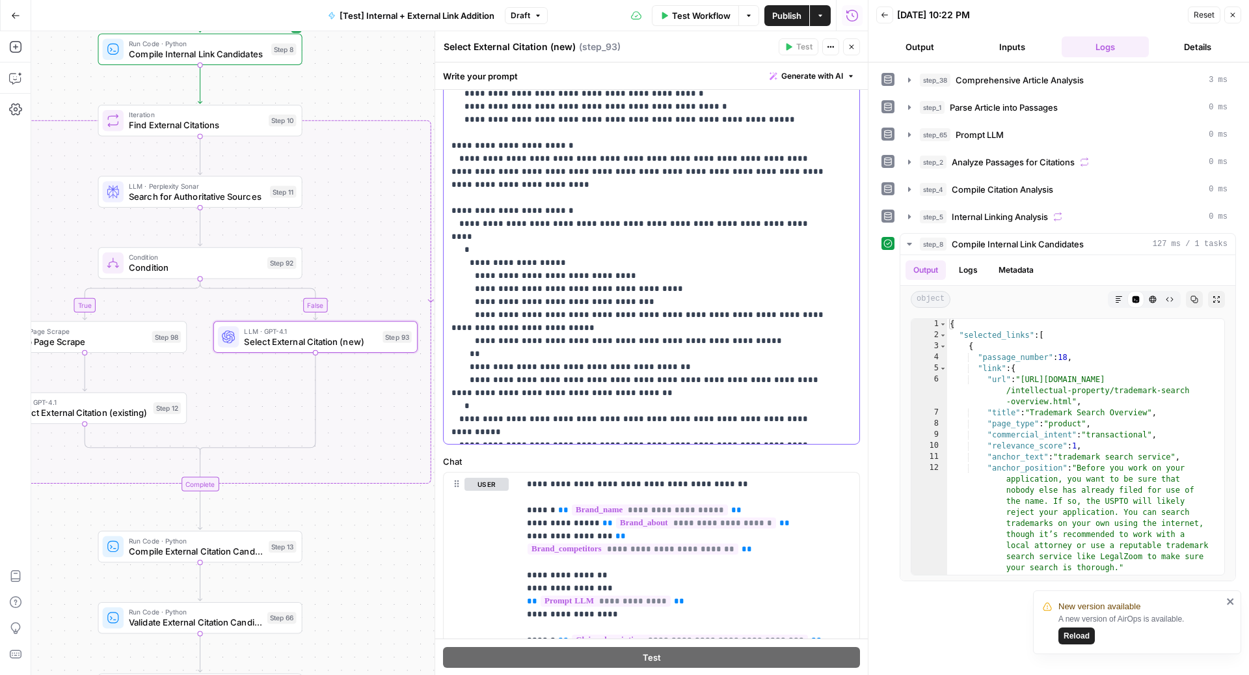
scroll to position [346, 0]
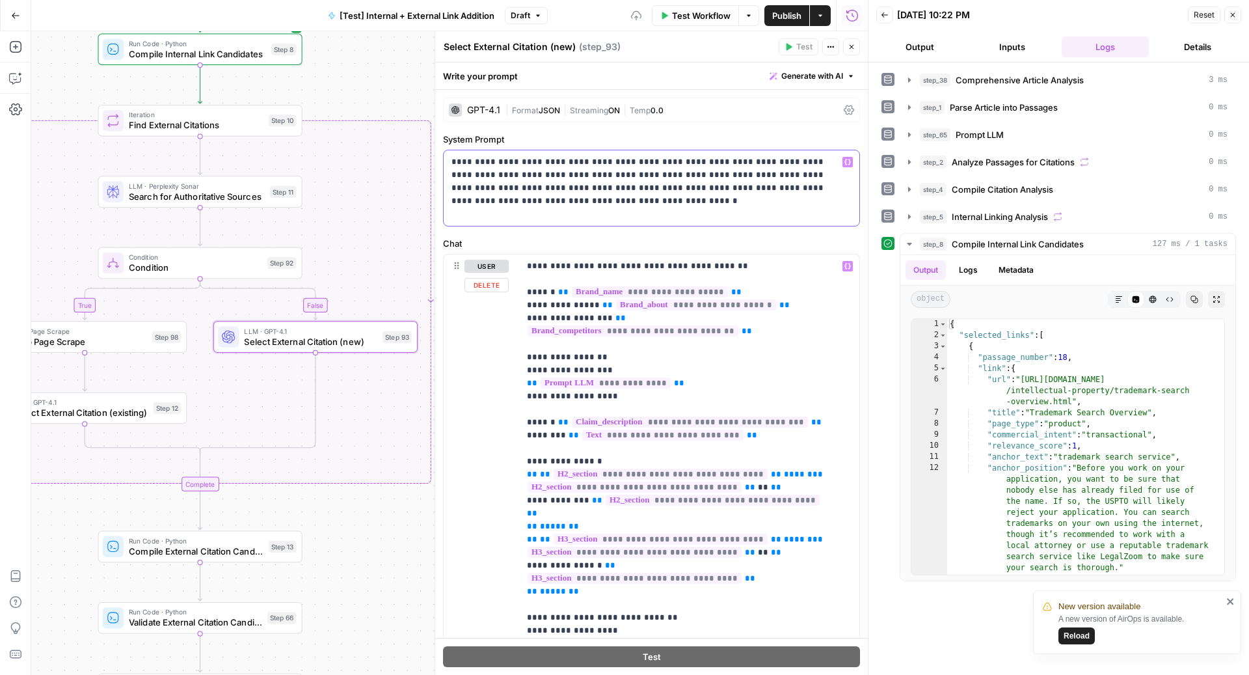
scroll to position [0, 0]
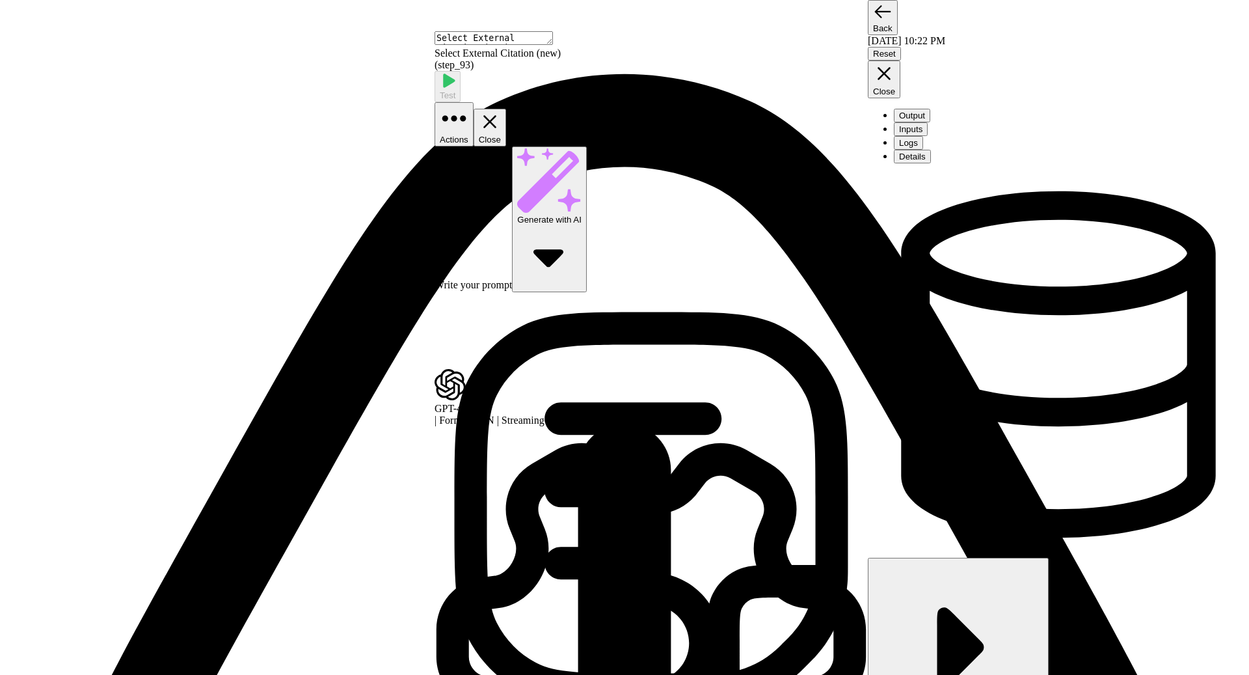
scroll to position [185, 0]
drag, startPoint x: 386, startPoint y: 529, endPoint x: 515, endPoint y: 529, distance: 128.8
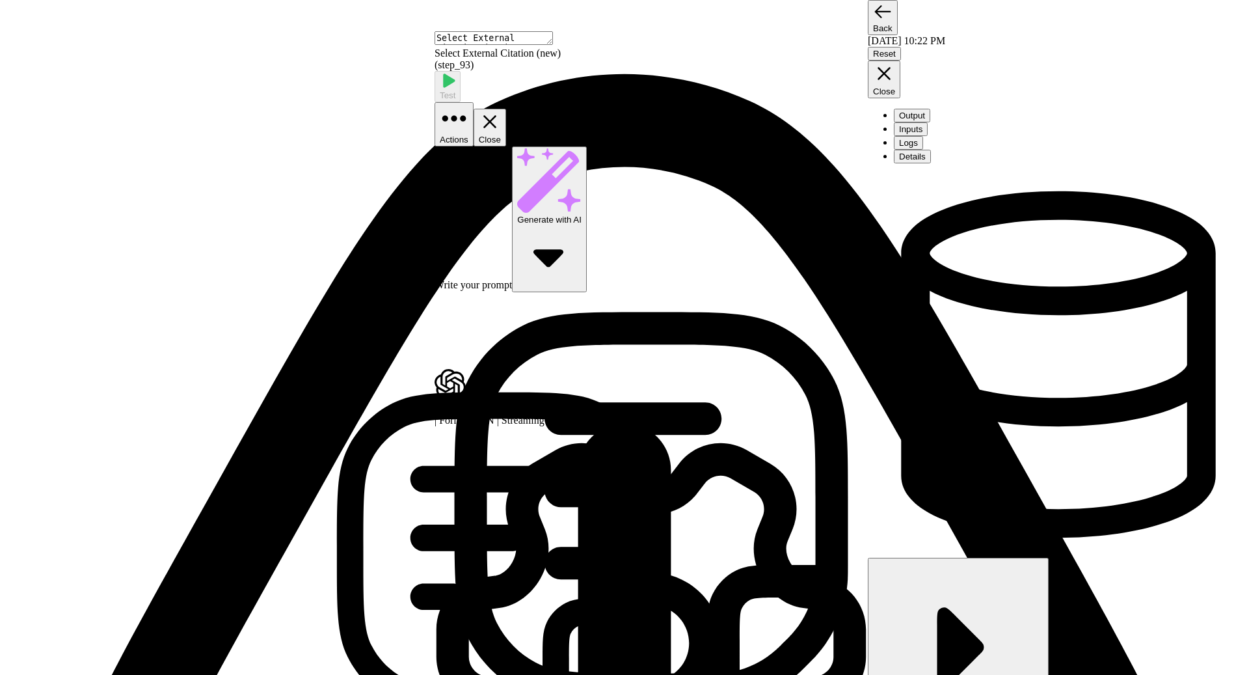
type textarea "Select External Citation (existing)"
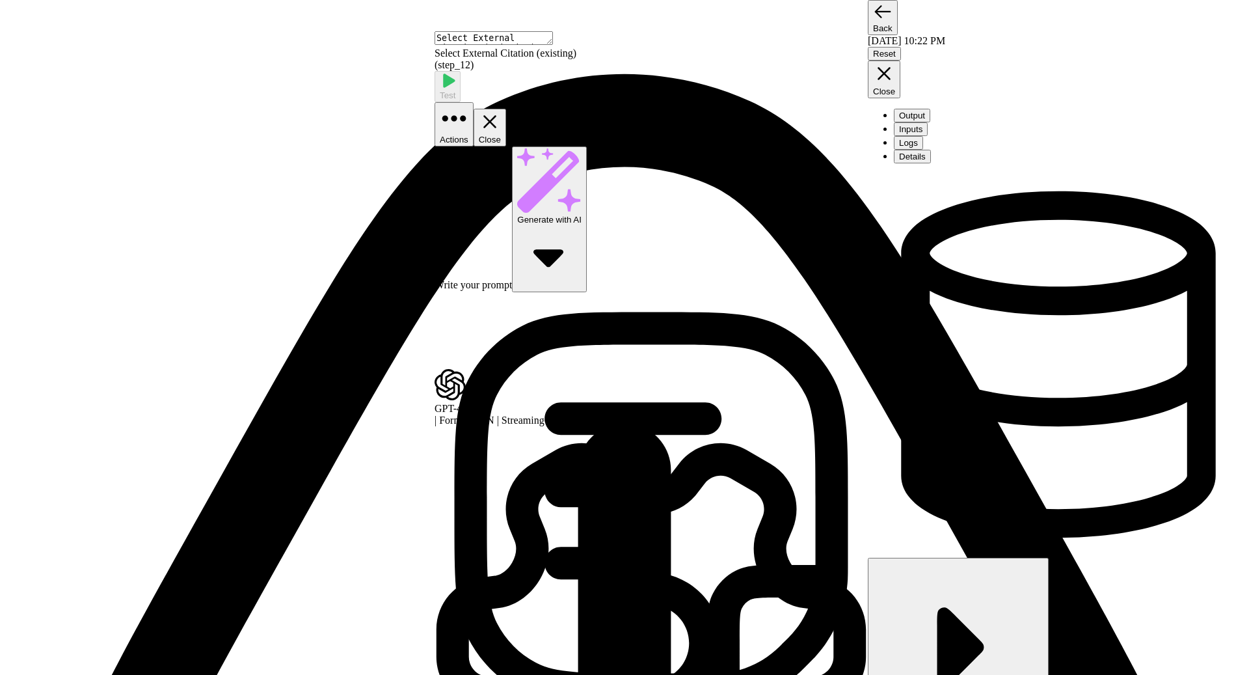
drag, startPoint x: 526, startPoint y: 285, endPoint x: 514, endPoint y: 434, distance: 149.5
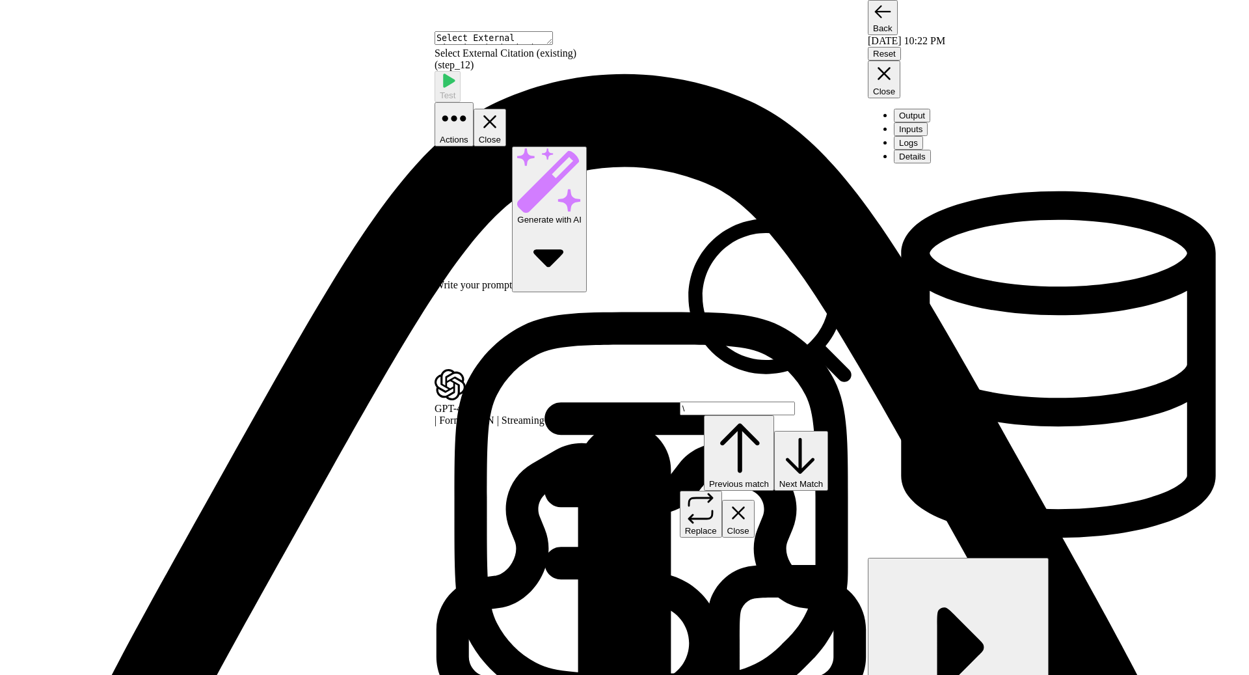
type input "\"
click at [713, 494] on icon "button" at bounding box center [701, 508] width 24 height 29
click at [728, 553] on span "Replace all" at bounding box center [706, 558] width 43 height 10
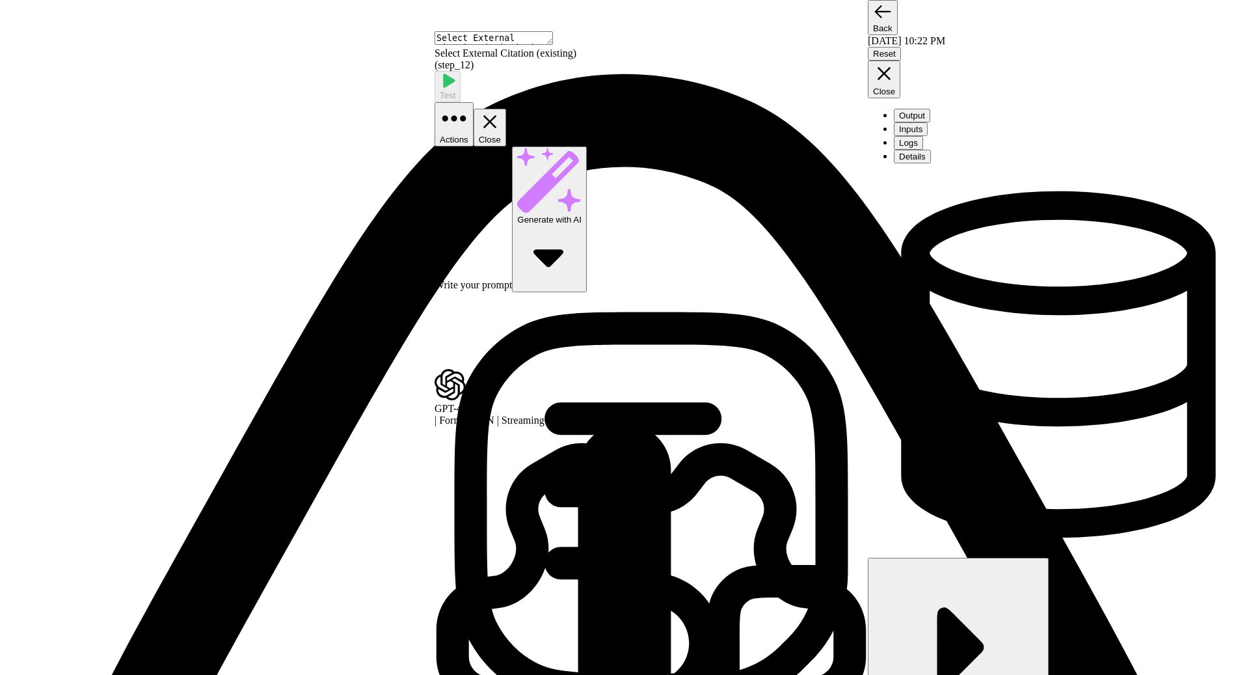
scroll to position [274, 0]
type textarea "Select External Citation (new)"
drag, startPoint x: 588, startPoint y: 442, endPoint x: 520, endPoint y: 342, distance: 120.9
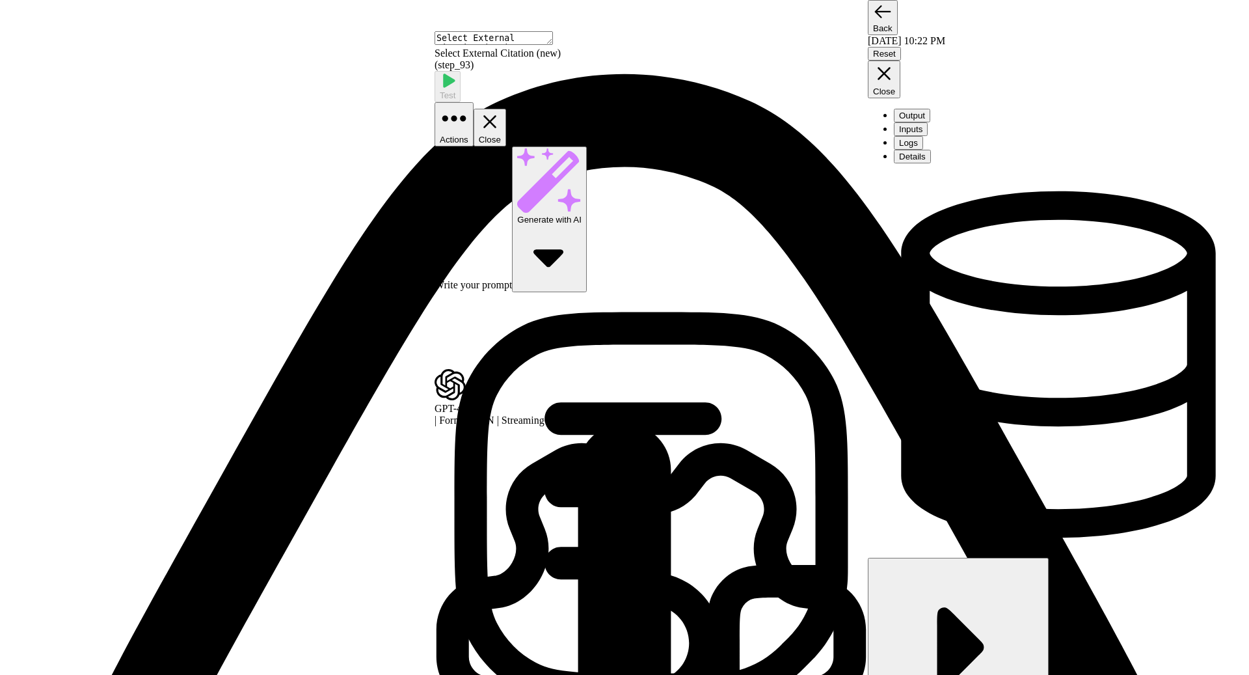
copy p "**********"
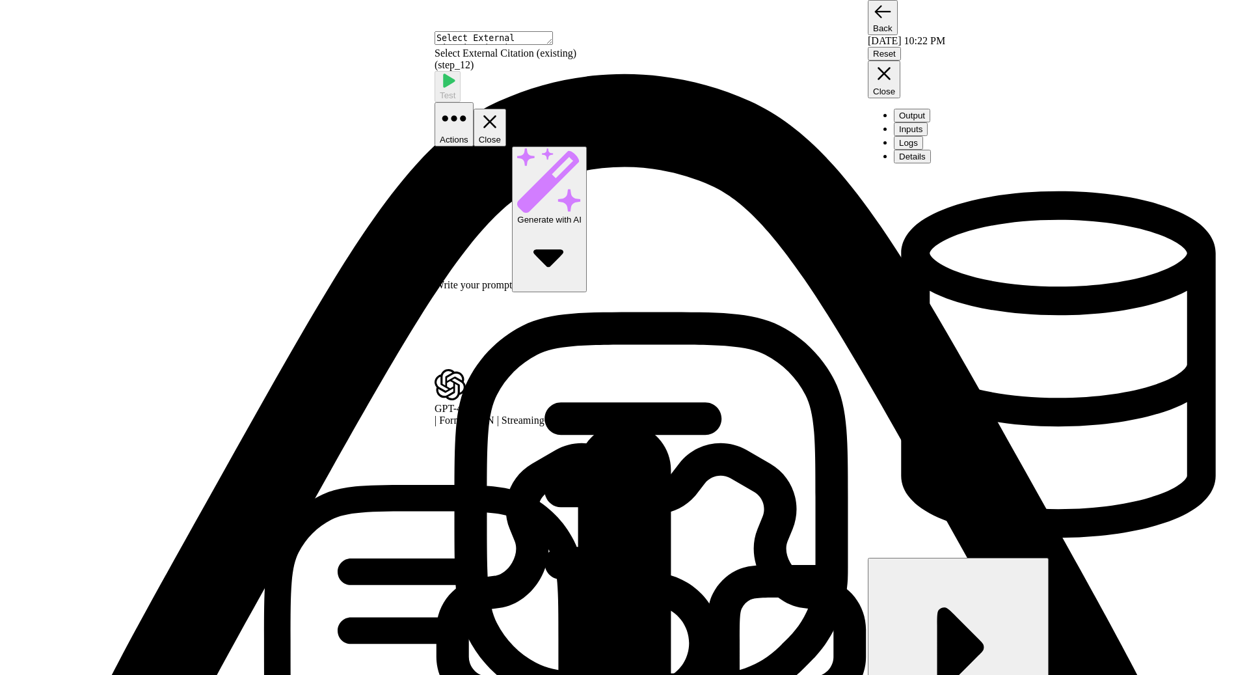
type textarea "Select External Citation (existing)"
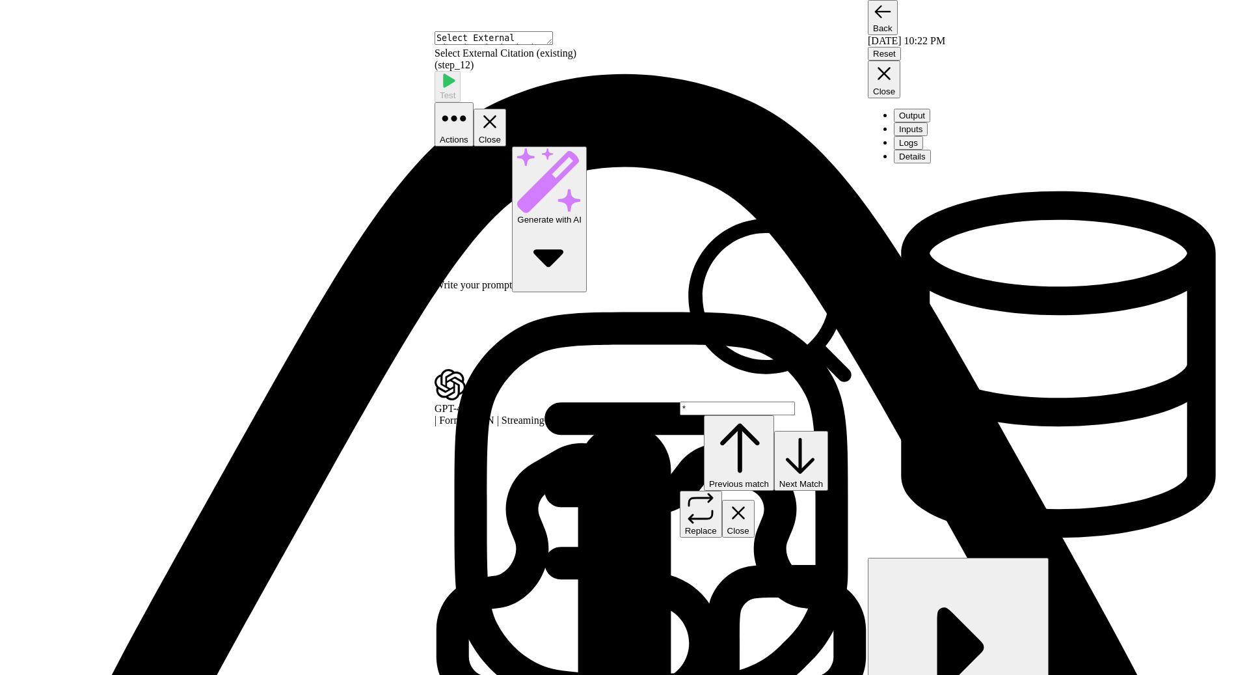
scroll to position [156, 0]
type input "*"
click at [717, 492] on icon "button" at bounding box center [701, 508] width 32 height 32
type input "-"
click at [728, 553] on span "Replace all" at bounding box center [706, 558] width 43 height 10
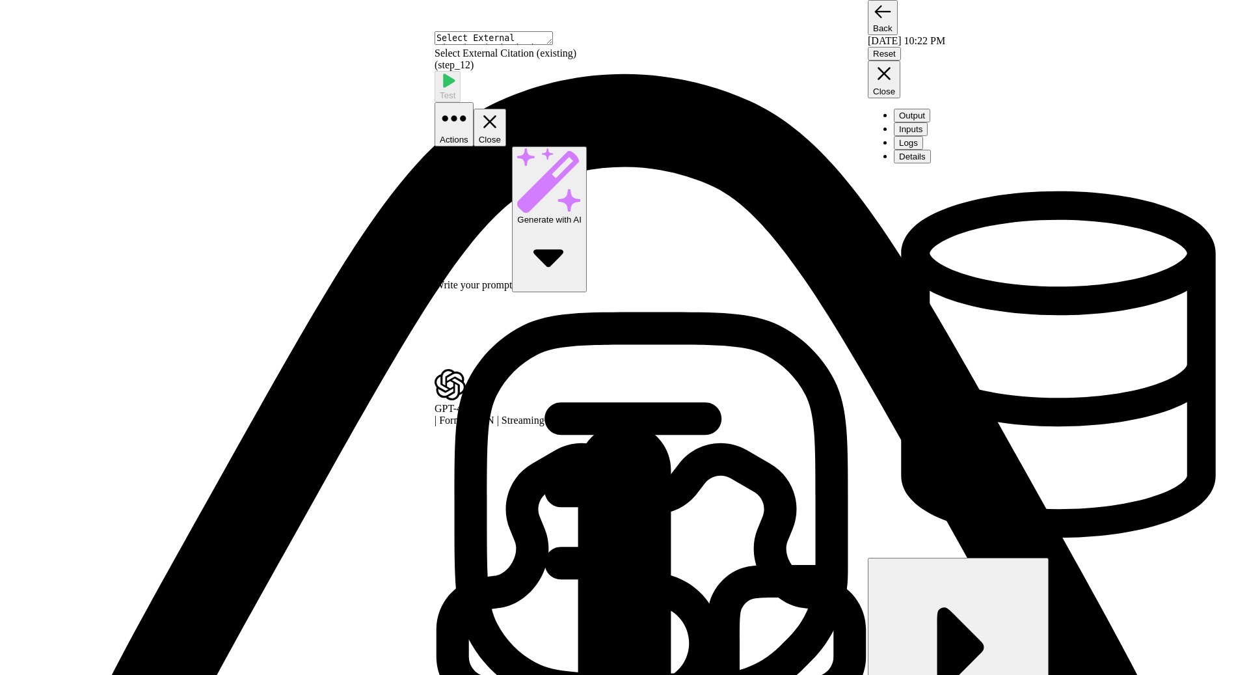
scroll to position [214, 0]
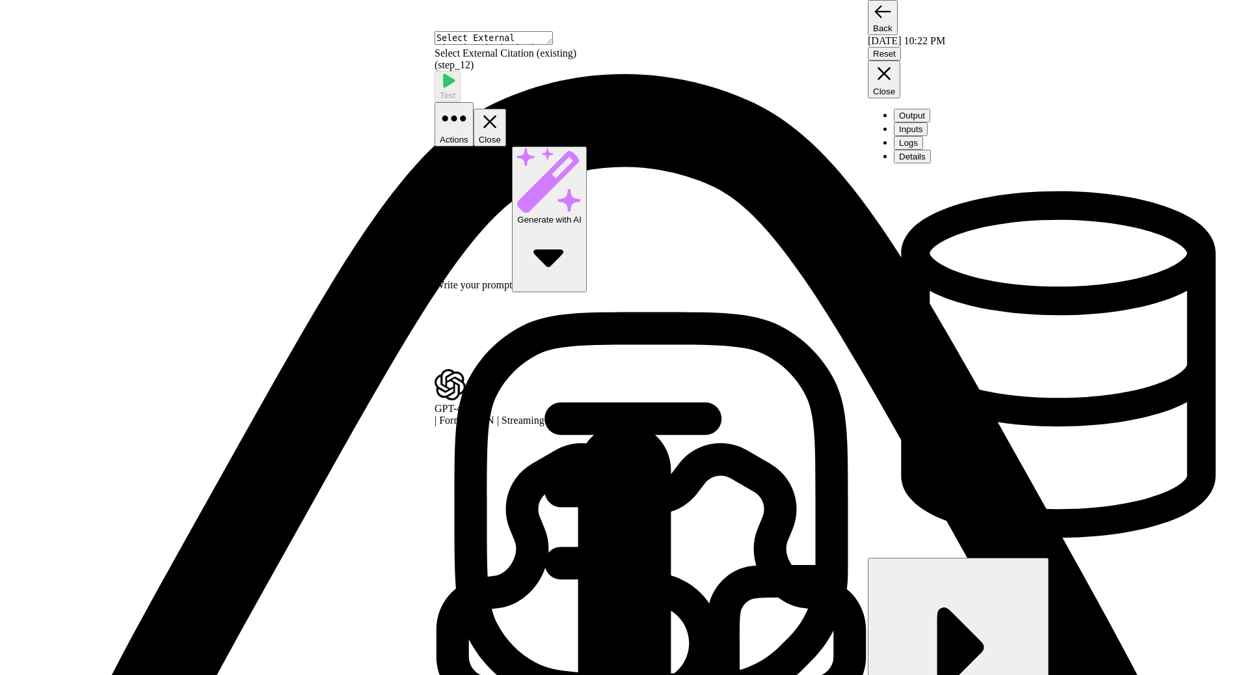
scroll to position [1211, 0]
drag, startPoint x: 522, startPoint y: 528, endPoint x: 561, endPoint y: 571, distance: 58.5
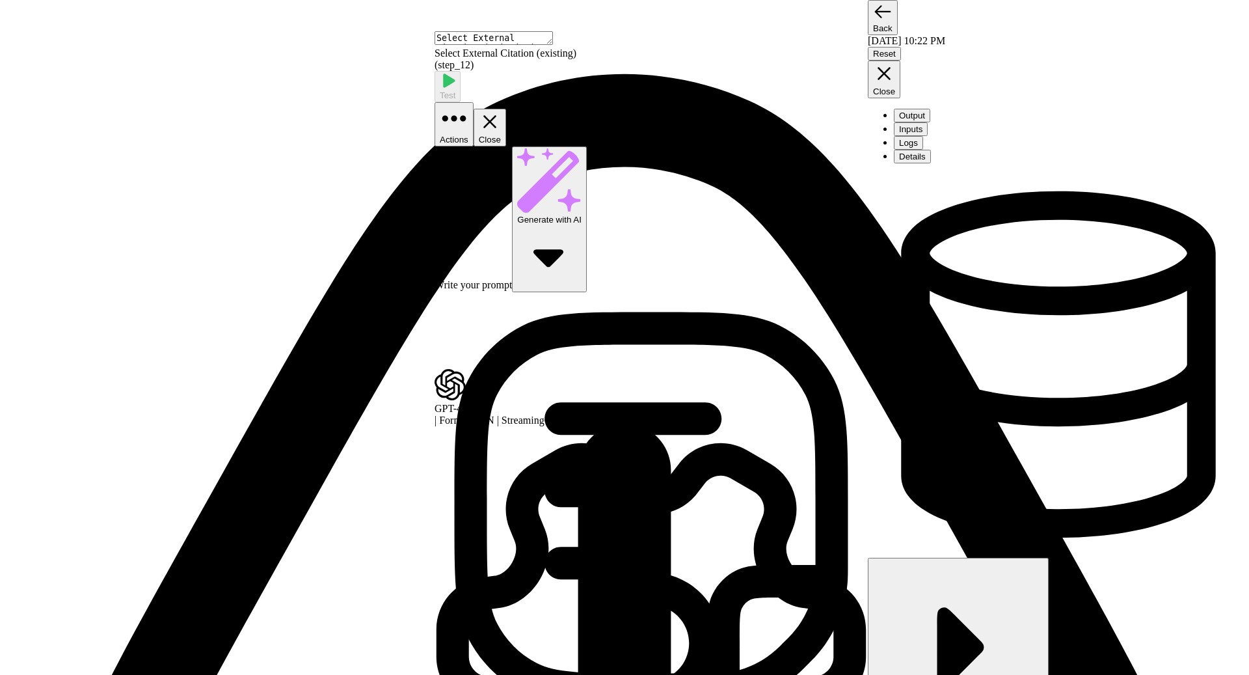
drag, startPoint x: 542, startPoint y: 376, endPoint x: 520, endPoint y: 219, distance: 158.2
copy p "**********"
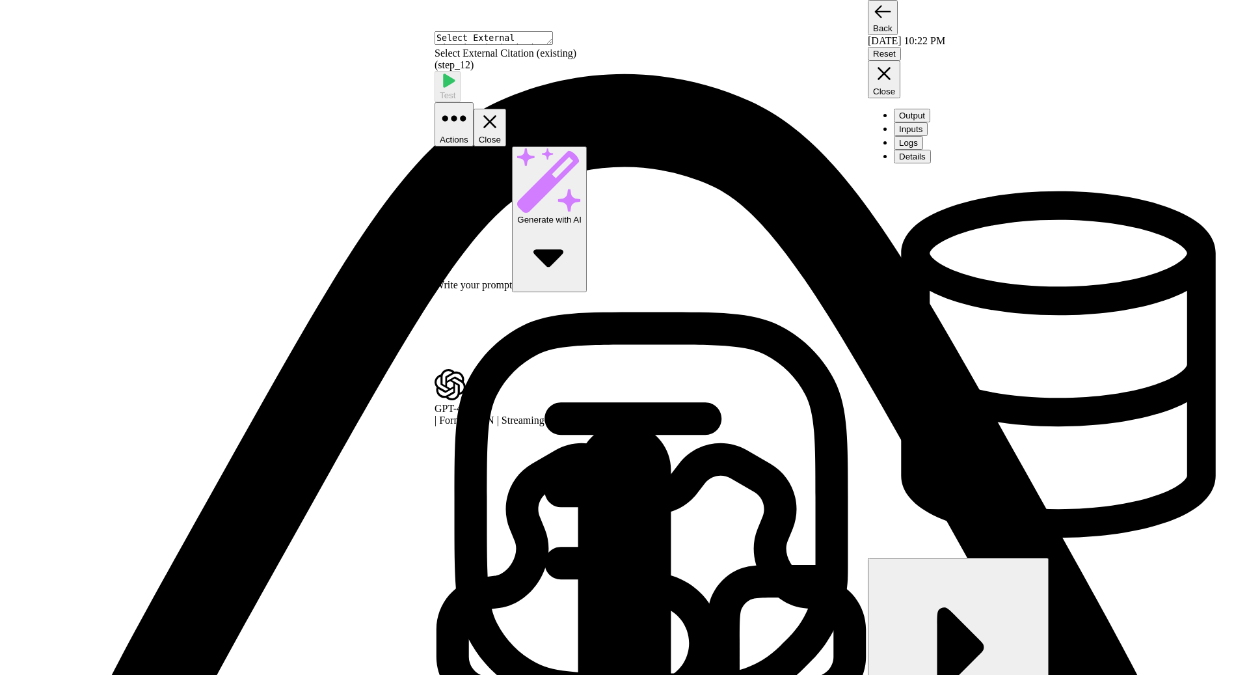
scroll to position [924, 0]
drag, startPoint x: 522, startPoint y: 431, endPoint x: 599, endPoint y: 589, distance: 176.6
drag, startPoint x: 624, startPoint y: 414, endPoint x: 647, endPoint y: 416, distance: 22.8
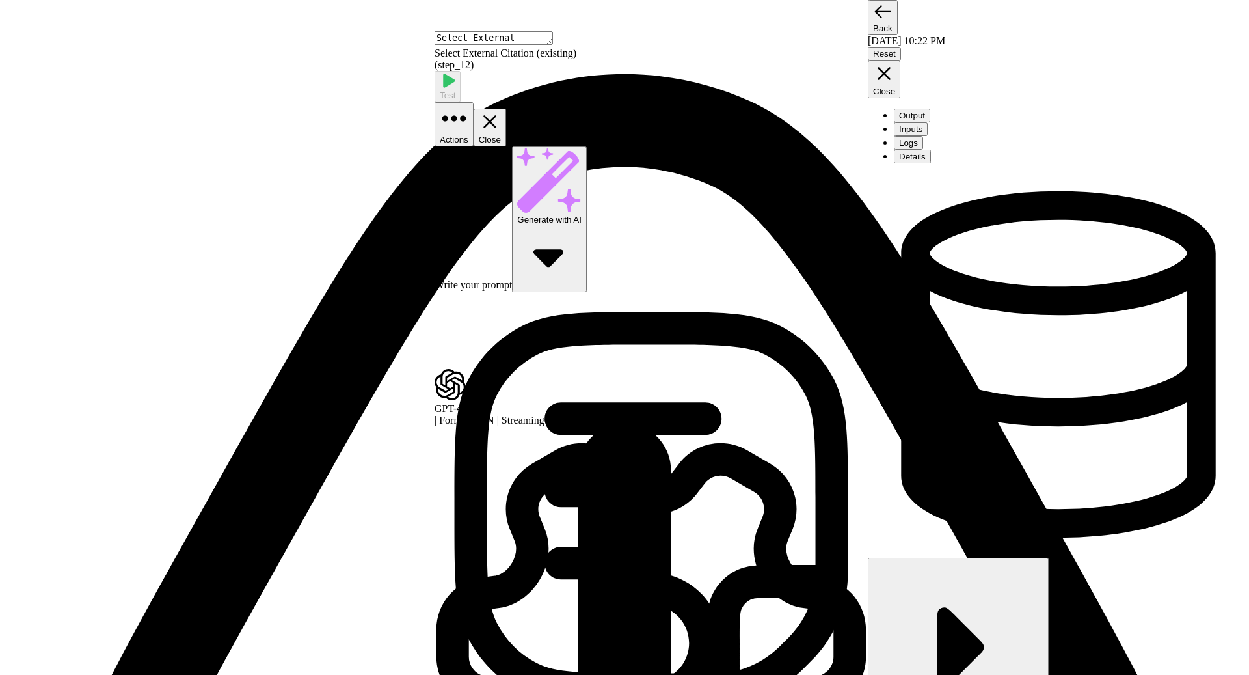
click at [501, 111] on icon "button" at bounding box center [490, 122] width 22 height 22
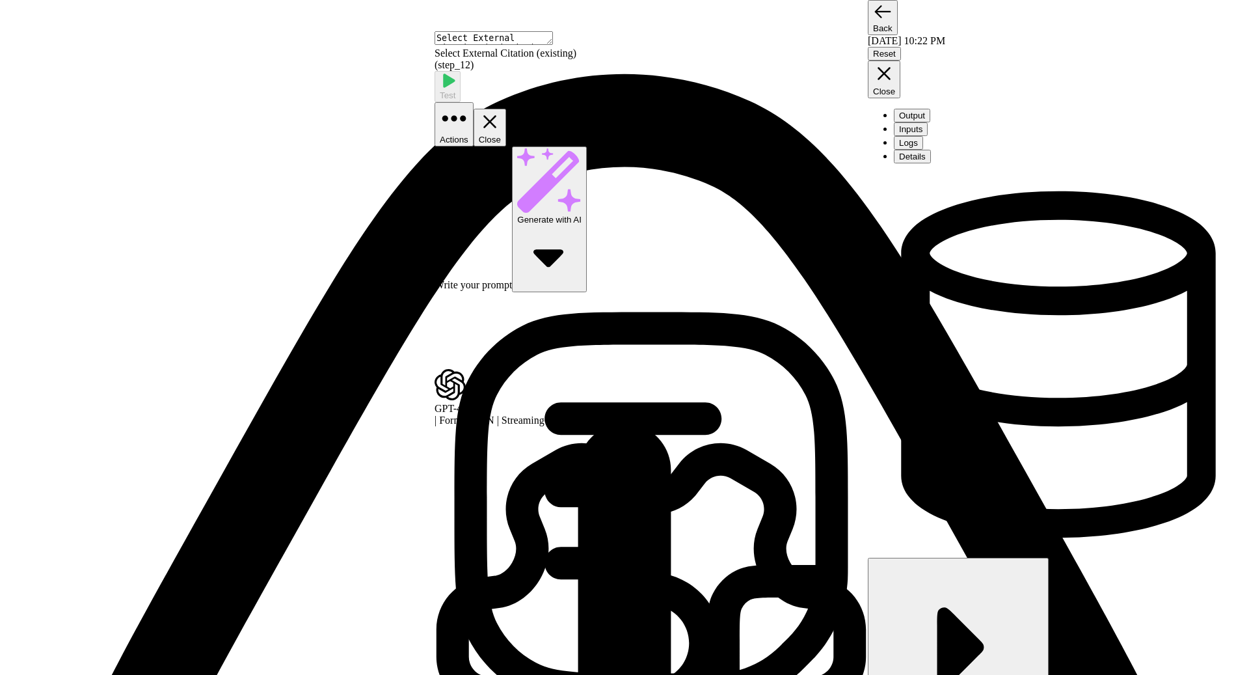
scroll to position [151, 0]
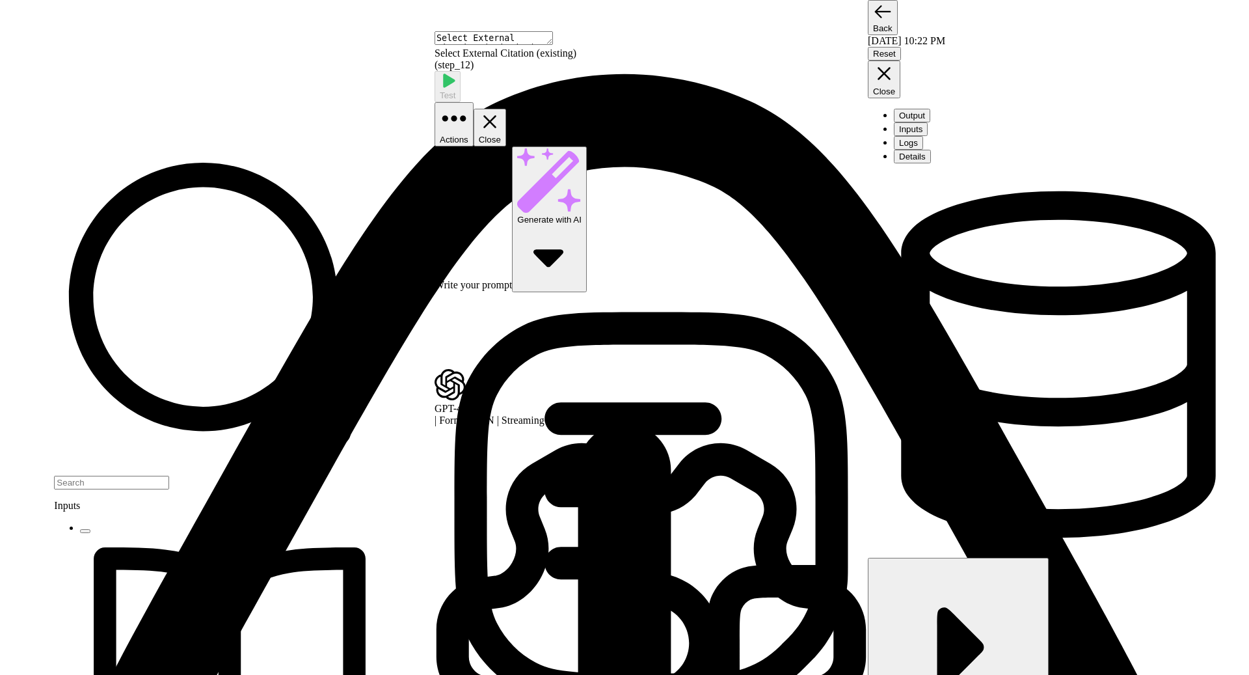
scroll to position [243, 0]
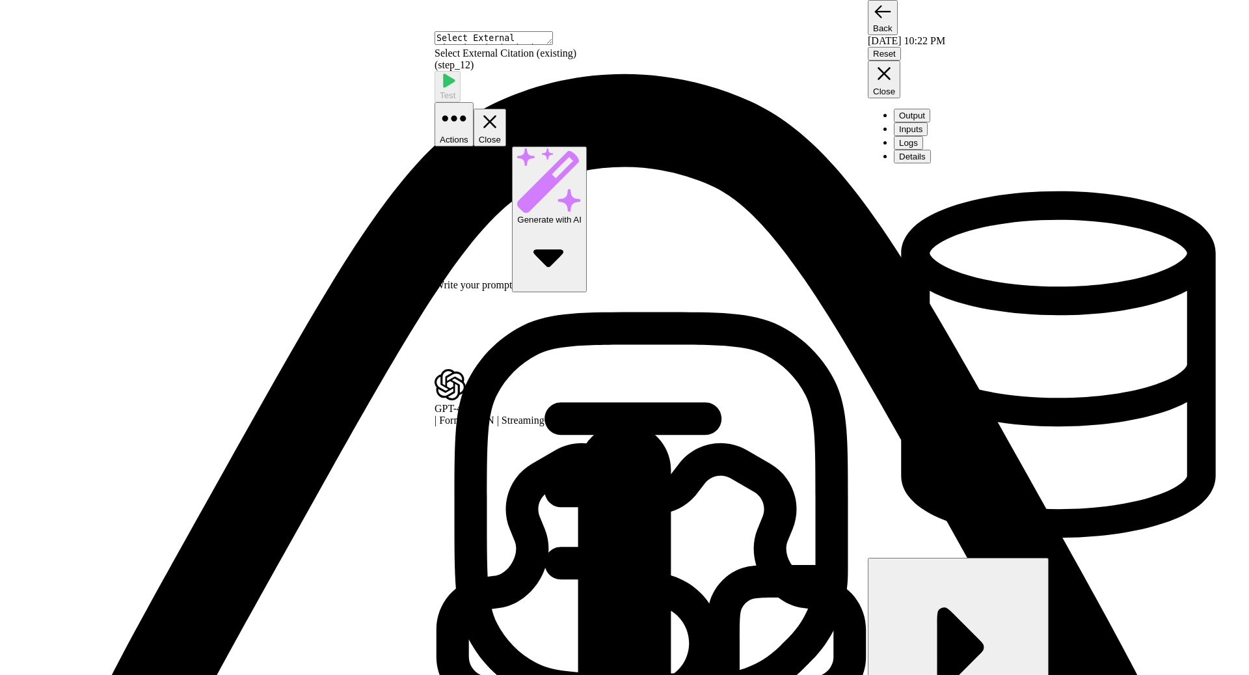
click at [506, 109] on button "Close" at bounding box center [490, 128] width 33 height 38
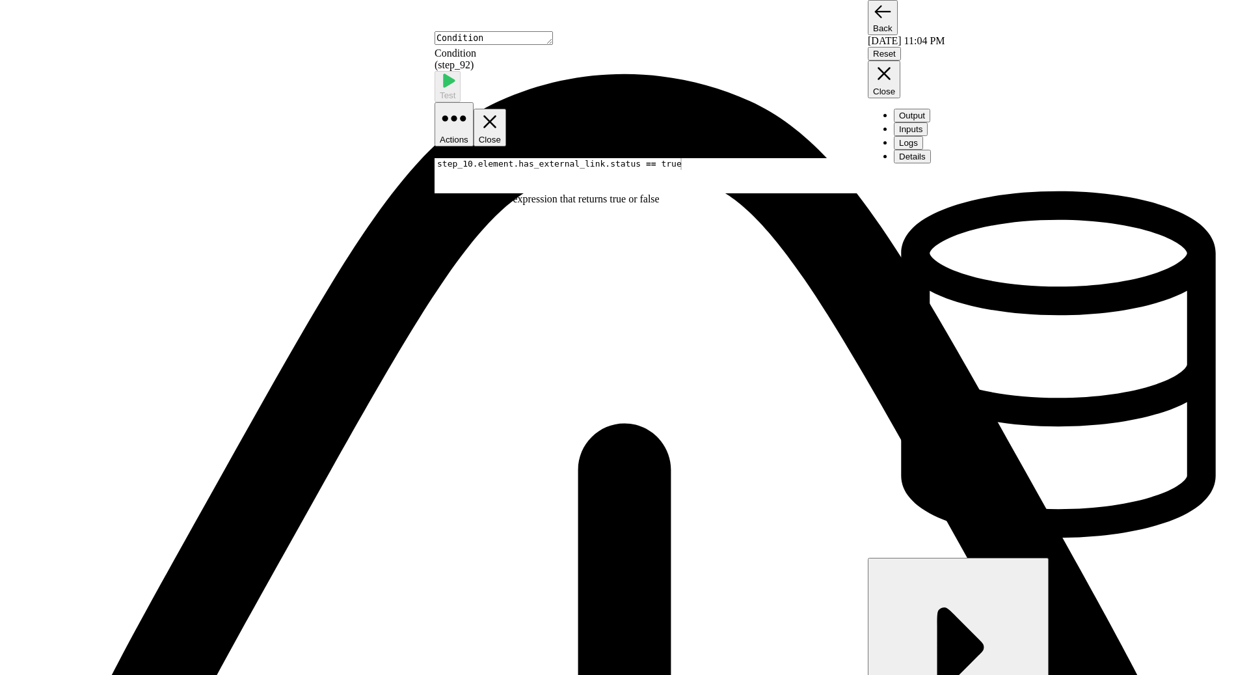
drag, startPoint x: 252, startPoint y: 111, endPoint x: 88, endPoint y: 111, distance: 163.3
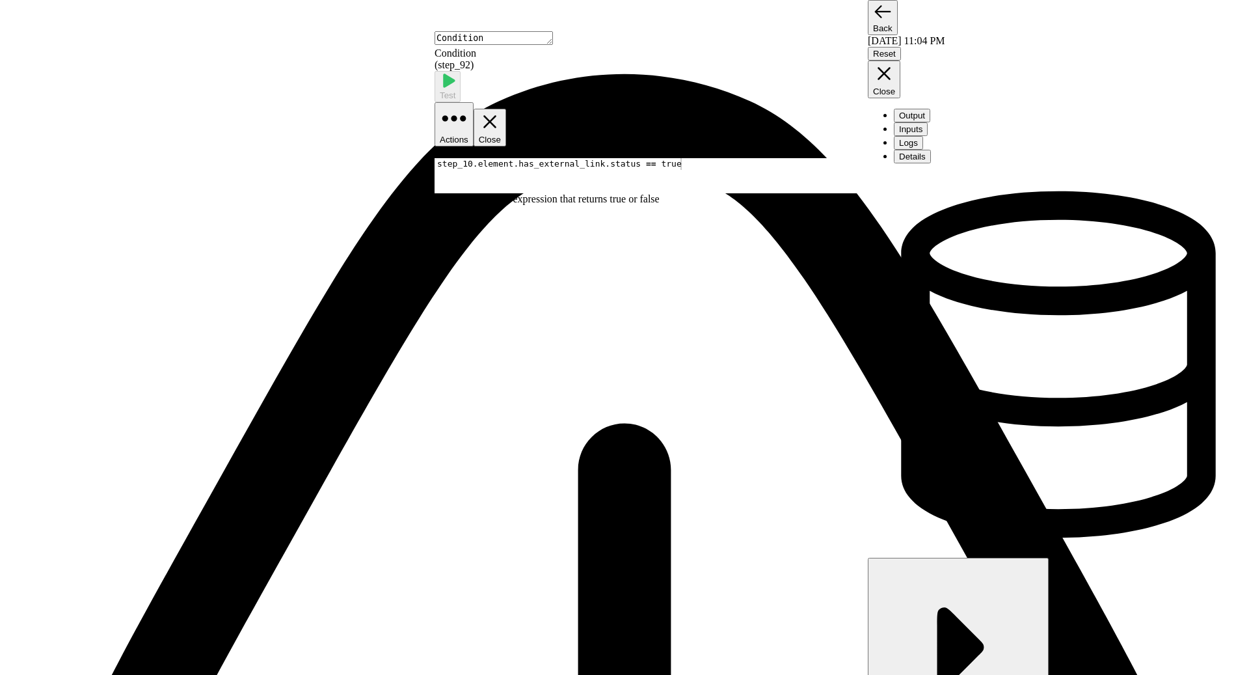
scroll to position [265, 0]
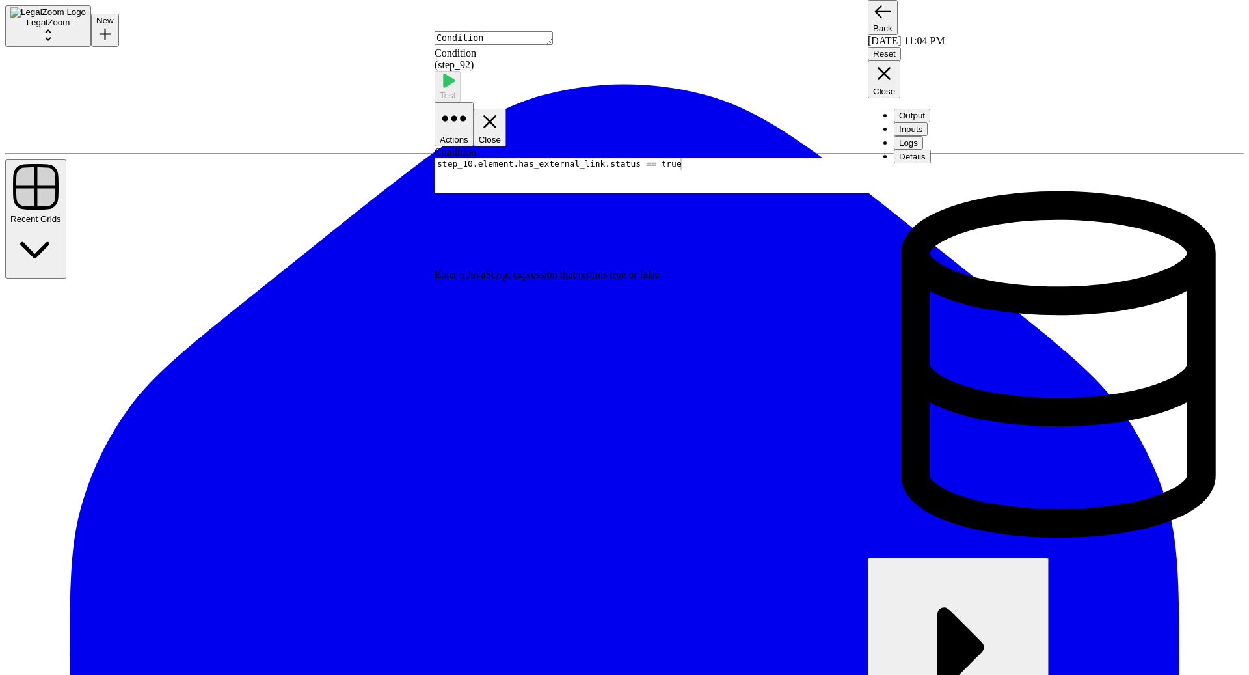
type textarea "**********"
click at [765, 158] on div "step_10 . element . has_external_link . status == true" at bounding box center [651, 187] width 433 height 59
type textarea "*"
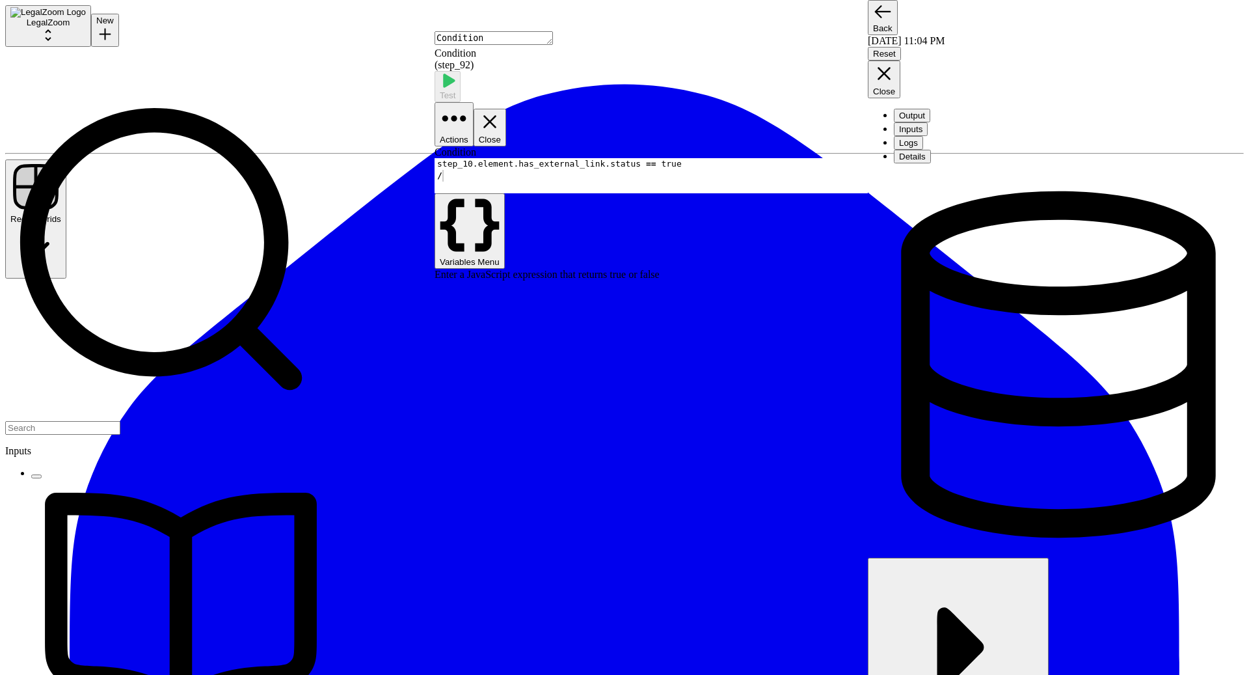
scroll to position [222, 0]
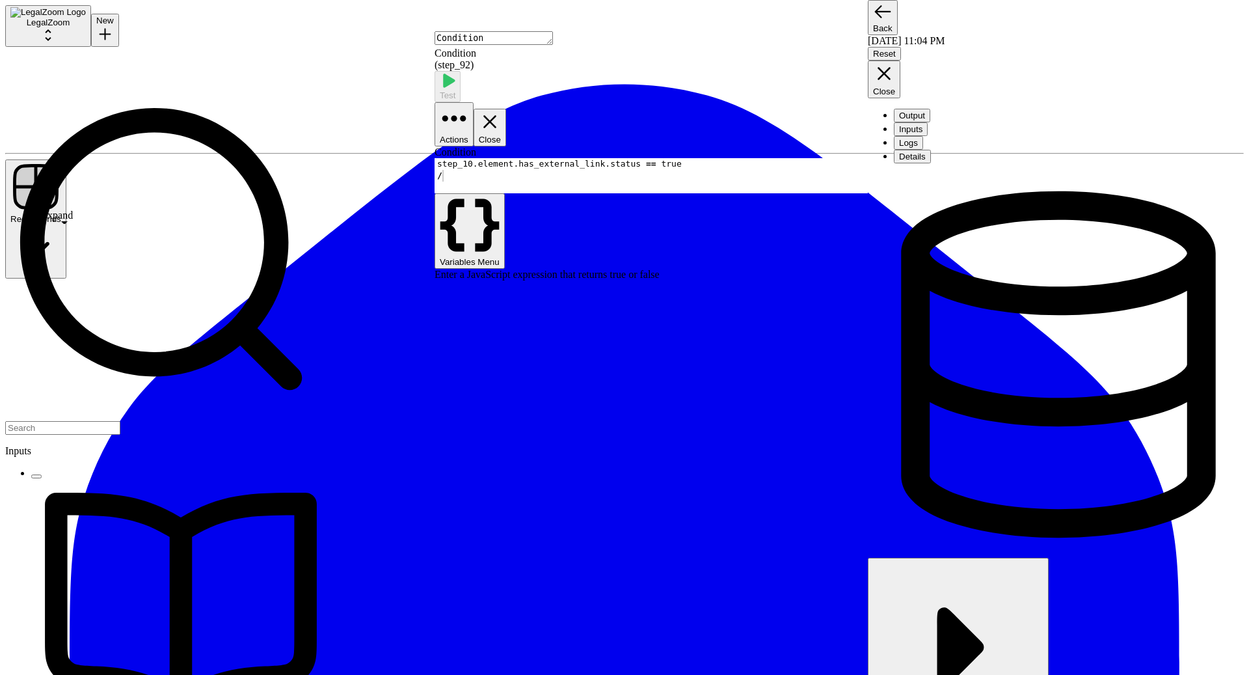
scroll to position [173, 0]
click at [634, 246] on div "Condition * 1 2 step_10 . element . has_external_link . status == true / XXXXXX…" at bounding box center [651, 213] width 433 height 134
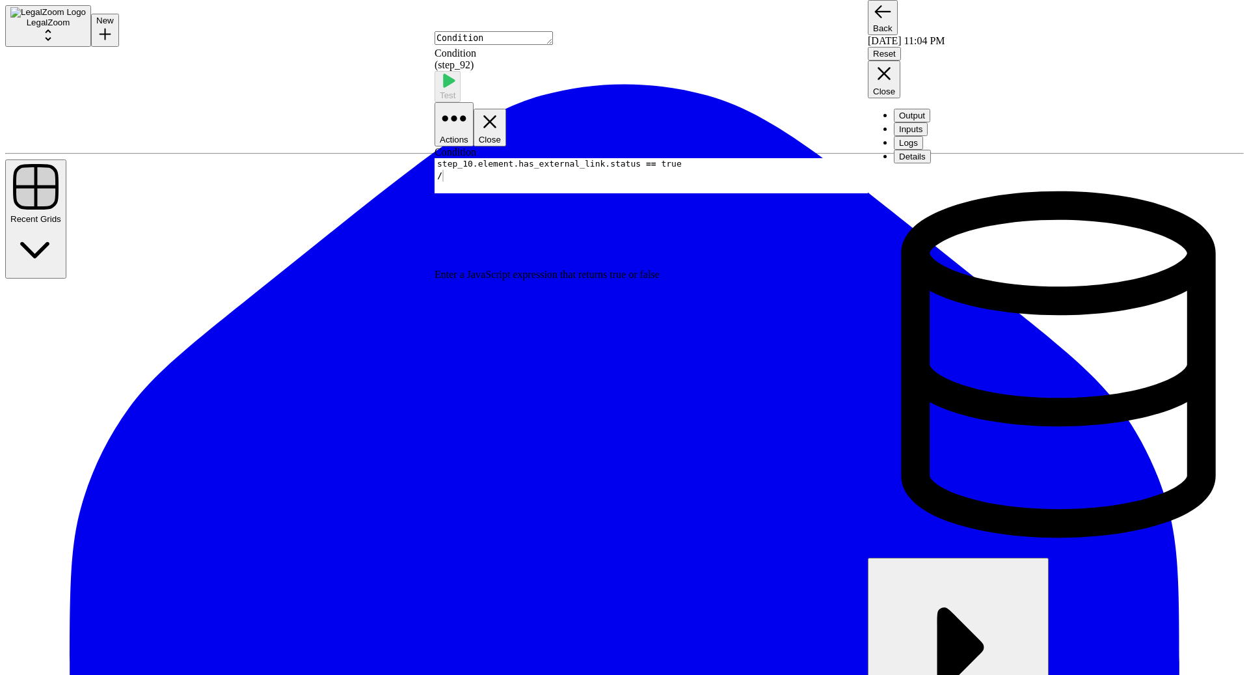
click at [602, 158] on div "step_10 . element . has_external_link . status == true /" at bounding box center [651, 187] width 433 height 59
type textarea "**********"
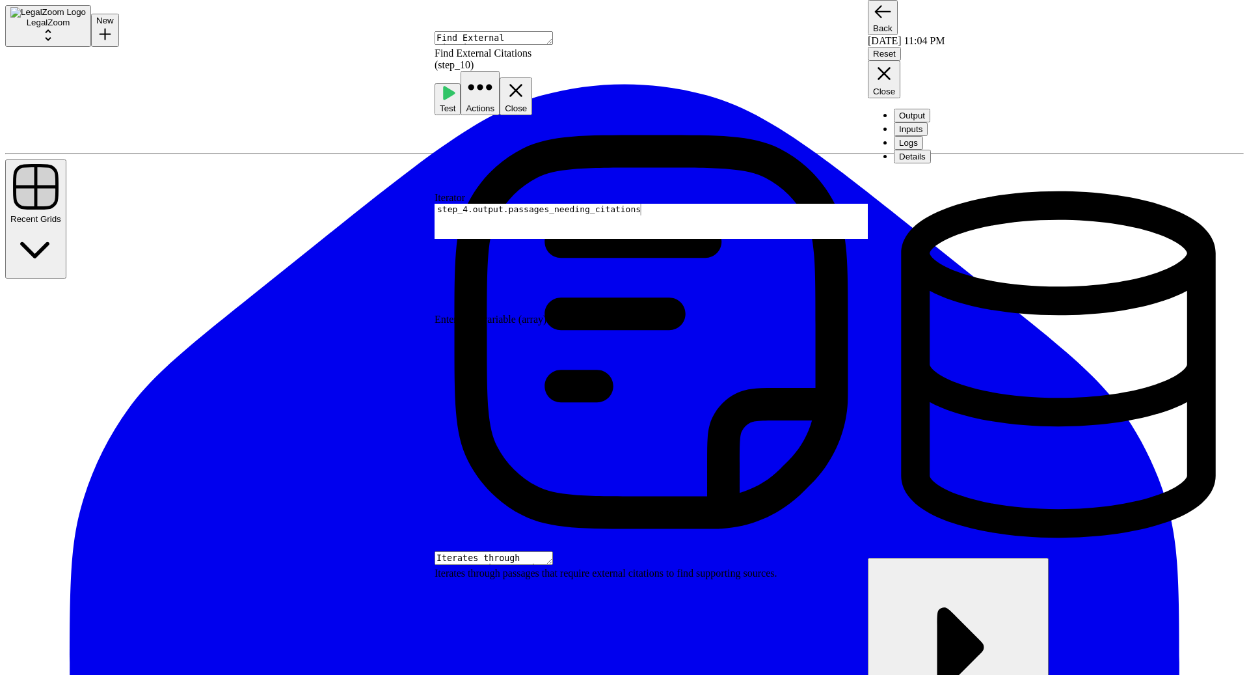
click at [680, 204] on div "step_4 . output . passages_needing_citations" at bounding box center [651, 233] width 433 height 59
type textarea "**********"
click at [699, 204] on div "step_4 . output . passages_needing_citations" at bounding box center [651, 233] width 433 height 59
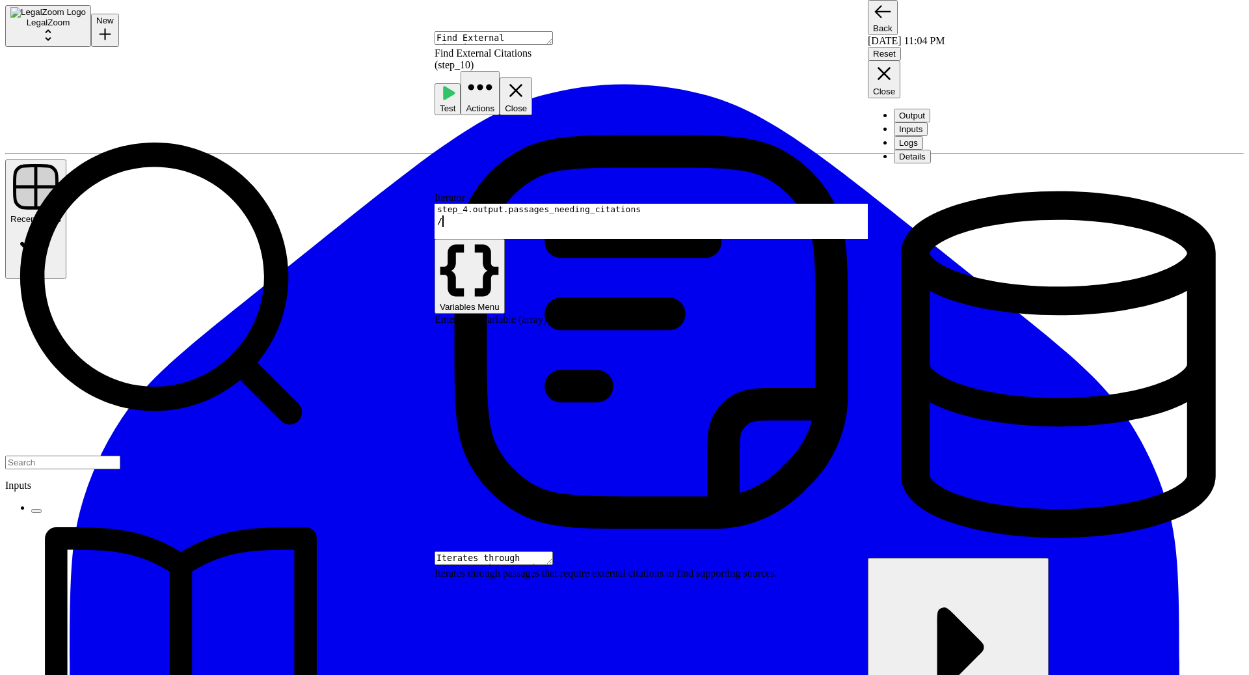
type textarea "*"
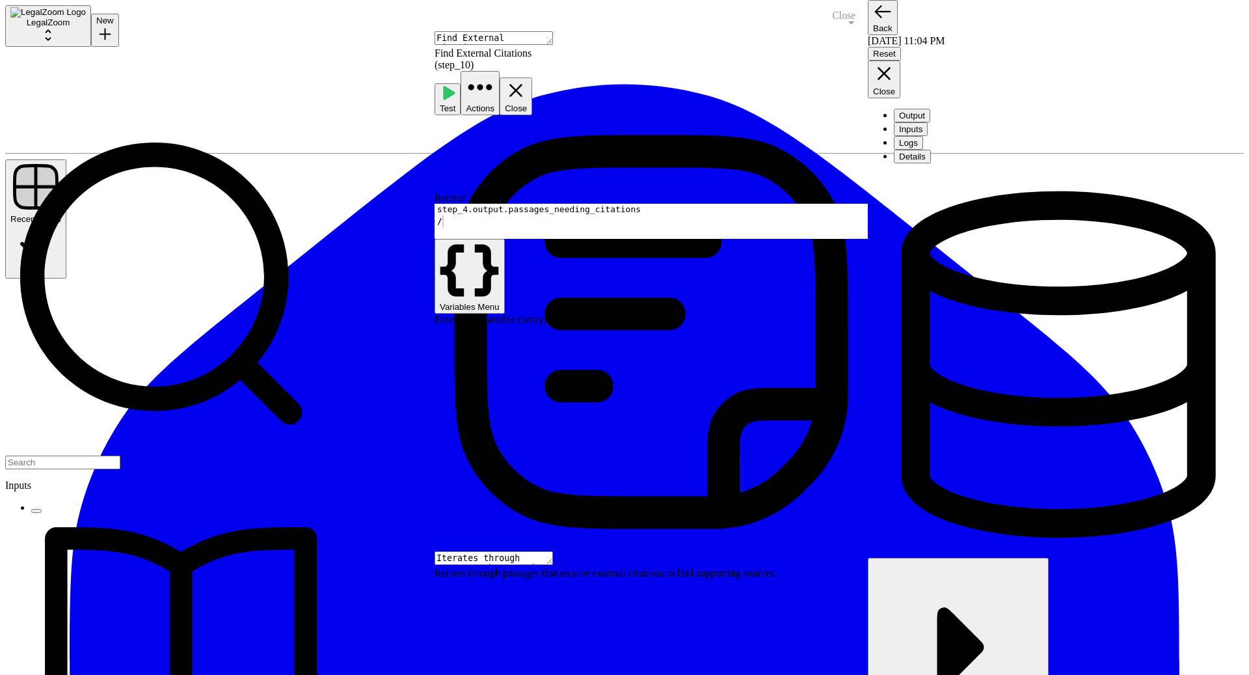
click at [527, 79] on icon "button" at bounding box center [516, 90] width 22 height 22
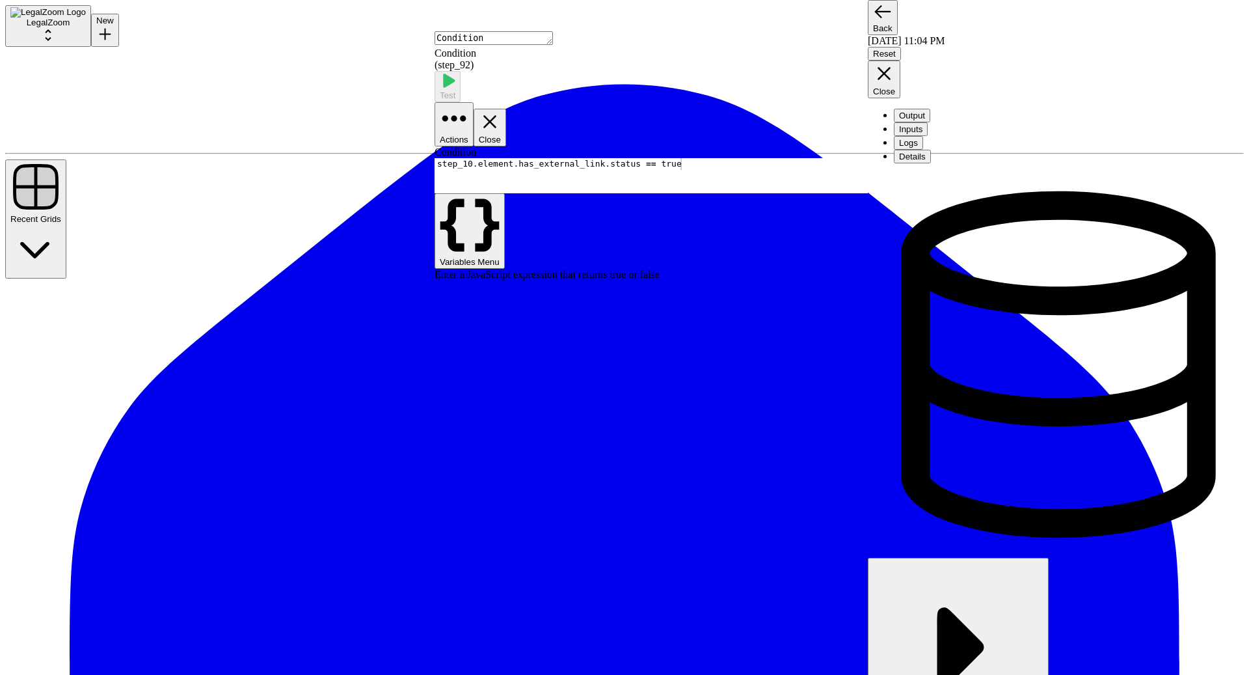
click at [529, 158] on div "step_10 . element . has_external_link . status == true" at bounding box center [651, 187] width 433 height 59
type textarea "**********"
click at [501, 111] on icon "button" at bounding box center [490, 122] width 22 height 22
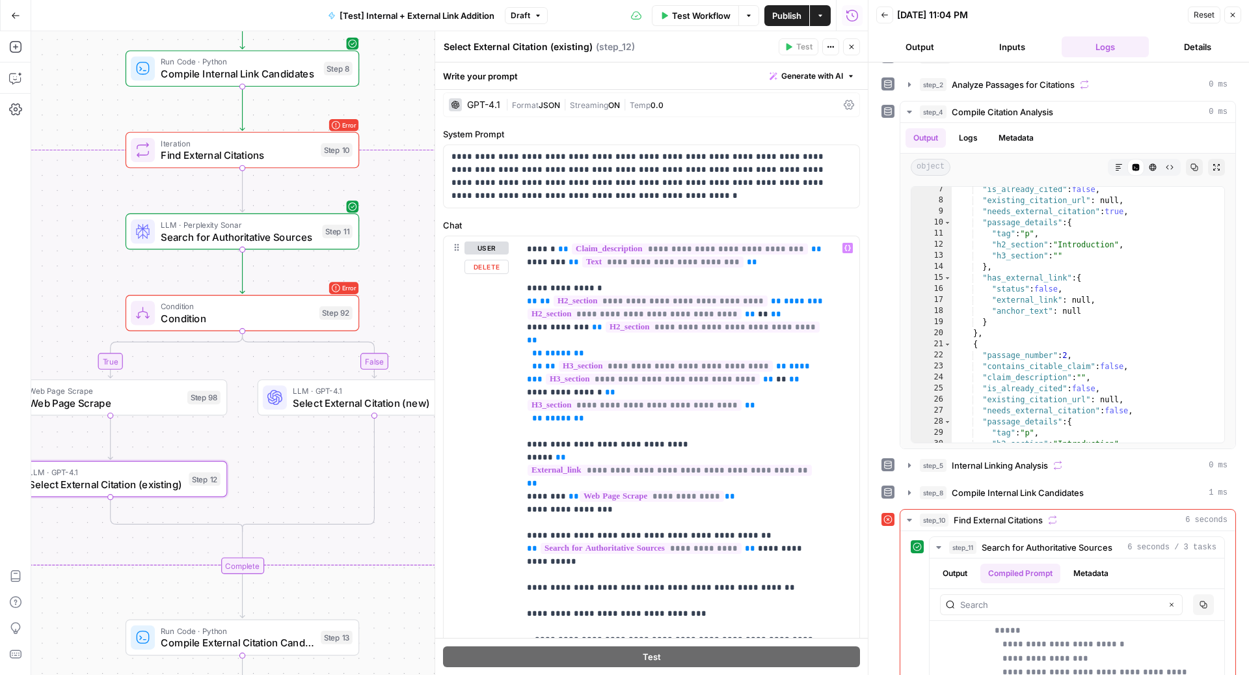
scroll to position [219, 0]
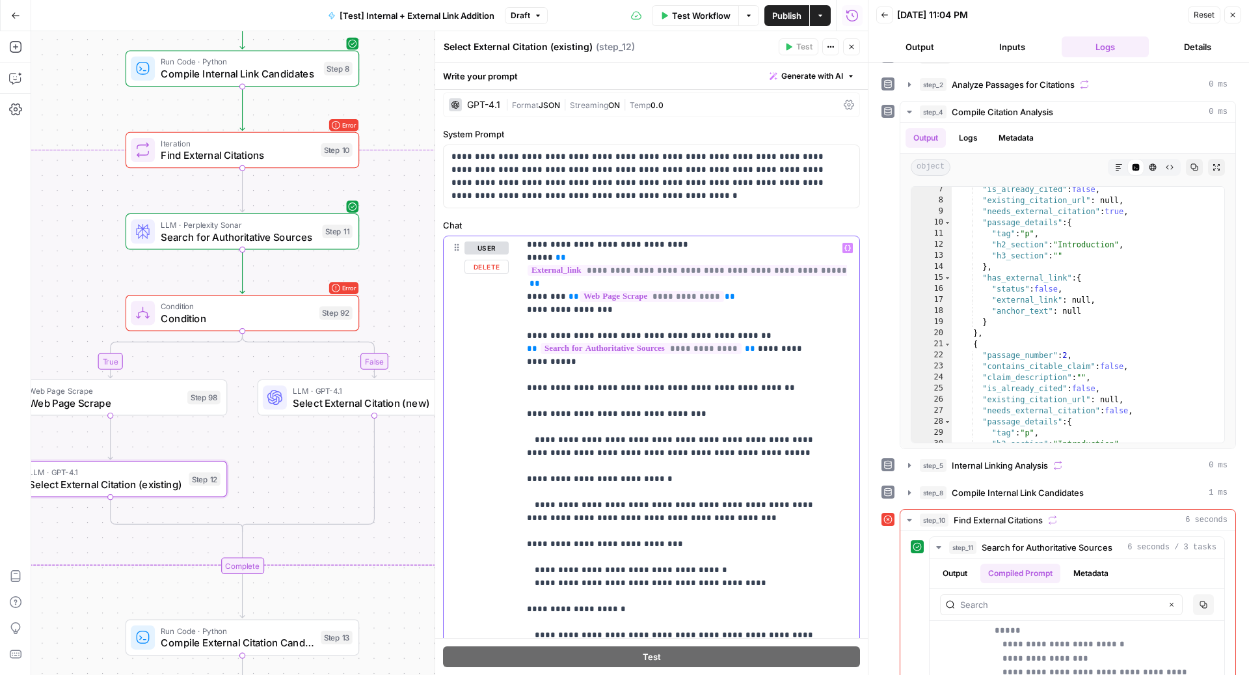
scroll to position [359, 0]
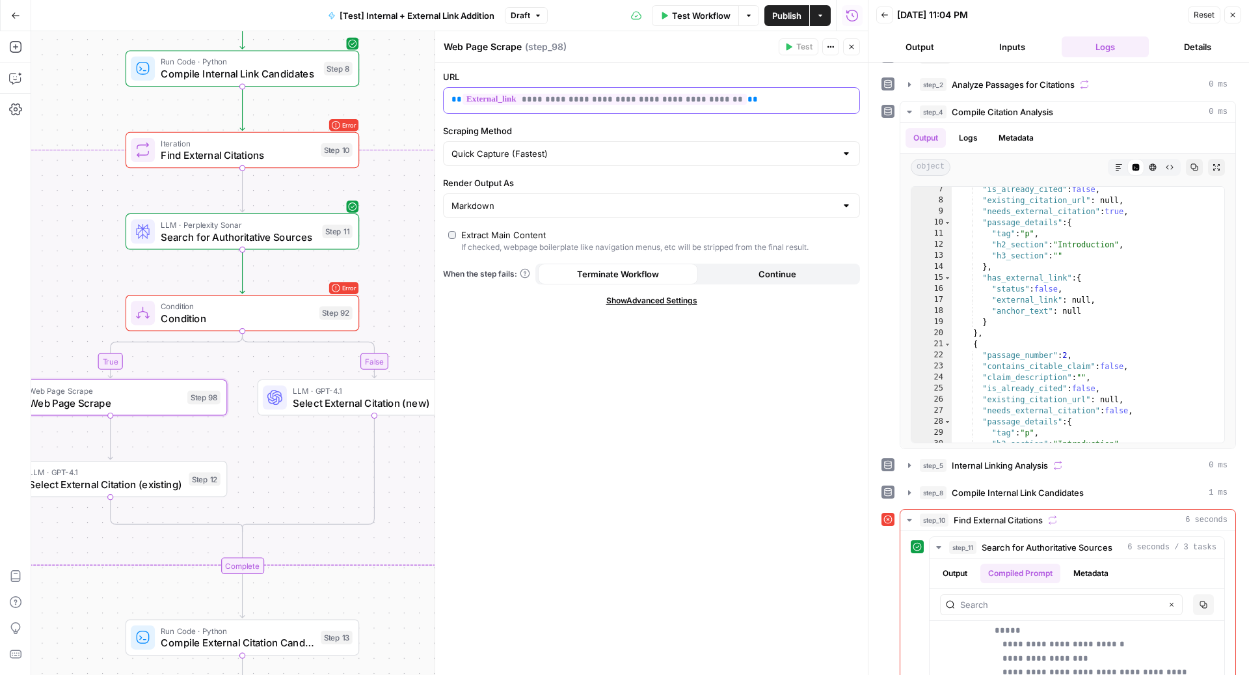
click at [621, 168] on div "**********" at bounding box center [651, 173] width 433 height 11
click at [501, 111] on icon "button" at bounding box center [490, 122] width 22 height 22
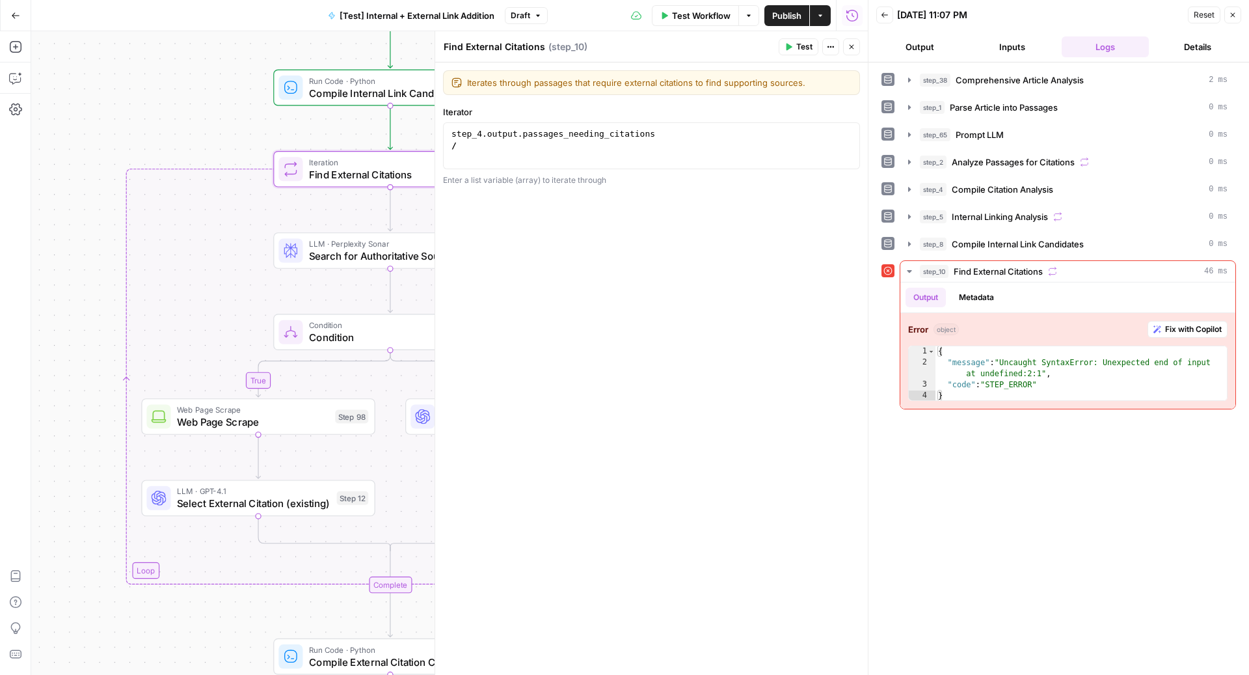
type textarea "*"
click at [470, 204] on div "step_4 . output . passages_needing_citations /" at bounding box center [651, 233] width 433 height 59
type textarea "**********"
click at [532, 77] on button "Close" at bounding box center [516, 96] width 33 height 38
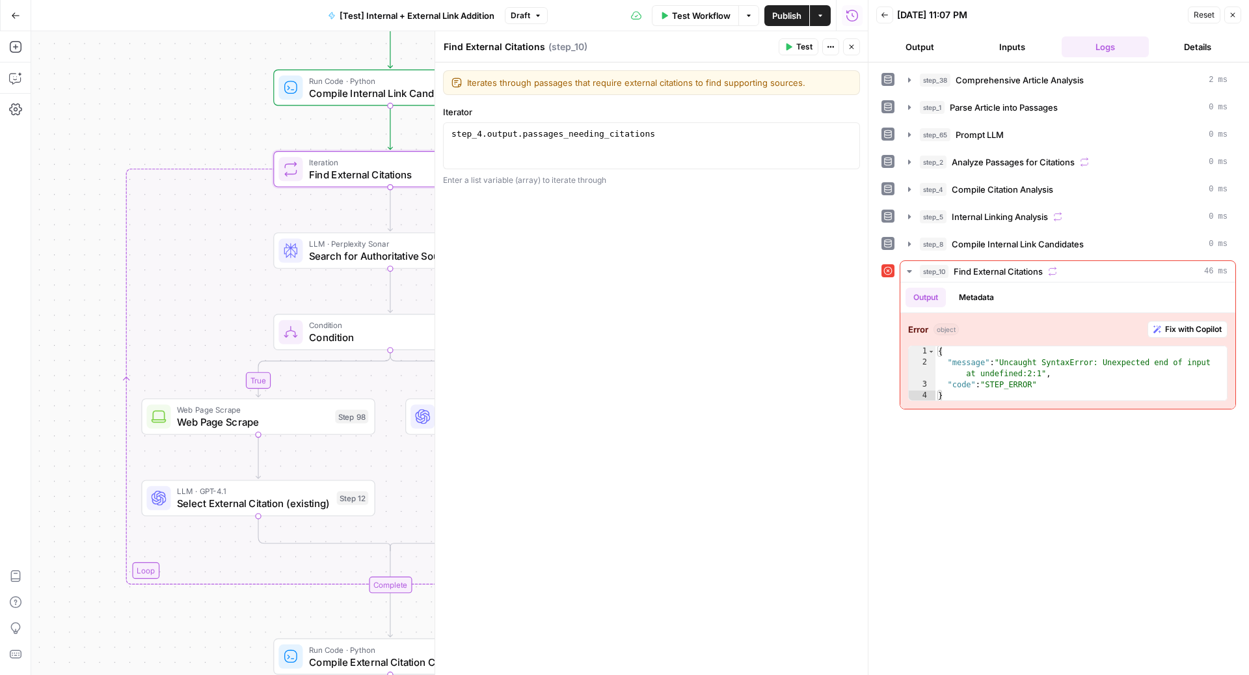
click at [532, 77] on button "Close" at bounding box center [516, 96] width 33 height 38
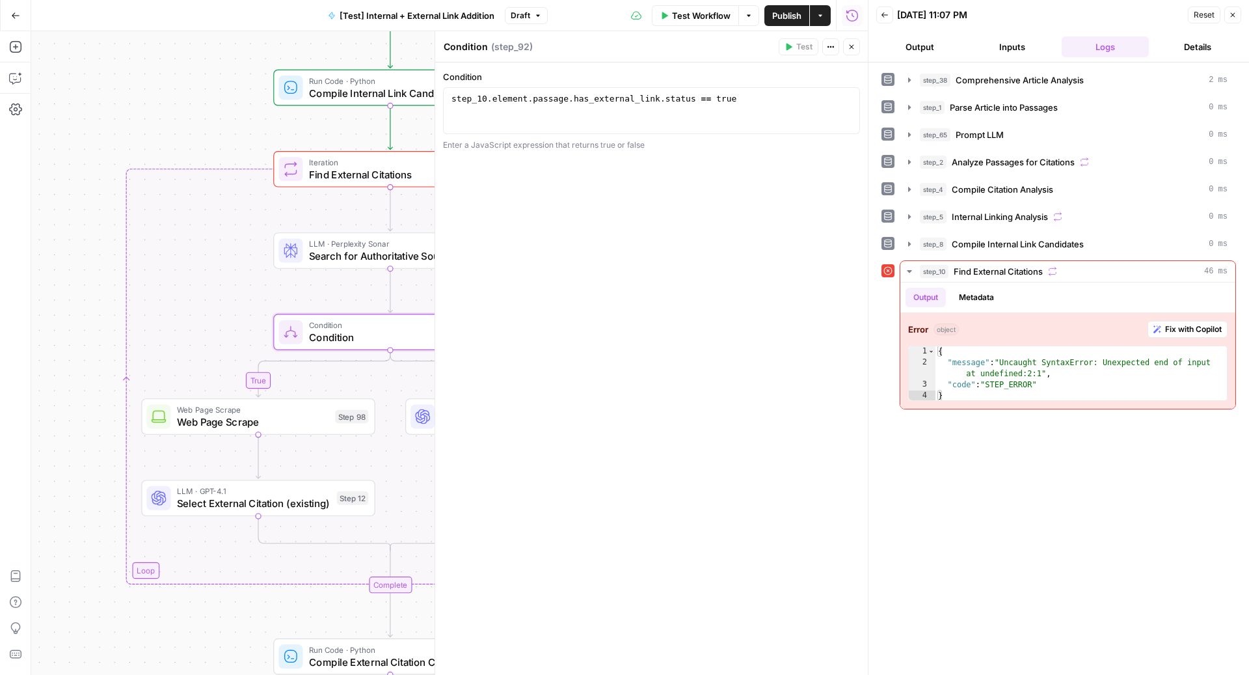
click at [501, 111] on icon "button" at bounding box center [490, 122] width 22 height 22
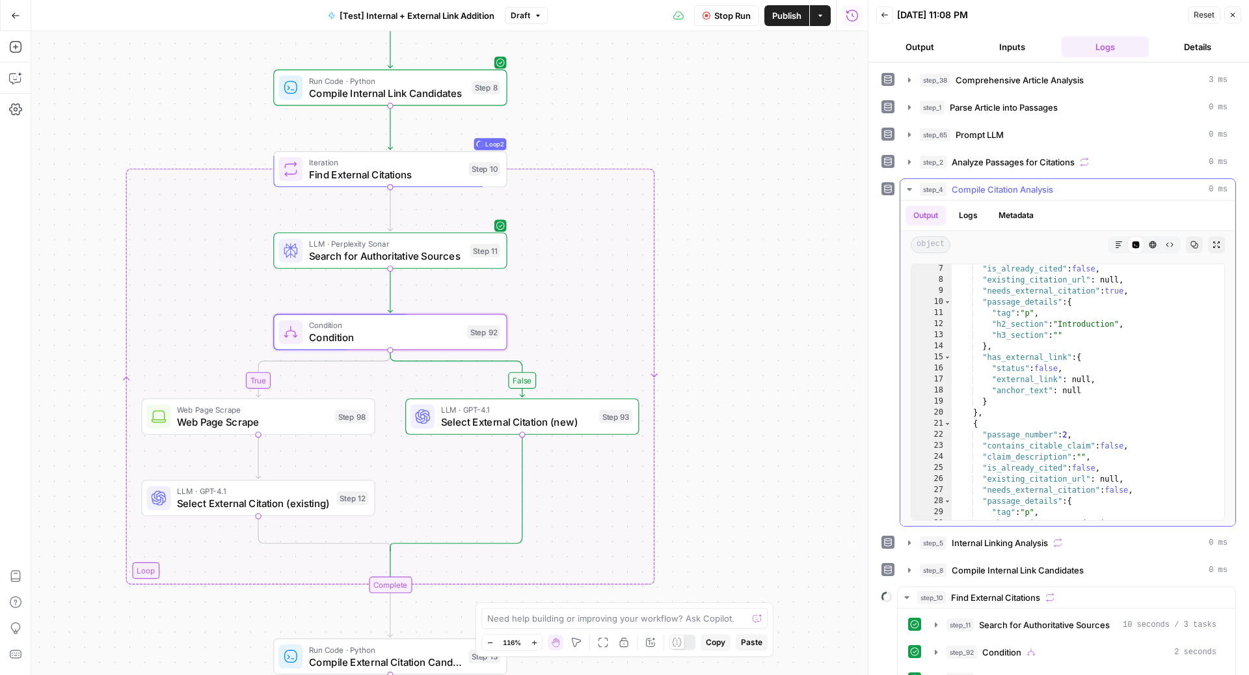
scroll to position [161, 0]
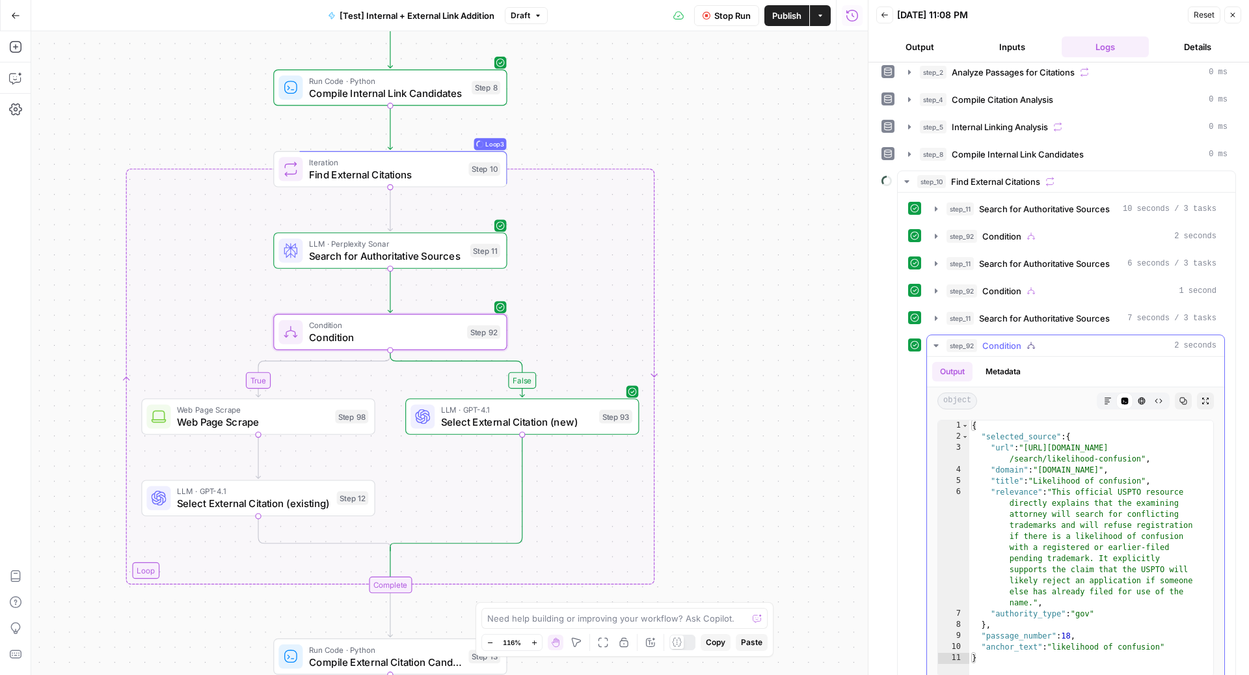
scroll to position [159, 0]
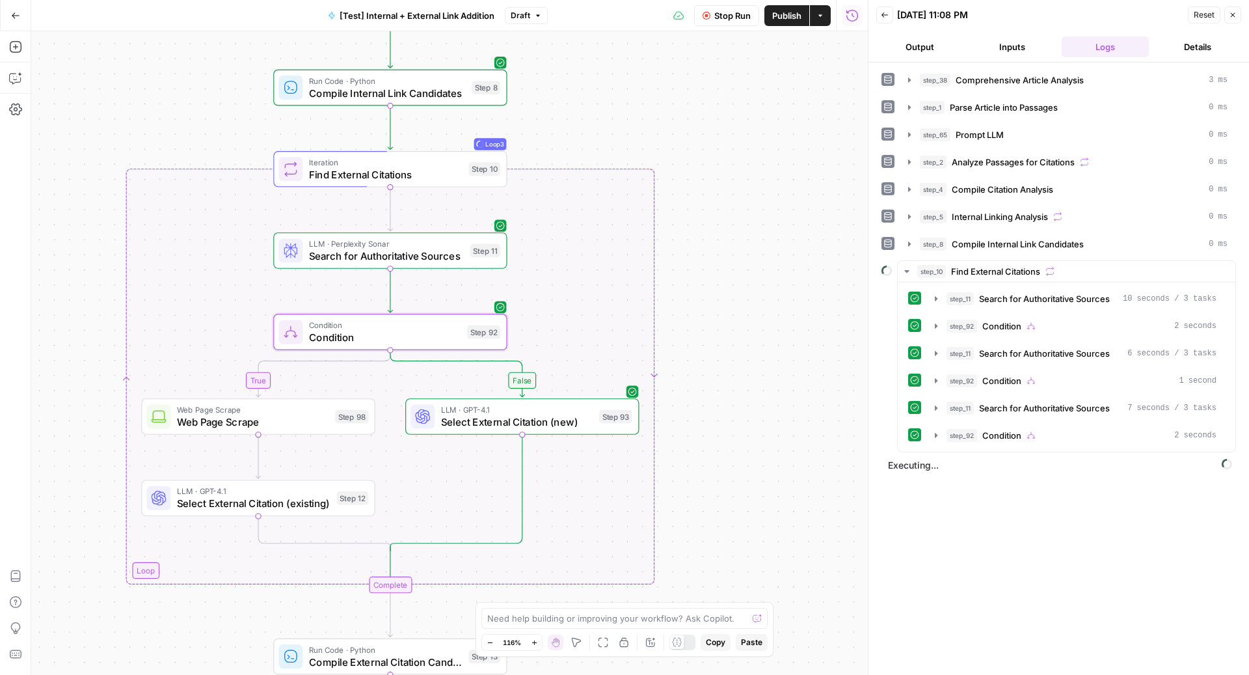
scroll to position [0, 0]
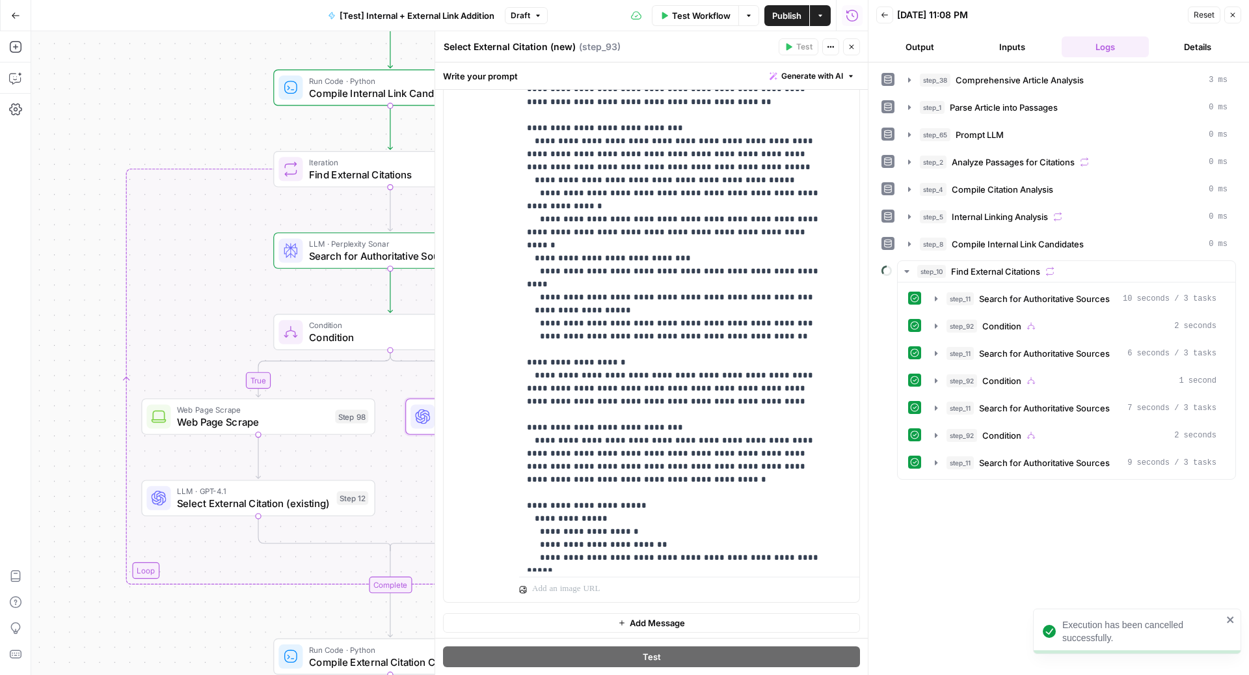
scroll to position [1302, 0]
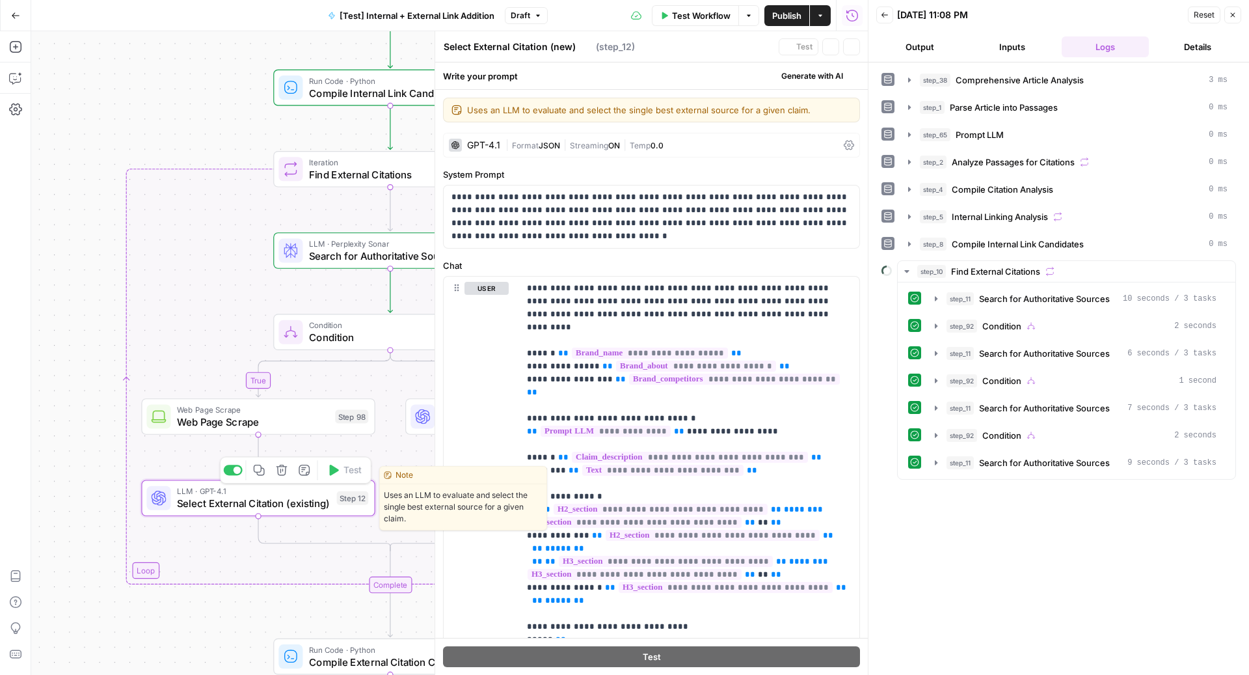
type textarea "Select External Citation (existing)"
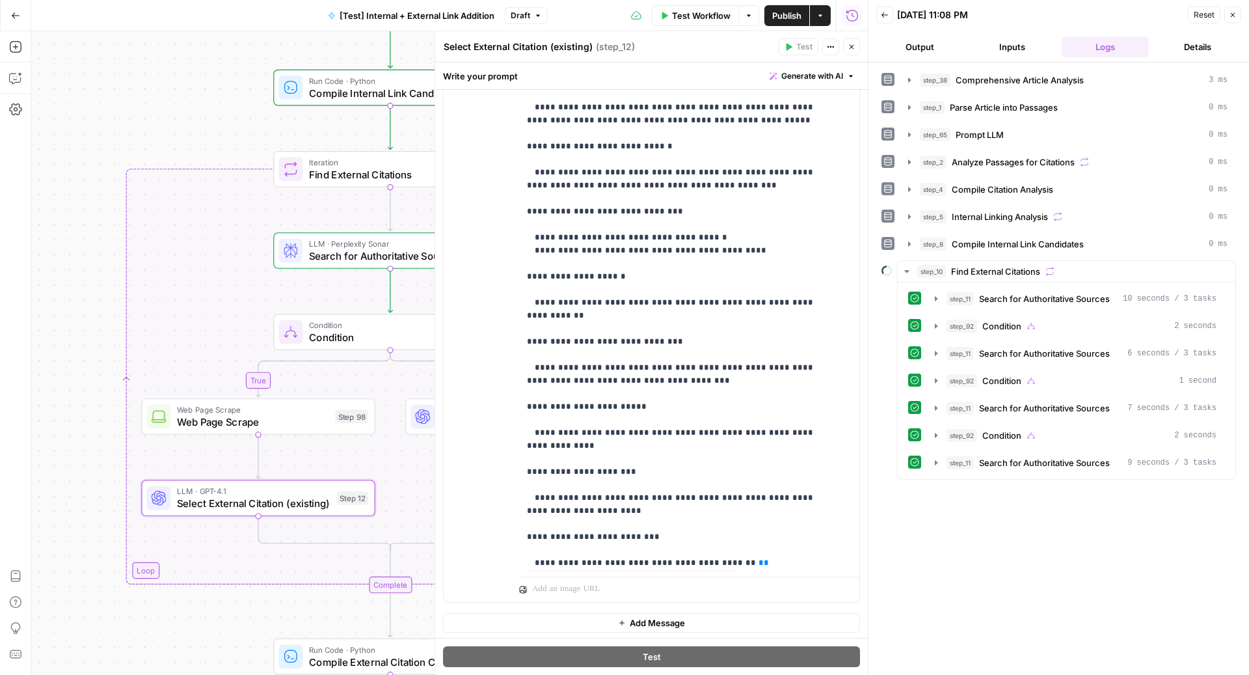
scroll to position [989, 0]
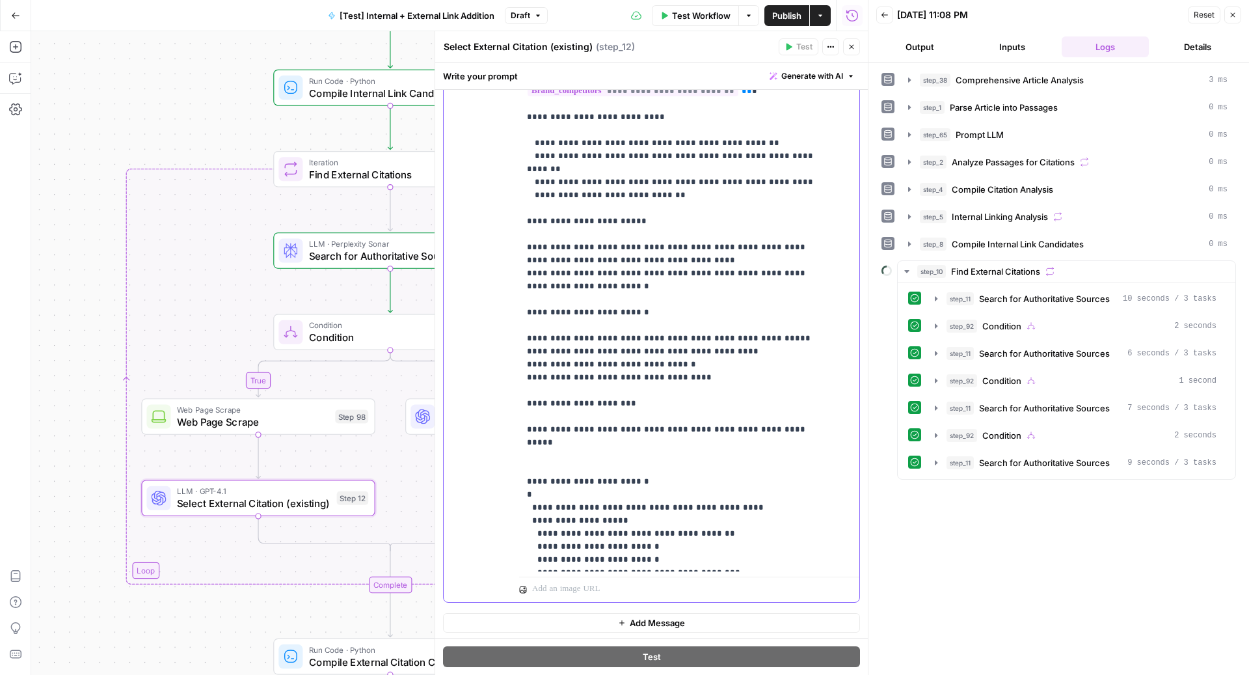
click at [506, 109] on button "Close" at bounding box center [490, 128] width 33 height 38
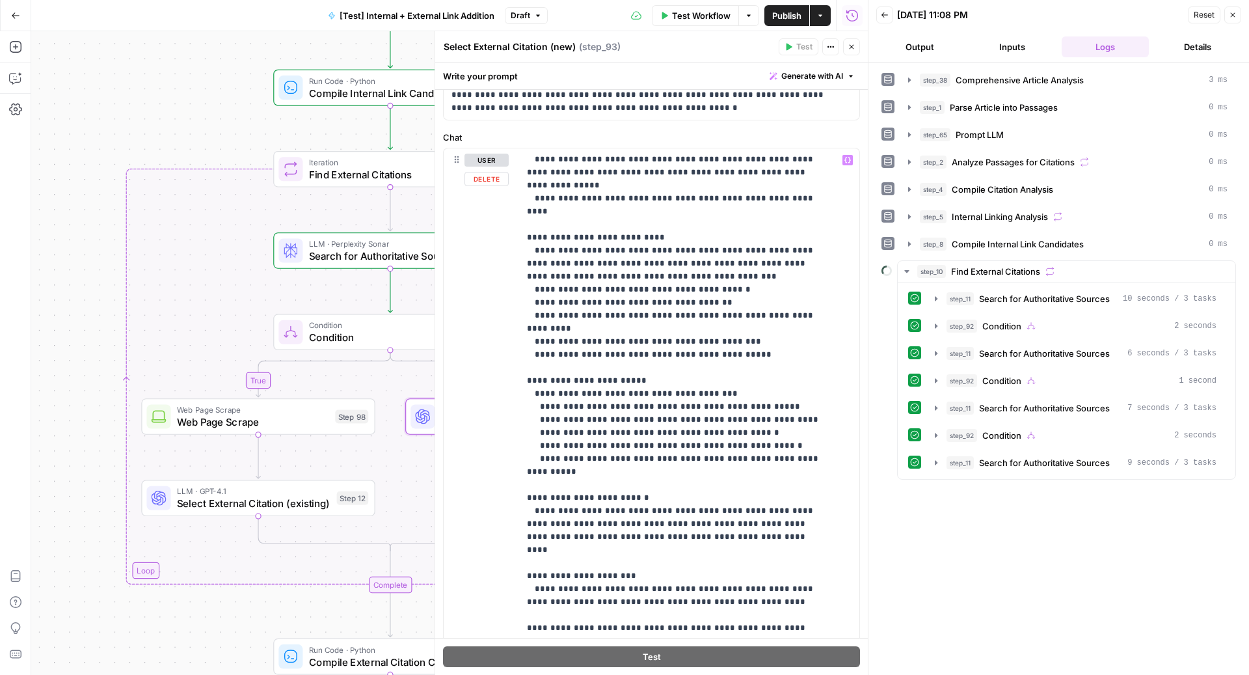
scroll to position [235, 0]
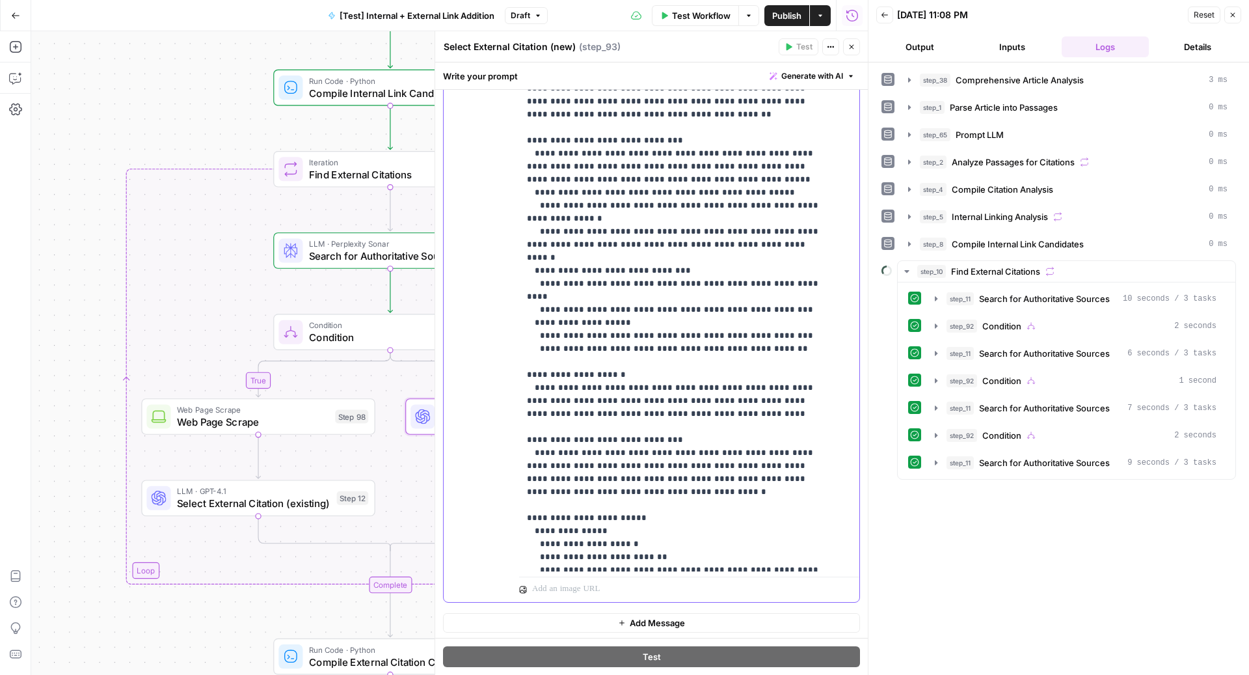
scroll to position [0, 0]
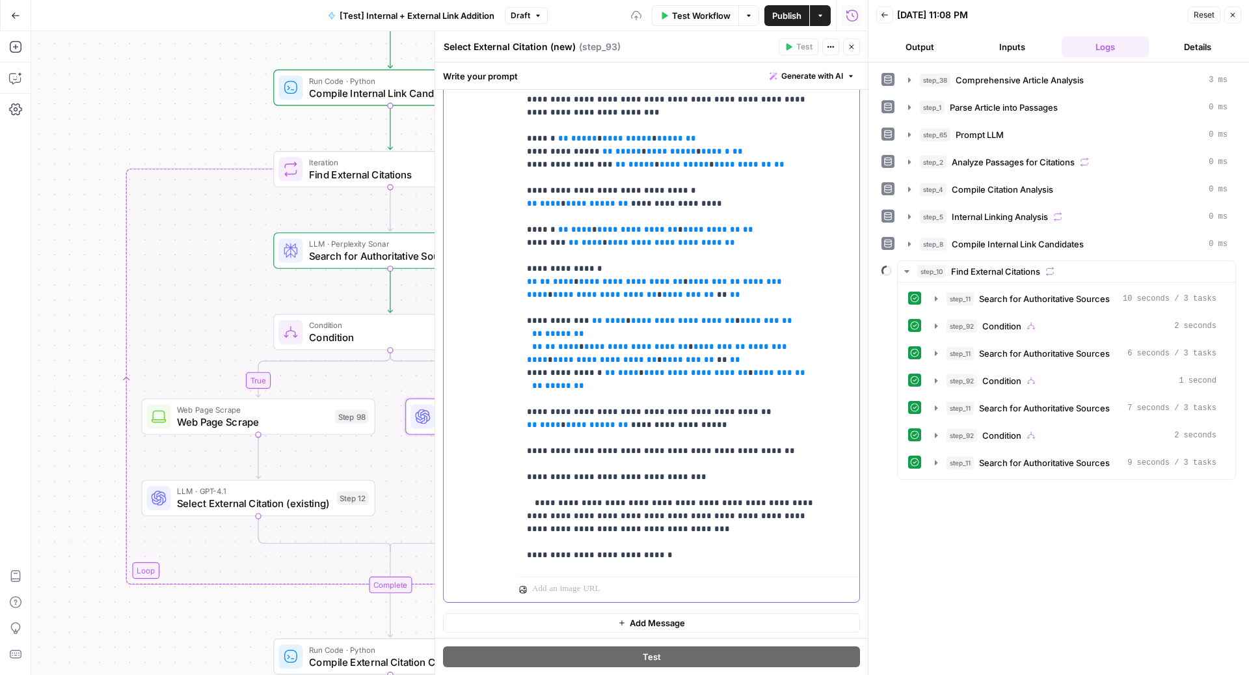
scroll to position [569, 0]
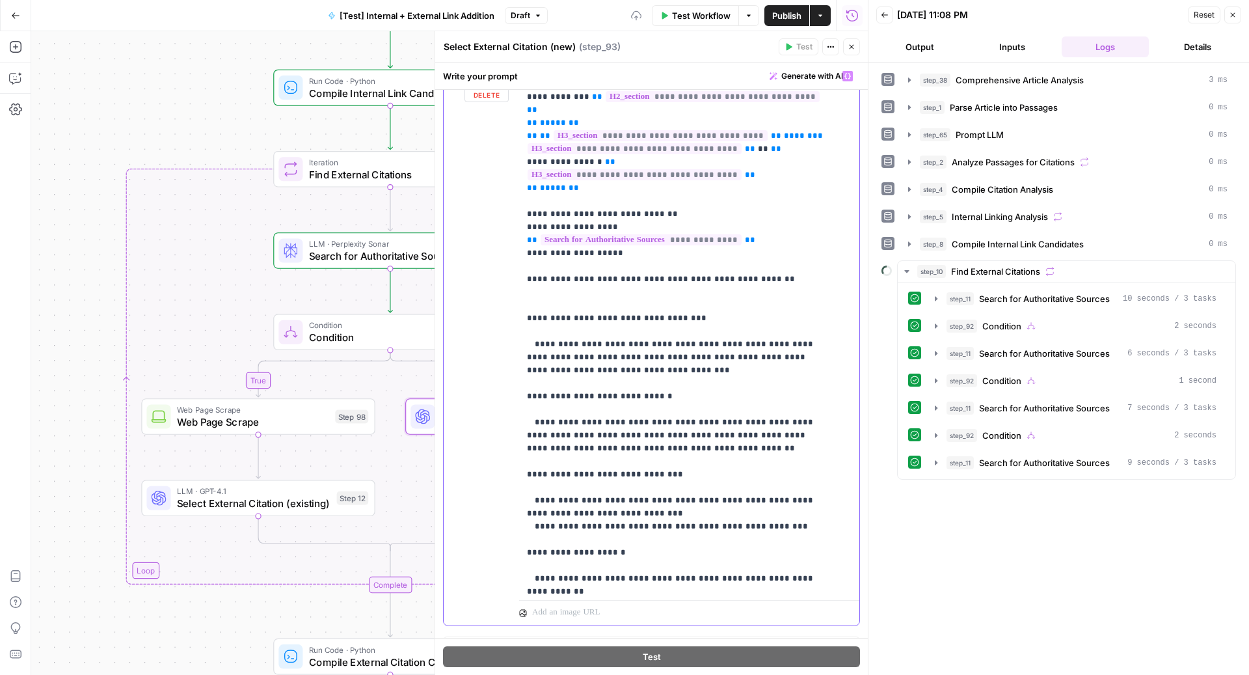
scroll to position [154, 0]
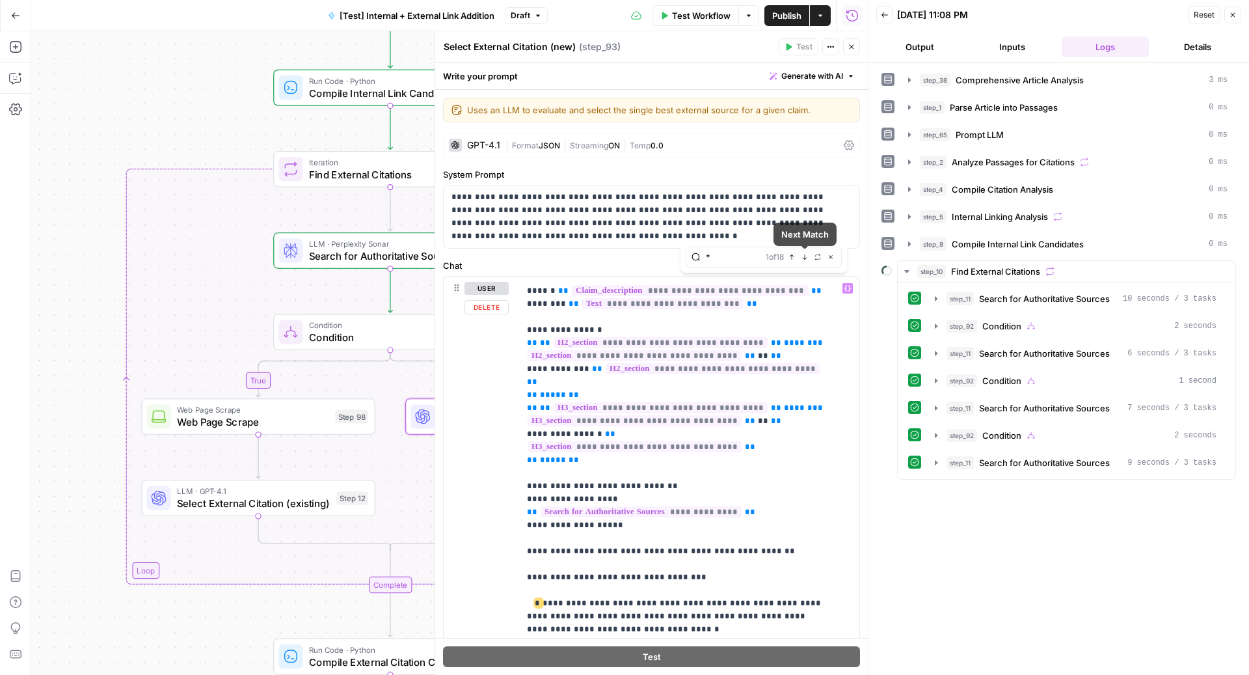
type input "*"
click at [717, 492] on icon "button" at bounding box center [701, 508] width 32 height 32
type input "-"
click at [725, 553] on span "Replace all" at bounding box center [706, 558] width 43 height 10
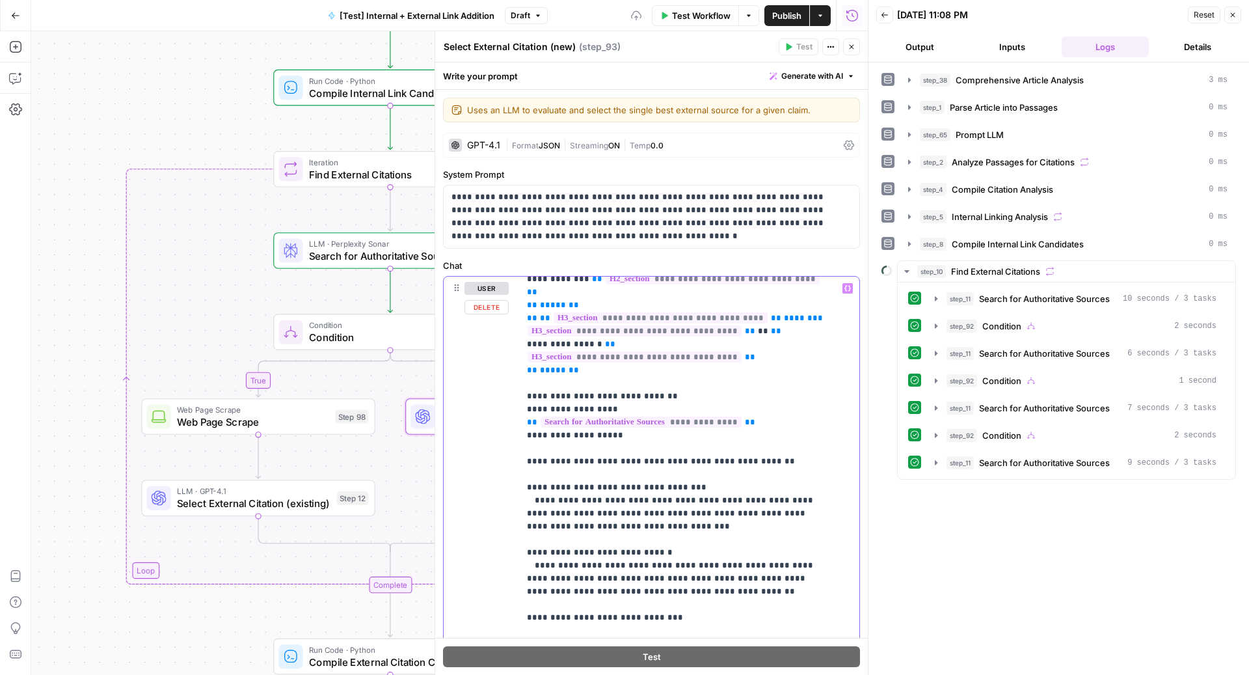
scroll to position [399, 0]
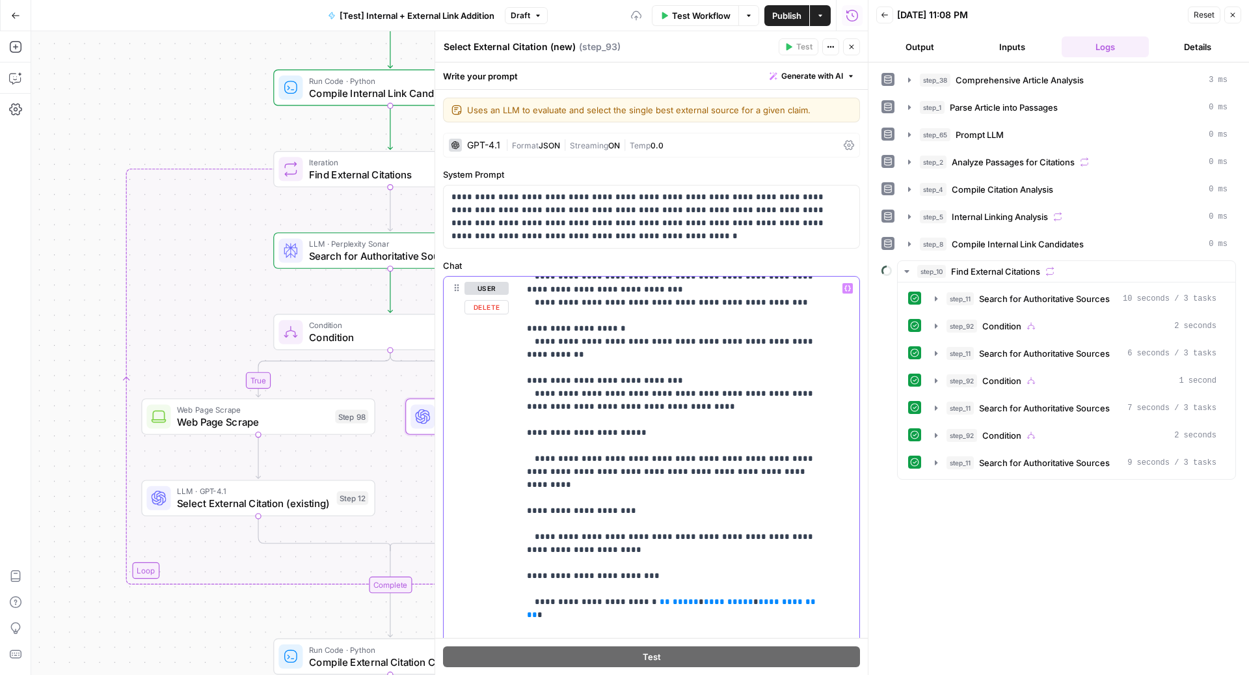
scroll to position [621, 0]
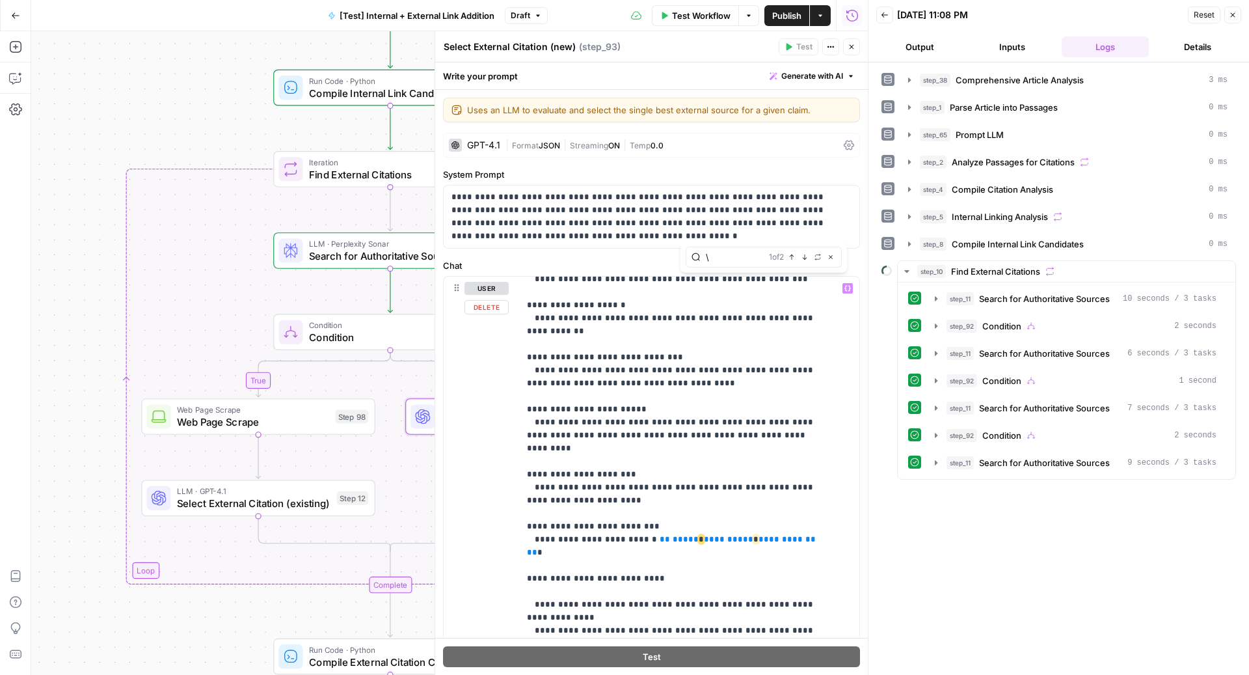
type input "\"
click at [828, 445] on icon "button" at bounding box center [844, 461] width 32 height 32
click at [728, 544] on span "Replace all" at bounding box center [706, 549] width 43 height 10
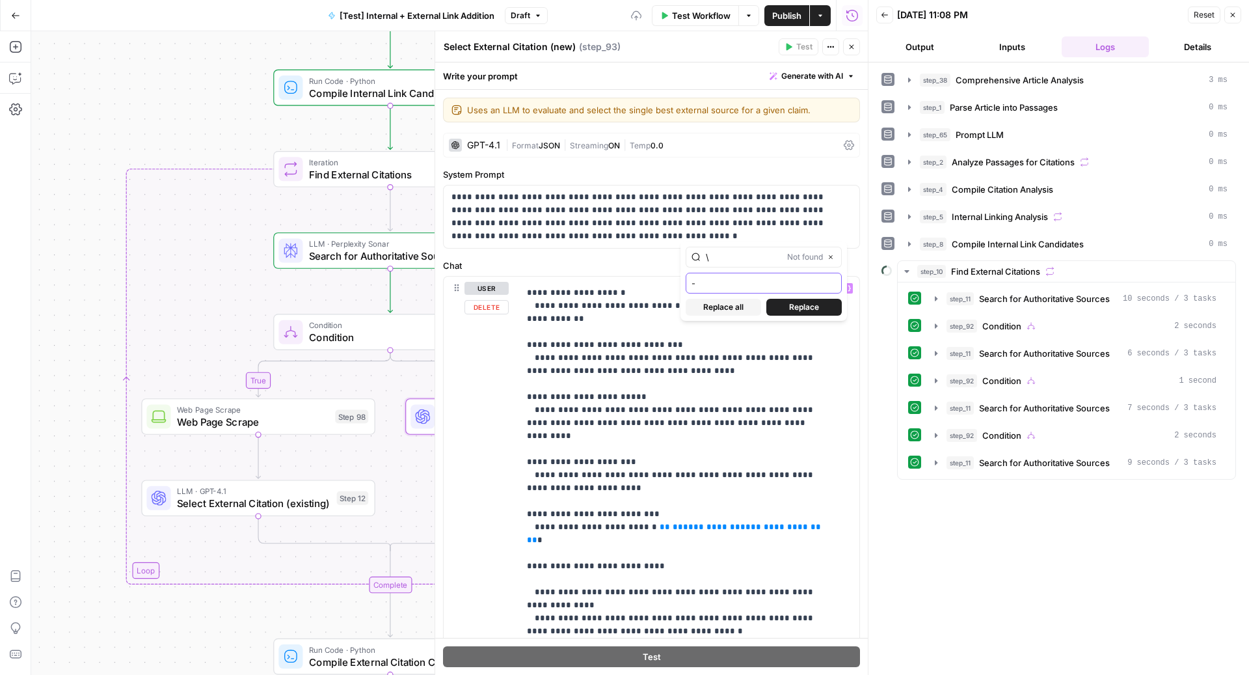
click at [740, 379] on input "-" at bounding box center [737, 386] width 115 height 14
click at [728, 395] on span "Replace all" at bounding box center [706, 400] width 43 height 10
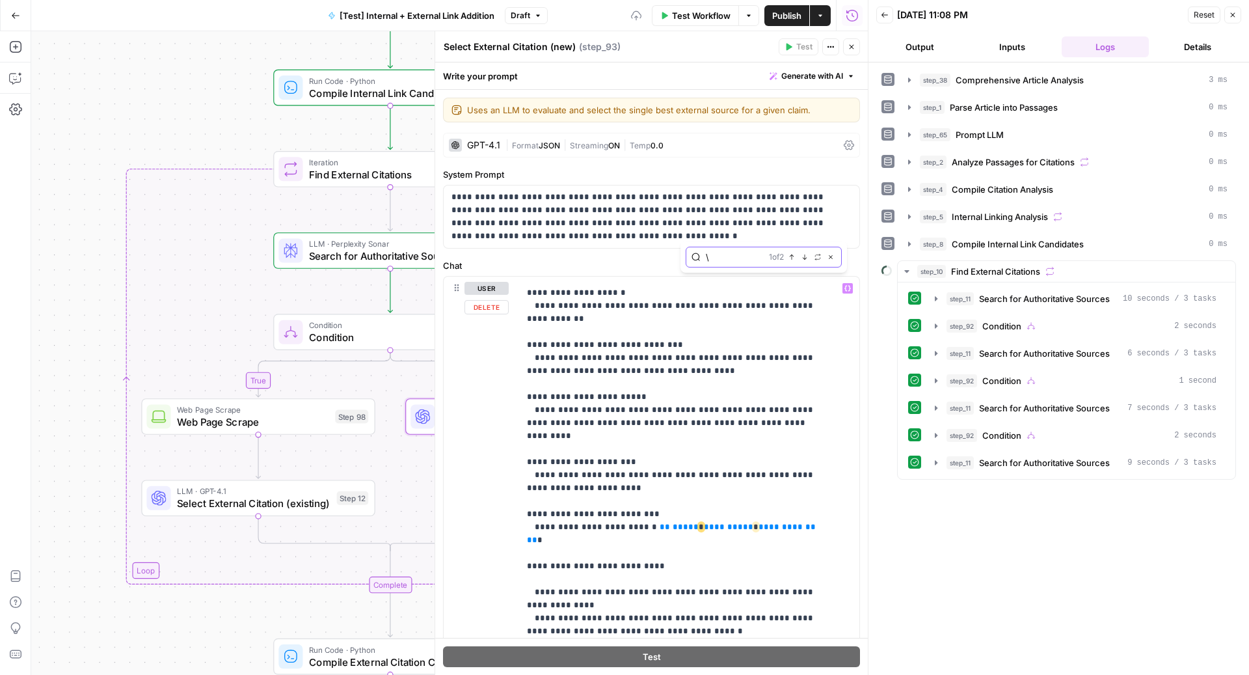
click at [823, 443] on button "Replace" at bounding box center [844, 466] width 42 height 47
click at [728, 544] on span "Replace all" at bounding box center [706, 549] width 43 height 10
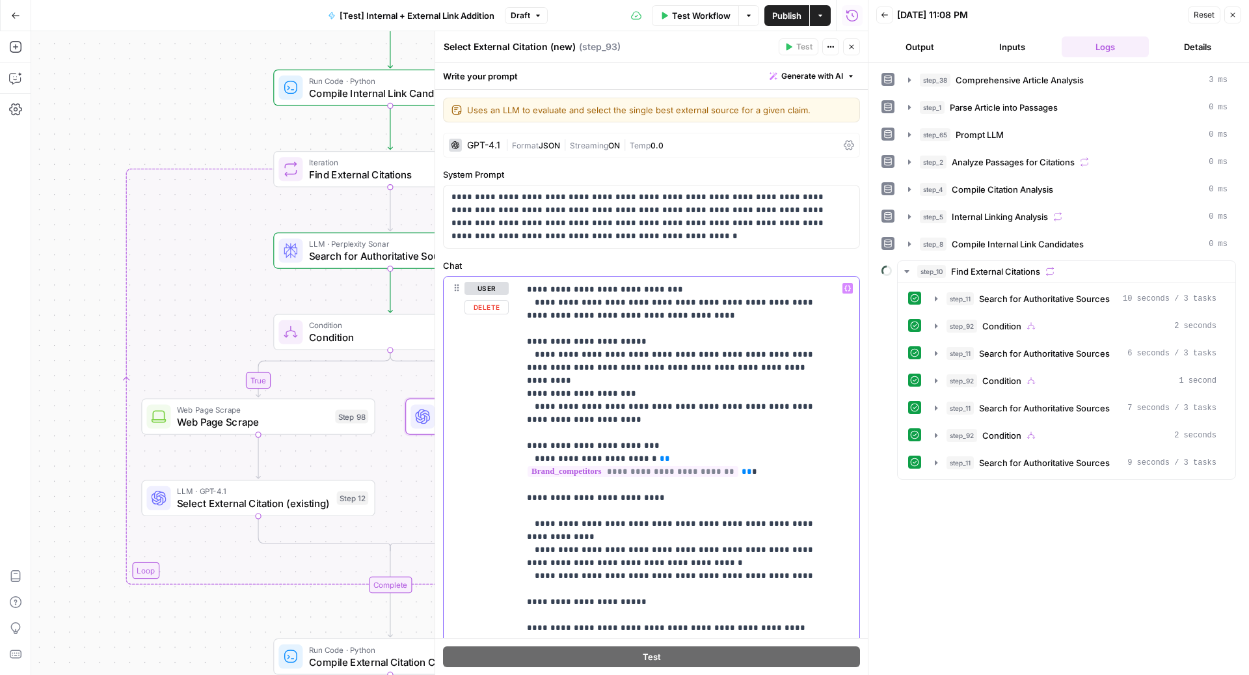
scroll to position [716, 0]
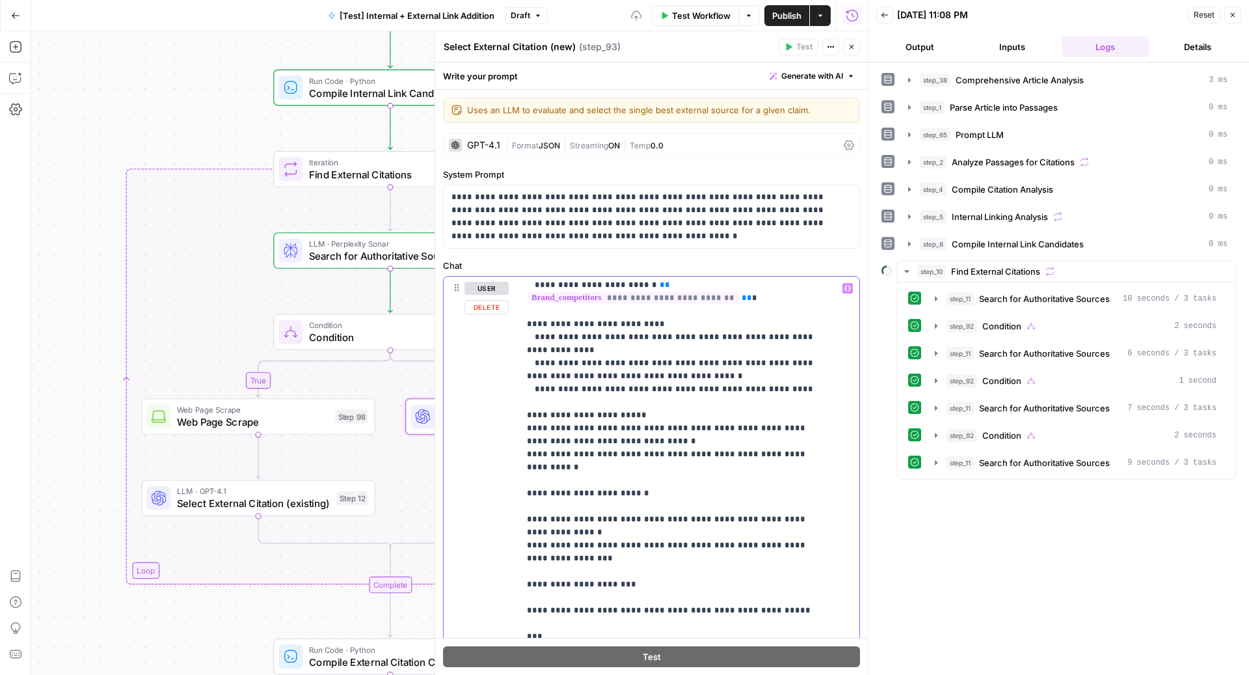
scroll to position [895, 0]
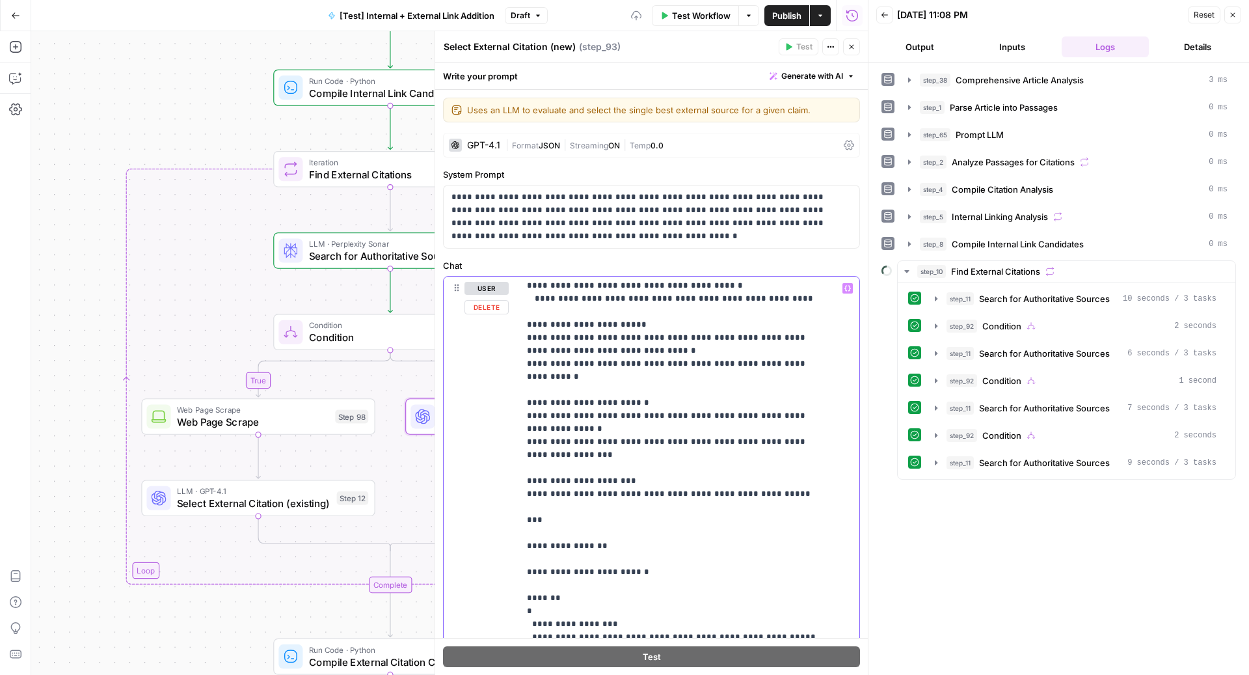
scroll to position [1068, 0]
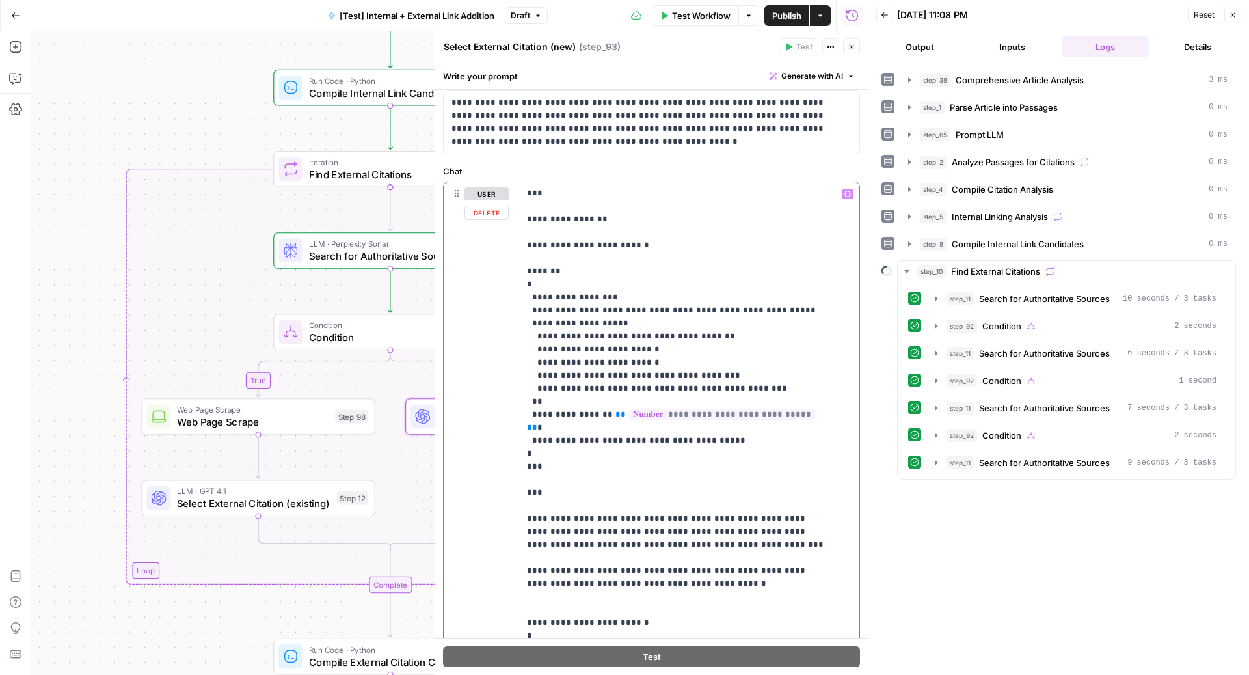
scroll to position [102, 0]
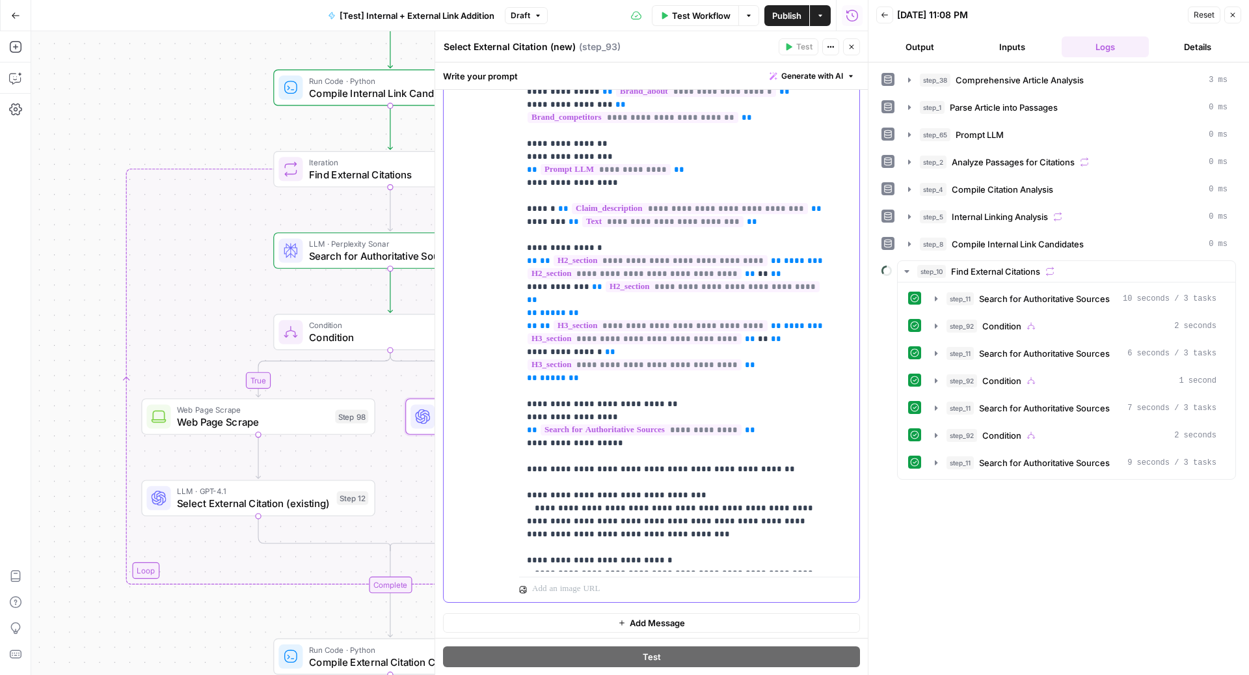
scroll to position [0, 0]
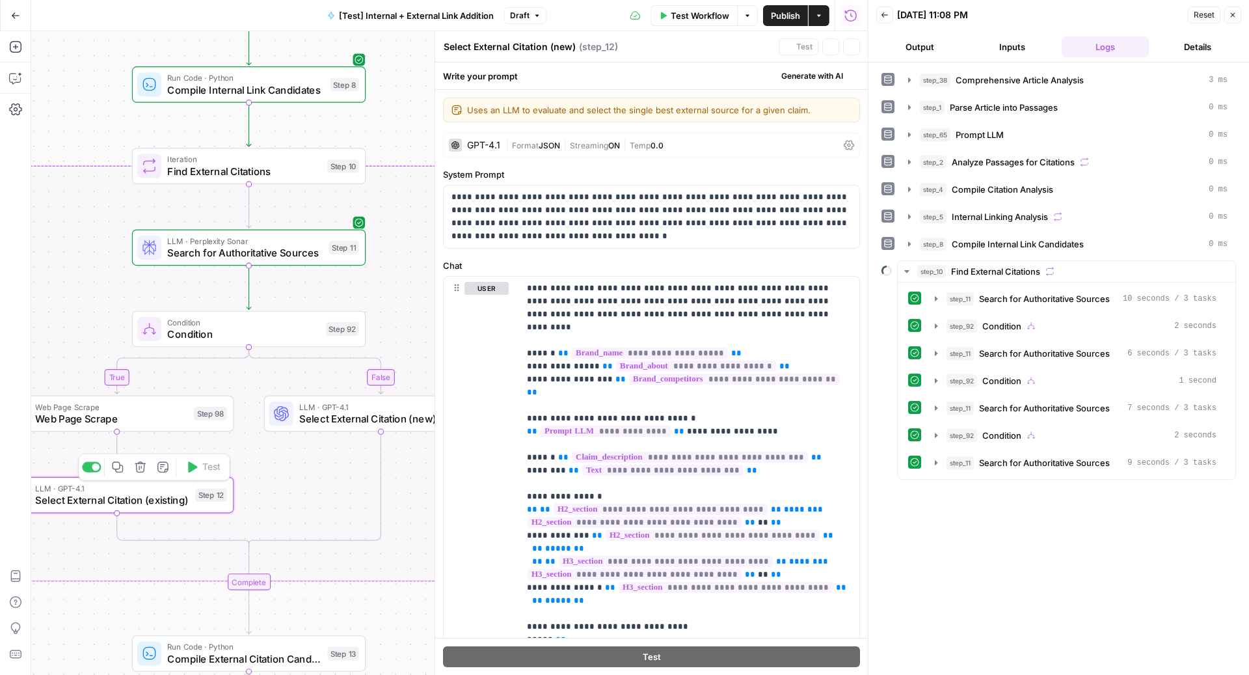
type textarea "Select External Citation (existing)"
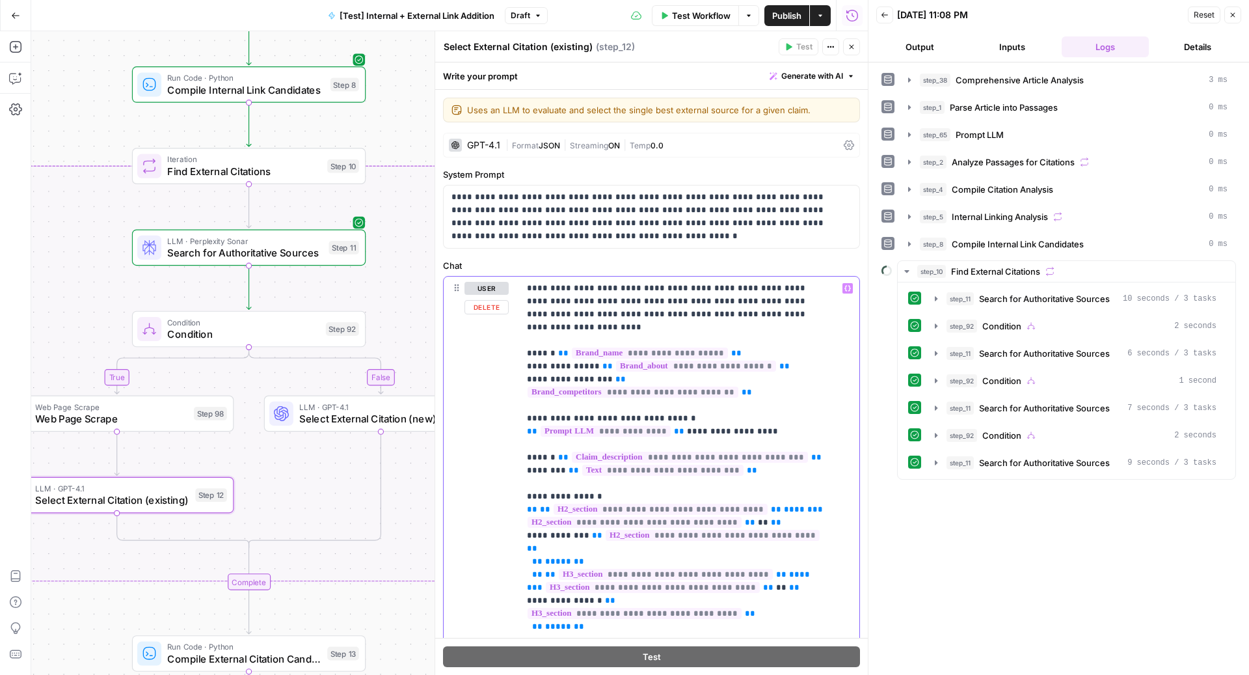
drag, startPoint x: 786, startPoint y: 310, endPoint x: 498, endPoint y: 289, distance: 289.6
copy p "**********"
drag, startPoint x: 773, startPoint y: 317, endPoint x: 529, endPoint y: 267, distance: 248.2
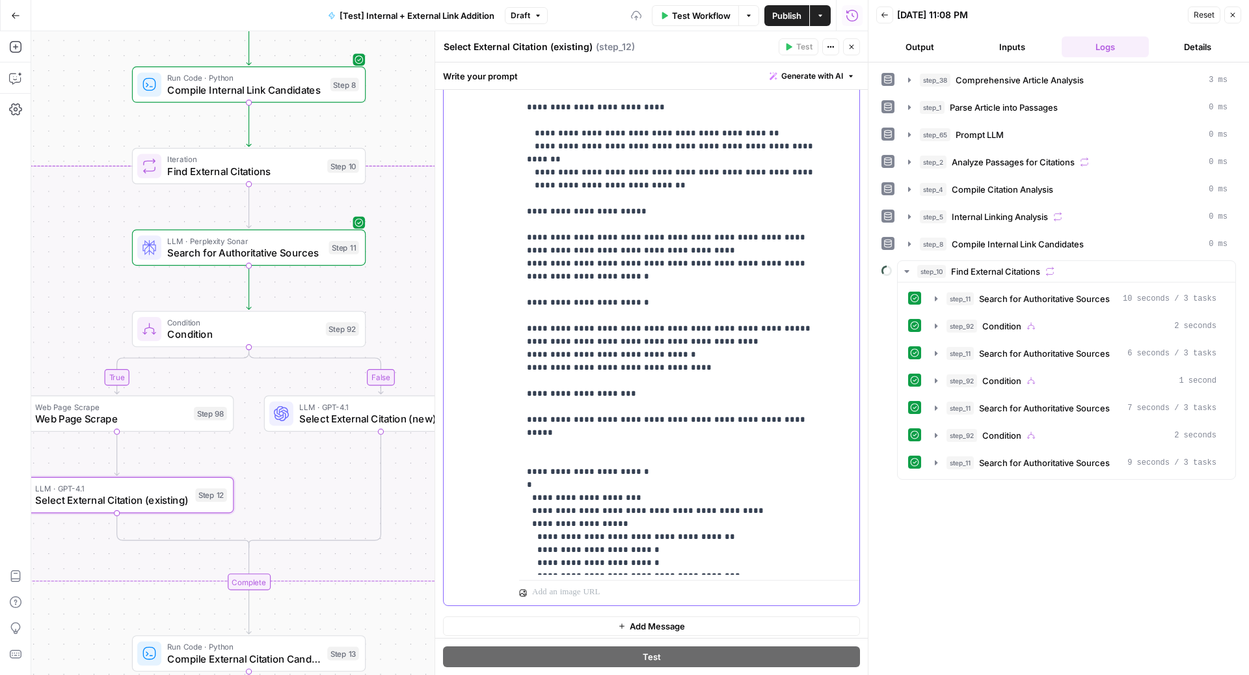
scroll to position [235, 0]
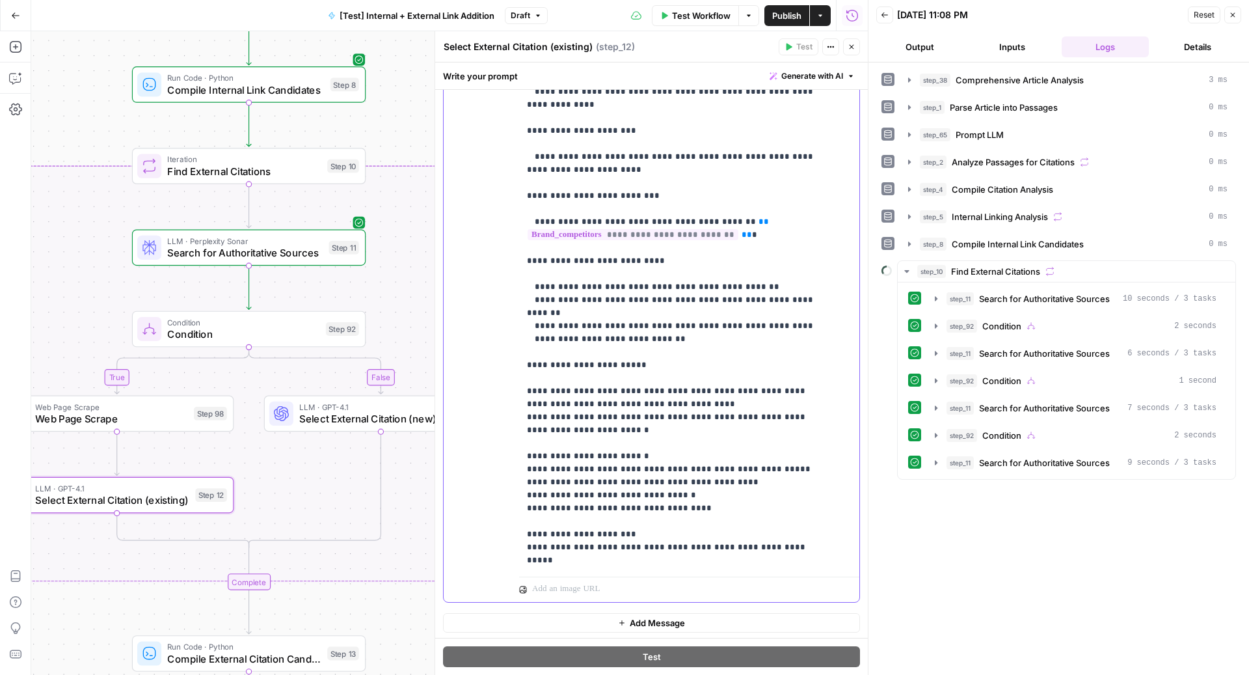
scroll to position [792, 0]
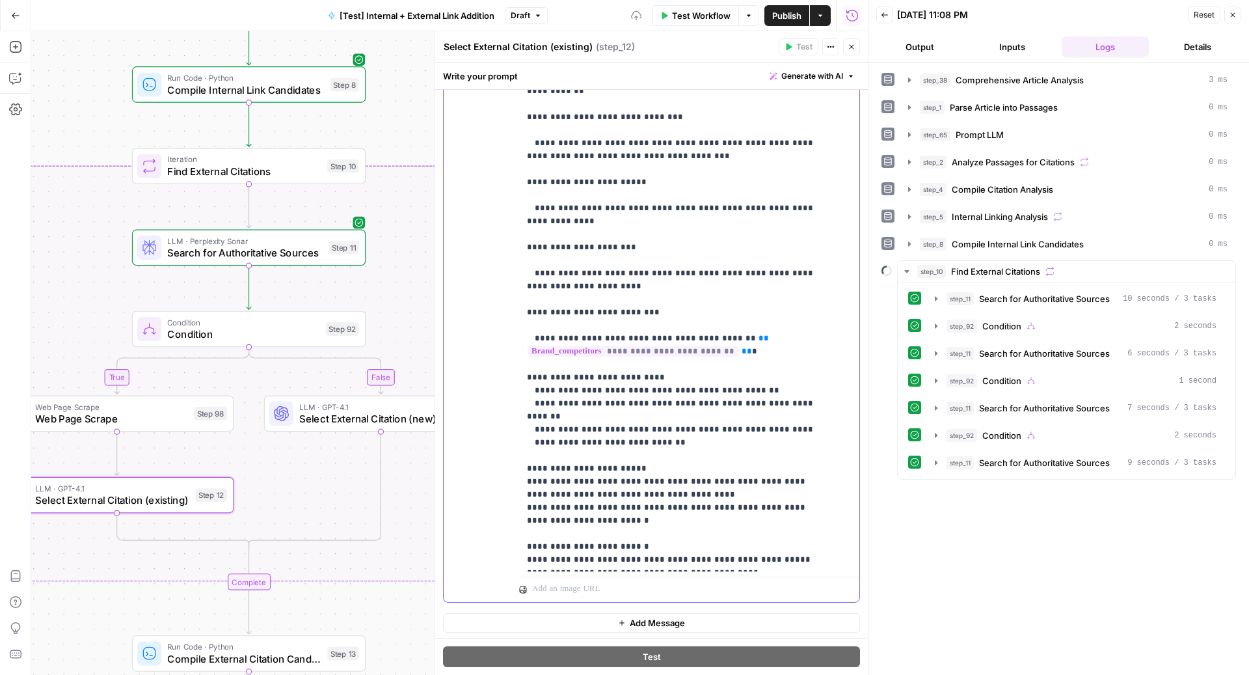
scroll to position [677, 0]
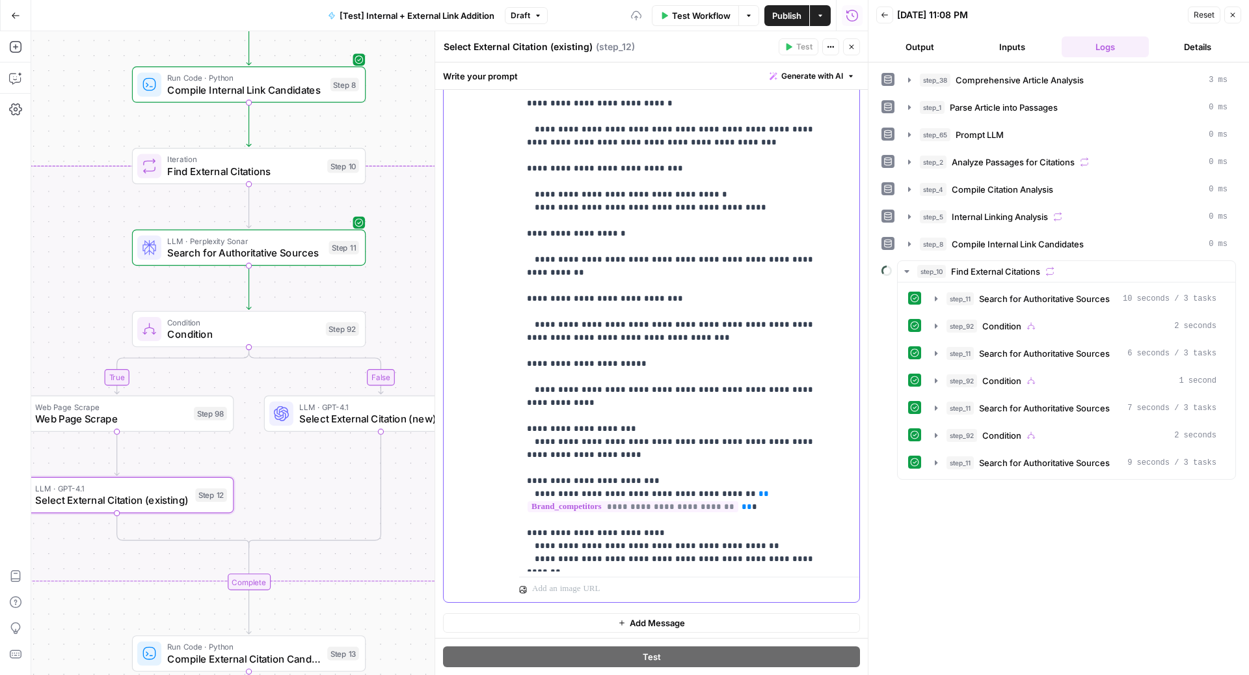
scroll to position [532, 0]
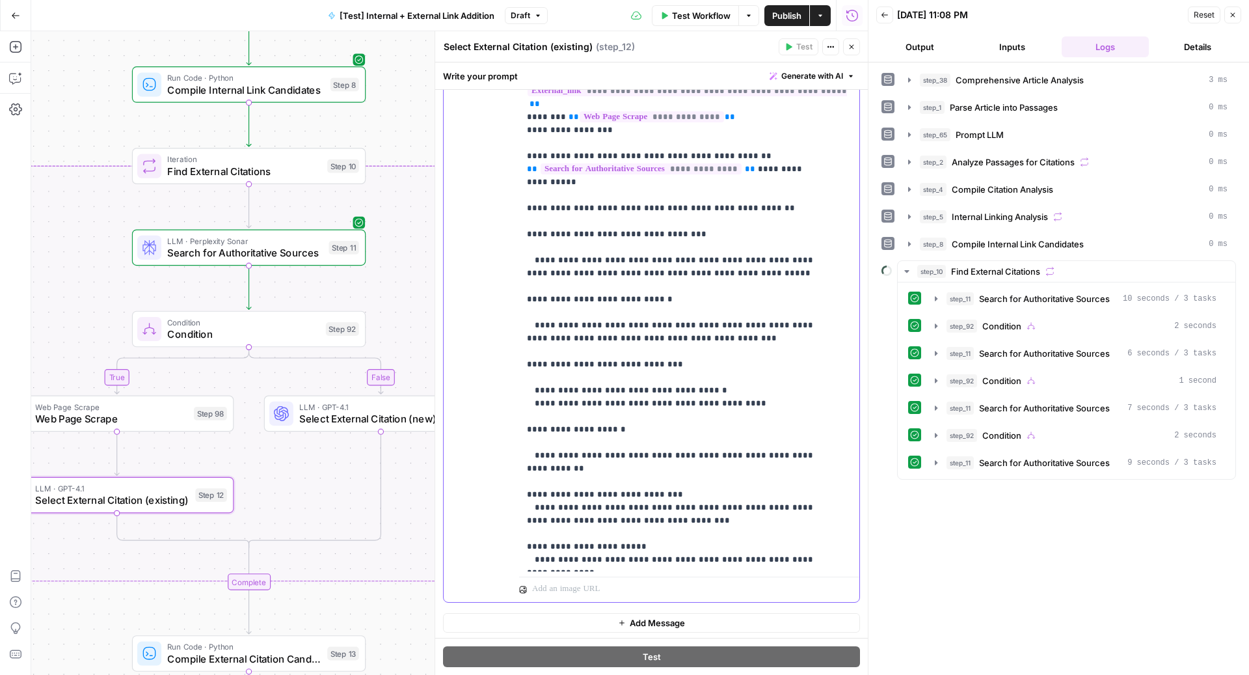
scroll to position [324, 0]
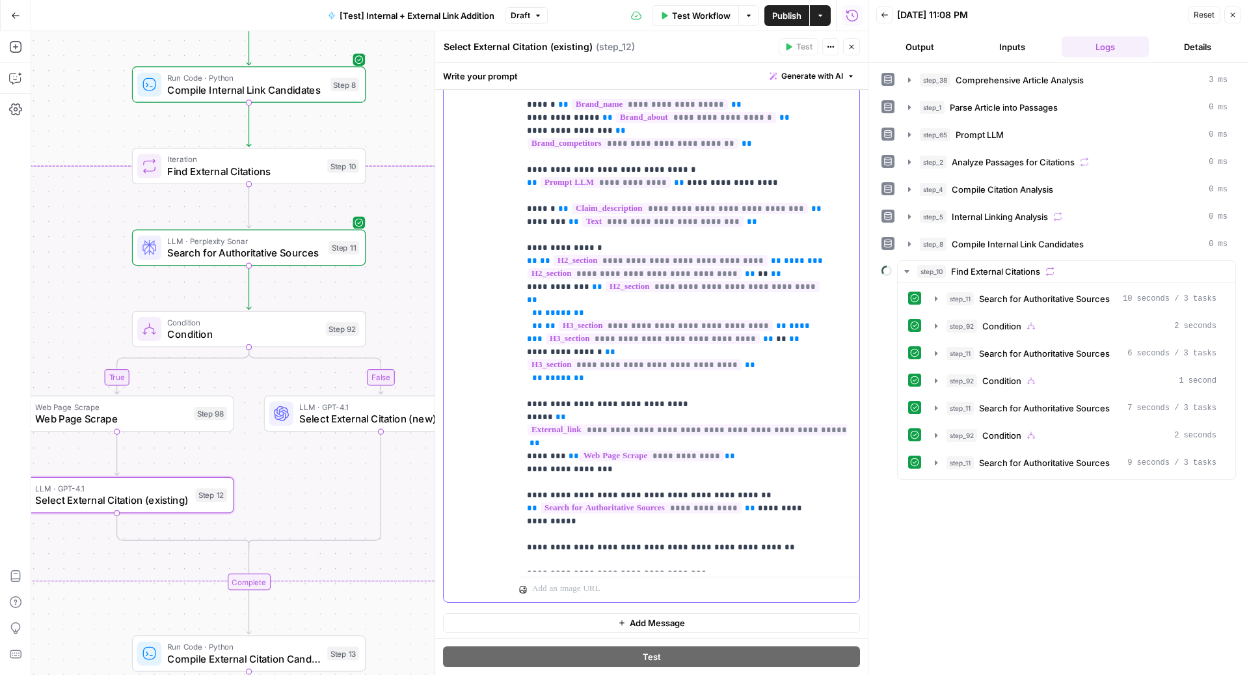
scroll to position [0, 0]
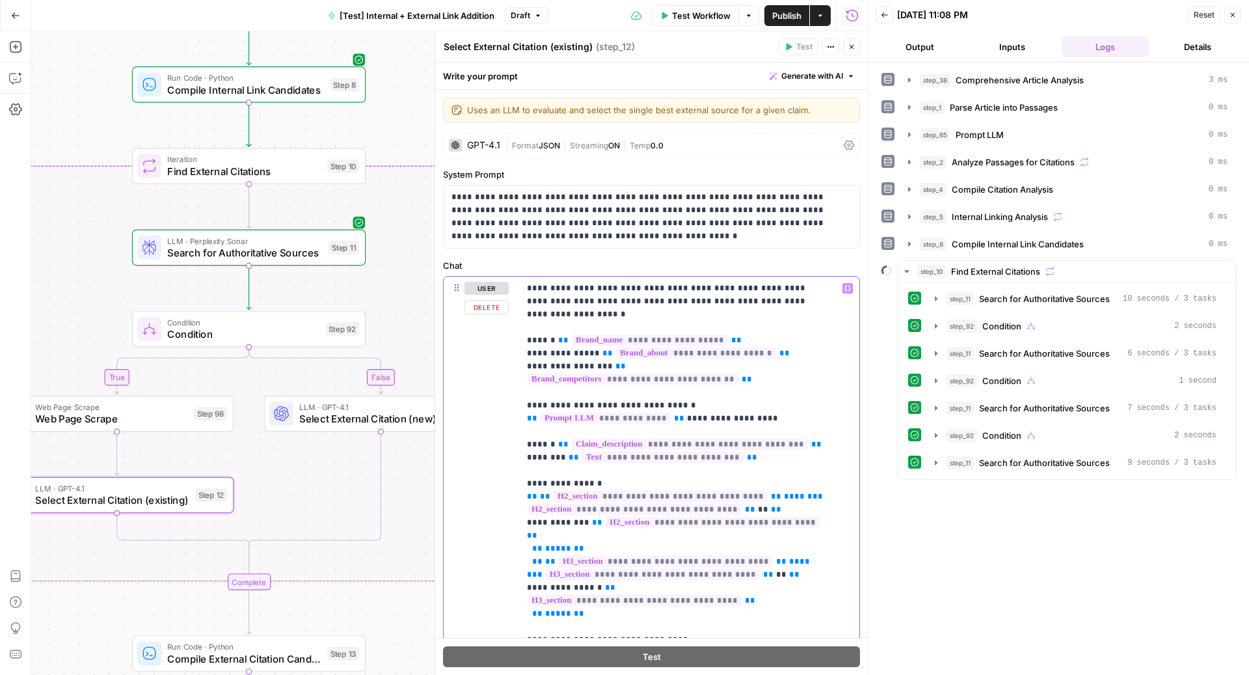
drag, startPoint x: 793, startPoint y: 299, endPoint x: 496, endPoint y: 290, distance: 297.4
copy p "**********"
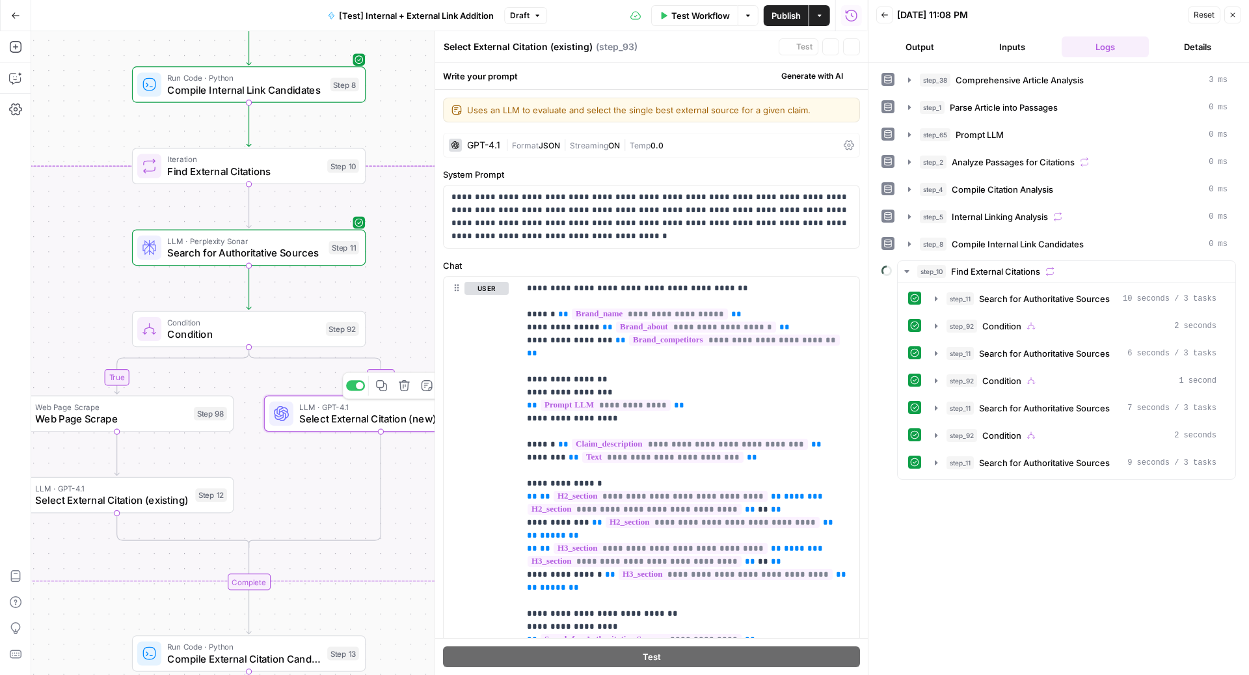
type textarea "Select External Citation (new)"
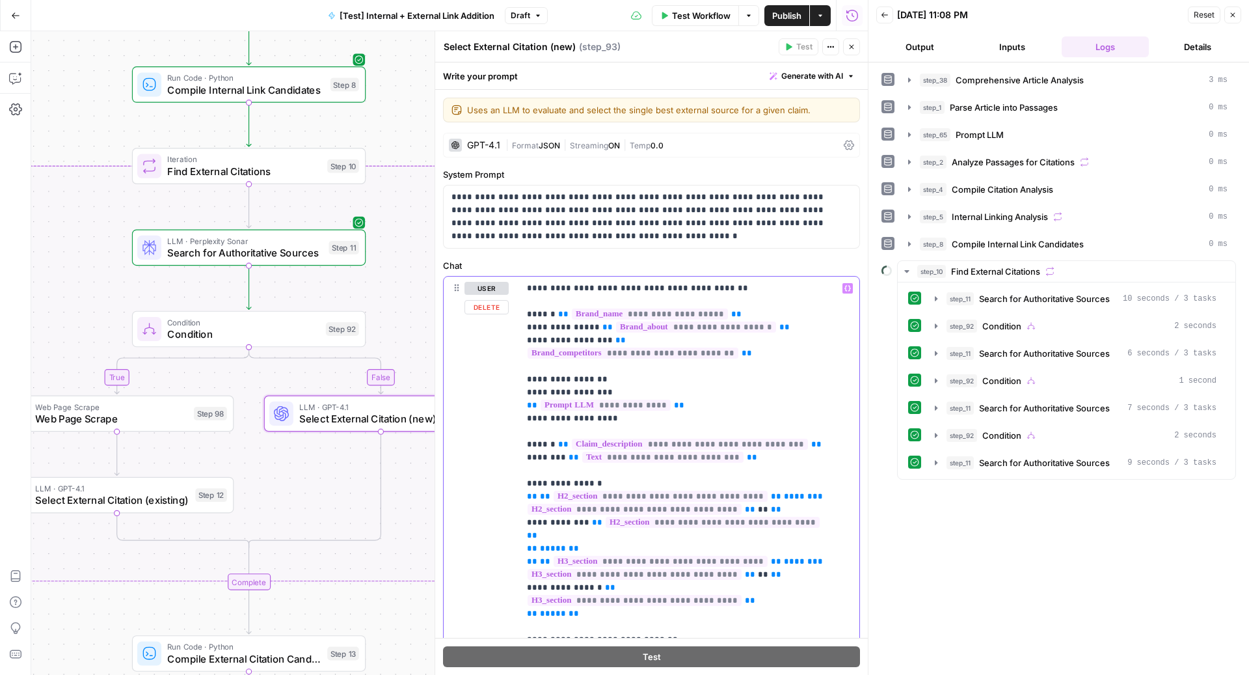
drag, startPoint x: 721, startPoint y: 286, endPoint x: 524, endPoint y: 286, distance: 197.7
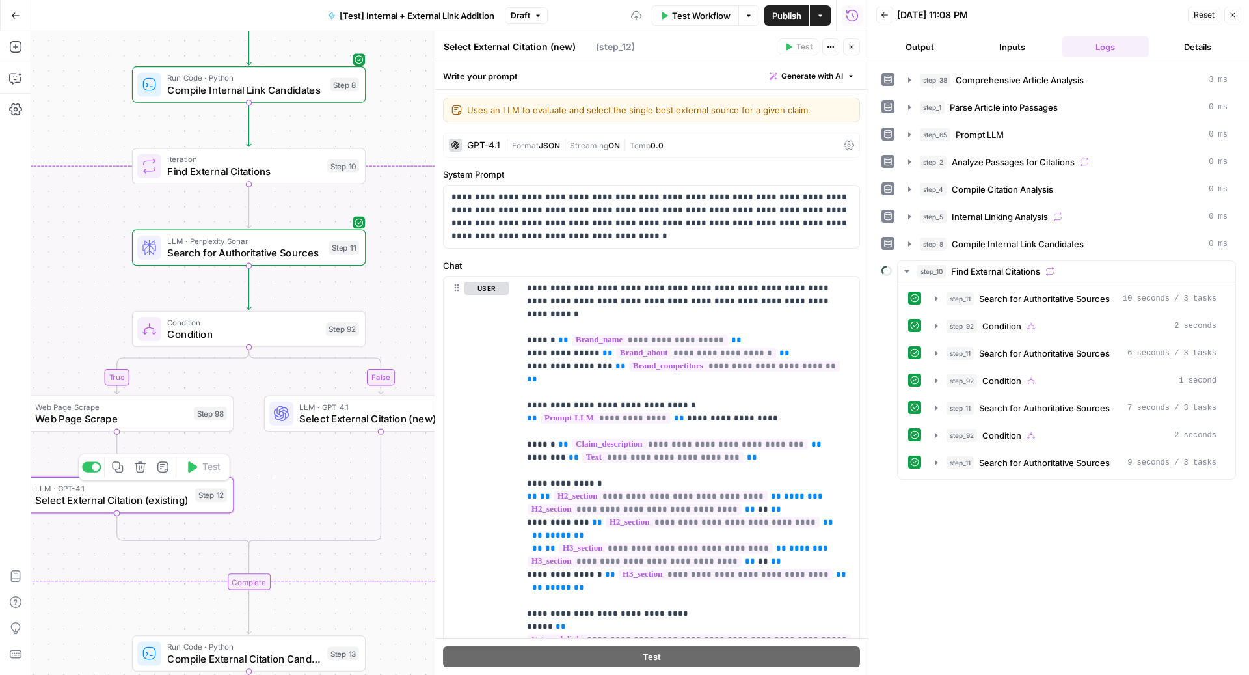
type textarea "Select External Citation (existing)"
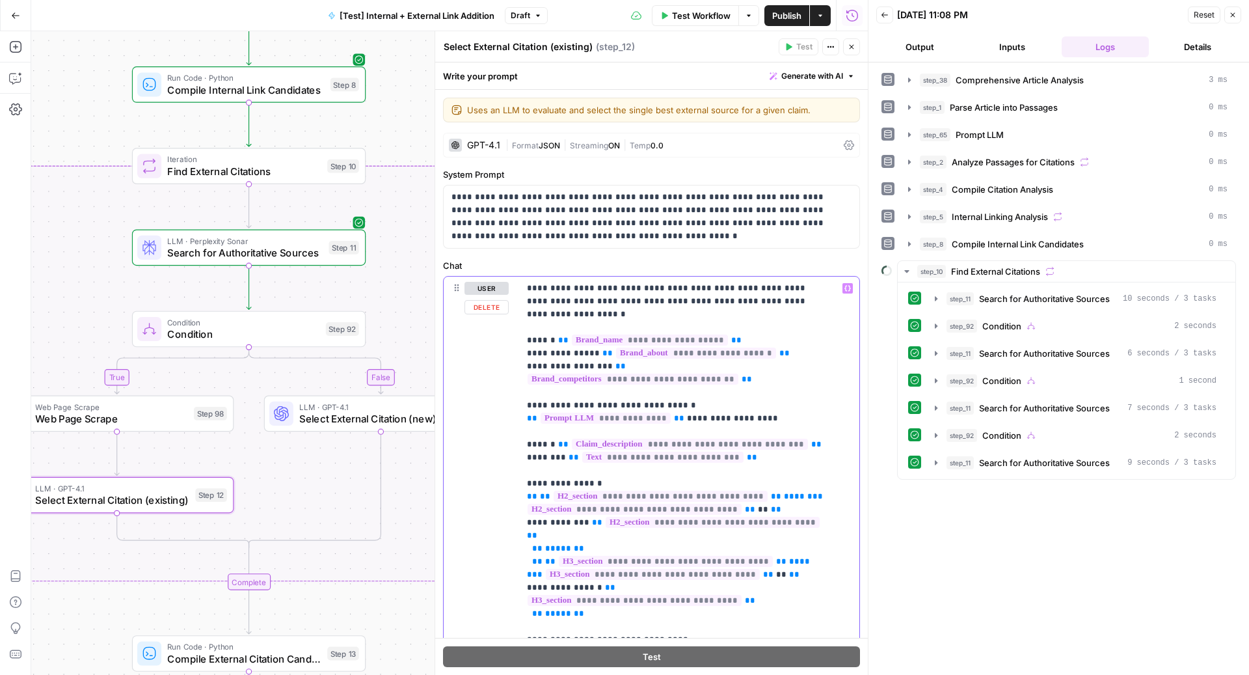
drag, startPoint x: 801, startPoint y: 297, endPoint x: 515, endPoint y: 282, distance: 287.3
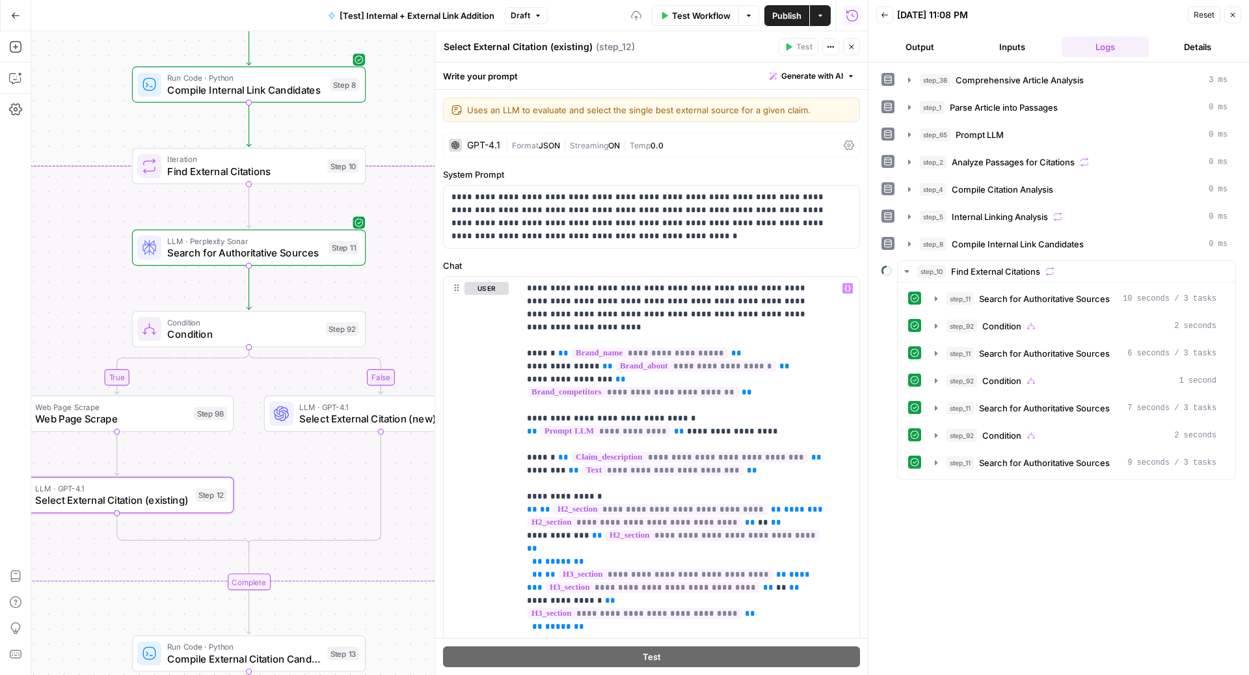
click at [501, 111] on icon "button" at bounding box center [490, 122] width 22 height 22
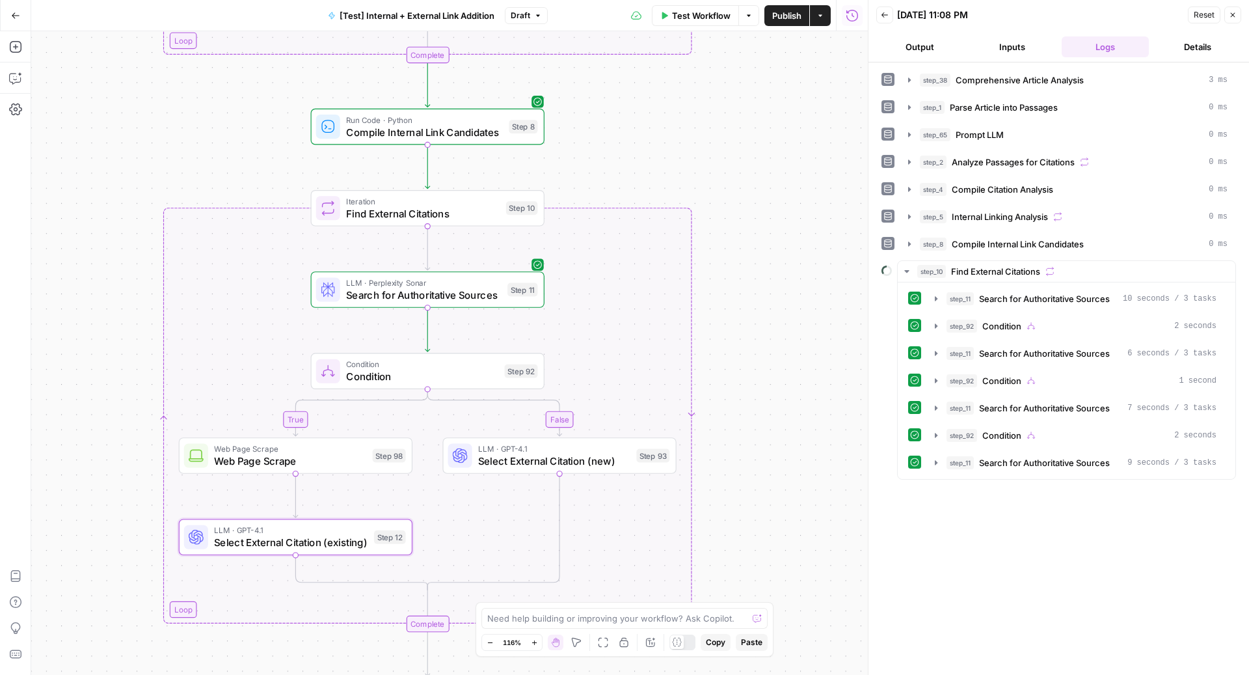
click at [895, 62] on icon "button" at bounding box center [884, 73] width 22 height 22
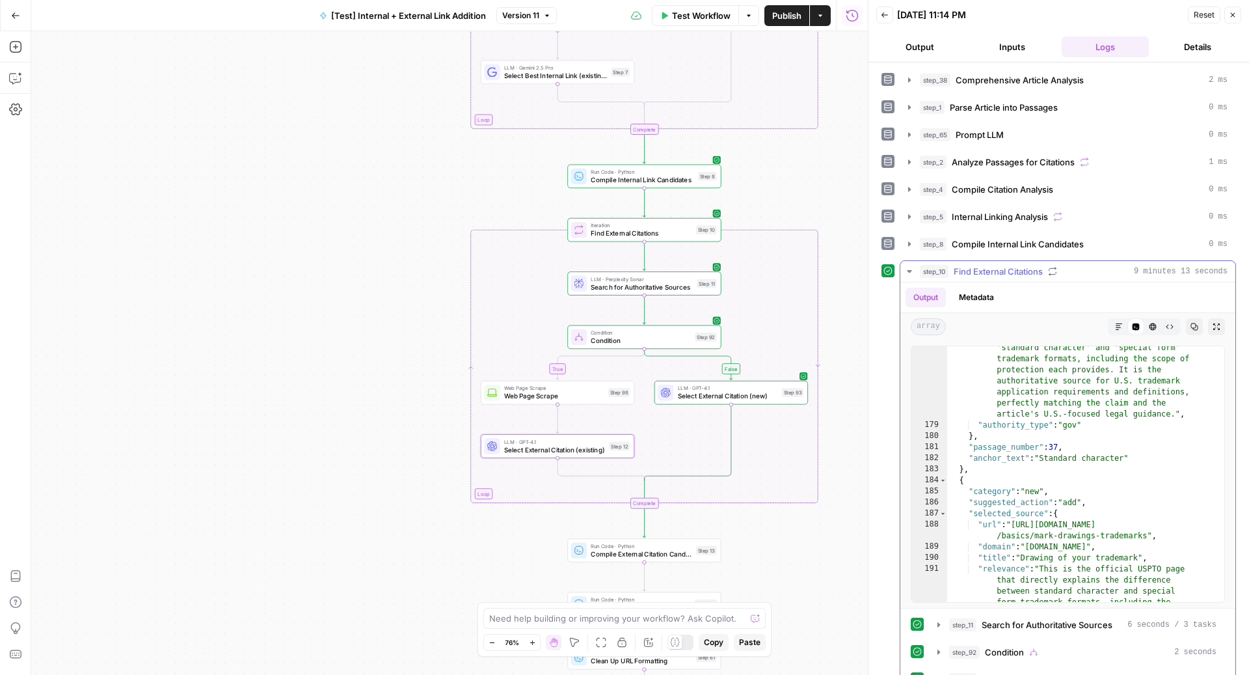
scroll to position [3598, 0]
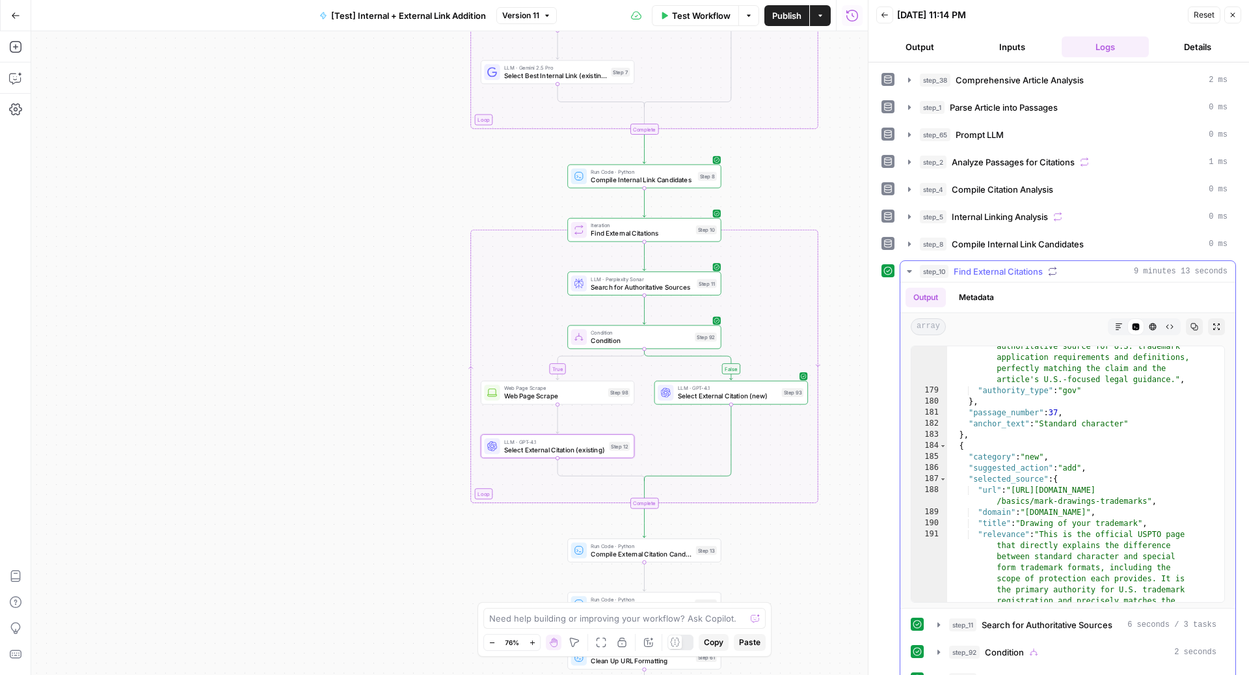
type textarea "**********"
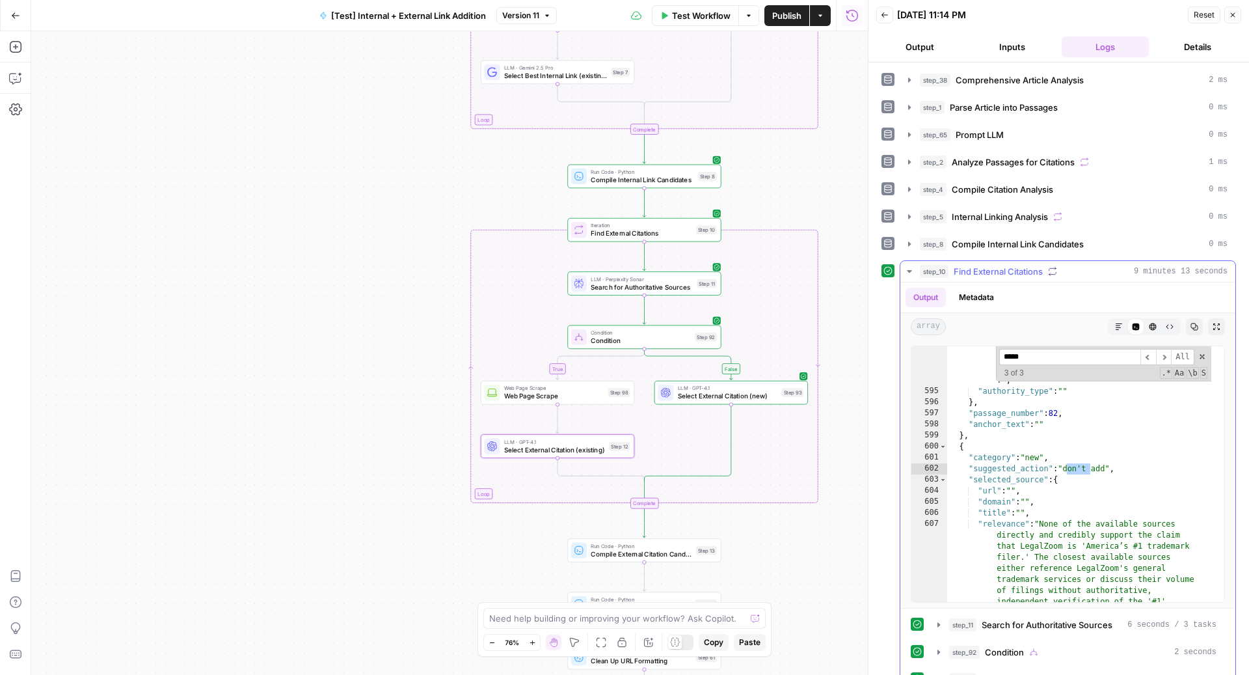
scroll to position [11925, 0]
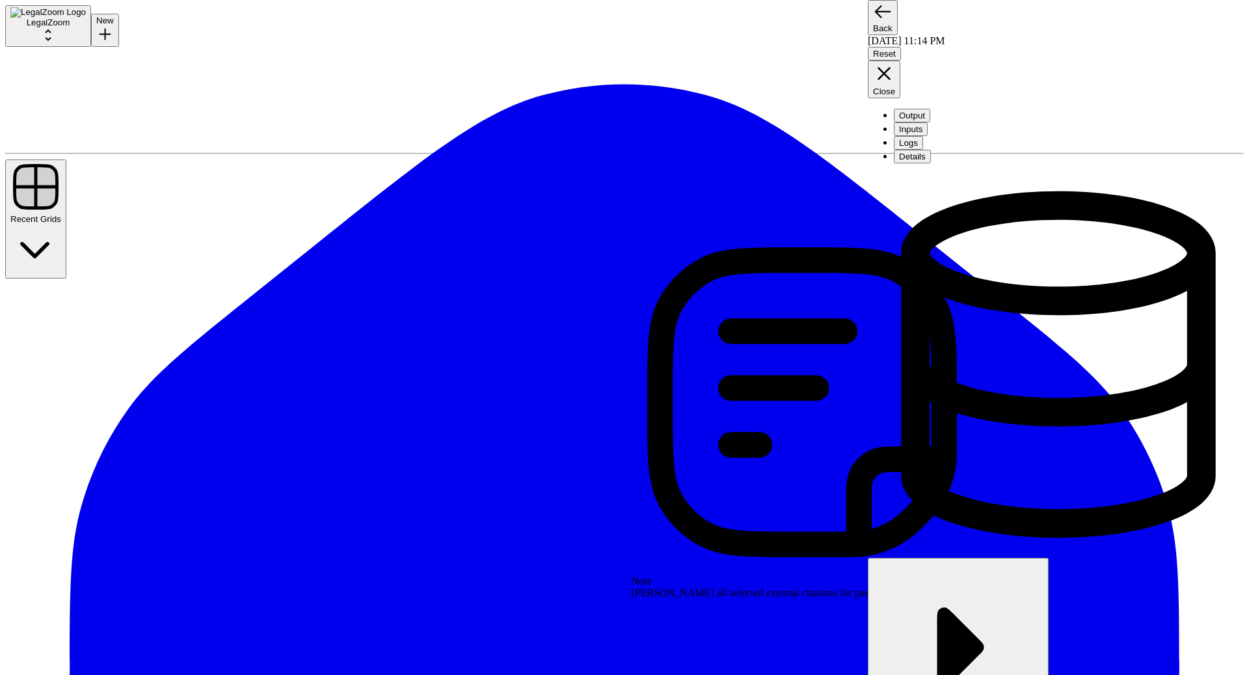
type input "*********"
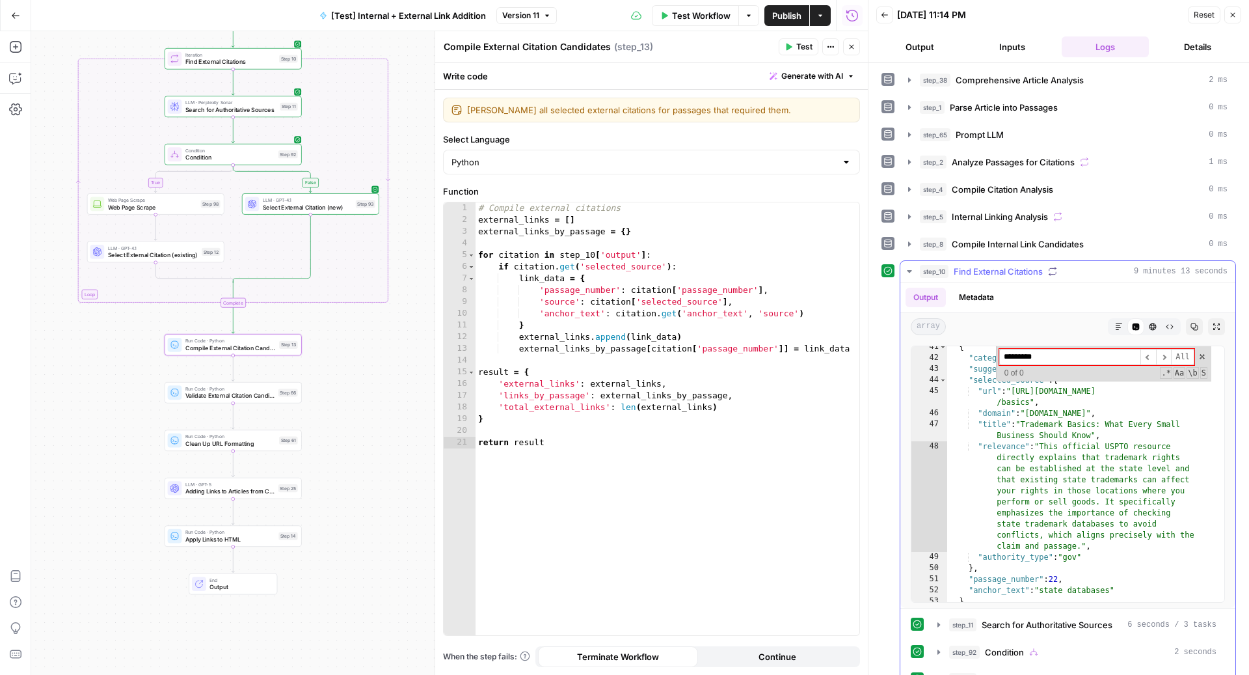
click at [995, 265] on span "Find External Citations" at bounding box center [998, 271] width 89 height 13
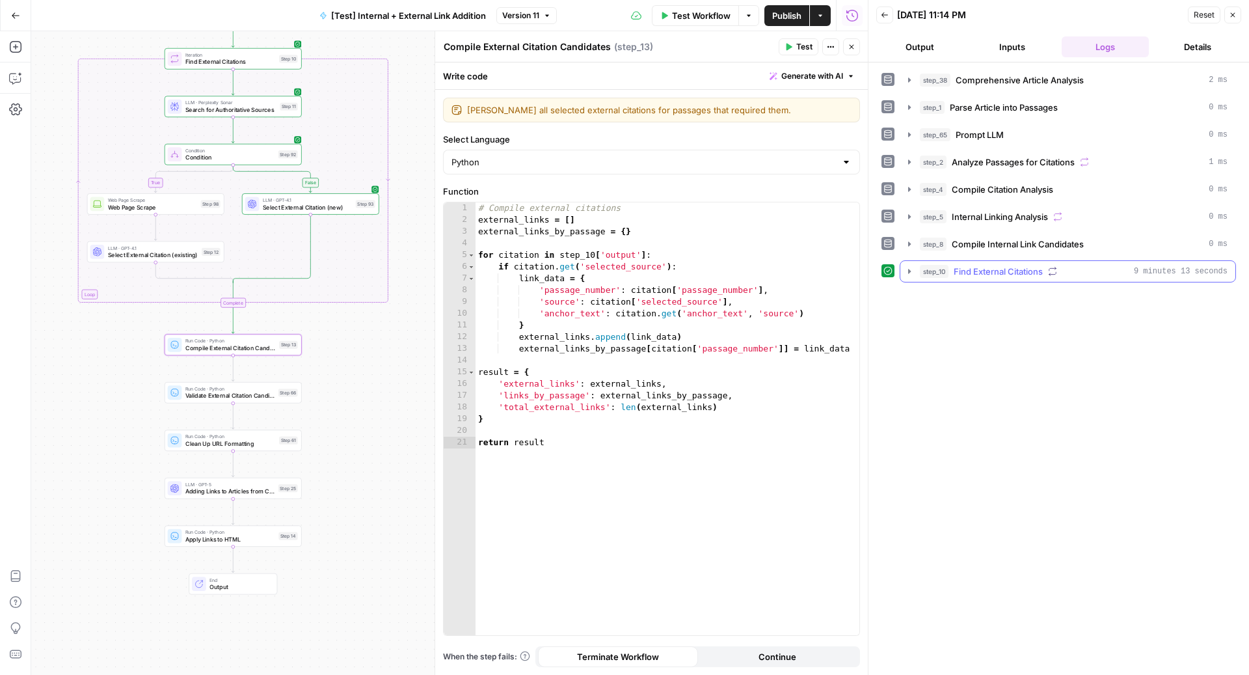
click at [994, 265] on span "Find External Citations" at bounding box center [998, 271] width 89 height 13
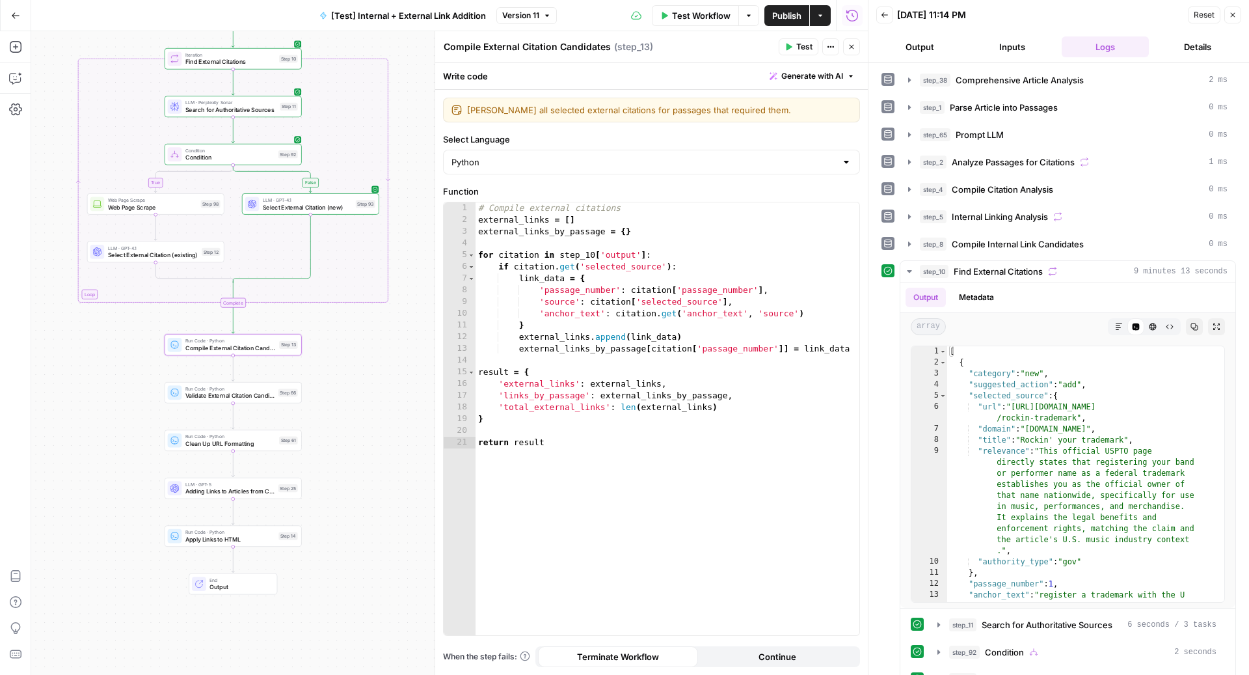
click at [790, 46] on icon "button" at bounding box center [789, 47] width 6 height 7
